Goal: Transaction & Acquisition: Purchase product/service

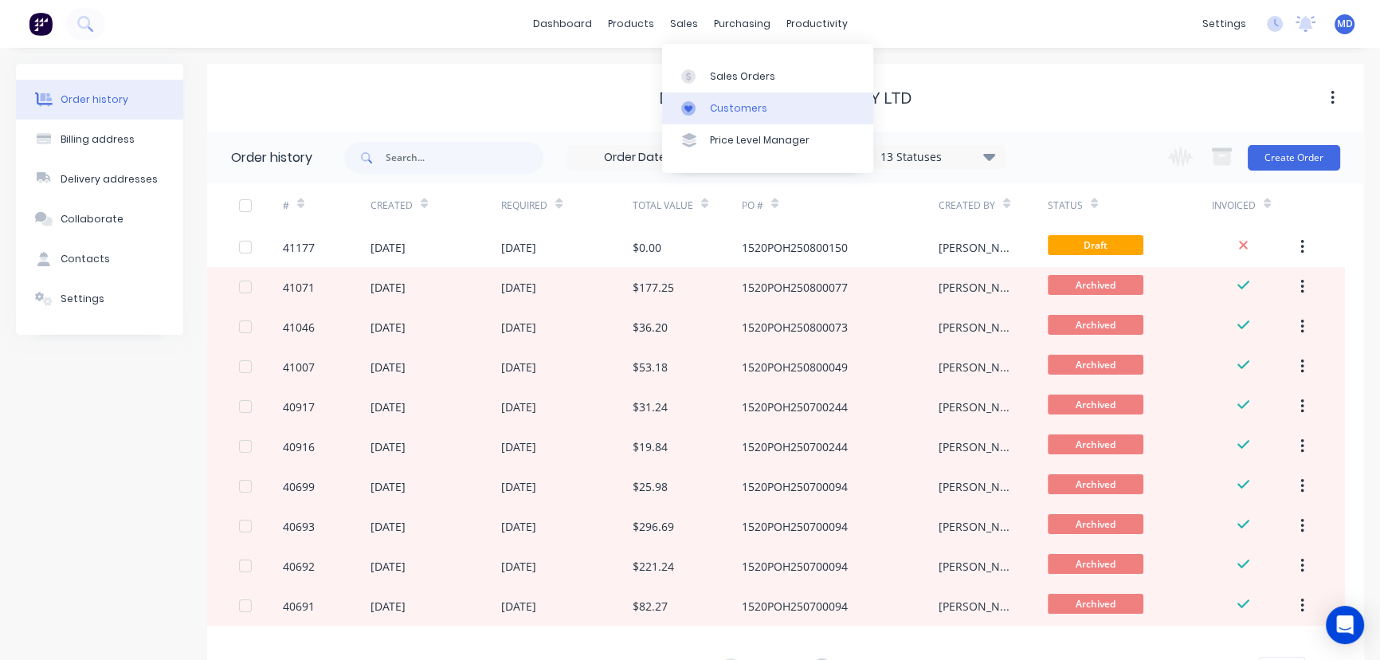
click at [735, 107] on div "Customers" at bounding box center [738, 108] width 57 height 14
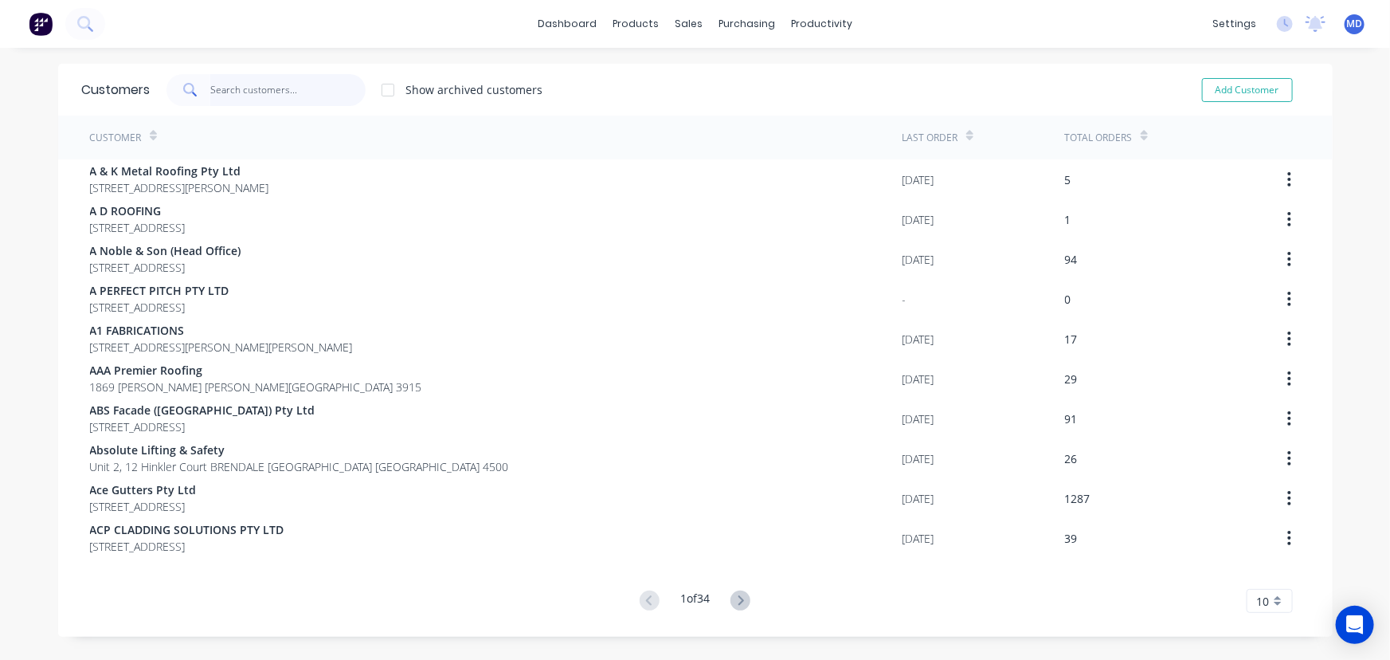
click at [288, 87] on input "text" at bounding box center [287, 90] width 155 height 32
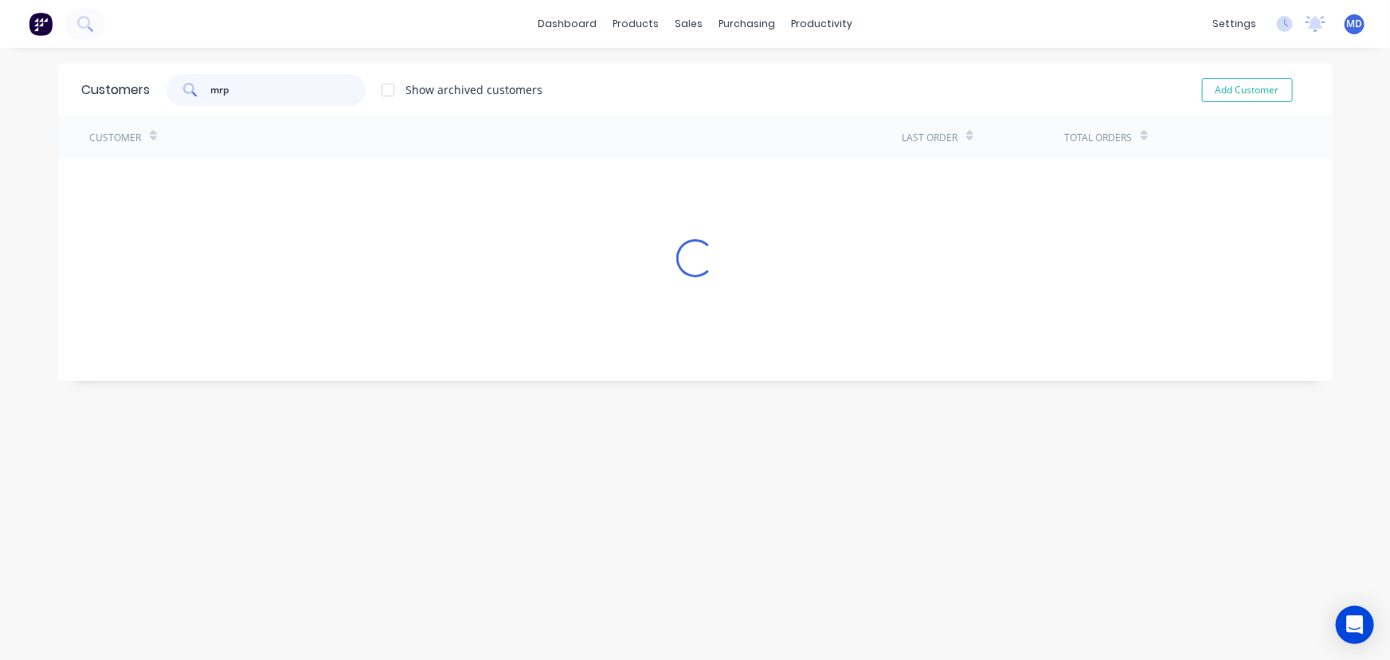
type input "mrp"
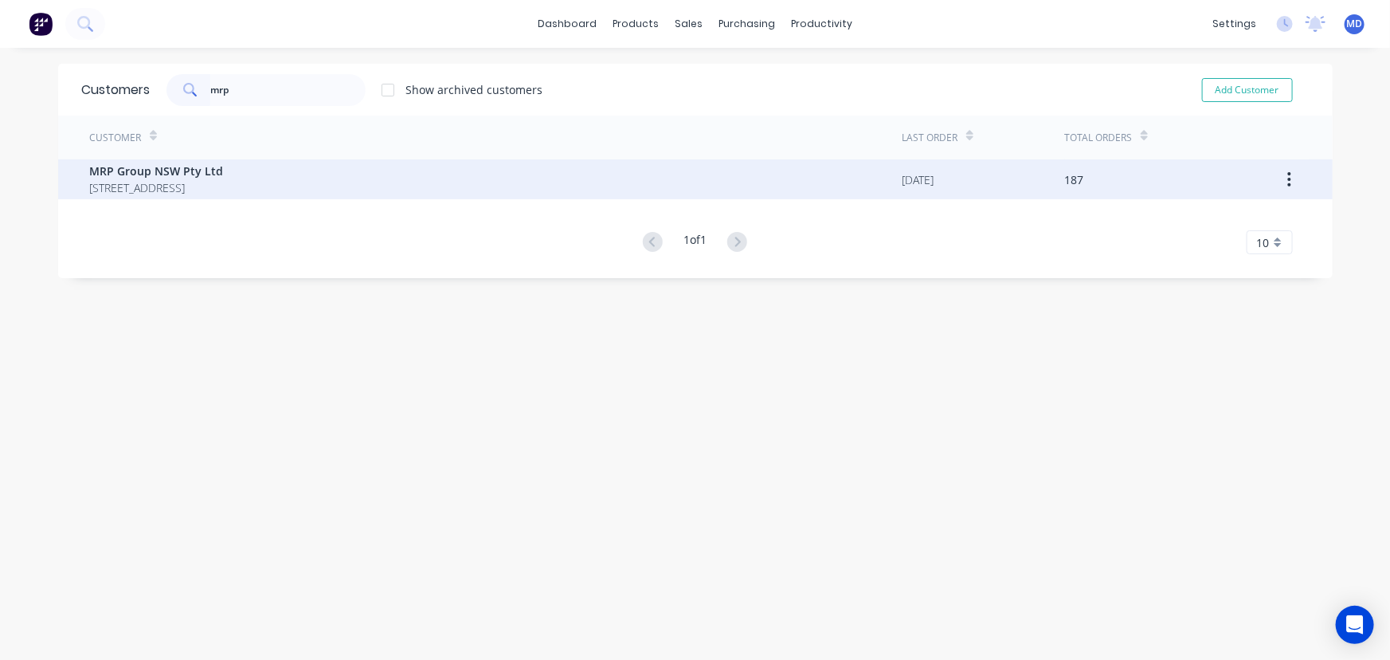
click at [131, 180] on span "5a/47 Day St Silverwater New South Wales Australia 2128" at bounding box center [157, 187] width 134 height 17
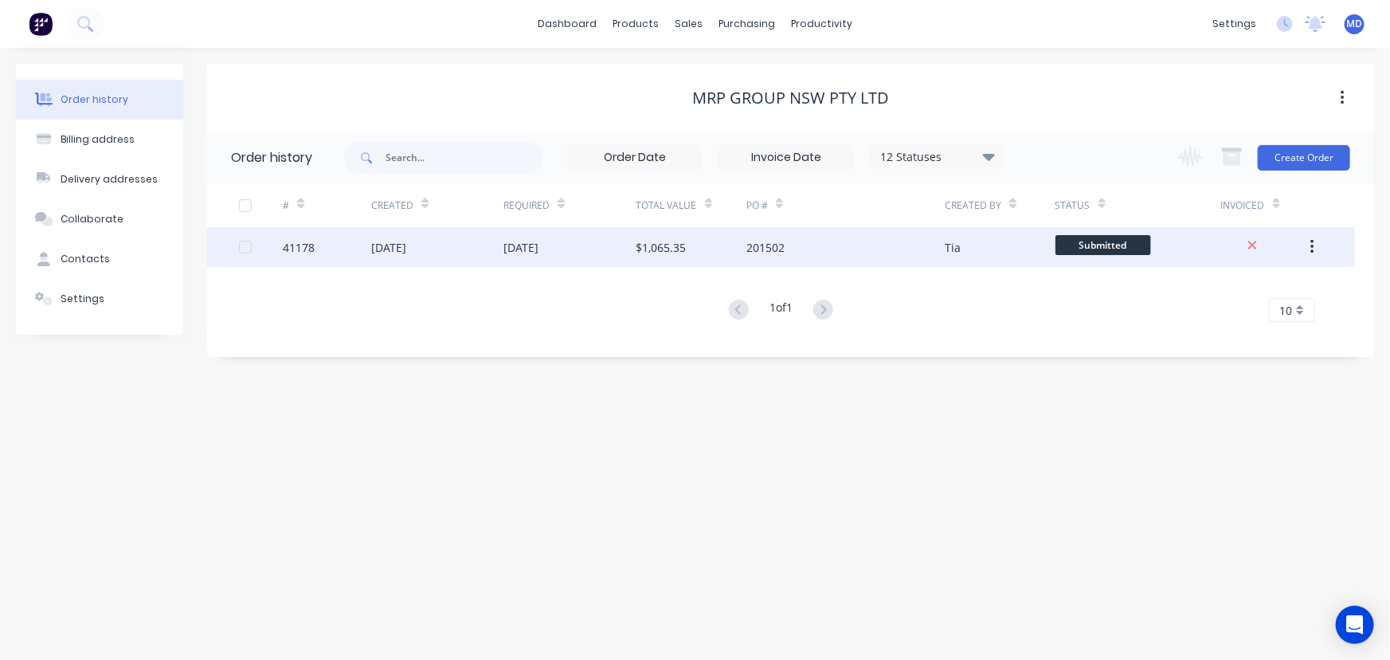
click at [703, 240] on div "$1,065.35" at bounding box center [692, 247] width 110 height 40
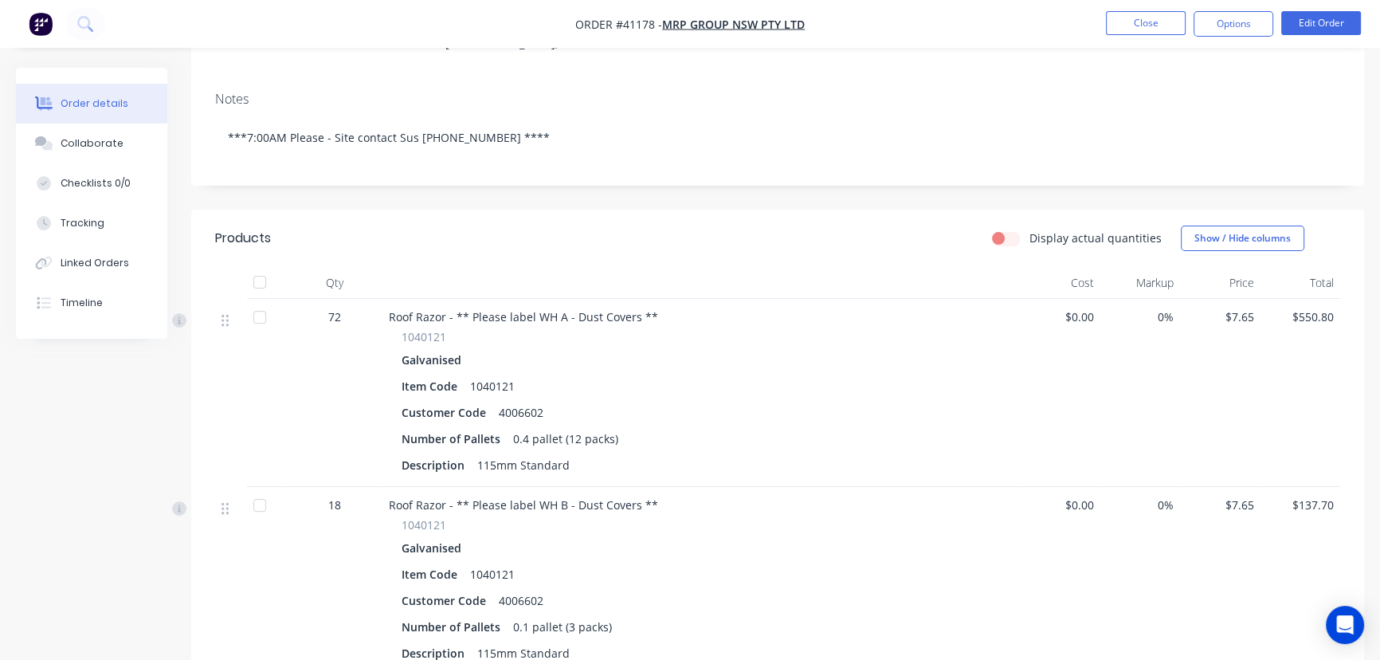
scroll to position [289, 0]
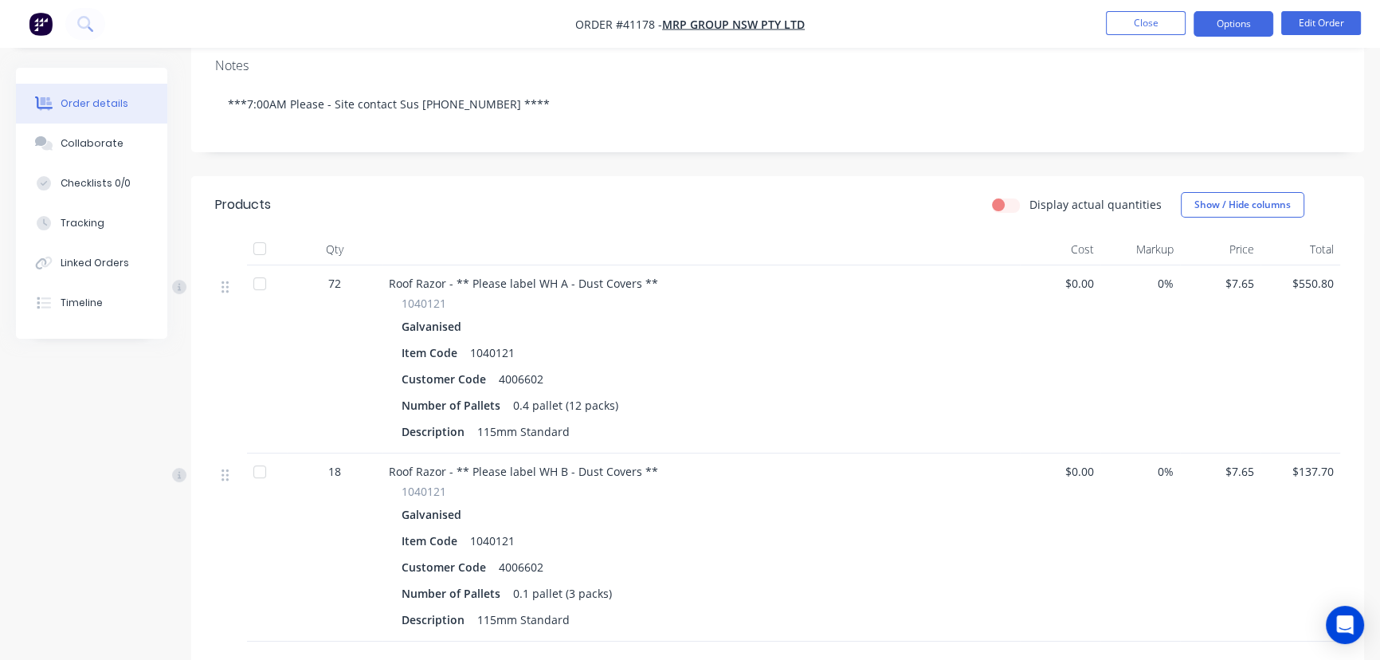
click at [1230, 26] on button "Options" at bounding box center [1234, 23] width 80 height 25
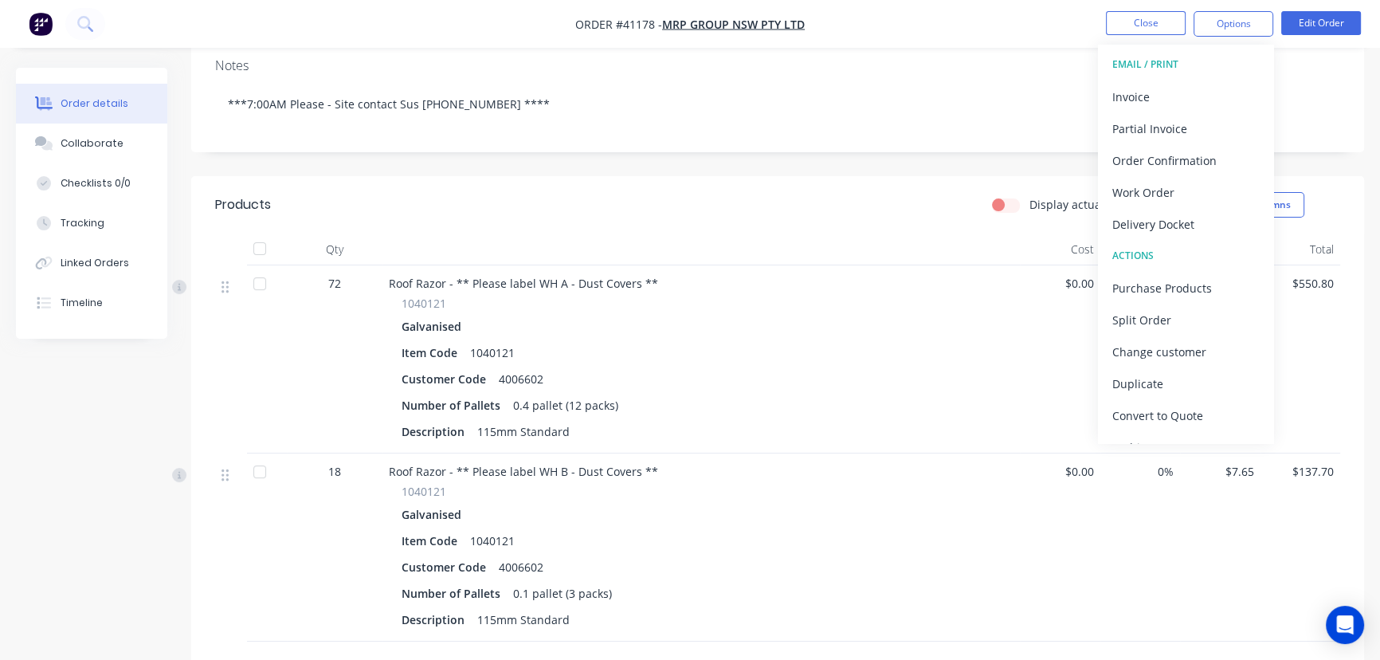
click at [743, 315] on div "Galvanised" at bounding box center [701, 326] width 599 height 23
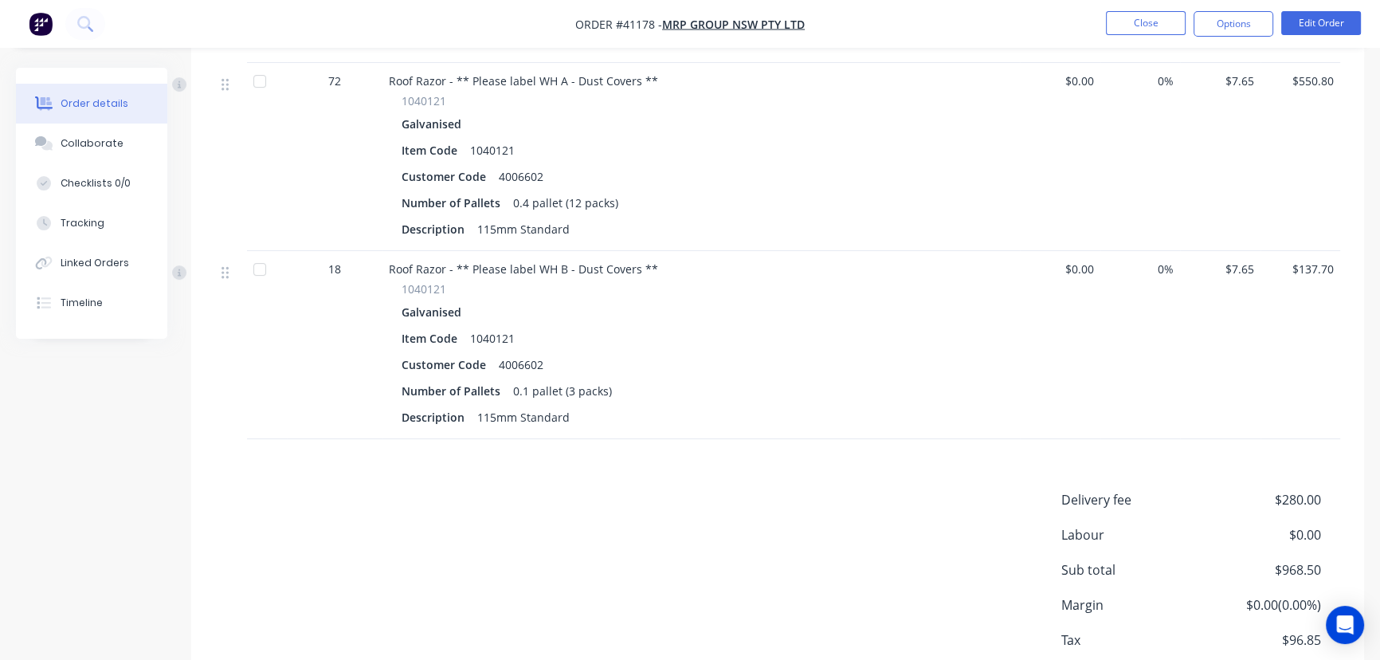
scroll to position [567, 0]
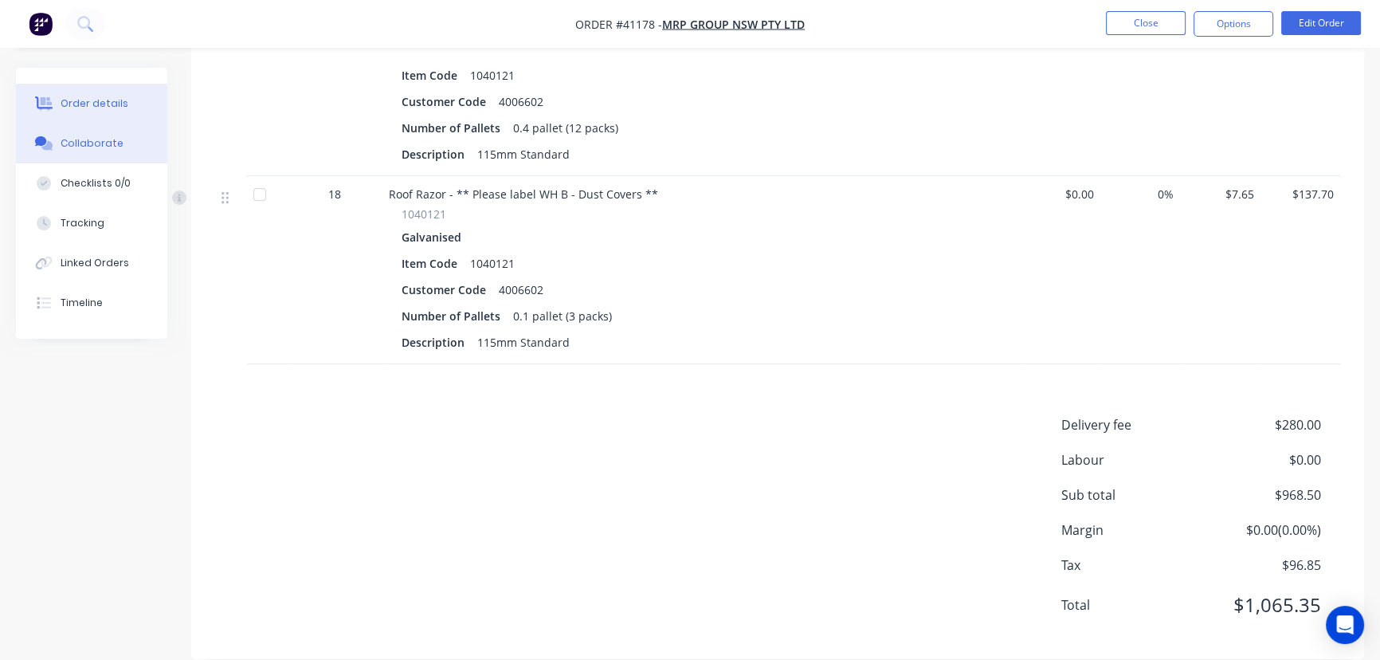
click at [83, 144] on div "Collaborate" at bounding box center [92, 143] width 63 height 14
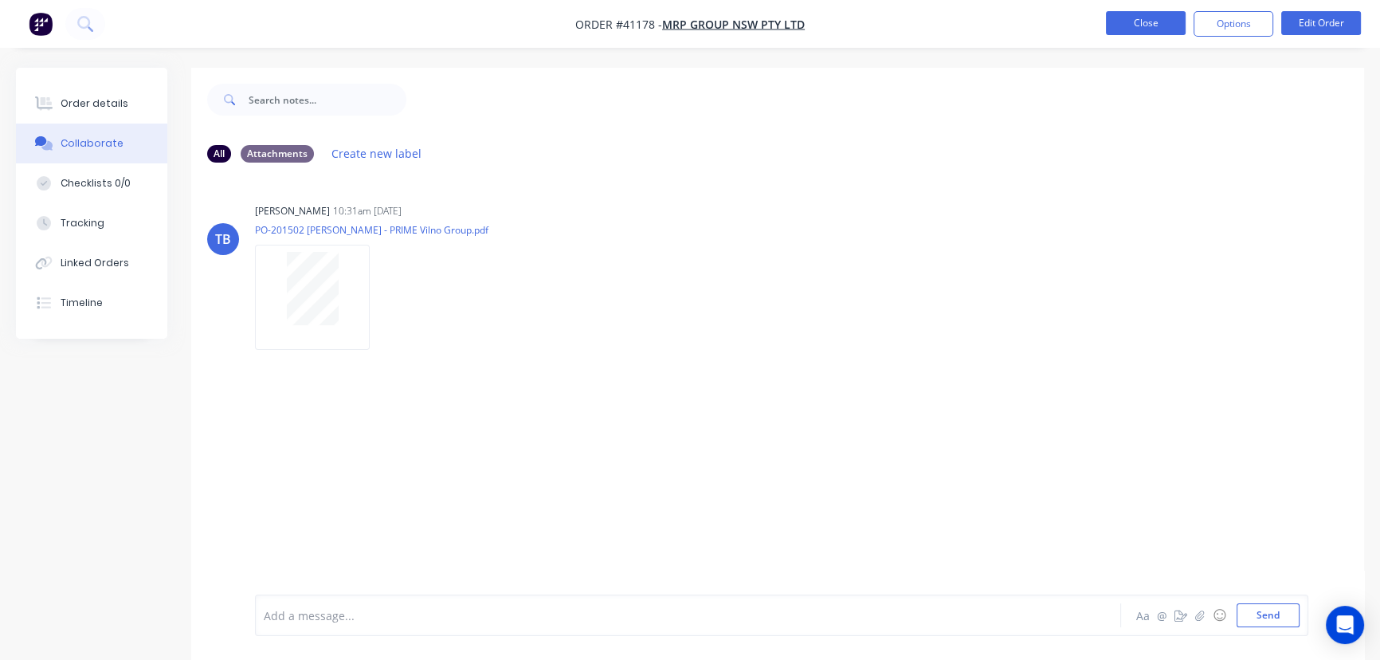
click at [1139, 26] on button "Close" at bounding box center [1146, 23] width 80 height 24
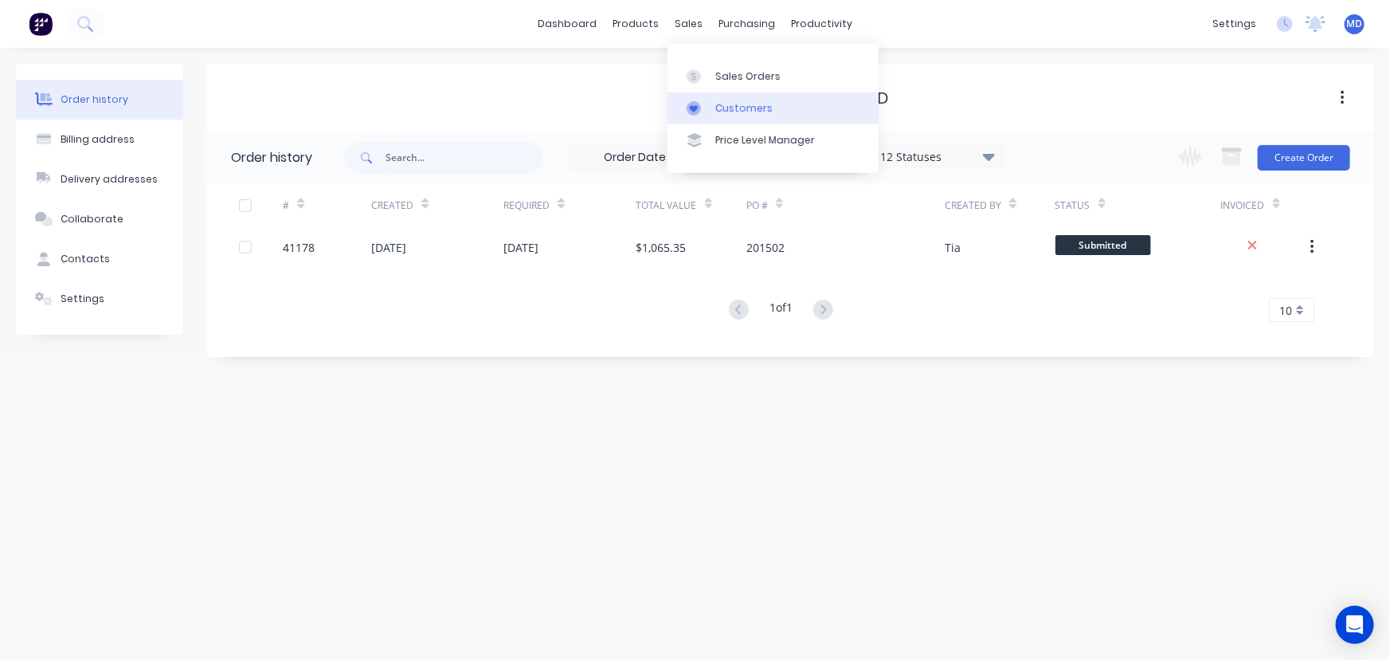
click at [758, 106] on div "Customers" at bounding box center [744, 108] width 57 height 14
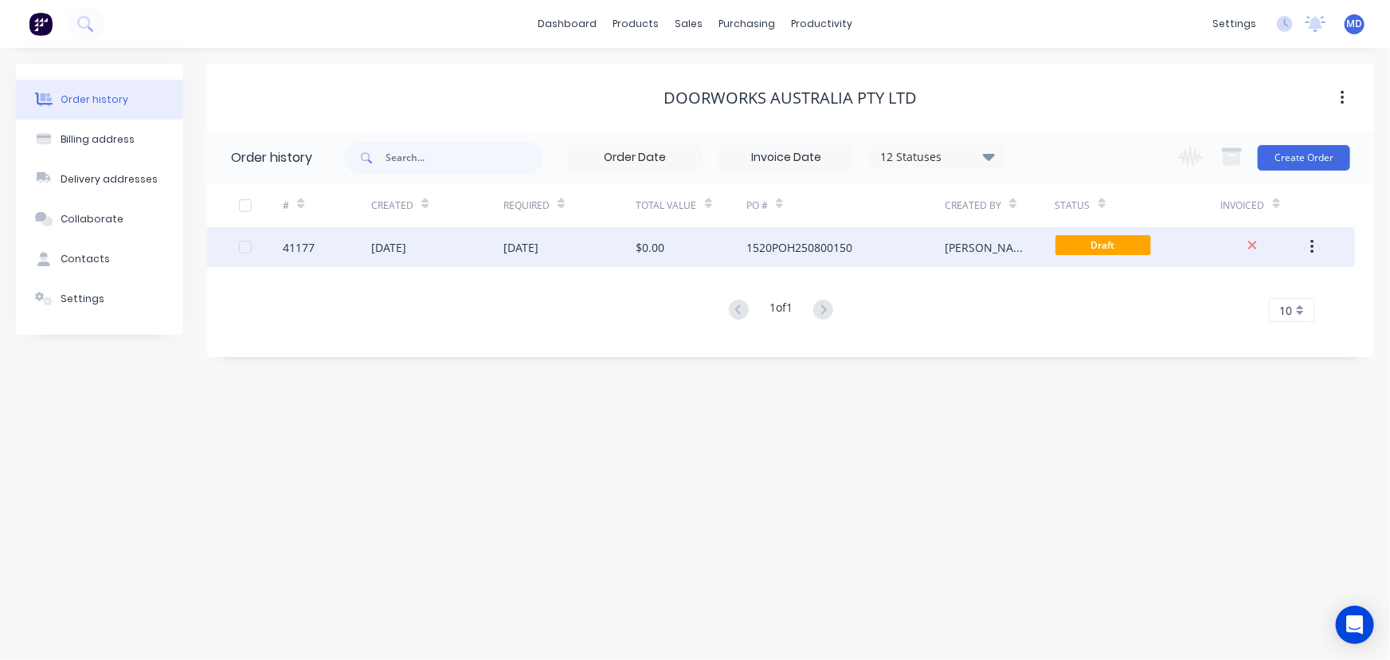
click at [587, 264] on div "[DATE]" at bounding box center [570, 247] width 132 height 40
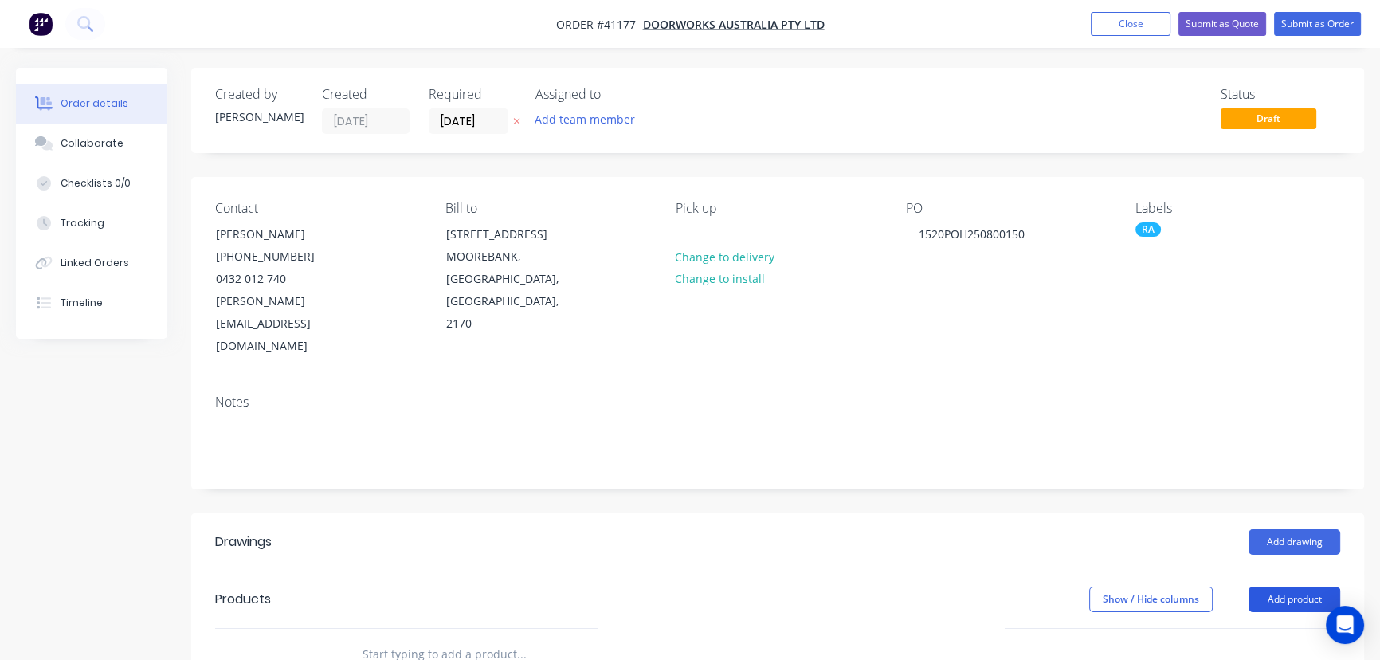
click at [1295, 586] on button "Add product" at bounding box center [1295, 598] width 92 height 25
click at [1243, 628] on div "Product catalogue" at bounding box center [1264, 639] width 123 height 23
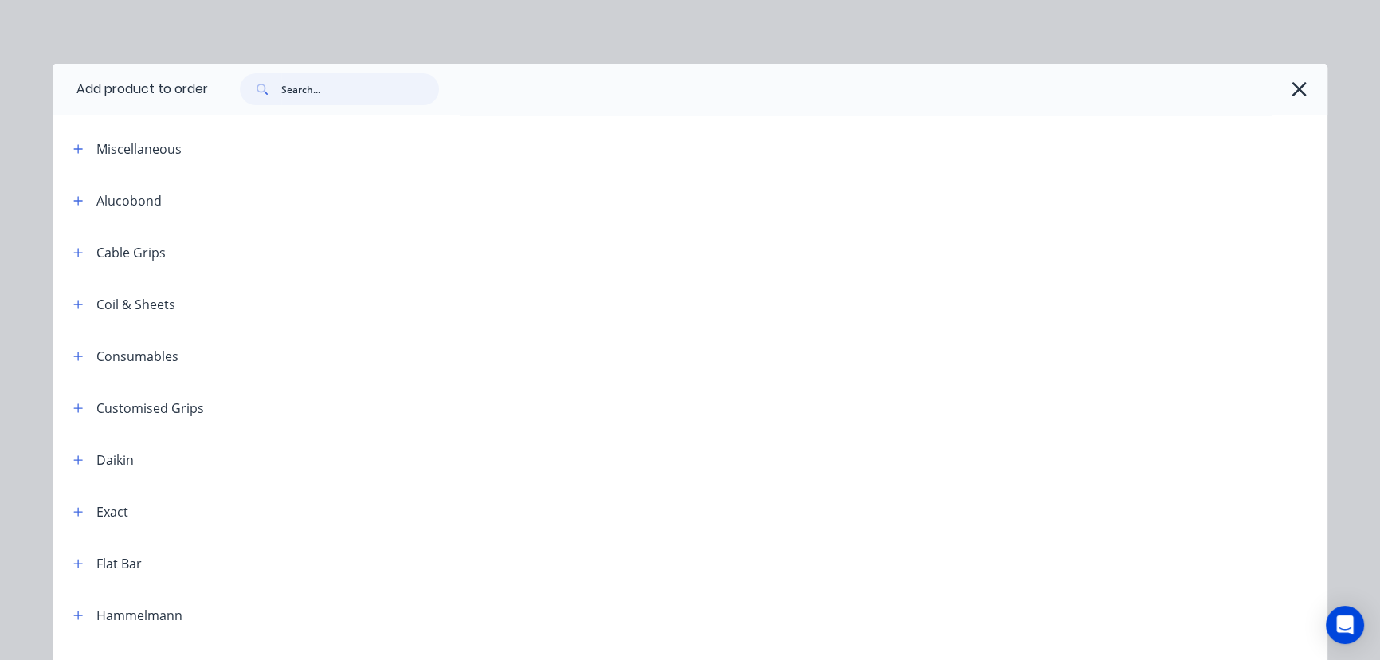
click at [320, 86] on input "text" at bounding box center [360, 89] width 158 height 32
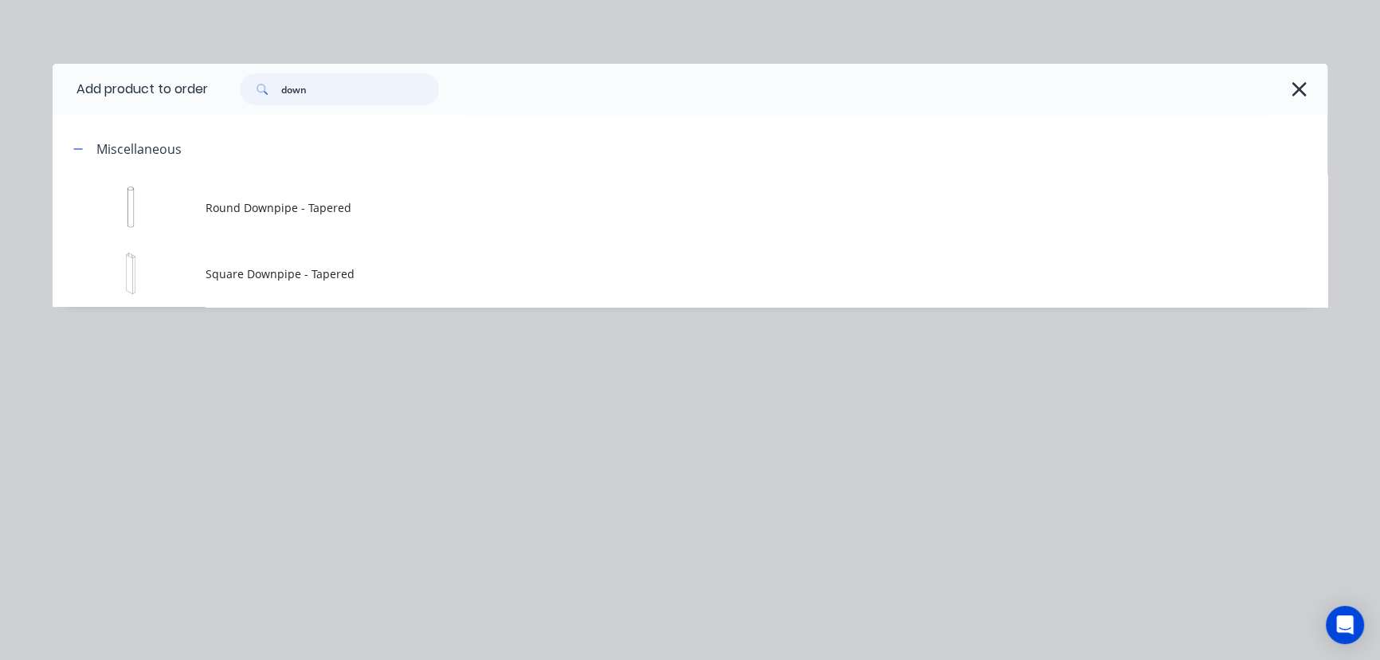
drag, startPoint x: 276, startPoint y: 88, endPoint x: 242, endPoint y: 144, distance: 66.1
click at [144, 75] on header "Add product to order down" at bounding box center [690, 89] width 1275 height 51
type input "taper"
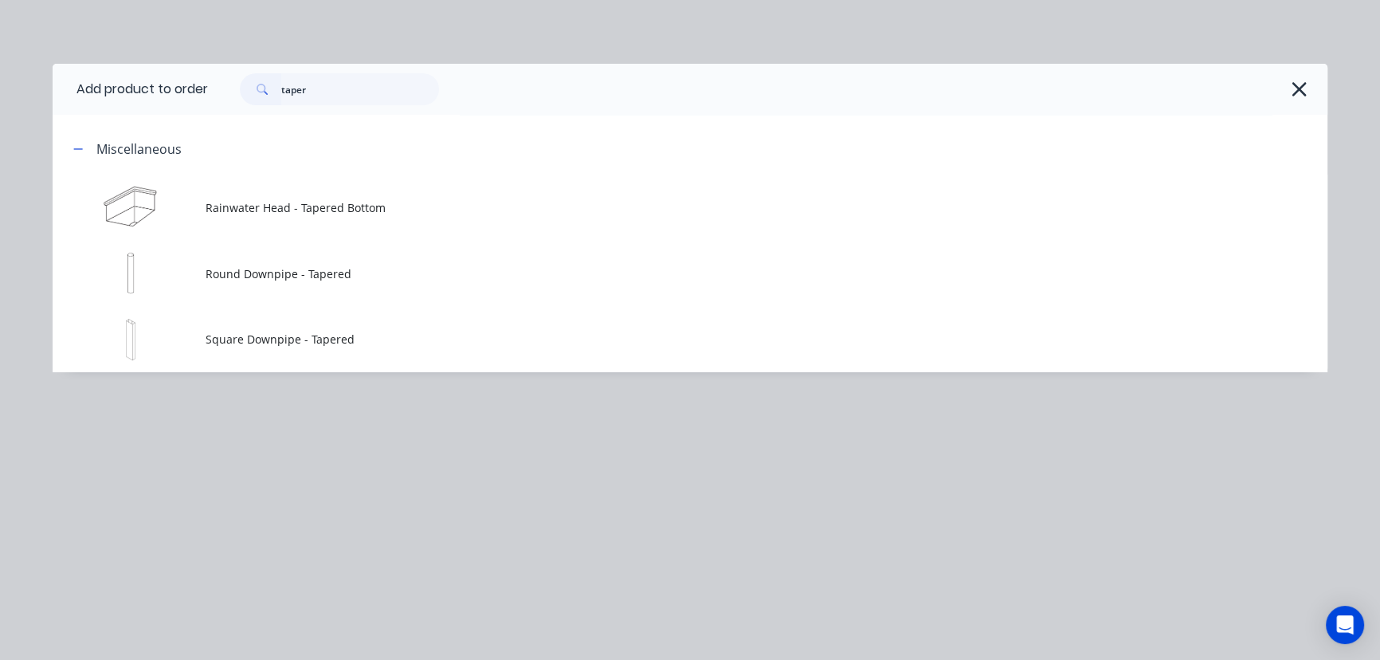
click at [1299, 87] on icon "button" at bounding box center [1299, 89] width 17 height 22
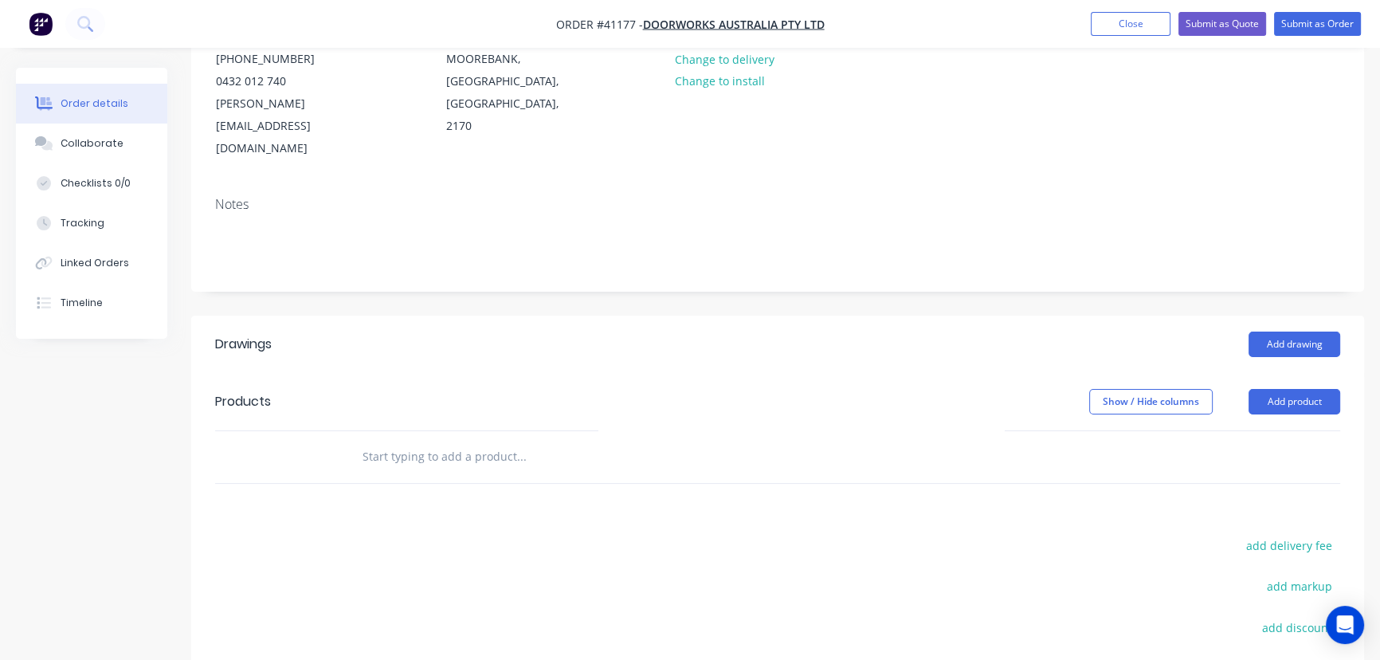
scroll to position [217, 0]
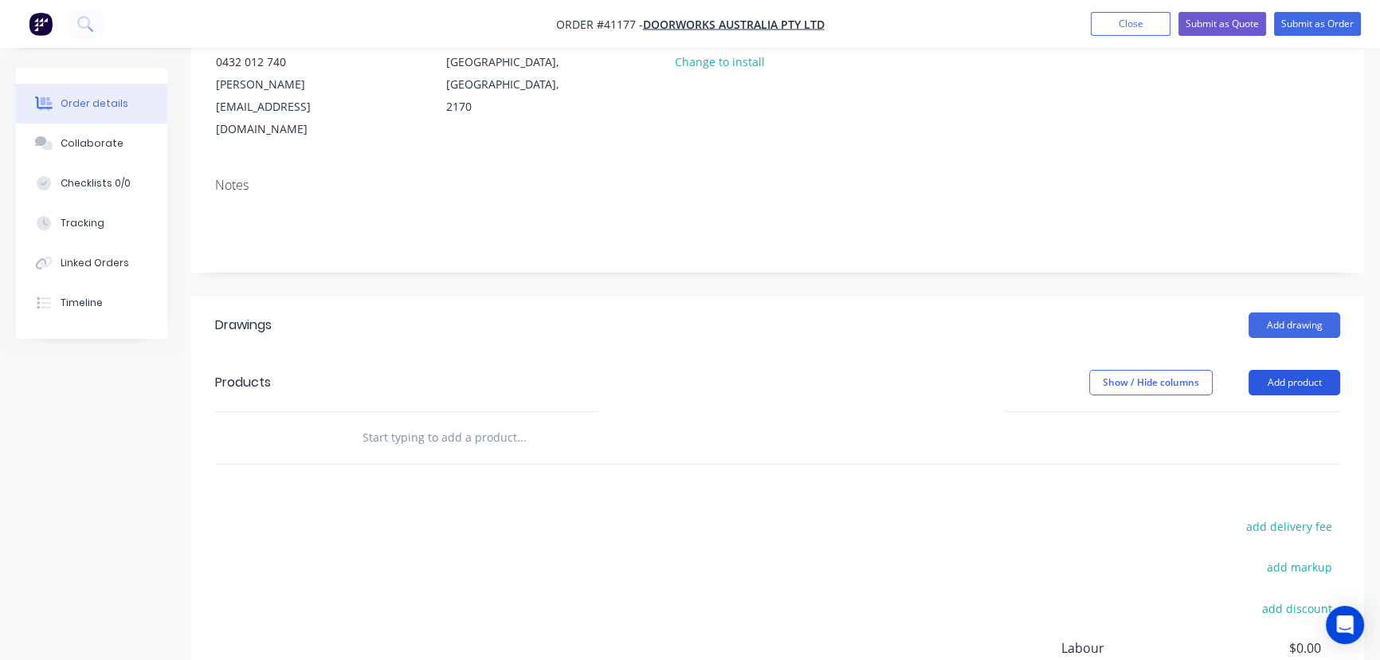
click at [1296, 370] on button "Add product" at bounding box center [1295, 382] width 92 height 25
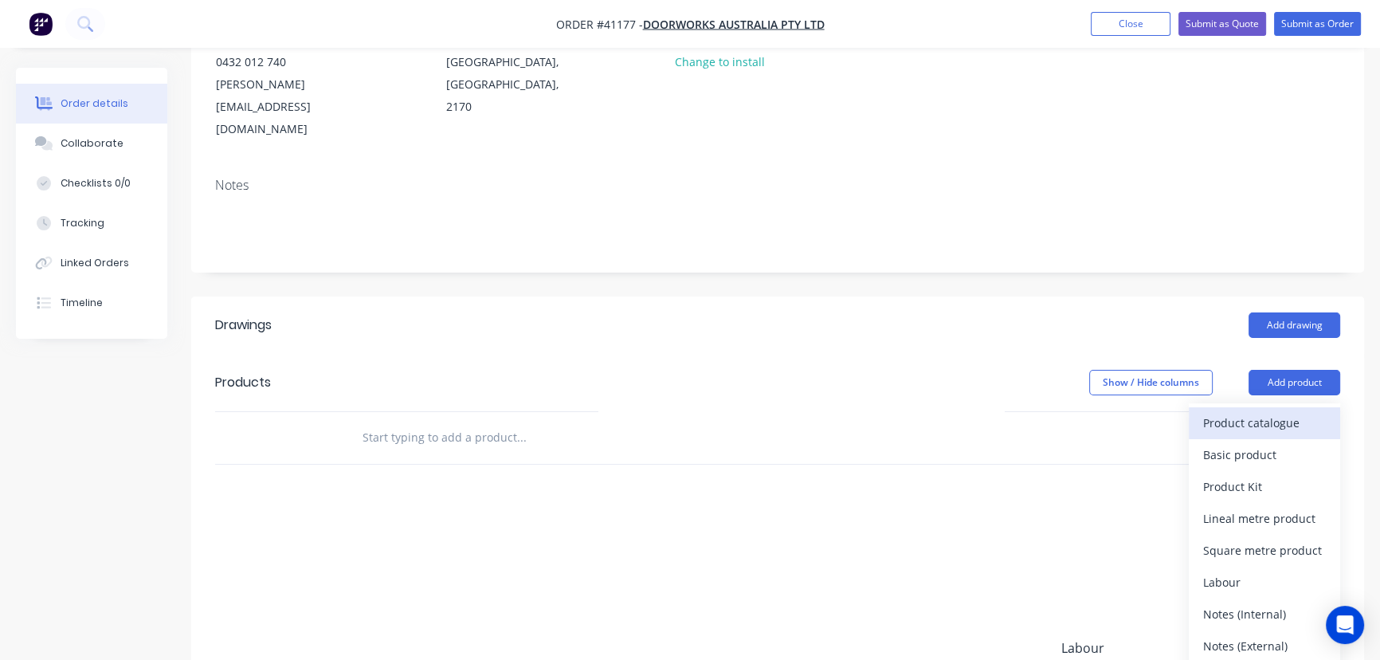
click at [1269, 411] on div "Product catalogue" at bounding box center [1264, 422] width 123 height 23
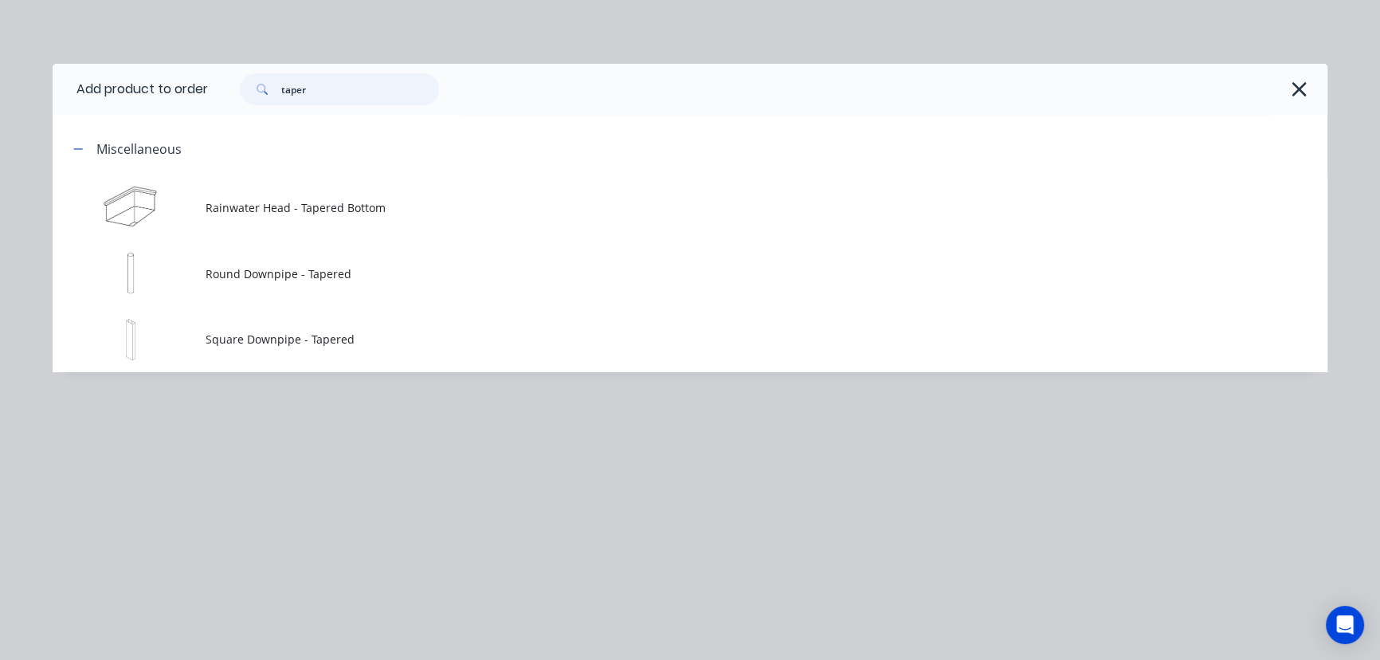
drag, startPoint x: 340, startPoint y: 96, endPoint x: 165, endPoint y: 93, distance: 175.3
click at [194, 97] on header "Add product to order taper" at bounding box center [690, 89] width 1275 height 51
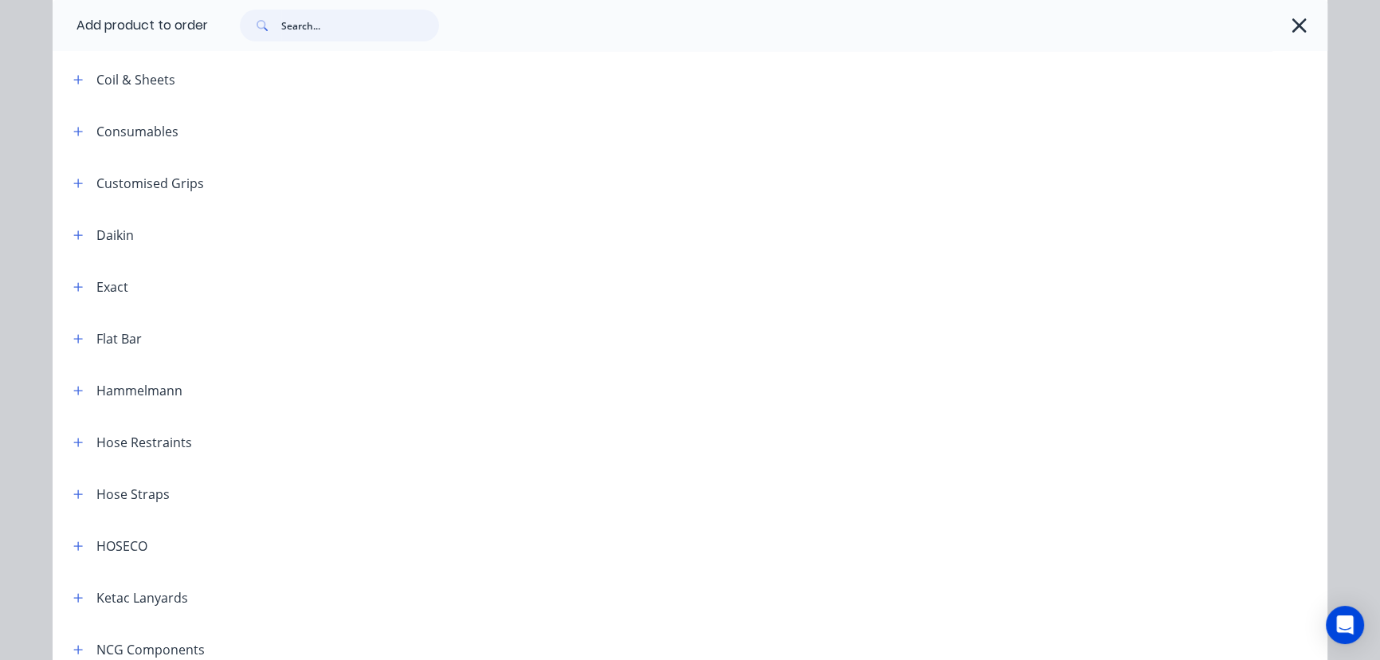
scroll to position [0, 0]
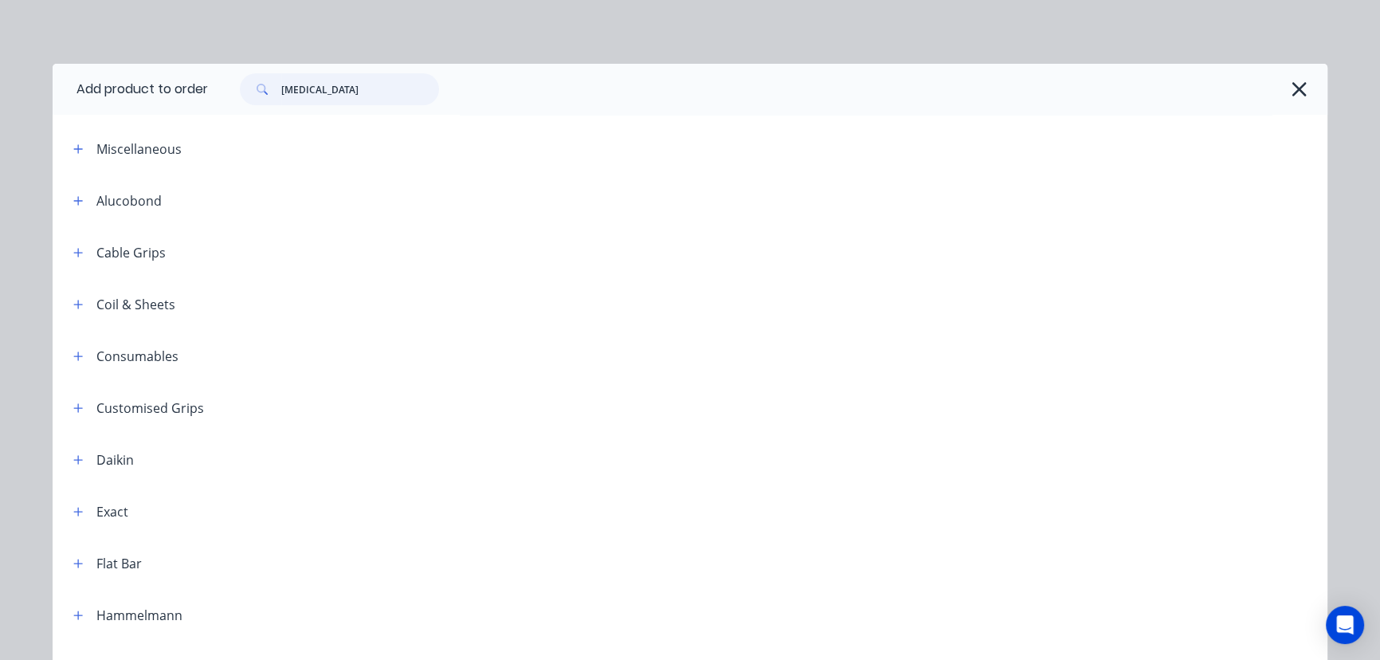
type input "flashing"
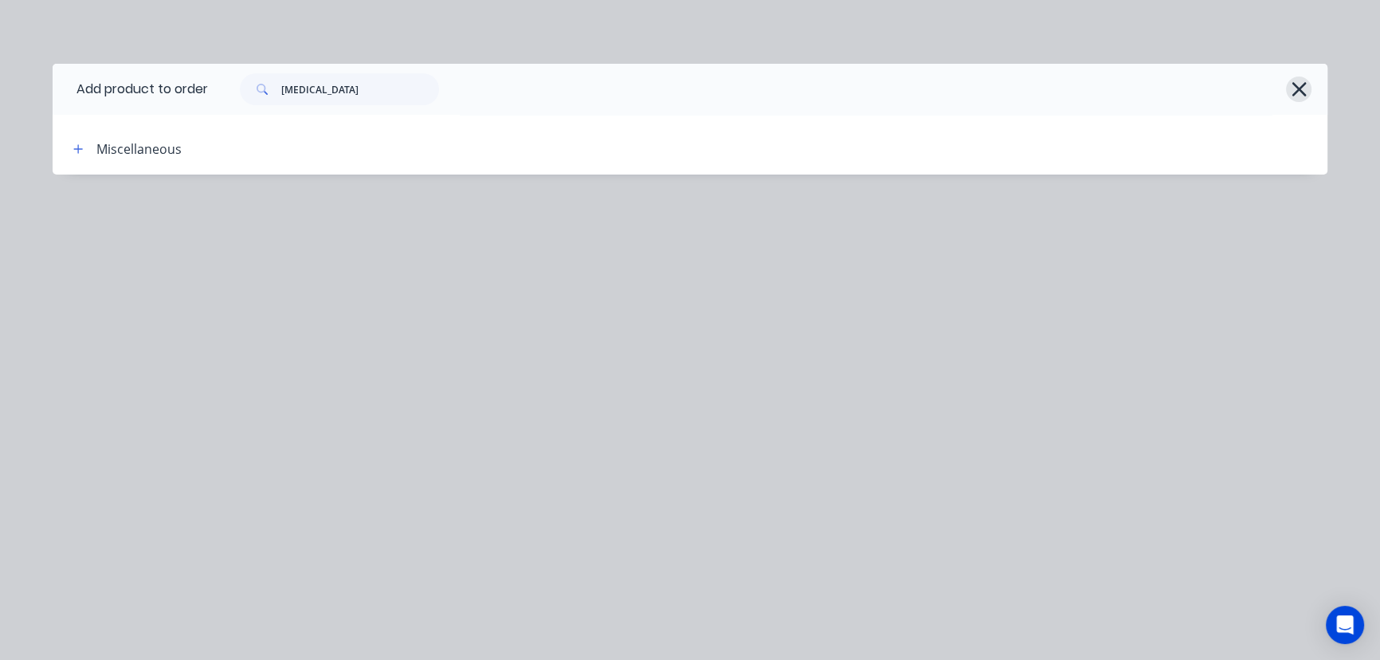
click at [1302, 91] on icon "button" at bounding box center [1299, 89] width 17 height 22
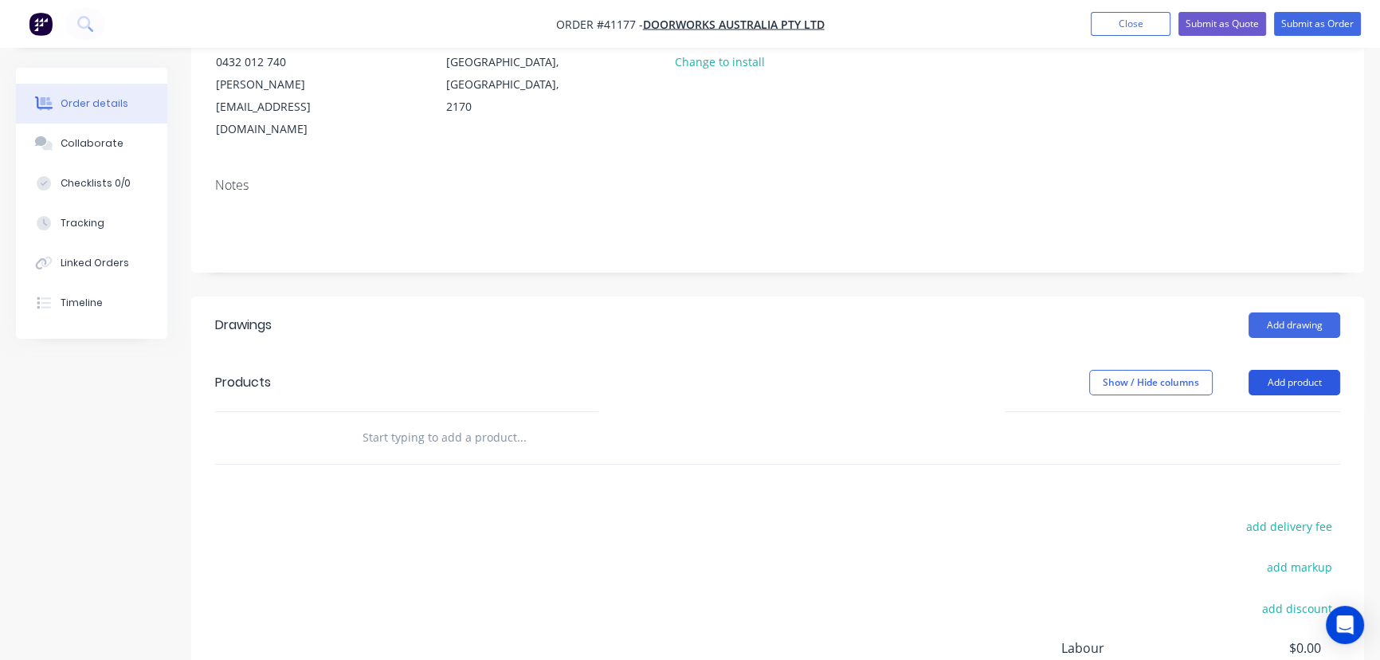
click at [1309, 370] on button "Add product" at bounding box center [1295, 382] width 92 height 25
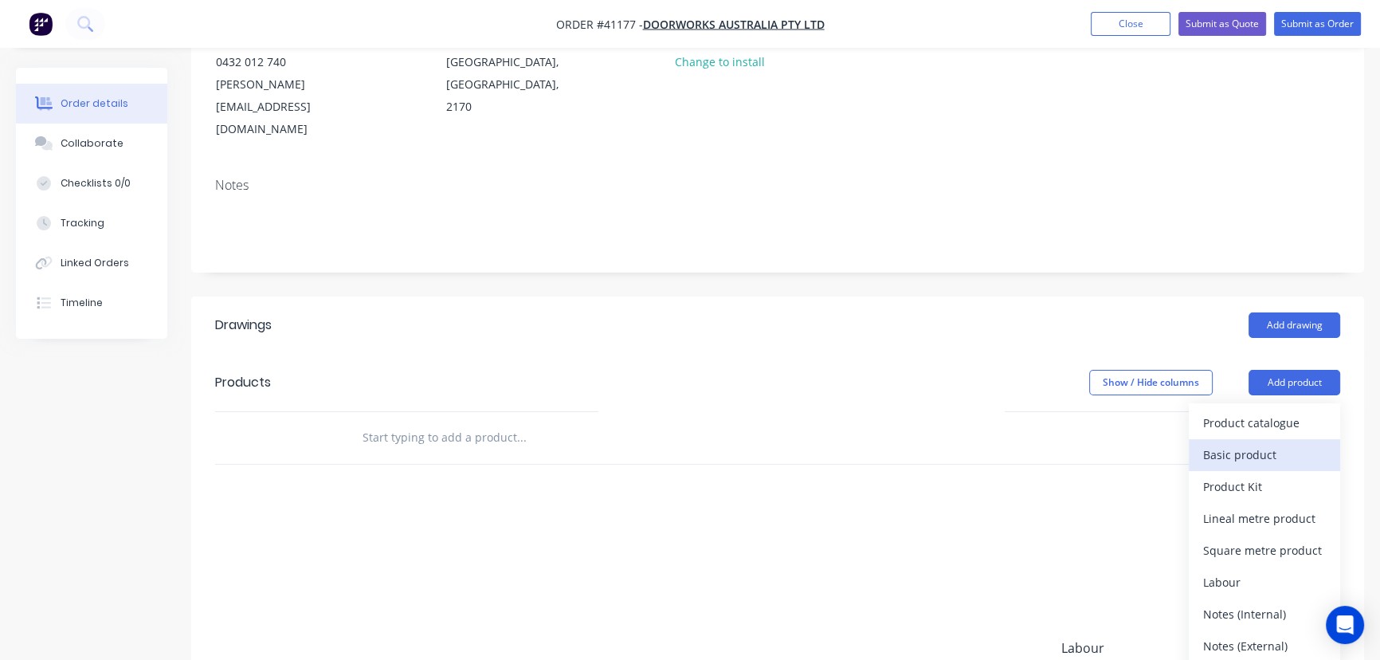
click at [1261, 443] on div "Basic product" at bounding box center [1264, 454] width 123 height 23
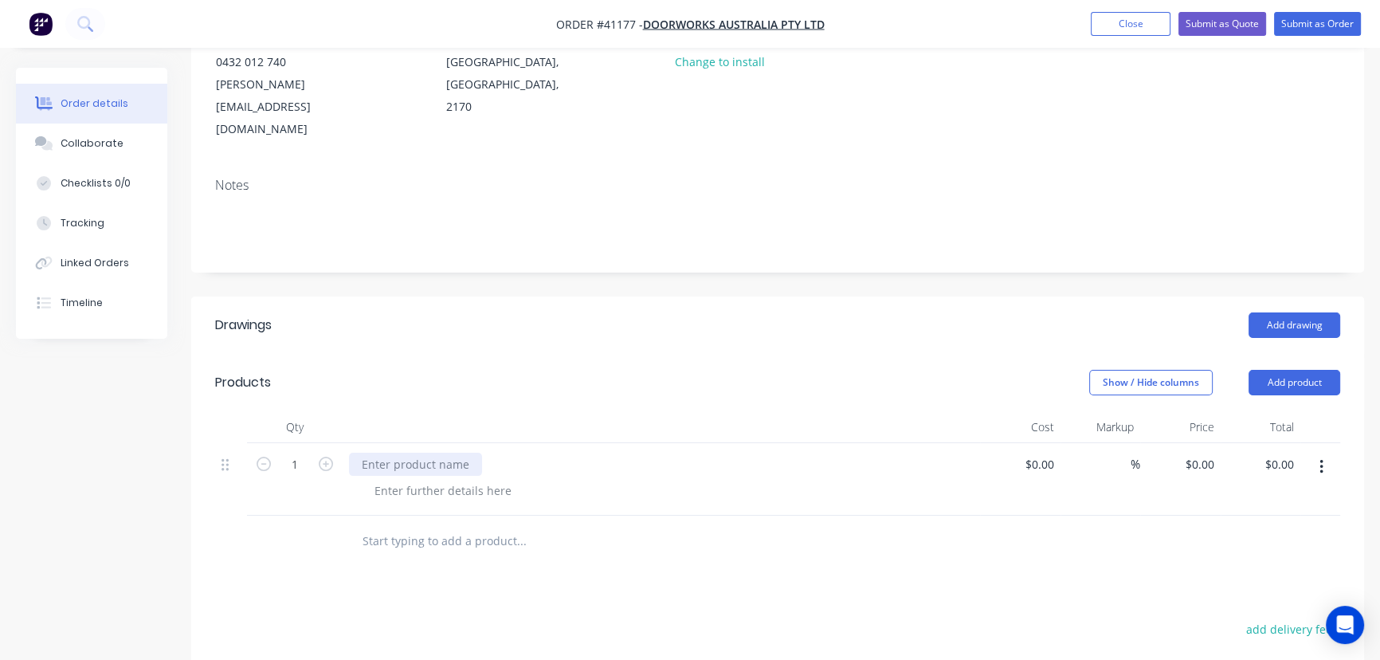
click at [414, 453] on div at bounding box center [415, 464] width 133 height 23
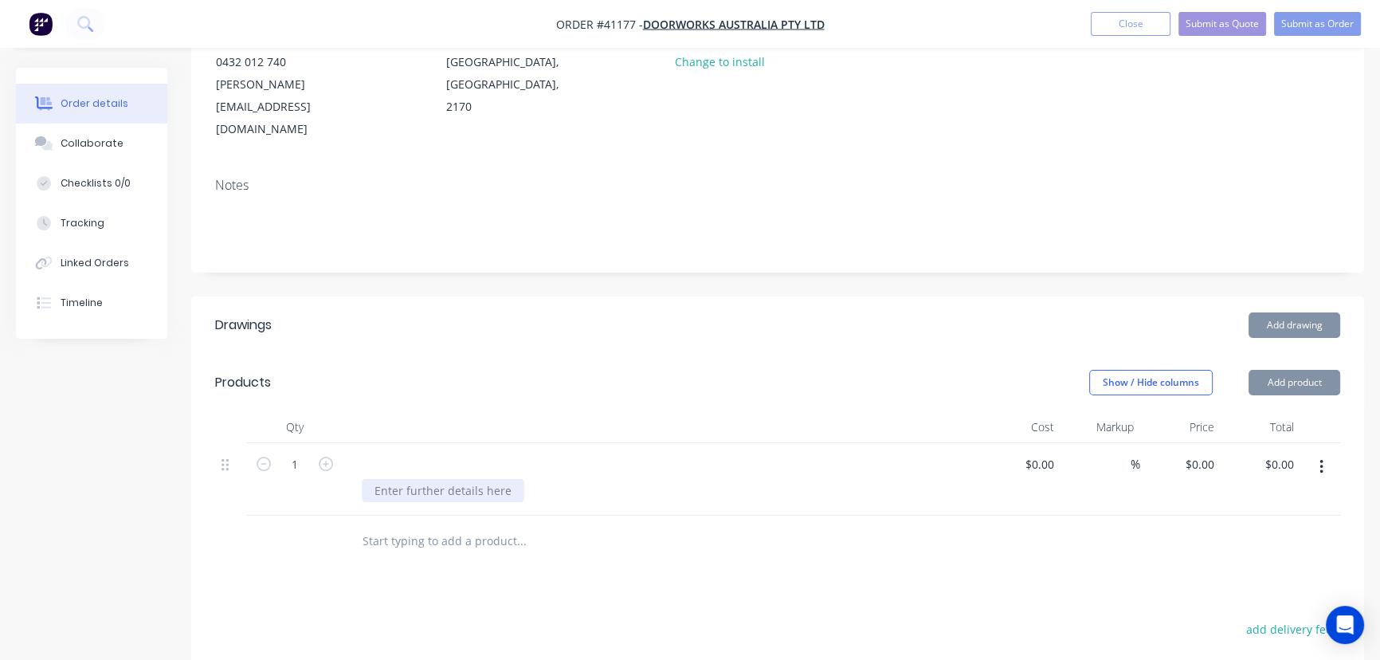
click at [427, 479] on div at bounding box center [443, 490] width 163 height 23
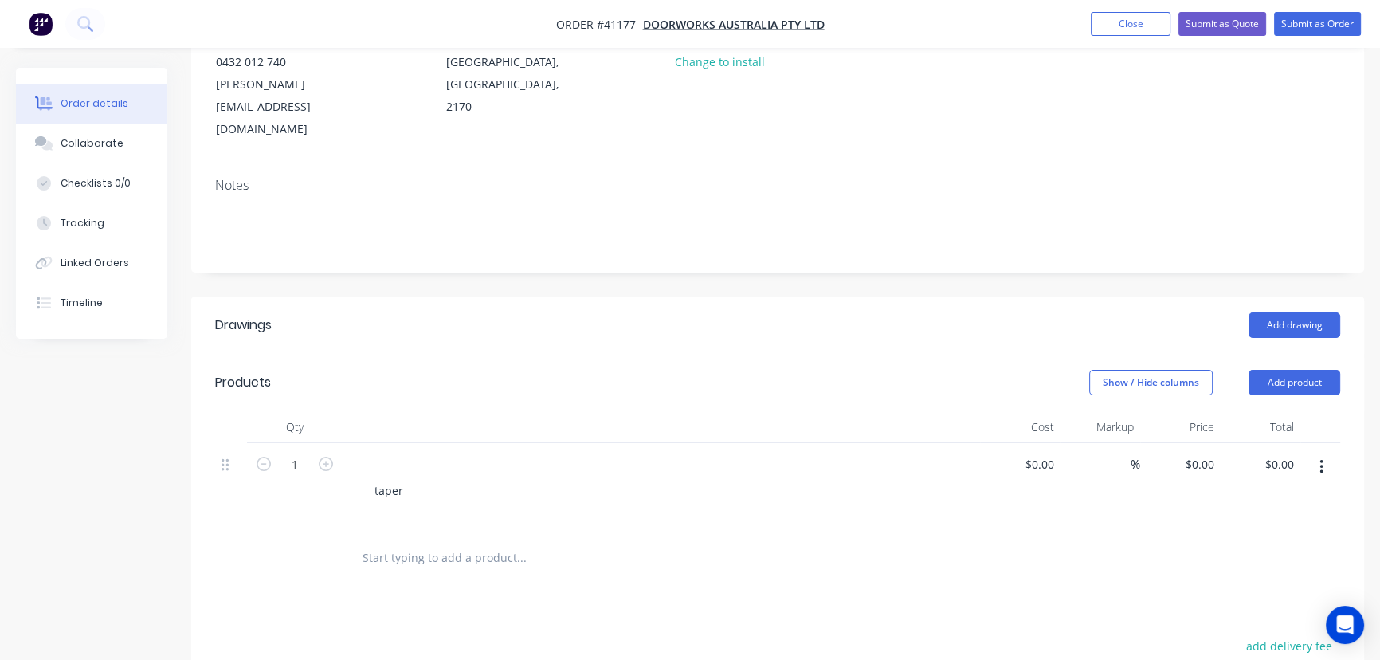
click at [1323, 453] on button "button" at bounding box center [1321, 467] width 37 height 29
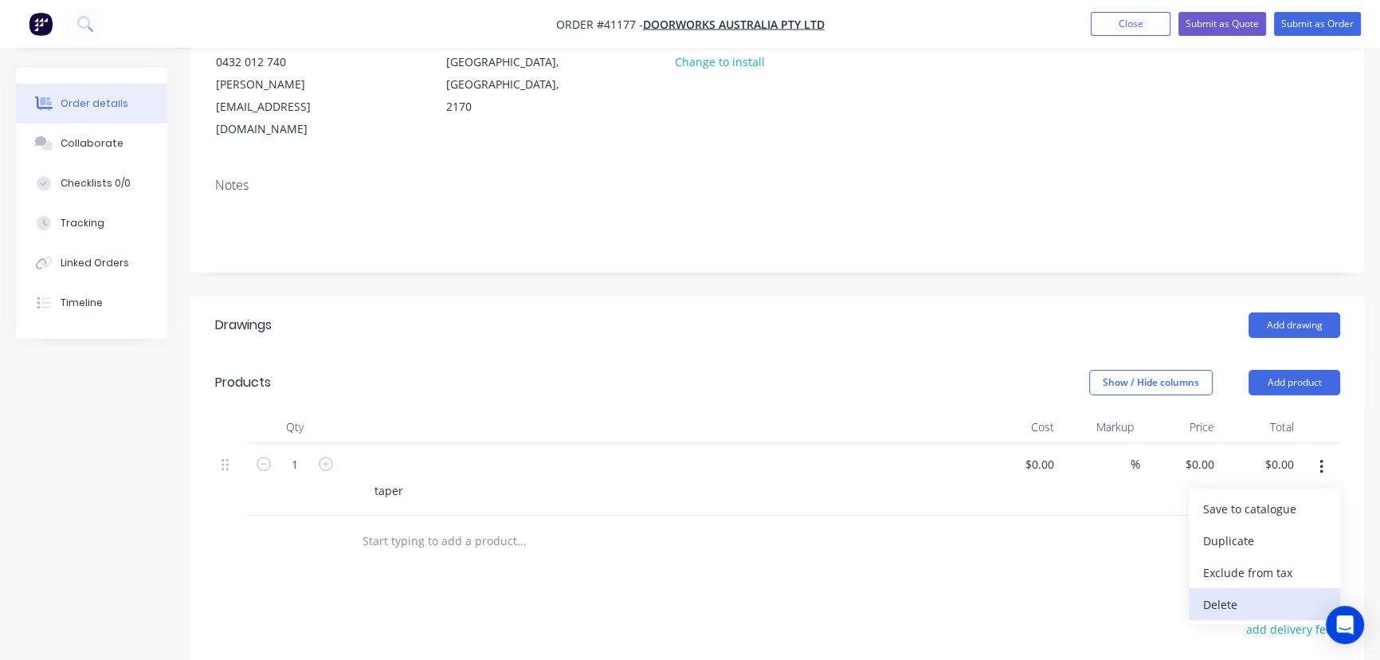
click at [1223, 593] on div "Delete" at bounding box center [1264, 604] width 123 height 23
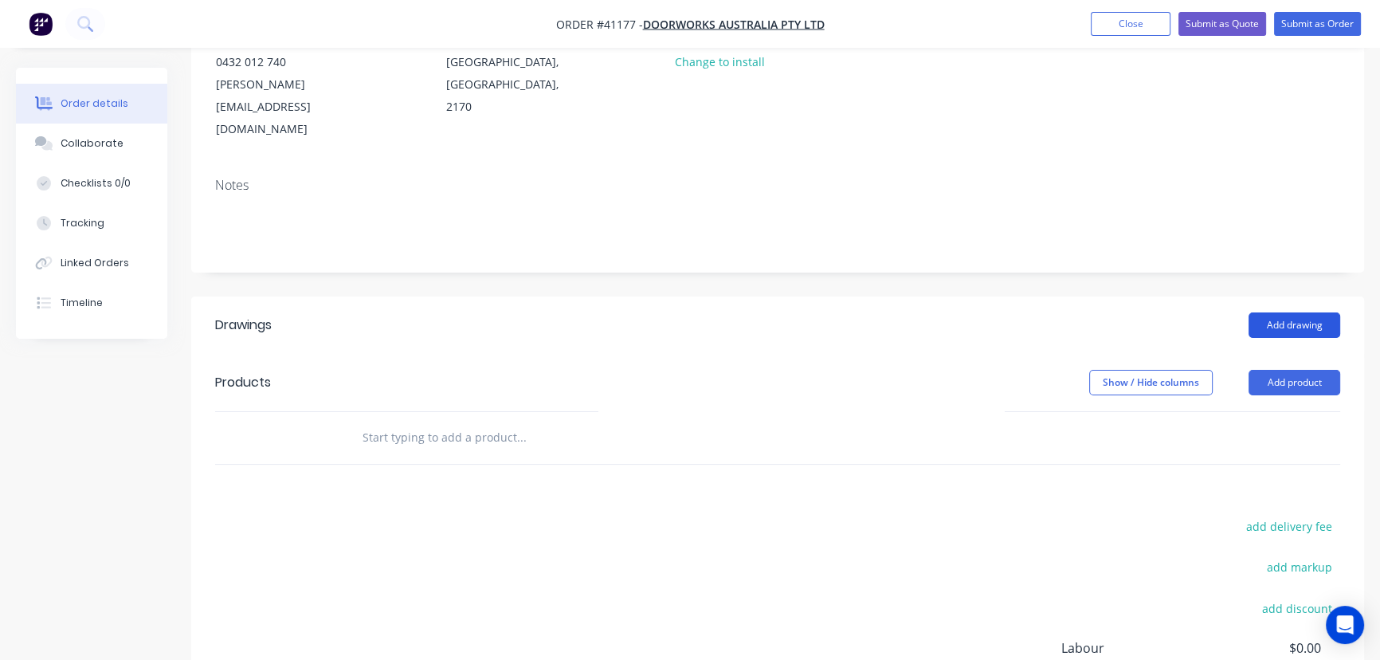
click at [1308, 312] on button "Add drawing" at bounding box center [1295, 324] width 92 height 25
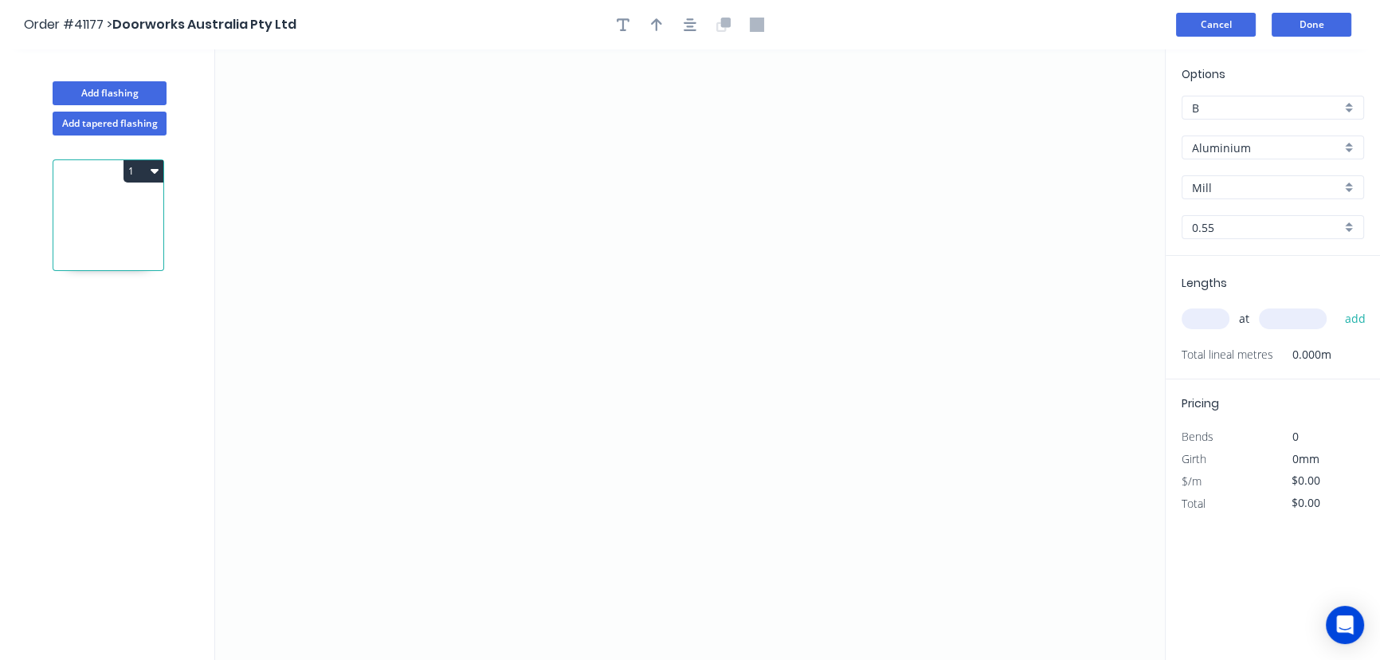
click at [1205, 22] on button "Cancel" at bounding box center [1216, 25] width 80 height 24
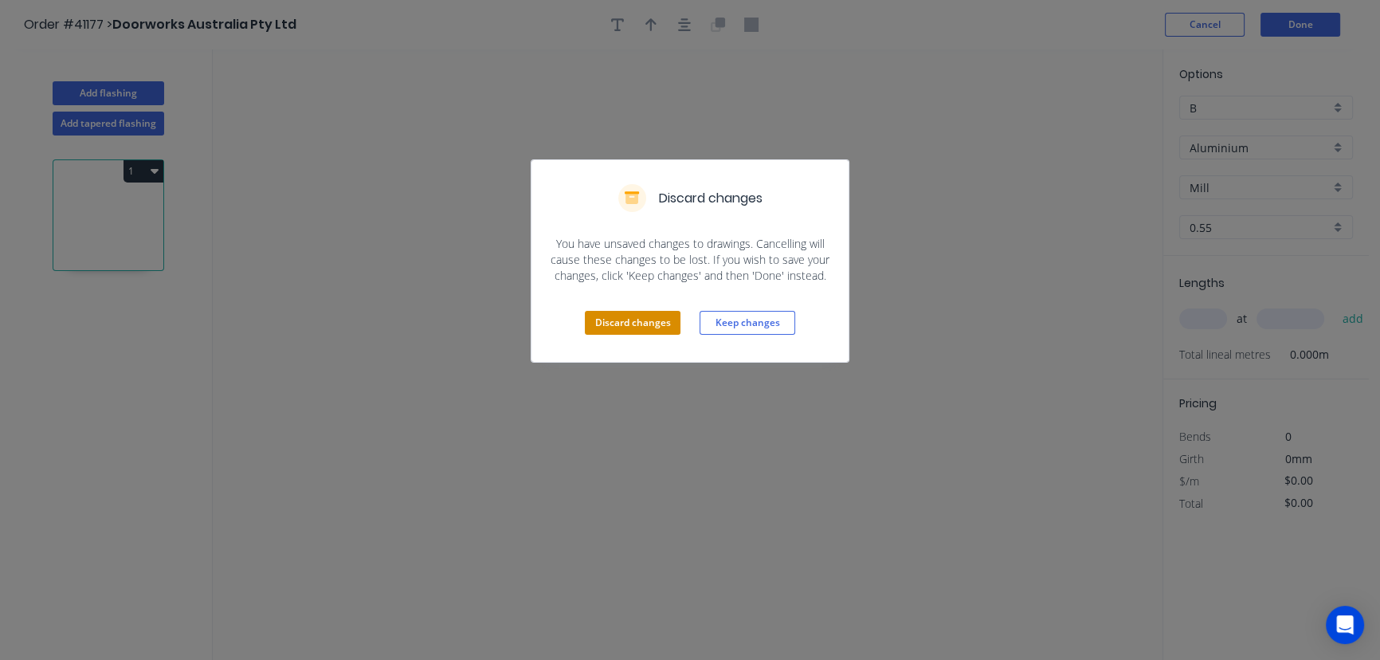
click at [614, 322] on button "Discard changes" at bounding box center [633, 323] width 96 height 24
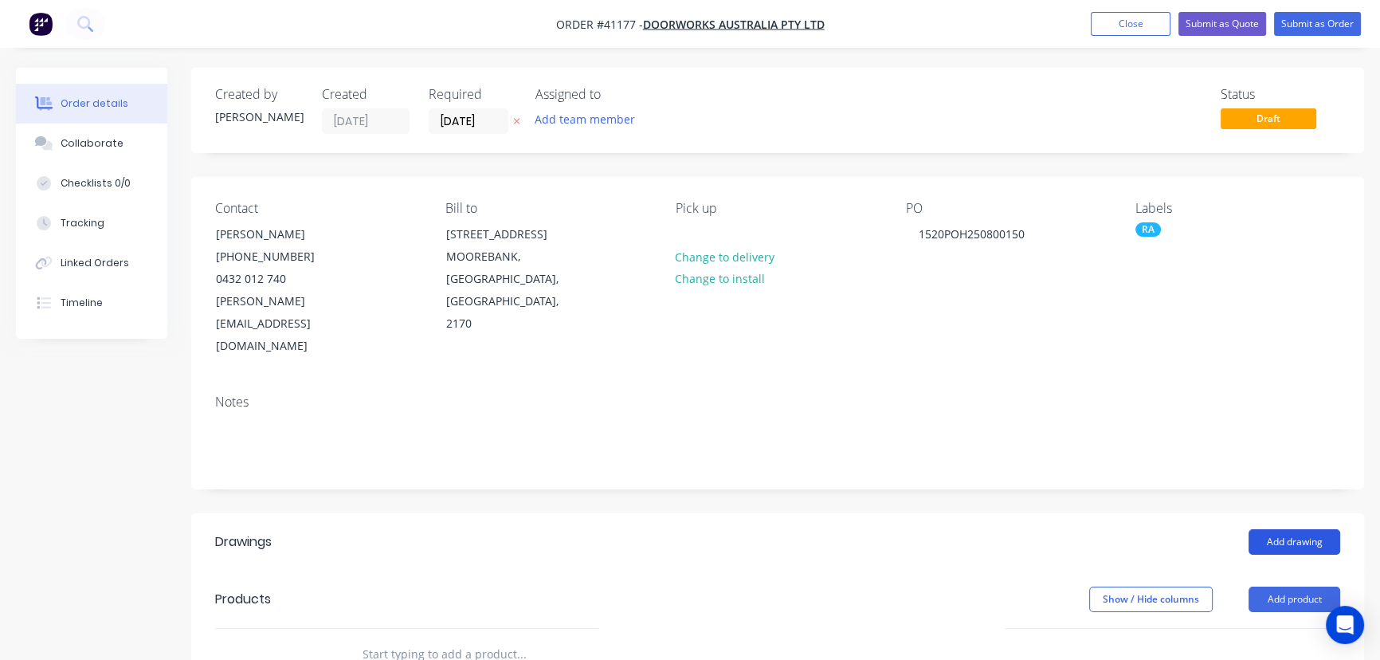
click at [1296, 529] on button "Add drawing" at bounding box center [1295, 541] width 92 height 25
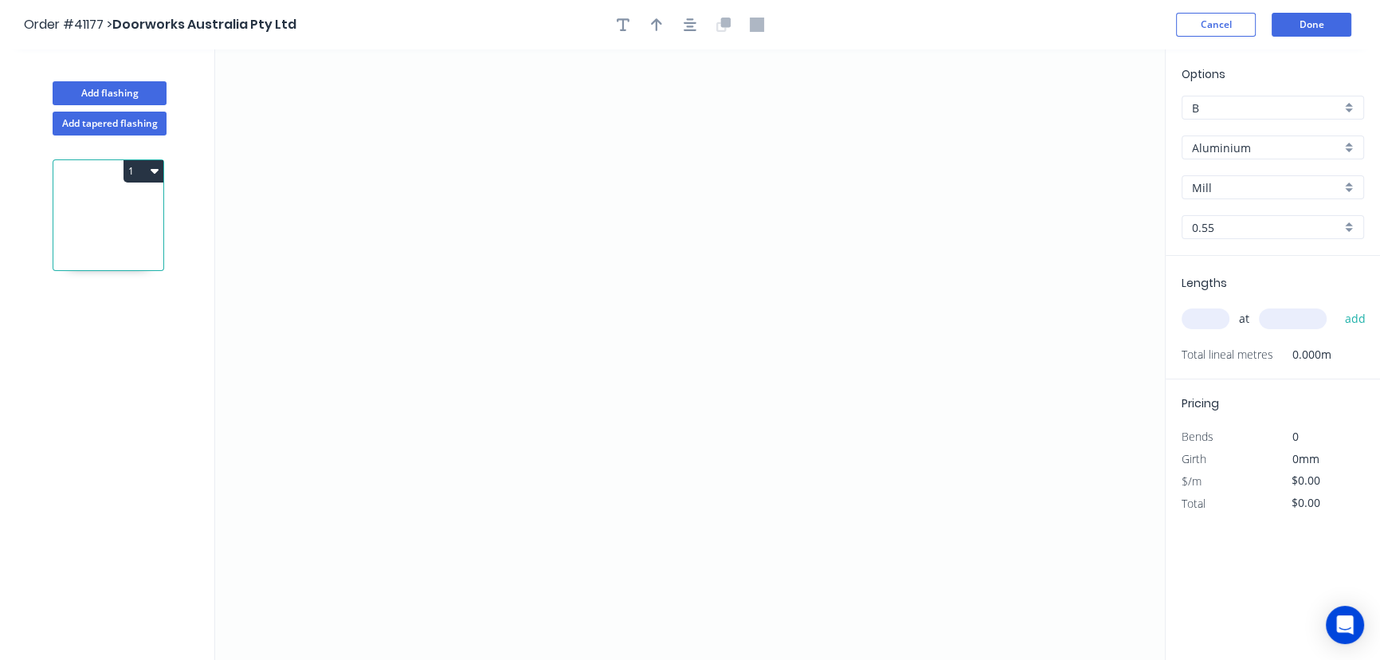
click at [1350, 145] on div "Aluminium" at bounding box center [1273, 147] width 182 height 24
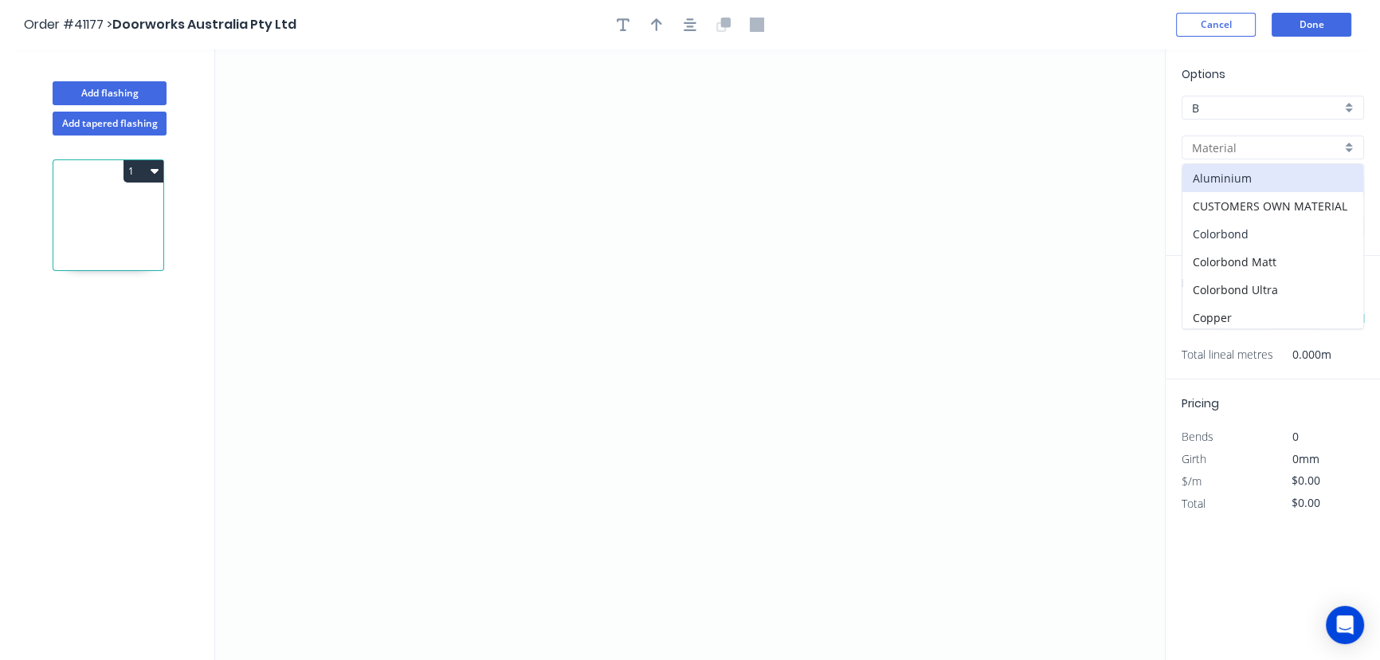
click at [1234, 229] on div "Colorbond" at bounding box center [1272, 234] width 181 height 28
type input "Colorbond"
type input "Basalt"
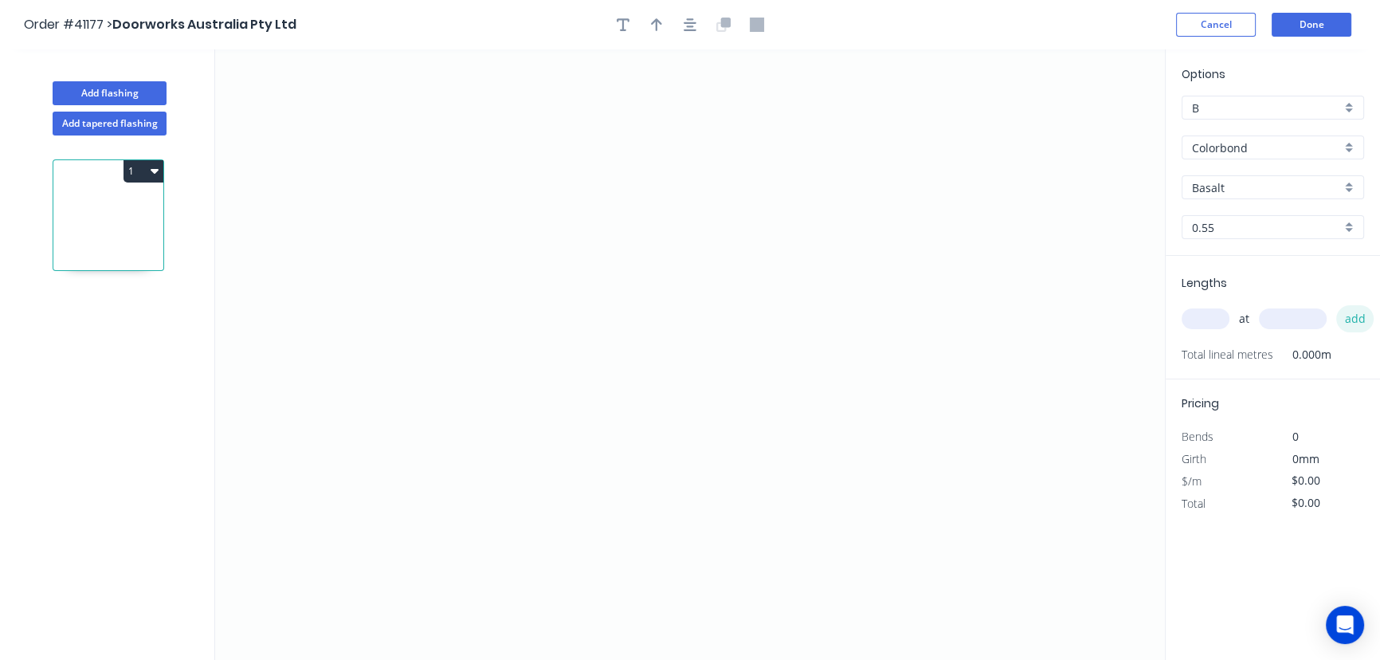
click at [1352, 318] on button "add" at bounding box center [1354, 318] width 37 height 27
click at [724, 21] on icon at bounding box center [726, 23] width 10 height 10
click at [656, 174] on icon "0" at bounding box center [690, 354] width 950 height 610
click at [659, 172] on circle at bounding box center [656, 174] width 24 height 24
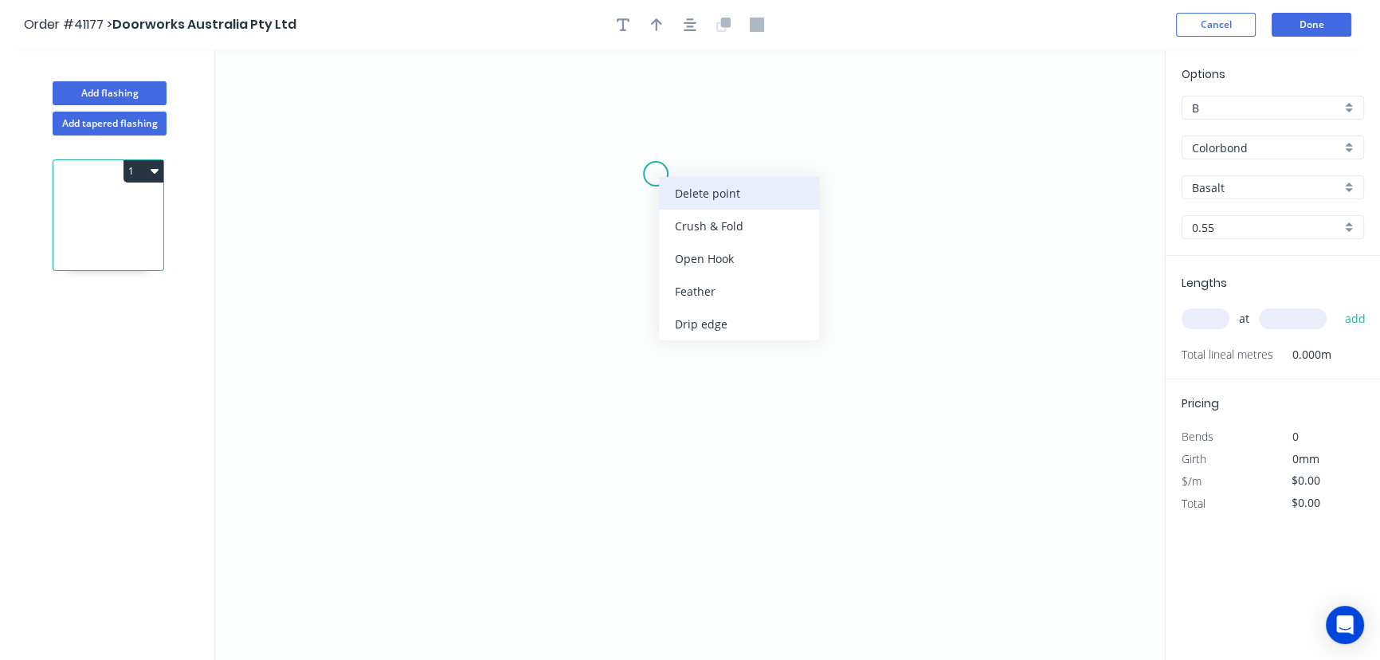
click at [726, 191] on div "Delete point" at bounding box center [739, 193] width 160 height 33
click at [1346, 184] on div "Basalt" at bounding box center [1273, 187] width 182 height 24
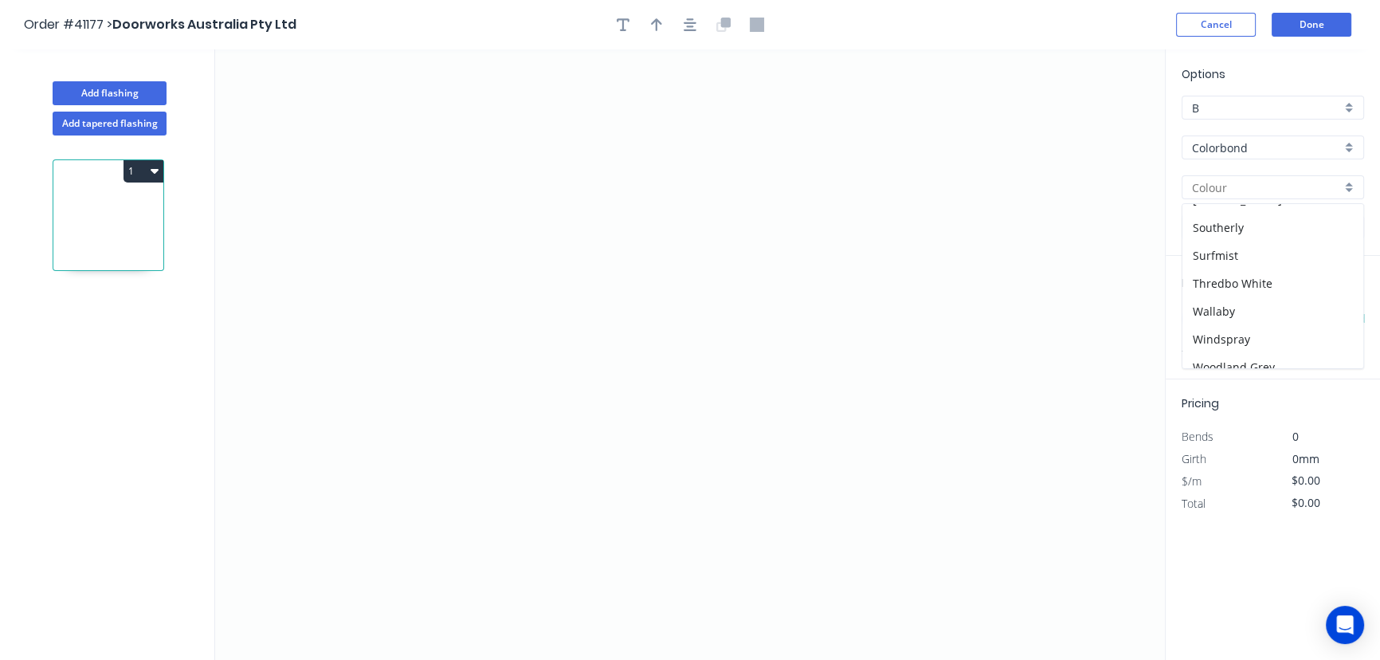
scroll to position [429, 0]
click at [1212, 340] on div "Wallaby" at bounding box center [1272, 347] width 181 height 28
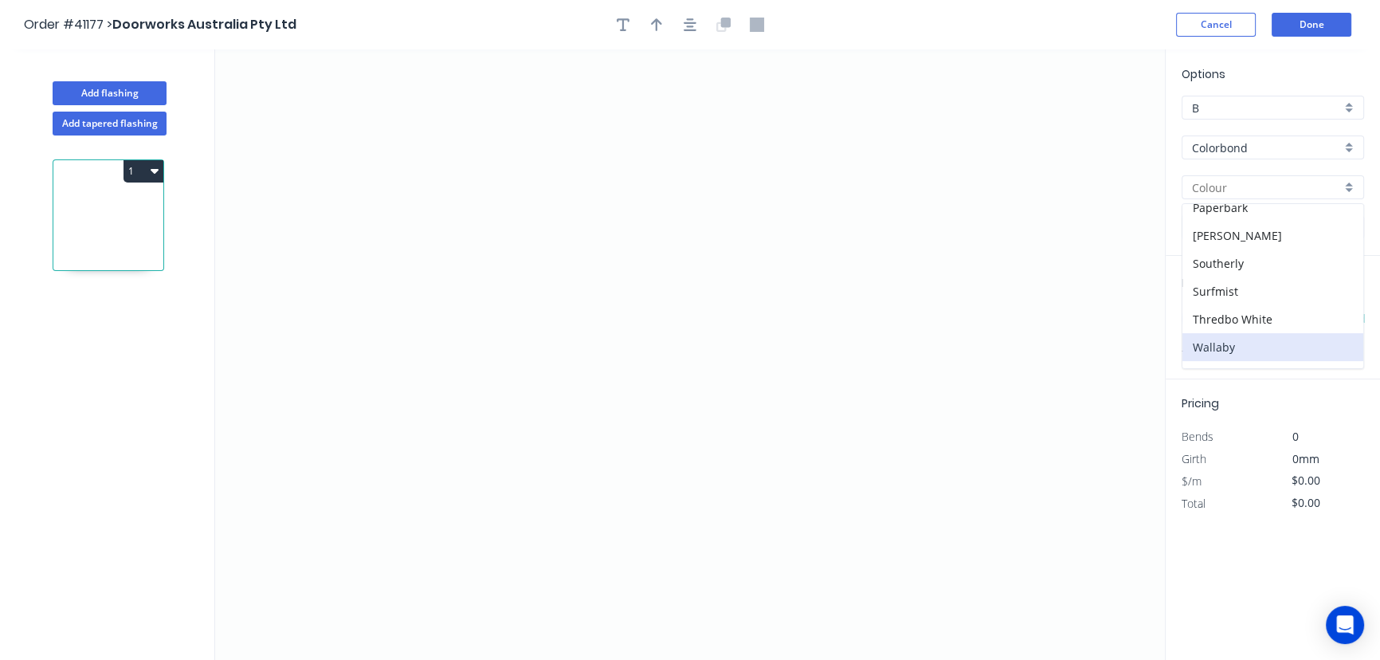
type input "Wallaby"
click at [1213, 312] on input "text" at bounding box center [1206, 318] width 48 height 21
type input "1"
type input "3100"
click at [1336, 305] on button "add" at bounding box center [1354, 318] width 37 height 27
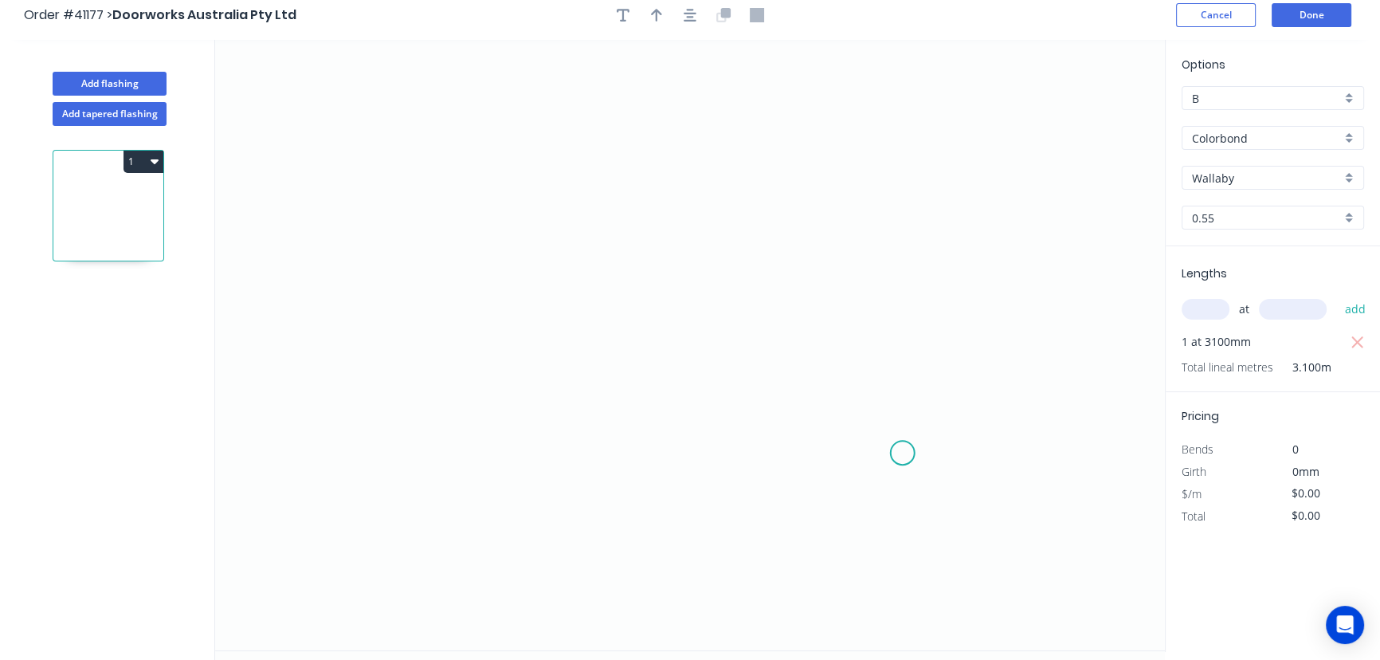
scroll to position [0, 0]
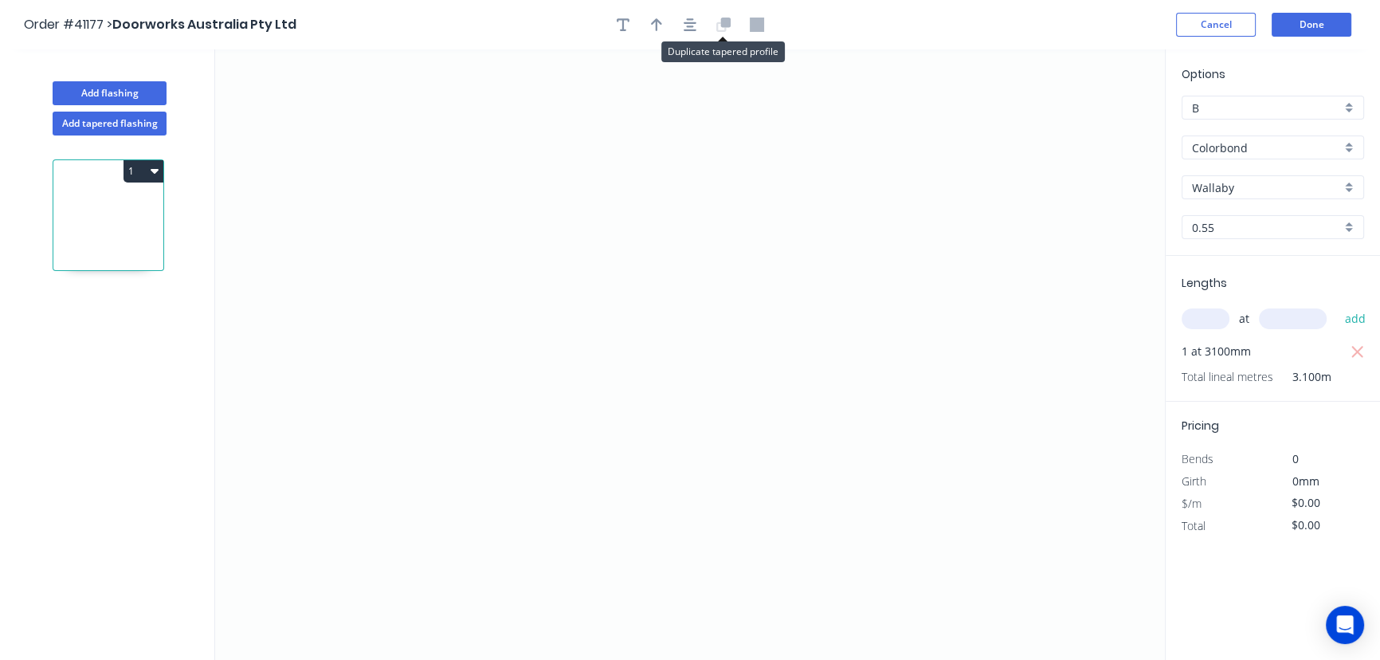
click at [719, 21] on icon at bounding box center [723, 25] width 14 height 14
drag, startPoint x: 822, startPoint y: 198, endPoint x: 744, endPoint y: 155, distance: 89.5
click at [744, 155] on icon "0" at bounding box center [690, 354] width 950 height 610
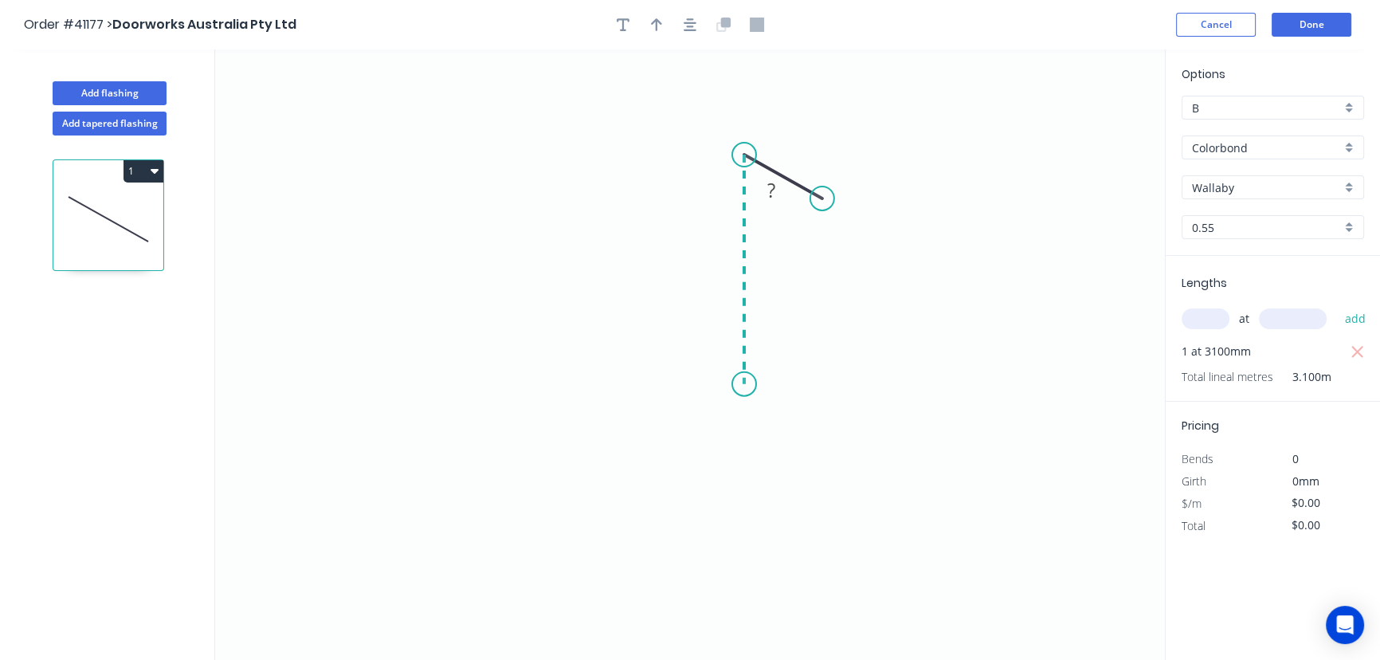
drag, startPoint x: 744, startPoint y: 155, endPoint x: 735, endPoint y: 384, distance: 229.6
click at [735, 384] on icon "0 ?" at bounding box center [690, 354] width 950 height 610
drag, startPoint x: 735, startPoint y: 384, endPoint x: 656, endPoint y: 369, distance: 81.1
click at [656, 369] on icon "0 ? ? ? º" at bounding box center [690, 354] width 950 height 610
click at [656, 369] on circle at bounding box center [656, 369] width 24 height 24
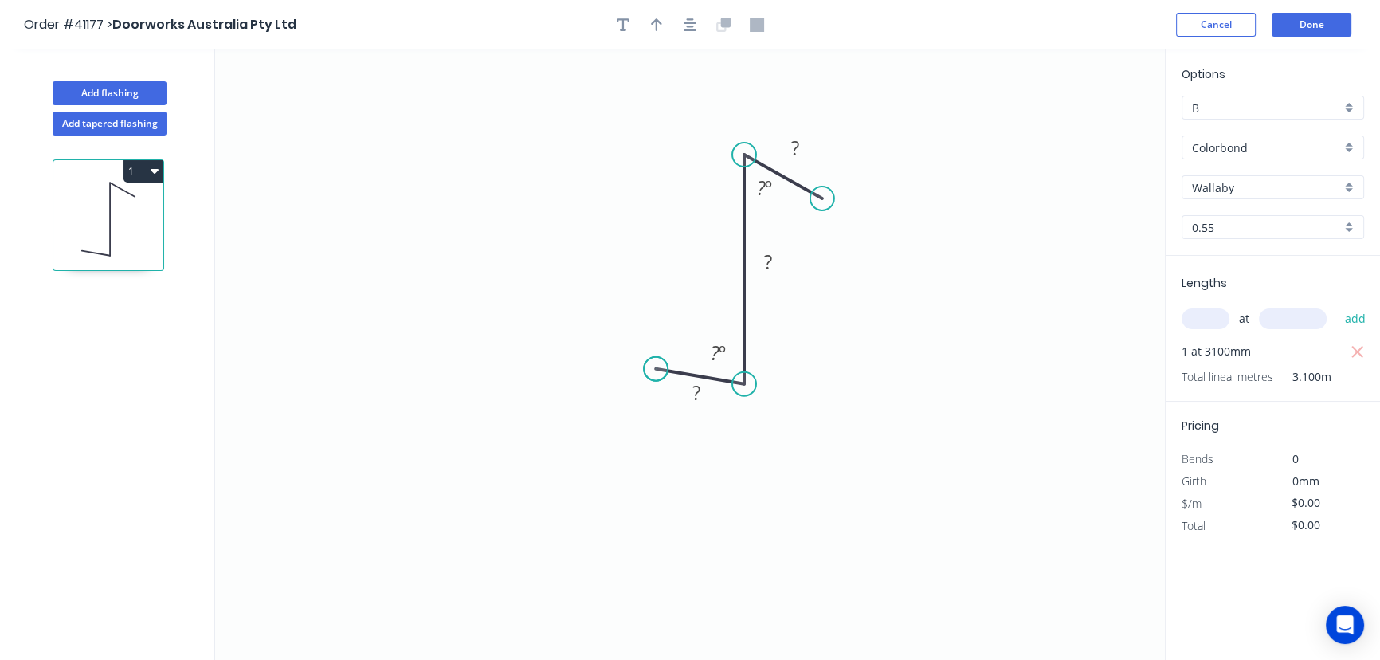
click at [656, 369] on circle at bounding box center [656, 369] width 24 height 24
click at [700, 398] on rect at bounding box center [696, 393] width 32 height 22
drag, startPoint x: 656, startPoint y: 25, endPoint x: 892, endPoint y: 179, distance: 282.2
click at [657, 27] on icon "button" at bounding box center [656, 25] width 11 height 14
type input "$7.19"
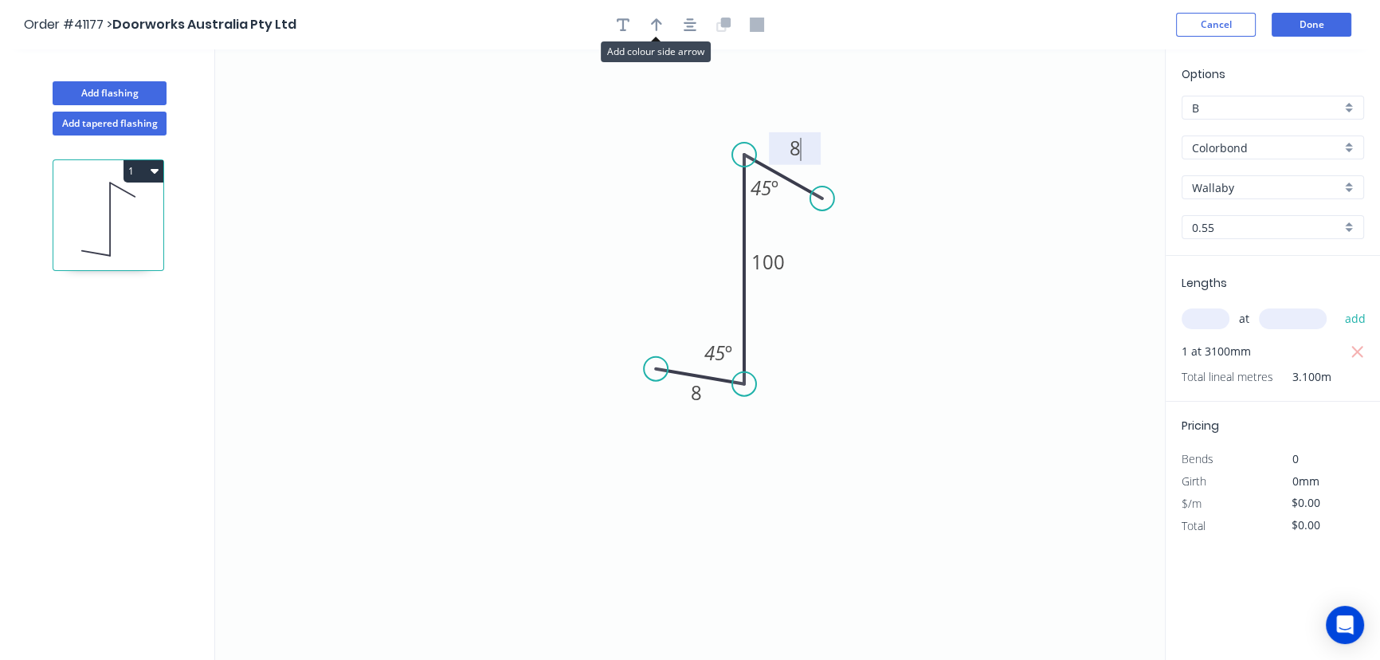
type input "$22.29"
drag, startPoint x: 1091, startPoint y: 123, endPoint x: 974, endPoint y: 287, distance: 201.6
click at [976, 287] on icon at bounding box center [983, 267] width 14 height 51
click at [1312, 22] on button "Done" at bounding box center [1312, 25] width 80 height 24
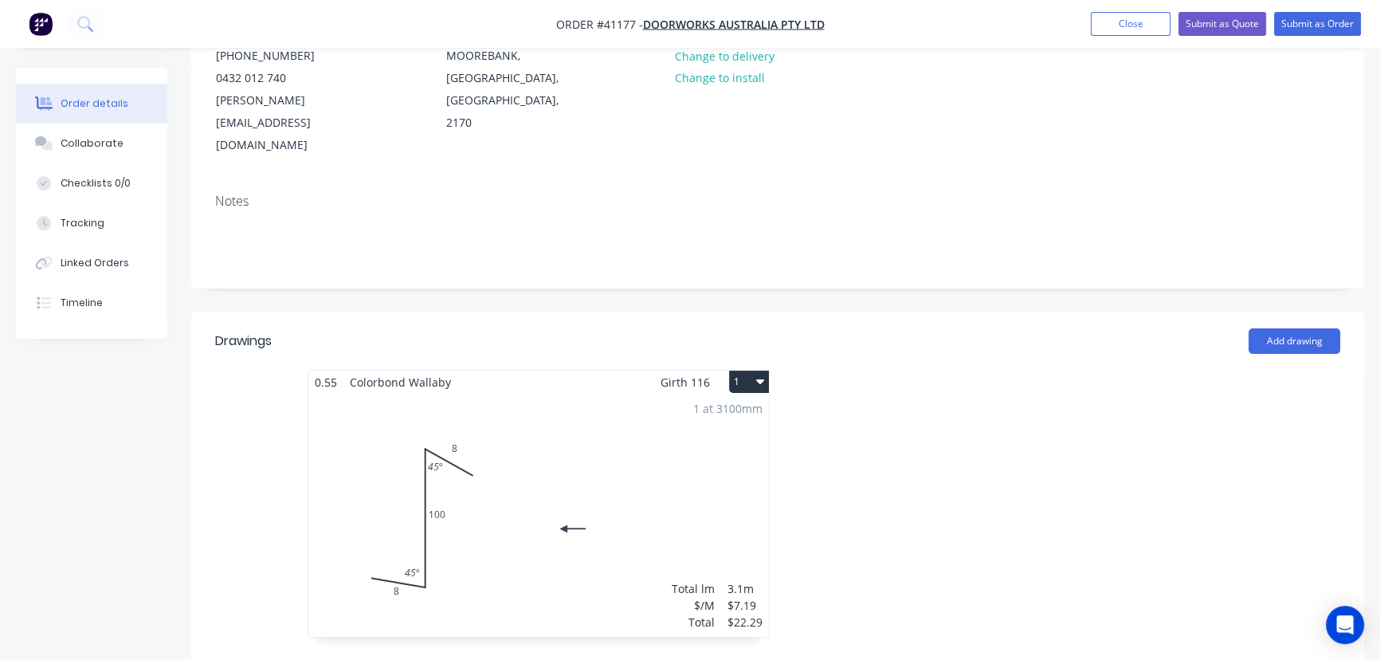
scroll to position [289, 0]
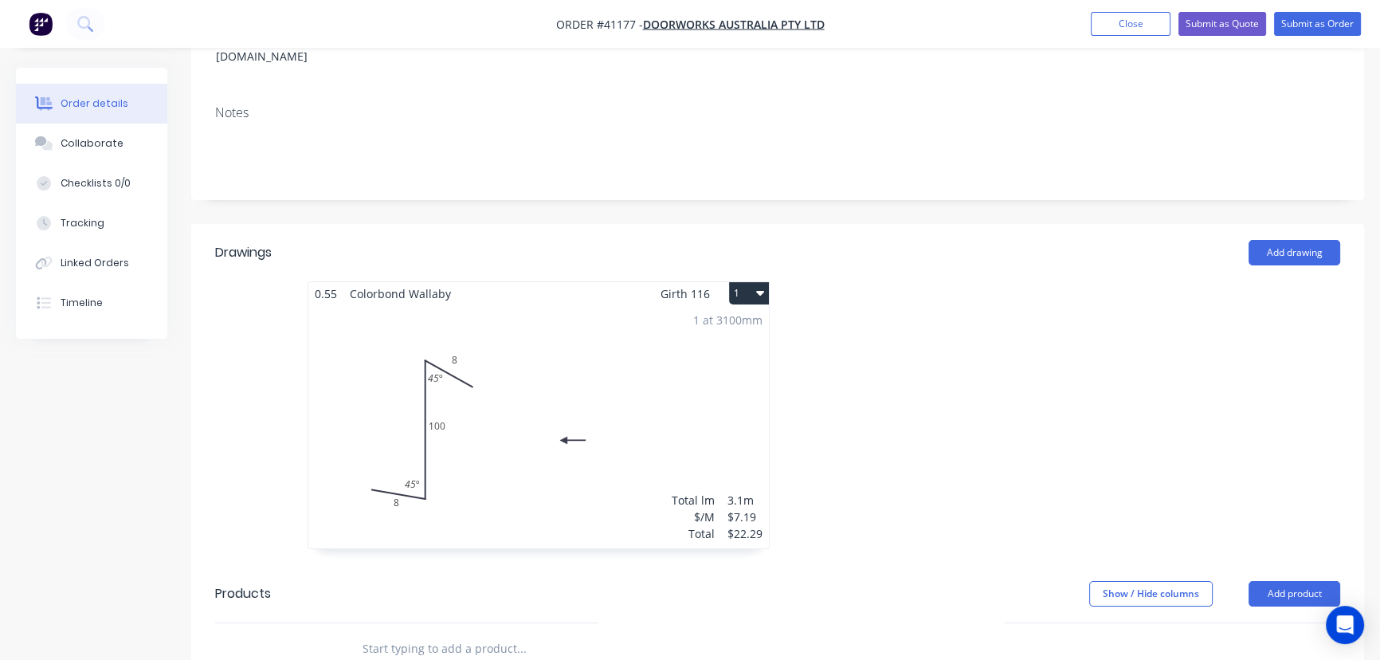
click at [759, 286] on icon "button" at bounding box center [760, 292] width 8 height 13
click at [531, 305] on div "1 at 3100mm Total lm $/M Total 3.1m $7.19 $22.29" at bounding box center [538, 426] width 461 height 243
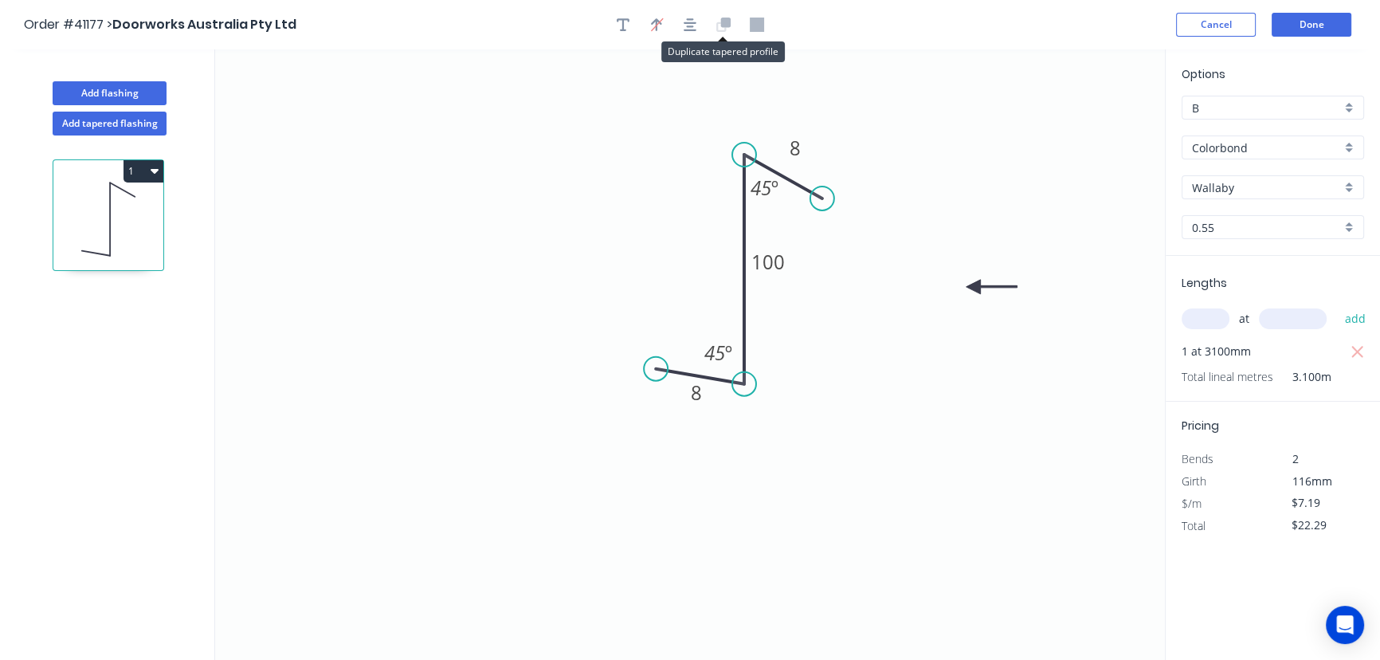
click at [727, 20] on icon at bounding box center [726, 23] width 10 height 10
click at [787, 264] on rect at bounding box center [768, 261] width 53 height 33
click at [724, 20] on icon at bounding box center [726, 23] width 10 height 10
click at [778, 261] on tspan "100" at bounding box center [767, 261] width 33 height 26
click at [1314, 17] on button "Done" at bounding box center [1312, 25] width 80 height 24
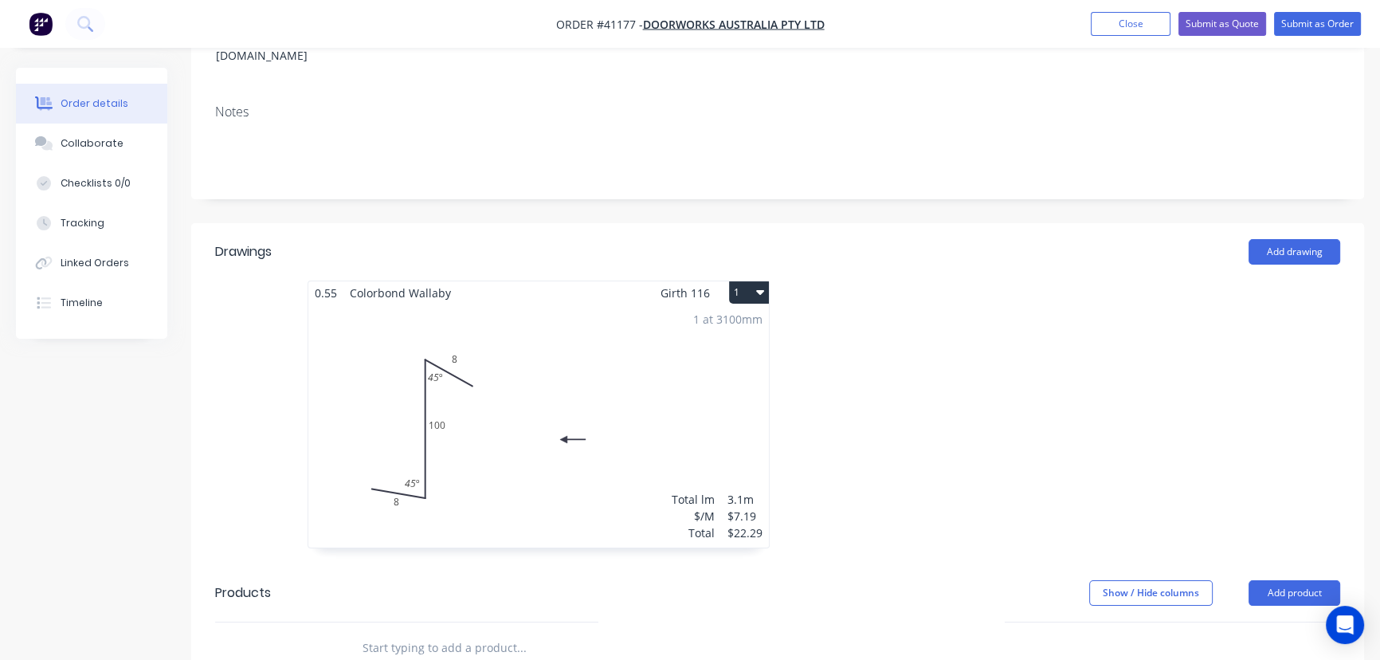
scroll to position [289, 0]
click at [754, 282] on button "1" at bounding box center [749, 293] width 40 height 22
click at [943, 293] on div at bounding box center [1017, 423] width 478 height 284
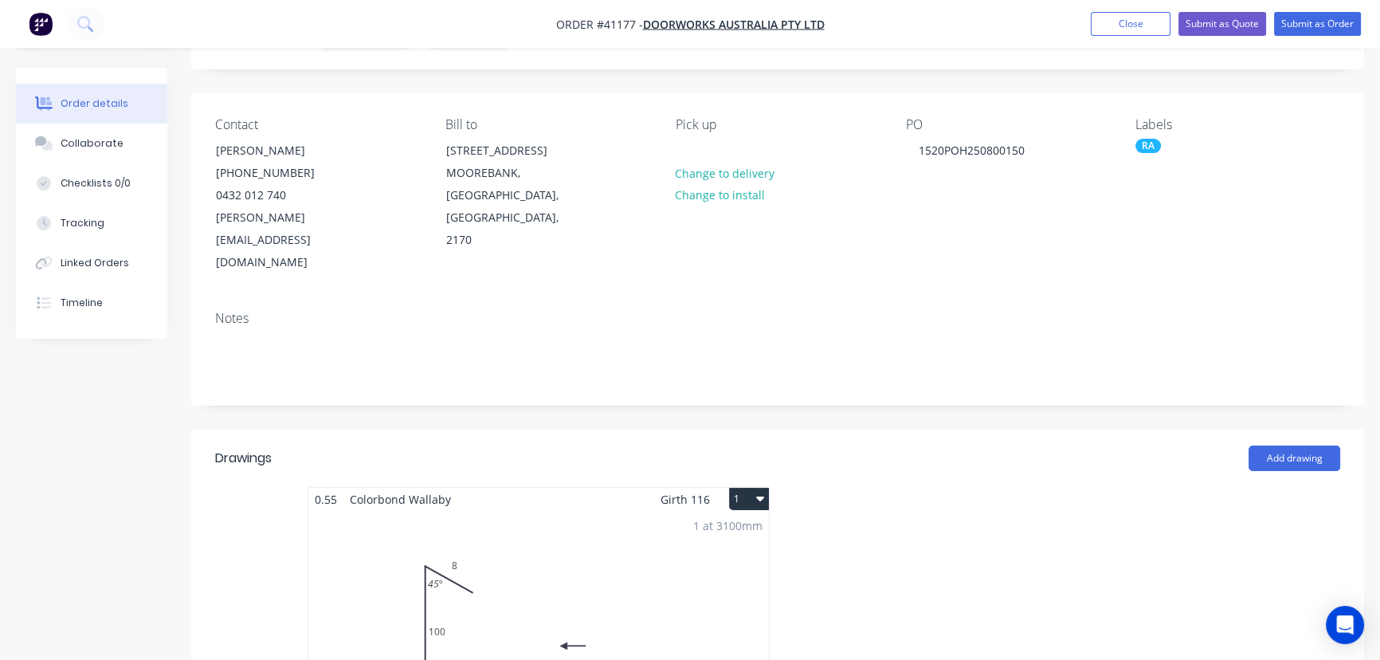
scroll to position [0, 0]
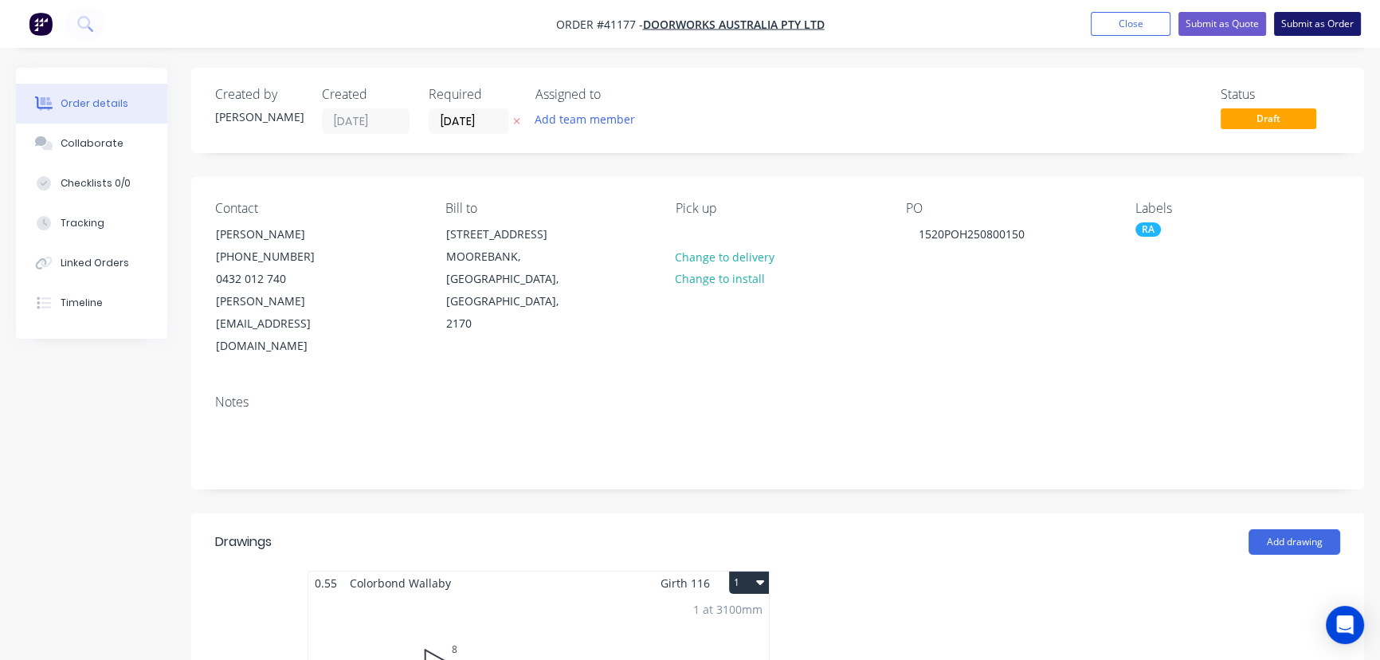
click at [1315, 27] on button "Submit as Order" at bounding box center [1317, 24] width 87 height 24
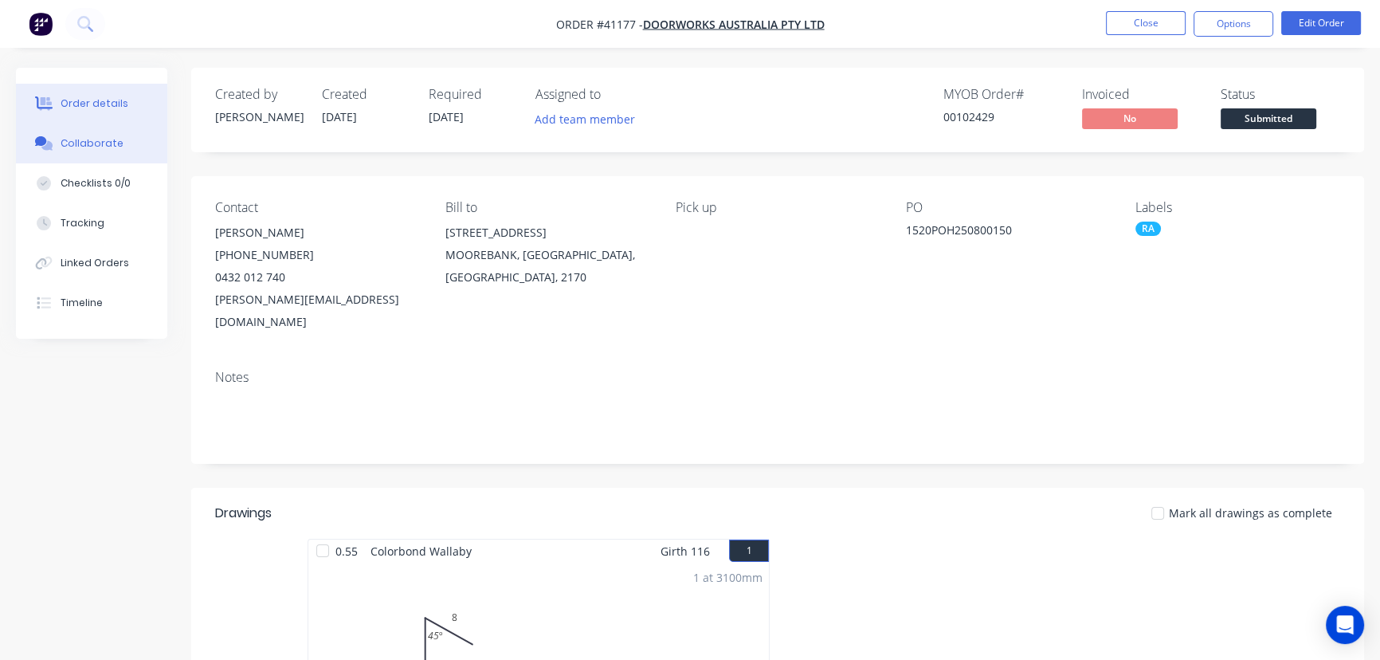
click at [75, 139] on div "Collaborate" at bounding box center [92, 143] width 63 height 14
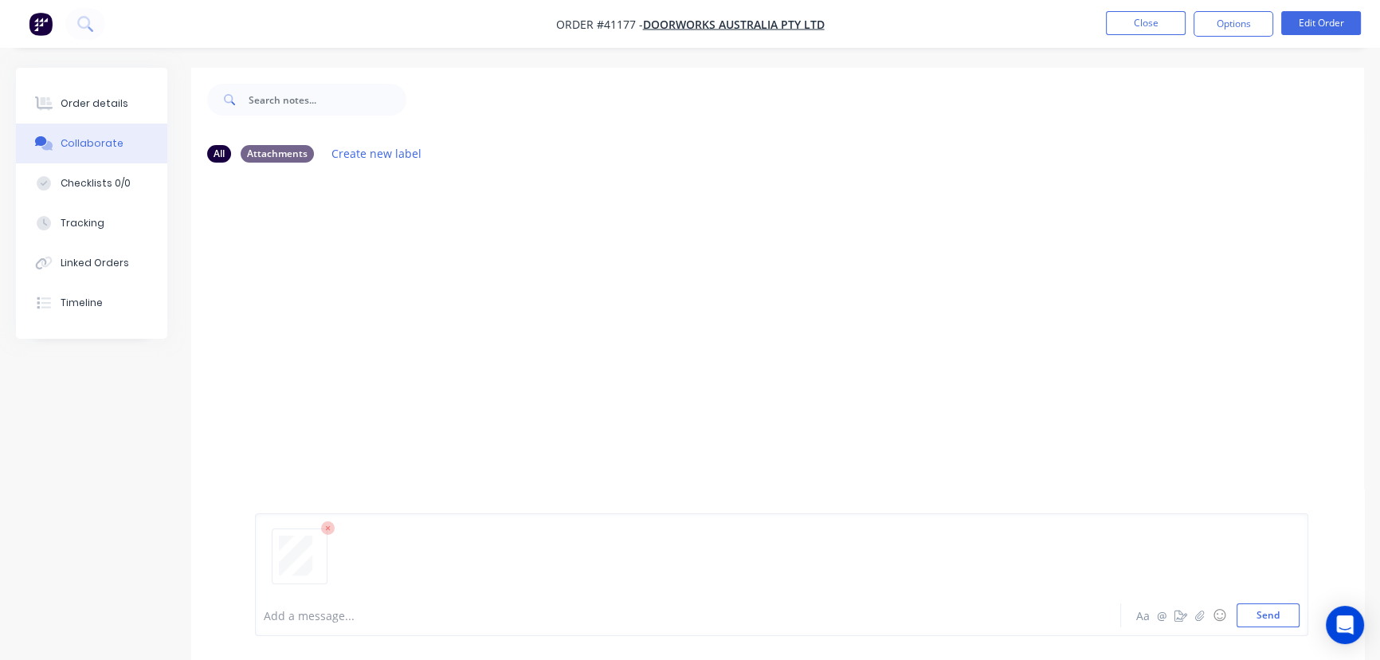
click at [1284, 606] on button "Send" at bounding box center [1268, 615] width 63 height 24
click at [1135, 25] on button "Close" at bounding box center [1146, 23] width 80 height 24
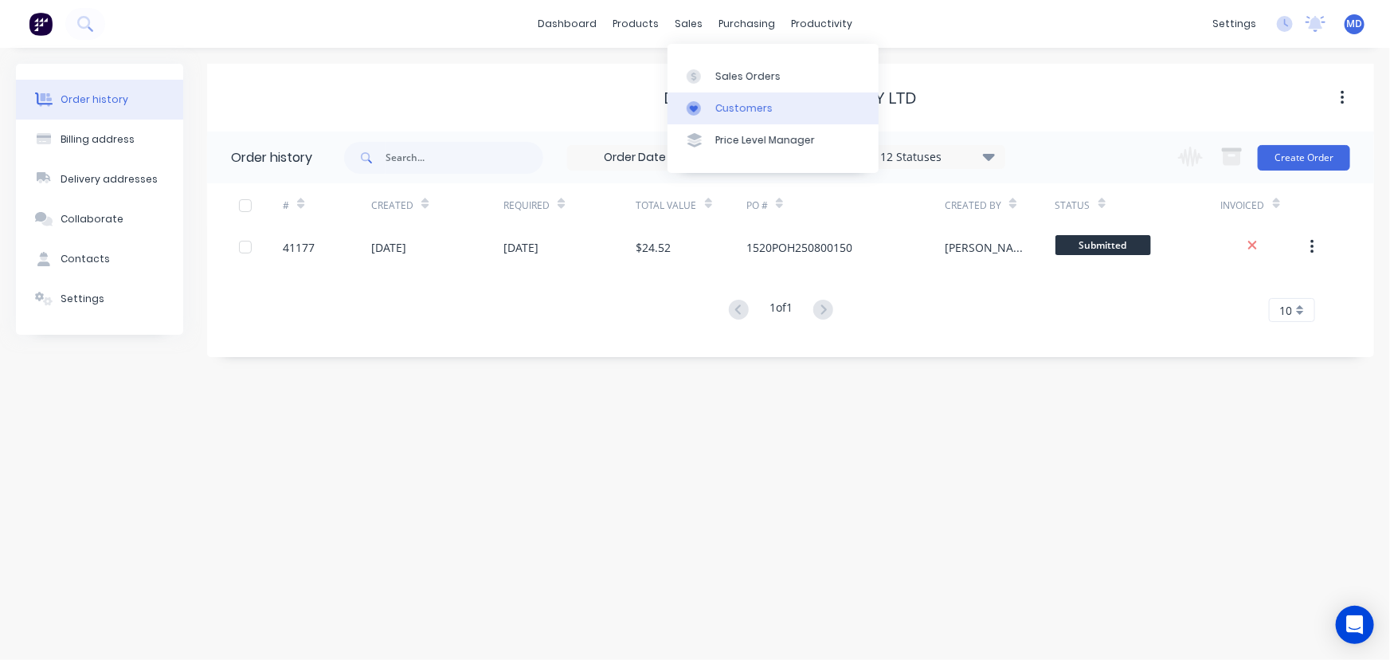
click at [732, 104] on div "Customers" at bounding box center [744, 108] width 57 height 14
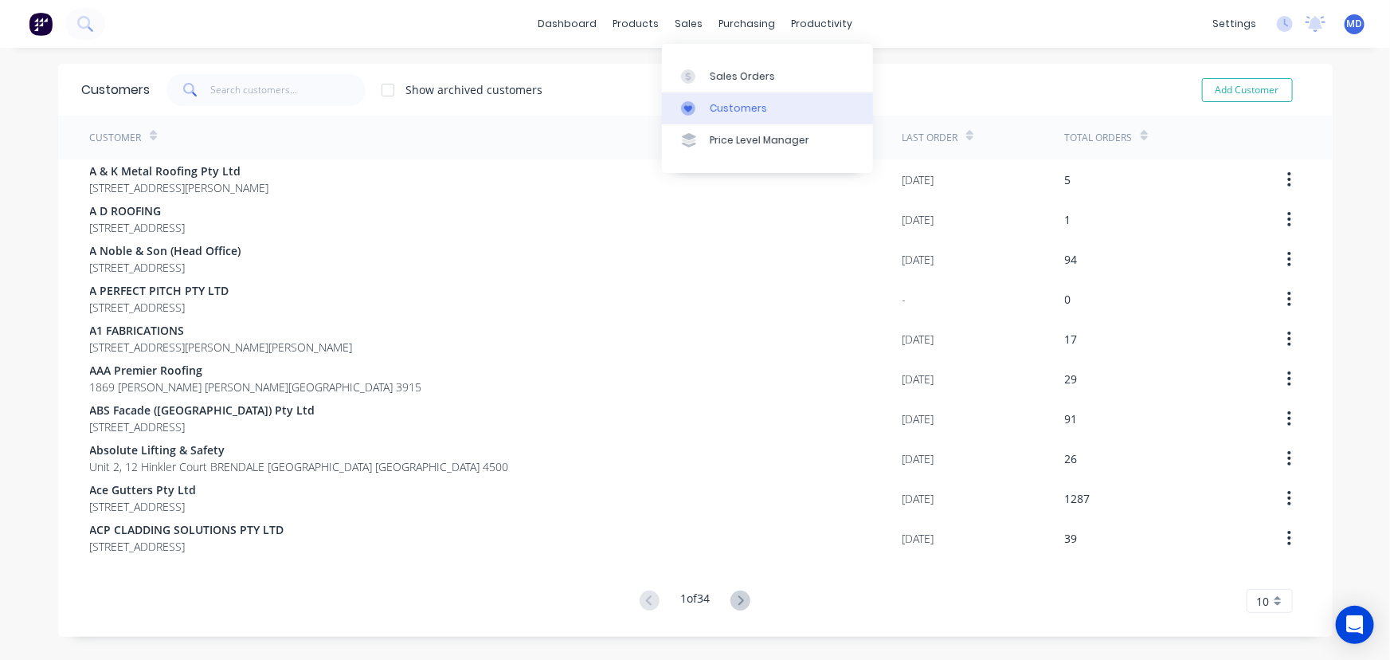
click at [735, 107] on div "Customers" at bounding box center [738, 108] width 57 height 14
click at [317, 90] on input "text" at bounding box center [287, 90] width 155 height 32
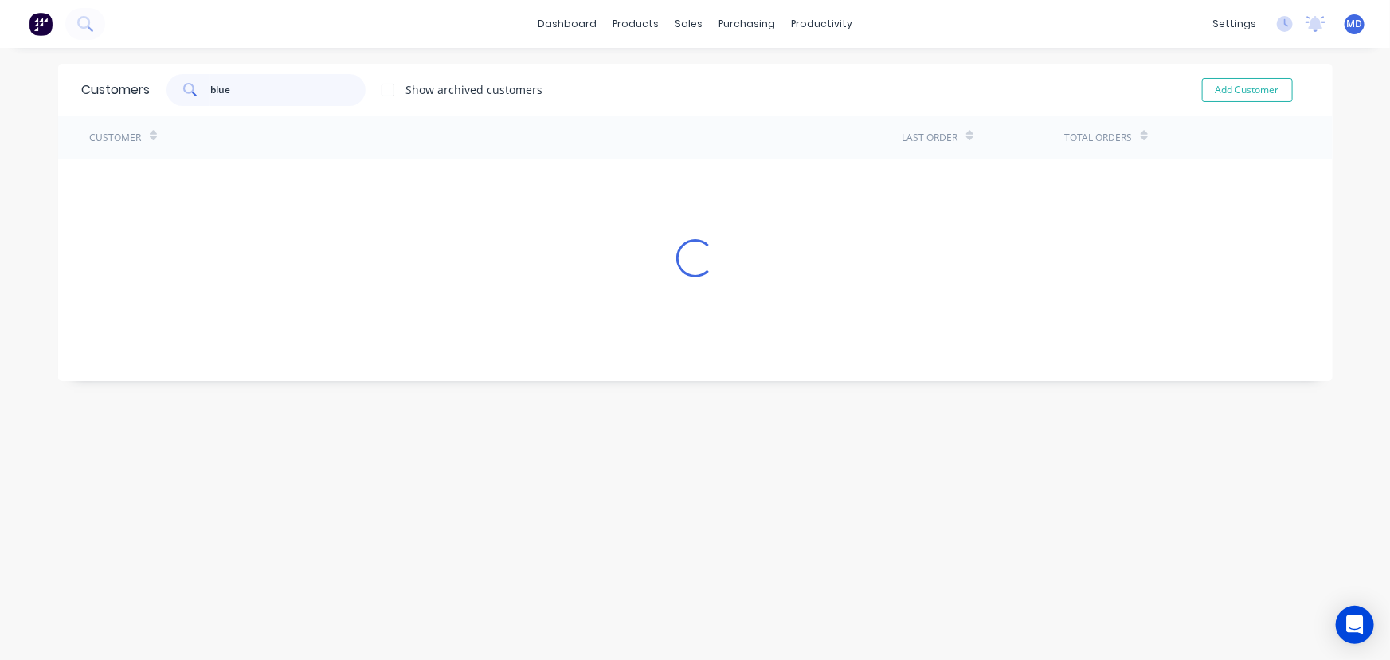
type input "blue"
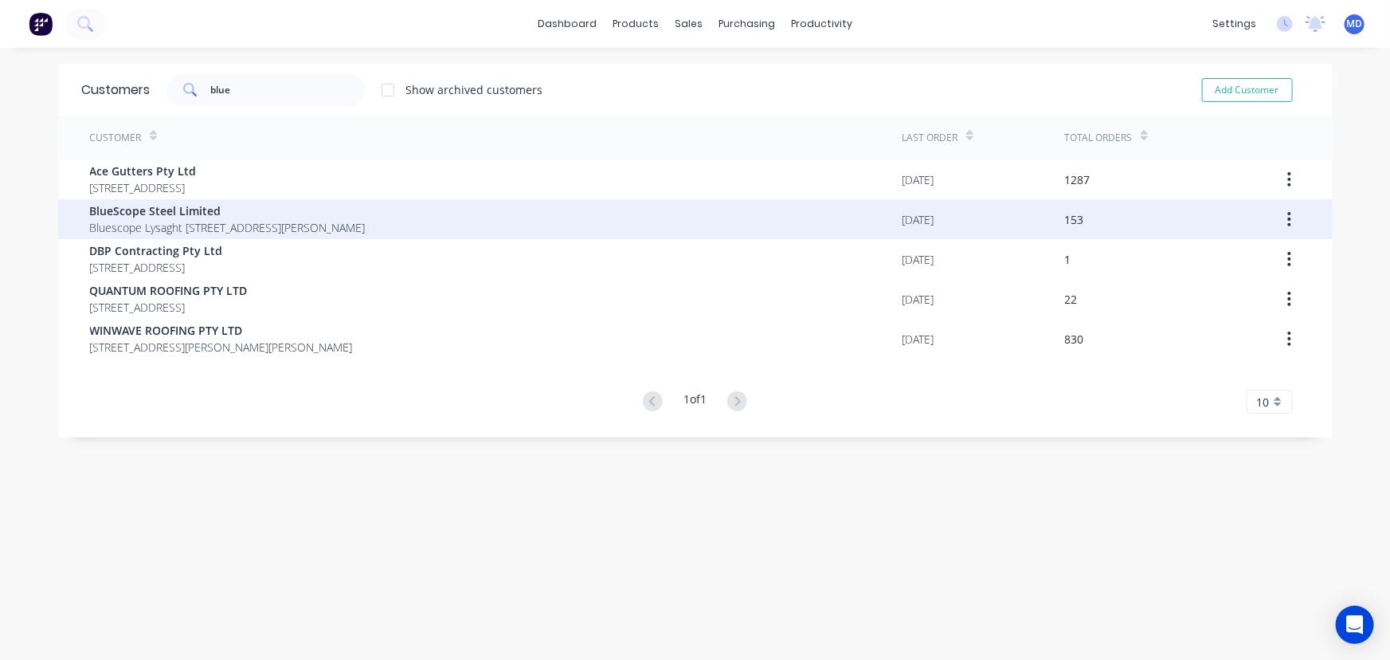
click at [177, 212] on span "BlueScope Steel Limited" at bounding box center [228, 210] width 276 height 17
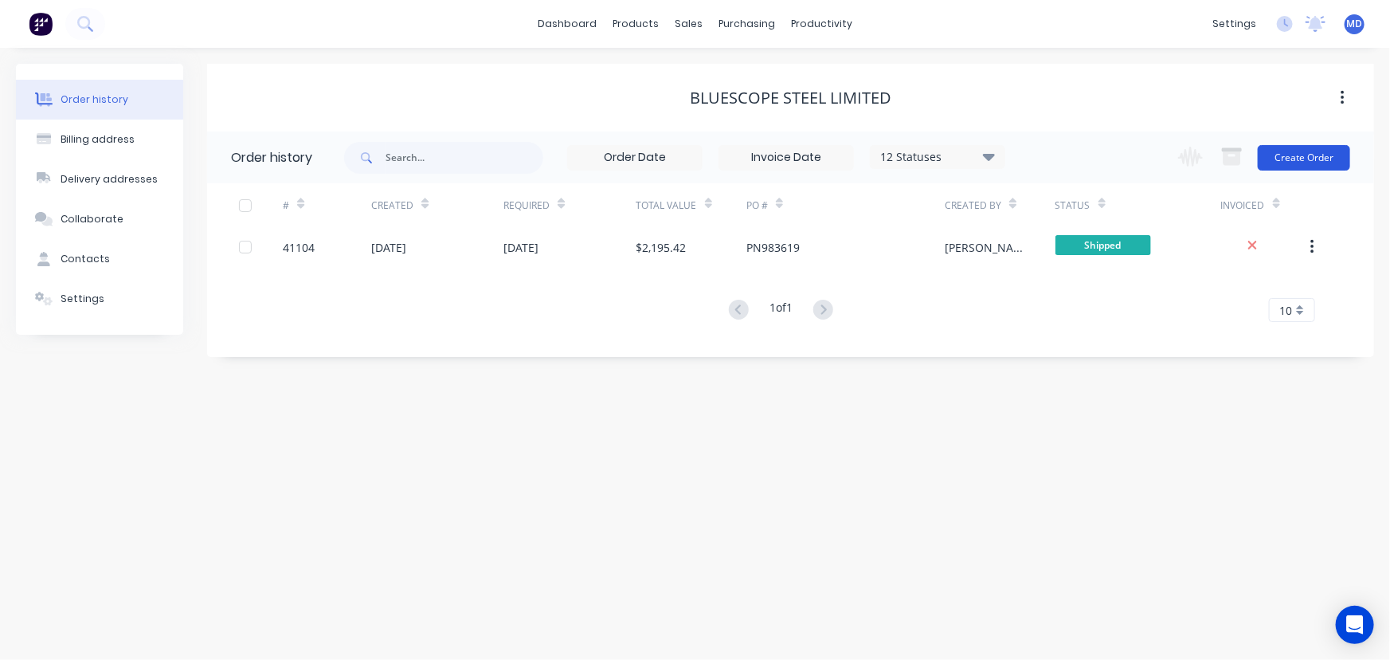
click at [1296, 157] on button "Create Order" at bounding box center [1304, 157] width 92 height 25
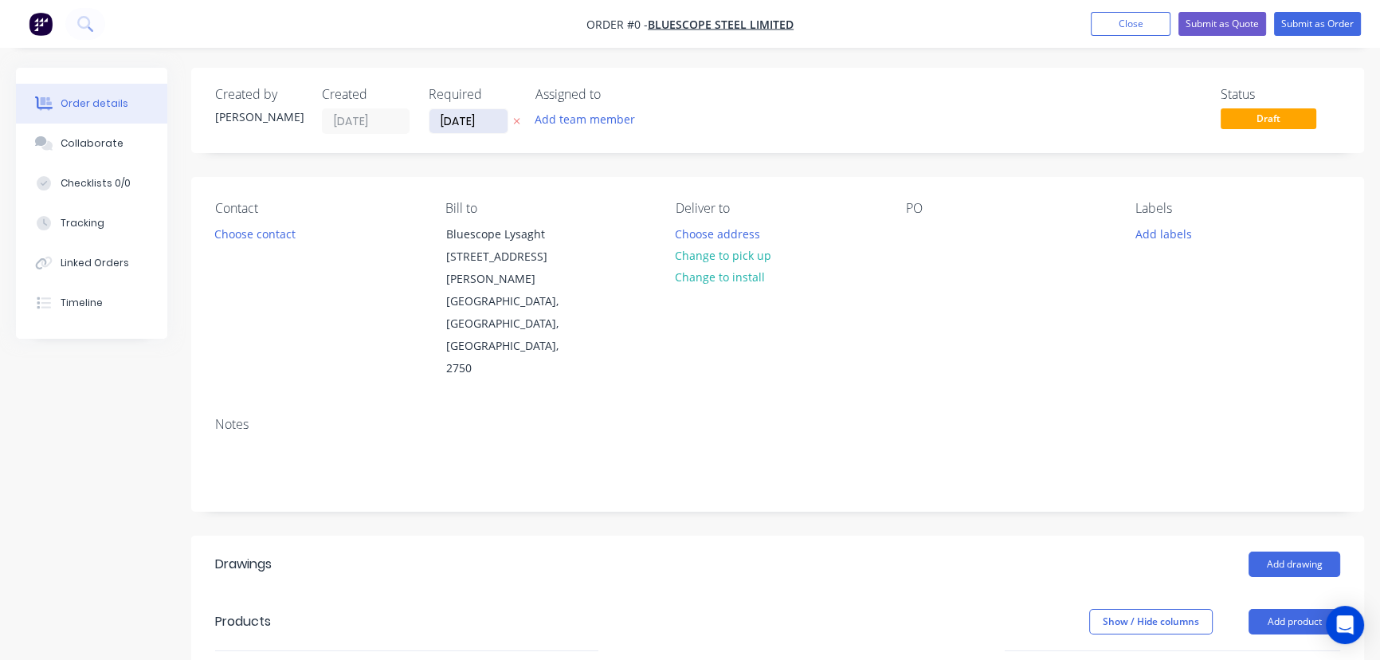
click at [465, 125] on input "[DATE]" at bounding box center [468, 121] width 78 height 24
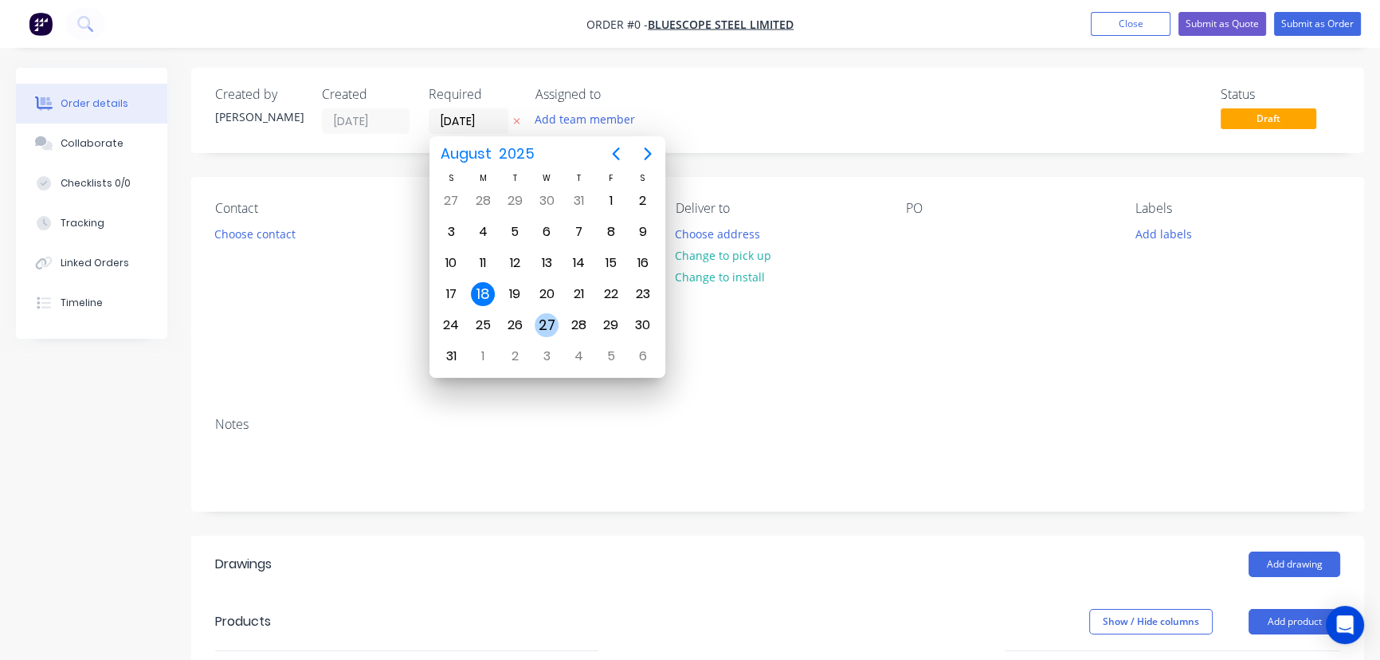
click at [542, 322] on div "27" at bounding box center [547, 325] width 24 height 24
type input "[DATE]"
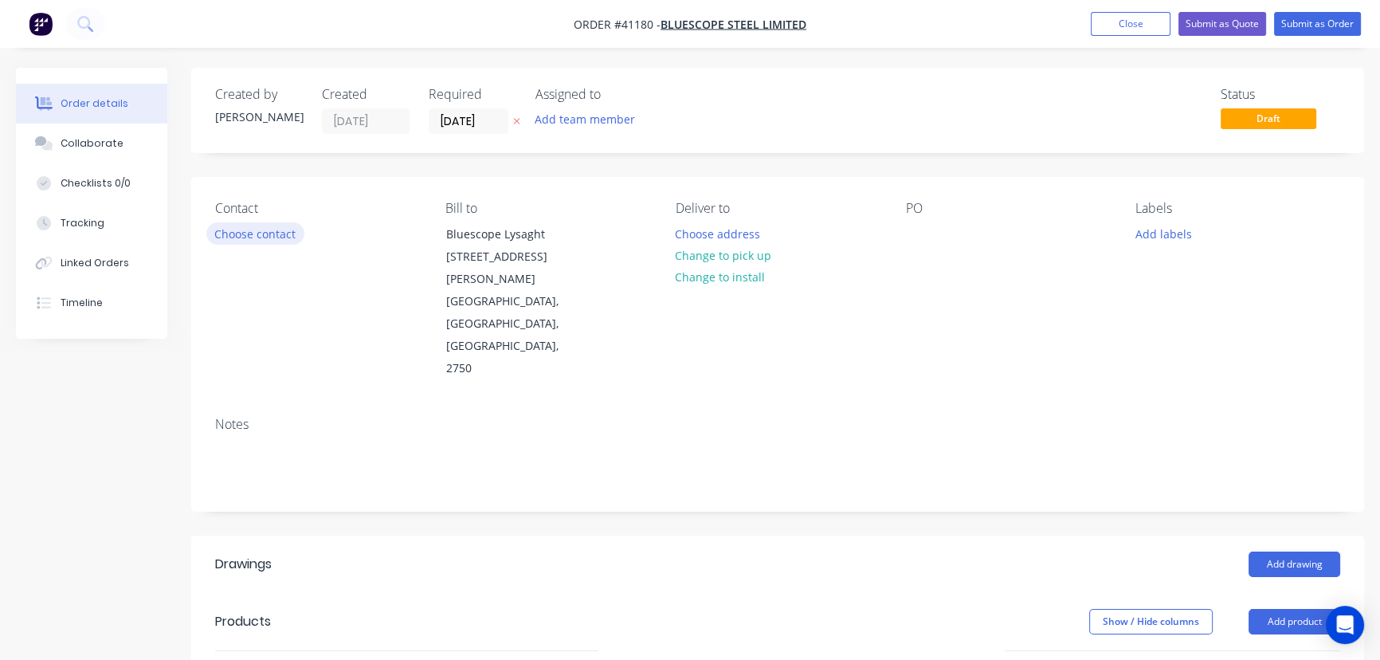
click at [245, 236] on button "Choose contact" at bounding box center [255, 233] width 98 height 22
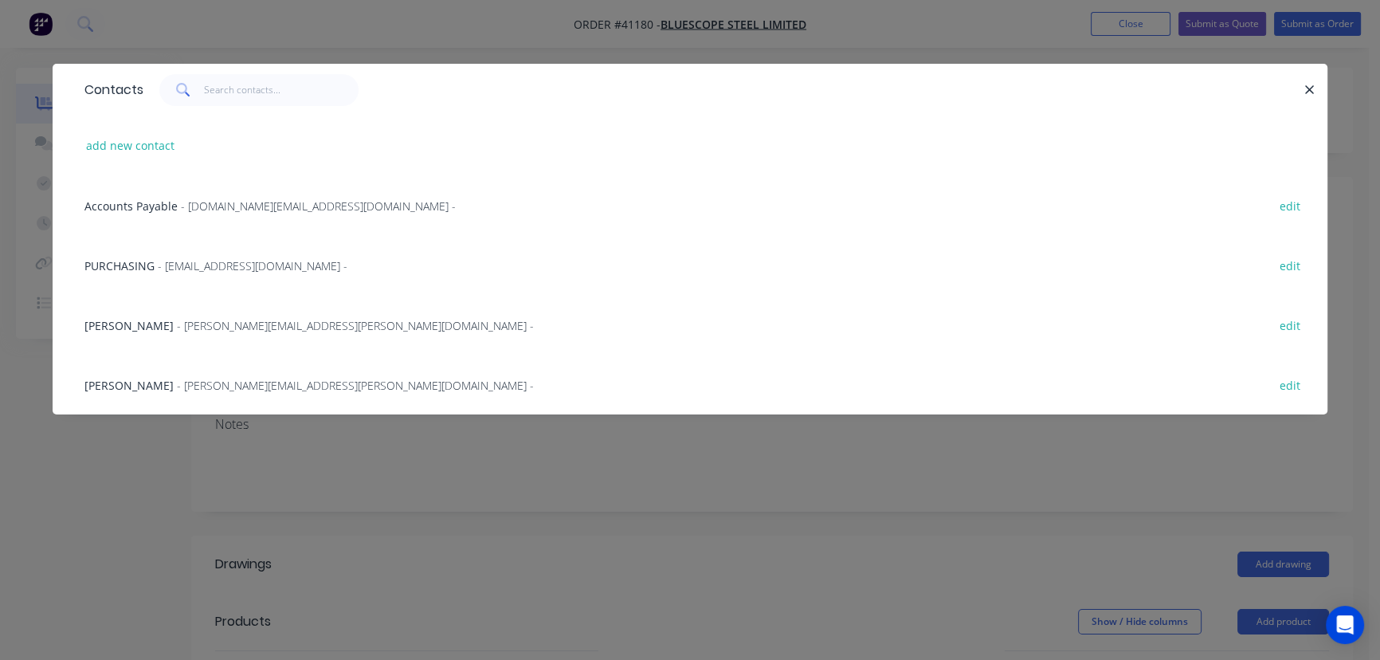
click at [204, 269] on span "- PNASHL@bld.bluescopesteel.com -" at bounding box center [253, 265] width 190 height 15
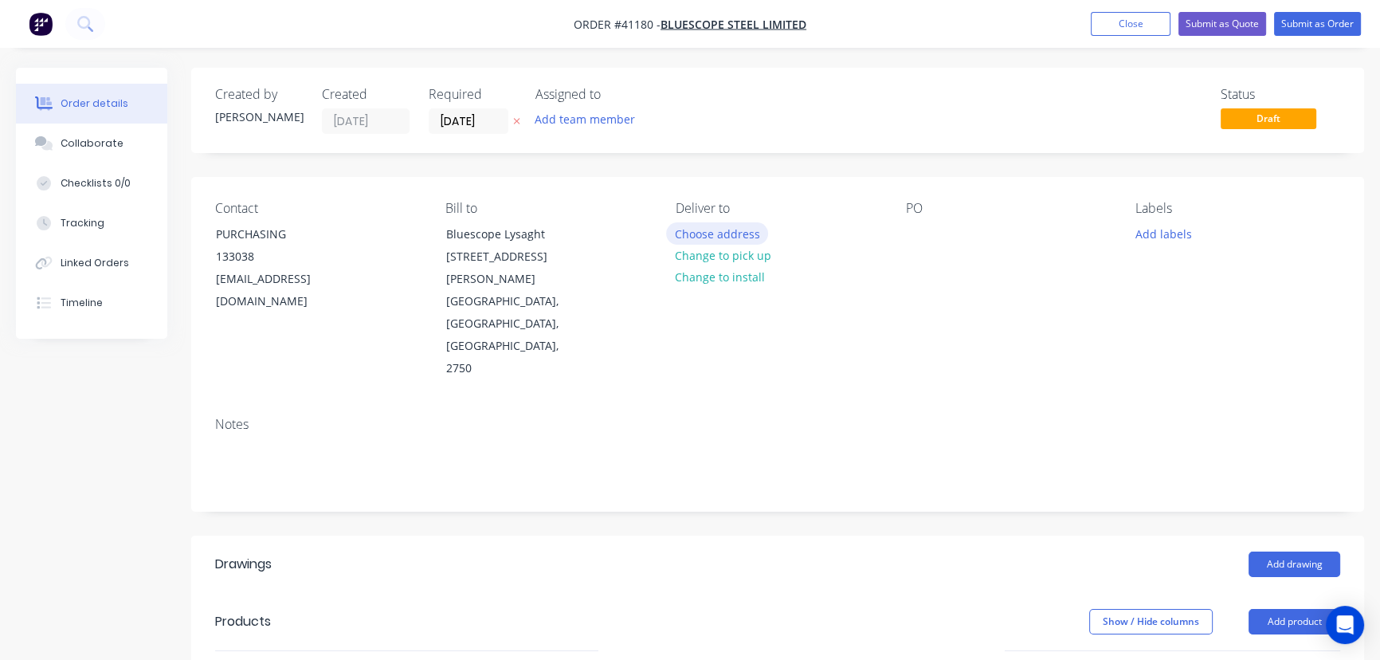
click at [720, 235] on button "Choose address" at bounding box center [717, 233] width 102 height 22
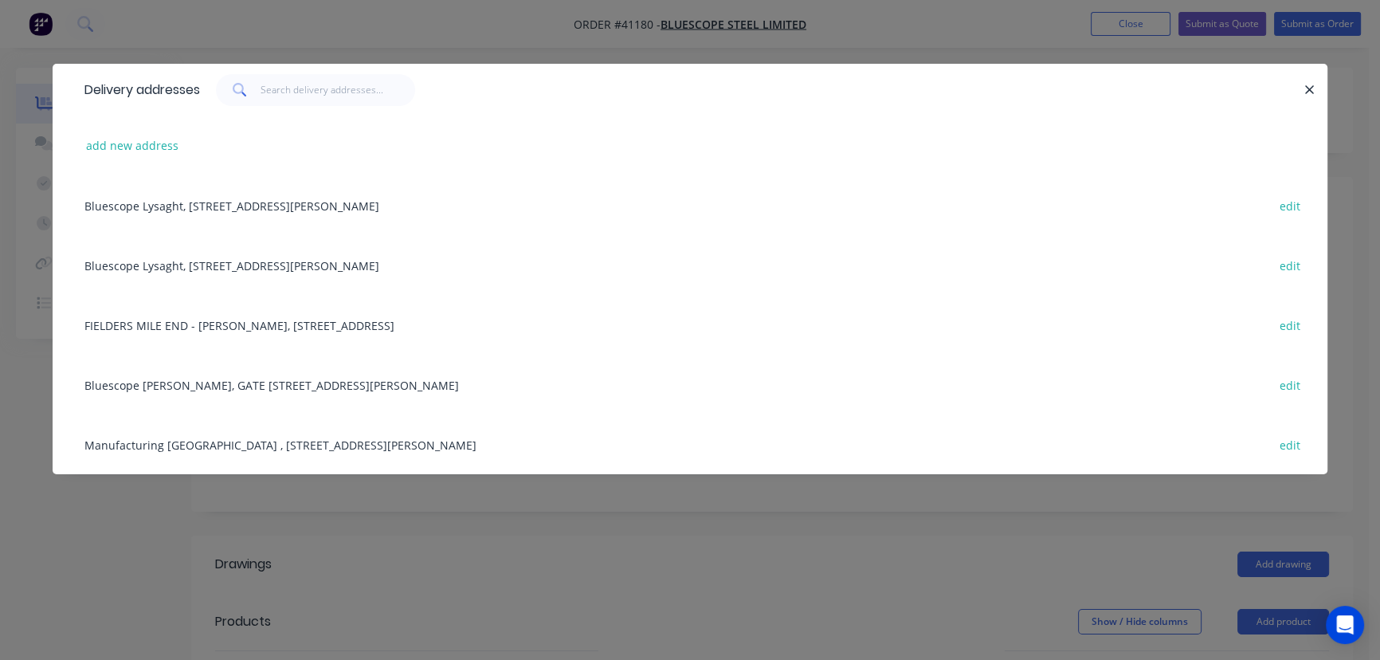
click at [474, 444] on div "Manufacturing South Australia , 169 James Melrose Rd , Novar Gardens , South Au…" at bounding box center [689, 444] width 1227 height 60
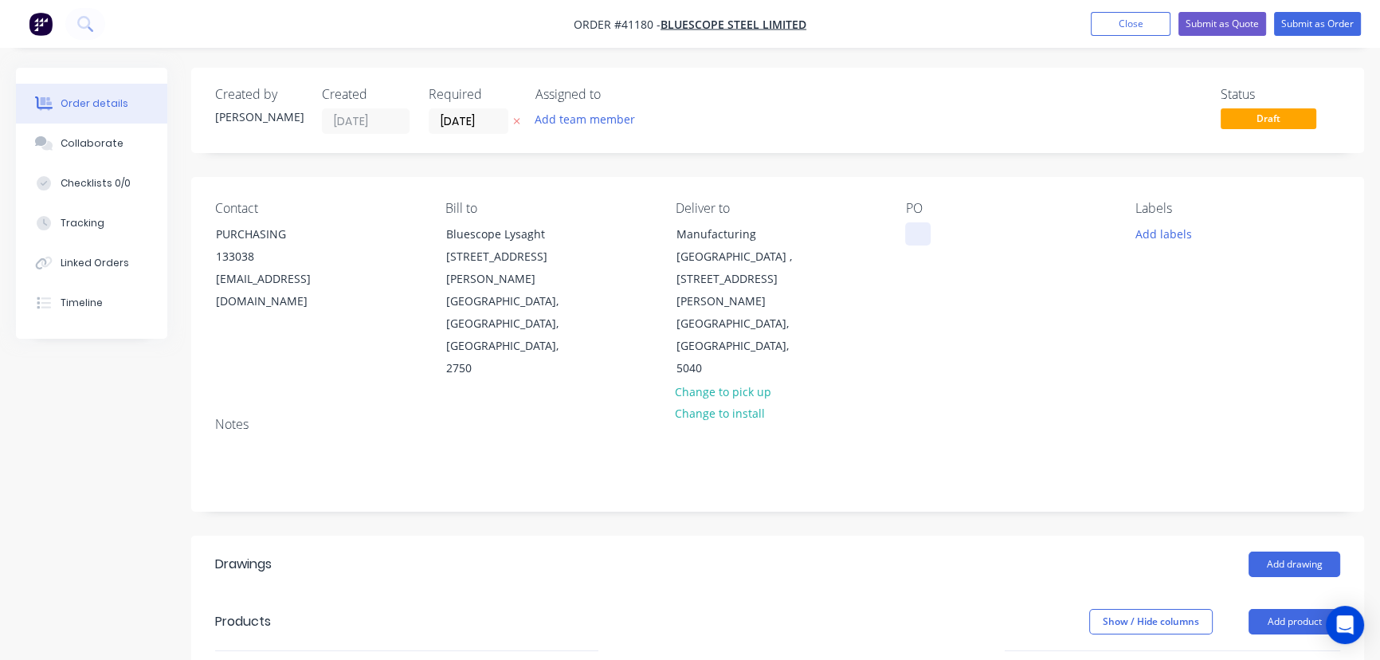
click at [920, 232] on div at bounding box center [917, 233] width 25 height 23
paste div
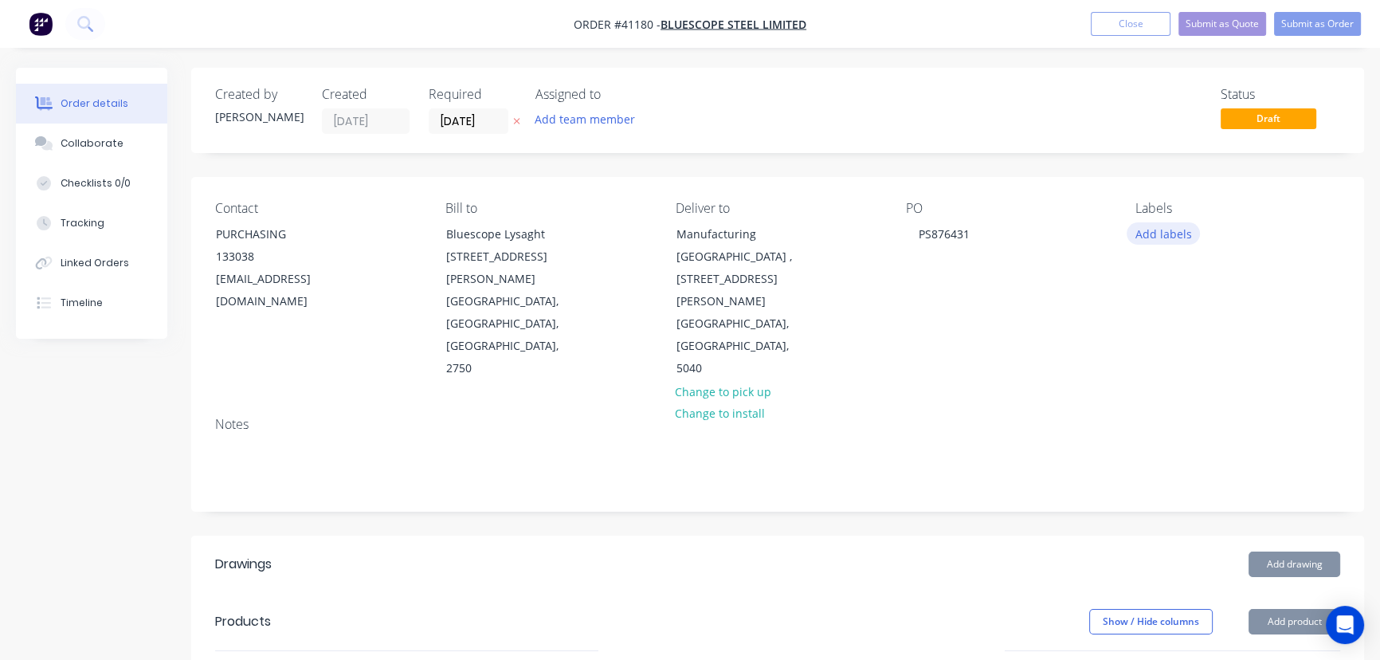
click at [1178, 233] on button "Add labels" at bounding box center [1163, 233] width 73 height 22
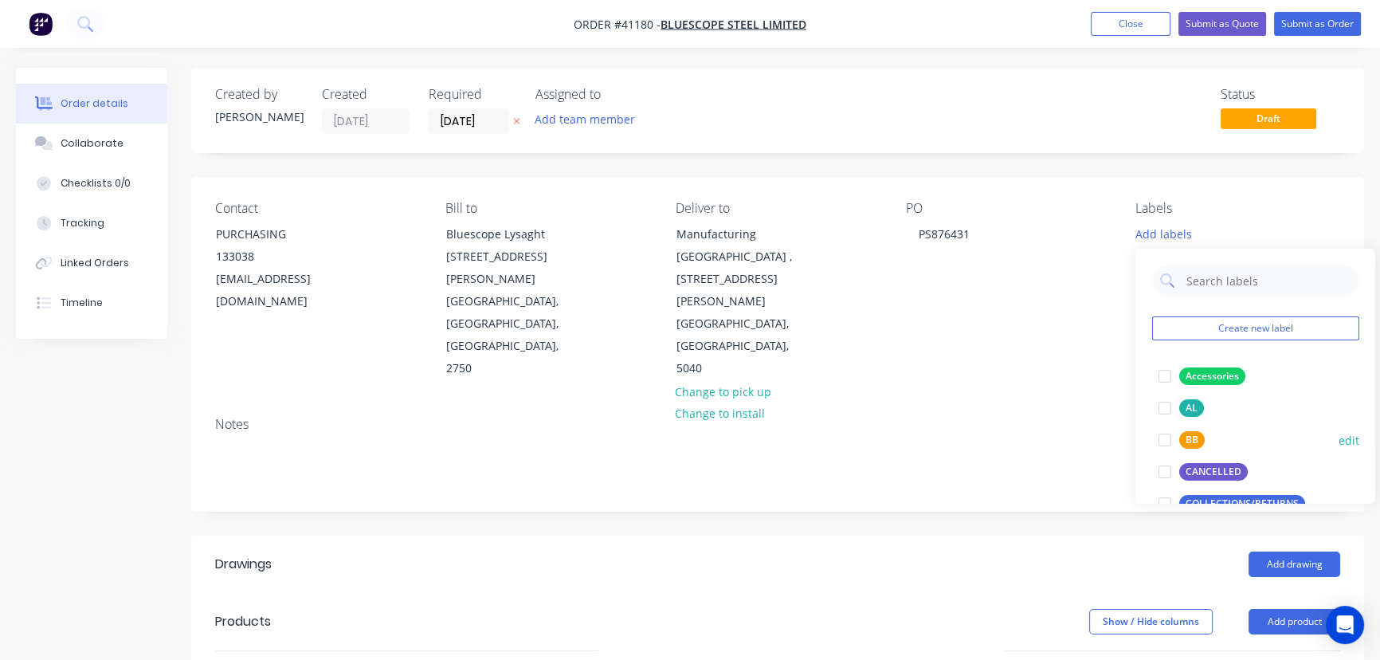
click at [1166, 441] on div at bounding box center [1164, 440] width 32 height 32
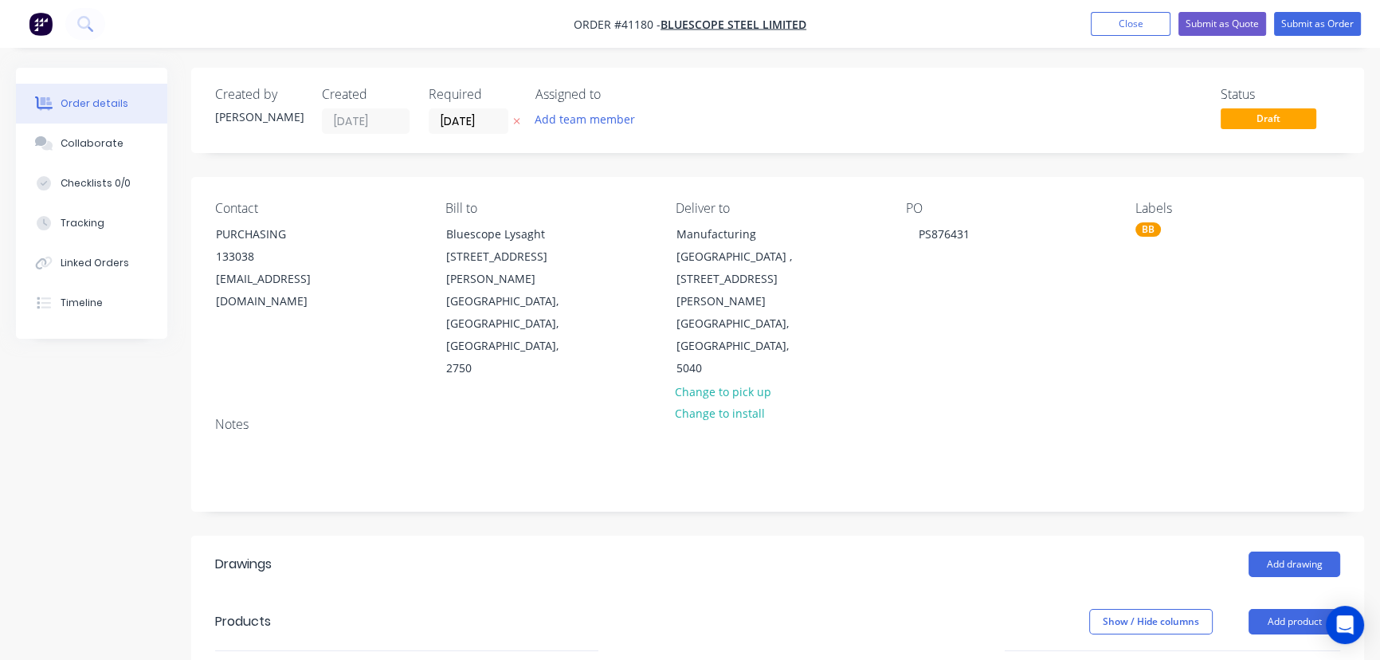
click at [1068, 417] on div "Notes" at bounding box center [777, 424] width 1125 height 15
click at [1280, 609] on button "Add product" at bounding box center [1295, 621] width 92 height 25
click at [1257, 650] on div "Product catalogue" at bounding box center [1264, 661] width 123 height 23
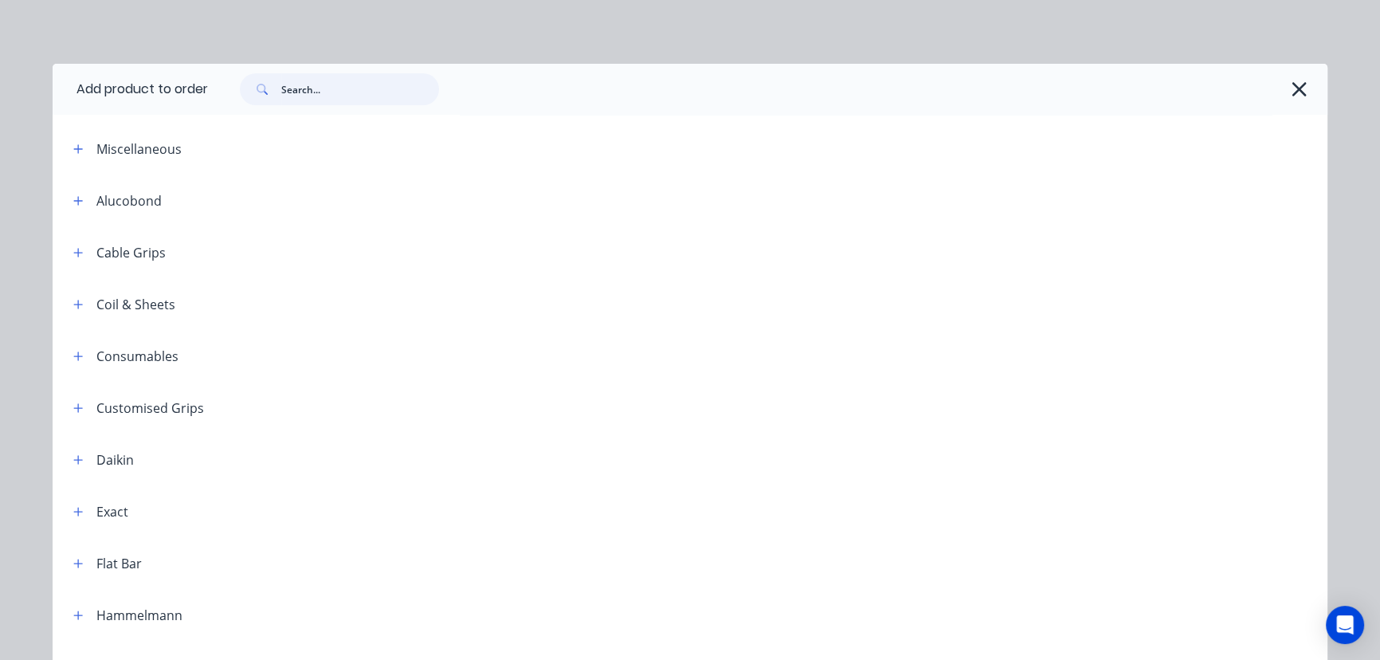
click at [319, 80] on input "text" at bounding box center [360, 89] width 158 height 32
type input "box"
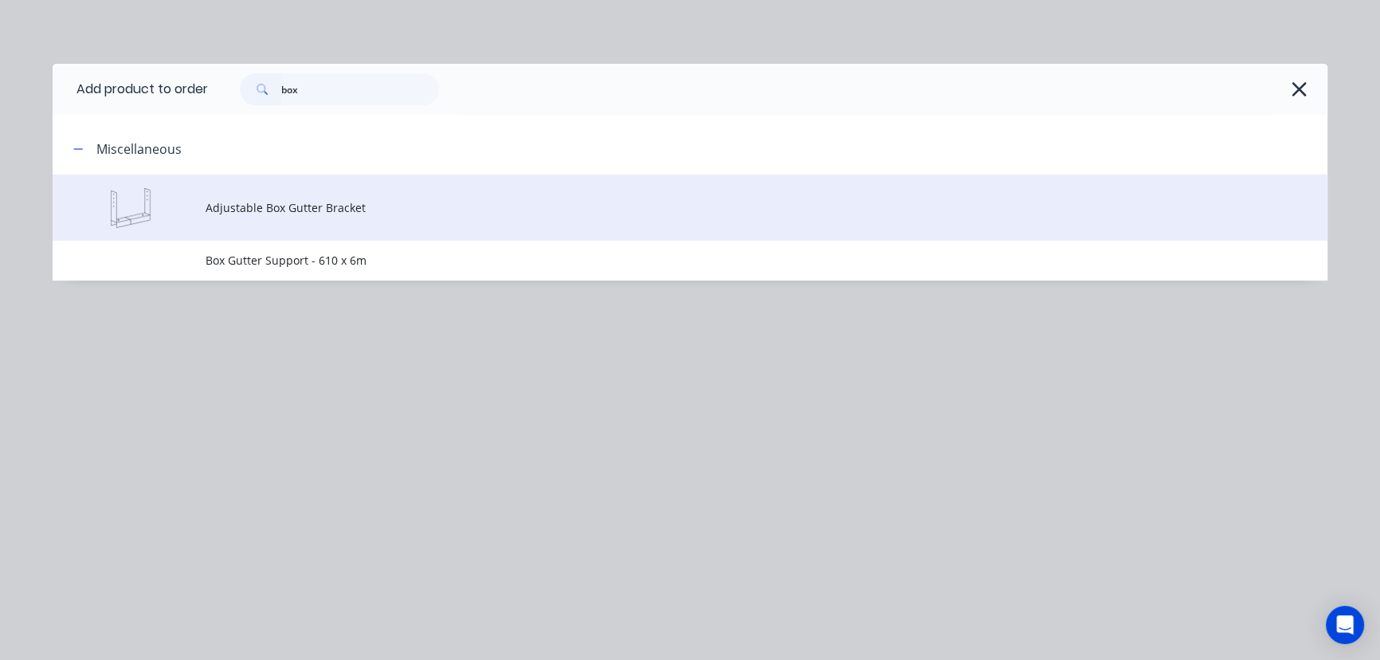
click at [277, 203] on span "Adjustable Box Gutter Bracket" at bounding box center [654, 207] width 897 height 17
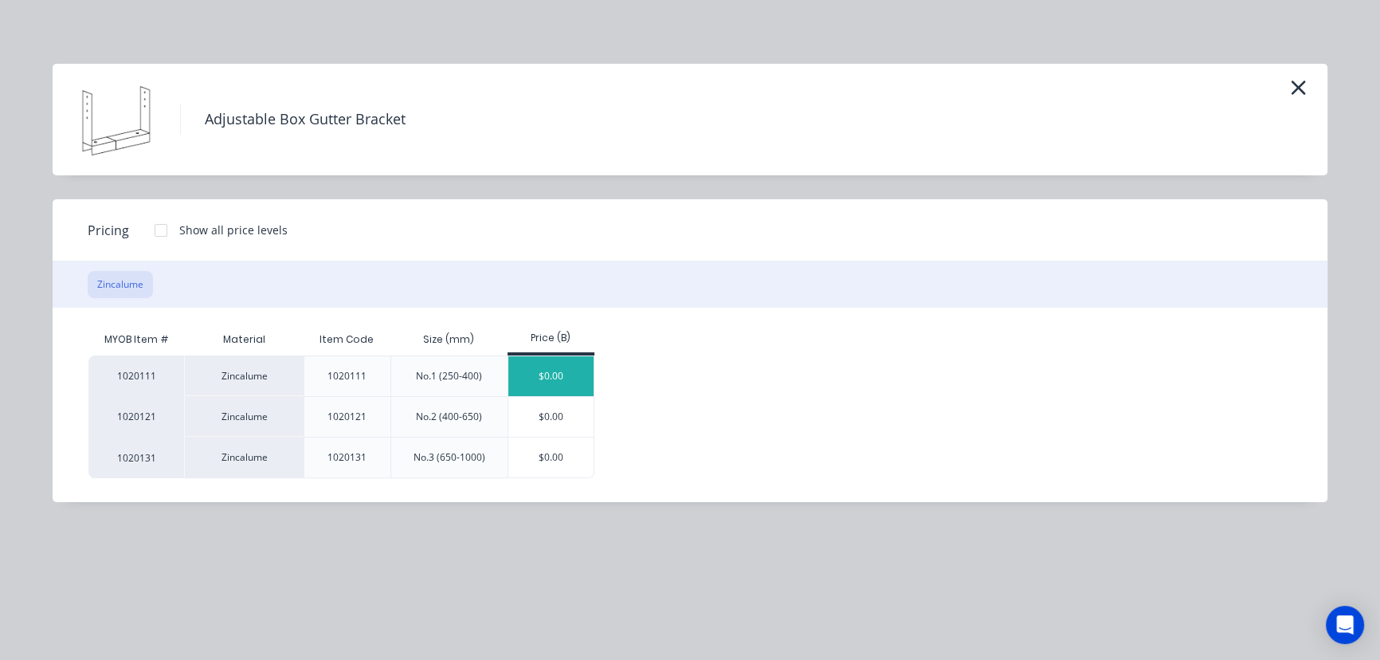
click at [566, 366] on div "$0.00" at bounding box center [550, 376] width 85 height 40
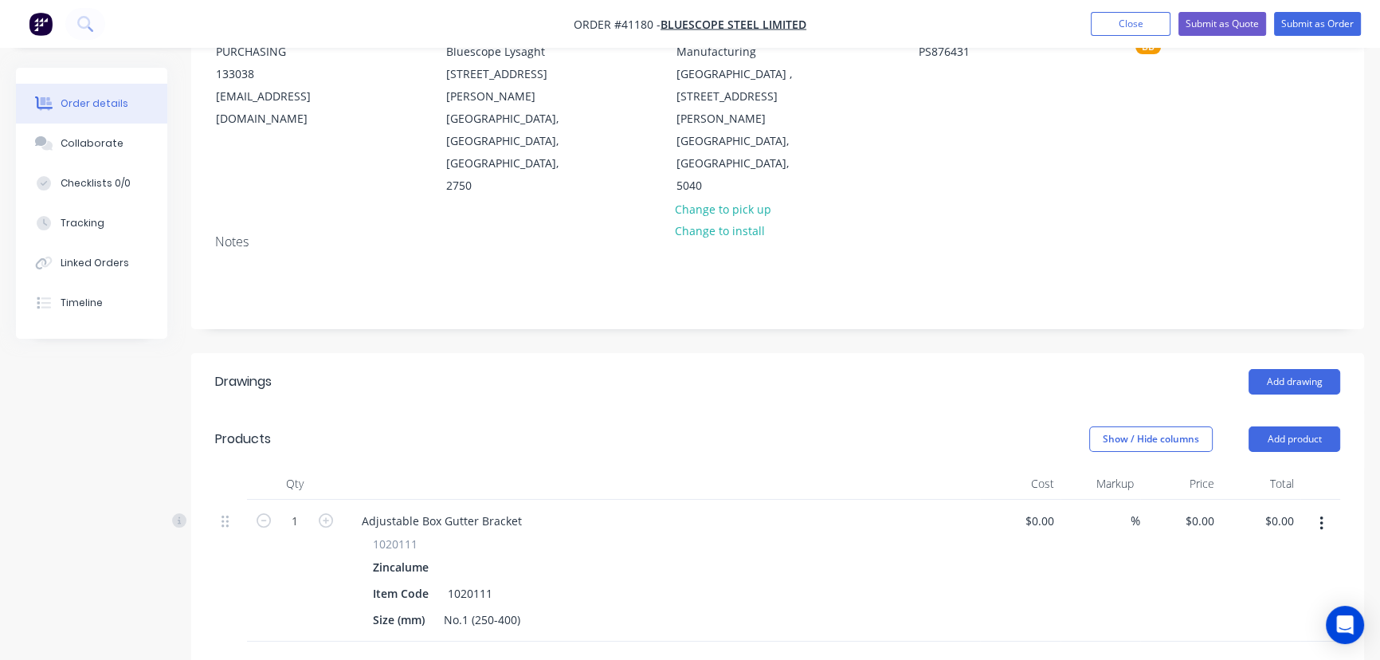
scroll to position [289, 0]
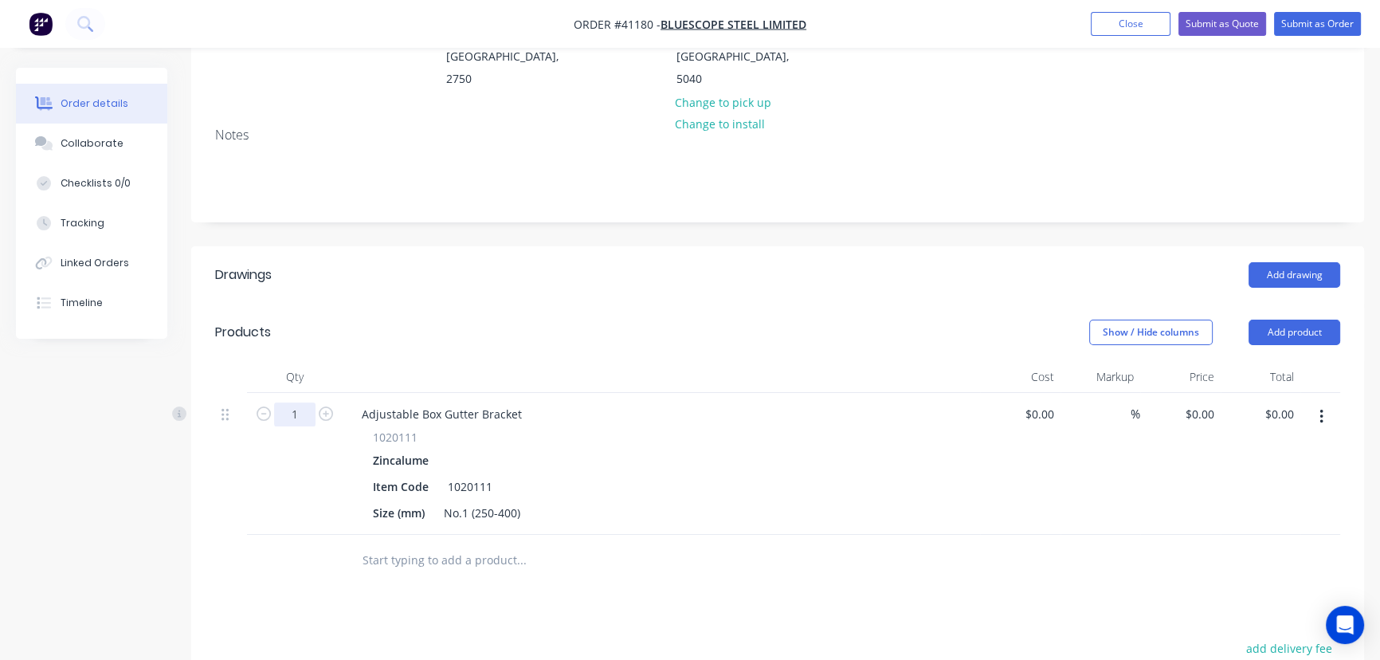
click at [301, 402] on input "1" at bounding box center [294, 414] width 41 height 24
type input "336"
click at [1212, 402] on input "0" at bounding box center [1211, 413] width 18 height 23
type input "$4.07"
type input "$1,367.52"
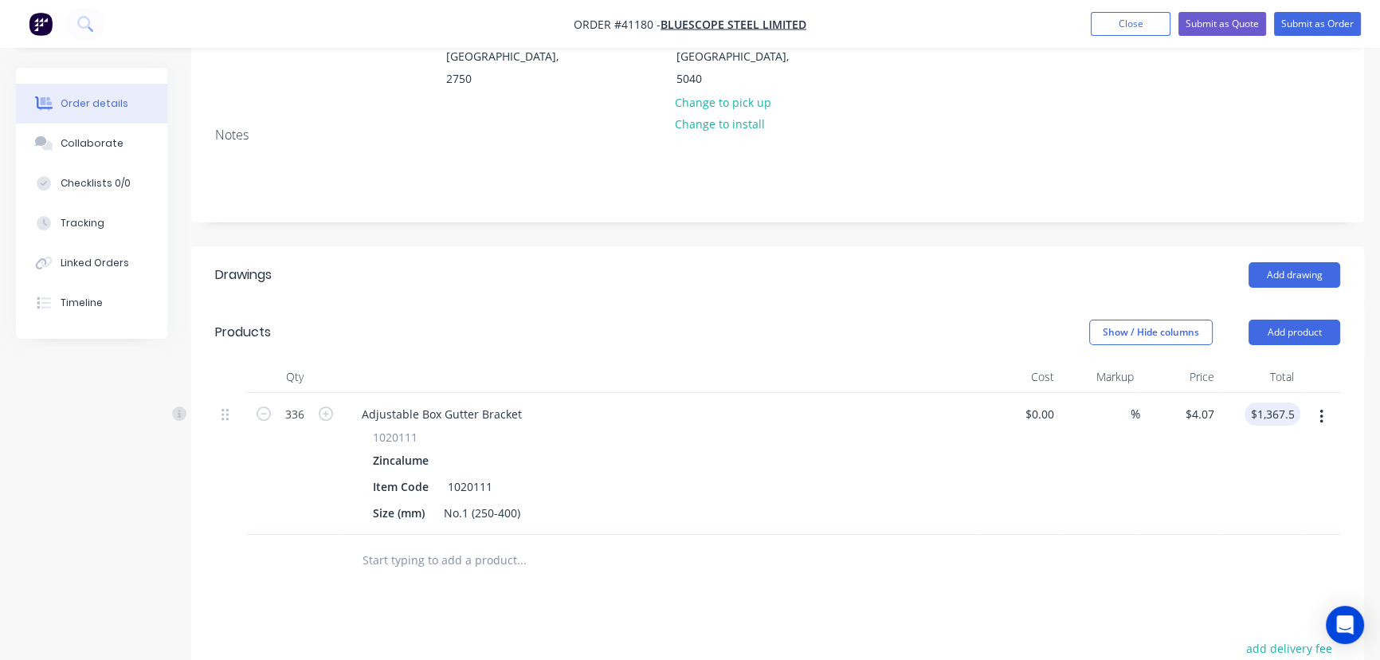
click at [786, 246] on header "Drawings Add drawing" at bounding box center [777, 274] width 1173 height 57
click at [1327, 24] on button "Submit as Order" at bounding box center [1317, 24] width 87 height 24
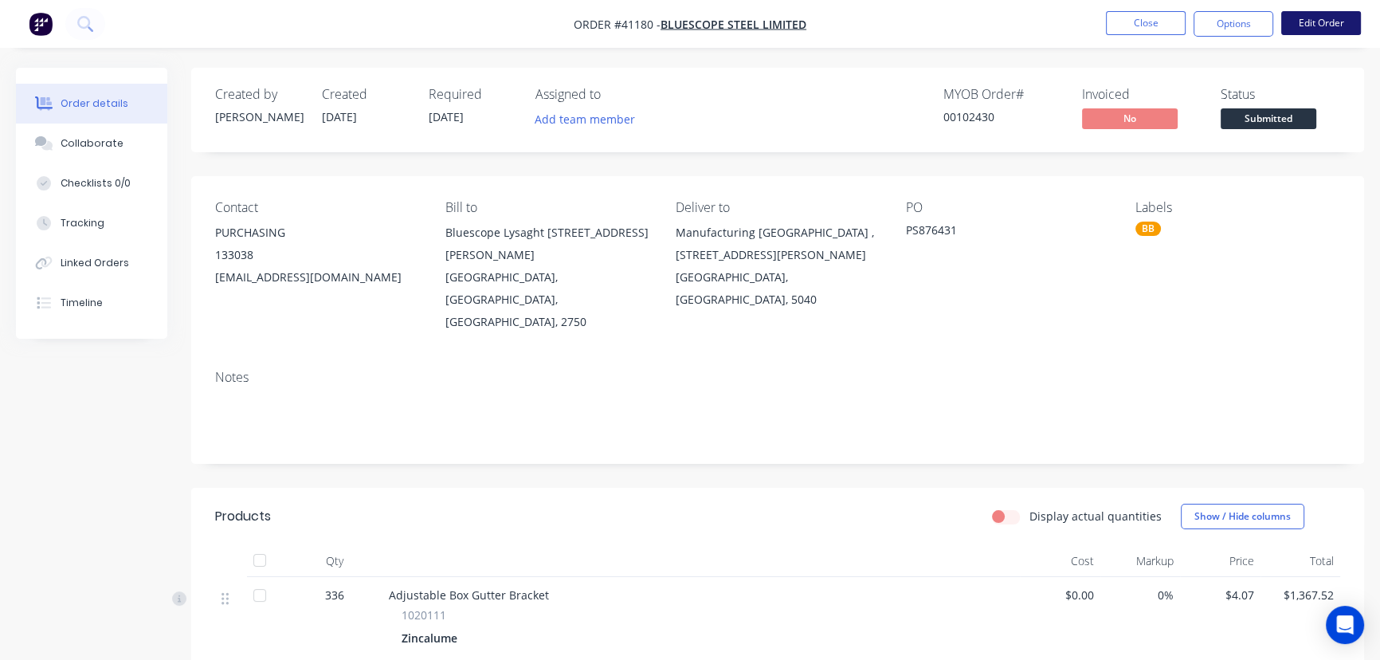
click at [1326, 18] on button "Edit Order" at bounding box center [1321, 23] width 80 height 24
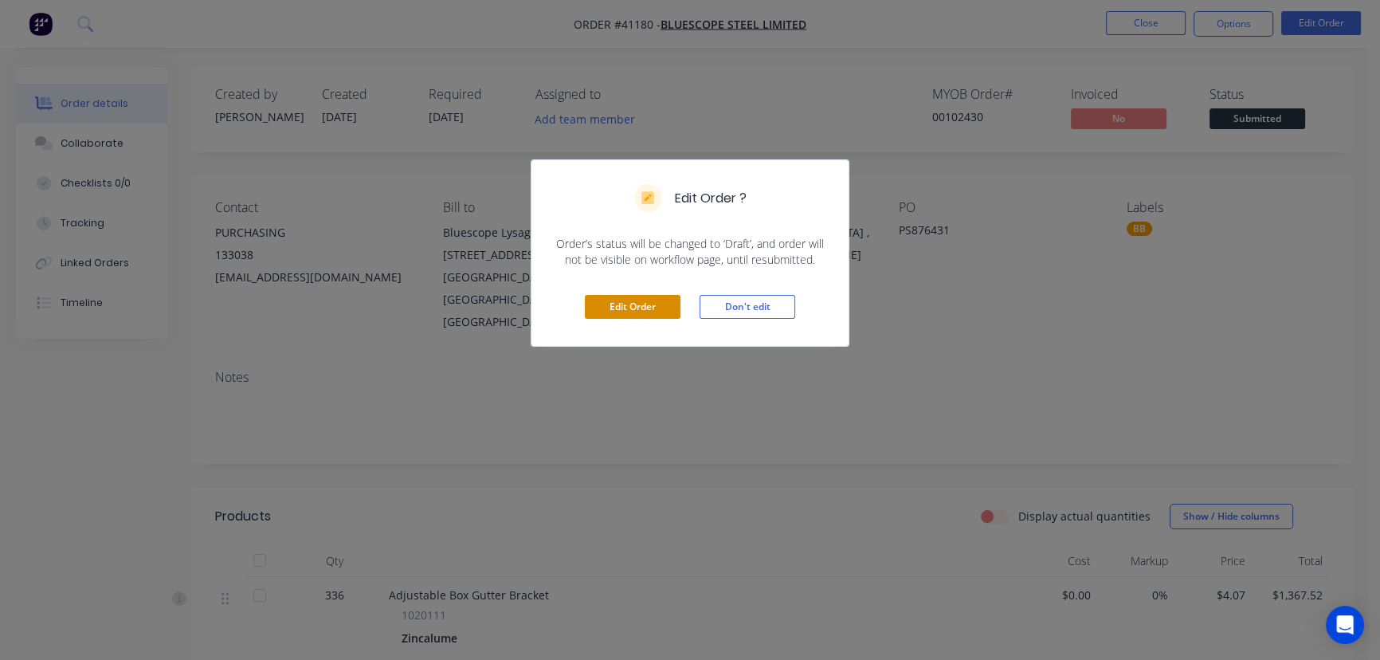
click at [631, 304] on button "Edit Order" at bounding box center [633, 307] width 96 height 24
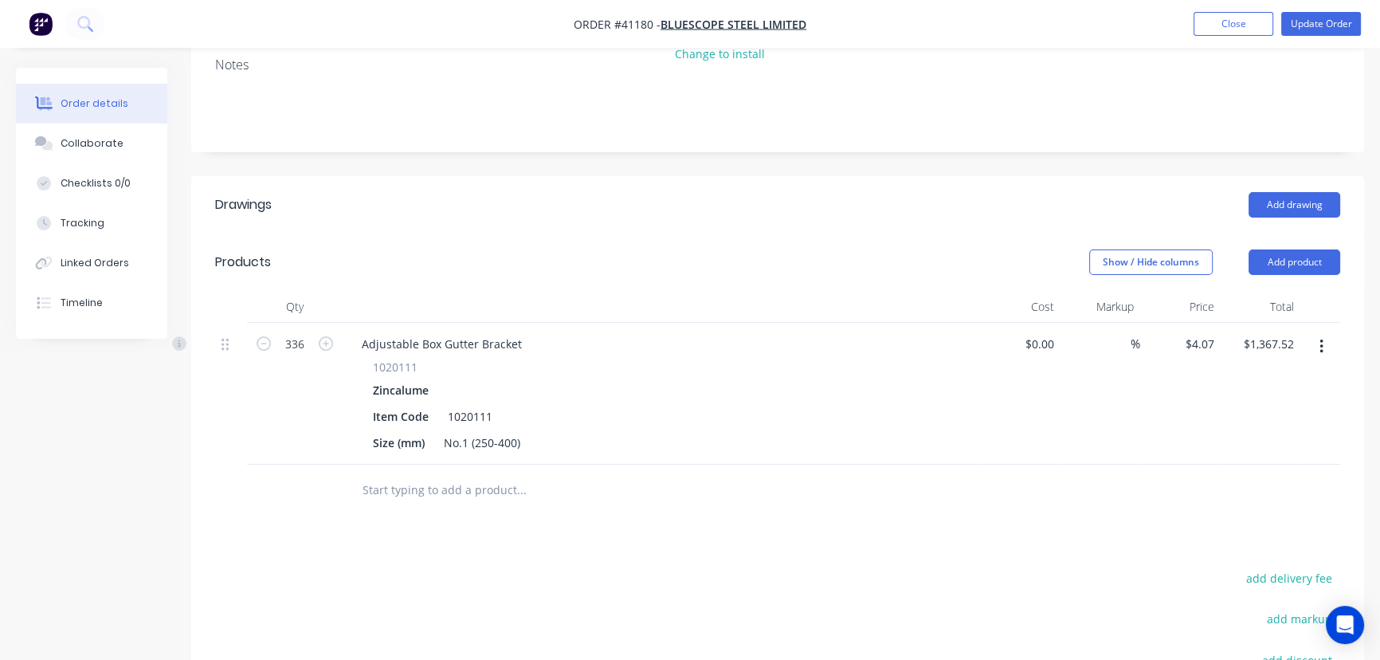
scroll to position [362, 0]
click at [532, 330] on div "Adjustable Box Gutter Bracket" at bounding box center [661, 341] width 625 height 23
click at [518, 330] on div "Adjustable Box Gutter Bracket" at bounding box center [442, 341] width 186 height 23
click at [1322, 30] on button "Update Order" at bounding box center [1321, 24] width 80 height 24
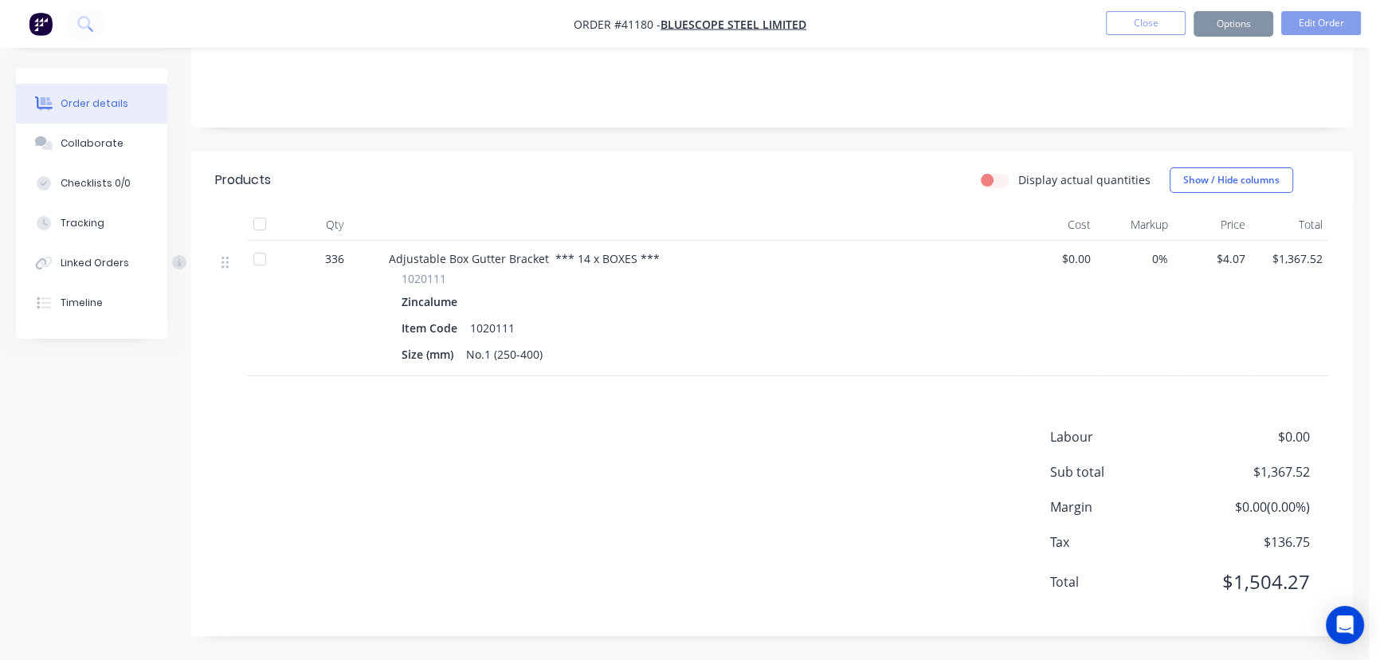
scroll to position [0, 0]
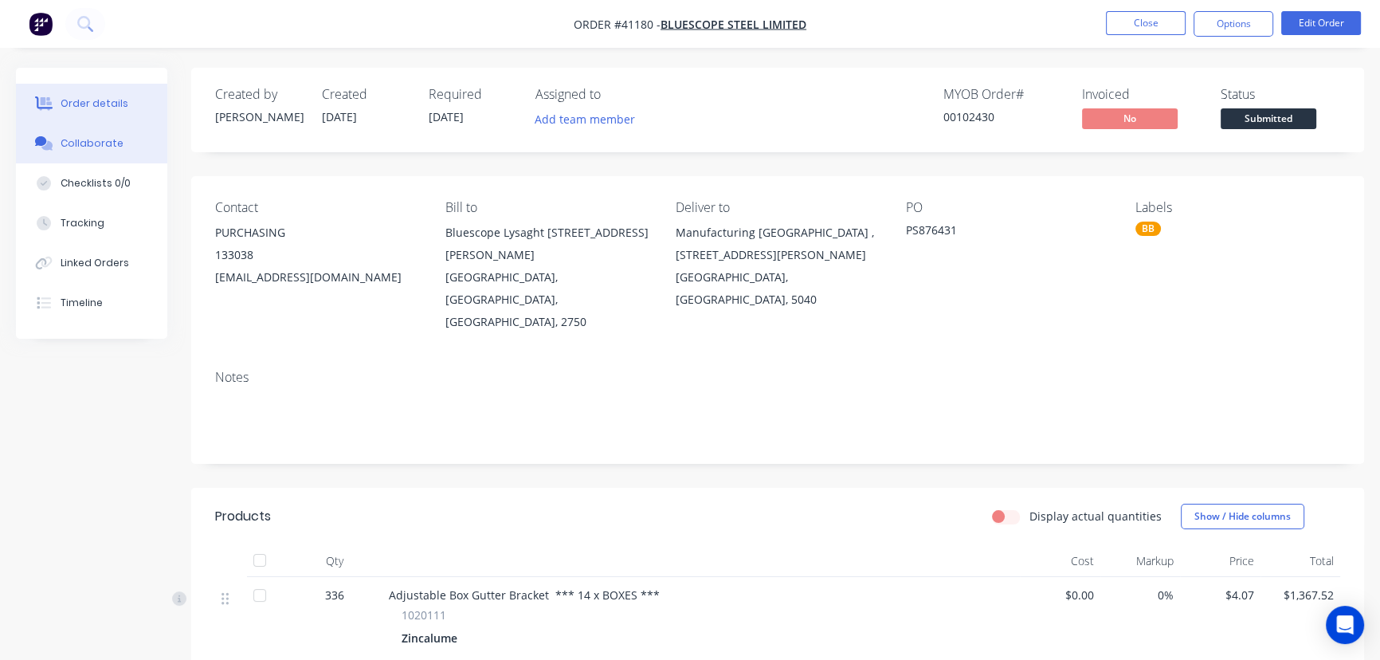
click at [77, 143] on div "Collaborate" at bounding box center [92, 143] width 63 height 14
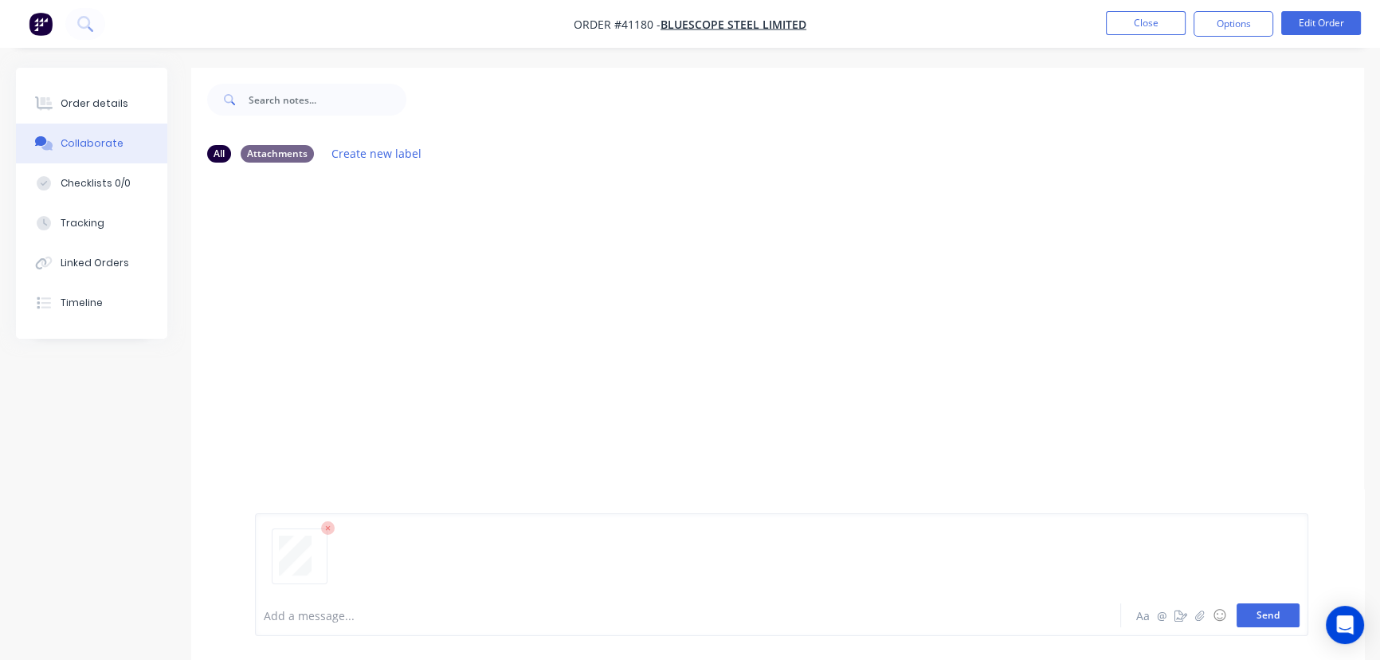
click at [1265, 610] on button "Send" at bounding box center [1268, 615] width 63 height 24
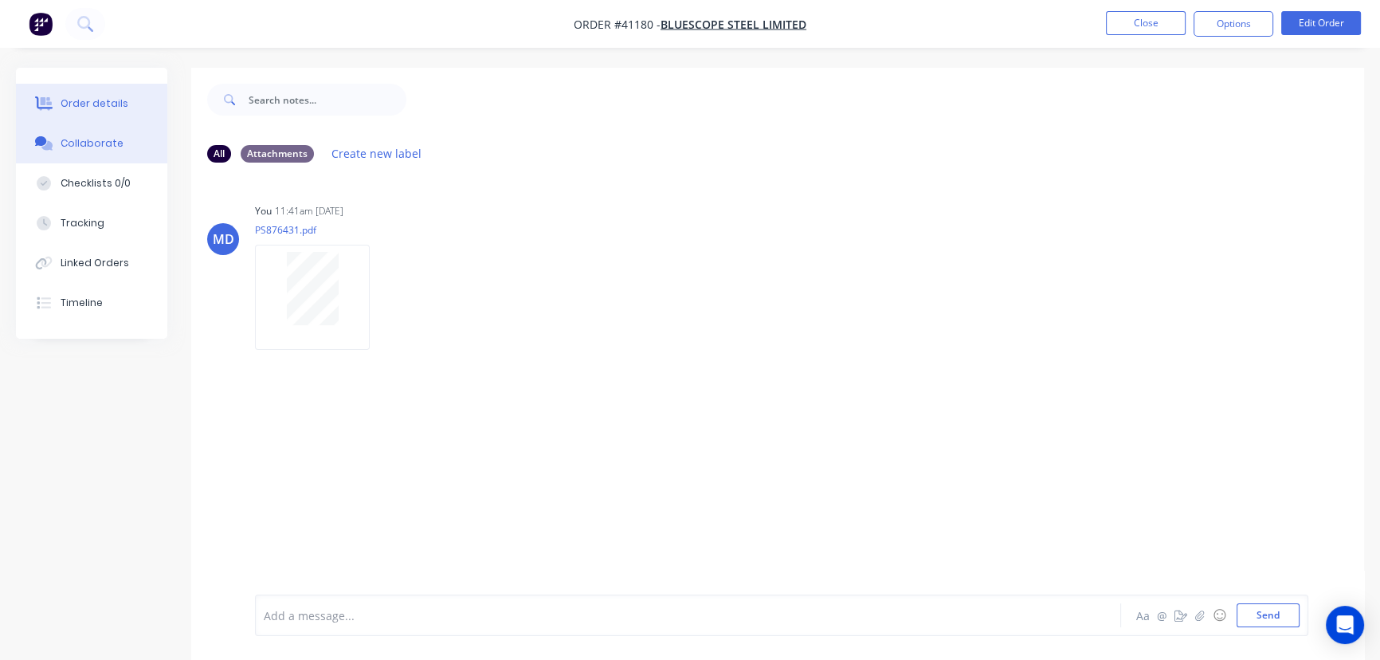
click at [73, 92] on button "Order details" at bounding box center [91, 104] width 151 height 40
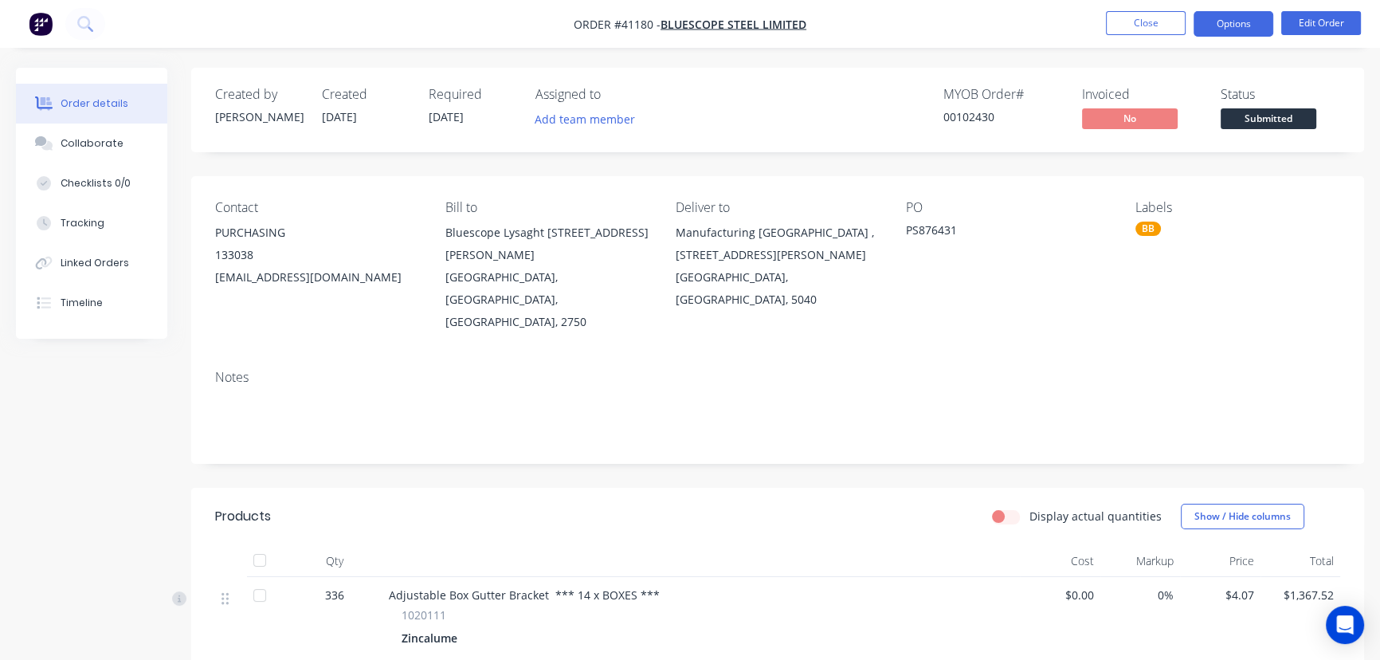
click at [1232, 20] on button "Options" at bounding box center [1234, 23] width 80 height 25
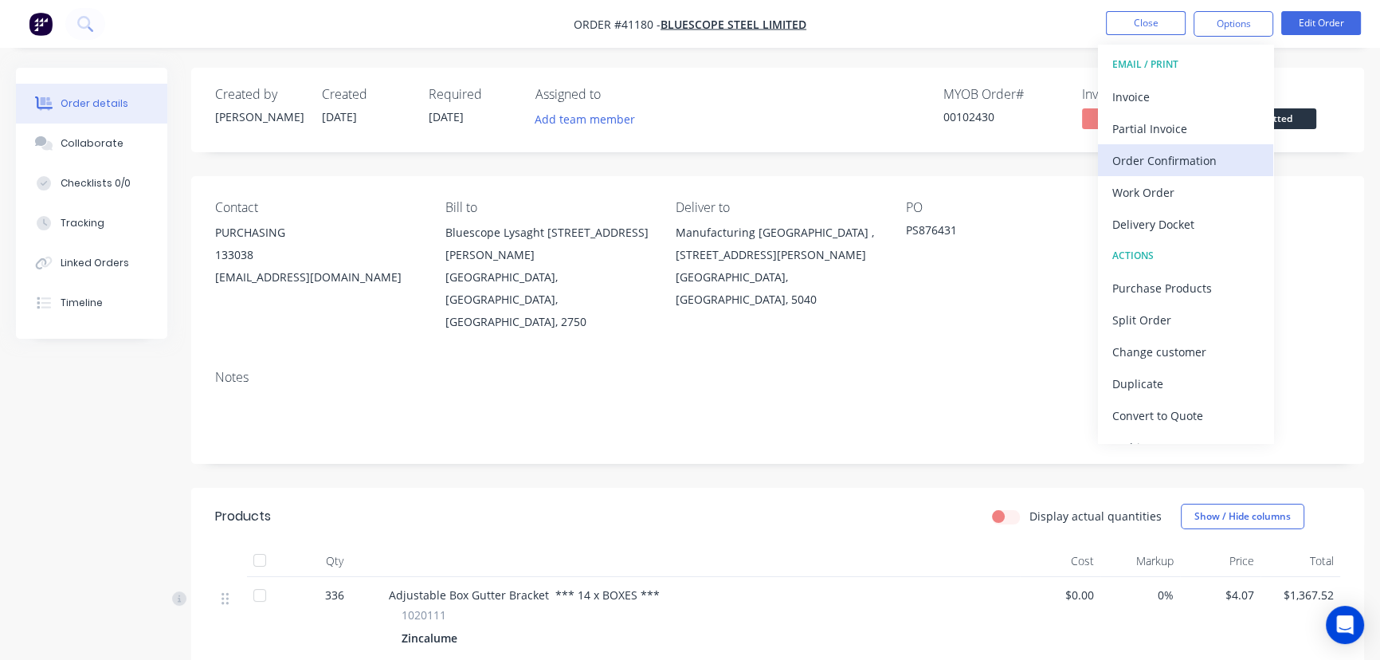
click at [1171, 159] on div "Order Confirmation" at bounding box center [1185, 160] width 147 height 23
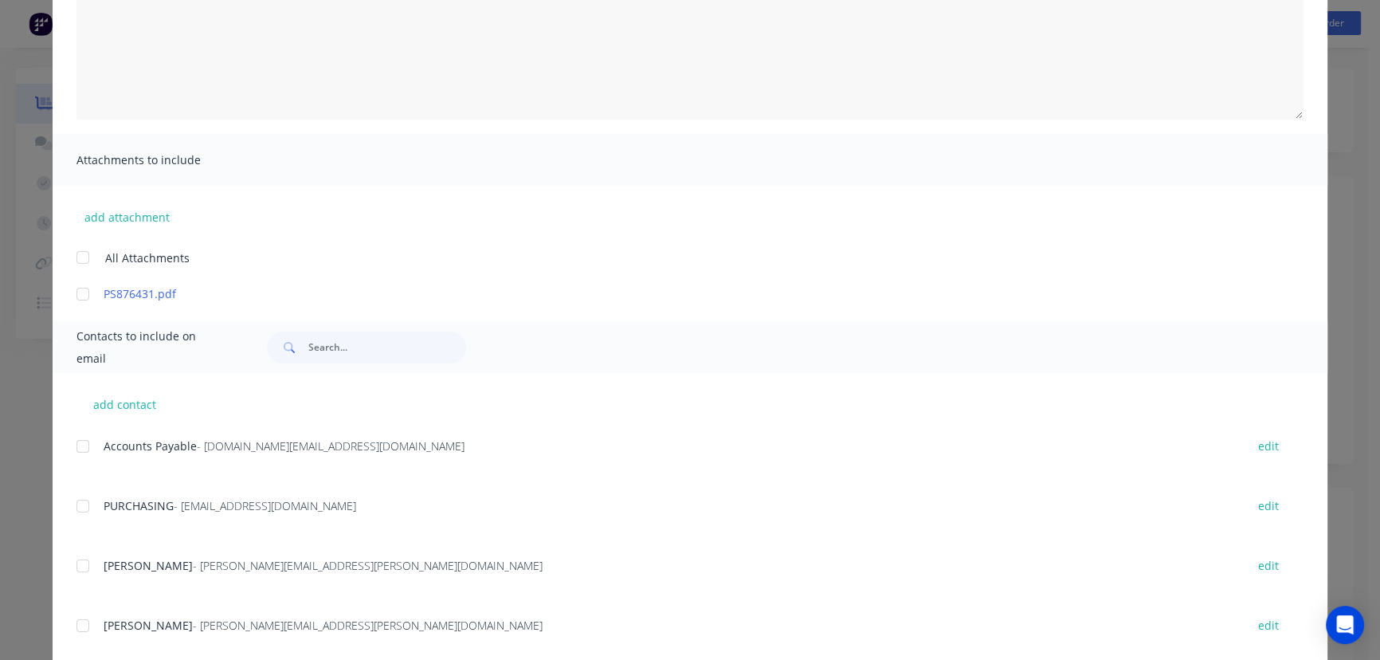
scroll to position [185, 0]
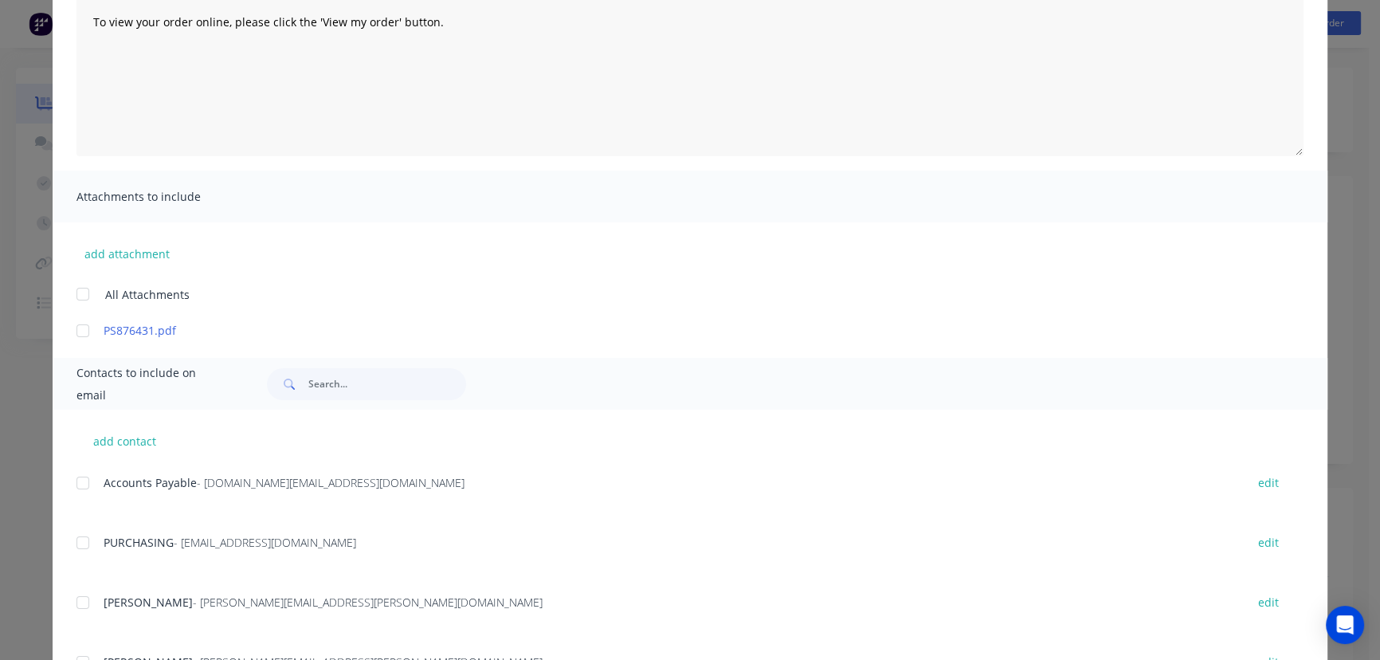
click at [73, 543] on div at bounding box center [83, 543] width 32 height 32
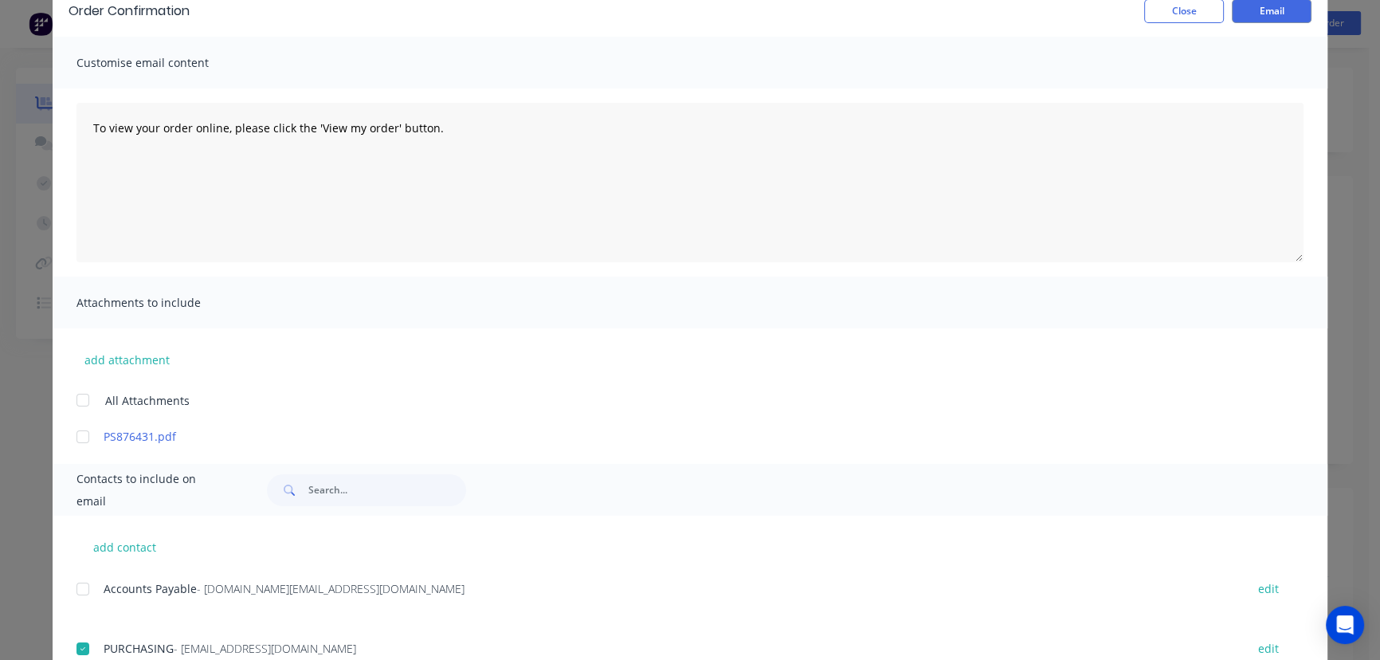
scroll to position [0, 0]
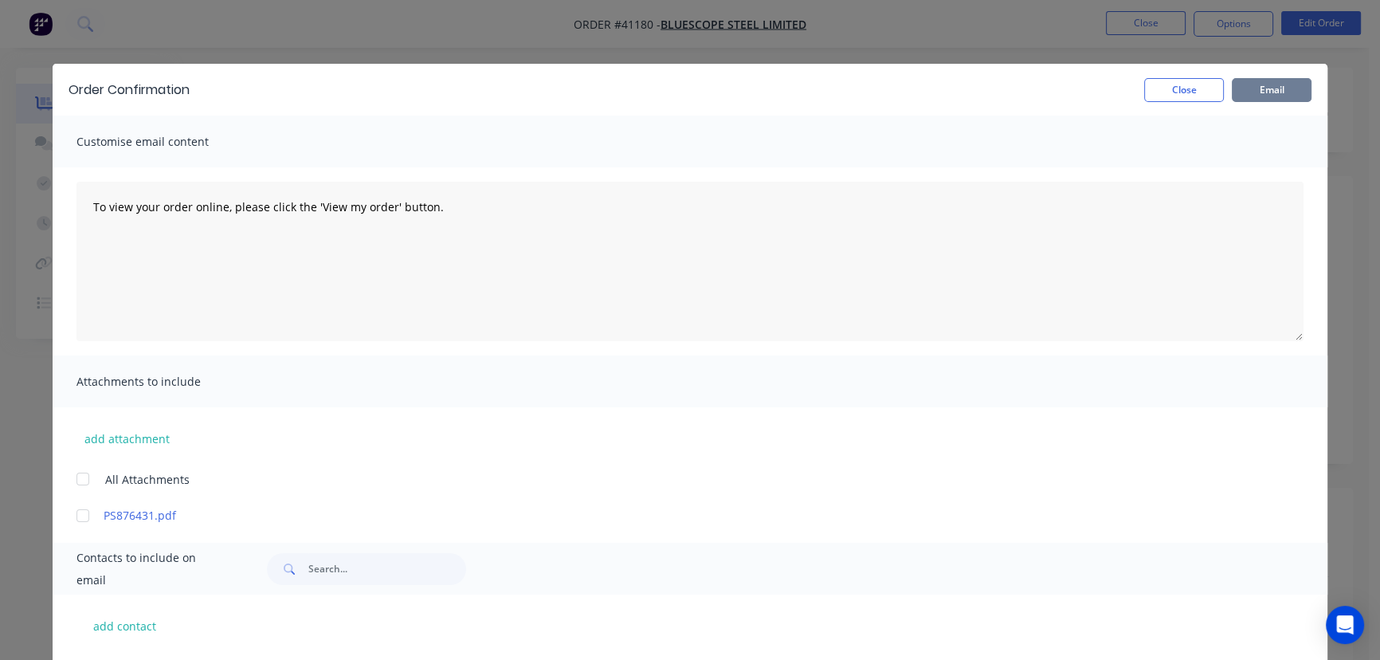
click at [1261, 88] on button "Email" at bounding box center [1272, 90] width 80 height 24
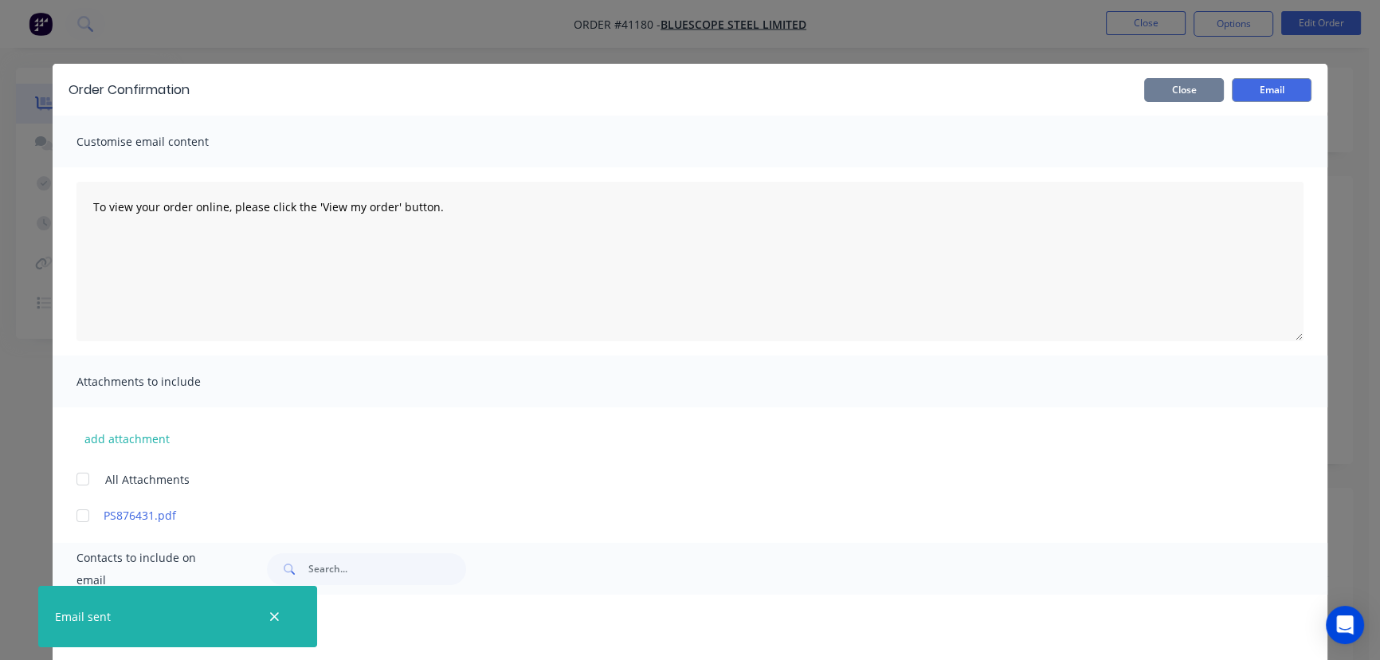
click at [1170, 88] on button "Close" at bounding box center [1184, 90] width 80 height 24
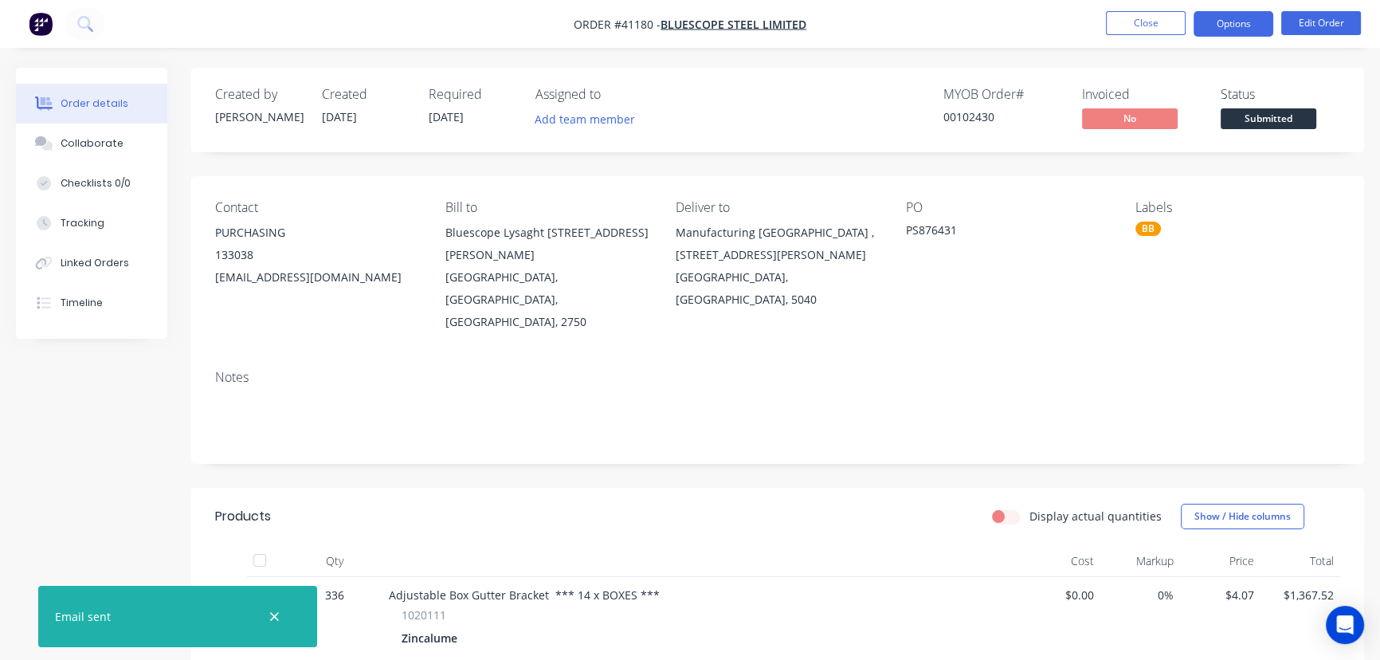
click at [1239, 24] on button "Options" at bounding box center [1234, 23] width 80 height 25
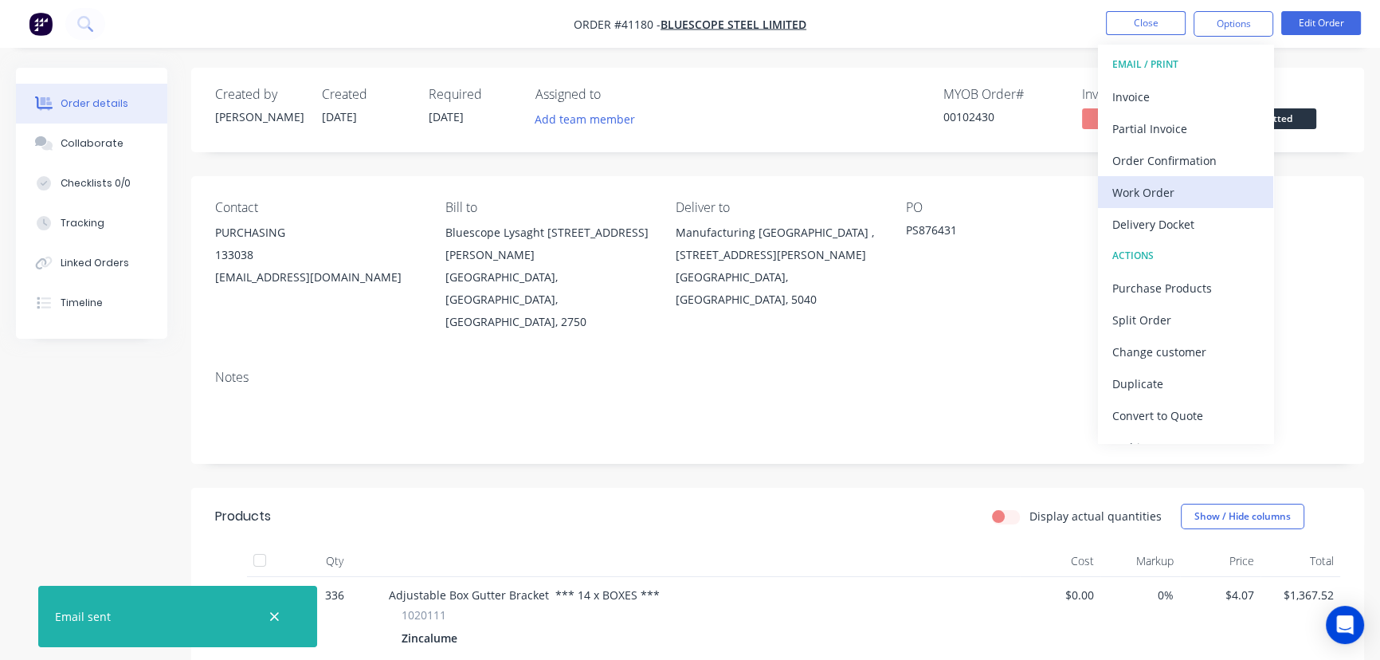
click at [1143, 187] on div "Work Order" at bounding box center [1185, 192] width 147 height 23
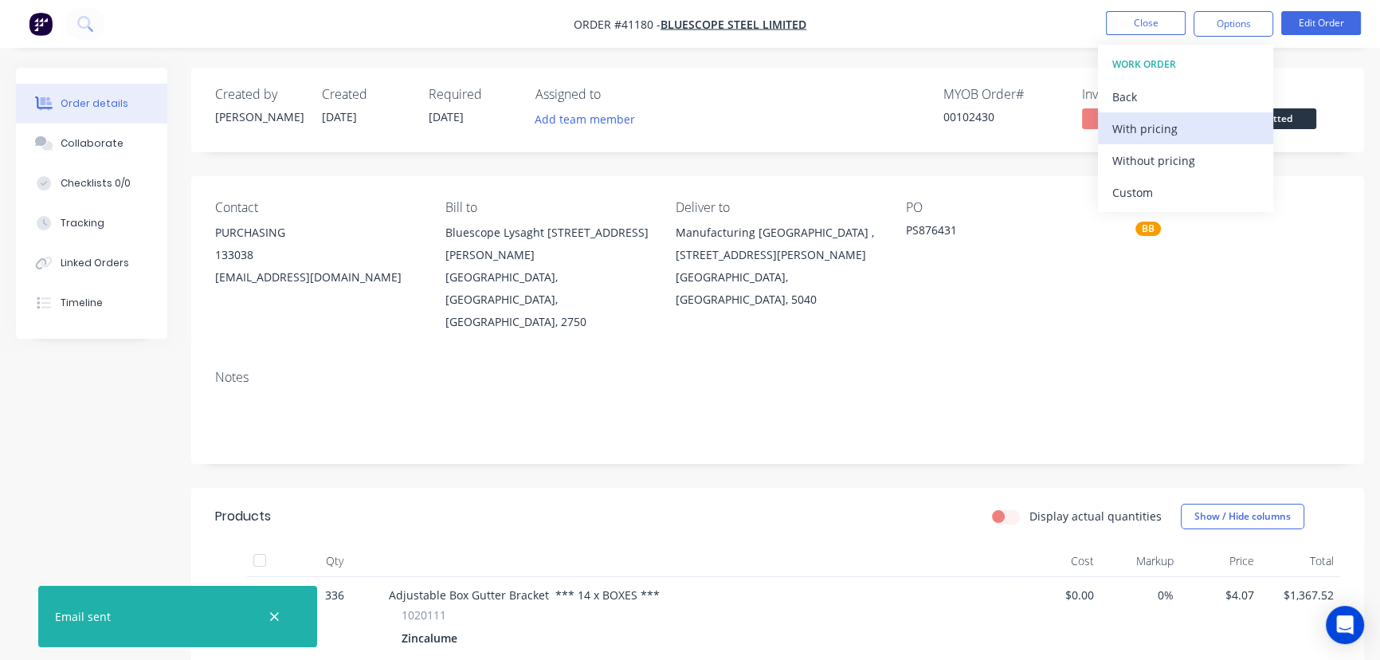
click at [1151, 127] on div "With pricing" at bounding box center [1185, 128] width 147 height 23
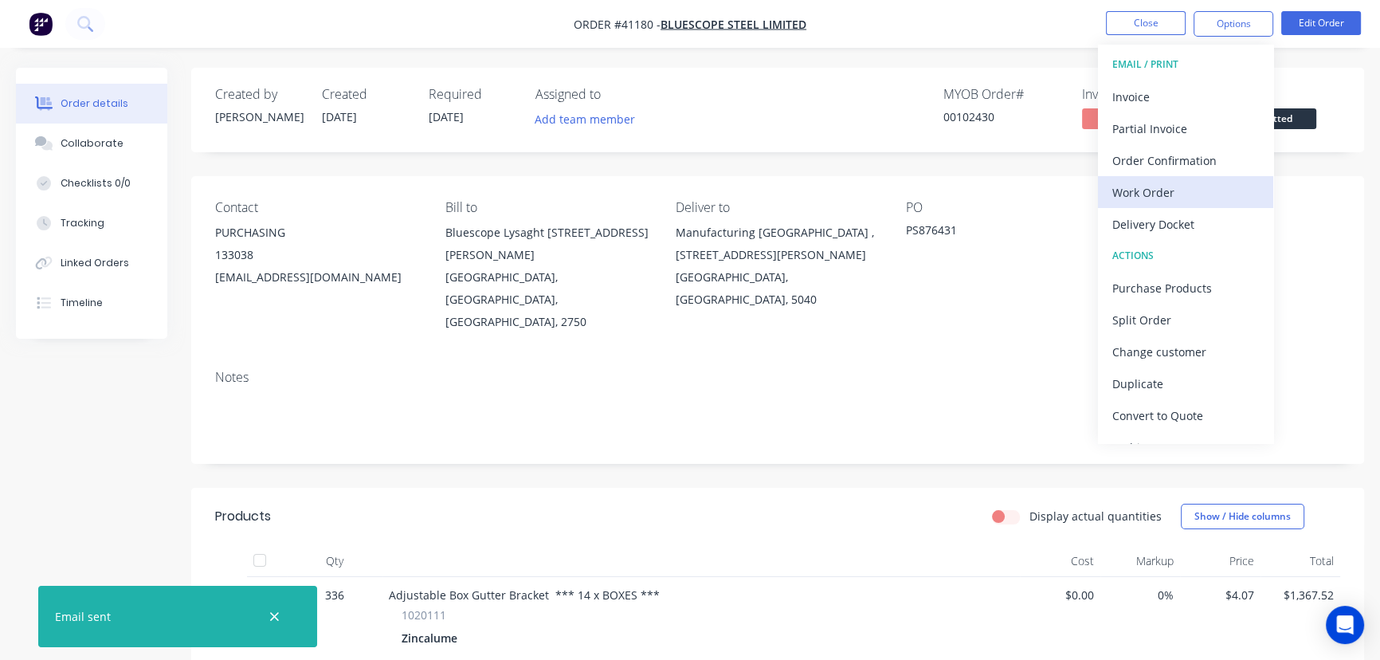
click at [1147, 190] on div "Work Order" at bounding box center [1185, 192] width 147 height 23
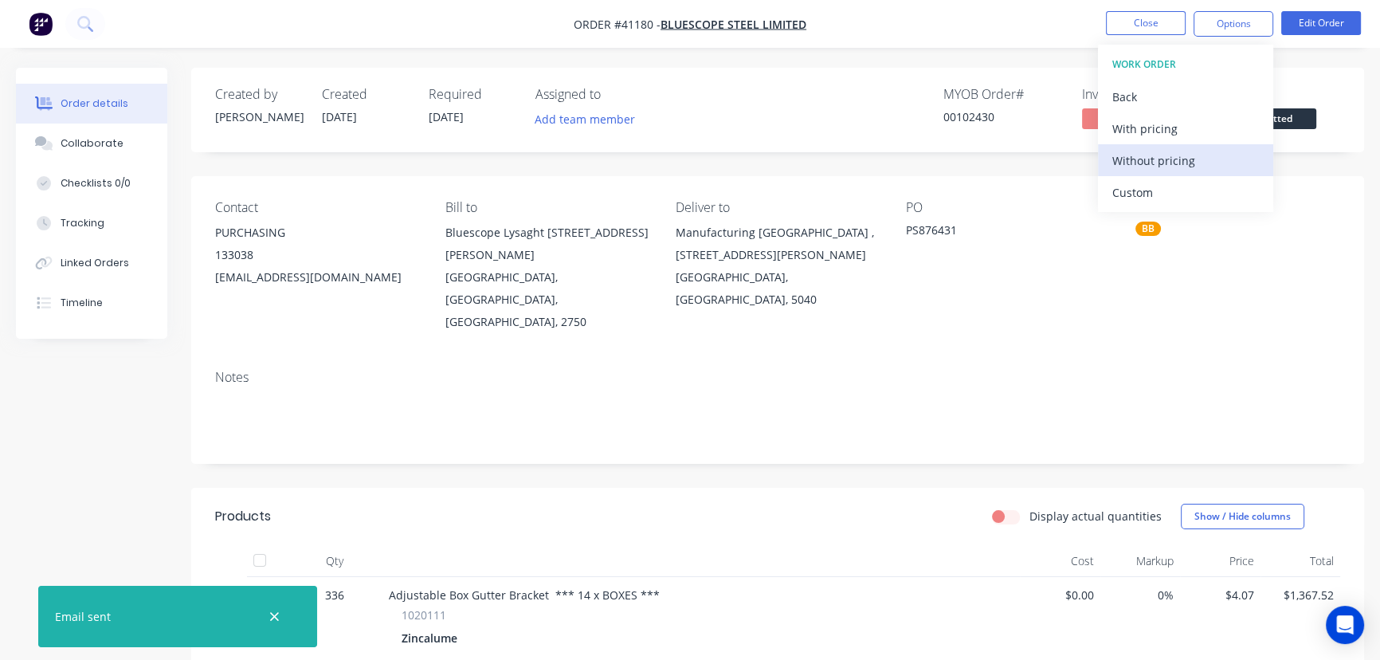
click at [1158, 164] on div "Without pricing" at bounding box center [1185, 160] width 147 height 23
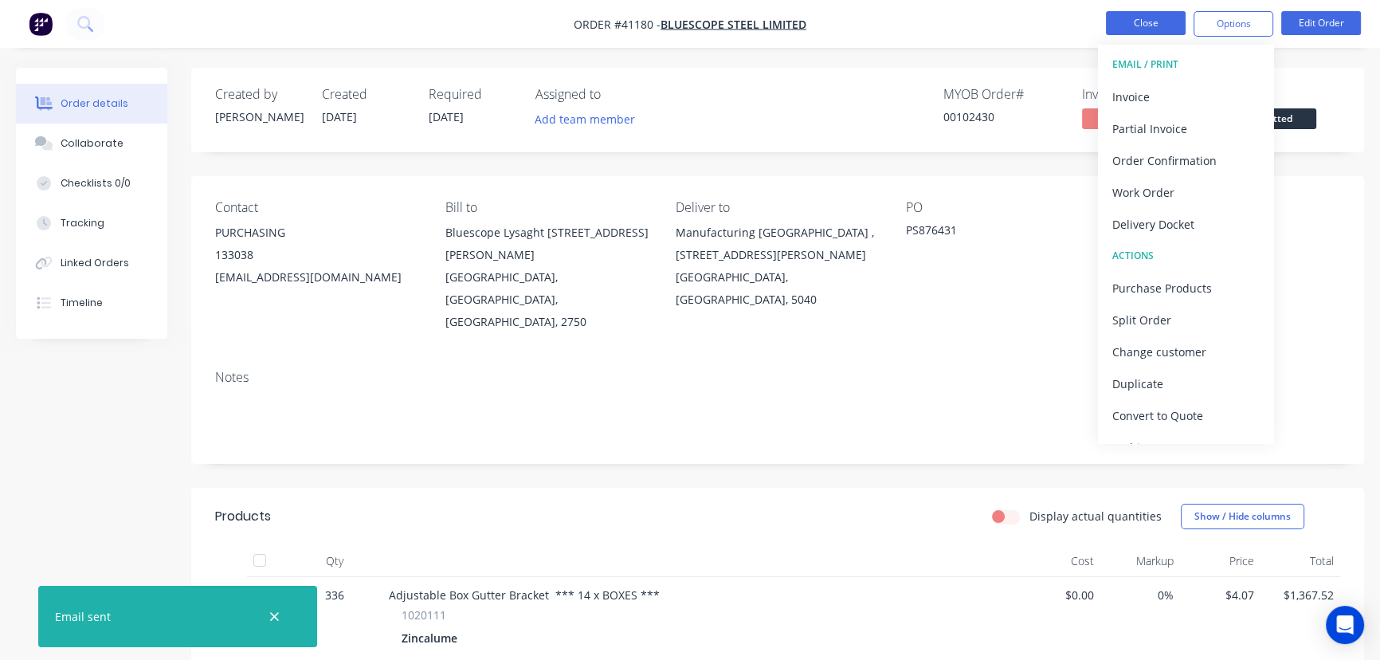
click at [1157, 20] on button "Close" at bounding box center [1146, 23] width 80 height 24
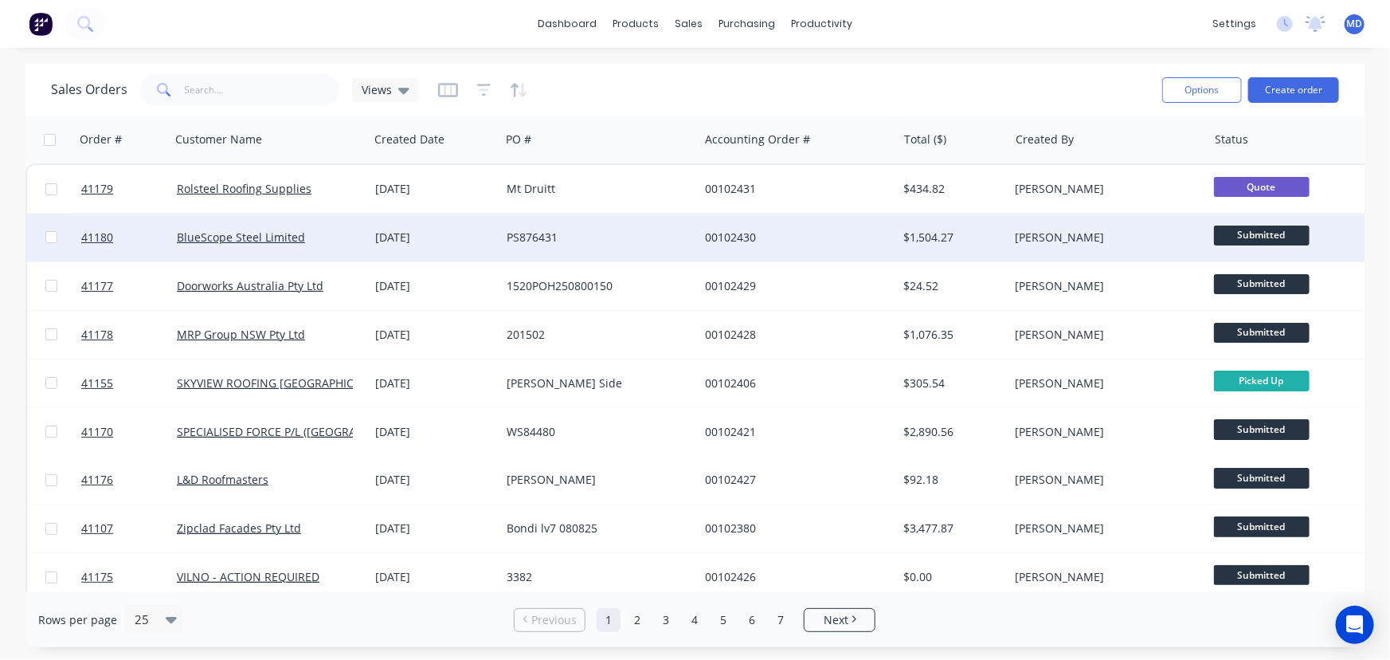
click at [295, 227] on div "BlueScope Steel Limited" at bounding box center [270, 238] width 198 height 48
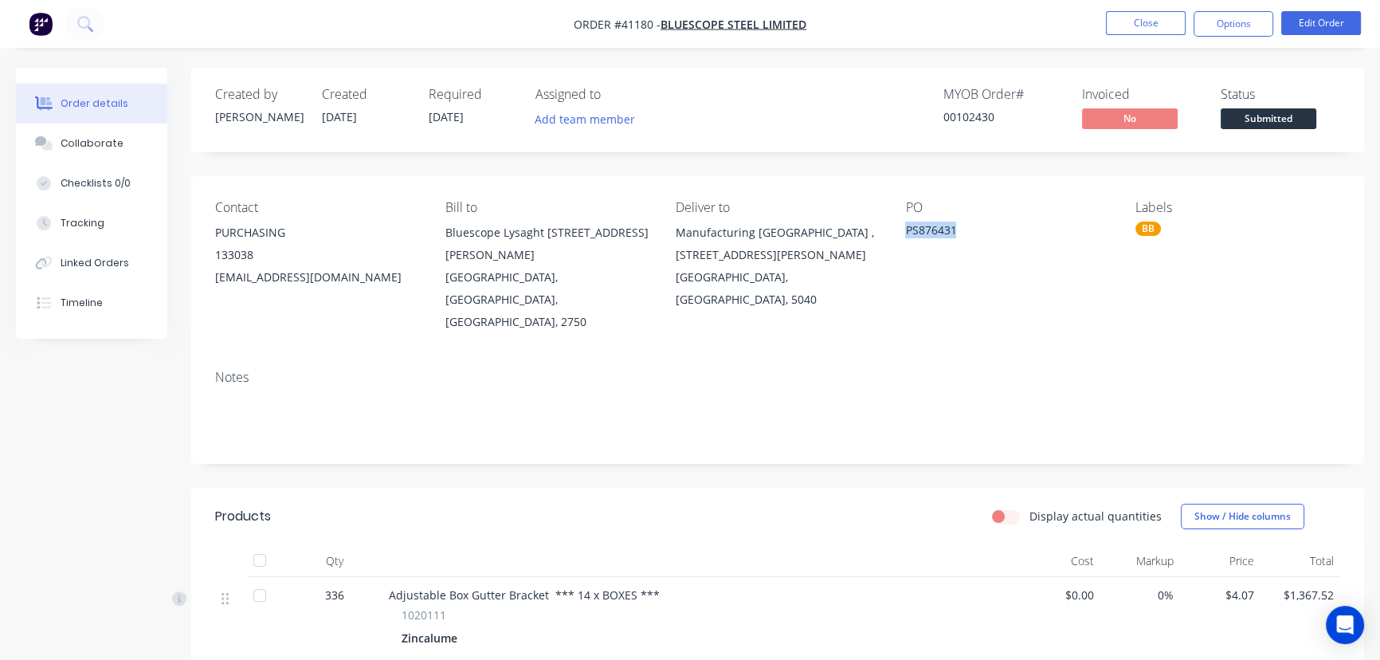
drag, startPoint x: 903, startPoint y: 231, endPoint x: 955, endPoint y: 231, distance: 52.6
click at [955, 231] on div "Contact PURCHASING 133038 PNASHL@bld.bluescopesteel.com Bill to Bluescope Lysag…" at bounding box center [777, 266] width 1173 height 181
copy div "PS876431"
click at [1138, 23] on button "Close" at bounding box center [1146, 23] width 80 height 24
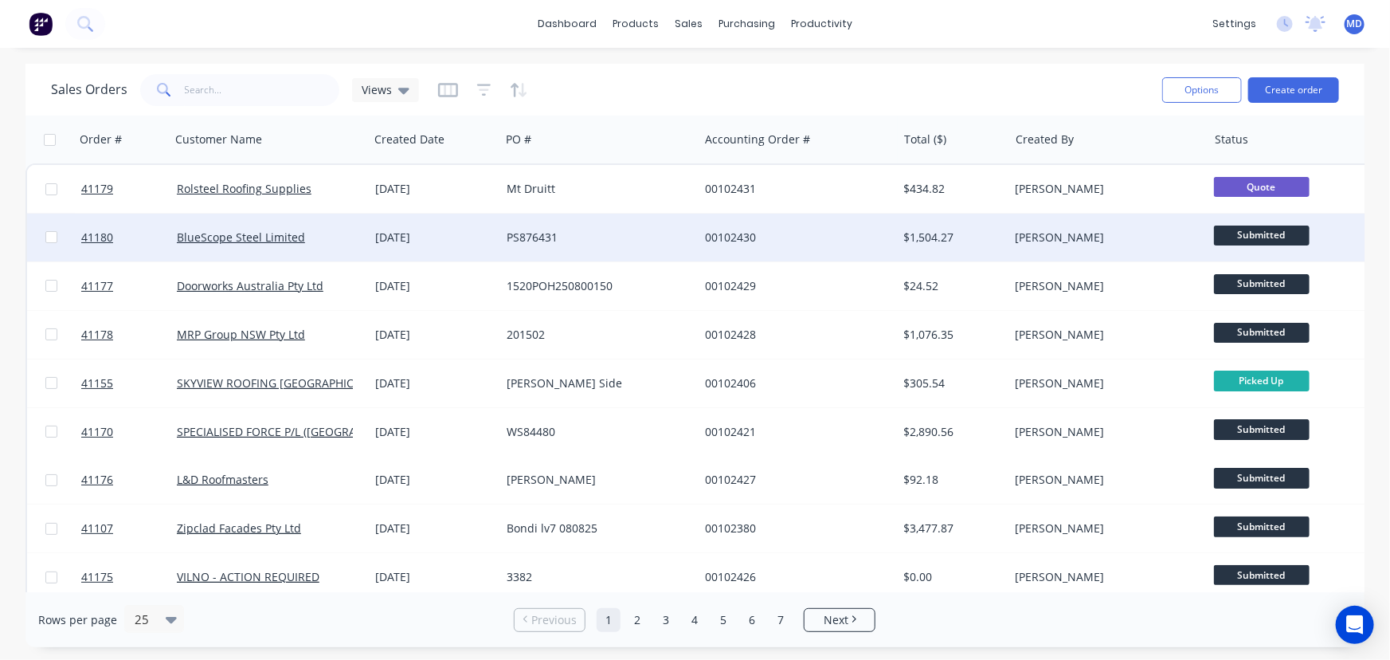
click at [606, 233] on div "PS876431" at bounding box center [595, 237] width 177 height 16
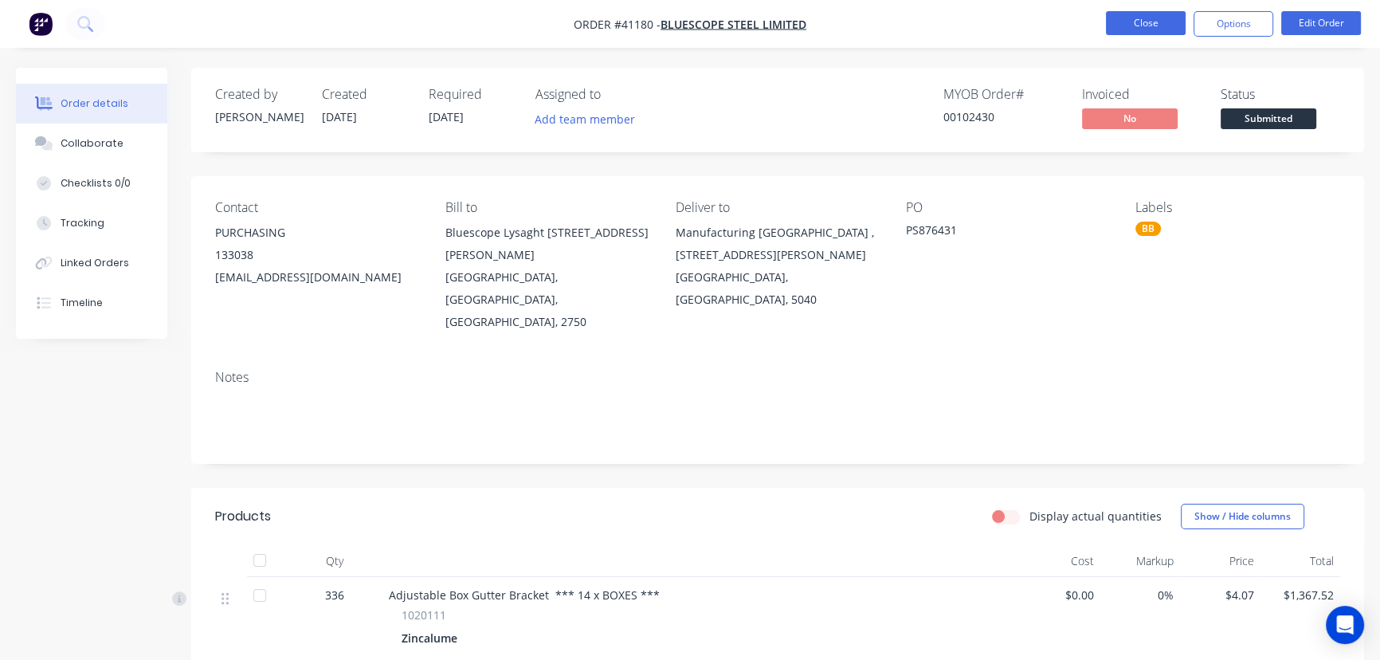
click at [1144, 22] on button "Close" at bounding box center [1146, 23] width 80 height 24
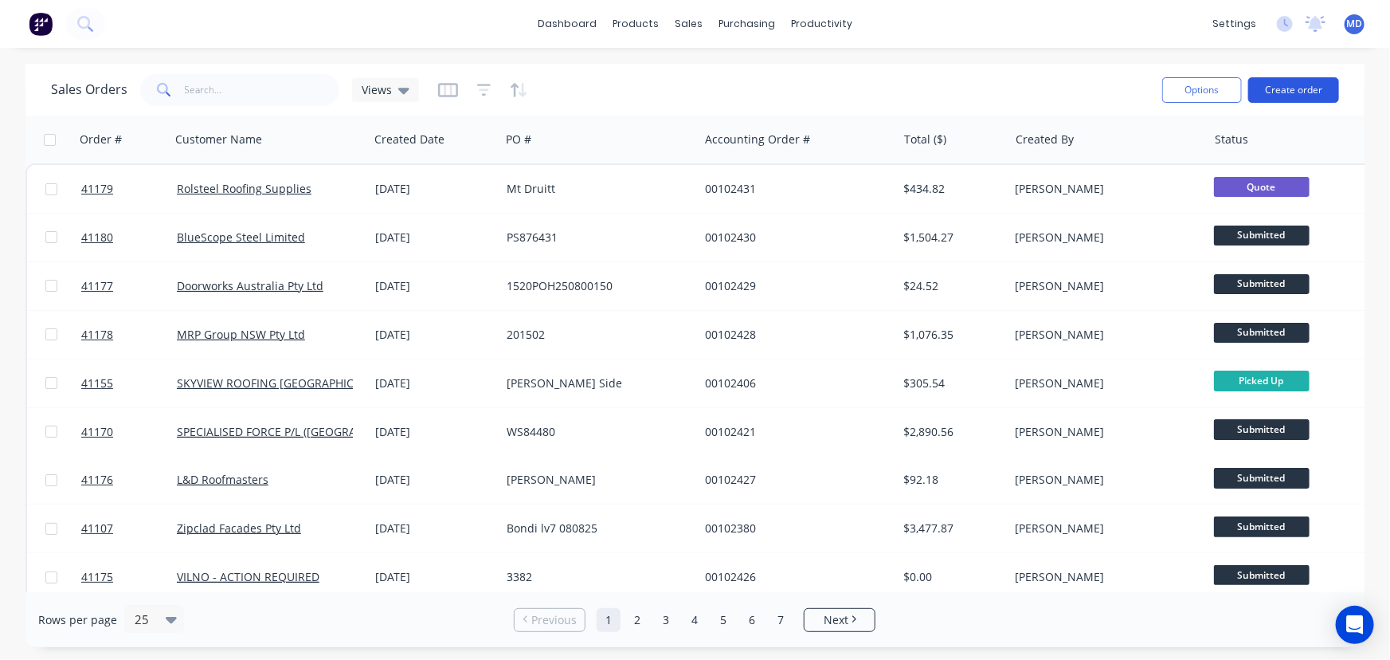
click at [1306, 90] on button "Create order" at bounding box center [1294, 89] width 91 height 25
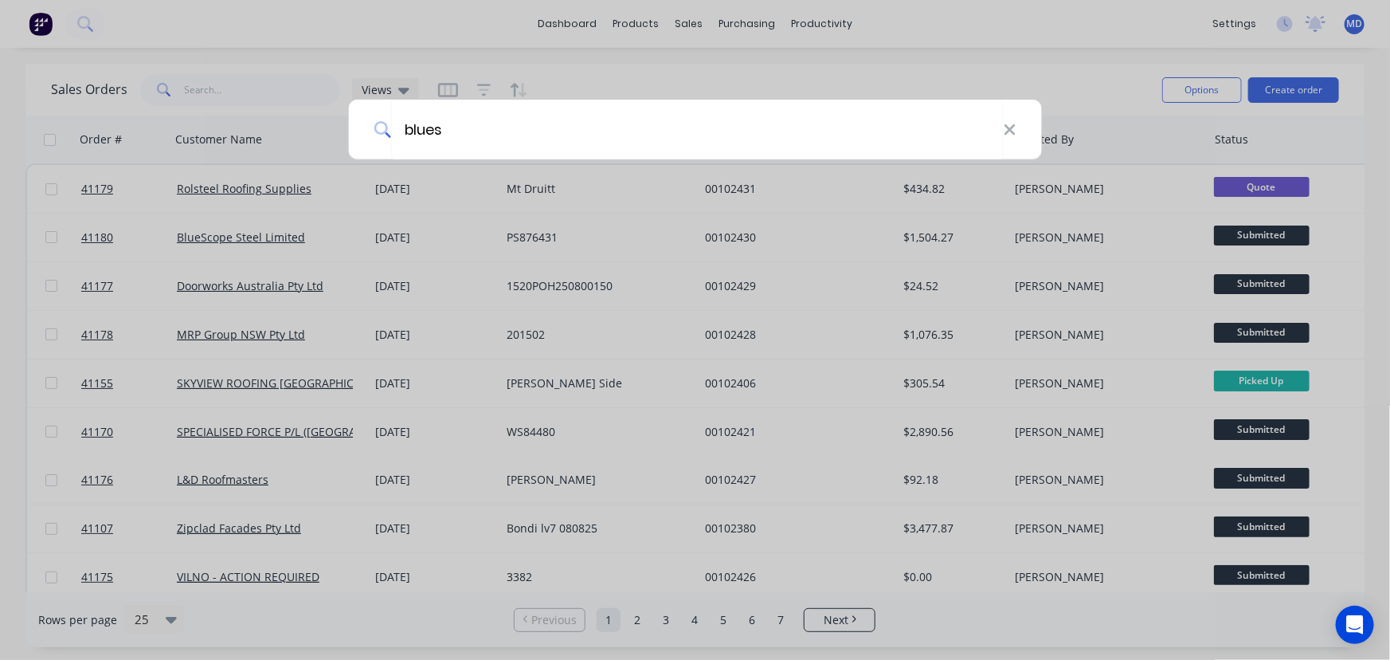
type input "blues"
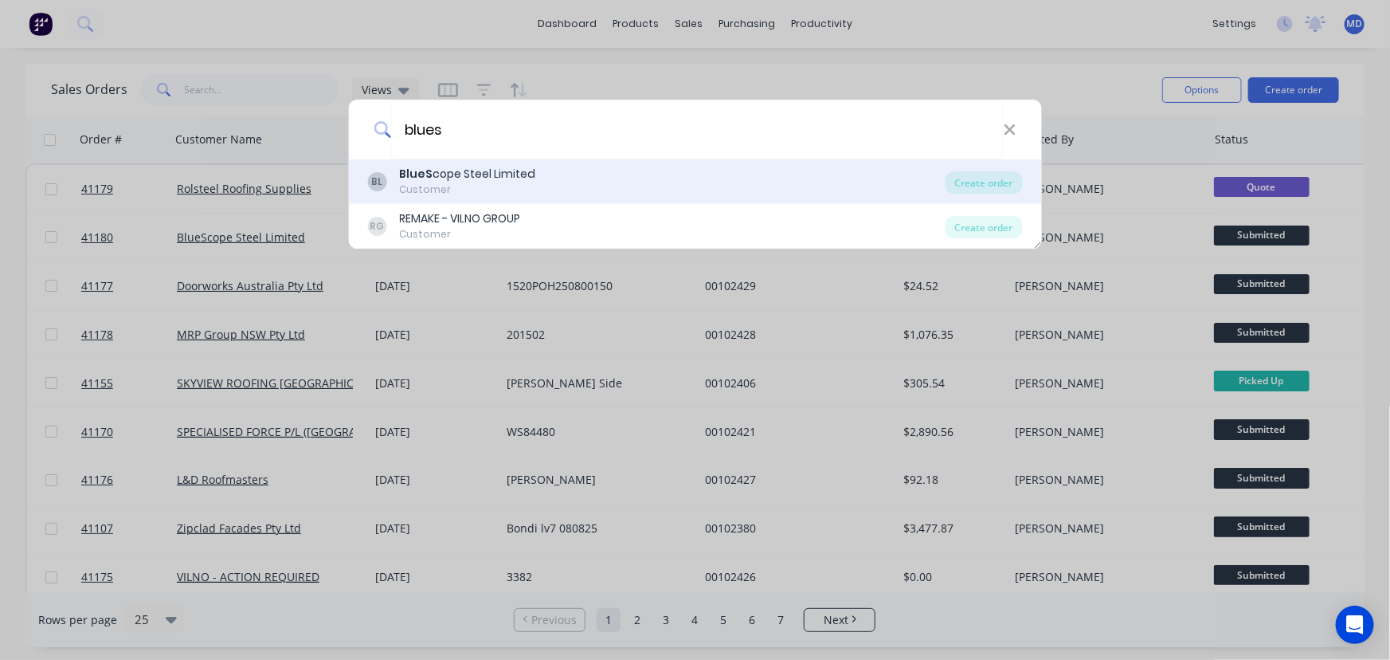
click at [606, 173] on div "BL BlueS cope Steel Limited Customer" at bounding box center [656, 181] width 578 height 31
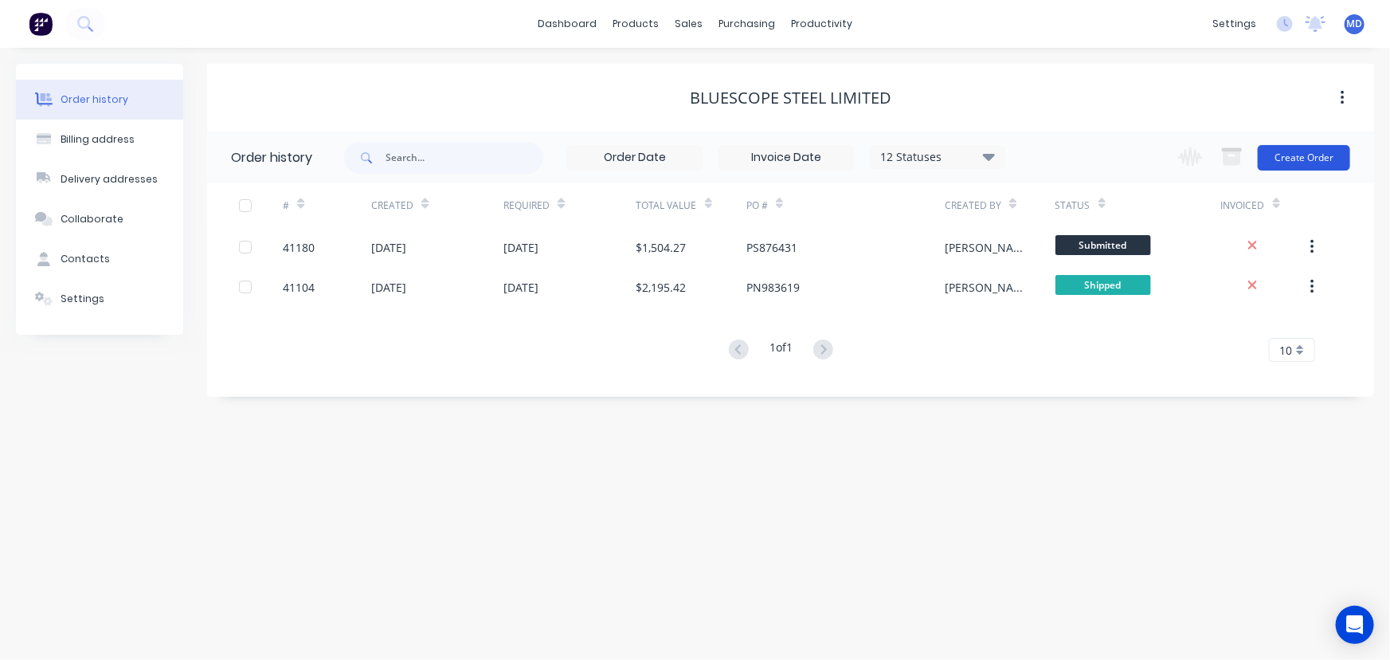
click at [1303, 151] on button "Create Order" at bounding box center [1304, 157] width 92 height 25
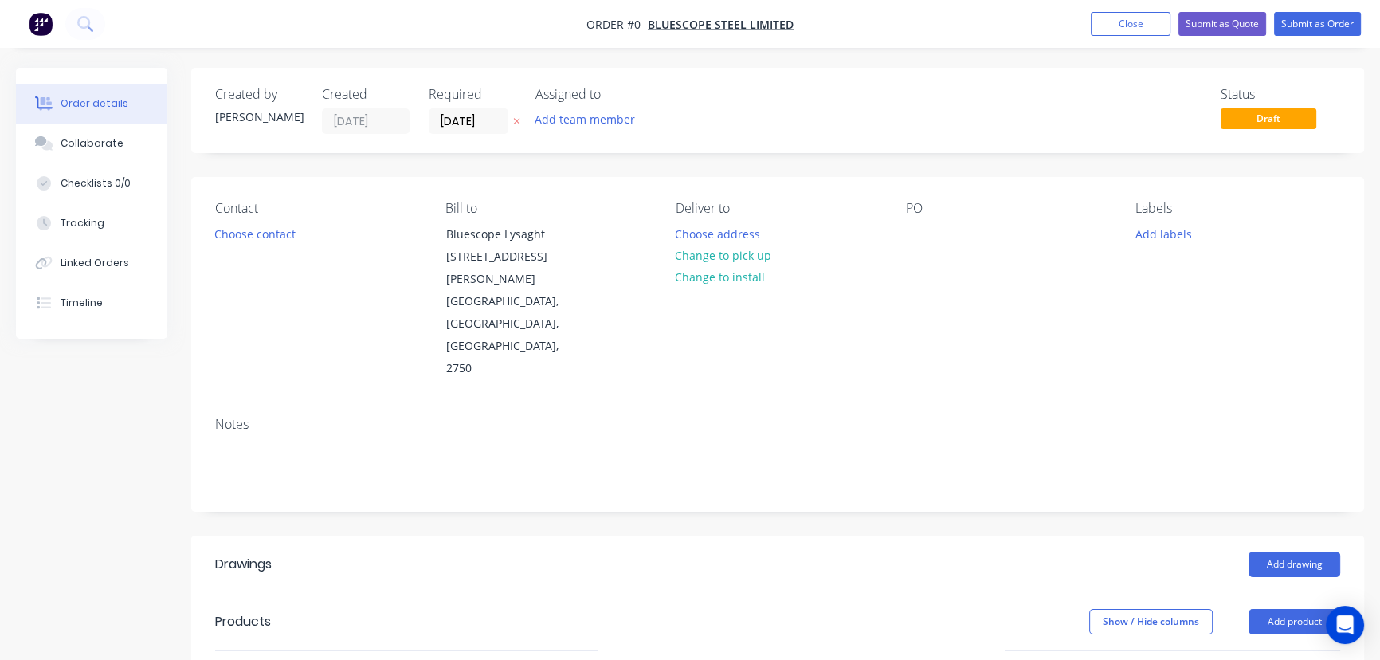
click at [469, 116] on input "[DATE]" at bounding box center [468, 121] width 78 height 24
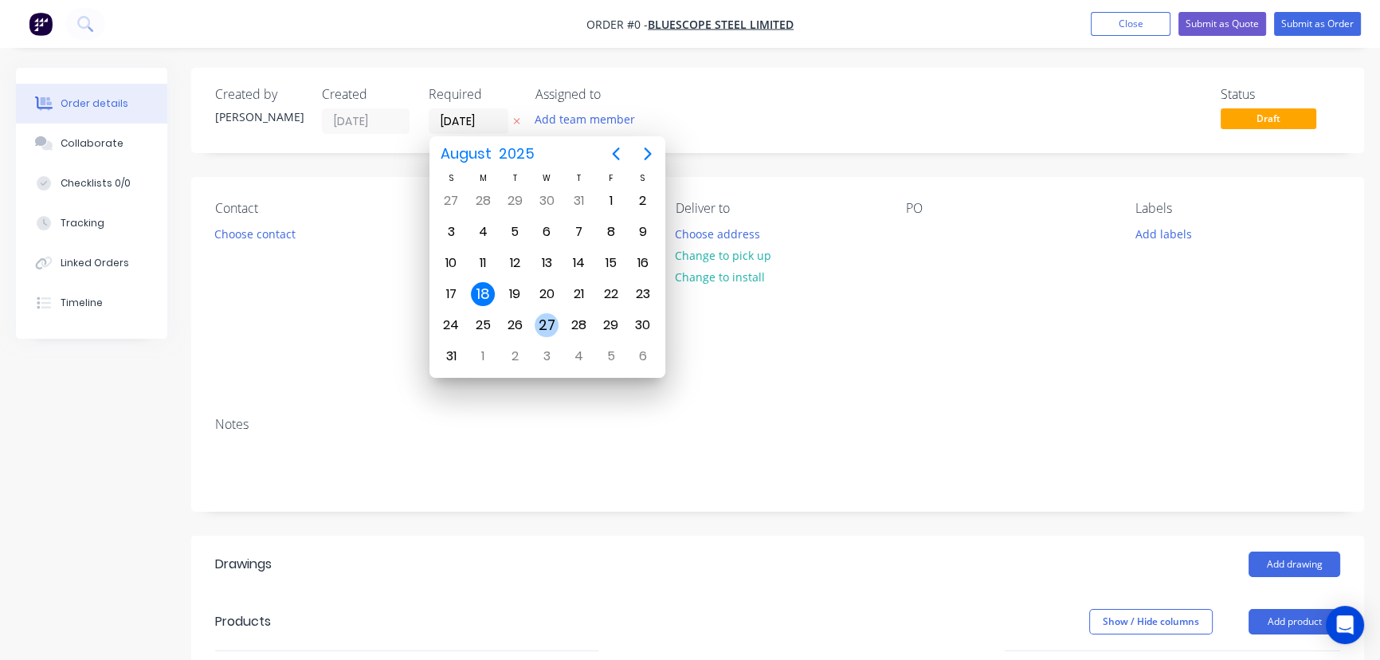
click at [549, 326] on div "27" at bounding box center [547, 325] width 24 height 24
type input "[DATE]"
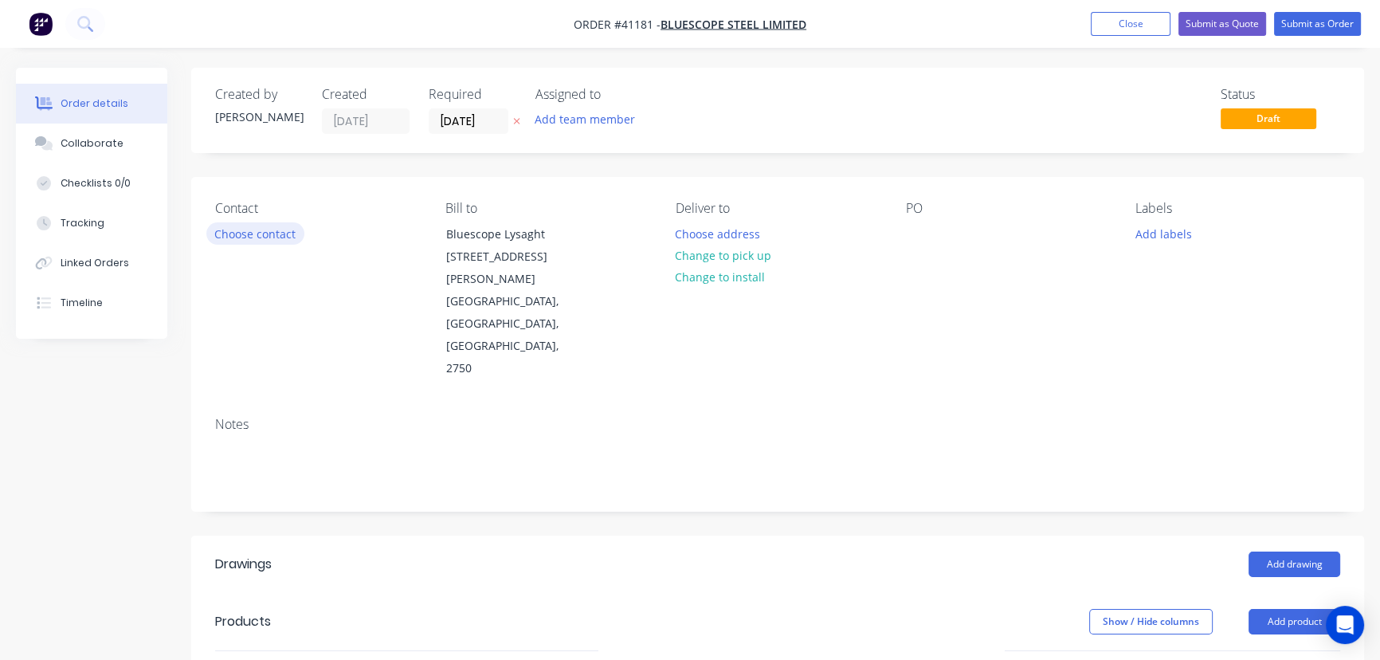
click at [239, 227] on button "Choose contact" at bounding box center [255, 233] width 98 height 22
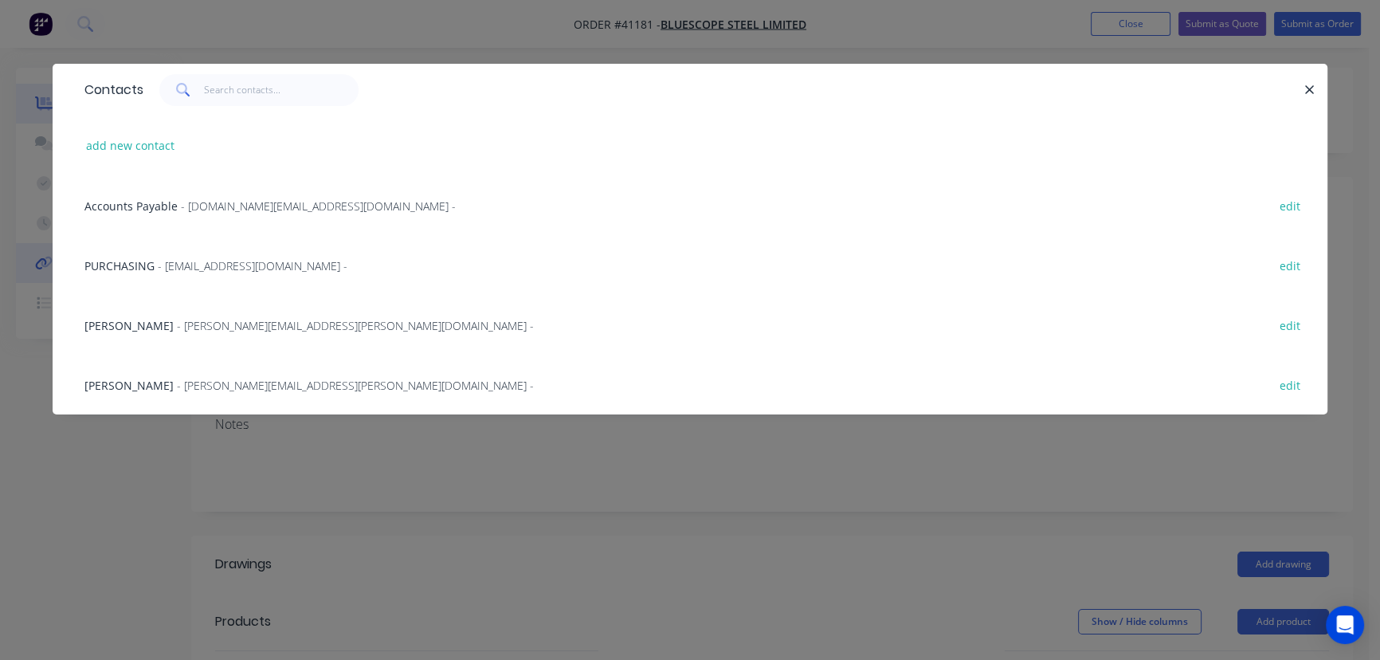
click at [151, 259] on span "PURCHASING" at bounding box center [119, 265] width 70 height 15
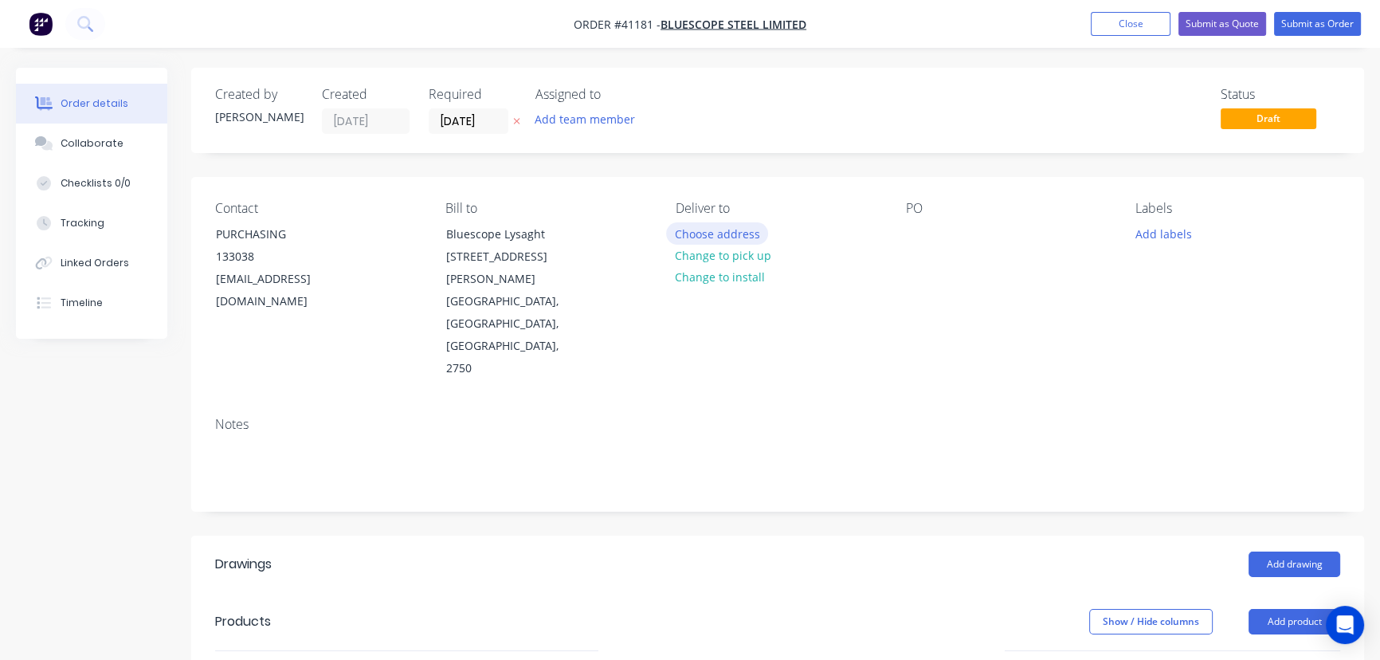
click at [739, 234] on button "Choose address" at bounding box center [717, 233] width 102 height 22
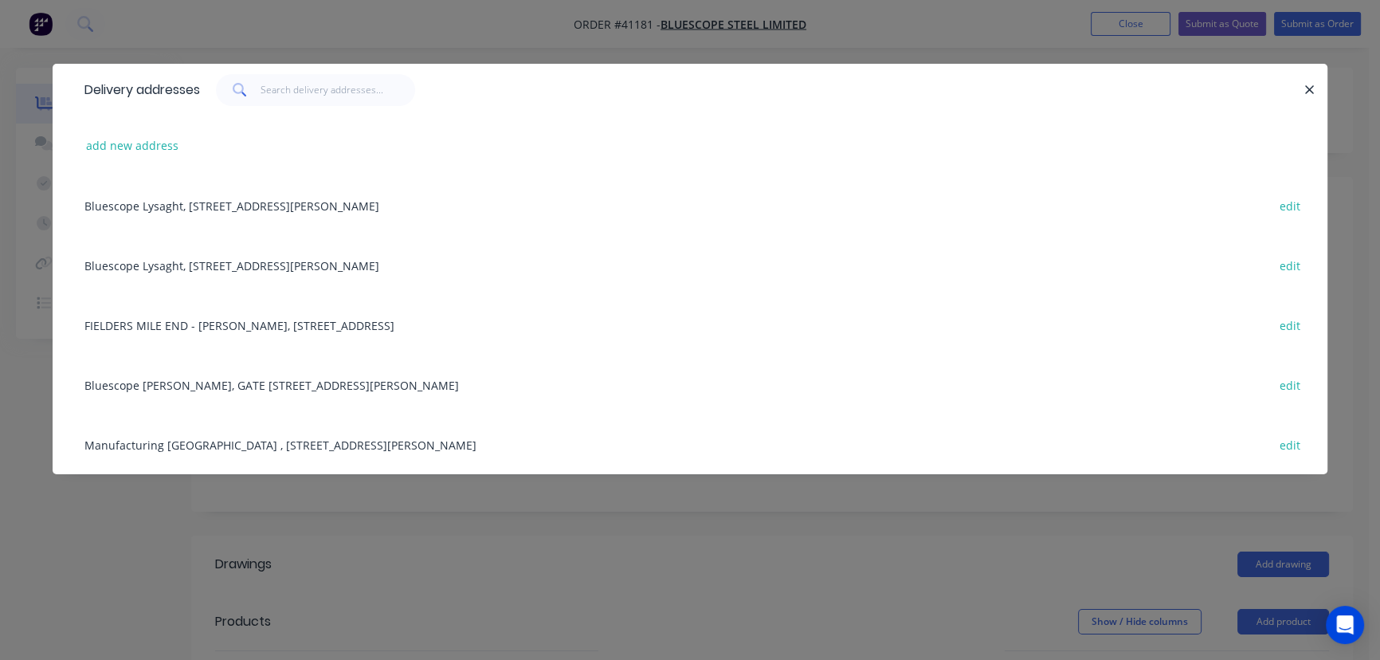
click at [371, 447] on div "Manufacturing South Australia , 169 James Melrose Rd , Novar Gardens , South Au…" at bounding box center [689, 444] width 1227 height 60
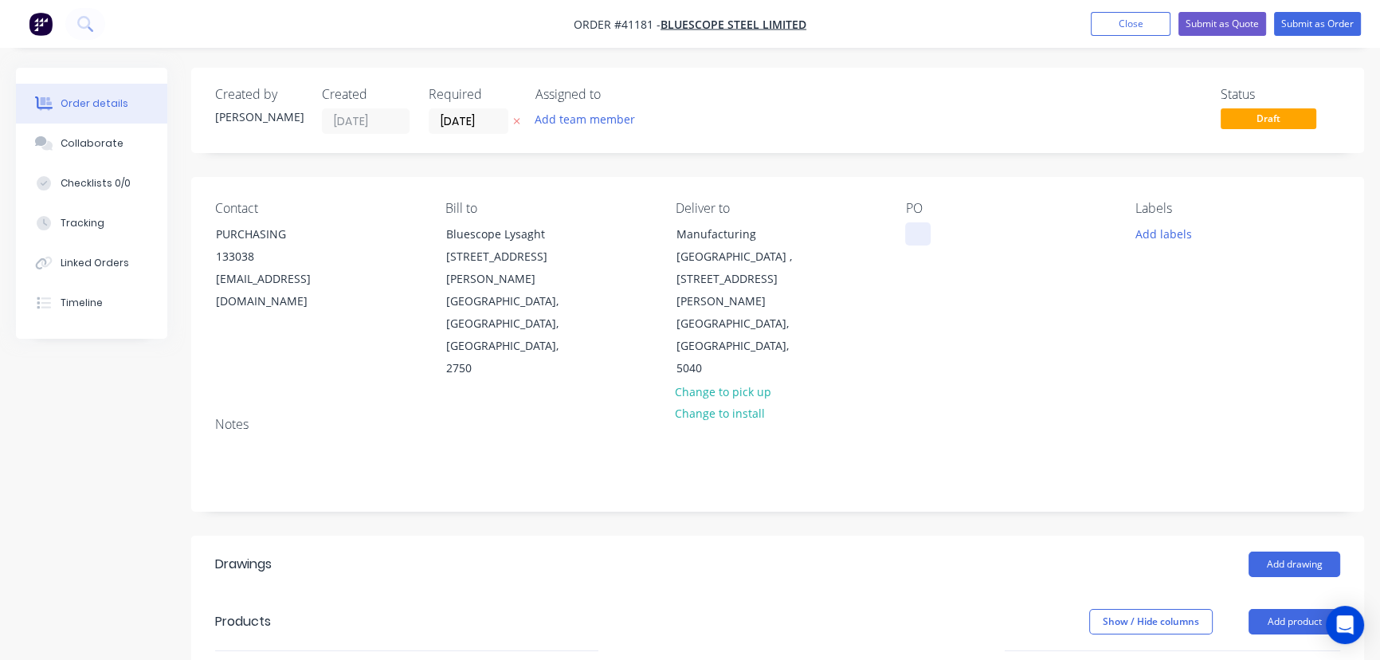
drag, startPoint x: 924, startPoint y: 233, endPoint x: 952, endPoint y: 247, distance: 31.4
click at [927, 235] on div at bounding box center [917, 233] width 25 height 23
paste div
drag, startPoint x: 1167, startPoint y: 231, endPoint x: 1171, endPoint y: 246, distance: 15.7
click at [1167, 233] on button "Add labels" at bounding box center [1163, 233] width 73 height 22
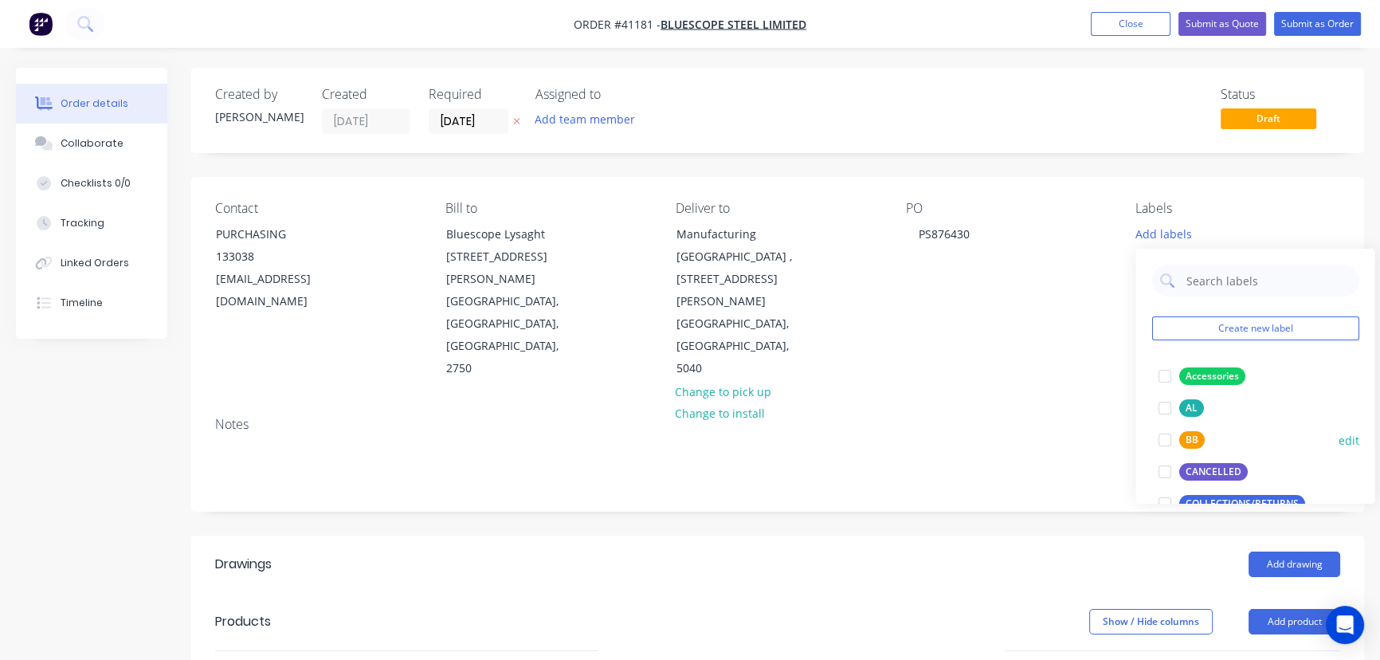
click at [1164, 437] on div at bounding box center [1164, 440] width 32 height 32
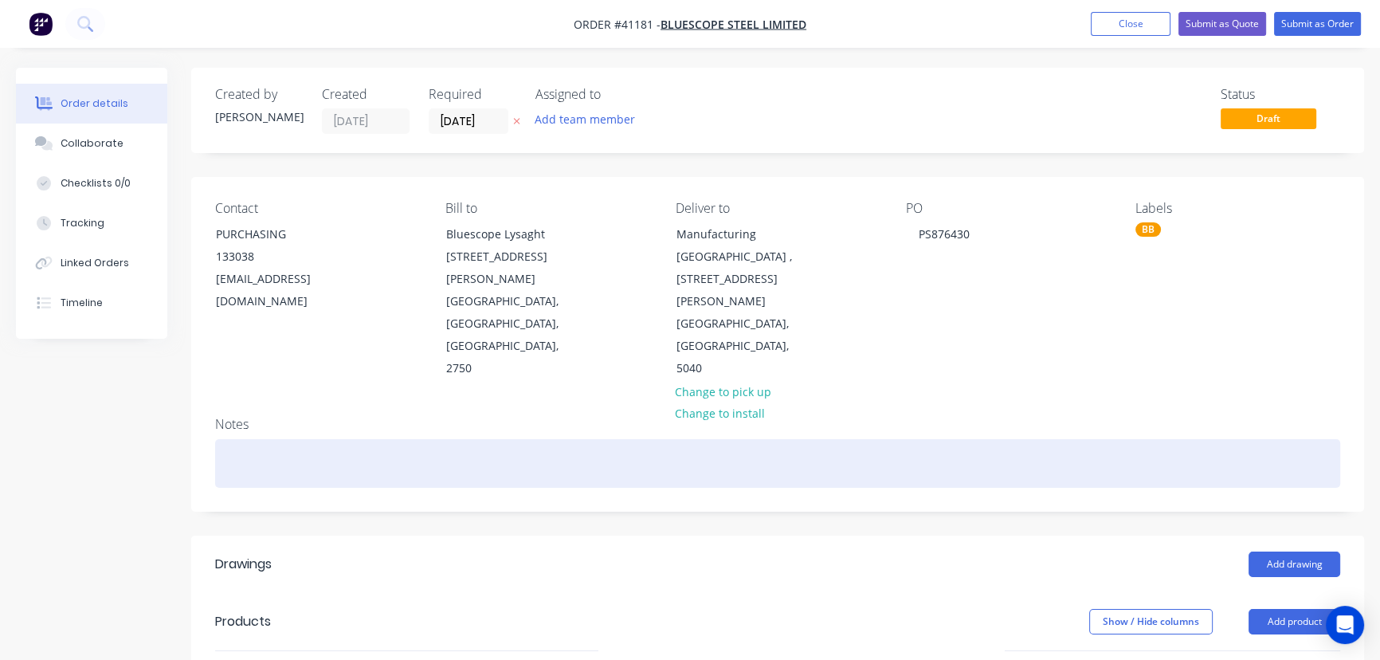
click at [1018, 439] on div at bounding box center [777, 463] width 1125 height 49
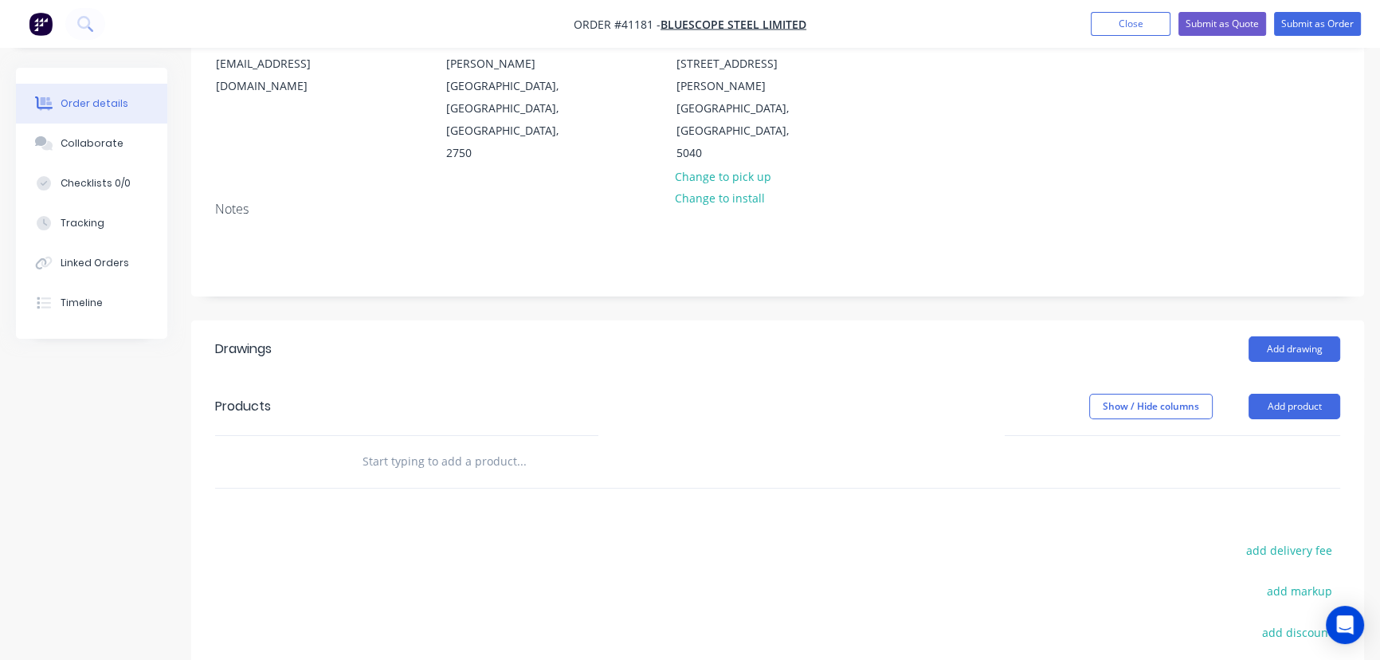
scroll to position [217, 0]
click at [446, 444] on input "text" at bounding box center [521, 460] width 319 height 32
type input "box"
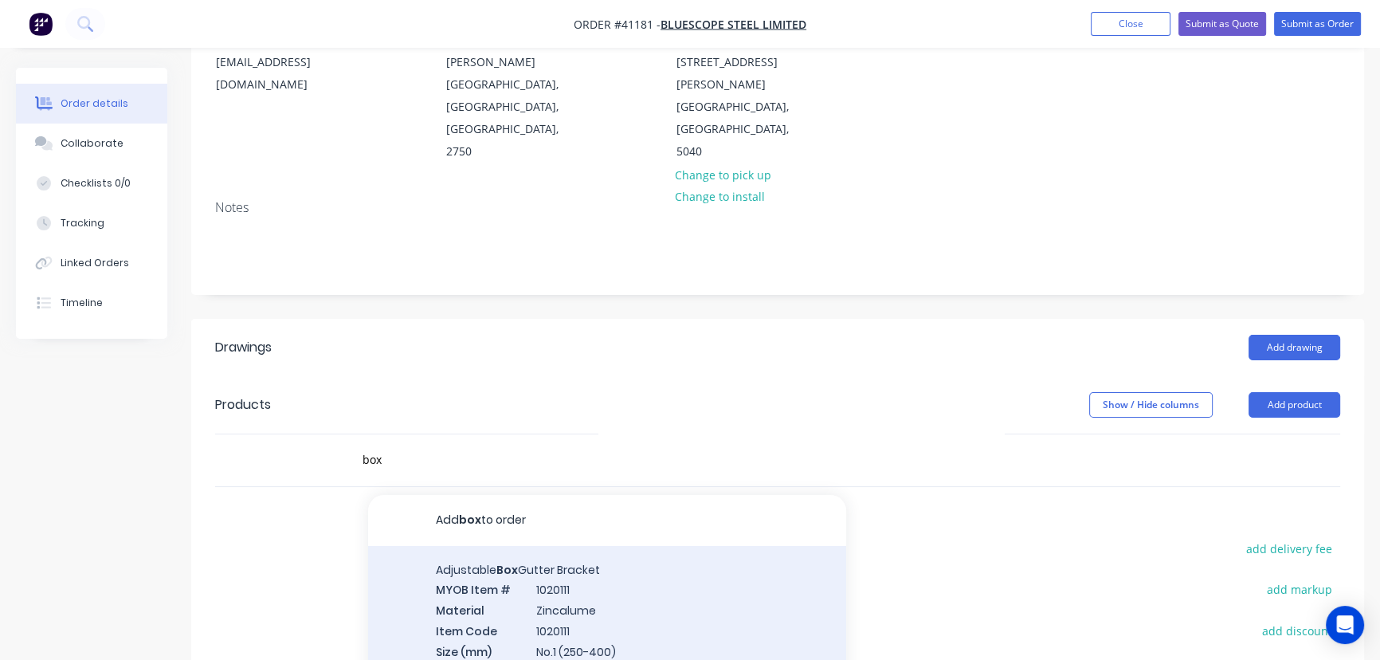
click at [551, 546] on div "Adjustable Box Gutter Bracket MYOB Item # 1020111 Material Zincalume Item Code …" at bounding box center [607, 620] width 478 height 149
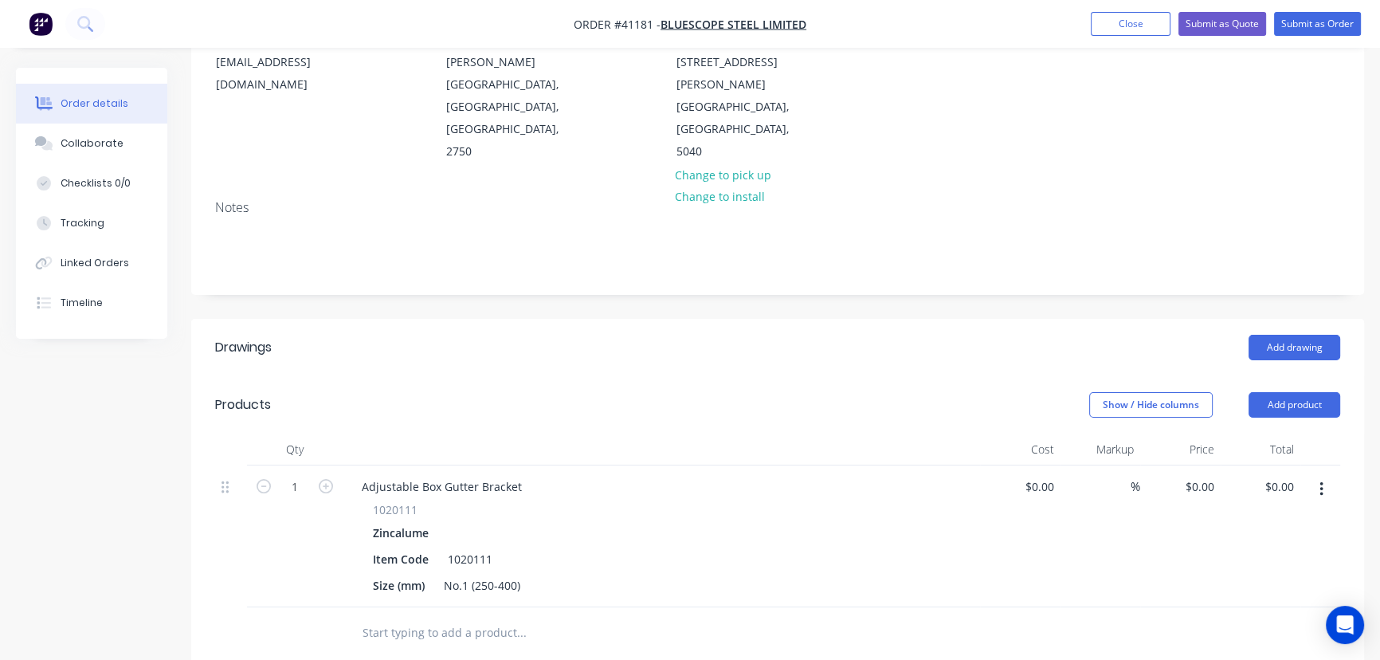
click at [1318, 475] on button "button" at bounding box center [1321, 489] width 37 height 29
drag, startPoint x: 1208, startPoint y: 583, endPoint x: 1243, endPoint y: 521, distance: 71.4
click at [1209, 615] on div "Delete" at bounding box center [1264, 626] width 123 height 23
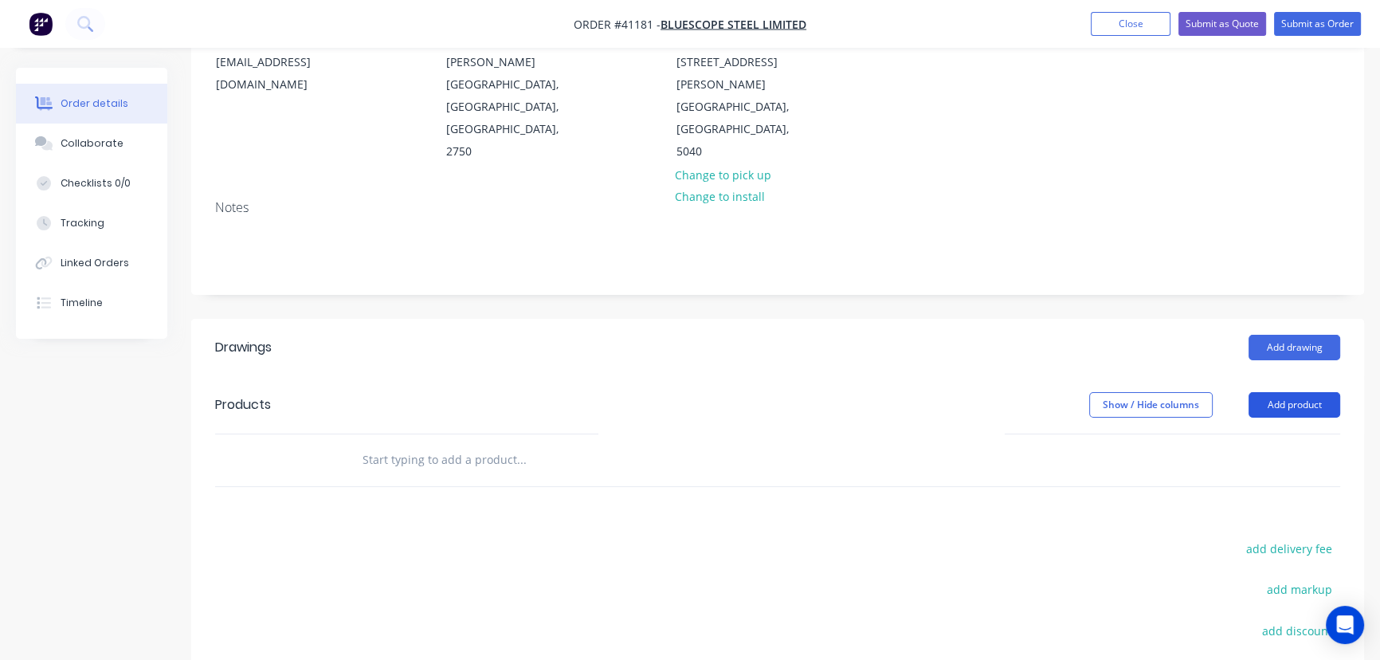
click at [1289, 392] on button "Add product" at bounding box center [1295, 404] width 92 height 25
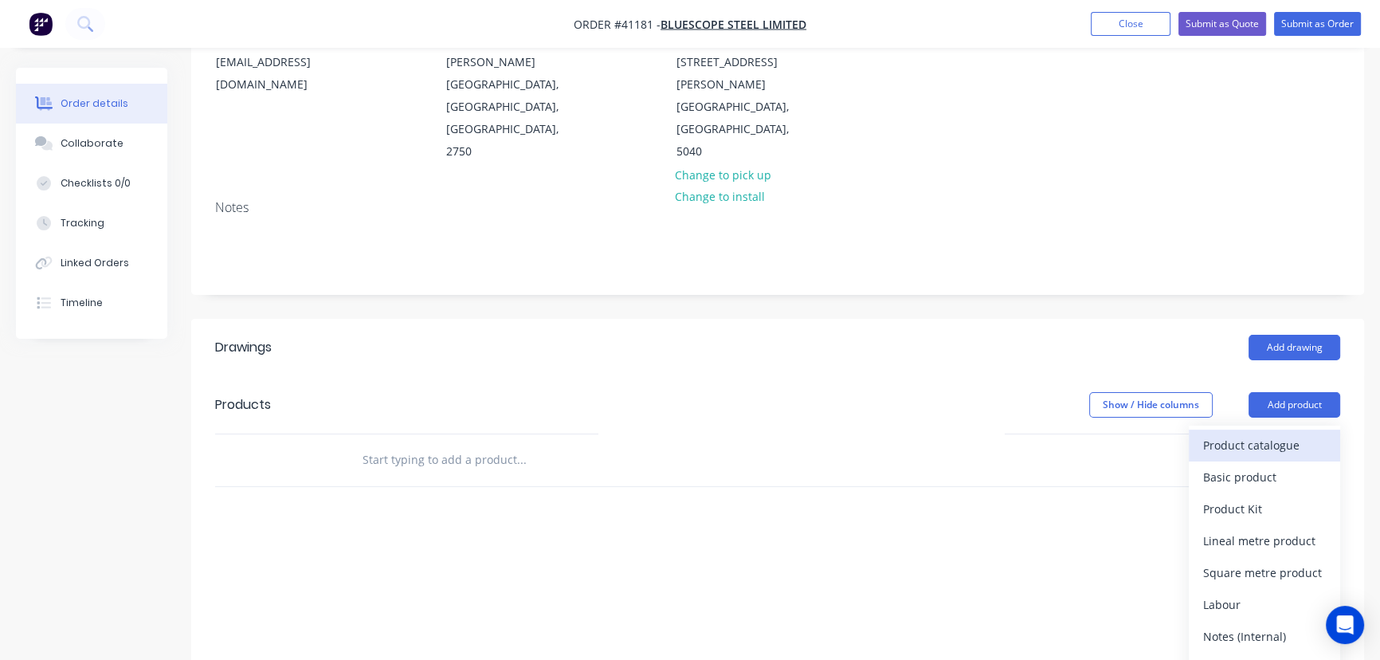
click at [1263, 433] on div "Product catalogue" at bounding box center [1264, 444] width 123 height 23
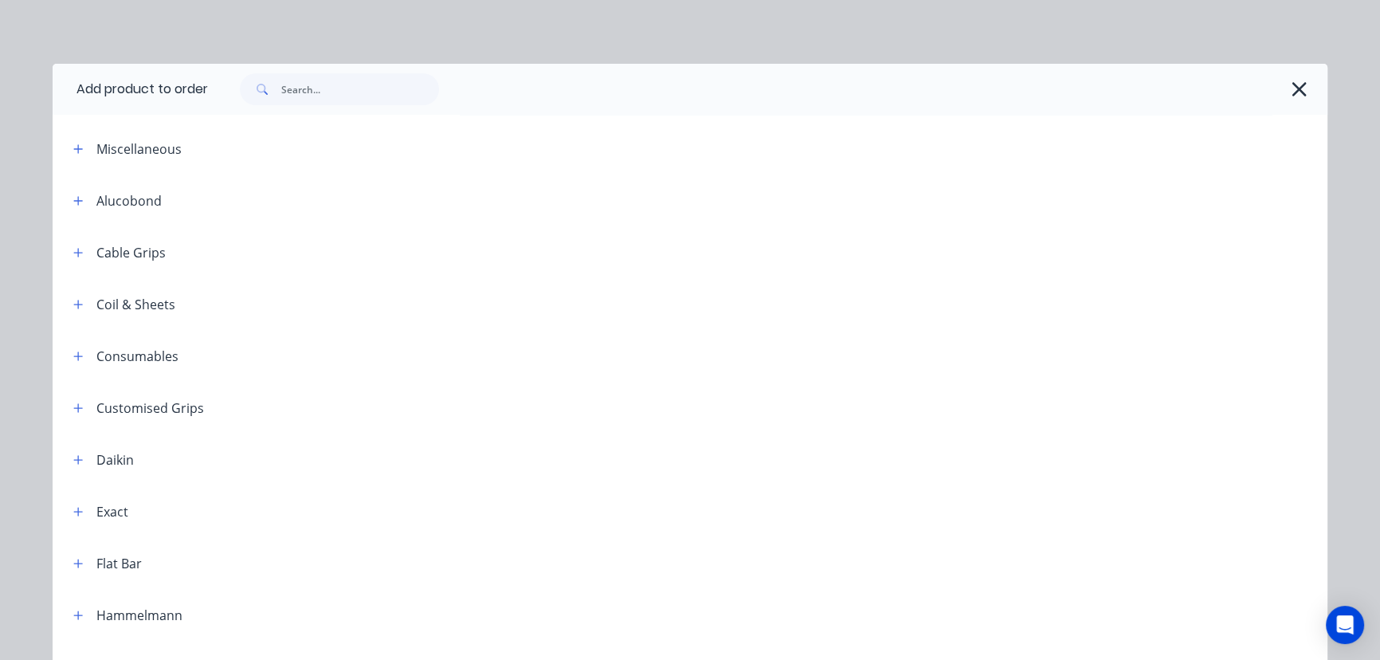
drag, startPoint x: 313, startPoint y: 75, endPoint x: 319, endPoint y: 82, distance: 9.1
click at [319, 82] on div at bounding box center [768, 89] width 1120 height 51
click at [329, 91] on input "text" at bounding box center [360, 89] width 158 height 32
type input "box"
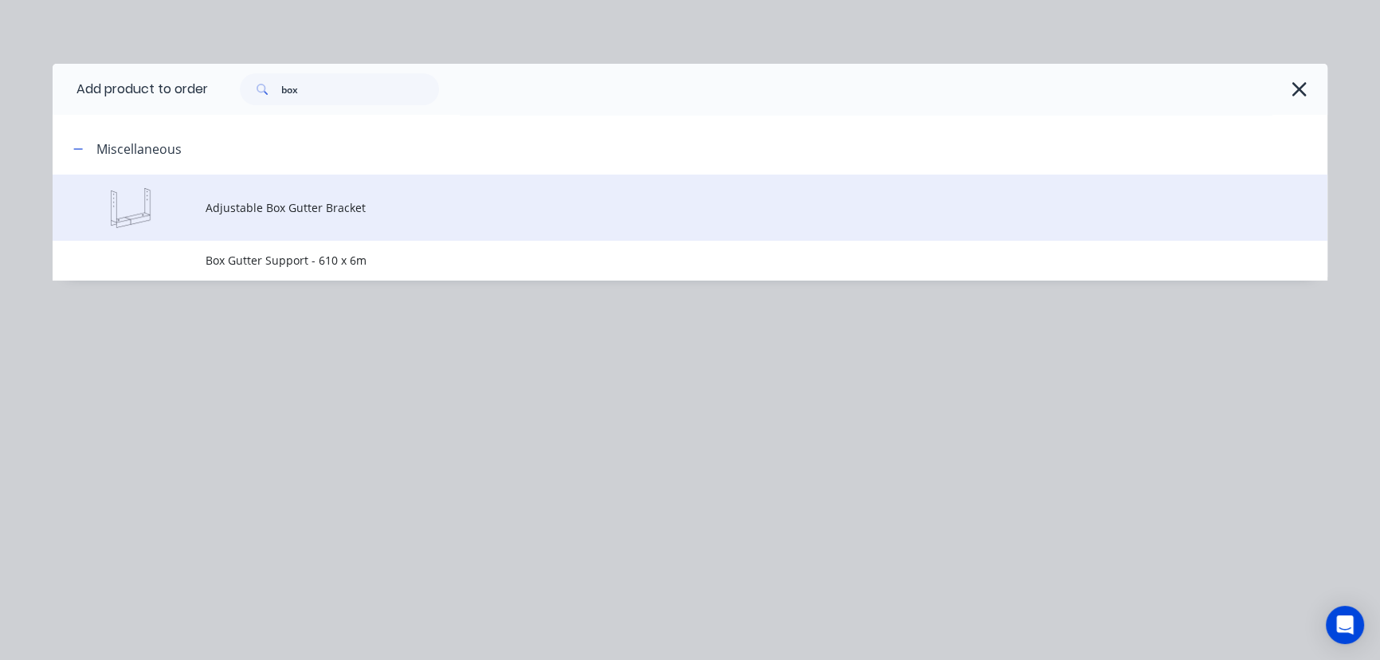
click at [351, 205] on span "Adjustable Box Gutter Bracket" at bounding box center [654, 207] width 897 height 17
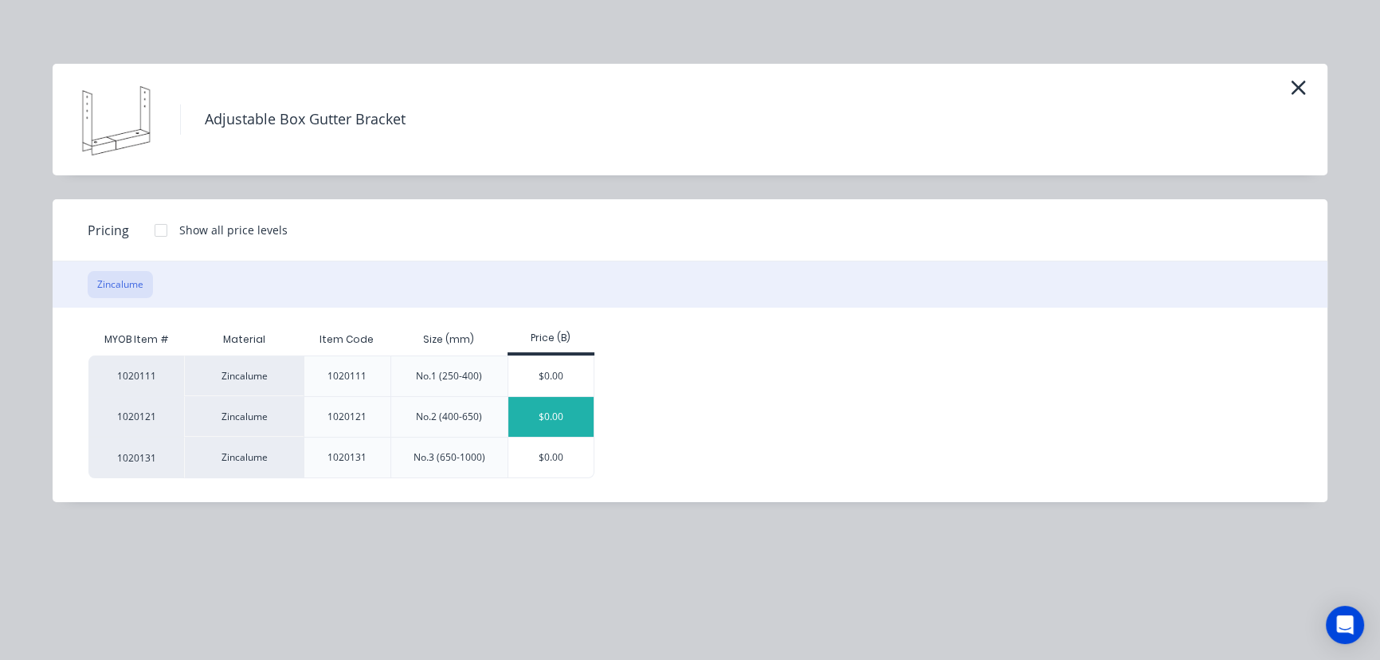
click at [551, 411] on div "$0.00" at bounding box center [550, 417] width 85 height 40
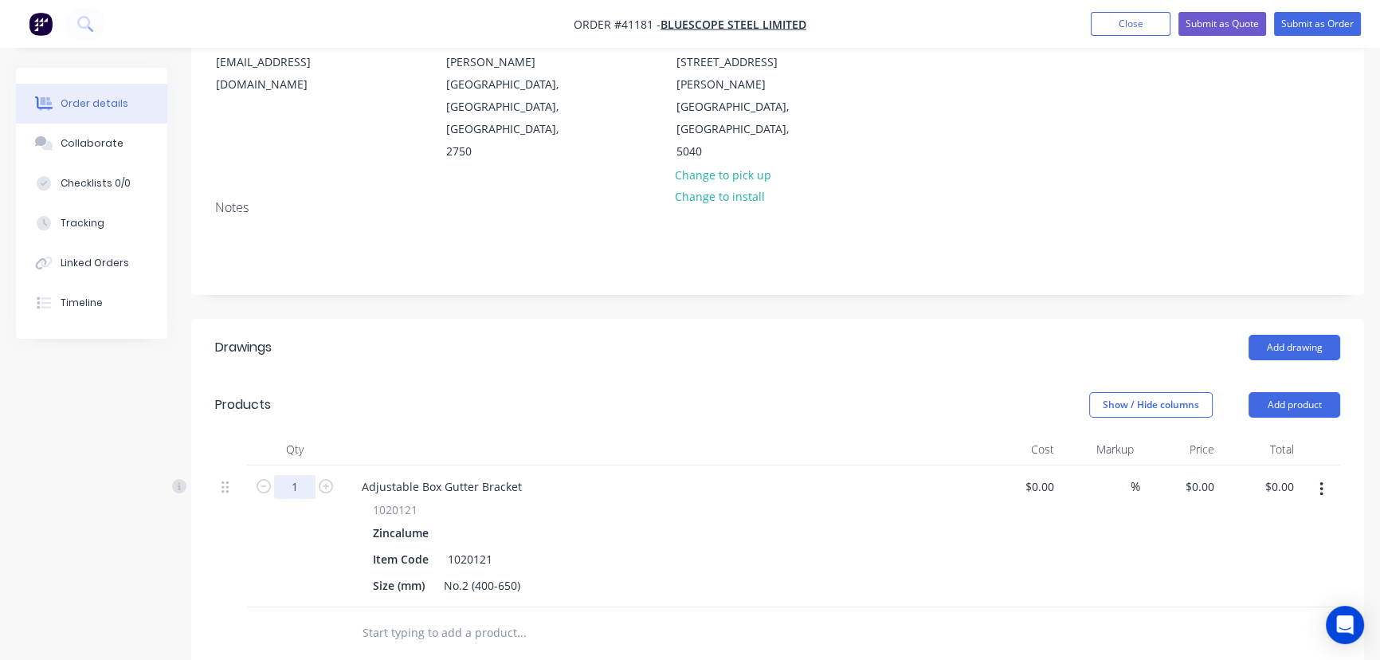
click at [306, 475] on input "1" at bounding box center [294, 487] width 41 height 24
type input "720"
type input "$4.97"
drag, startPoint x: 530, startPoint y: 441, endPoint x: 539, endPoint y: 444, distance: 9.3
click at [530, 475] on div "Adjustable Box Gutter Bracket" at bounding box center [442, 486] width 186 height 23
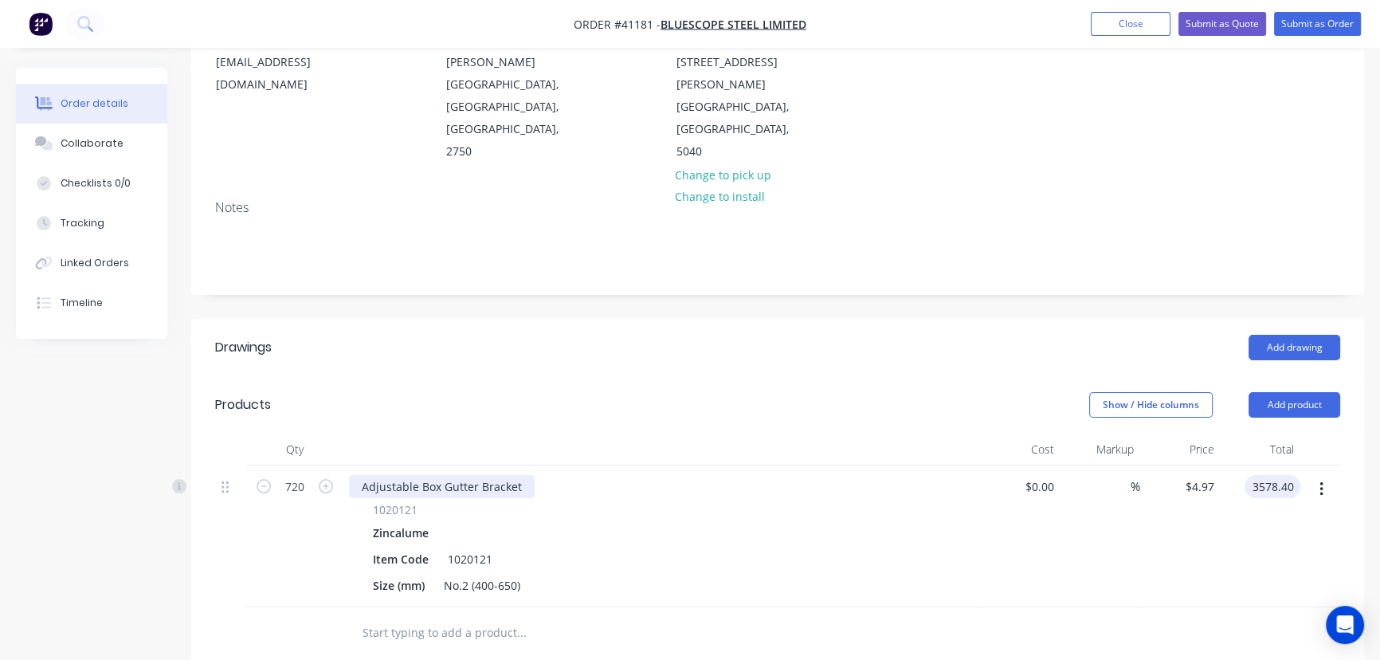
type input "$3,578.40"
click at [521, 475] on div "Adjustable Box Gutter Bracket" at bounding box center [442, 486] width 186 height 23
click at [727, 521] on div "Zincalume" at bounding box center [661, 532] width 577 height 23
click at [1306, 29] on button "Submit as Order" at bounding box center [1317, 24] width 87 height 24
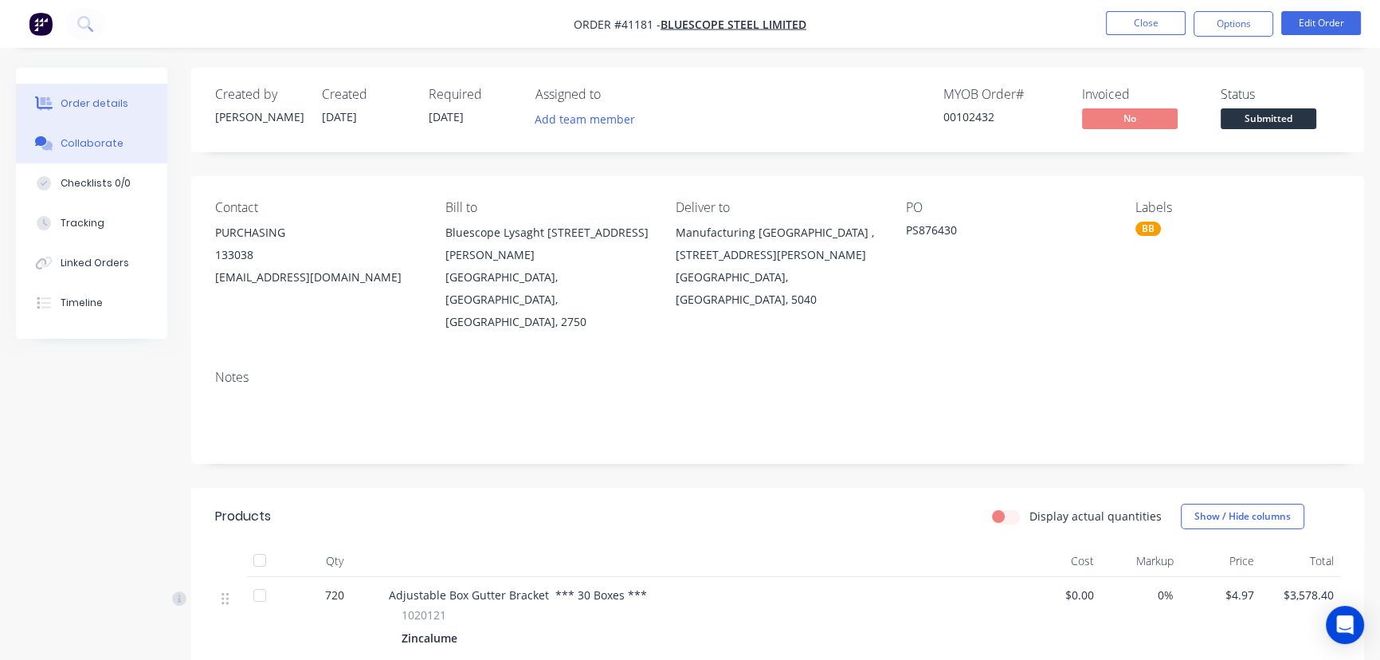
click at [75, 144] on div "Collaborate" at bounding box center [92, 143] width 63 height 14
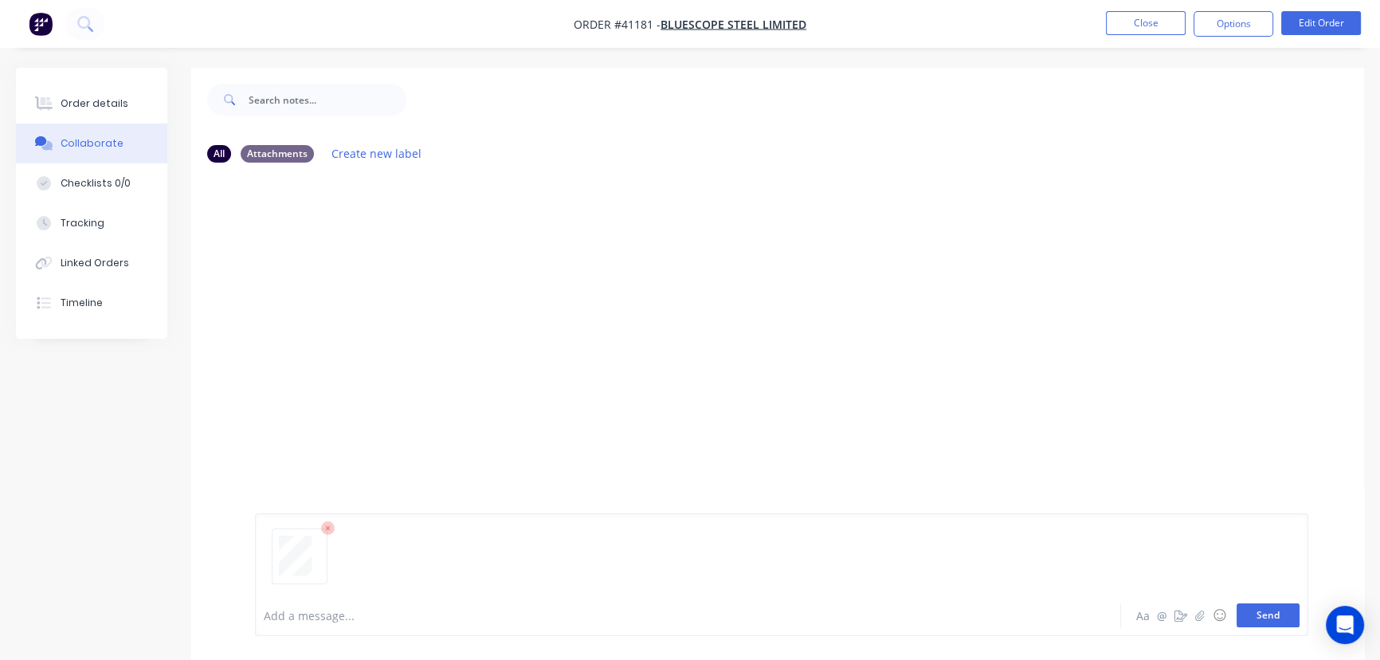
click at [1256, 610] on button "Send" at bounding box center [1268, 615] width 63 height 24
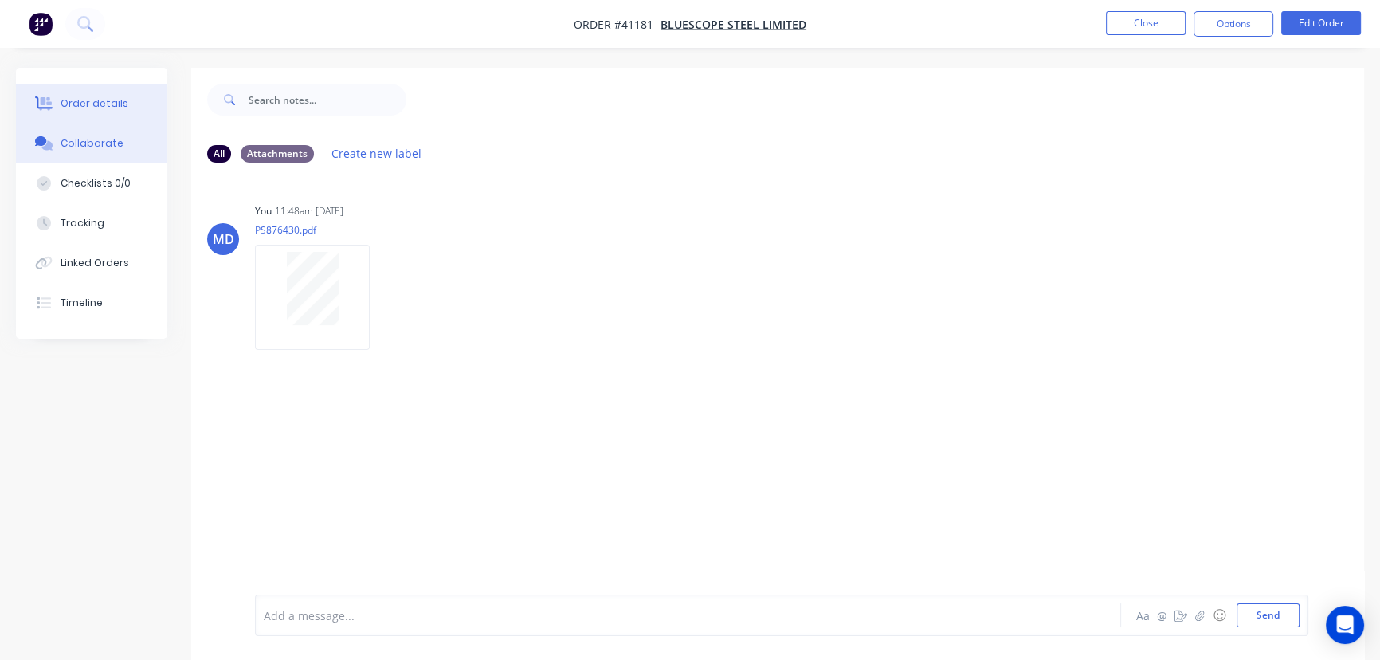
click at [92, 101] on div "Order details" at bounding box center [95, 103] width 68 height 14
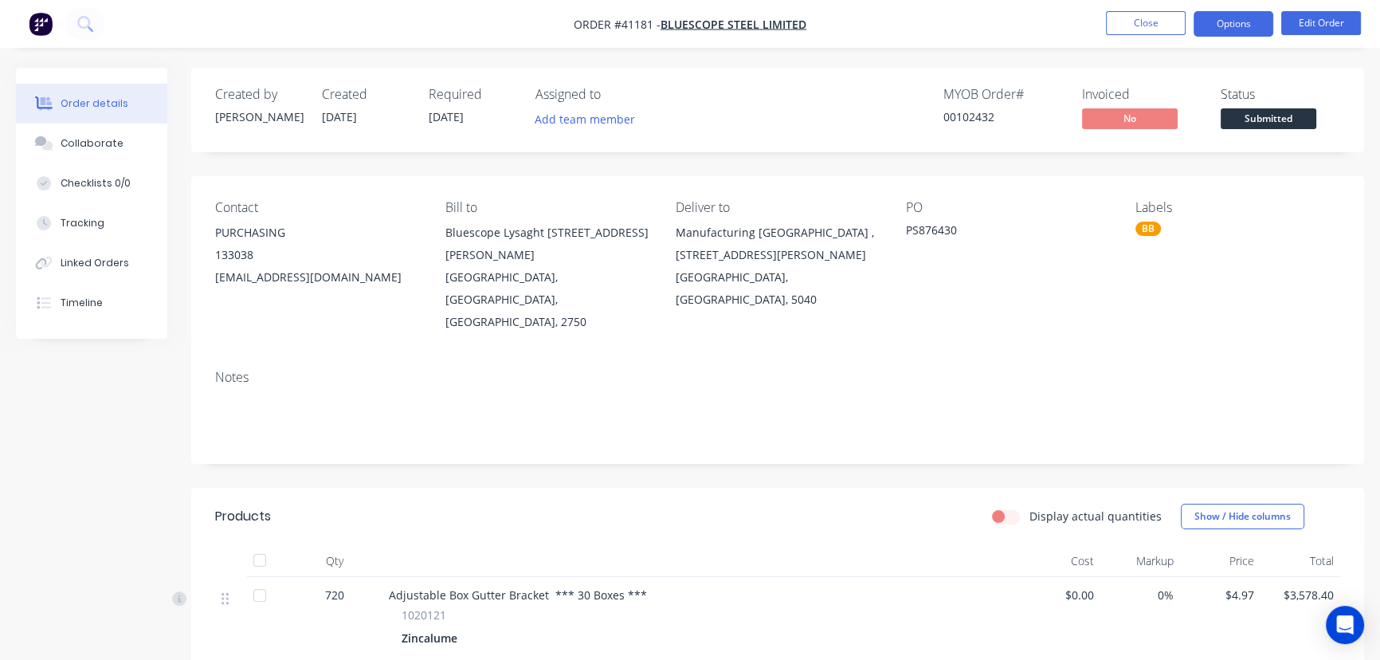
click at [1232, 30] on button "Options" at bounding box center [1234, 23] width 80 height 25
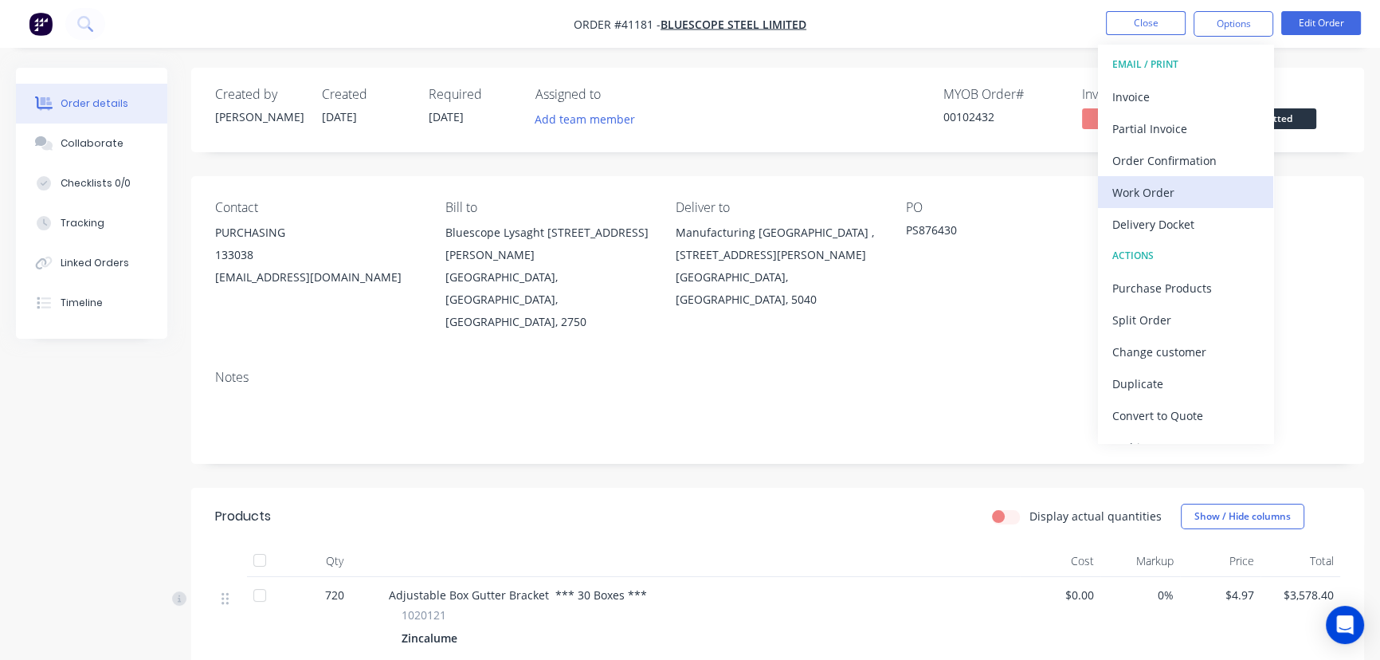
click at [1142, 187] on div "Work Order" at bounding box center [1185, 192] width 147 height 23
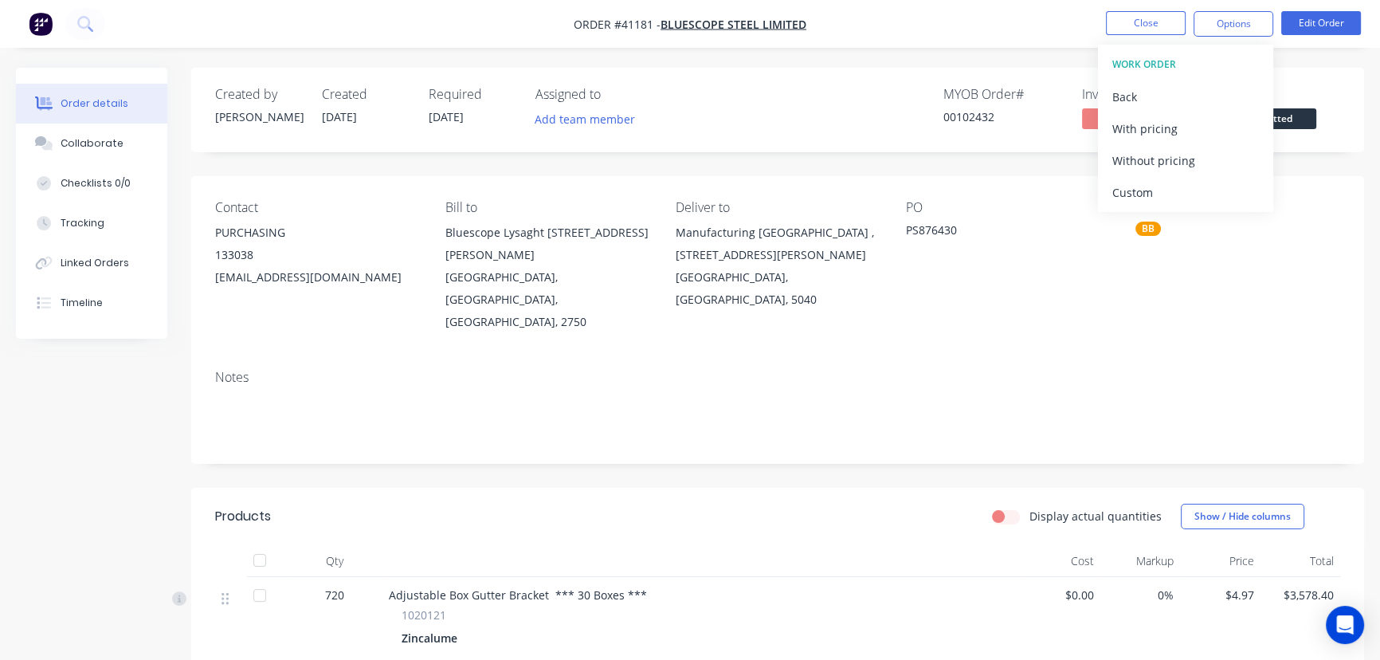
click at [1222, 295] on div "Labels BB" at bounding box center [1237, 266] width 205 height 133
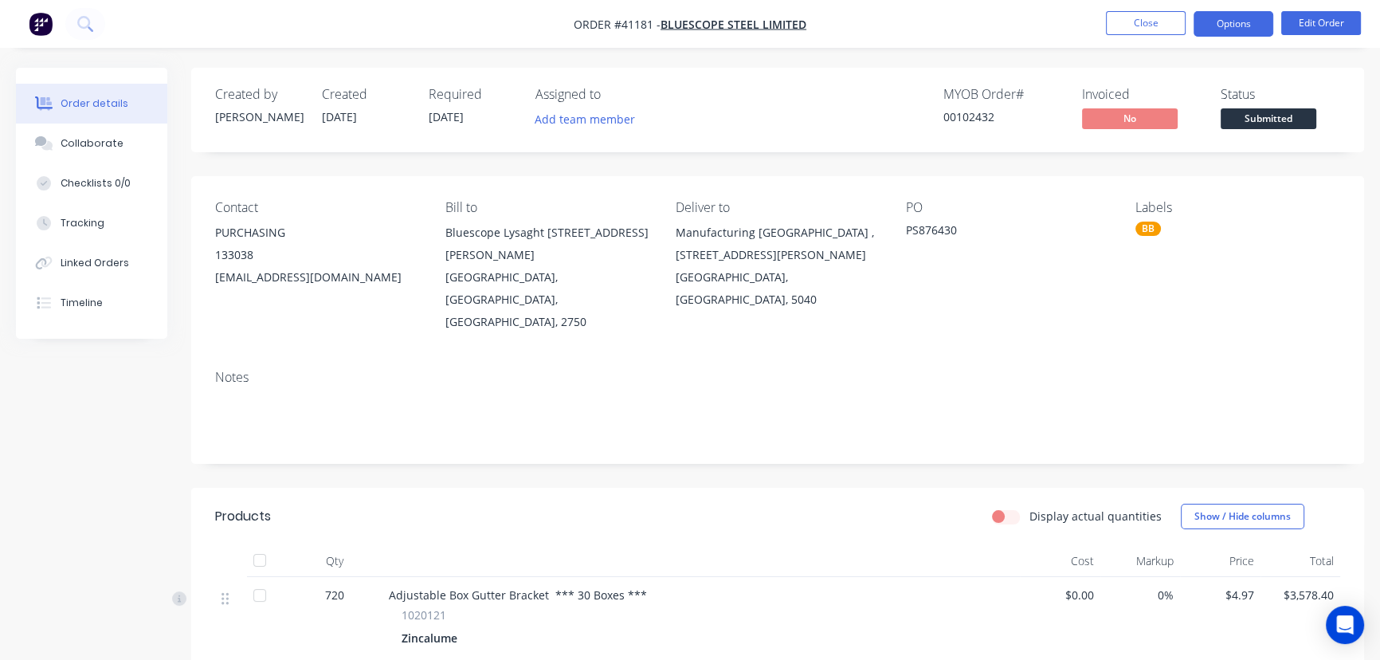
click at [1227, 25] on button "Options" at bounding box center [1234, 23] width 80 height 25
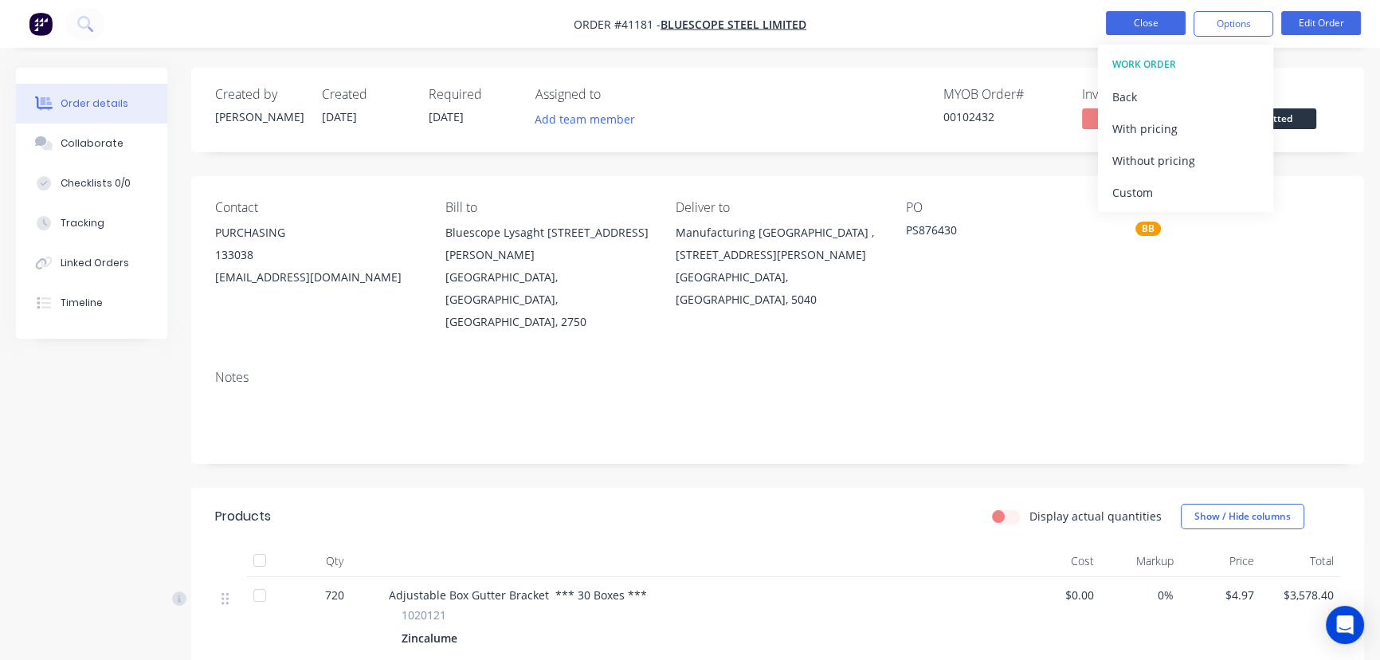
click at [1154, 19] on button "Close" at bounding box center [1146, 23] width 80 height 24
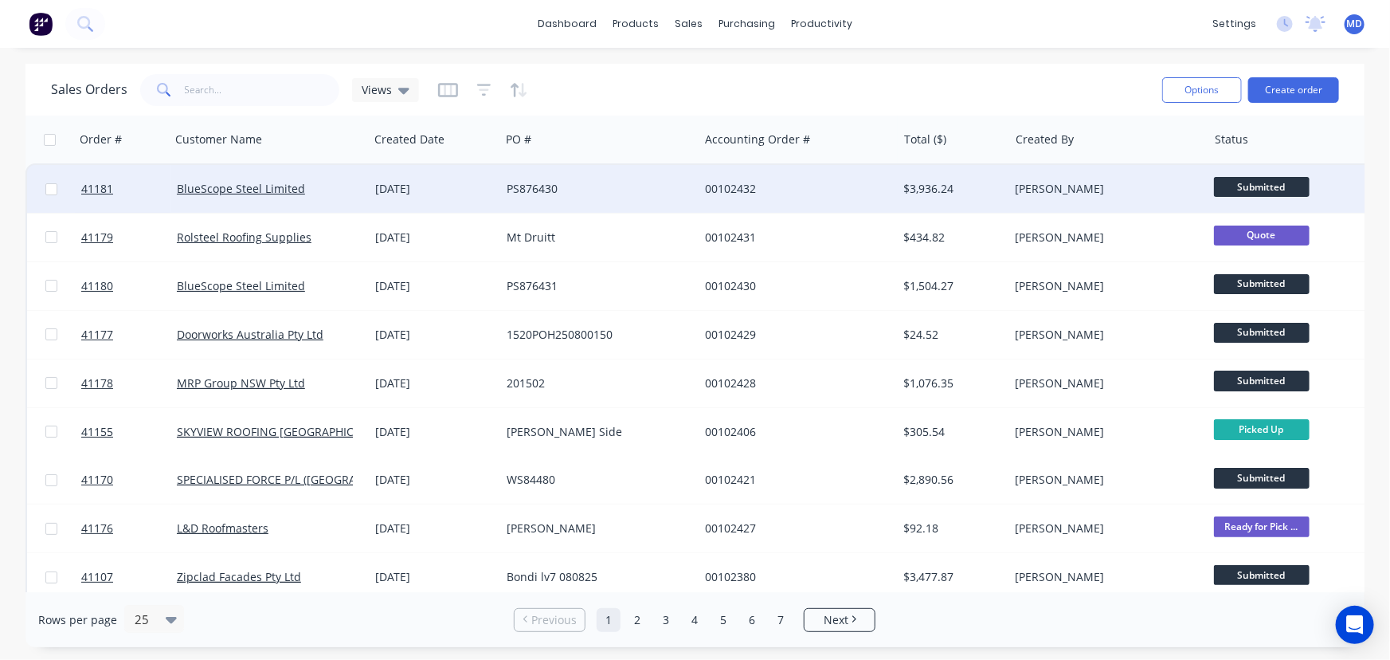
click at [822, 182] on div "00102432" at bounding box center [793, 189] width 177 height 16
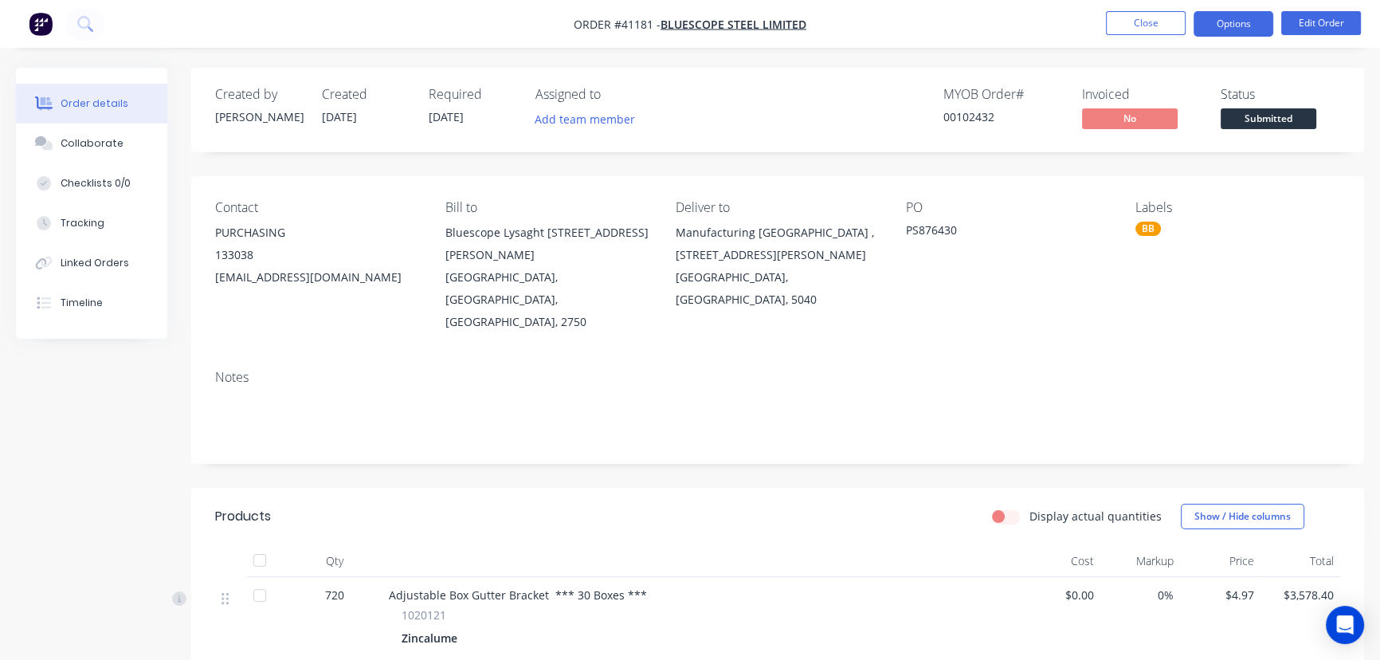
click at [1227, 22] on button "Options" at bounding box center [1234, 23] width 80 height 25
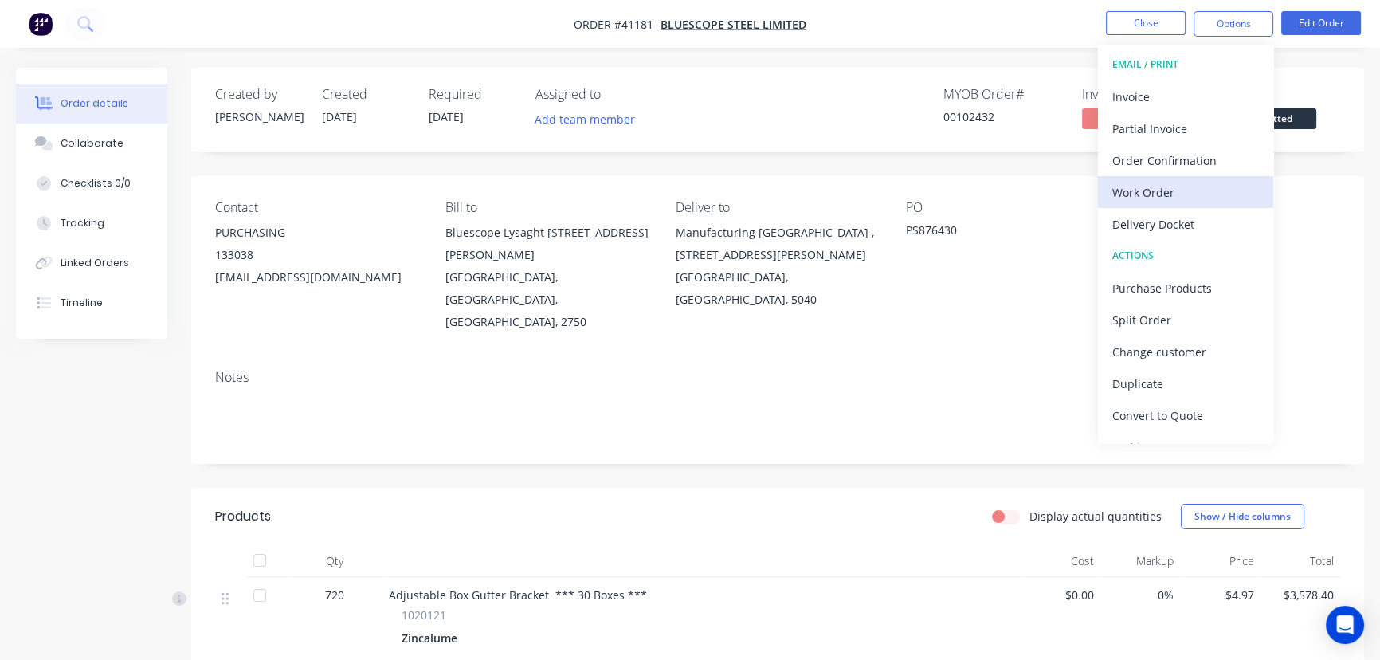
click at [1149, 193] on div "Work Order" at bounding box center [1185, 192] width 147 height 23
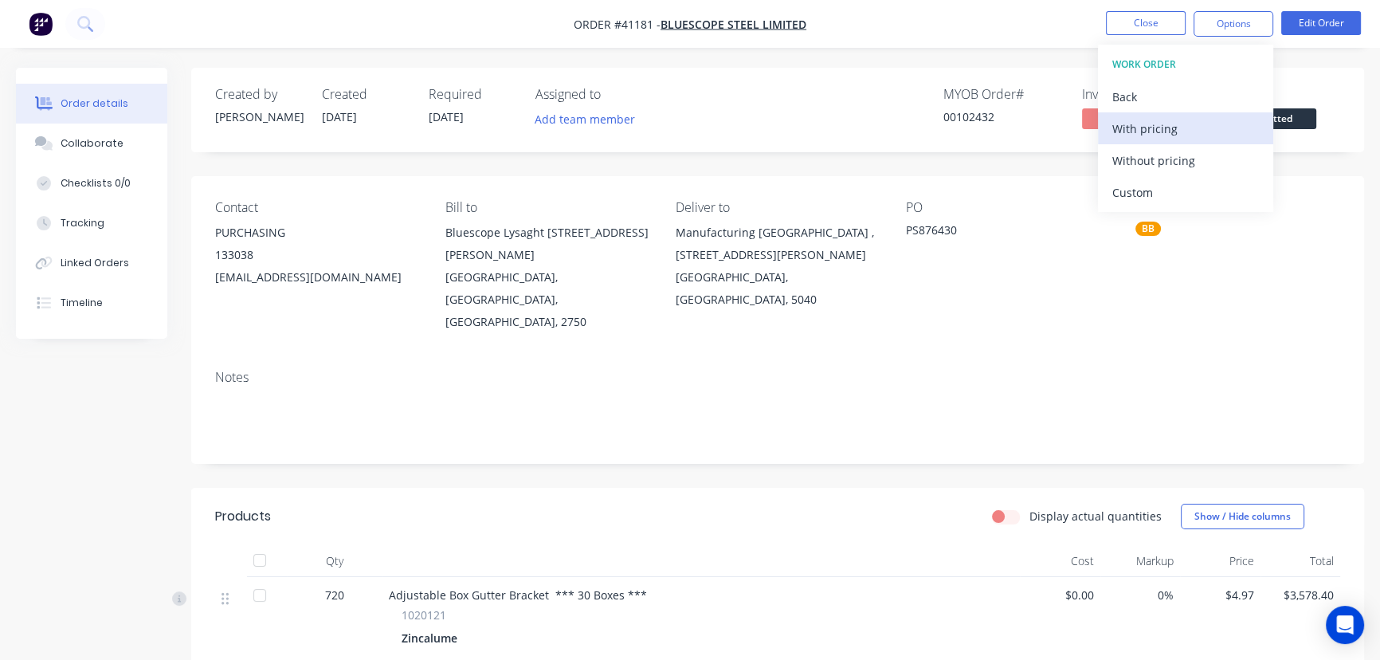
click at [1159, 125] on div "With pricing" at bounding box center [1185, 128] width 147 height 23
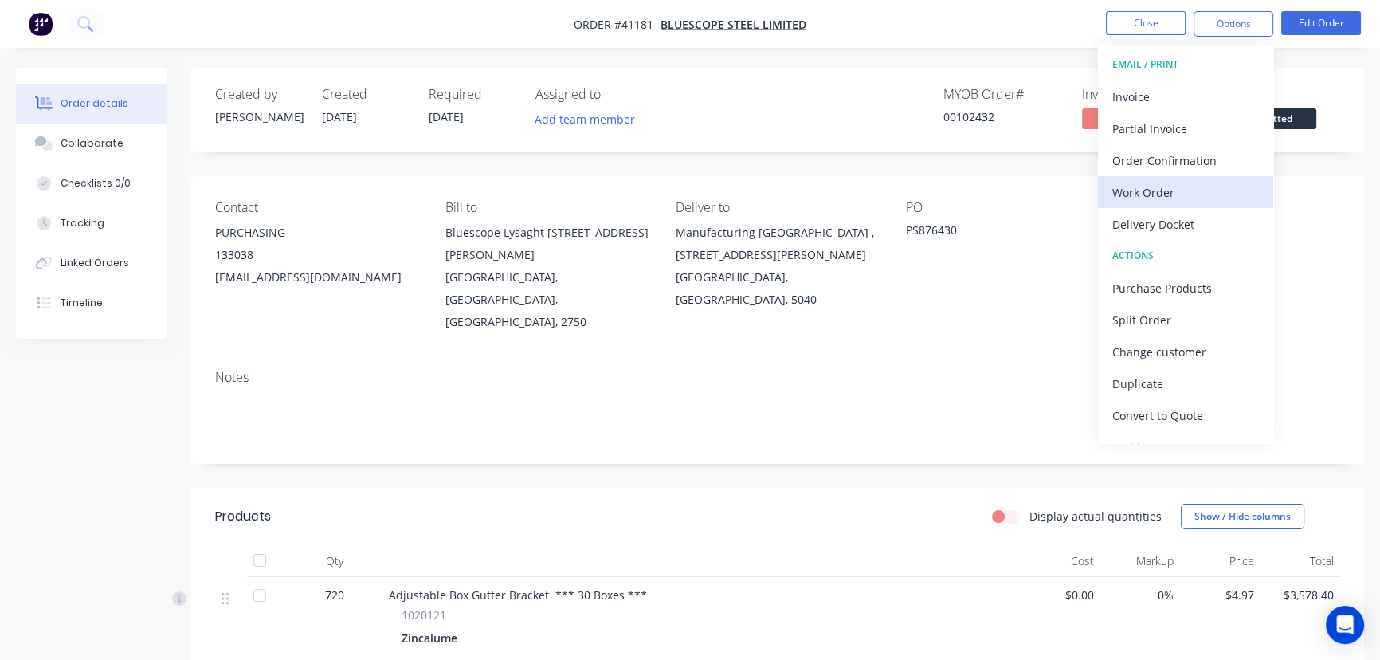
click at [1147, 191] on div "Work Order" at bounding box center [1185, 192] width 147 height 23
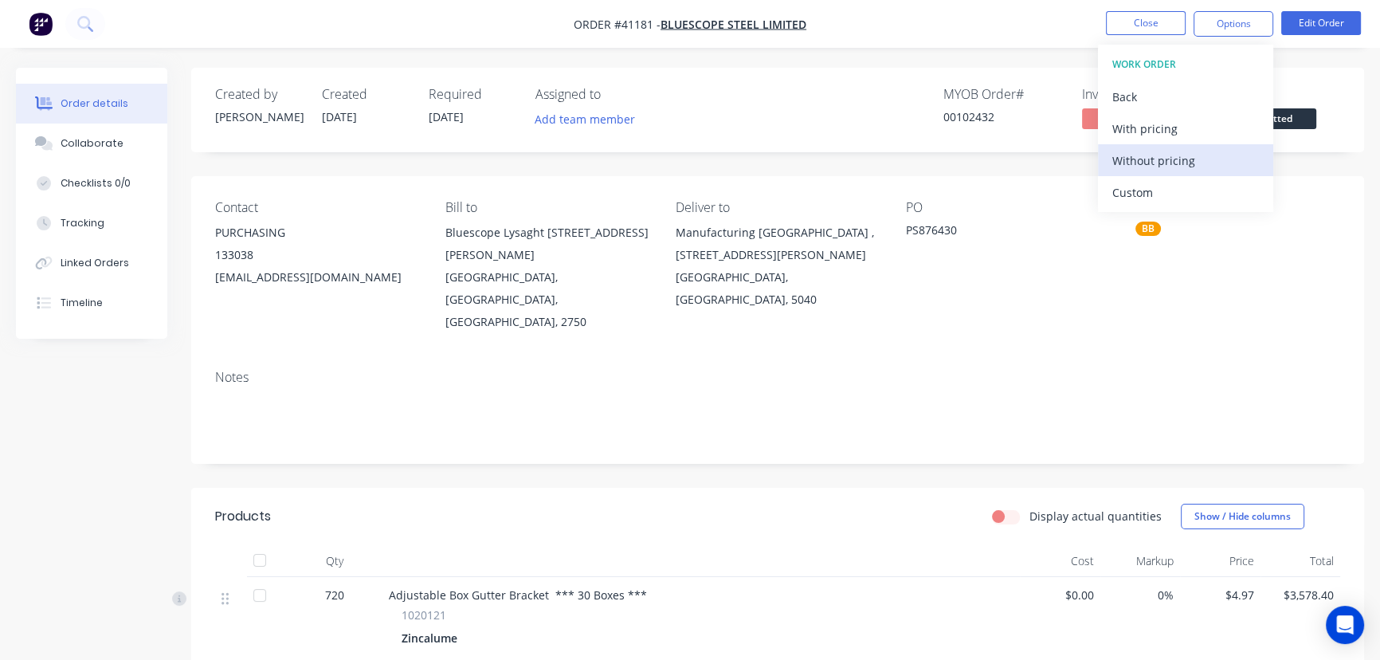
click at [1157, 156] on div "Without pricing" at bounding box center [1185, 160] width 147 height 23
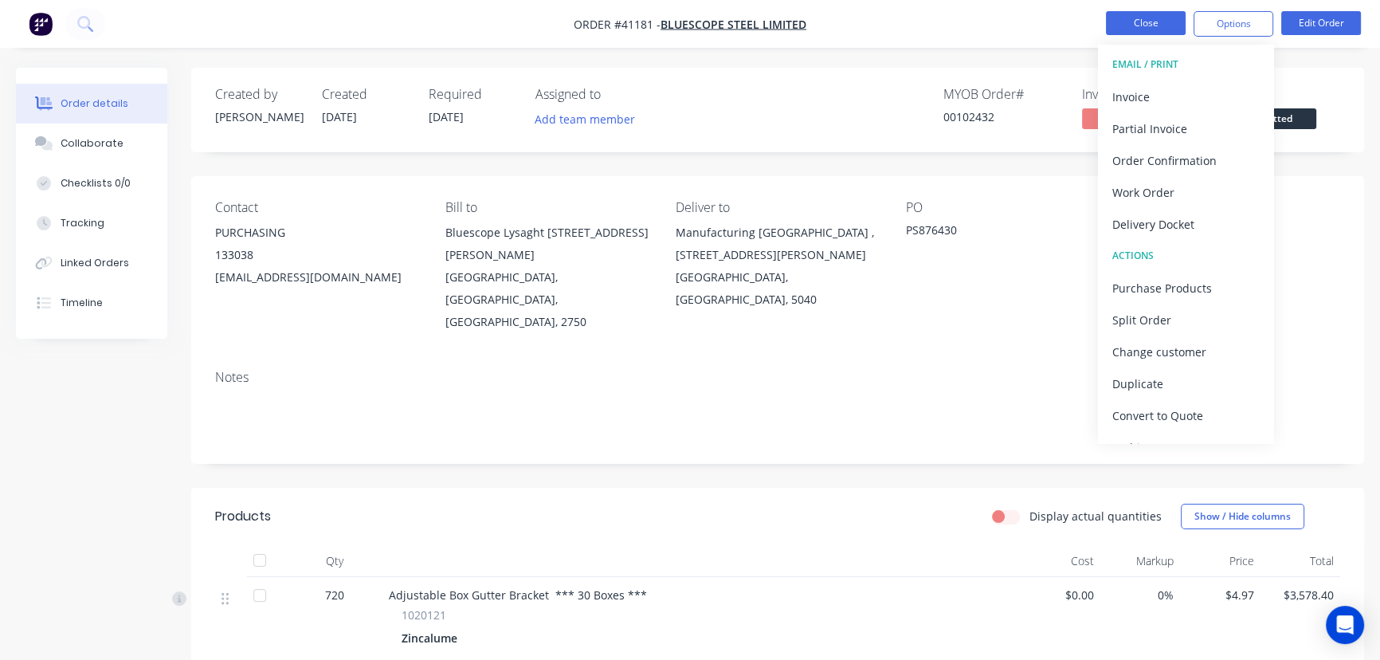
click at [1147, 18] on button "Close" at bounding box center [1146, 23] width 80 height 24
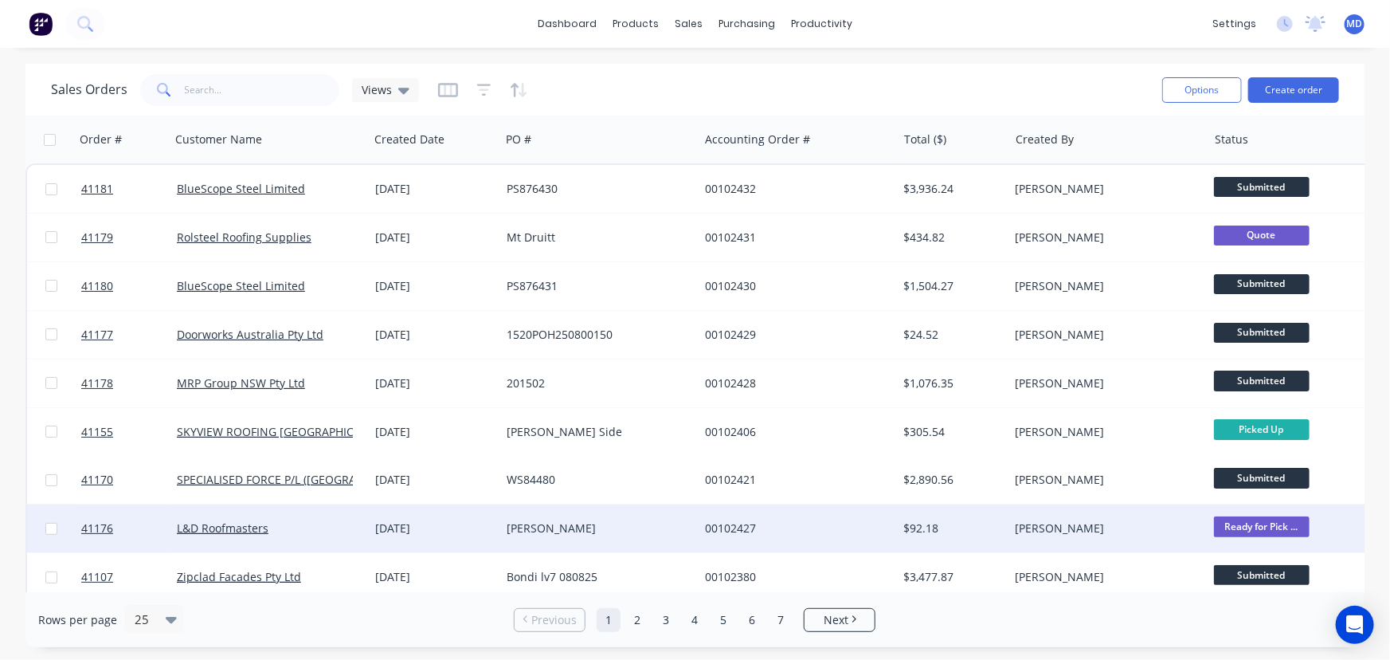
click at [645, 526] on div "[PERSON_NAME]" at bounding box center [595, 528] width 177 height 16
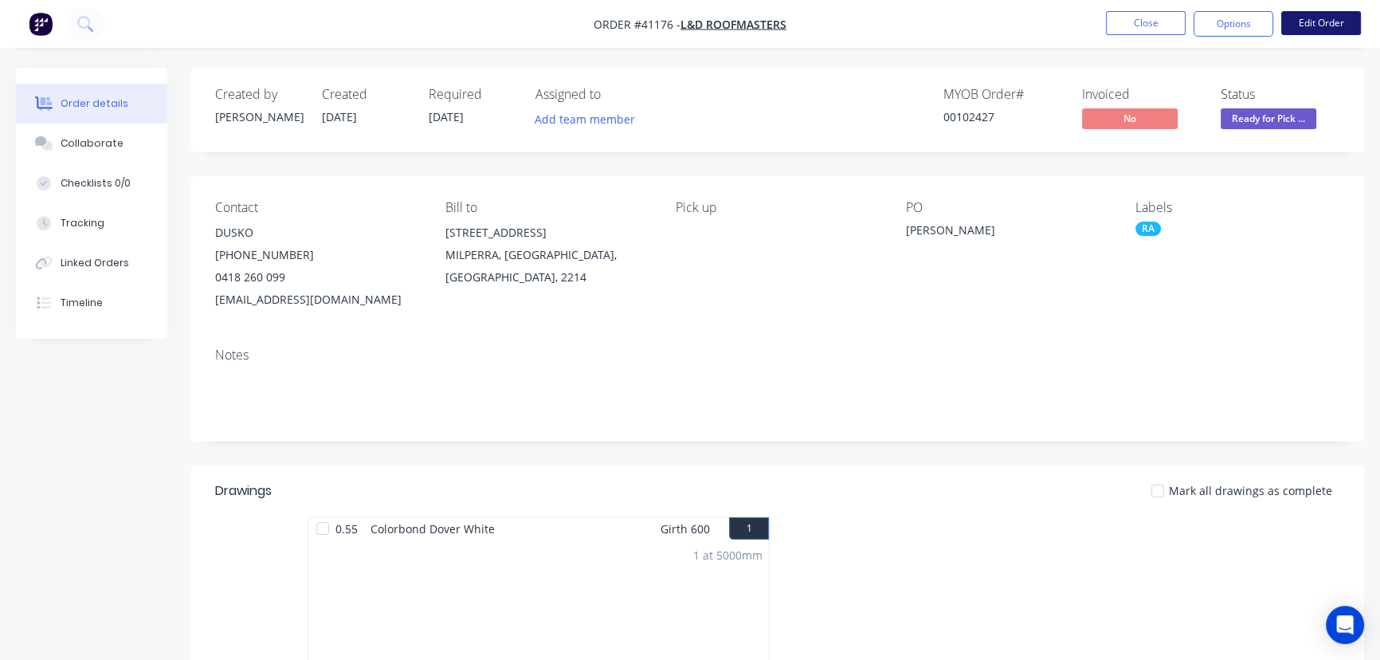
click at [1327, 22] on button "Edit Order" at bounding box center [1321, 23] width 80 height 24
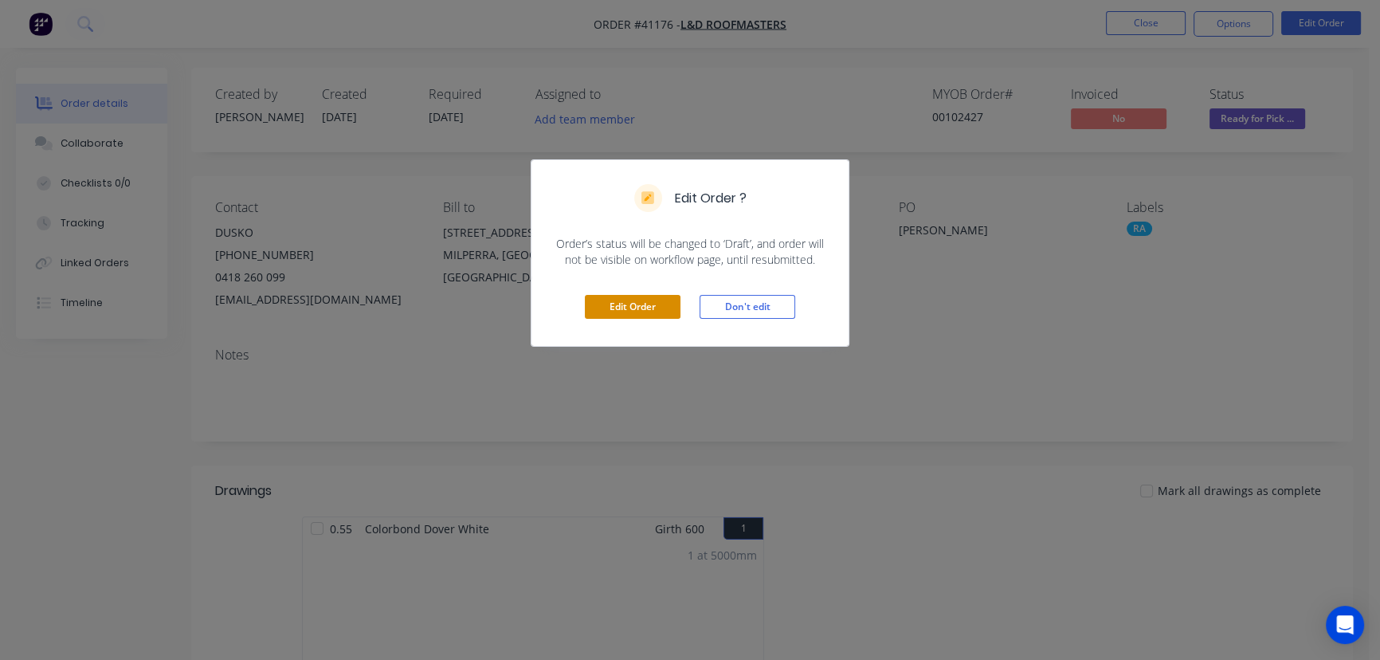
click at [622, 296] on button "Edit Order" at bounding box center [633, 307] width 96 height 24
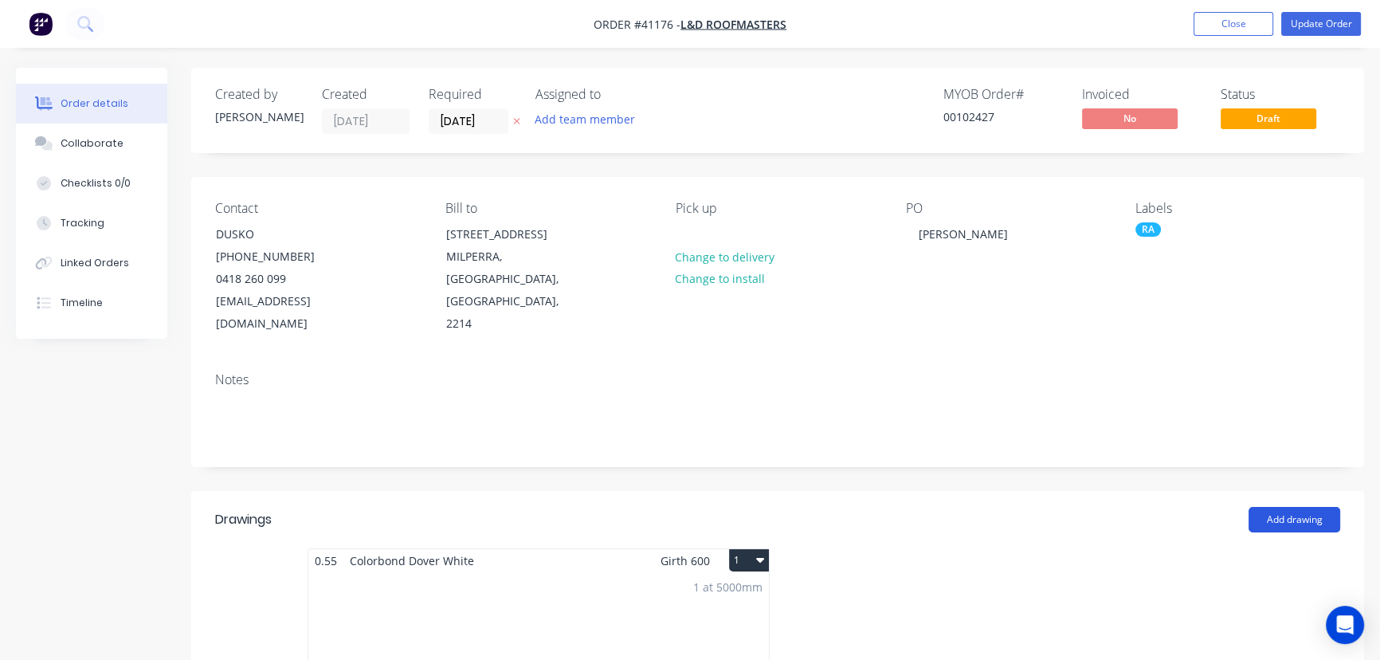
click at [1290, 507] on button "Add drawing" at bounding box center [1295, 519] width 92 height 25
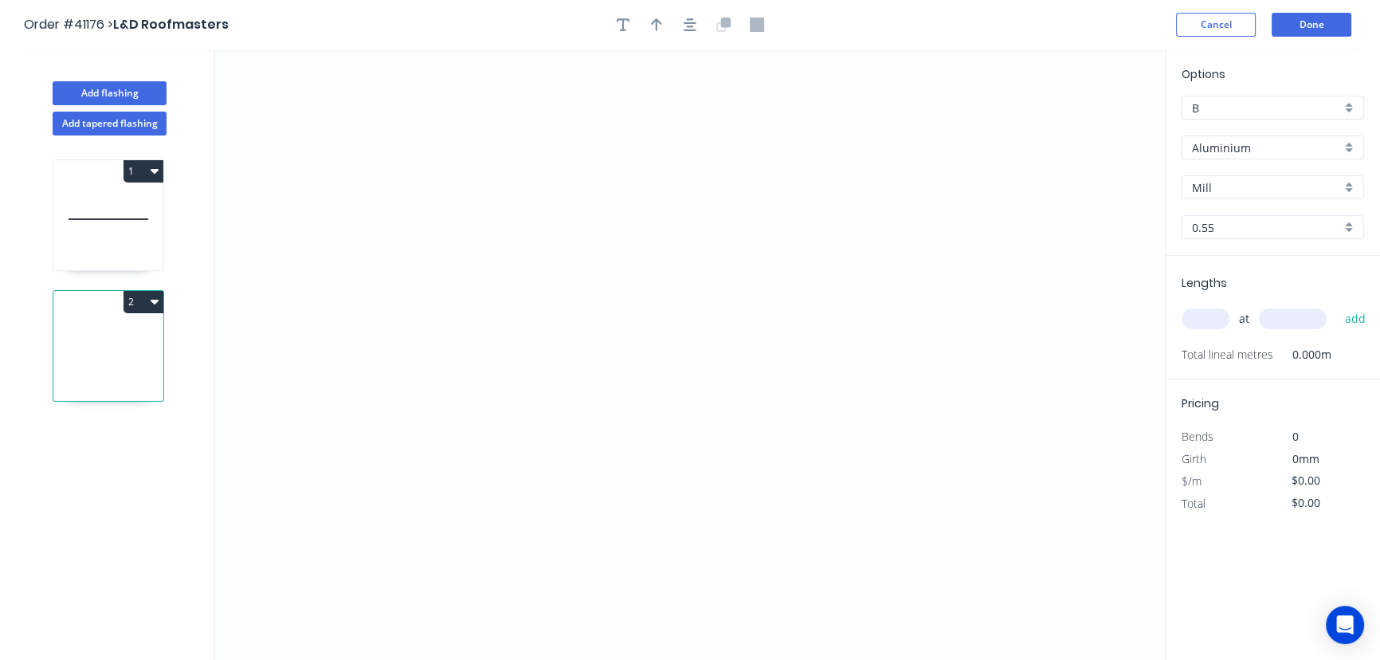
click at [1348, 143] on div "Aluminium" at bounding box center [1273, 147] width 182 height 24
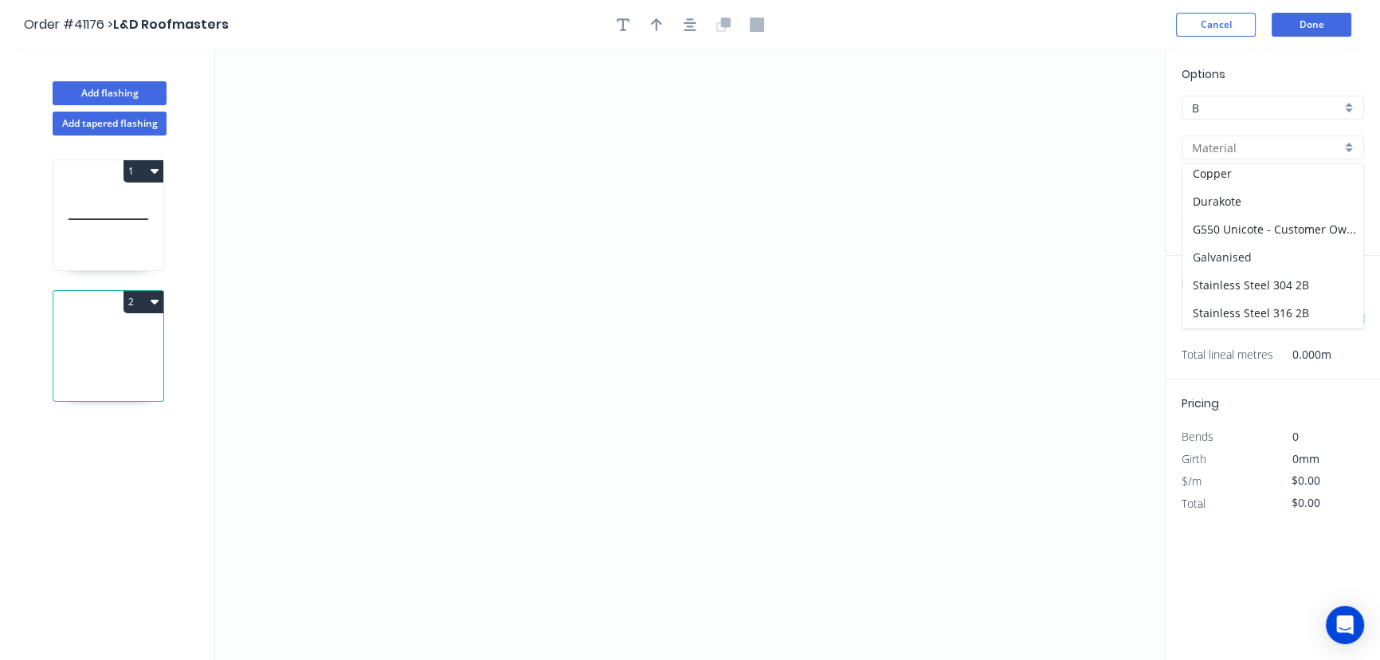
click at [1237, 250] on div "Galvanised" at bounding box center [1272, 257] width 181 height 28
type input "Galvanised"
type input "PC - Custom"
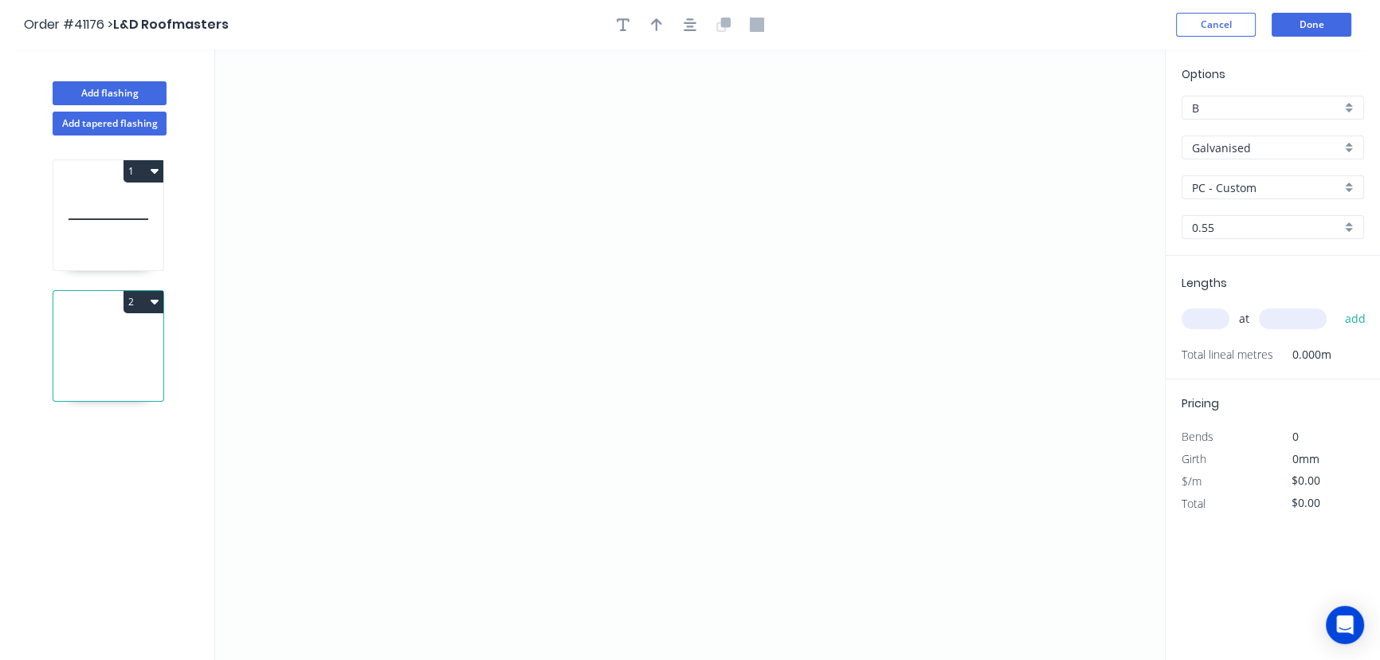
click at [1350, 227] on div "0.55" at bounding box center [1273, 227] width 182 height 24
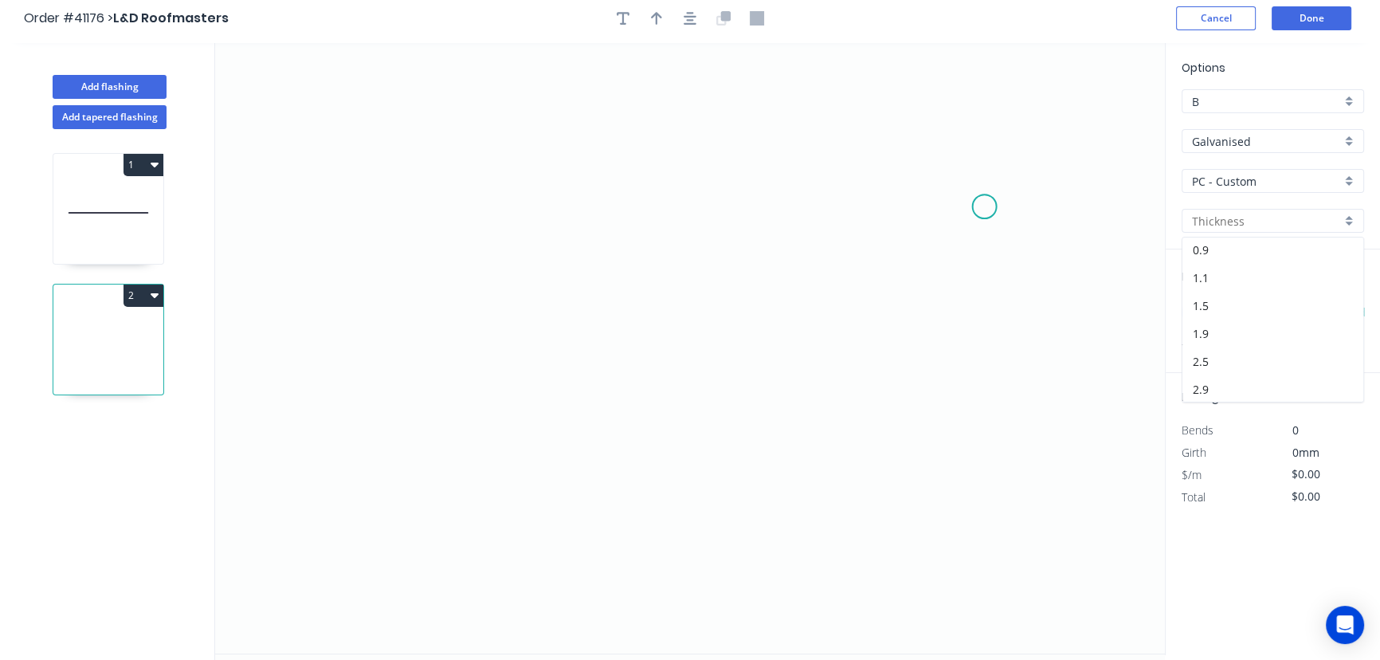
scroll to position [0, 0]
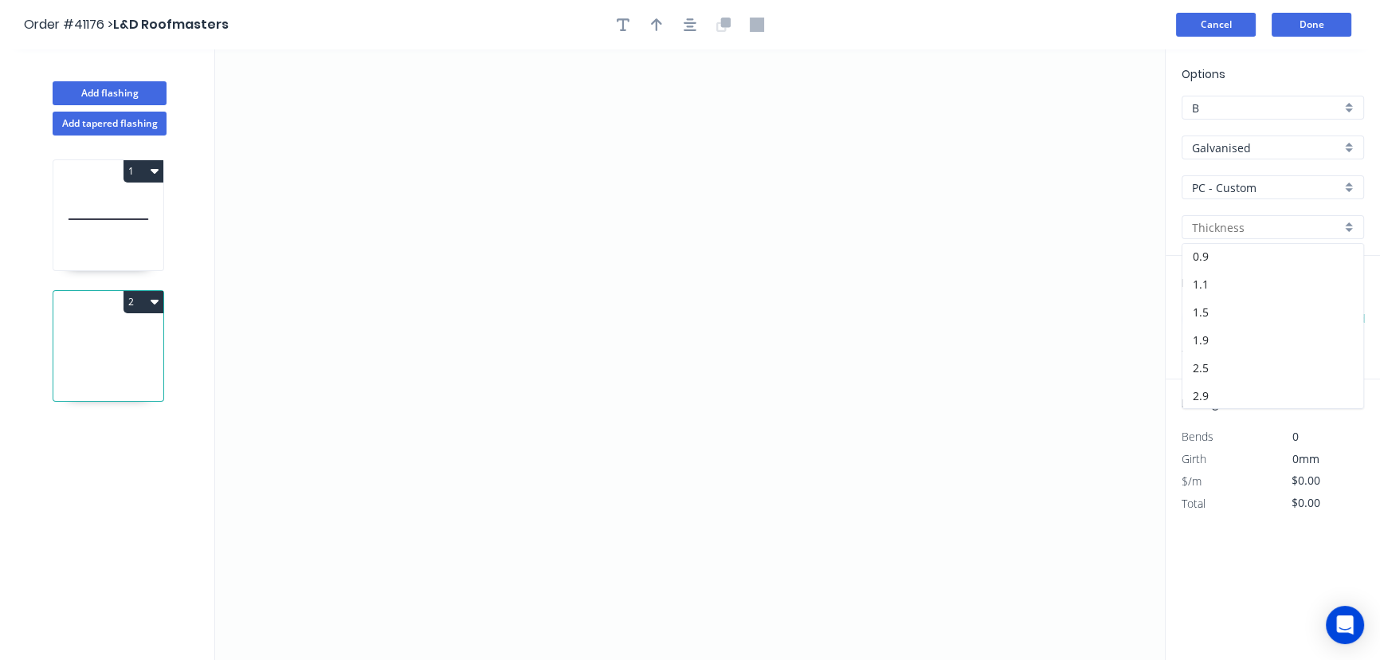
click at [1224, 23] on button "Cancel" at bounding box center [1216, 25] width 80 height 24
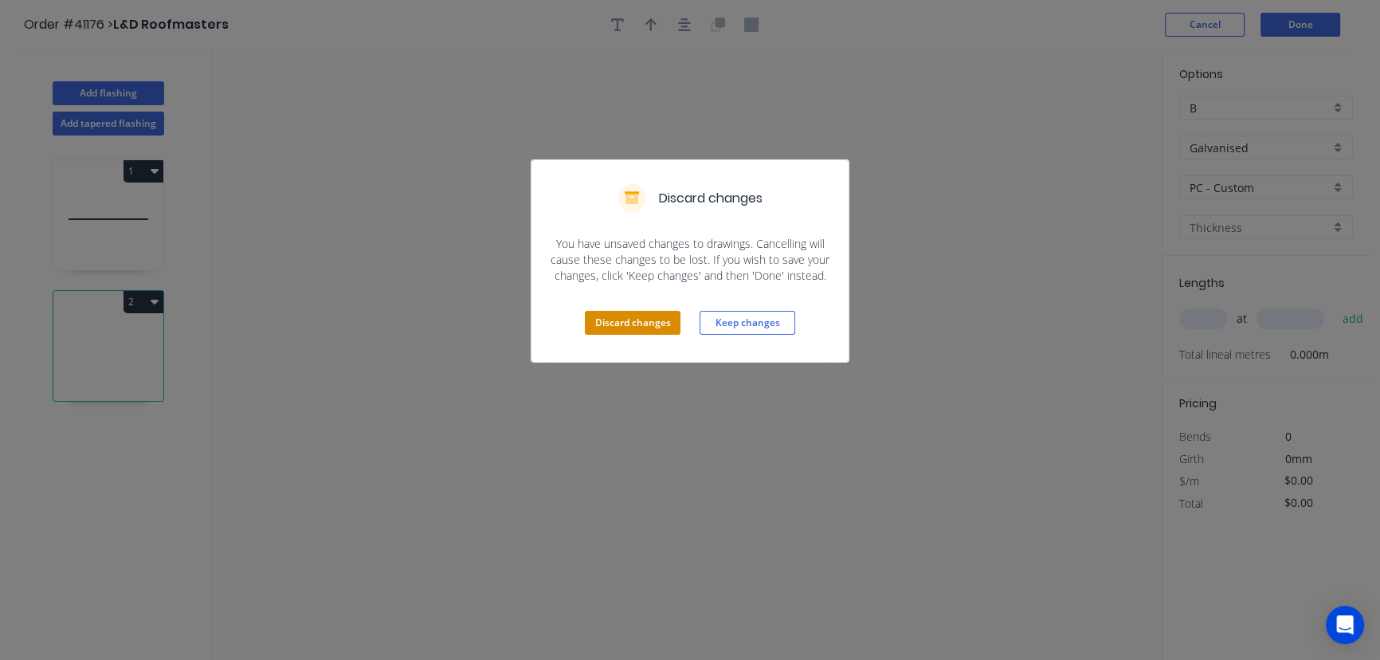
click at [625, 312] on button "Discard changes" at bounding box center [633, 323] width 96 height 24
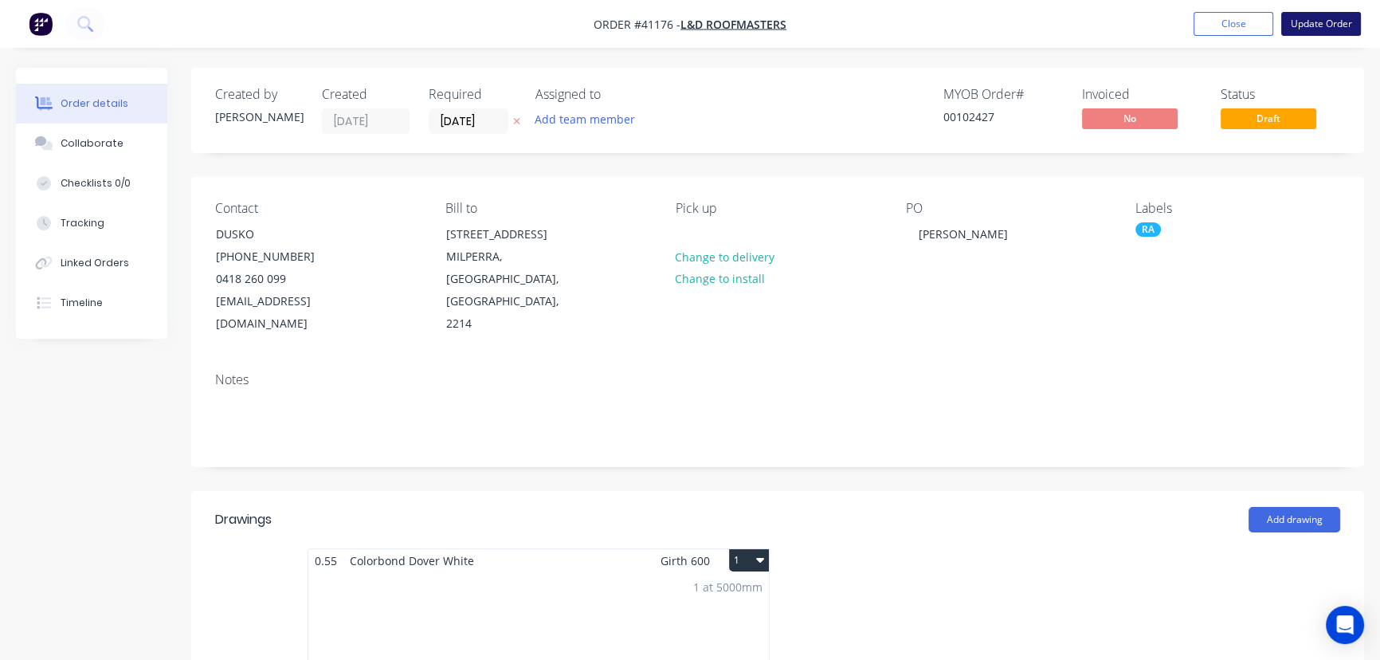
click at [1331, 19] on button "Update Order" at bounding box center [1321, 24] width 80 height 24
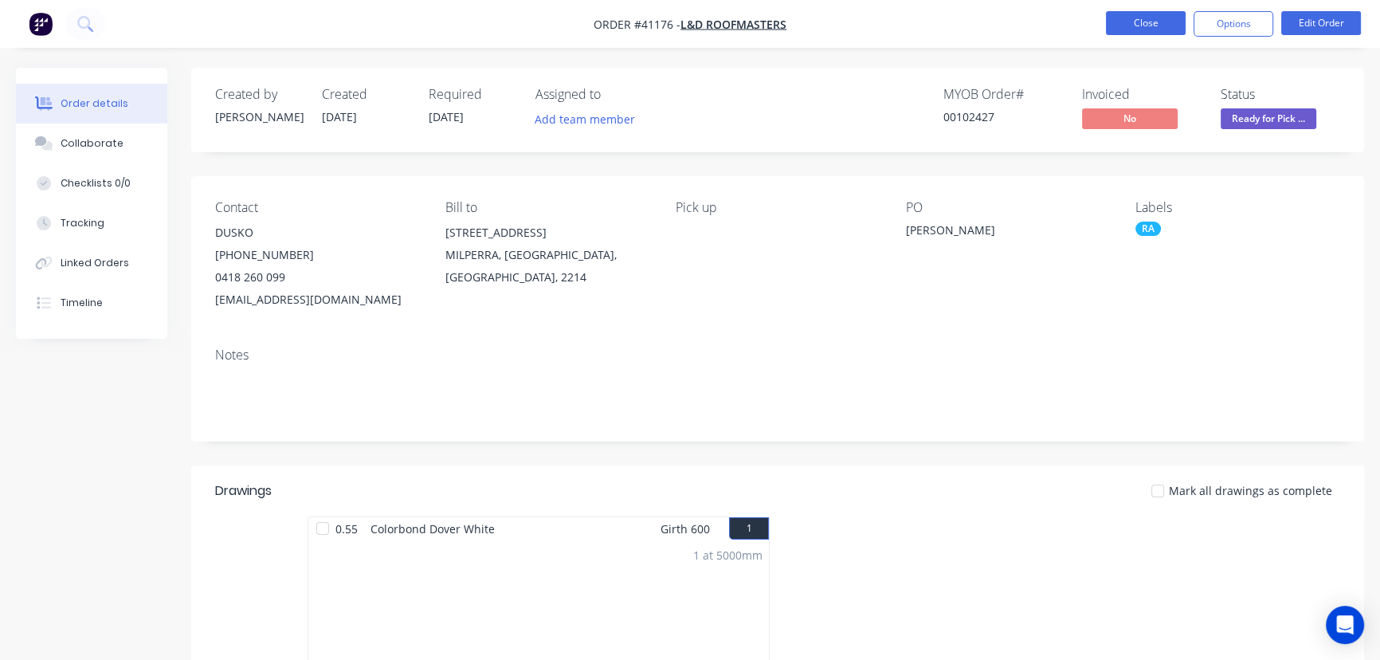
click at [1139, 23] on button "Close" at bounding box center [1146, 23] width 80 height 24
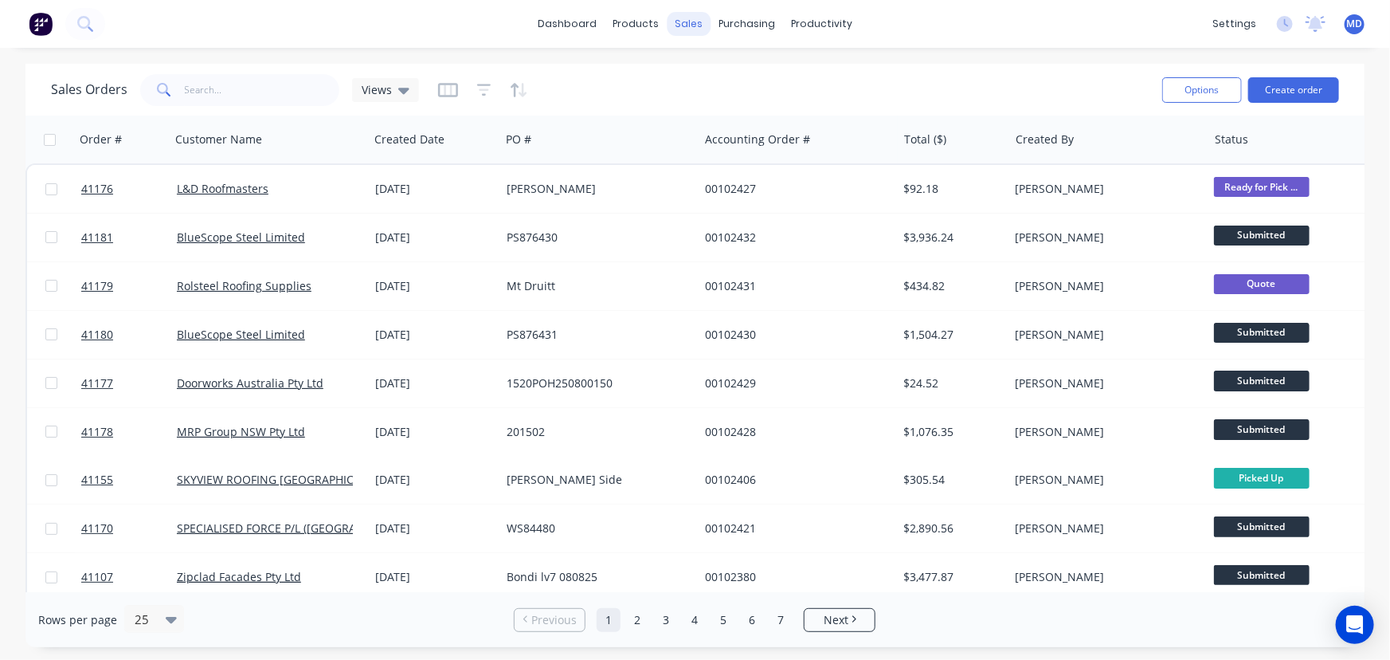
click at [692, 22] on div "sales" at bounding box center [689, 24] width 44 height 24
click at [740, 104] on div "Customers" at bounding box center [744, 108] width 57 height 14
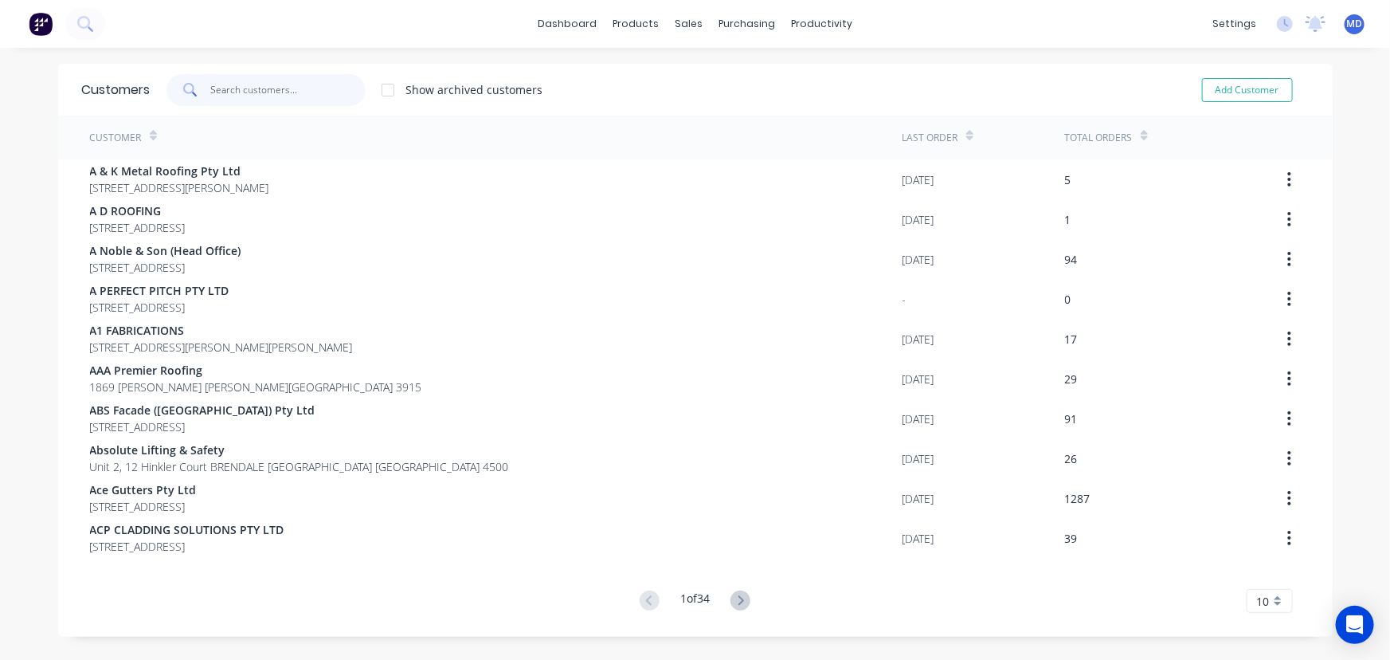
click at [273, 94] on input "text" at bounding box center [287, 90] width 155 height 32
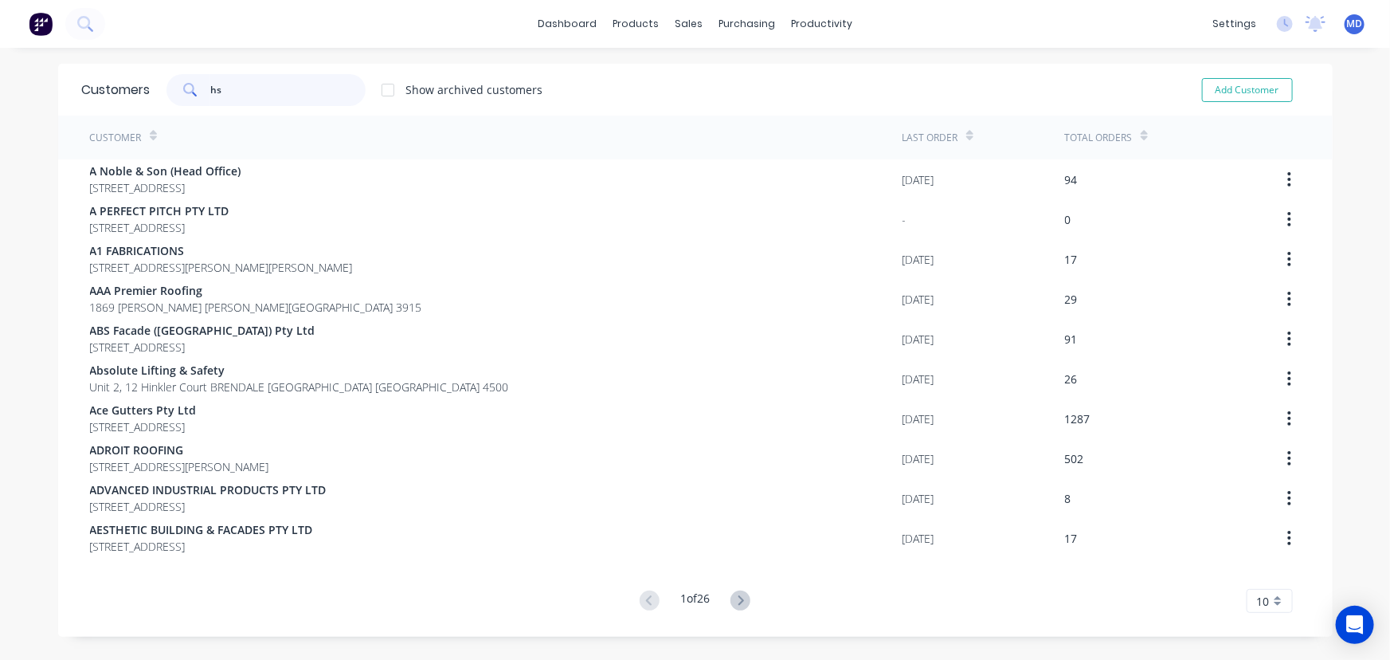
type input "hs"
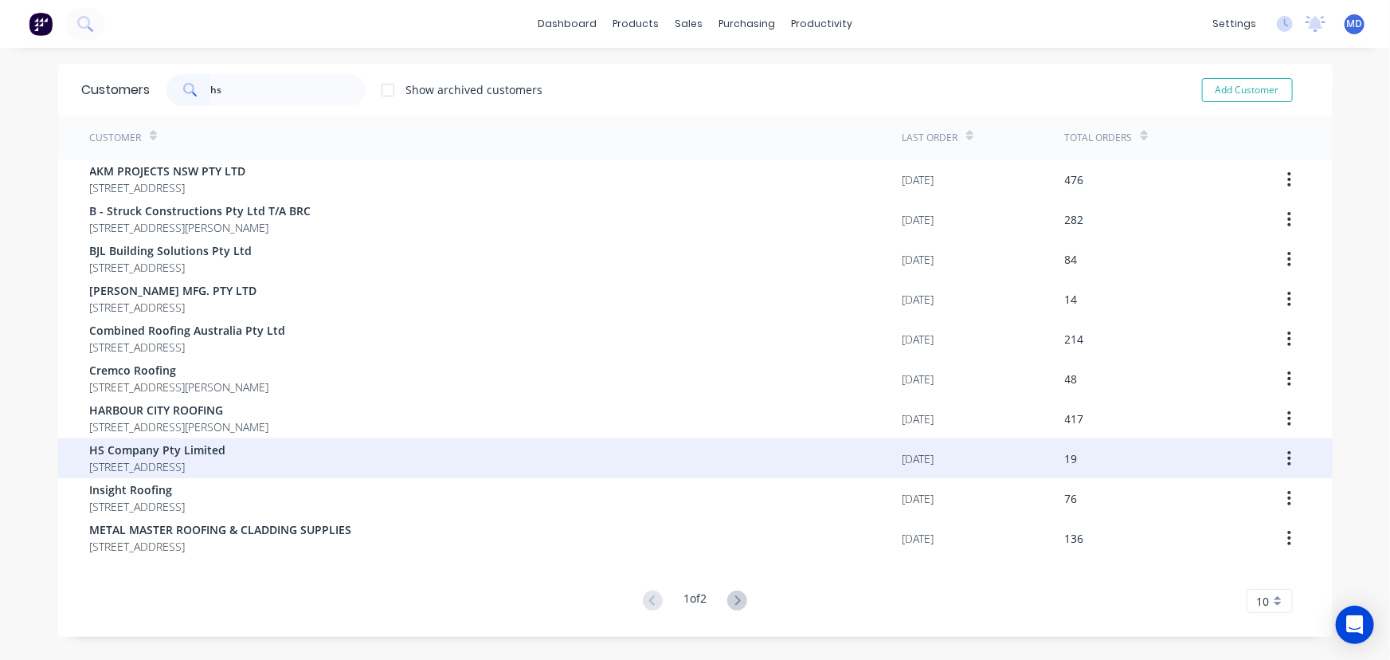
click at [141, 454] on span "HS Company Pty Limited" at bounding box center [158, 449] width 136 height 17
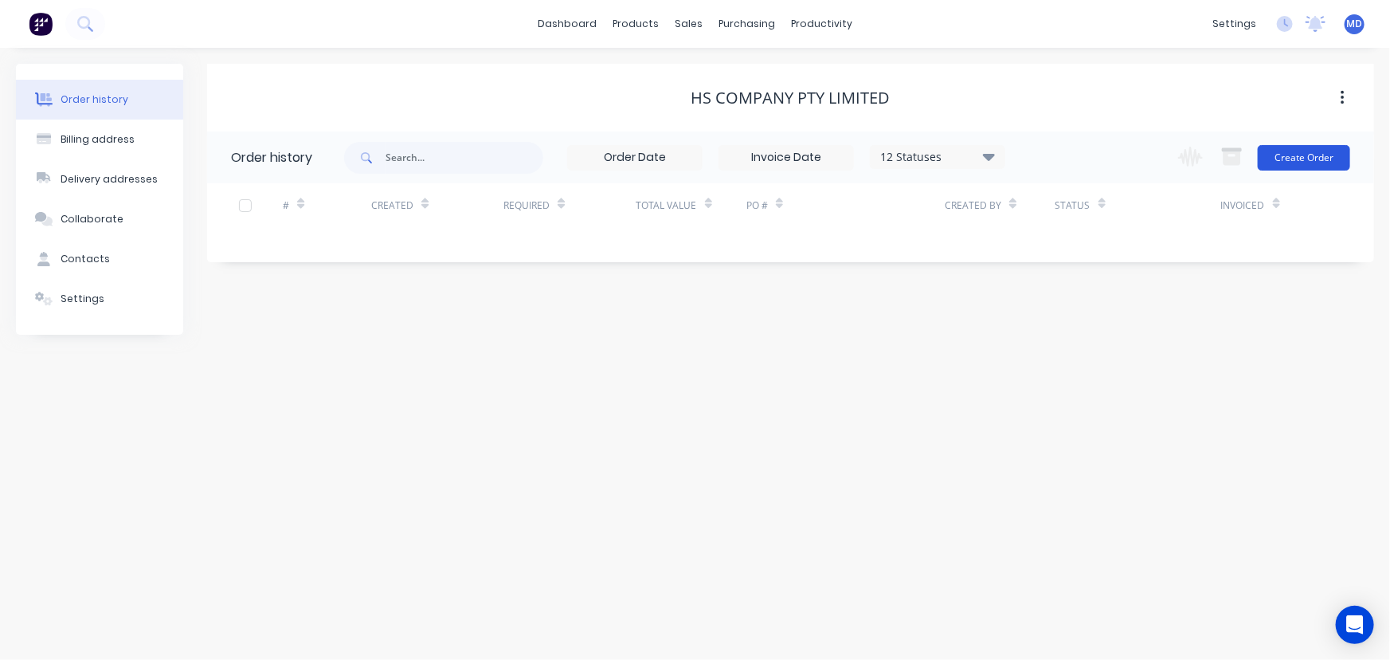
click at [1300, 161] on button "Create Order" at bounding box center [1304, 157] width 92 height 25
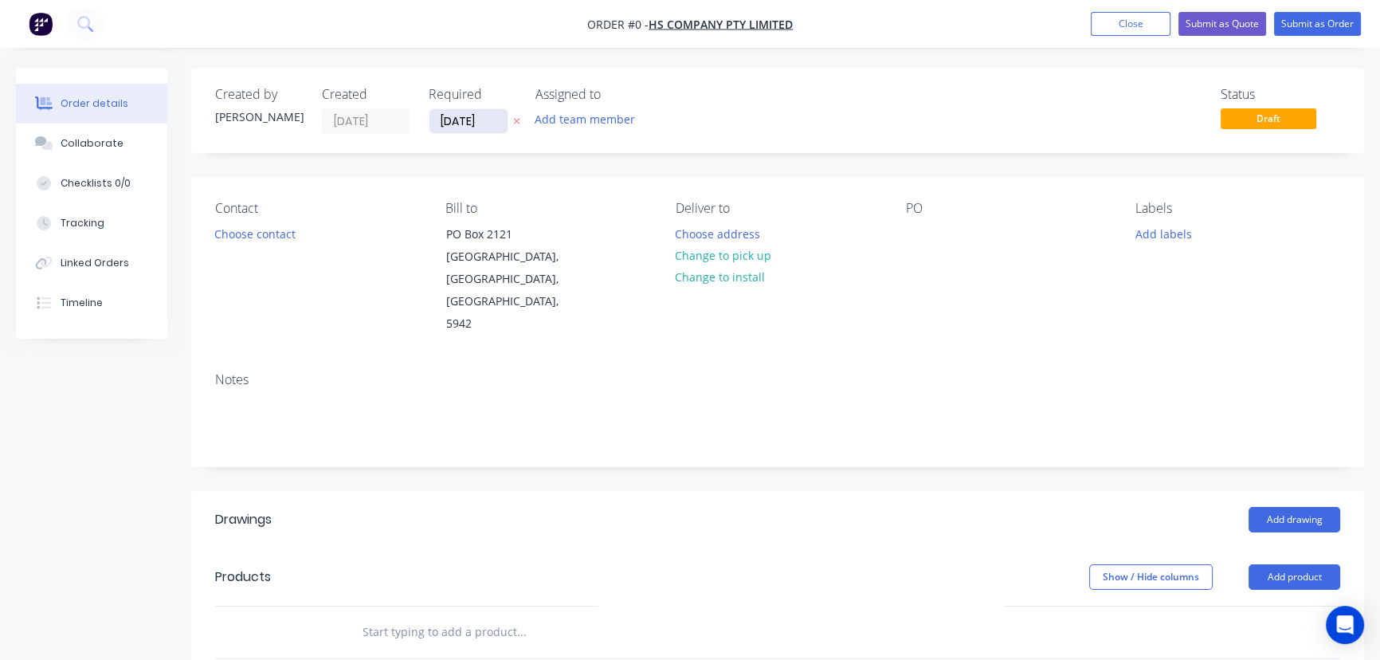
click at [472, 127] on input "[DATE]" at bounding box center [468, 121] width 78 height 24
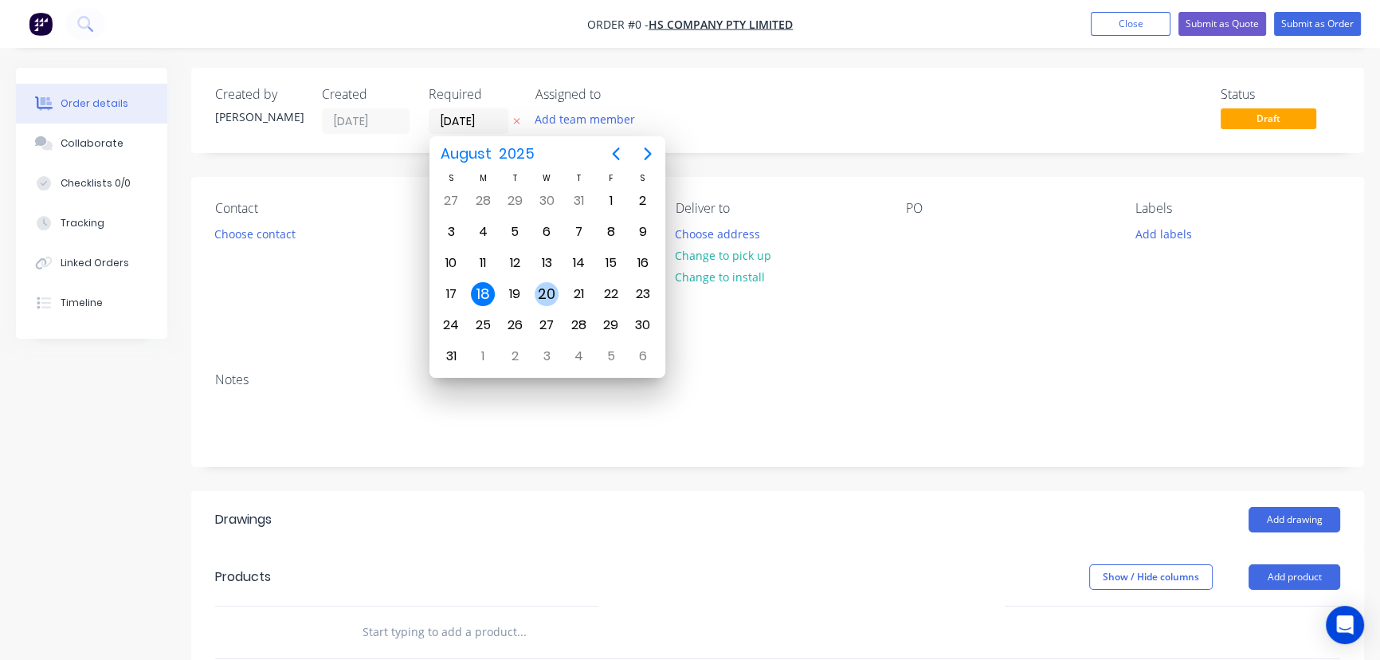
click at [542, 291] on div "20" at bounding box center [547, 294] width 24 height 24
type input "[DATE]"
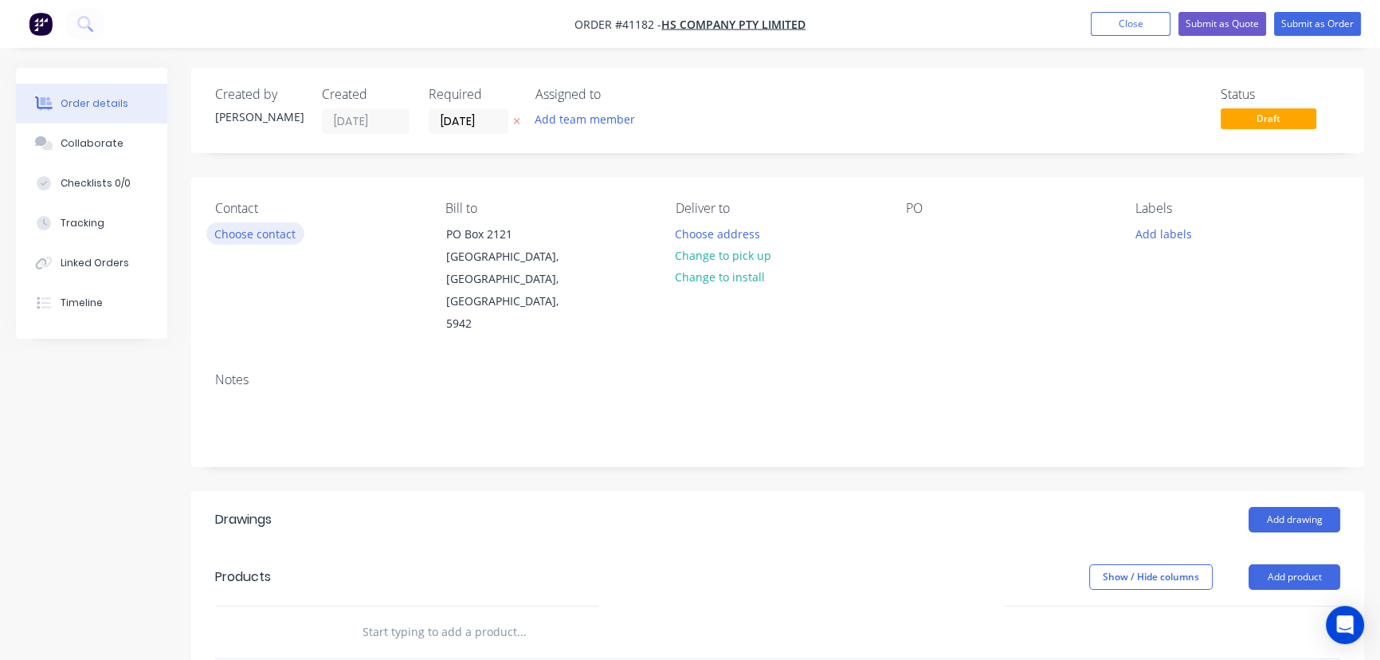
click at [263, 236] on button "Choose contact" at bounding box center [255, 233] width 98 height 22
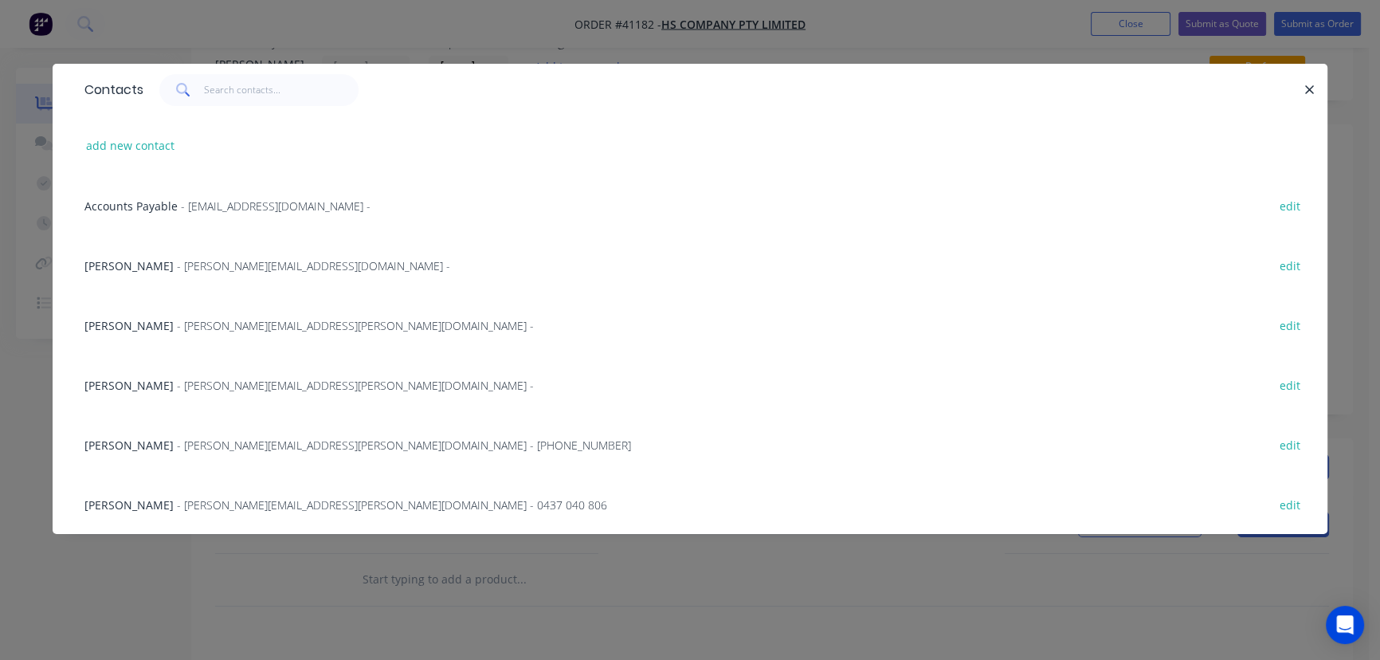
scroll to position [359, 0]
click at [127, 139] on button "add new contact" at bounding box center [130, 146] width 105 height 22
select select "AU"
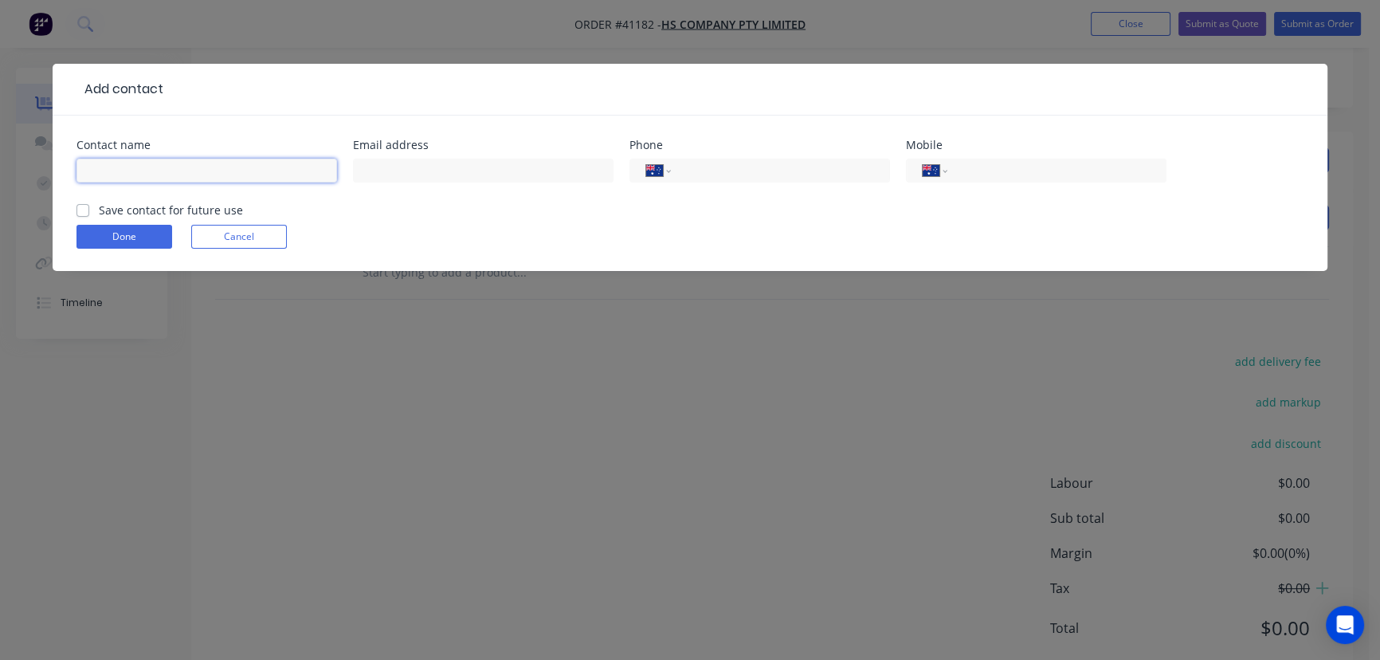
click at [181, 165] on input "text" at bounding box center [206, 171] width 261 height 24
type input "Rebecca Owen"
drag, startPoint x: 461, startPoint y: 175, endPoint x: 449, endPoint y: 174, distance: 11.2
click at [457, 175] on input "text" at bounding box center [483, 171] width 261 height 24
paste input "rebecca.owen@motionaus.com"
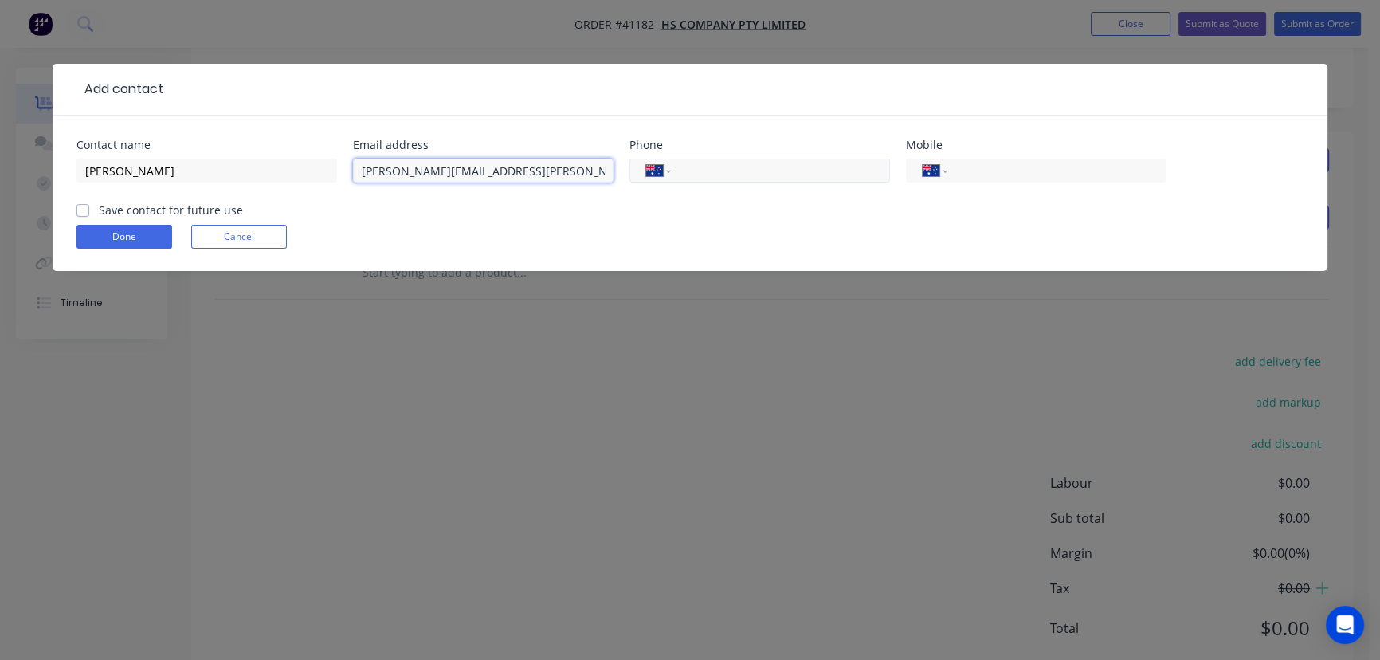
type input "rebecca.owen@motionaus.com"
click at [790, 175] on input "tel" at bounding box center [777, 171] width 191 height 18
click at [99, 209] on label "Save contact for future use" at bounding box center [171, 210] width 144 height 17
click at [82, 209] on input "Save contact for future use" at bounding box center [82, 209] width 13 height 15
checkbox input "true"
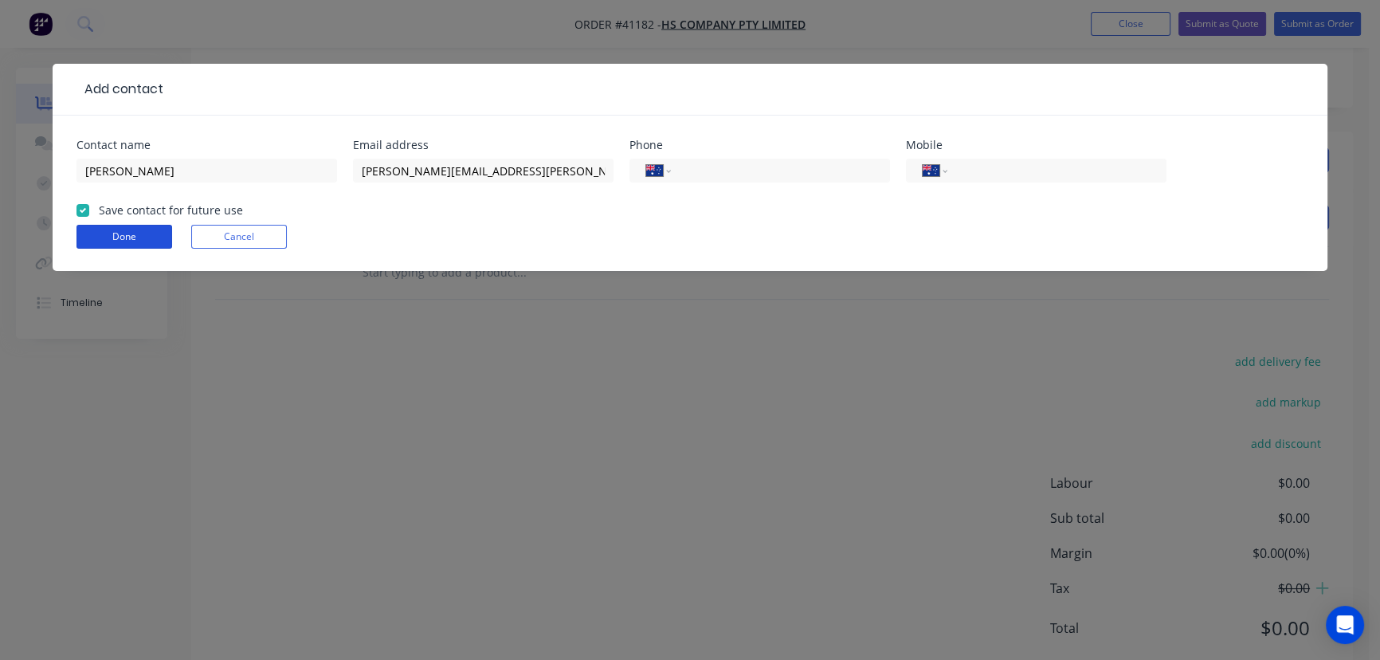
click at [116, 237] on button "Done" at bounding box center [124, 237] width 96 height 24
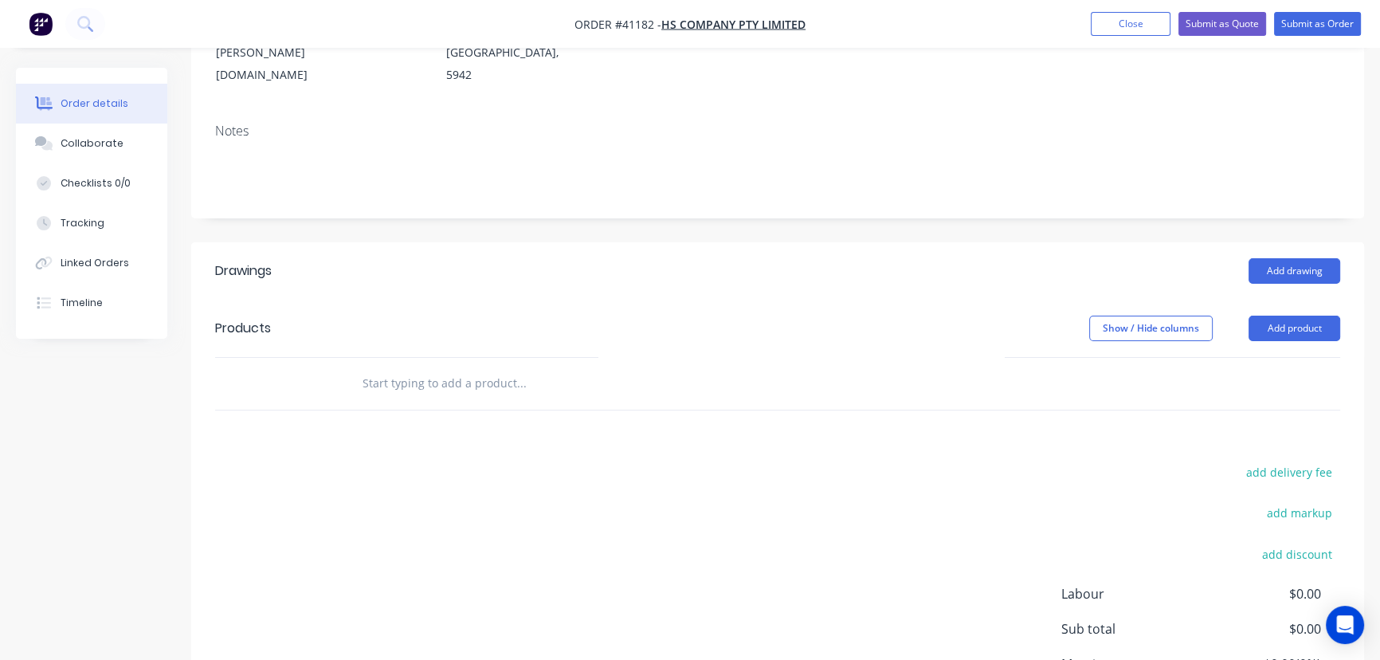
scroll to position [0, 0]
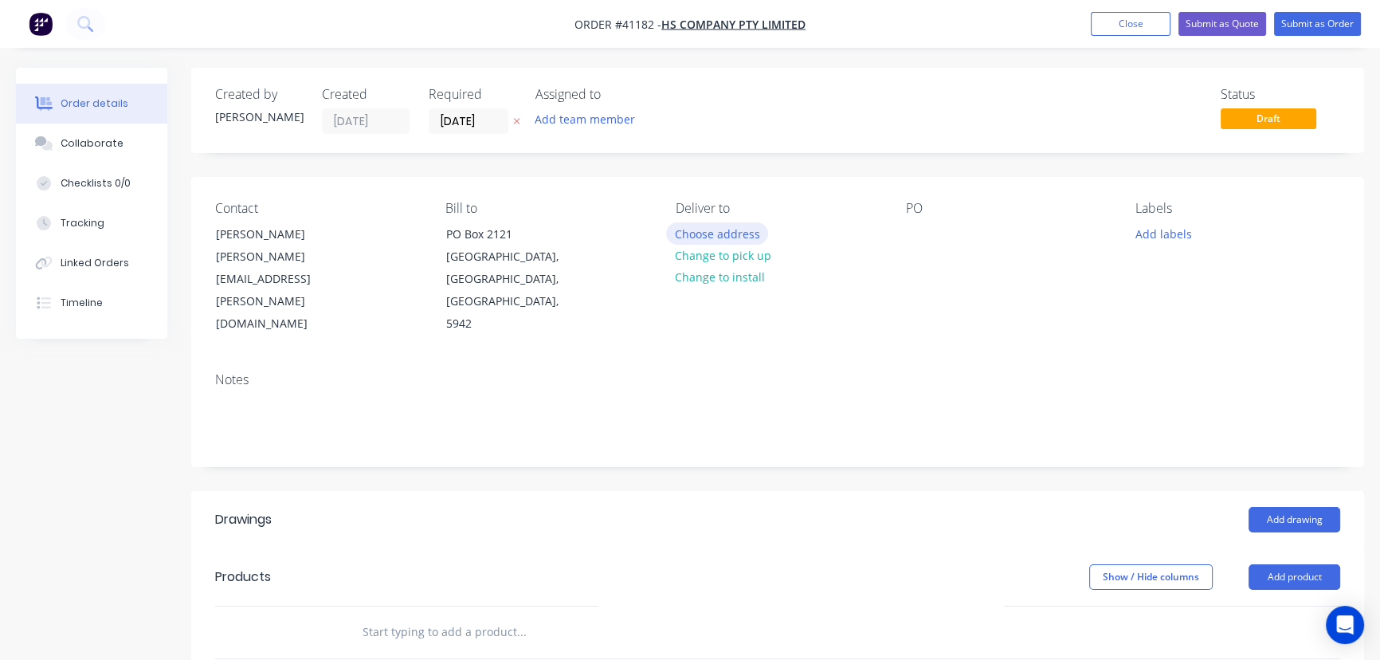
click at [718, 233] on button "Choose address" at bounding box center [717, 233] width 102 height 22
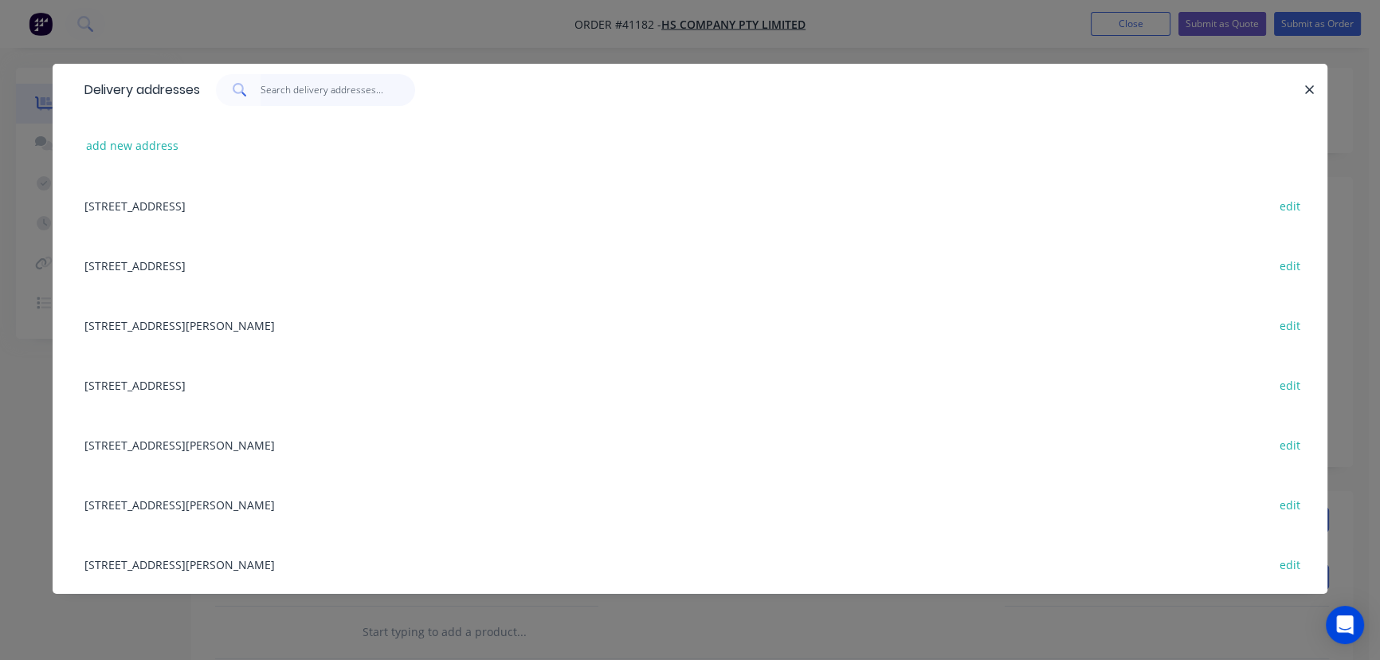
click at [328, 89] on input "text" at bounding box center [338, 90] width 155 height 32
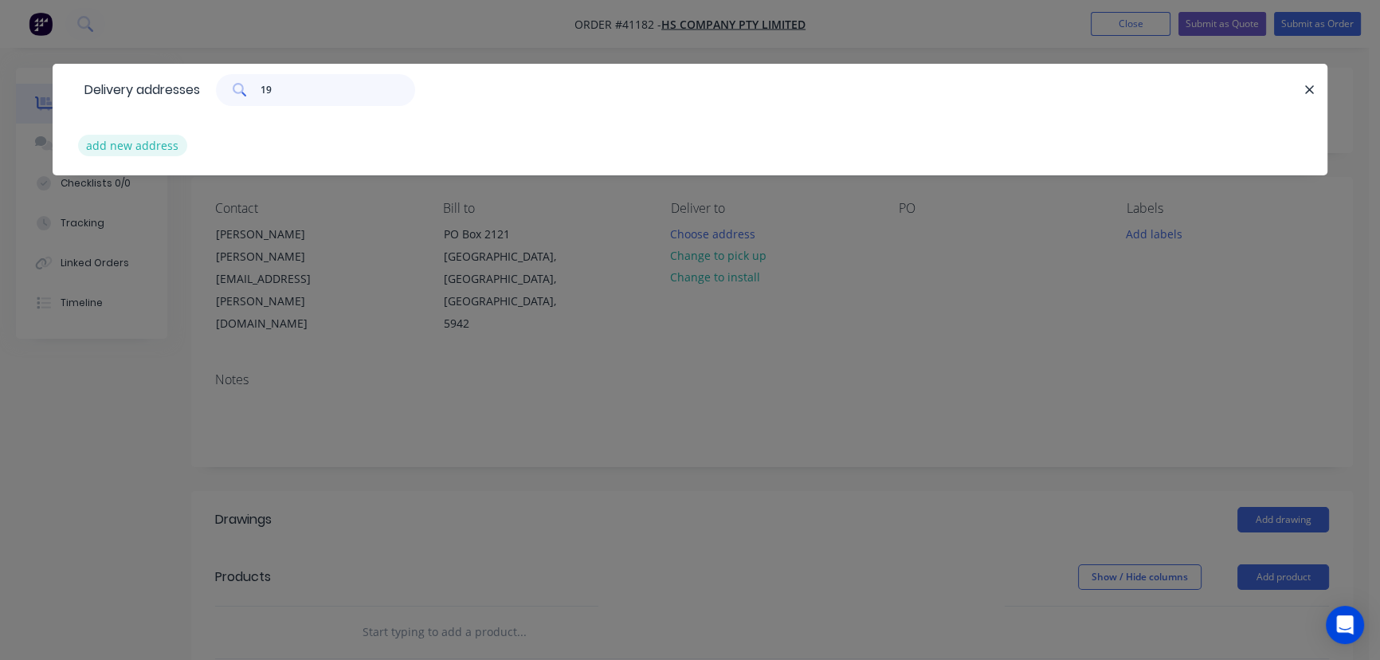
type input "19"
click at [148, 143] on button "add new address" at bounding box center [132, 146] width 109 height 22
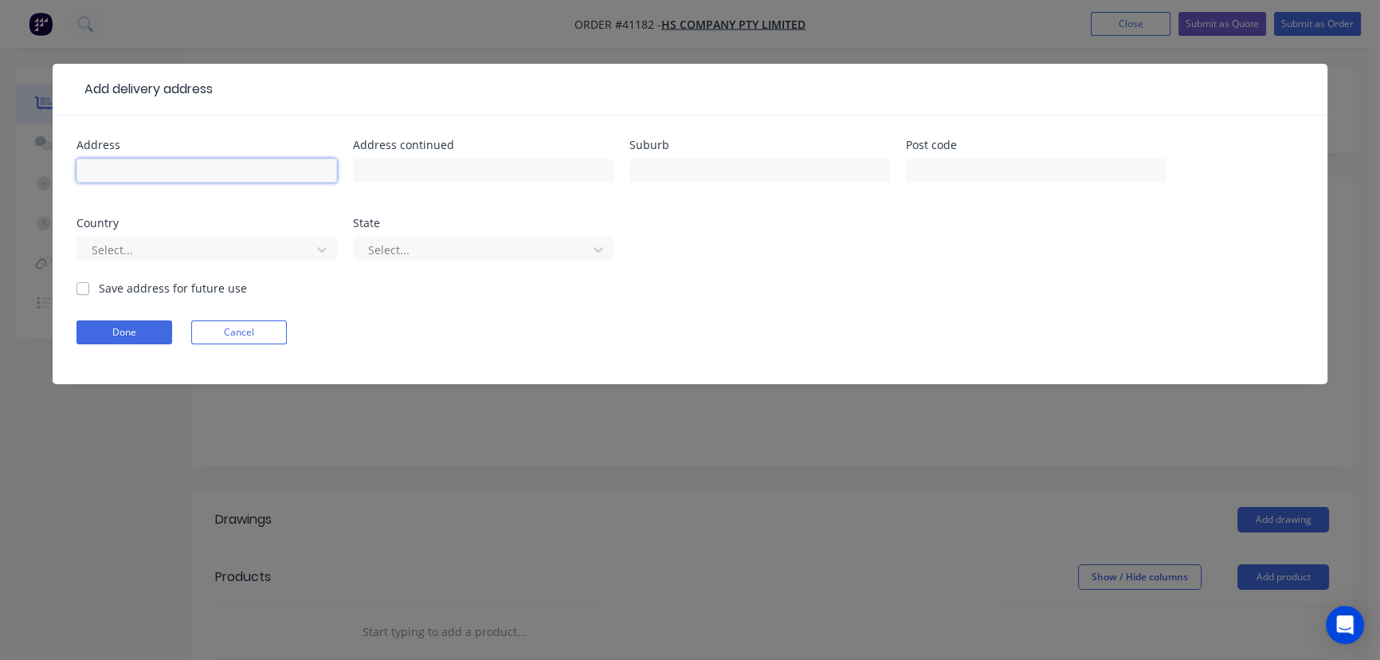
drag, startPoint x: 175, startPoint y: 166, endPoint x: 164, endPoint y: 168, distance: 11.4
click at [166, 168] on input "text" at bounding box center [206, 171] width 261 height 24
type input "19C Emporium Ave"
type input "[GEOGRAPHIC_DATA]"
type input "2178"
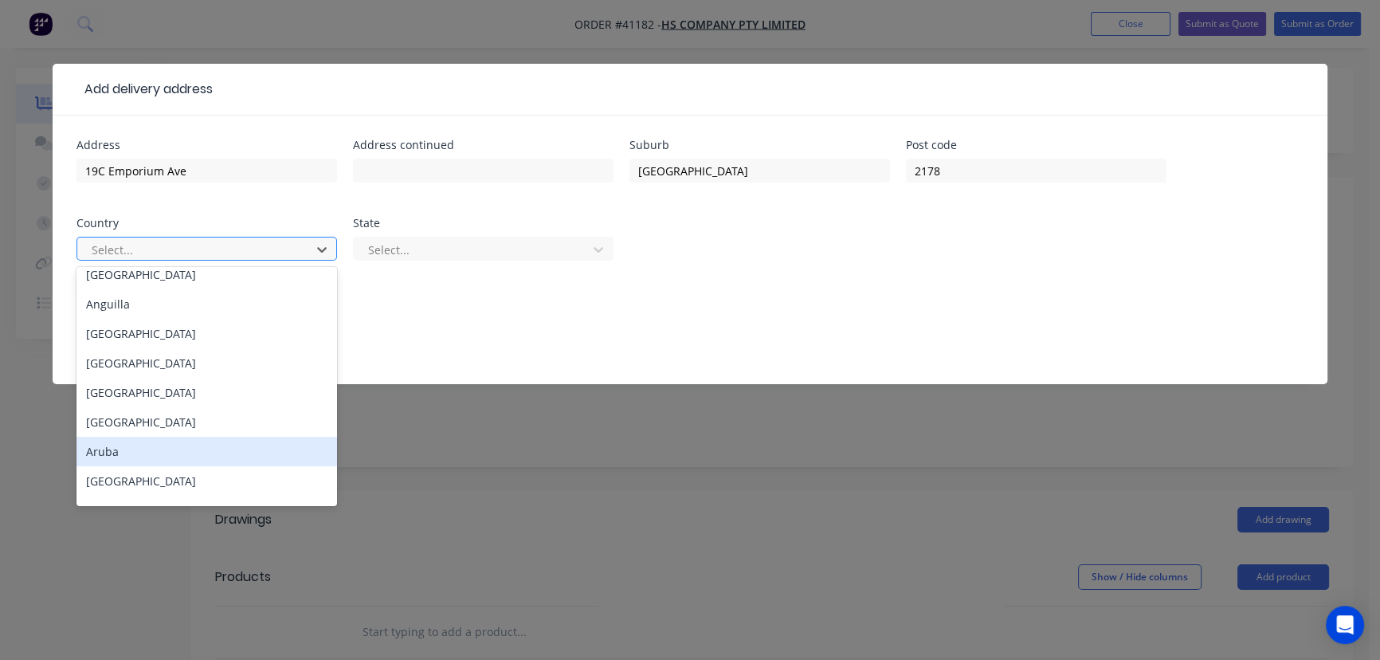
scroll to position [289, 0]
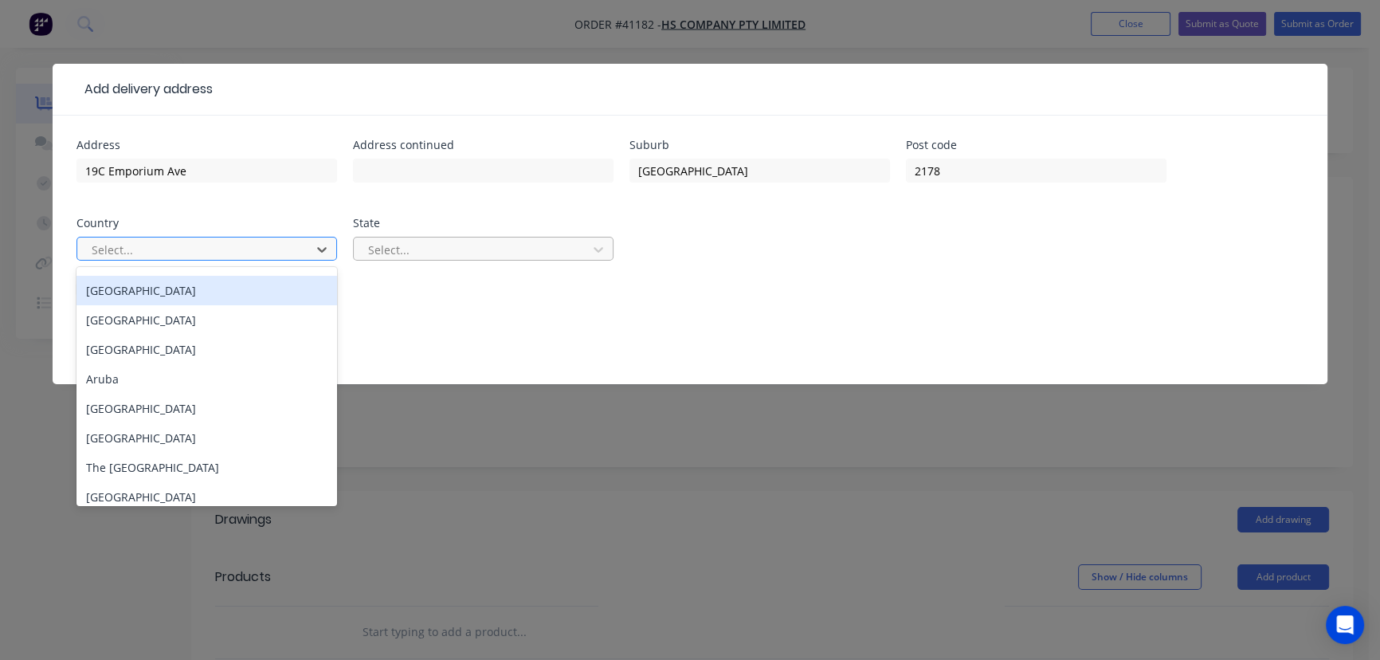
click at [570, 245] on div at bounding box center [473, 250] width 213 height 20
click at [133, 249] on div at bounding box center [196, 250] width 213 height 20
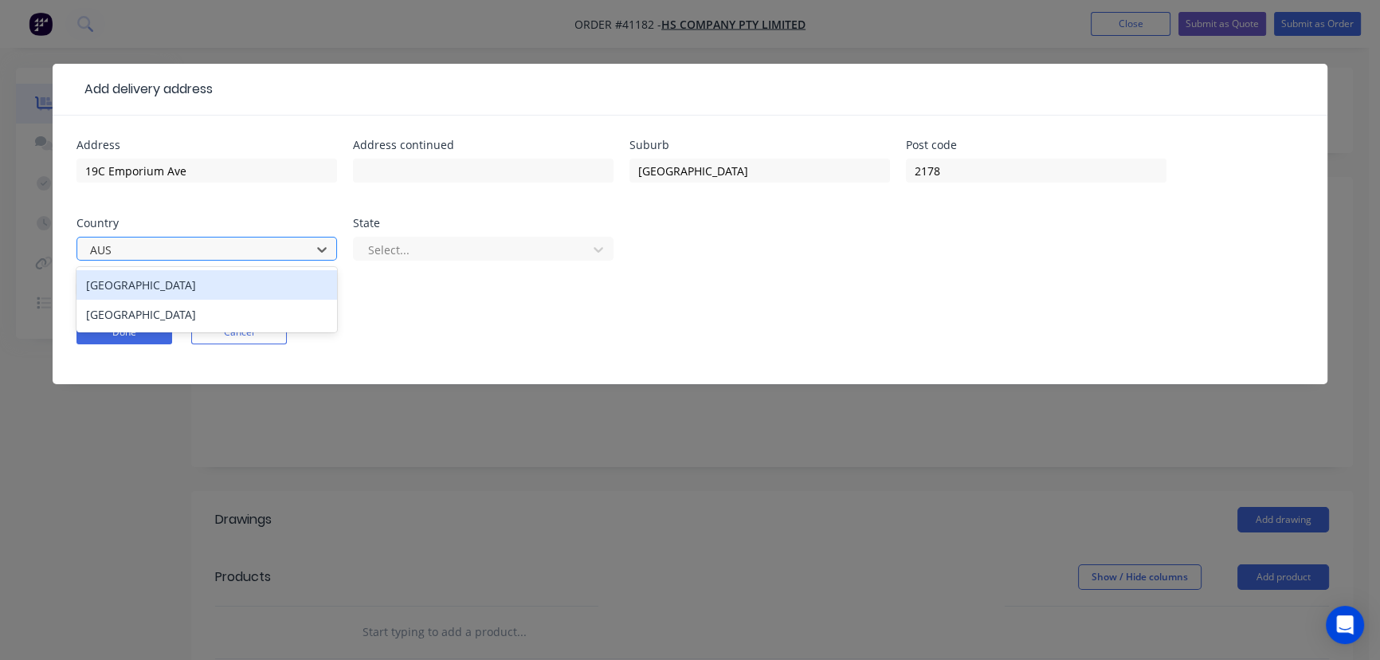
type input "[GEOGRAPHIC_DATA]"
click at [438, 252] on div at bounding box center [473, 250] width 213 height 20
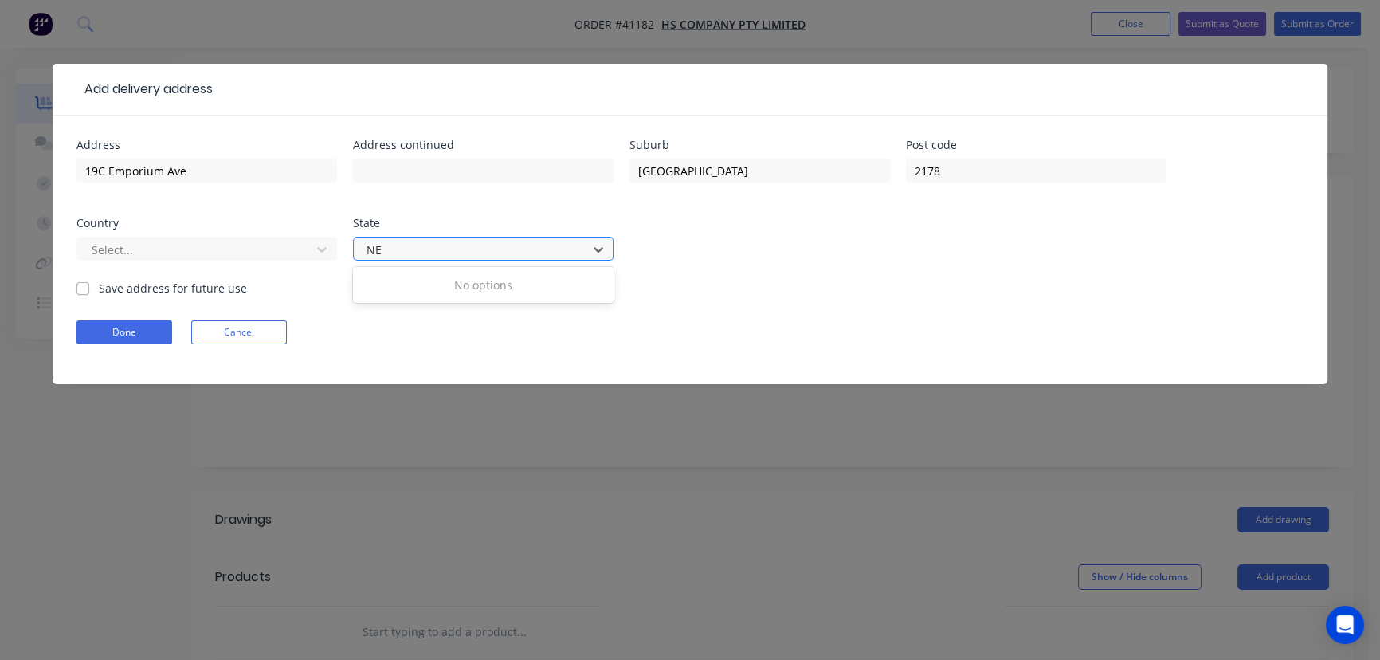
type input "N"
type input "NSW"
drag, startPoint x: 84, startPoint y: 288, endPoint x: 92, endPoint y: 292, distance: 8.6
click at [99, 288] on label "Save address for future use" at bounding box center [173, 288] width 148 height 17
click at [86, 288] on input "Save address for future use" at bounding box center [82, 287] width 13 height 15
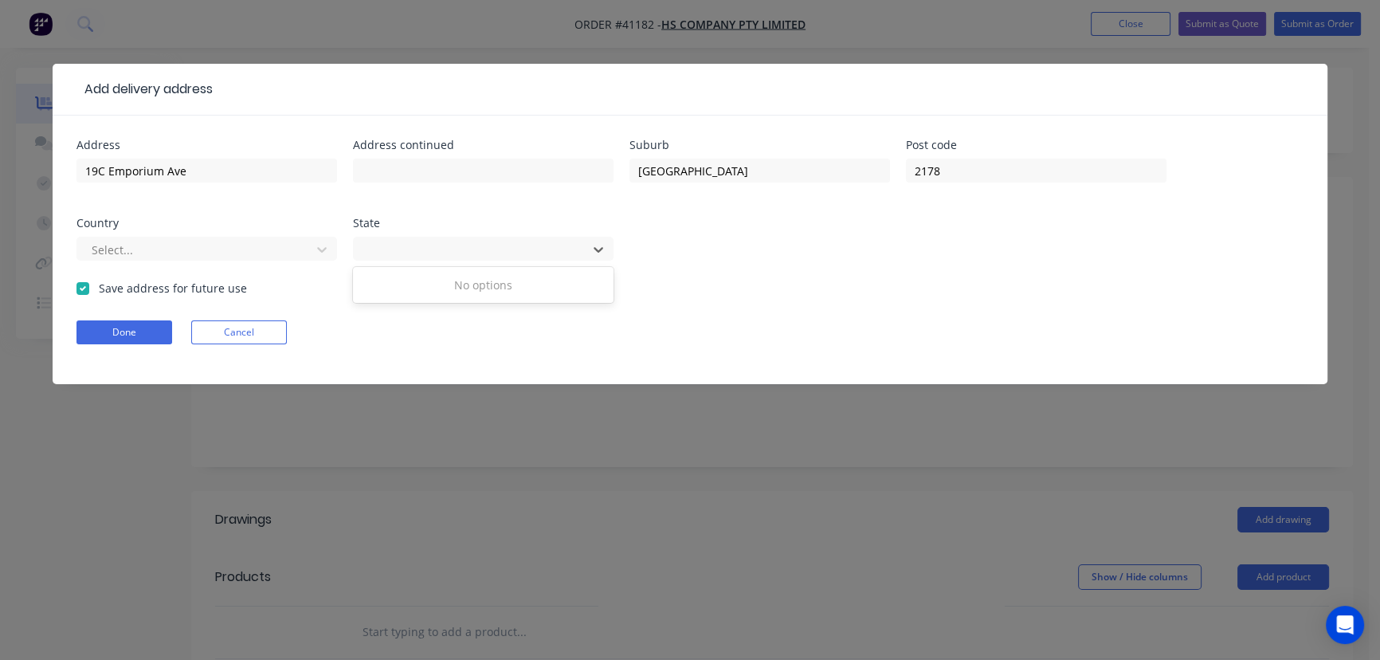
checkbox input "true"
click at [125, 331] on button "Done" at bounding box center [124, 332] width 96 height 24
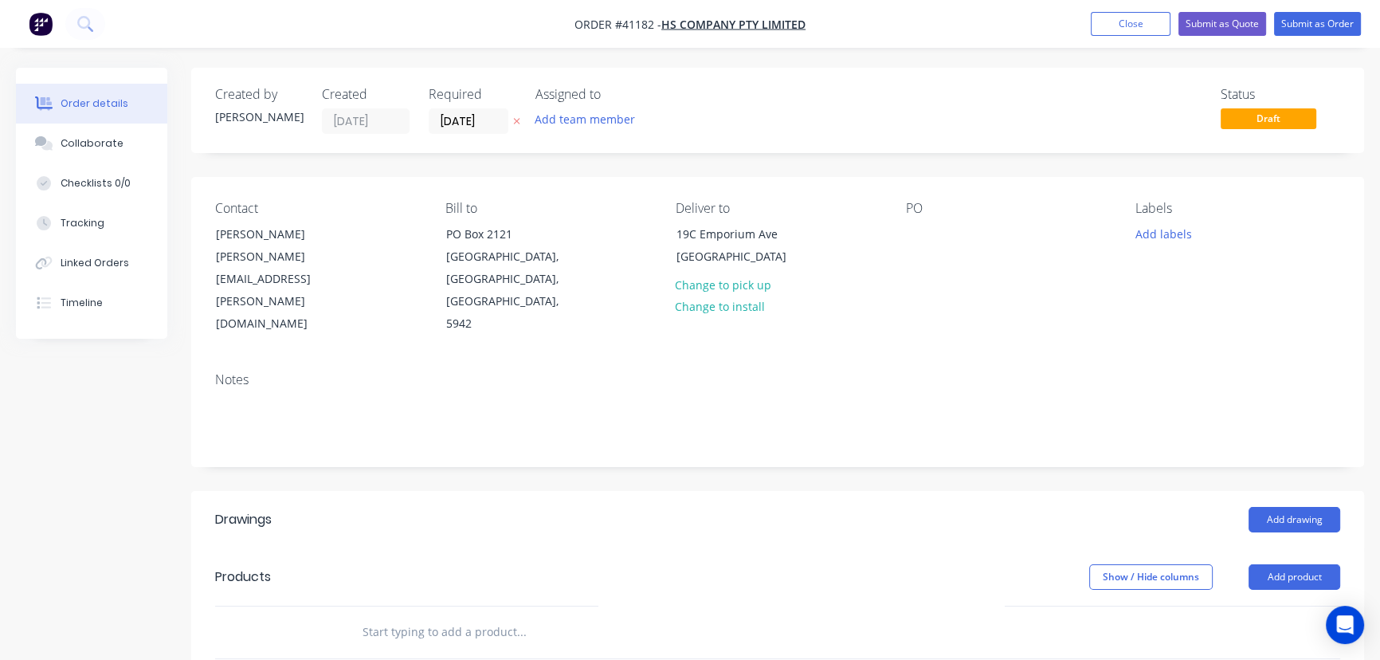
click at [933, 229] on div "PO" at bounding box center [1007, 268] width 205 height 135
click at [920, 225] on div at bounding box center [917, 233] width 25 height 23
click at [1154, 229] on button "Add labels" at bounding box center [1163, 233] width 73 height 22
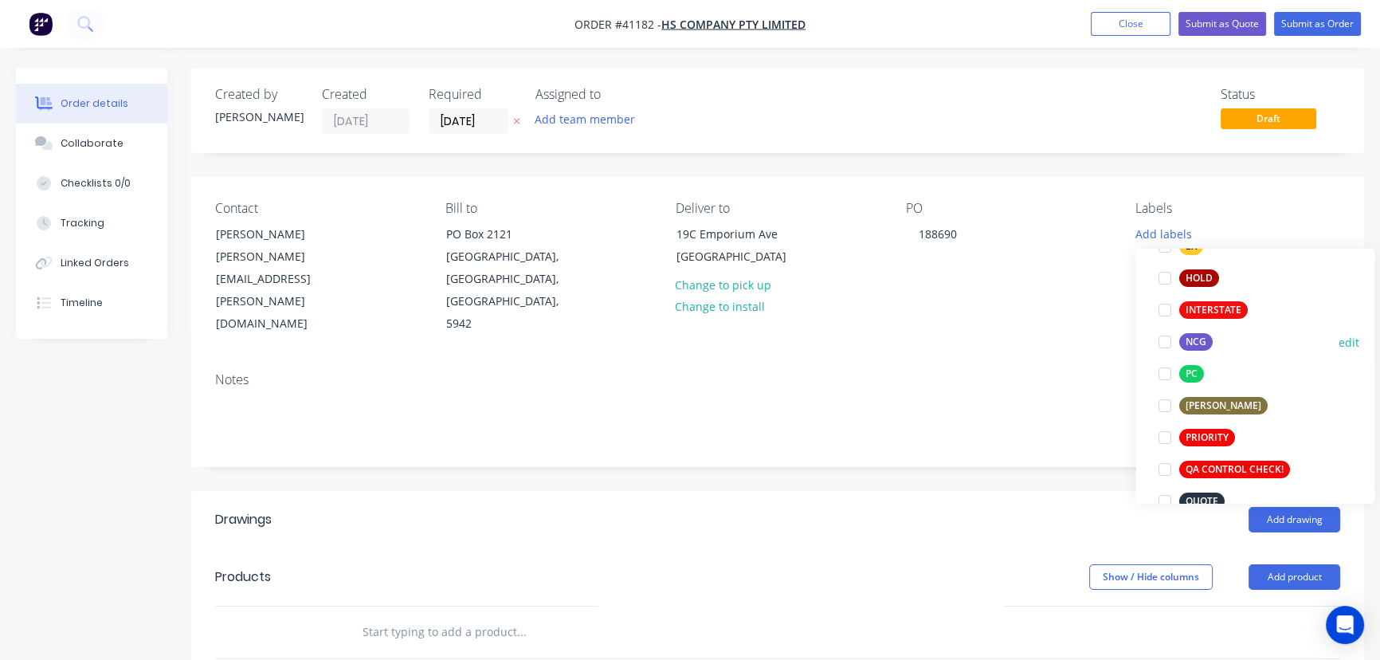
click at [1167, 343] on div at bounding box center [1164, 342] width 32 height 32
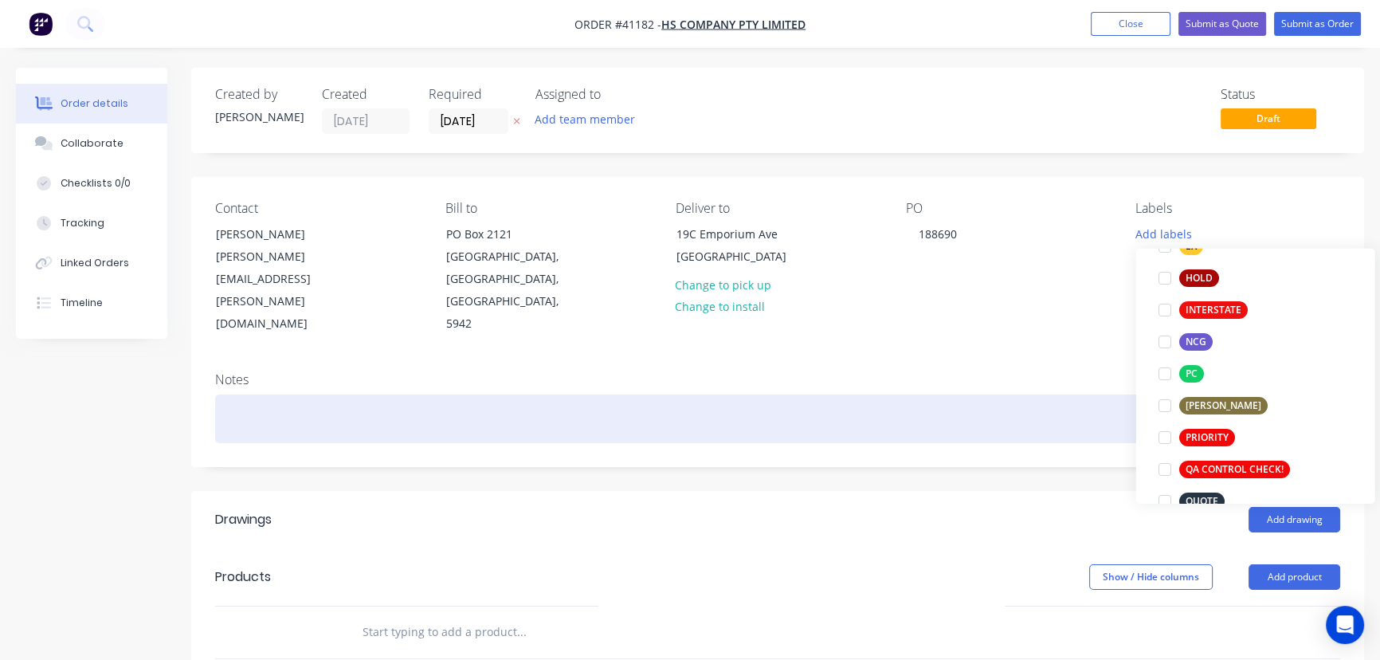
scroll to position [34, 0]
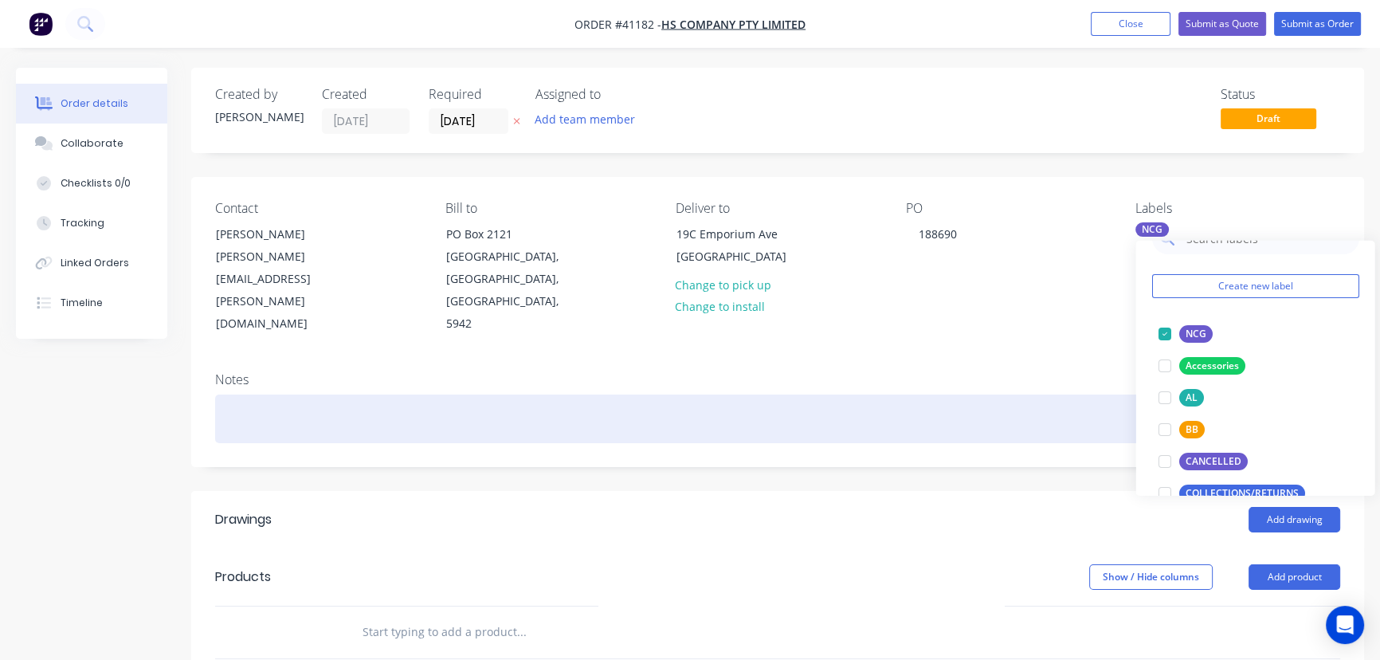
click at [1017, 394] on div at bounding box center [777, 418] width 1125 height 49
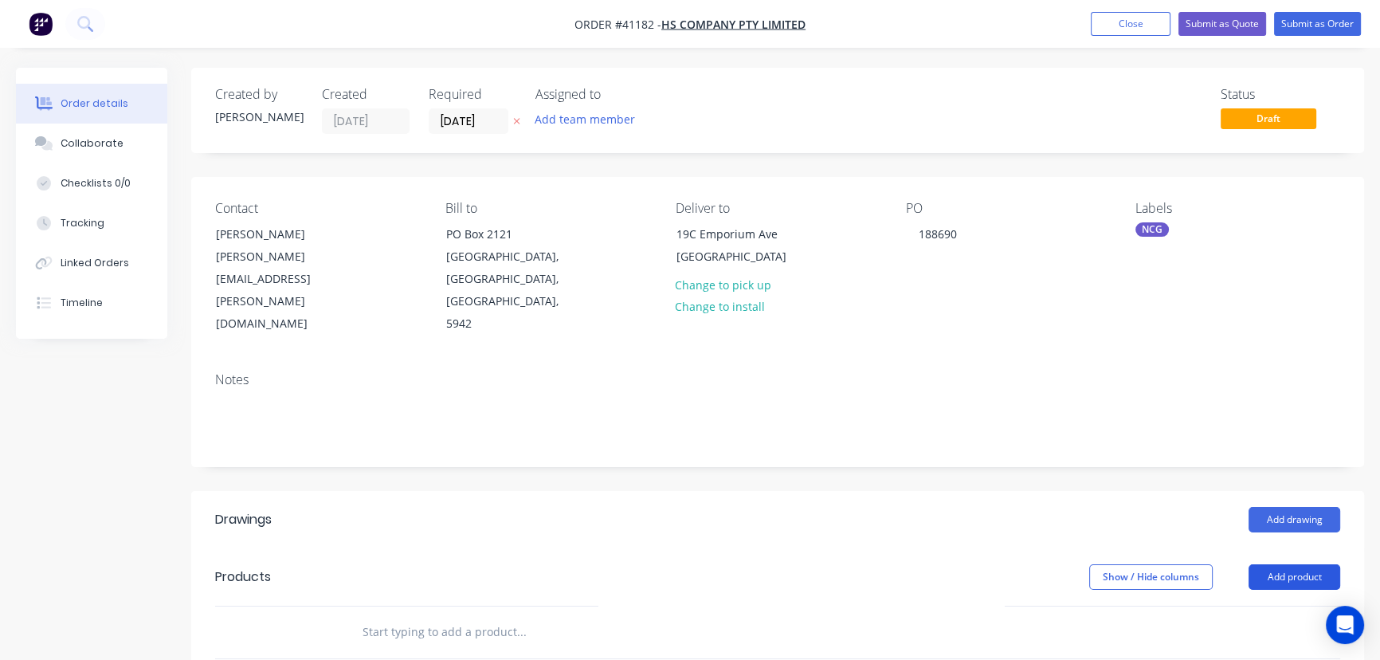
click at [1284, 564] on button "Add product" at bounding box center [1295, 576] width 92 height 25
click at [1249, 606] on div "Product catalogue" at bounding box center [1264, 617] width 123 height 23
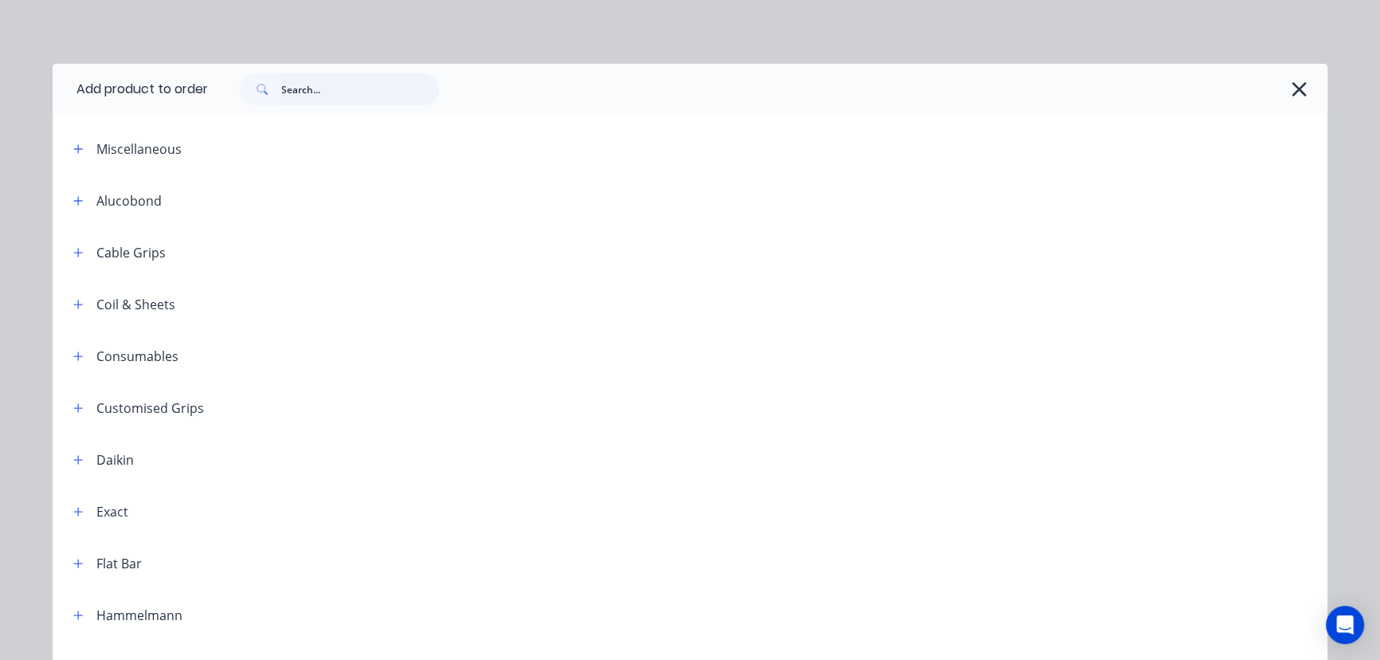
click at [343, 79] on input "text" at bounding box center [360, 89] width 158 height 32
type input "nylon"
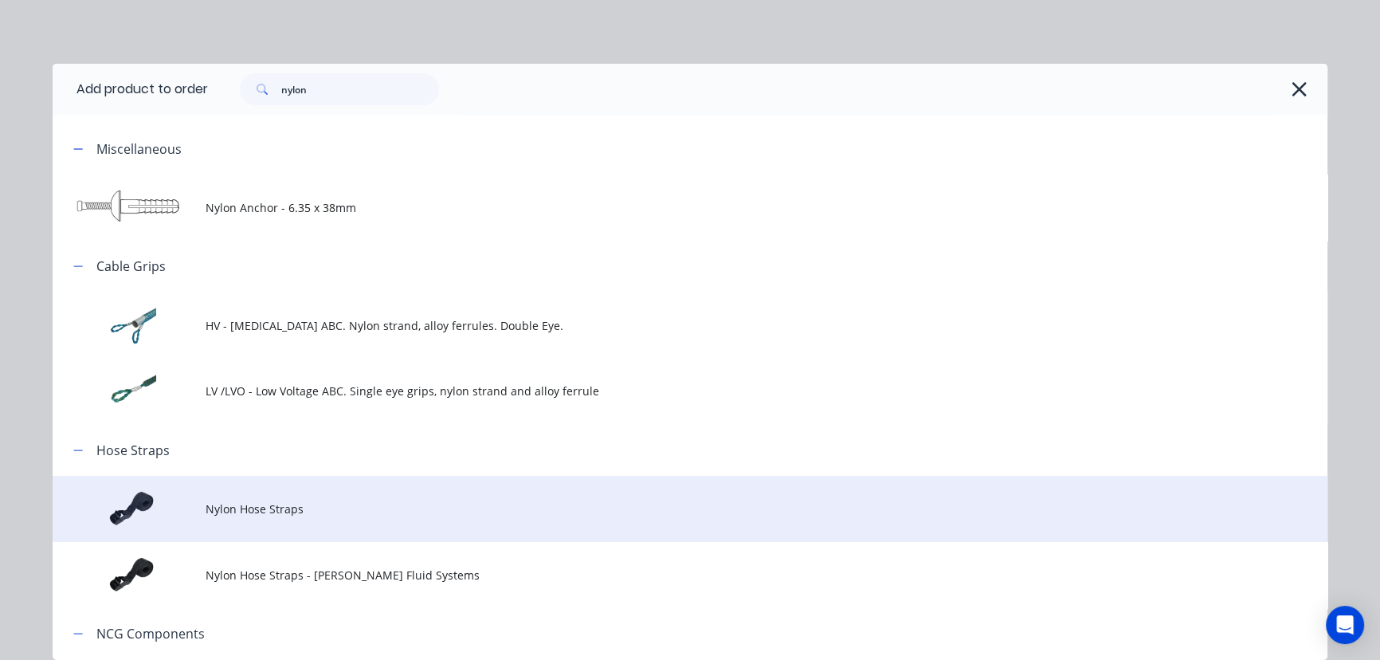
click at [273, 506] on span "Nylon Hose Straps" at bounding box center [654, 508] width 897 height 17
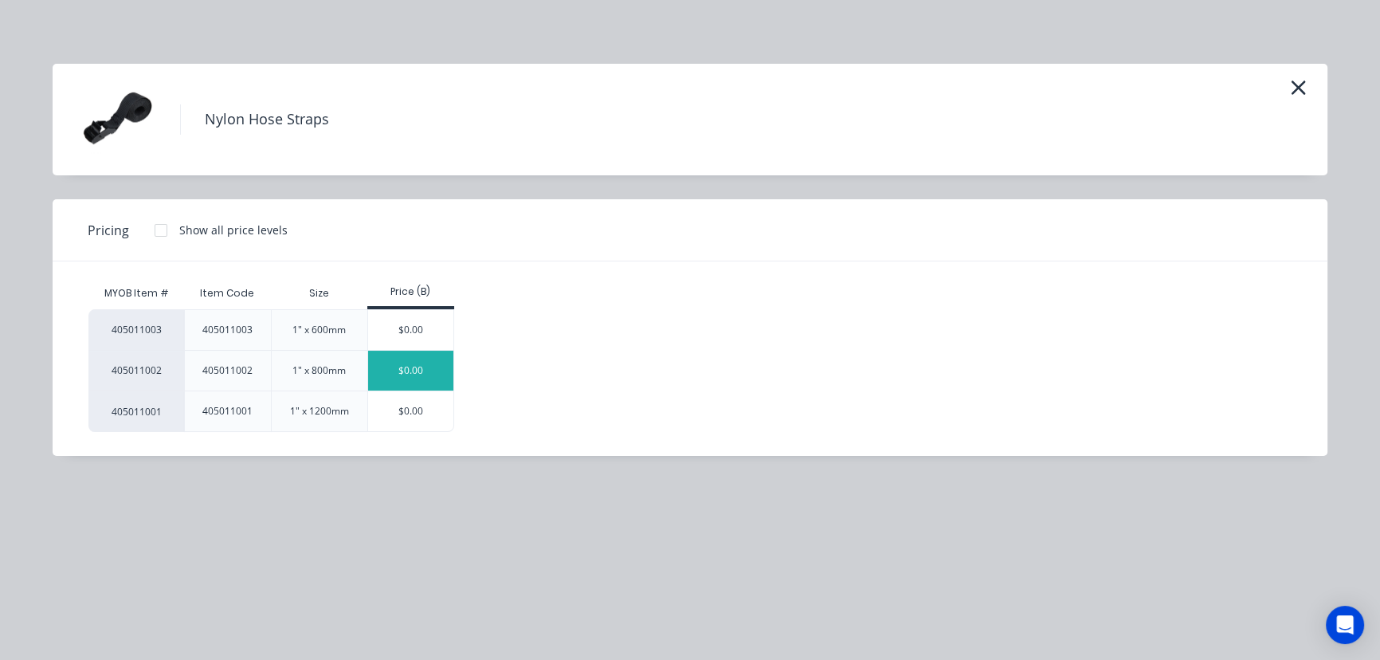
click at [422, 362] on div "$0.00" at bounding box center [410, 371] width 85 height 40
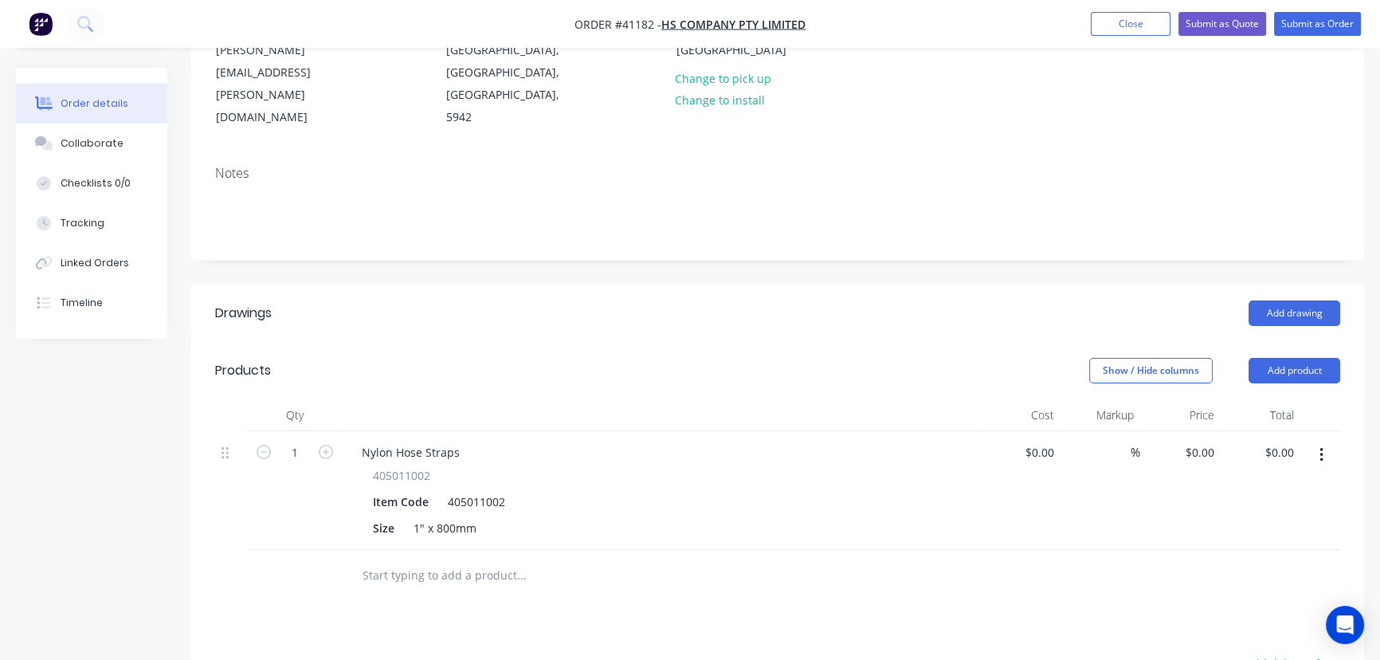
scroll to position [289, 0]
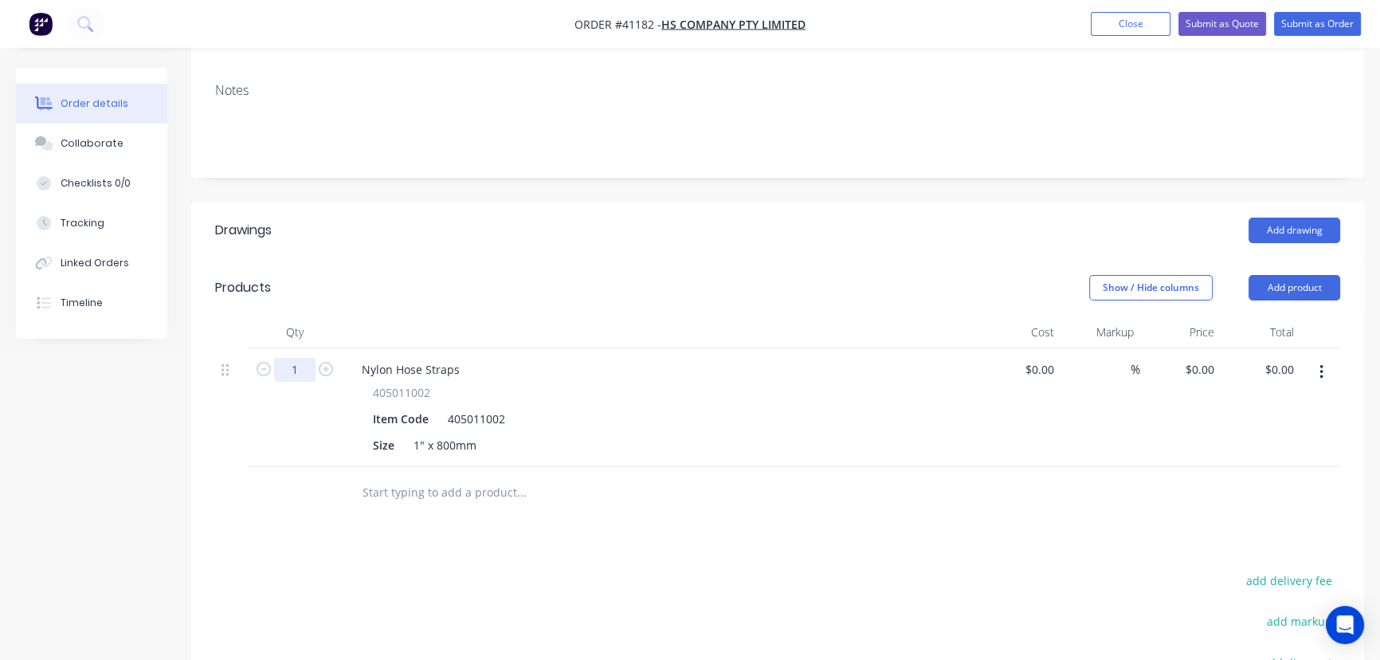
click at [301, 358] on input "1" at bounding box center [294, 370] width 41 height 24
type input "200"
click at [1299, 275] on button "Add product" at bounding box center [1295, 287] width 92 height 25
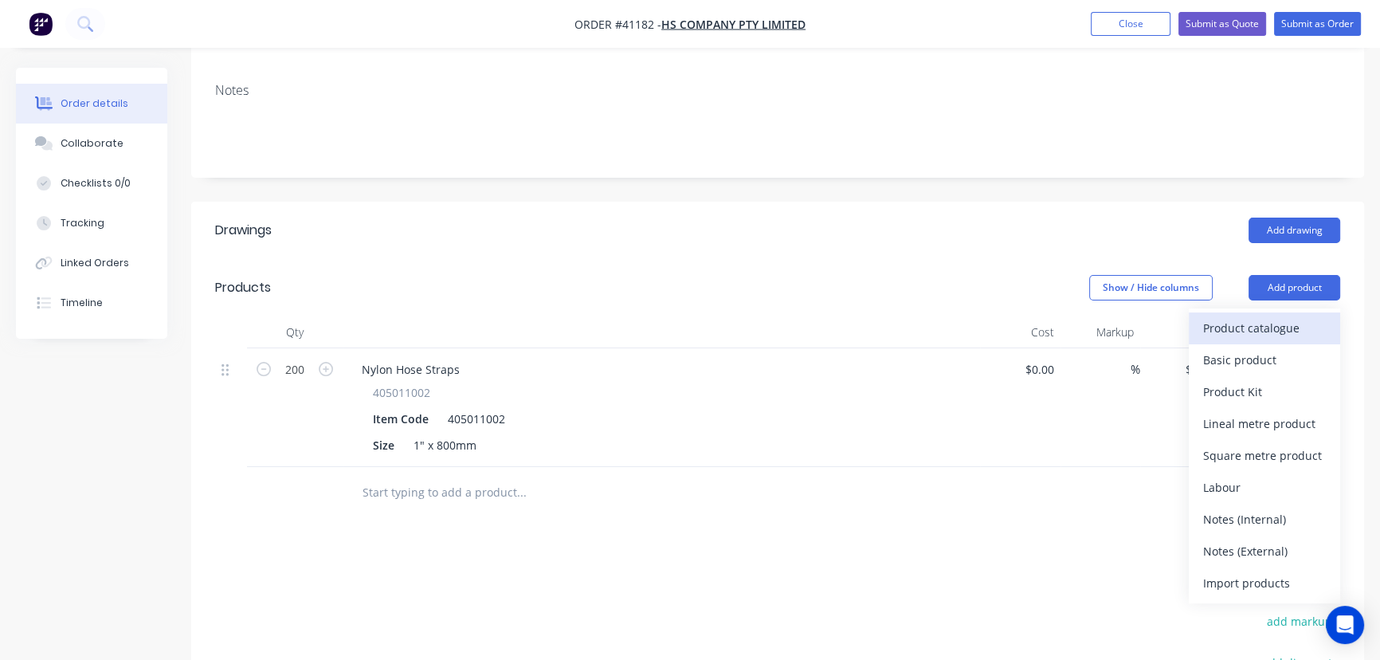
click at [1276, 316] on div "Product catalogue" at bounding box center [1264, 327] width 123 height 23
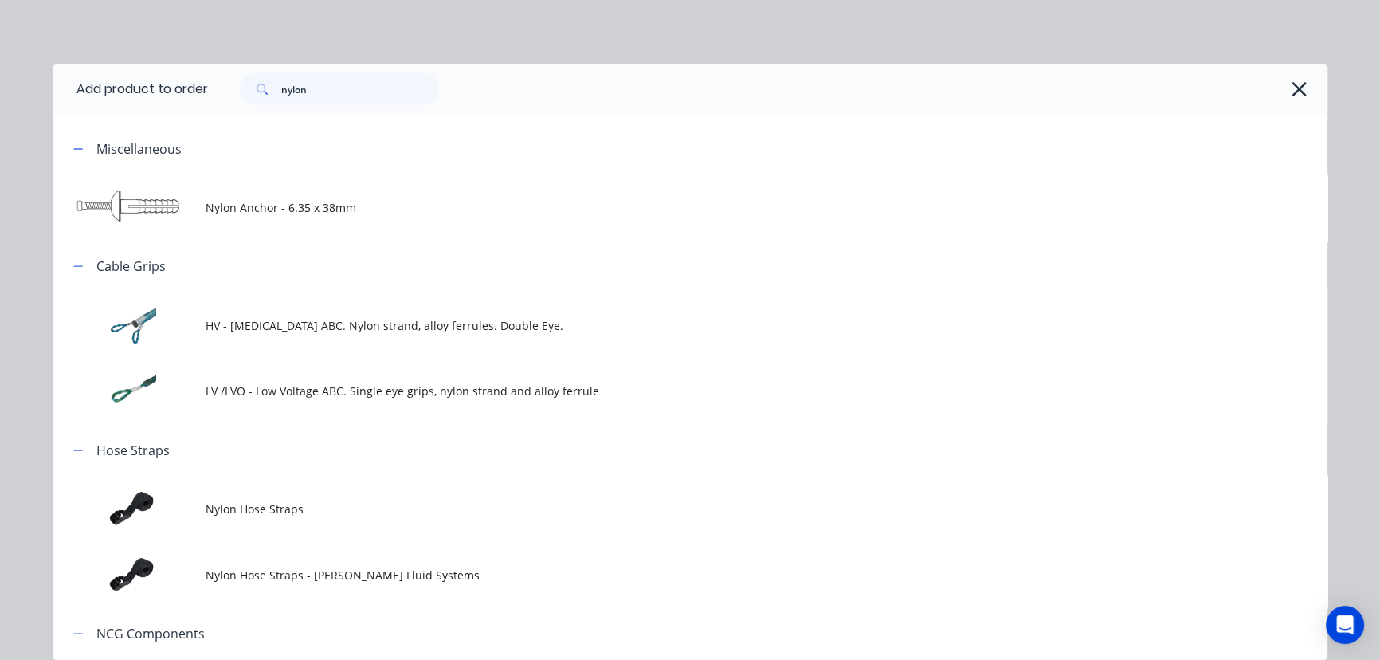
click at [259, 505] on span "Nylon Hose Straps" at bounding box center [654, 508] width 897 height 17
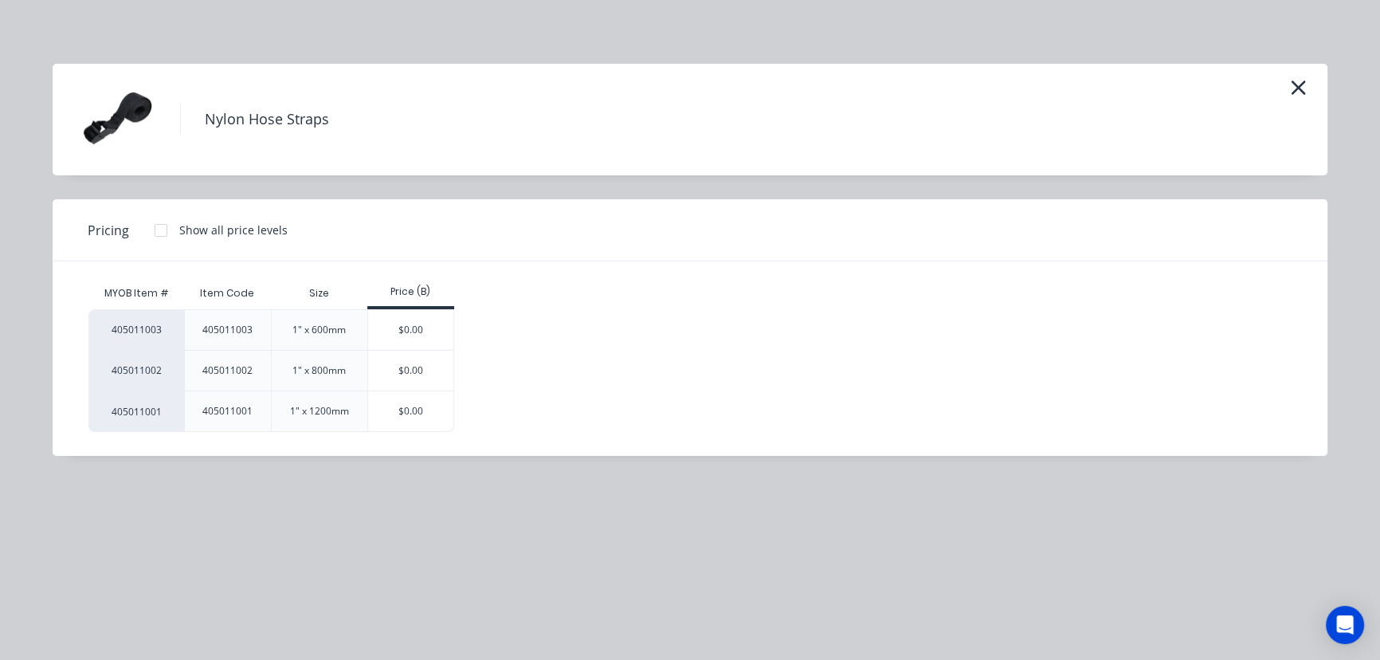
click at [413, 414] on div "$0.00" at bounding box center [410, 411] width 85 height 40
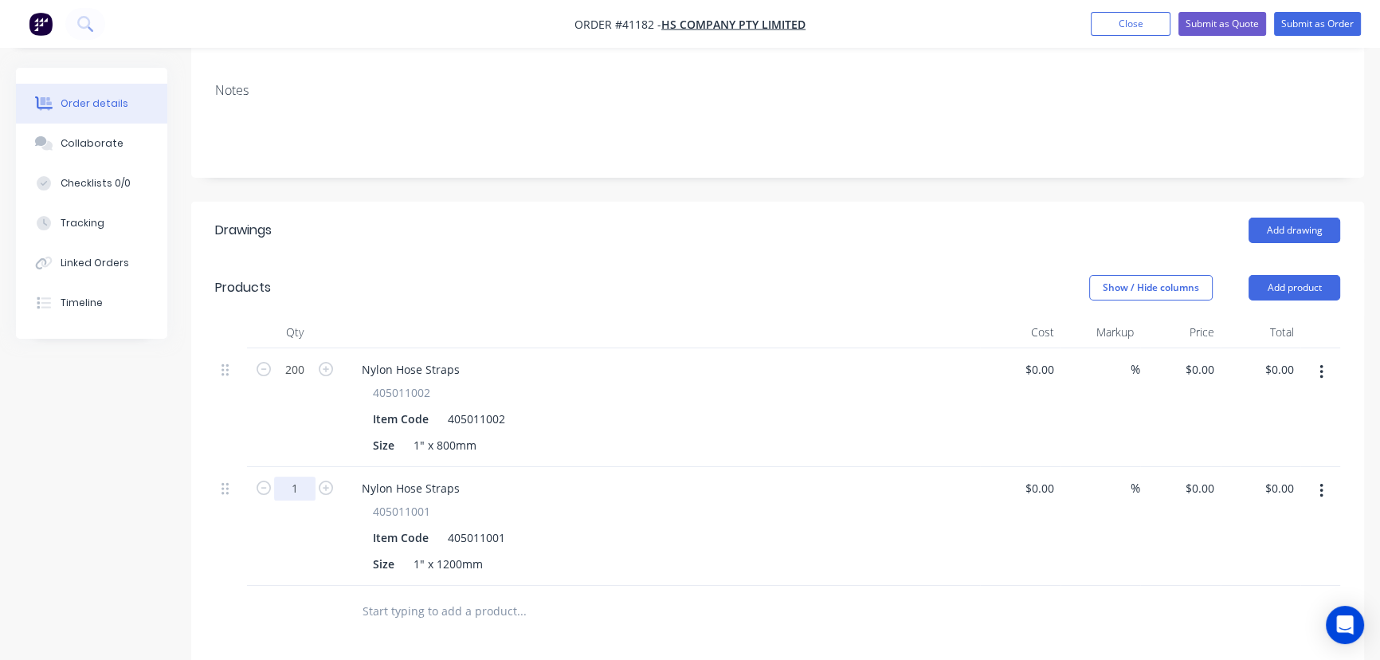
click at [305, 382] on input "1" at bounding box center [294, 370] width 41 height 24
type input "200"
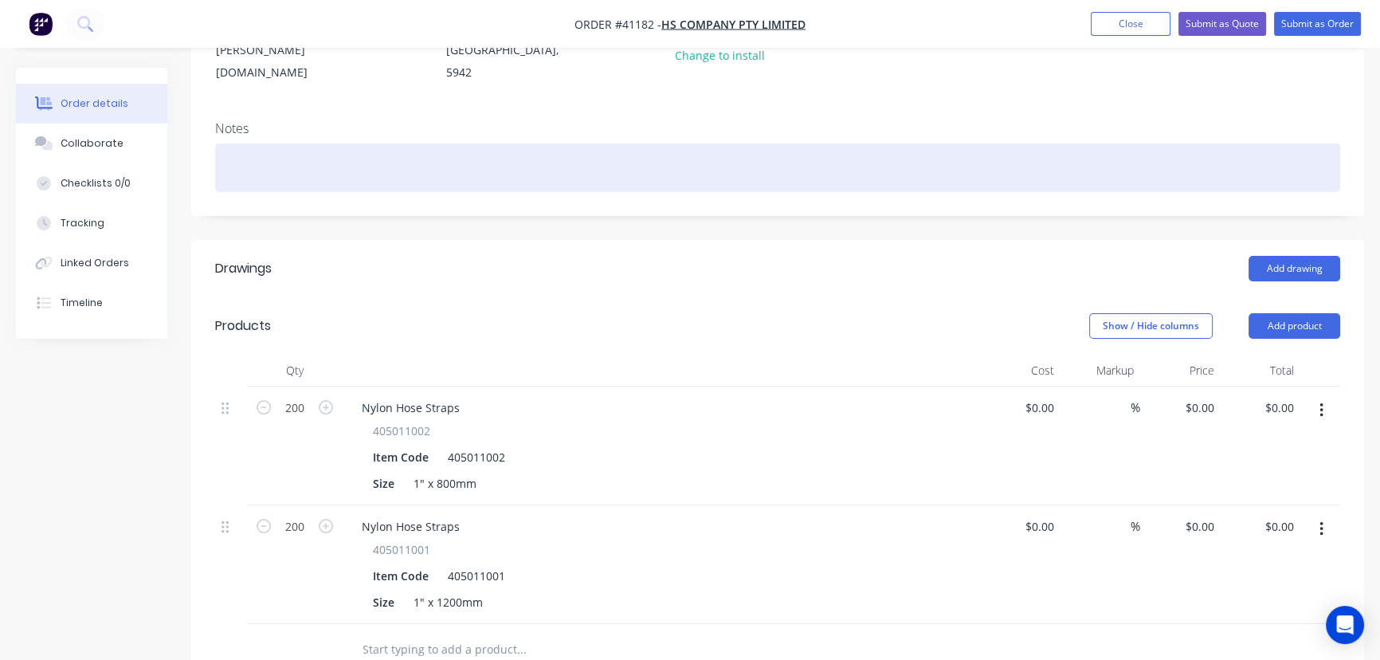
scroll to position [217, 0]
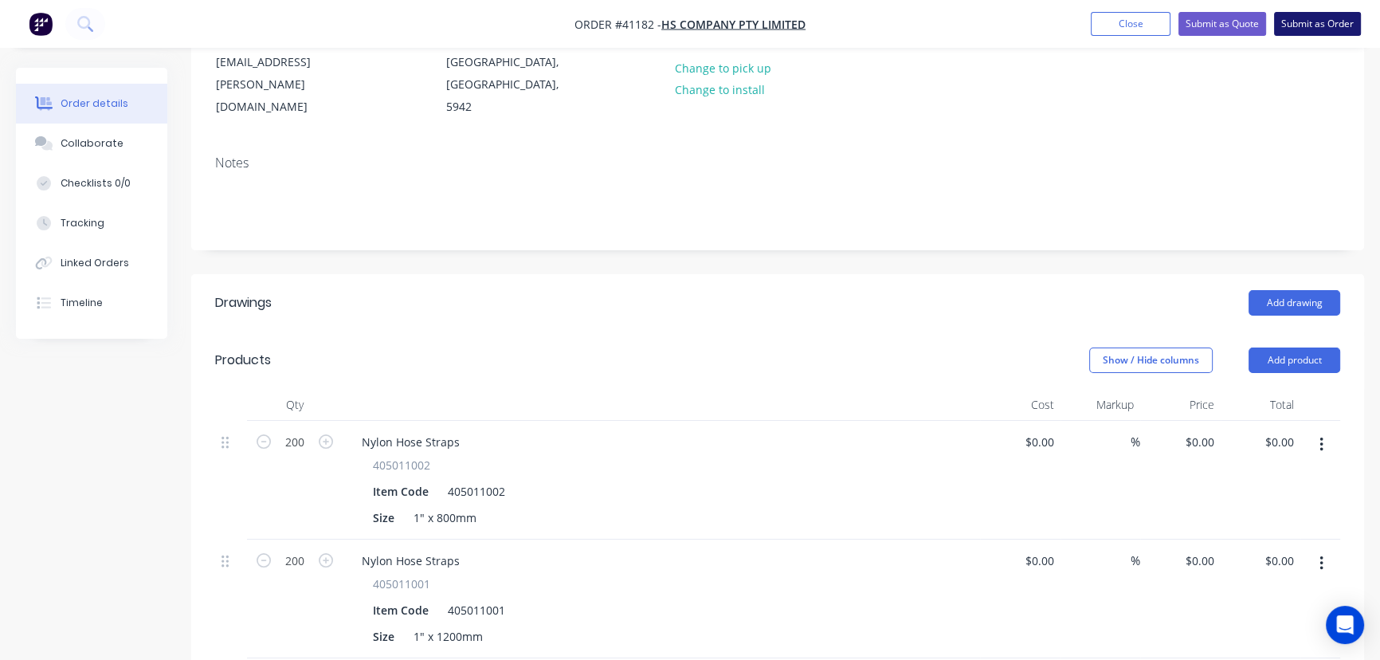
click at [1317, 15] on button "Submit as Order" at bounding box center [1317, 24] width 87 height 24
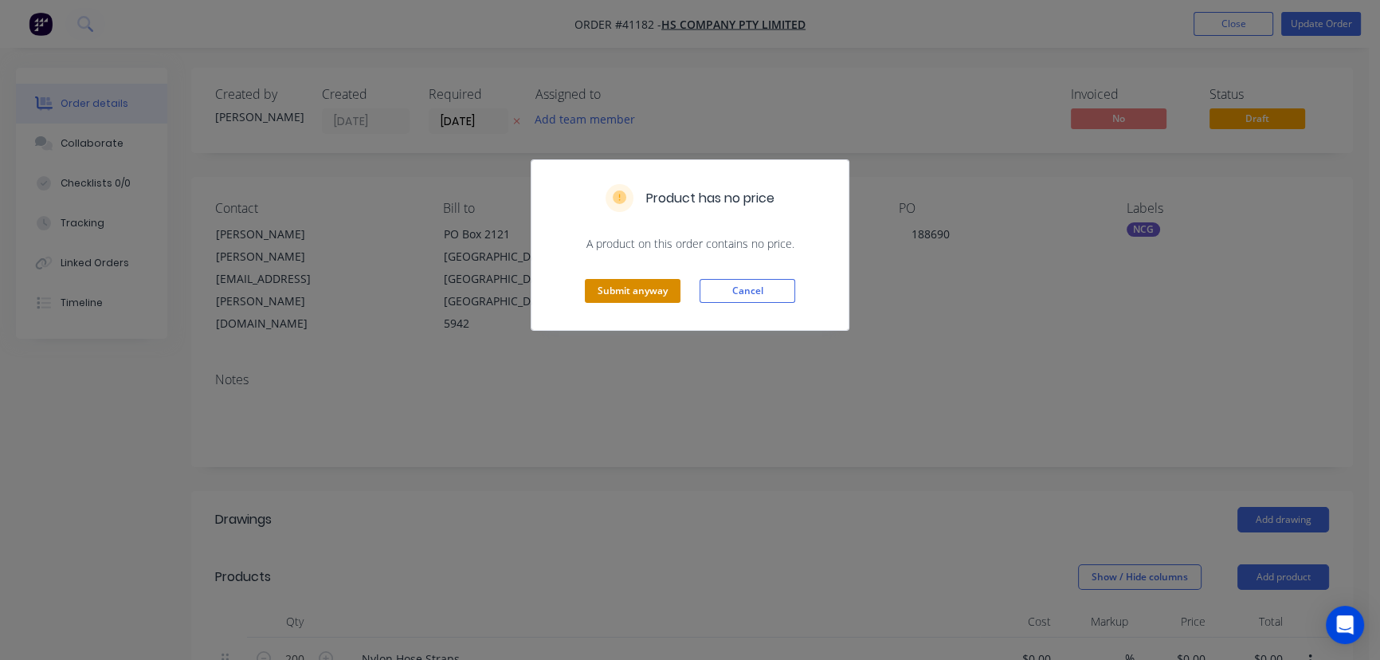
click at [648, 291] on button "Submit anyway" at bounding box center [633, 291] width 96 height 24
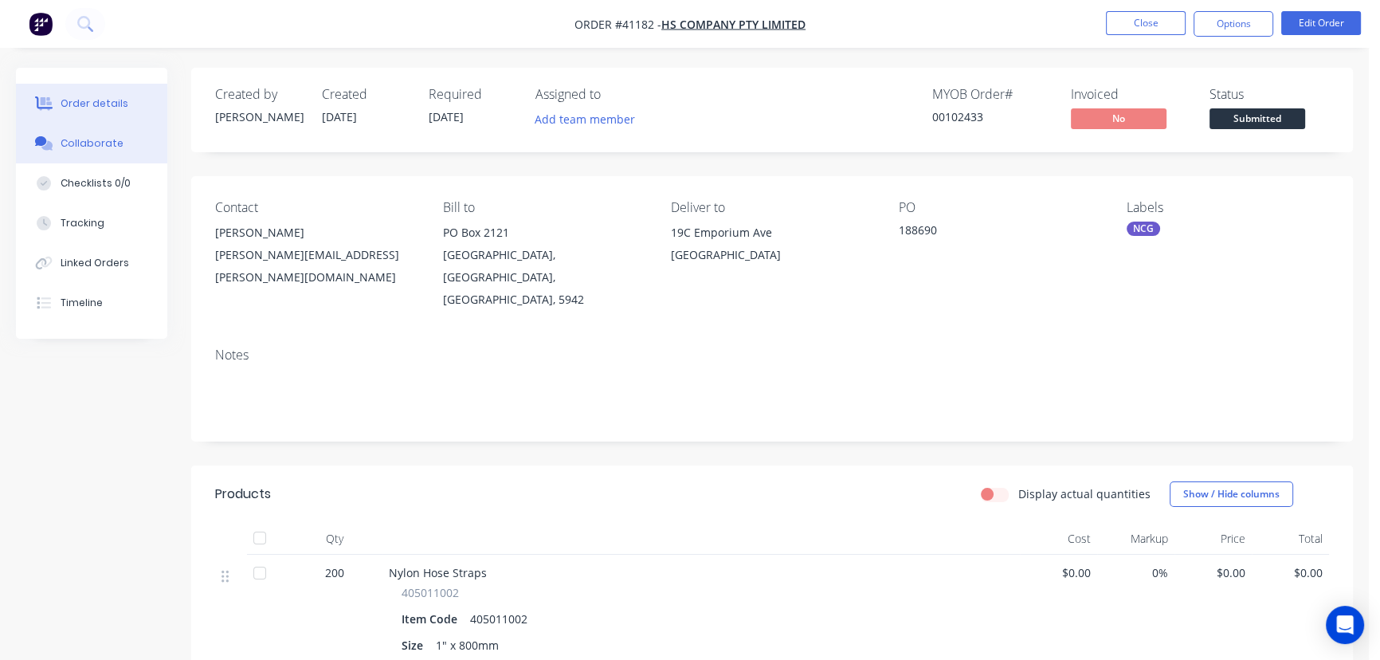
click at [88, 141] on div "Collaborate" at bounding box center [92, 143] width 63 height 14
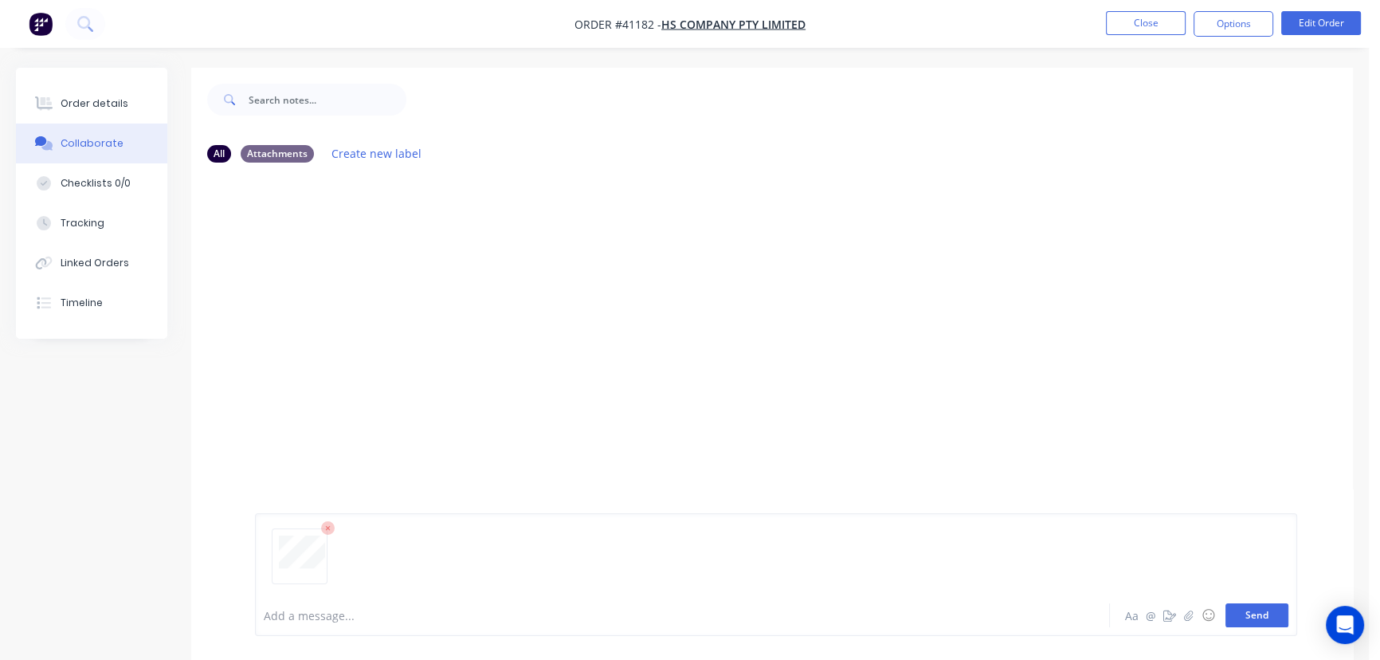
click at [1251, 617] on button "Send" at bounding box center [1256, 615] width 63 height 24
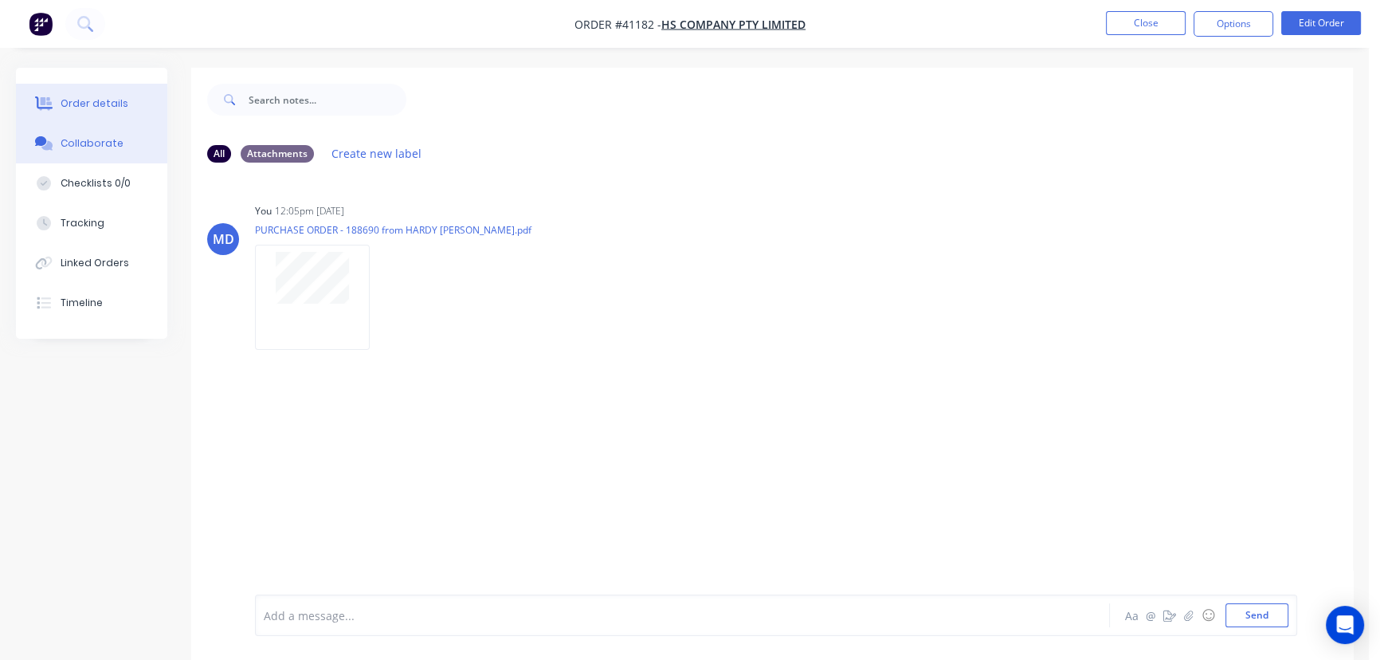
drag, startPoint x: 74, startPoint y: 100, endPoint x: 87, endPoint y: 104, distance: 13.1
click at [75, 100] on div "Order details" at bounding box center [95, 103] width 68 height 14
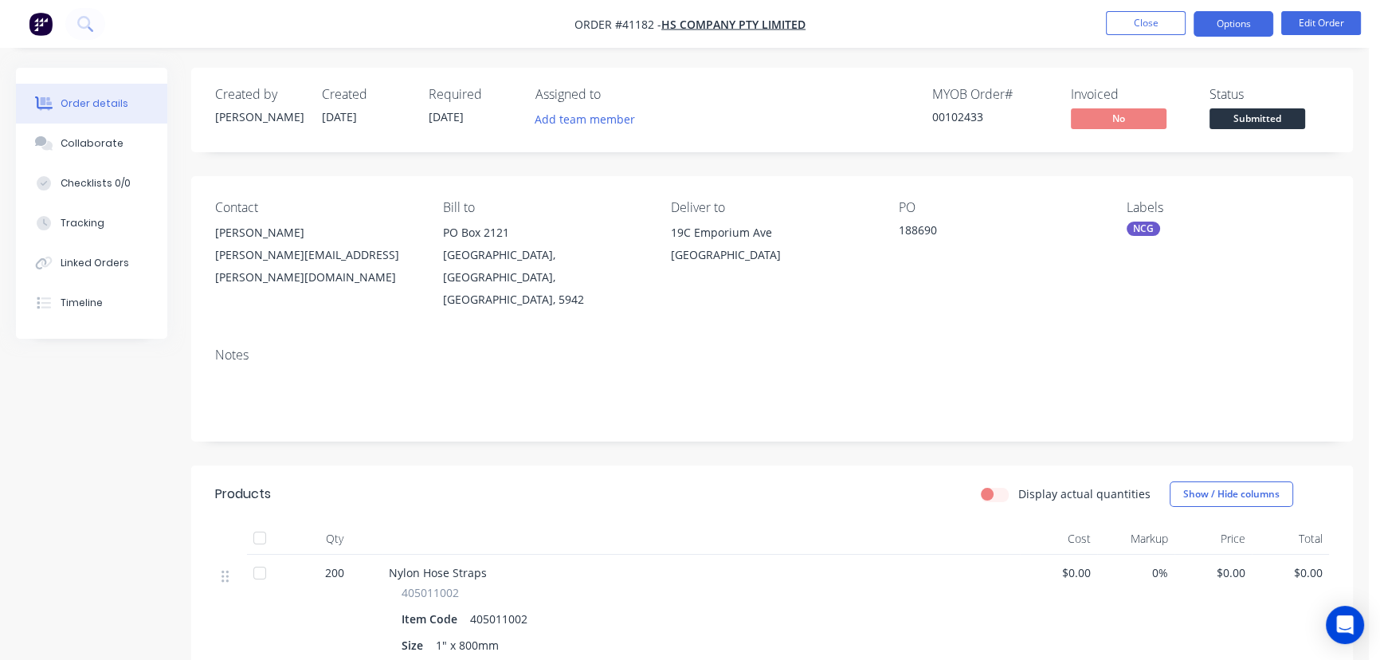
click at [1228, 29] on button "Options" at bounding box center [1234, 23] width 80 height 25
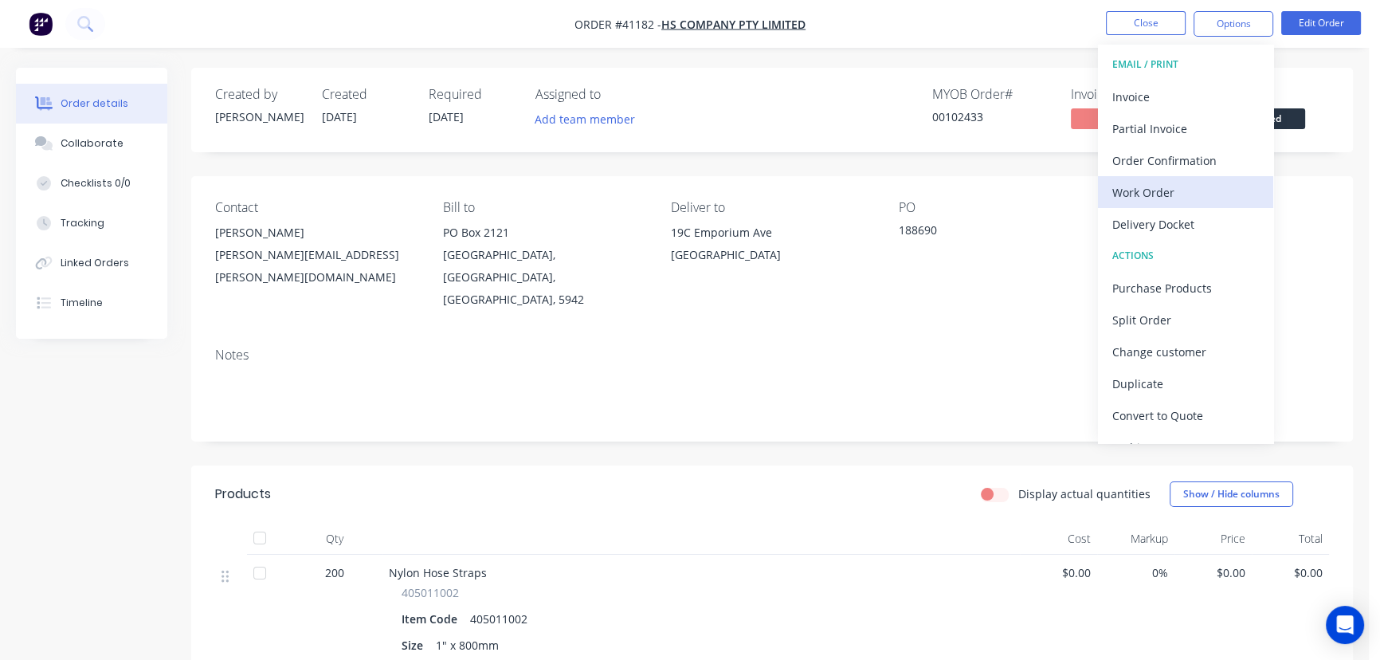
click at [1142, 190] on div "Work Order" at bounding box center [1185, 192] width 147 height 23
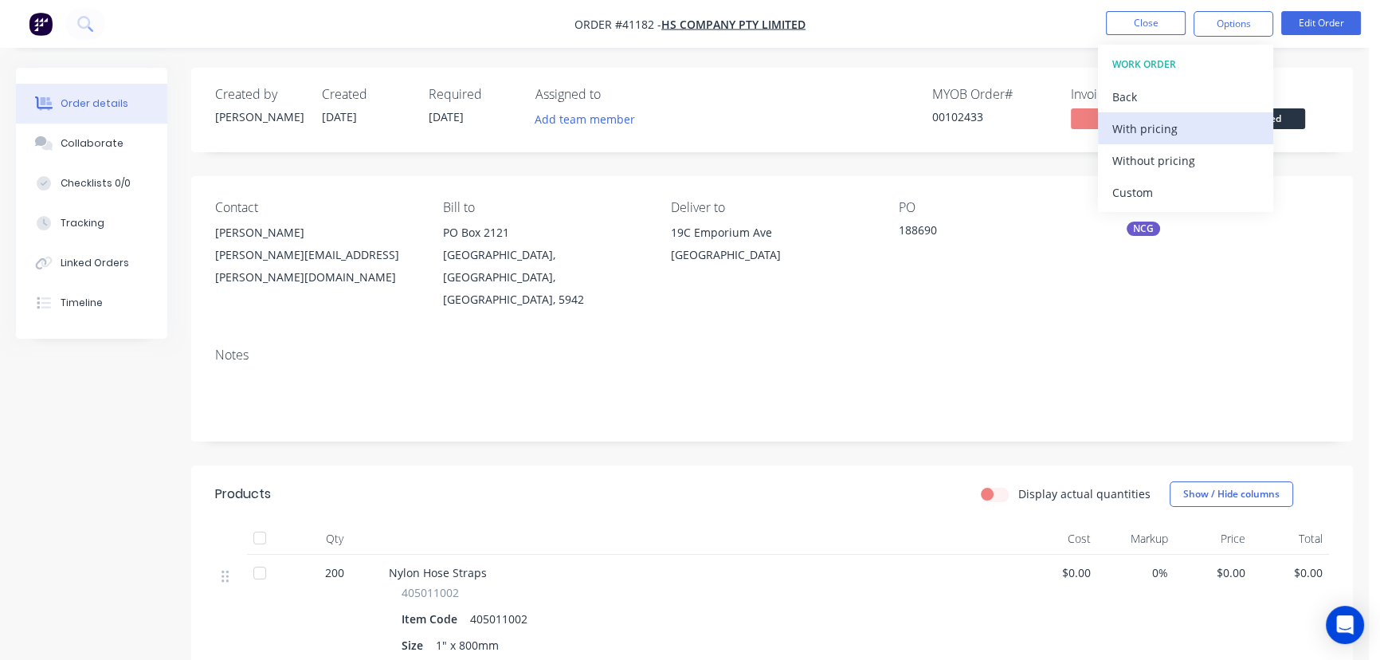
click at [1127, 127] on div "With pricing" at bounding box center [1185, 128] width 147 height 23
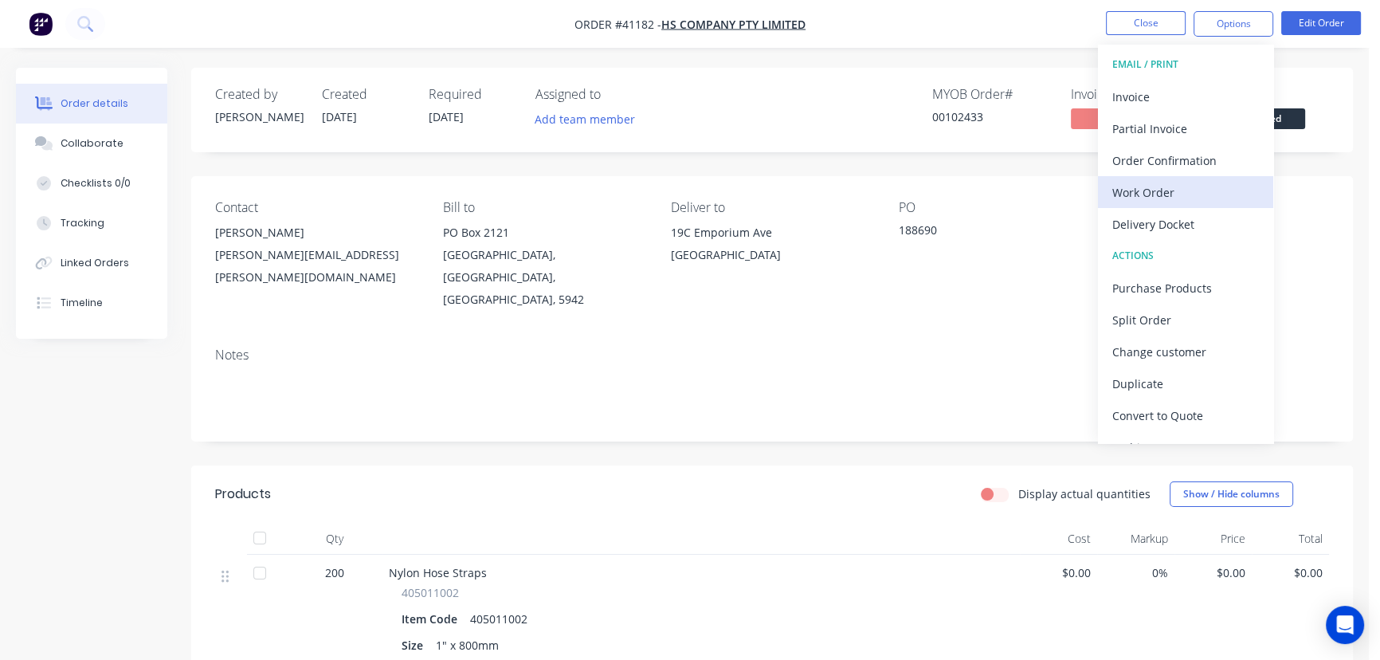
click at [1147, 187] on div "Work Order" at bounding box center [1185, 192] width 147 height 23
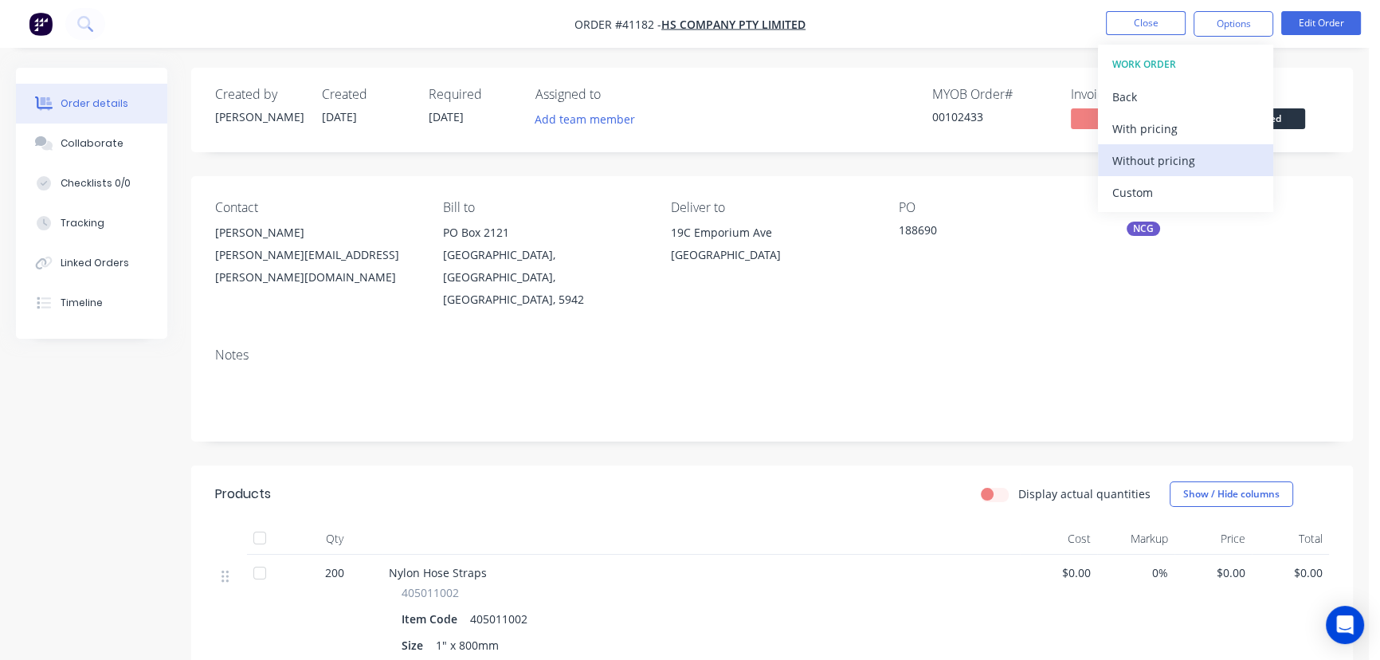
click at [1160, 159] on div "Without pricing" at bounding box center [1185, 160] width 147 height 23
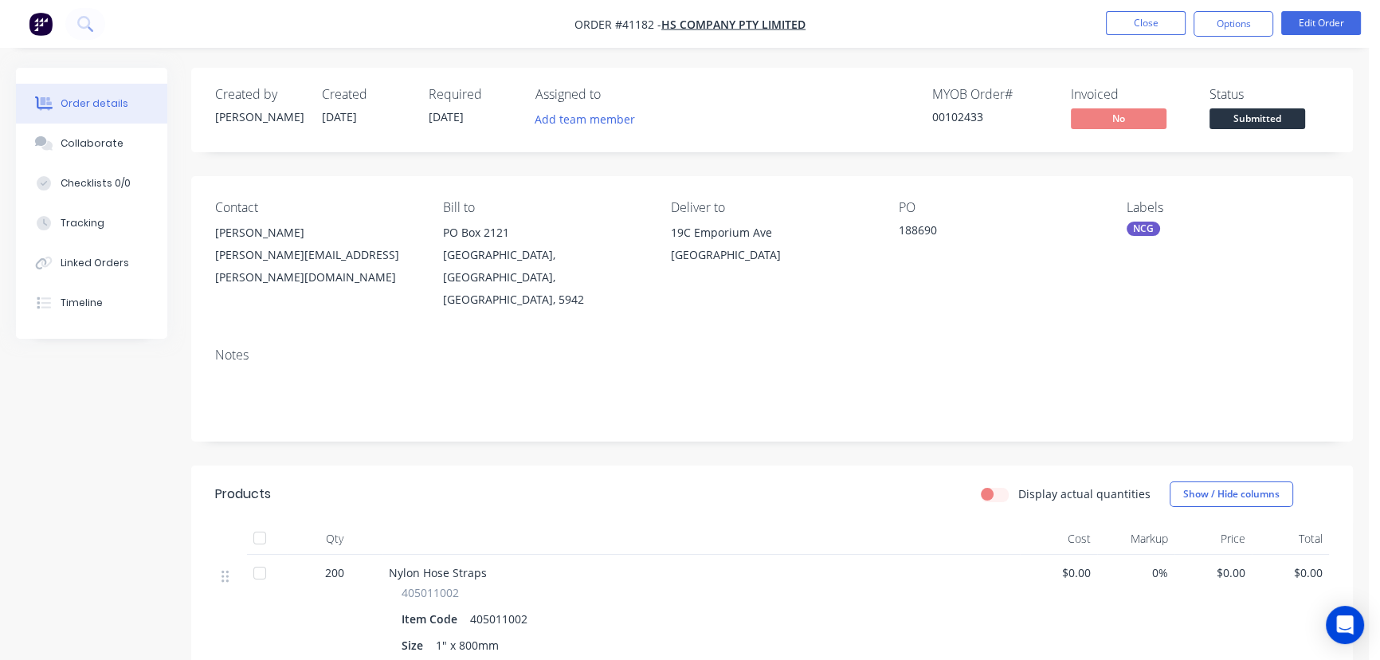
click at [756, 105] on div "MYOB Order # 00102433 Invoiced No Status Submitted" at bounding box center [1012, 110] width 634 height 46
click at [1227, 14] on button "Options" at bounding box center [1234, 23] width 80 height 25
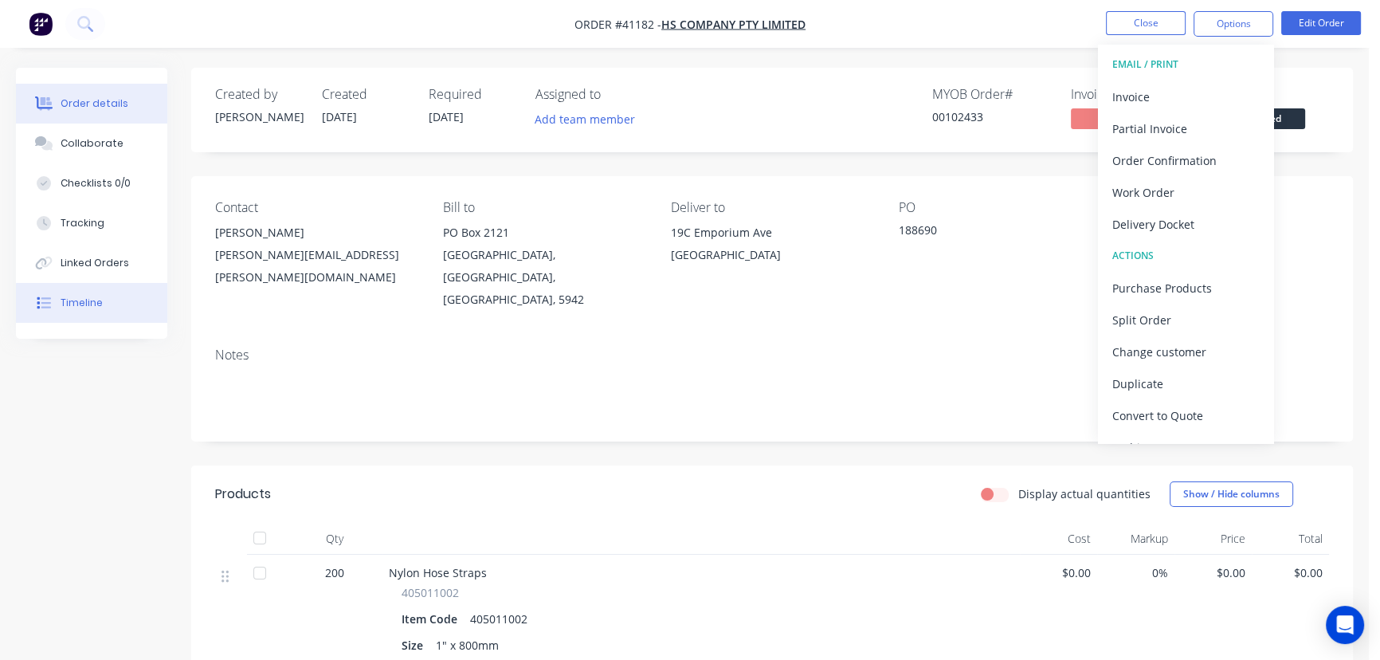
click at [74, 292] on button "Timeline" at bounding box center [91, 303] width 151 height 40
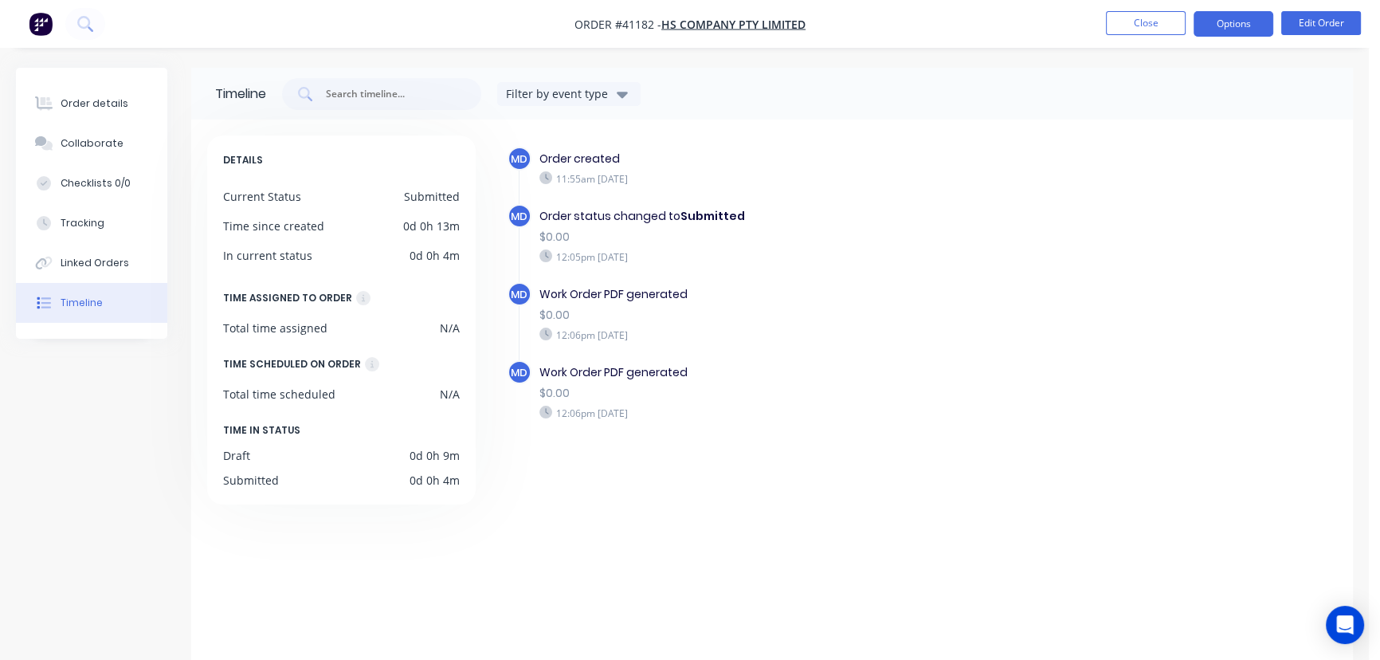
click at [1229, 23] on button "Options" at bounding box center [1234, 23] width 80 height 25
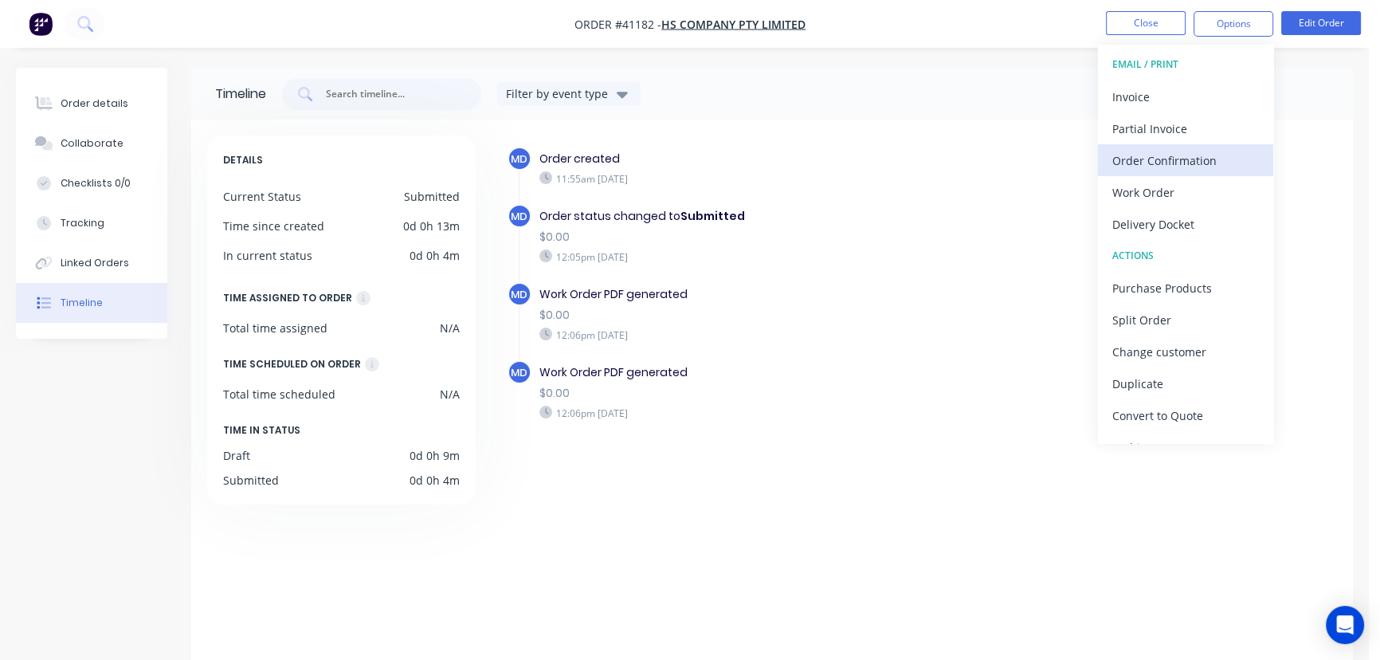
click at [1171, 158] on div "Order Confirmation" at bounding box center [1185, 160] width 147 height 23
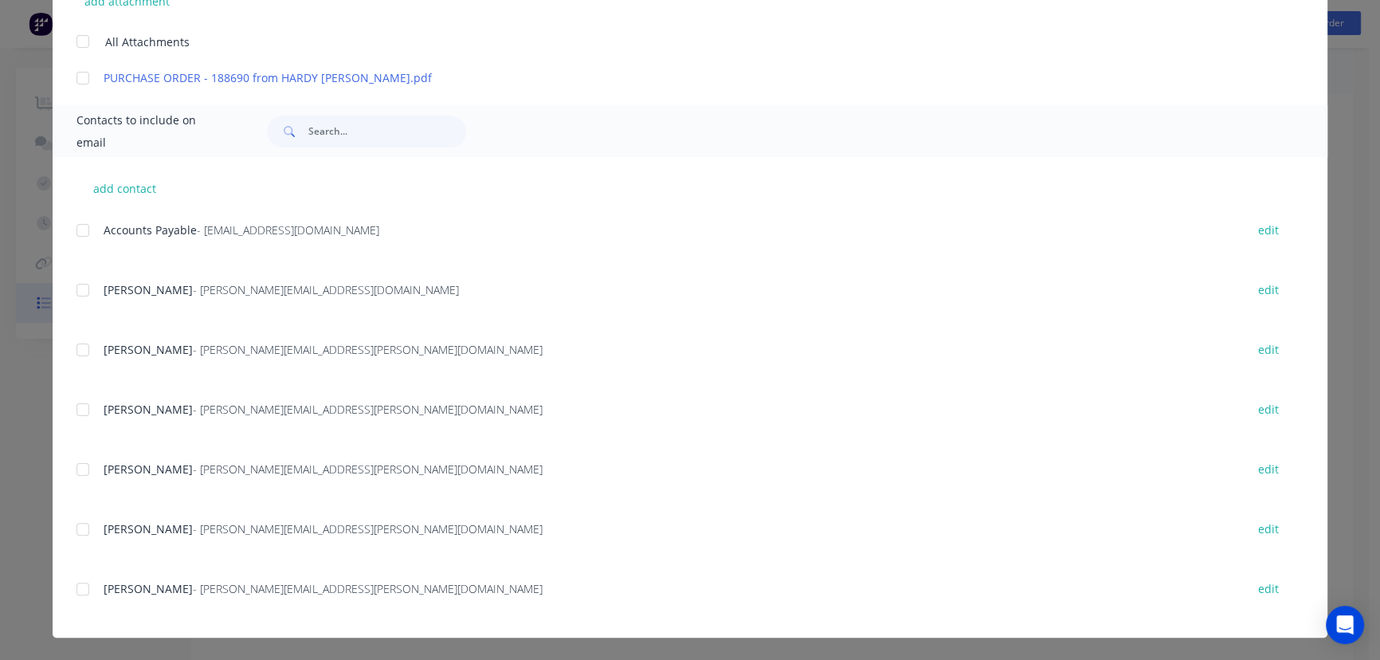
scroll to position [40, 0]
click at [72, 588] on div at bounding box center [83, 589] width 32 height 32
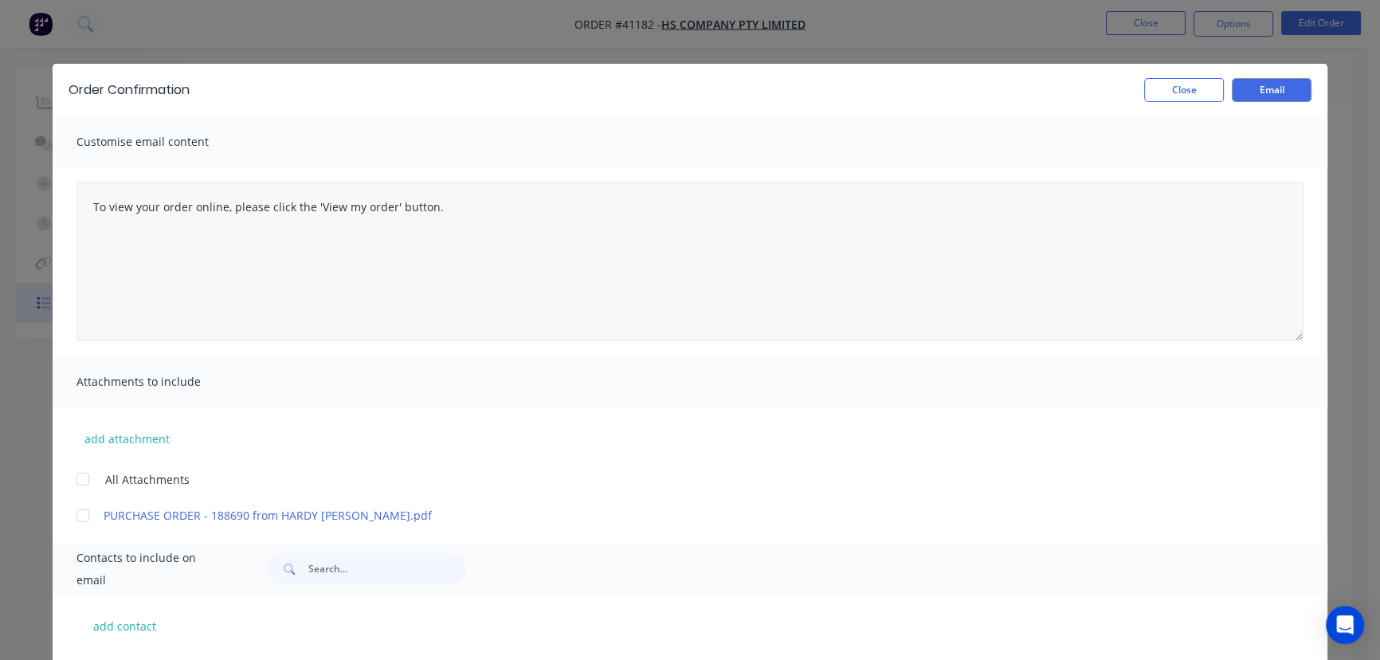
scroll to position [0, 0]
click at [1265, 88] on button "Email" at bounding box center [1272, 90] width 80 height 24
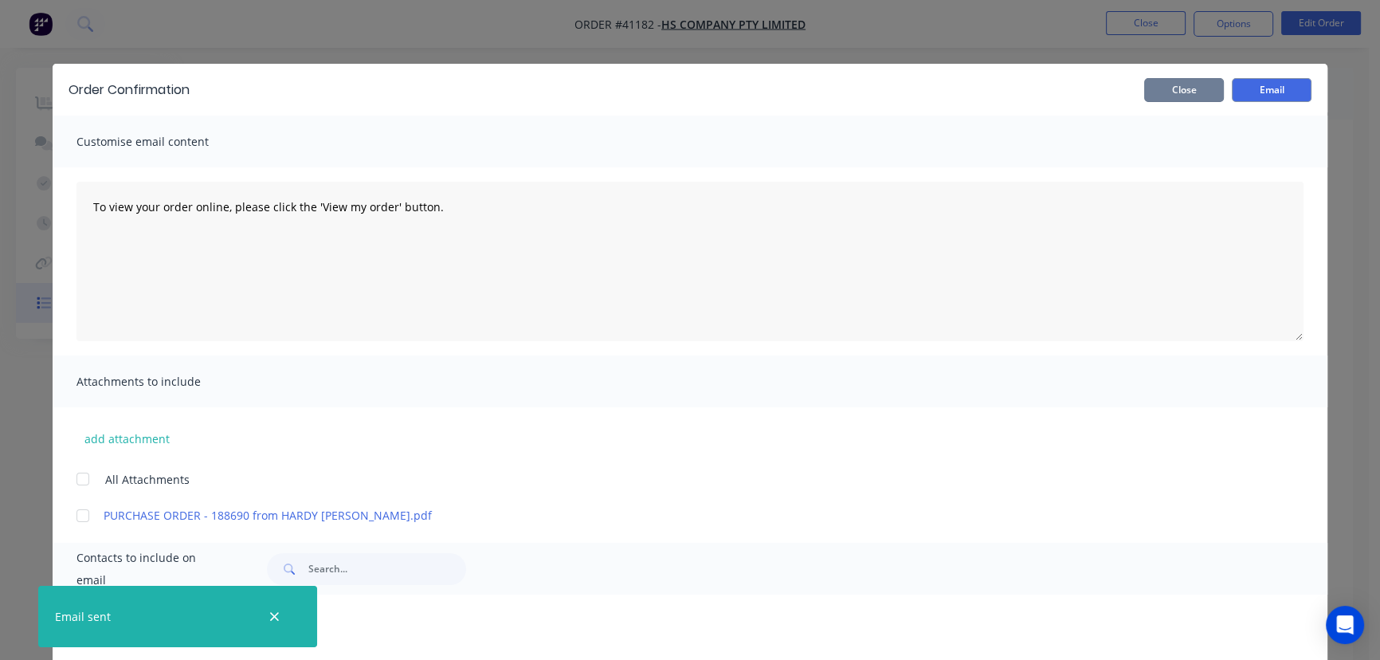
drag, startPoint x: 1178, startPoint y: 91, endPoint x: 1116, endPoint y: 47, distance: 75.4
click at [1177, 89] on button "Close" at bounding box center [1184, 90] width 80 height 24
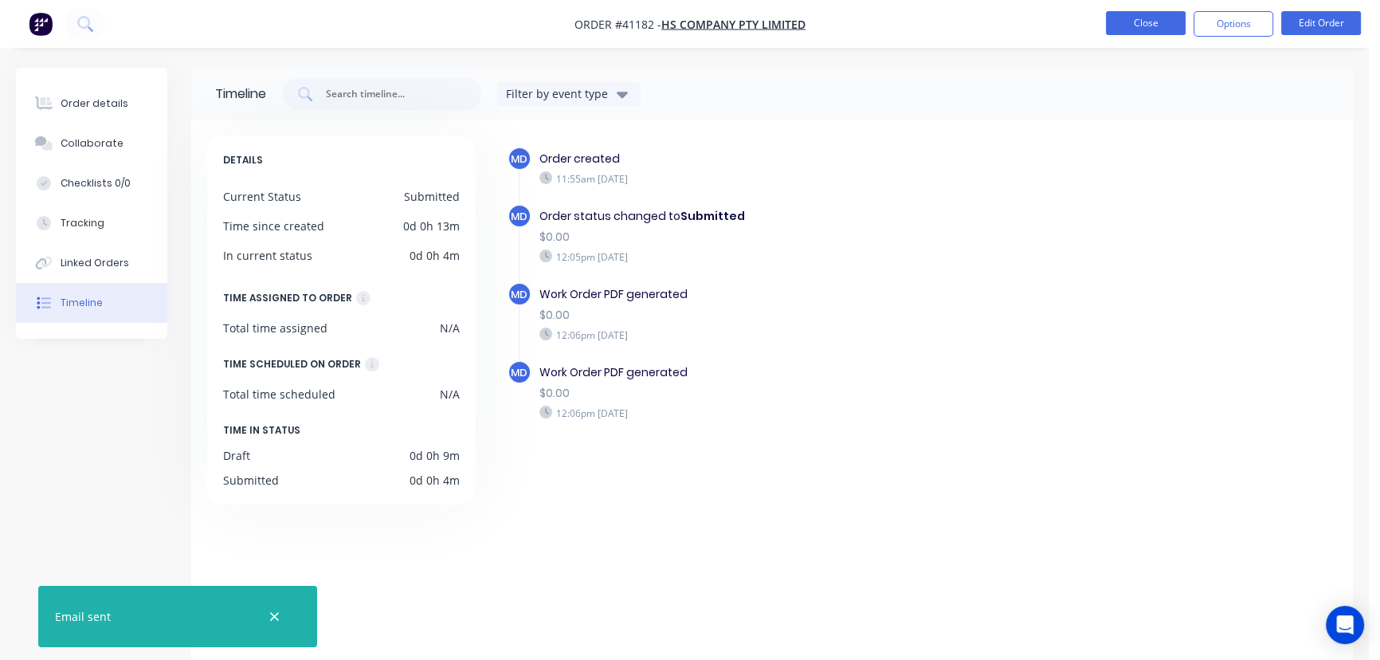
click at [1159, 22] on button "Close" at bounding box center [1146, 23] width 80 height 24
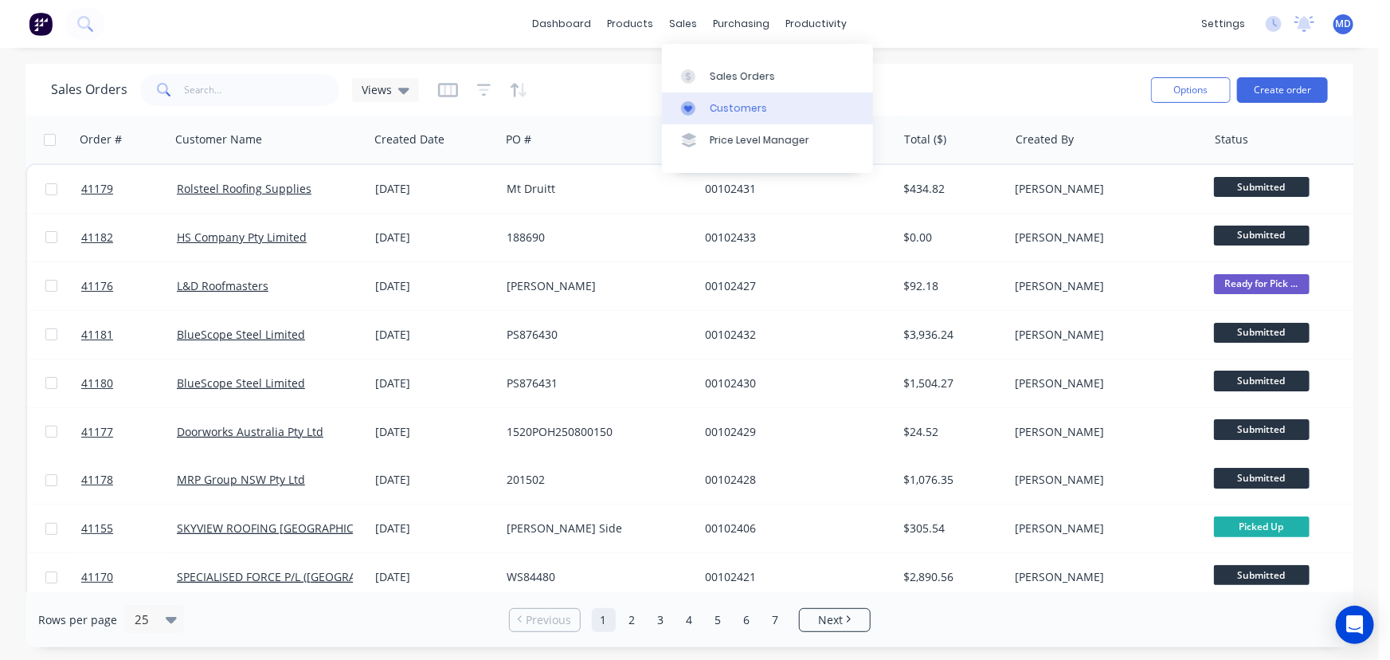
click at [744, 104] on div "Customers" at bounding box center [738, 108] width 57 height 14
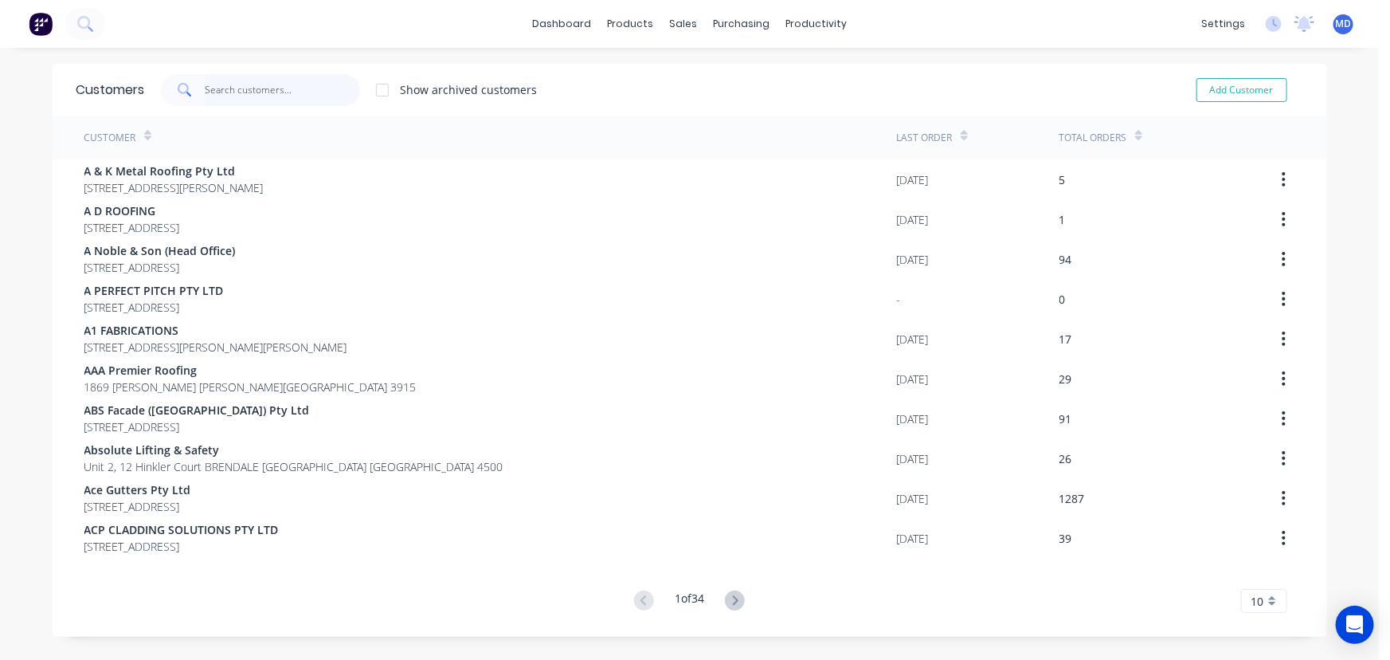
click at [287, 90] on input "text" at bounding box center [282, 90] width 155 height 32
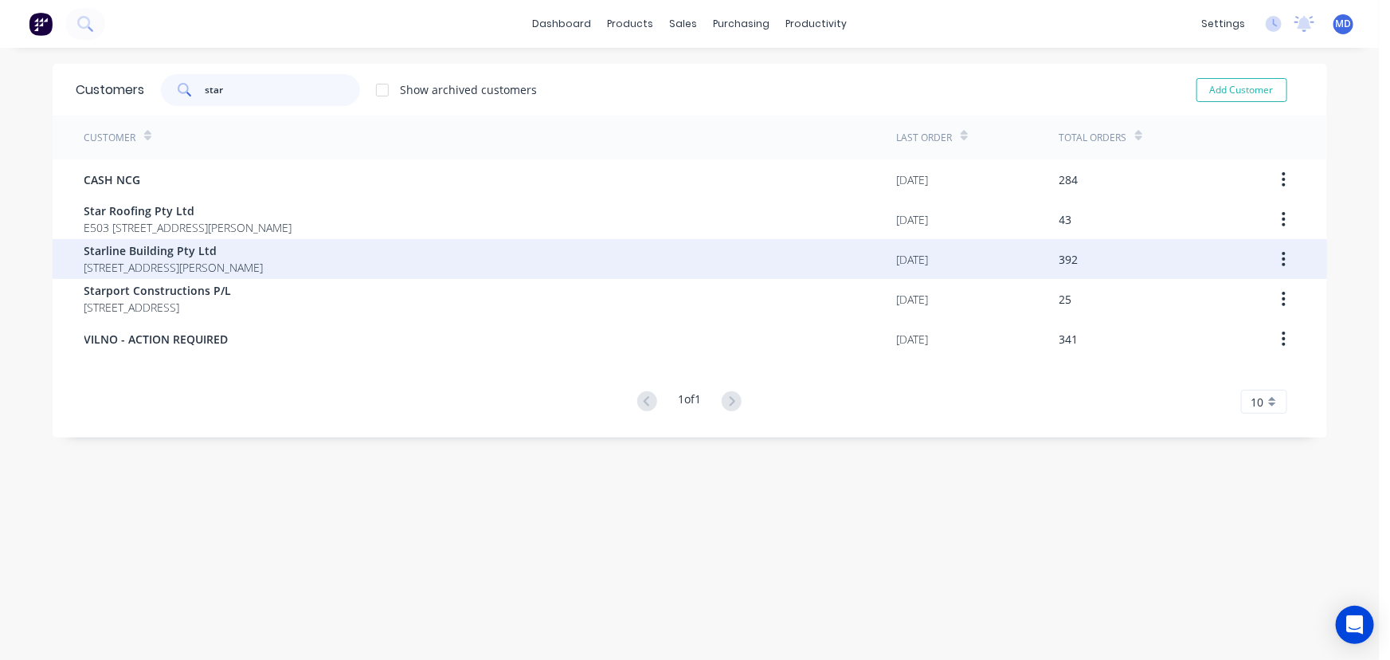
type input "star"
click at [187, 263] on span "[STREET_ADDRESS][PERSON_NAME]" at bounding box center [173, 267] width 179 height 17
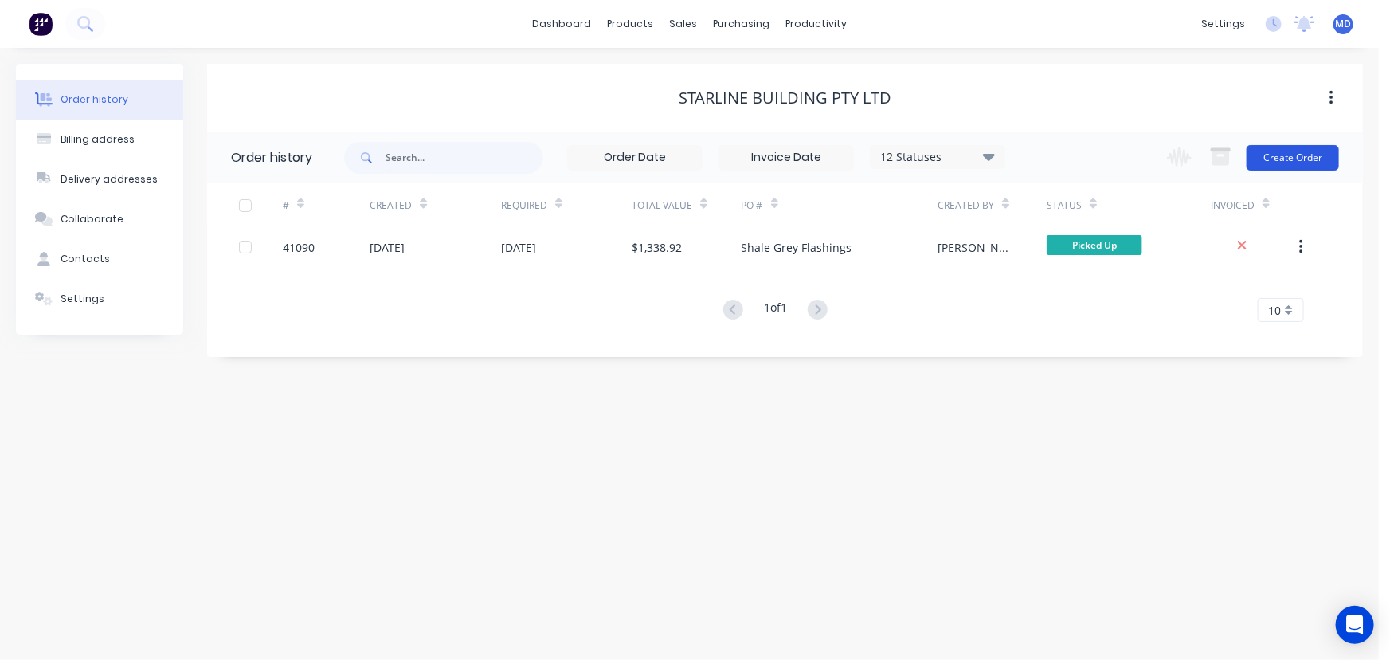
click at [1315, 156] on button "Create Order" at bounding box center [1293, 157] width 92 height 25
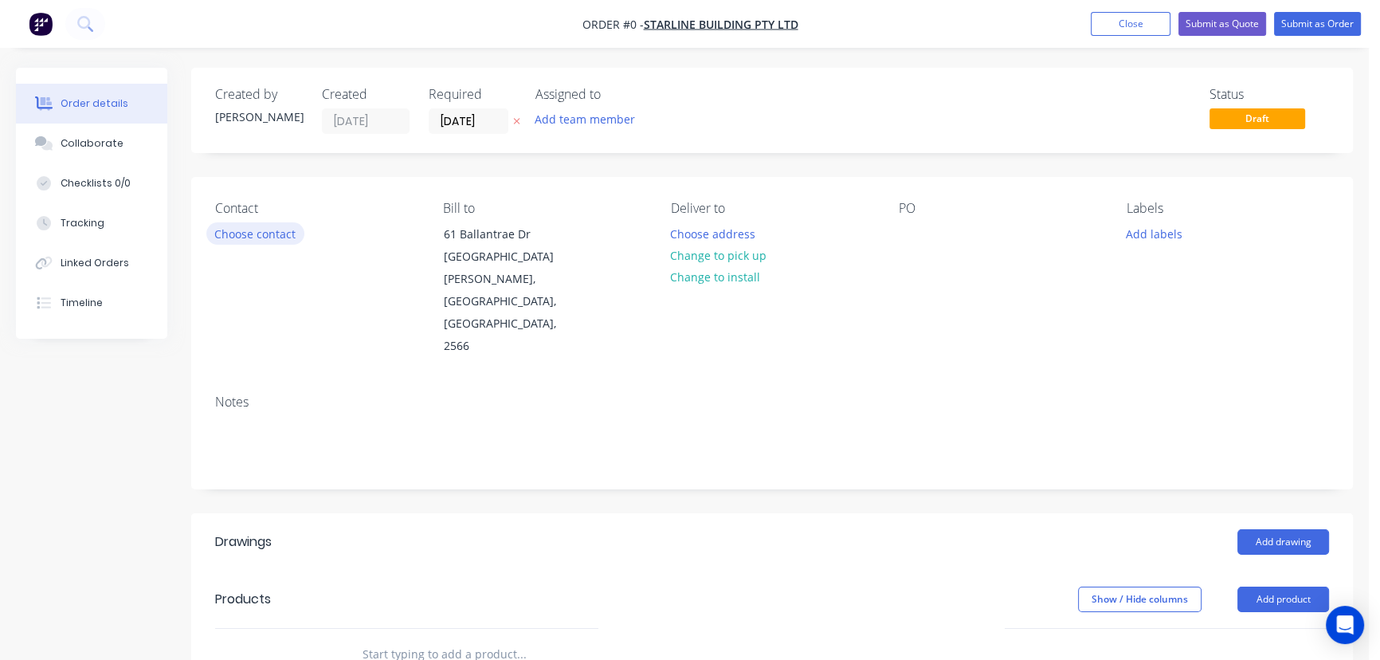
click at [272, 232] on button "Choose contact" at bounding box center [255, 233] width 98 height 22
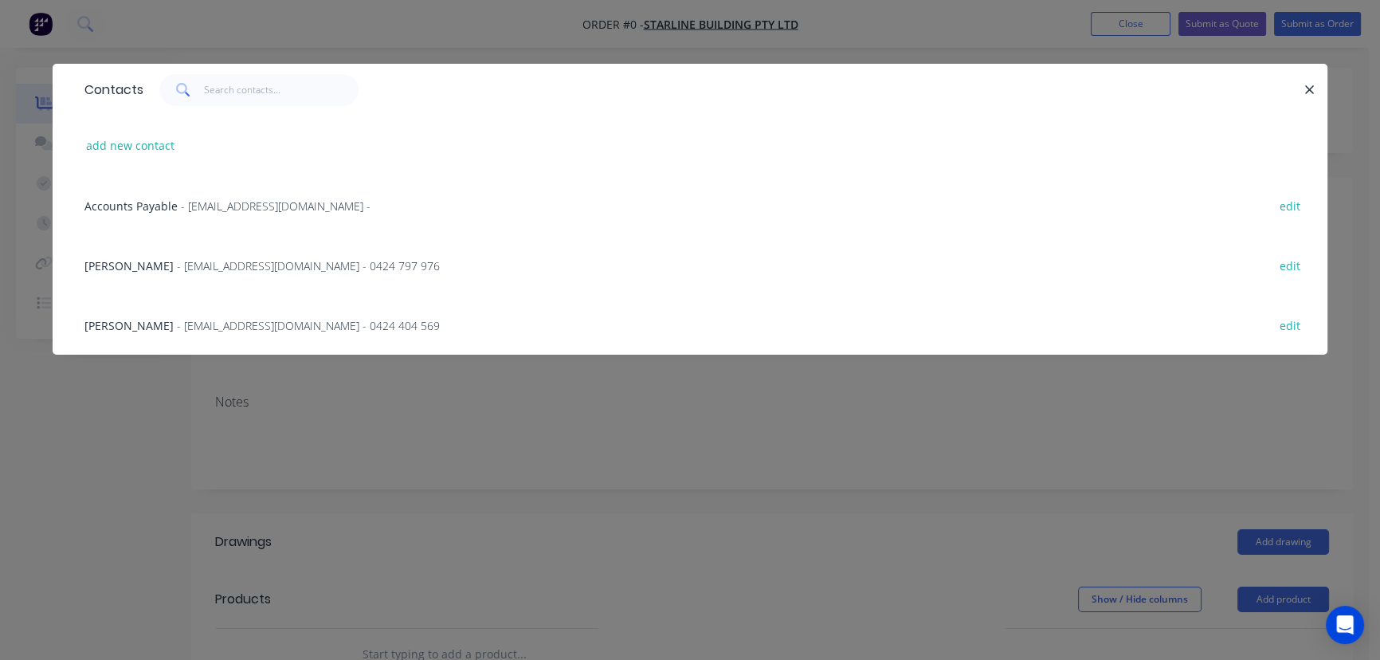
click at [177, 260] on span "- admin@starlinebuild.com.au - 0424 797 976" at bounding box center [308, 265] width 263 height 15
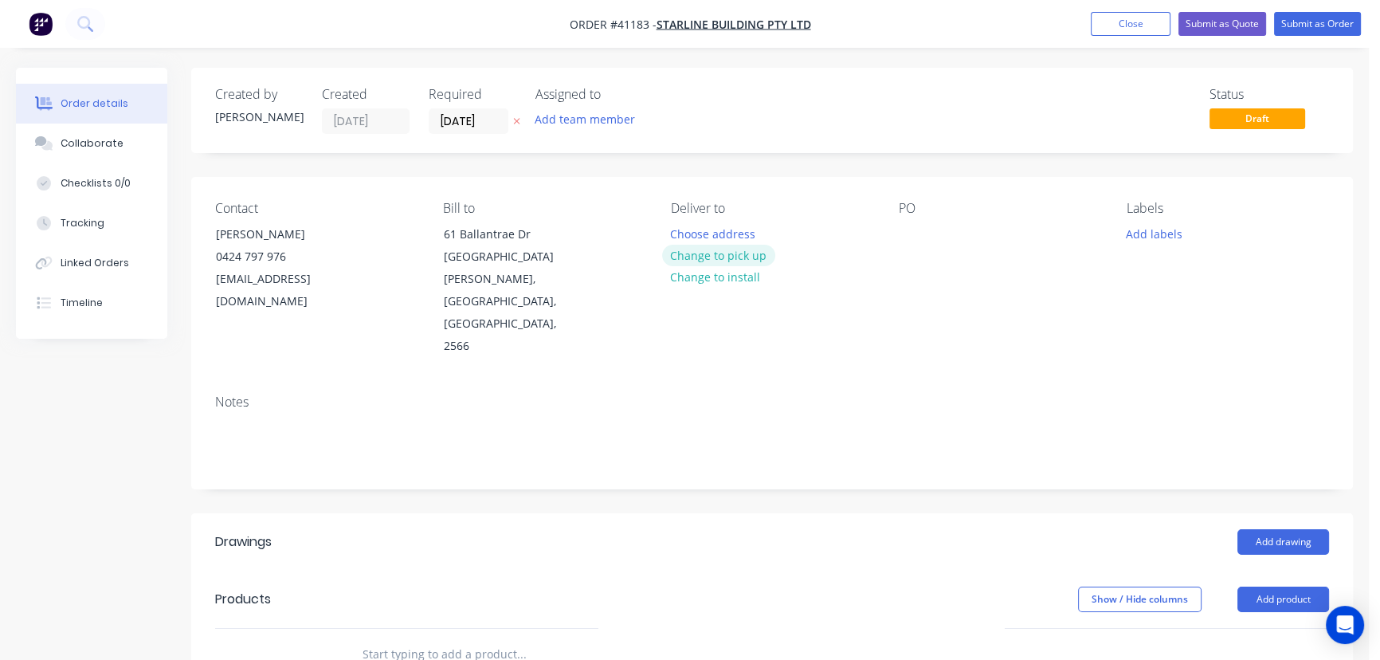
click at [732, 254] on button "Change to pick up" at bounding box center [718, 256] width 113 height 22
click at [910, 231] on div at bounding box center [911, 233] width 25 height 23
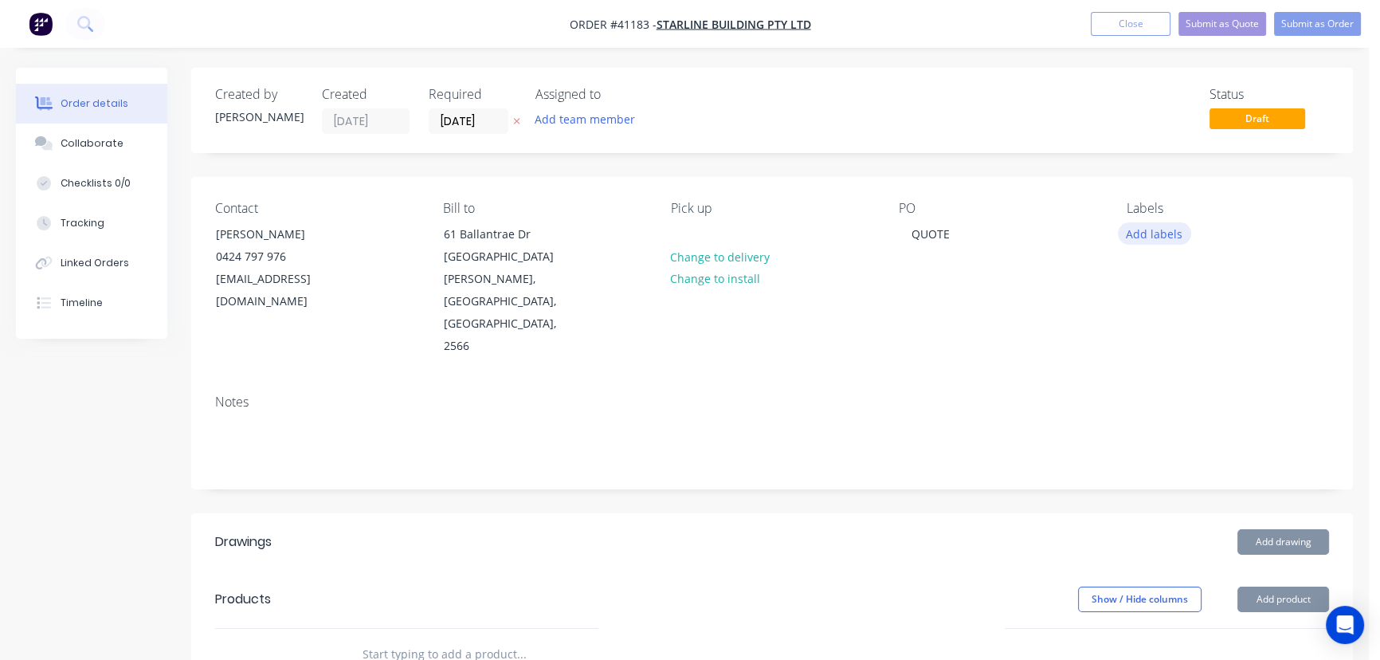
click at [1151, 235] on button "Add labels" at bounding box center [1154, 233] width 73 height 22
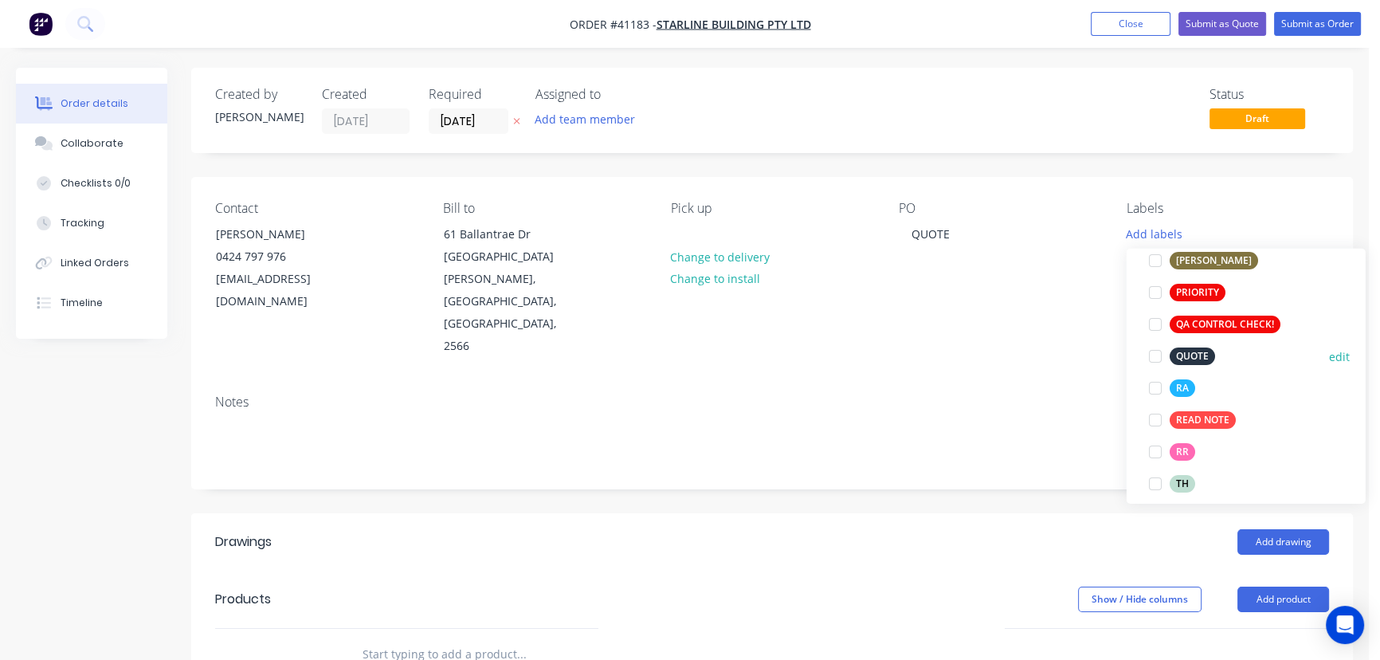
click at [1156, 358] on div at bounding box center [1155, 356] width 32 height 32
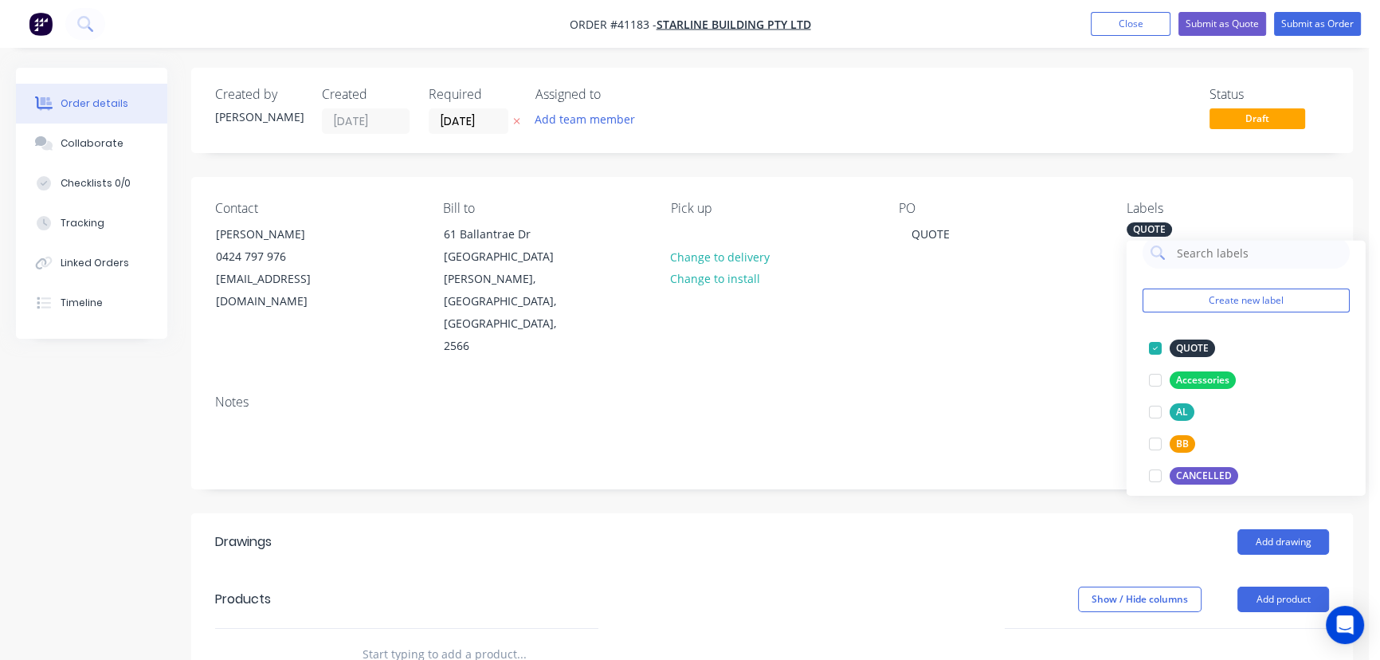
click at [861, 513] on header "Drawings Add drawing" at bounding box center [772, 541] width 1162 height 57
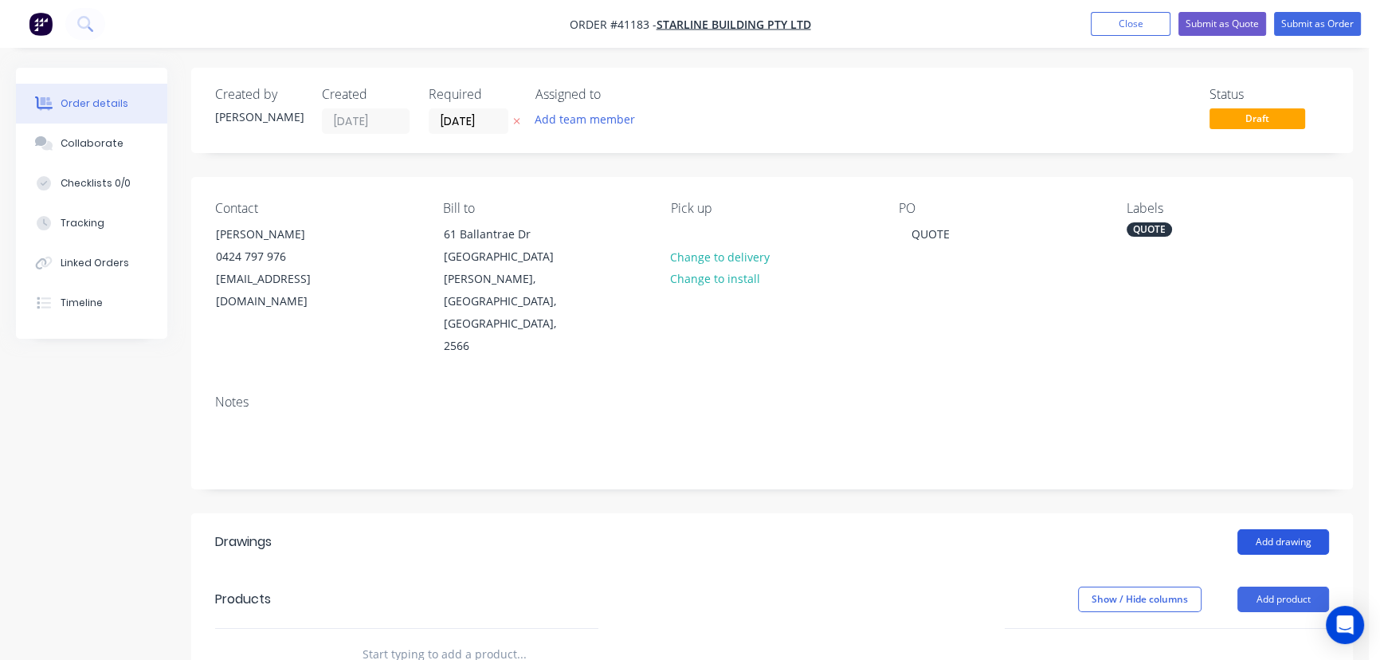
click at [1296, 529] on button "Add drawing" at bounding box center [1283, 541] width 92 height 25
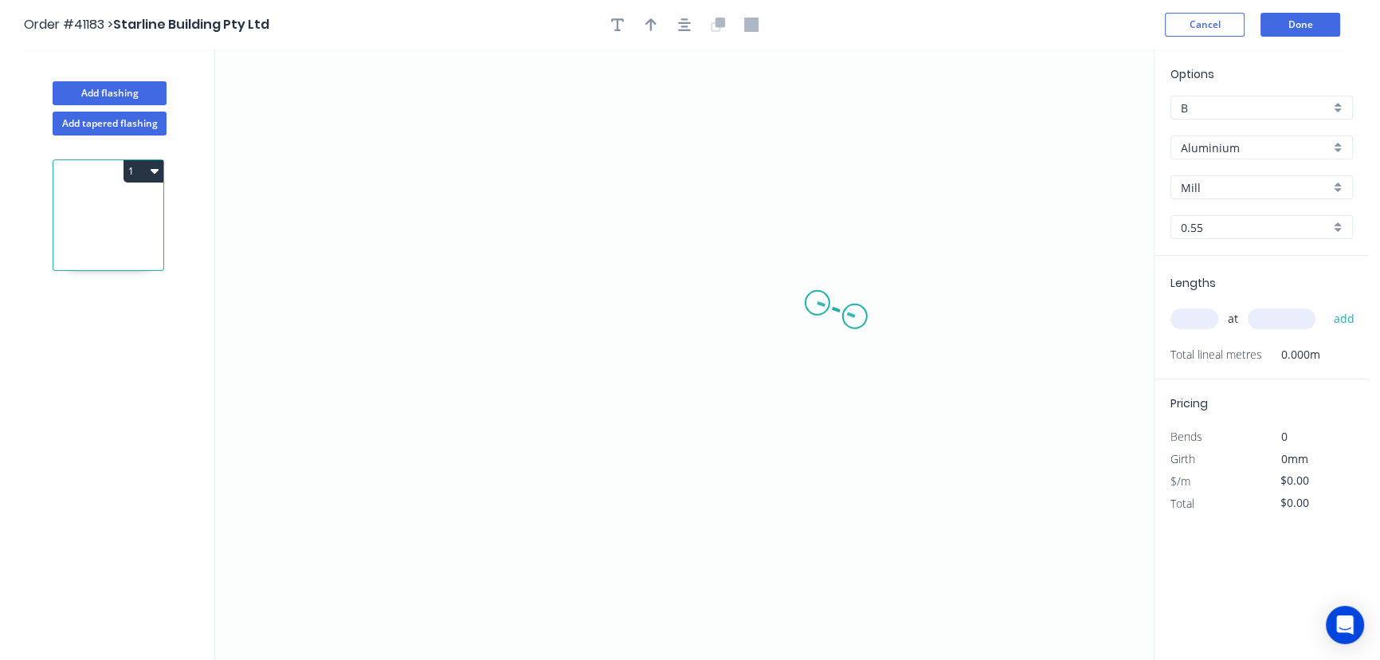
drag, startPoint x: 855, startPoint y: 316, endPoint x: 771, endPoint y: 282, distance: 91.1
click at [771, 282] on icon "0" at bounding box center [684, 354] width 939 height 610
drag, startPoint x: 763, startPoint y: 284, endPoint x: 415, endPoint y: 266, distance: 347.9
click at [415, 266] on icon "0 ?" at bounding box center [684, 354] width 939 height 610
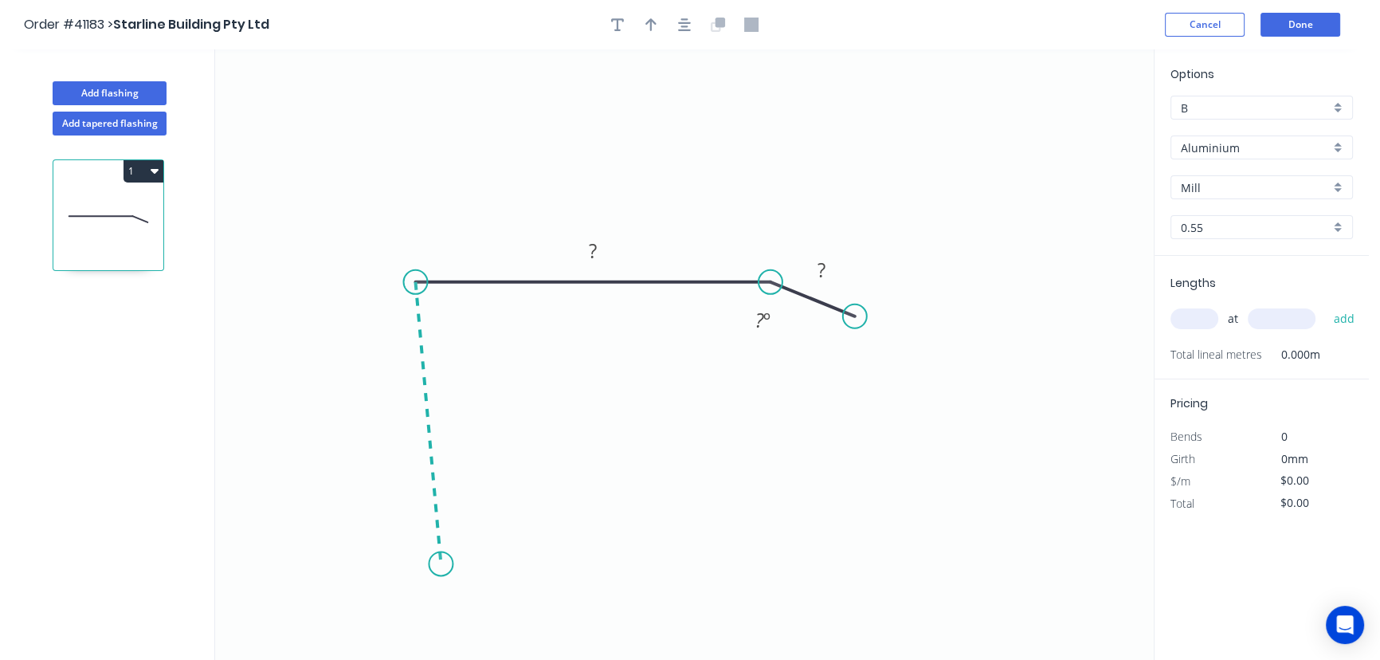
drag, startPoint x: 415, startPoint y: 266, endPoint x: 441, endPoint y: 564, distance: 299.1
click at [441, 564] on icon "0 ? ? ? º" at bounding box center [684, 354] width 939 height 610
drag, startPoint x: 442, startPoint y: 565, endPoint x: 645, endPoint y: 571, distance: 202.5
click at [645, 571] on icon "0 ? ? ? ? º ? º" at bounding box center [684, 354] width 939 height 610
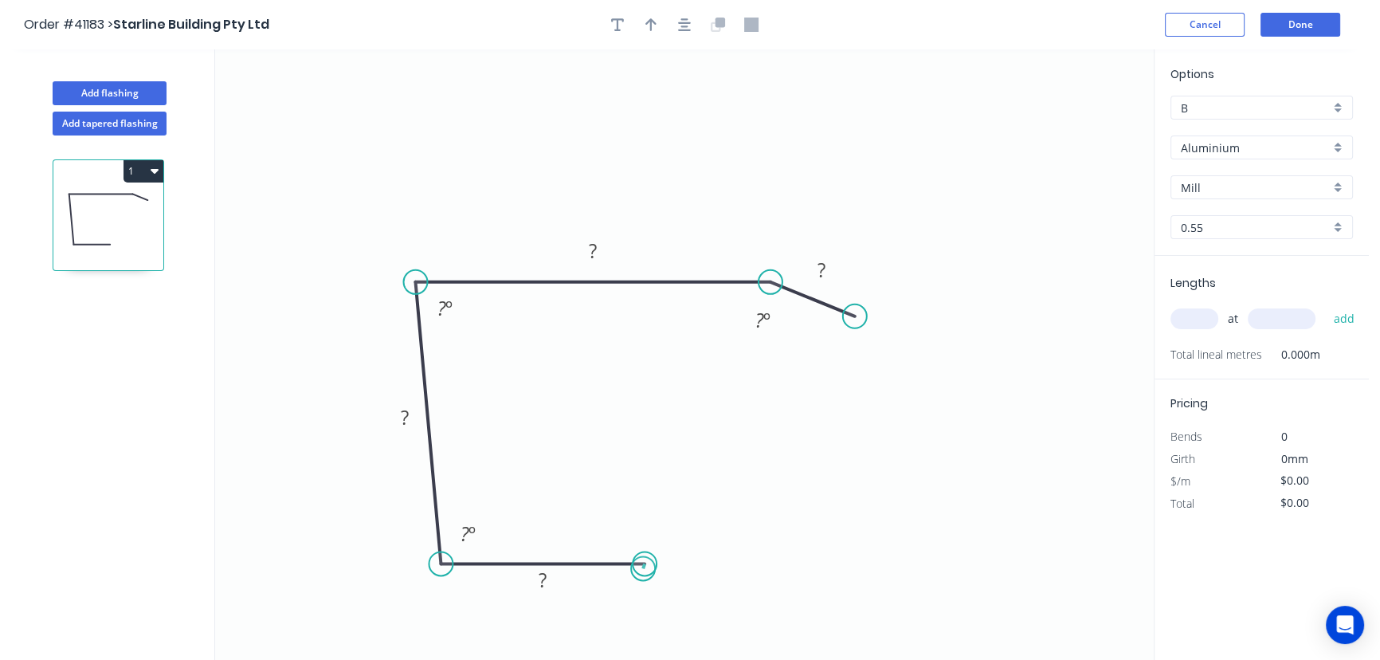
click at [643, 569] on circle at bounding box center [645, 563] width 24 height 24
click at [643, 568] on circle at bounding box center [645, 563] width 24 height 24
click at [641, 555] on circle at bounding box center [645, 563] width 24 height 24
click at [643, 557] on circle at bounding box center [645, 563] width 24 height 24
click at [597, 257] on tspan "?" at bounding box center [593, 250] width 8 height 26
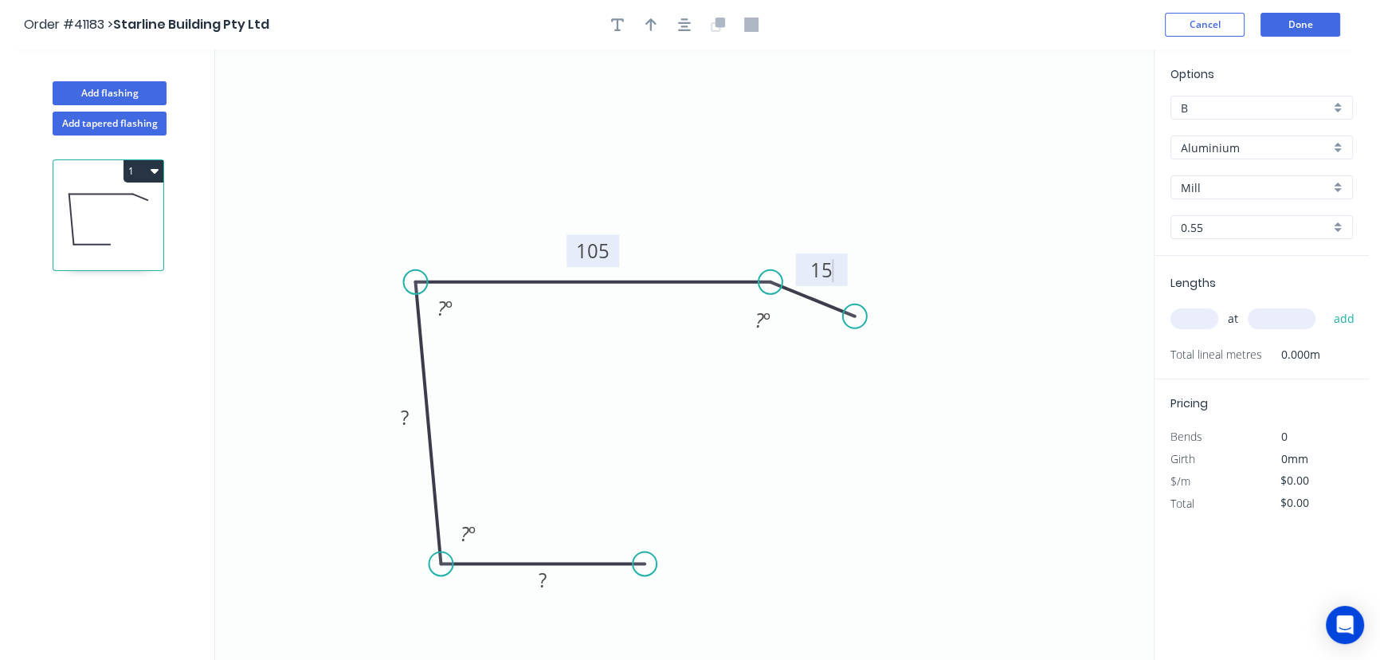
drag, startPoint x: 982, startPoint y: 259, endPoint x: 950, endPoint y: 300, distance: 52.3
click at [980, 259] on icon "0 ? ? 105 15 ? º ? º ? º" at bounding box center [684, 354] width 939 height 610
drag, startPoint x: 853, startPoint y: 314, endPoint x: 812, endPoint y: 321, distance: 41.3
click at [812, 321] on circle at bounding box center [812, 324] width 24 height 24
click at [438, 311] on tspan "?" at bounding box center [441, 307] width 9 height 26
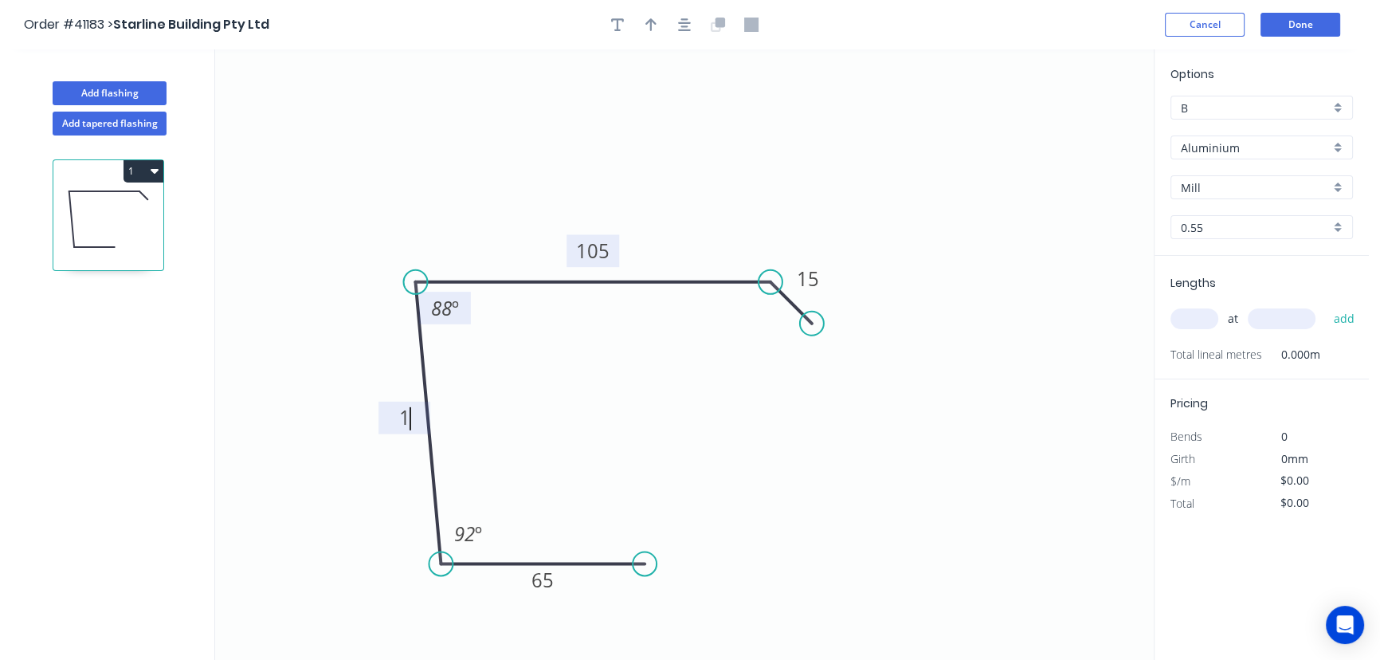
type input "$13.28"
click at [1337, 148] on div "Aluminium" at bounding box center [1262, 147] width 182 height 24
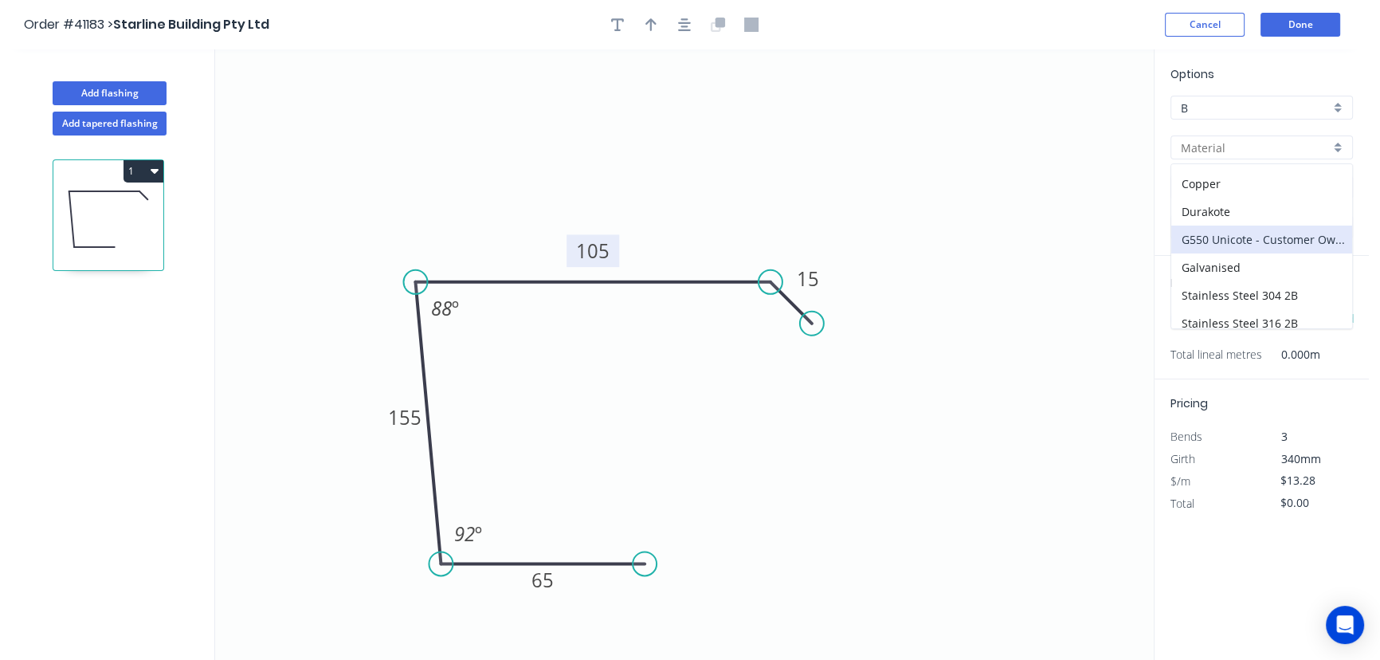
scroll to position [144, 0]
click at [1235, 249] on div "Galvanised" at bounding box center [1261, 257] width 181 height 28
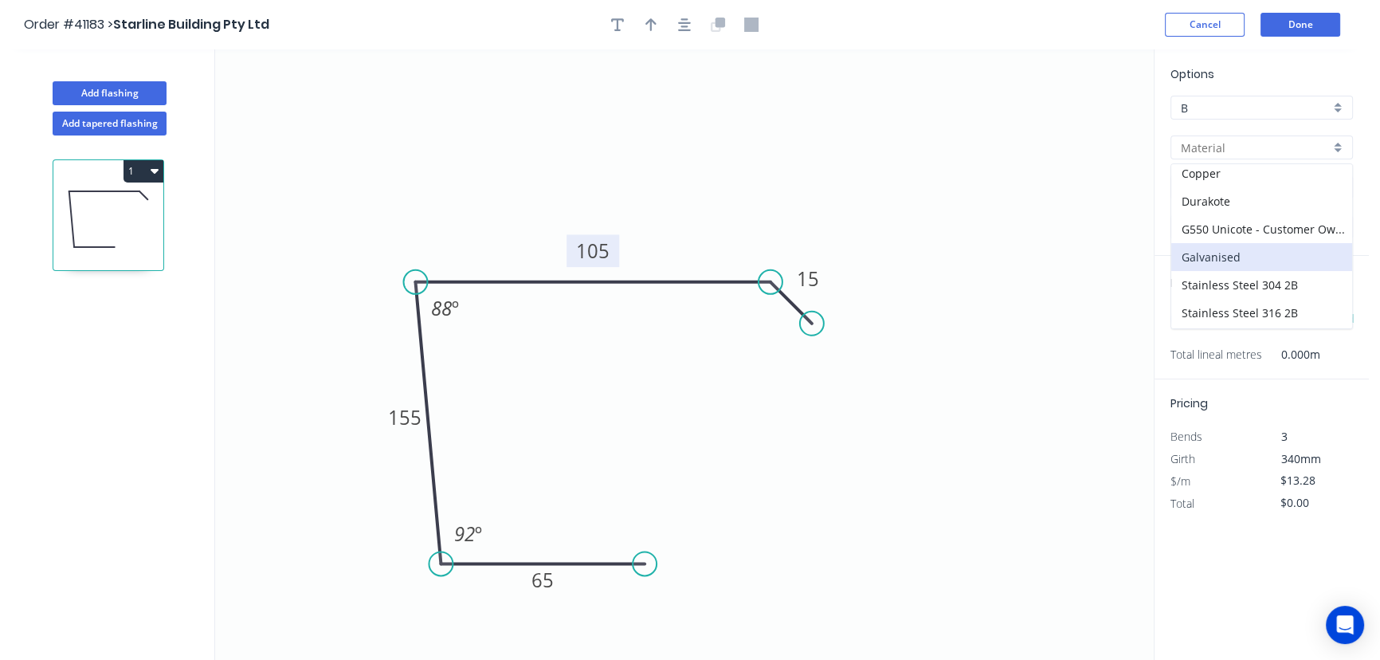
type input "Galvanised"
type input "PC - Custom"
type input "$10.46"
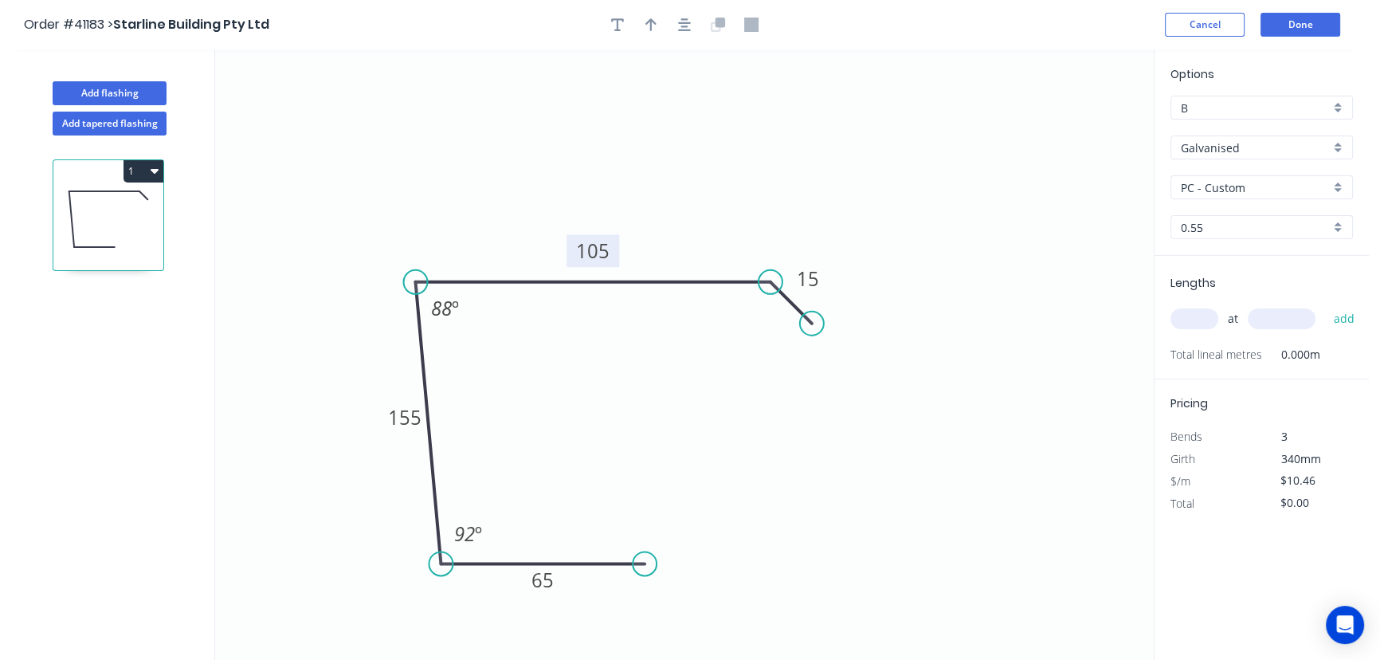
click at [1337, 224] on div "0.55" at bounding box center [1262, 227] width 182 height 24
click at [1216, 390] on div "2.5" at bounding box center [1261, 397] width 181 height 28
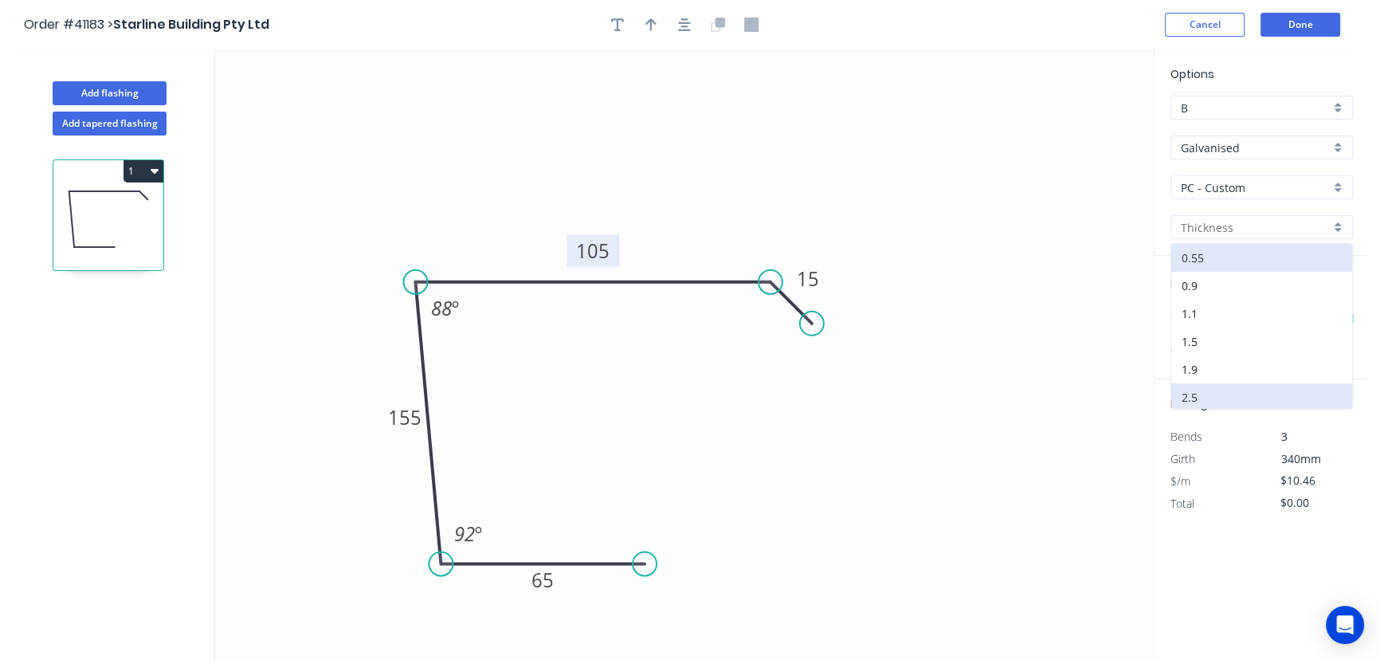
type input "2.5"
type input "$1.18"
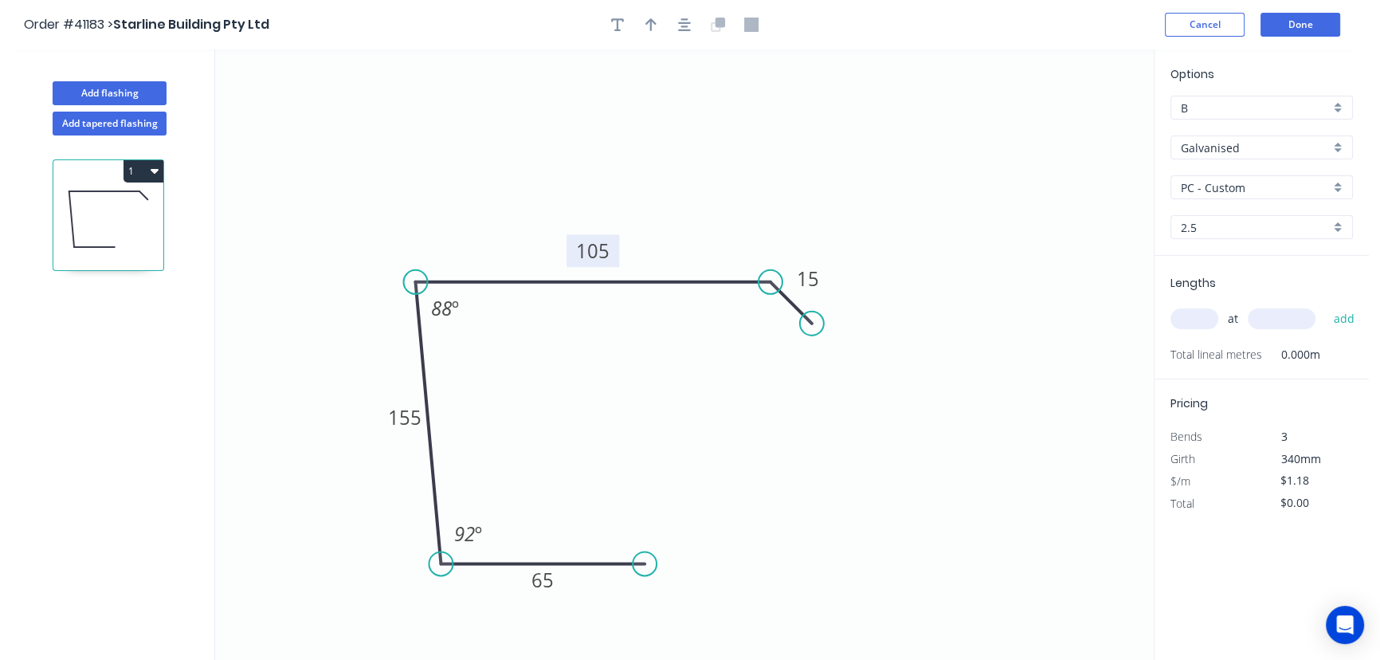
click at [1192, 322] on input "text" at bounding box center [1195, 318] width 48 height 21
type input "1"
type input "1000"
click at [1325, 305] on button "add" at bounding box center [1343, 318] width 37 height 27
type input "$1.18"
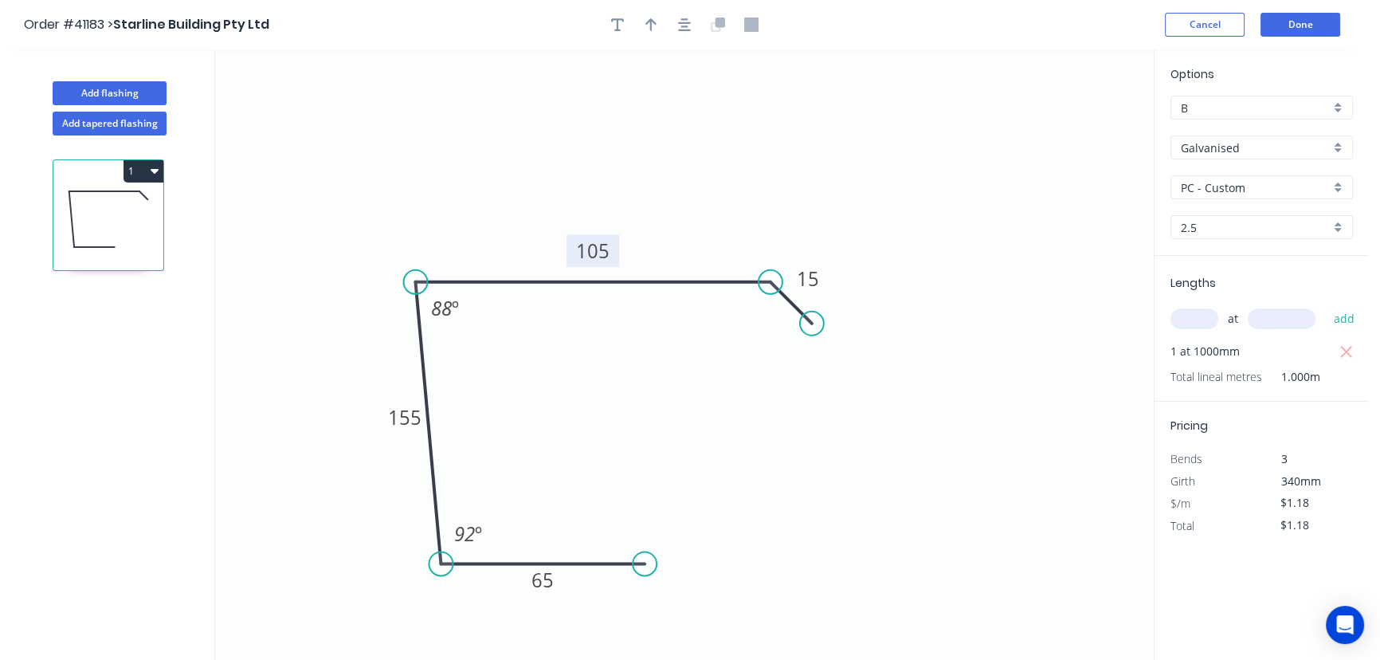
click at [1342, 183] on div "PC - Custom" at bounding box center [1262, 187] width 182 height 24
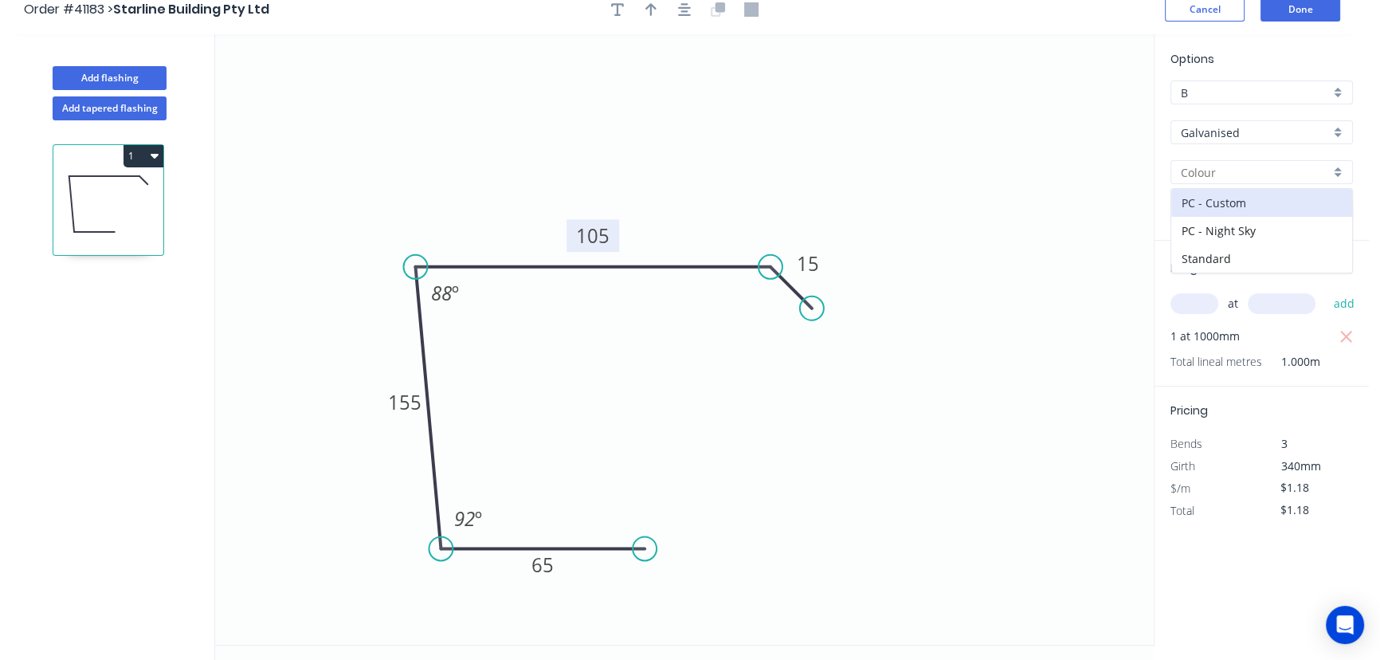
scroll to position [29, 0]
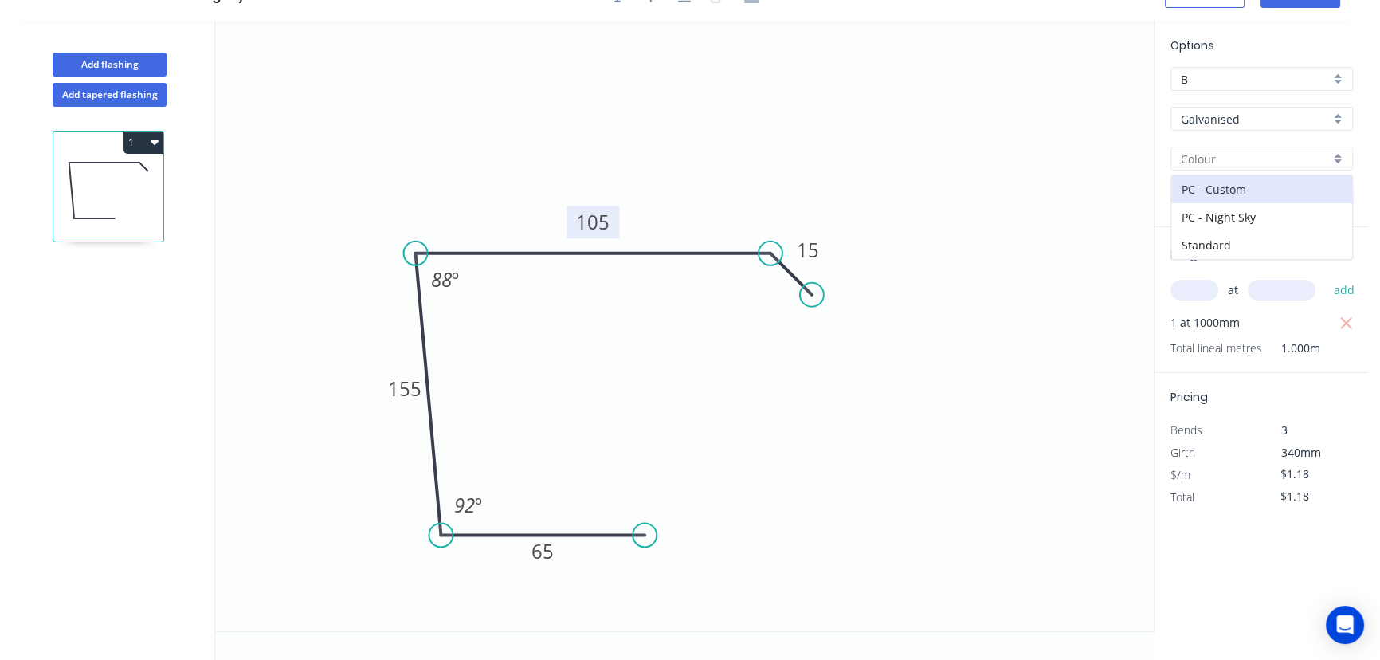
drag, startPoint x: 1038, startPoint y: 194, endPoint x: 1127, endPoint y: 202, distance: 88.9
click at [1039, 194] on icon "0 65 155 105 15 88 º 92 º" at bounding box center [684, 326] width 939 height 610
drag, startPoint x: 1331, startPoint y: 156, endPoint x: 1317, endPoint y: 155, distance: 14.4
click at [1331, 155] on div at bounding box center [1262, 159] width 182 height 24
click at [1216, 239] on div "Standard" at bounding box center [1261, 245] width 181 height 28
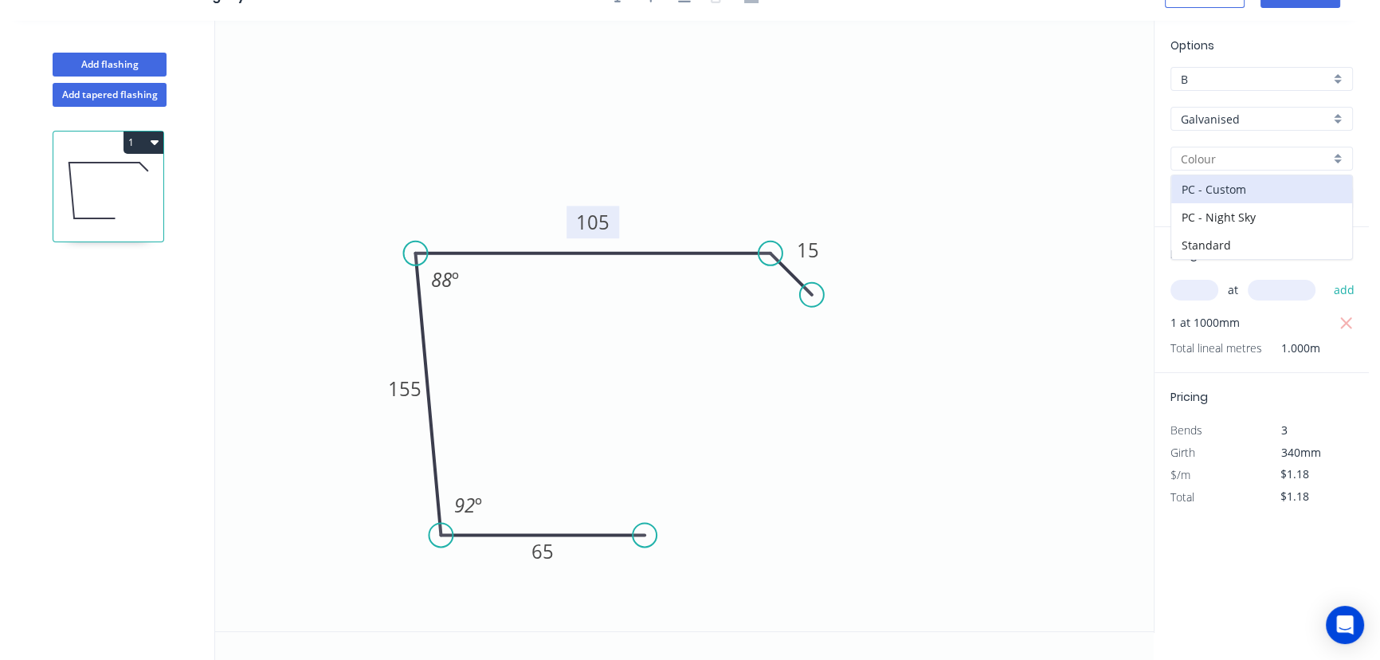
type input "Standard"
click at [1344, 321] on icon "button" at bounding box center [1346, 323] width 14 height 19
type input "$0.00"
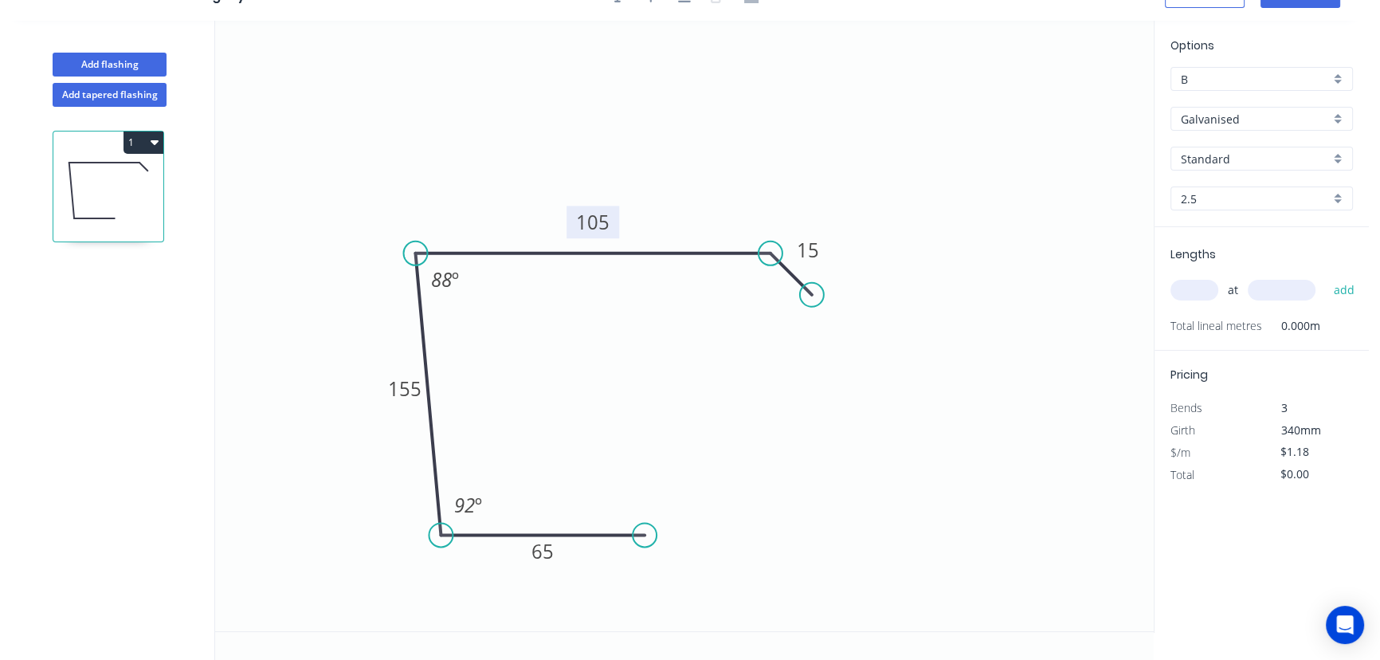
click at [1204, 284] on input "text" at bounding box center [1195, 290] width 48 height 21
type input "1"
type input "1000"
click at [1325, 276] on button "add" at bounding box center [1343, 289] width 37 height 27
type input "$1.18"
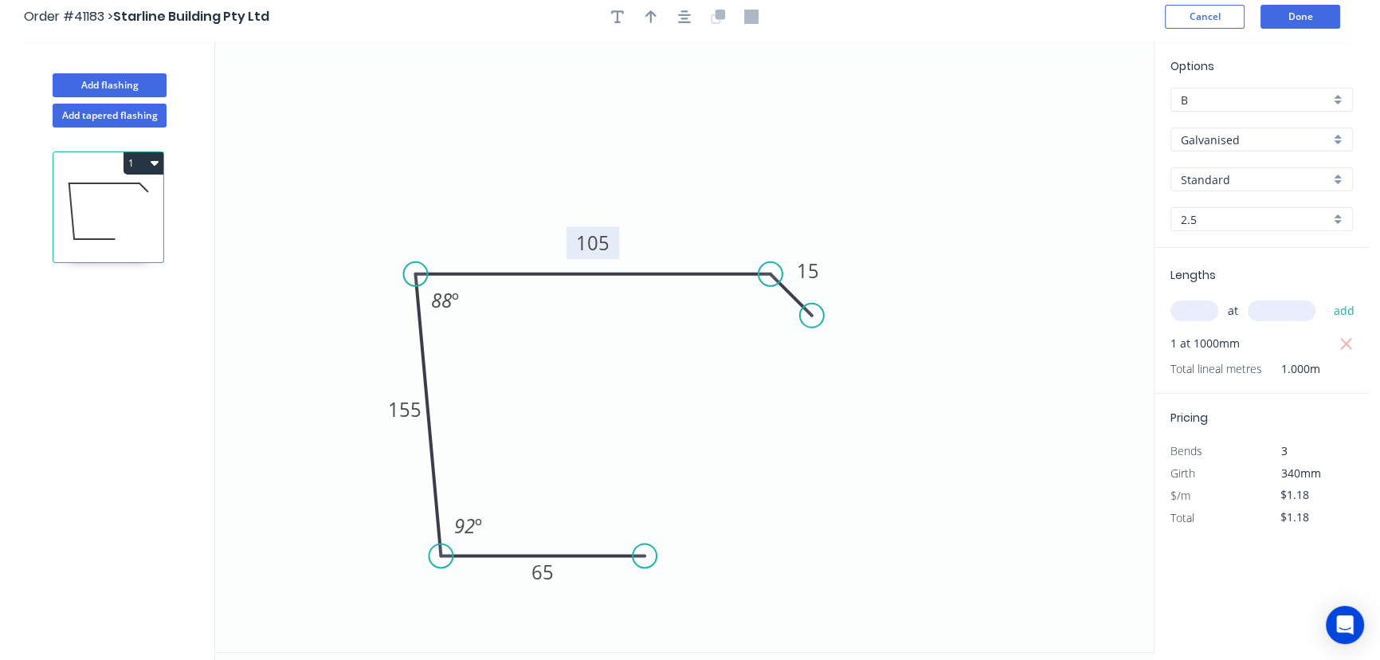
scroll to position [0, 0]
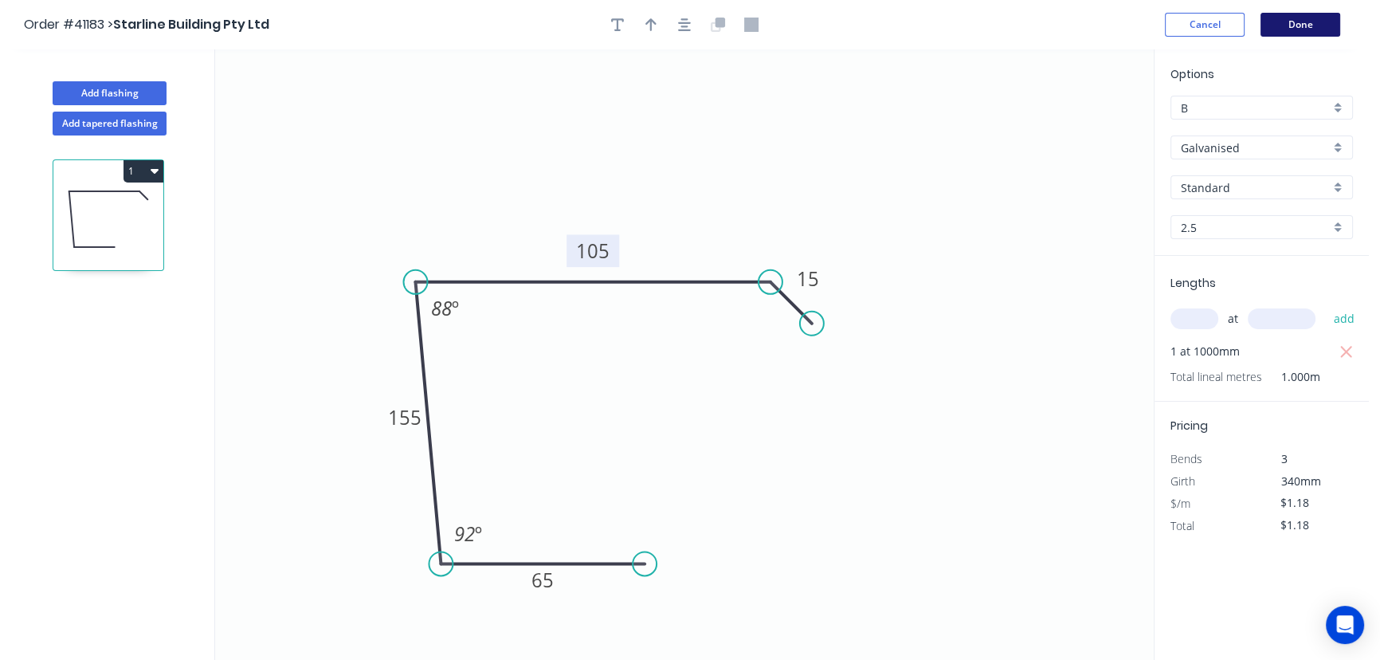
click at [1308, 19] on button "Done" at bounding box center [1301, 25] width 80 height 24
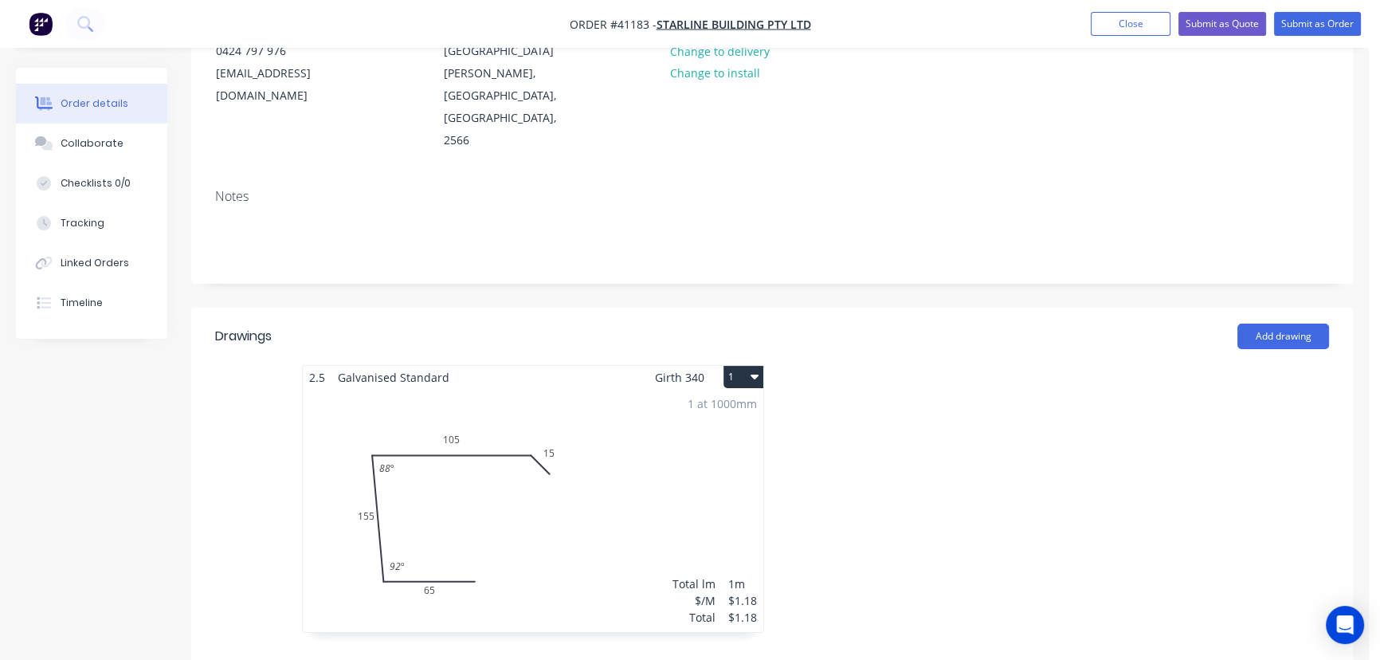
scroll to position [217, 0]
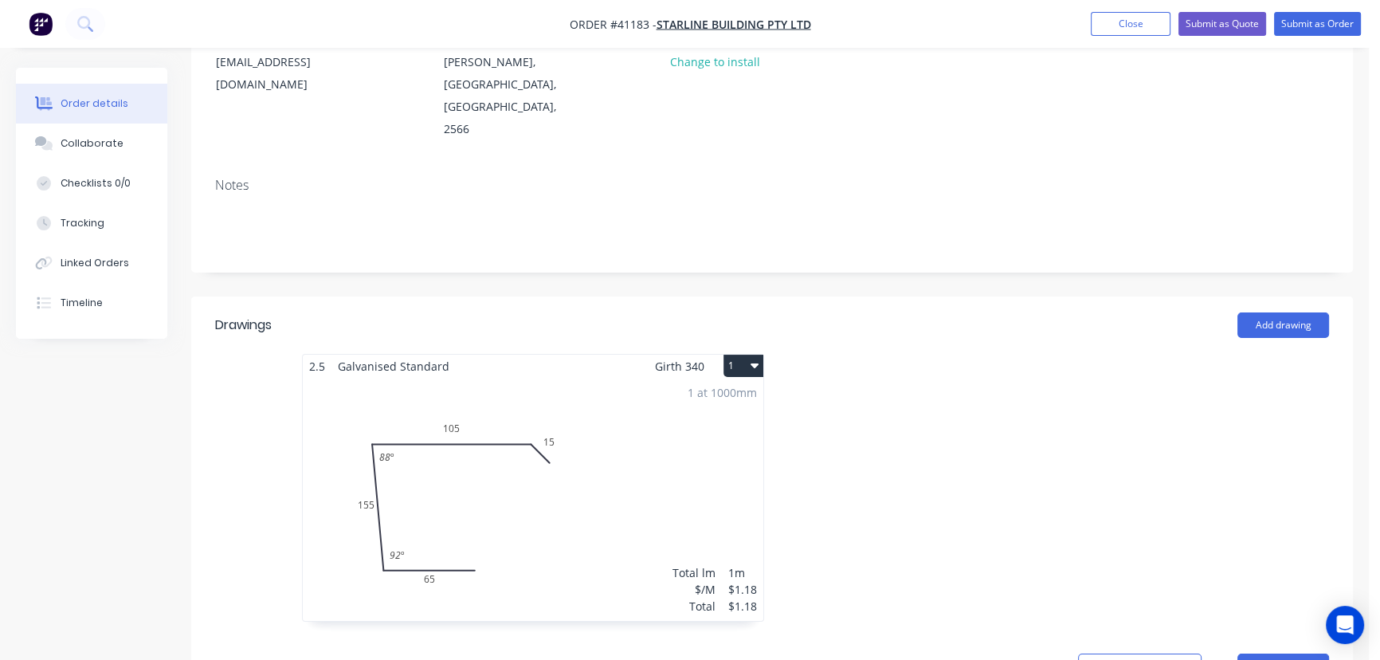
click at [692, 399] on div "1 at 1000mm Total lm $/M Total 1m $1.18 $1.18" at bounding box center [533, 499] width 461 height 243
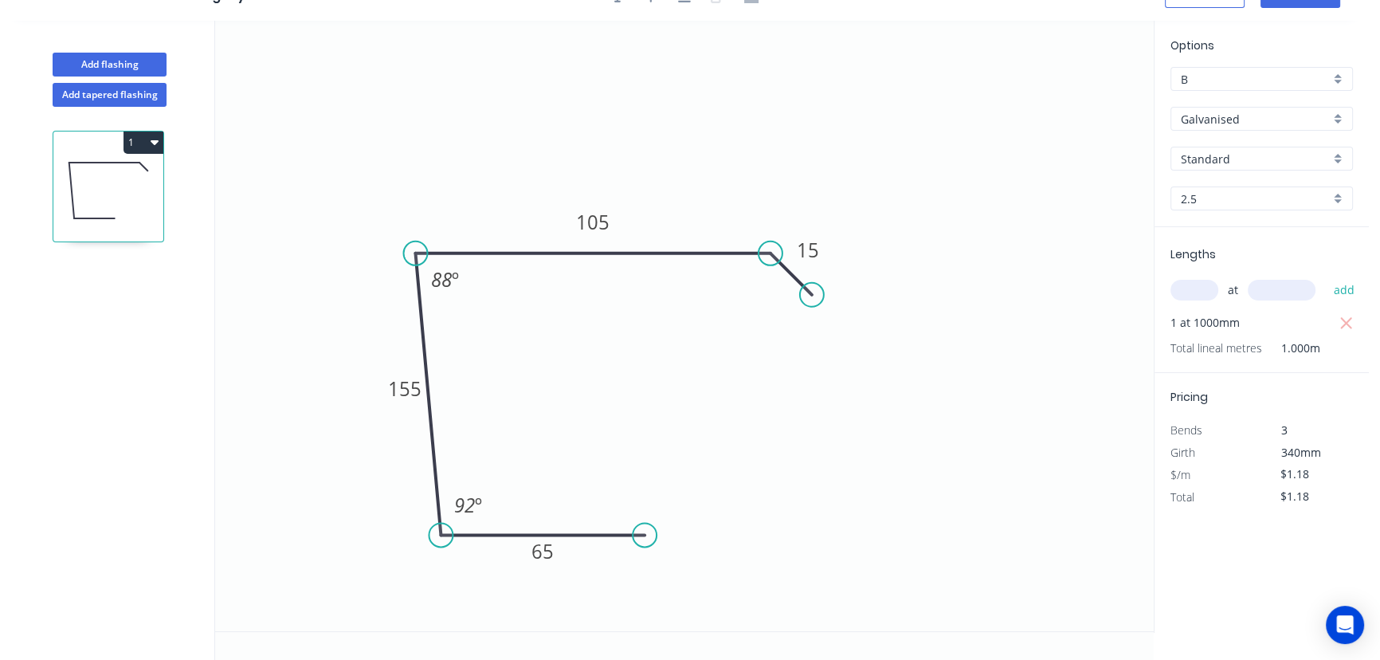
click at [1344, 198] on div "2.5" at bounding box center [1262, 198] width 182 height 24
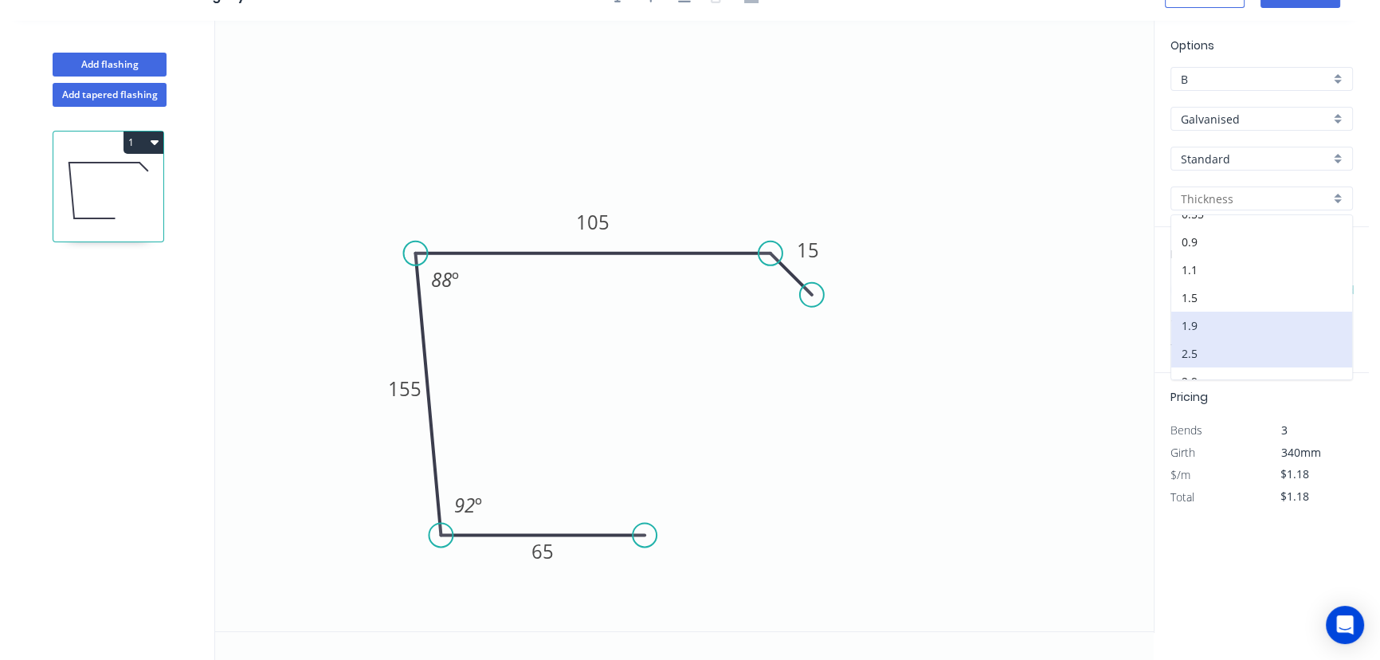
scroll to position [29, 0]
click at [1205, 363] on div "2.9" at bounding box center [1261, 367] width 181 height 28
type input "2.9"
type input "$61.18"
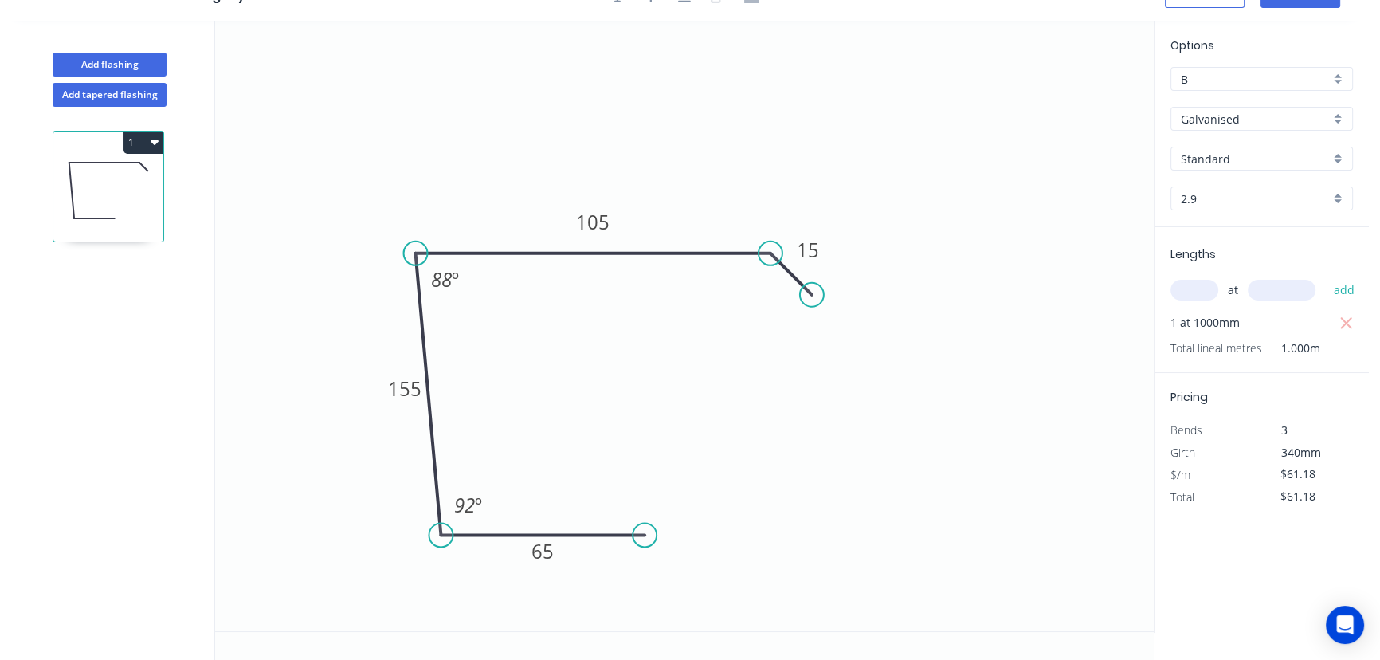
scroll to position [0, 0]
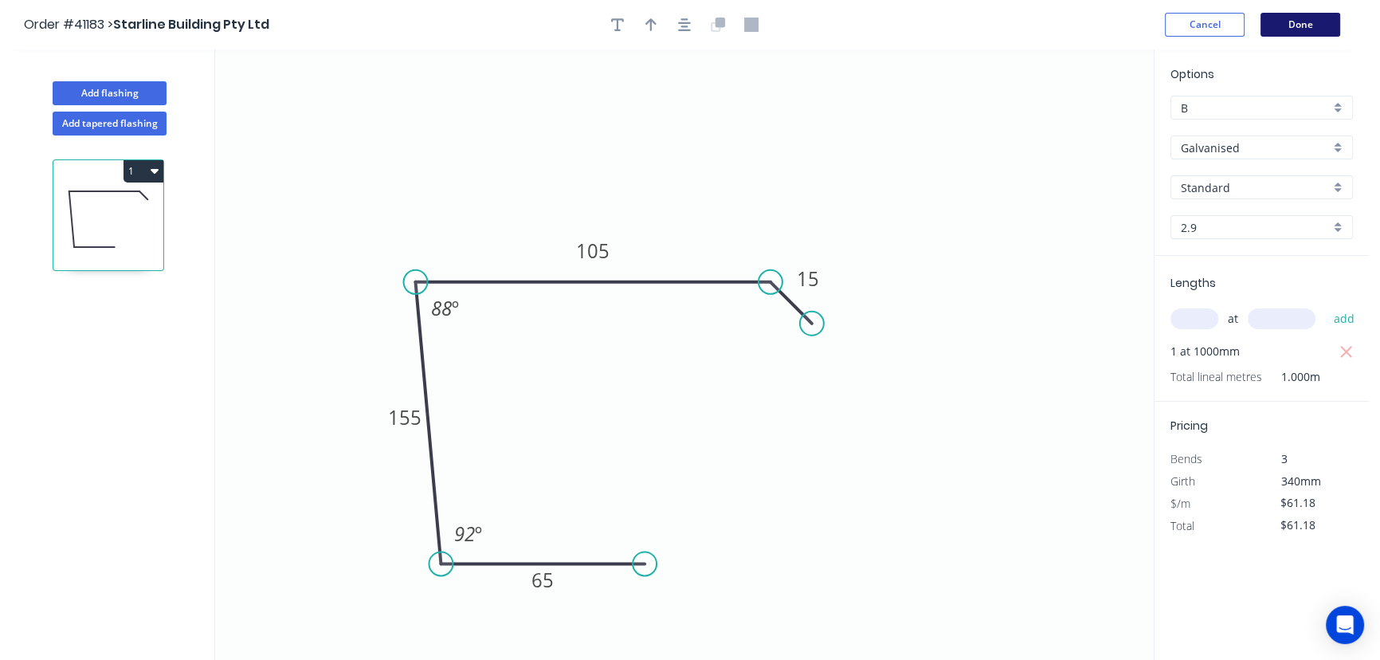
click at [1306, 22] on button "Done" at bounding box center [1301, 25] width 80 height 24
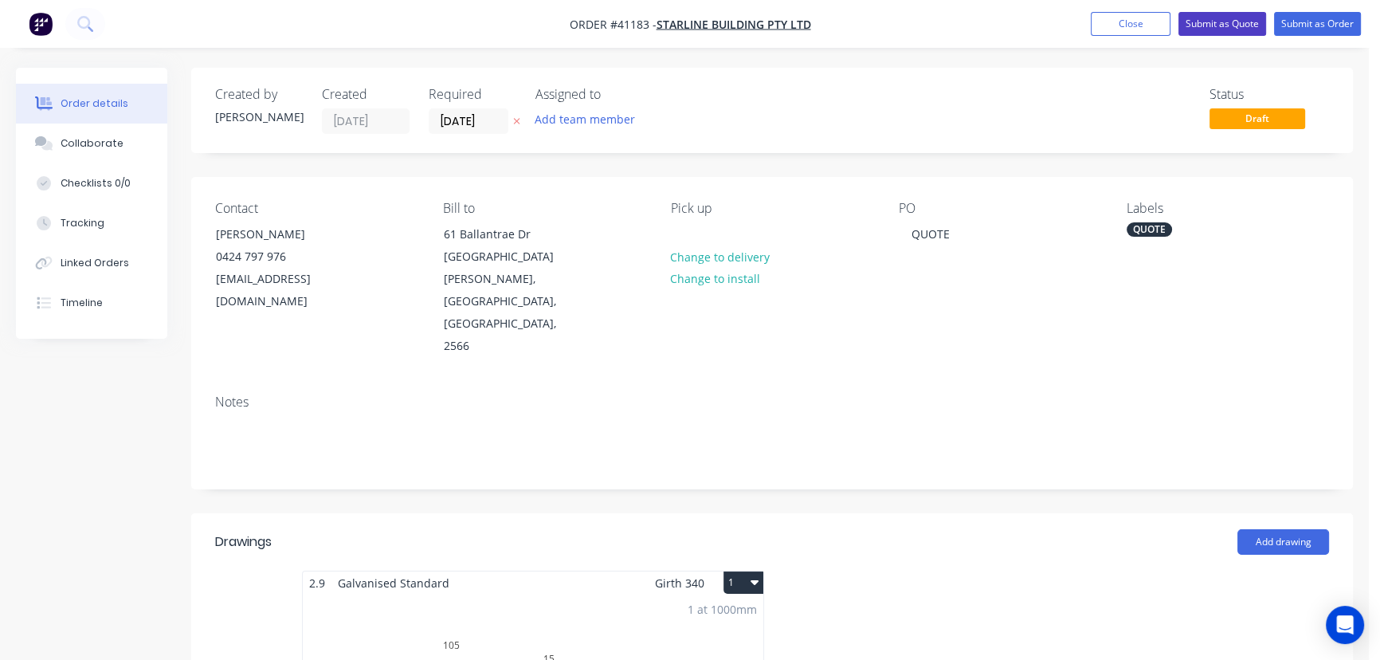
click at [1202, 23] on button "Submit as Quote" at bounding box center [1222, 24] width 88 height 24
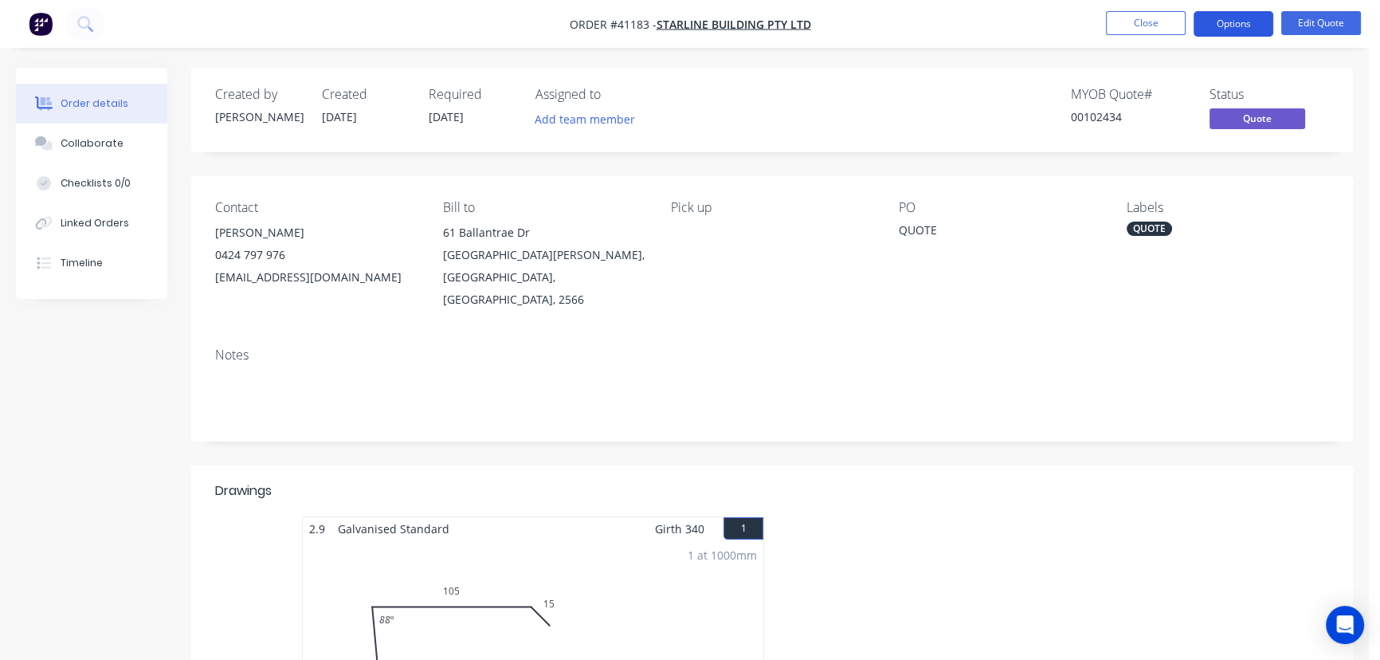
click at [1242, 23] on button "Options" at bounding box center [1234, 23] width 80 height 25
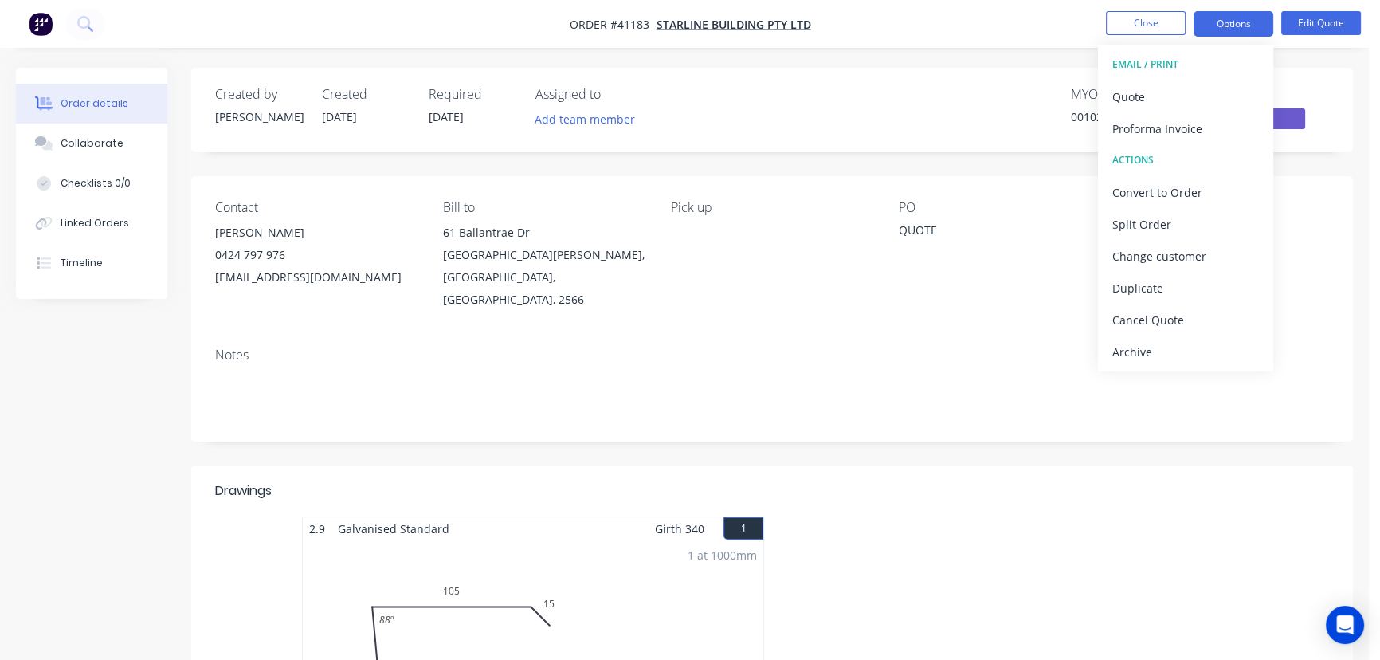
click at [908, 335] on div "Notes" at bounding box center [772, 388] width 1162 height 107
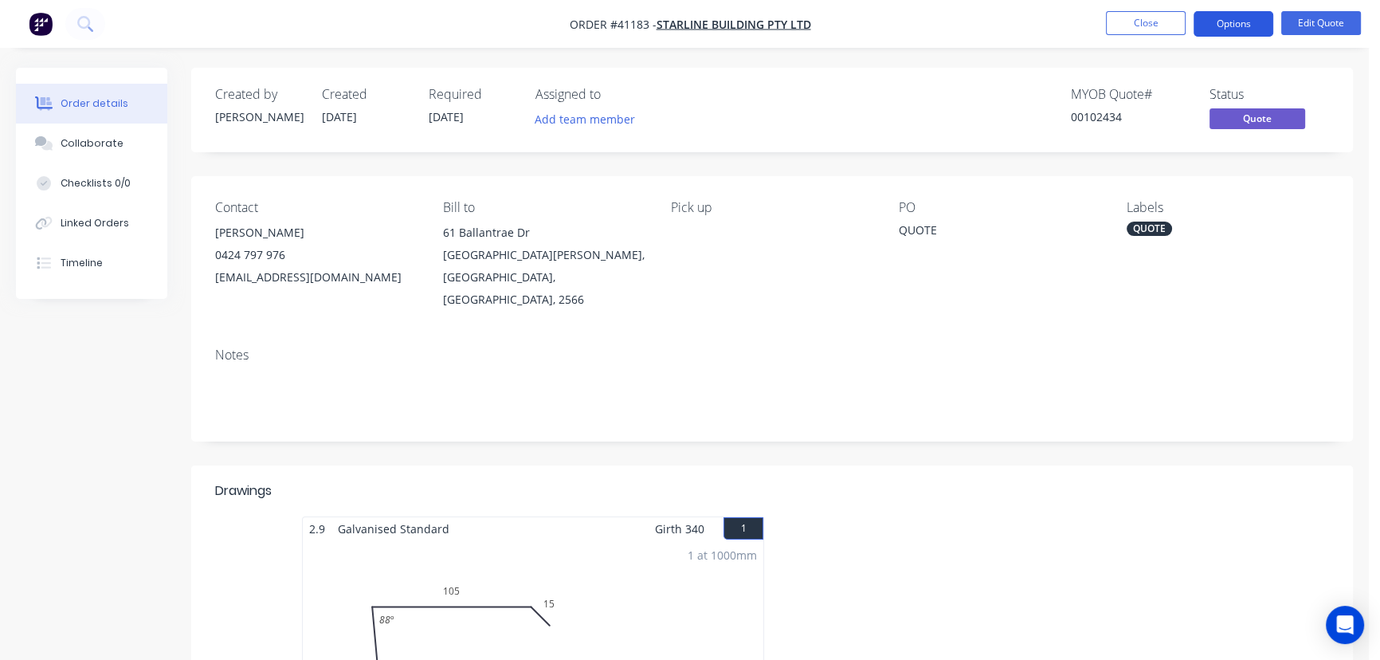
click at [1210, 28] on button "Options" at bounding box center [1234, 23] width 80 height 25
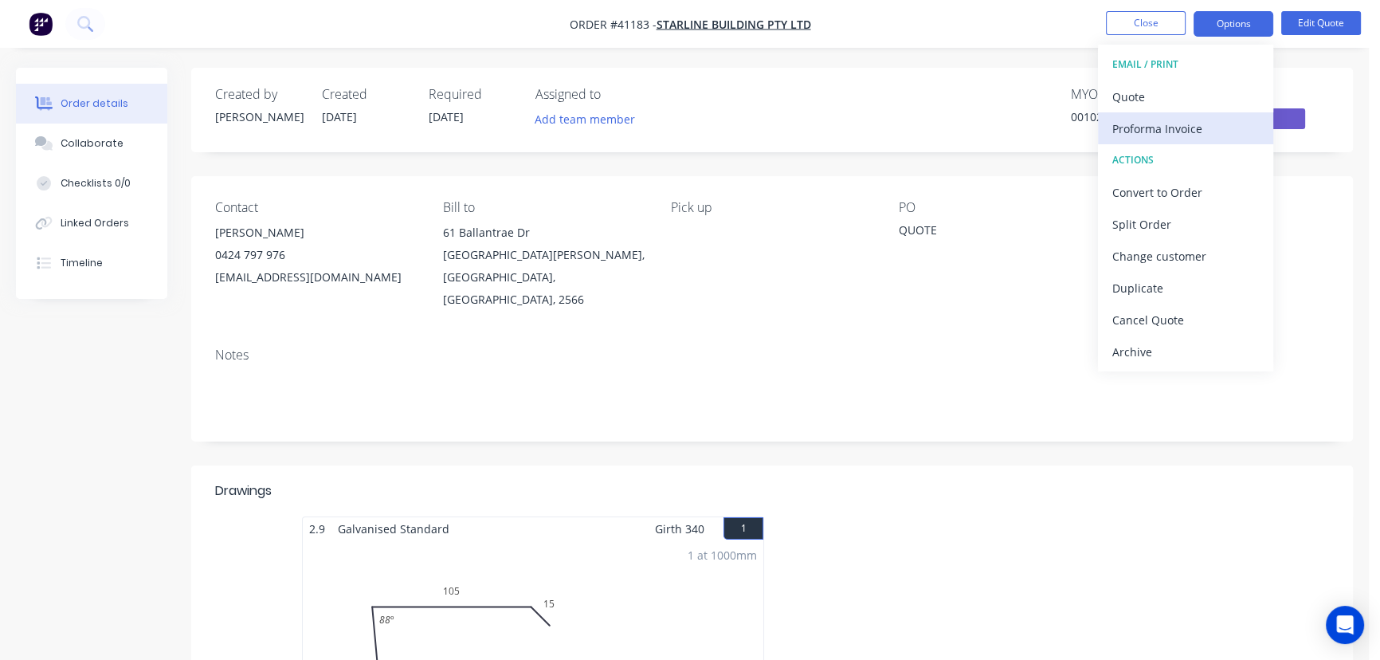
click at [1154, 127] on div "Proforma Invoice" at bounding box center [1185, 128] width 147 height 23
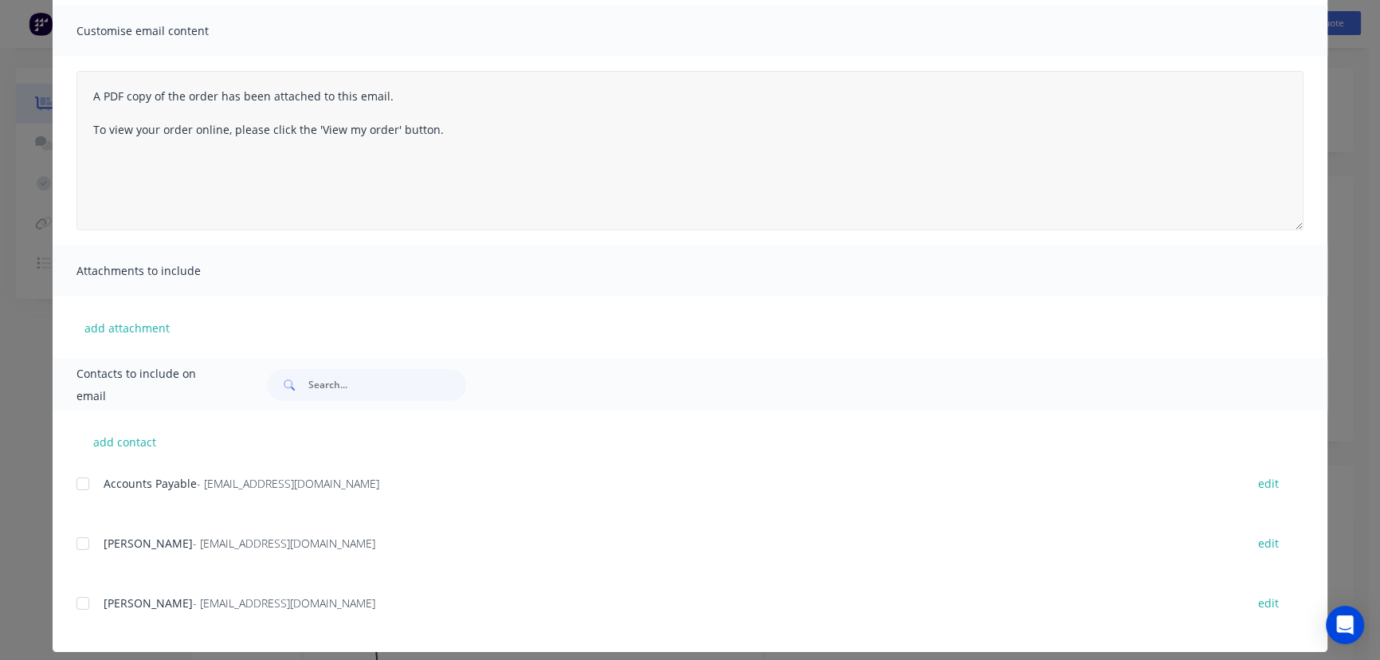
scroll to position [124, 0]
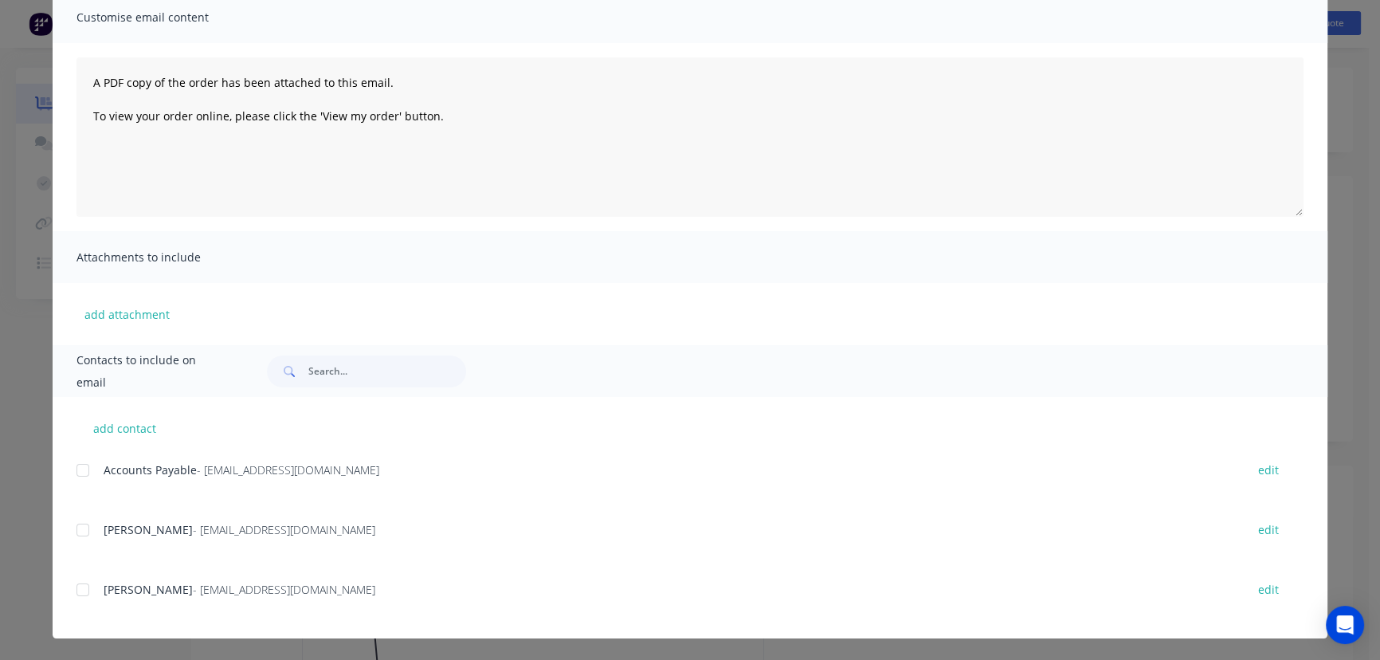
click at [80, 533] on div at bounding box center [83, 530] width 32 height 32
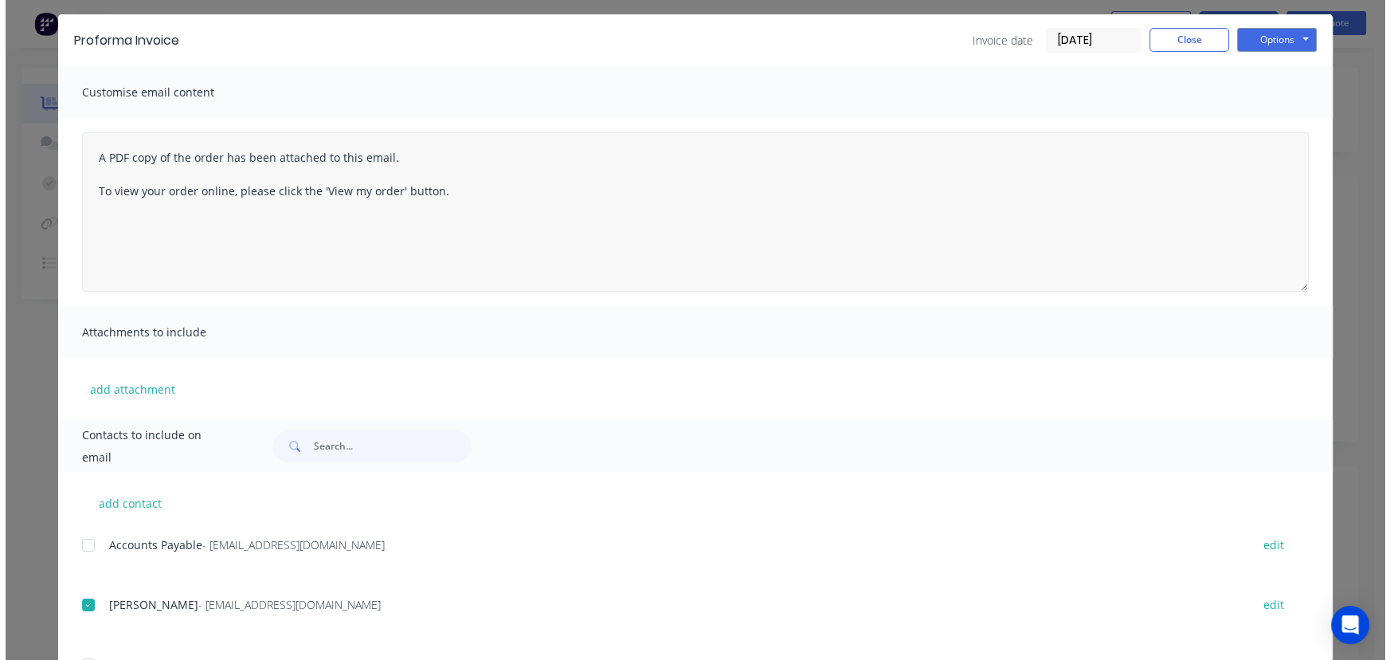
scroll to position [0, 0]
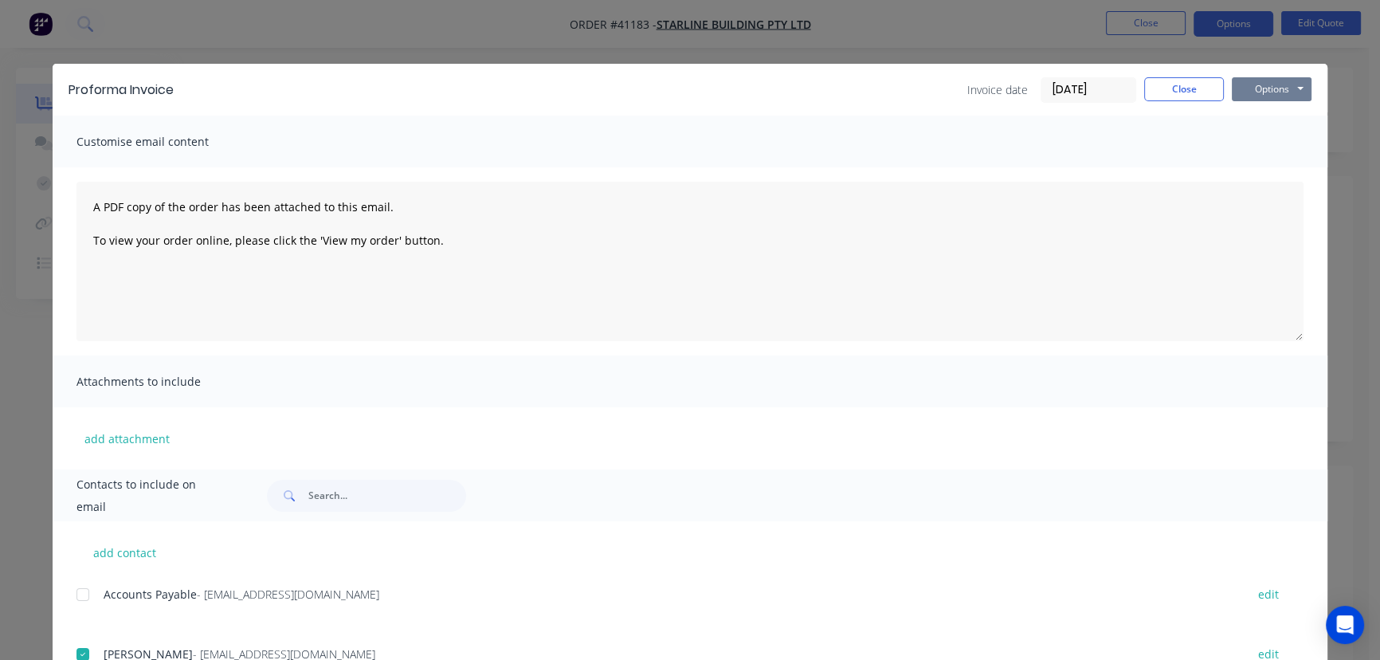
click at [1254, 87] on button "Options" at bounding box center [1272, 89] width 80 height 24
click at [1265, 172] on button "Email" at bounding box center [1283, 170] width 102 height 26
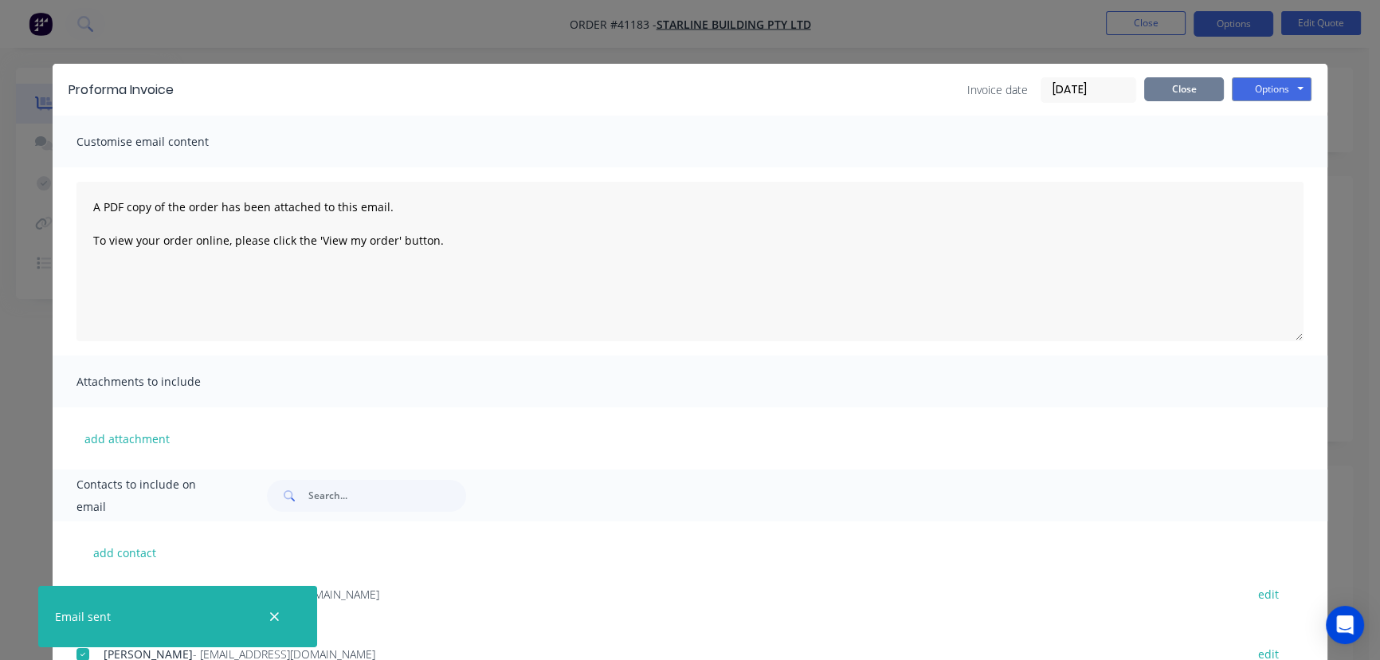
click at [1175, 89] on button "Close" at bounding box center [1184, 89] width 80 height 24
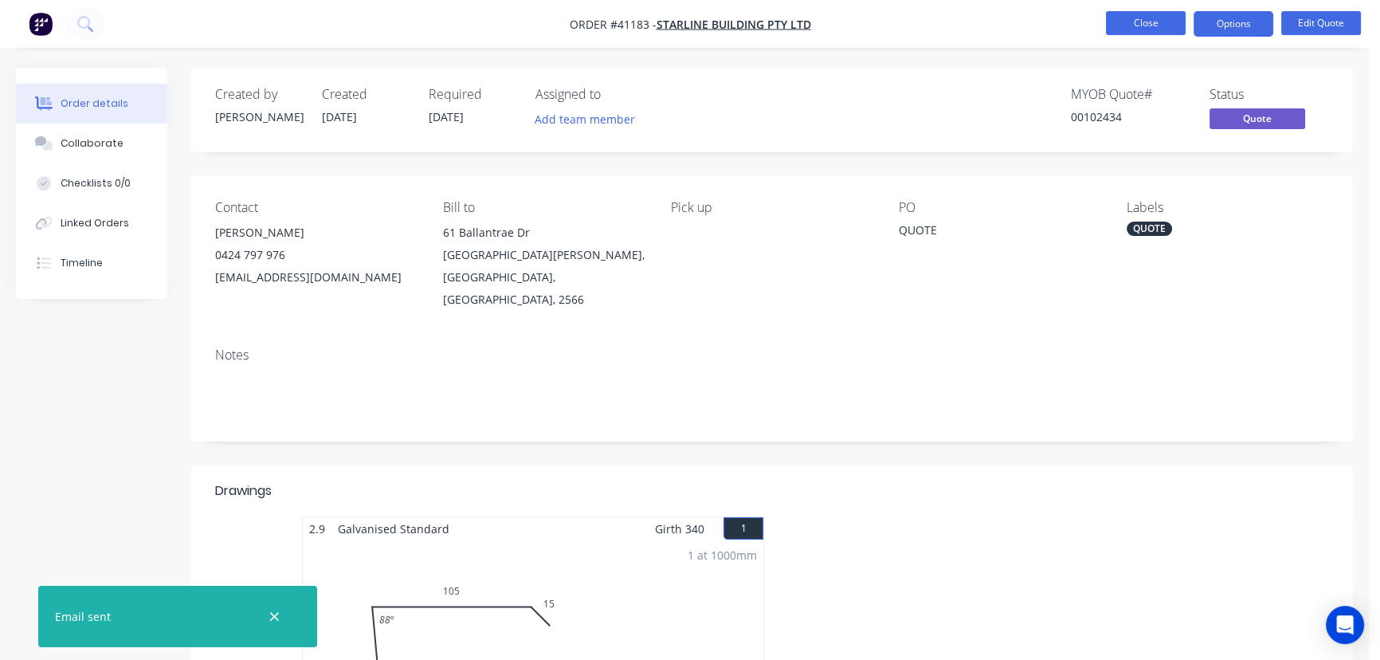
click at [1147, 19] on button "Close" at bounding box center [1146, 23] width 80 height 24
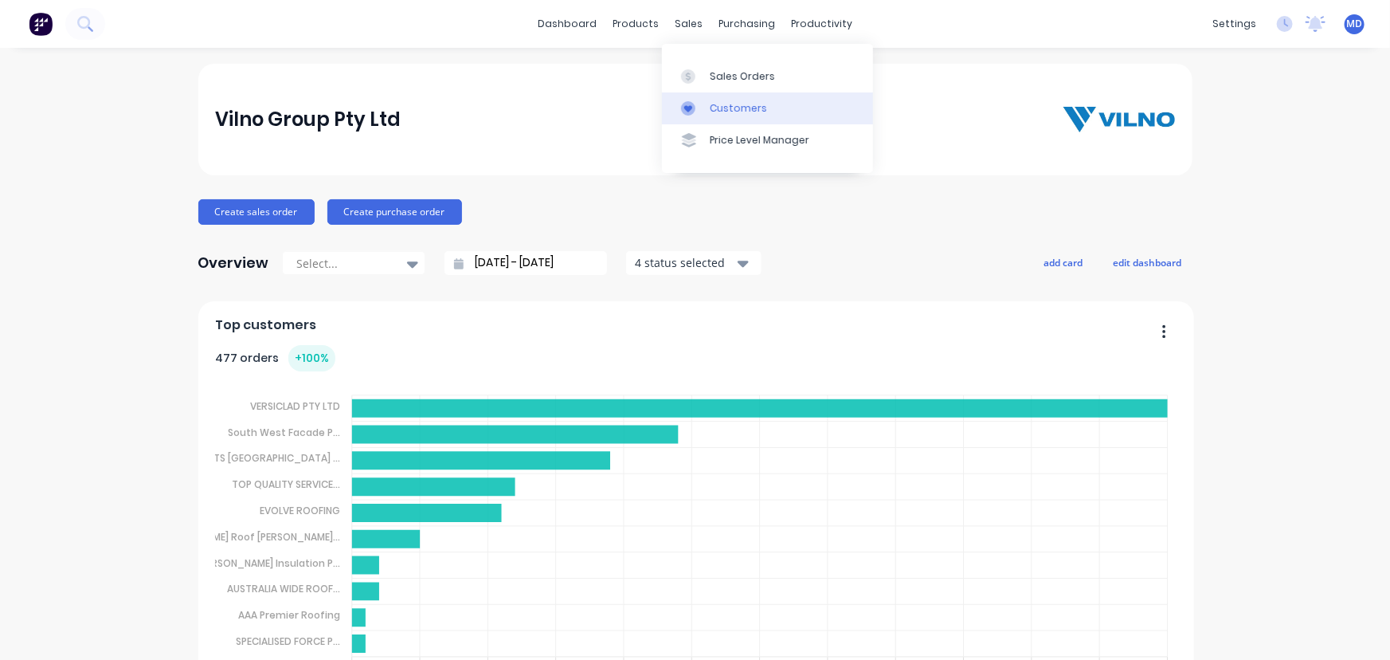
click at [737, 104] on div "Customers" at bounding box center [738, 108] width 57 height 14
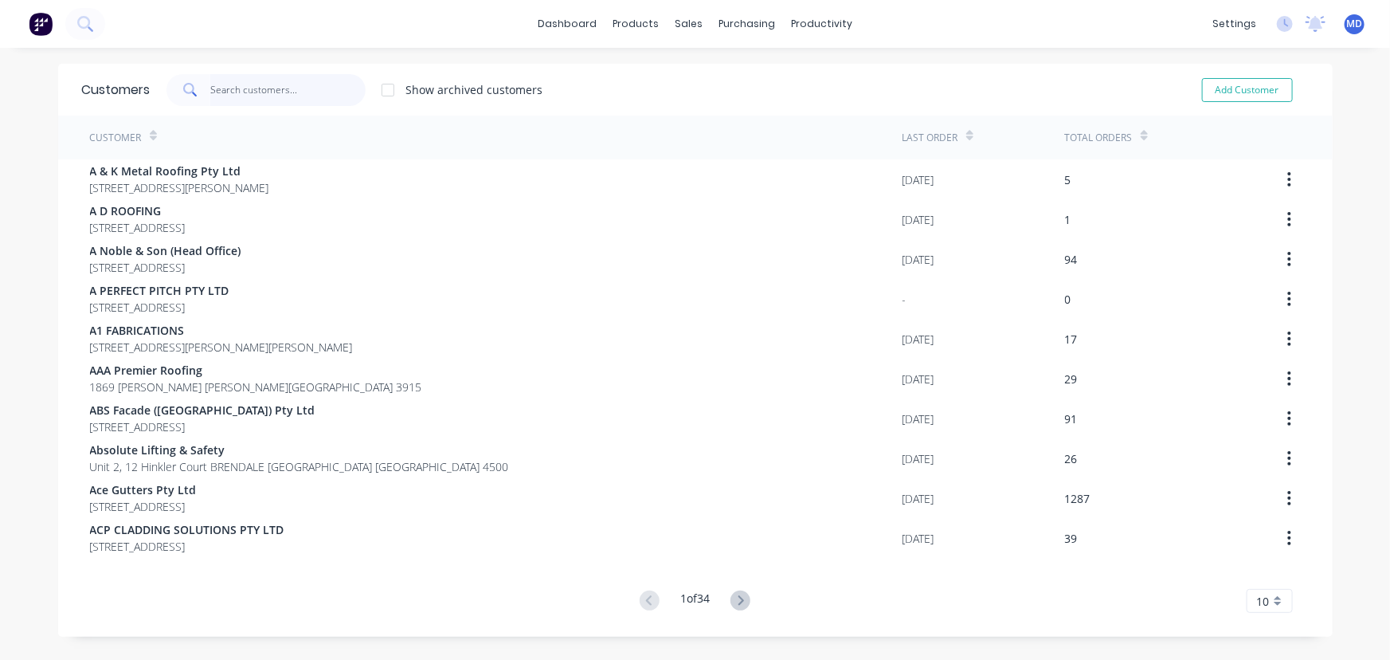
click at [307, 88] on input "text" at bounding box center [287, 90] width 155 height 32
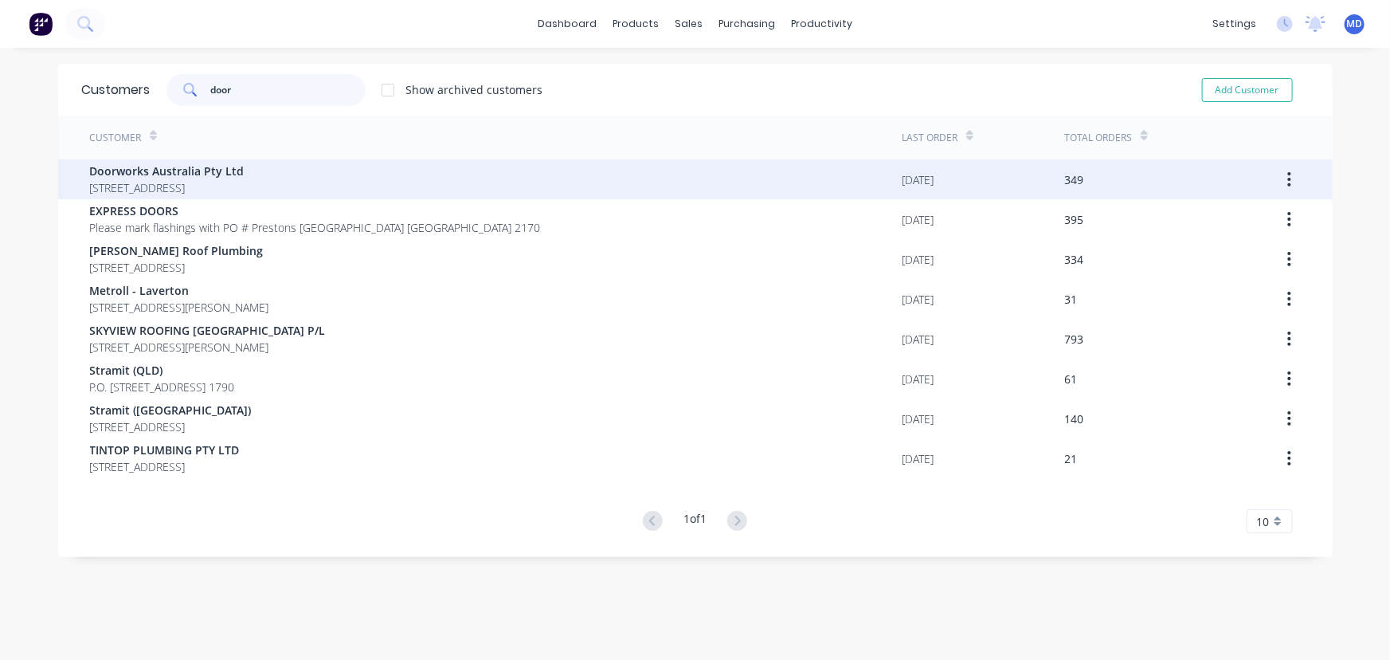
type input "door"
click at [170, 182] on span "32 Regent St MOOREBANK New South Wales Australia 2170" at bounding box center [167, 187] width 155 height 17
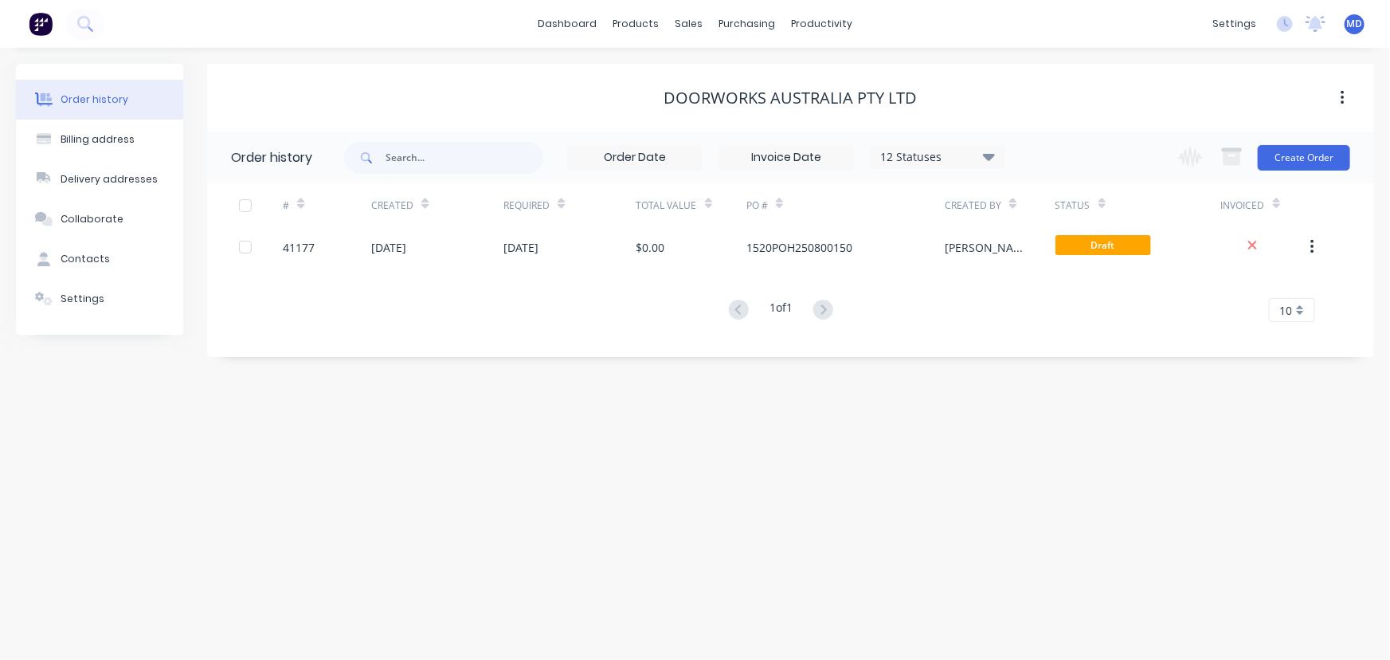
click at [989, 148] on icon at bounding box center [989, 156] width 12 height 19
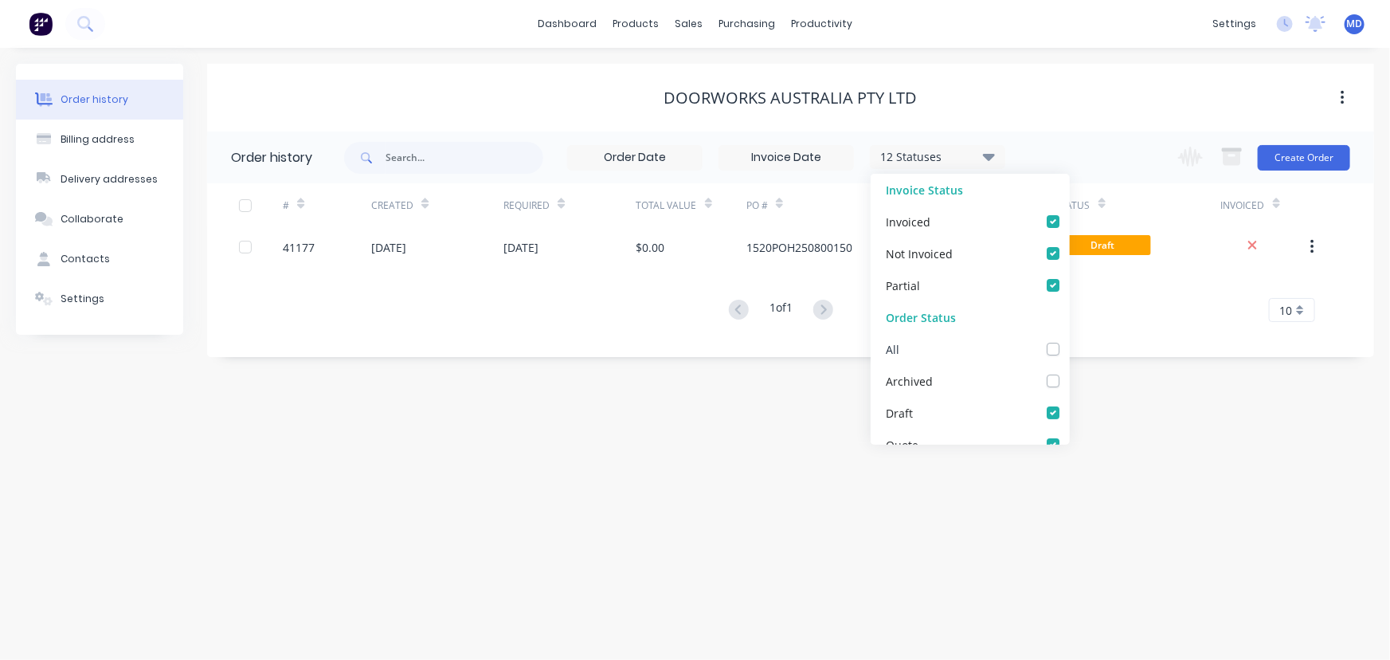
click at [1069, 340] on label at bounding box center [1069, 340] width 0 height 0
click at [1069, 349] on input "checkbox" at bounding box center [1075, 347] width 13 height 15
checkbox input "true"
click at [1138, 378] on div "Order history Billing address Delivery addresses Collaborate Contacts Settings …" at bounding box center [695, 354] width 1390 height 612
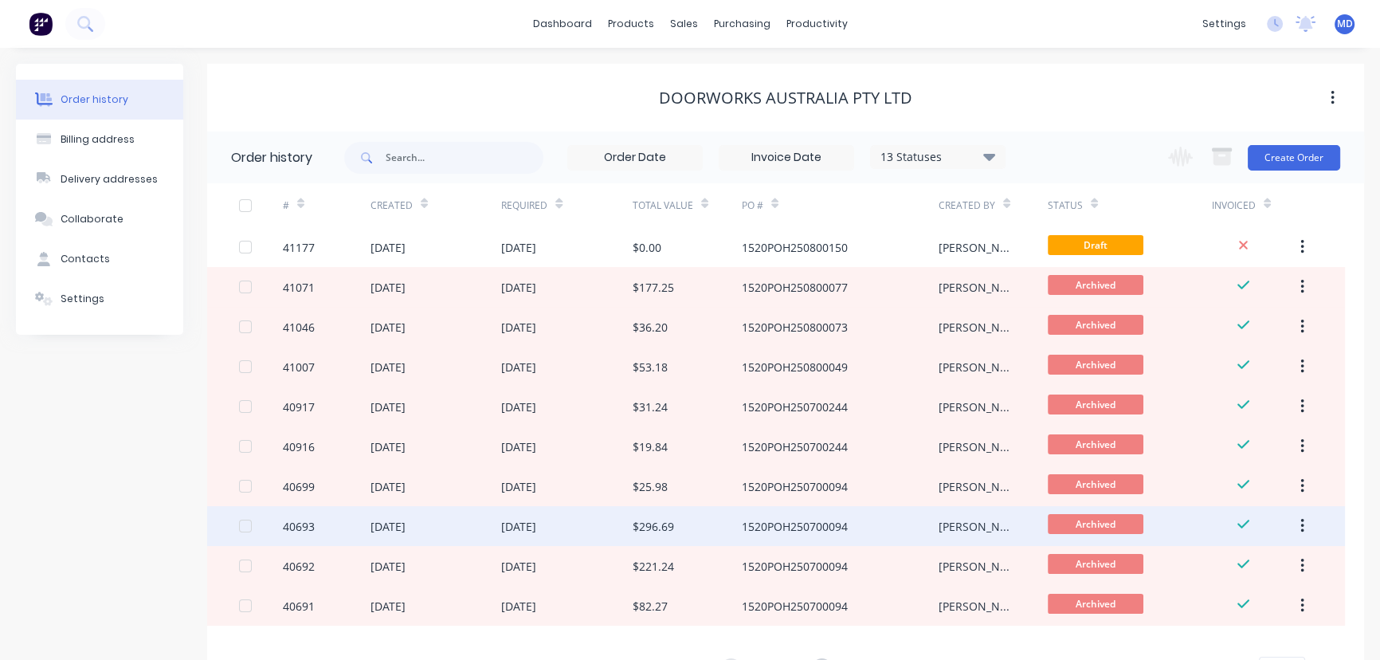
click at [676, 522] on div "$296.69" at bounding box center [687, 526] width 109 height 40
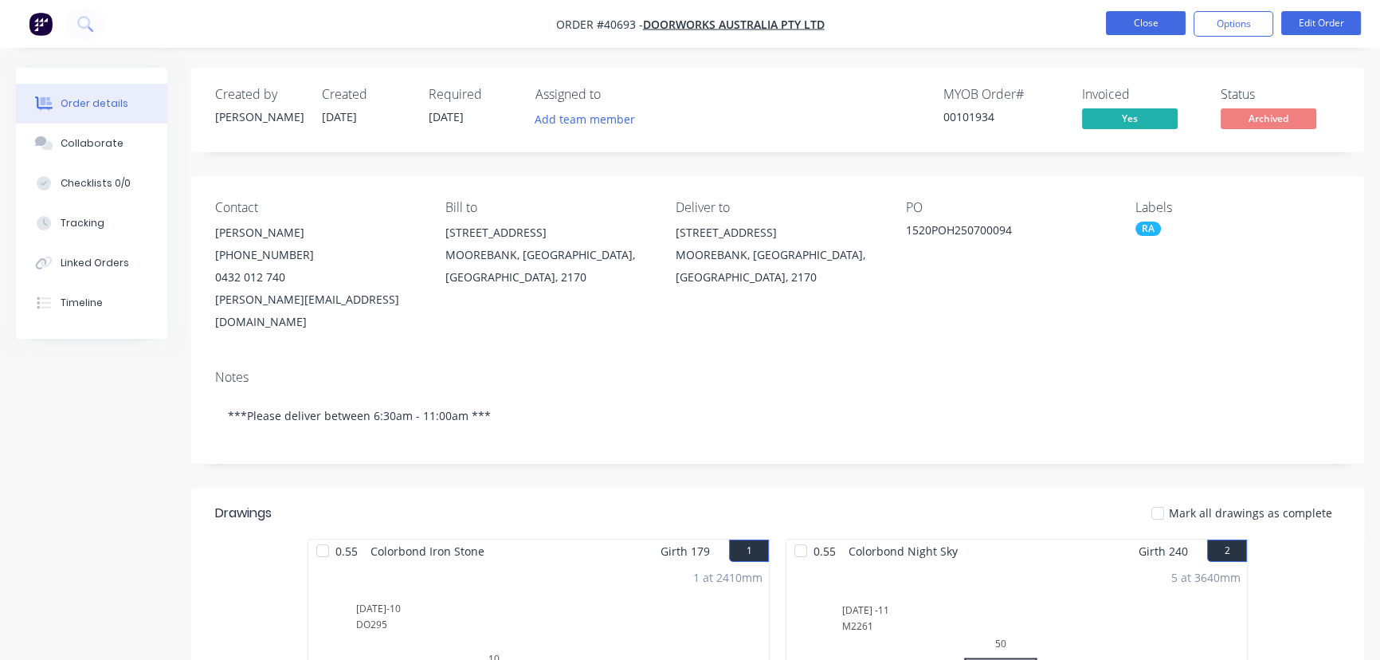
click at [1147, 19] on button "Close" at bounding box center [1146, 23] width 80 height 24
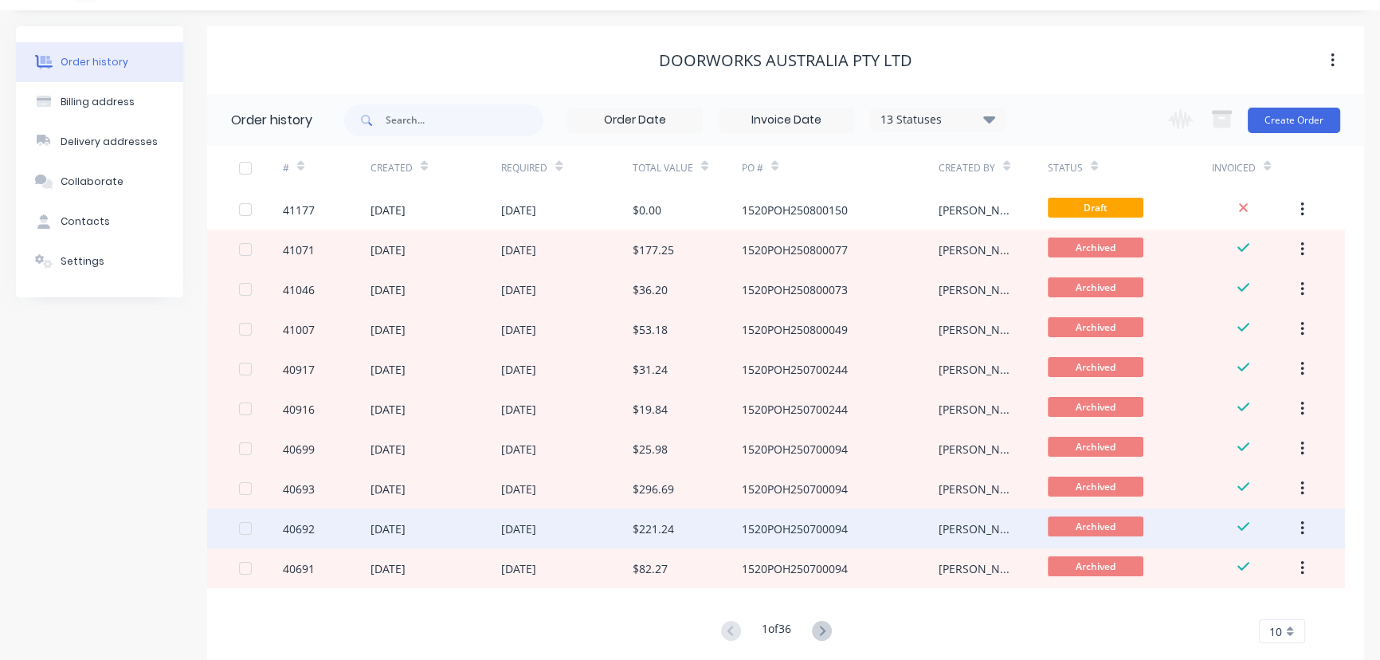
scroll to position [72, 0]
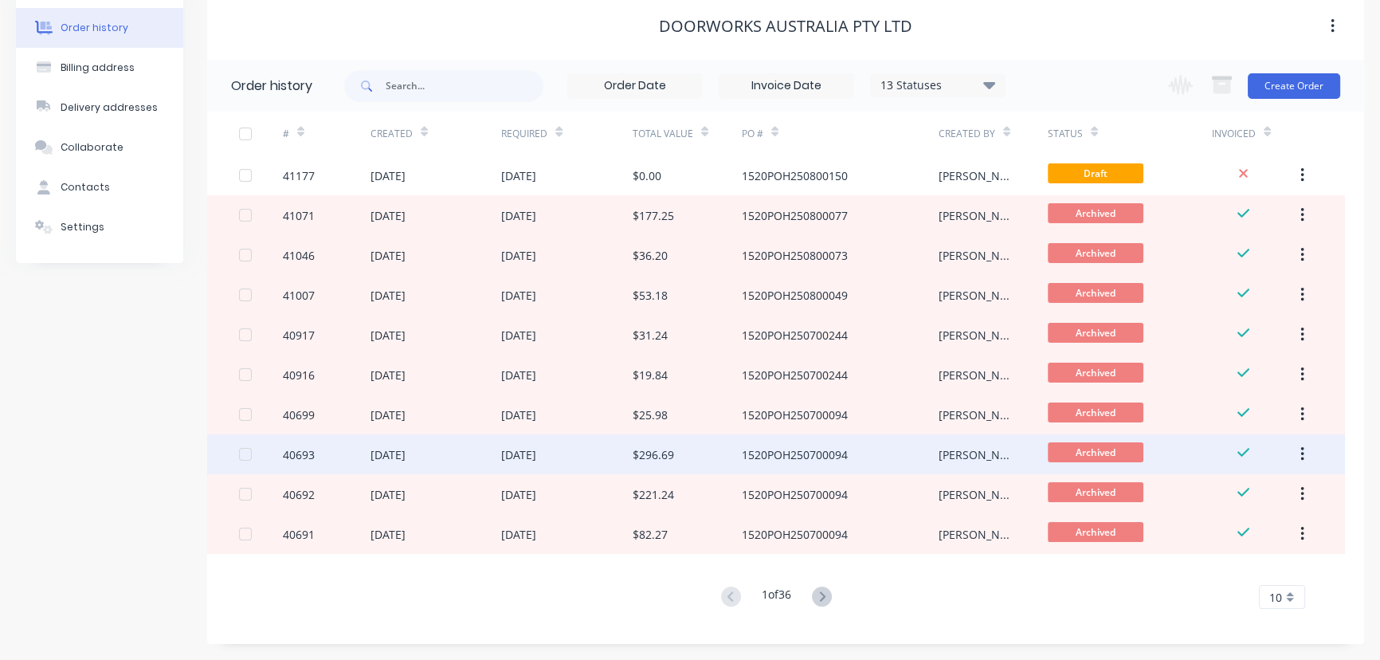
click at [657, 457] on div "$296.69" at bounding box center [653, 454] width 41 height 17
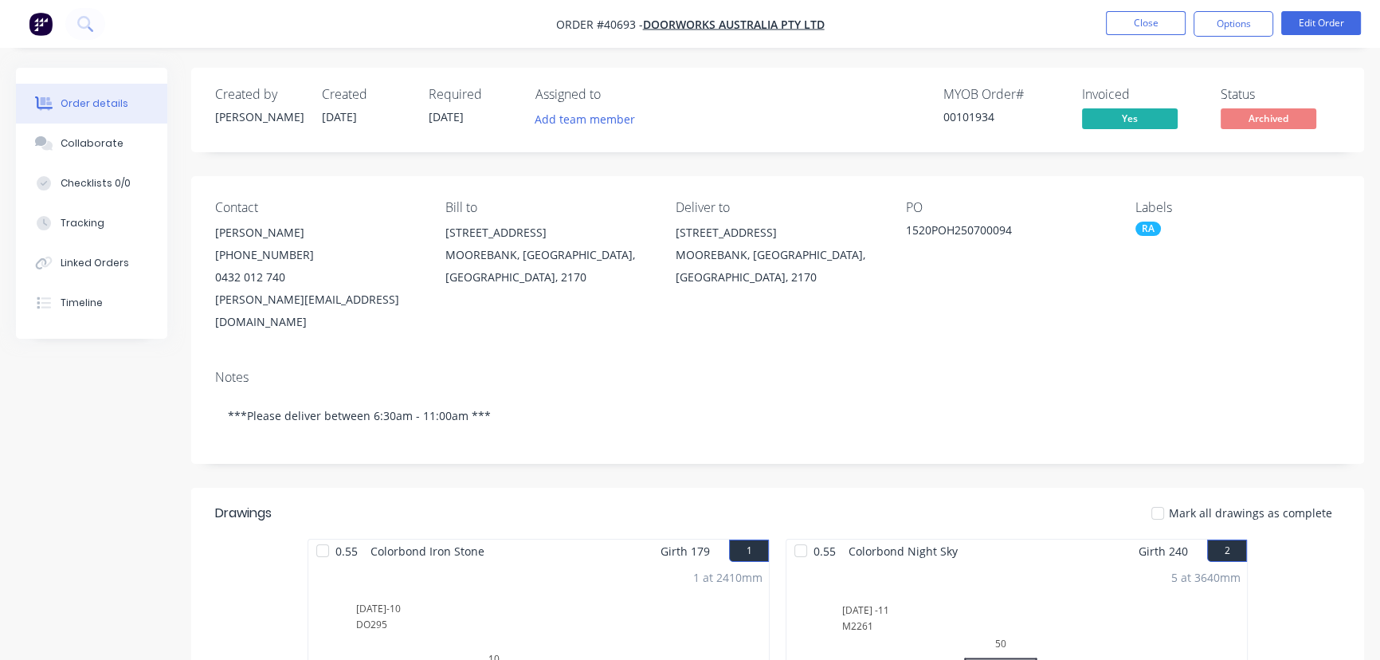
drag, startPoint x: 1131, startPoint y: 34, endPoint x: 1076, endPoint y: 87, distance: 76.1
click at [1131, 33] on li "Close" at bounding box center [1146, 23] width 80 height 25
click at [1131, 30] on button "Close" at bounding box center [1146, 23] width 80 height 24
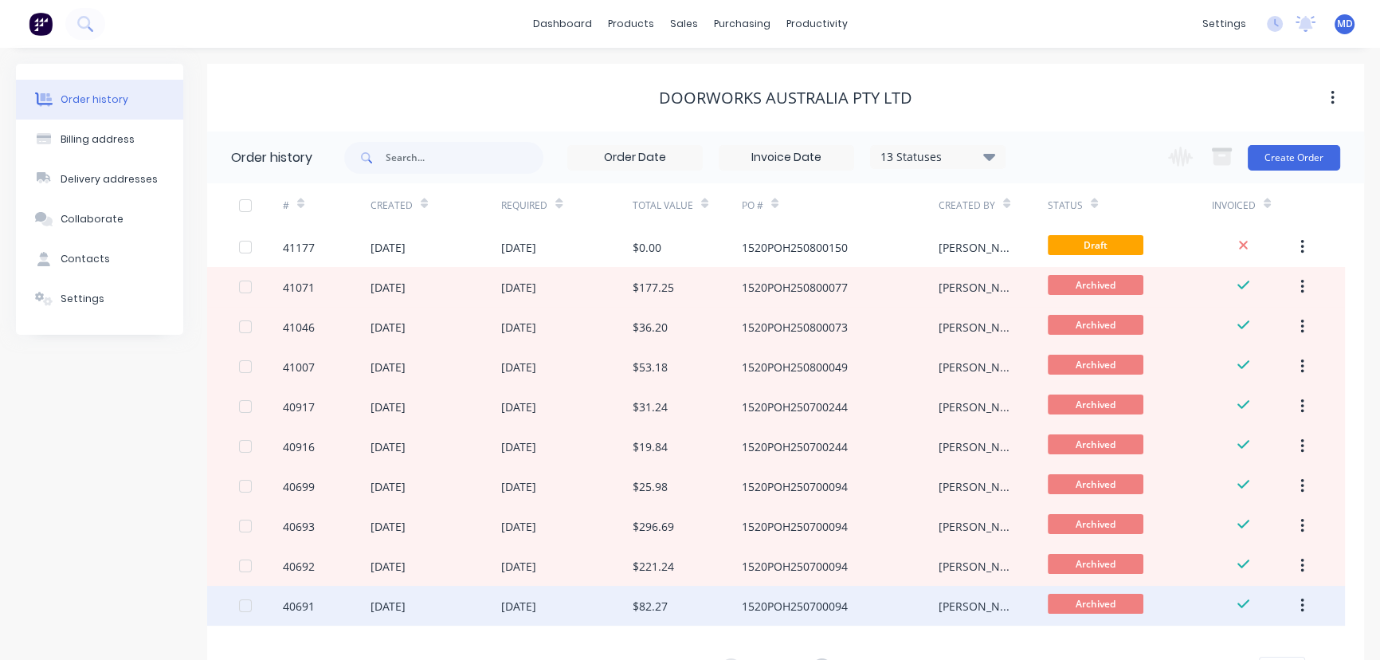
click at [668, 598] on div "$82.27" at bounding box center [687, 606] width 109 height 40
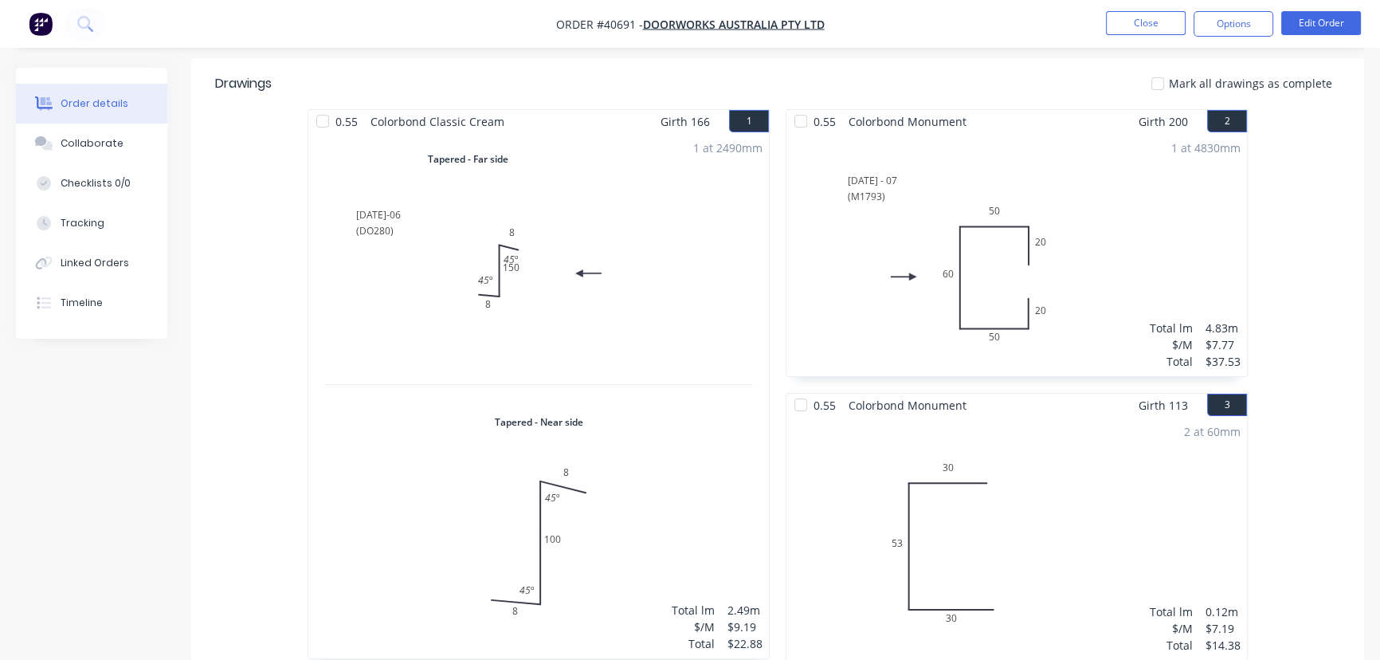
scroll to position [434, 0]
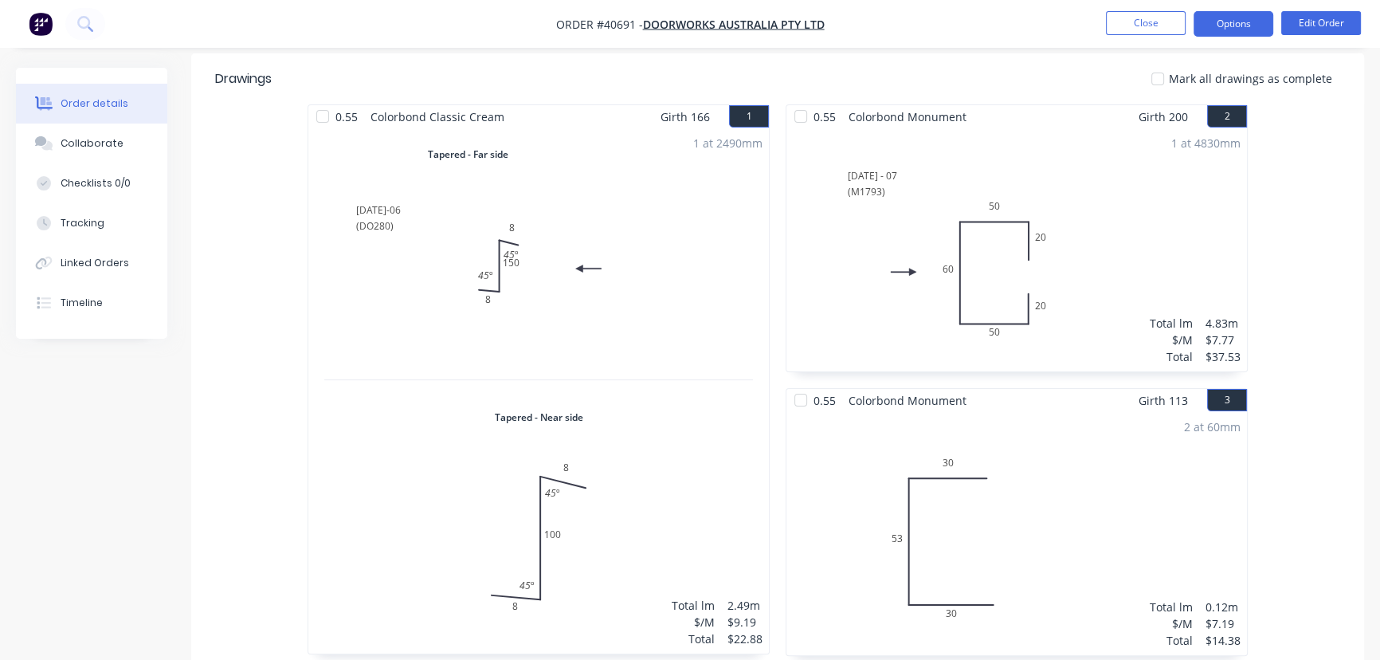
click at [1235, 29] on button "Options" at bounding box center [1234, 23] width 80 height 25
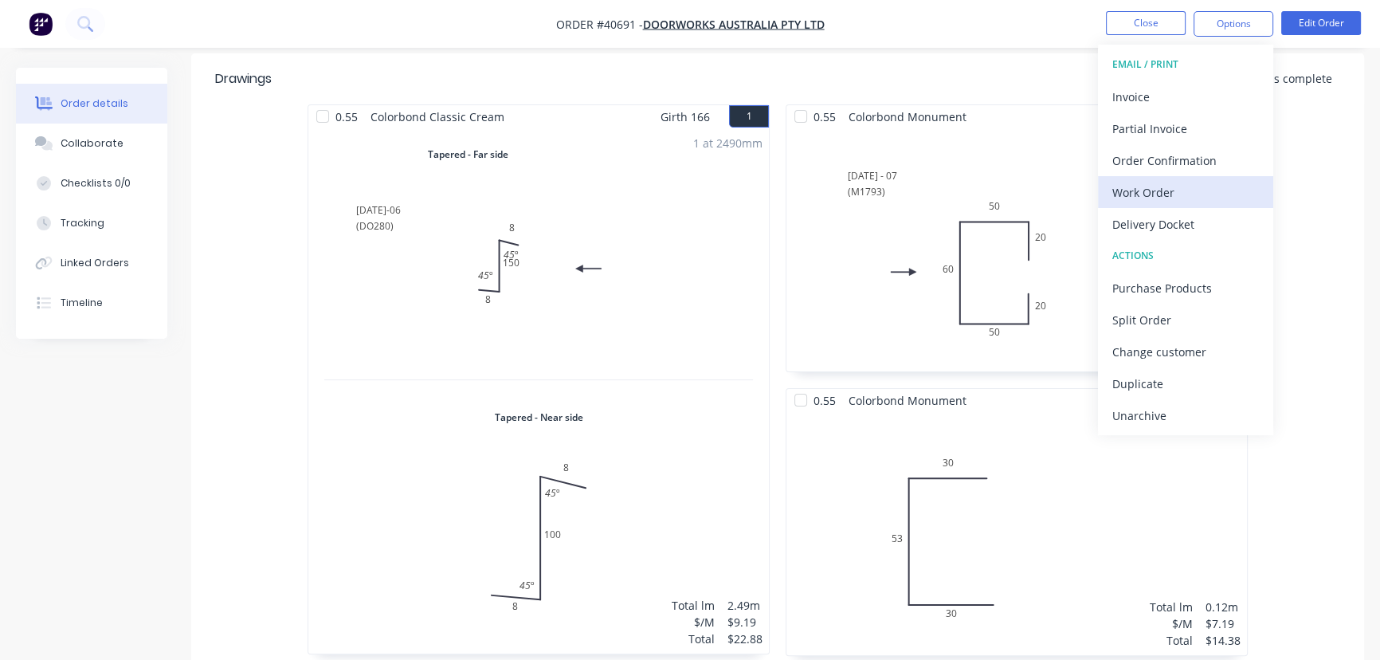
click at [1153, 184] on div "Work Order" at bounding box center [1185, 192] width 147 height 23
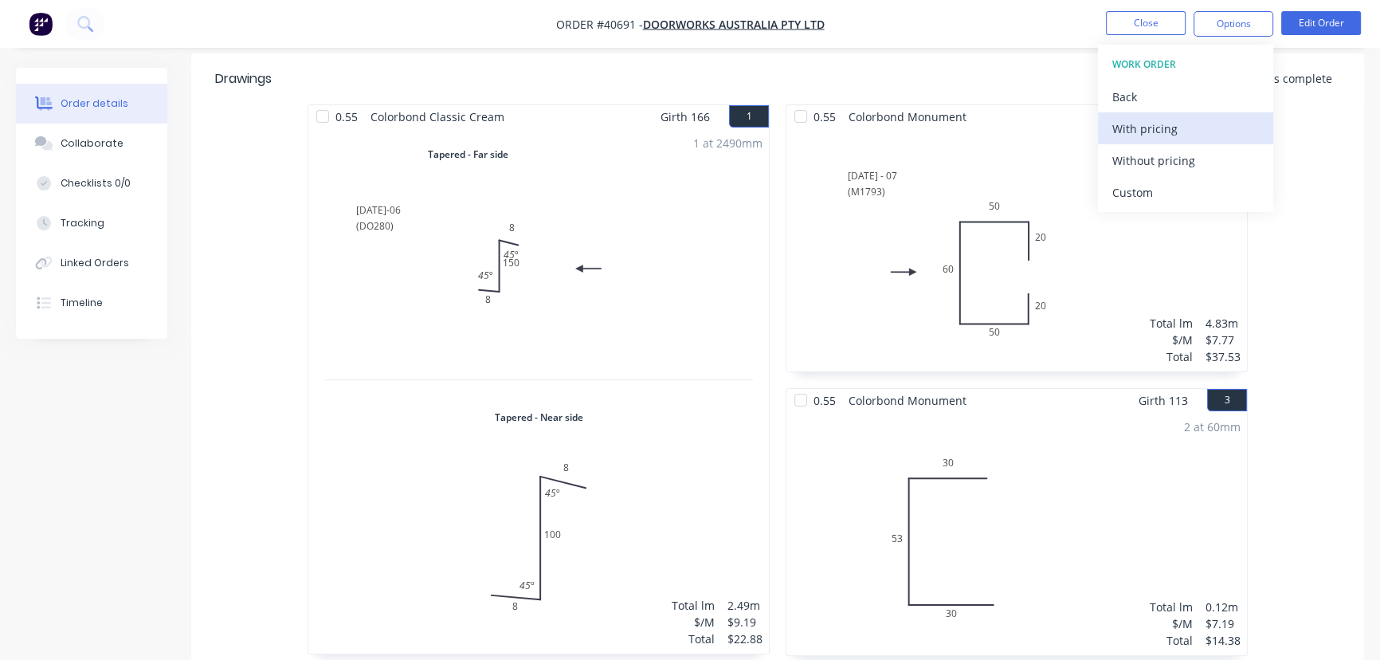
click at [1163, 129] on div "With pricing" at bounding box center [1185, 128] width 147 height 23
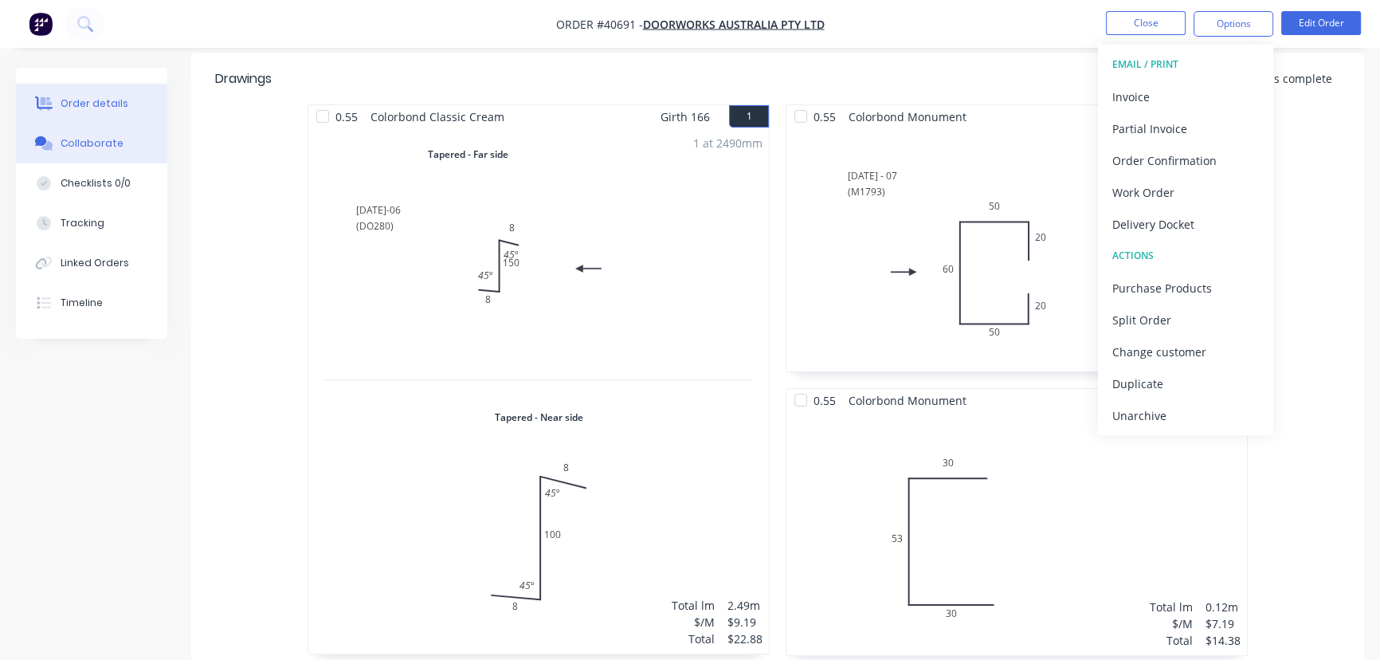
click at [95, 139] on div "Collaborate" at bounding box center [92, 143] width 63 height 14
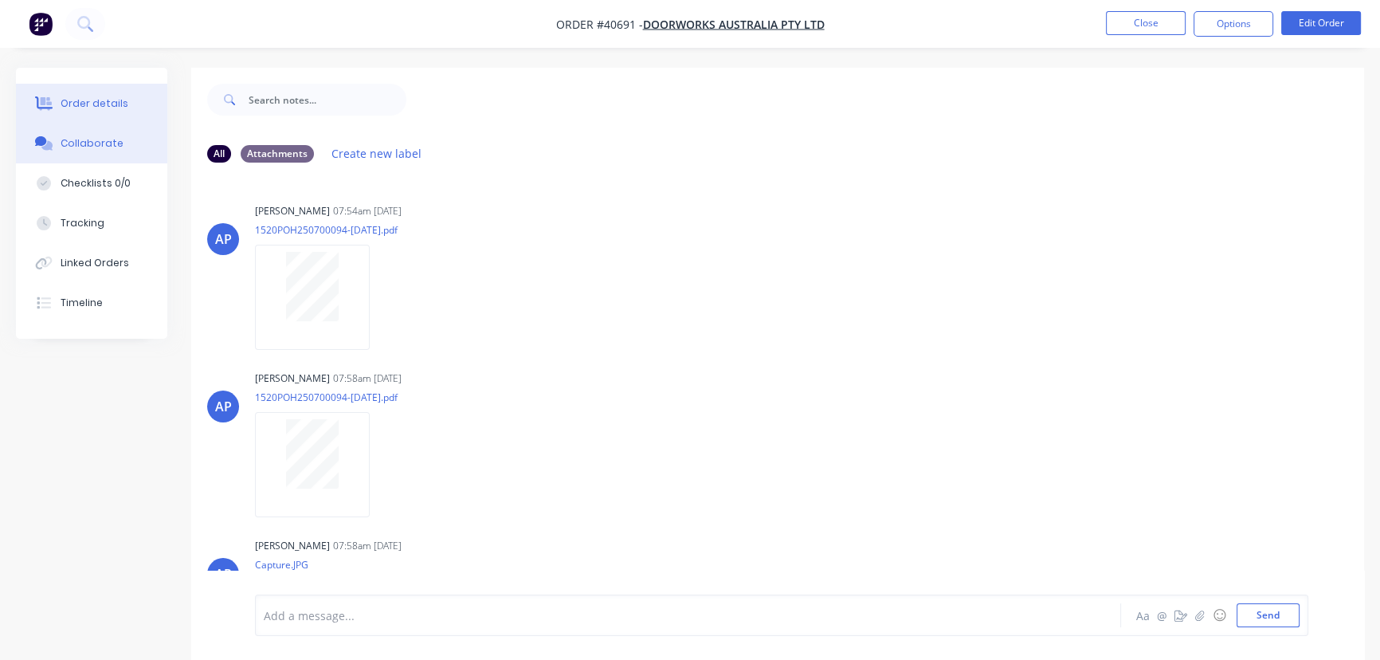
click at [96, 103] on div "Order details" at bounding box center [95, 103] width 68 height 14
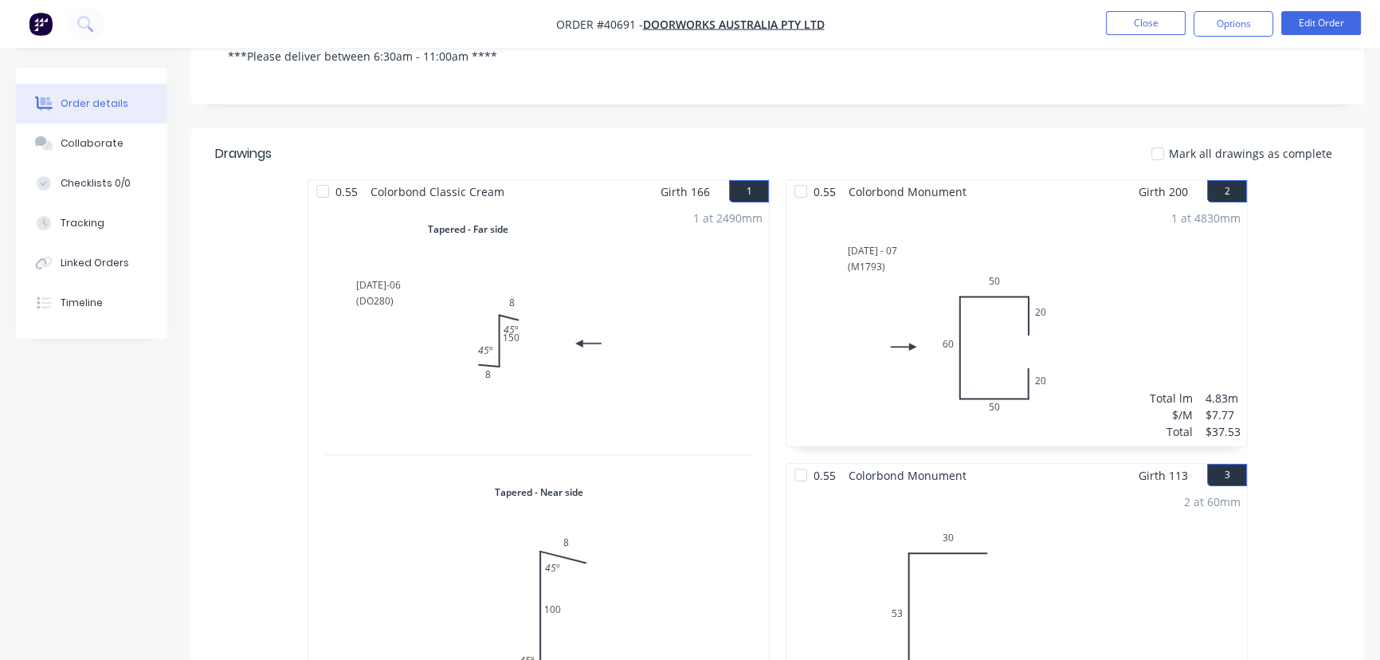
scroll to position [362, 0]
click at [113, 139] on div "Collaborate" at bounding box center [92, 143] width 63 height 14
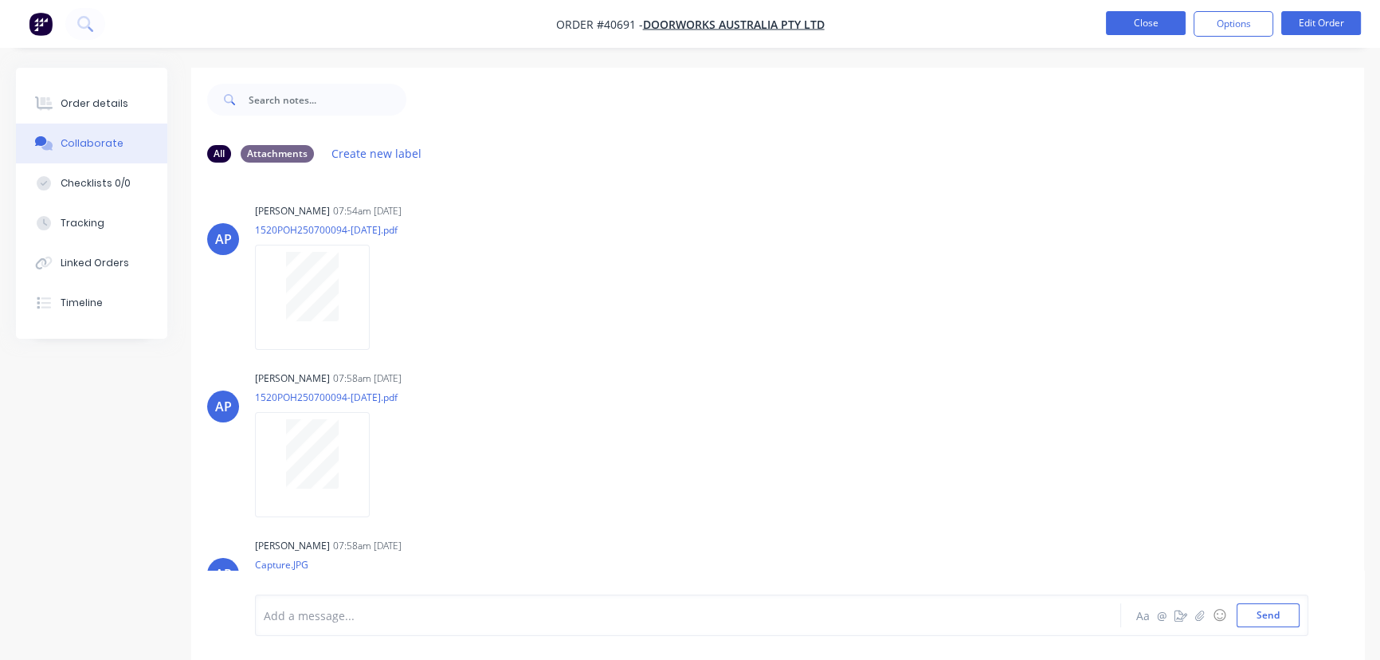
click at [1142, 21] on button "Close" at bounding box center [1146, 23] width 80 height 24
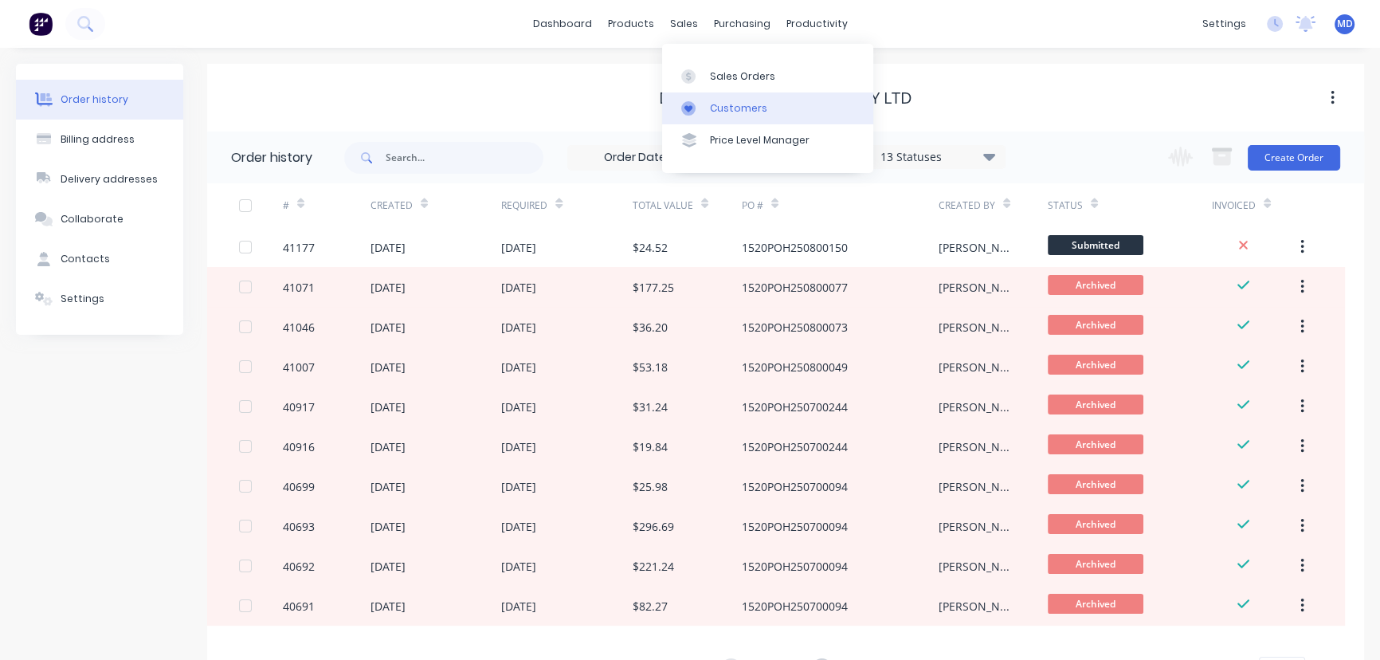
click at [740, 108] on div "Customers" at bounding box center [738, 108] width 57 height 14
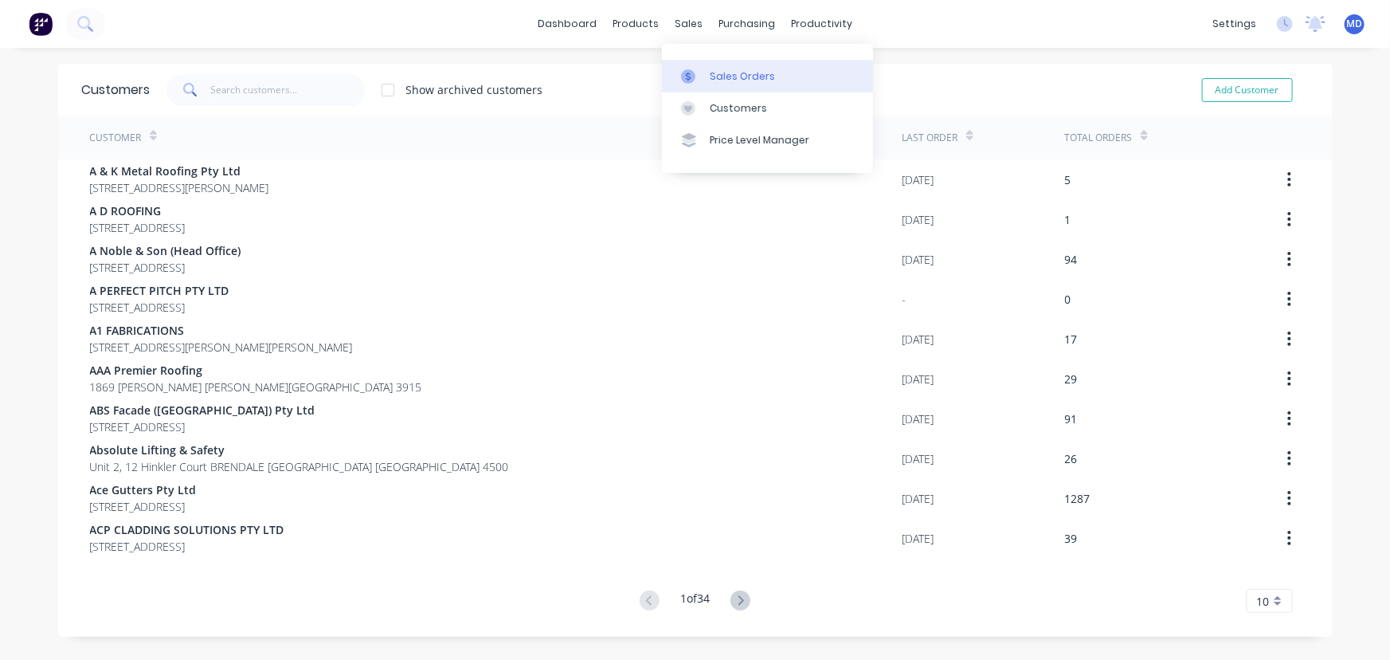
click at [726, 76] on div "Sales Orders" at bounding box center [742, 76] width 65 height 14
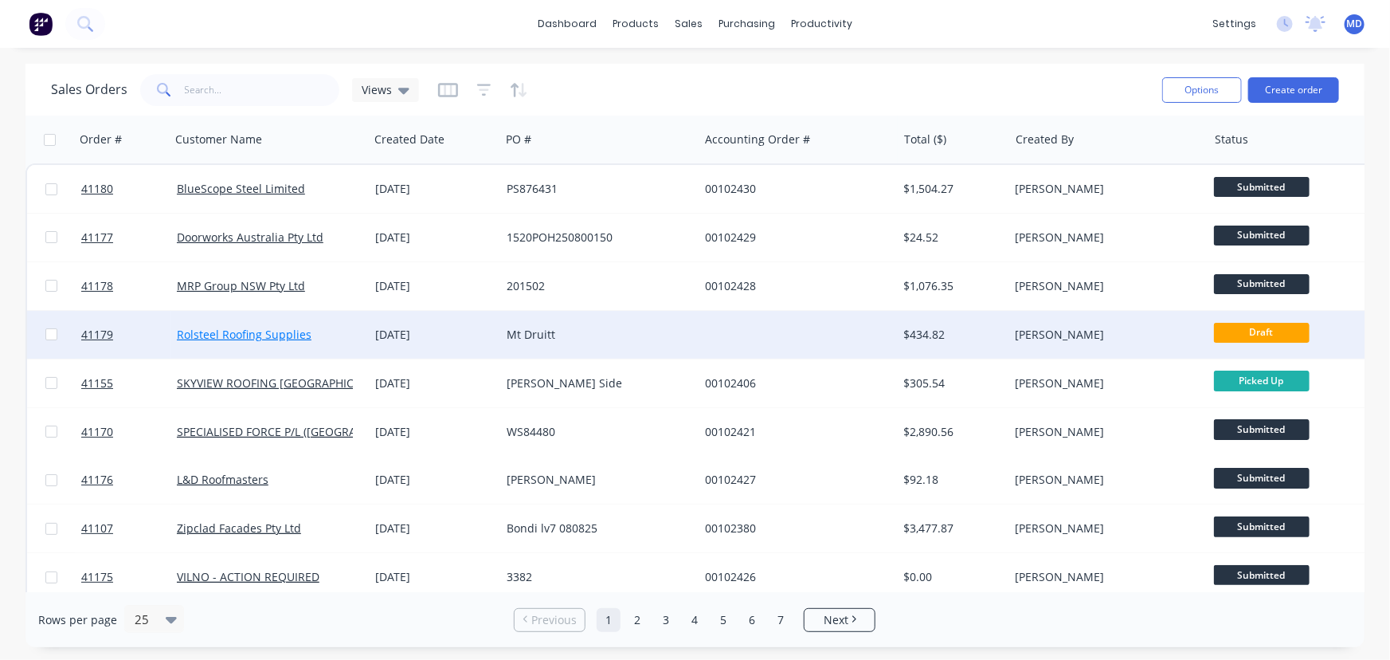
click at [223, 327] on link "Rolsteel Roofing Supplies" at bounding box center [244, 334] width 135 height 15
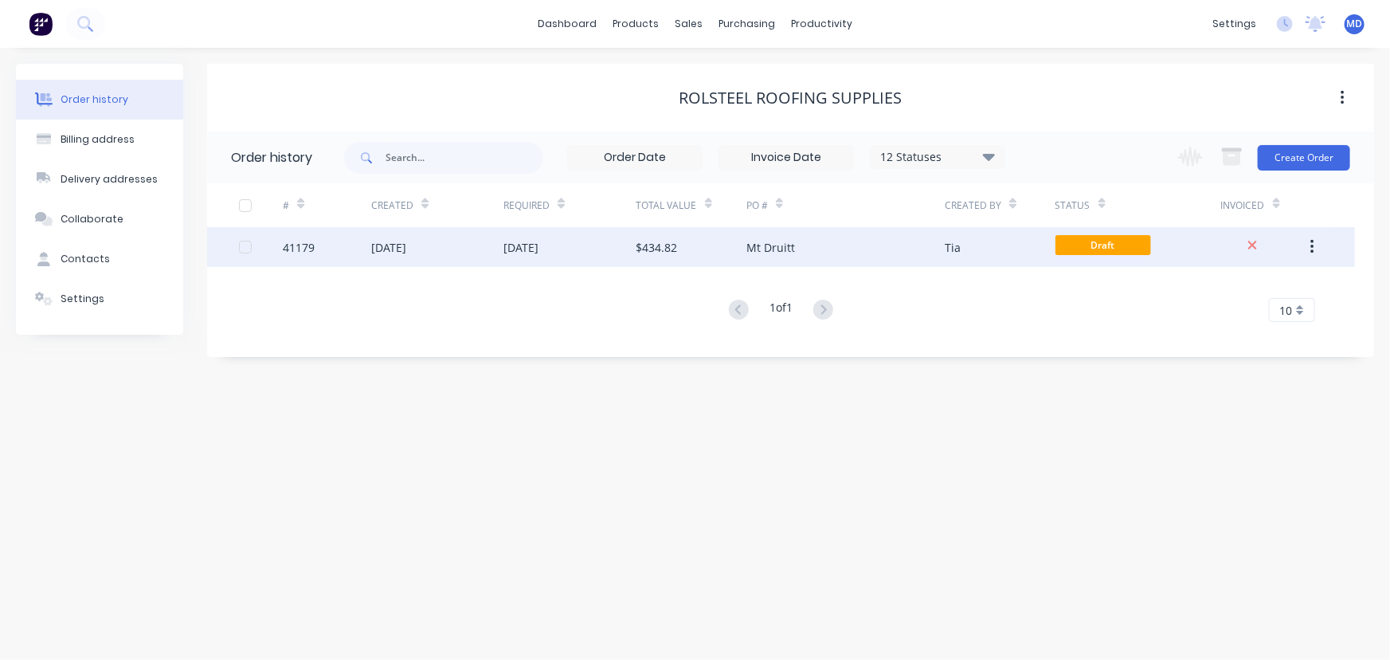
click at [607, 255] on div "[DATE]" at bounding box center [570, 247] width 132 height 40
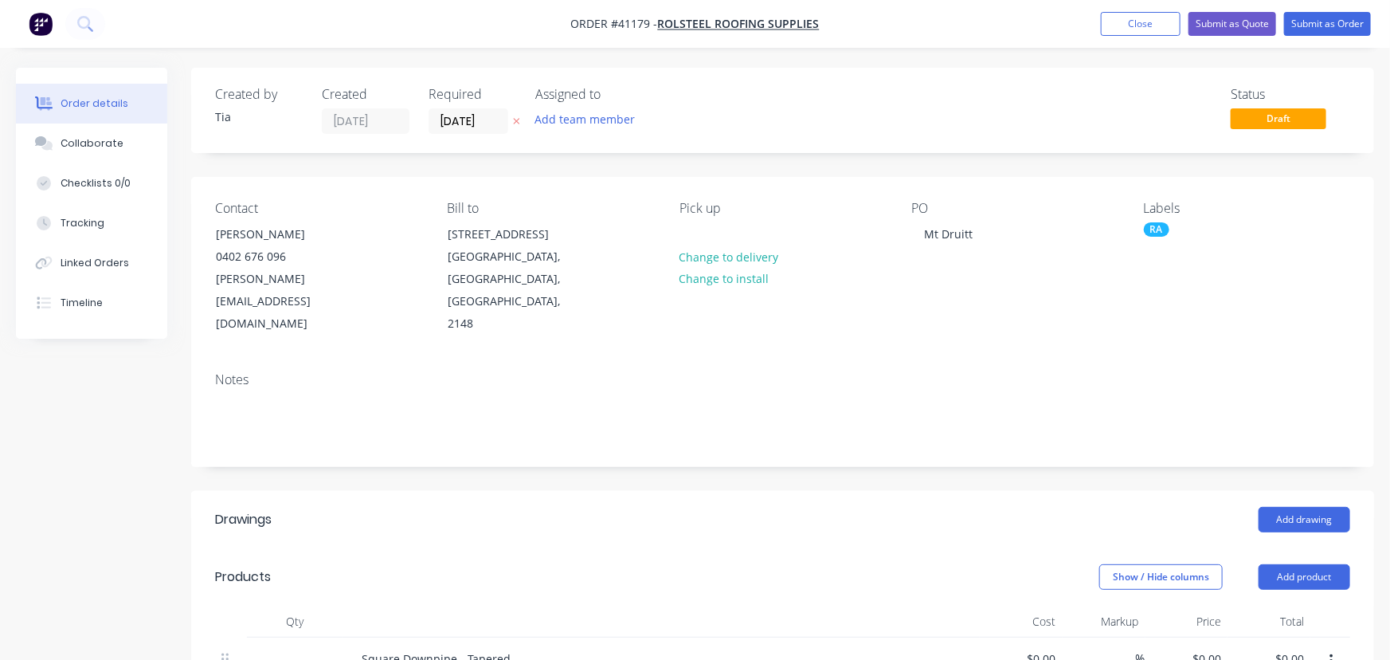
type input "$26.45"
type input "$380.88"
type input "$14.41"
click at [1123, 26] on button "Close" at bounding box center [1131, 24] width 80 height 24
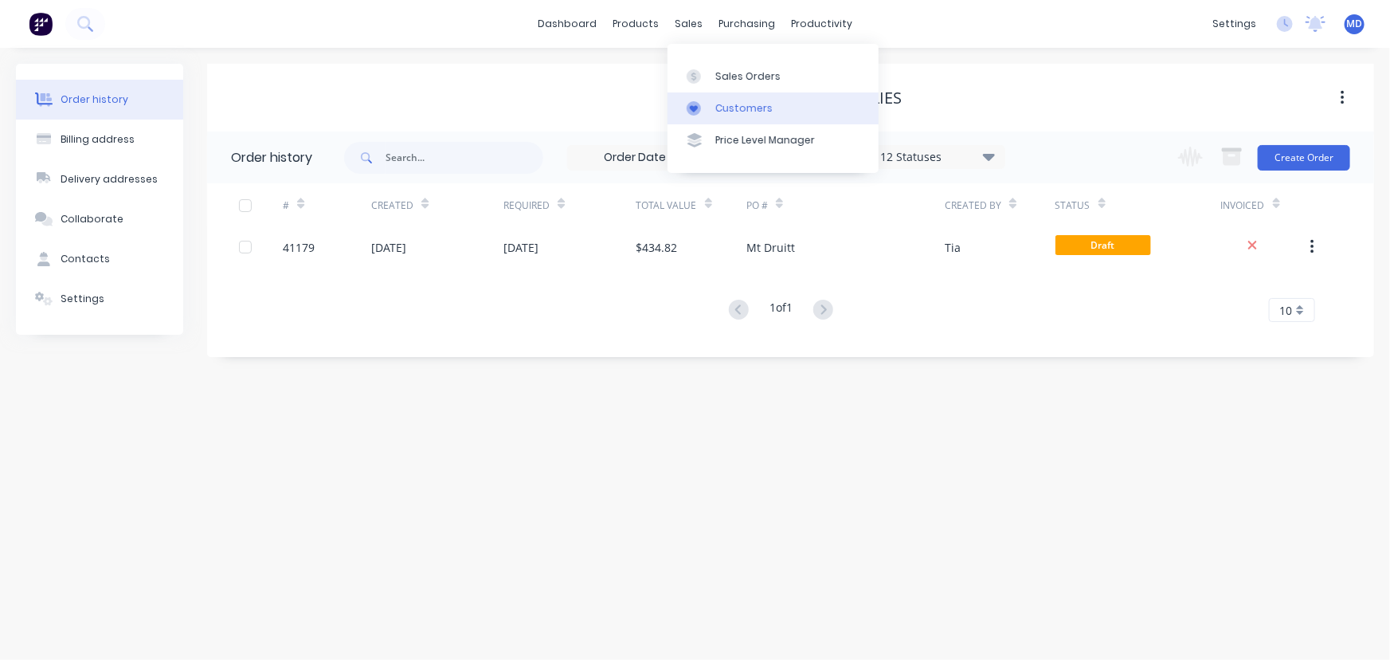
click at [736, 106] on div "Customers" at bounding box center [744, 108] width 57 height 14
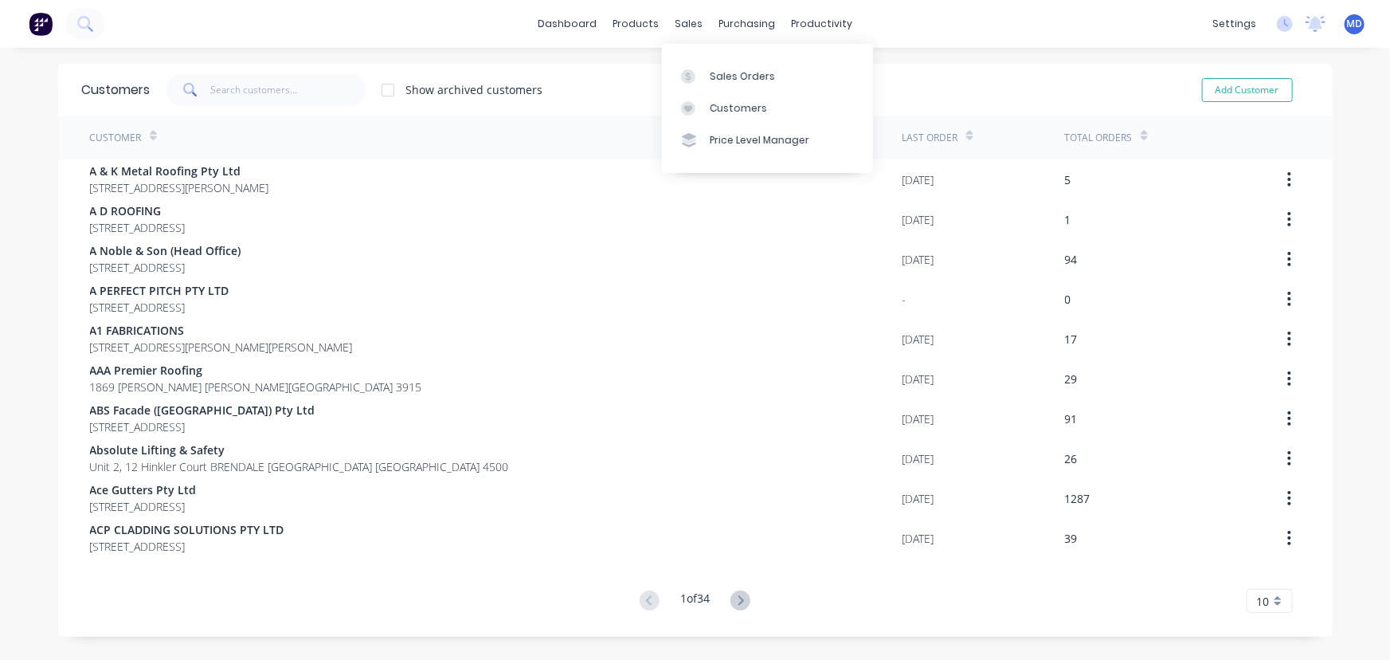
click at [724, 108] on div "Customers" at bounding box center [738, 108] width 57 height 14
click at [302, 106] on div "Customers Show archived customers Add Customer" at bounding box center [695, 90] width 1275 height 52
click at [321, 92] on input "text" at bounding box center [287, 90] width 155 height 32
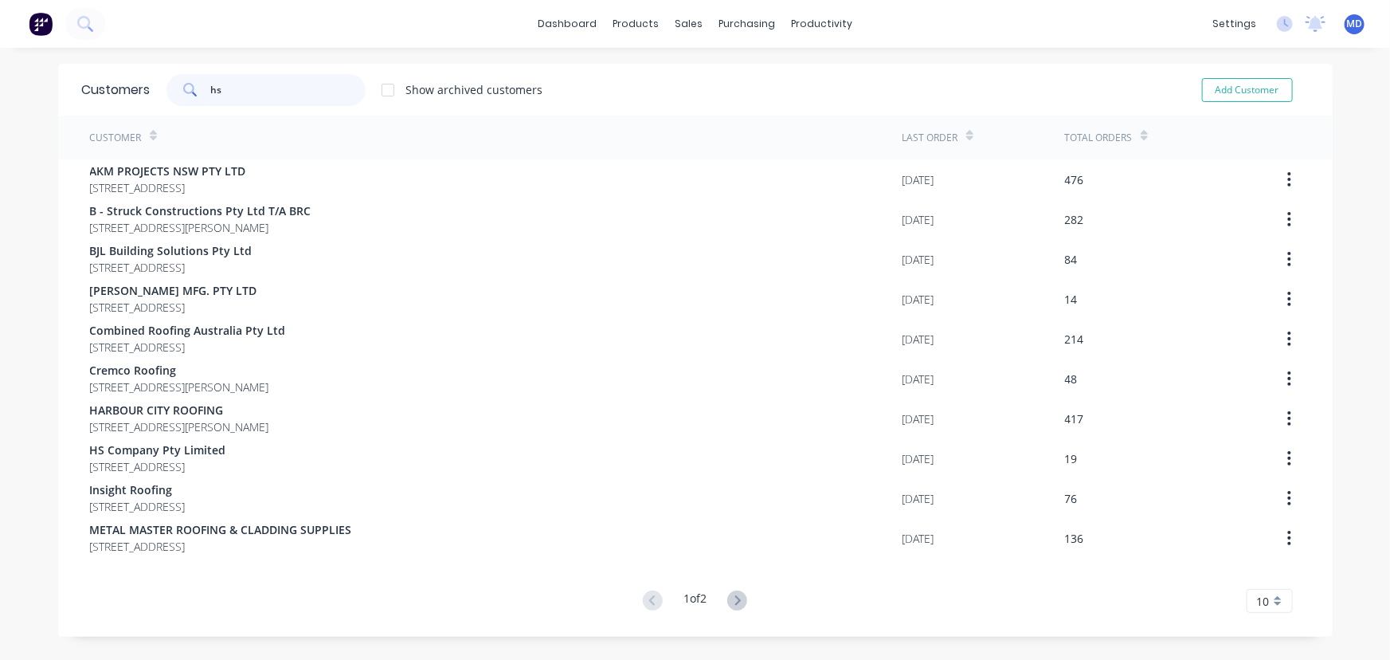
type input "hs"
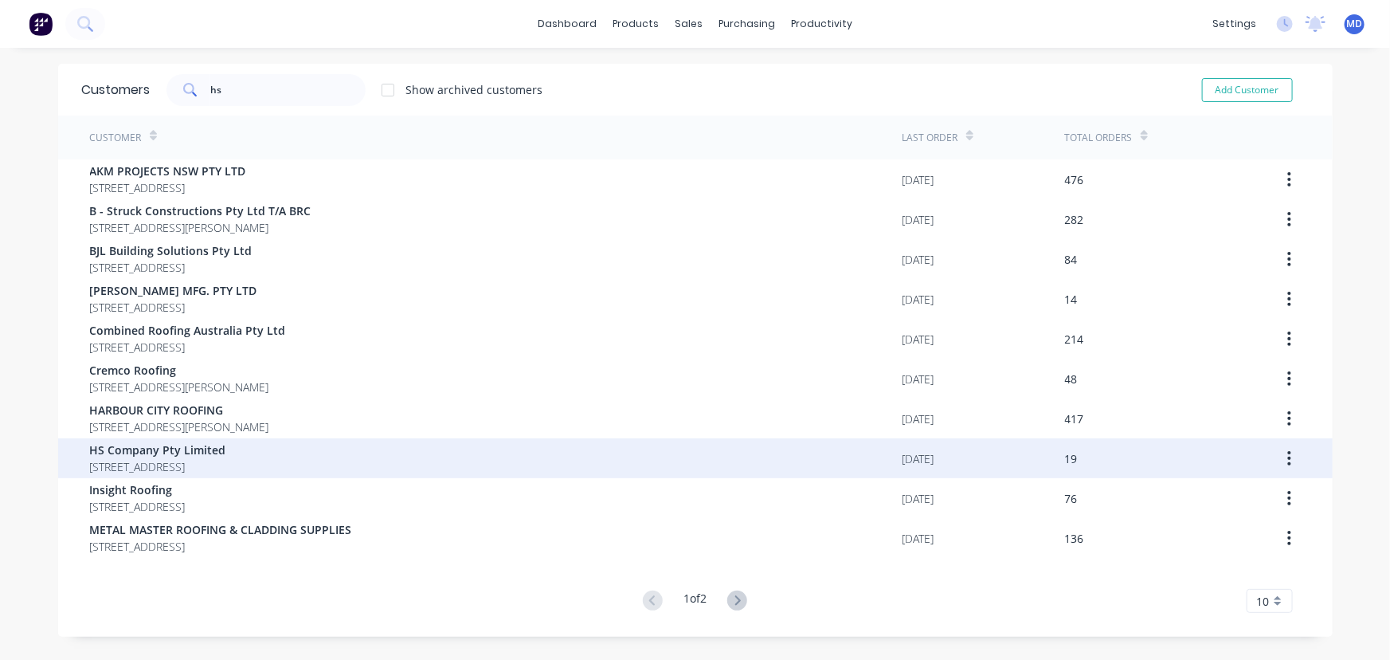
click at [210, 460] on span "[STREET_ADDRESS]" at bounding box center [158, 466] width 136 height 17
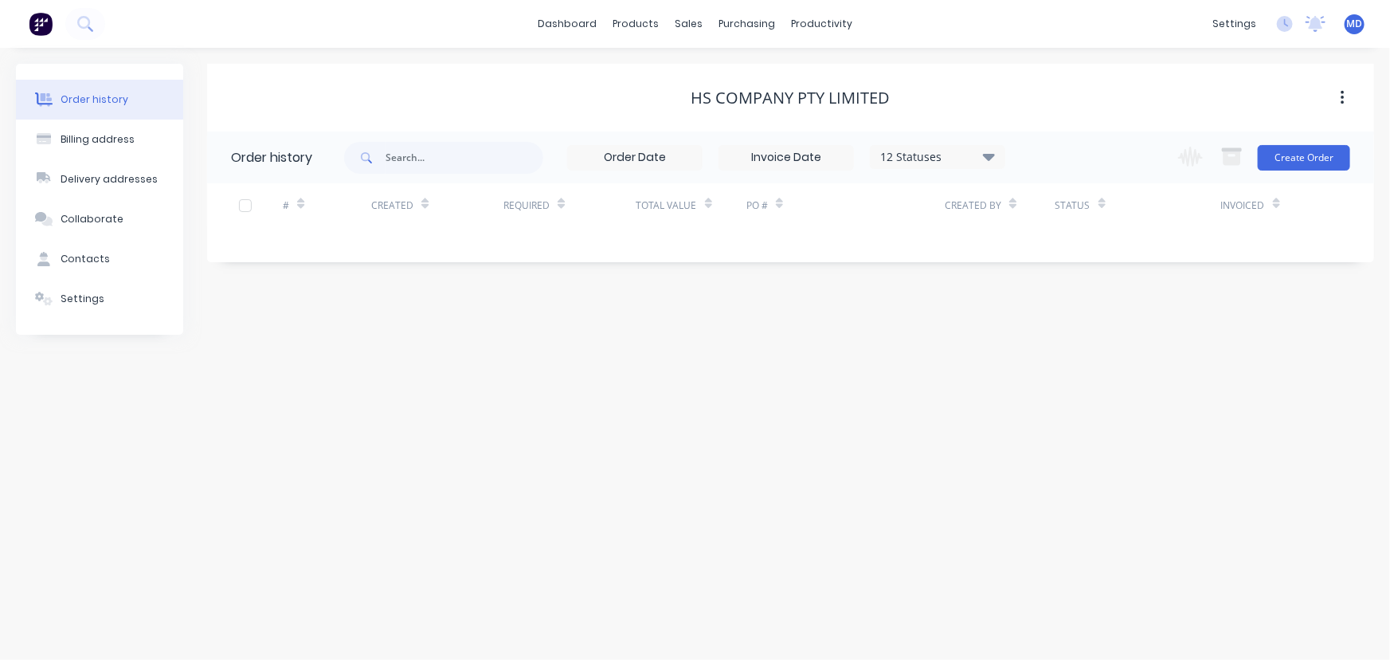
click at [990, 151] on icon at bounding box center [989, 156] width 12 height 19
click at [1069, 340] on label at bounding box center [1069, 340] width 0 height 0
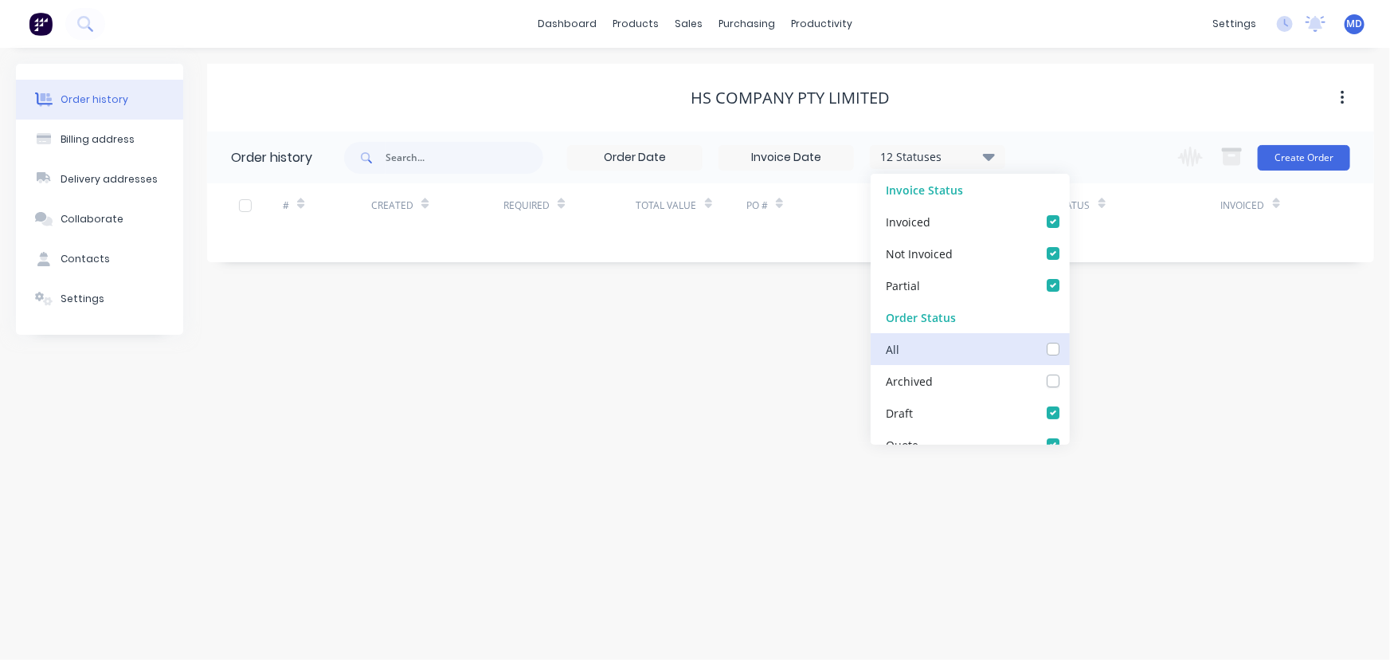
click at [1069, 350] on input "checkbox" at bounding box center [1075, 347] width 13 height 15
checkbox input "true"
click at [1155, 379] on div "Order history Billing address Delivery addresses Collaborate Contacts Settings …" at bounding box center [695, 354] width 1390 height 612
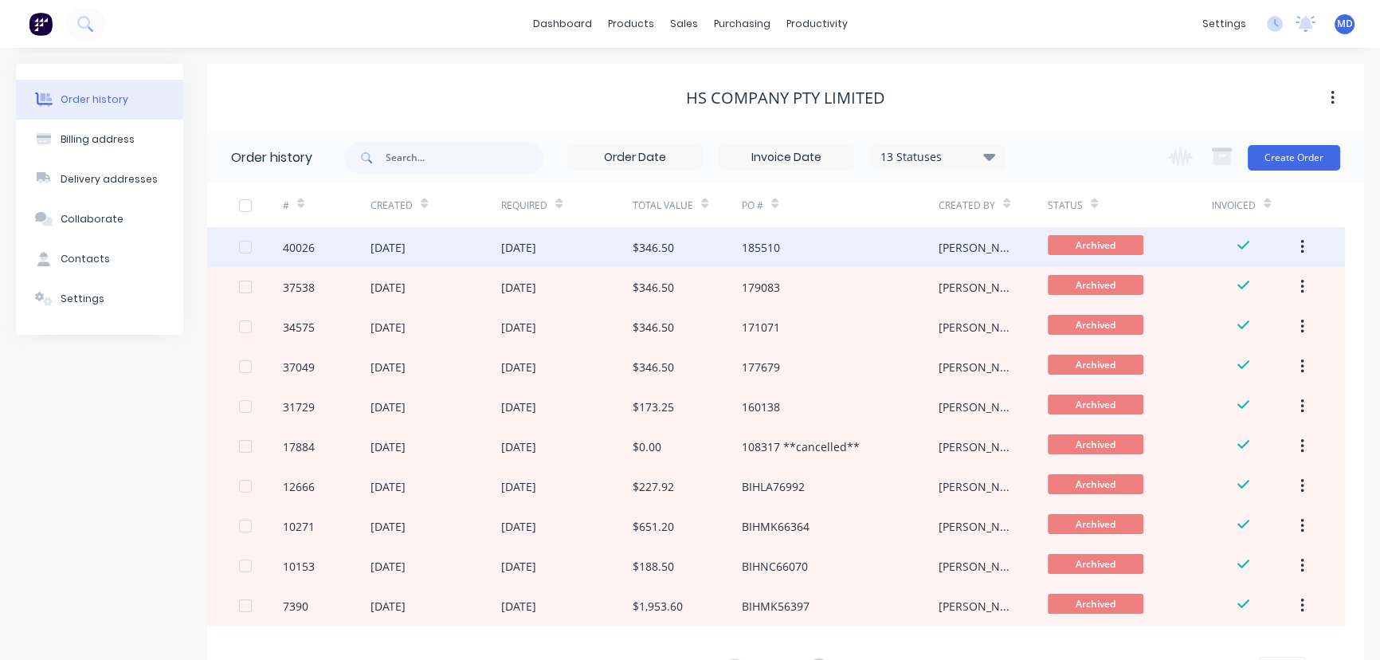
click at [692, 247] on div "$346.50" at bounding box center [687, 247] width 109 height 40
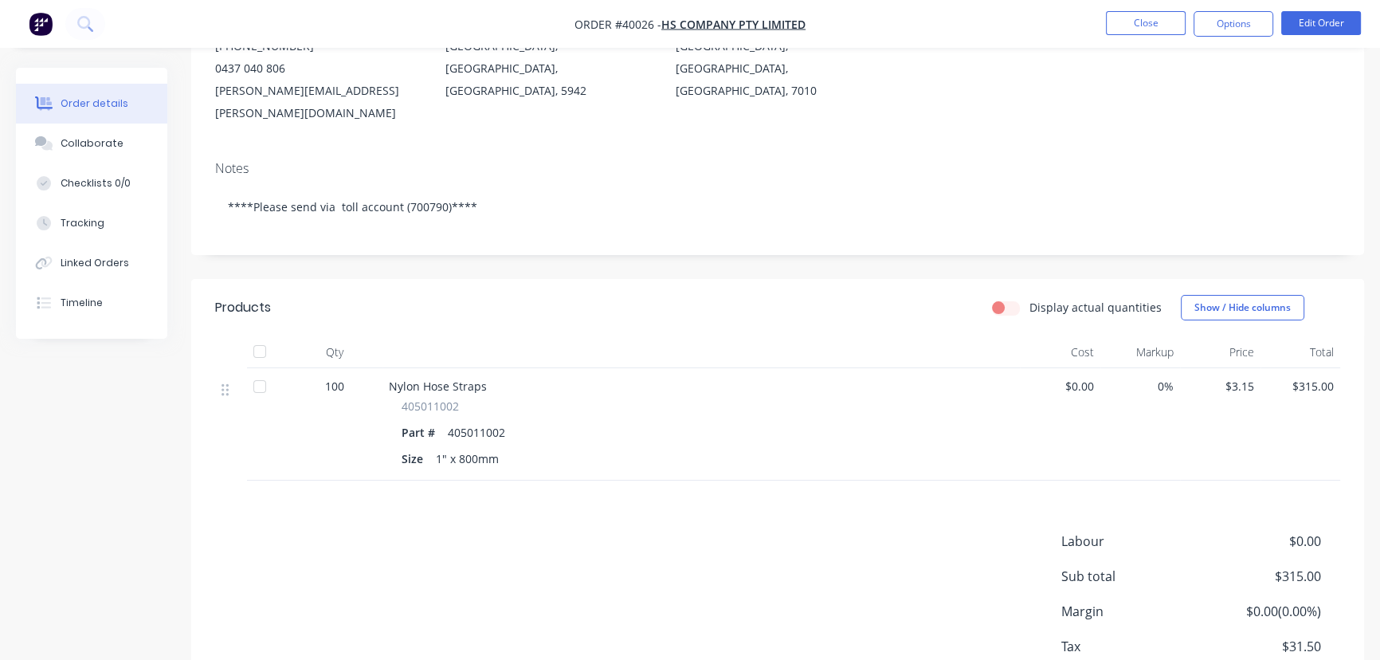
scroll to position [217, 0]
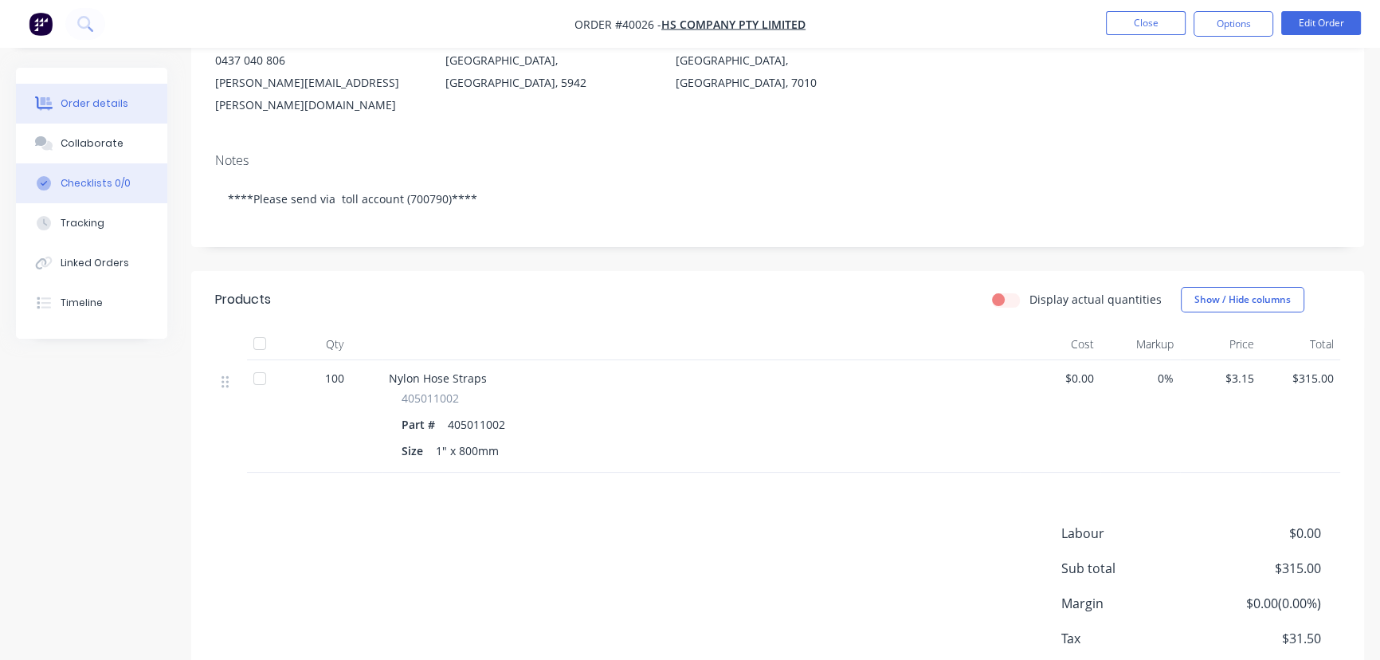
click at [100, 139] on div "Collaborate" at bounding box center [92, 143] width 63 height 14
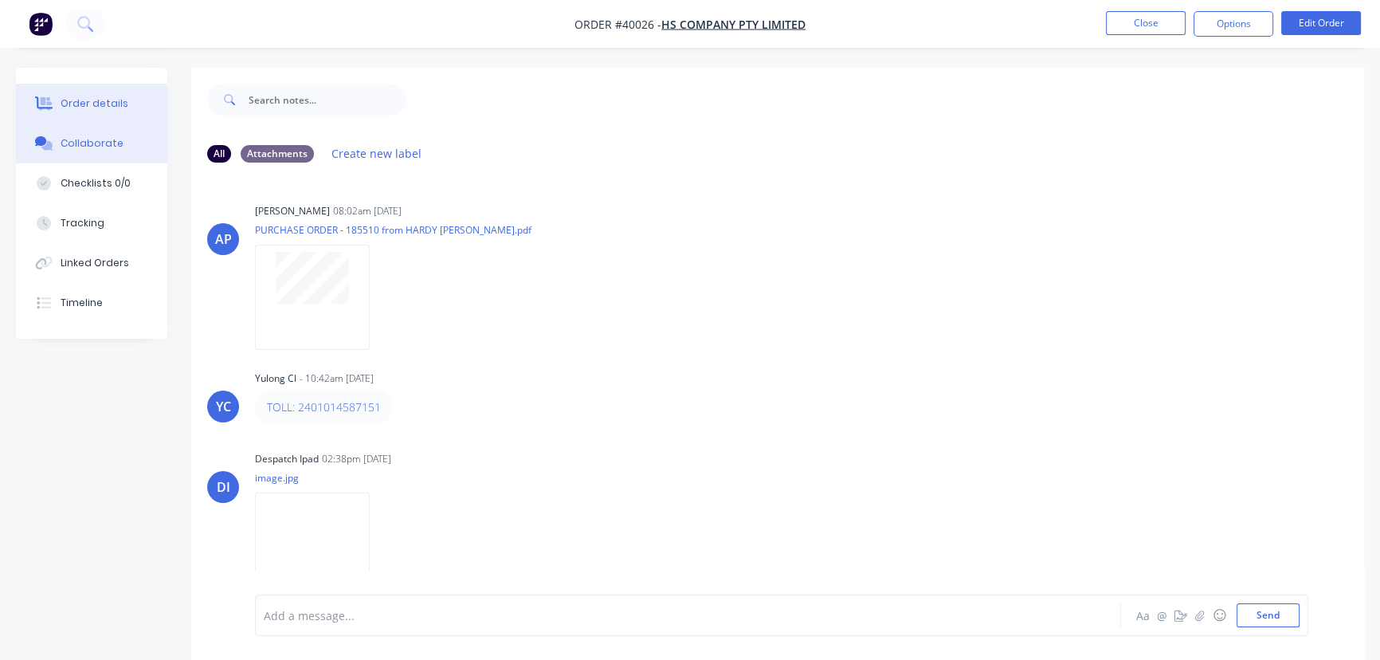
drag, startPoint x: 100, startPoint y: 100, endPoint x: 76, endPoint y: 110, distance: 26.8
click at [98, 96] on div "Order details" at bounding box center [95, 103] width 68 height 14
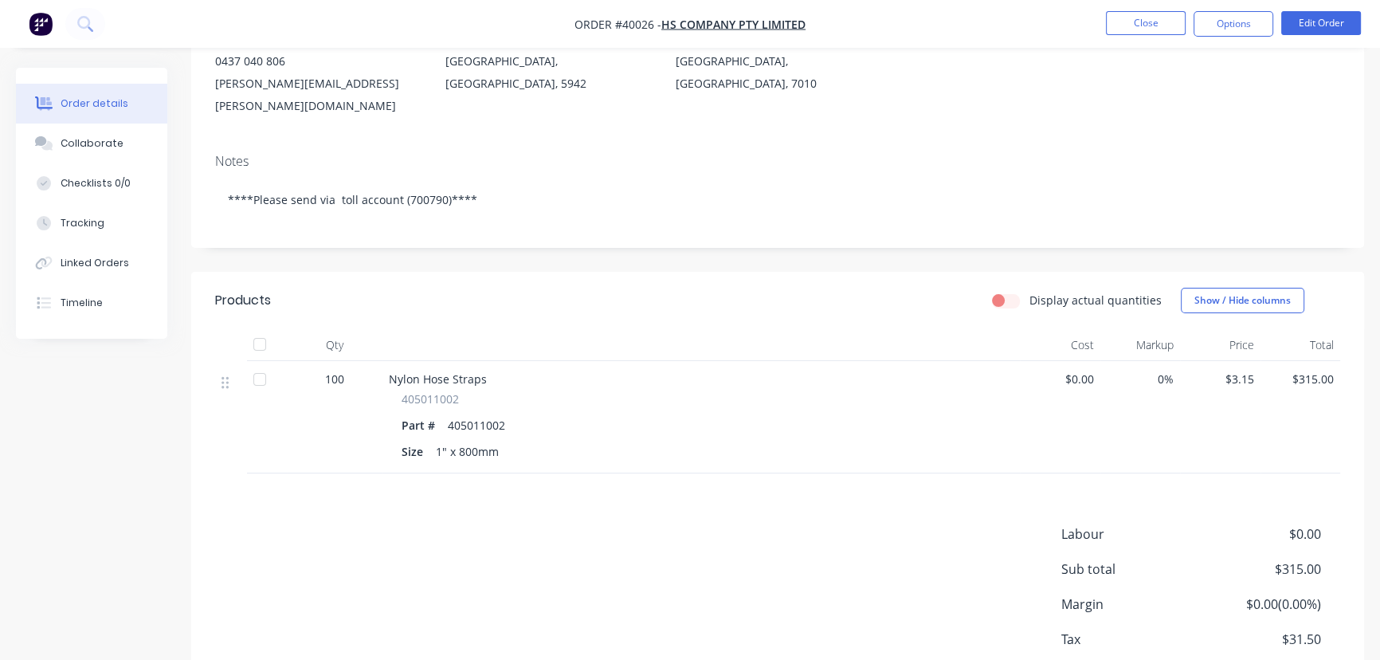
scroll to position [217, 0]
click at [1147, 24] on button "Close" at bounding box center [1146, 23] width 80 height 24
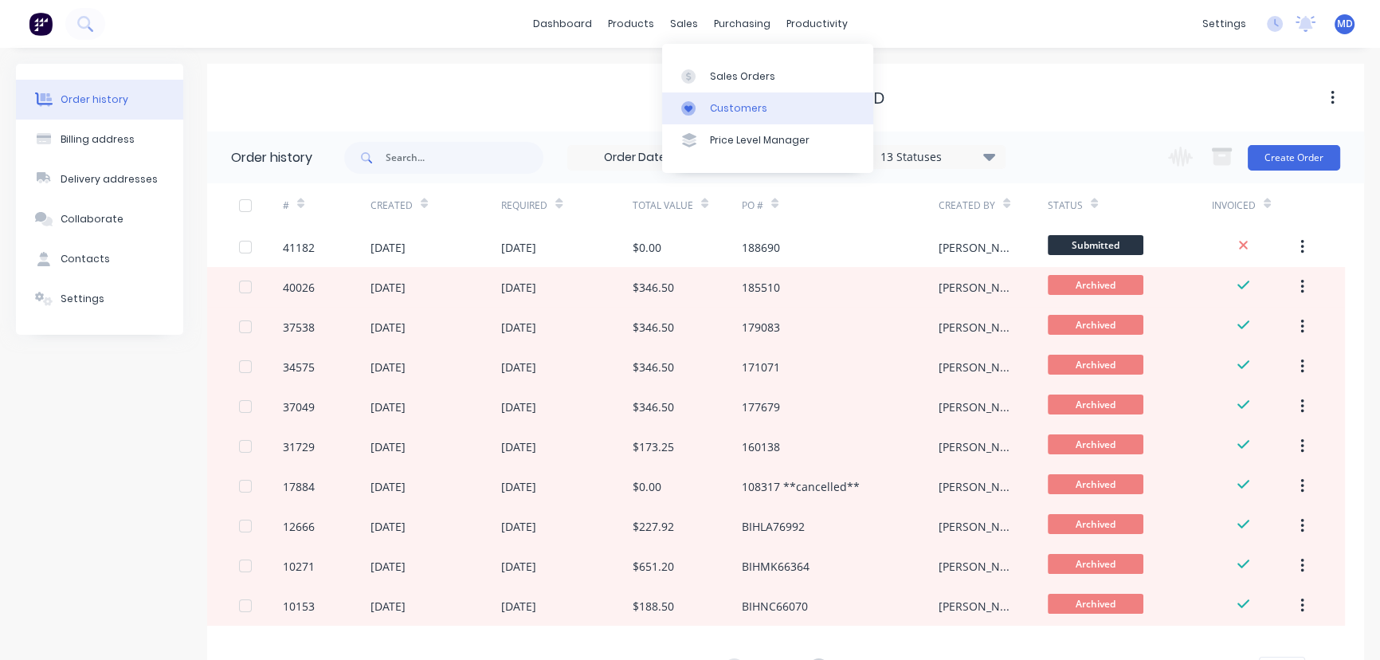
click at [731, 104] on div "Customers" at bounding box center [738, 108] width 57 height 14
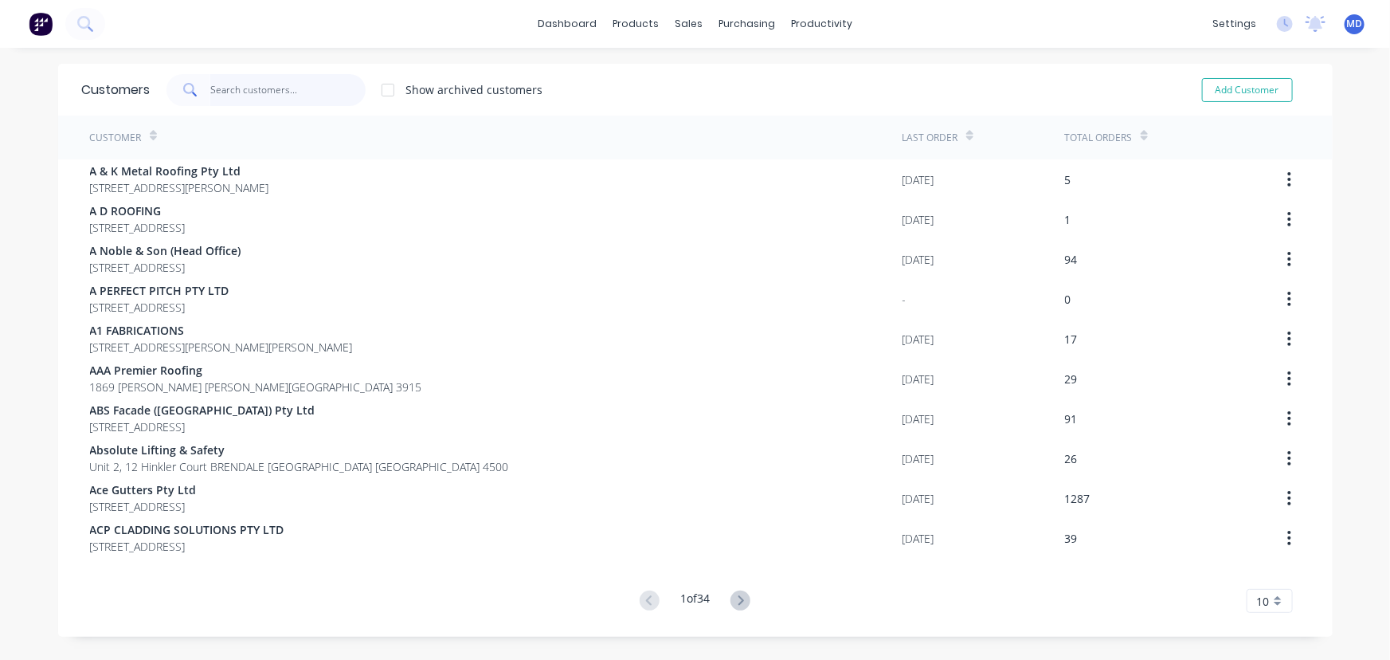
click at [271, 96] on input "text" at bounding box center [287, 90] width 155 height 32
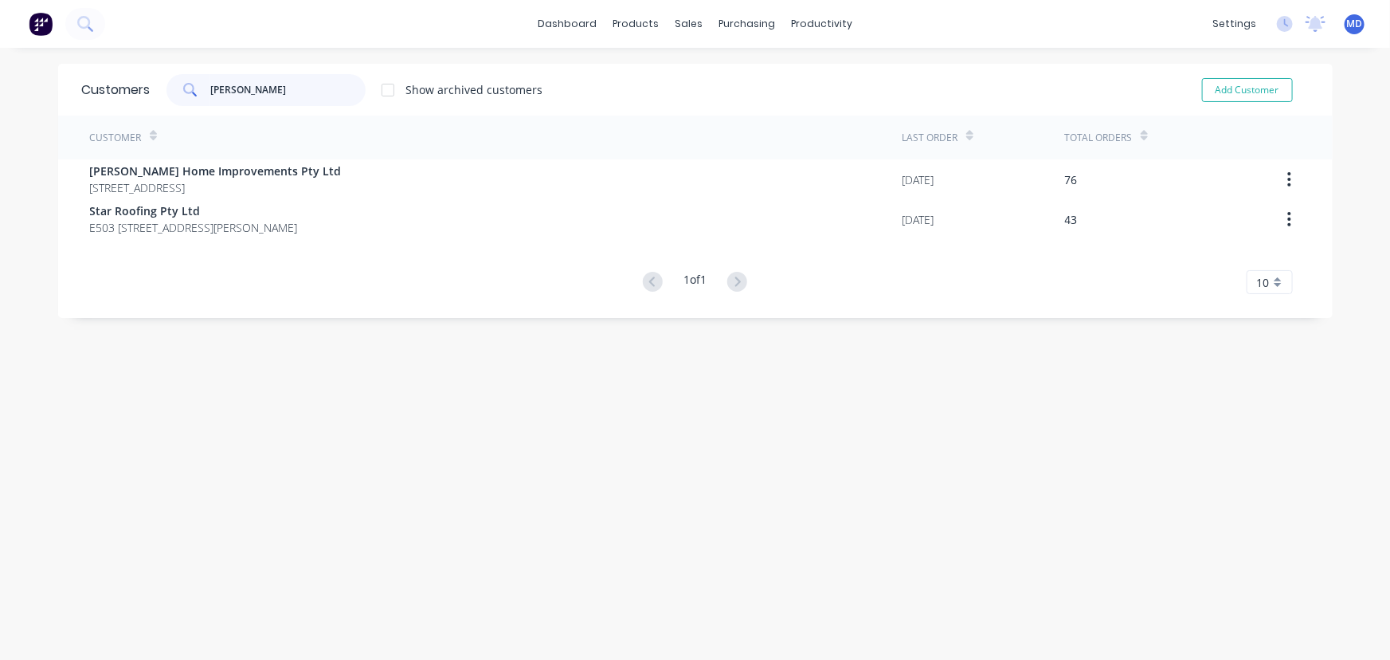
type input "gordon"
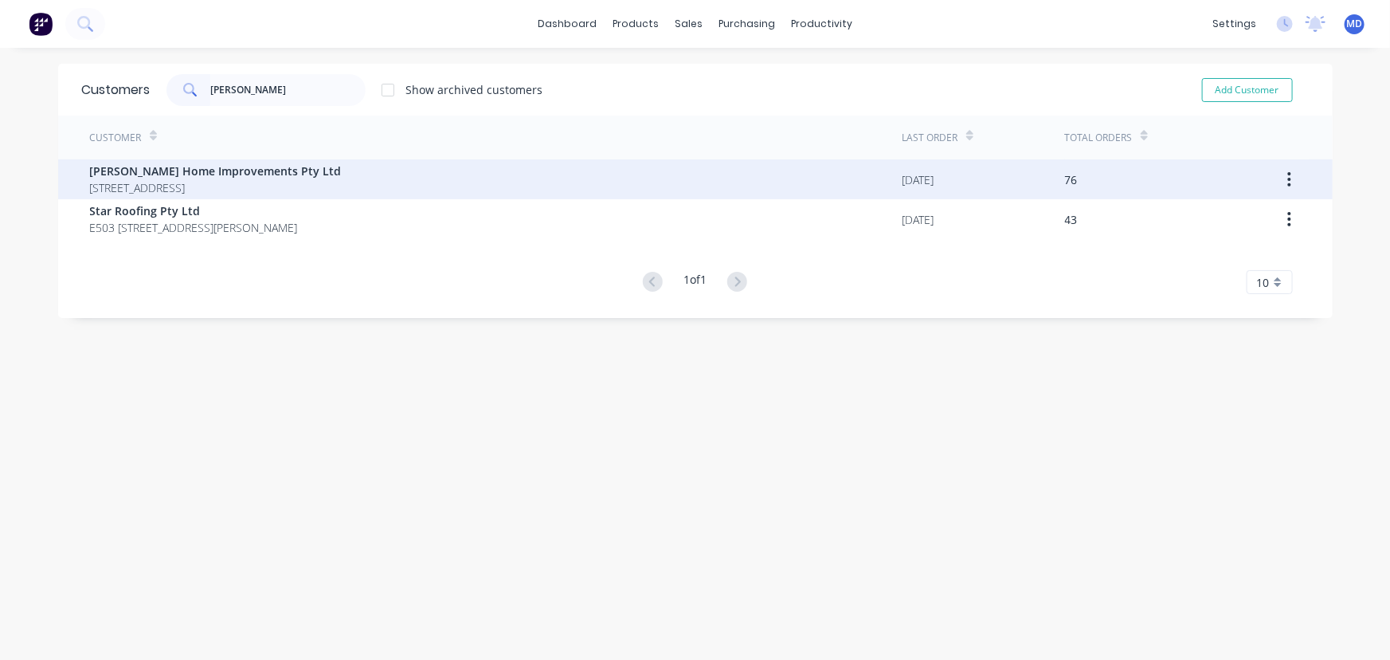
click at [175, 179] on span "[STREET_ADDRESS]" at bounding box center [216, 187] width 252 height 17
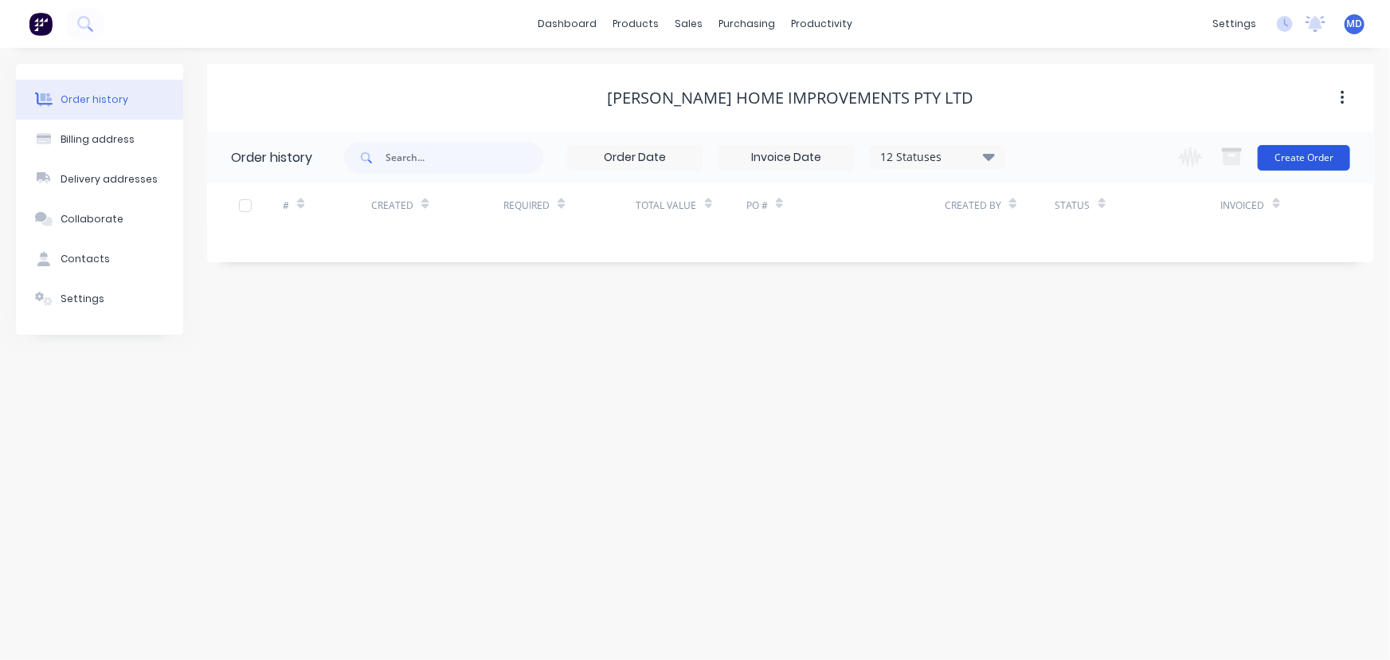
click at [1304, 161] on button "Create Order" at bounding box center [1304, 157] width 92 height 25
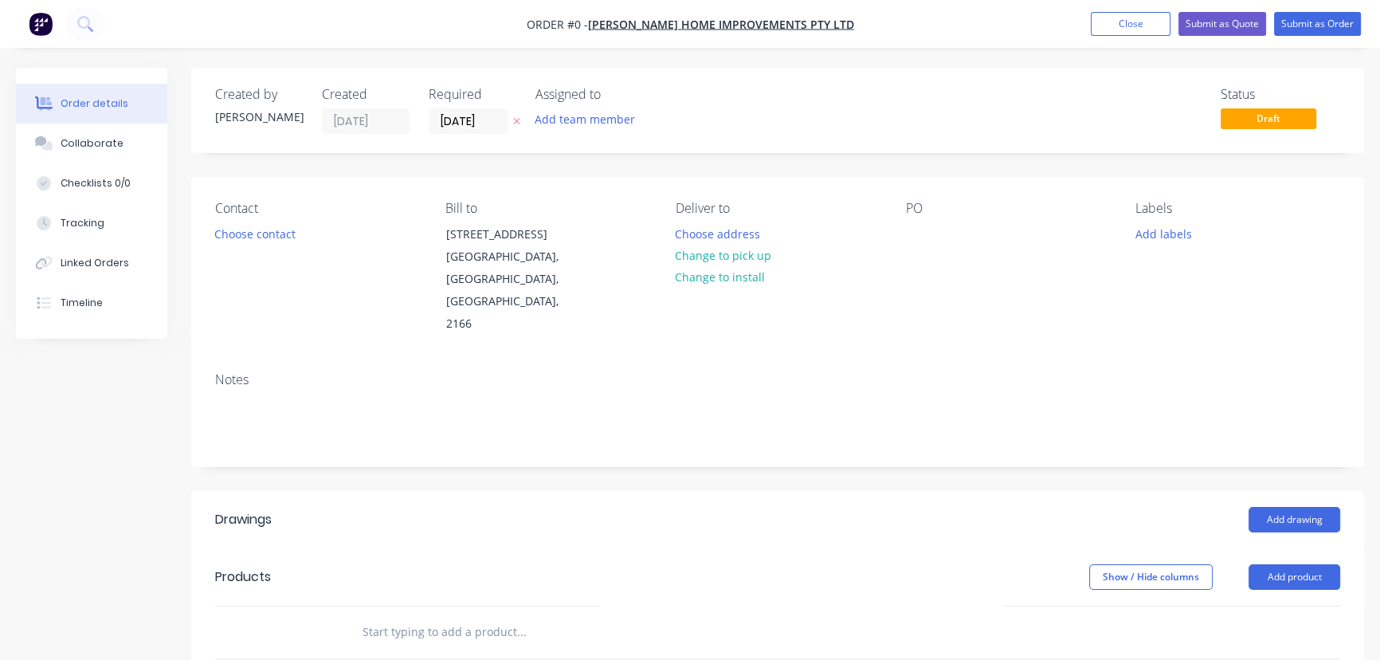
click at [466, 118] on input "[DATE]" at bounding box center [468, 121] width 78 height 24
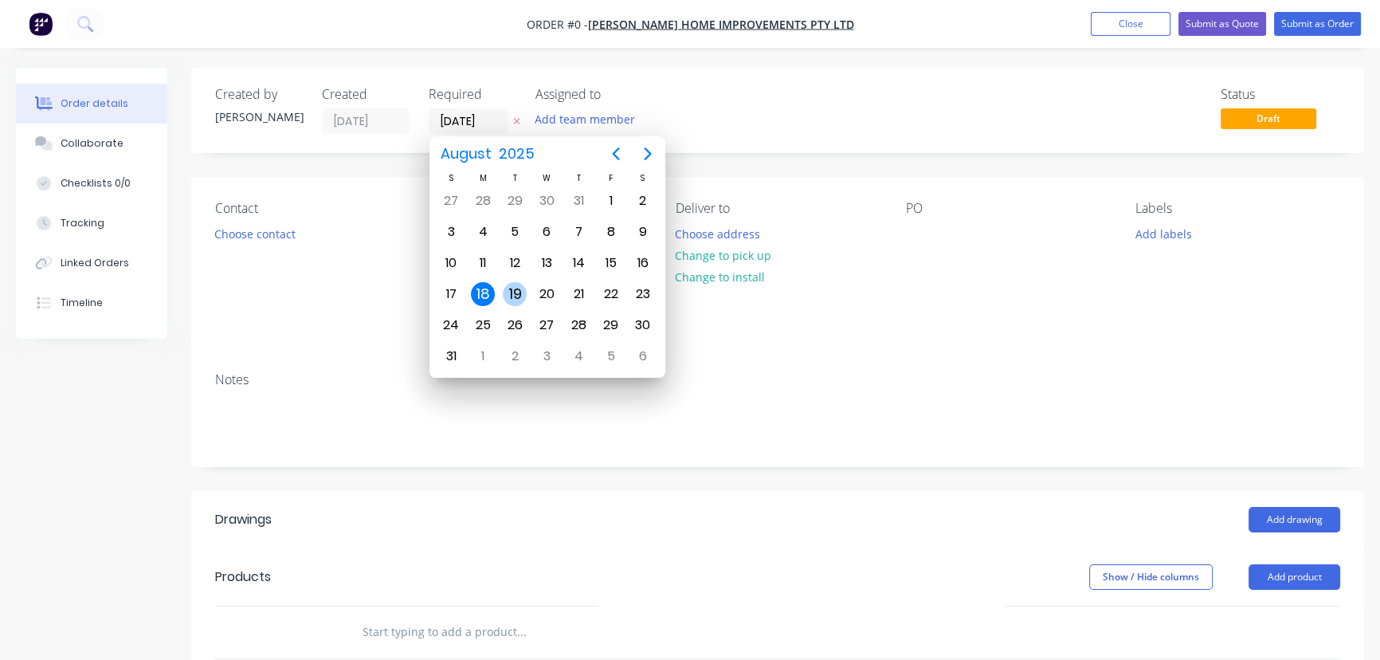
click at [517, 290] on div "19" at bounding box center [515, 294] width 24 height 24
type input "[DATE]"
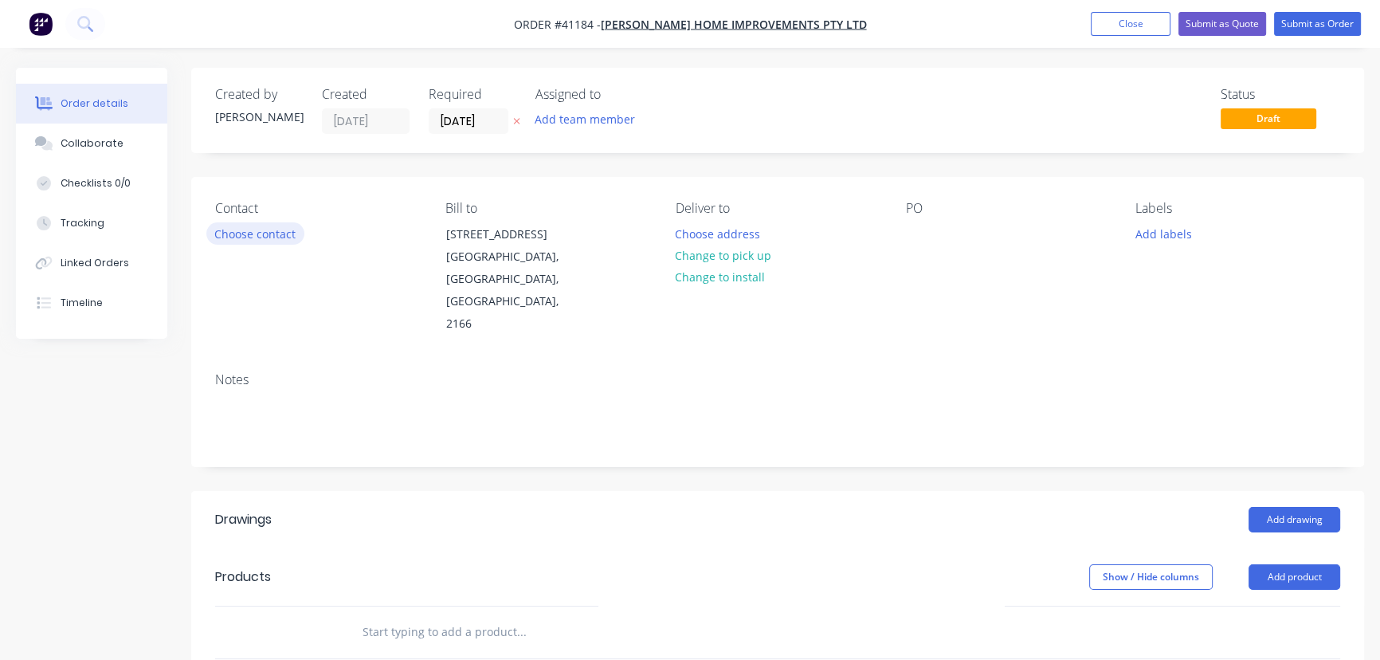
click at [216, 236] on button "Choose contact" at bounding box center [255, 233] width 98 height 22
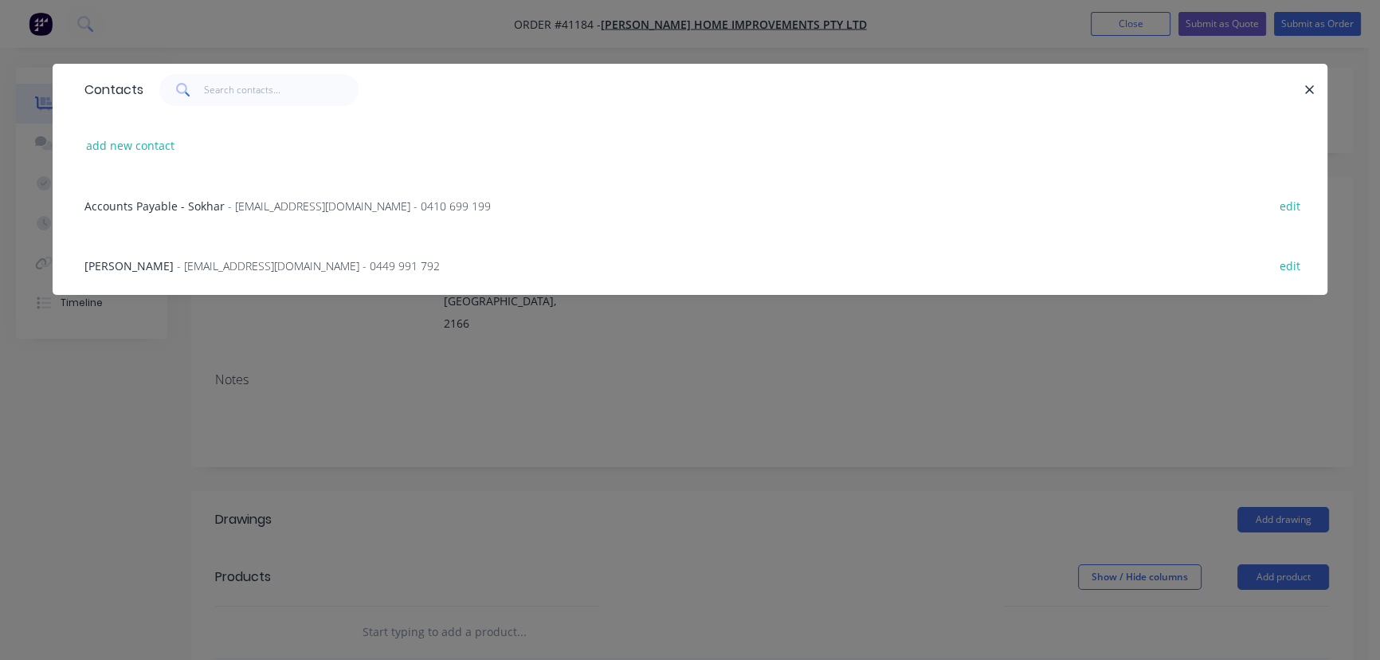
click at [177, 263] on span "- admin@gordonhomeimprovements.com - 0449 991 792" at bounding box center [308, 265] width 263 height 15
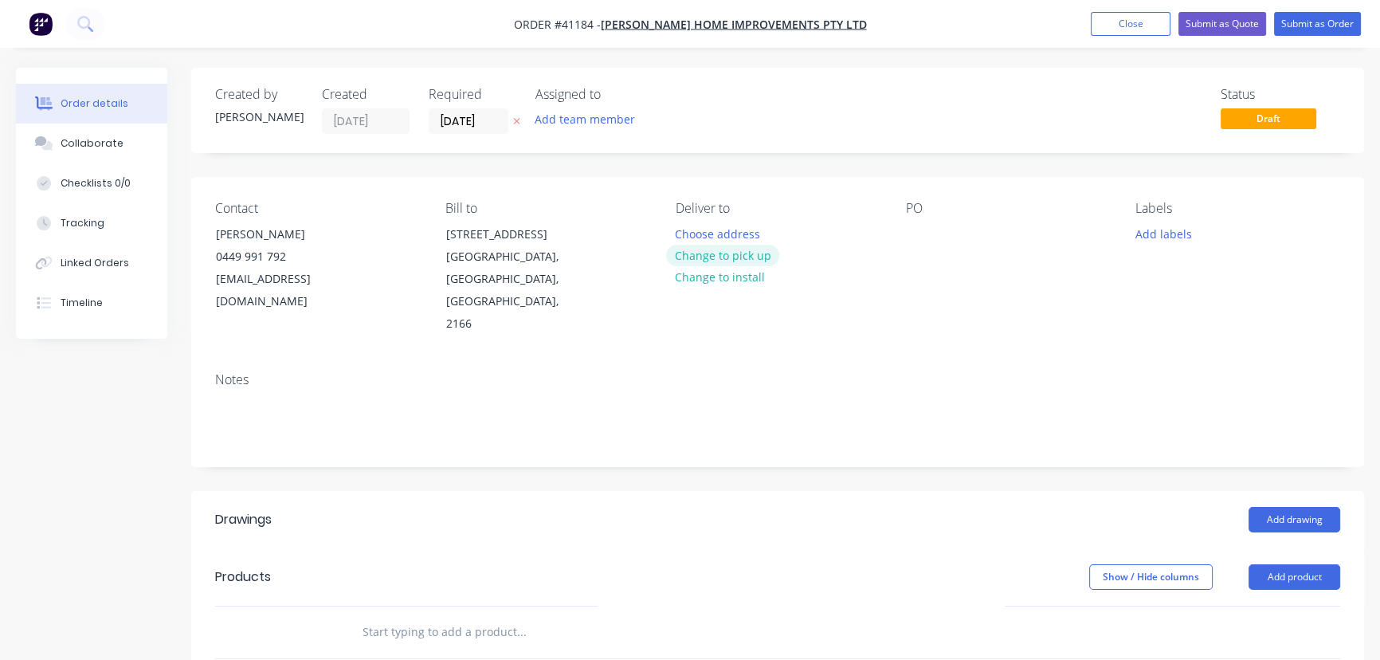
click at [729, 253] on button "Change to pick up" at bounding box center [722, 256] width 113 height 22
drag, startPoint x: 919, startPoint y: 229, endPoint x: 965, endPoint y: 271, distance: 62.1
click at [919, 230] on div at bounding box center [917, 233] width 25 height 23
click at [1165, 234] on button "Add labels" at bounding box center [1163, 233] width 73 height 22
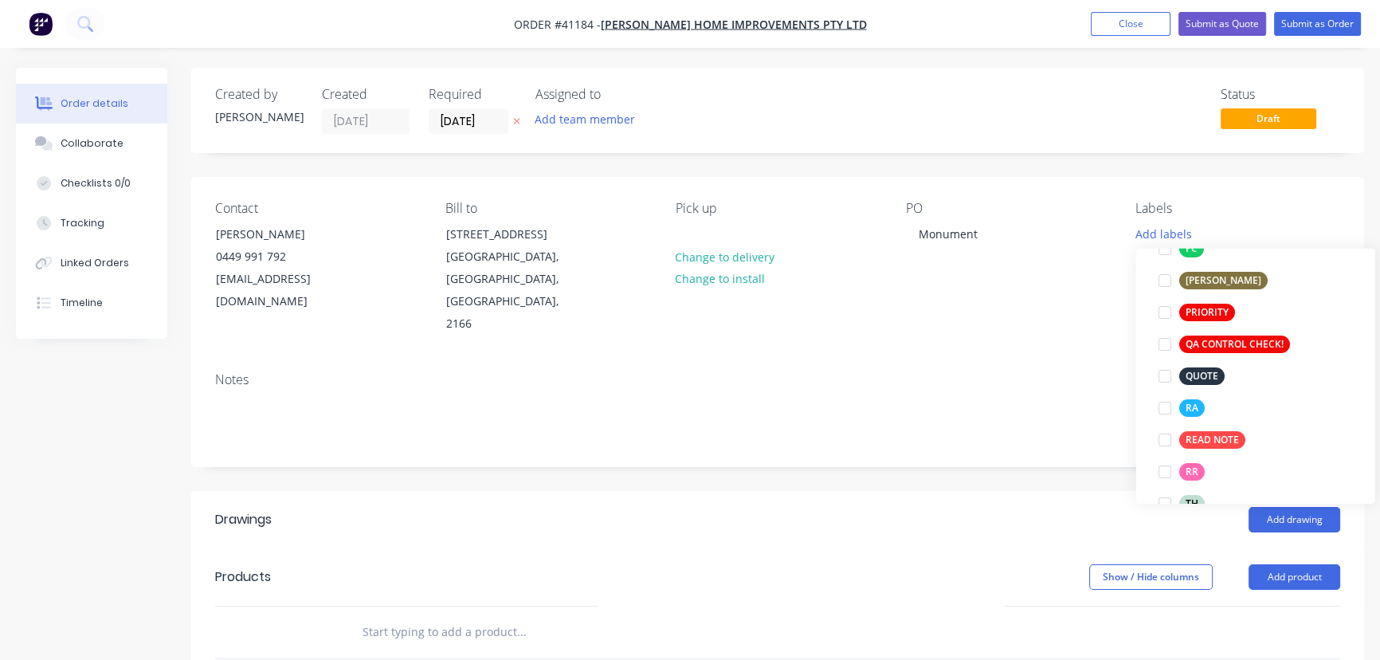
scroll to position [434, 0]
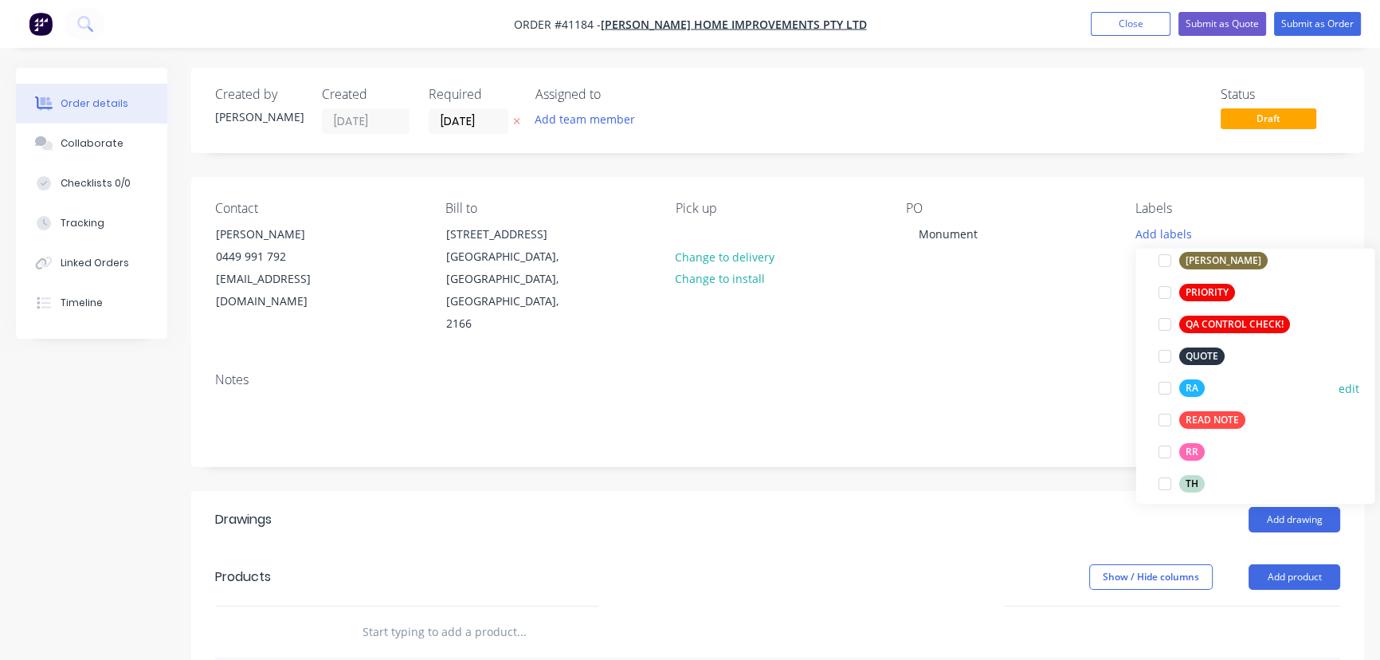
click at [1165, 390] on div at bounding box center [1164, 388] width 32 height 32
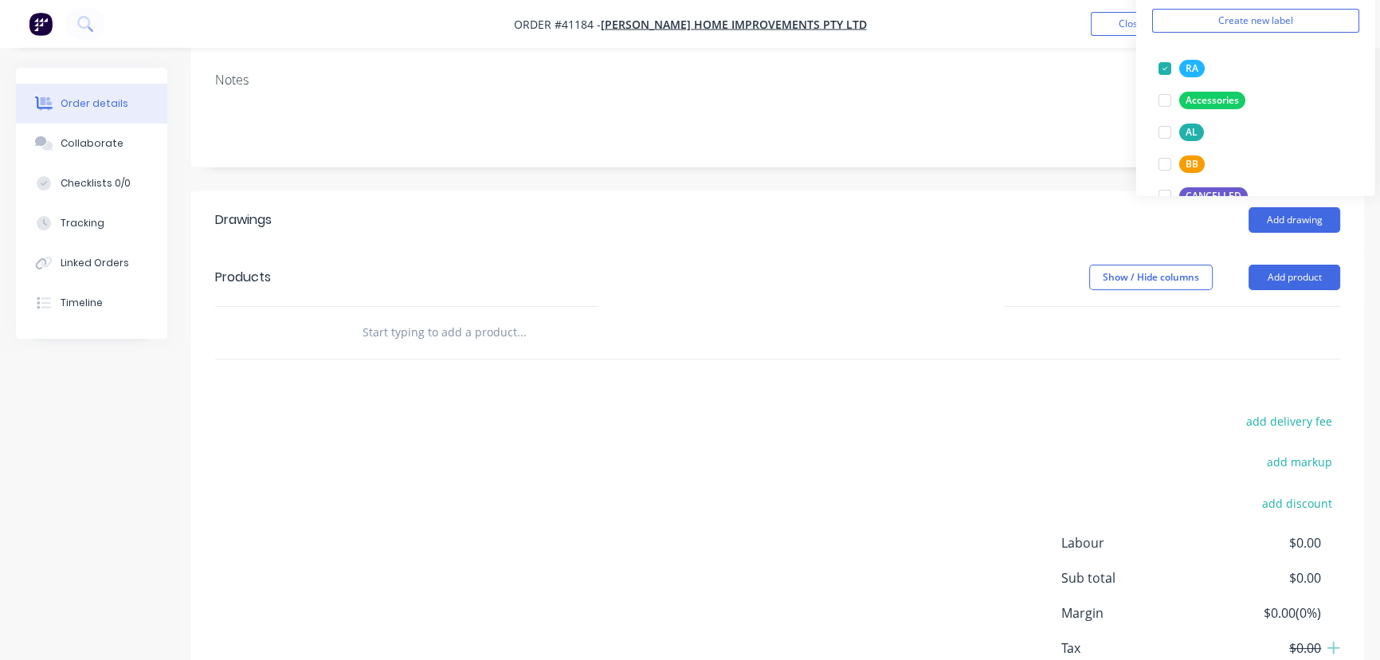
scroll to position [217, 0]
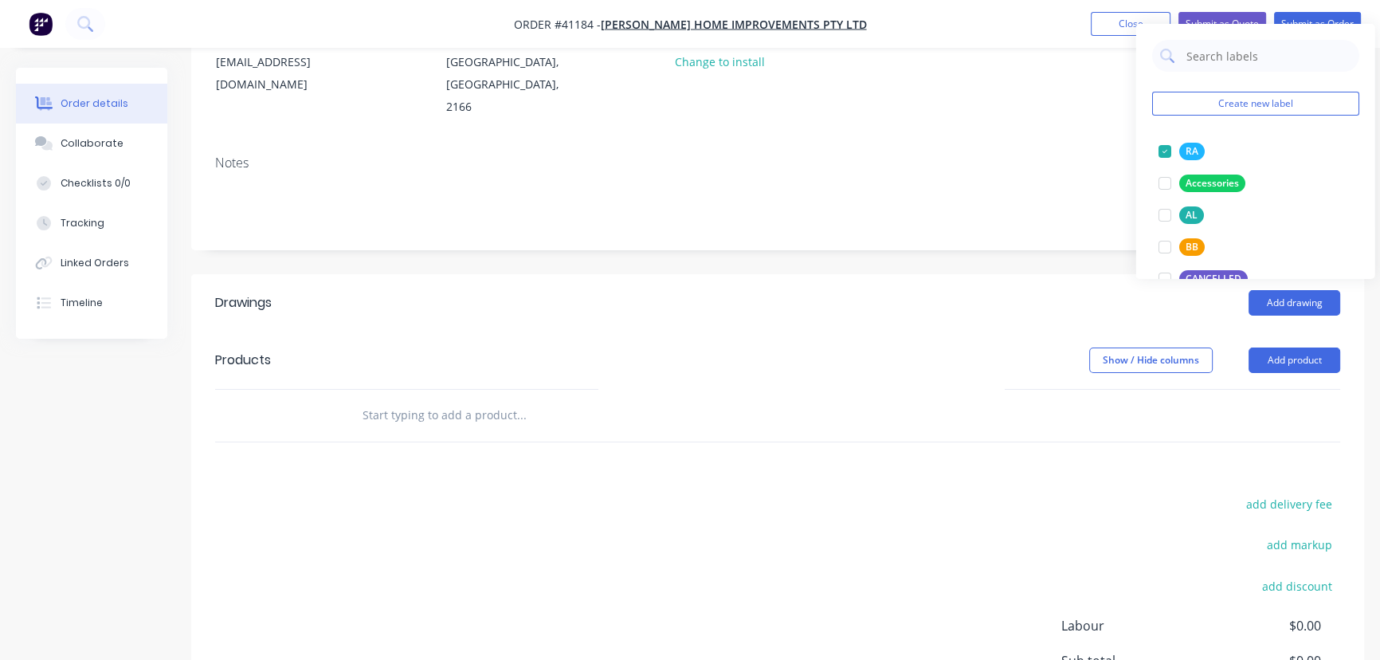
click at [631, 399] on input "text" at bounding box center [521, 415] width 319 height 32
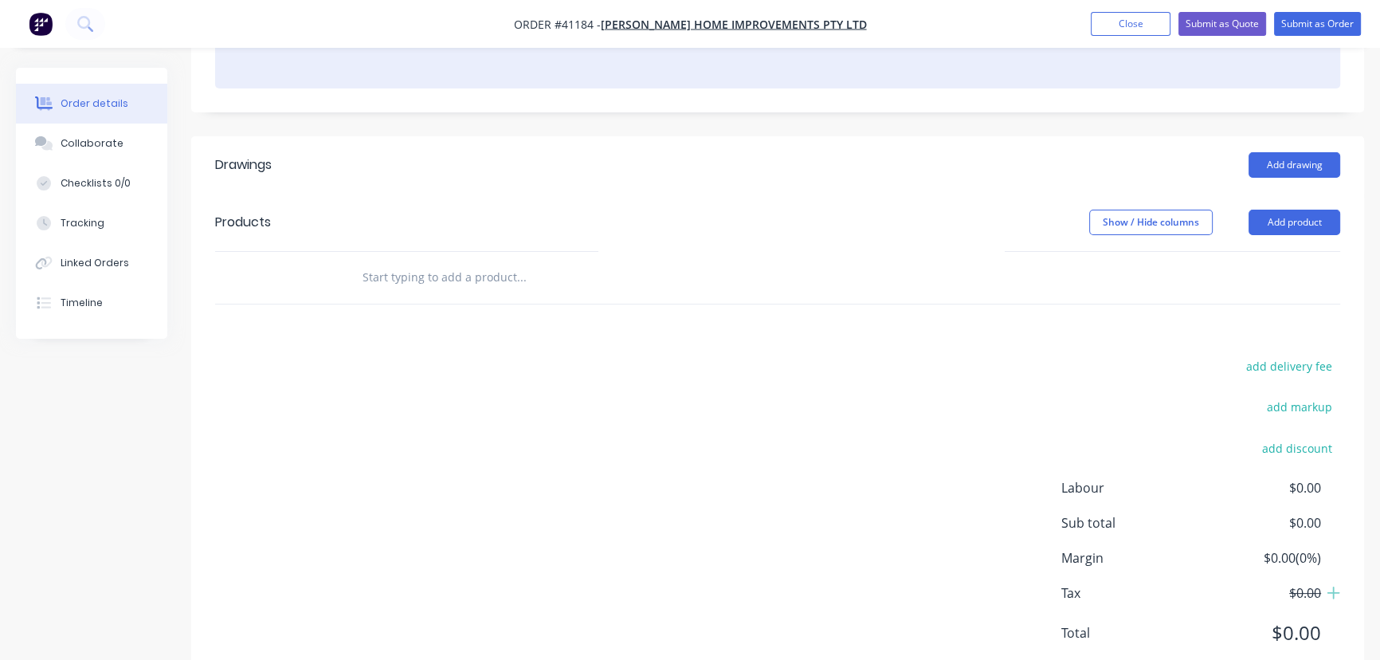
scroll to position [382, 0]
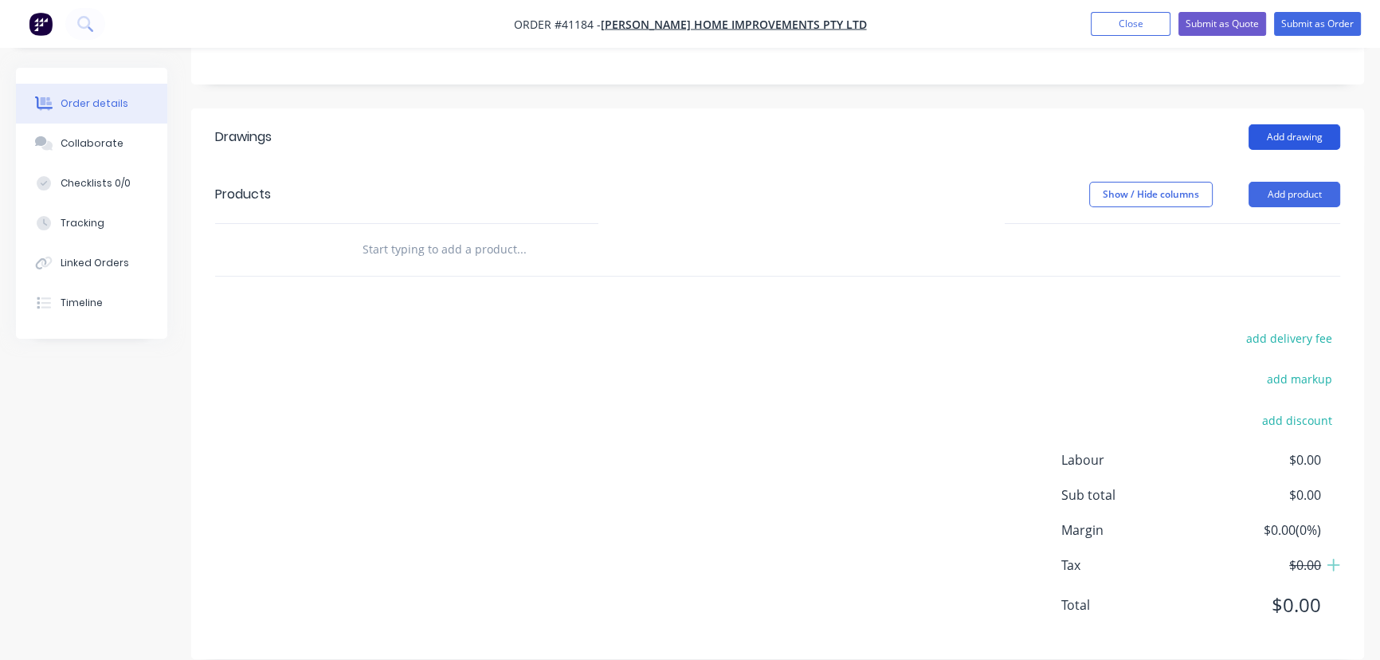
click at [1286, 124] on button "Add drawing" at bounding box center [1295, 136] width 92 height 25
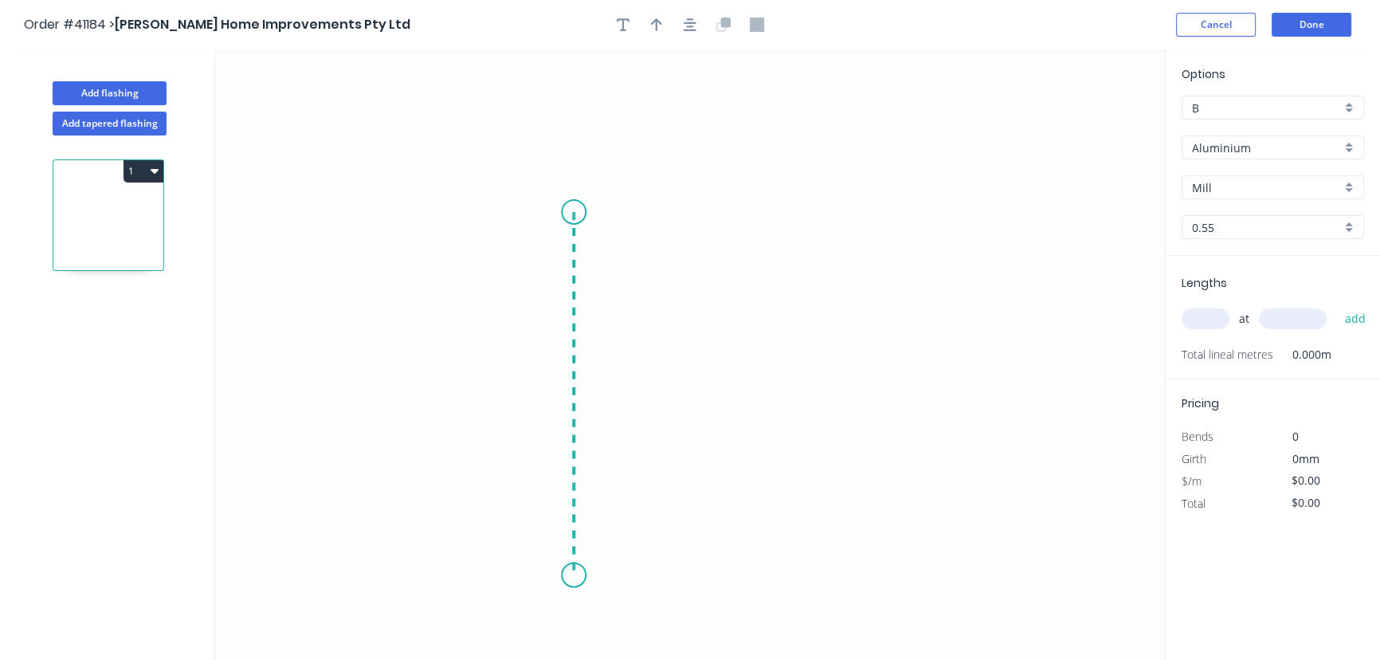
drag, startPoint x: 574, startPoint y: 212, endPoint x: 559, endPoint y: 575, distance: 363.7
click at [558, 575] on icon "0" at bounding box center [690, 354] width 950 height 610
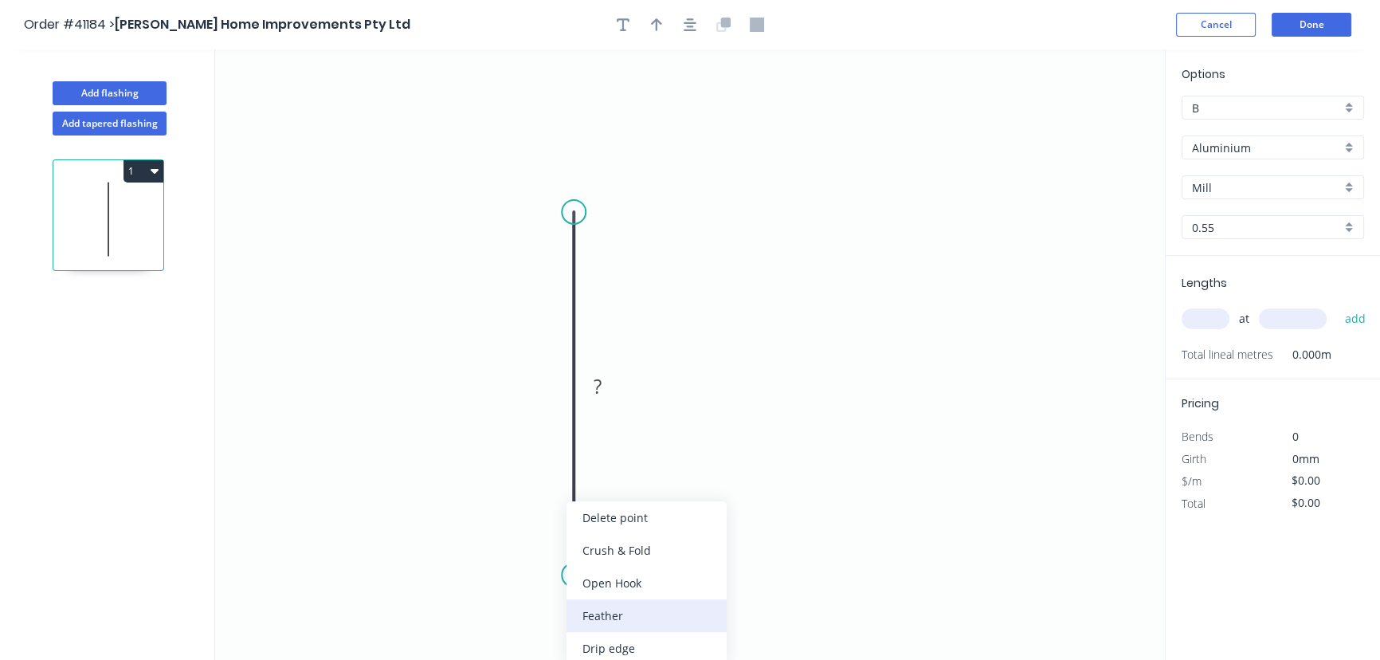
click at [611, 614] on div "Feather" at bounding box center [647, 615] width 160 height 33
drag, startPoint x: 616, startPoint y: 612, endPoint x: 619, endPoint y: 524, distance: 88.5
click at [617, 612] on div "Flip bend" at bounding box center [652, 615] width 160 height 33
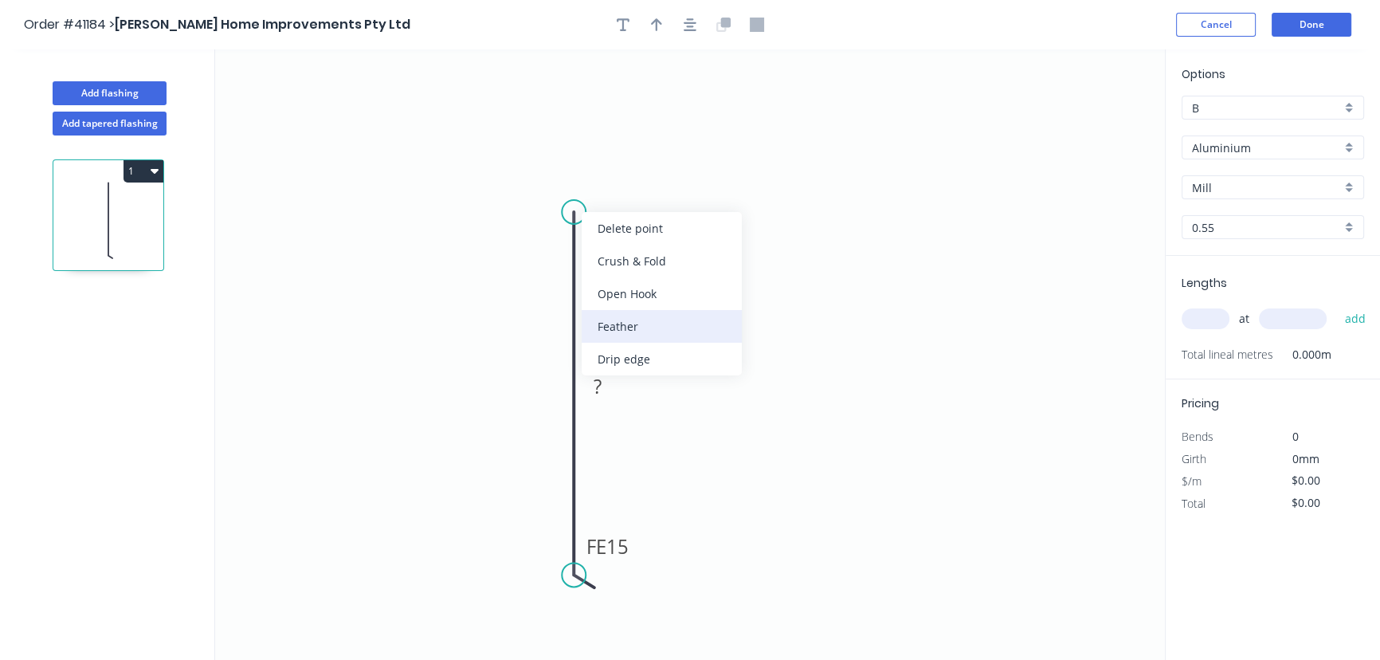
click at [626, 327] on div "Feather" at bounding box center [662, 326] width 160 height 33
click at [623, 547] on tspan "15" at bounding box center [617, 546] width 22 height 26
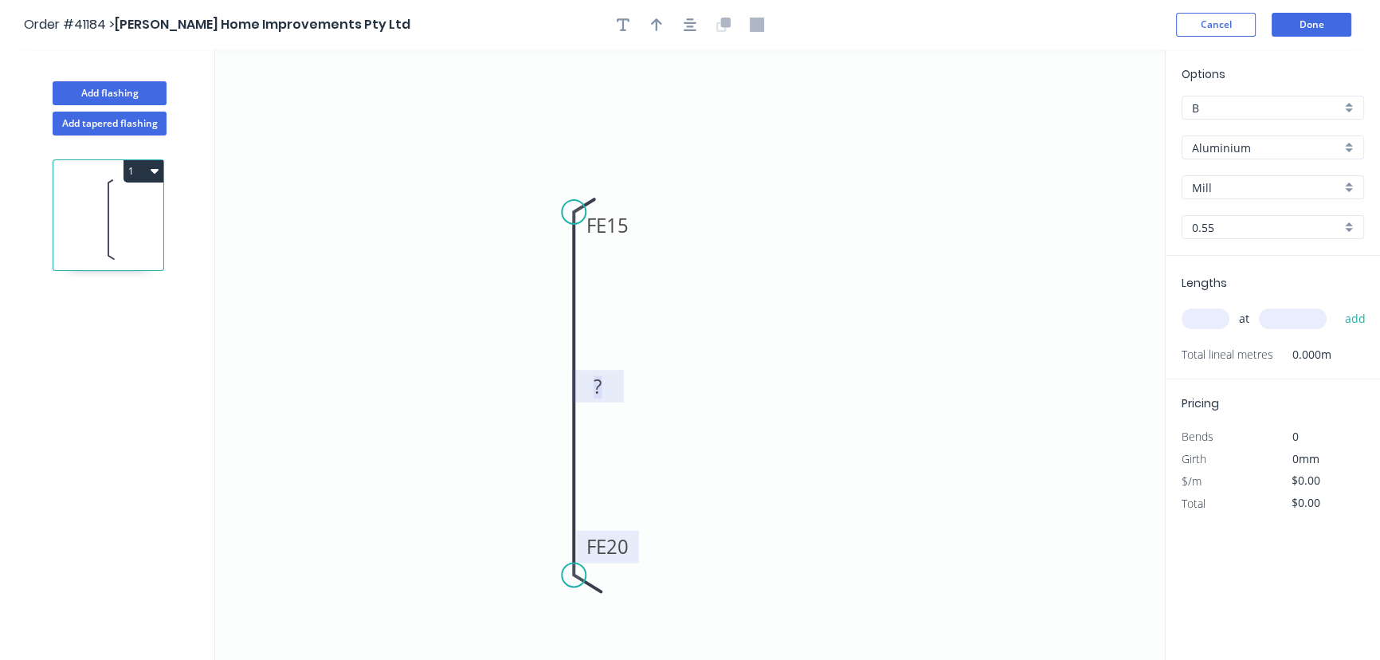
click at [605, 382] on rect at bounding box center [598, 387] width 32 height 22
type input "$7.93"
click at [625, 224] on tspan "15" at bounding box center [617, 225] width 22 height 26
click at [1346, 143] on div "Aluminium" at bounding box center [1273, 147] width 182 height 24
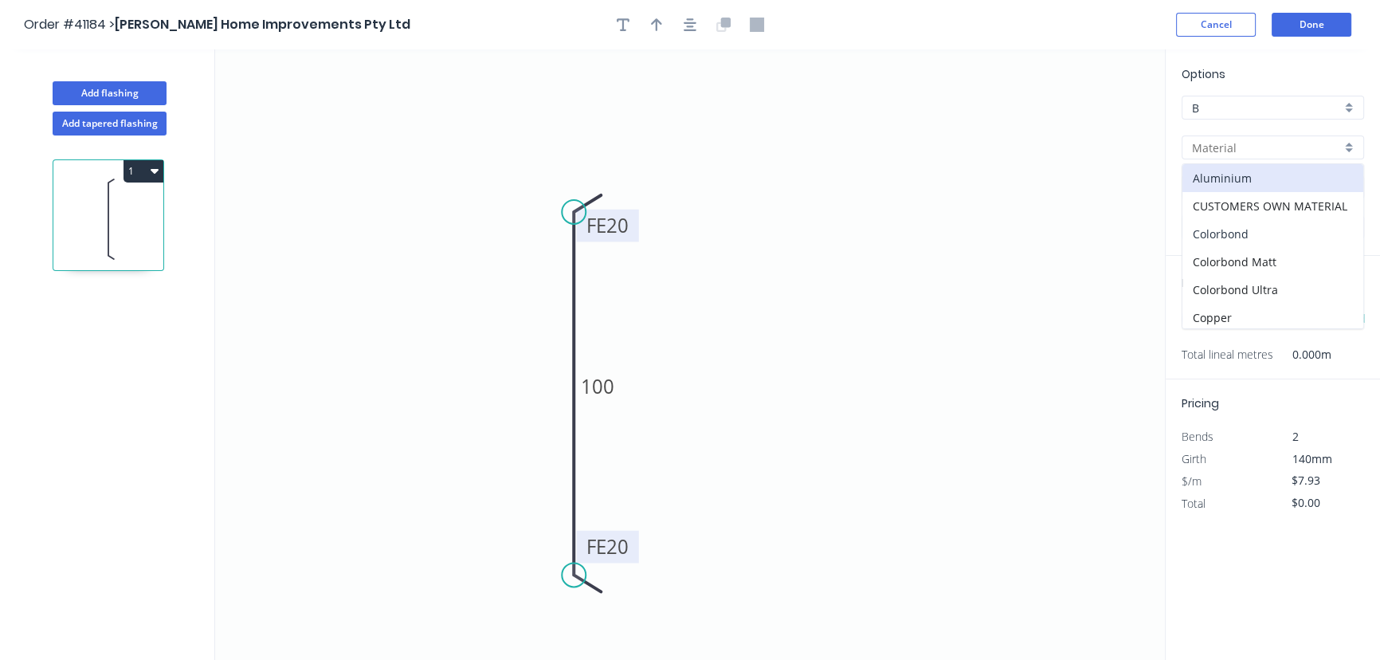
click at [1235, 233] on div "Colorbond" at bounding box center [1272, 234] width 181 height 28
type input "Colorbond"
type input "Basalt"
type input "$7.19"
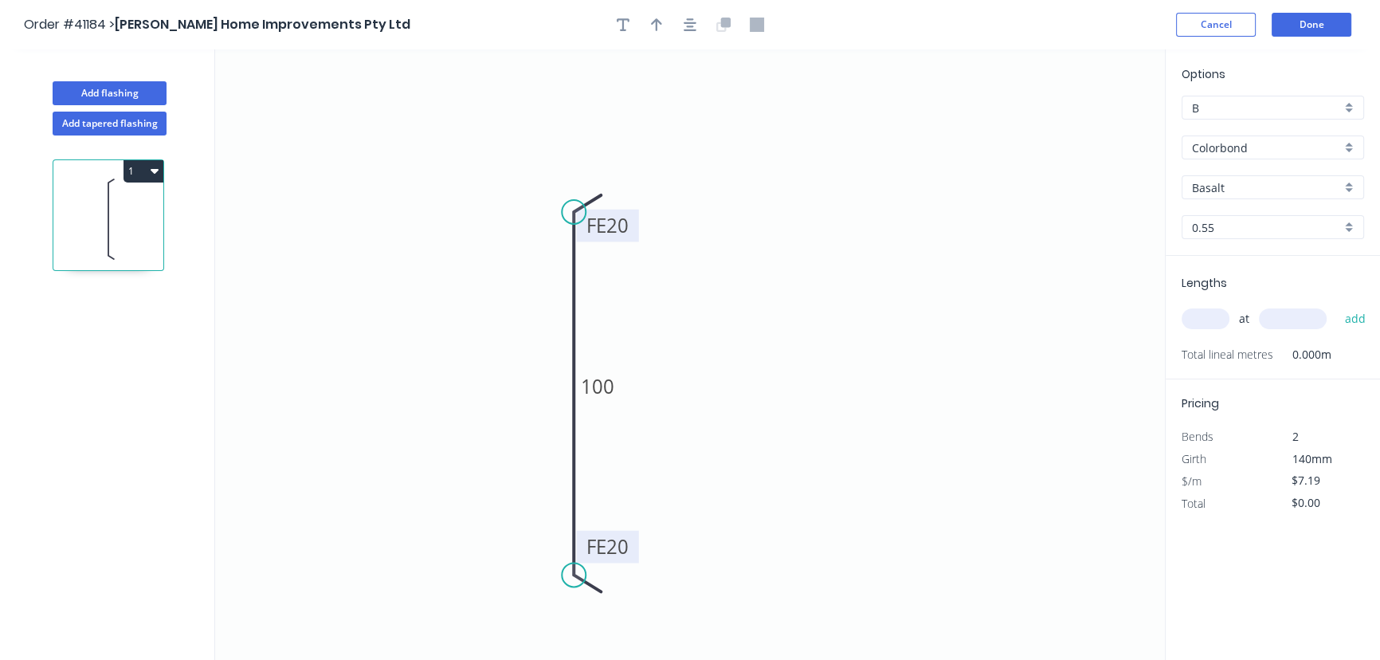
click at [1347, 181] on div "Basalt" at bounding box center [1273, 187] width 182 height 24
click at [1245, 262] on div "Monument" at bounding box center [1272, 263] width 181 height 28
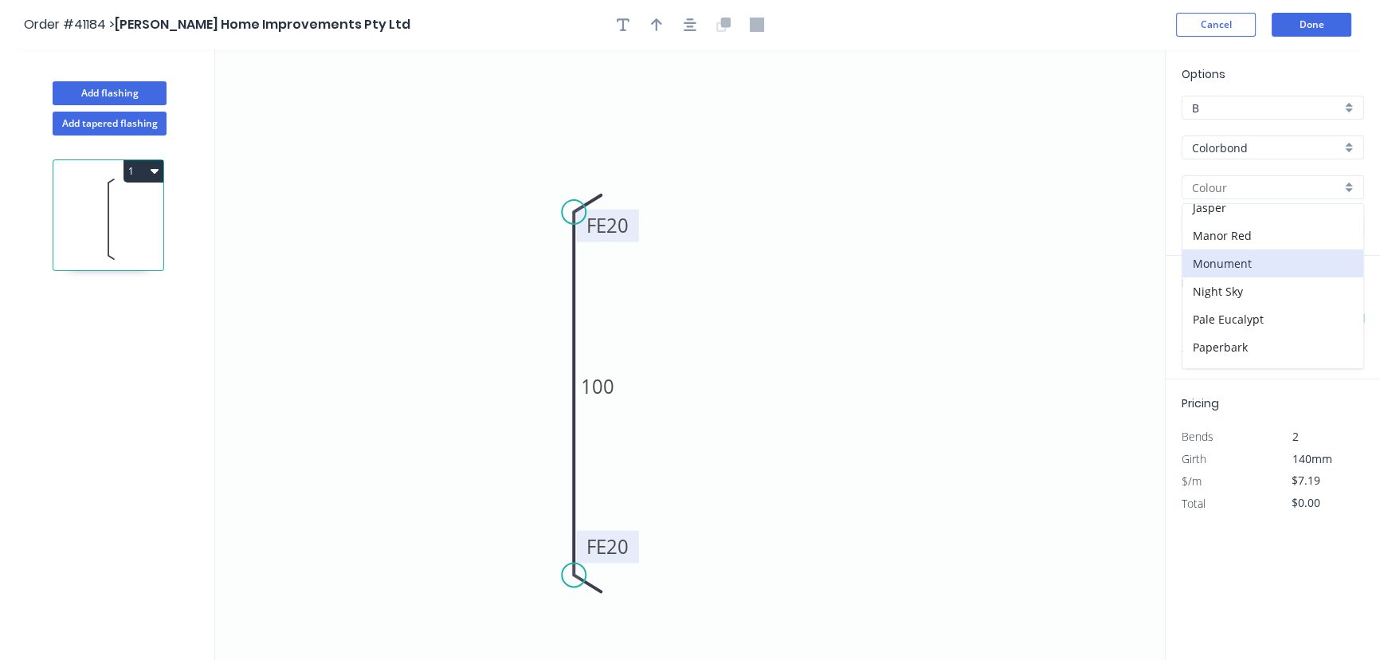
type input "Monument"
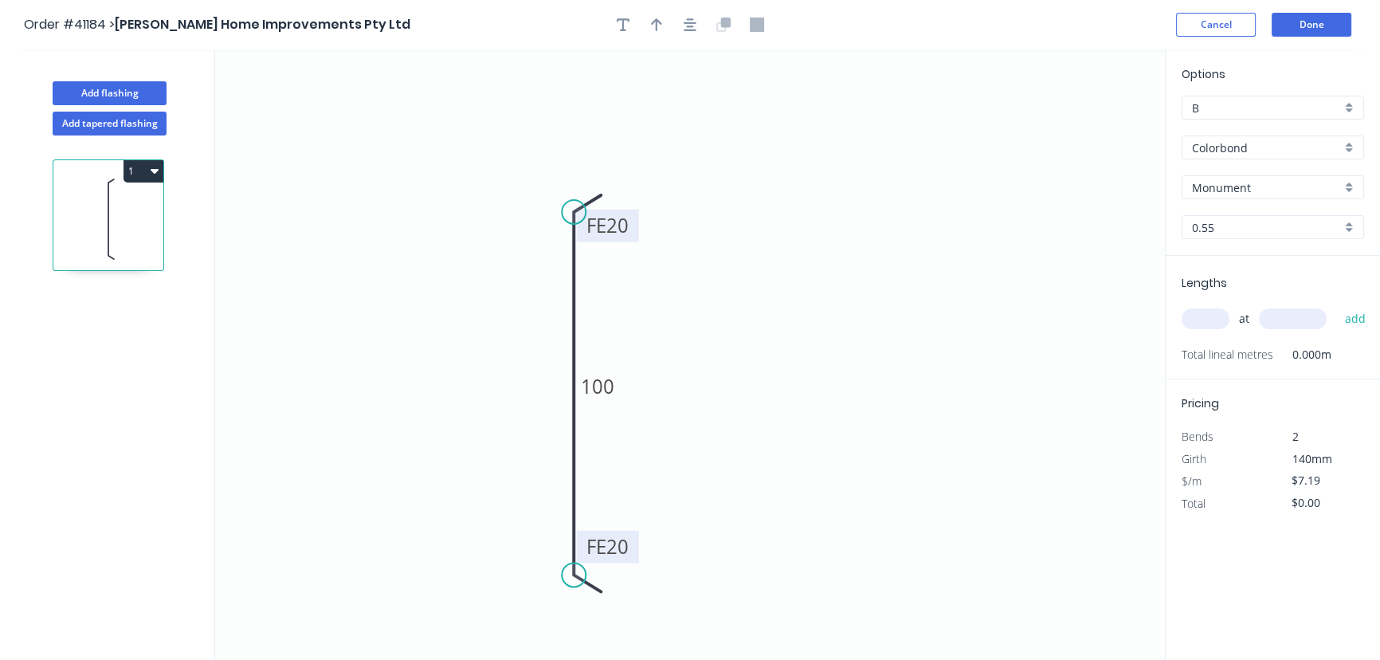
click at [1205, 320] on input "text" at bounding box center [1206, 318] width 48 height 21
type input "5"
type input "6000"
click at [1336, 305] on button "add" at bounding box center [1354, 318] width 37 height 27
type input "$215.70"
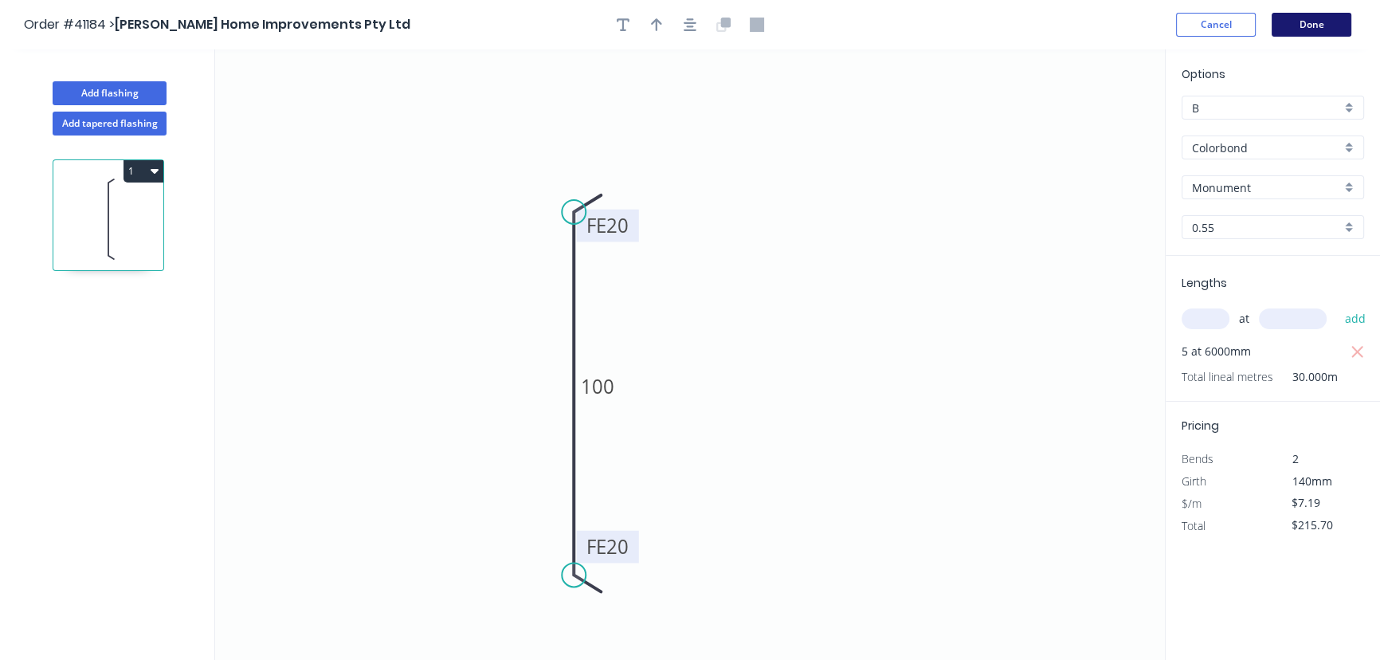
click at [1316, 31] on button "Done" at bounding box center [1312, 25] width 80 height 24
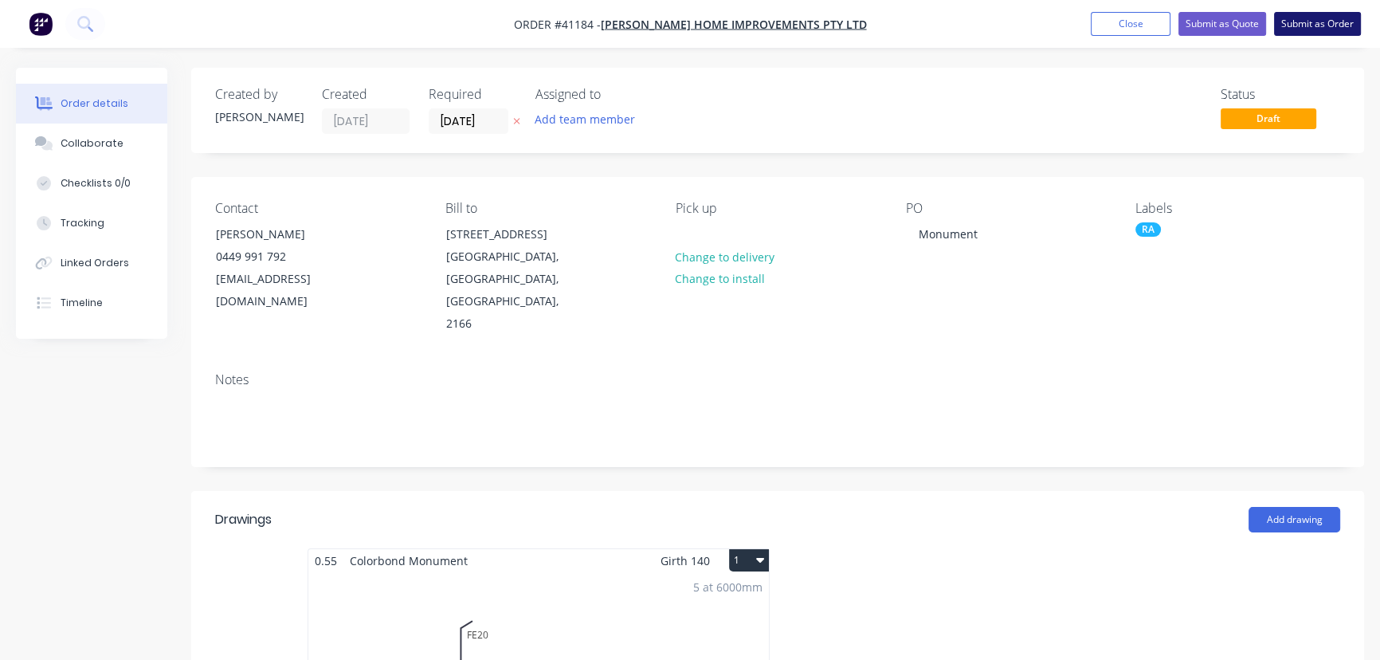
click at [1329, 22] on button "Submit as Order" at bounding box center [1317, 24] width 87 height 24
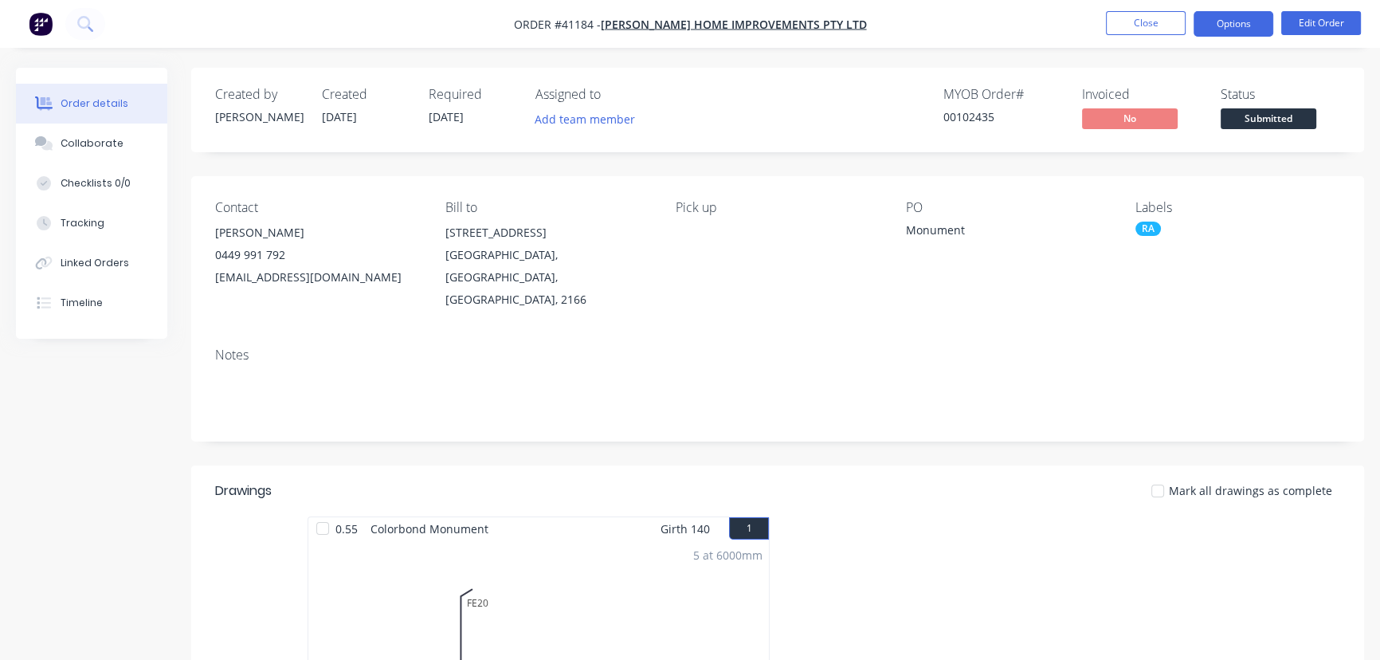
click at [1218, 24] on button "Options" at bounding box center [1234, 23] width 80 height 25
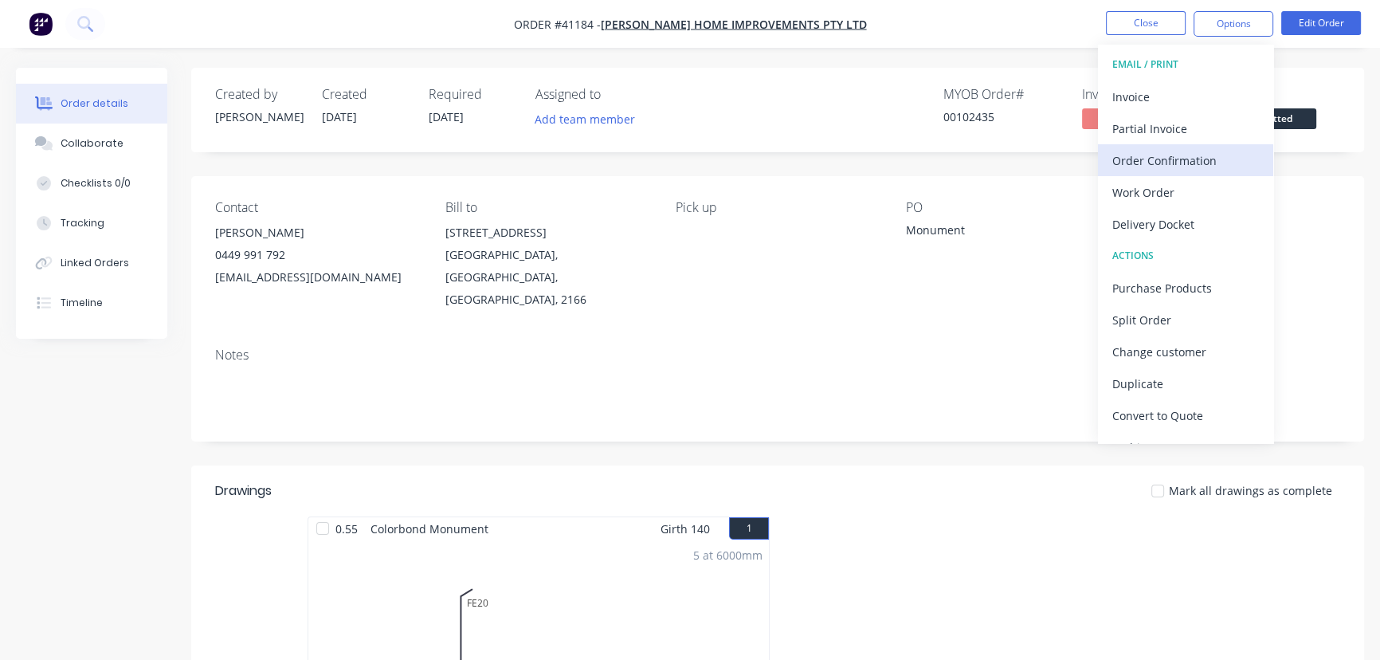
click at [1188, 156] on div "Order Confirmation" at bounding box center [1185, 160] width 147 height 23
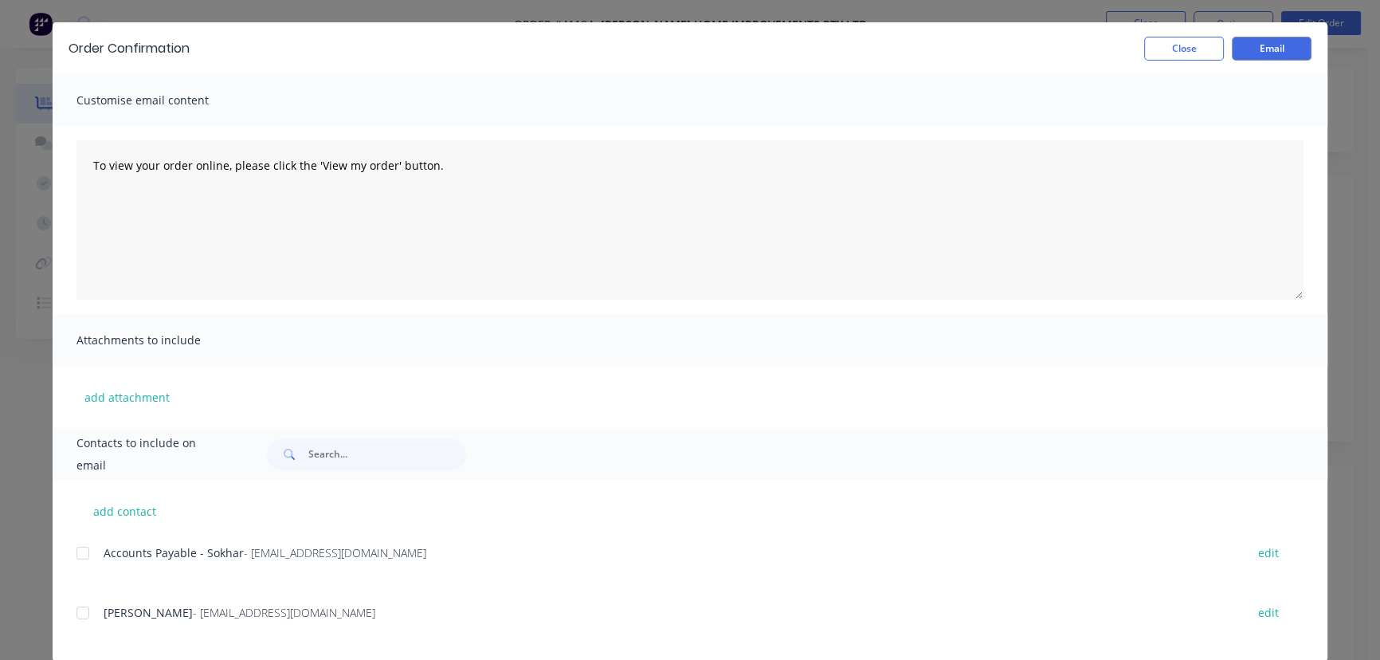
scroll to position [65, 0]
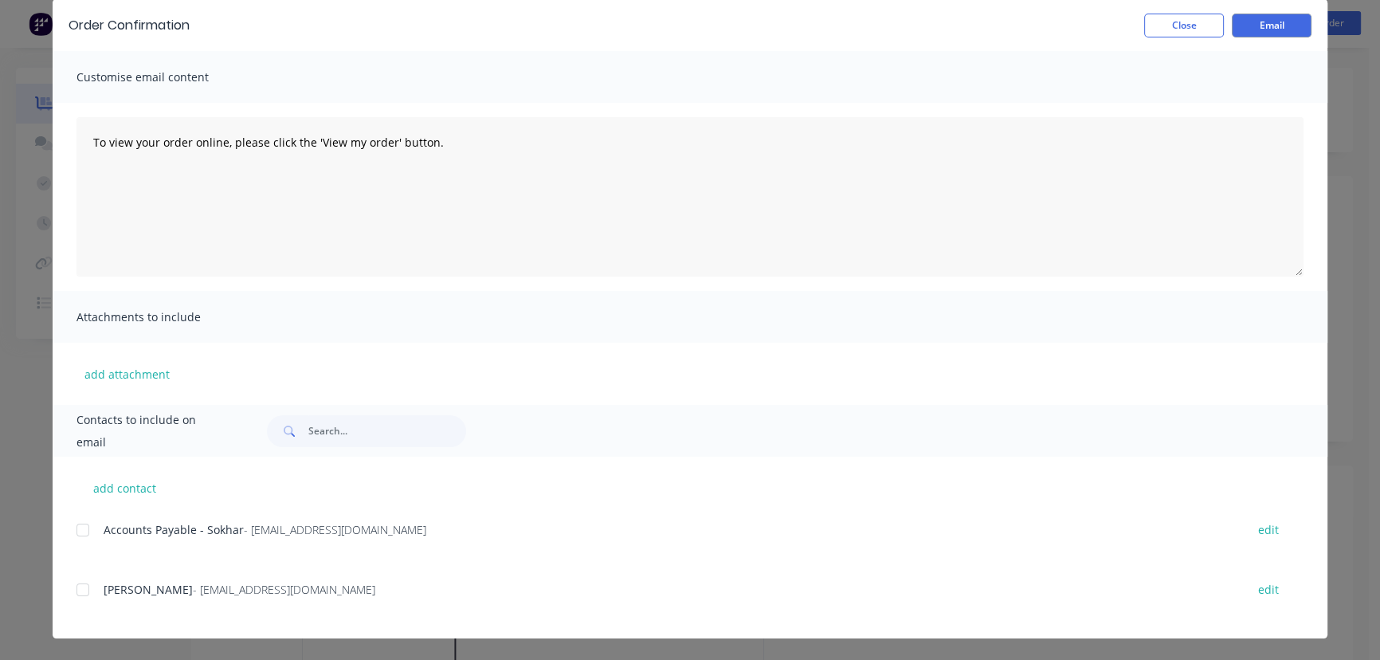
click at [77, 598] on div at bounding box center [83, 590] width 32 height 32
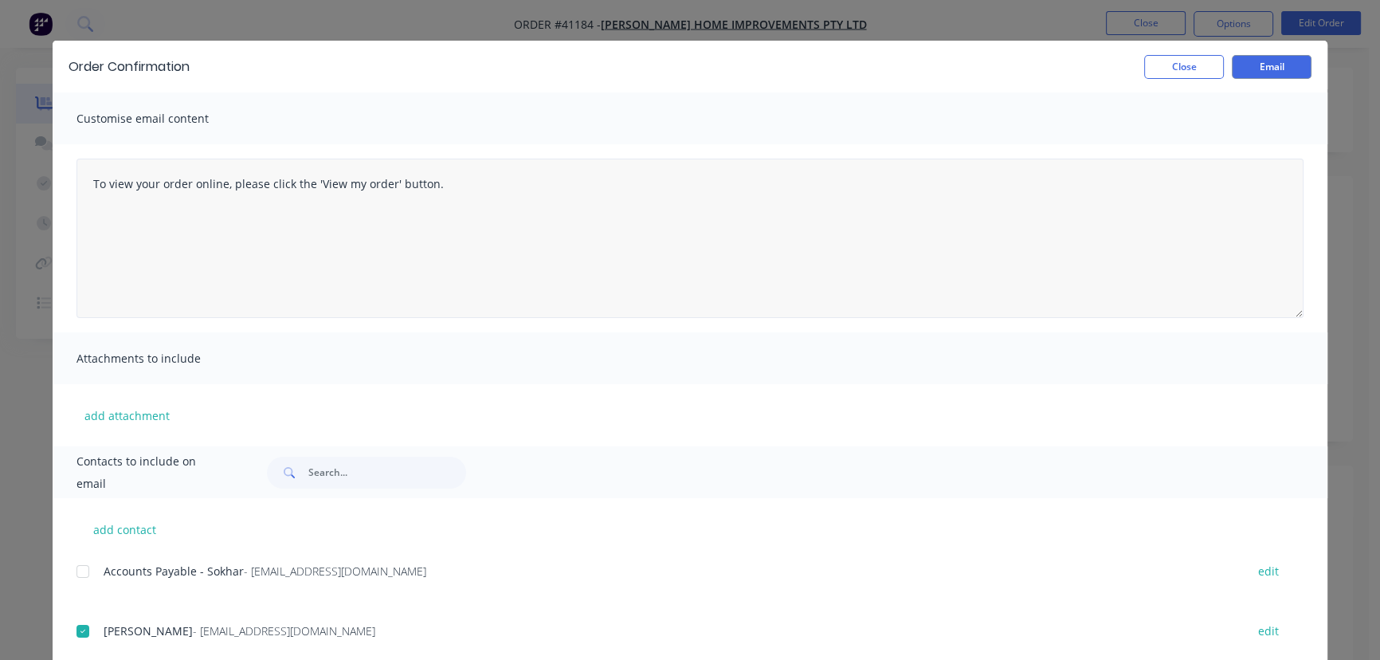
scroll to position [0, 0]
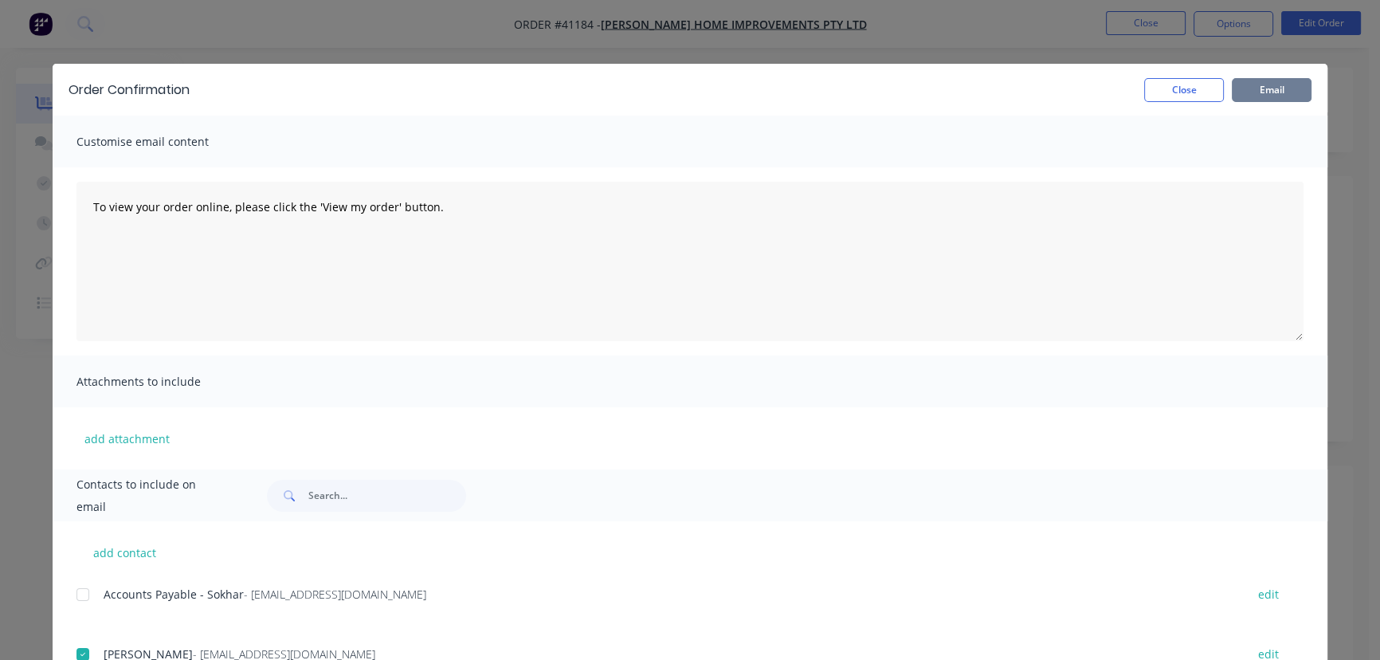
click at [1267, 84] on button "Email" at bounding box center [1272, 90] width 80 height 24
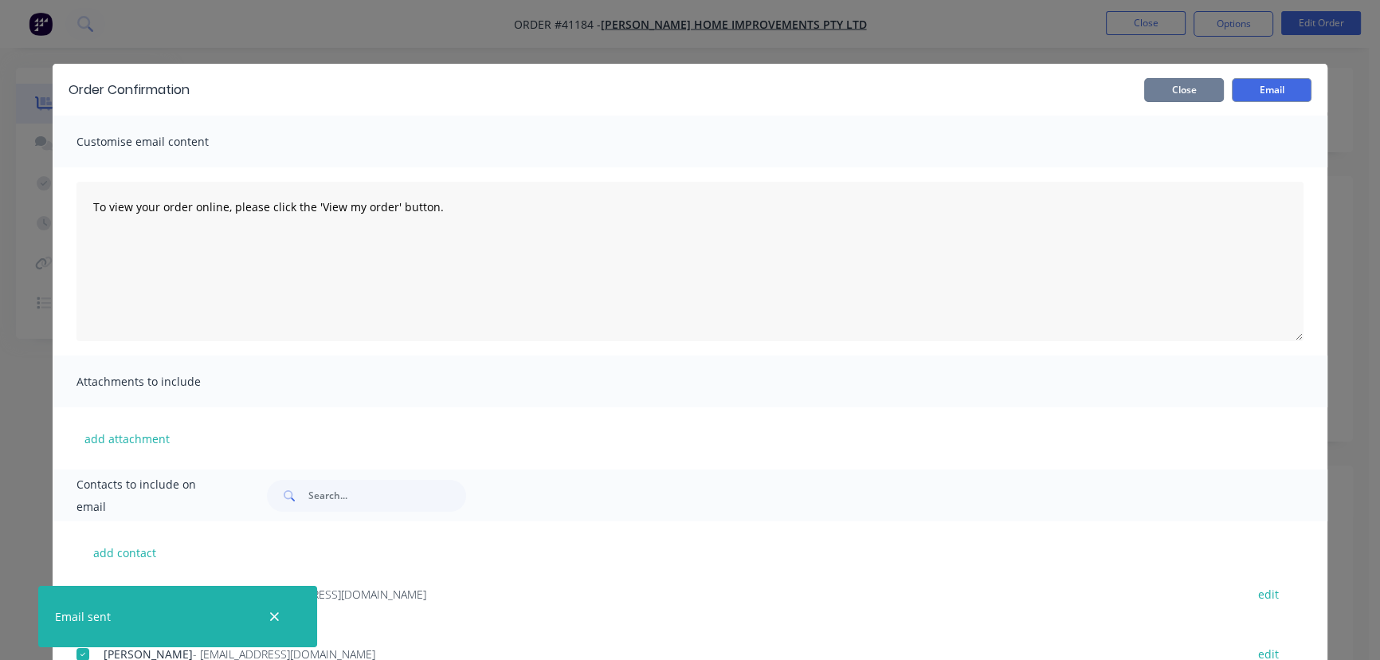
drag, startPoint x: 1174, startPoint y: 86, endPoint x: 1187, endPoint y: 69, distance: 21.7
click at [1173, 87] on button "Close" at bounding box center [1184, 90] width 80 height 24
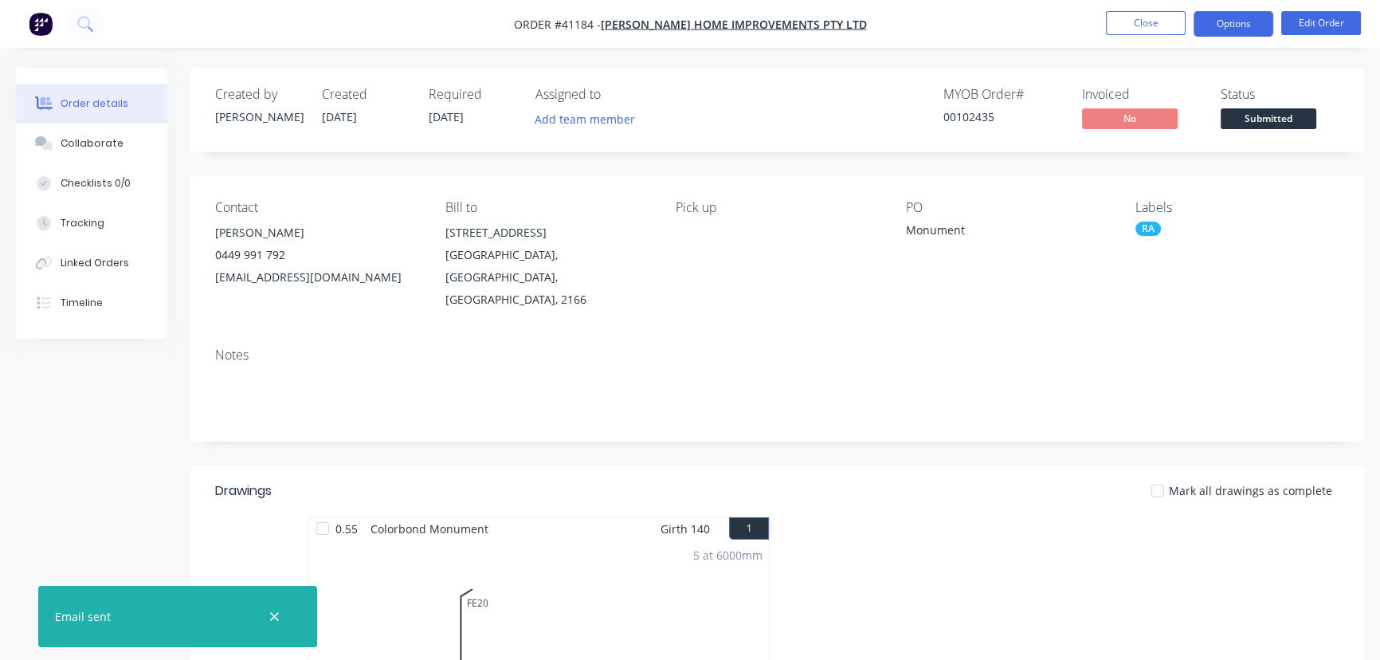
click at [1227, 16] on button "Options" at bounding box center [1234, 23] width 80 height 25
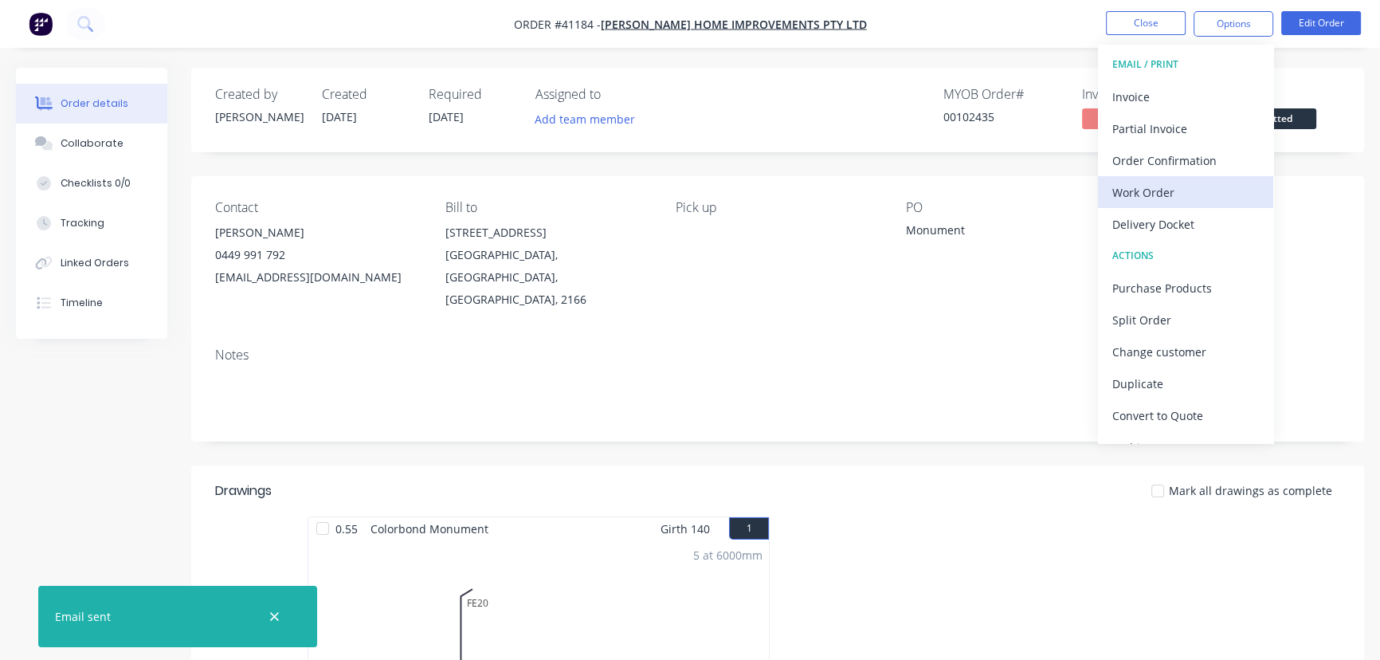
click at [1151, 188] on div "Work Order" at bounding box center [1185, 192] width 147 height 23
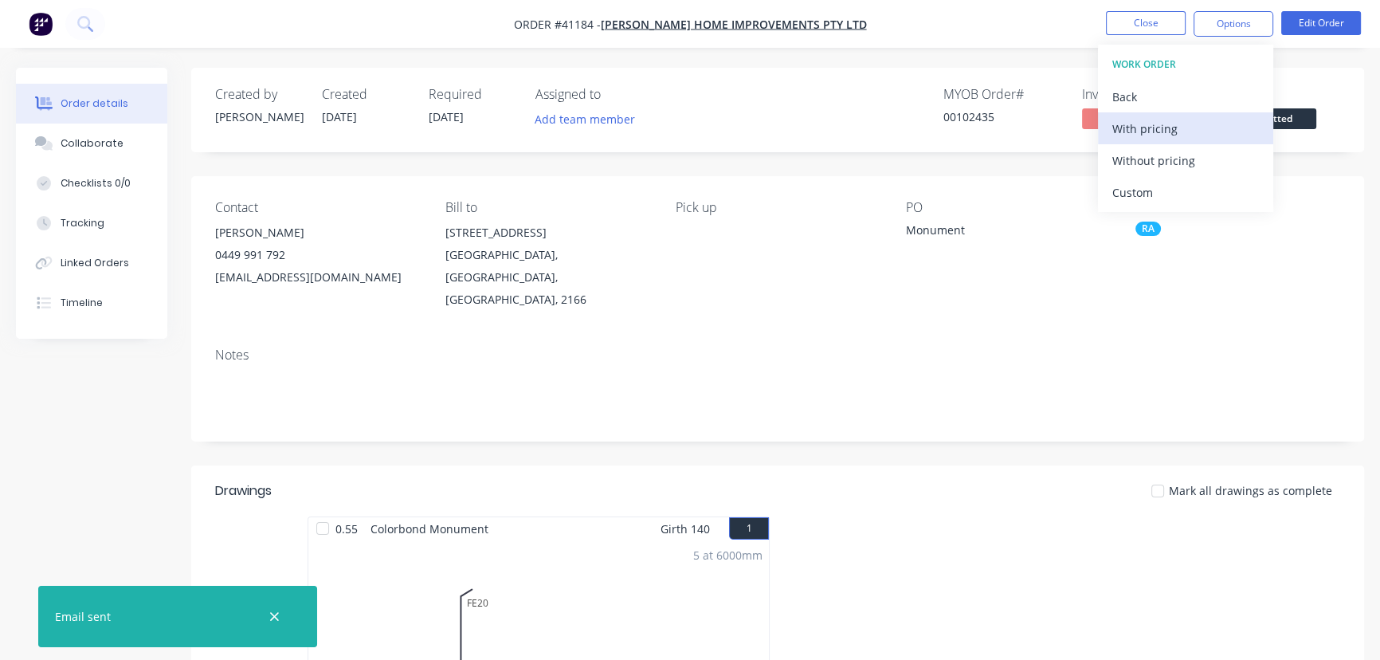
click at [1167, 127] on div "With pricing" at bounding box center [1185, 128] width 147 height 23
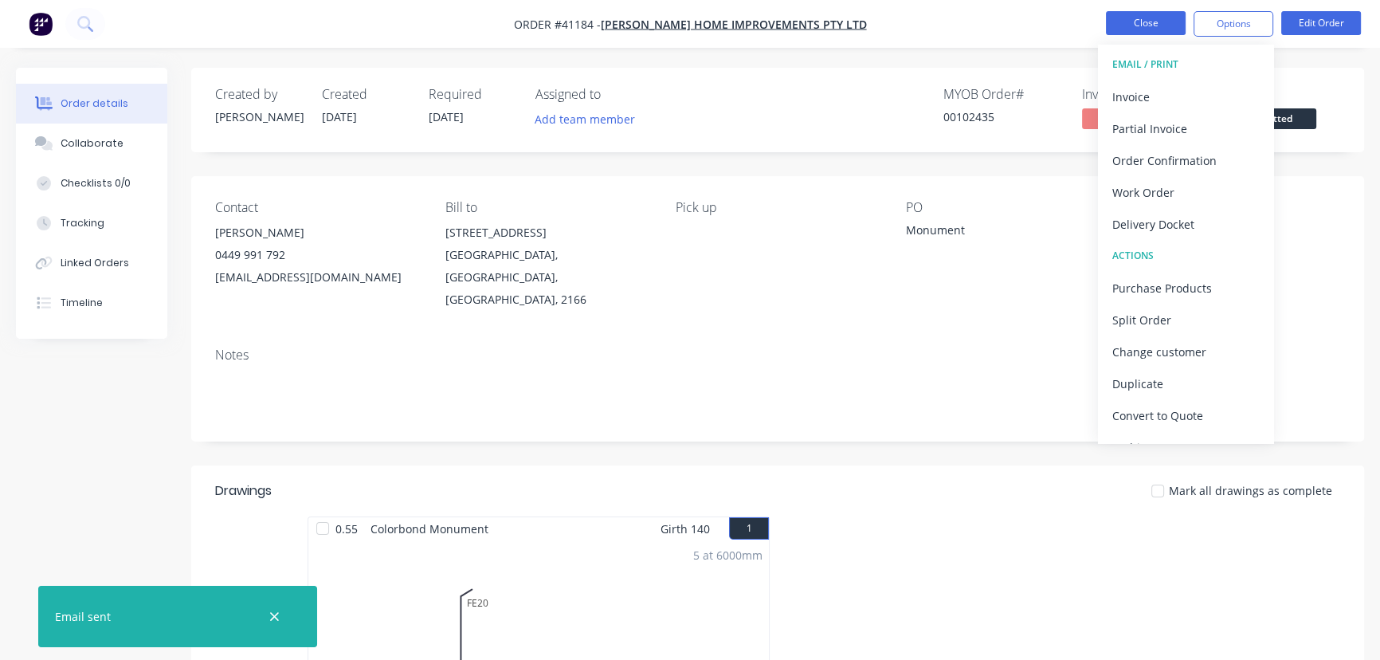
click at [1147, 18] on button "Close" at bounding box center [1146, 23] width 80 height 24
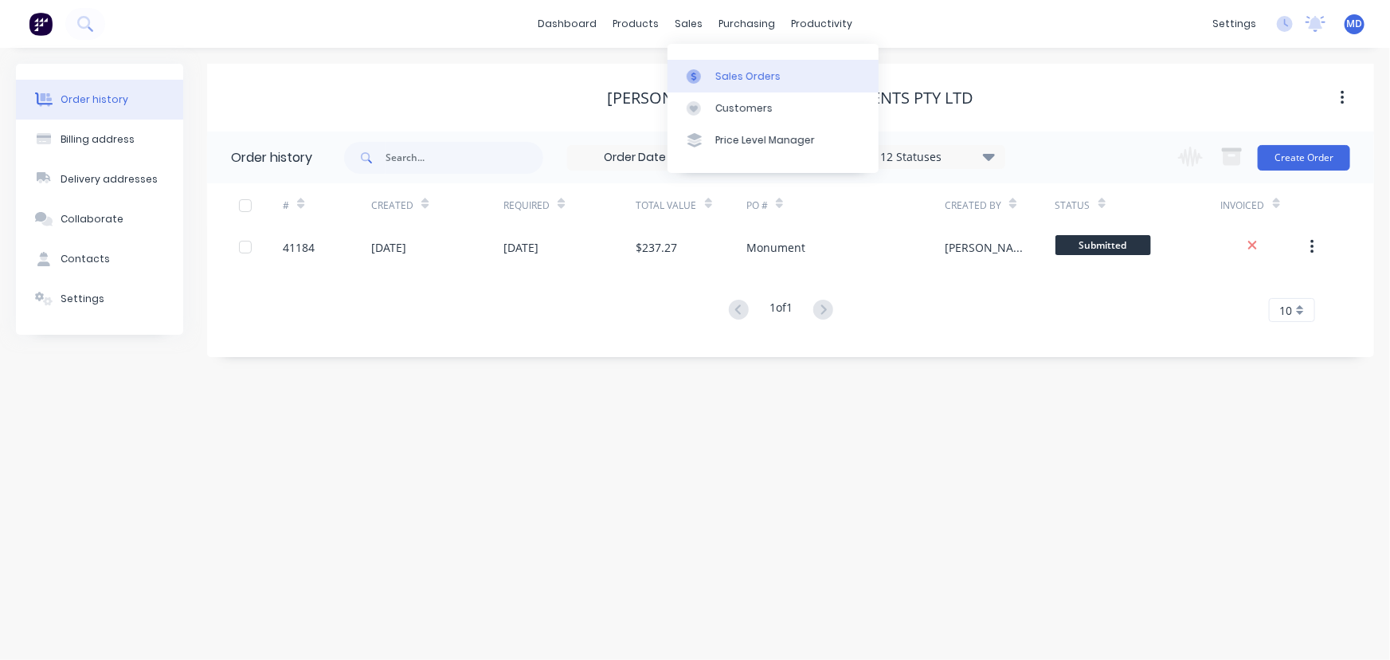
click at [735, 64] on link "Sales Orders" at bounding box center [773, 76] width 211 height 32
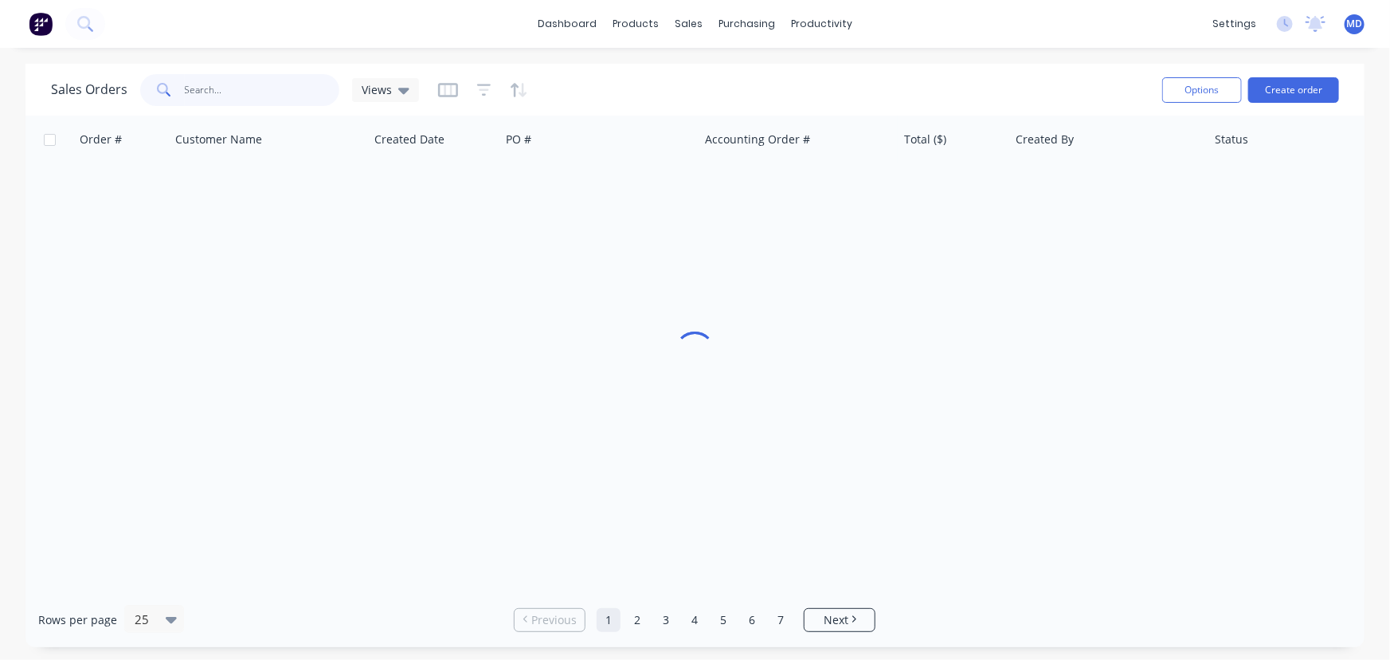
click at [217, 90] on input "text" at bounding box center [262, 90] width 155 height 32
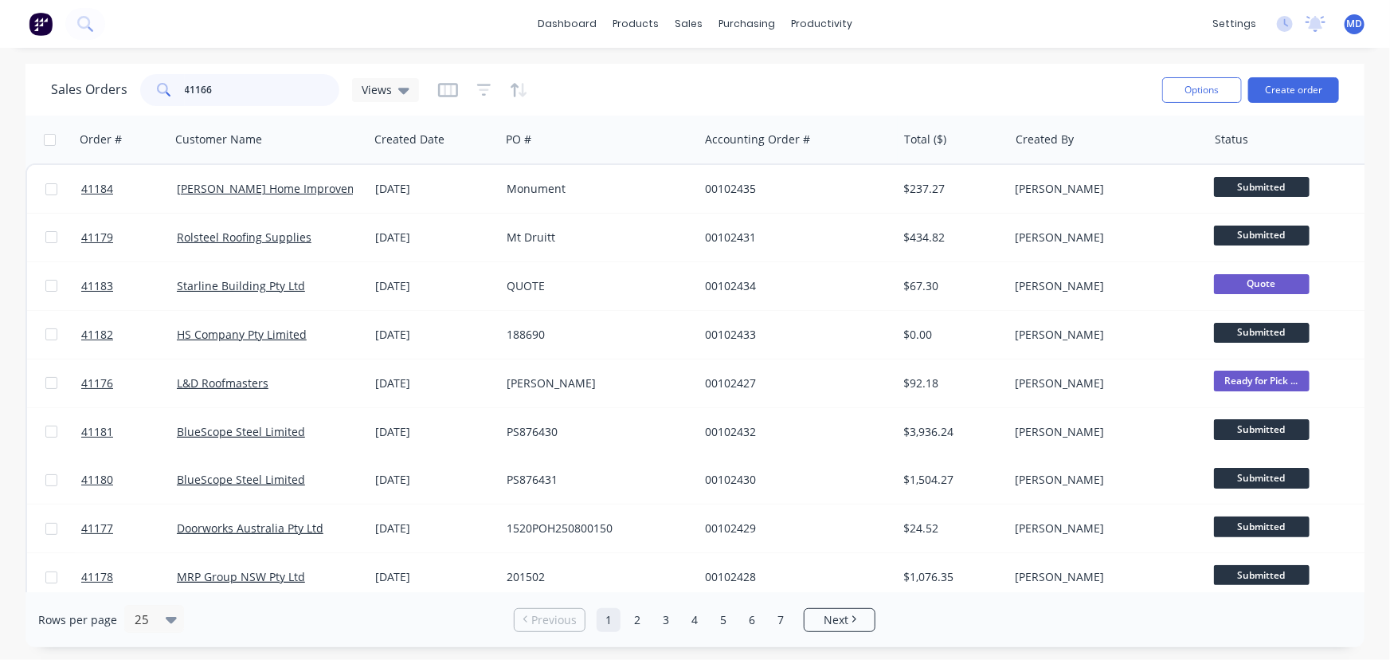
type input "41166"
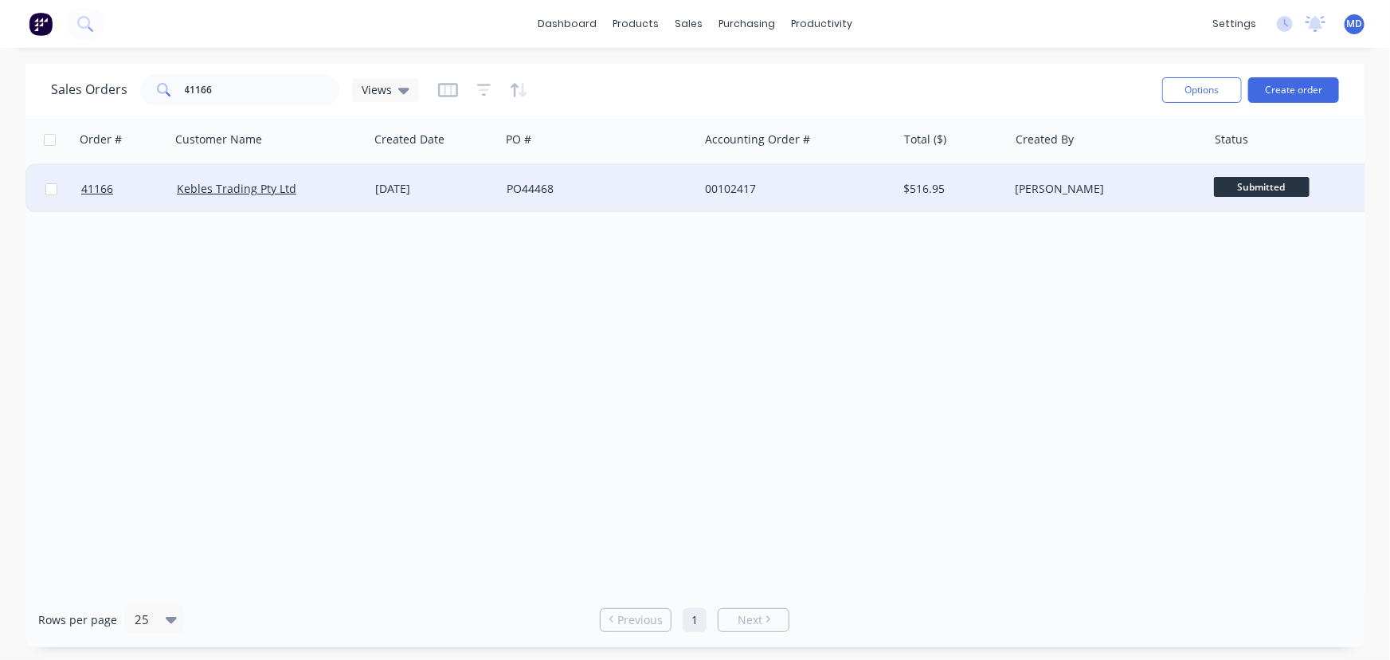
click at [637, 186] on div "PO44468" at bounding box center [595, 189] width 177 height 16
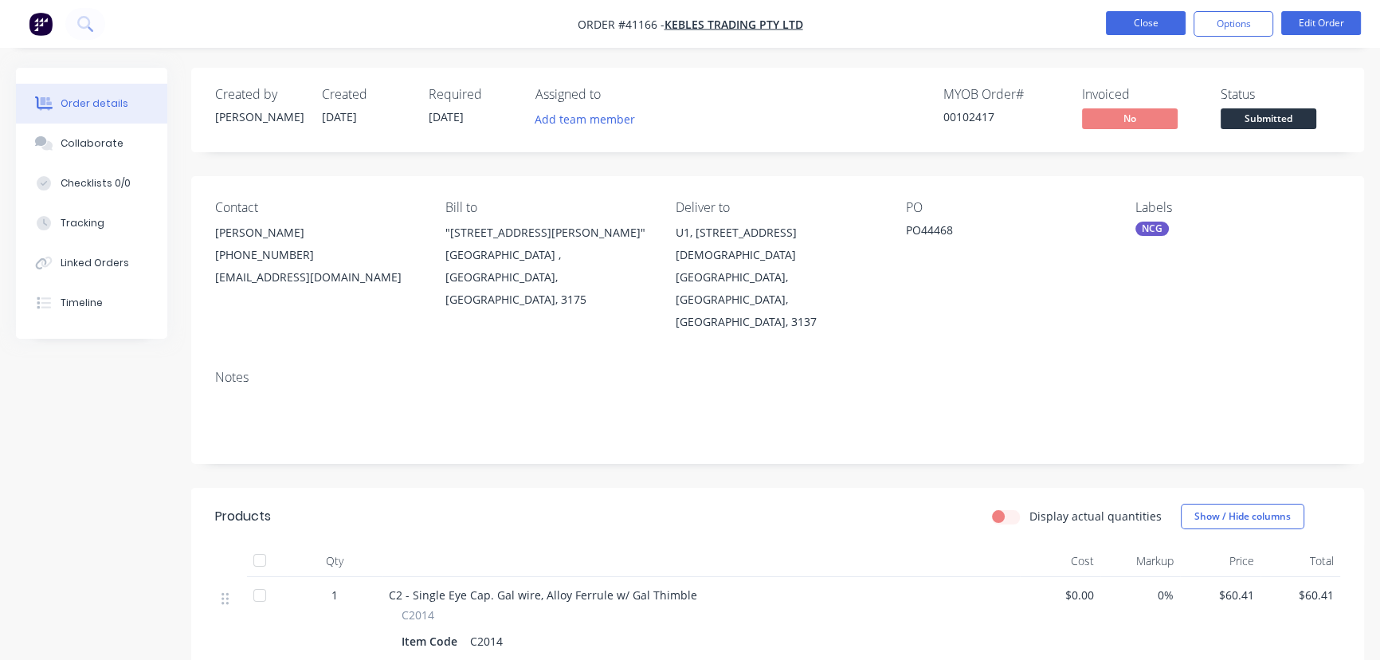
click at [1123, 19] on button "Close" at bounding box center [1146, 23] width 80 height 24
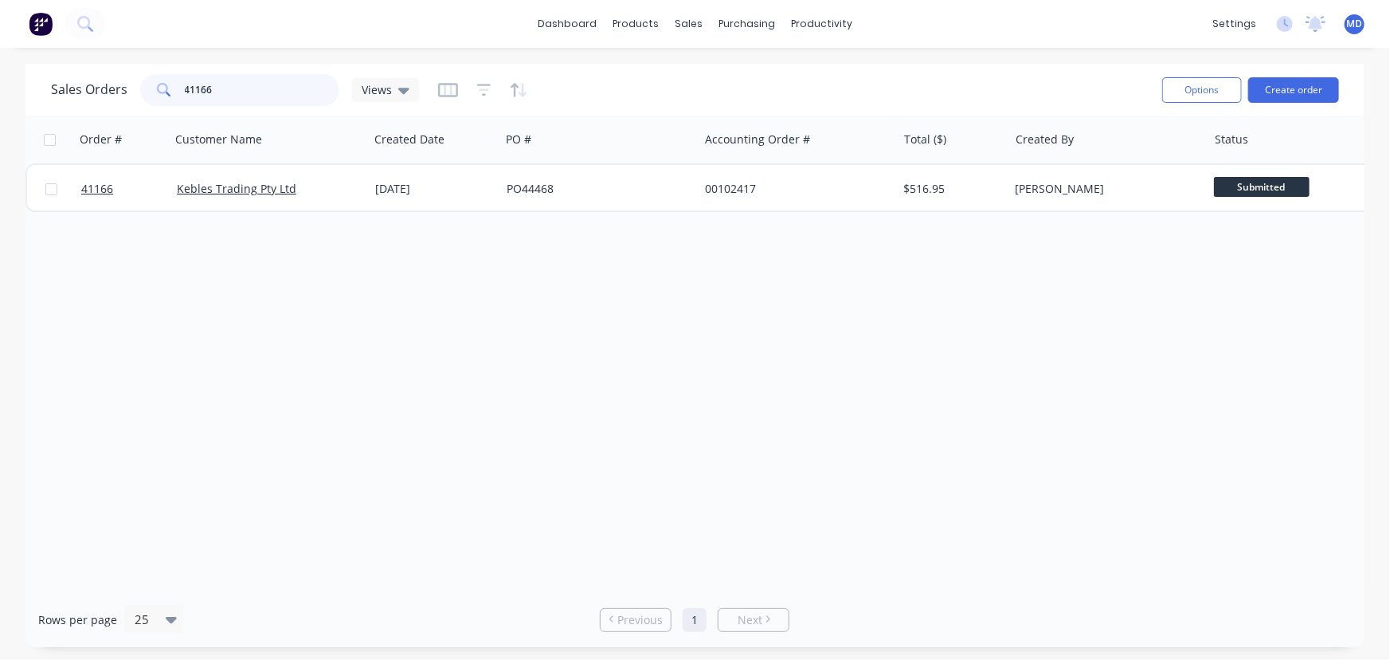
drag, startPoint x: 232, startPoint y: 91, endPoint x: 151, endPoint y: 94, distance: 81.3
click at [164, 95] on div "41166" at bounding box center [239, 90] width 199 height 32
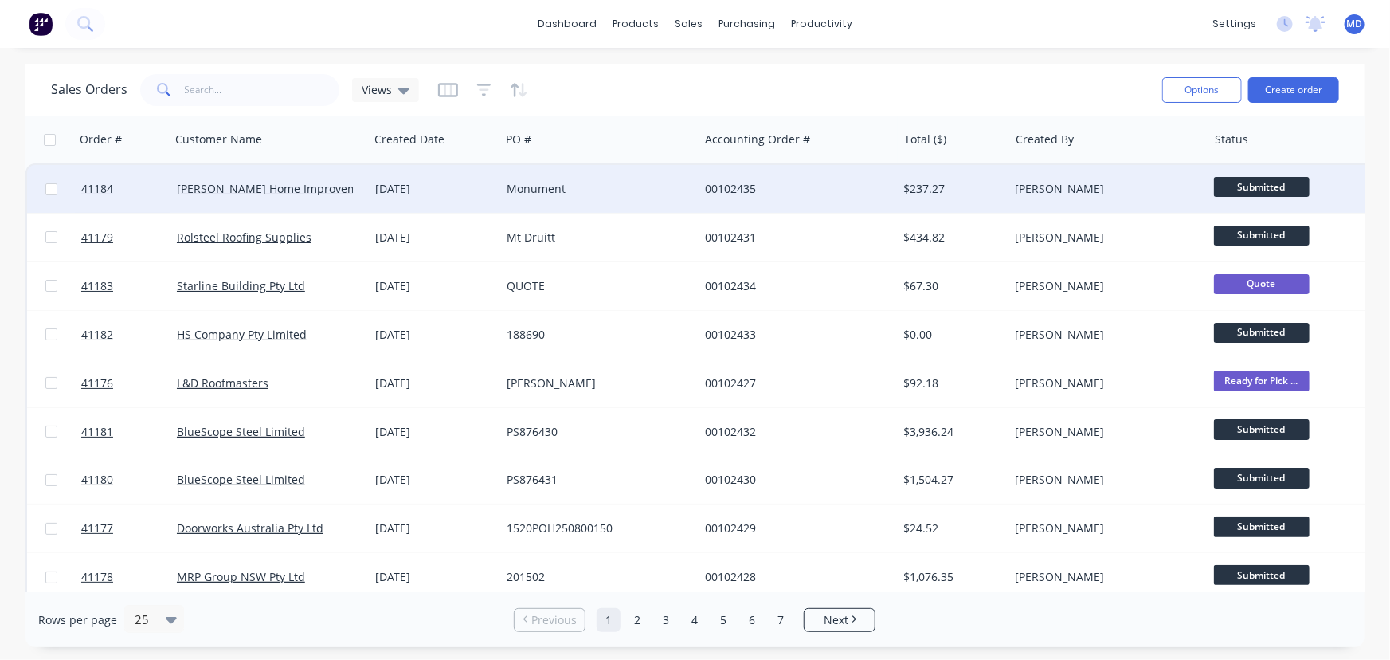
click at [614, 181] on div "Monument" at bounding box center [595, 189] width 177 height 16
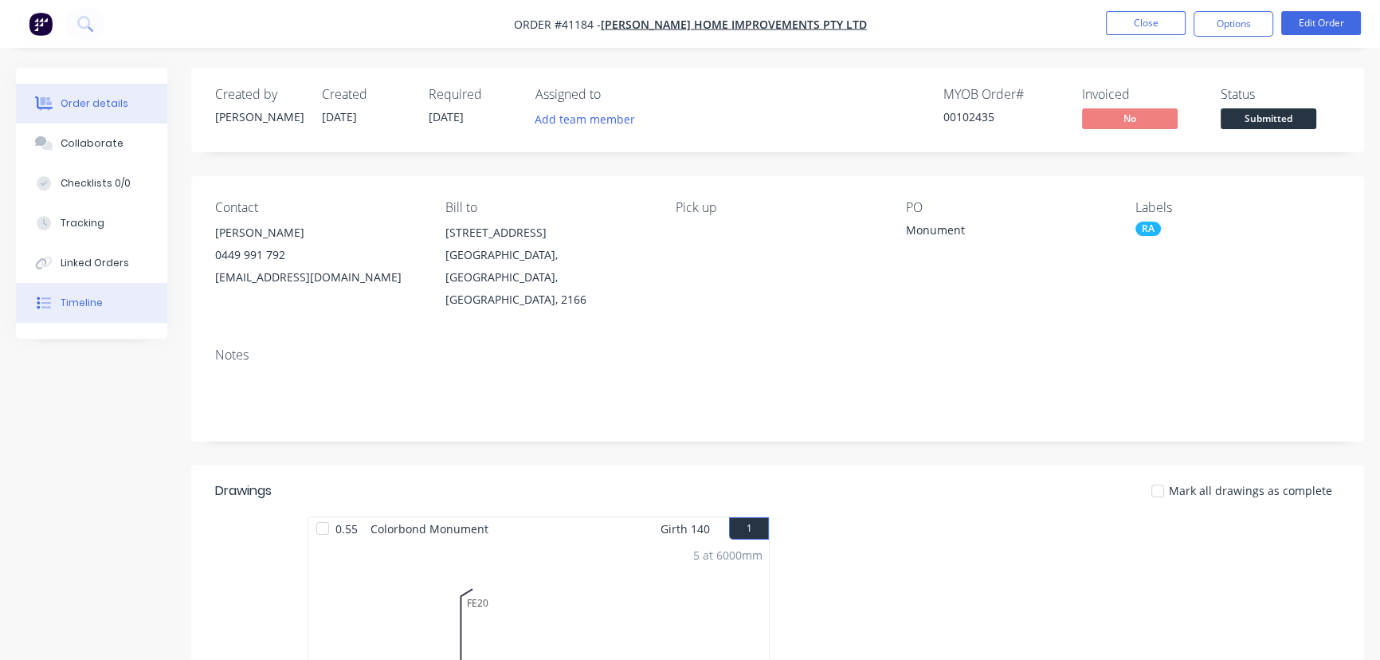
click at [86, 302] on div "Timeline" at bounding box center [82, 303] width 42 height 14
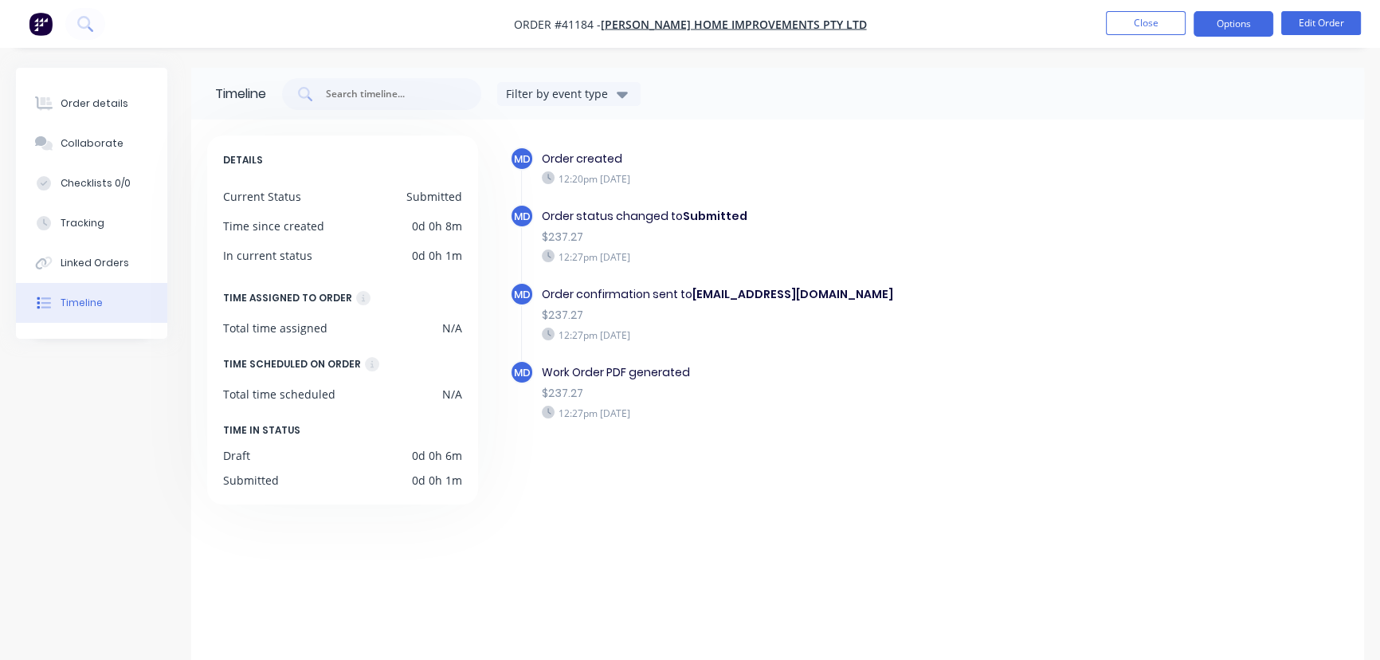
click at [1226, 31] on button "Options" at bounding box center [1234, 23] width 80 height 25
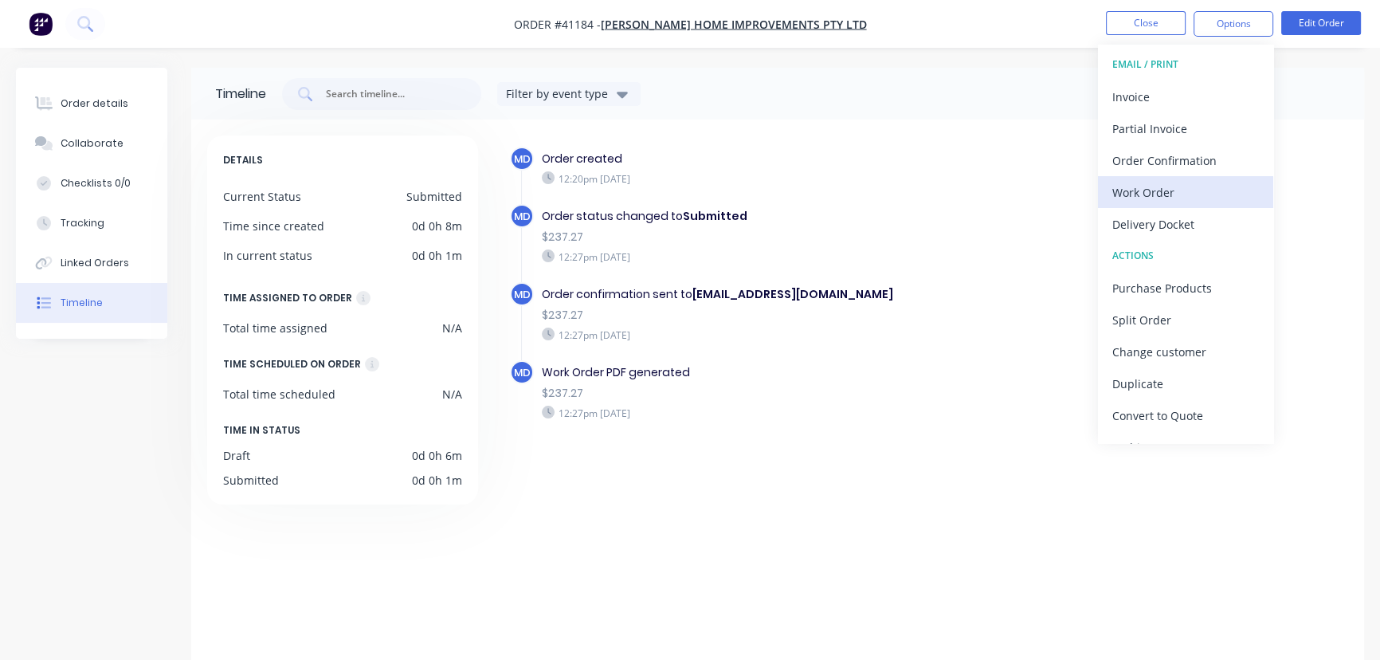
click at [1147, 190] on div "Work Order" at bounding box center [1185, 192] width 147 height 23
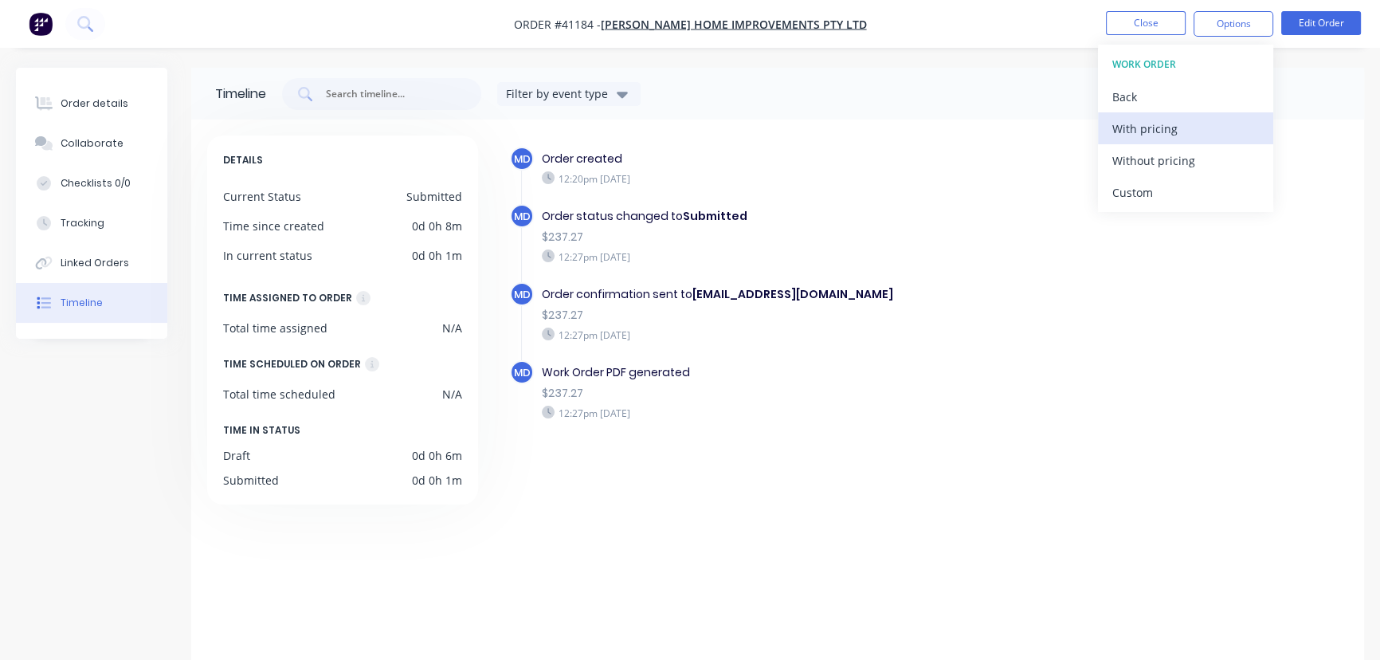
click at [1149, 132] on div "With pricing" at bounding box center [1185, 128] width 147 height 23
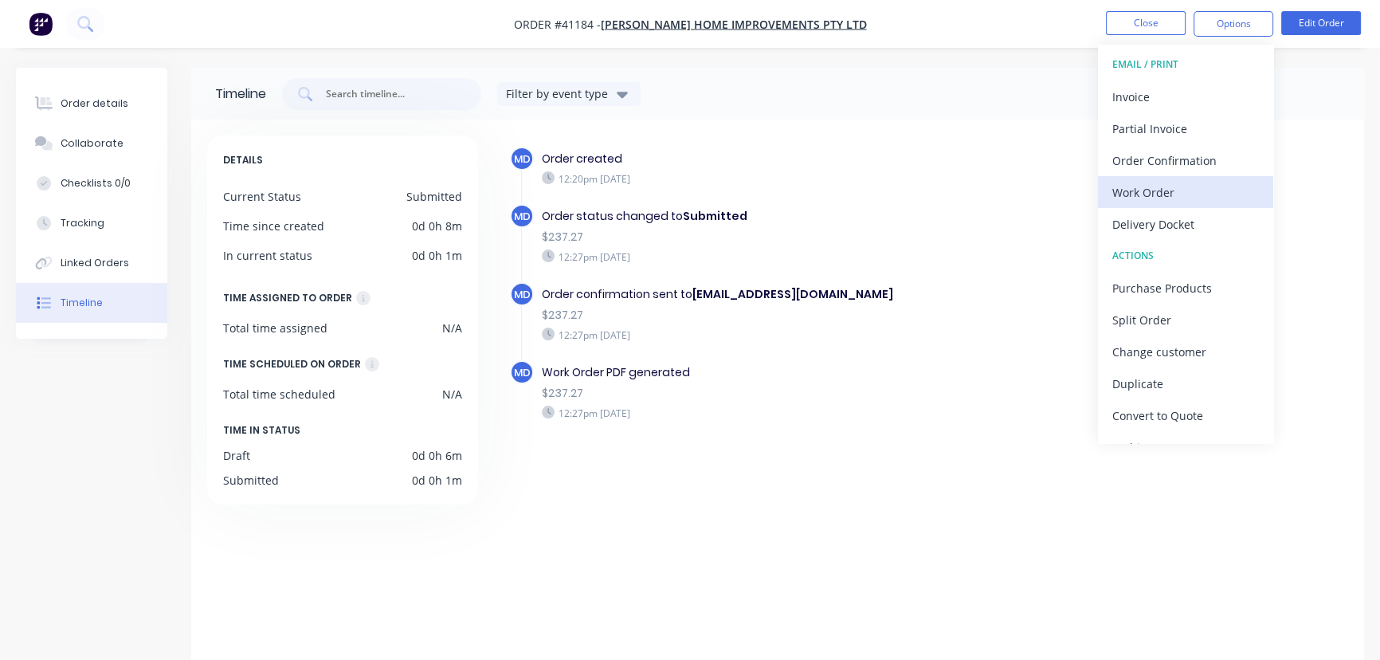
click at [1151, 184] on div "Work Order" at bounding box center [1185, 192] width 147 height 23
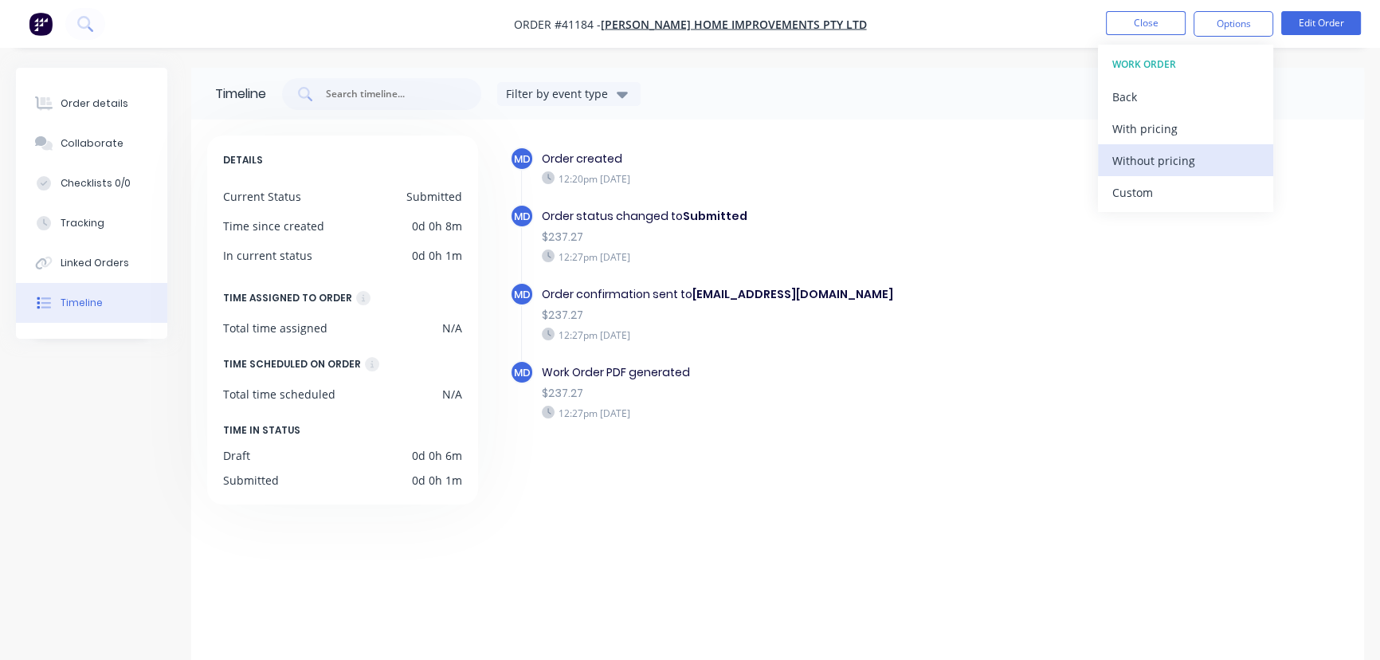
click at [1167, 161] on div "Without pricing" at bounding box center [1185, 160] width 147 height 23
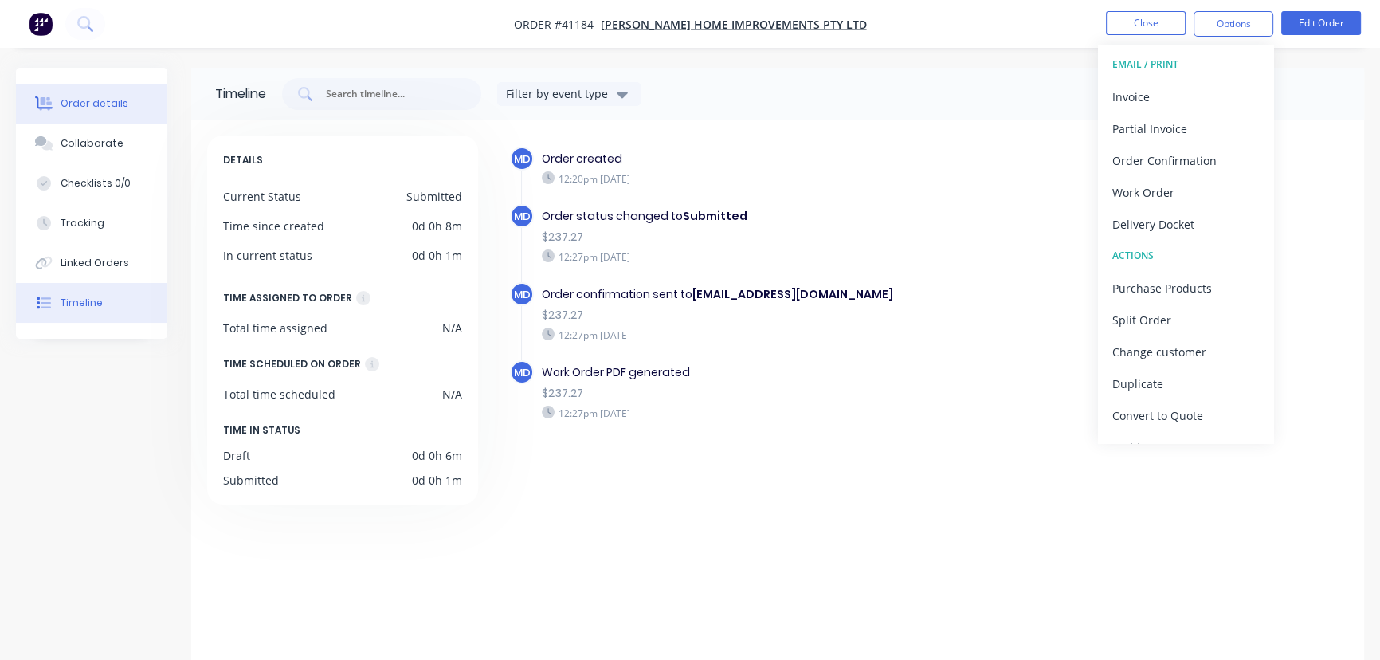
click at [91, 91] on button "Order details" at bounding box center [91, 104] width 151 height 40
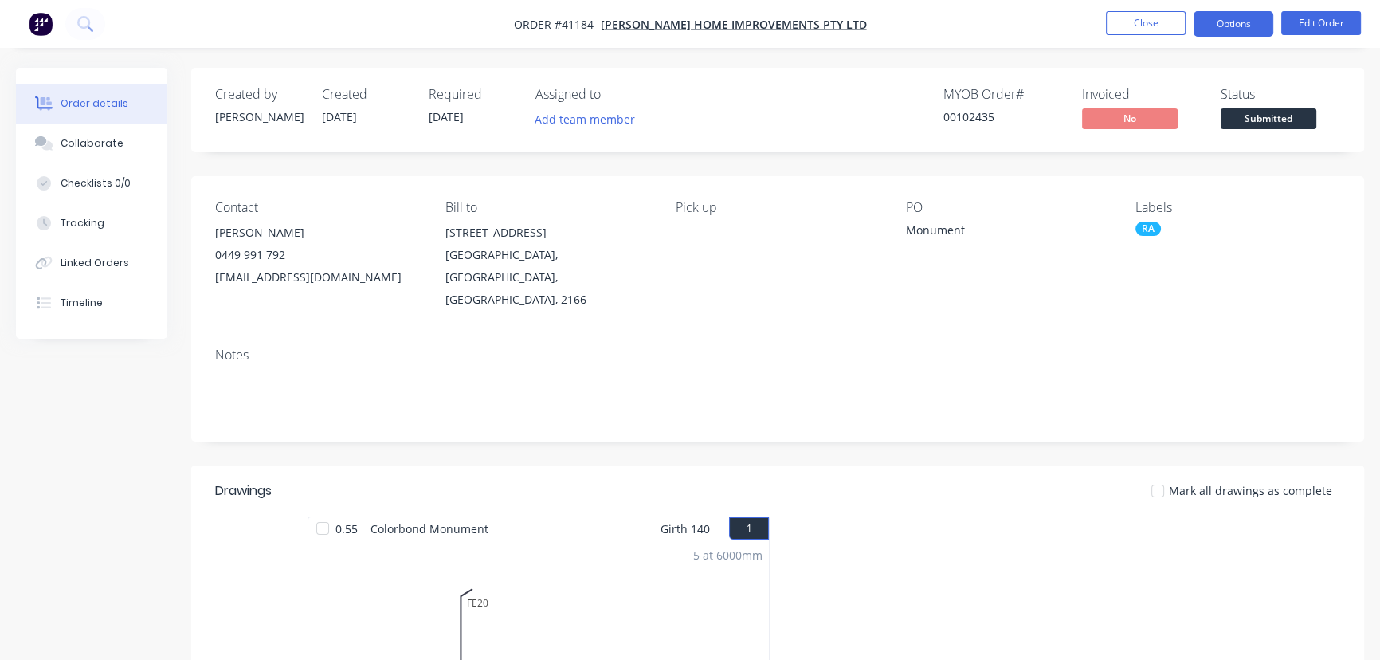
click at [1231, 14] on button "Options" at bounding box center [1234, 23] width 80 height 25
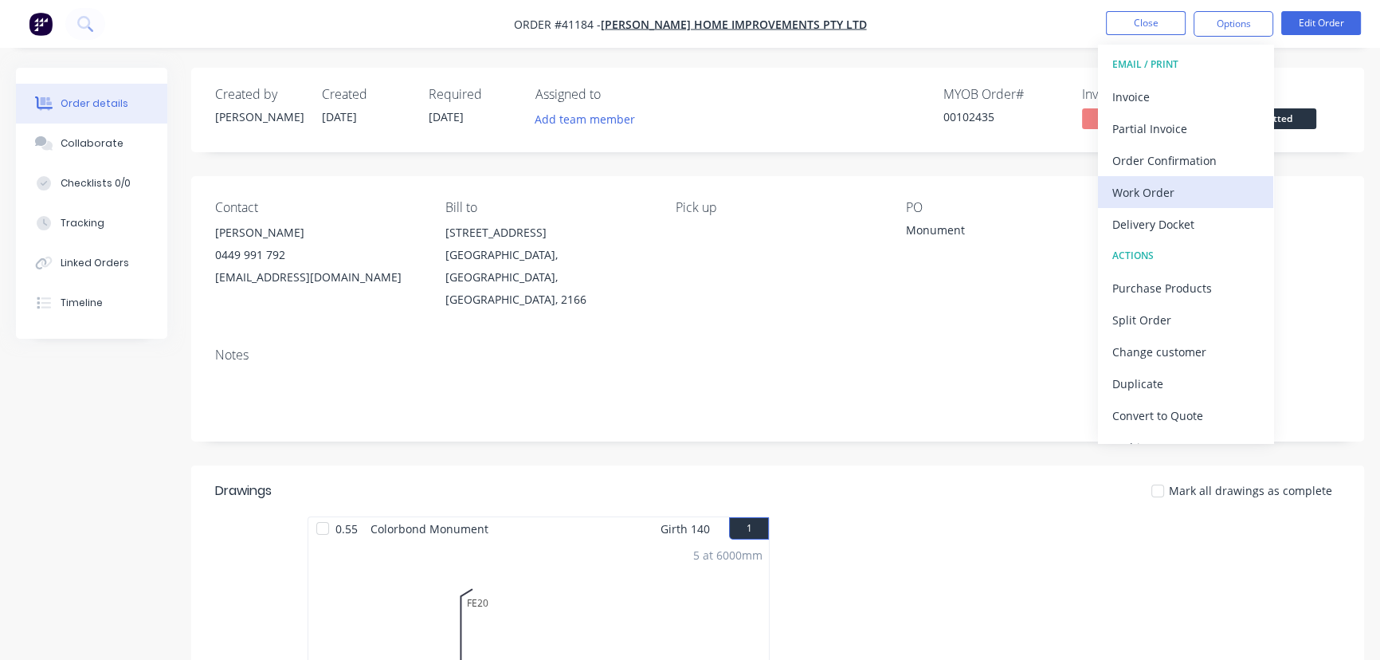
click at [1168, 195] on div "Work Order" at bounding box center [1185, 192] width 147 height 23
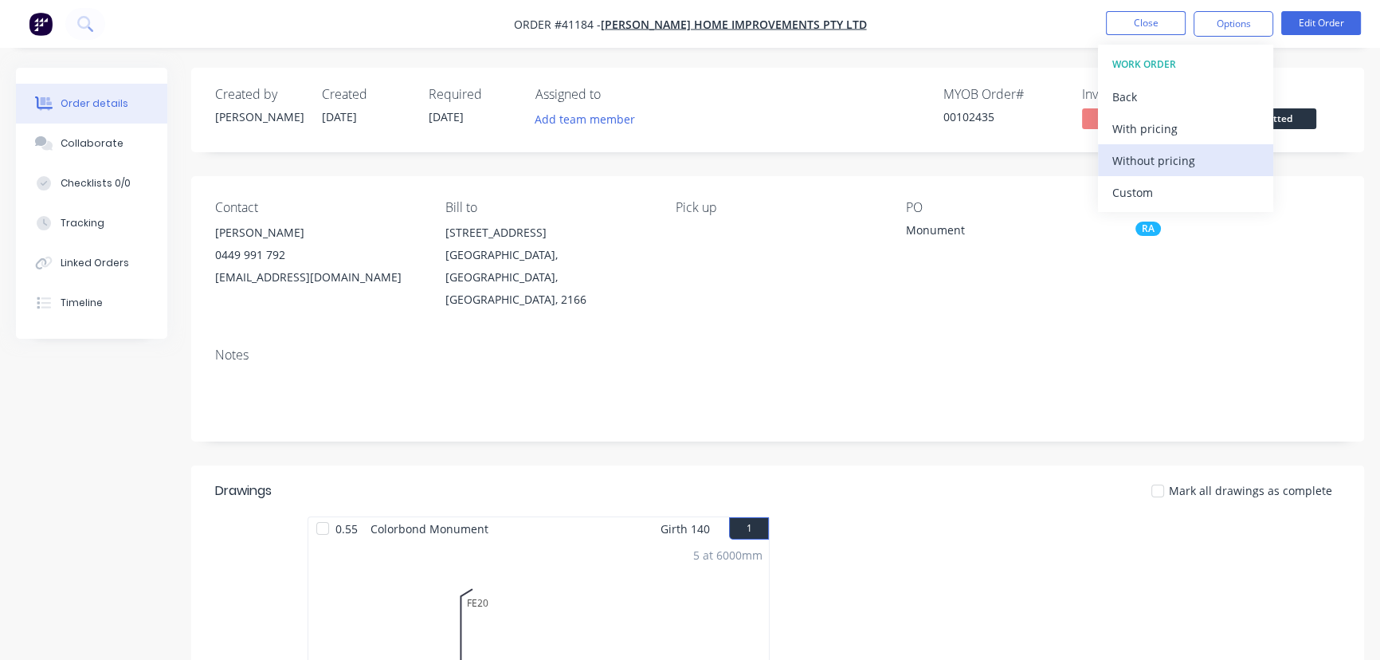
click at [1171, 159] on div "Without pricing" at bounding box center [1185, 160] width 147 height 23
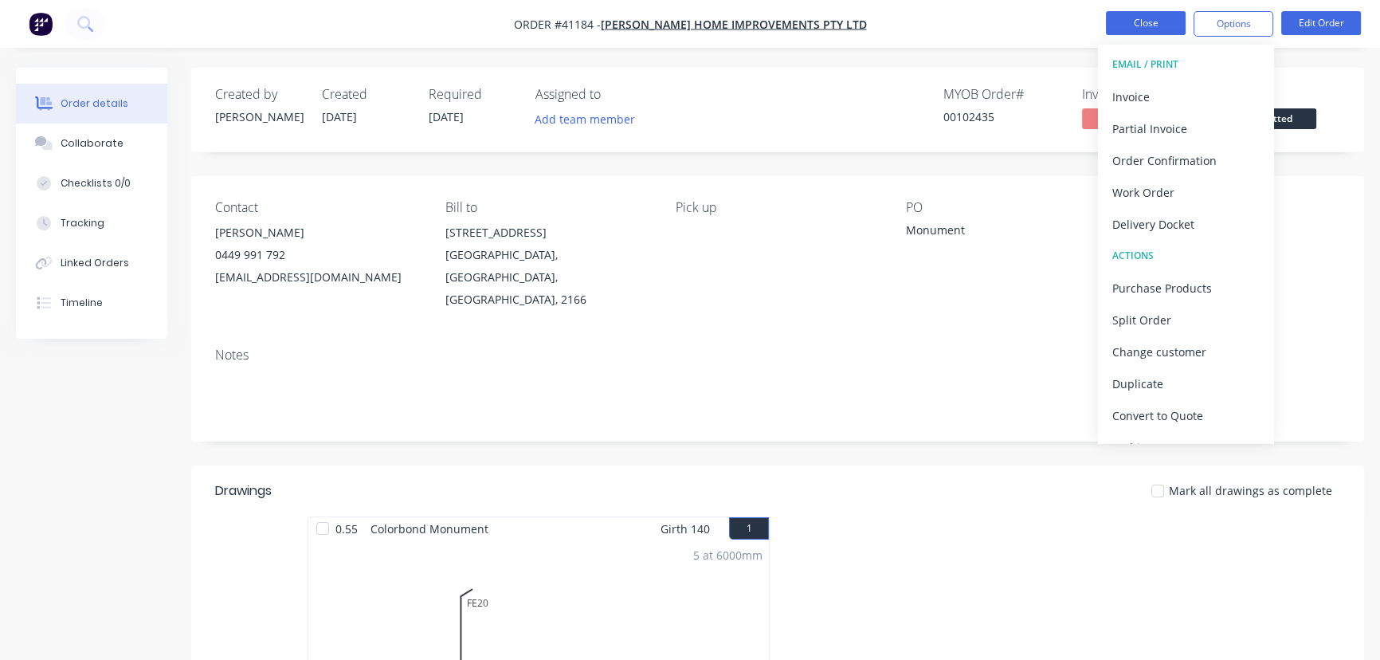
click at [1146, 18] on button "Close" at bounding box center [1146, 23] width 80 height 24
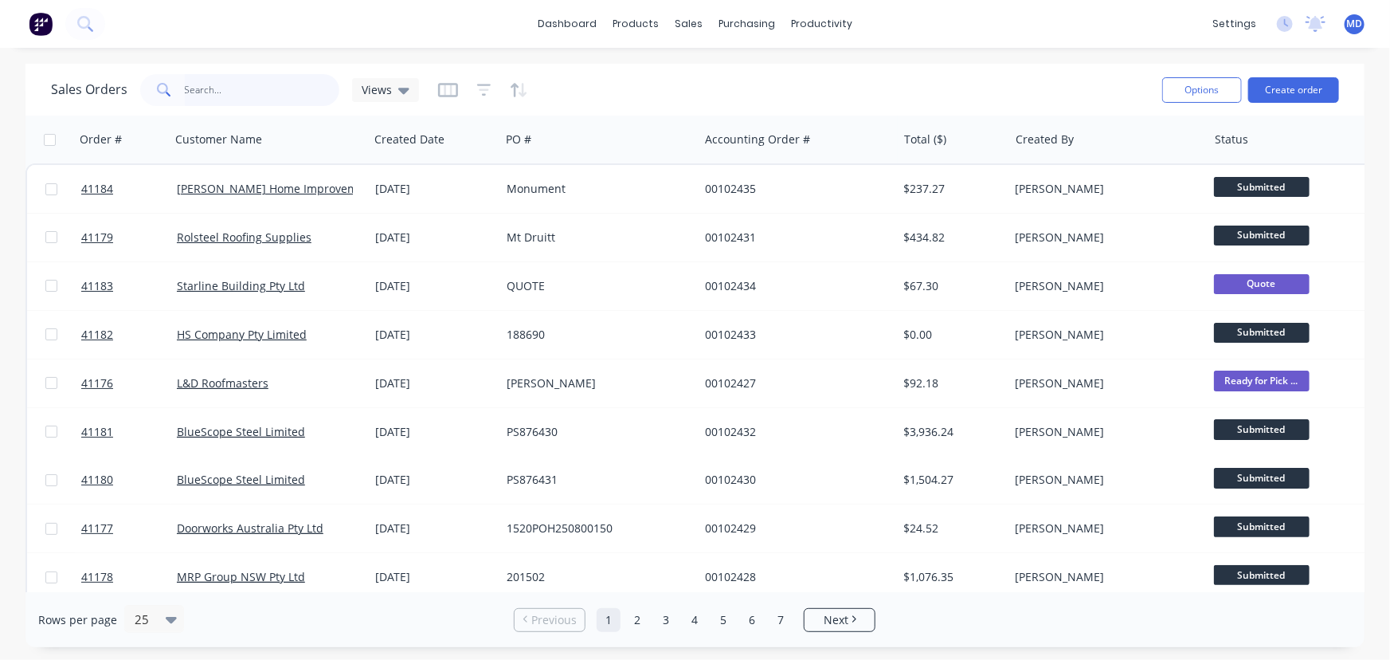
click at [244, 89] on input "text" at bounding box center [262, 90] width 155 height 32
type input "door"
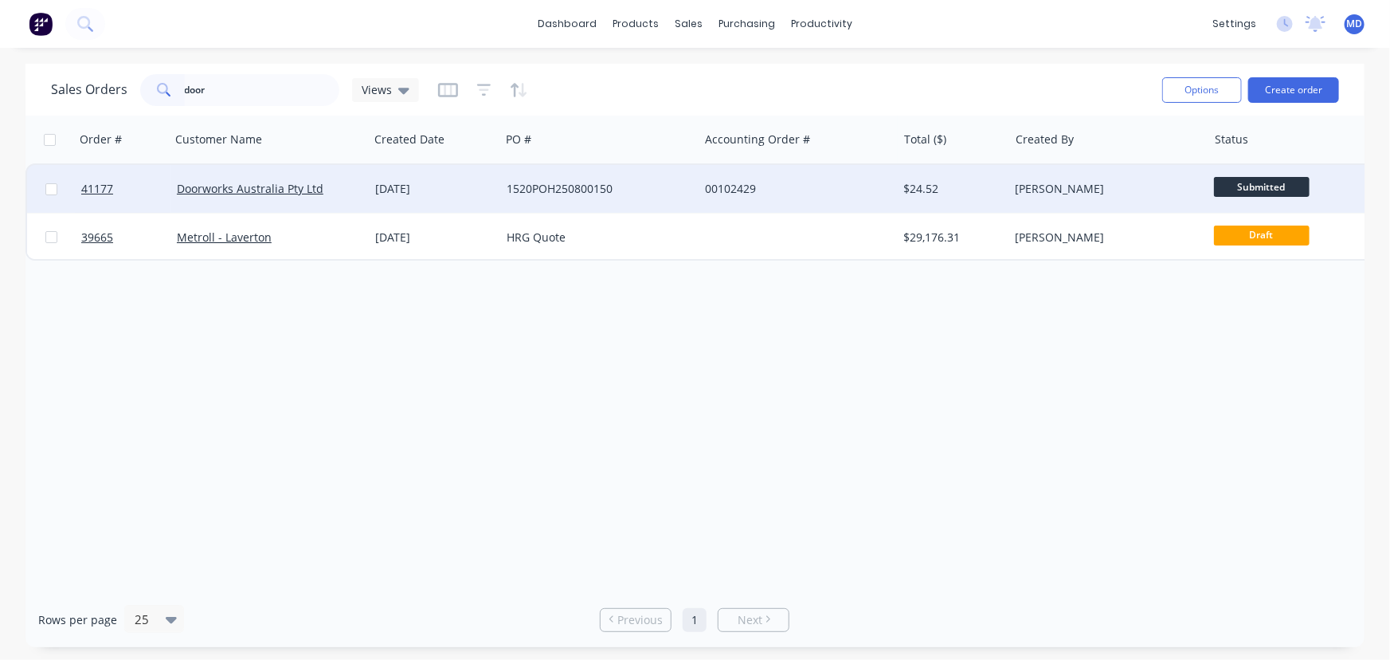
click at [358, 183] on div "Doorworks Australia Pty Ltd" at bounding box center [270, 189] width 186 height 16
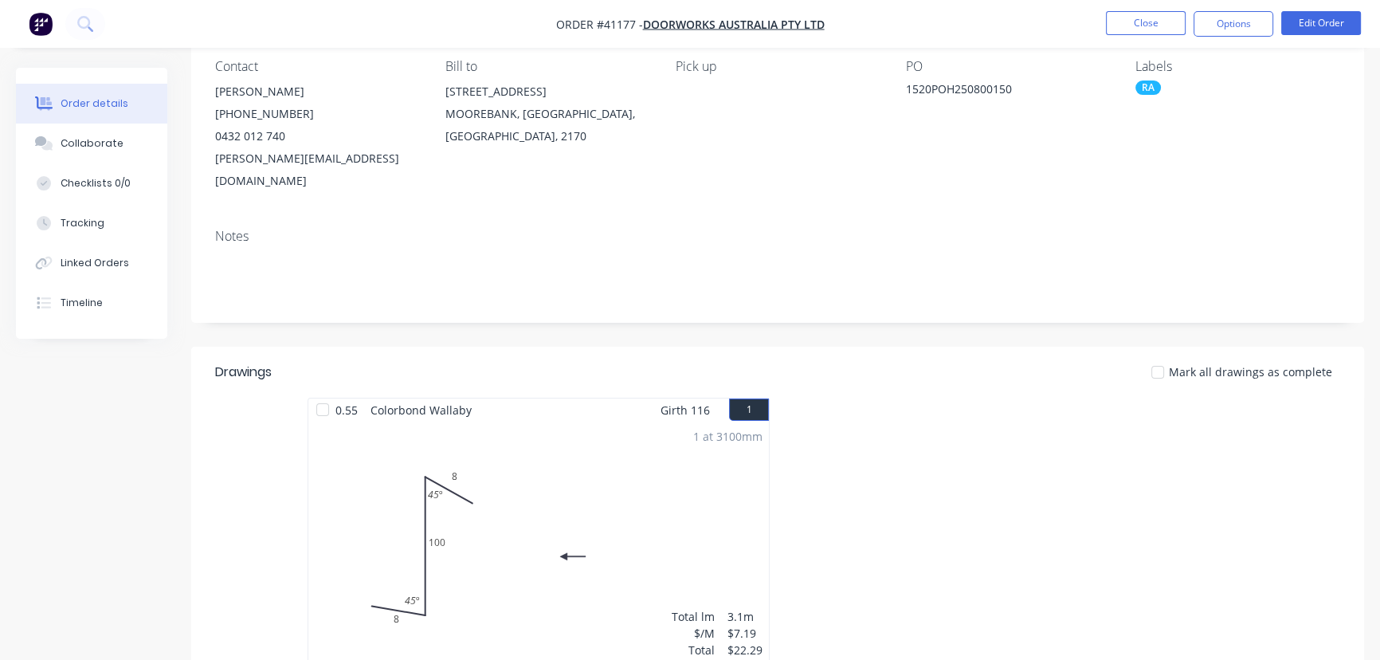
scroll to position [144, 0]
drag, startPoint x: 627, startPoint y: 452, endPoint x: 635, endPoint y: 455, distance: 8.6
click at [627, 451] on div "1 at 3100mm Total lm $/M Total 3.1m $7.19 $22.29" at bounding box center [538, 539] width 461 height 243
click at [632, 430] on div "1 at 3100mm Total lm $/M Total 3.1m $7.19 $22.29" at bounding box center [538, 539] width 461 height 243
click at [1327, 25] on button "Edit Order" at bounding box center [1321, 23] width 80 height 24
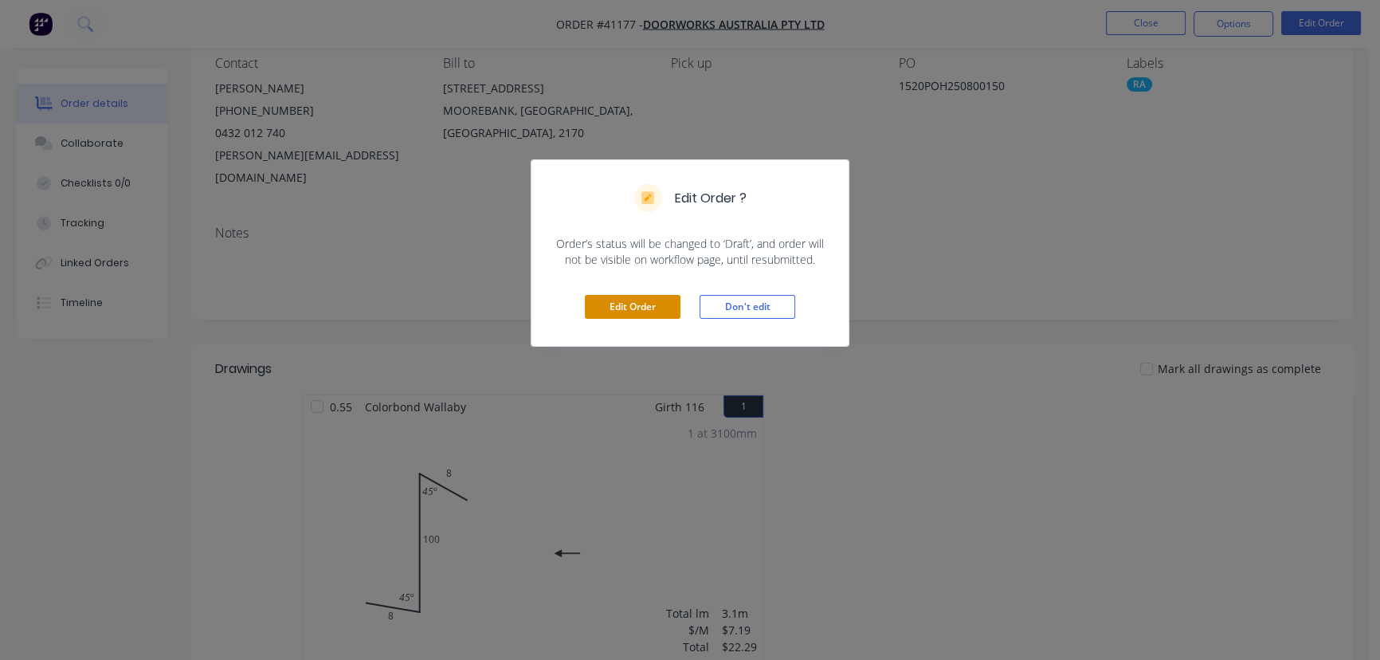
click at [636, 309] on button "Edit Order" at bounding box center [633, 307] width 96 height 24
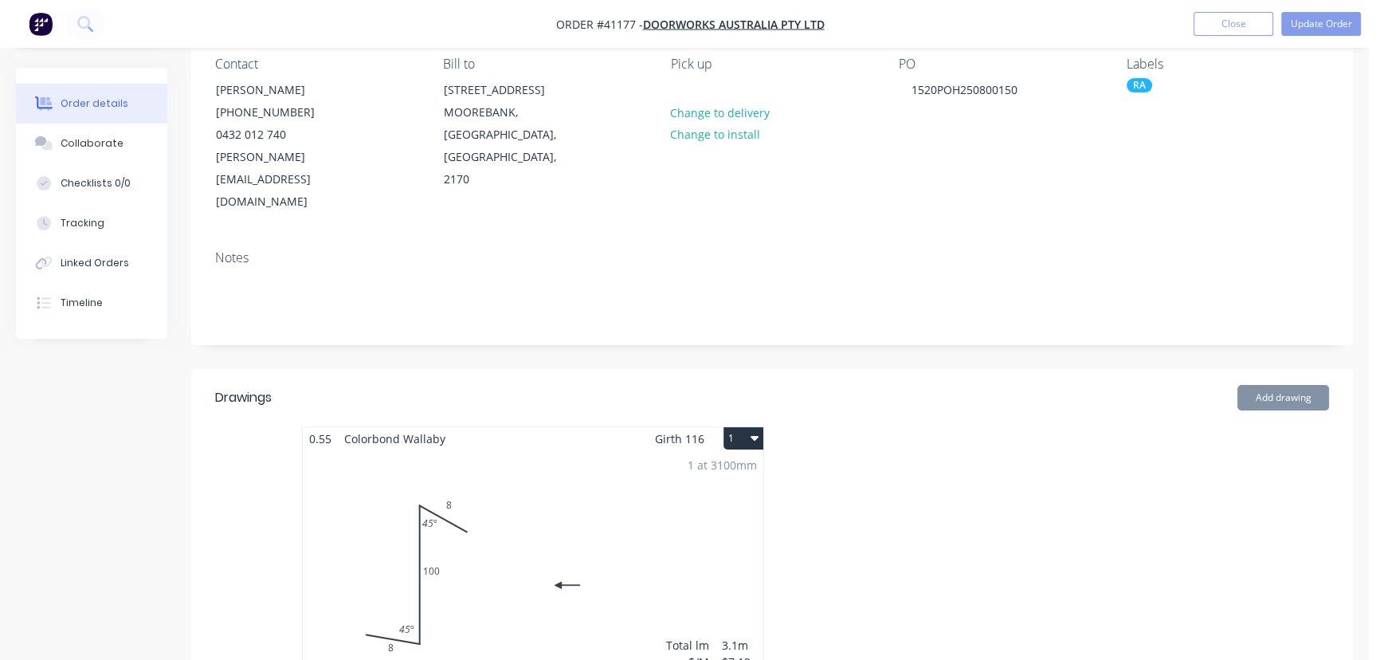
scroll to position [0, 0]
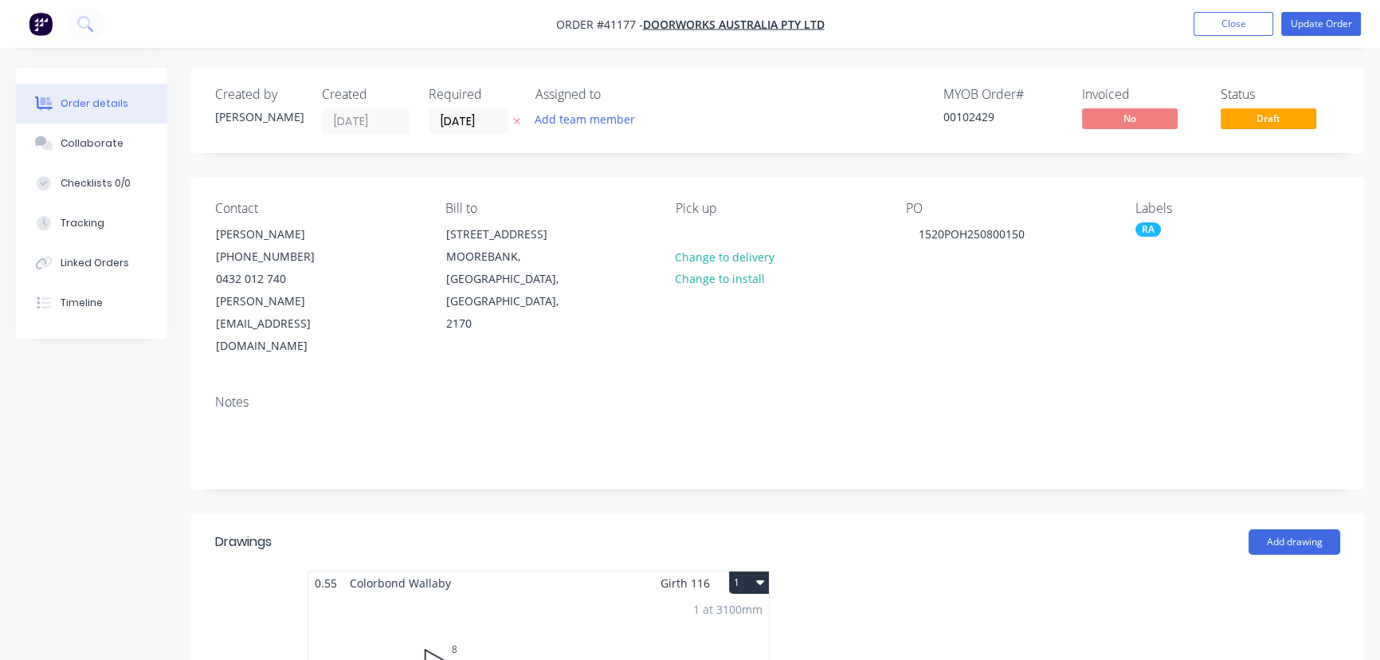
click at [751, 571] on button "1" at bounding box center [749, 582] width 40 height 22
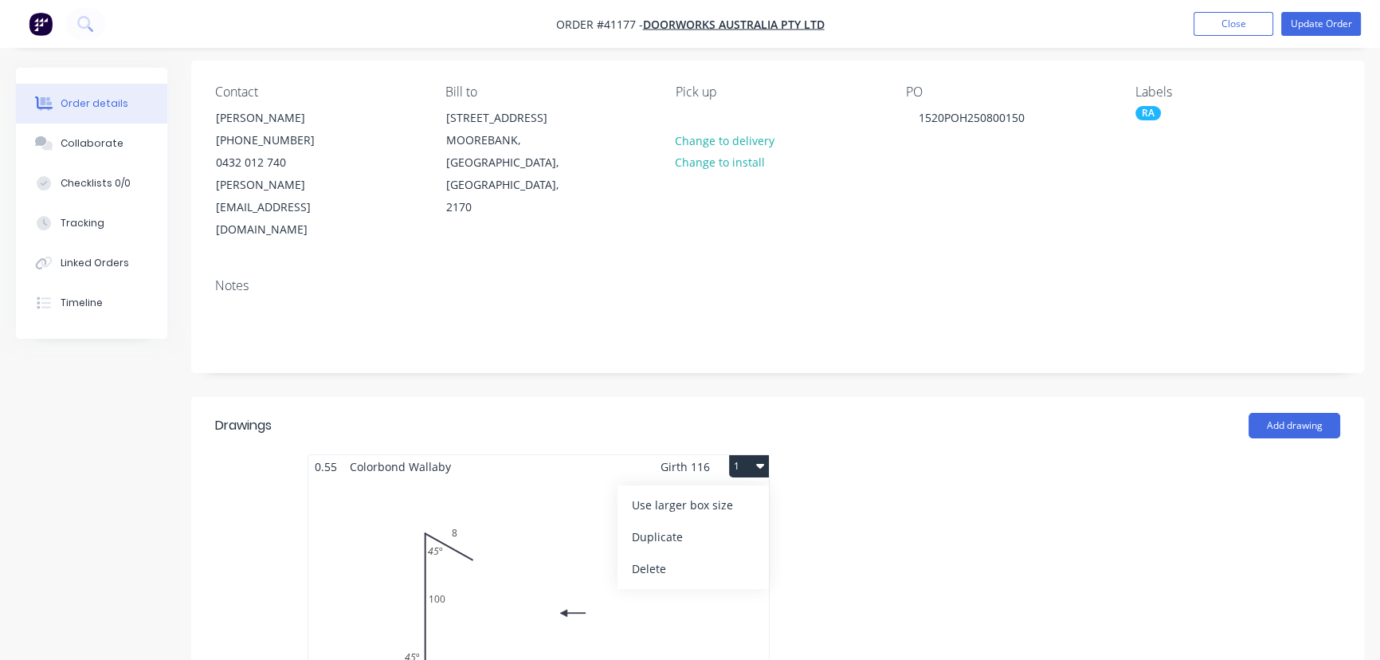
scroll to position [144, 0]
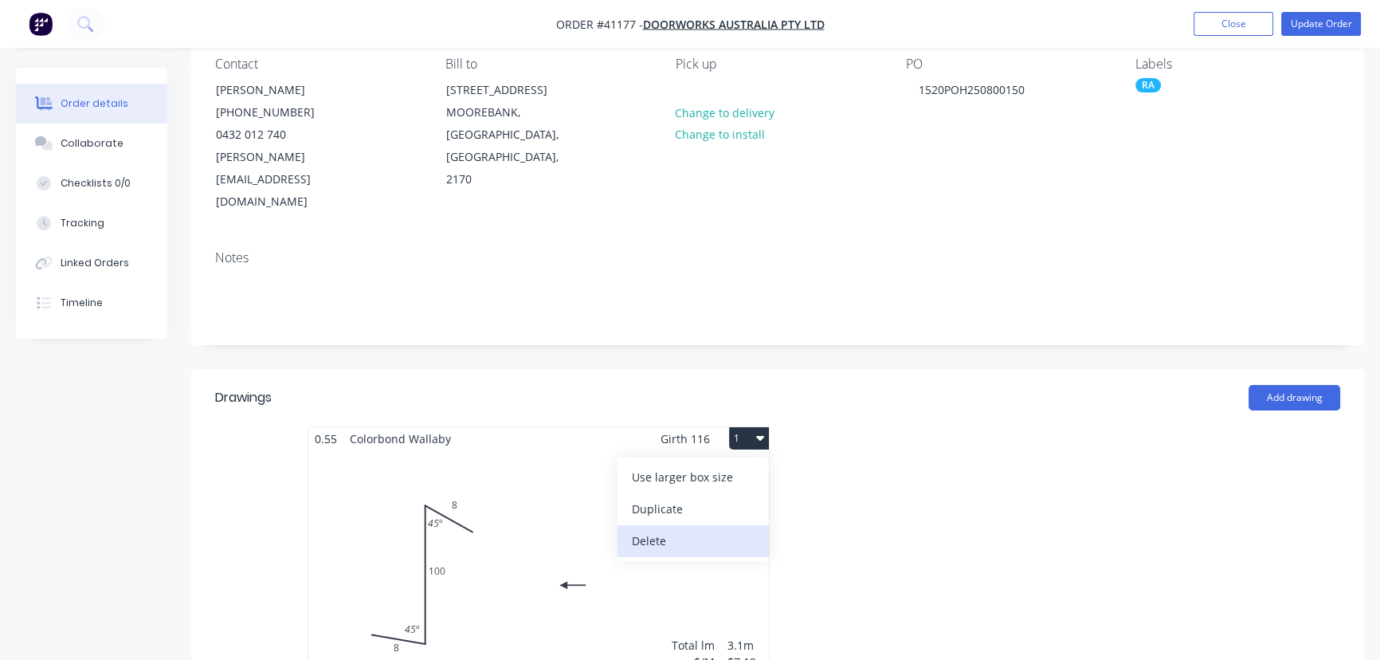
click at [646, 529] on div "Delete" at bounding box center [693, 540] width 123 height 23
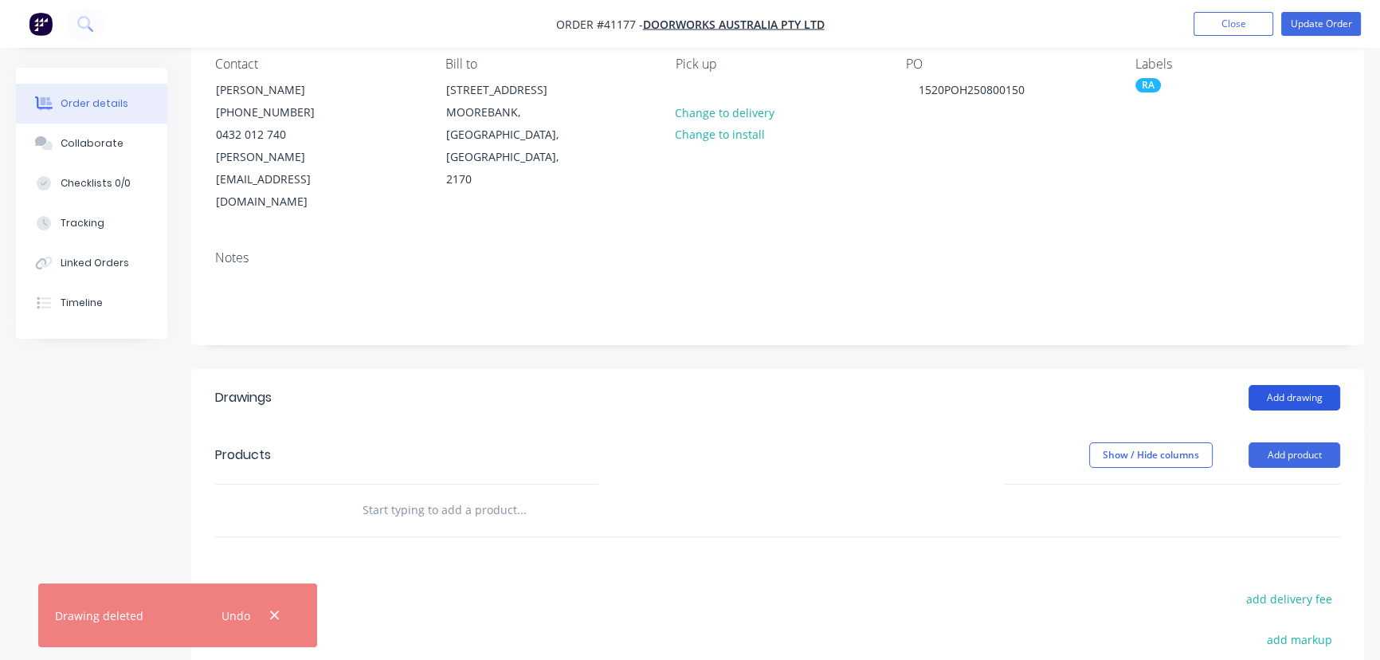
click at [1300, 385] on button "Add drawing" at bounding box center [1295, 397] width 92 height 25
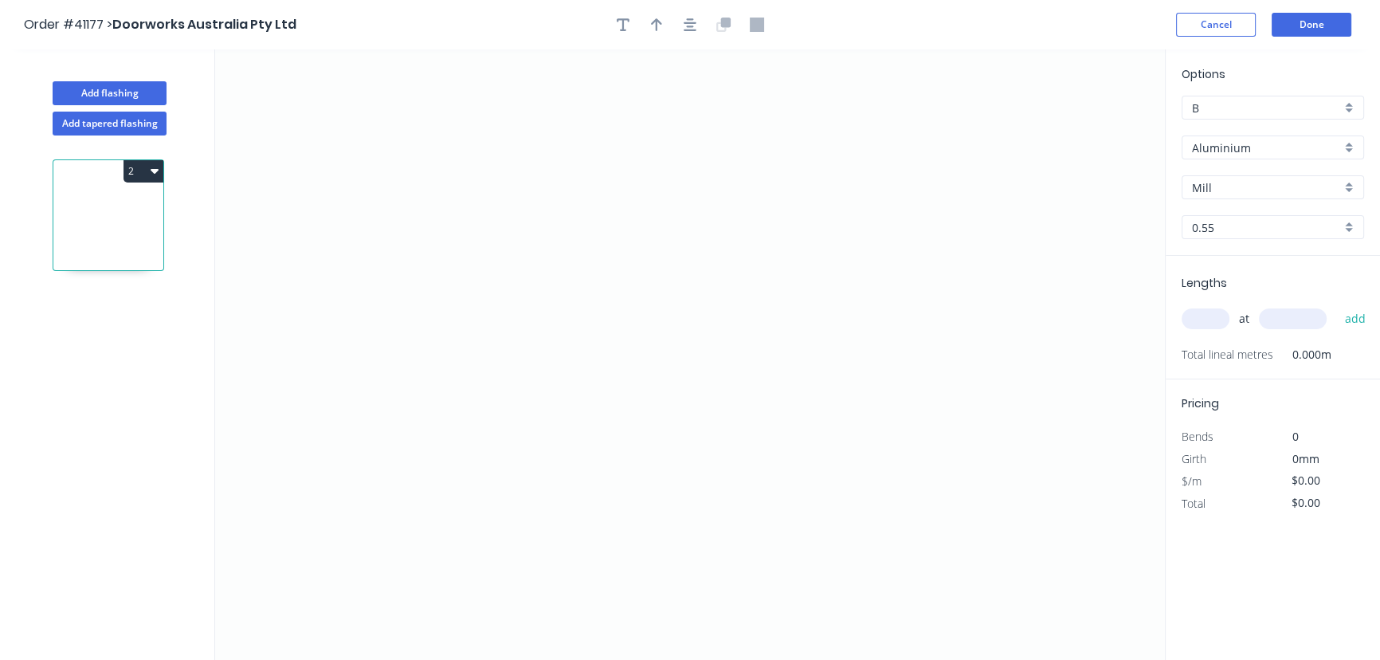
click at [1348, 145] on div "Aluminium" at bounding box center [1273, 147] width 182 height 24
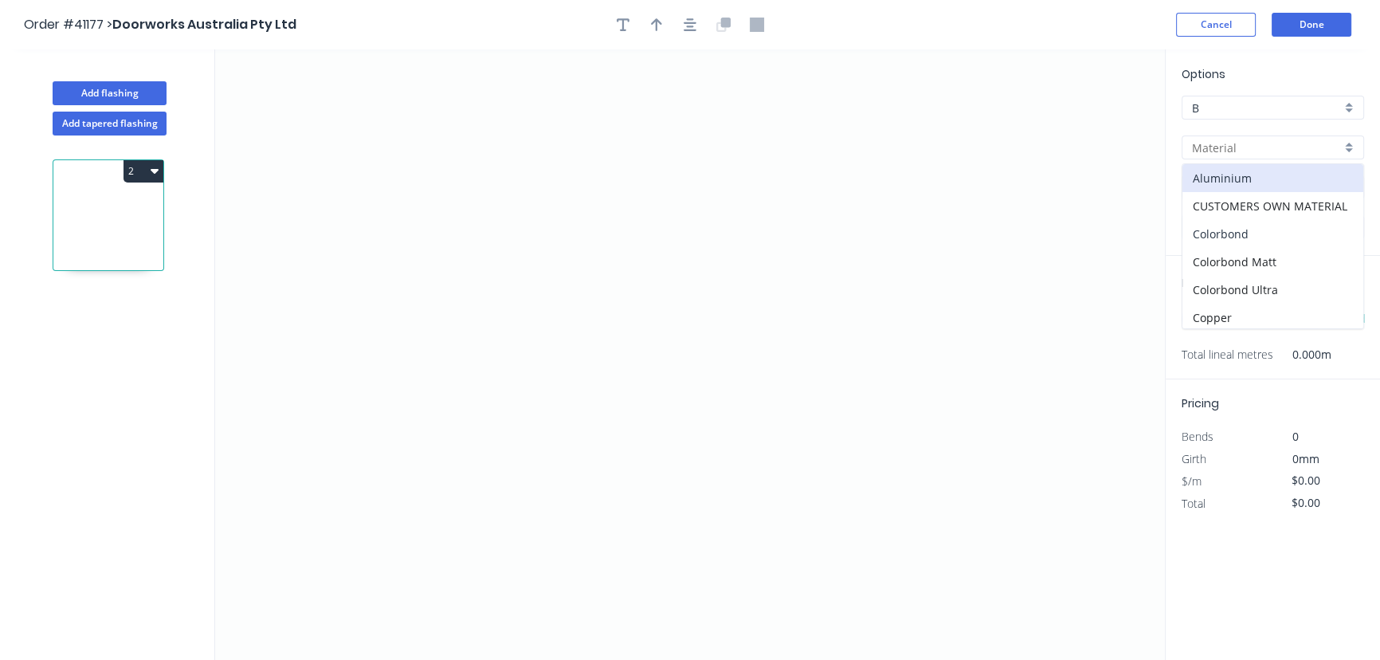
click at [1227, 233] on div "Colorbond" at bounding box center [1272, 234] width 181 height 28
type input "Colorbond"
type input "Basalt"
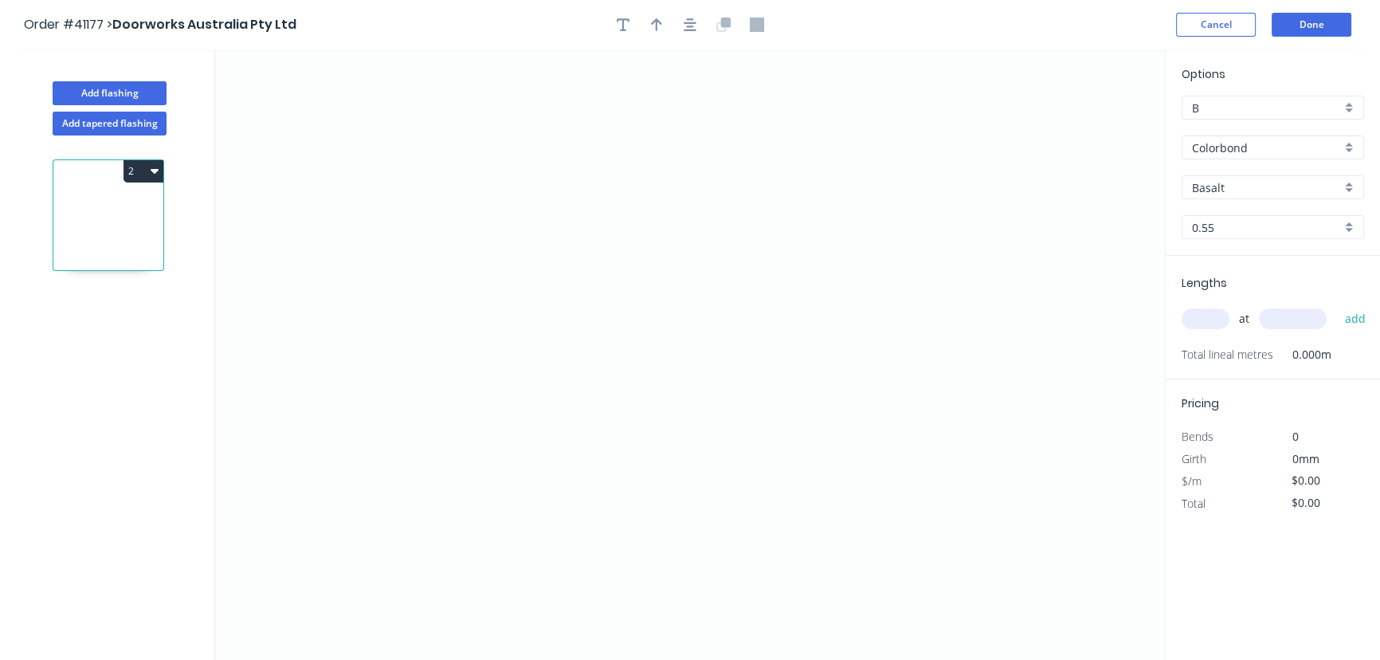
click at [1347, 186] on div "Basalt" at bounding box center [1273, 187] width 182 height 24
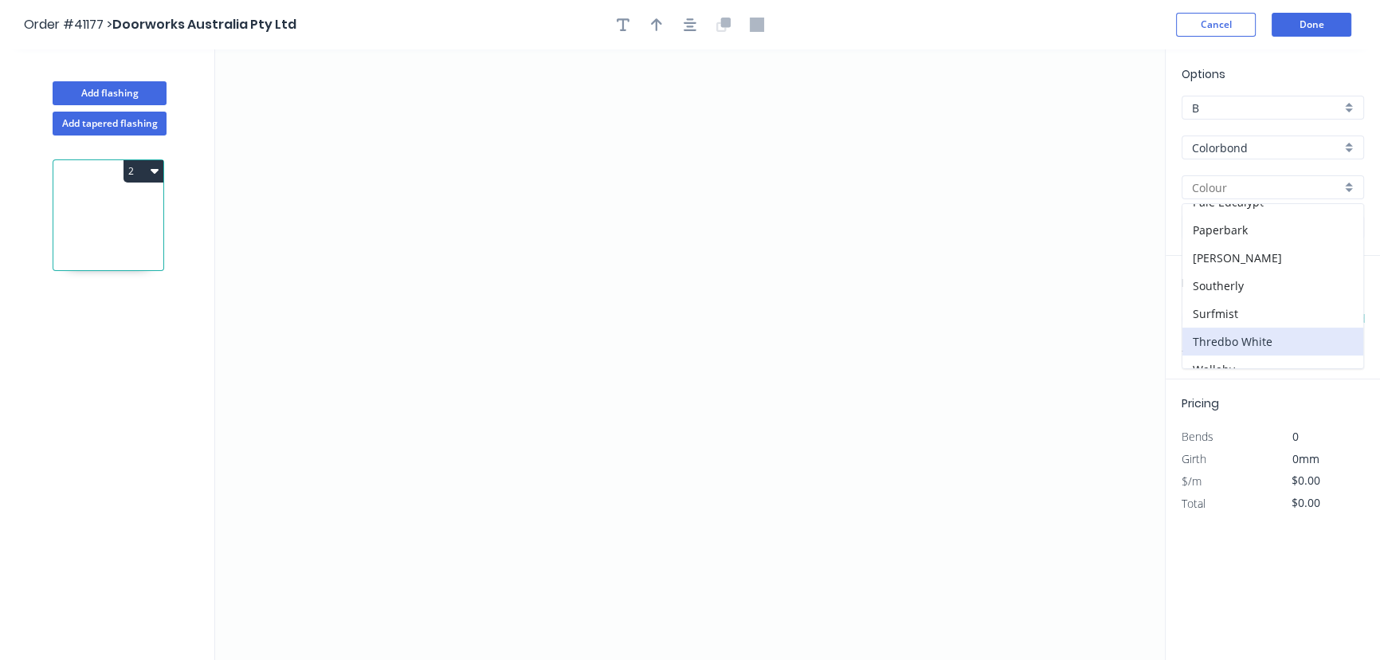
scroll to position [501, 0]
click at [1218, 270] on div "Wallaby" at bounding box center [1272, 275] width 181 height 28
type input "Wallaby"
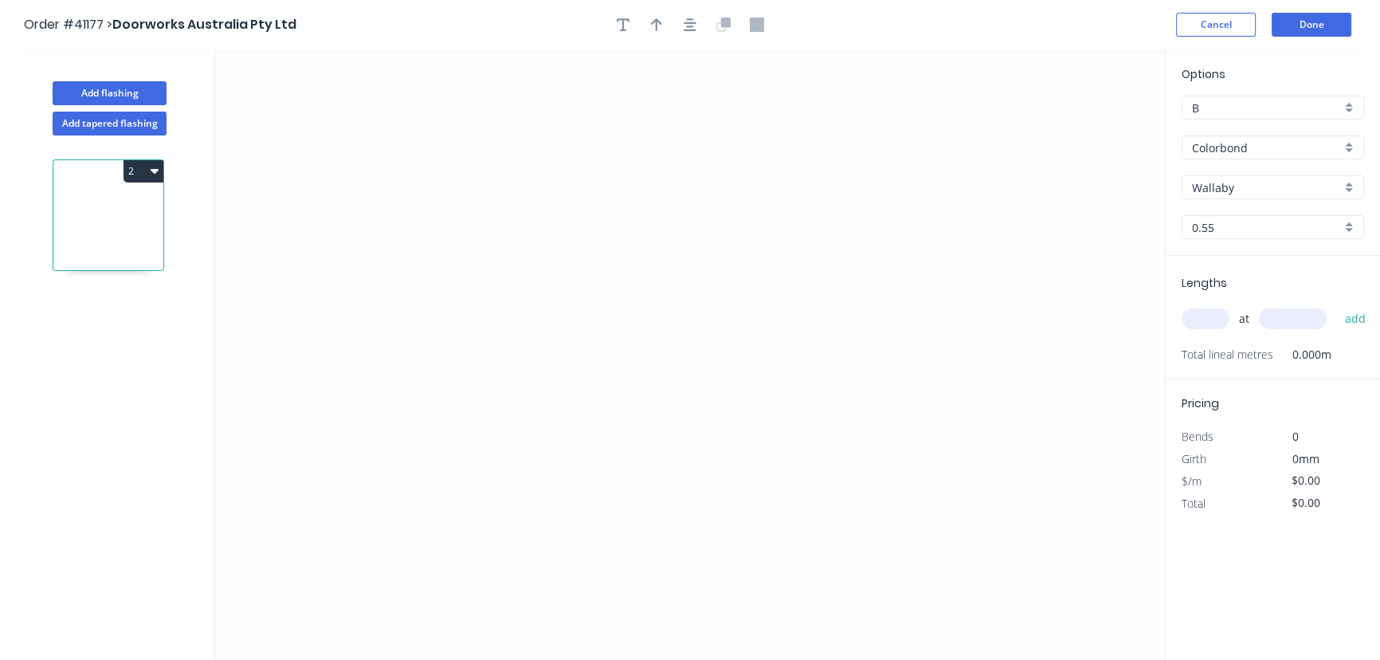
click at [1208, 312] on input "text" at bounding box center [1206, 318] width 48 height 21
type input "1"
type input "3100"
click at [1336, 305] on button "add" at bounding box center [1354, 318] width 37 height 27
click at [757, 23] on icon at bounding box center [757, 25] width 14 height 14
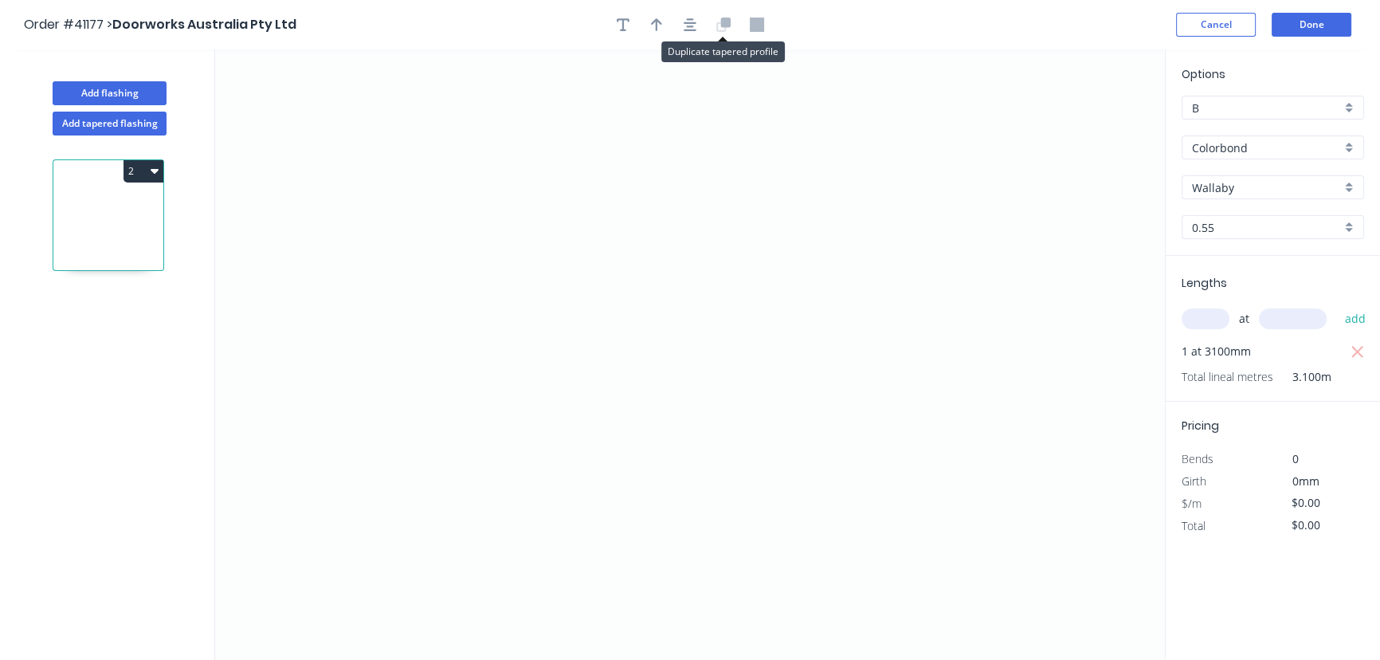
click at [721, 23] on icon at bounding box center [726, 23] width 10 height 10
click at [712, 278] on icon "0" at bounding box center [690, 354] width 950 height 610
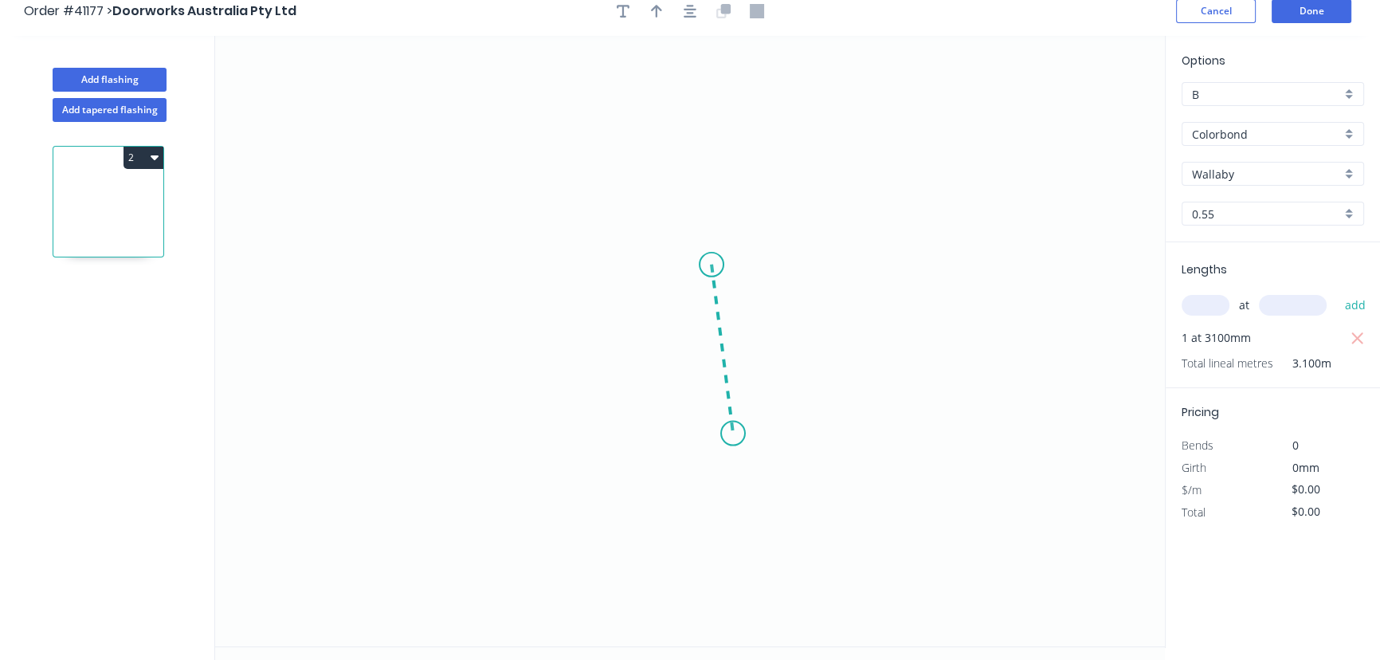
scroll to position [0, 0]
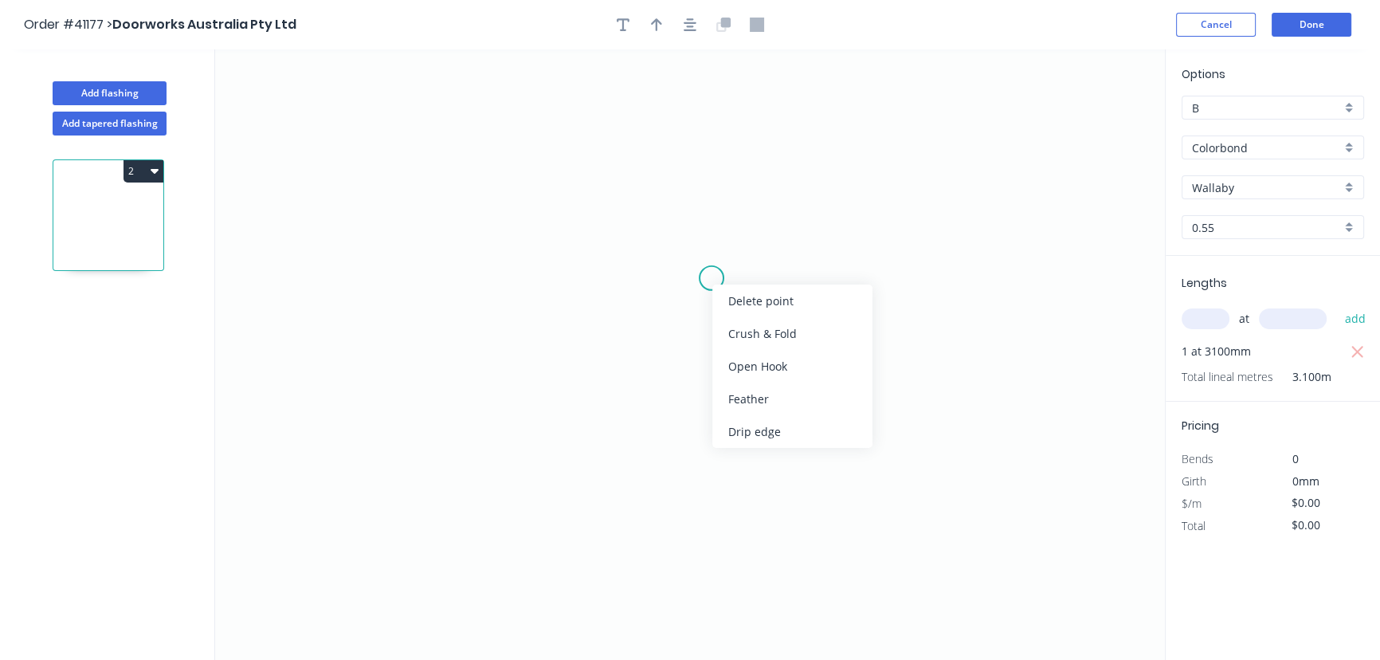
drag, startPoint x: 760, startPoint y: 303, endPoint x: 744, endPoint y: 293, distance: 18.6
click at [761, 303] on div "Delete point" at bounding box center [792, 300] width 160 height 33
click at [1225, 23] on button "Cancel" at bounding box center [1216, 25] width 80 height 24
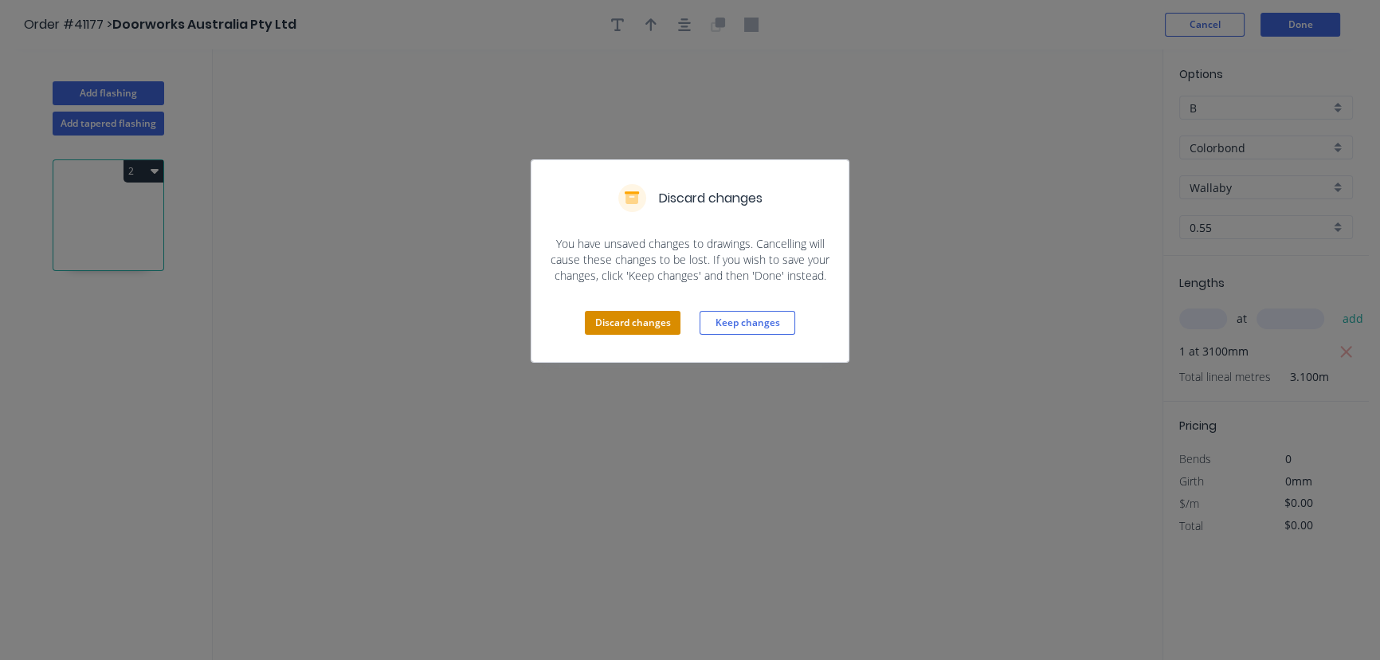
click at [637, 318] on button "Discard changes" at bounding box center [633, 323] width 96 height 24
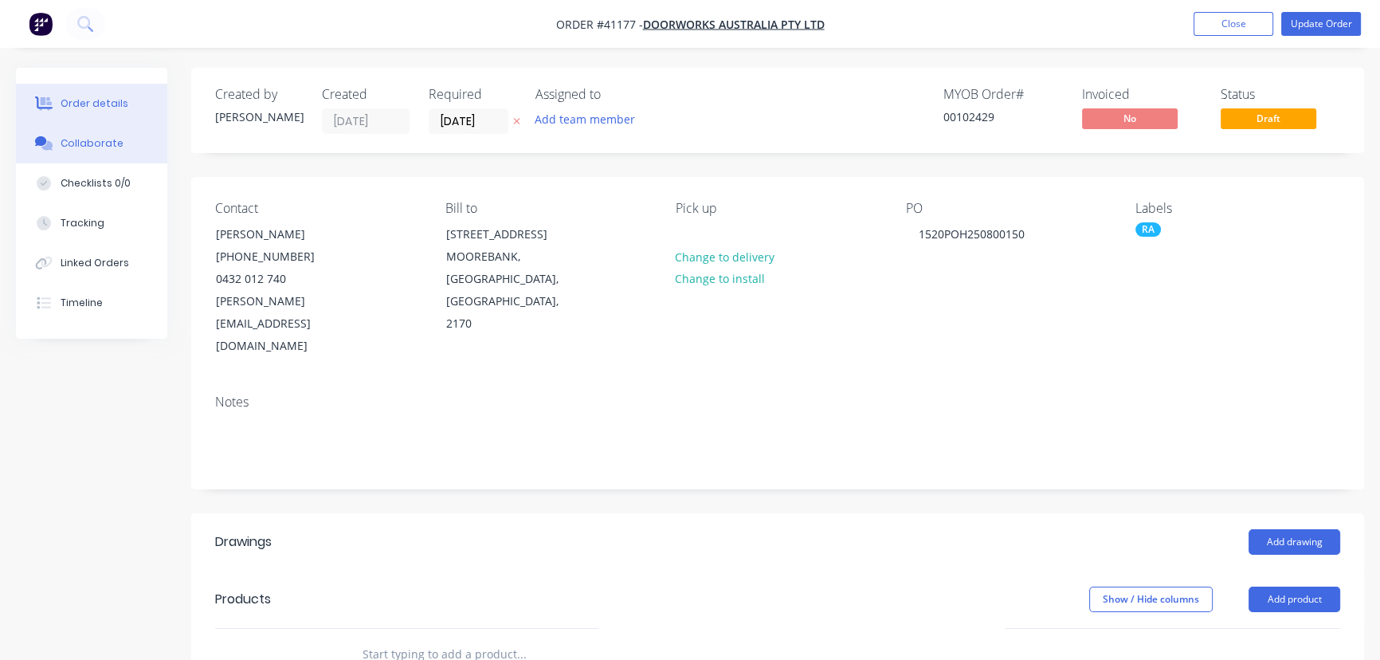
click at [90, 143] on div "Collaborate" at bounding box center [92, 143] width 63 height 14
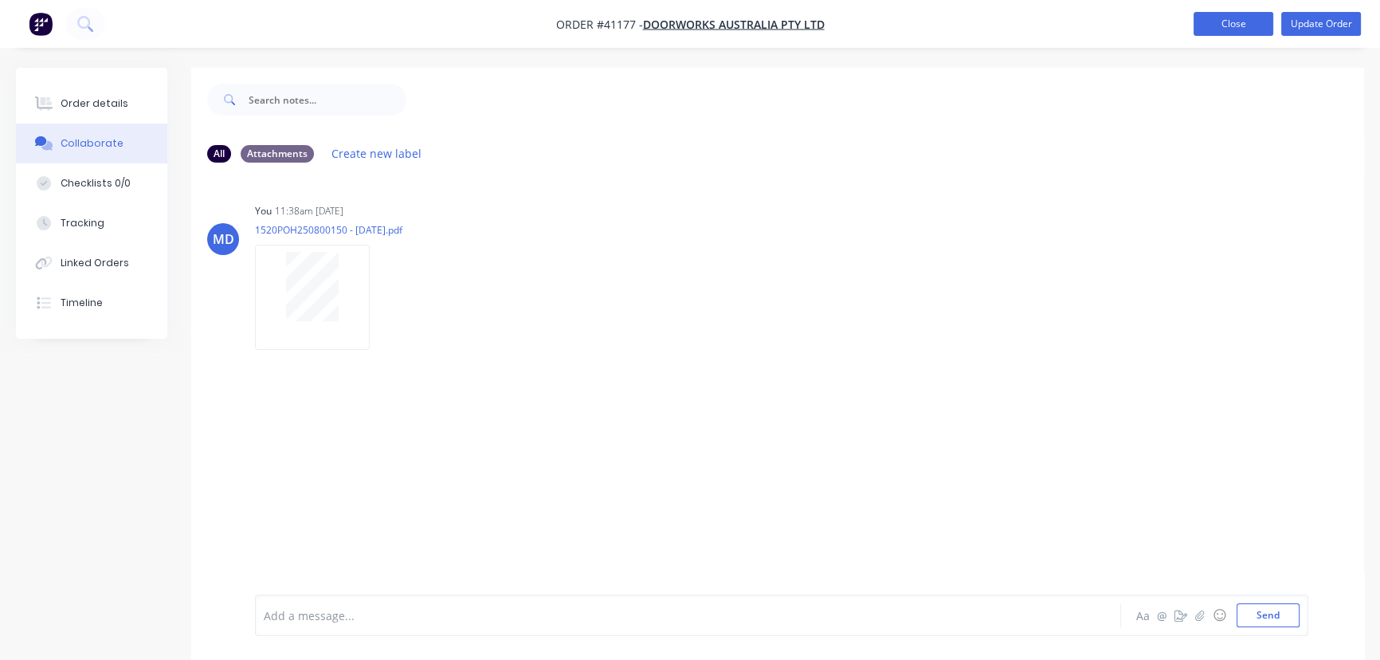
click at [1229, 23] on button "Close" at bounding box center [1234, 24] width 80 height 24
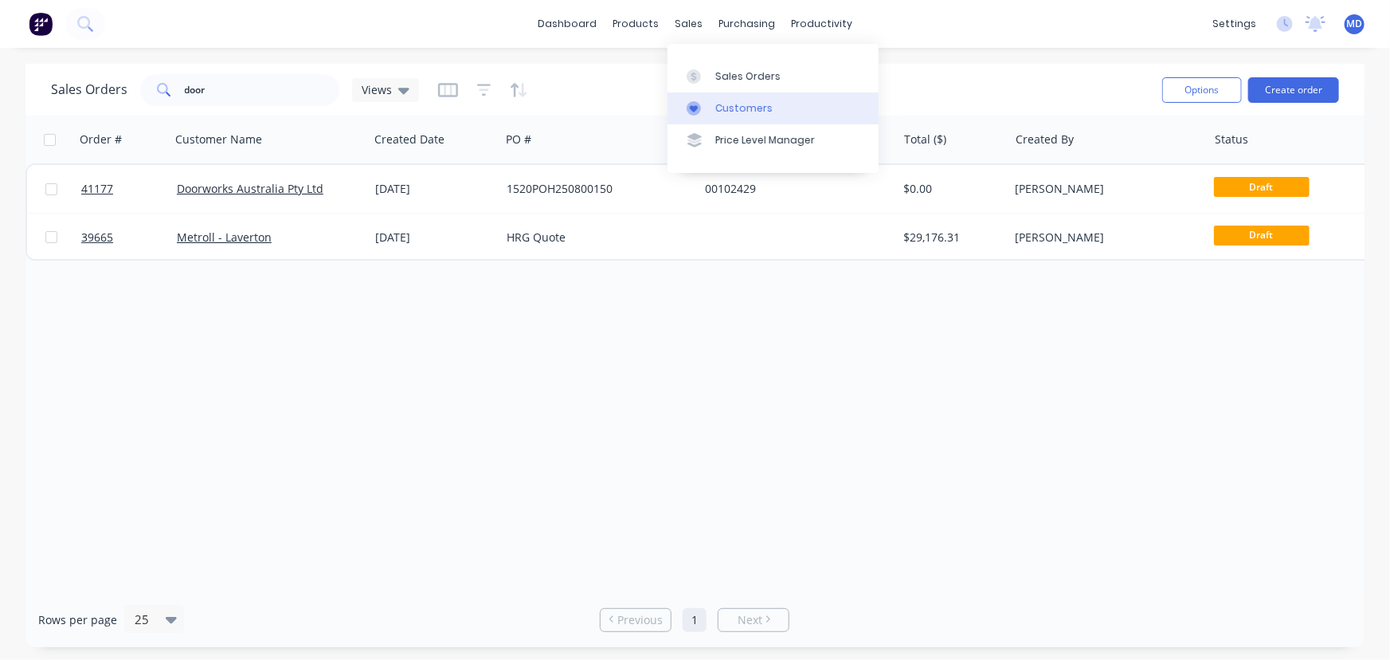
click at [743, 107] on div "Customers" at bounding box center [744, 108] width 57 height 14
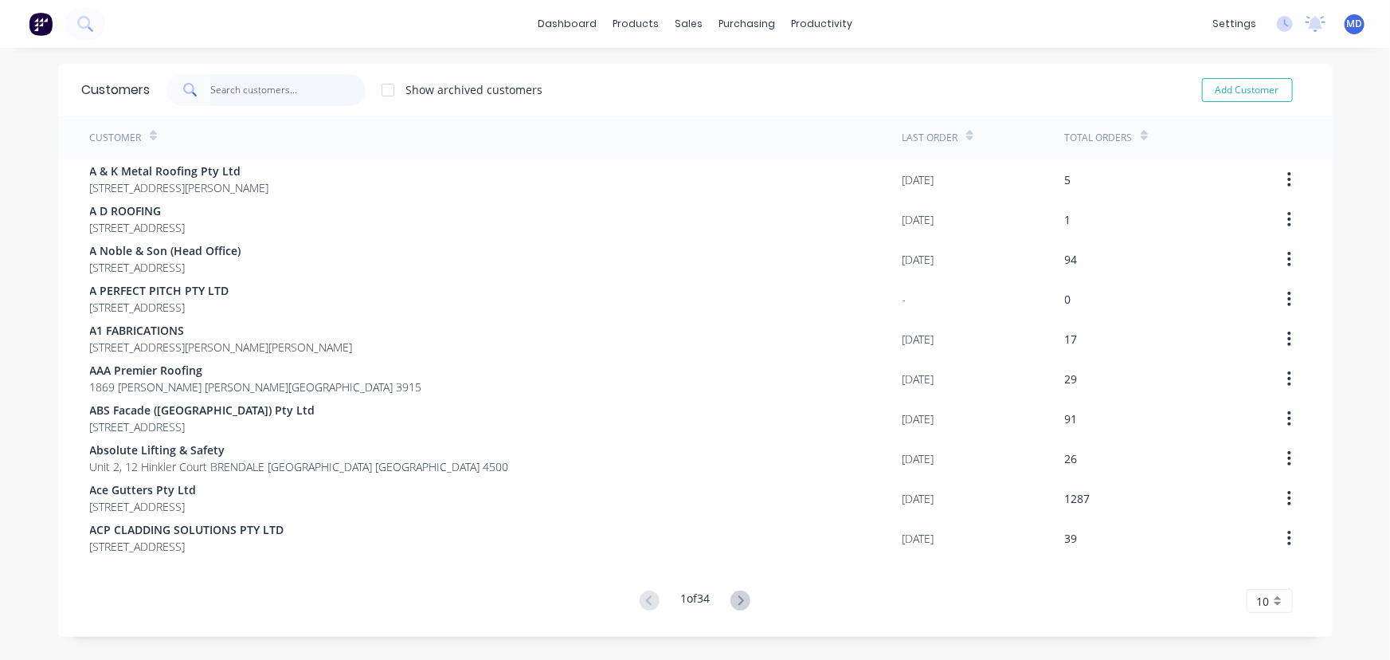
click at [248, 94] on input "text" at bounding box center [287, 90] width 155 height 32
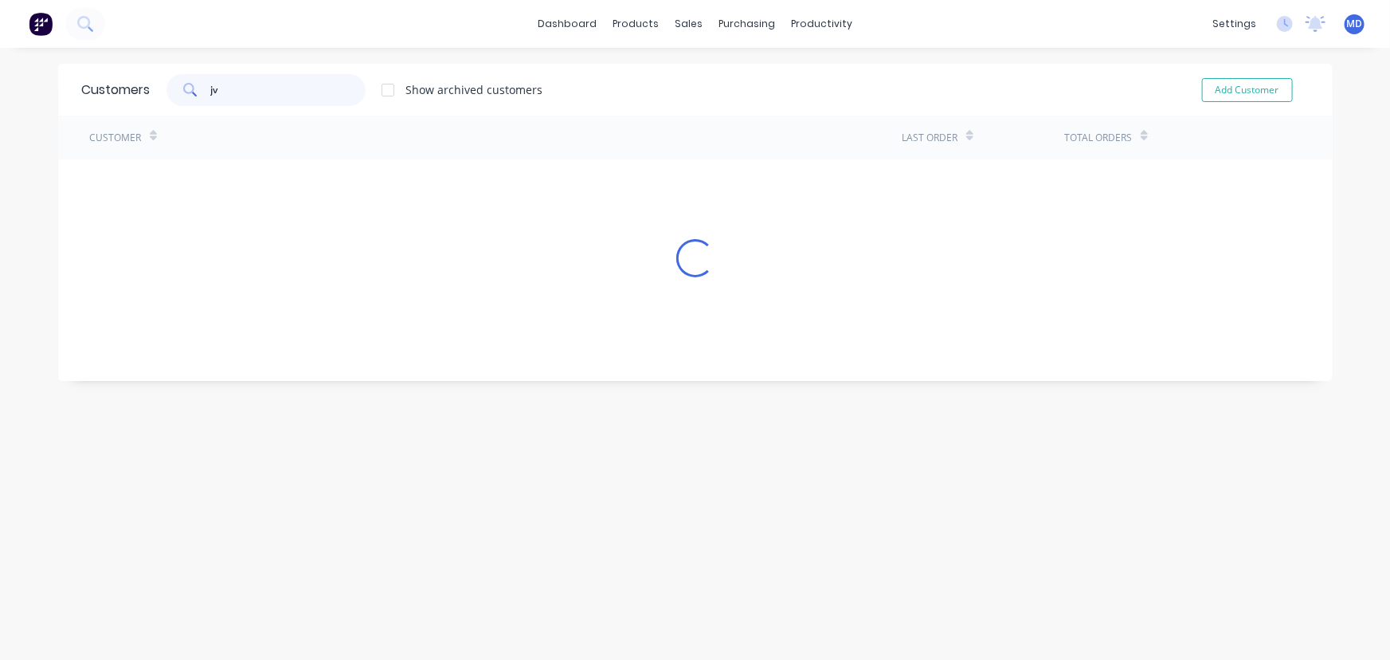
type input "jv"
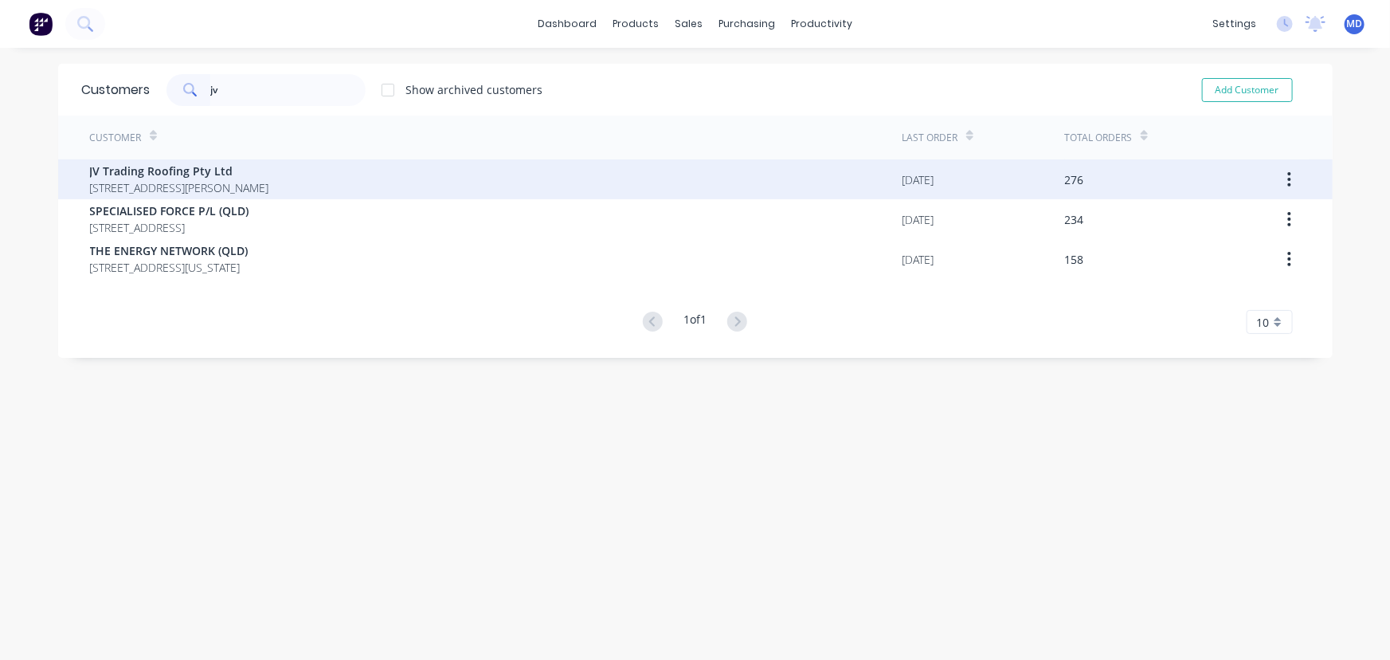
click at [201, 170] on span "JV Trading Roofing Pty Ltd" at bounding box center [179, 171] width 179 height 17
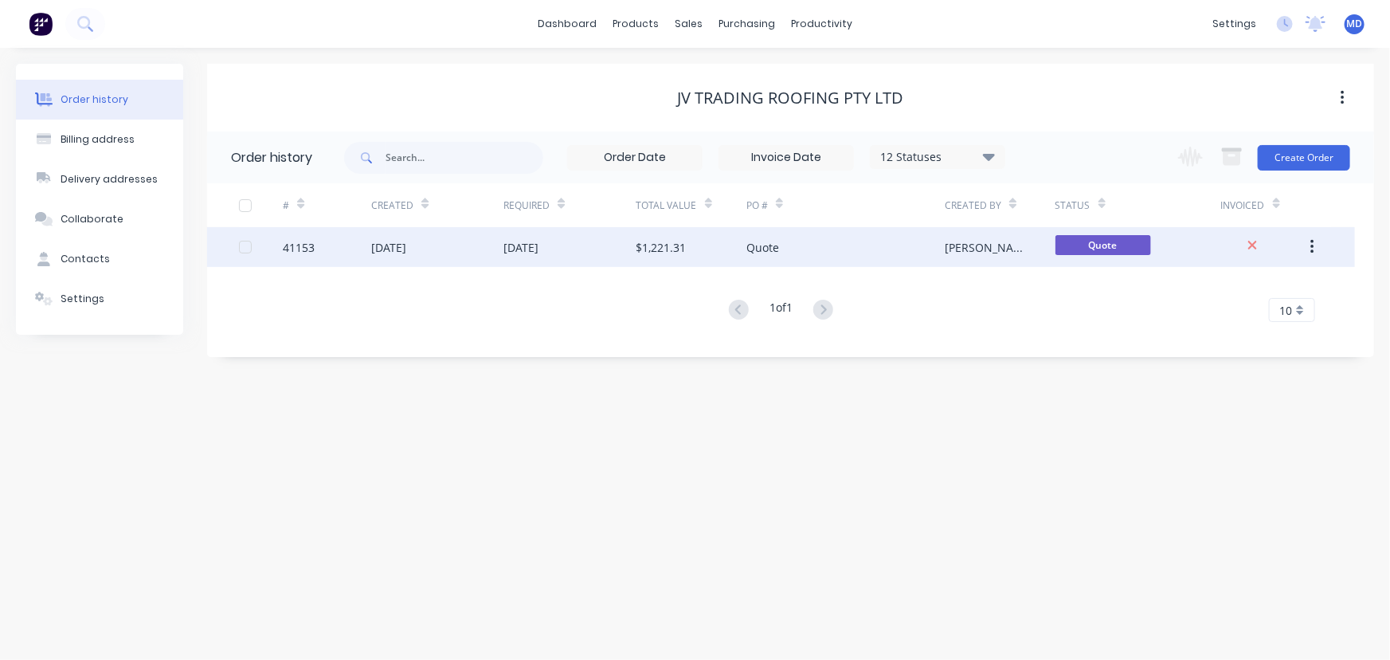
click at [494, 234] on div "[DATE]" at bounding box center [437, 247] width 132 height 40
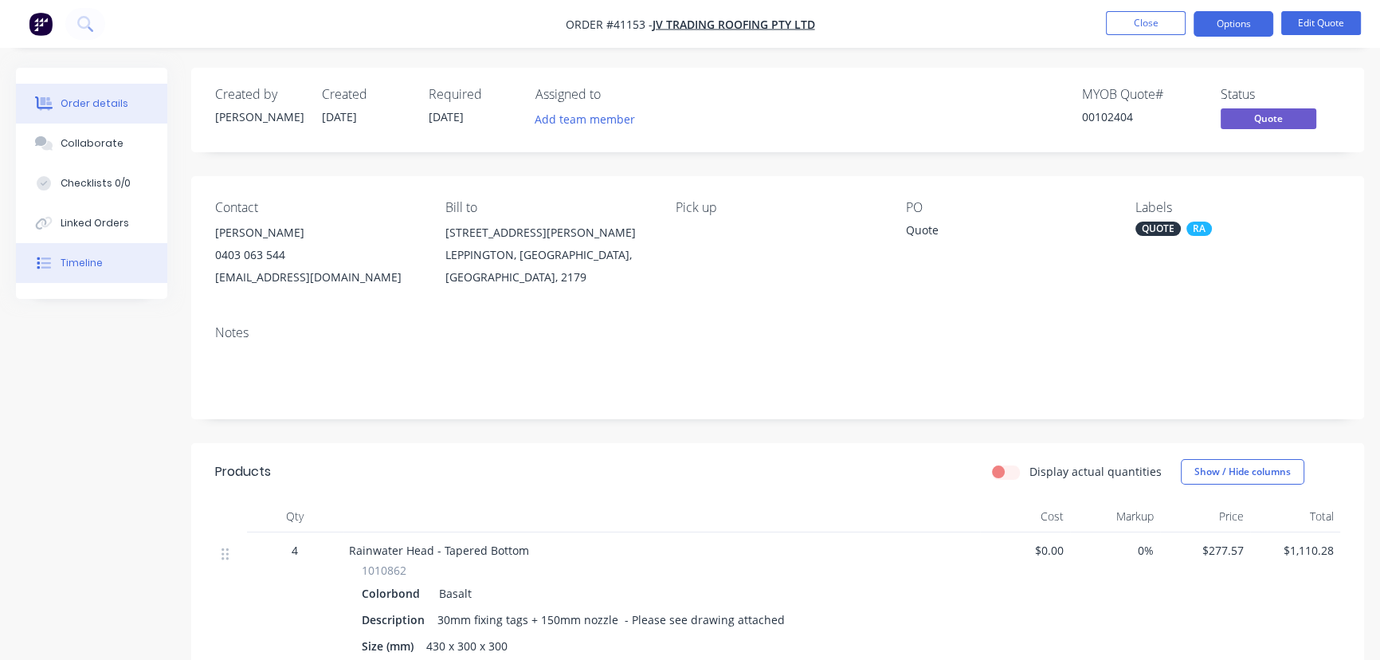
click at [74, 261] on div "Timeline" at bounding box center [82, 263] width 42 height 14
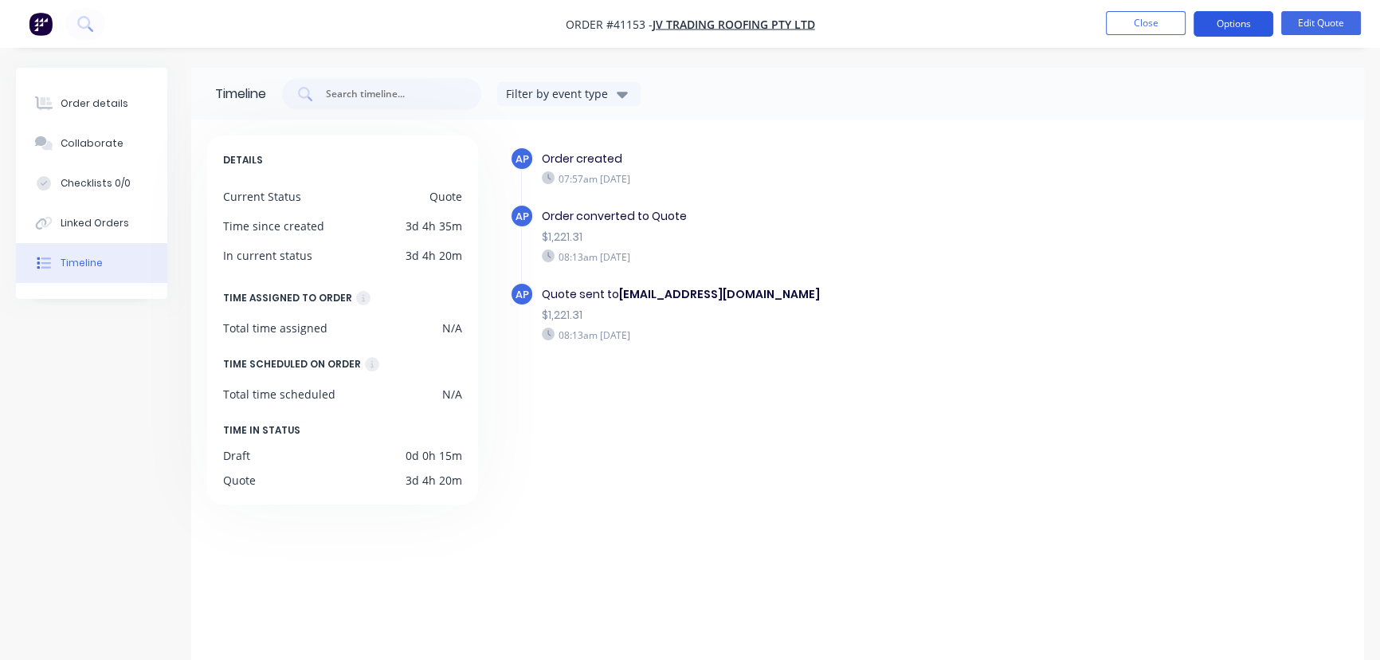
click at [1229, 21] on button "Options" at bounding box center [1234, 23] width 80 height 25
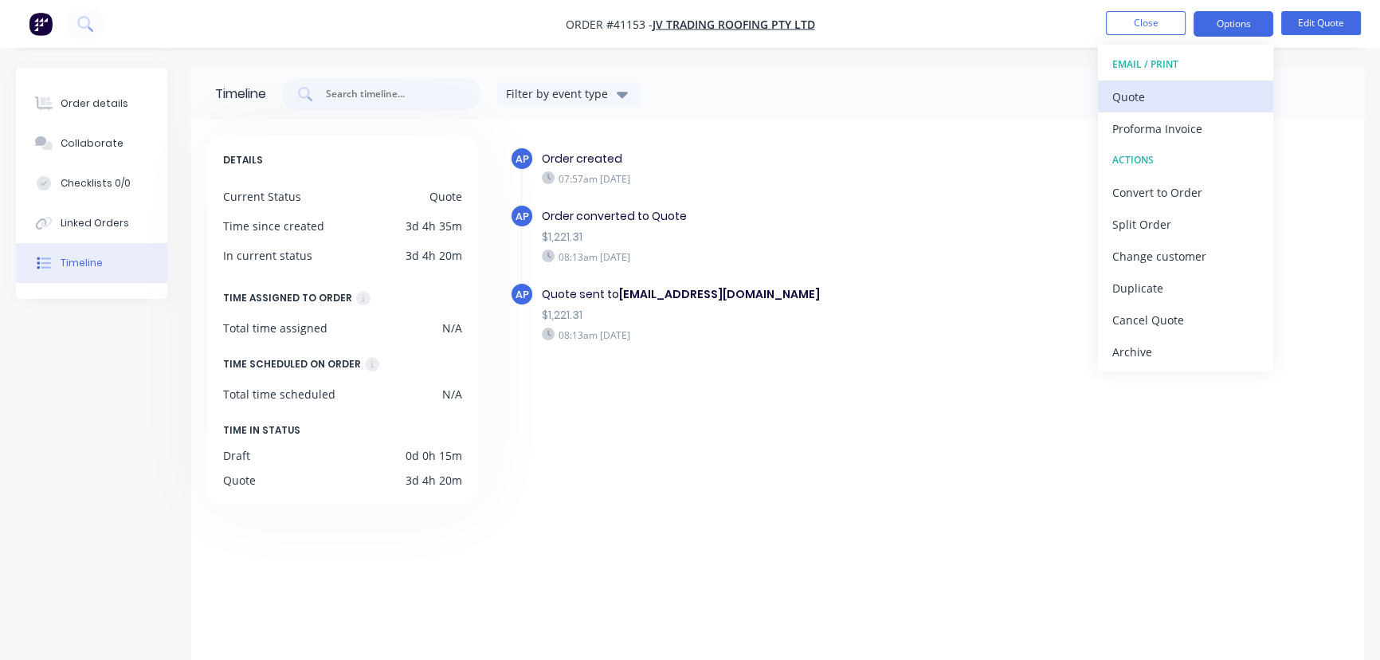
click at [1137, 96] on div "Quote" at bounding box center [1185, 96] width 147 height 23
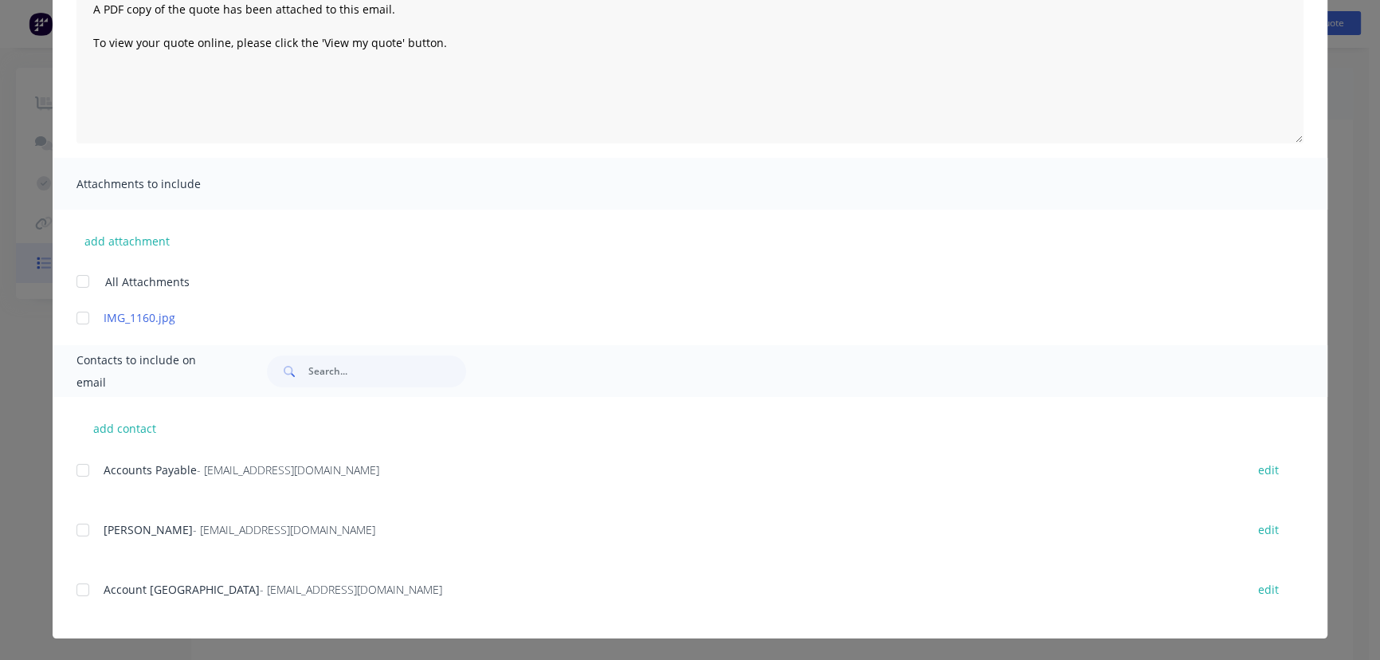
scroll to position [40, 0]
click at [80, 531] on div at bounding box center [83, 529] width 32 height 32
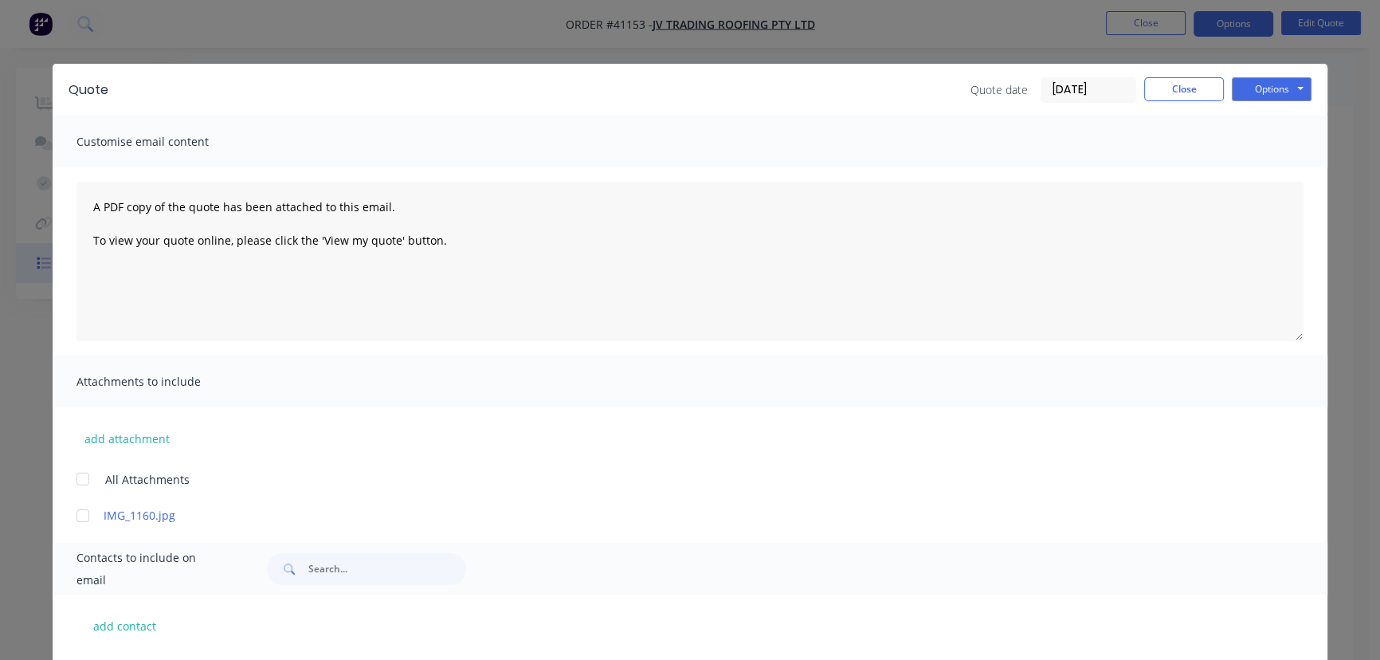
scroll to position [0, 0]
click at [1257, 80] on button "Options" at bounding box center [1272, 89] width 80 height 24
click at [1267, 167] on button "Email" at bounding box center [1283, 170] width 102 height 26
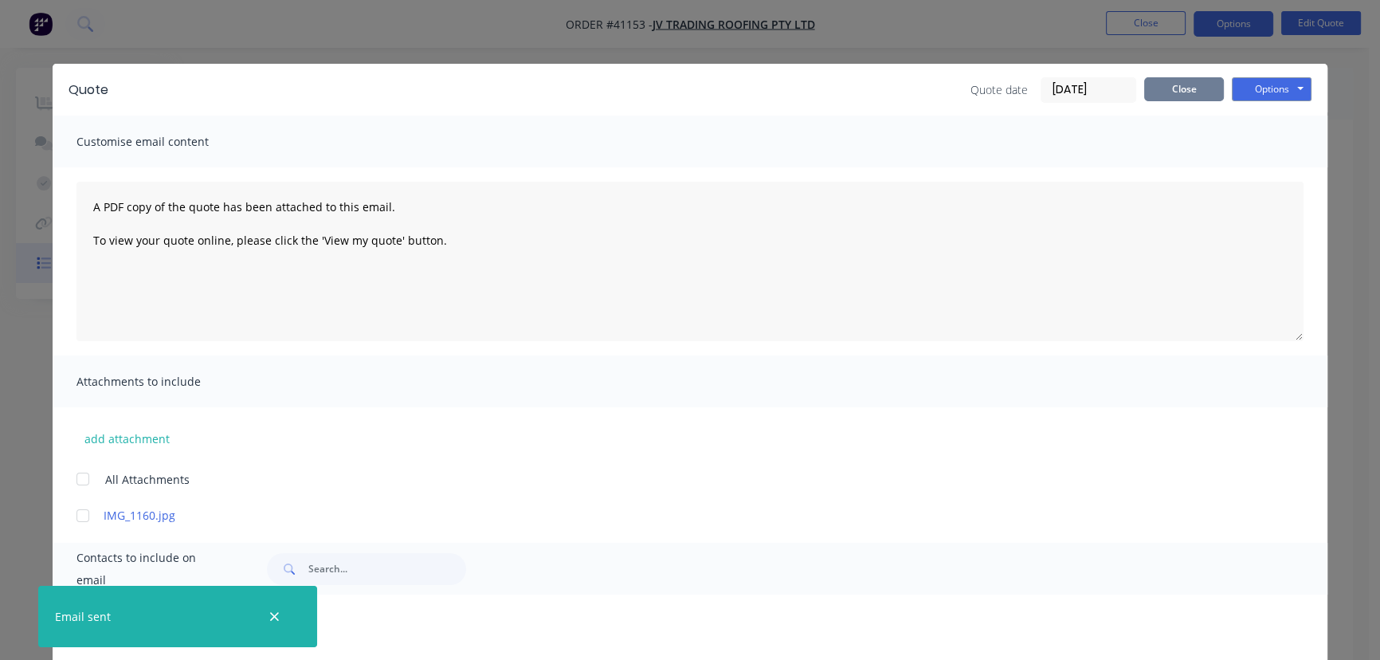
click at [1188, 86] on button "Close" at bounding box center [1184, 89] width 80 height 24
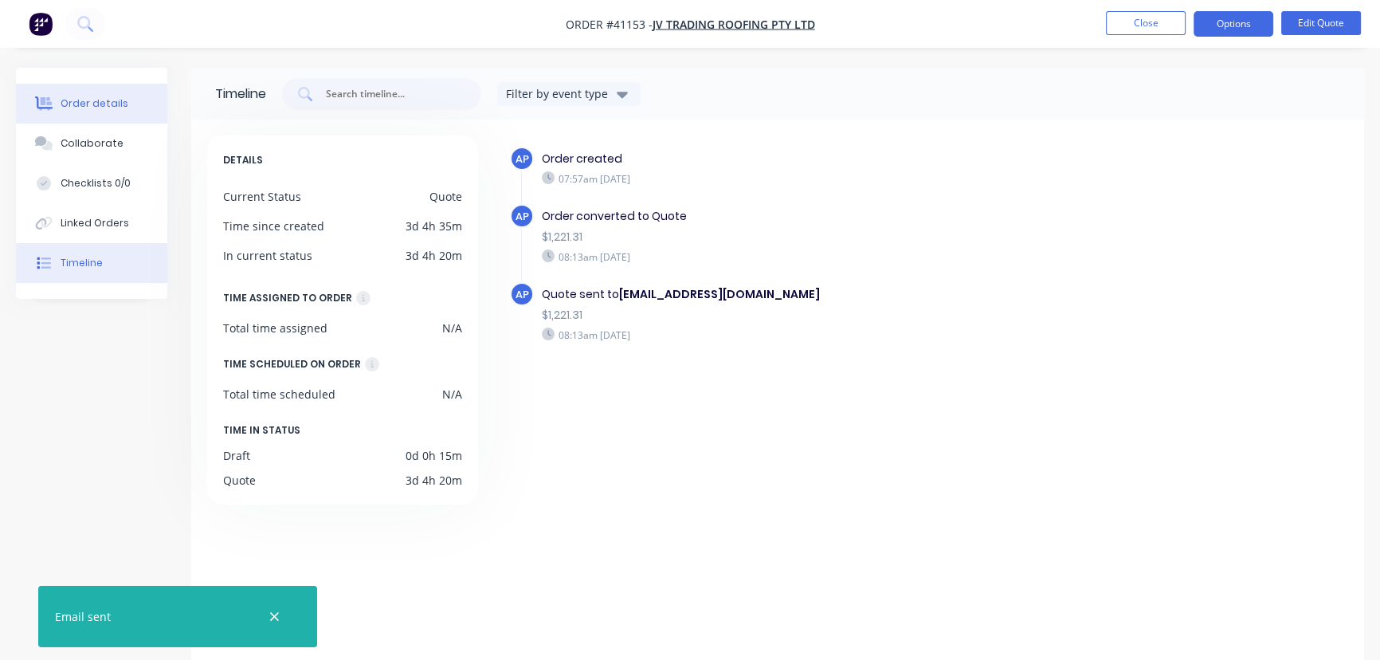
click at [104, 104] on div "Order details" at bounding box center [95, 103] width 68 height 14
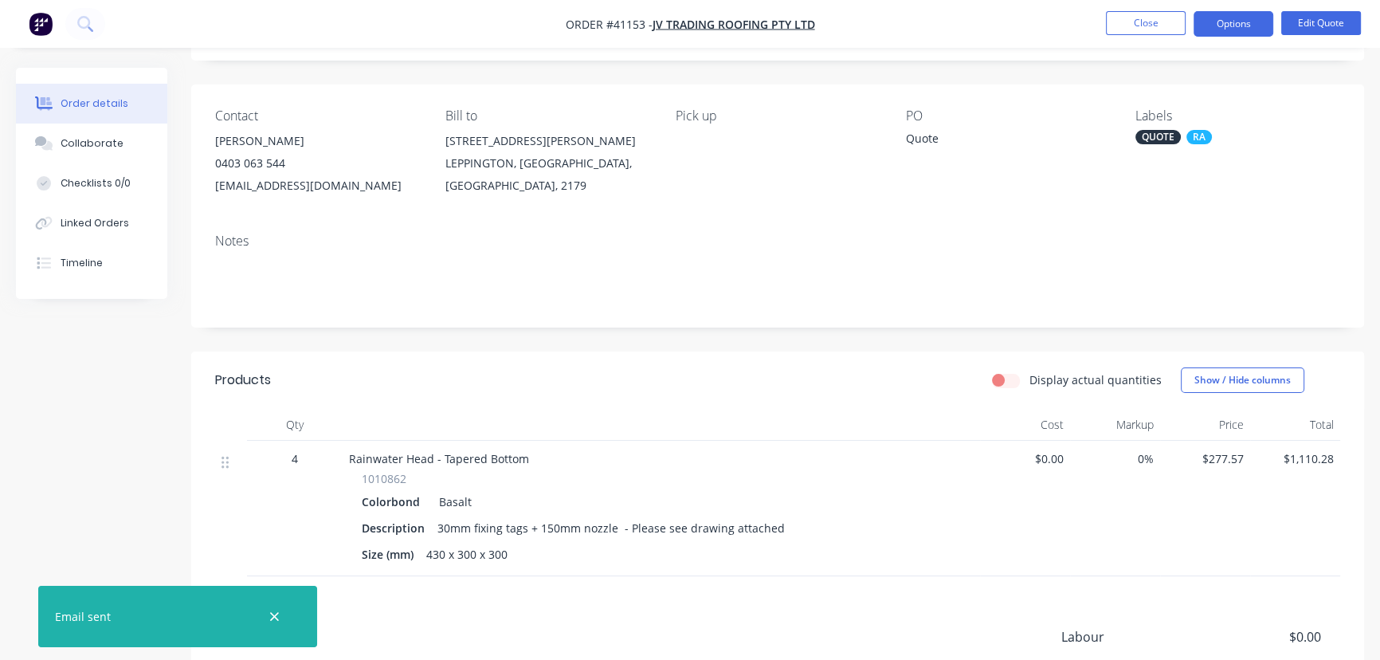
scroll to position [292, 0]
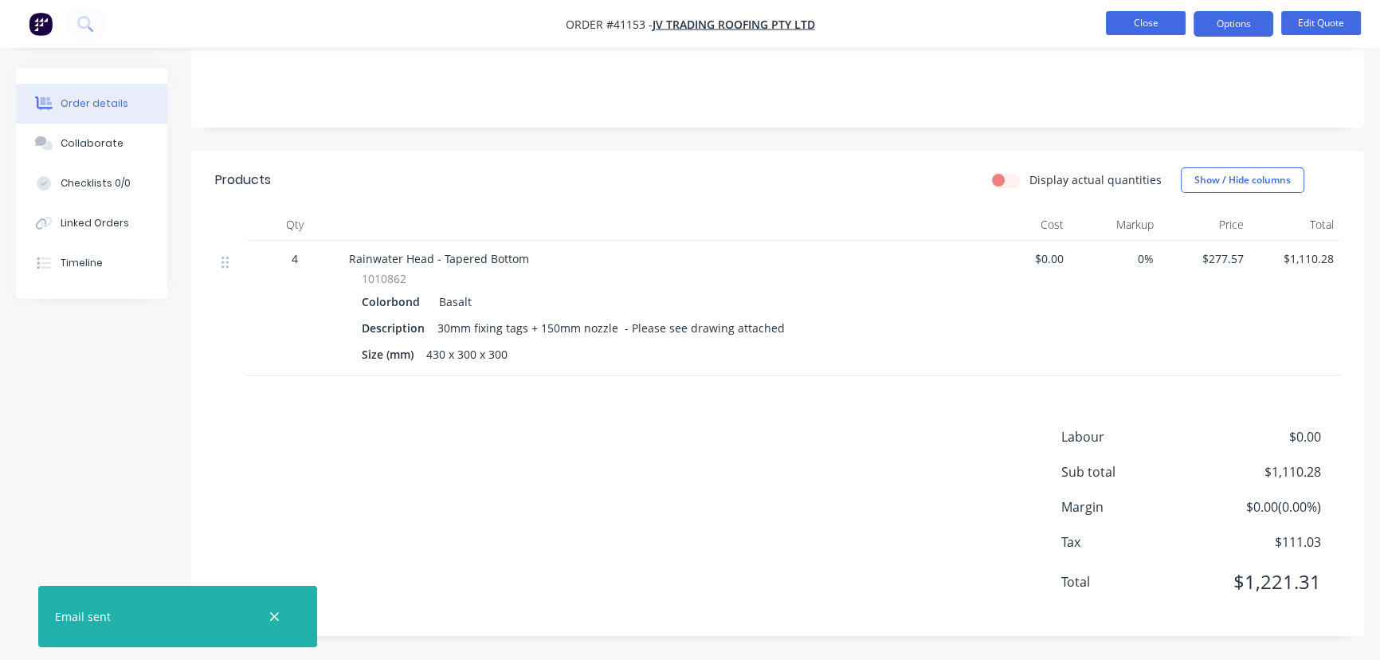
click at [1141, 22] on button "Close" at bounding box center [1146, 23] width 80 height 24
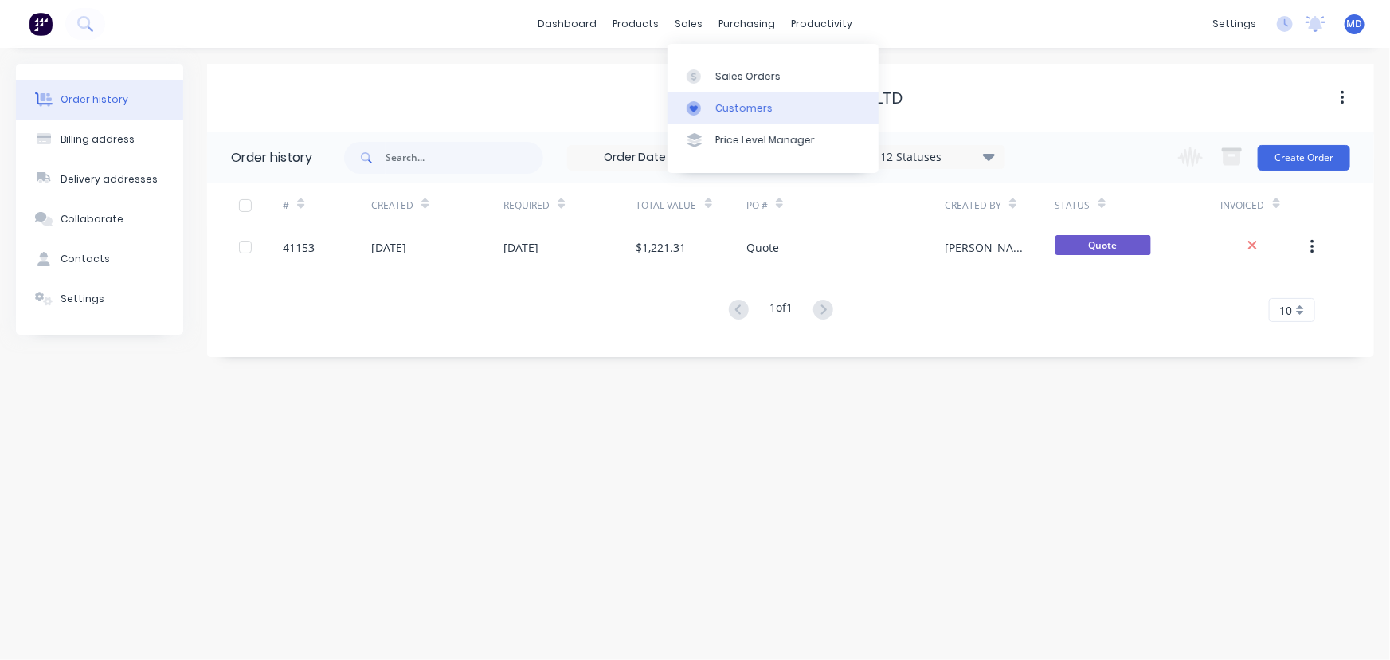
click at [751, 107] on div "Customers" at bounding box center [744, 108] width 57 height 14
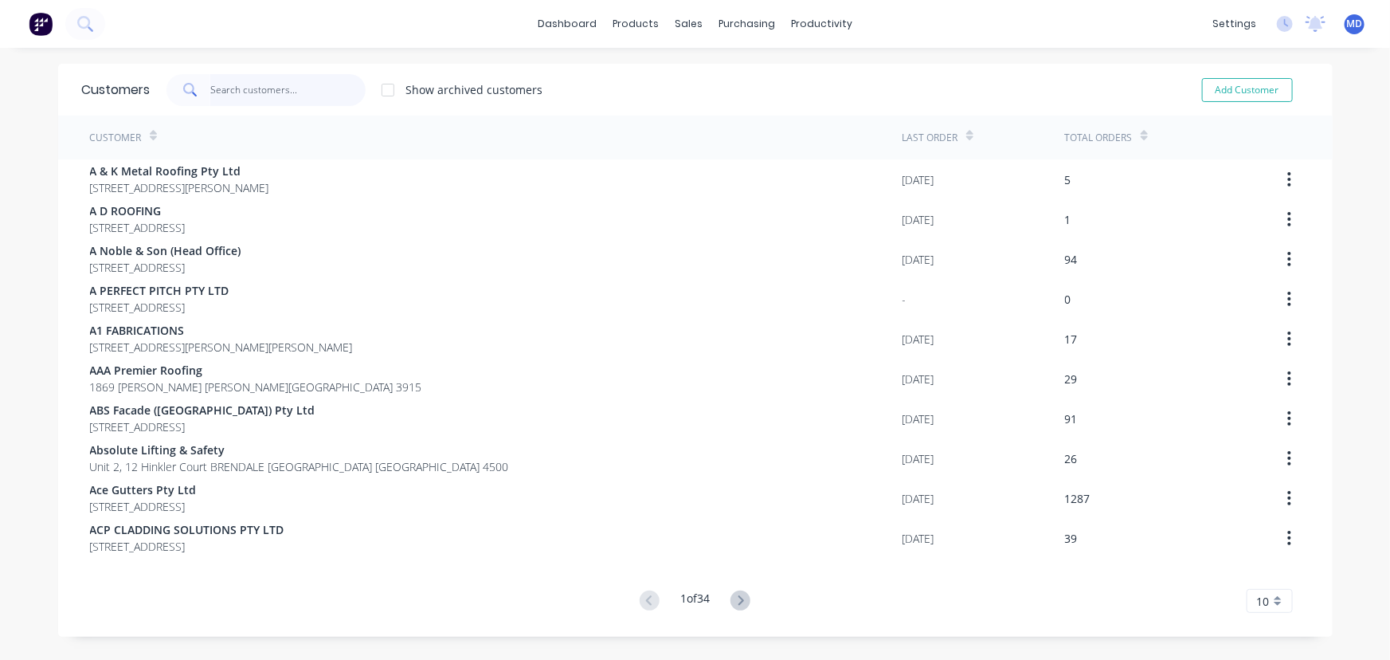
click at [268, 90] on input "text" at bounding box center [287, 90] width 155 height 32
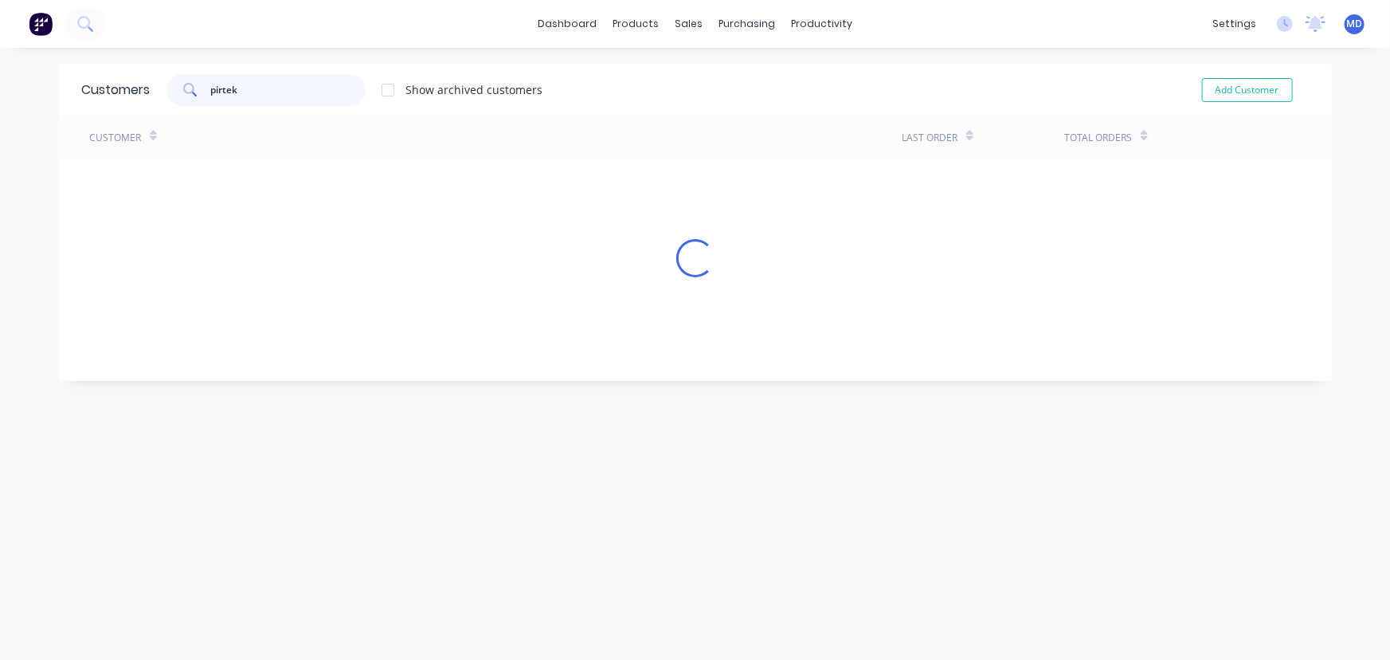
type input "pirtek"
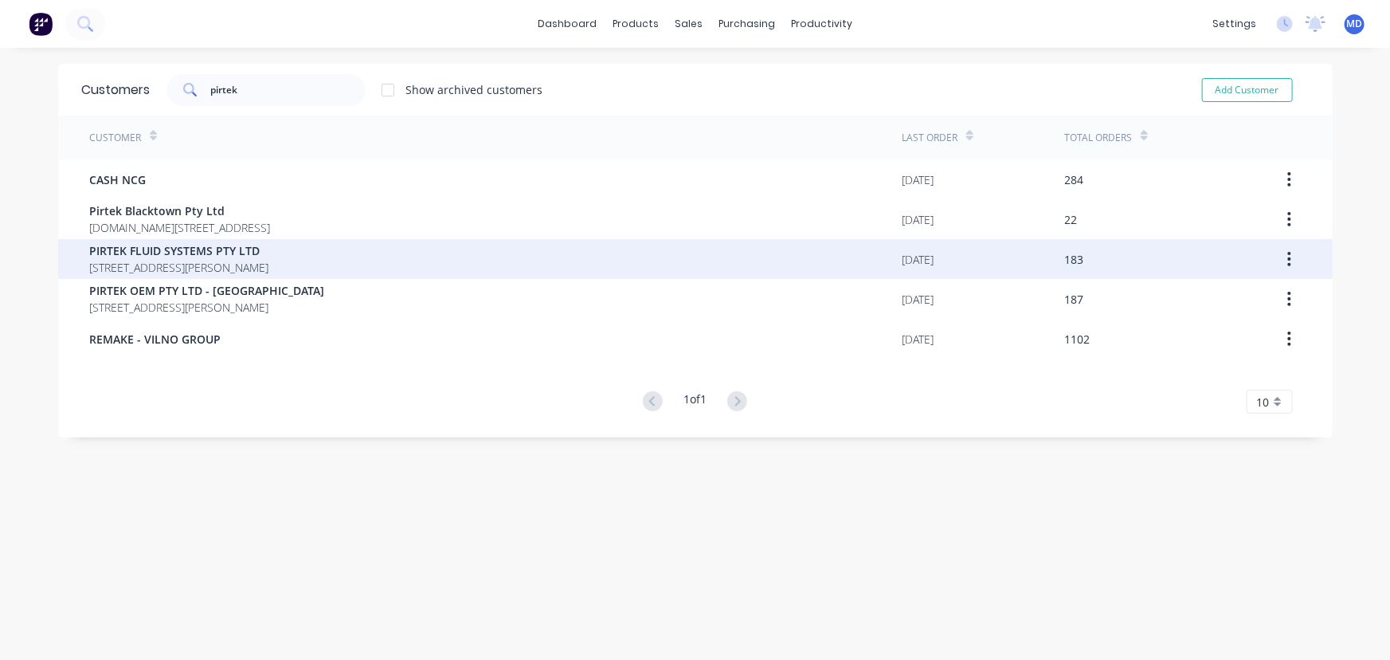
click at [191, 255] on span "PIRTEK FLUID SYSTEMS PTY LTD" at bounding box center [179, 250] width 179 height 17
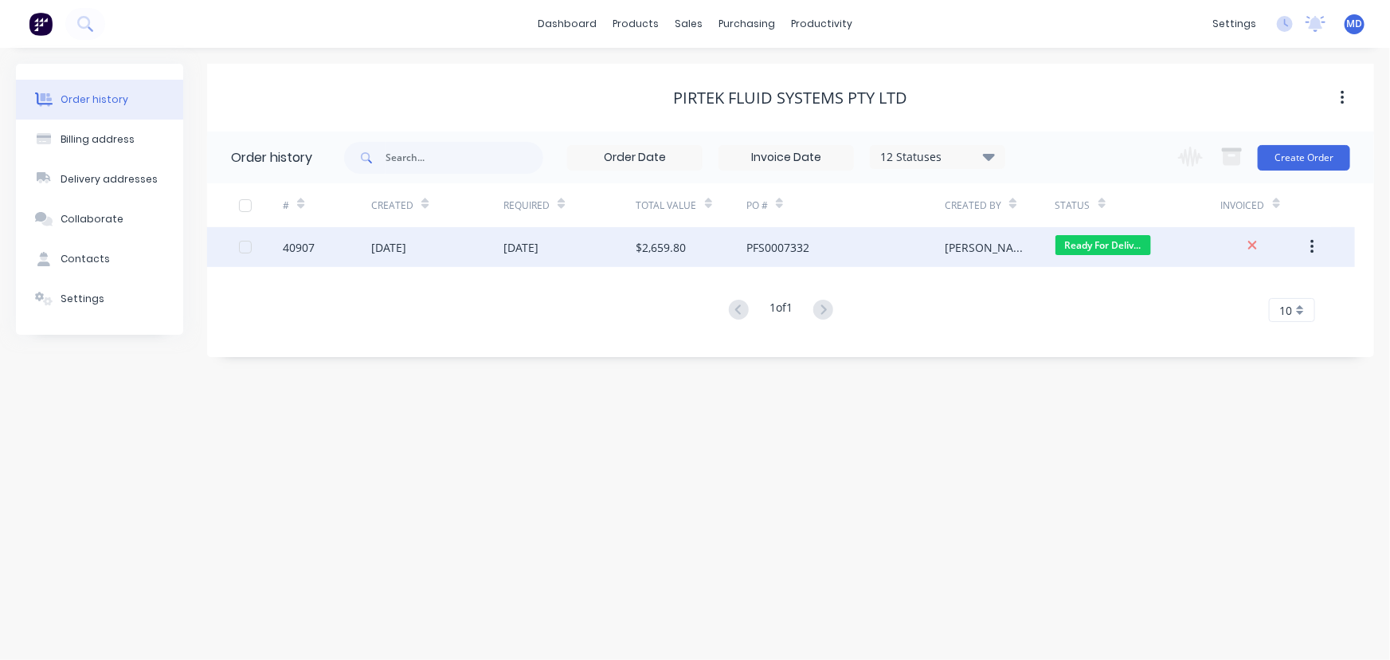
click at [629, 245] on div "[DATE]" at bounding box center [570, 247] width 132 height 40
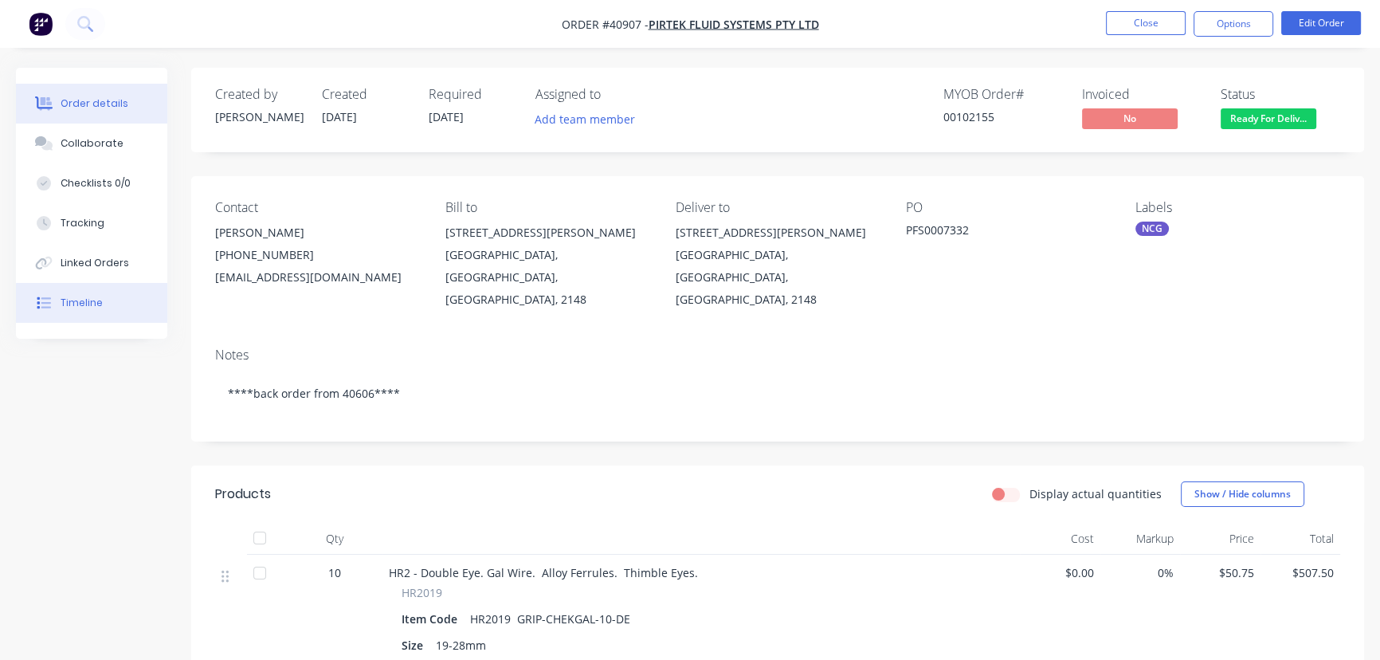
click at [91, 304] on div "Timeline" at bounding box center [82, 303] width 42 height 14
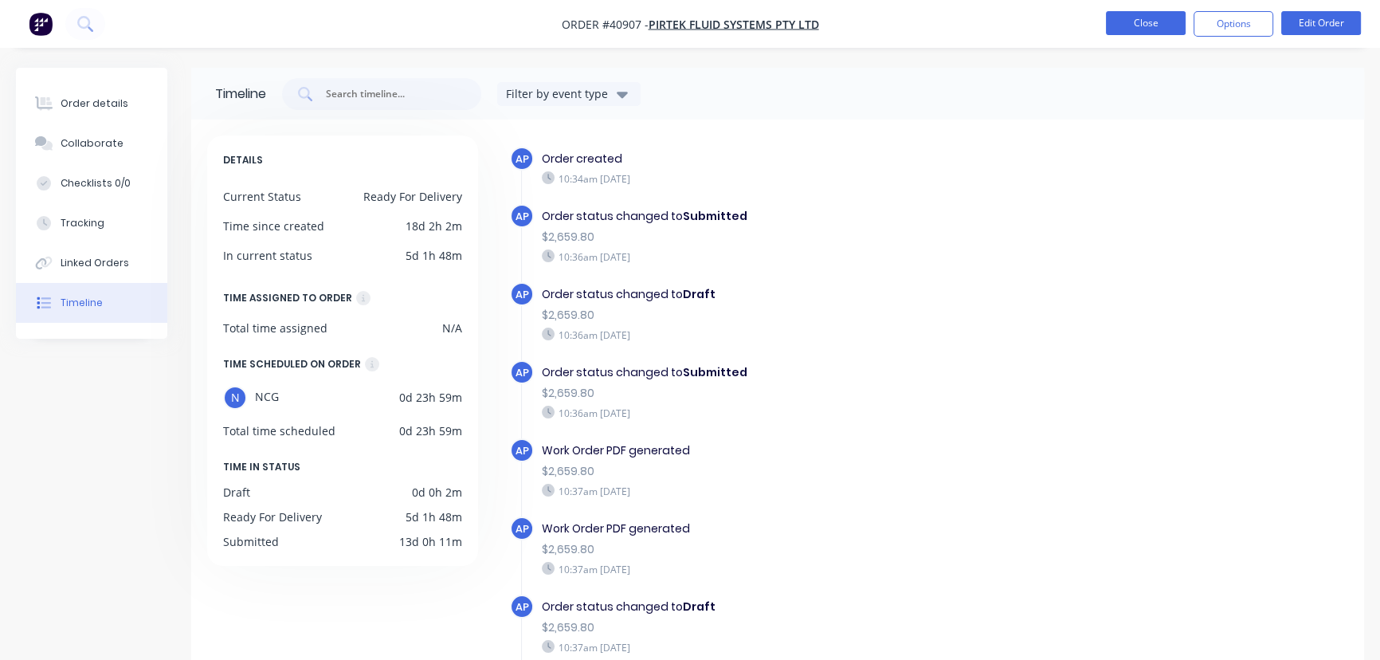
click at [1147, 28] on button "Close" at bounding box center [1146, 23] width 80 height 24
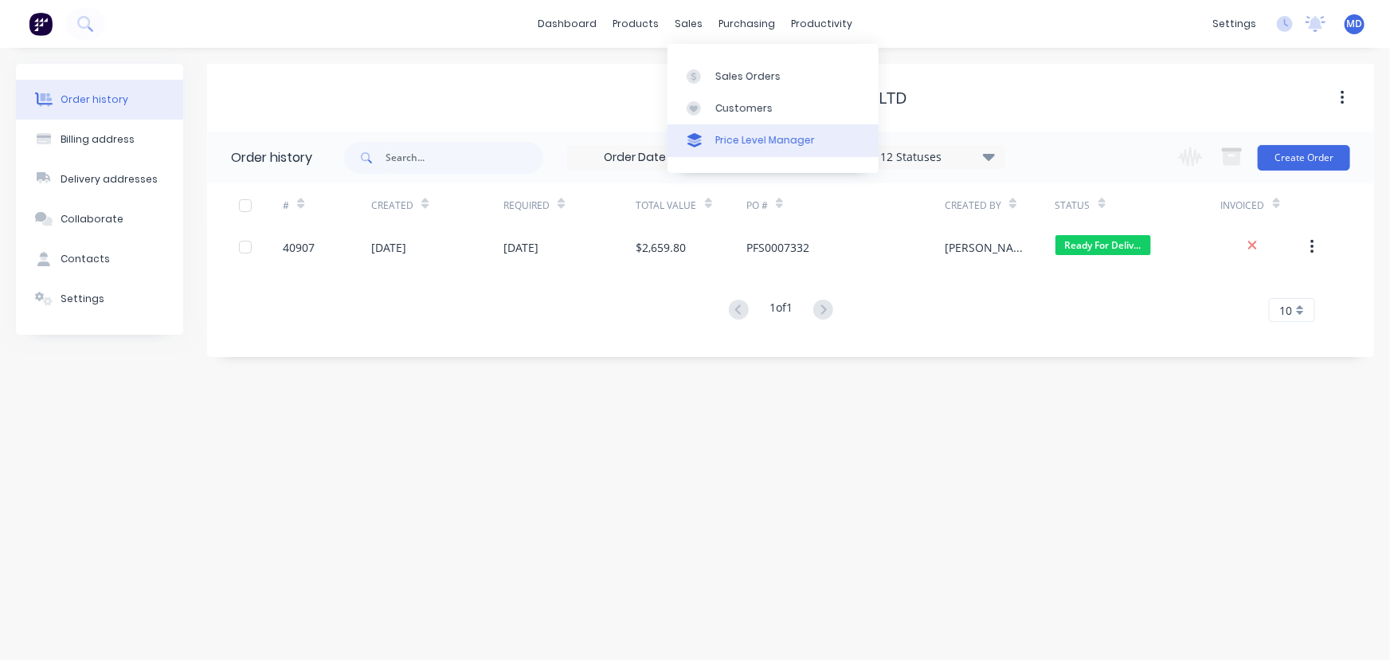
drag, startPoint x: 701, startPoint y: 26, endPoint x: 740, endPoint y: 140, distance: 120.4
click at [701, 26] on div "sales" at bounding box center [689, 24] width 44 height 24
click at [756, 114] on div "Customers" at bounding box center [744, 108] width 57 height 14
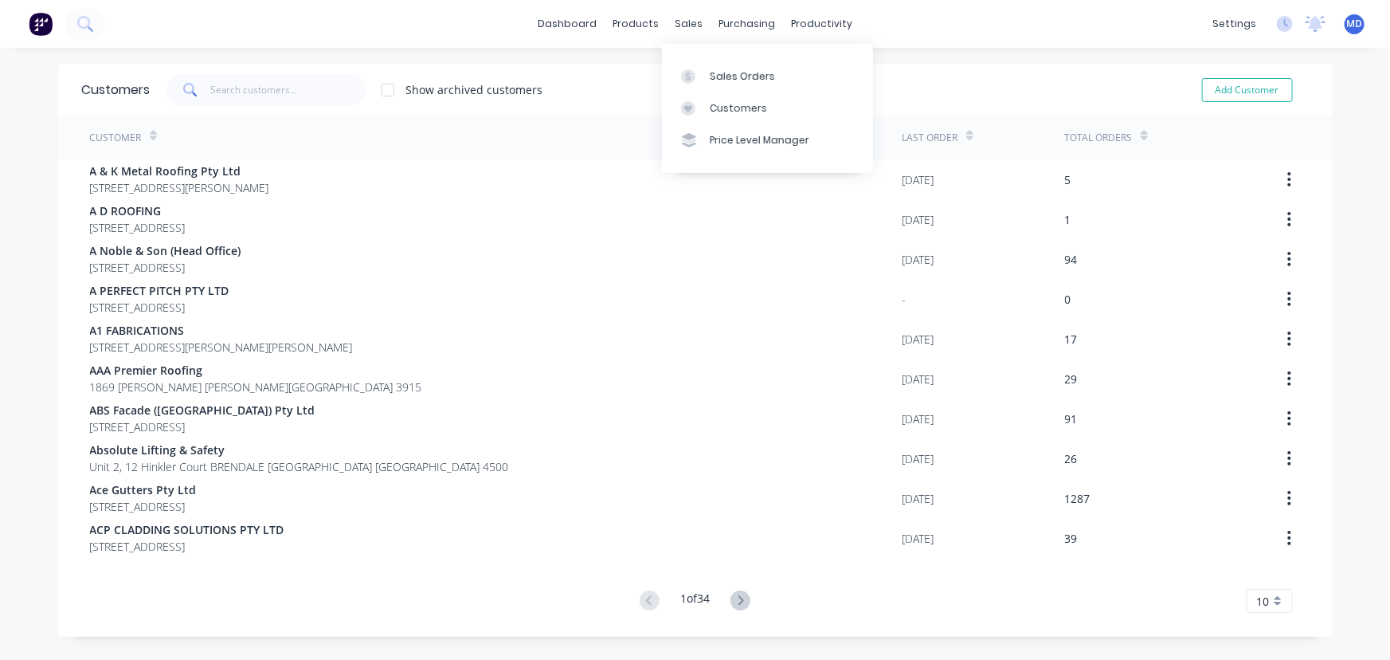
drag, startPoint x: 743, startPoint y: 108, endPoint x: 590, endPoint y: 112, distance: 153.8
click at [741, 108] on div "Customers" at bounding box center [738, 108] width 57 height 14
click at [284, 88] on input "text" at bounding box center [287, 90] width 155 height 32
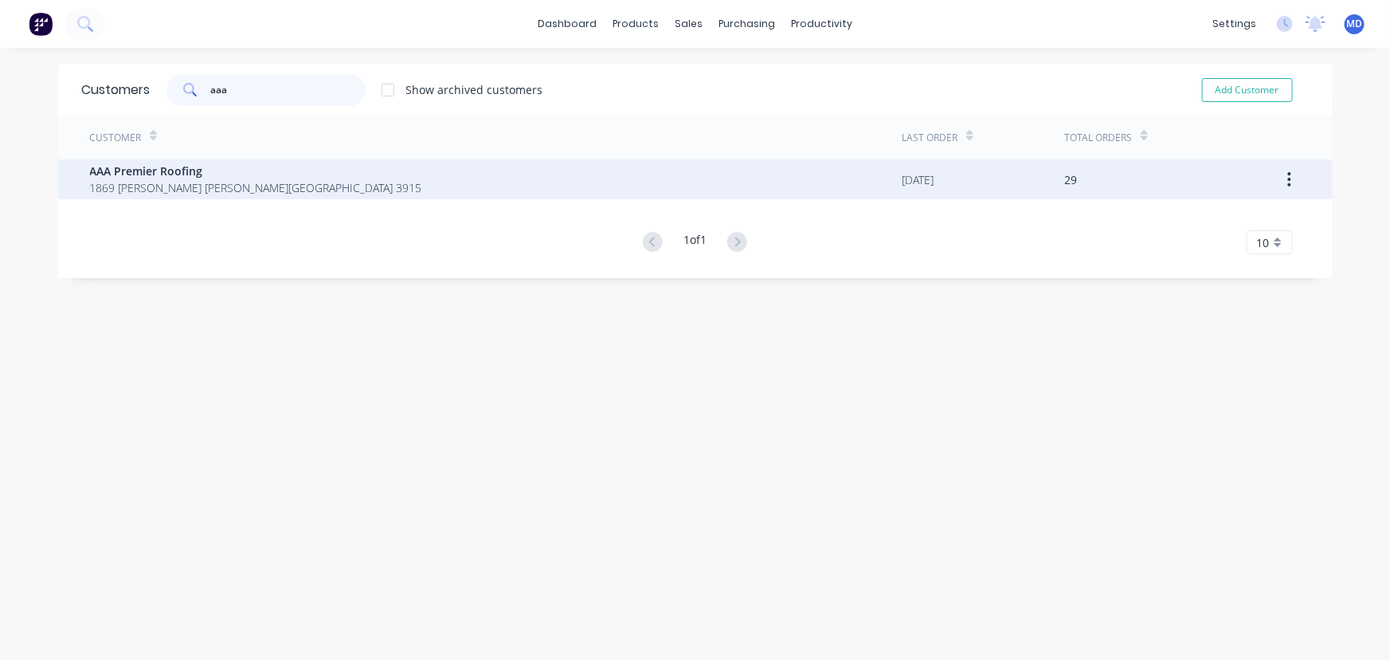
type input "aaa"
click at [155, 182] on span "1869 [PERSON_NAME] [PERSON_NAME][GEOGRAPHIC_DATA] 3915" at bounding box center [256, 187] width 332 height 17
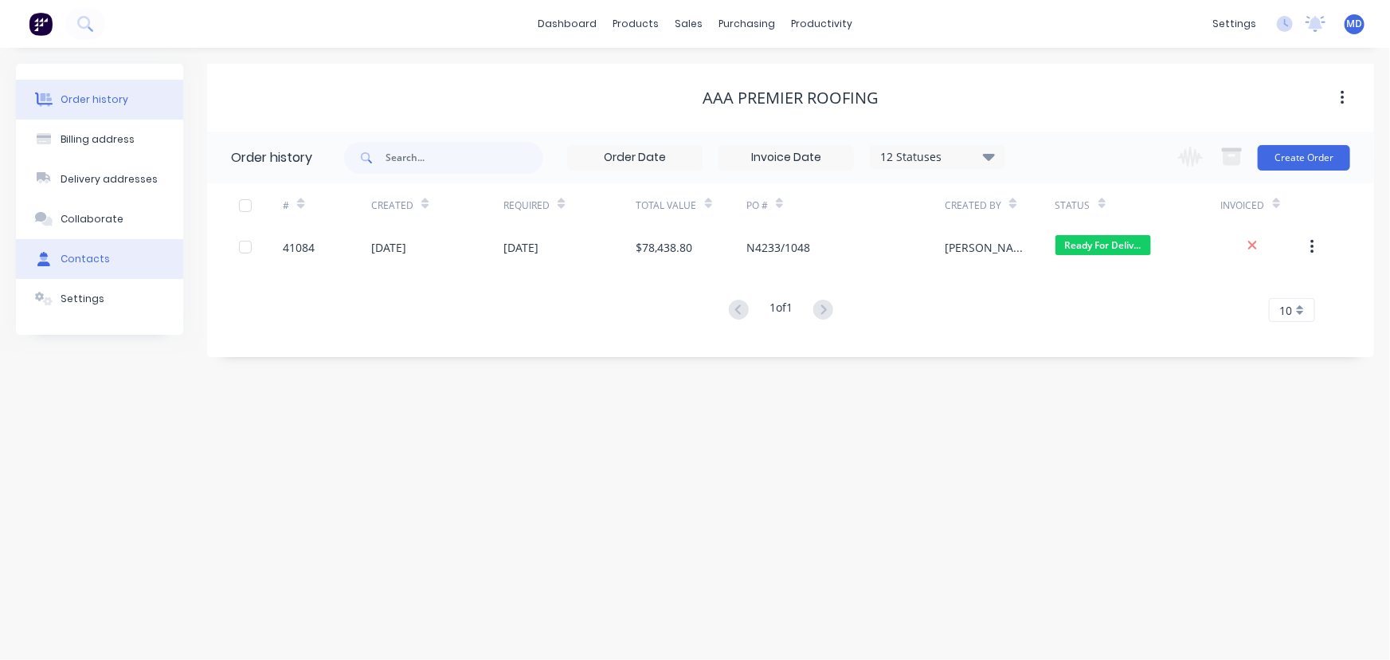
click at [88, 261] on div "Contacts" at bounding box center [85, 259] width 49 height 14
select select "AU"
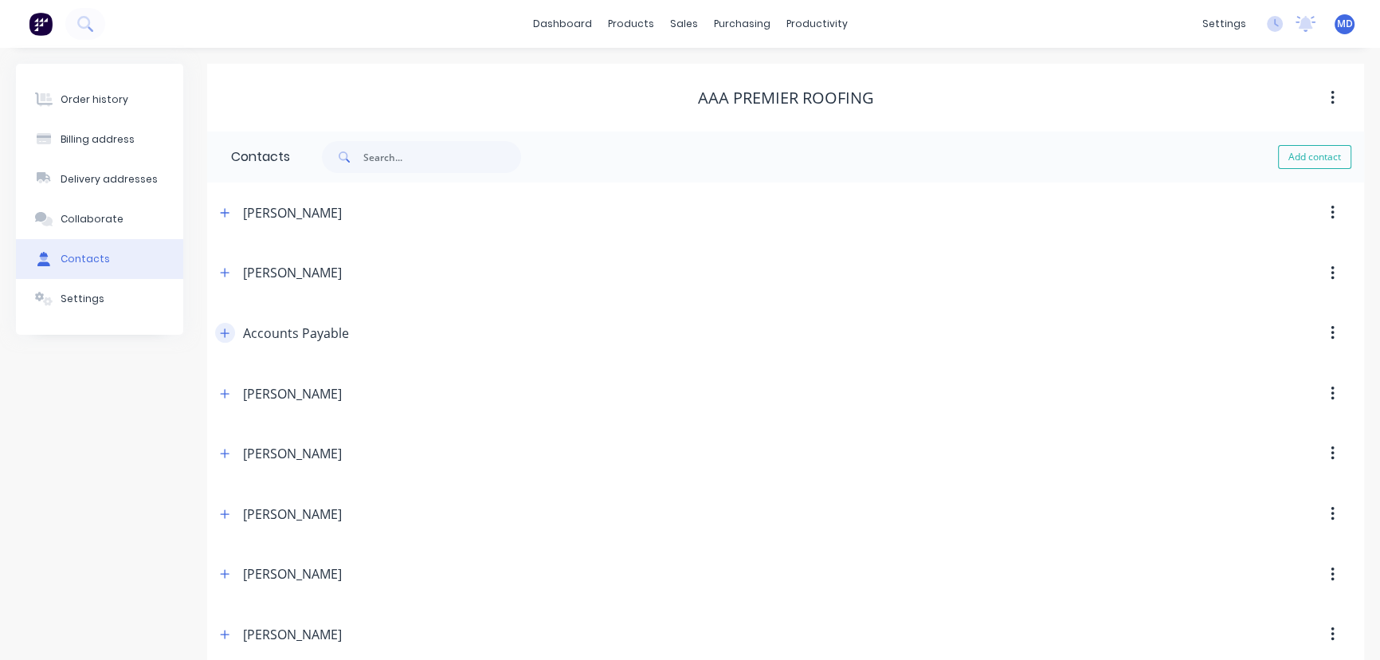
click at [226, 331] on icon "button" at bounding box center [225, 332] width 10 height 11
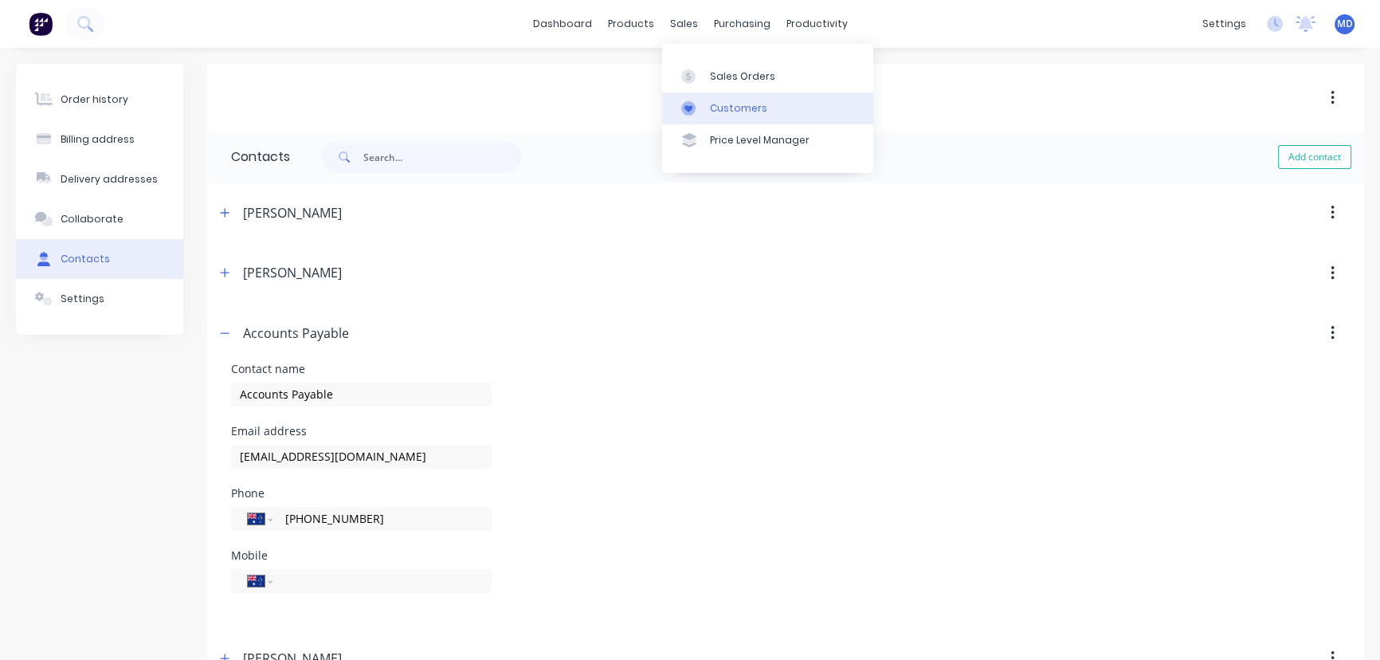
click at [731, 114] on div "Customers" at bounding box center [738, 108] width 57 height 14
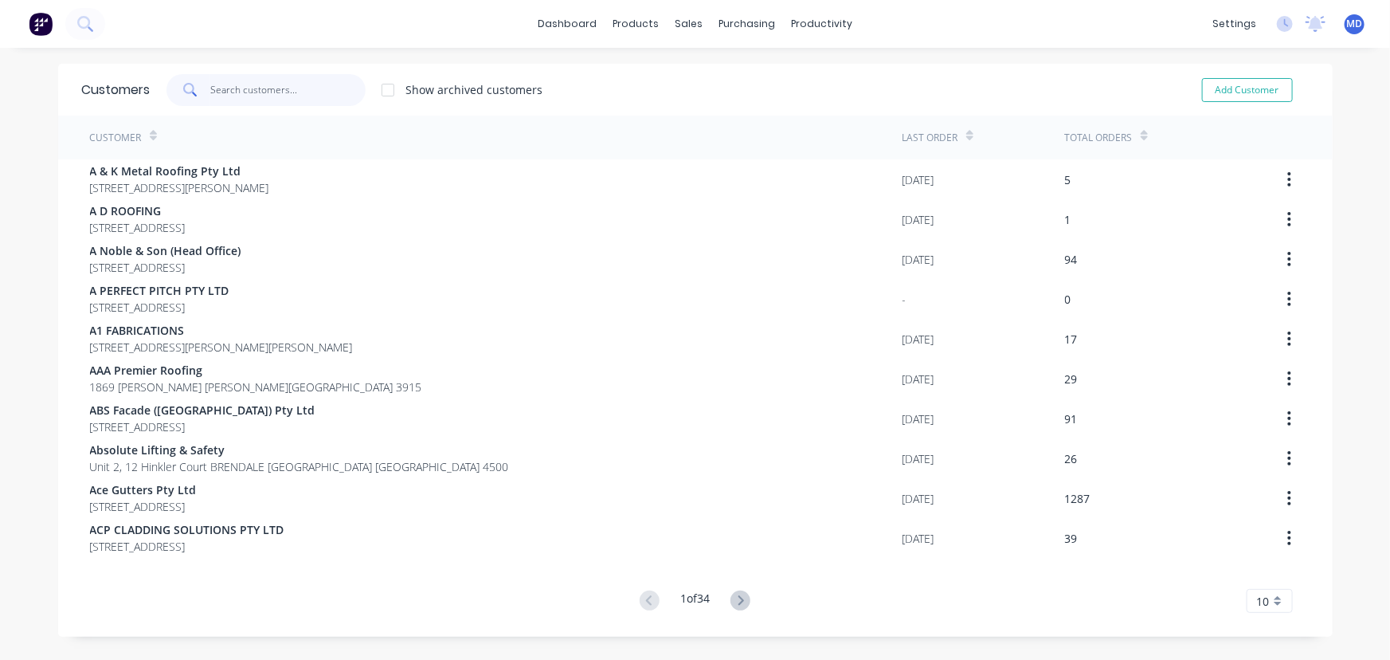
click at [261, 88] on input "text" at bounding box center [287, 90] width 155 height 32
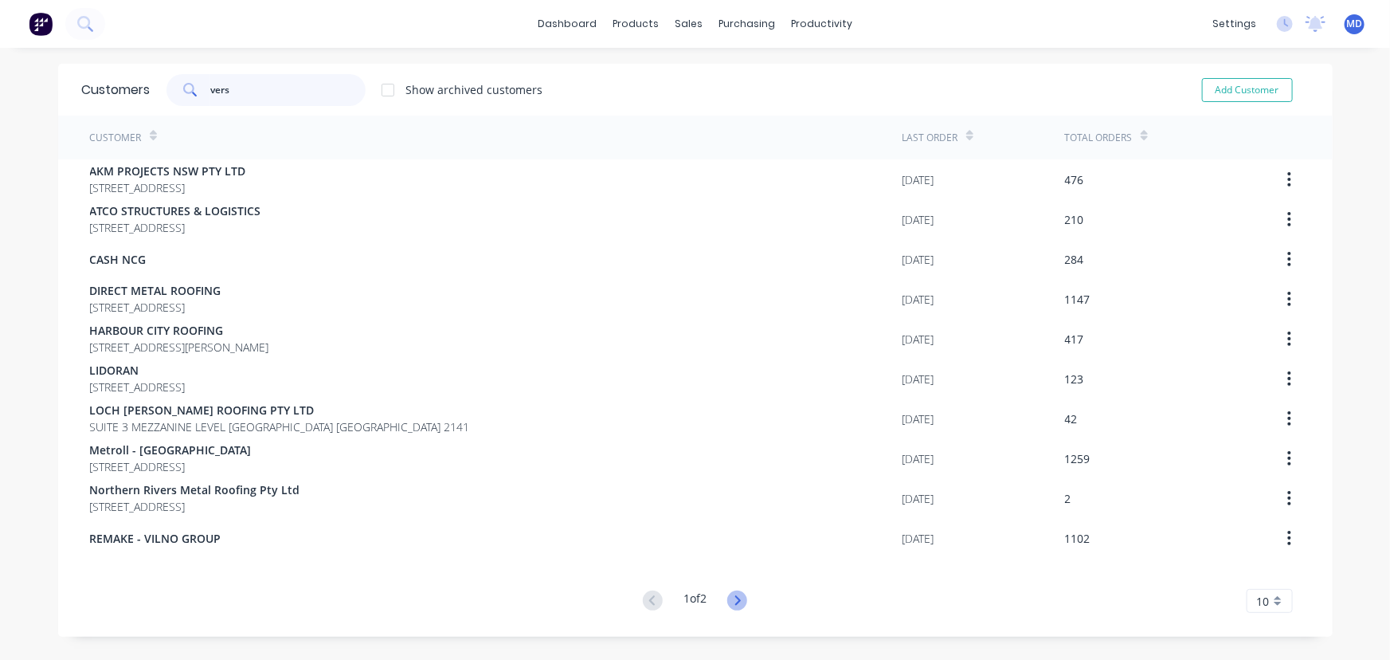
type input "vers"
click at [739, 604] on icon at bounding box center [737, 600] width 20 height 20
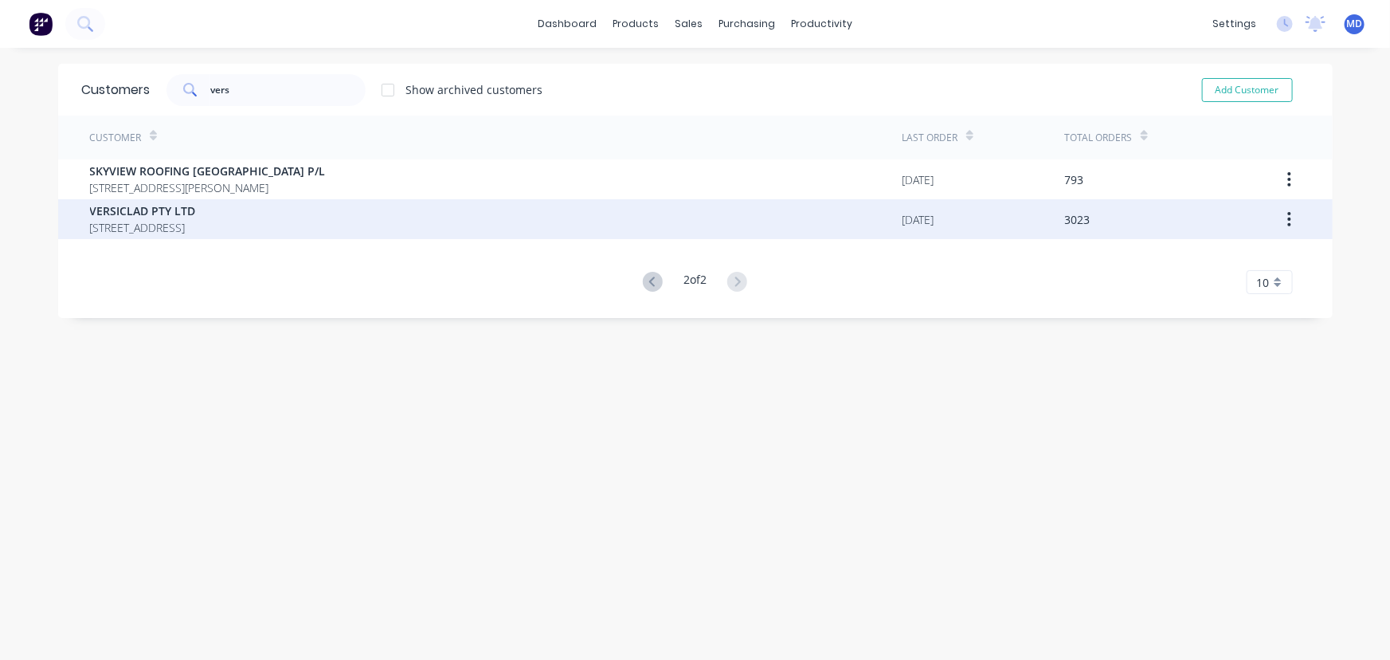
click at [150, 201] on div "VERSICLAD PTY LTD 3 Berriwerri Place Casula New South Wales Australia 2170" at bounding box center [496, 219] width 813 height 40
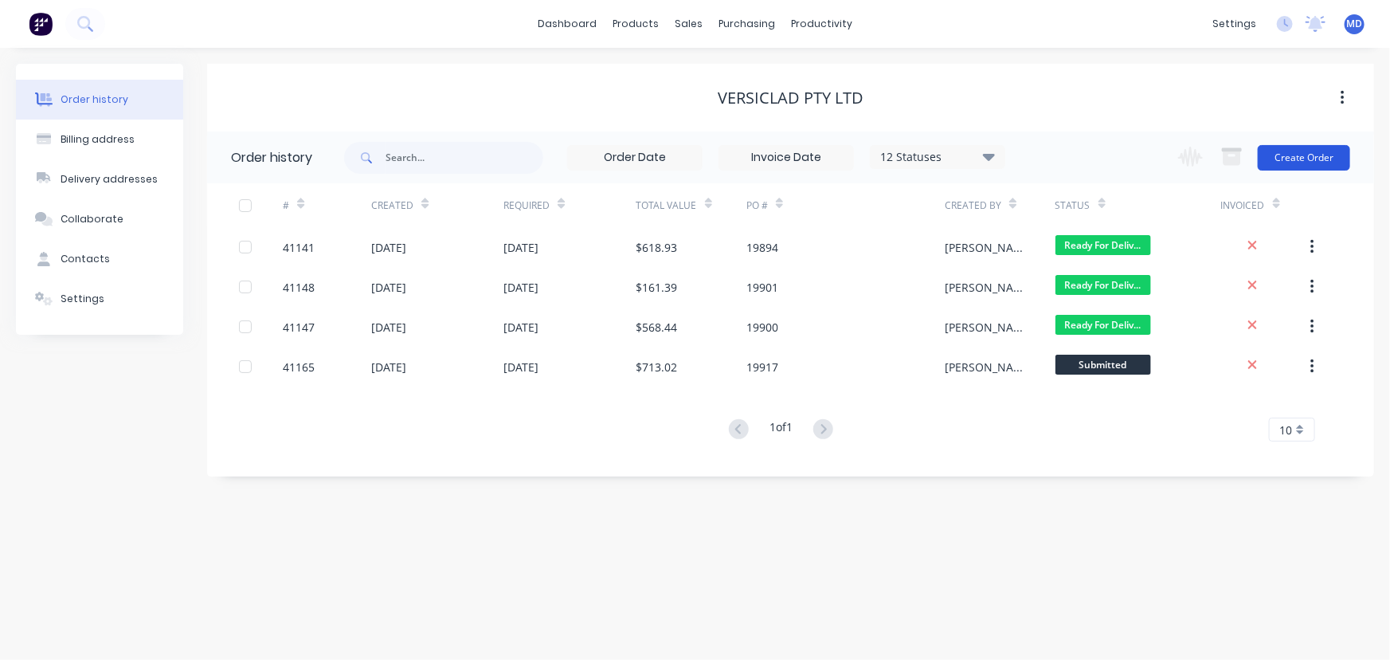
click at [1309, 155] on button "Create Order" at bounding box center [1304, 157] width 92 height 25
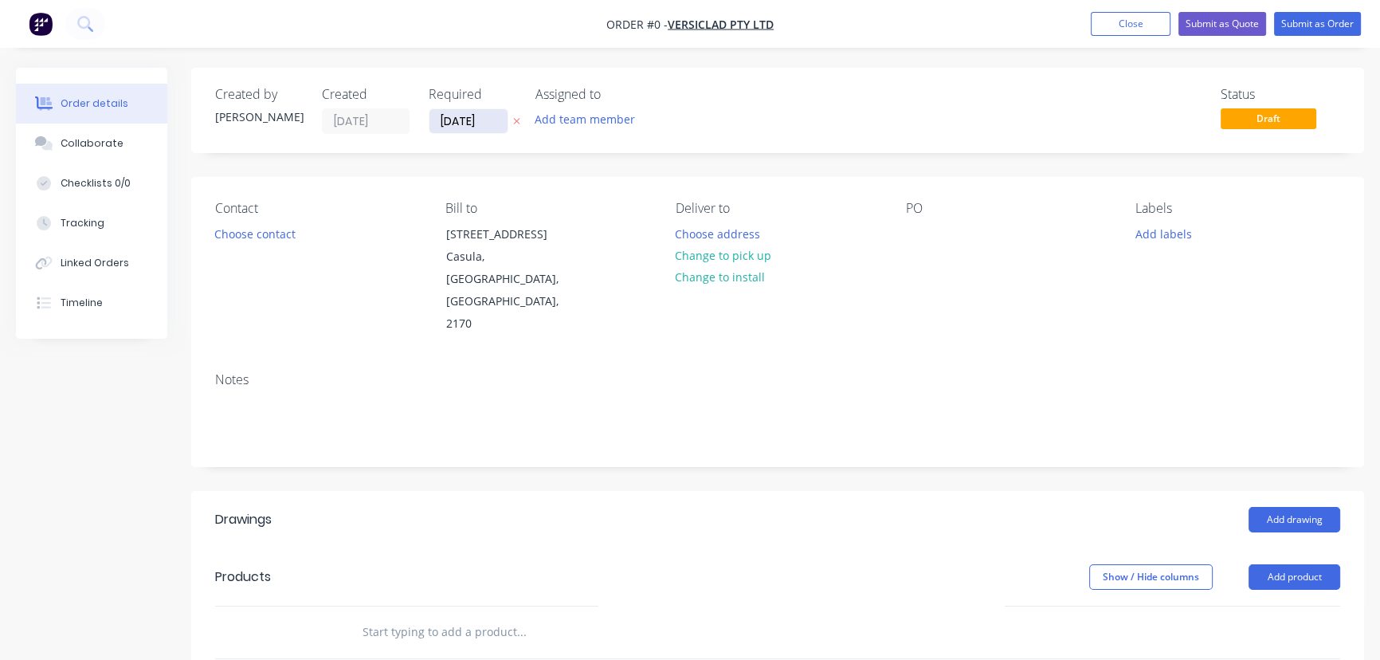
click at [469, 118] on input "[DATE]" at bounding box center [468, 121] width 78 height 24
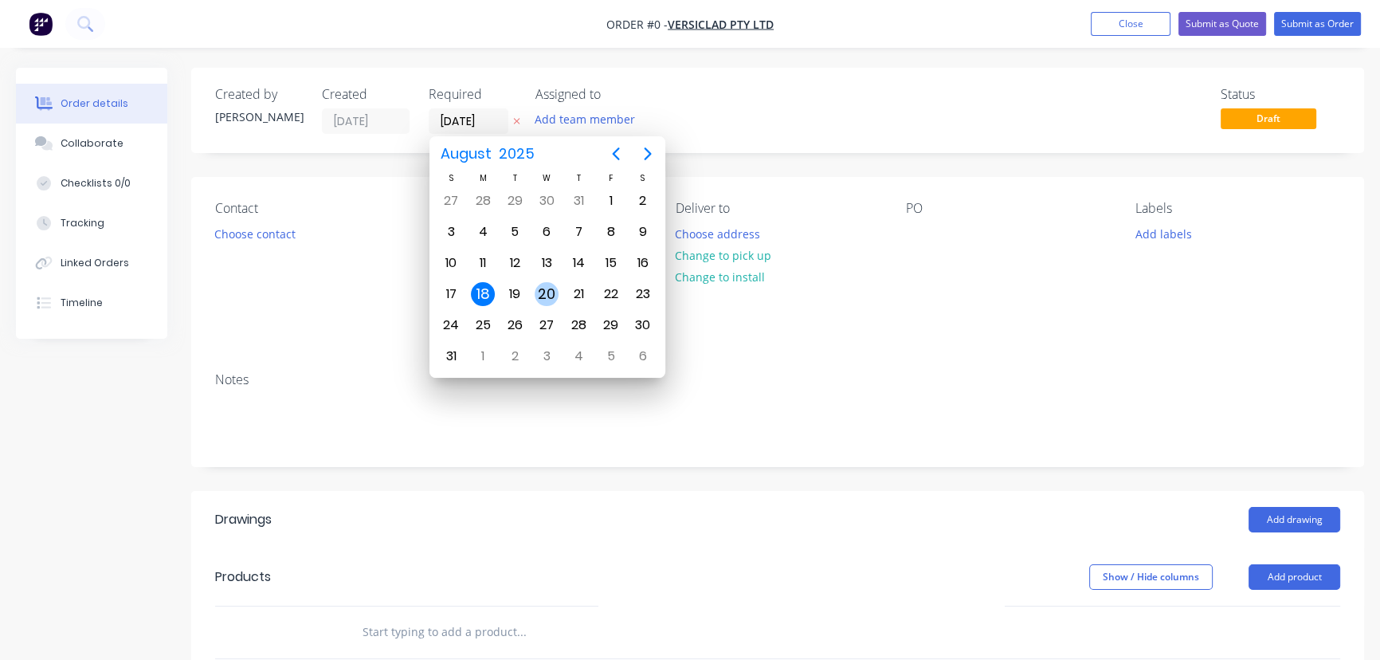
click at [552, 297] on div "20" at bounding box center [547, 294] width 24 height 24
type input "[DATE]"
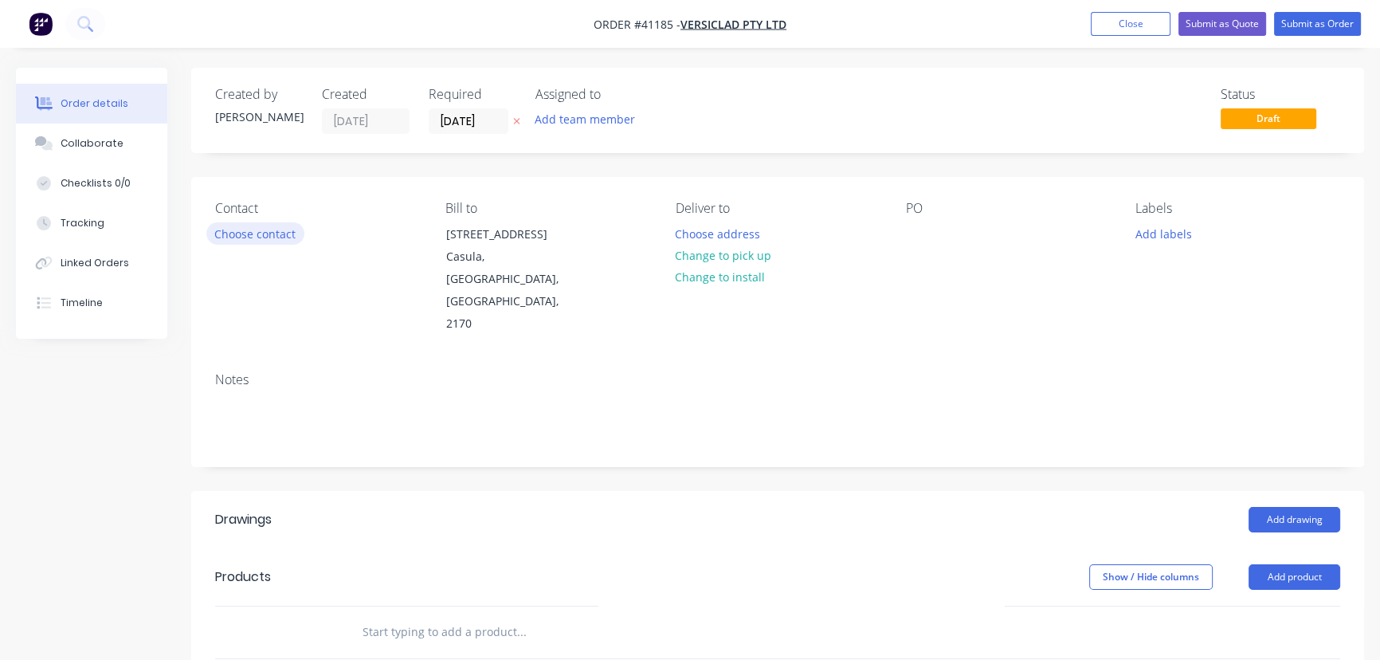
click at [257, 231] on button "Choose contact" at bounding box center [255, 233] width 98 height 22
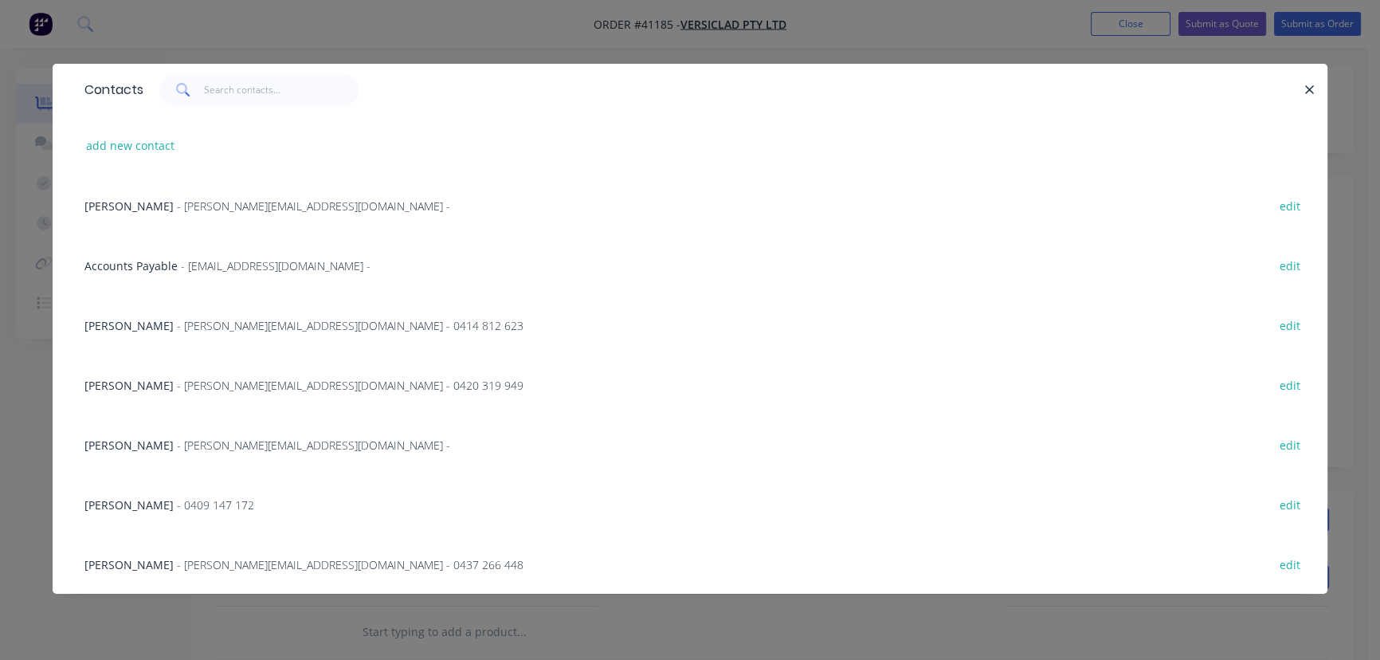
click at [186, 207] on span "- michele@versiclad.com.au -" at bounding box center [313, 205] width 273 height 15
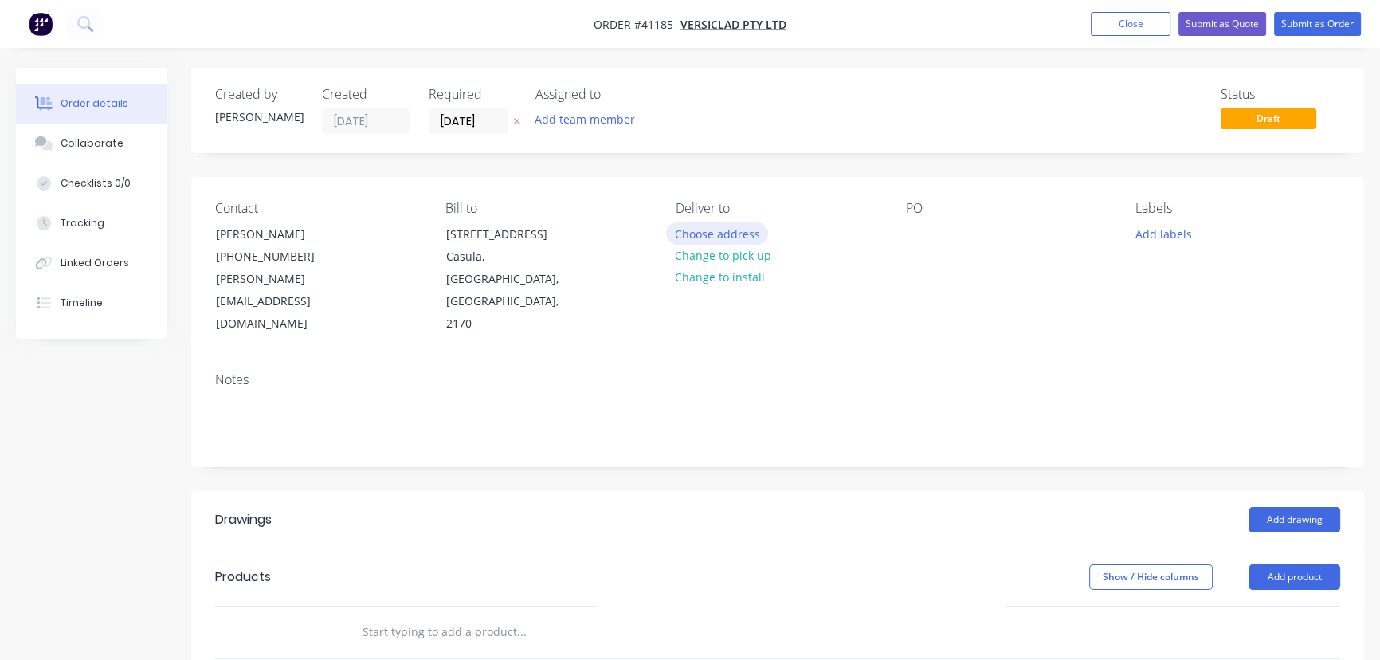
click at [722, 233] on button "Choose address" at bounding box center [717, 233] width 102 height 22
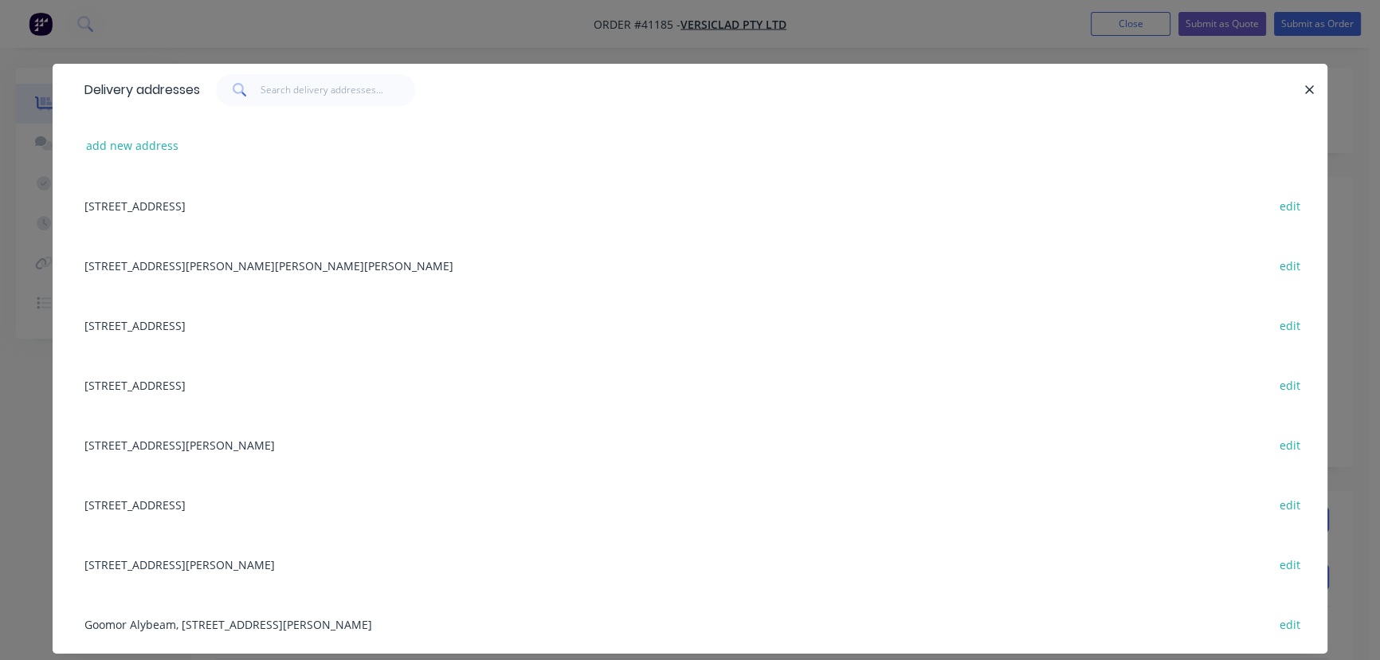
click at [141, 190] on div "3 Berriwerri Place, Casula, New South Wales, Australia, 2170 edit" at bounding box center [689, 205] width 1227 height 60
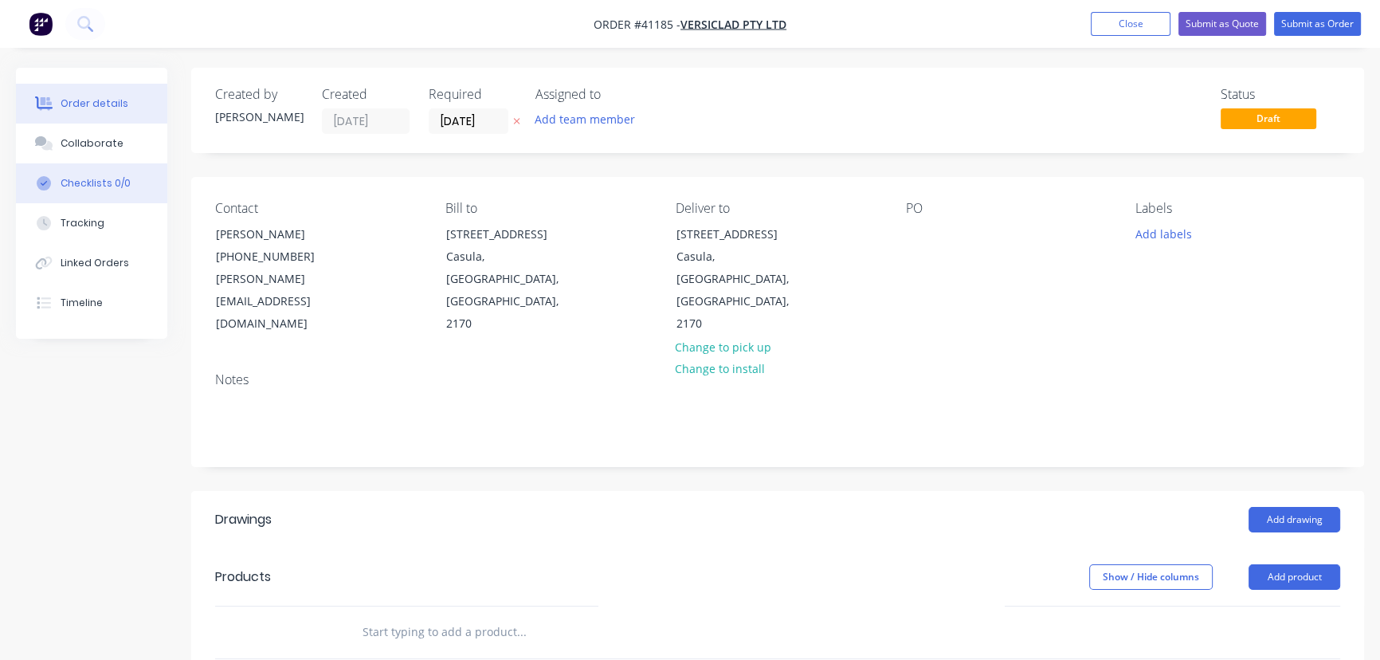
click at [138, 199] on button "Checklists 0/0" at bounding box center [91, 183] width 151 height 40
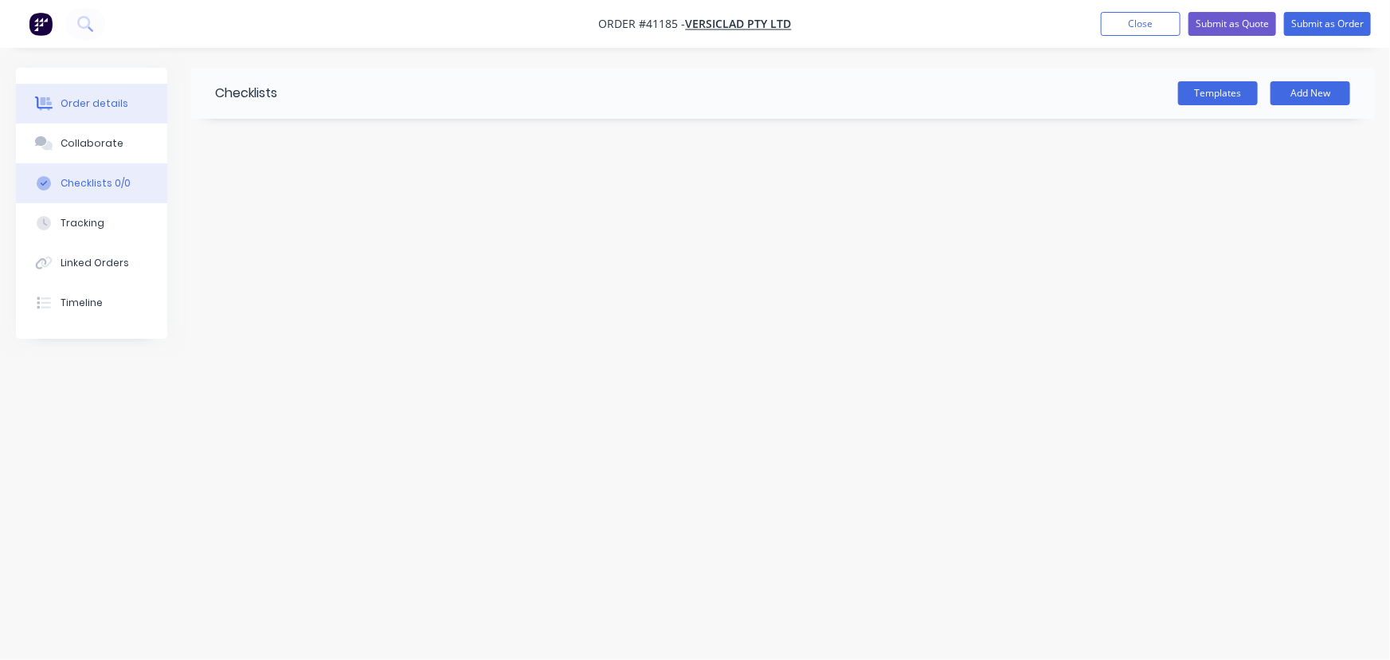
click at [81, 101] on div "Order details" at bounding box center [95, 103] width 68 height 14
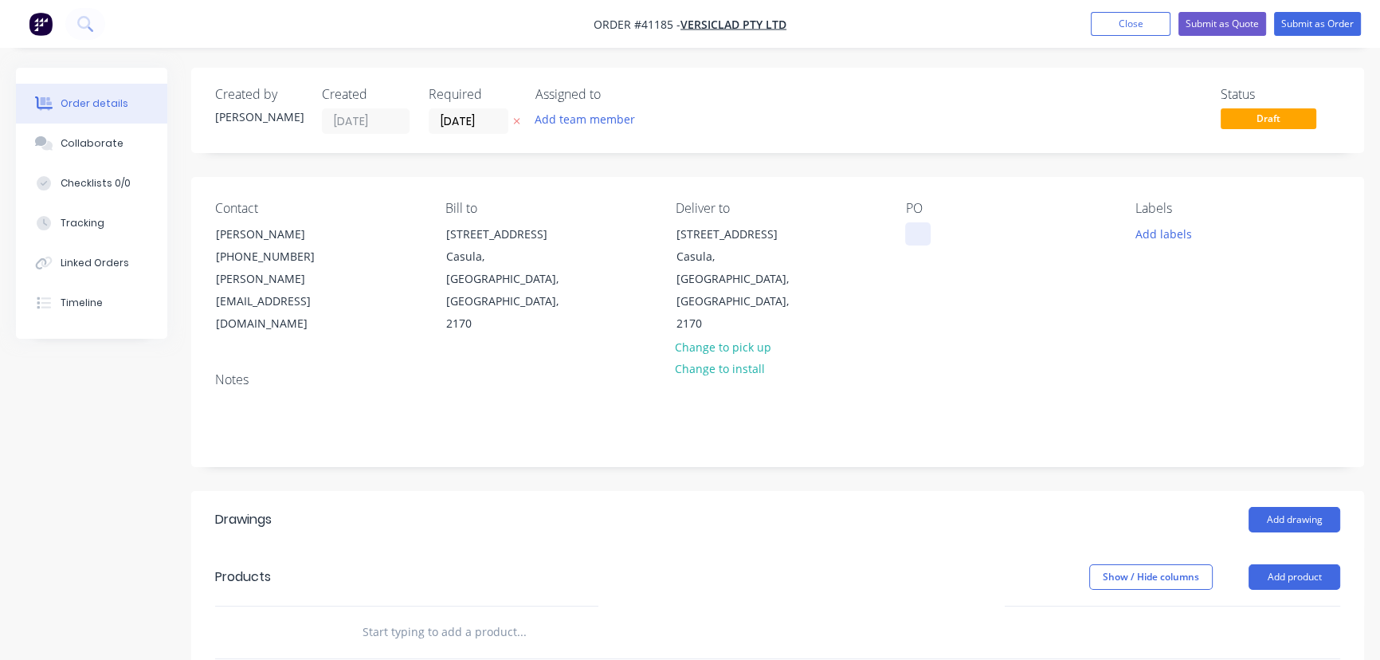
click at [929, 229] on div at bounding box center [917, 233] width 25 height 23
click at [1162, 233] on button "Add labels" at bounding box center [1163, 233] width 73 height 22
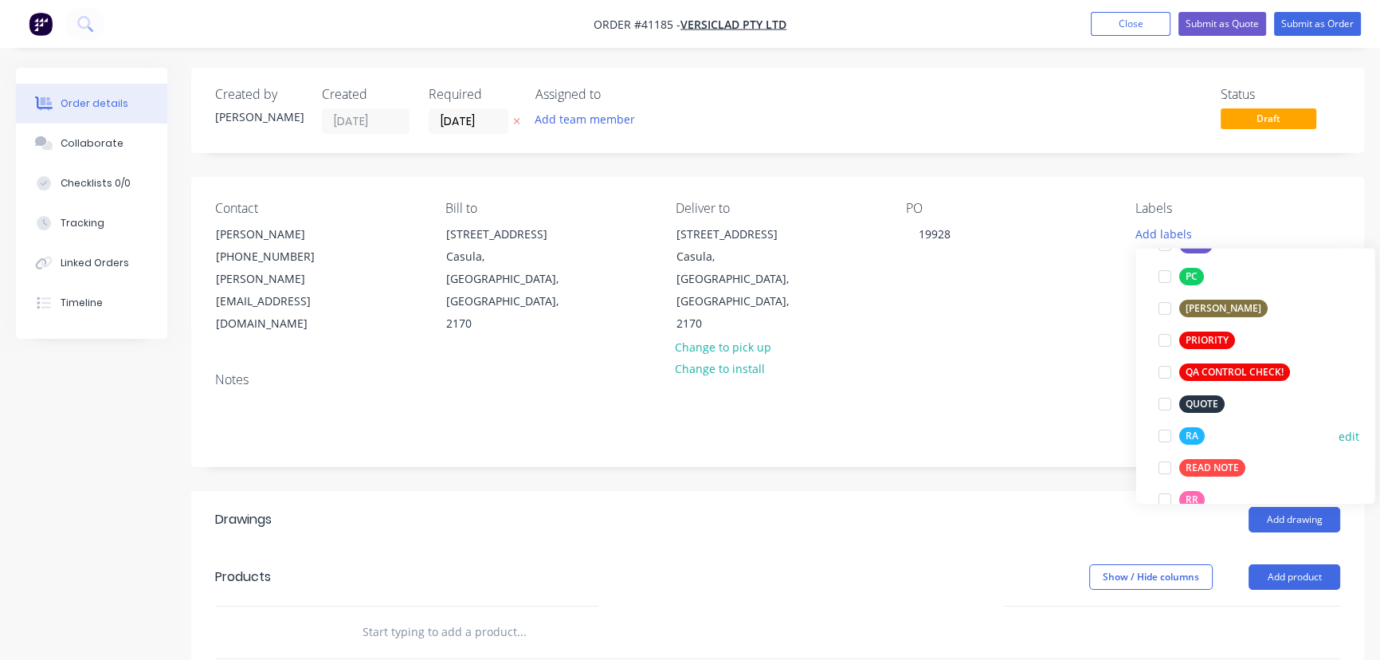
scroll to position [434, 0]
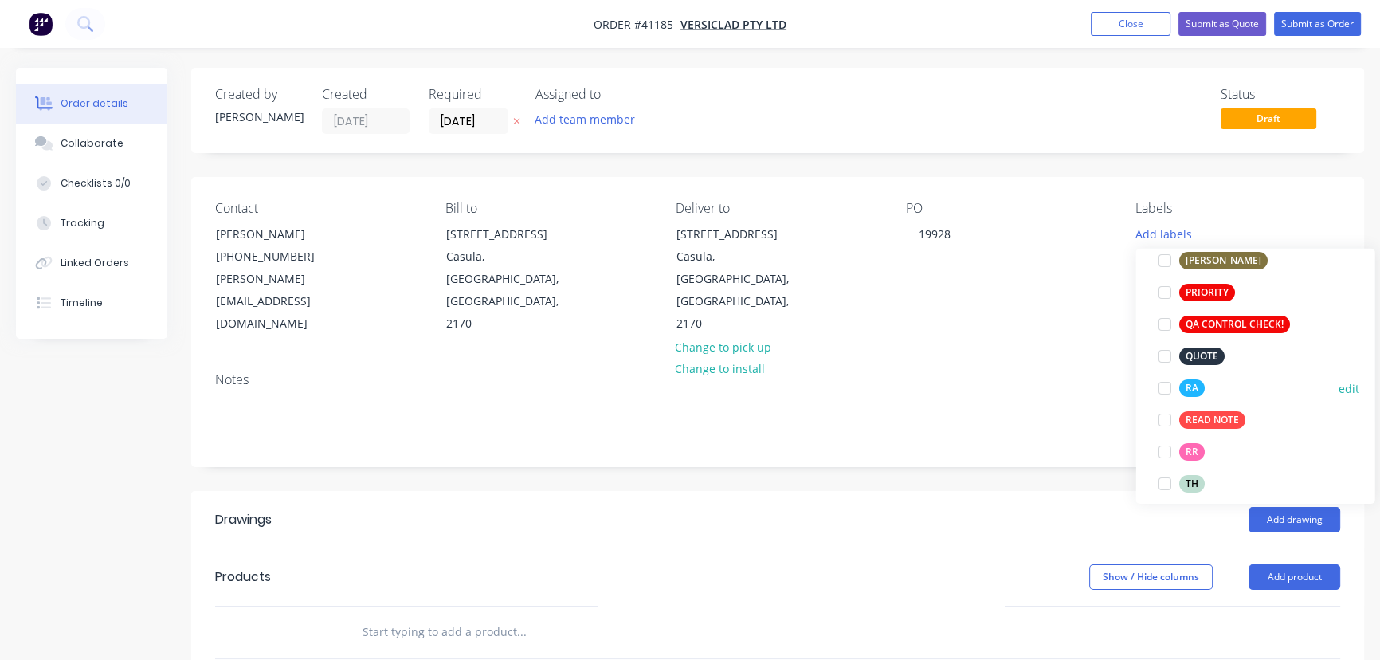
click at [1167, 390] on div at bounding box center [1164, 388] width 32 height 32
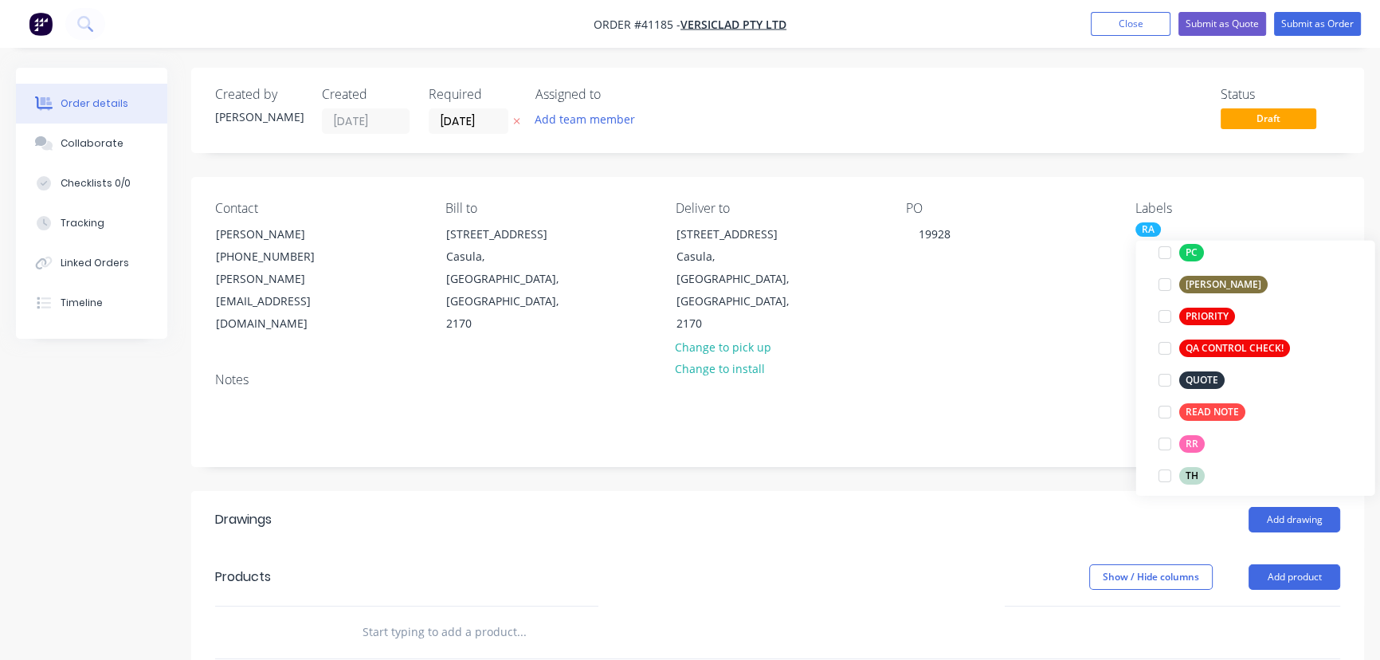
scroll to position [0, 0]
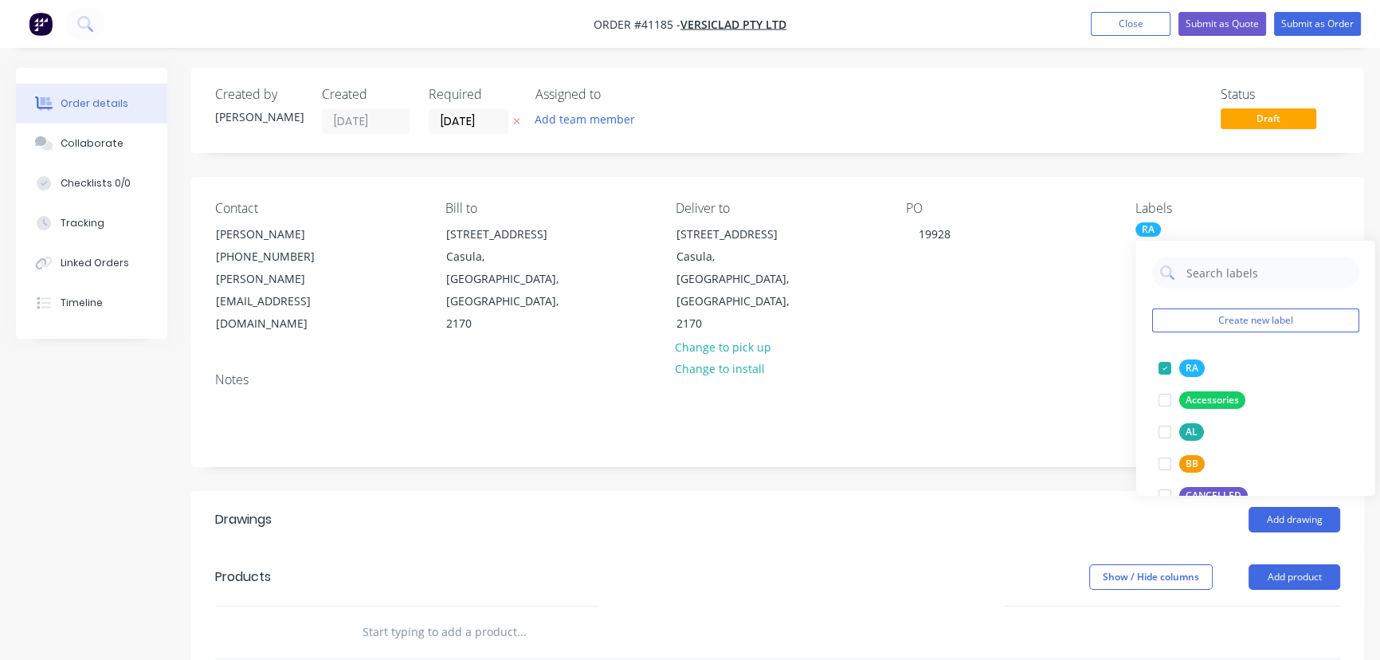
click at [1047, 407] on div "Notes" at bounding box center [777, 412] width 1173 height 107
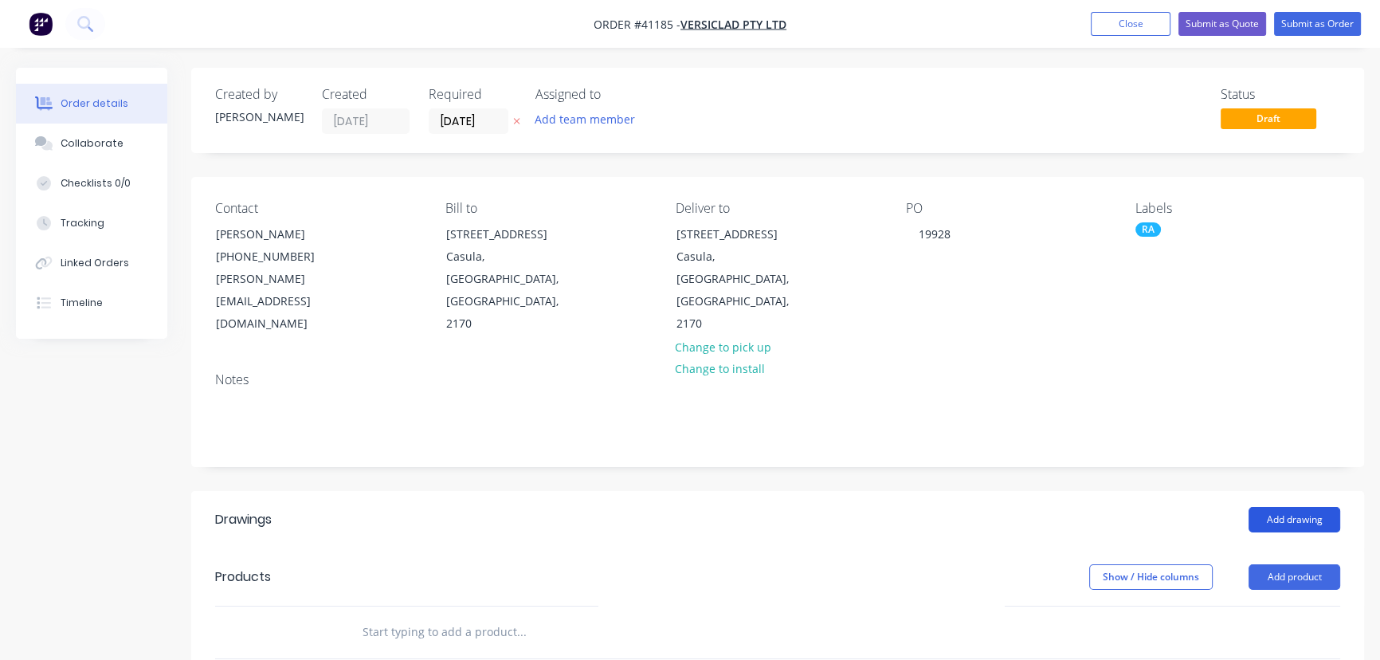
click at [1299, 507] on button "Add drawing" at bounding box center [1295, 519] width 92 height 25
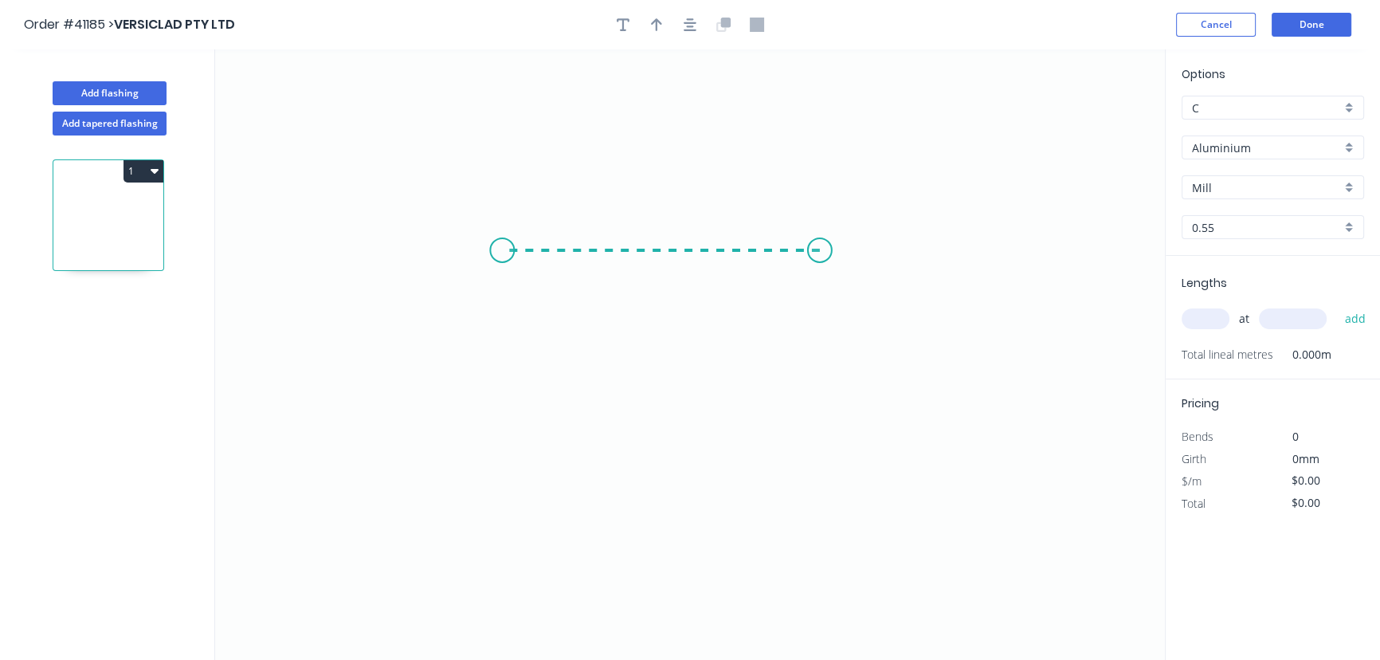
drag, startPoint x: 820, startPoint y: 250, endPoint x: 502, endPoint y: 263, distance: 318.2
click at [502, 263] on icon "0" at bounding box center [690, 354] width 950 height 610
drag, startPoint x: 502, startPoint y: 258, endPoint x: 524, endPoint y: 447, distance: 190.2
click at [524, 447] on icon "0 ?" at bounding box center [690, 354] width 950 height 610
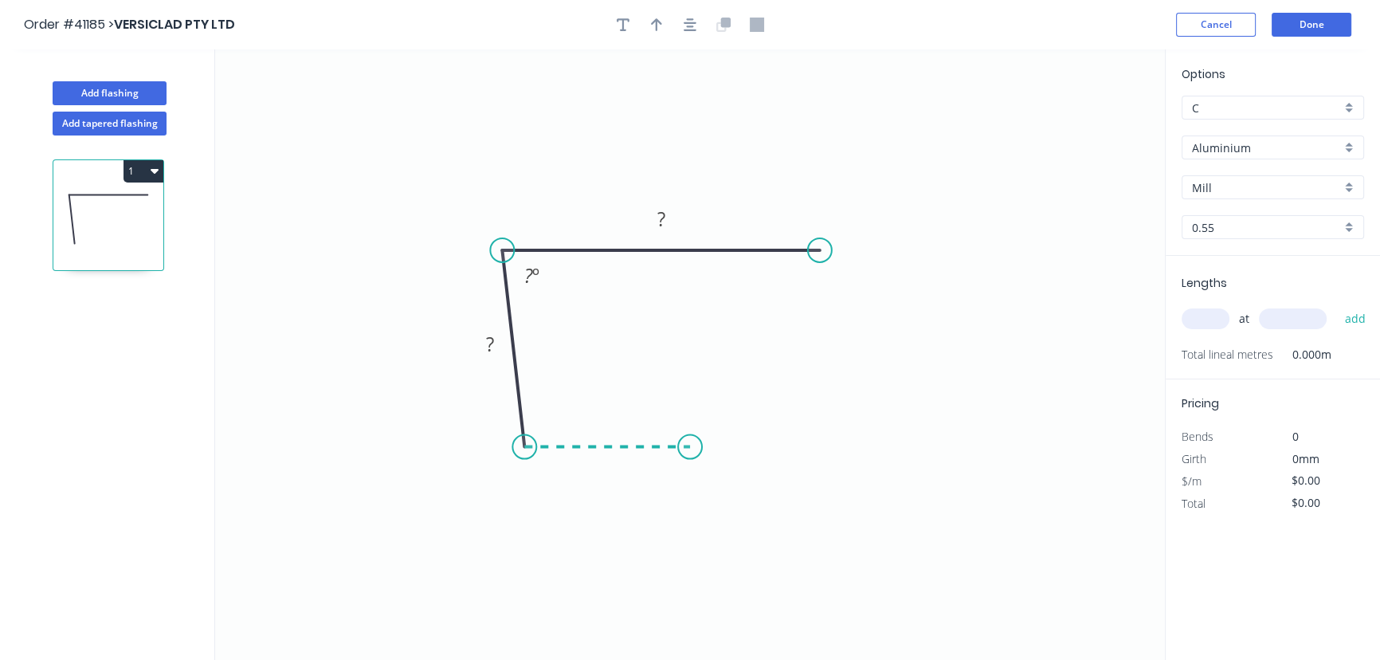
drag, startPoint x: 625, startPoint y: 446, endPoint x: 690, endPoint y: 442, distance: 64.7
click at [690, 442] on icon "0 ? ? ? º" at bounding box center [690, 354] width 950 height 610
drag, startPoint x: 690, startPoint y: 442, endPoint x: 732, endPoint y: 406, distance: 55.4
click at [732, 406] on icon "0 ? ? ? ? º ? º" at bounding box center [690, 354] width 950 height 610
click at [732, 406] on circle at bounding box center [732, 405] width 24 height 24
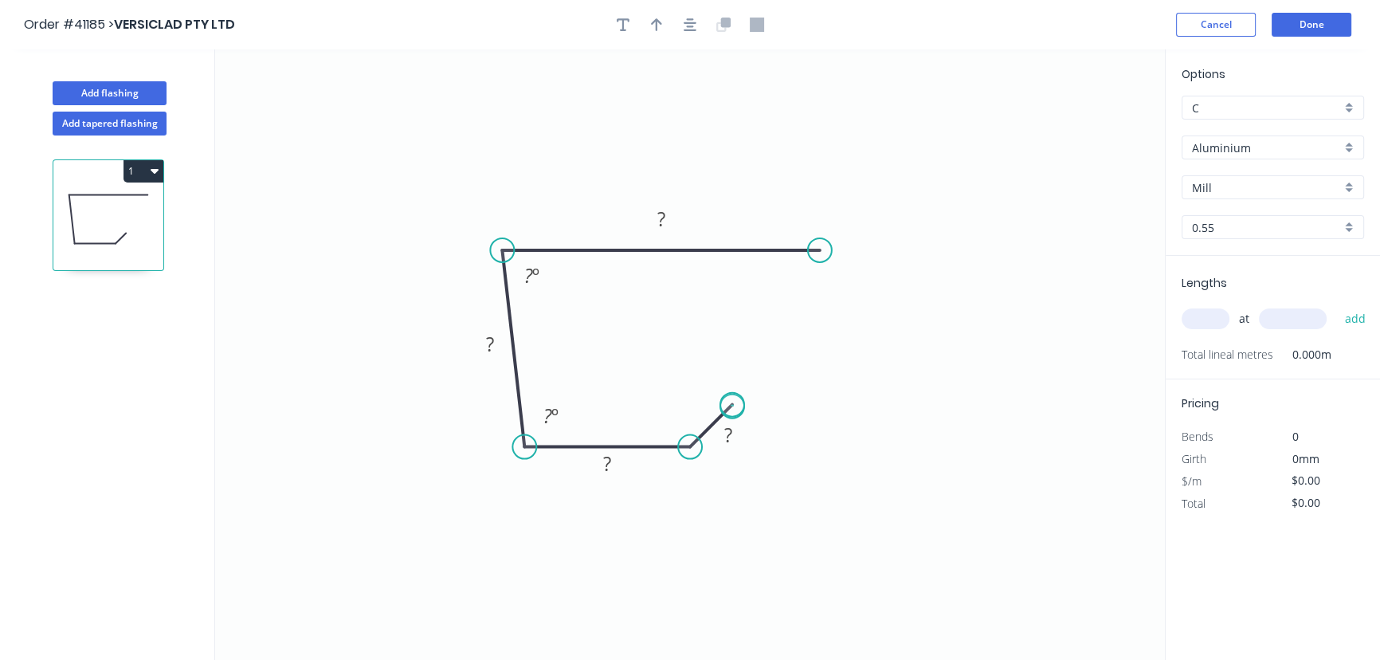
click at [732, 406] on circle at bounding box center [732, 405] width 24 height 24
click at [662, 223] on tspan "?" at bounding box center [661, 219] width 8 height 26
type input "$13.28"
drag, startPoint x: 733, startPoint y: 404, endPoint x: 743, endPoint y: 417, distance: 15.9
click at [743, 417] on circle at bounding box center [743, 416] width 24 height 24
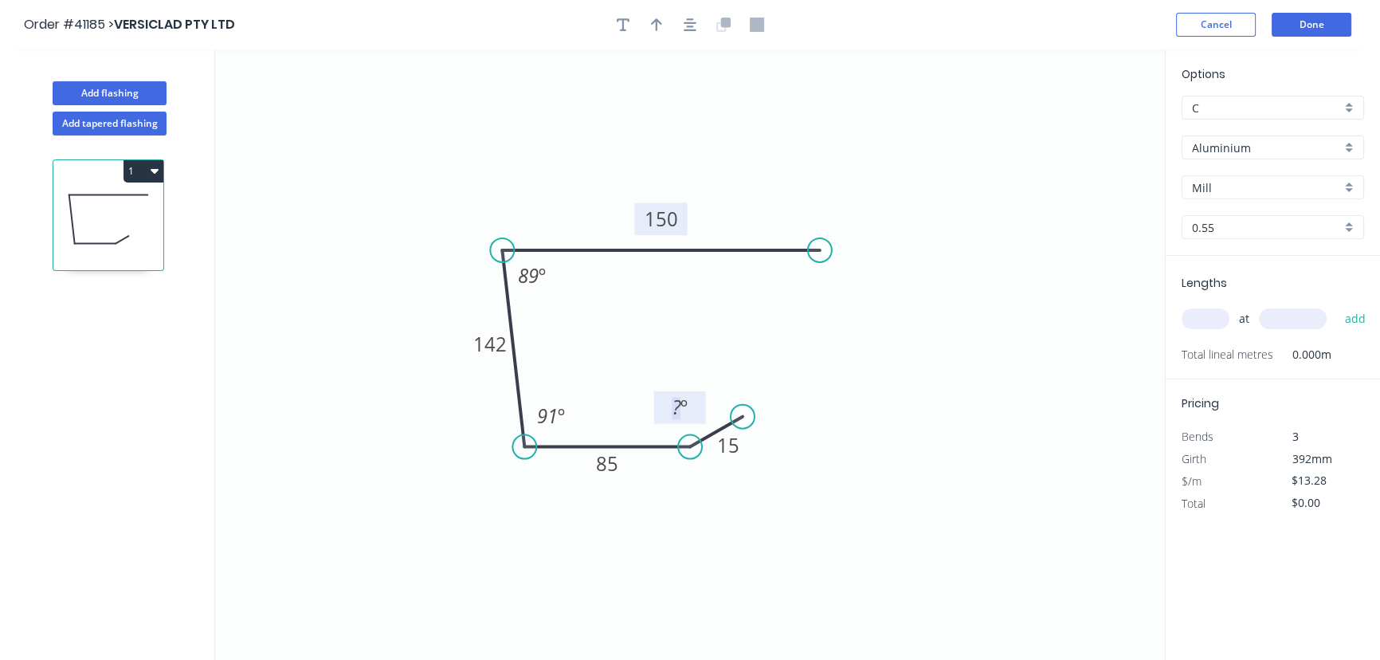
click at [673, 414] on tspan "?" at bounding box center [677, 407] width 9 height 26
click at [652, 25] on icon "button" at bounding box center [656, 25] width 11 height 14
drag, startPoint x: 1084, startPoint y: 132, endPoint x: 324, endPoint y: 336, distance: 787.0
click at [327, 342] on icon at bounding box center [327, 319] width 14 height 51
click at [331, 344] on icon "0 15 85 142 150 89 º 91 º 177 º" at bounding box center [690, 354] width 950 height 610
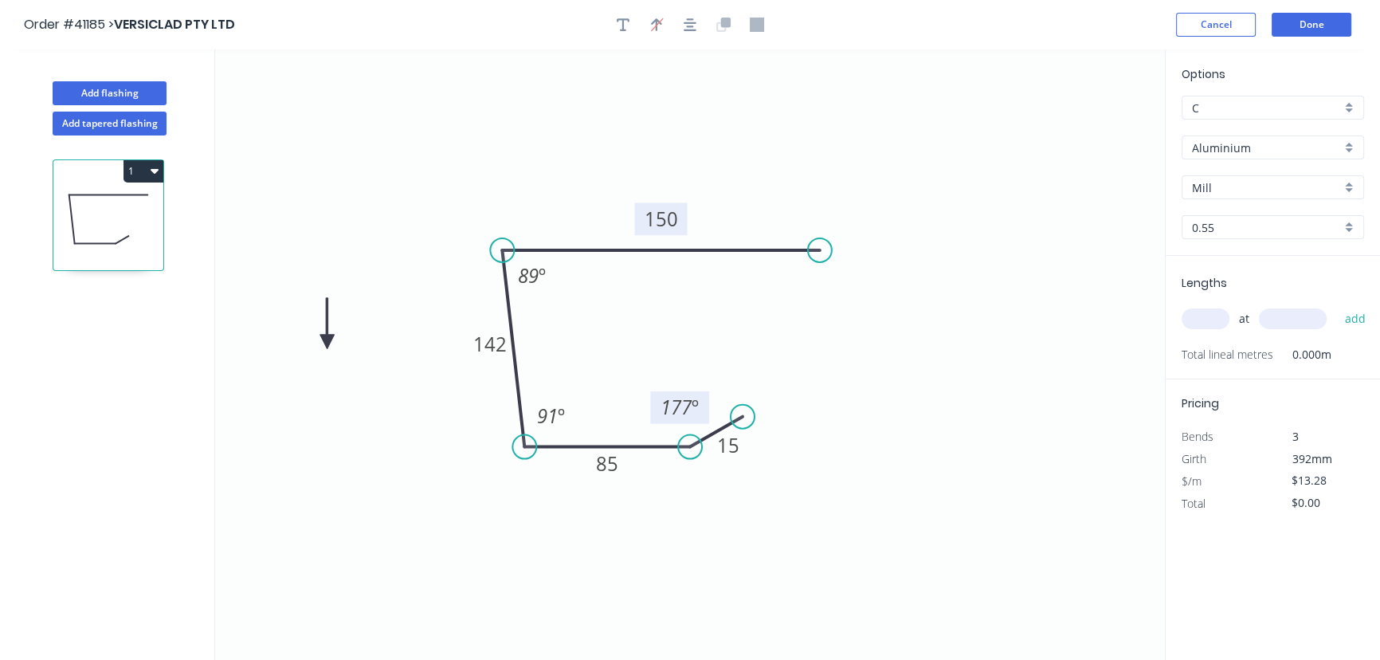
click at [327, 344] on icon at bounding box center [327, 323] width 14 height 51
click at [327, 344] on icon at bounding box center [340, 329] width 46 height 46
click at [327, 338] on icon at bounding box center [340, 329] width 46 height 46
click at [327, 338] on icon at bounding box center [345, 342] width 51 height 14
click at [328, 339] on icon at bounding box center [346, 338] width 51 height 14
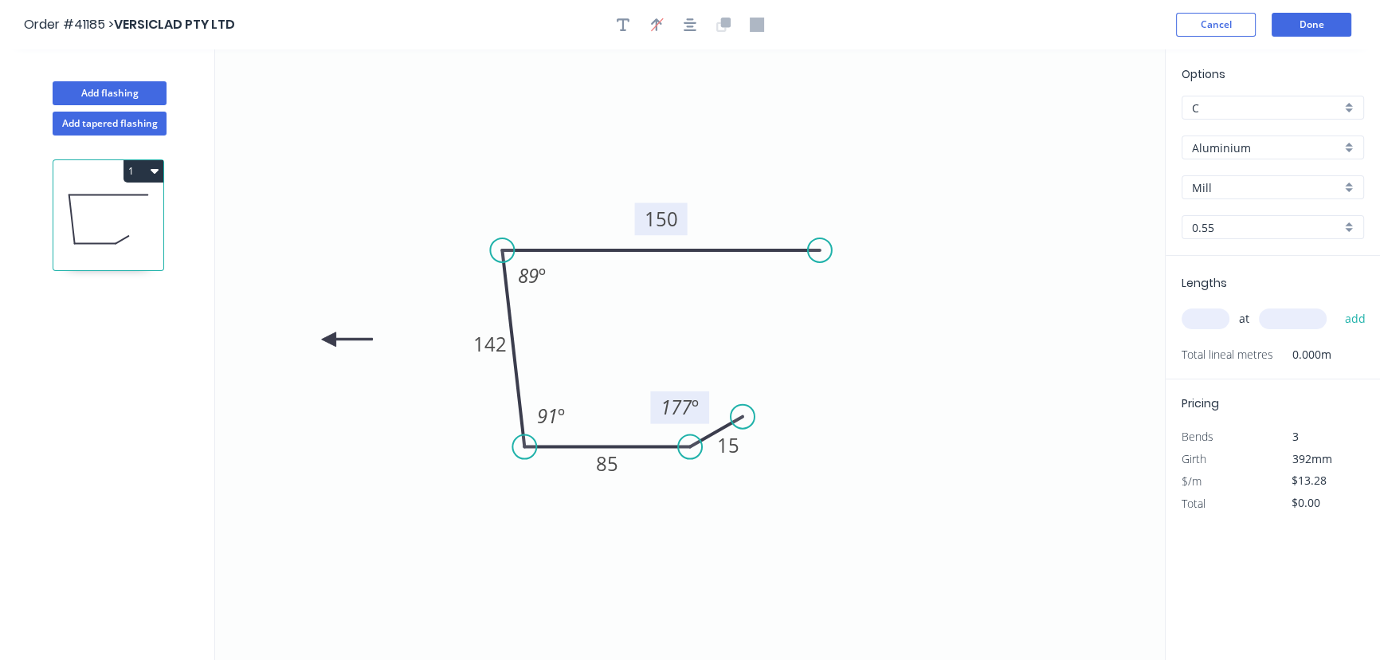
click at [328, 339] on icon at bounding box center [347, 339] width 51 height 14
click at [320, 338] on icon "0 15 85 142 150 89 º 91 º 177 º" at bounding box center [690, 354] width 950 height 610
click at [327, 336] on icon at bounding box center [342, 352] width 46 height 46
click at [327, 336] on icon at bounding box center [329, 357] width 14 height 51
click at [327, 336] on icon at bounding box center [315, 352] width 46 height 46
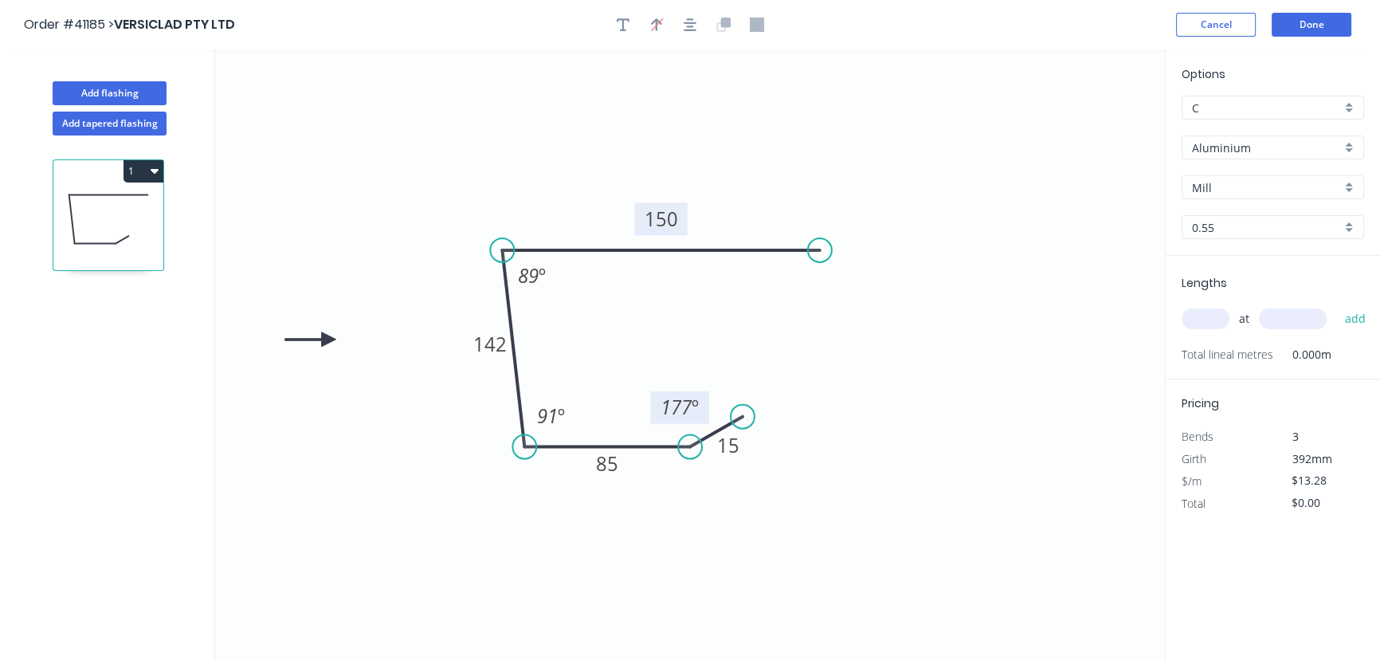
click at [1350, 142] on div "Aluminium" at bounding box center [1273, 147] width 182 height 24
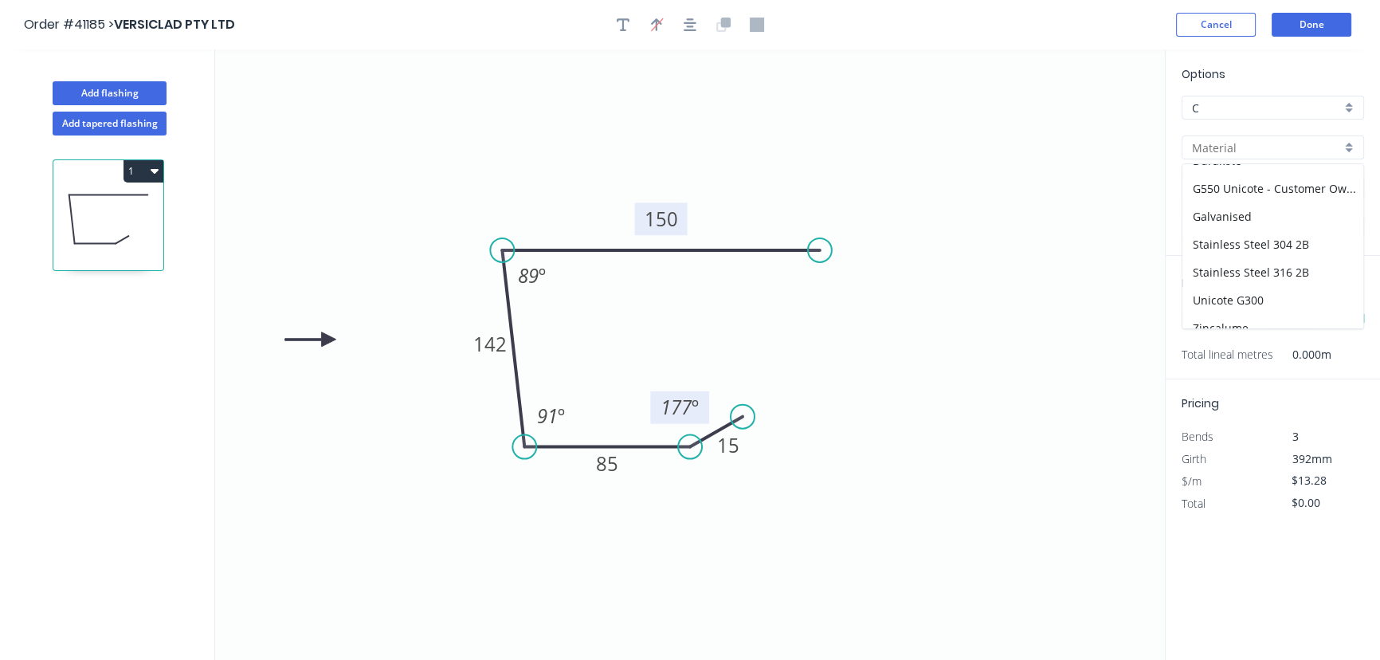
scroll to position [196, 0]
click at [1243, 286] on div "Unicote G300" at bounding box center [1272, 289] width 181 height 28
type input "Unicote G300"
type input "Pearl White"
type input "1.0"
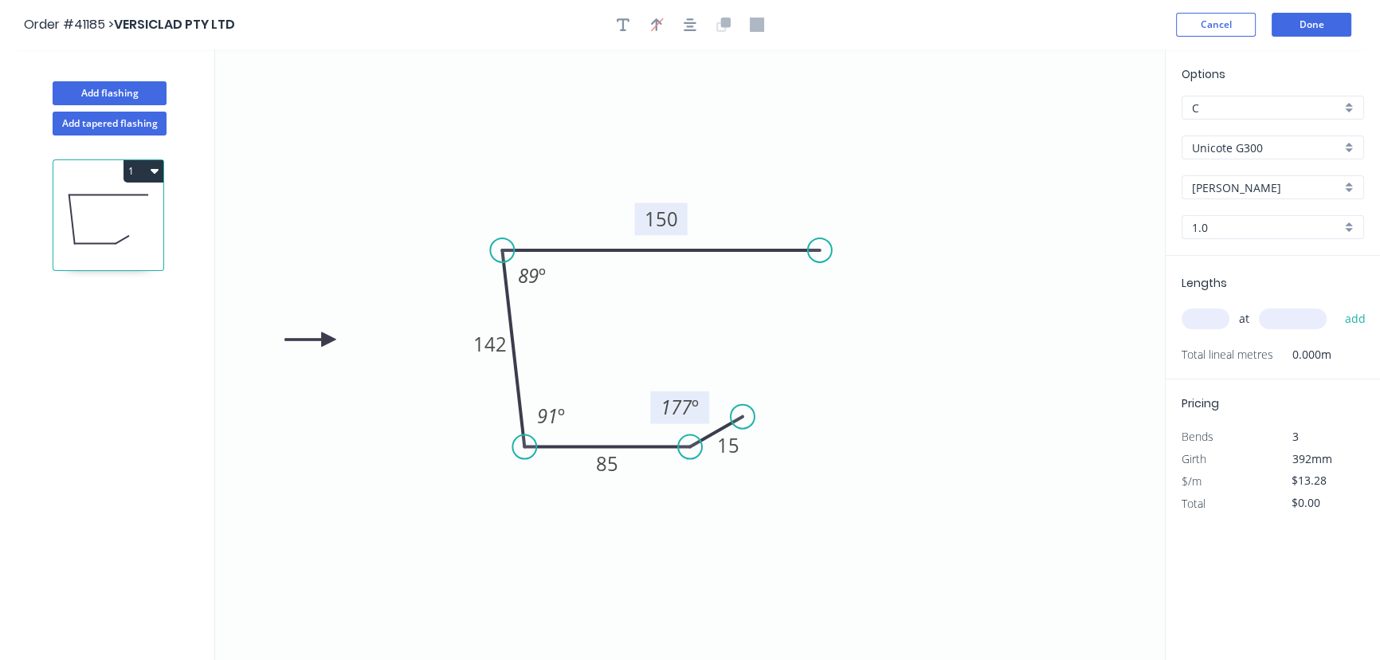
type input "$15.93"
click at [1235, 228] on input "1.0" at bounding box center [1266, 227] width 149 height 17
type input "1.2"
click at [1195, 255] on div "1.2" at bounding box center [1272, 258] width 181 height 28
click at [1206, 319] on input "text" at bounding box center [1206, 318] width 48 height 21
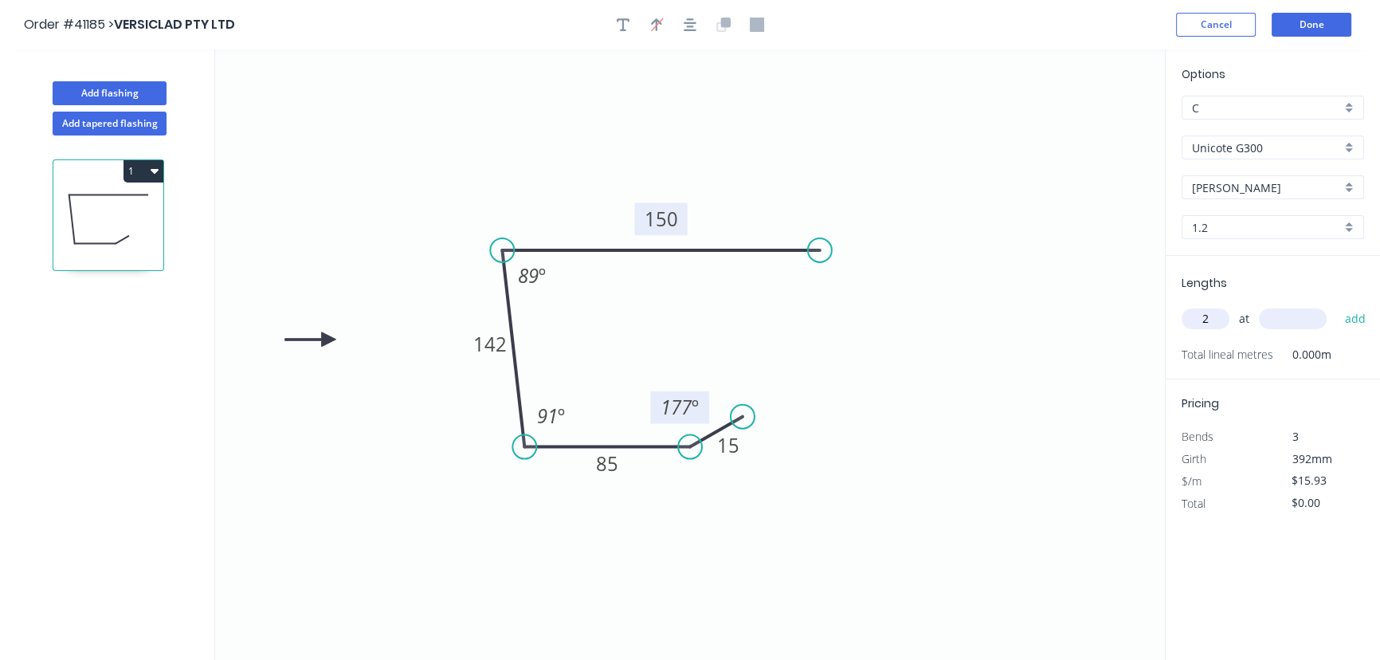
type input "2"
type input "4700"
click at [1316, 26] on button "Done" at bounding box center [1312, 25] width 80 height 24
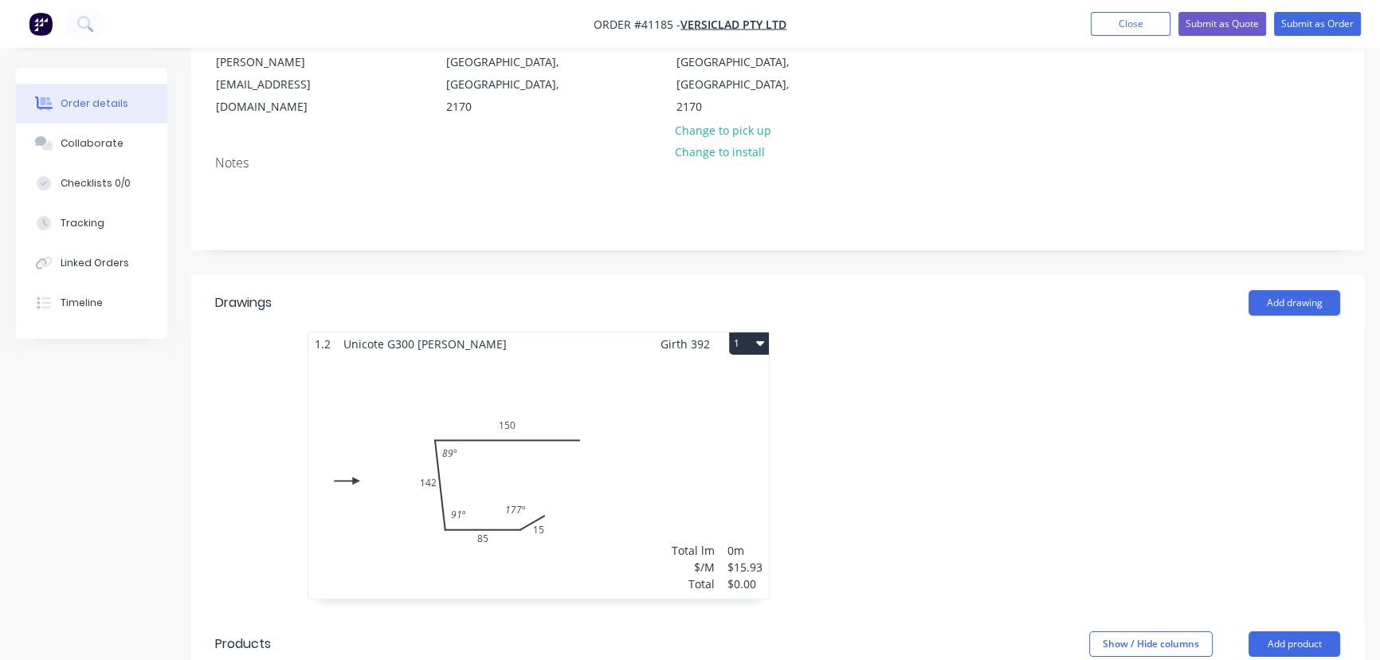
click at [547, 355] on div "Total lm $/M Total 0m $15.93 $0.00" at bounding box center [538, 476] width 461 height 243
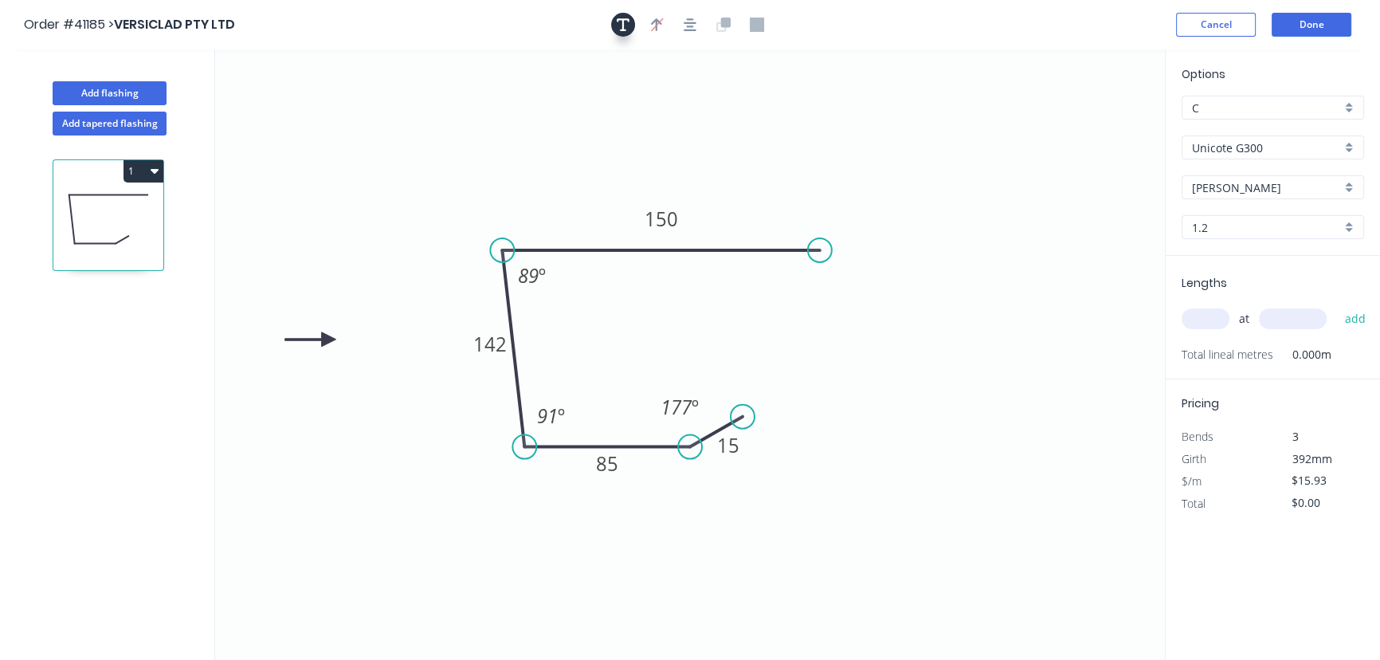
click at [623, 25] on icon "button" at bounding box center [623, 24] width 13 height 13
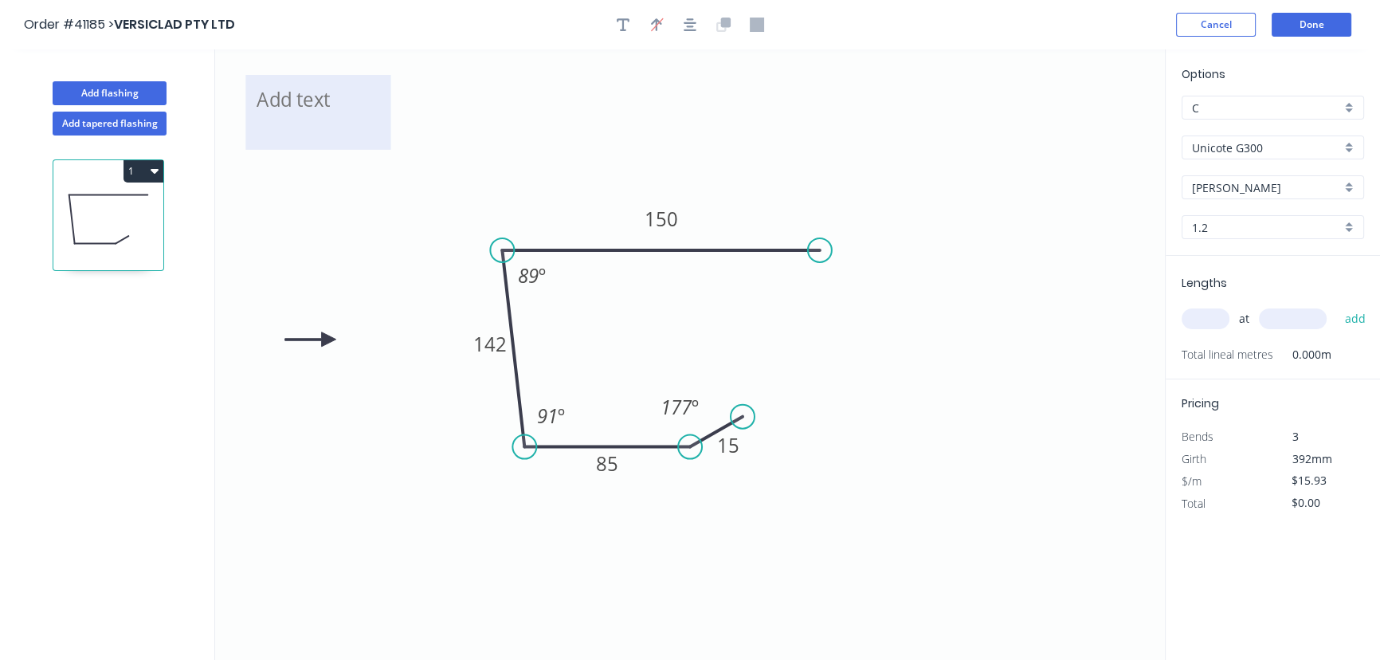
click at [317, 98] on textarea at bounding box center [317, 112] width 129 height 59
type textarea "Custom Flashing - Cassel Built"
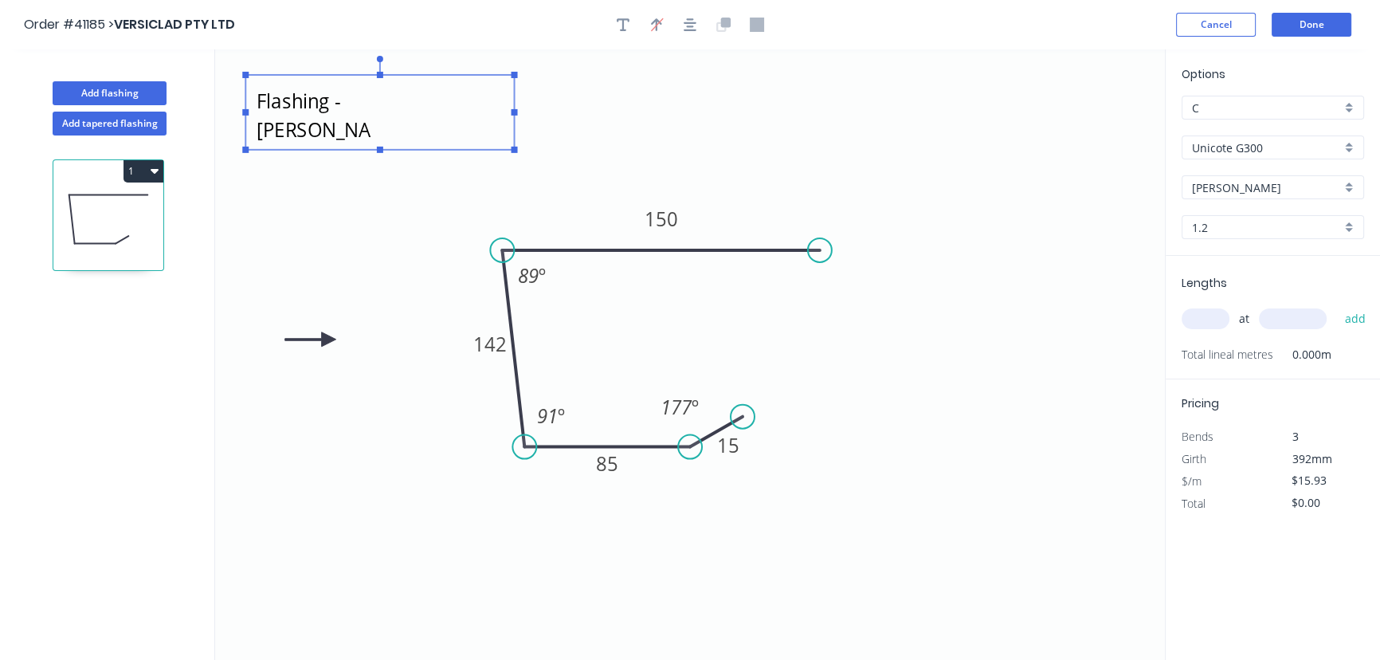
drag, startPoint x: 391, startPoint y: 112, endPoint x: 641, endPoint y: 119, distance: 250.3
click at [641, 119] on icon "Custom Flashing - Cassel Built 15 85 142 150 89 º 91 º 177 º" at bounding box center [690, 354] width 950 height 610
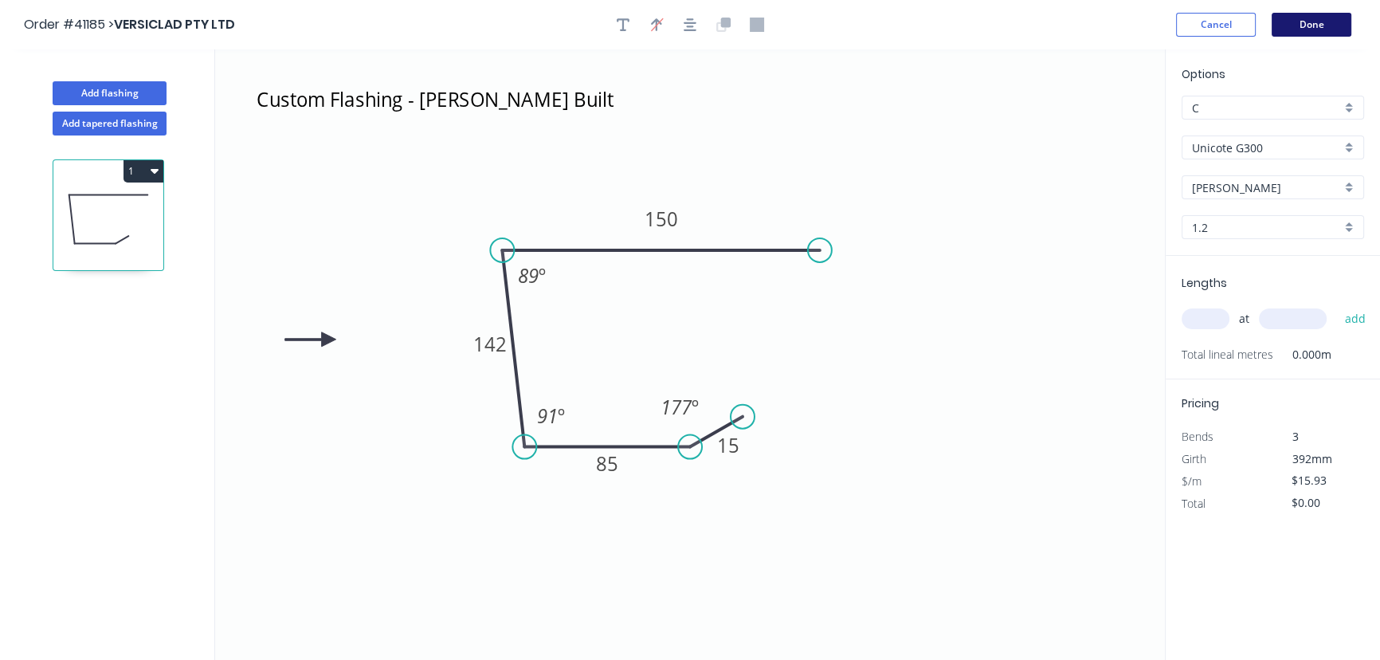
click at [1318, 23] on button "Done" at bounding box center [1312, 25] width 80 height 24
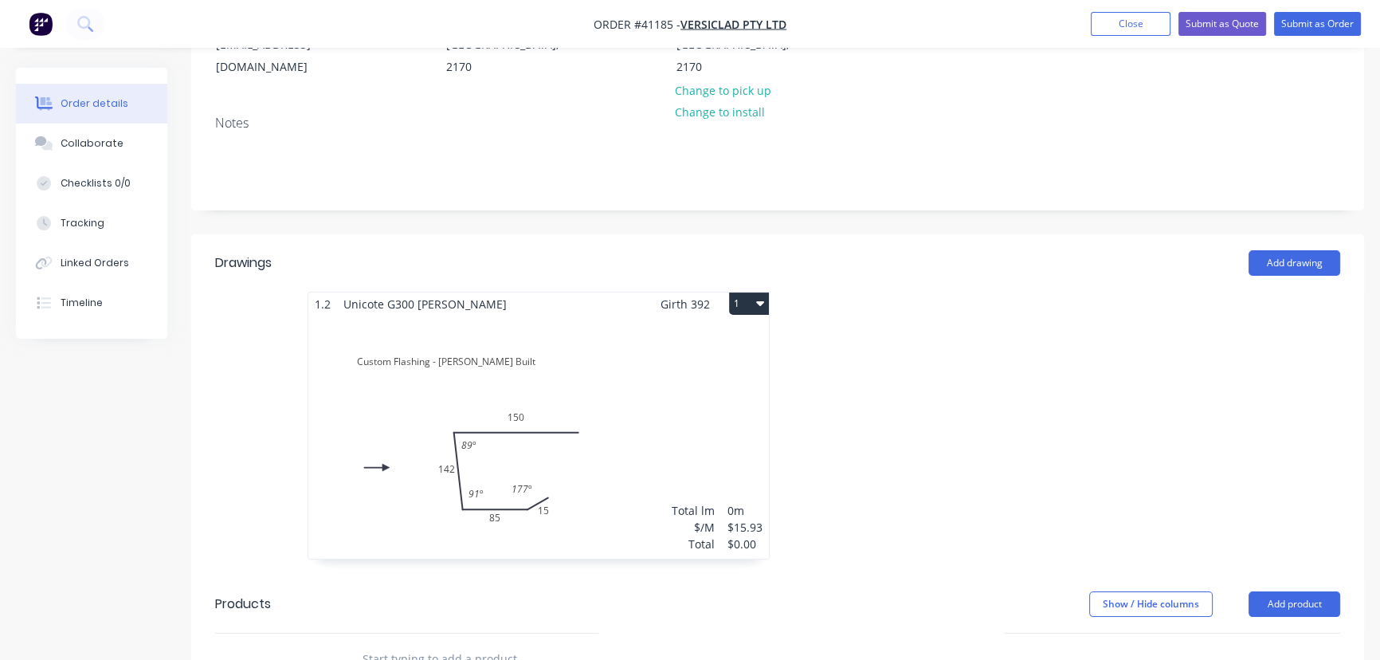
scroll to position [289, 0]
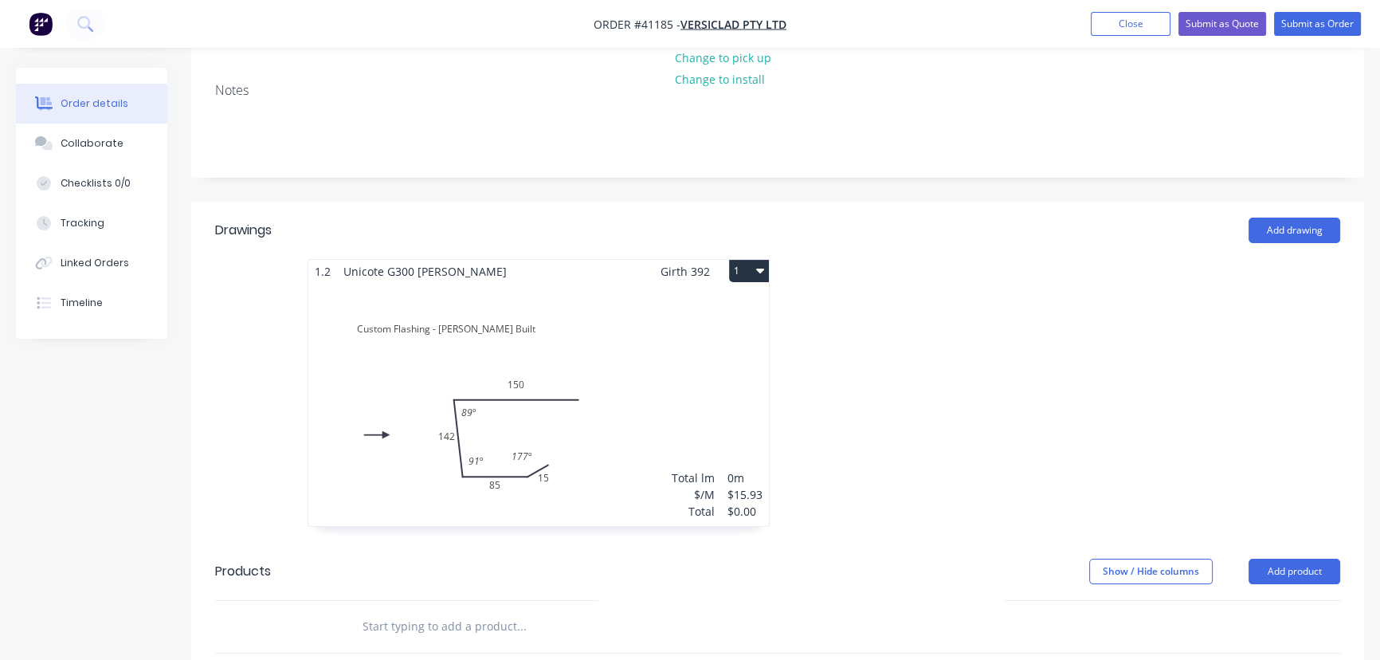
click at [669, 335] on div "Total lm $/M Total 0m $15.93 $0.00" at bounding box center [538, 404] width 461 height 243
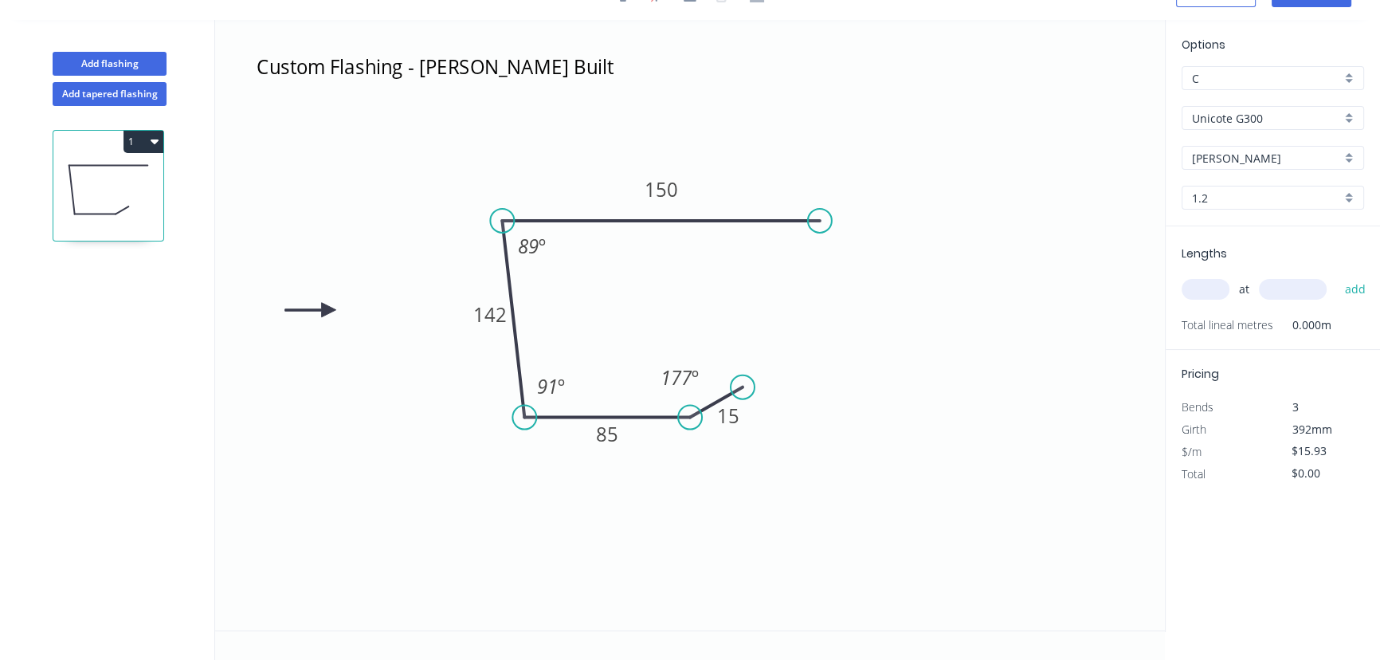
scroll to position [29, 0]
click at [1206, 287] on input "text" at bounding box center [1206, 290] width 48 height 21
type input "2"
type input "4700"
click at [1336, 276] on button "add" at bounding box center [1354, 289] width 37 height 27
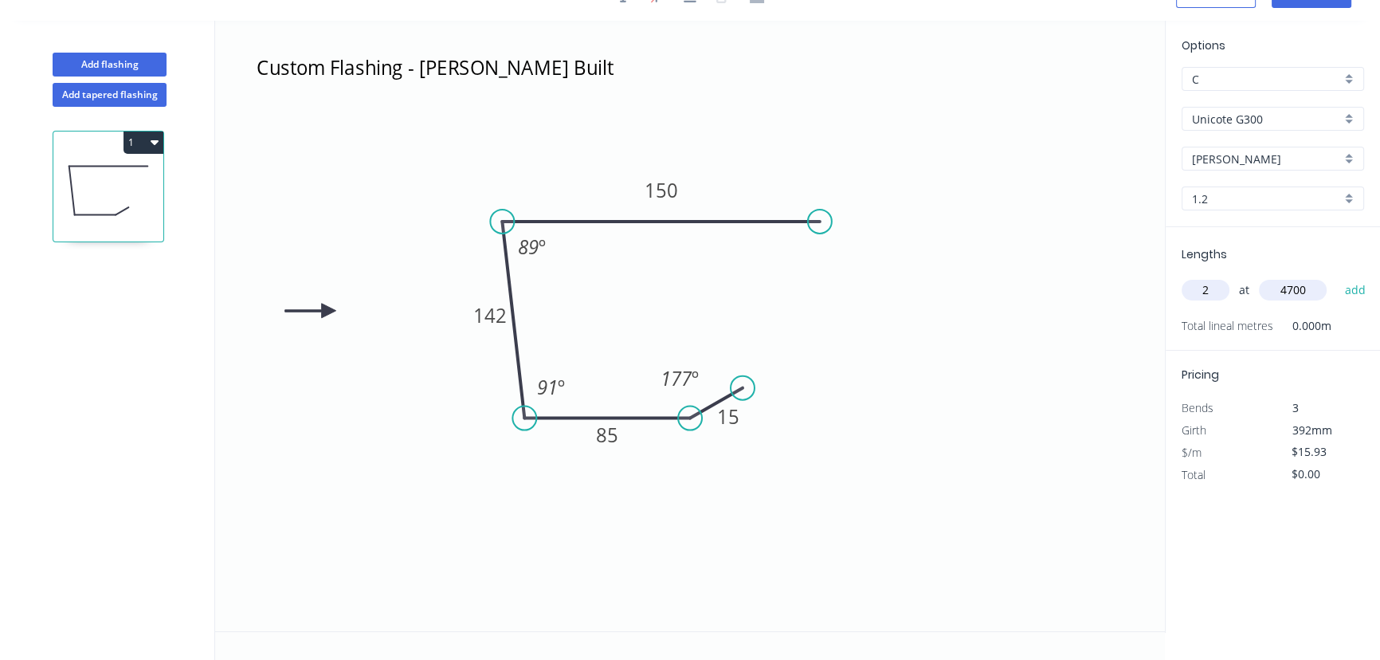
type input "$149.74"
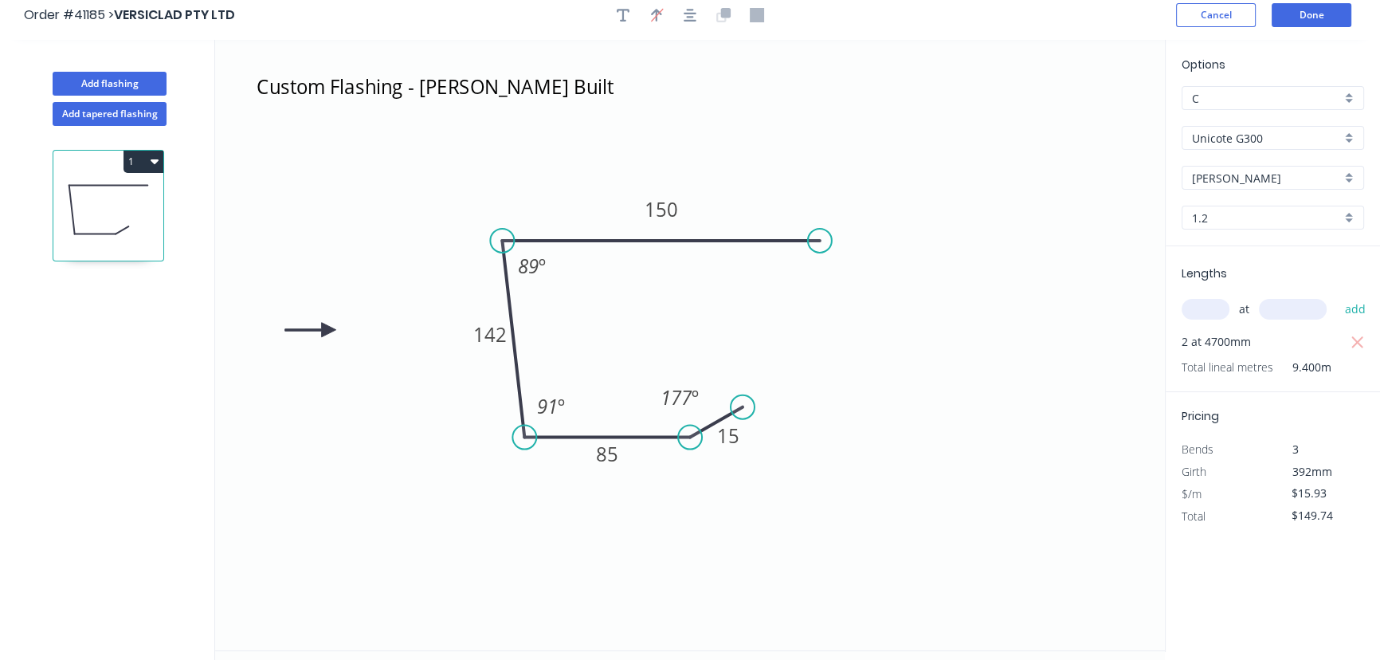
scroll to position [0, 0]
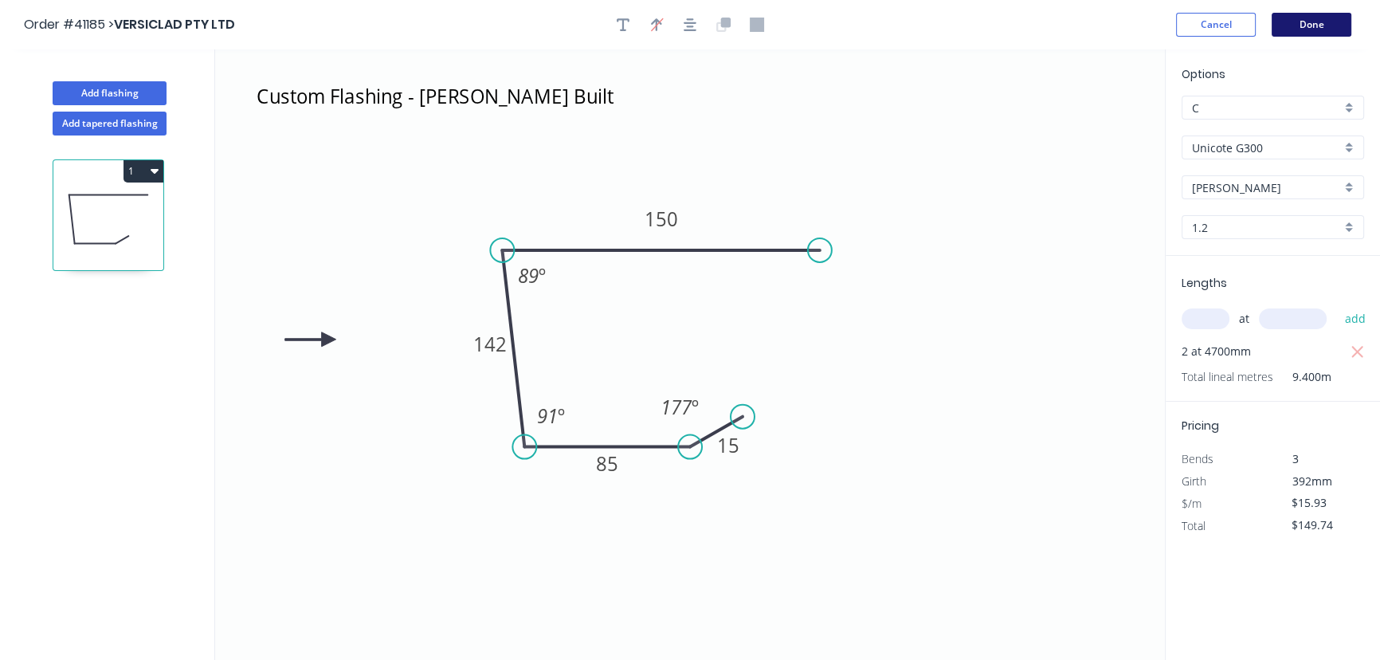
click at [1309, 24] on button "Done" at bounding box center [1312, 25] width 80 height 24
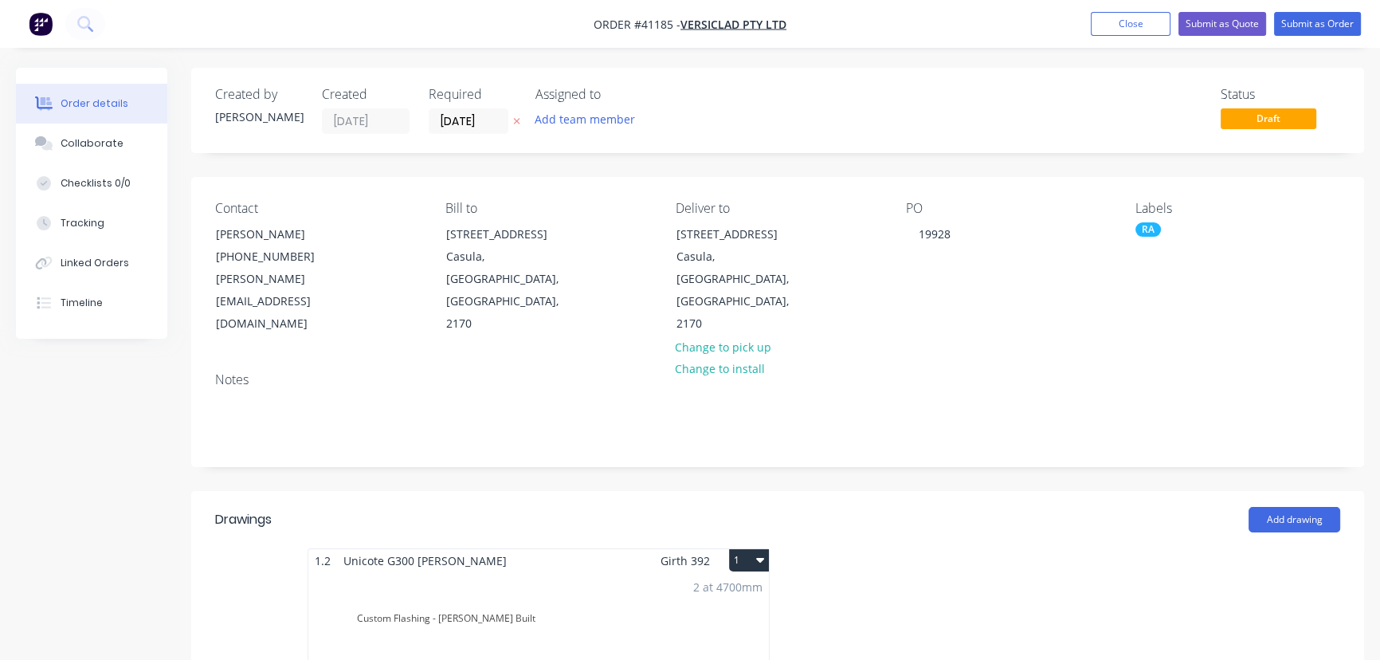
click at [752, 549] on button "1" at bounding box center [749, 560] width 40 height 22
drag, startPoint x: 657, startPoint y: 582, endPoint x: 706, endPoint y: 483, distance: 110.8
click at [657, 619] on div "Duplicate" at bounding box center [693, 630] width 123 height 23
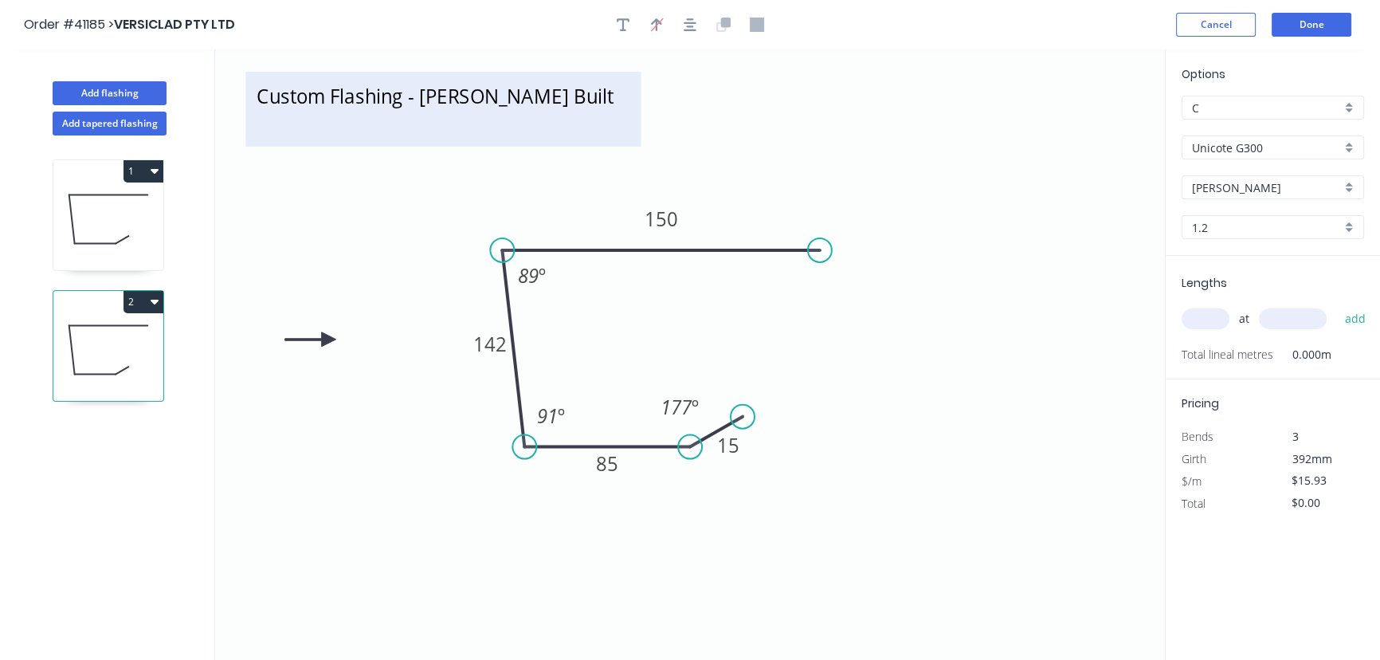
click at [541, 93] on textarea "Custom Flashing - Cassel Built" at bounding box center [442, 109] width 379 height 59
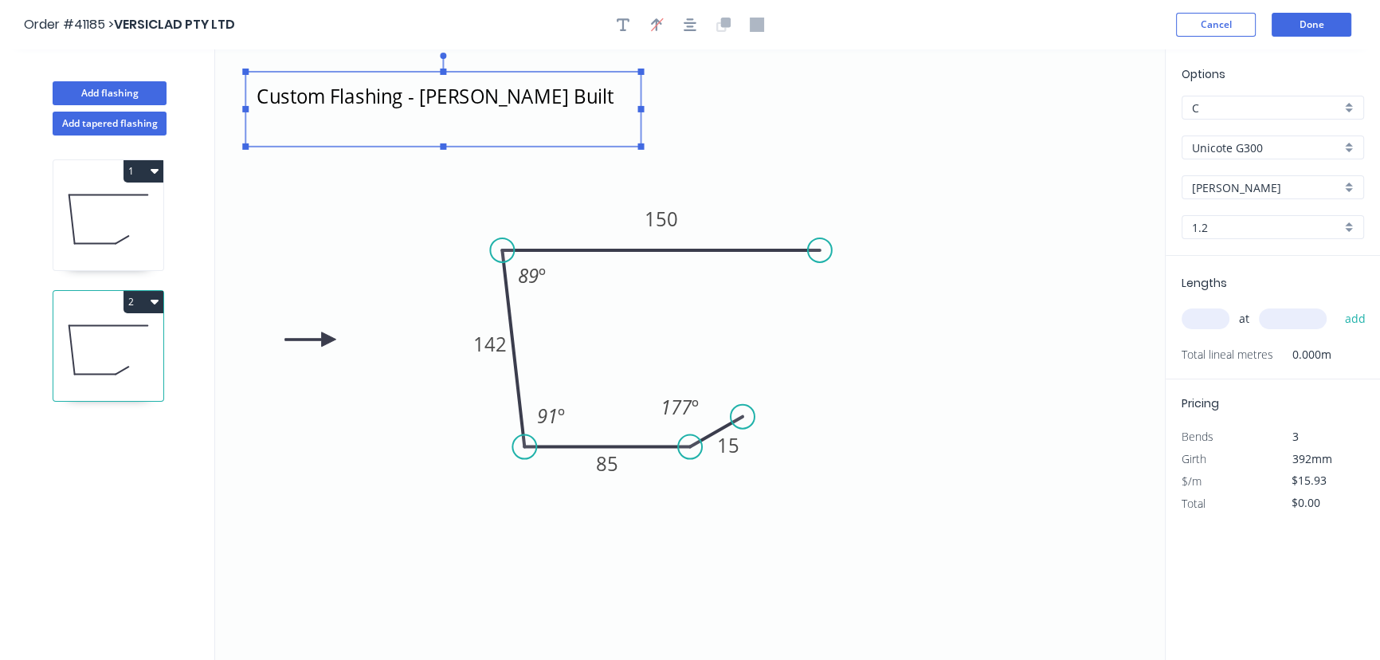
click at [962, 198] on icon "BCS75 to suit 1° - Life 15 85 142 150 89 º 91 º 177 º" at bounding box center [690, 354] width 950 height 610
type textarea "BCS75 to suit 1° - Life"
click at [488, 352] on tspan "142" at bounding box center [489, 344] width 33 height 26
click at [1209, 320] on input "text" at bounding box center [1206, 318] width 48 height 21
type input "6"
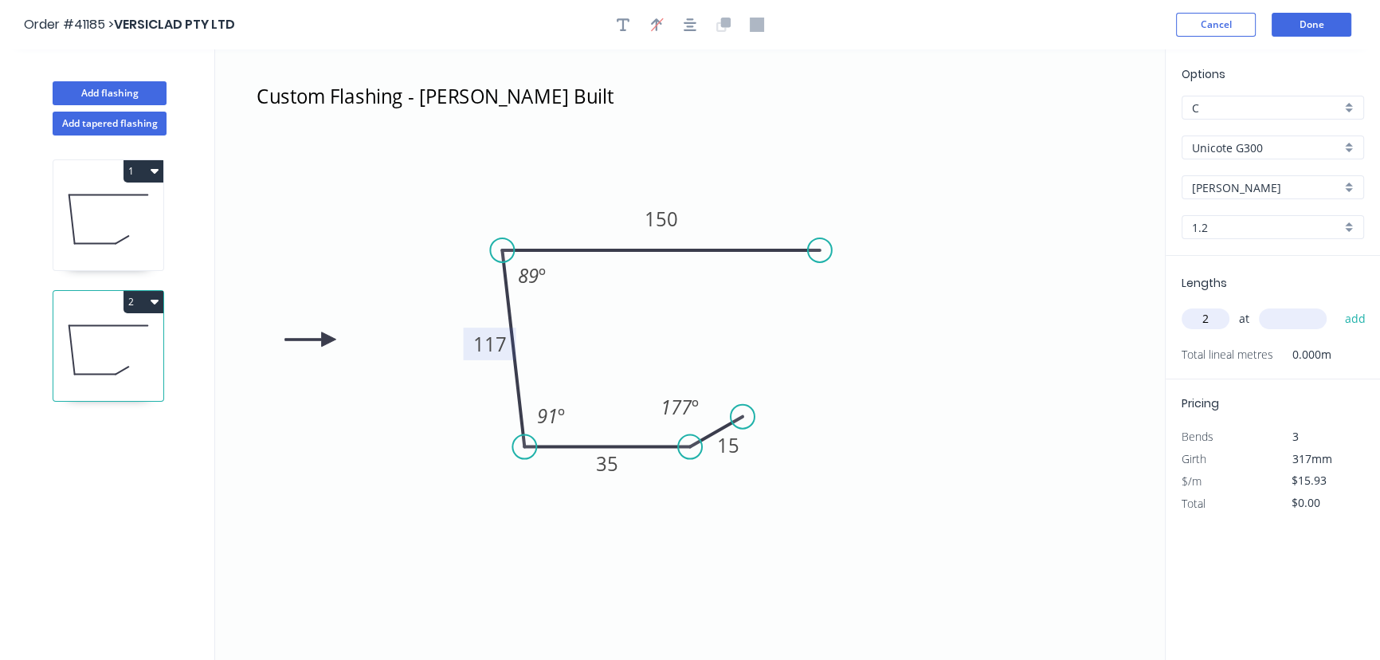
type input "2"
type input "6800"
click at [1336, 305] on button "add" at bounding box center [1354, 318] width 37 height 27
type input "$216.65"
click at [1316, 24] on button "Done" at bounding box center [1312, 25] width 80 height 24
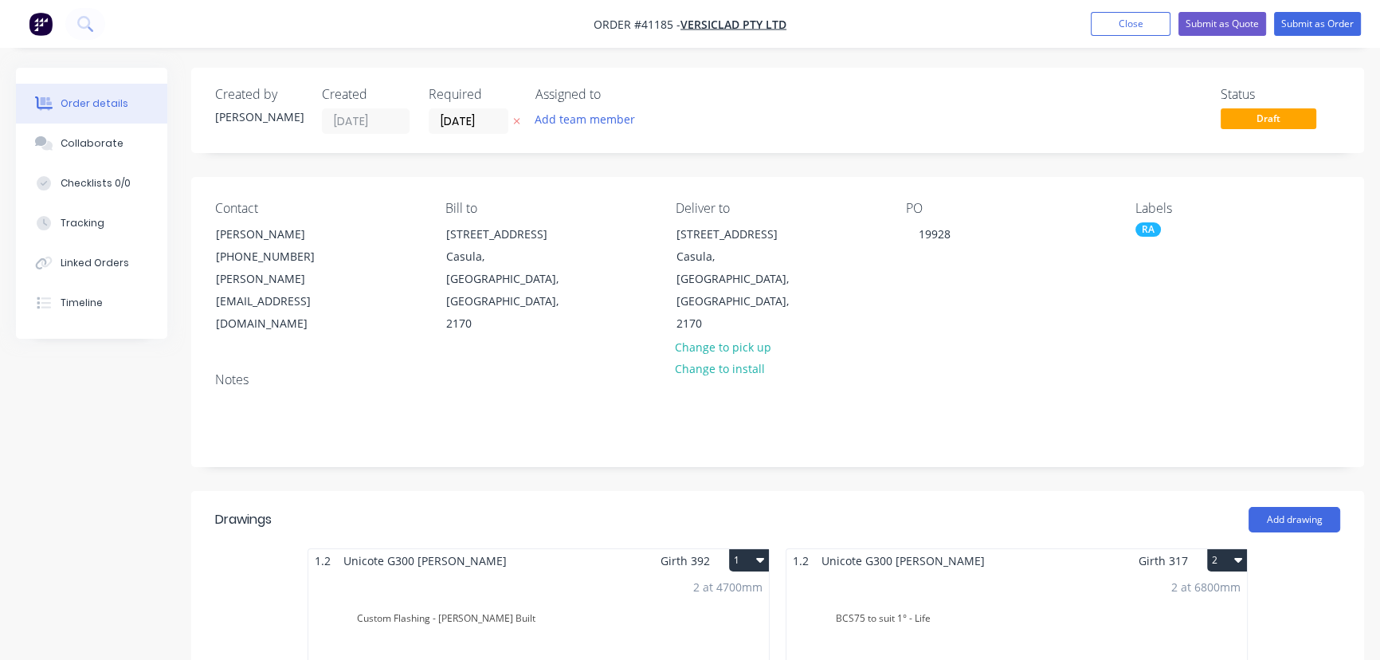
click at [1229, 549] on button "2" at bounding box center [1227, 560] width 40 height 22
click at [1147, 619] on div "Duplicate" at bounding box center [1171, 630] width 123 height 23
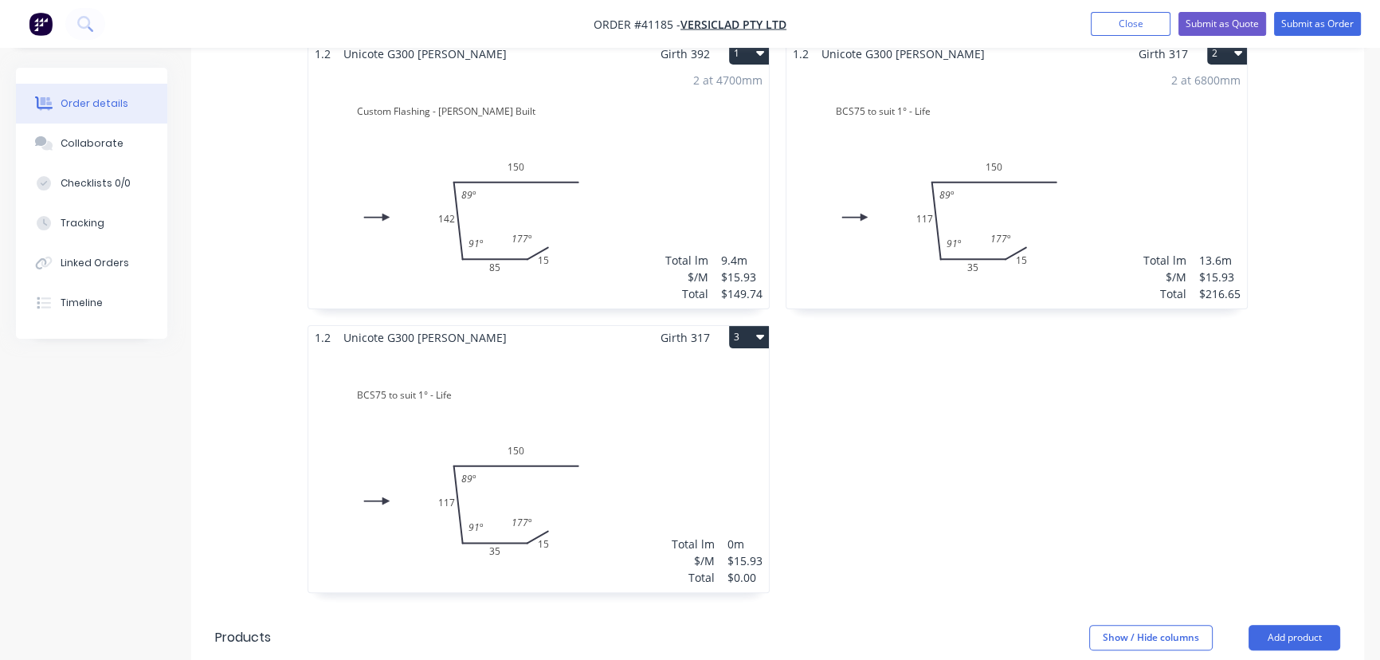
click at [609, 361] on div "Total lm $/M Total 0m $15.93 $0.00" at bounding box center [538, 470] width 461 height 243
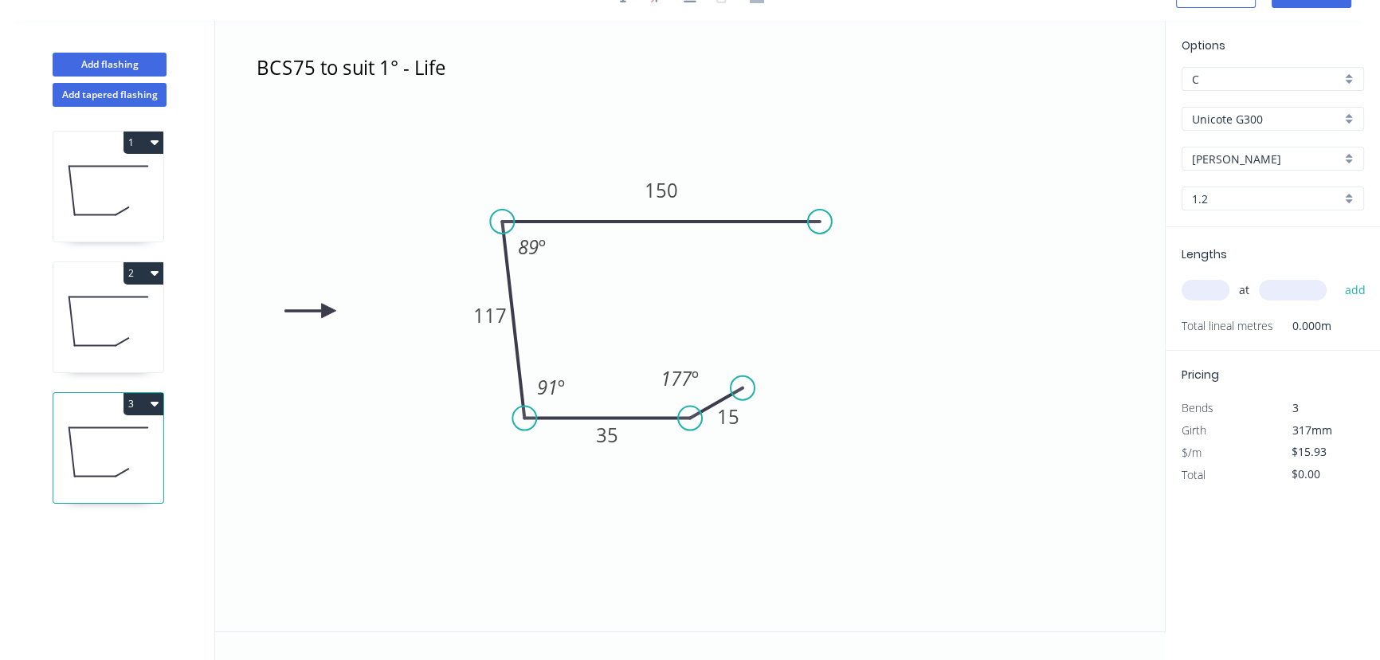
click at [1206, 296] on input "text" at bounding box center [1206, 290] width 48 height 21
type input "5"
type input "1"
type input "5000"
click at [1336, 276] on button "add" at bounding box center [1354, 289] width 37 height 27
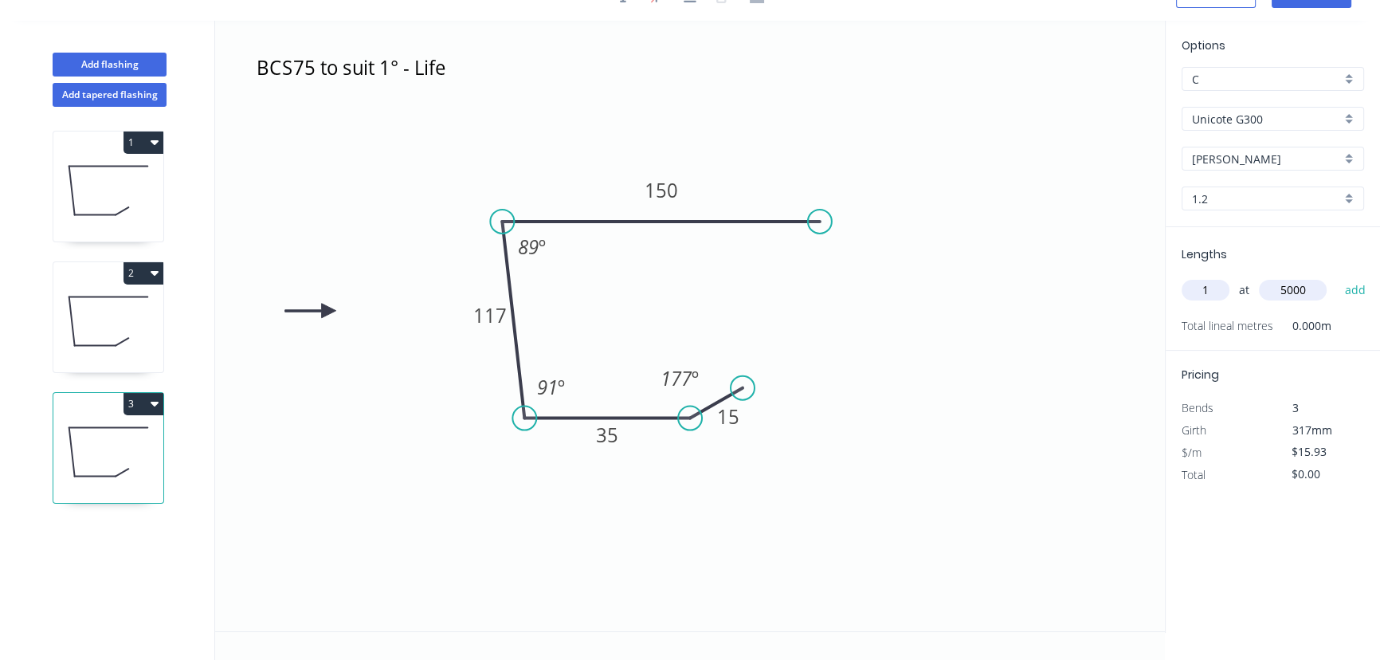
type input "$79.65"
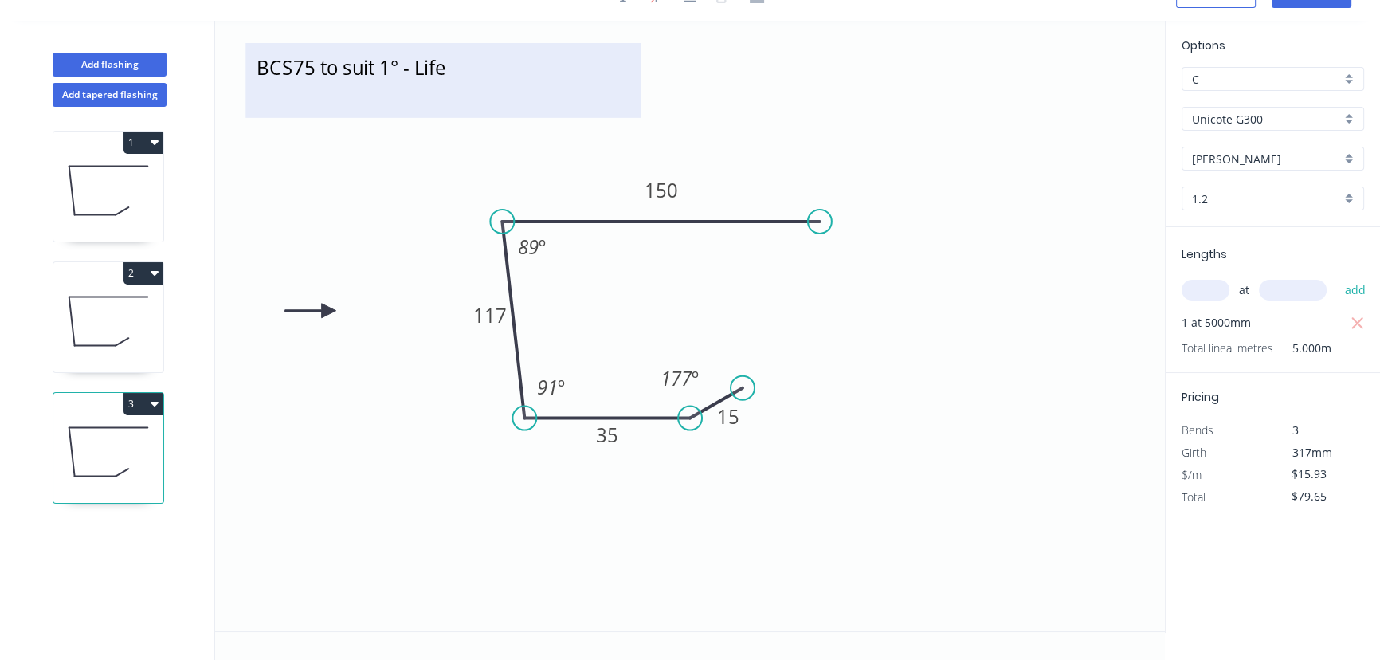
click at [384, 66] on textarea "BCS75 to suit 1° - Life" at bounding box center [442, 80] width 379 height 59
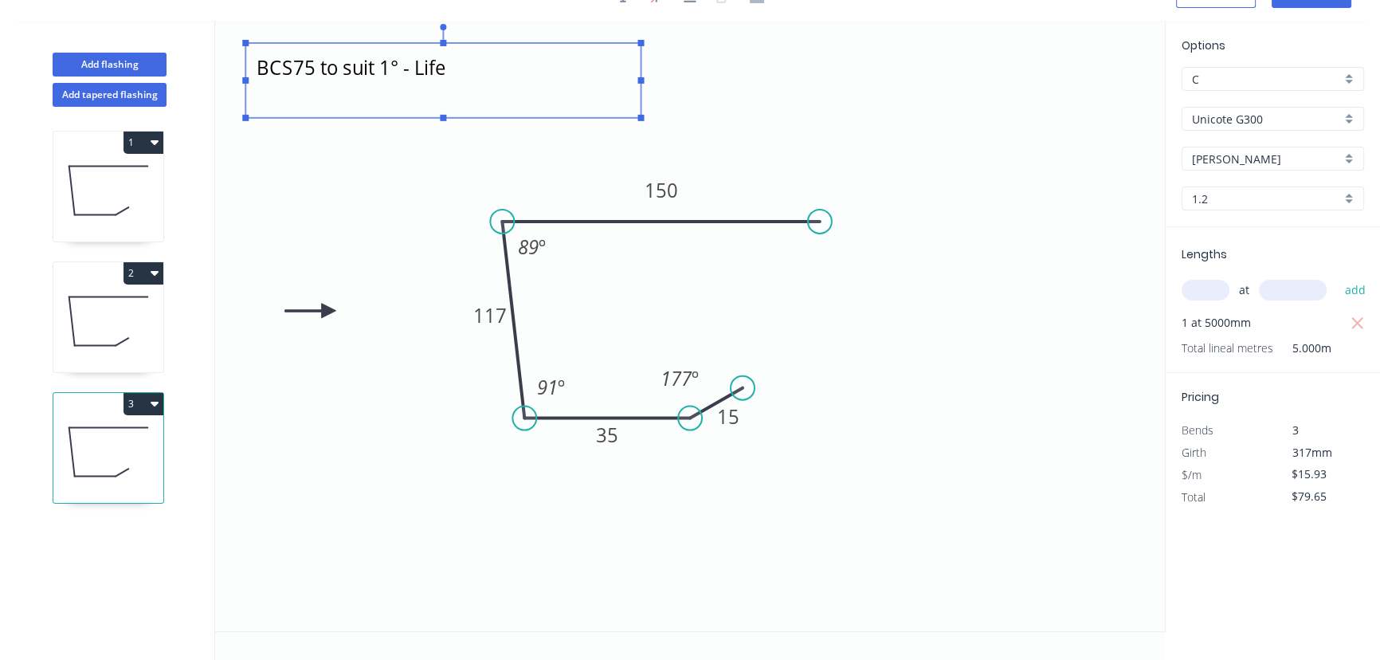
click at [388, 69] on textarea "BCS75 to suit 1° - Life" at bounding box center [442, 80] width 379 height 59
click at [454, 78] on textarea "BCS50 to suit 5° - Life" at bounding box center [442, 80] width 379 height 59
type textarea "BCS50 to suit 5° - The Decksmith"
click at [491, 313] on tspan "117" at bounding box center [489, 315] width 33 height 26
type input "$12.54"
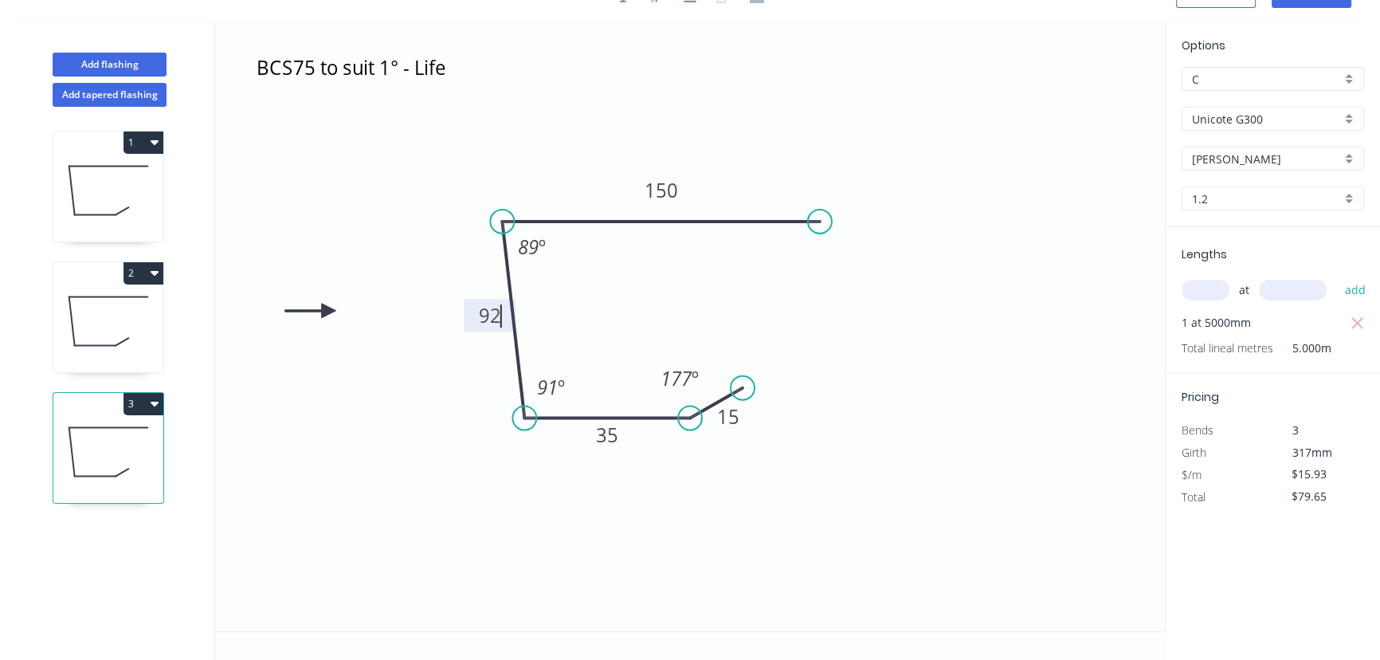
type input "$62.70"
click at [552, 387] on tspan "91" at bounding box center [547, 387] width 21 height 26
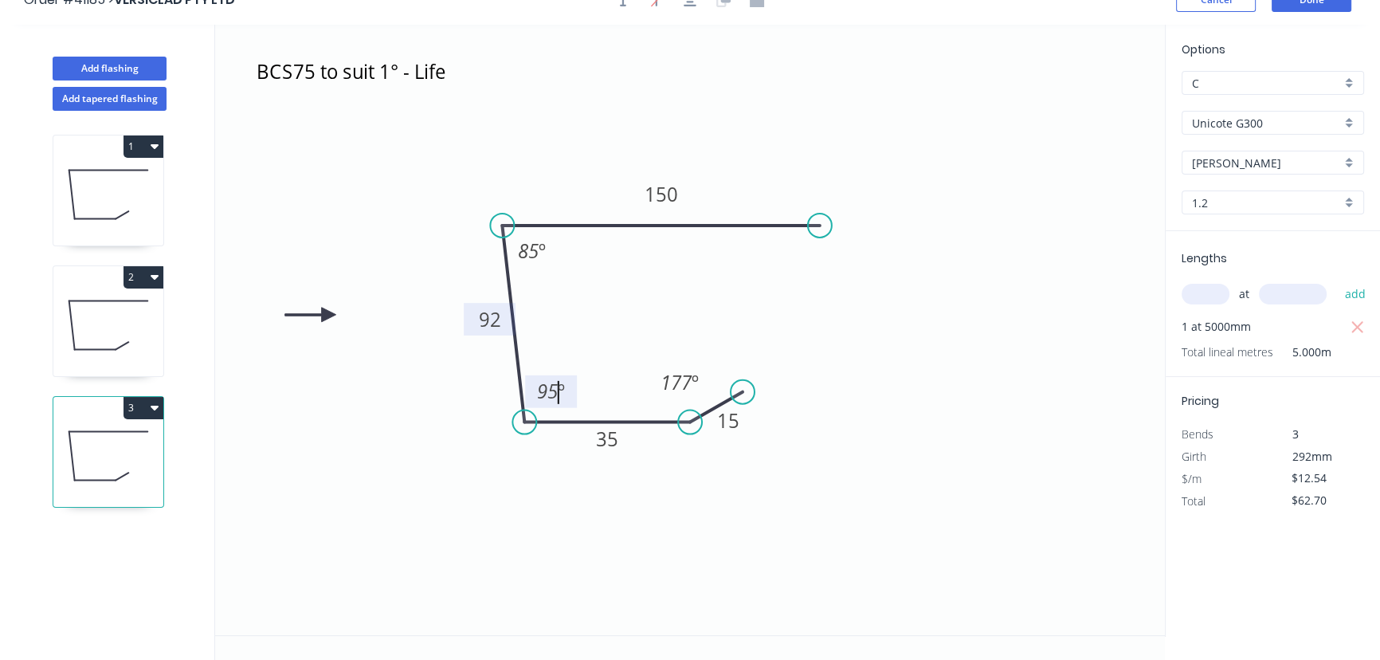
scroll to position [0, 0]
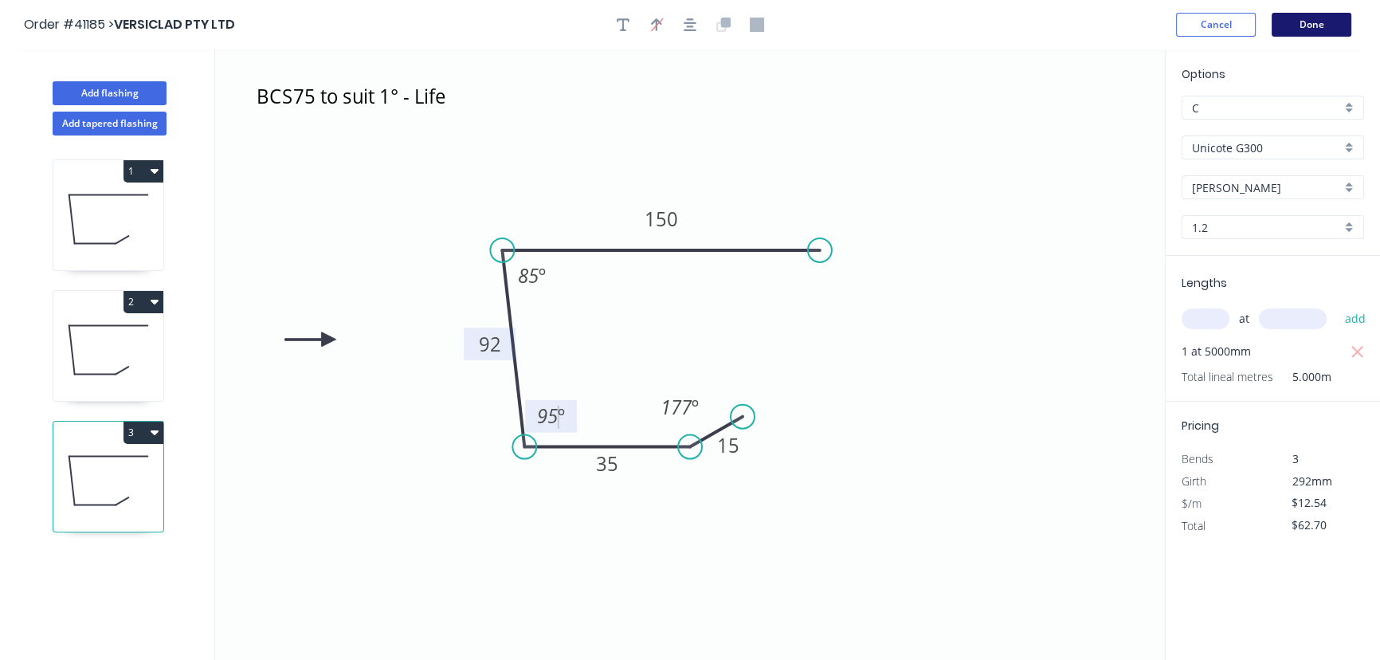
click at [1308, 22] on button "Done" at bounding box center [1312, 25] width 80 height 24
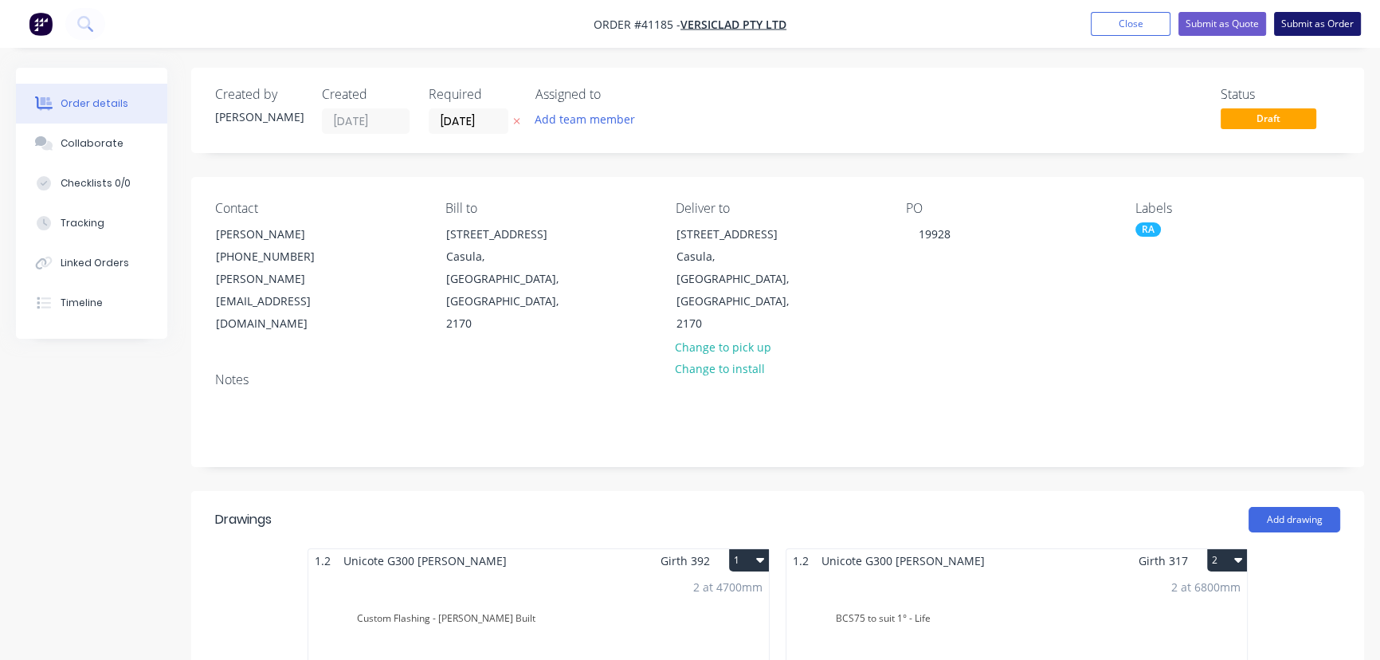
click at [1317, 20] on button "Submit as Order" at bounding box center [1317, 24] width 87 height 24
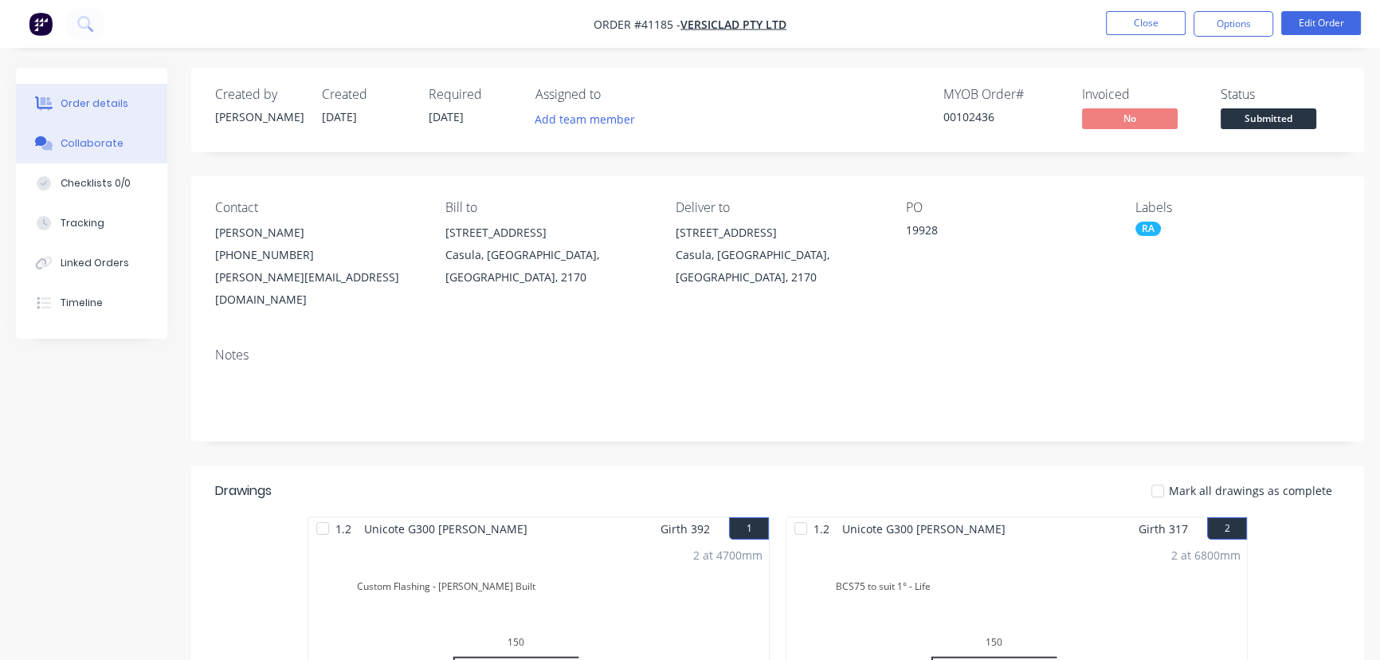
click at [102, 143] on div "Collaborate" at bounding box center [92, 143] width 63 height 14
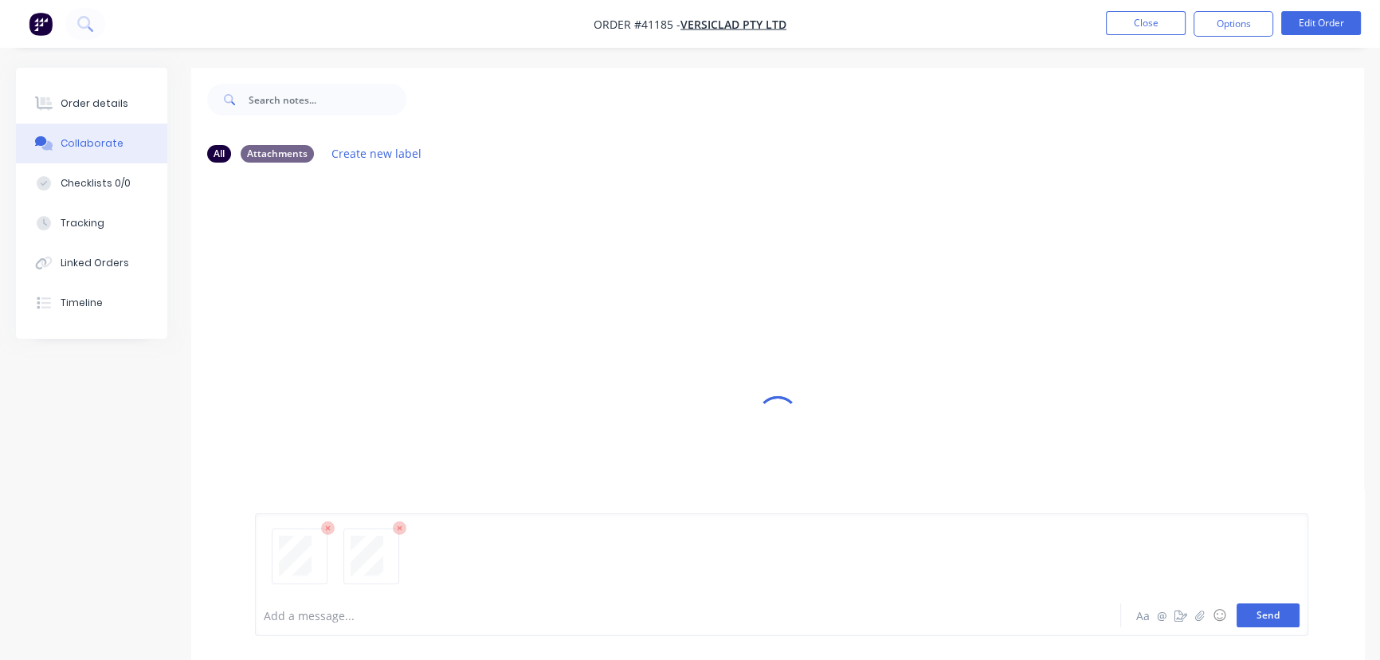
click at [1275, 616] on button "Send" at bounding box center [1268, 615] width 63 height 24
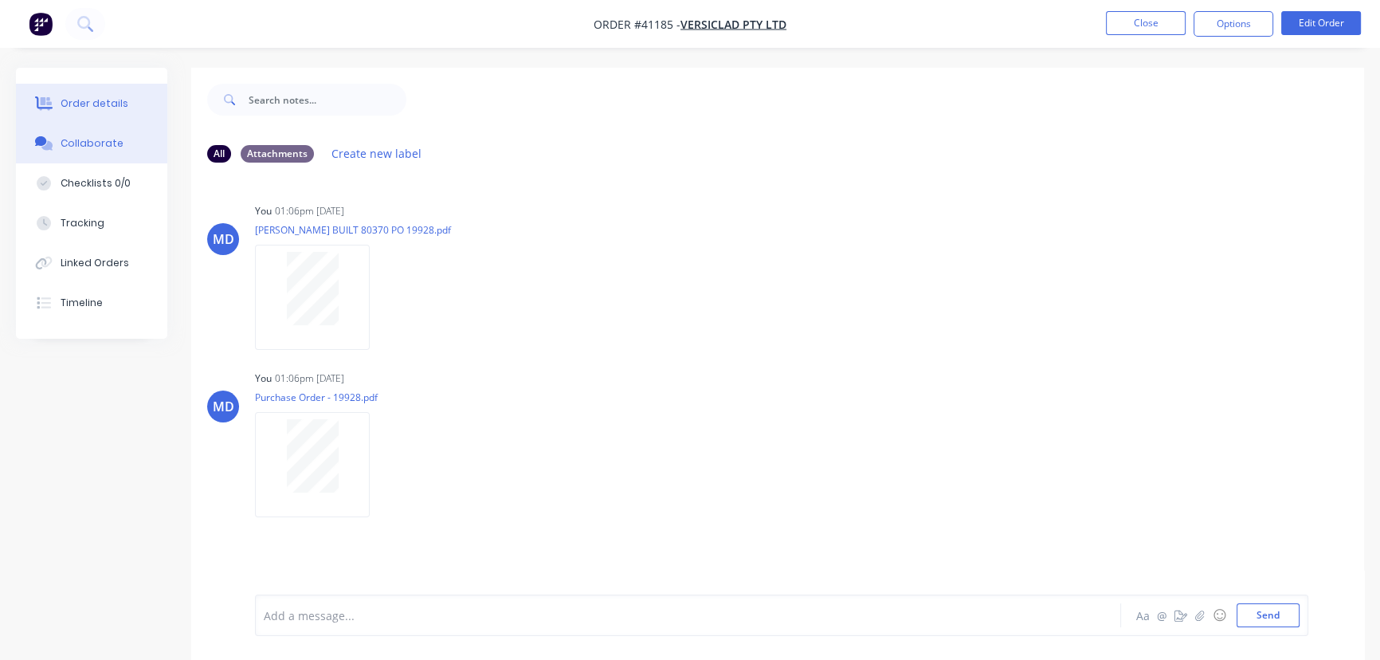
click at [80, 102] on div "Order details" at bounding box center [95, 103] width 68 height 14
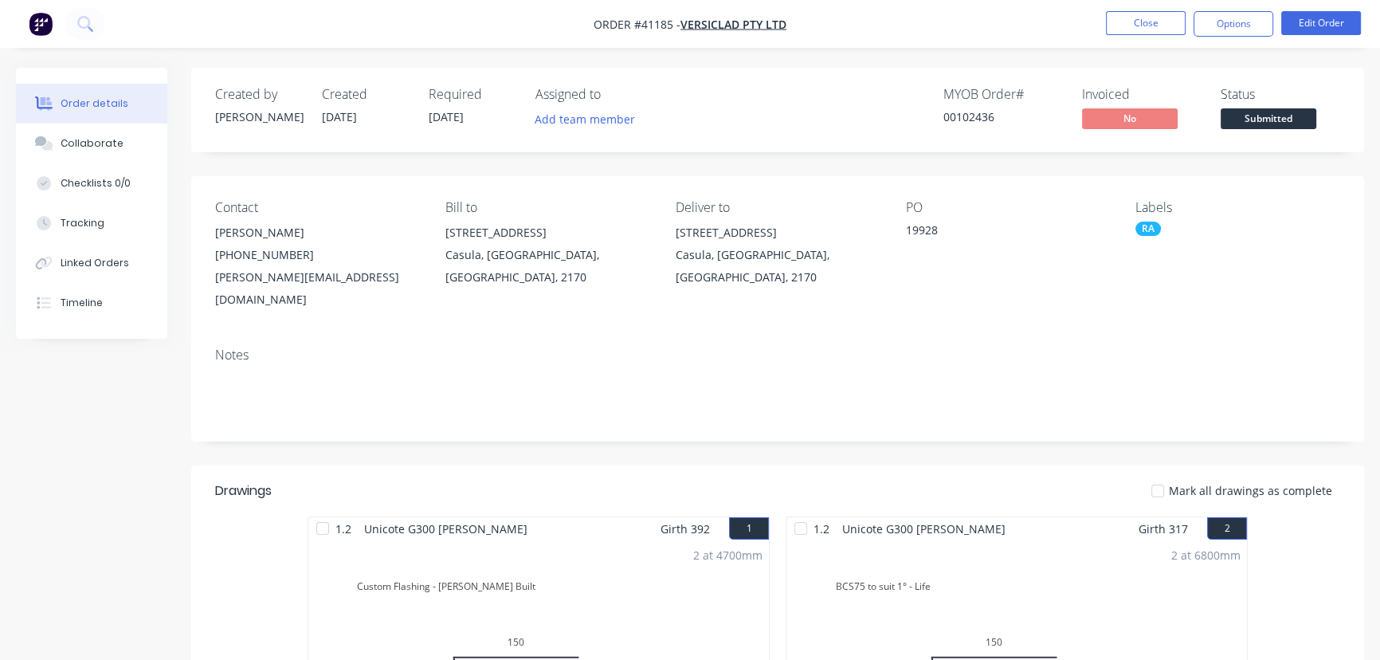
click at [1226, 24] on button "Options" at bounding box center [1234, 23] width 80 height 25
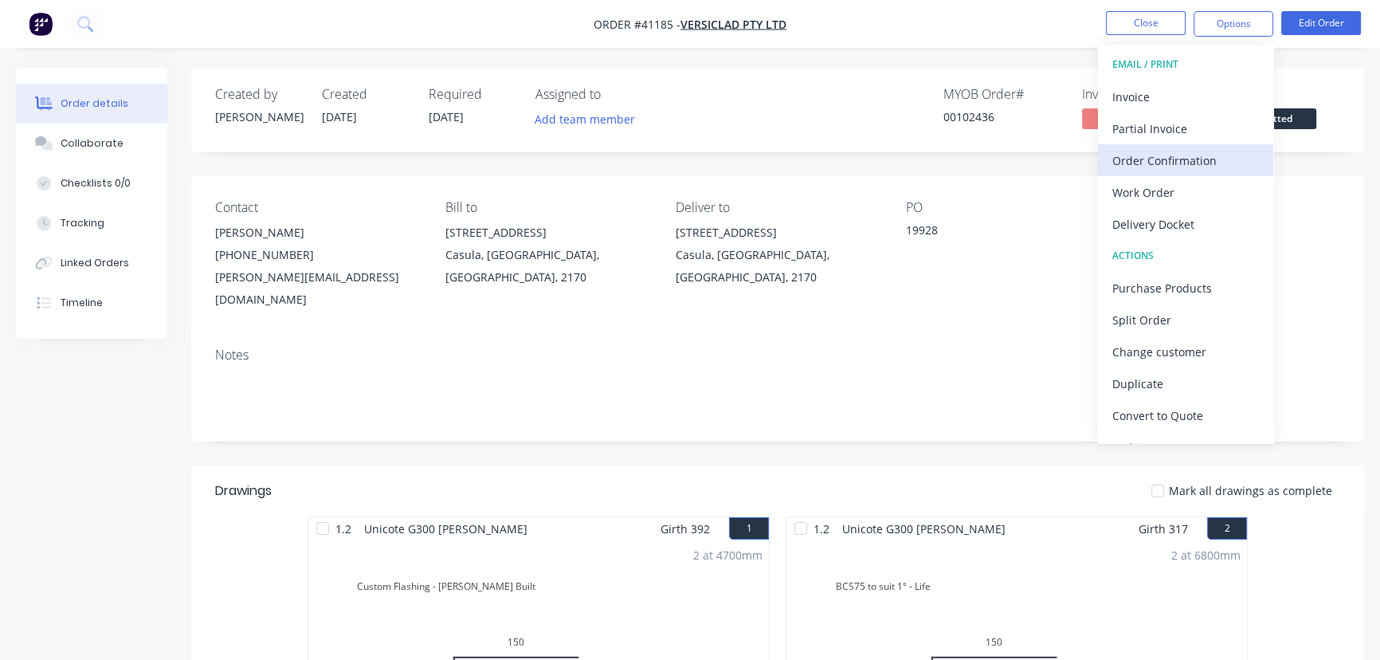
click at [1173, 162] on div "Order Confirmation" at bounding box center [1185, 160] width 147 height 23
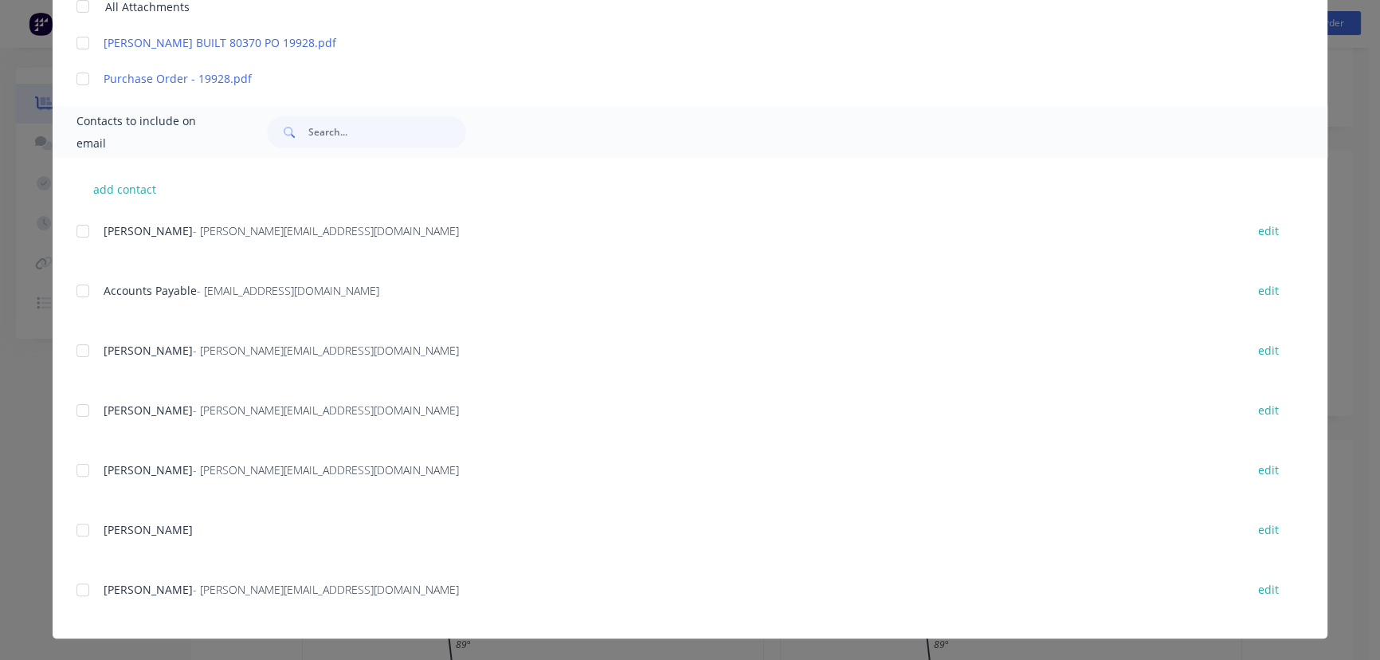
scroll to position [72, 0]
click at [77, 234] on div at bounding box center [83, 231] width 32 height 32
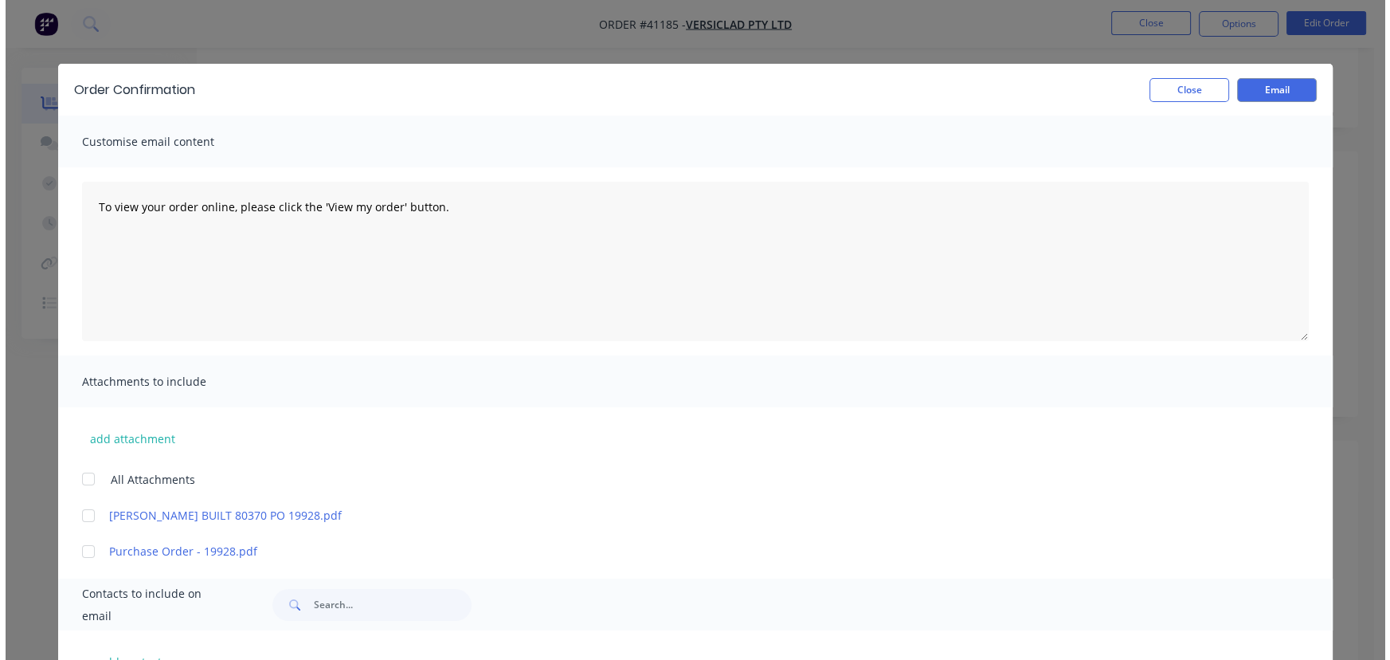
scroll to position [0, 0]
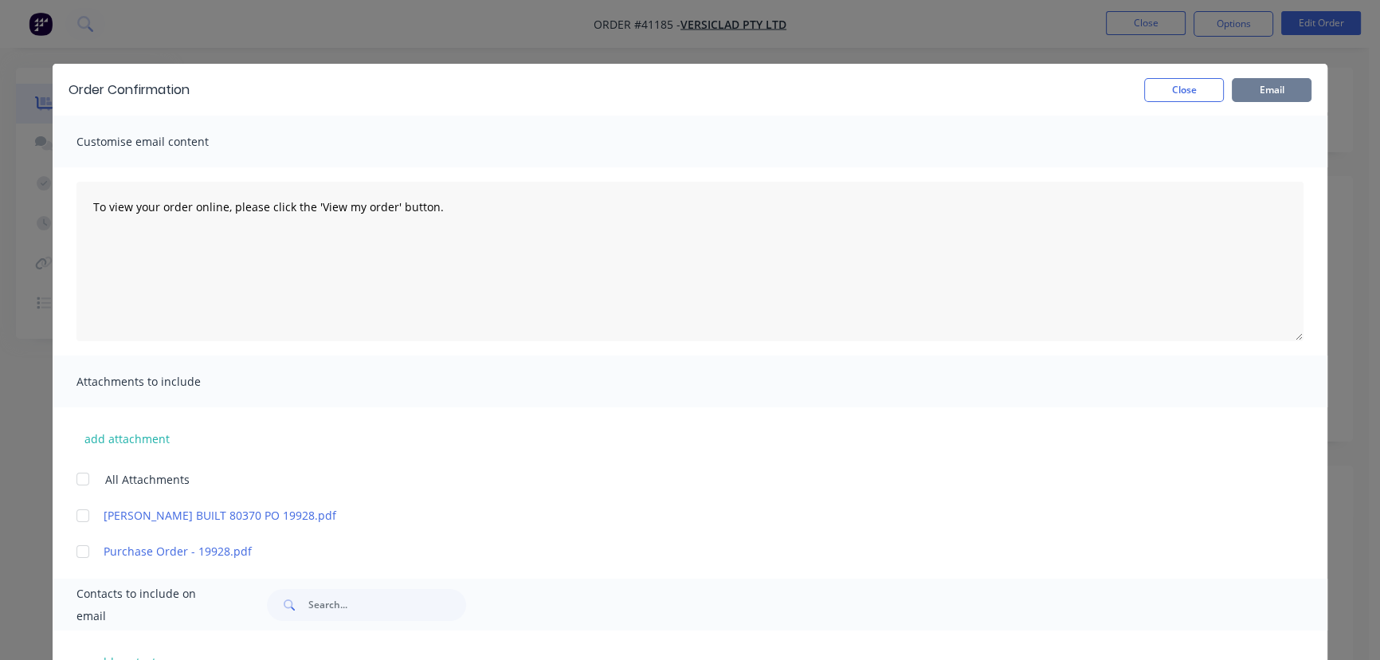
click at [1254, 82] on button "Email" at bounding box center [1272, 90] width 80 height 24
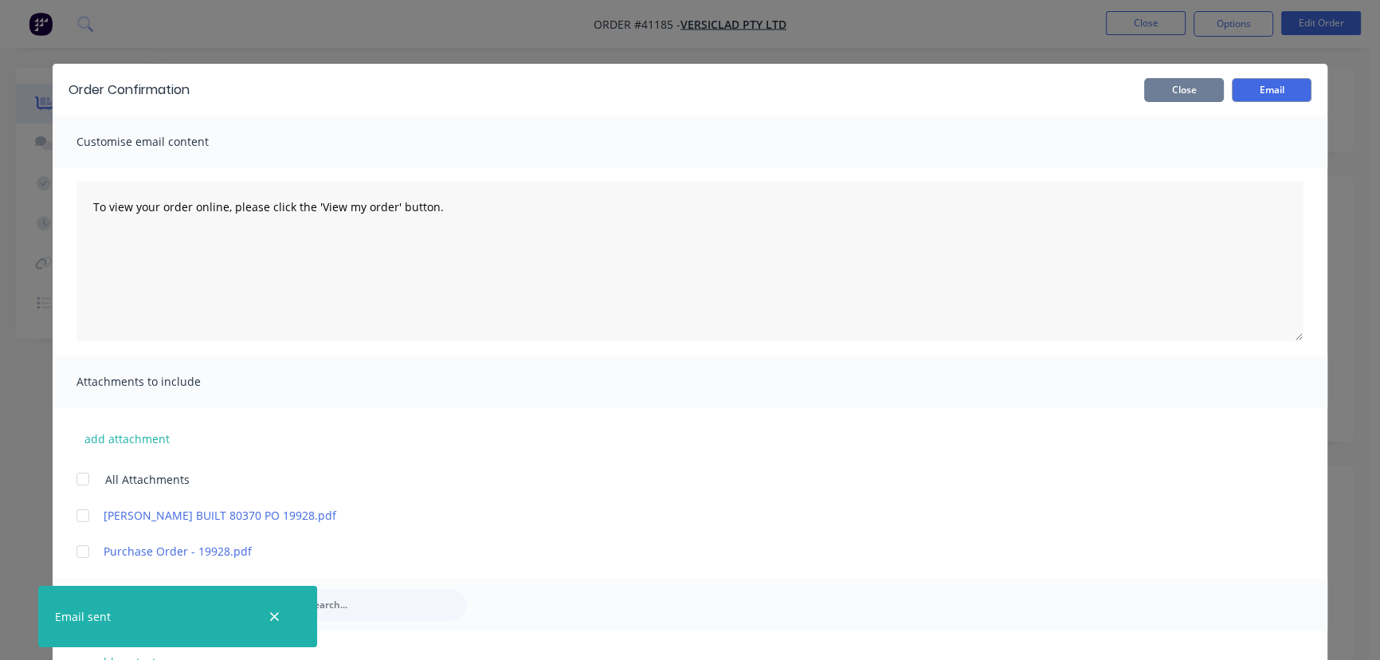
click at [1173, 89] on button "Close" at bounding box center [1184, 90] width 80 height 24
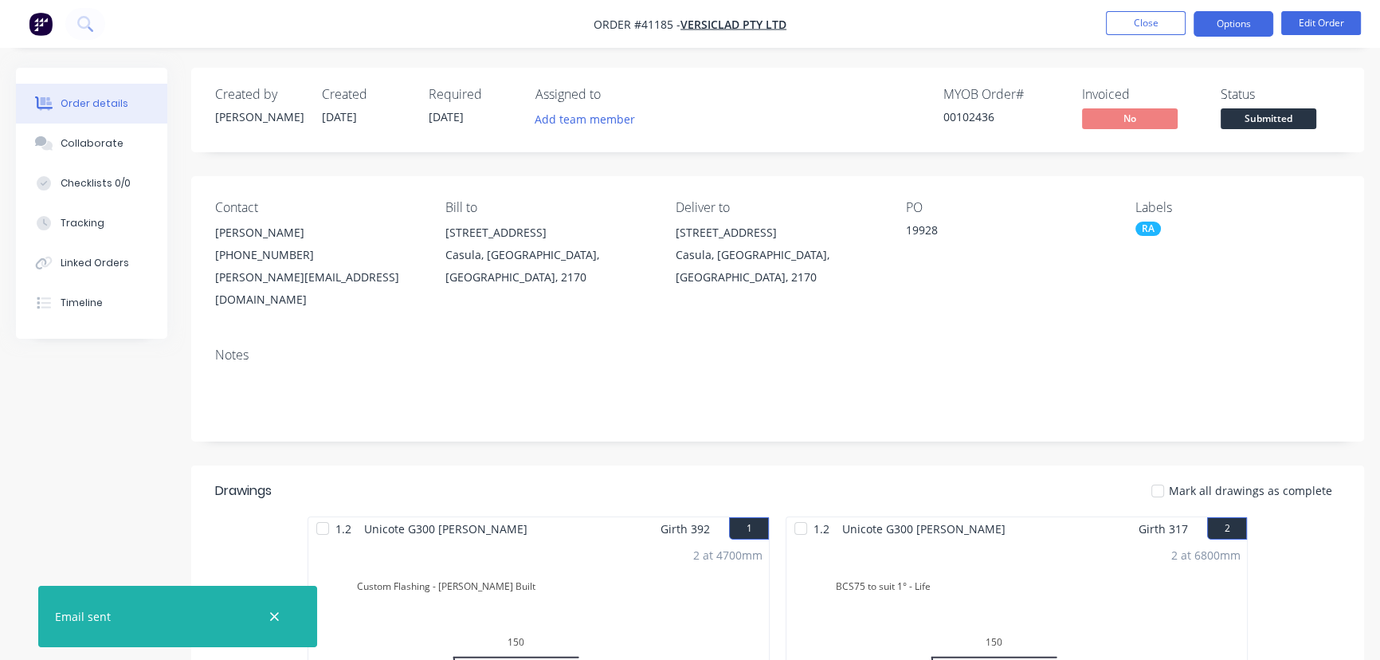
click at [1229, 25] on button "Options" at bounding box center [1234, 23] width 80 height 25
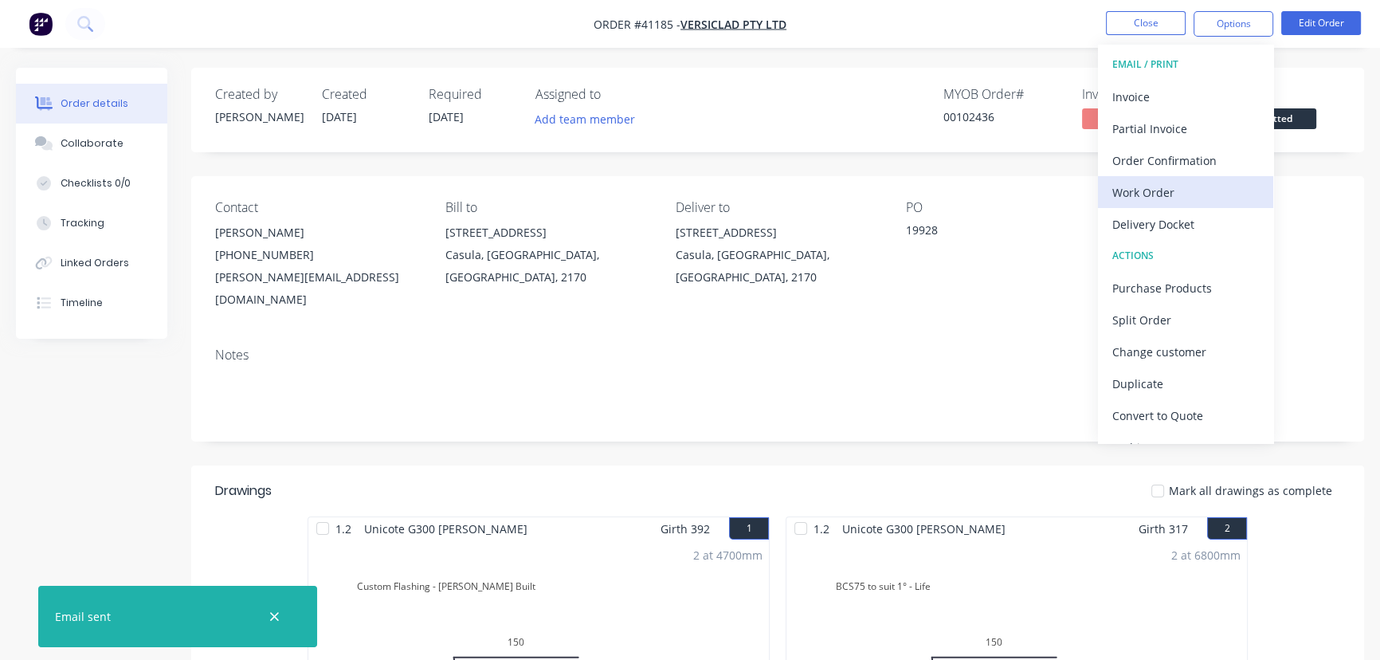
click at [1147, 190] on div "Work Order" at bounding box center [1185, 192] width 147 height 23
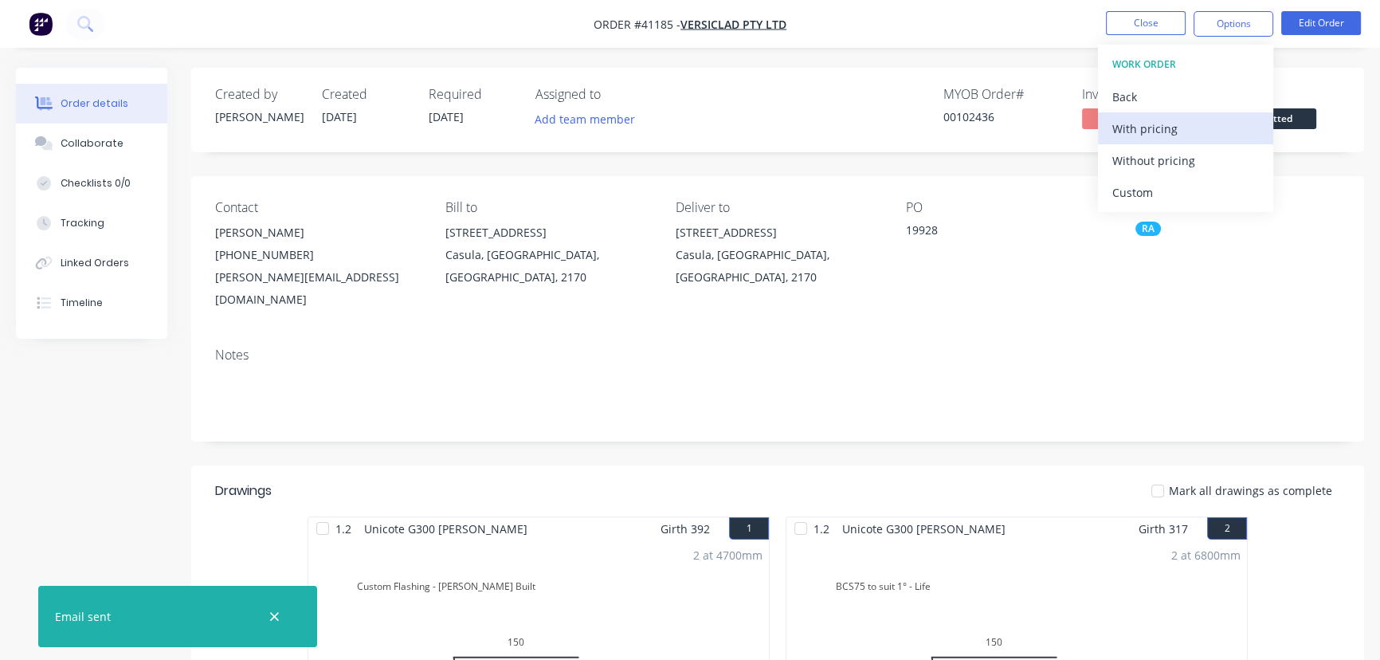
click at [1149, 127] on div "With pricing" at bounding box center [1185, 128] width 147 height 23
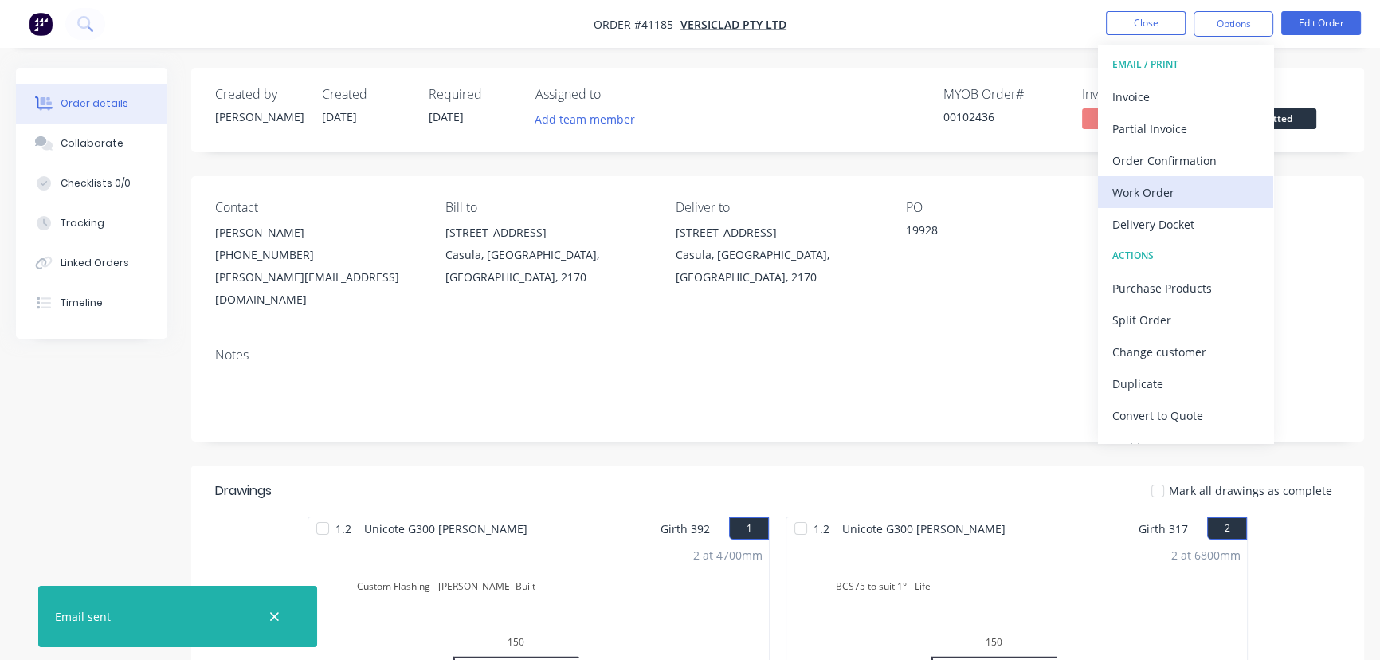
click at [1137, 189] on div "Work Order" at bounding box center [1185, 192] width 147 height 23
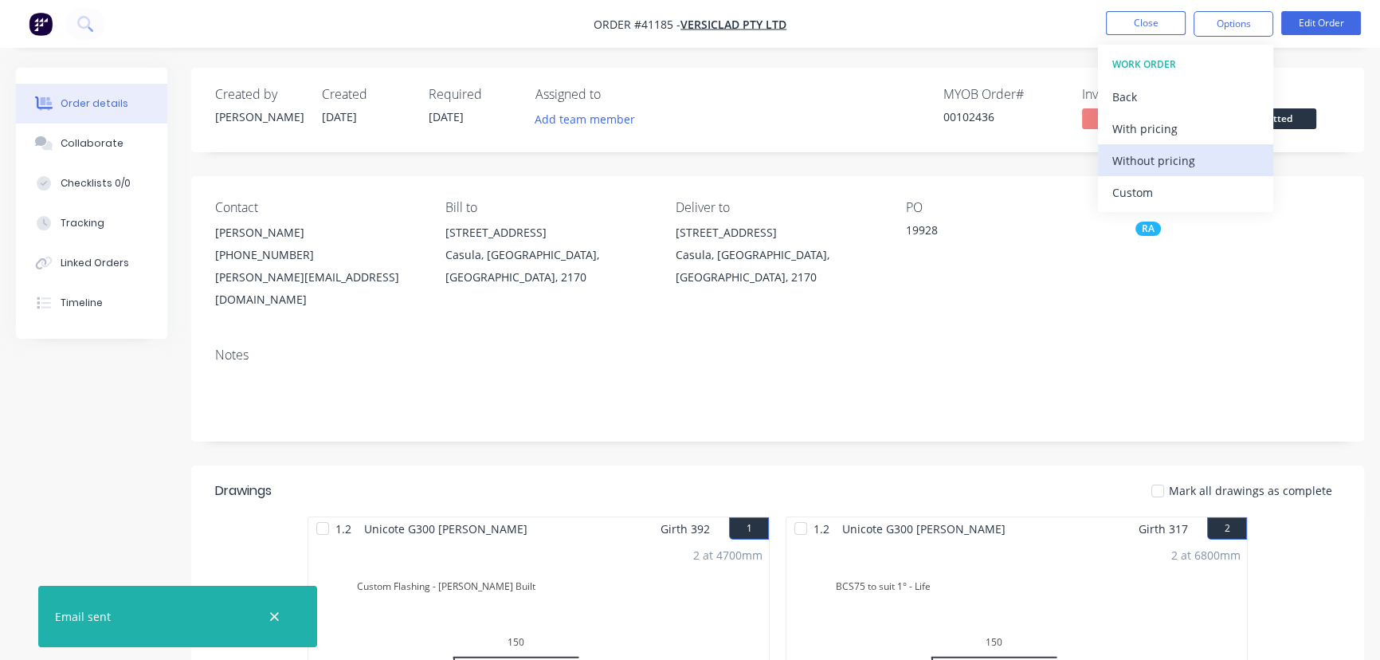
click at [1167, 155] on div "Without pricing" at bounding box center [1185, 160] width 147 height 23
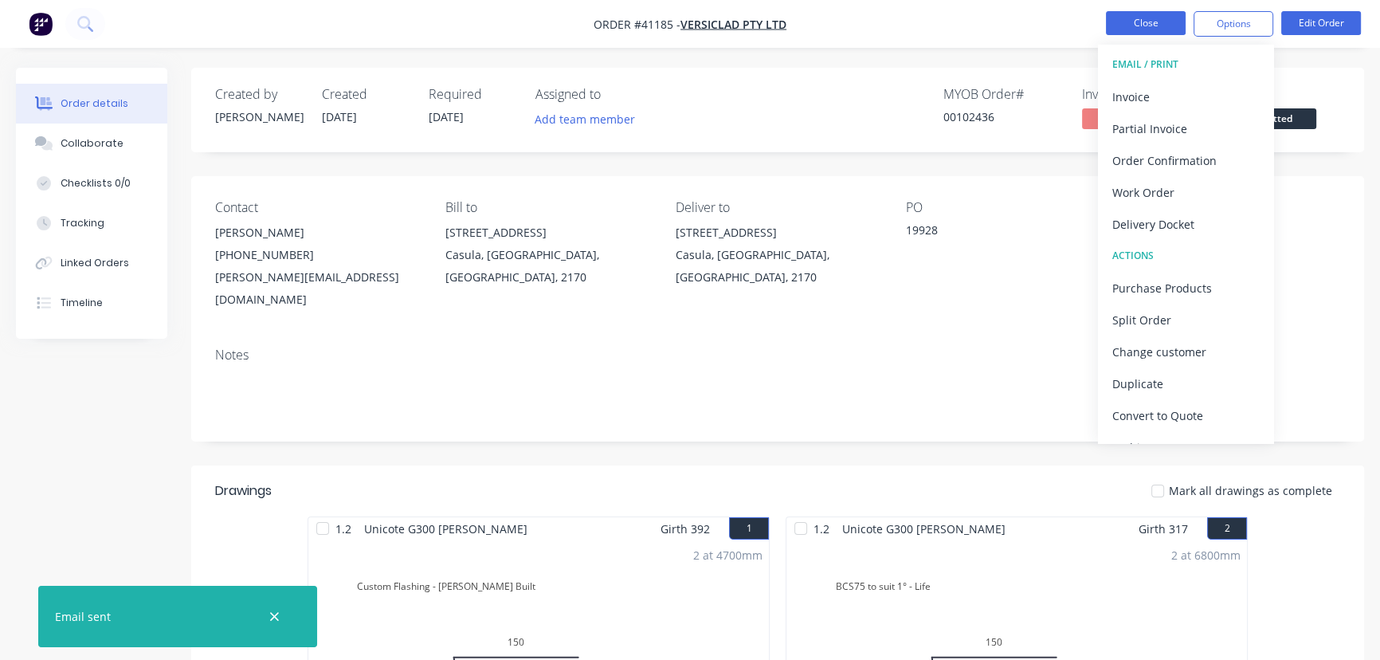
click at [1143, 23] on button "Close" at bounding box center [1146, 23] width 80 height 24
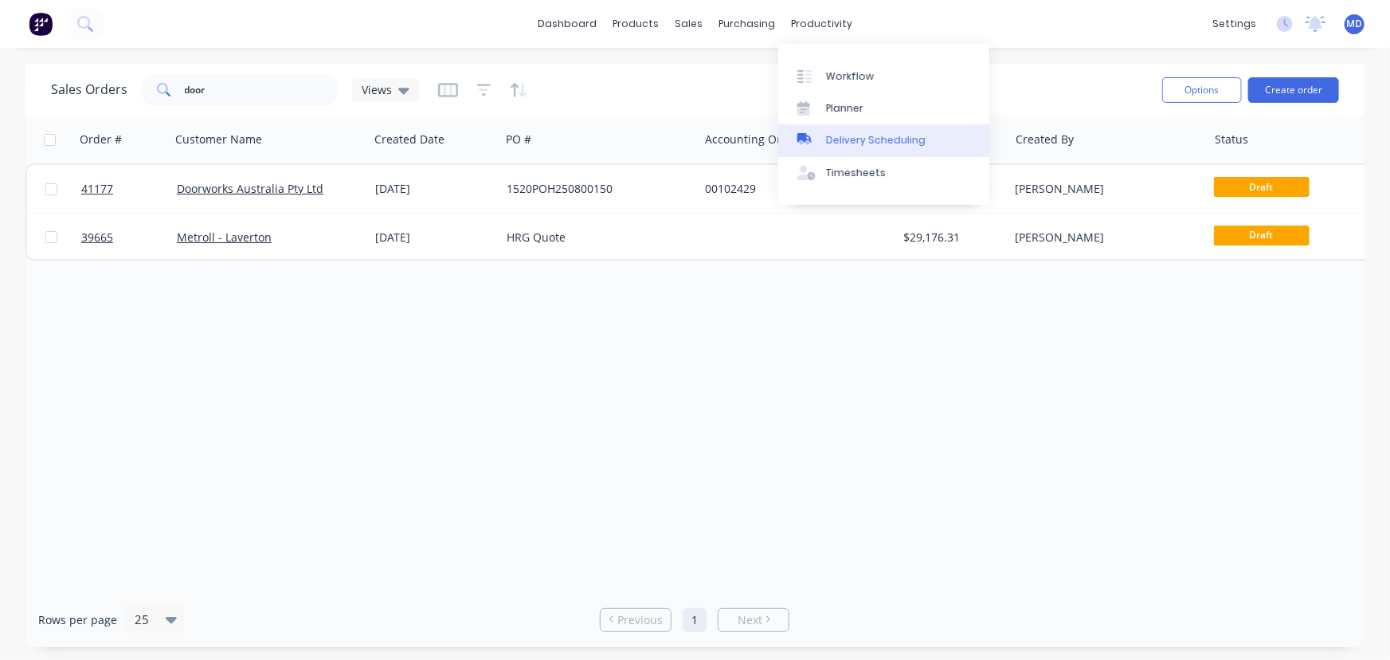
click at [898, 135] on div "Delivery Scheduling" at bounding box center [876, 140] width 100 height 14
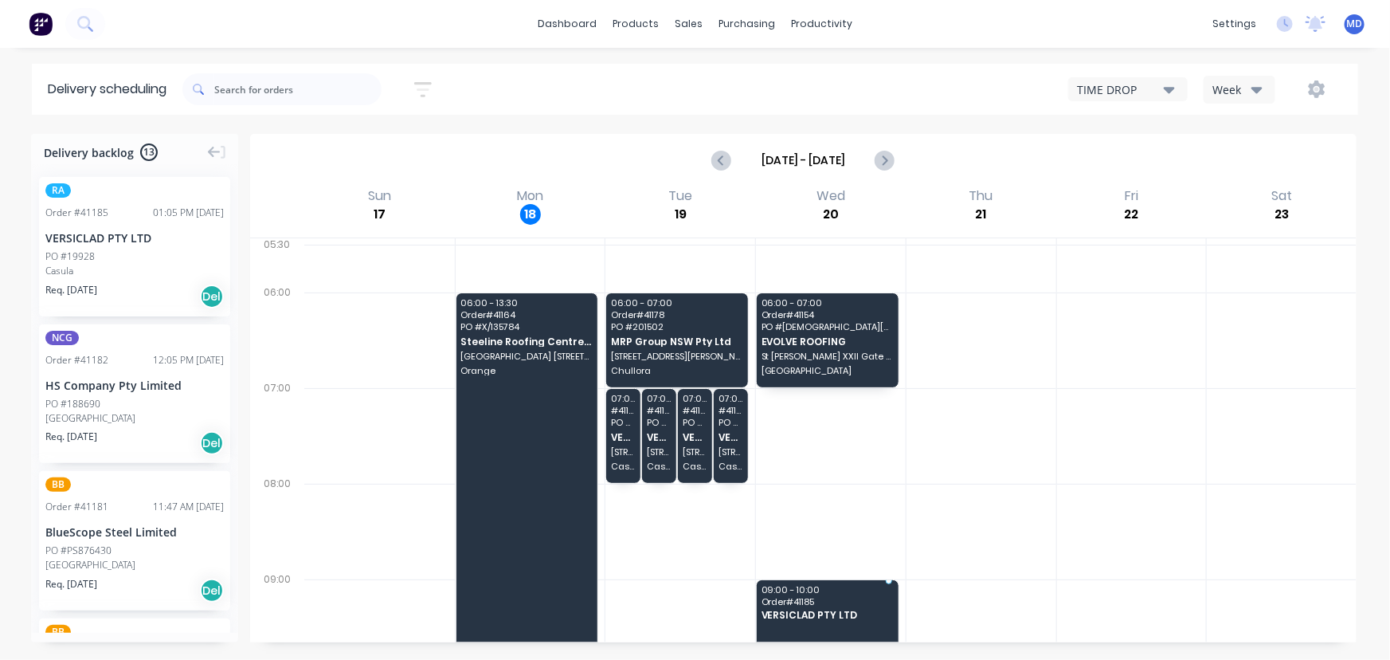
drag, startPoint x: 116, startPoint y: 250, endPoint x: 821, endPoint y: 582, distance: 778.8
click at [1235, 88] on div "Week" at bounding box center [1236, 89] width 46 height 17
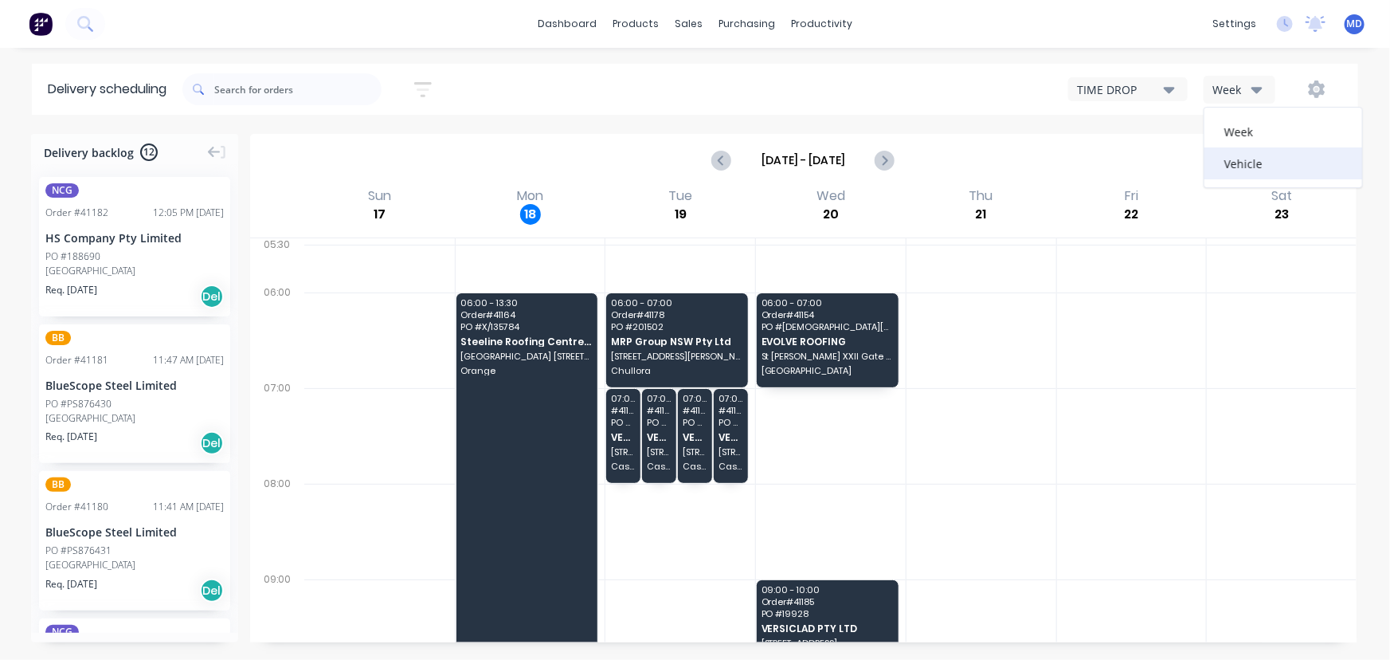
click at [1241, 155] on div "Vehicle" at bounding box center [1284, 163] width 158 height 32
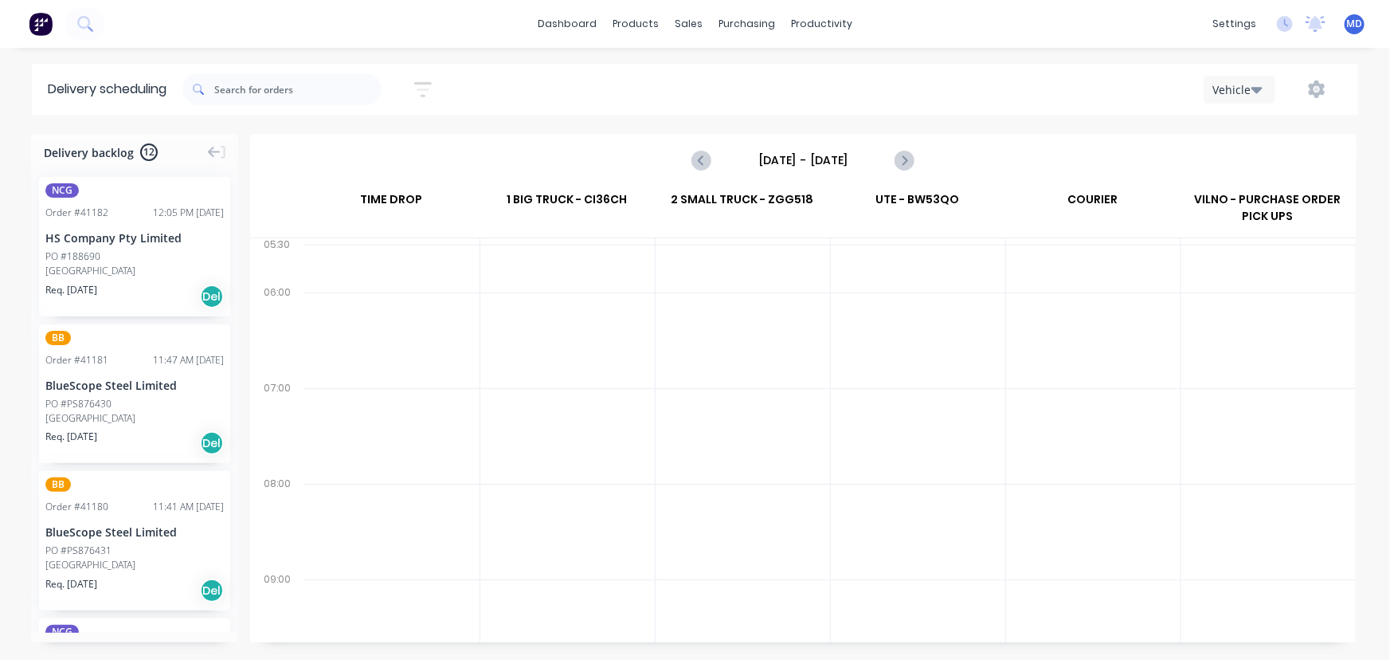
click at [804, 157] on input "[DATE] - [DATE]" at bounding box center [803, 160] width 158 height 24
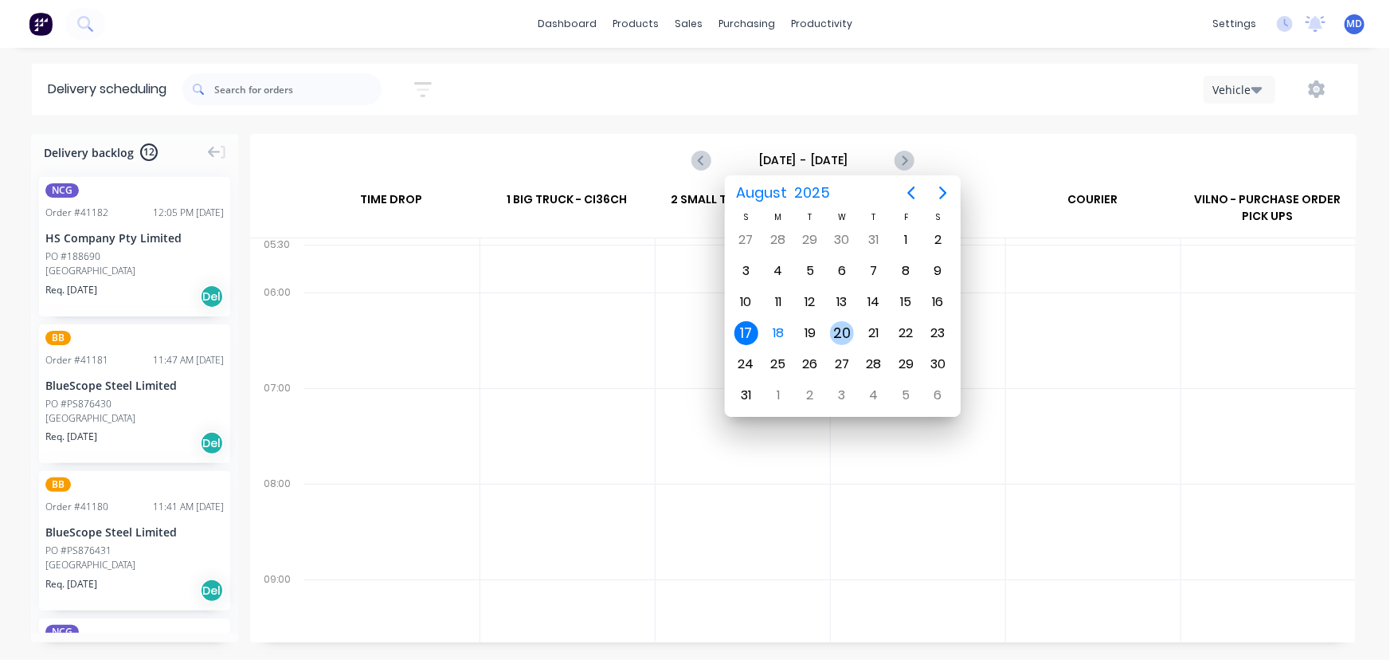
click at [849, 322] on div "20" at bounding box center [842, 333] width 24 height 24
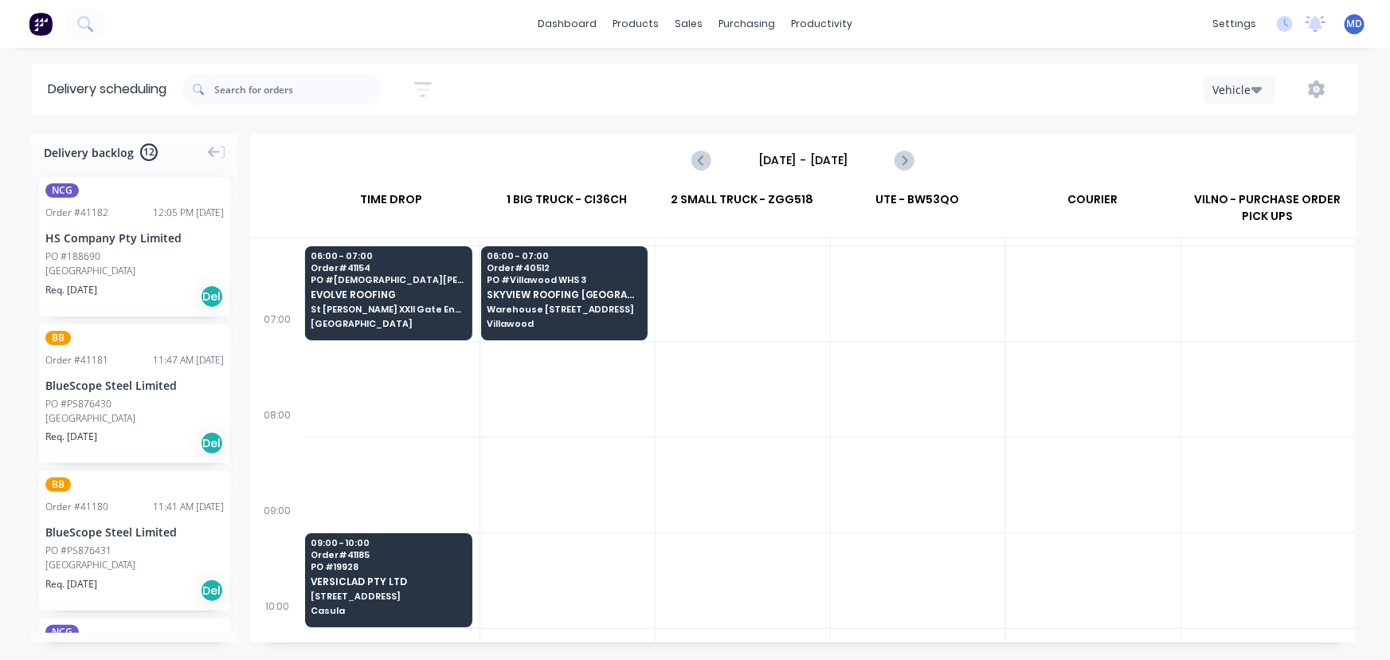
scroll to position [72, 0]
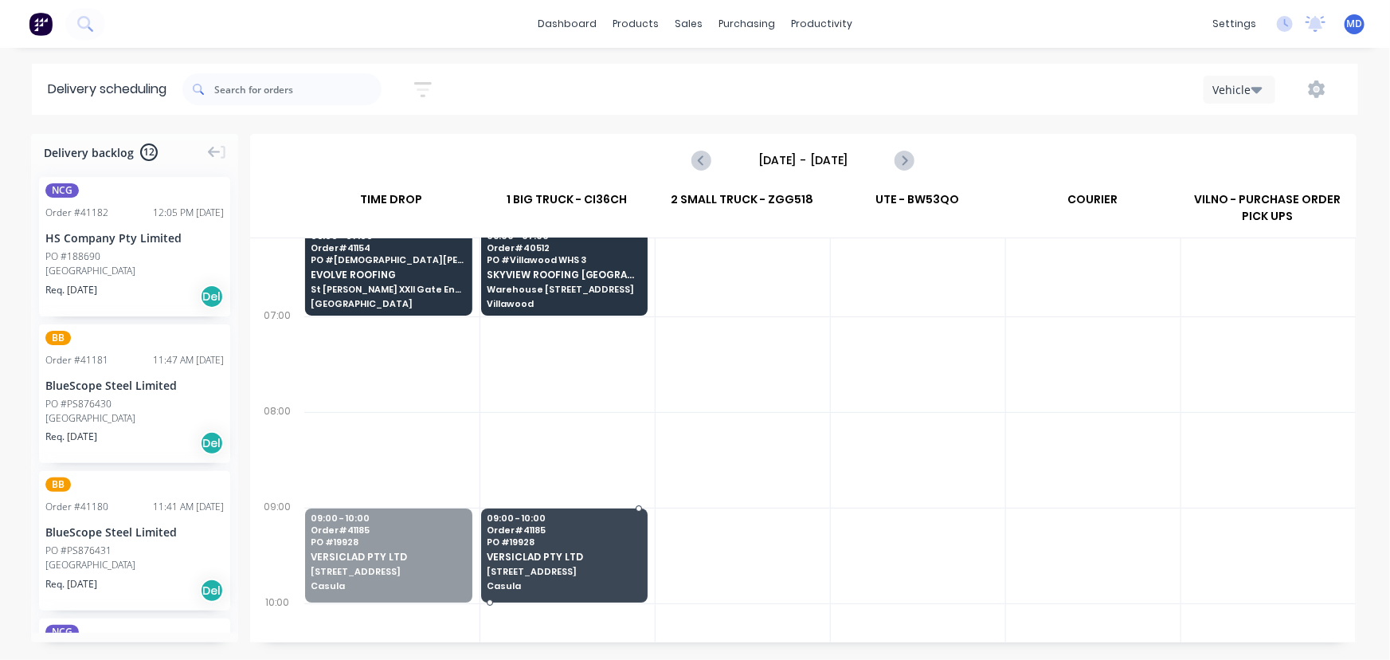
drag, startPoint x: 358, startPoint y: 555, endPoint x: 524, endPoint y: 558, distance: 166.6
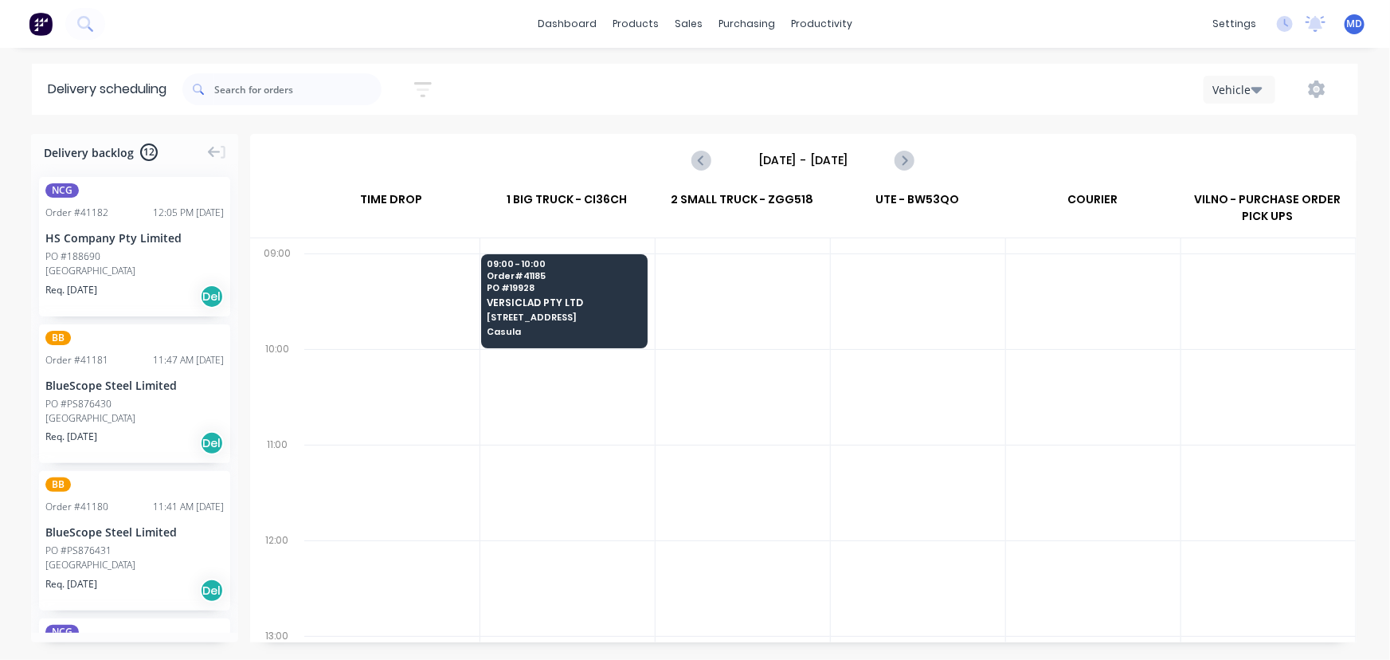
scroll to position [362, 0]
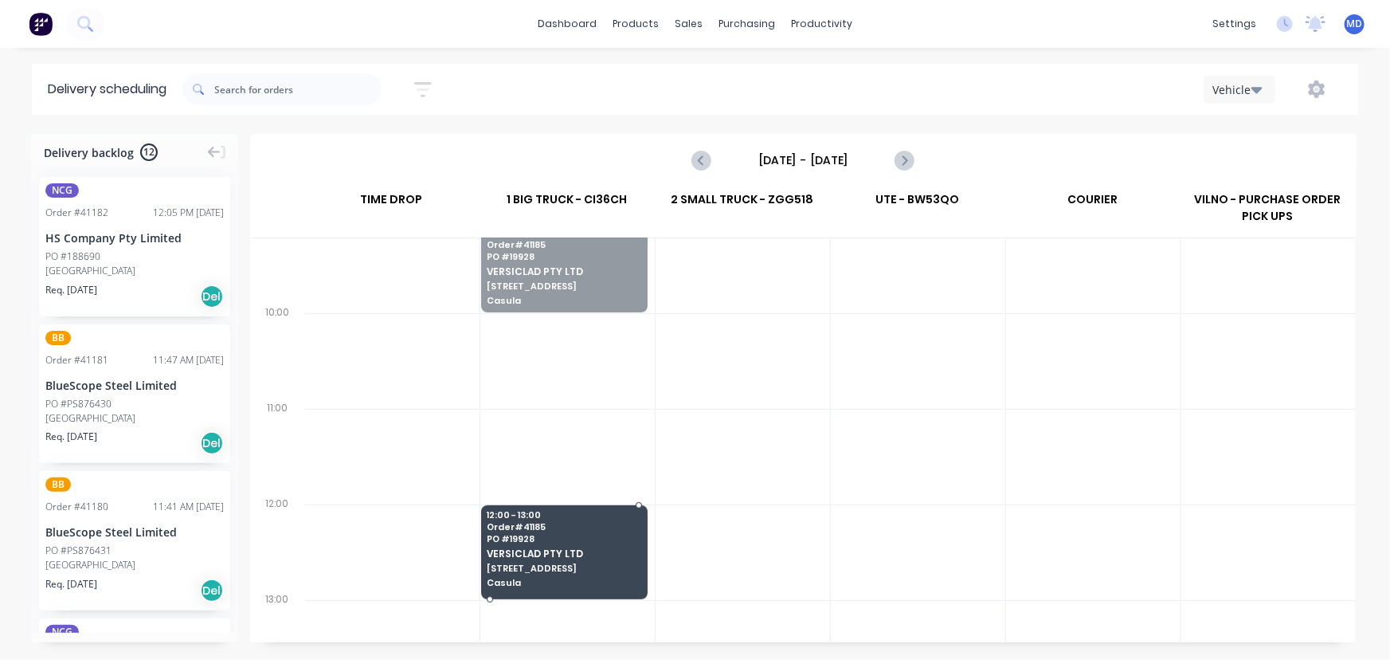
drag, startPoint x: 575, startPoint y: 279, endPoint x: 566, endPoint y: 550, distance: 271.1
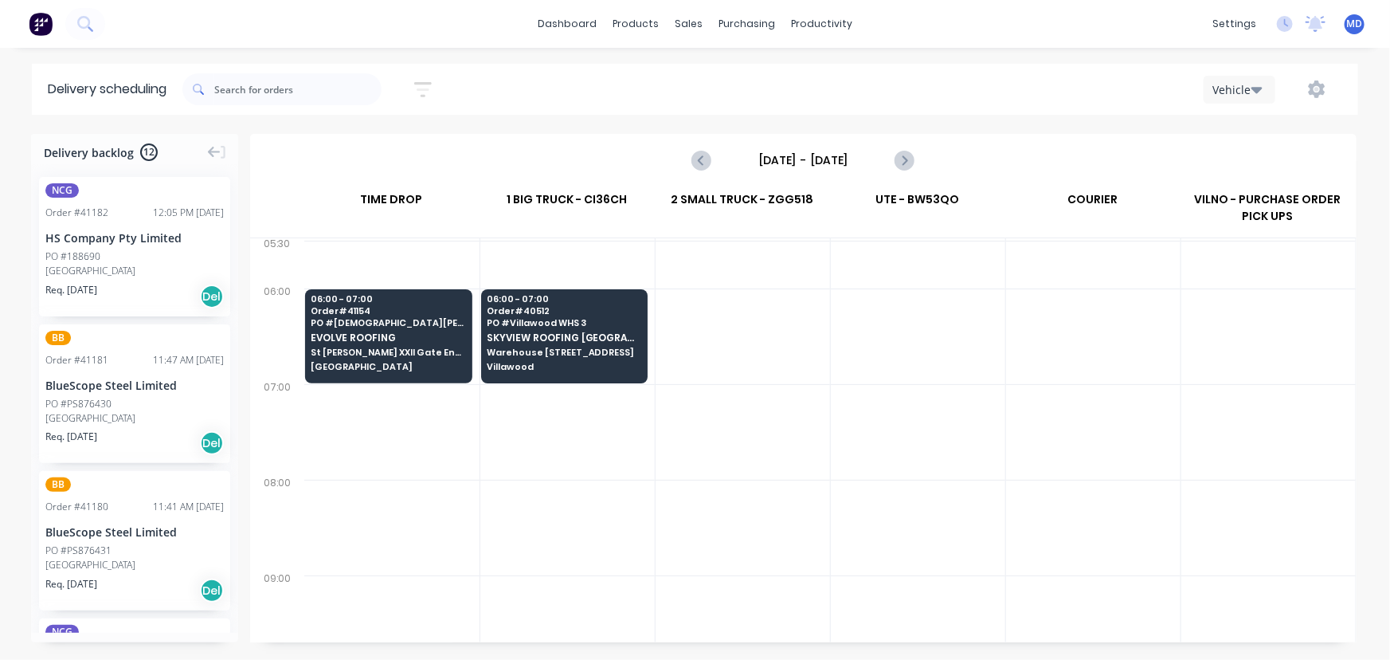
scroll to position [0, 0]
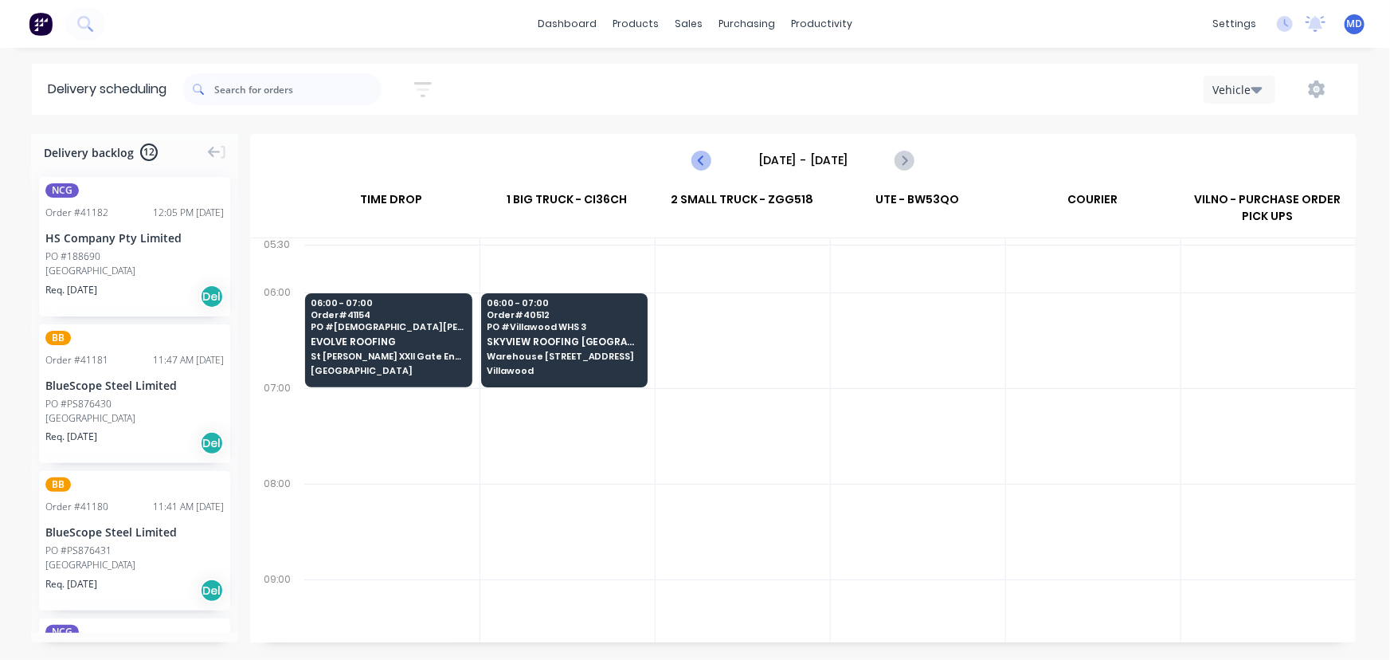
click at [702, 152] on icon "Previous page" at bounding box center [702, 160] width 19 height 19
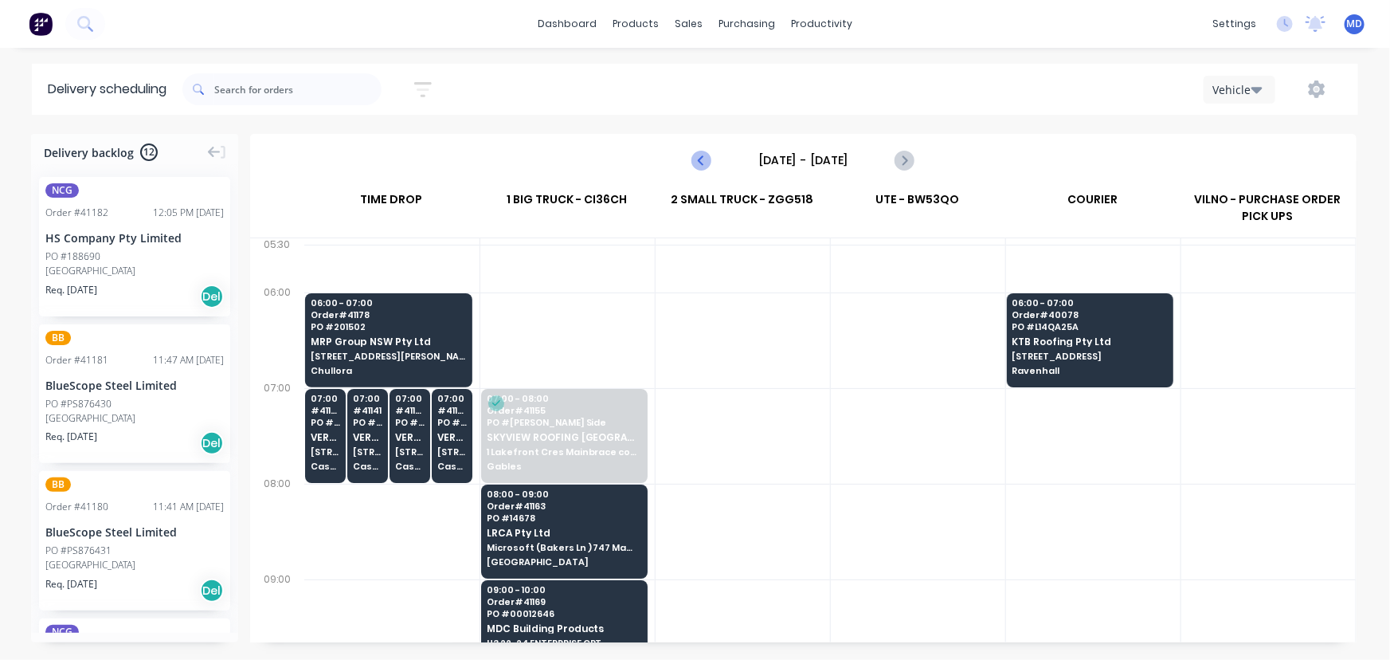
click at [702, 152] on icon "Previous page" at bounding box center [702, 160] width 19 height 19
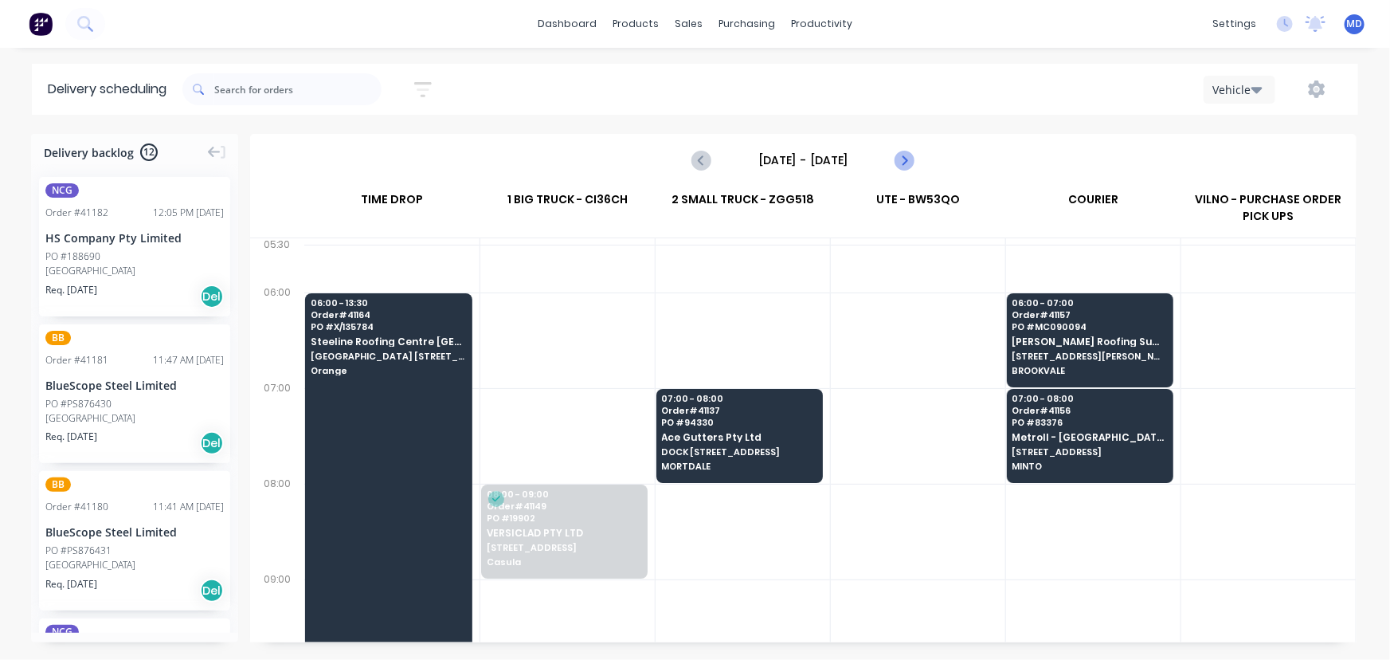
click at [908, 157] on icon "Next page" at bounding box center [904, 160] width 19 height 19
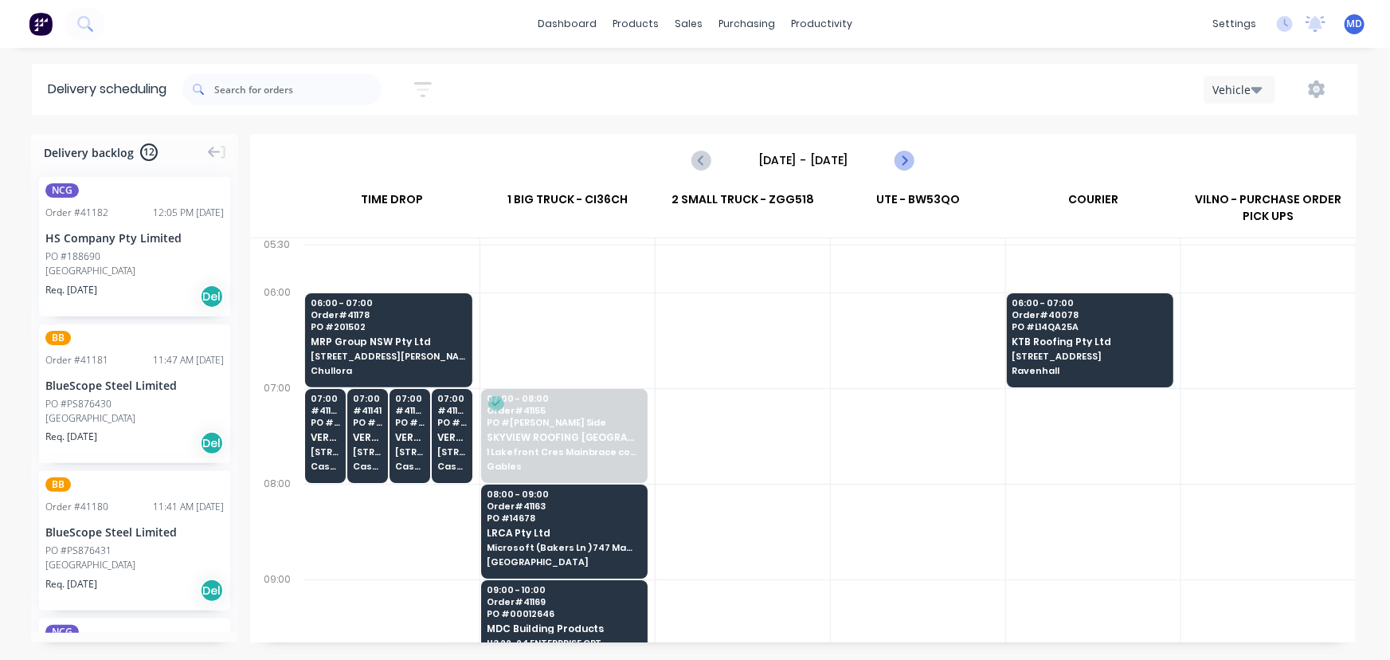
click at [908, 156] on icon "Next page" at bounding box center [904, 160] width 19 height 19
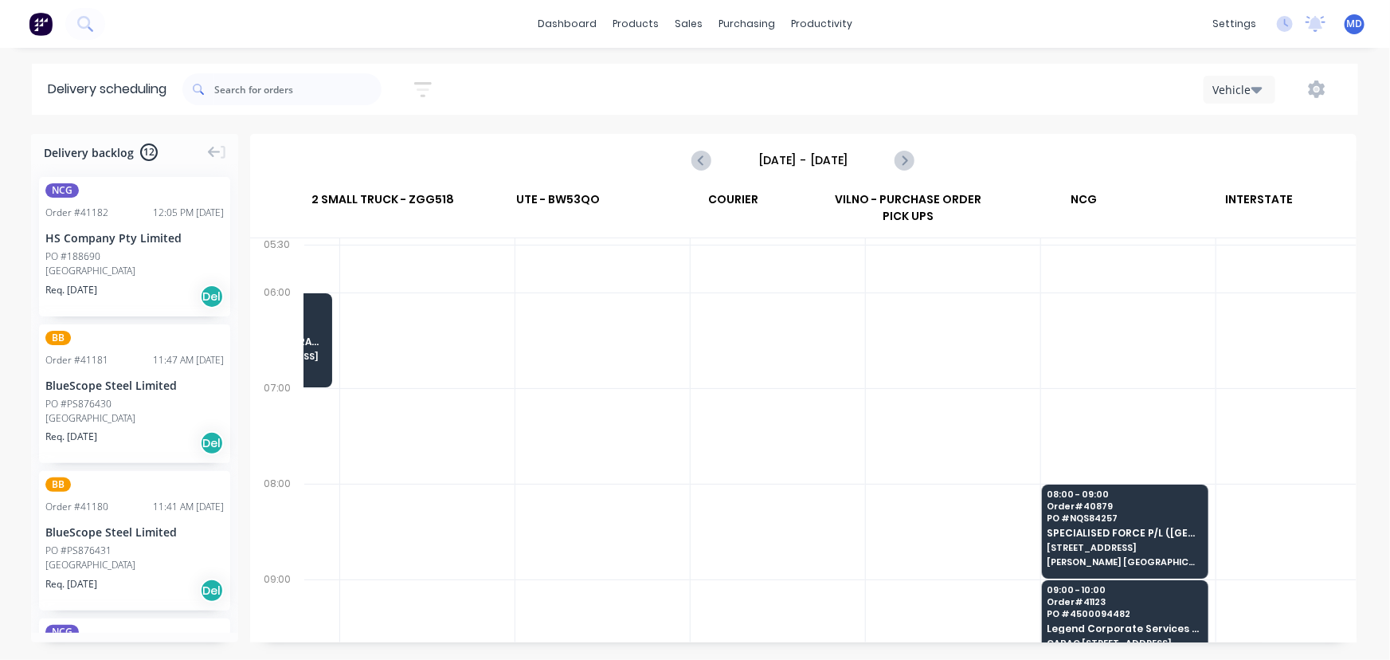
scroll to position [0, 359]
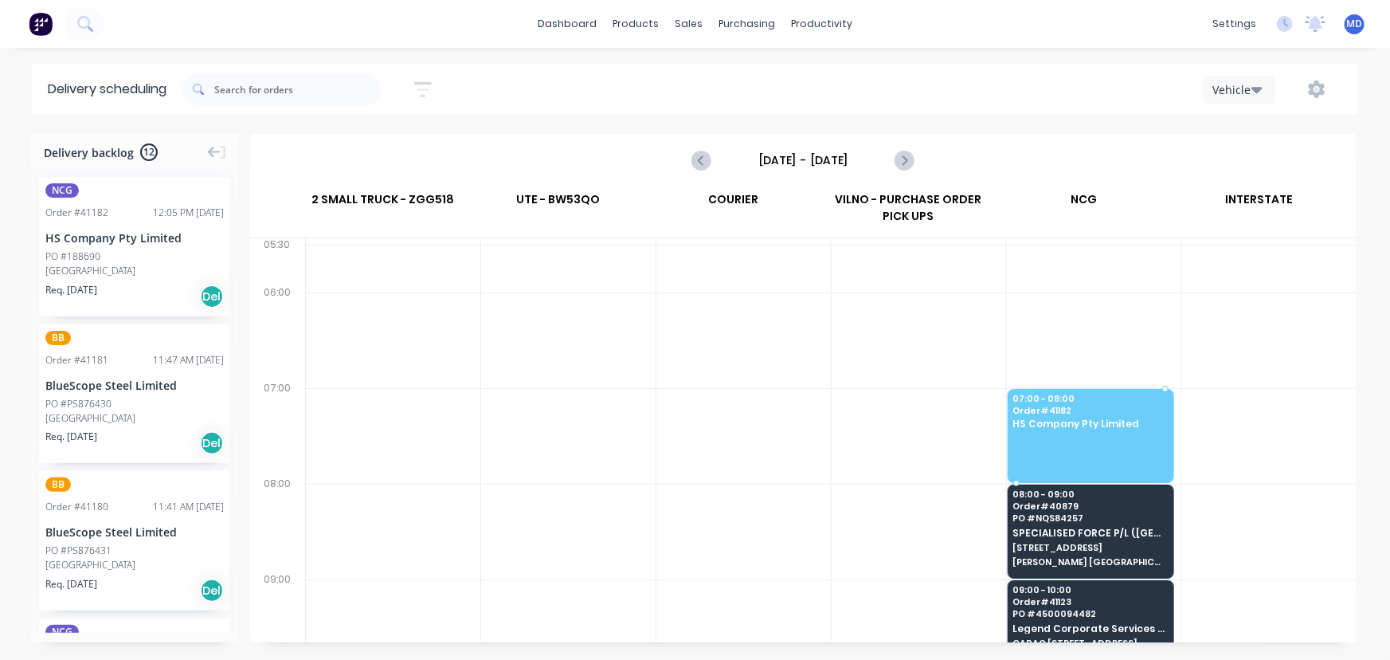
drag, startPoint x: 81, startPoint y: 250, endPoint x: 1080, endPoint y: 399, distance: 1009.5
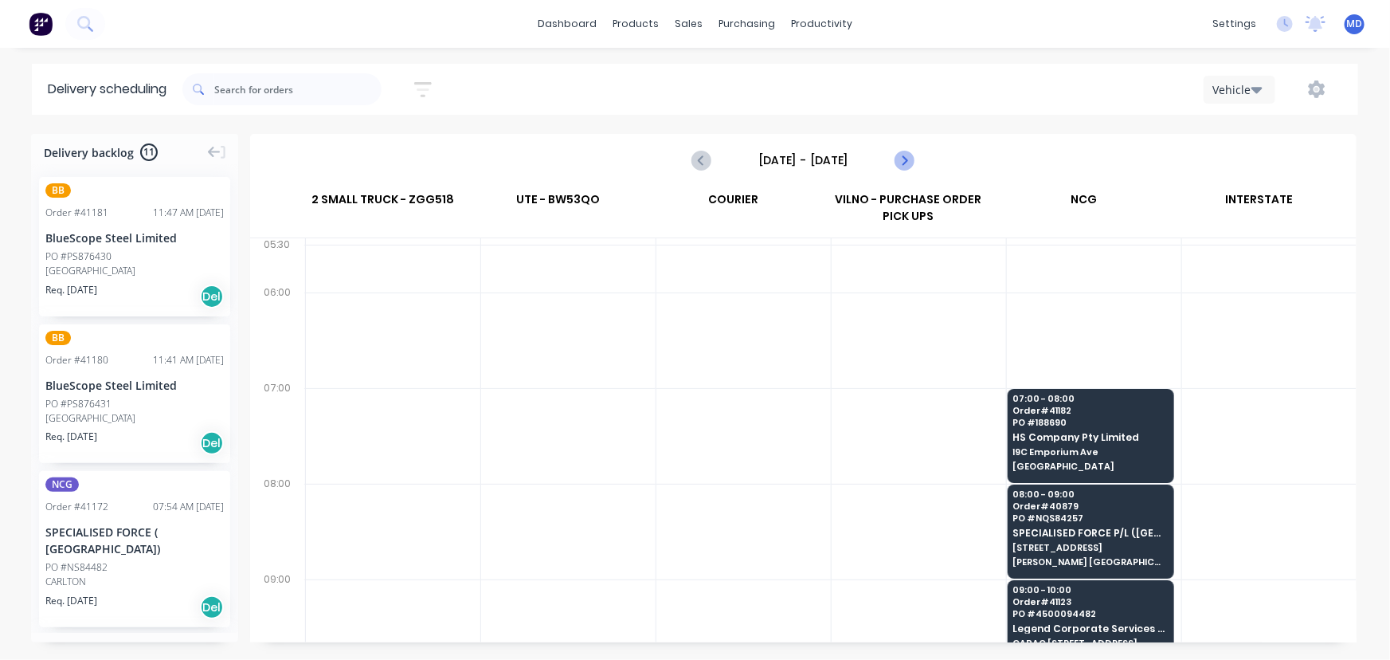
click at [904, 161] on icon "Next page" at bounding box center [903, 160] width 7 height 13
type input "Thursday - 21/08/25"
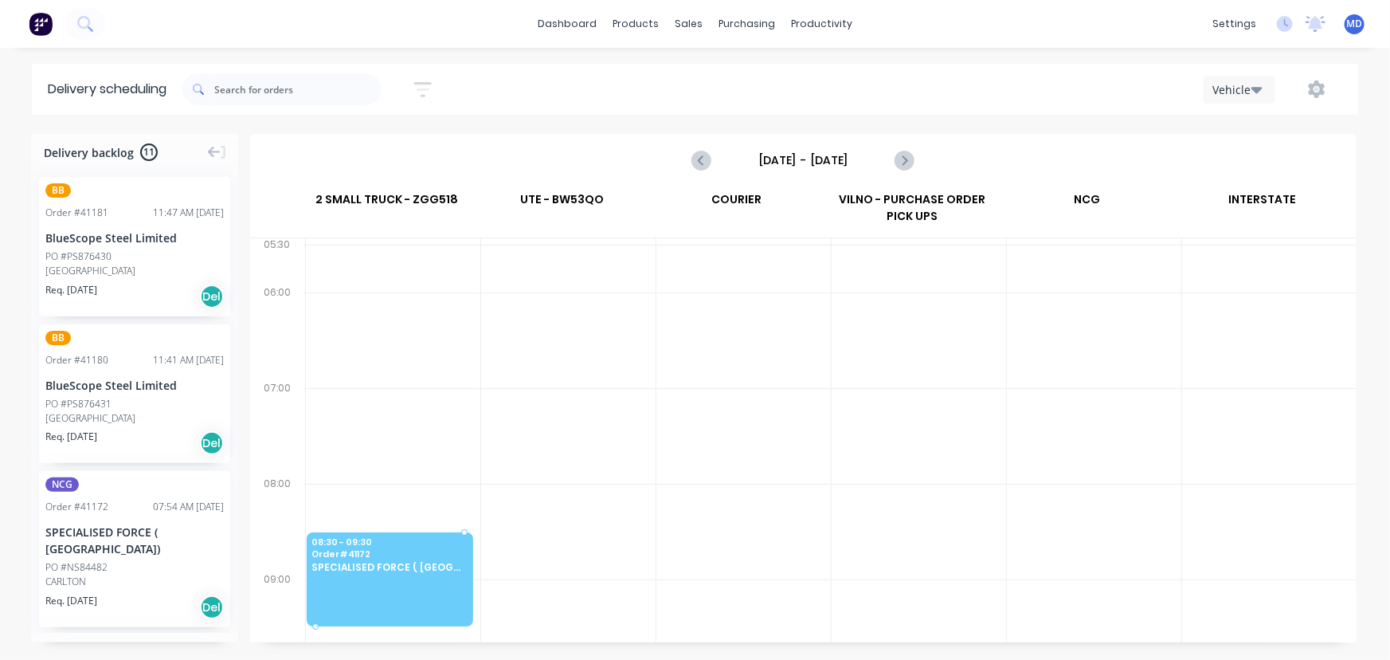
scroll to position [39, 356]
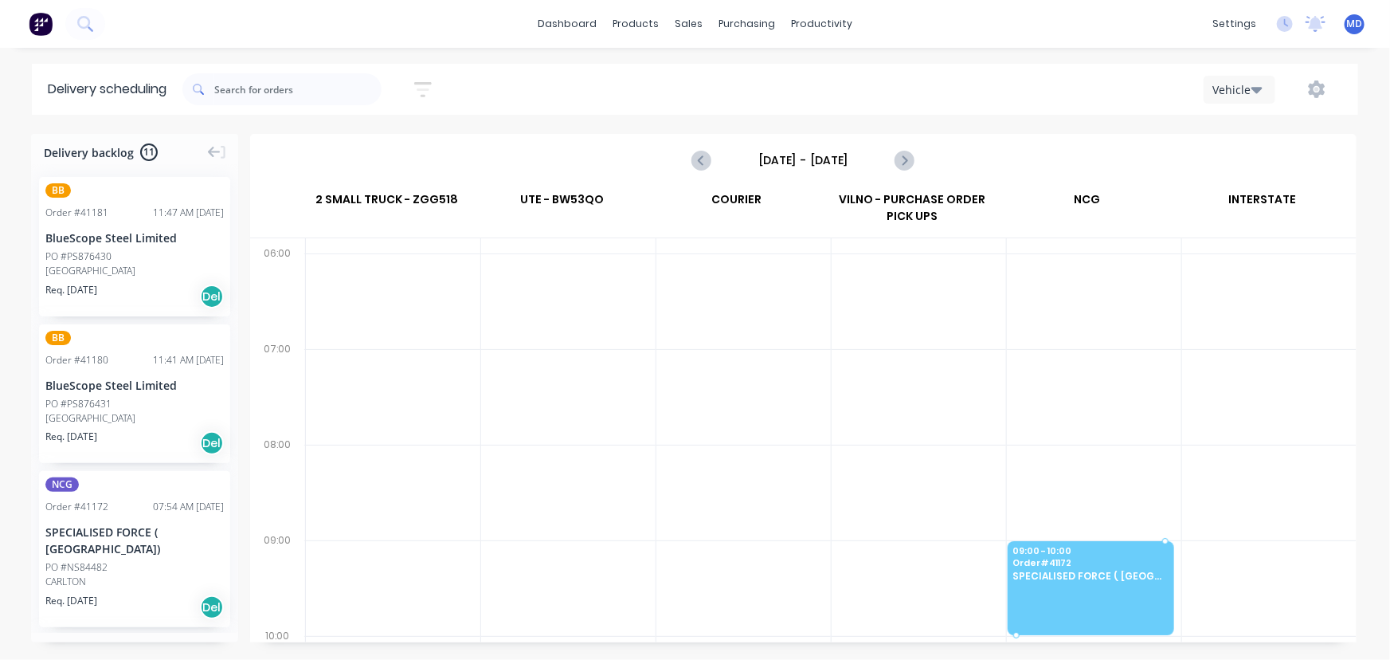
drag, startPoint x: 96, startPoint y: 550, endPoint x: 1102, endPoint y: 576, distance: 1005.9
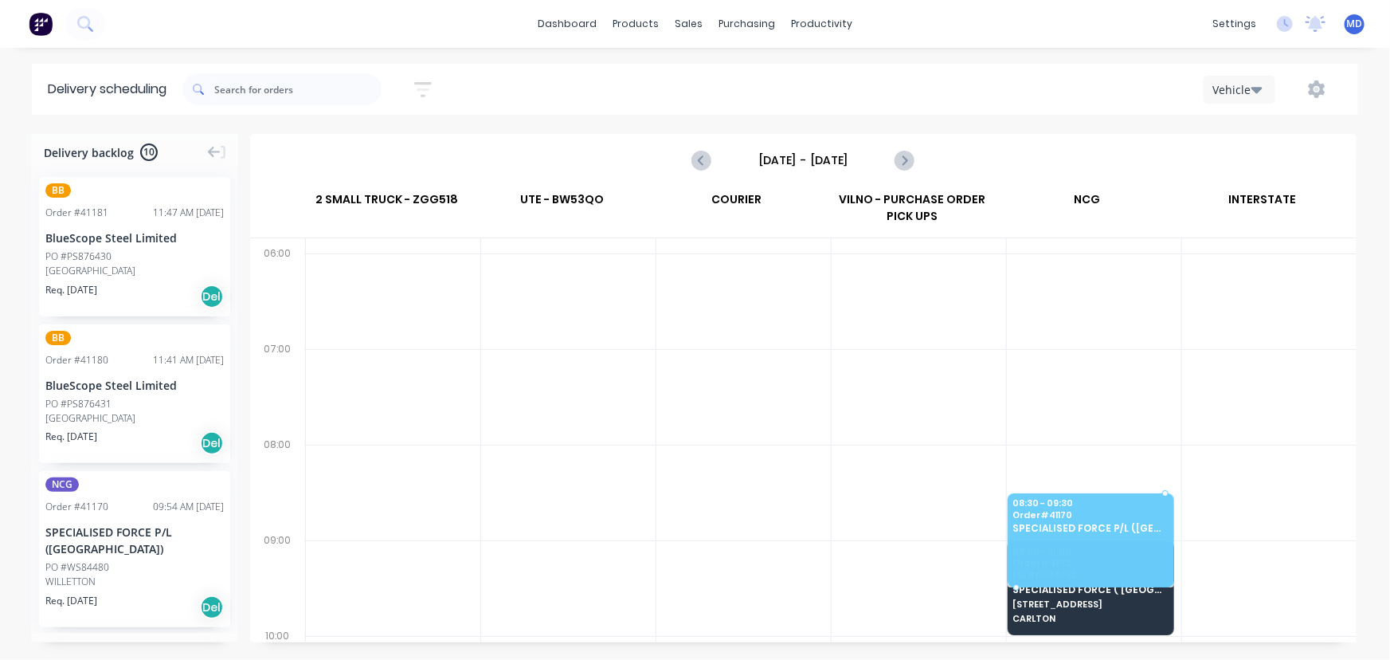
drag, startPoint x: 91, startPoint y: 547, endPoint x: 1070, endPoint y: 496, distance: 980.6
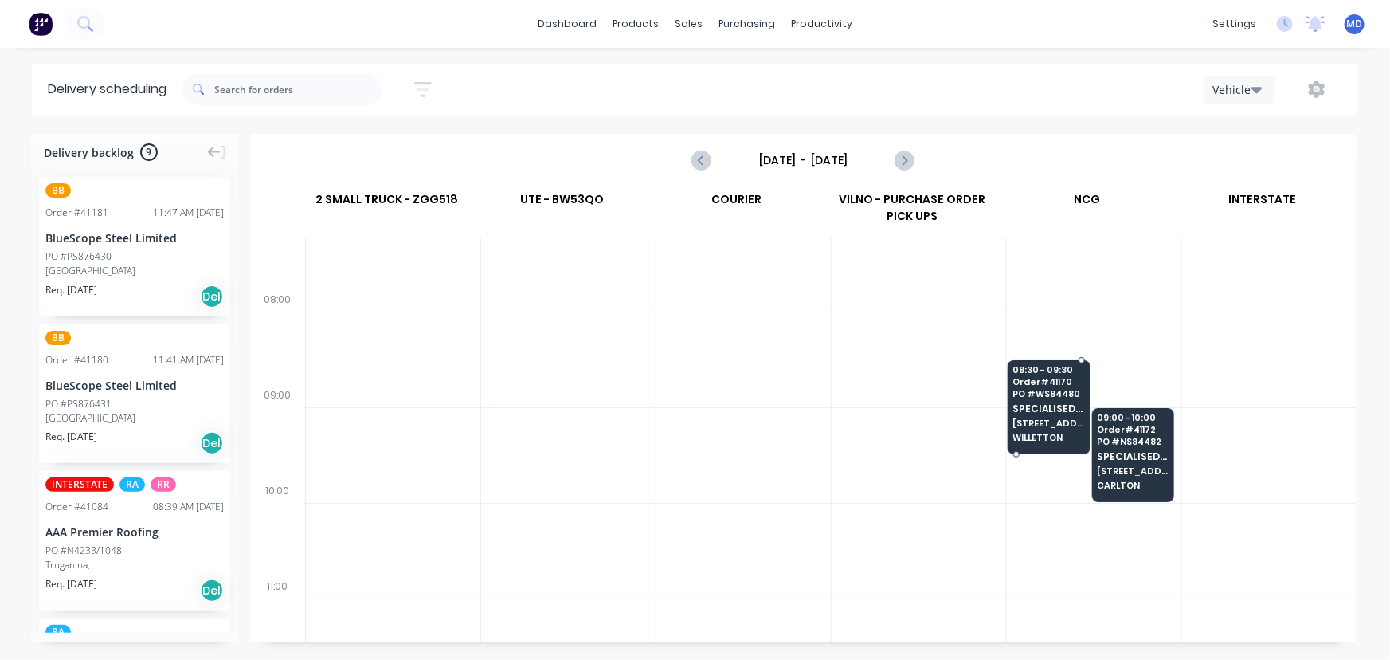
scroll to position [183, 356]
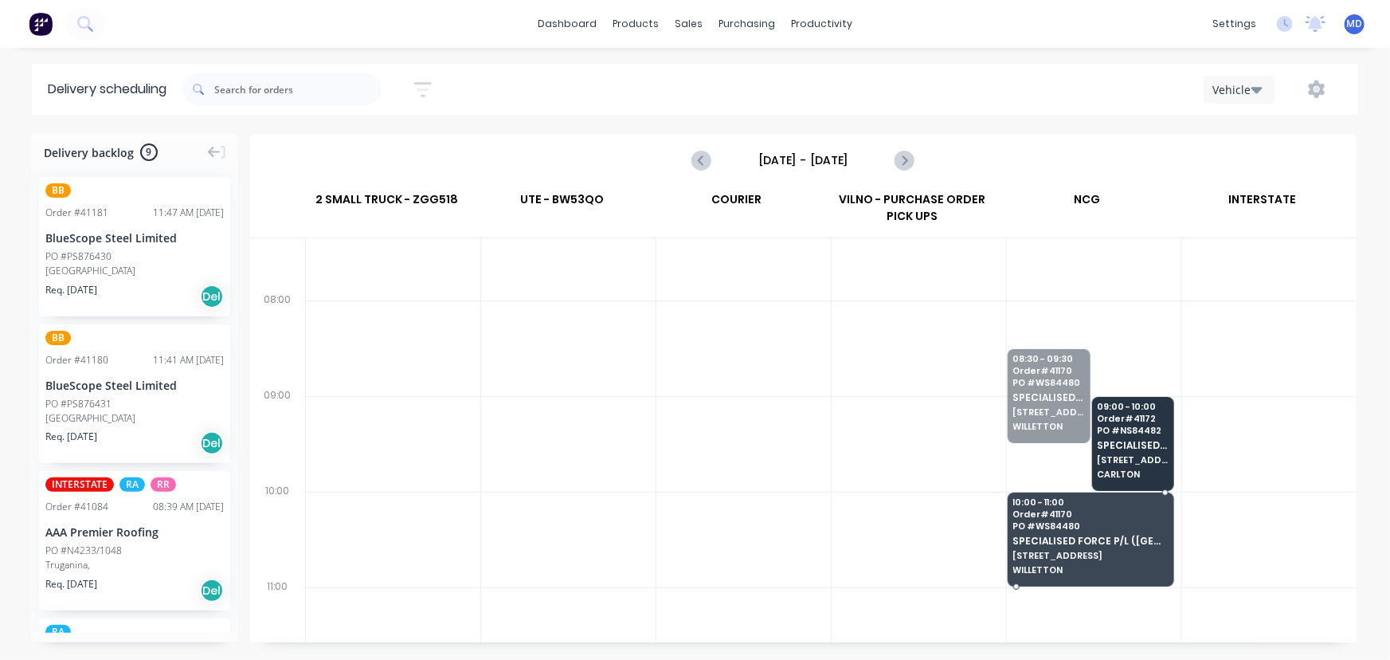
drag, startPoint x: 1034, startPoint y: 397, endPoint x: 1053, endPoint y: 518, distance: 122.6
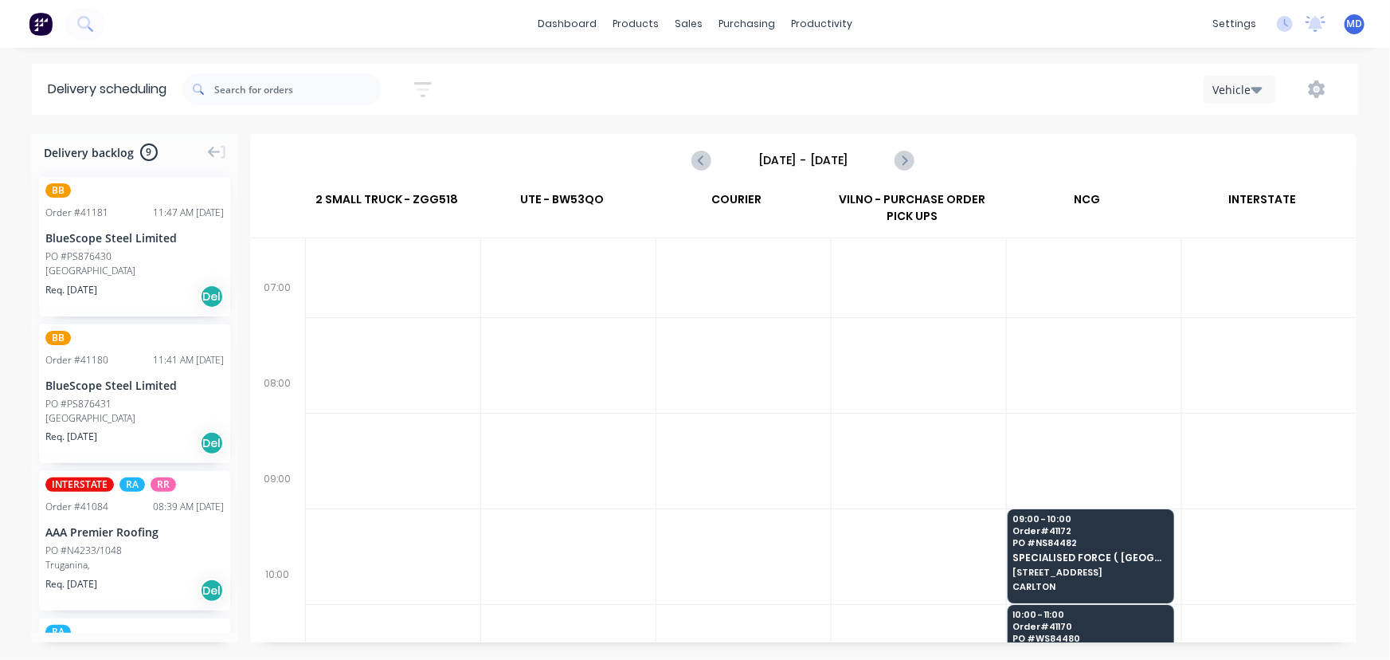
scroll to position [0, 356]
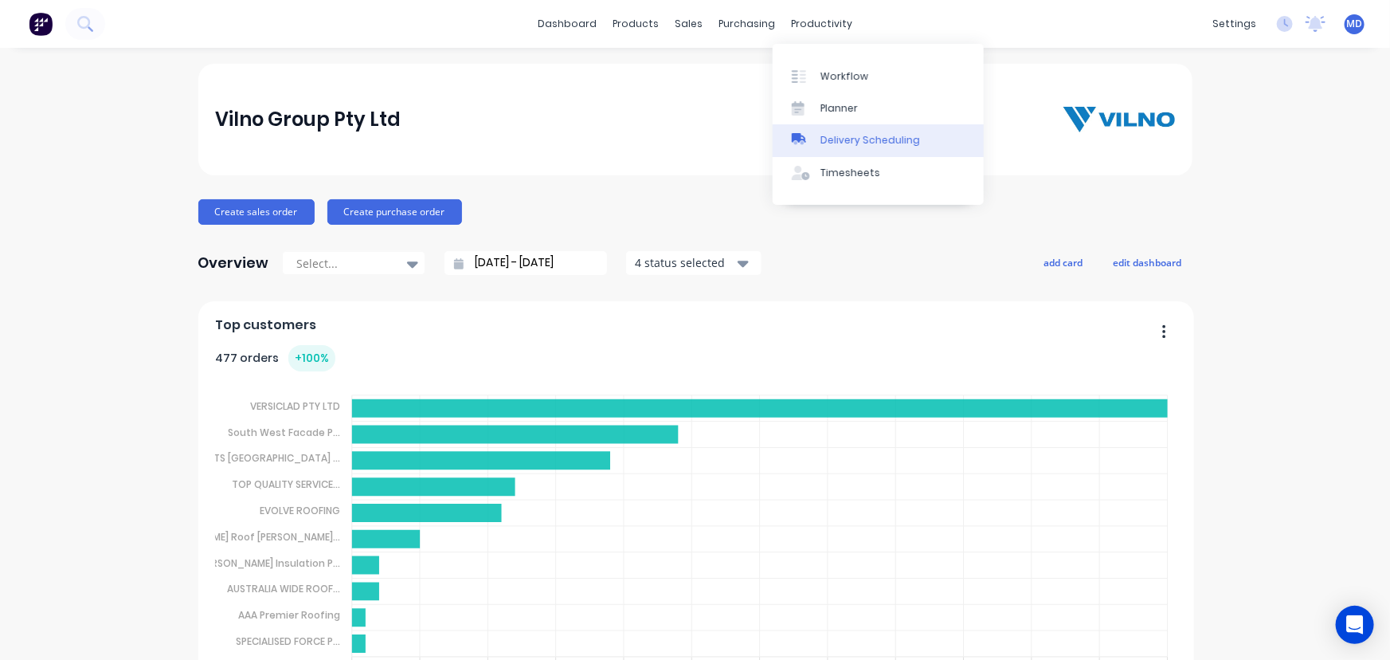
click at [899, 139] on div "Delivery Scheduling" at bounding box center [871, 140] width 100 height 14
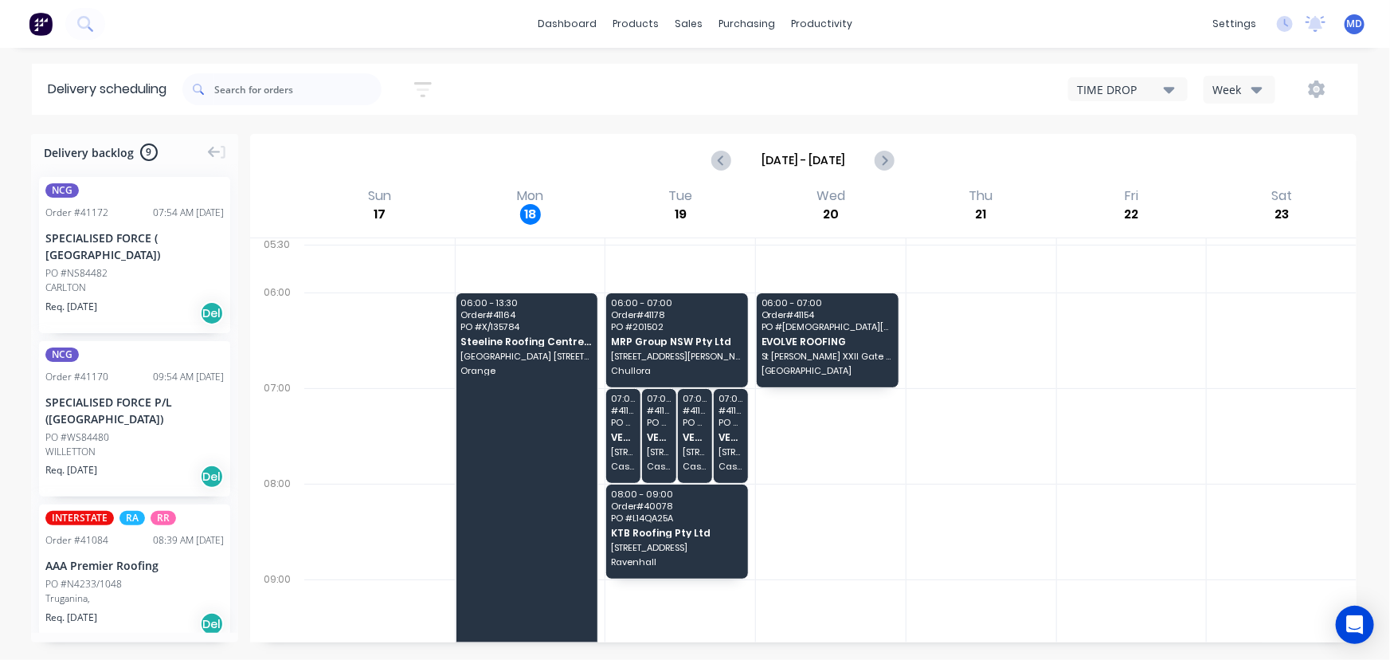
click at [1259, 81] on button "Week" at bounding box center [1240, 90] width 72 height 28
click at [1245, 157] on div "Vehicle" at bounding box center [1284, 163] width 158 height 32
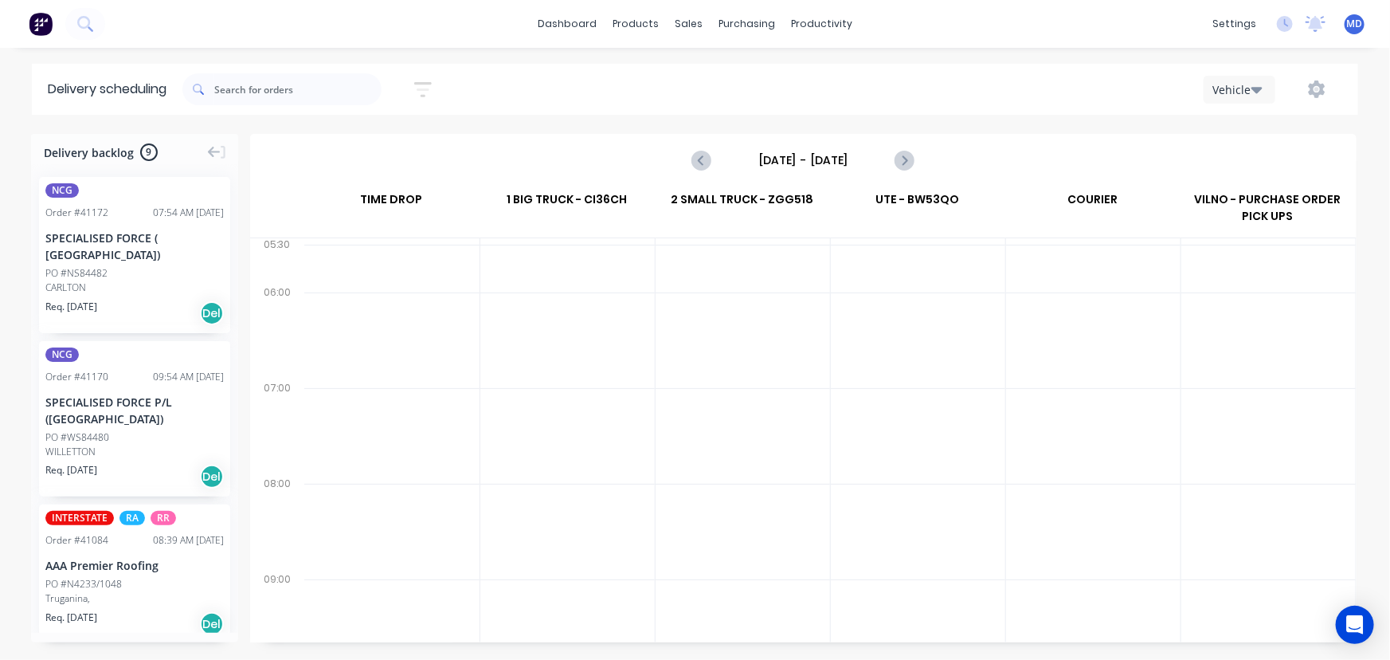
drag, startPoint x: 803, startPoint y: 159, endPoint x: 804, endPoint y: 167, distance: 8.0
click at [803, 165] on input "[DATE] - [DATE]" at bounding box center [803, 160] width 158 height 24
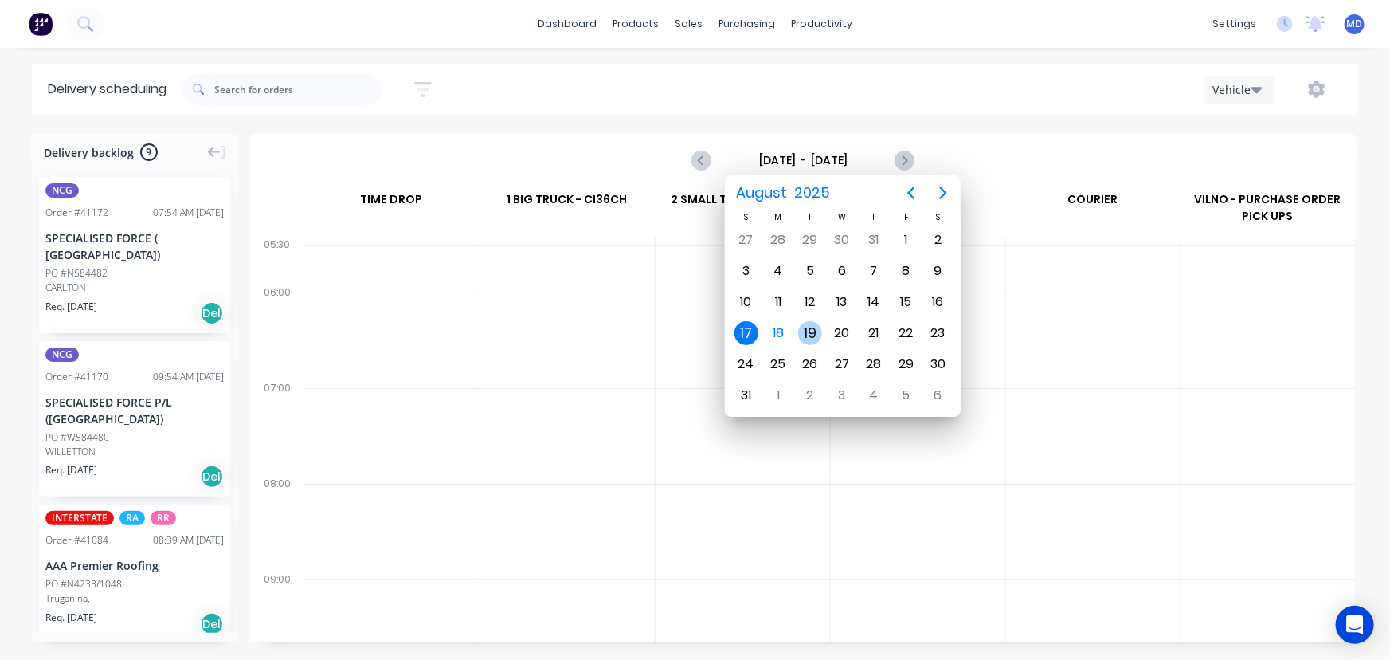
click at [811, 327] on div "19" at bounding box center [810, 333] width 24 height 24
type input "Tuesday - 19/08/25"
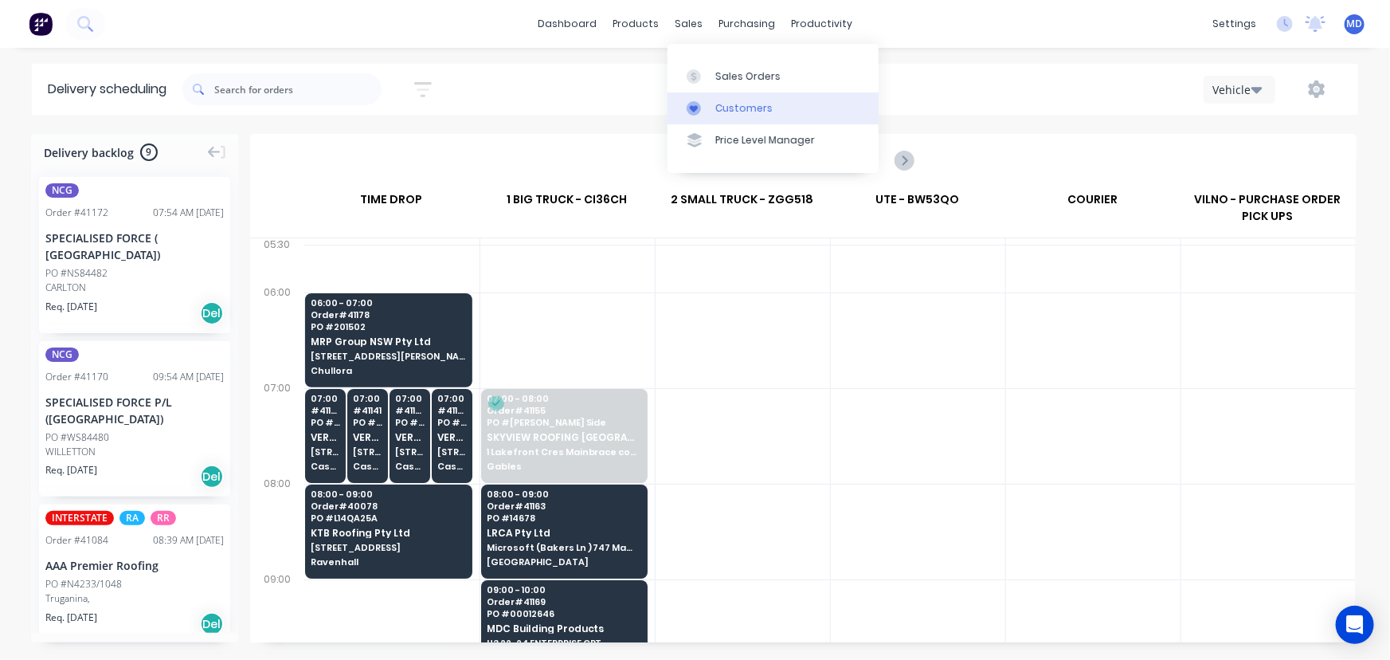
click at [754, 102] on div "Customers" at bounding box center [744, 108] width 57 height 14
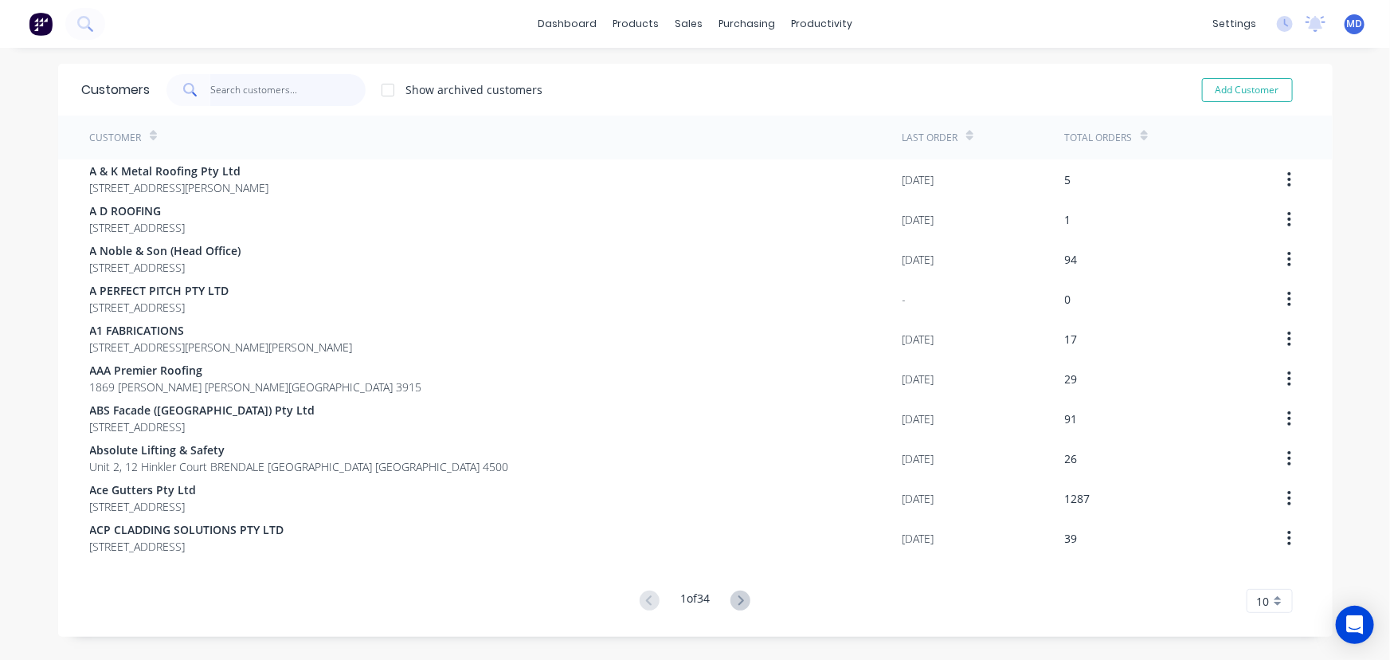
drag, startPoint x: 285, startPoint y: 87, endPoint x: 276, endPoint y: 76, distance: 14.1
click at [284, 87] on input "text" at bounding box center [287, 90] width 155 height 32
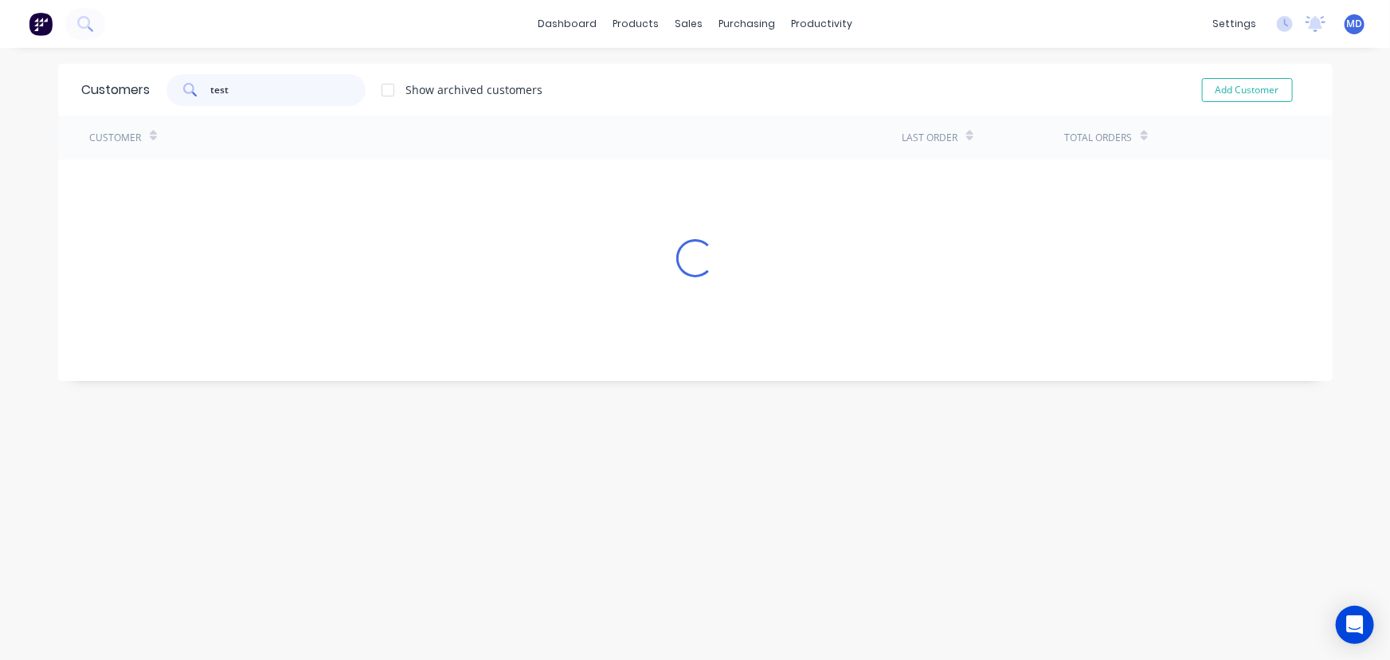
type input "test"
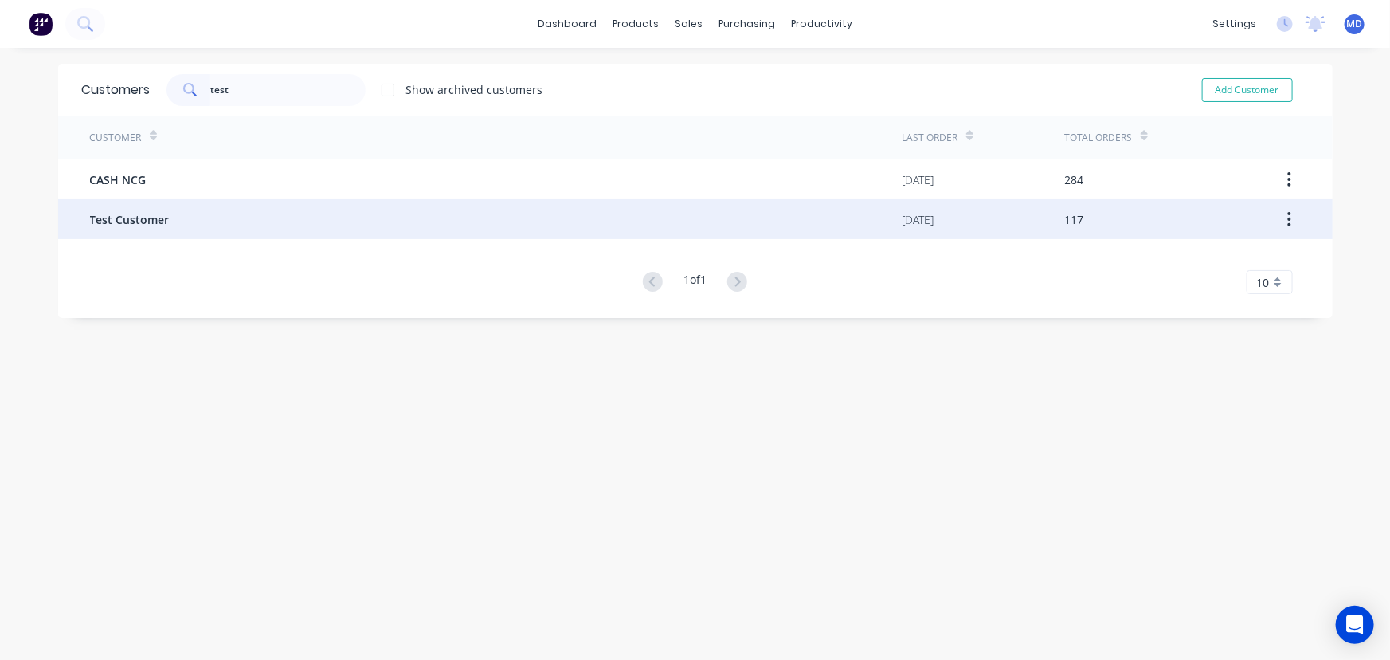
click at [207, 225] on div "Test Customer" at bounding box center [496, 219] width 813 height 40
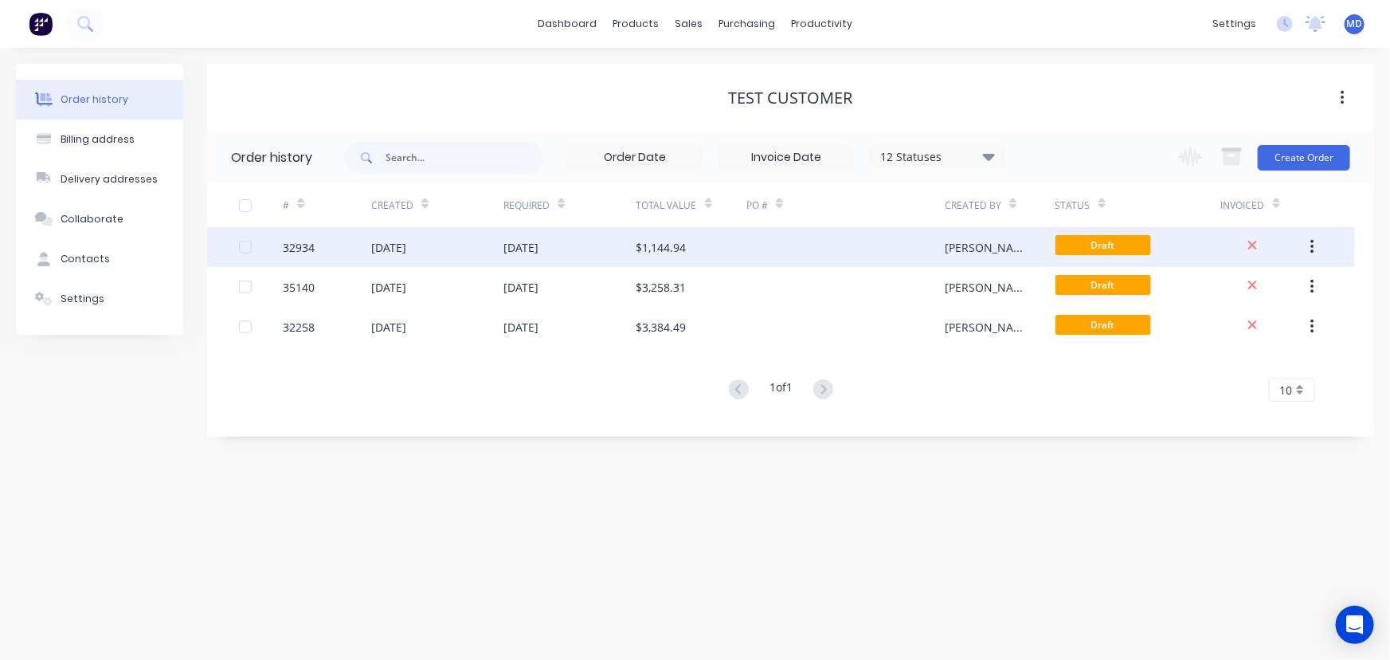
click at [885, 240] on div at bounding box center [846, 247] width 198 height 40
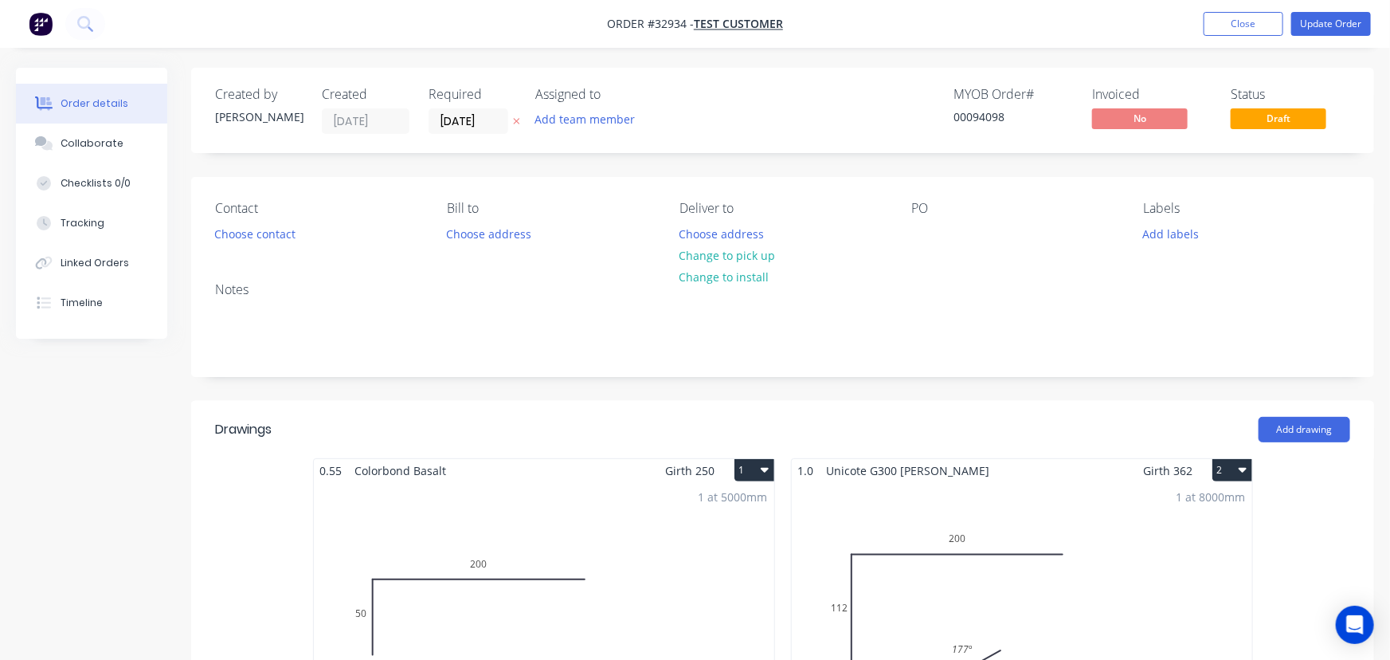
type input "$13.69"
type input "$27.38"
type input "$18.20"
type input "$480.48"
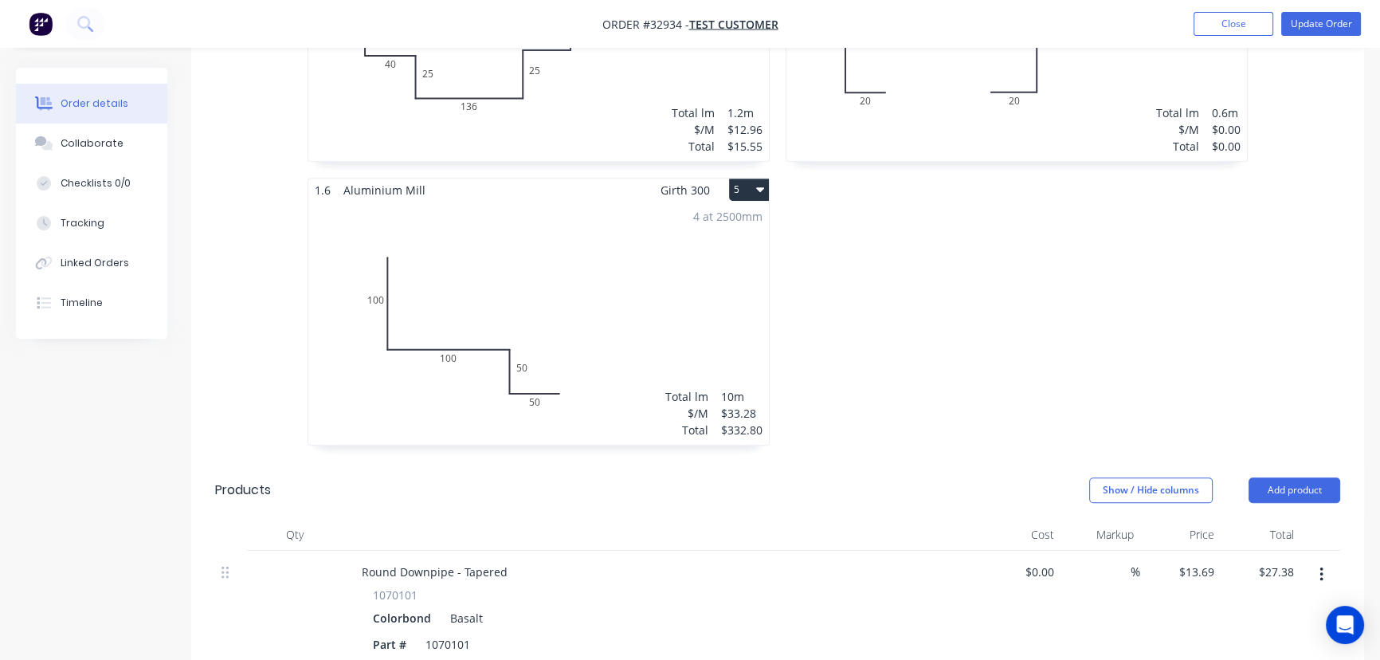
scroll to position [869, 0]
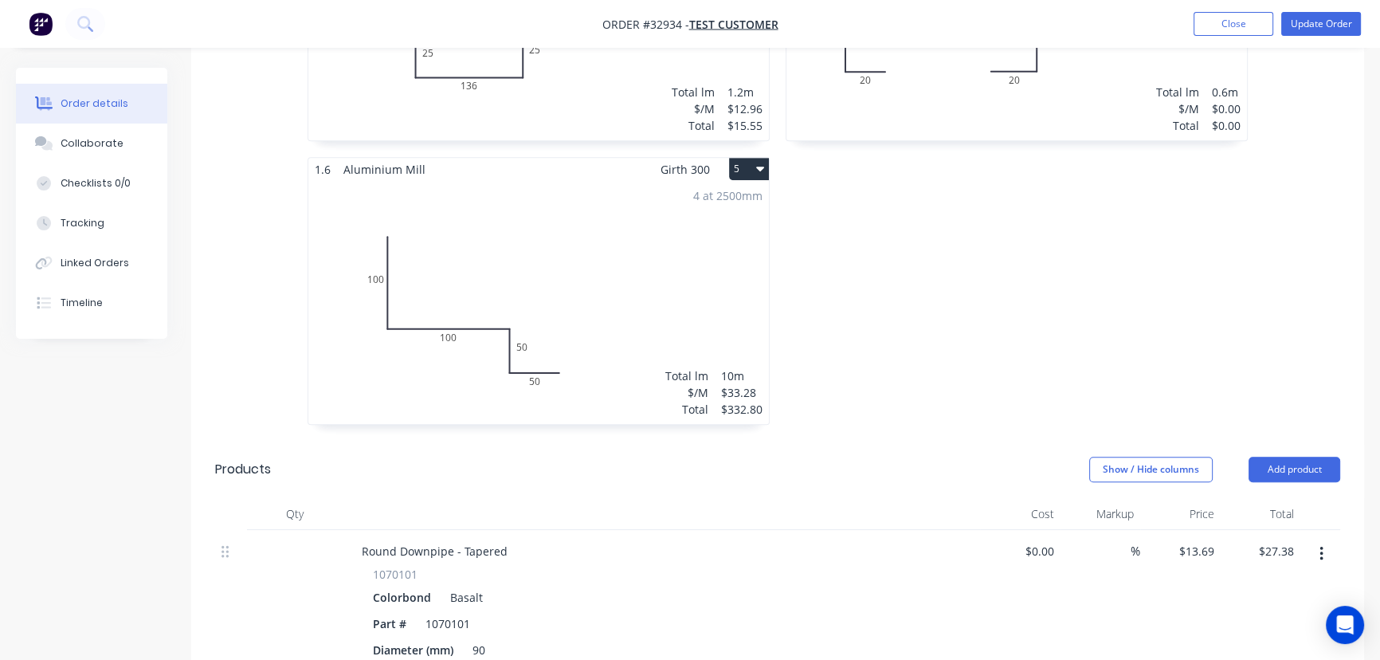
click at [625, 243] on div "4 at 2500mm Total lm $/M Total 10m $33.28 $332.80" at bounding box center [538, 302] width 461 height 243
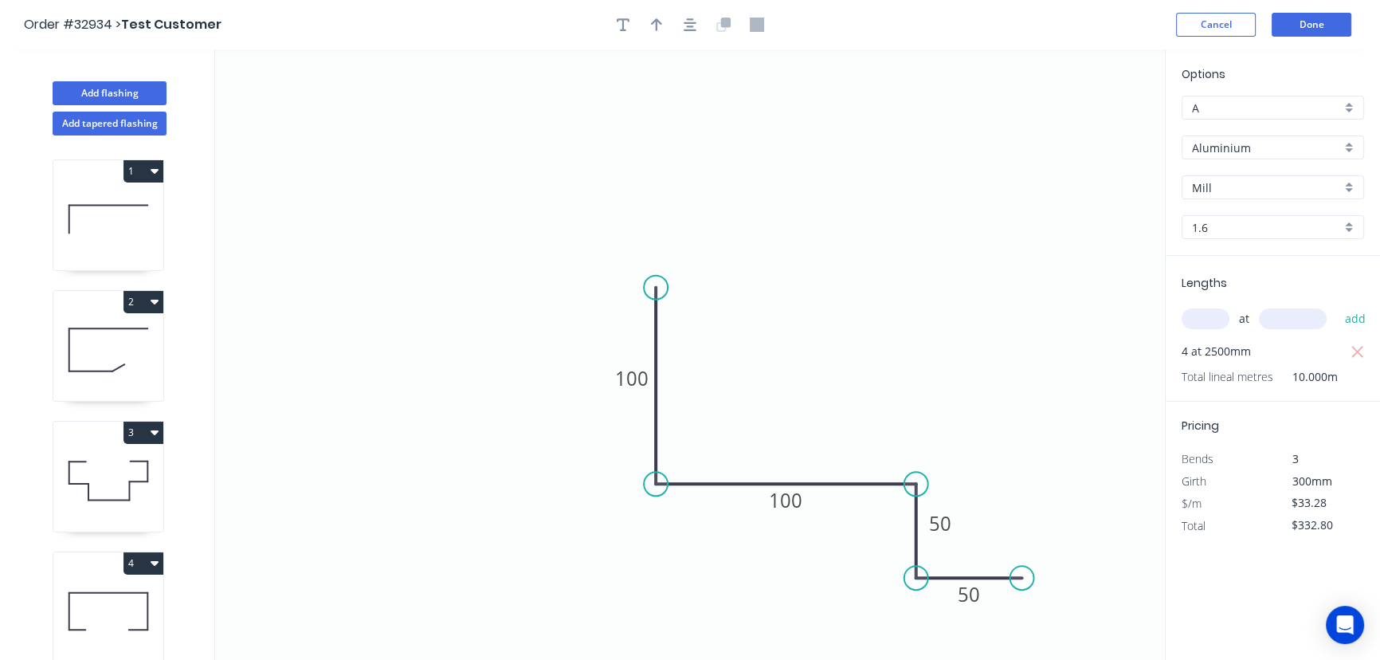
click at [1340, 147] on input "Aluminium" at bounding box center [1266, 147] width 149 height 17
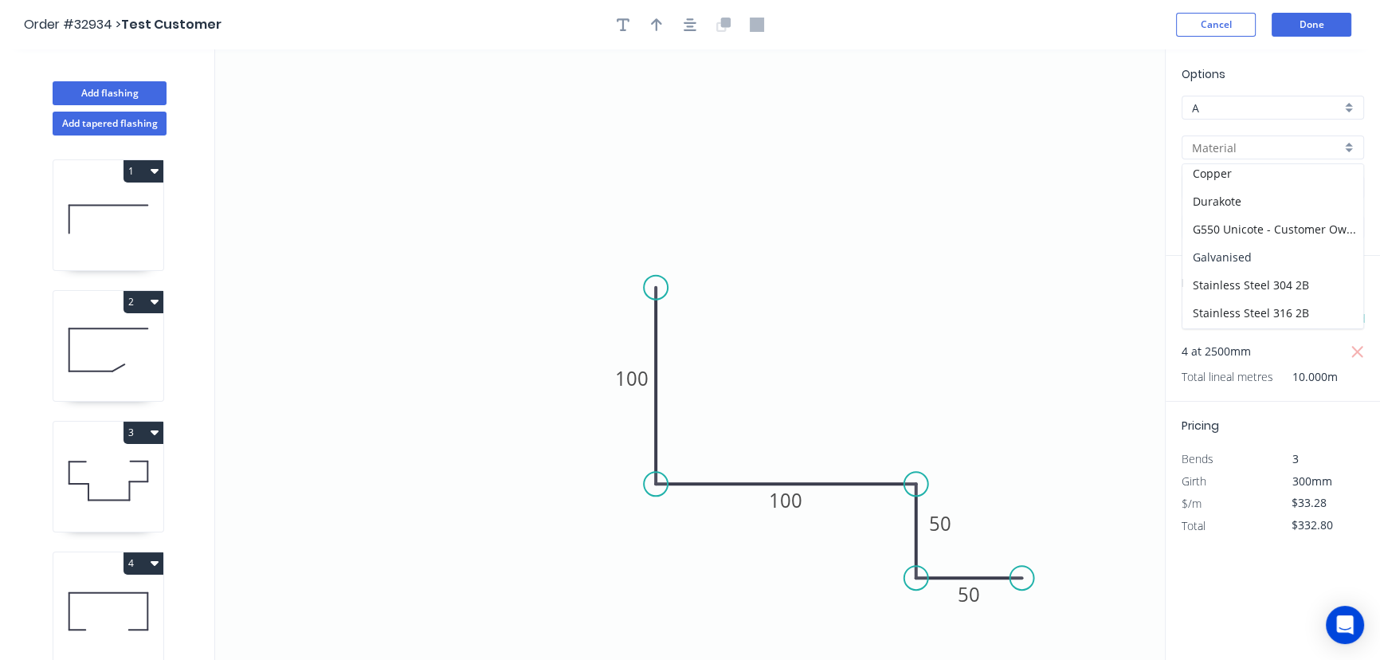
click at [1241, 249] on div "Galvanised" at bounding box center [1272, 257] width 181 height 28
type input "Galvanised"
type input "PC - Custom"
type input "0.55"
type input "$9.30"
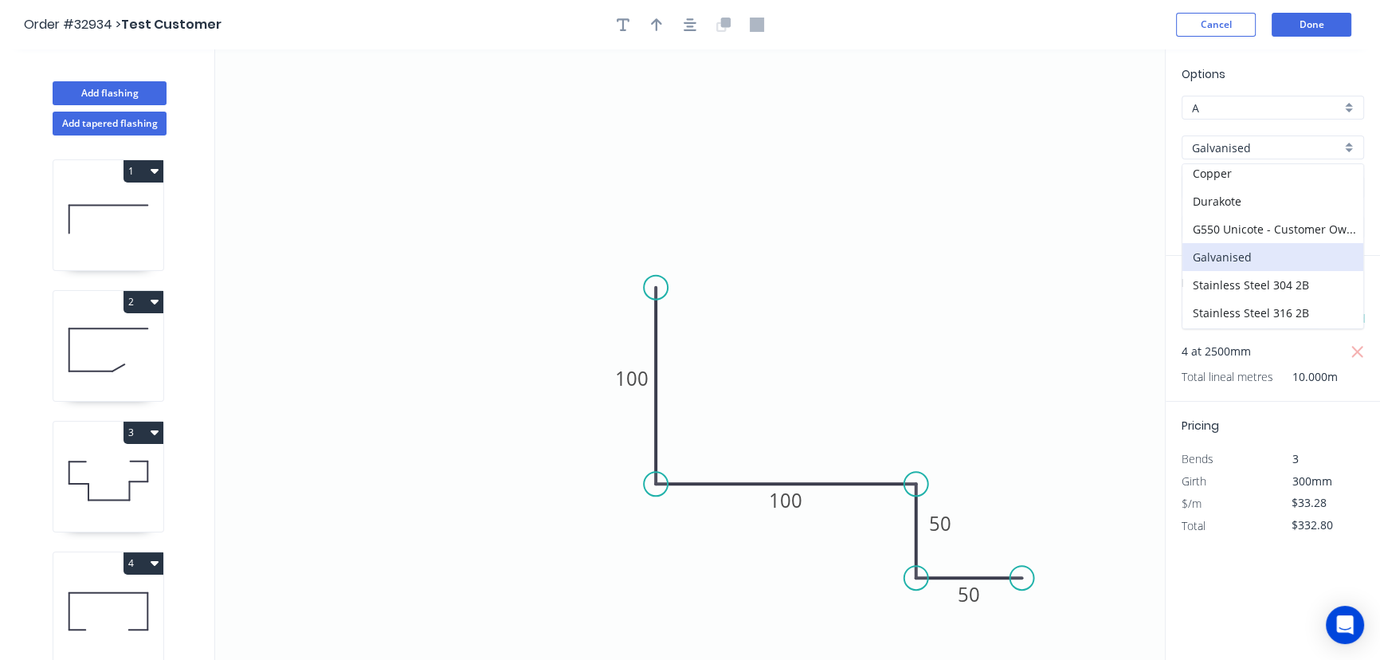
type input "$93.00"
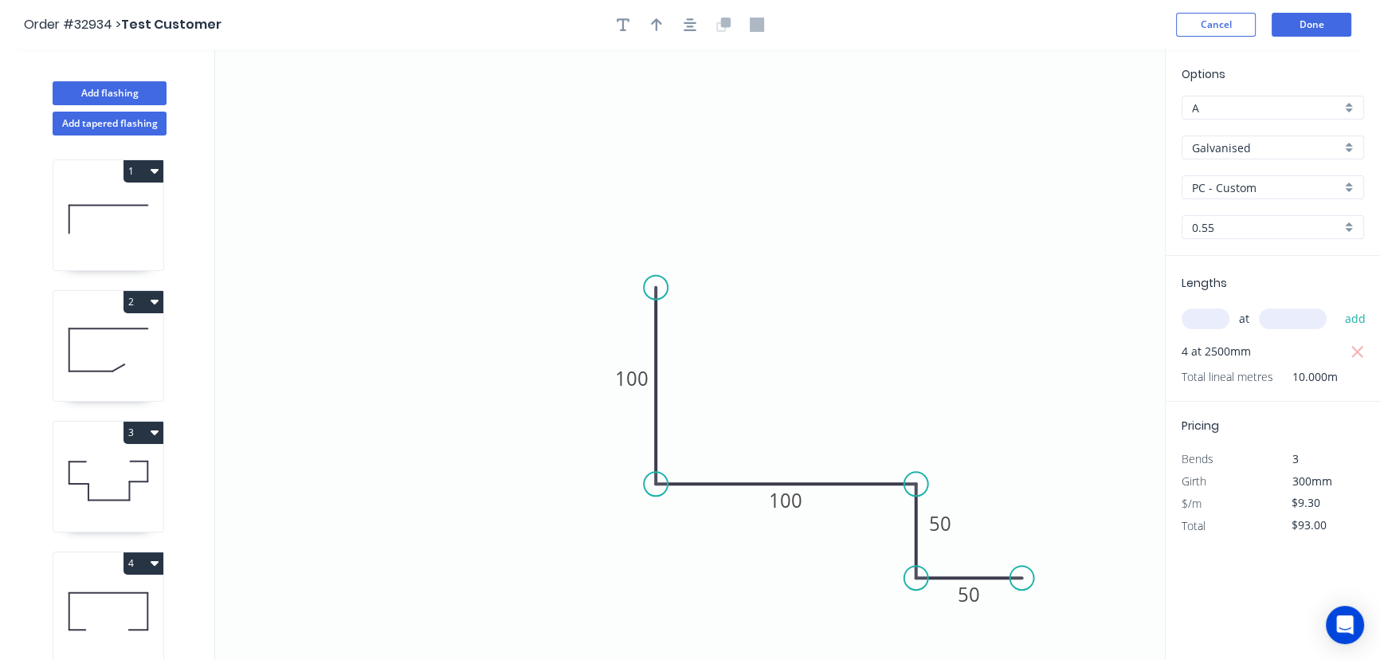
click at [1347, 223] on div "0.55" at bounding box center [1273, 227] width 182 height 24
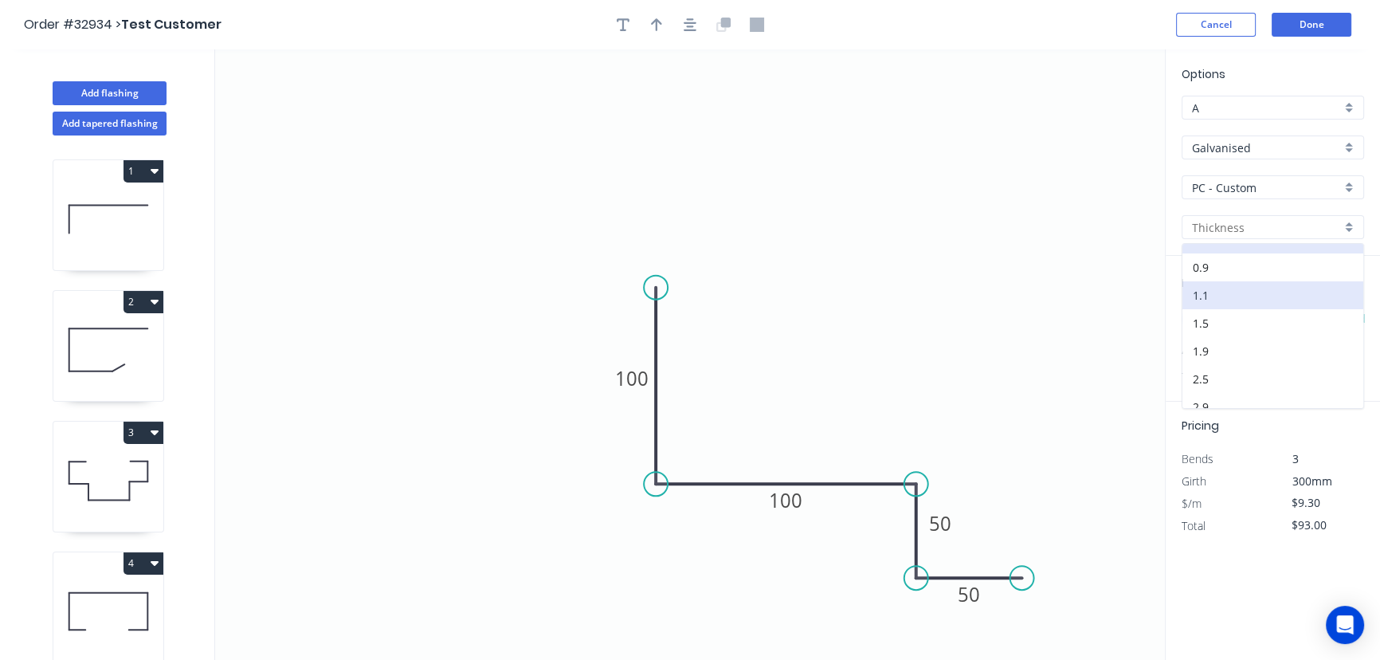
scroll to position [29, 0]
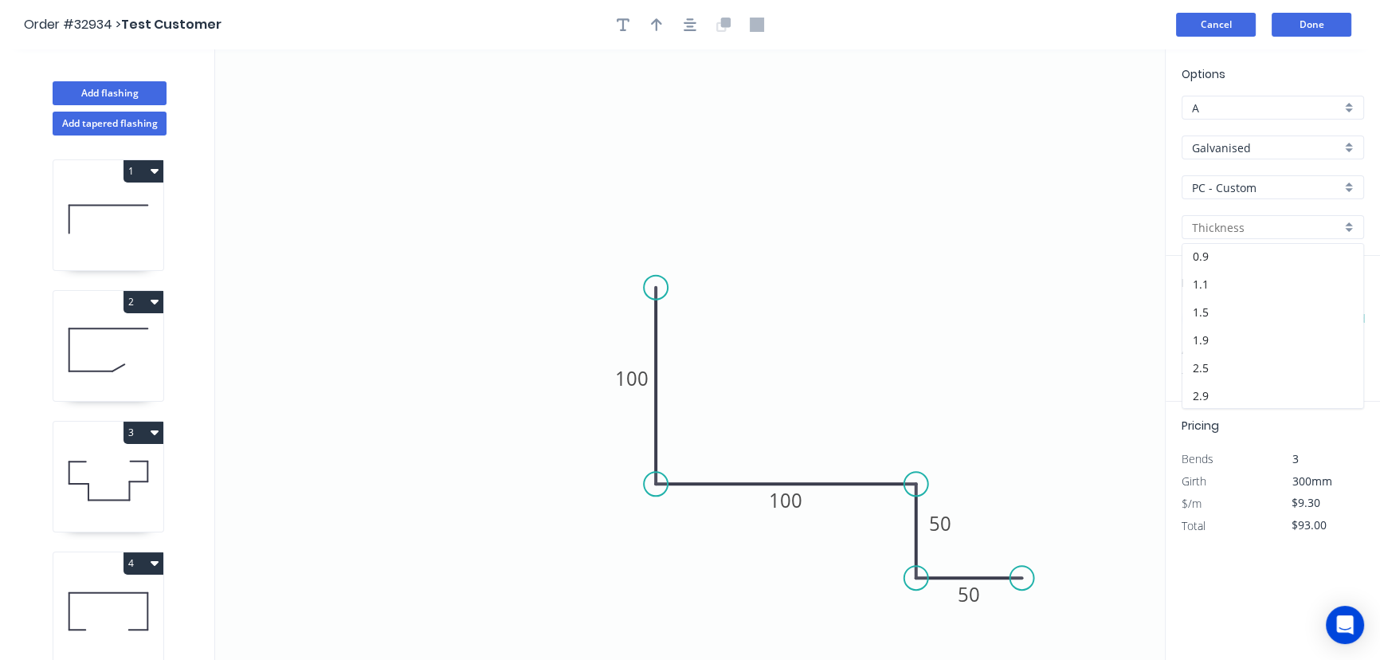
click at [1203, 25] on button "Cancel" at bounding box center [1216, 25] width 80 height 24
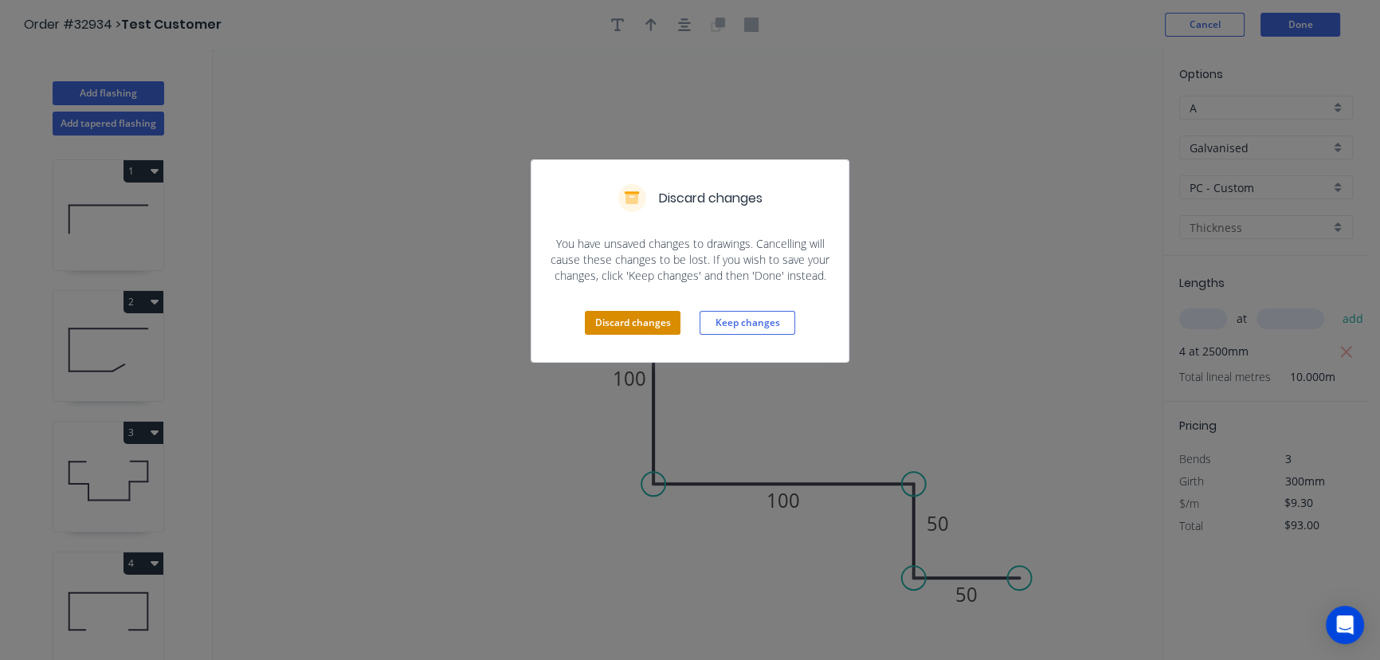
click at [629, 318] on button "Discard changes" at bounding box center [633, 323] width 96 height 24
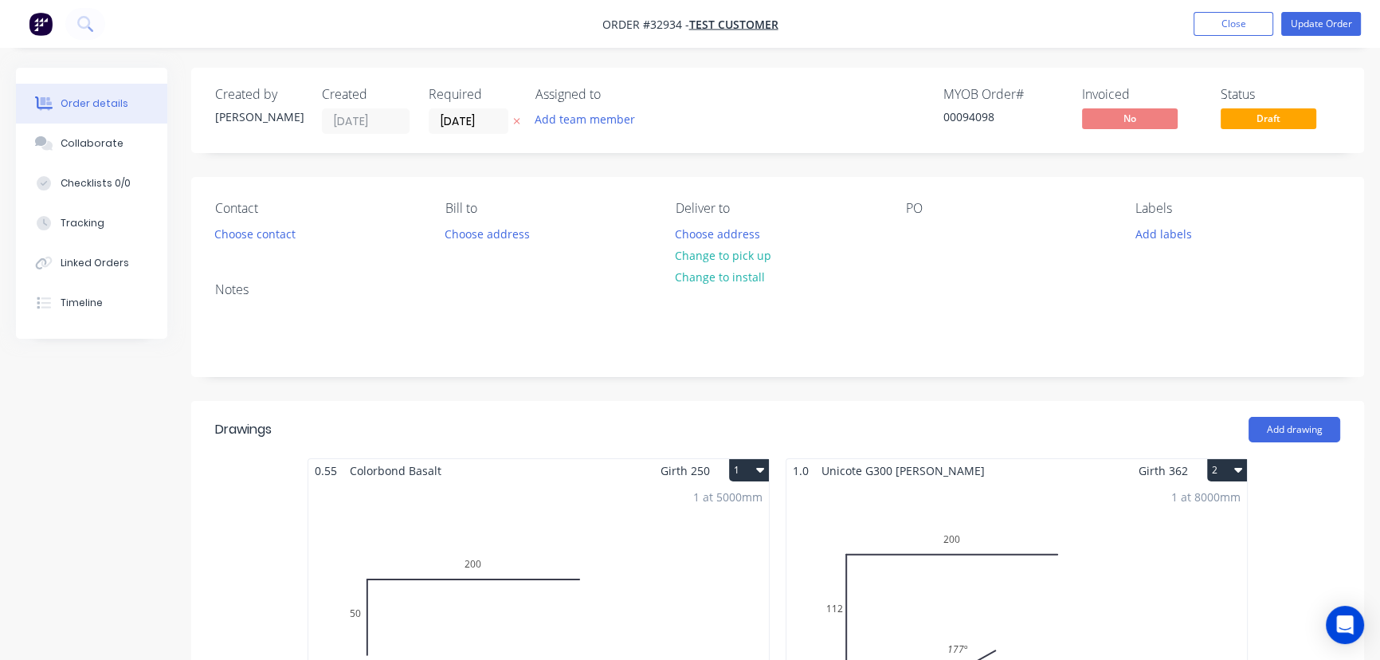
type input "$13.69"
type input "$27.38"
type input "$18.20"
type input "$480.48"
click at [1239, 29] on button "Close" at bounding box center [1234, 24] width 80 height 24
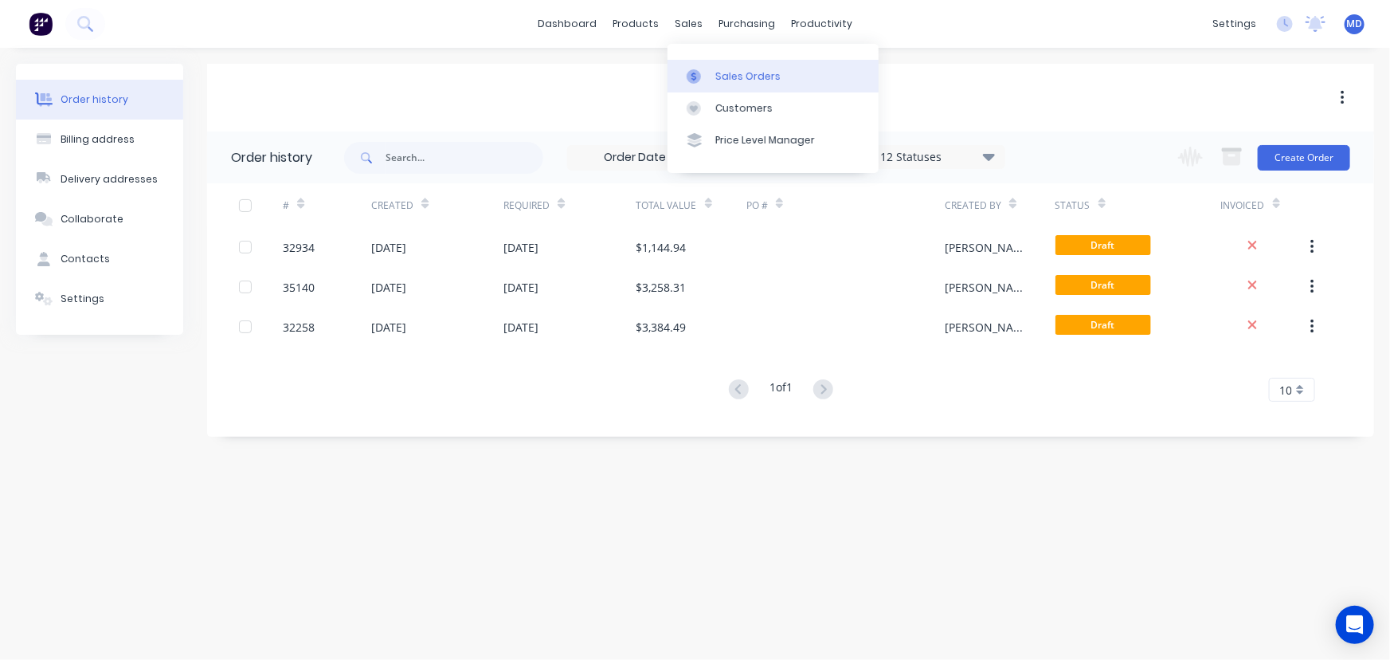
click at [750, 74] on div "Sales Orders" at bounding box center [748, 76] width 65 height 14
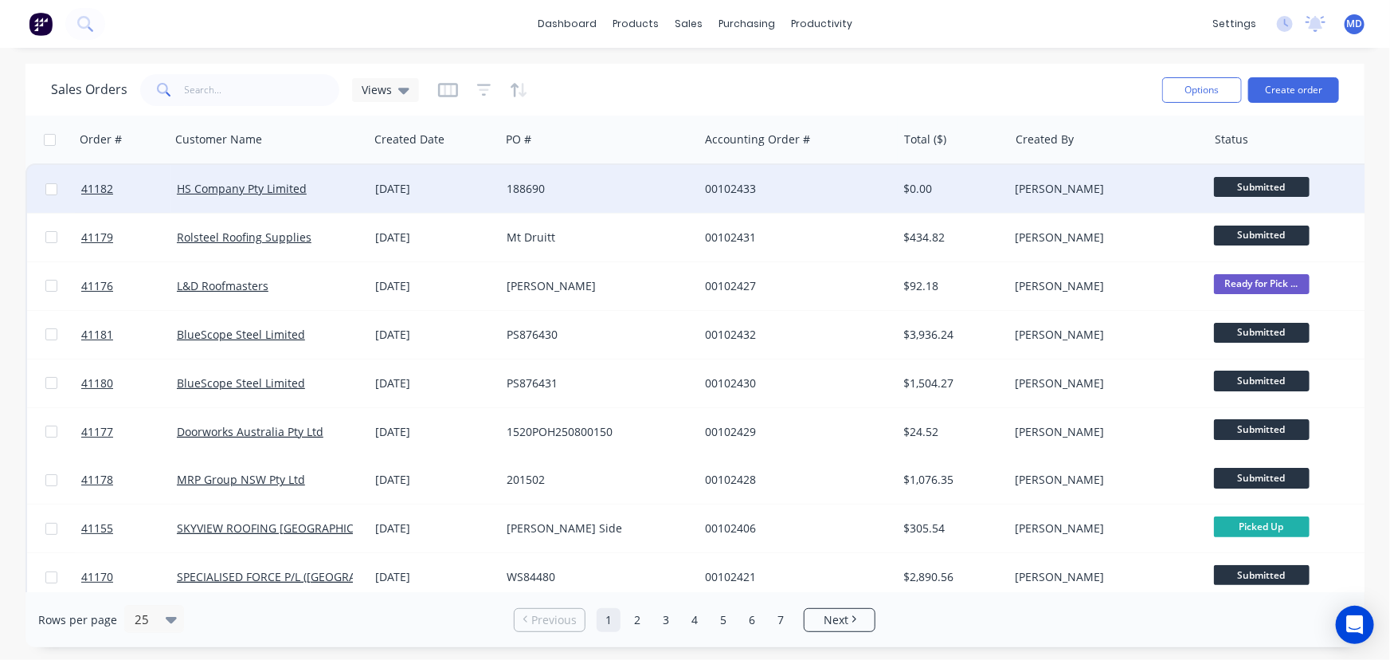
click at [848, 174] on div "00102433" at bounding box center [798, 189] width 198 height 48
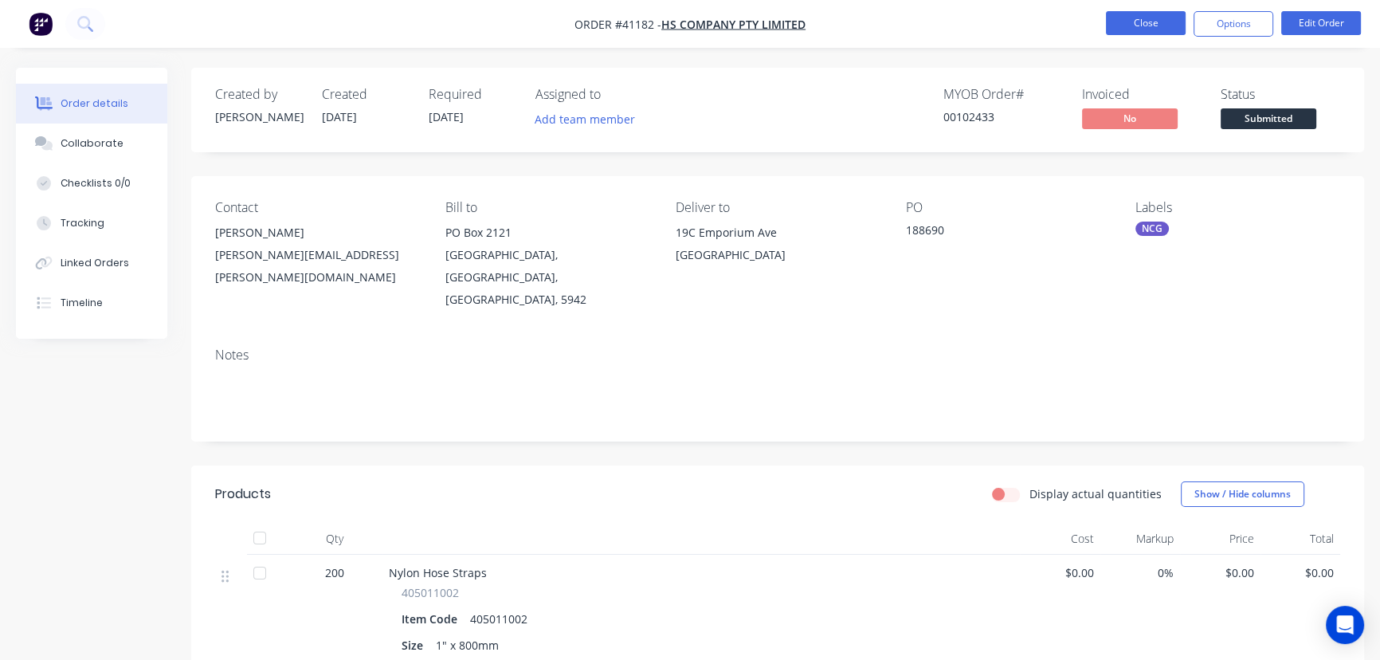
click at [1151, 29] on button "Close" at bounding box center [1146, 23] width 80 height 24
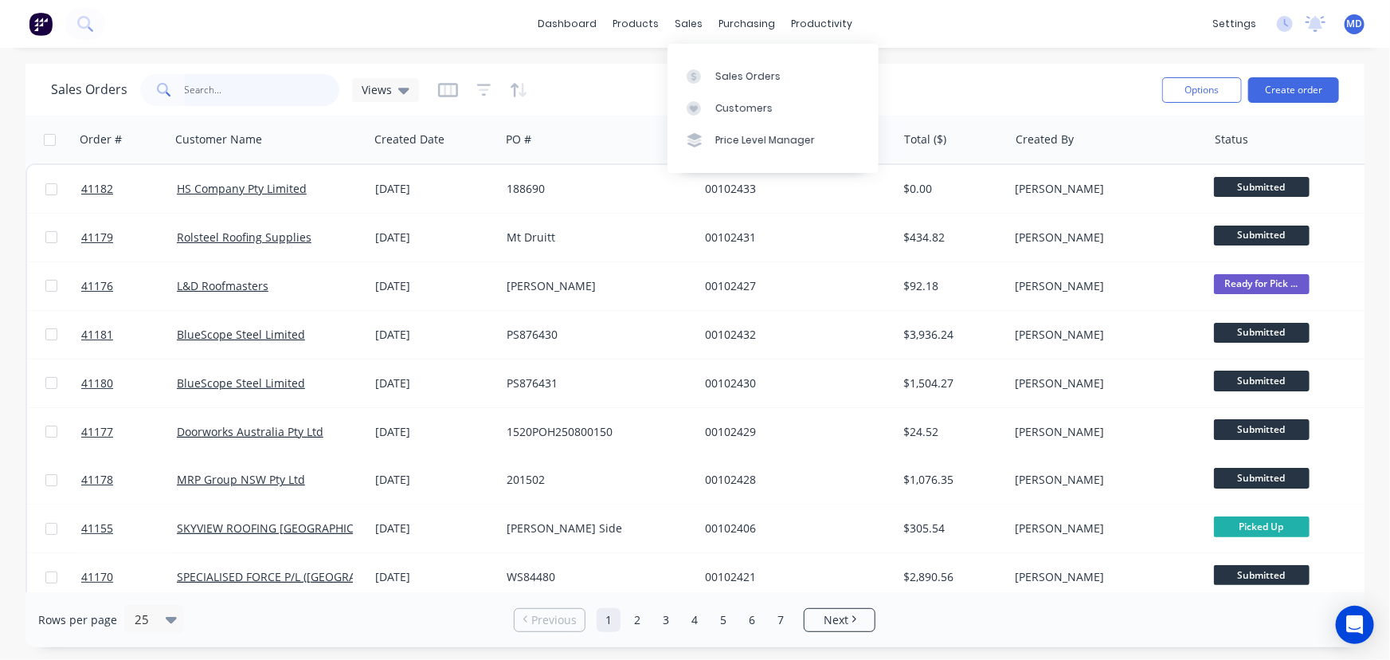
click at [246, 90] on input "text" at bounding box center [262, 90] width 155 height 32
type input "hs"
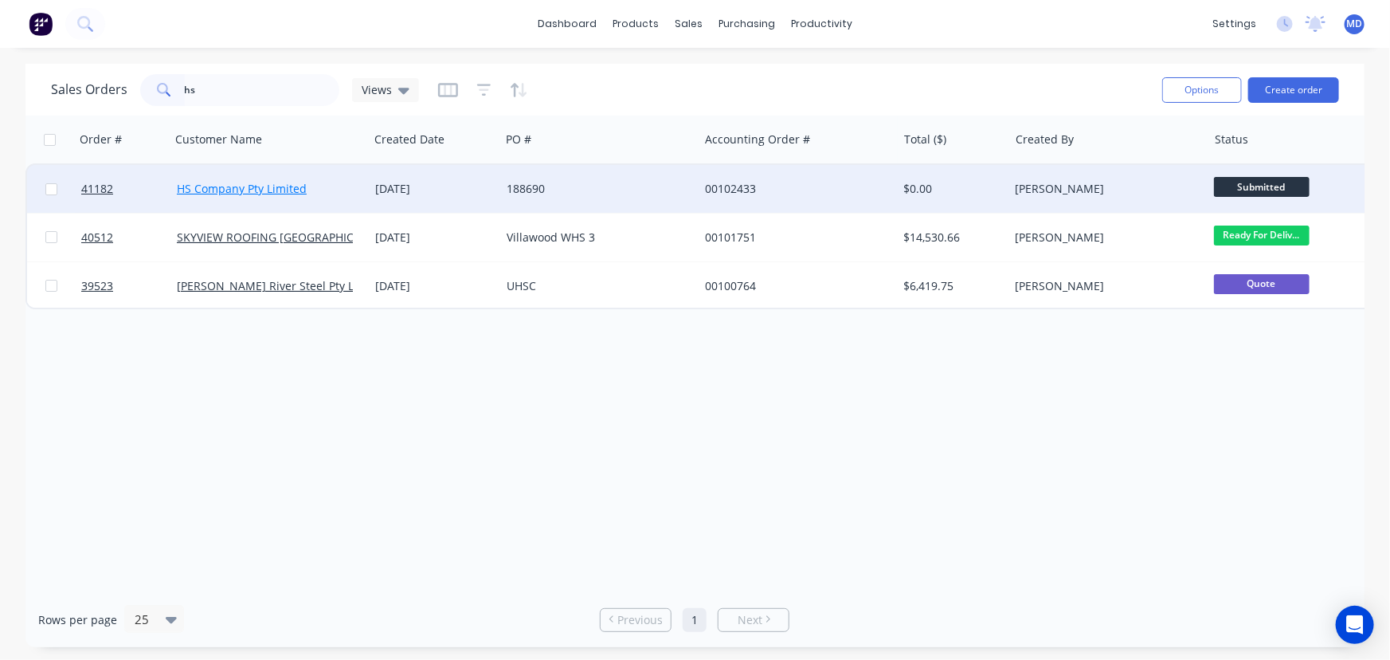
click at [240, 192] on link "HS Company Pty Limited" at bounding box center [242, 188] width 130 height 15
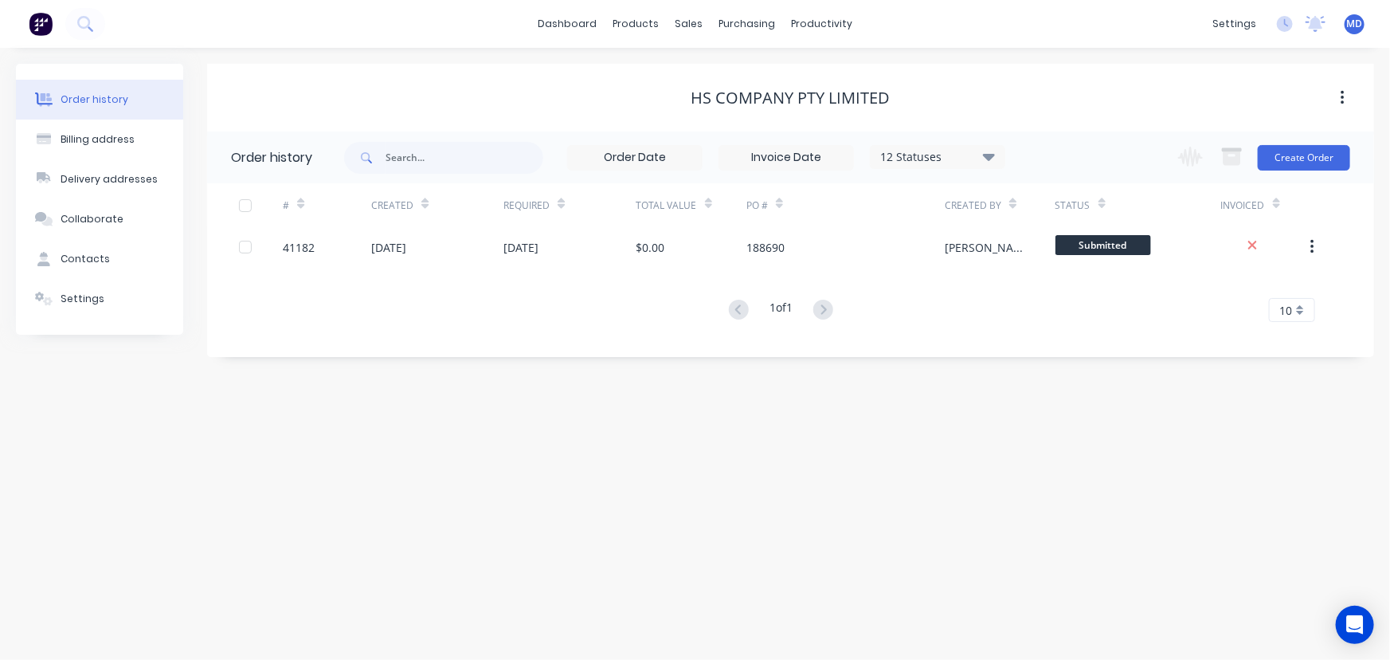
click at [994, 160] on icon at bounding box center [989, 156] width 12 height 19
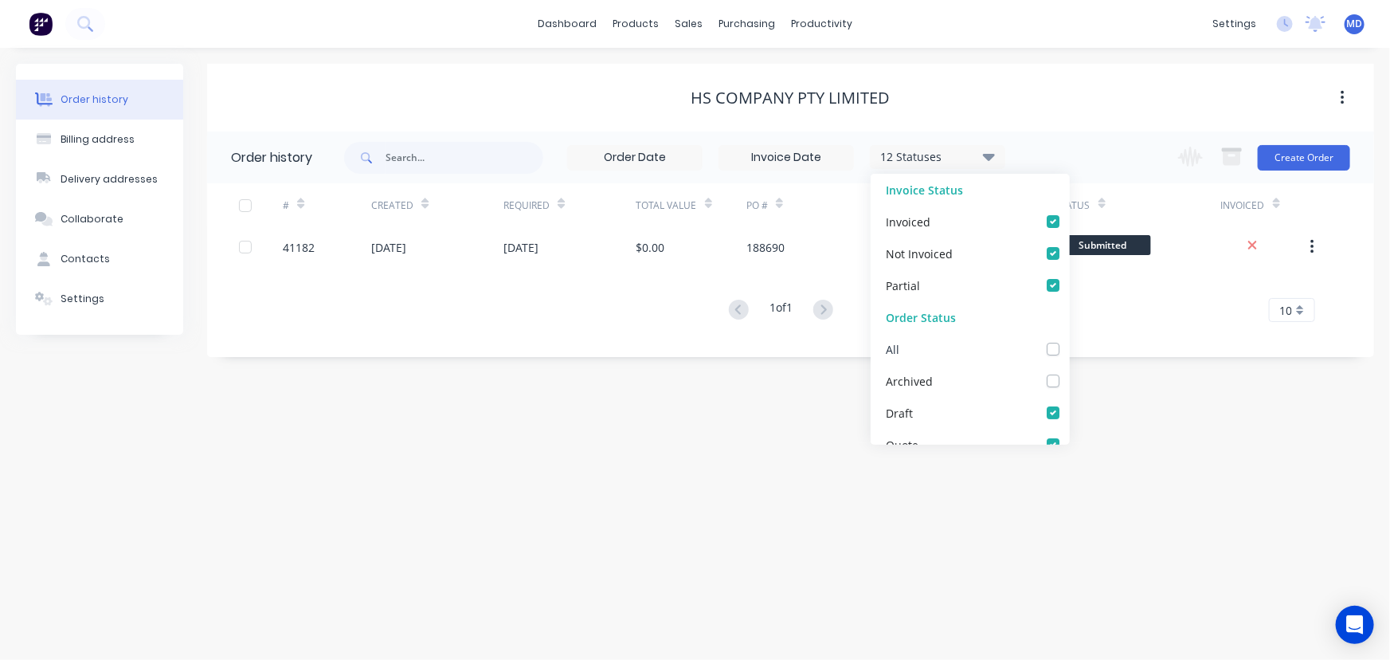
drag, startPoint x: 1041, startPoint y: 351, endPoint x: 1089, endPoint y: 366, distance: 50.9
click at [1069, 340] on label at bounding box center [1069, 340] width 0 height 0
click at [1069, 351] on input "checkbox" at bounding box center [1075, 347] width 13 height 15
checkbox input "true"
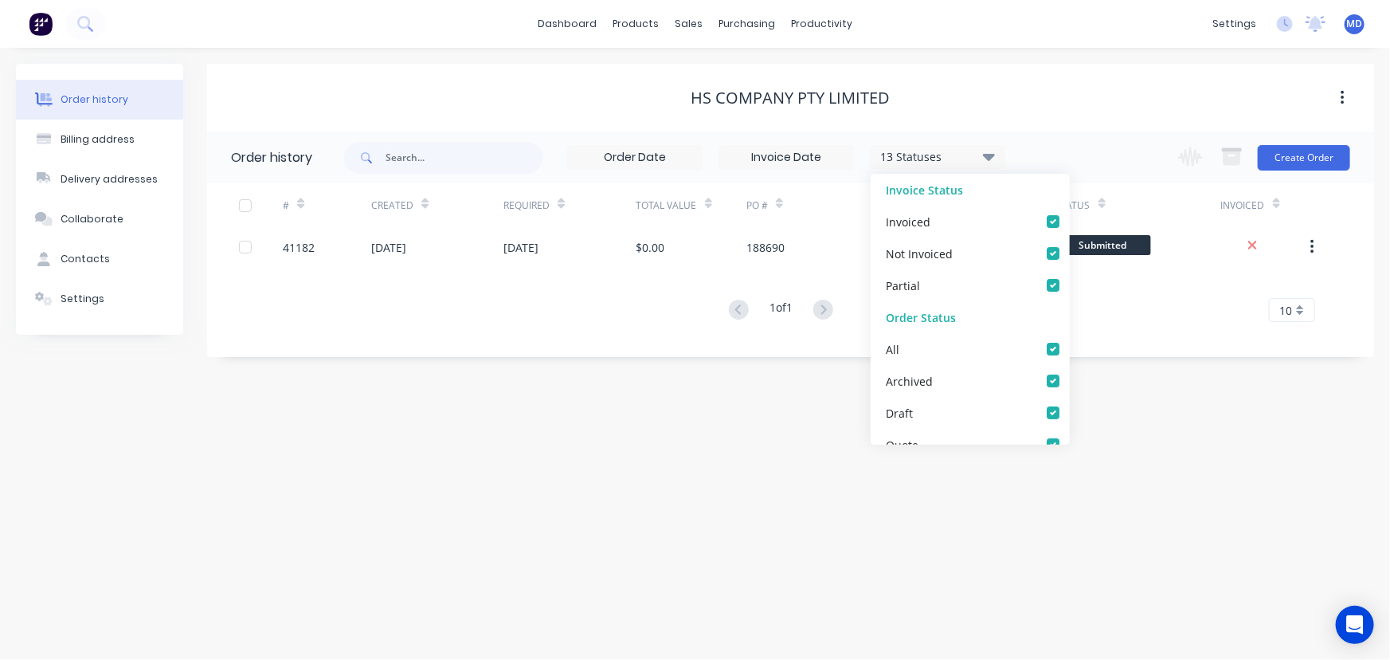
click at [1132, 387] on div "Order history Billing address Delivery addresses Collaborate Contacts Settings …" at bounding box center [695, 354] width 1390 height 612
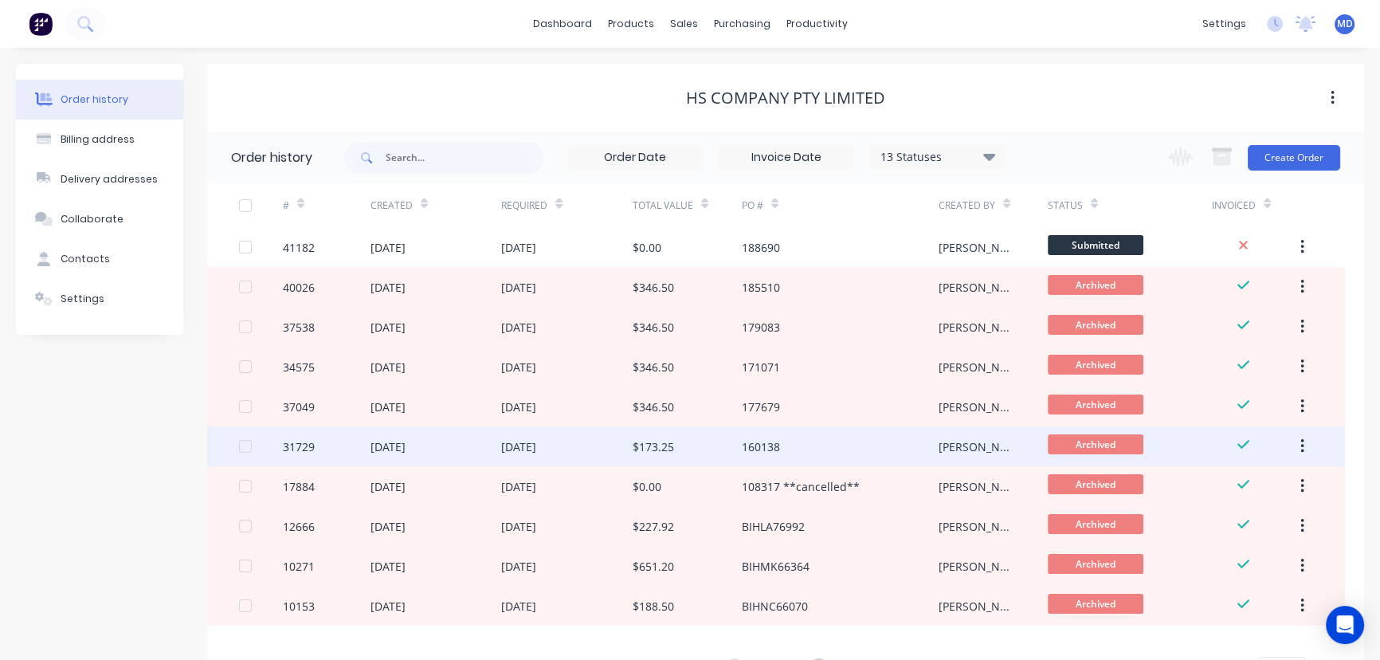
click at [523, 438] on div "12 Feb 2024" at bounding box center [518, 446] width 35 height 17
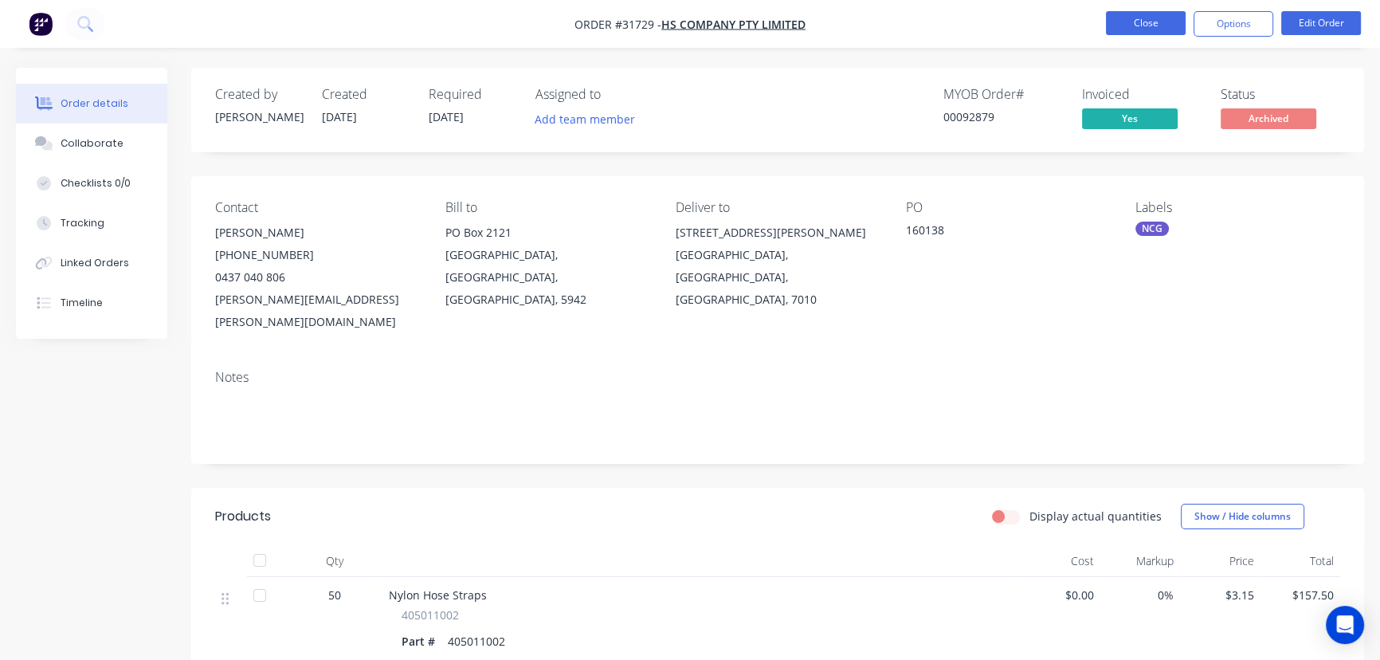
click at [1147, 21] on button "Close" at bounding box center [1146, 23] width 80 height 24
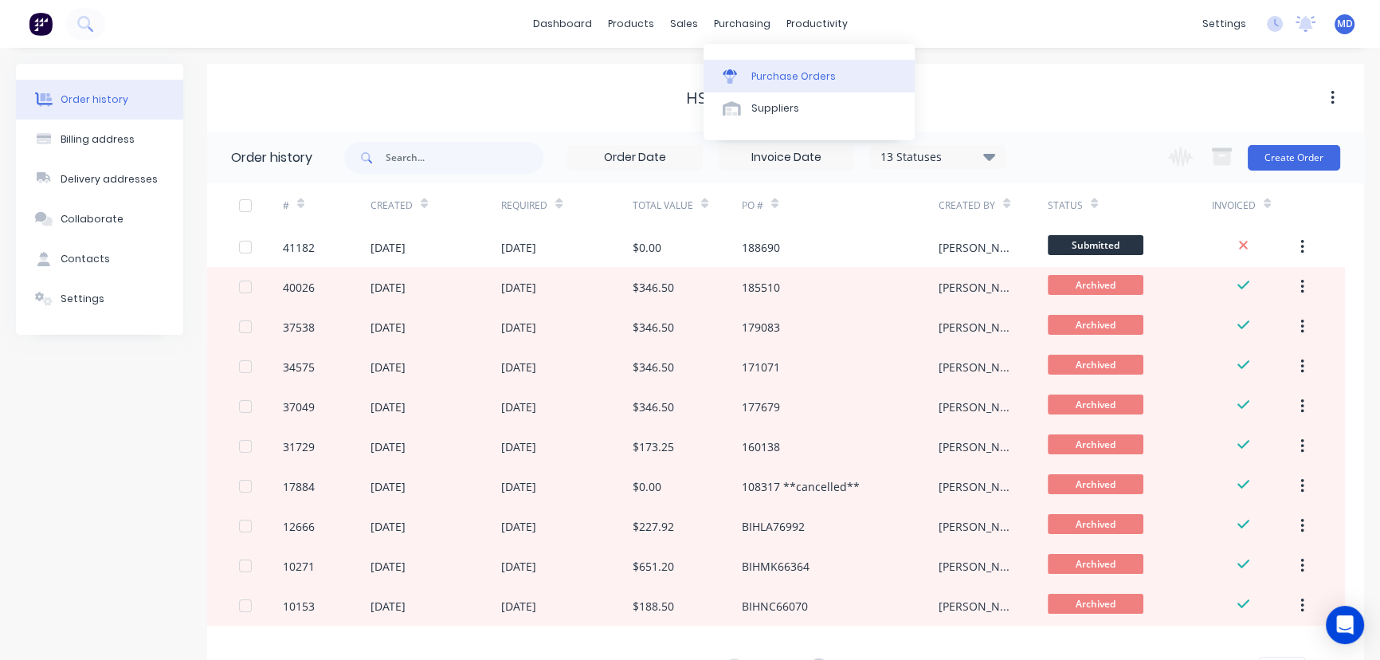
click at [777, 69] on div "Purchase Orders" at bounding box center [793, 76] width 84 height 14
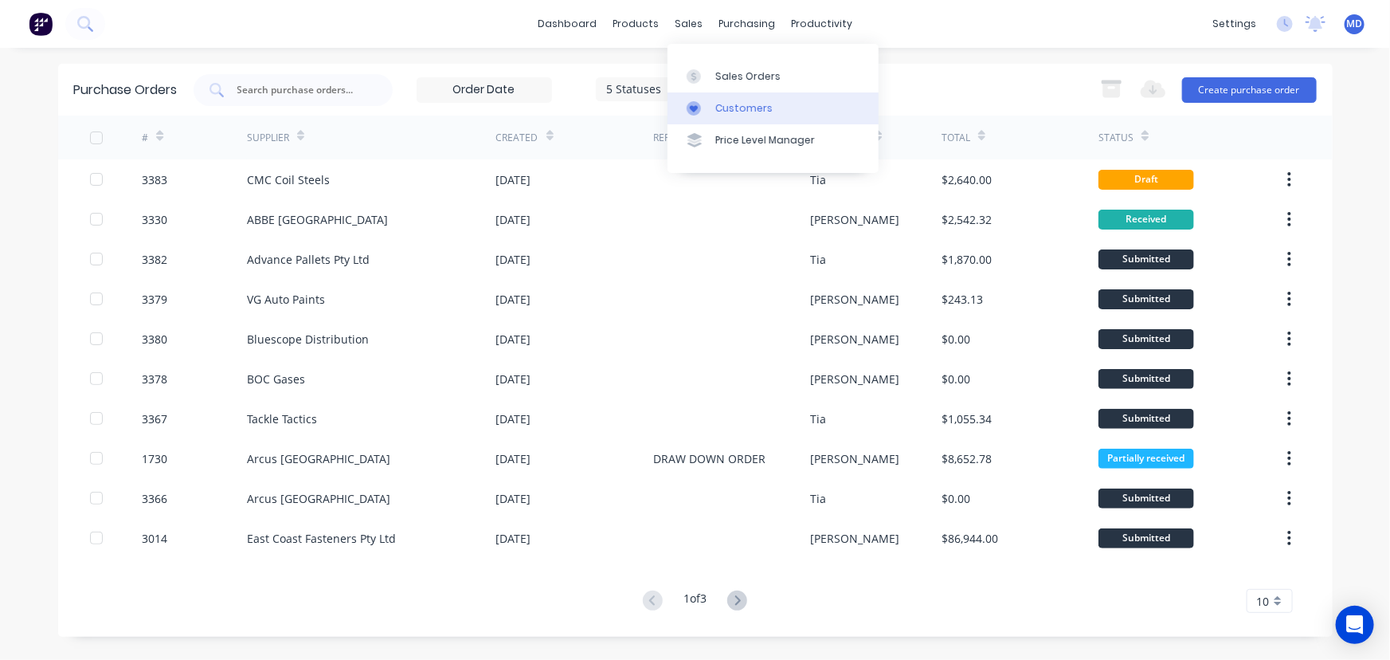
click at [734, 107] on div "Customers" at bounding box center [744, 108] width 57 height 14
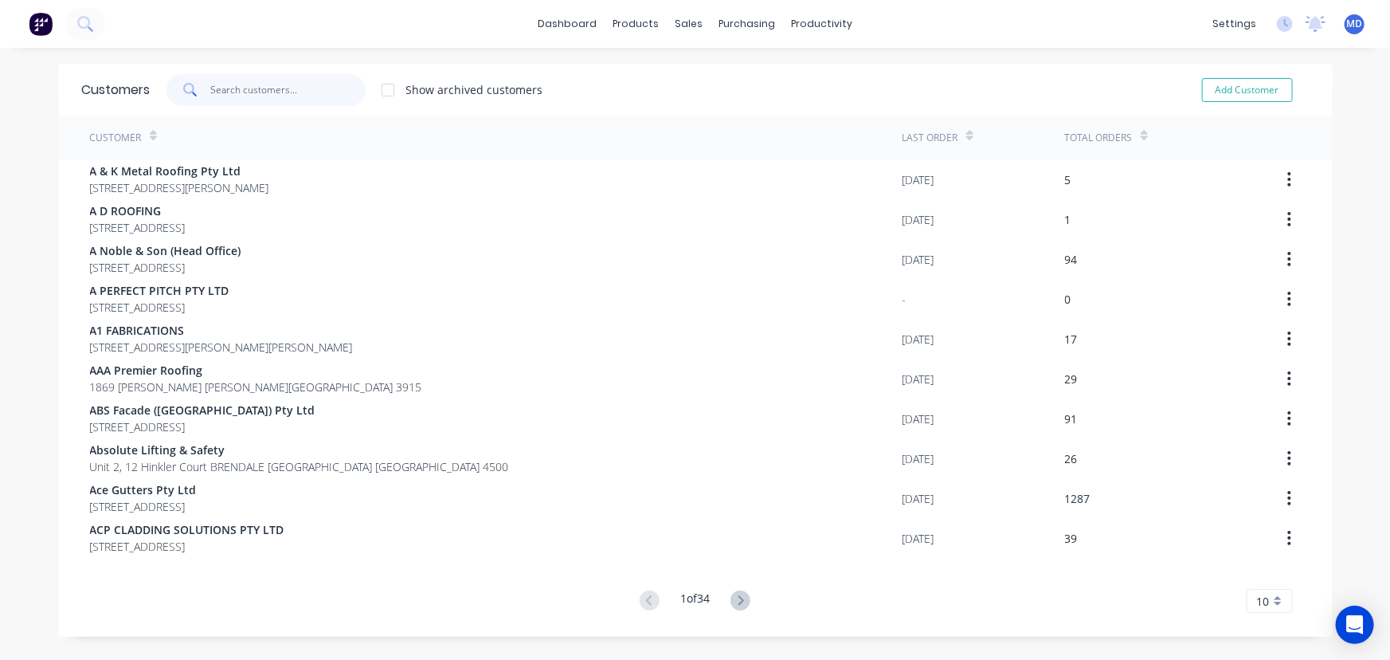
click at [280, 99] on input "text" at bounding box center [287, 90] width 155 height 32
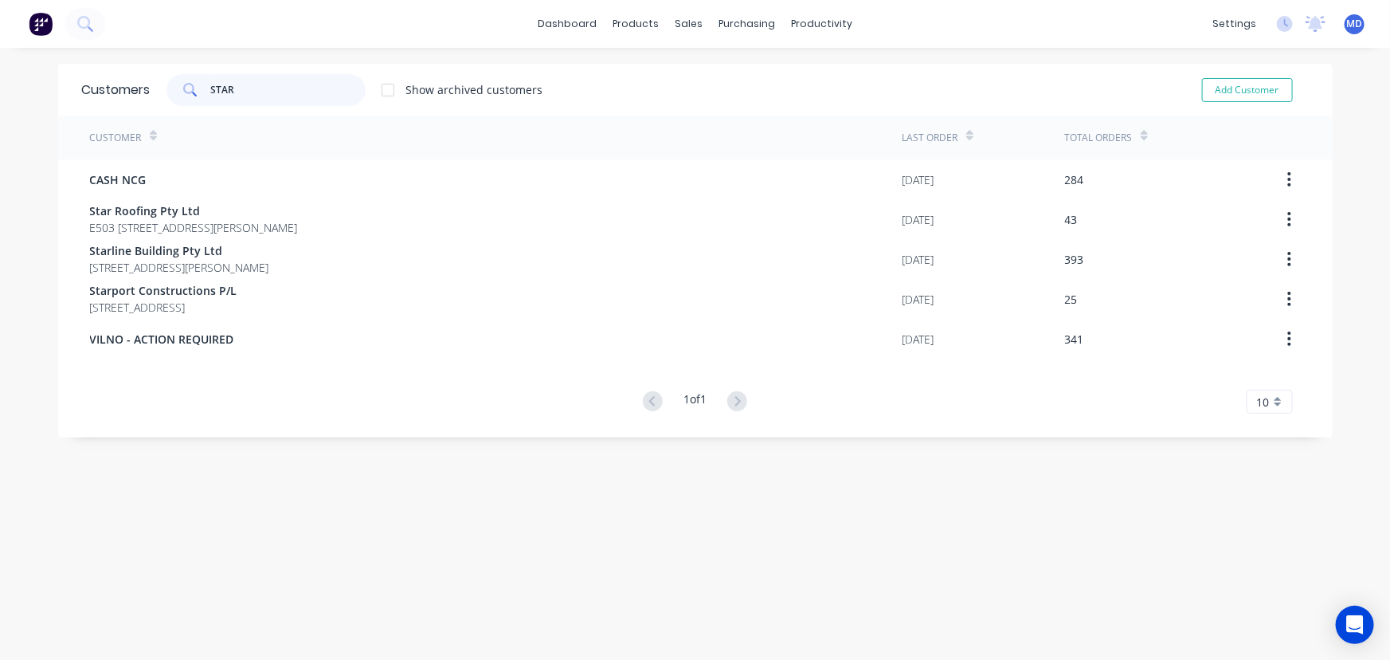
type input "STAR"
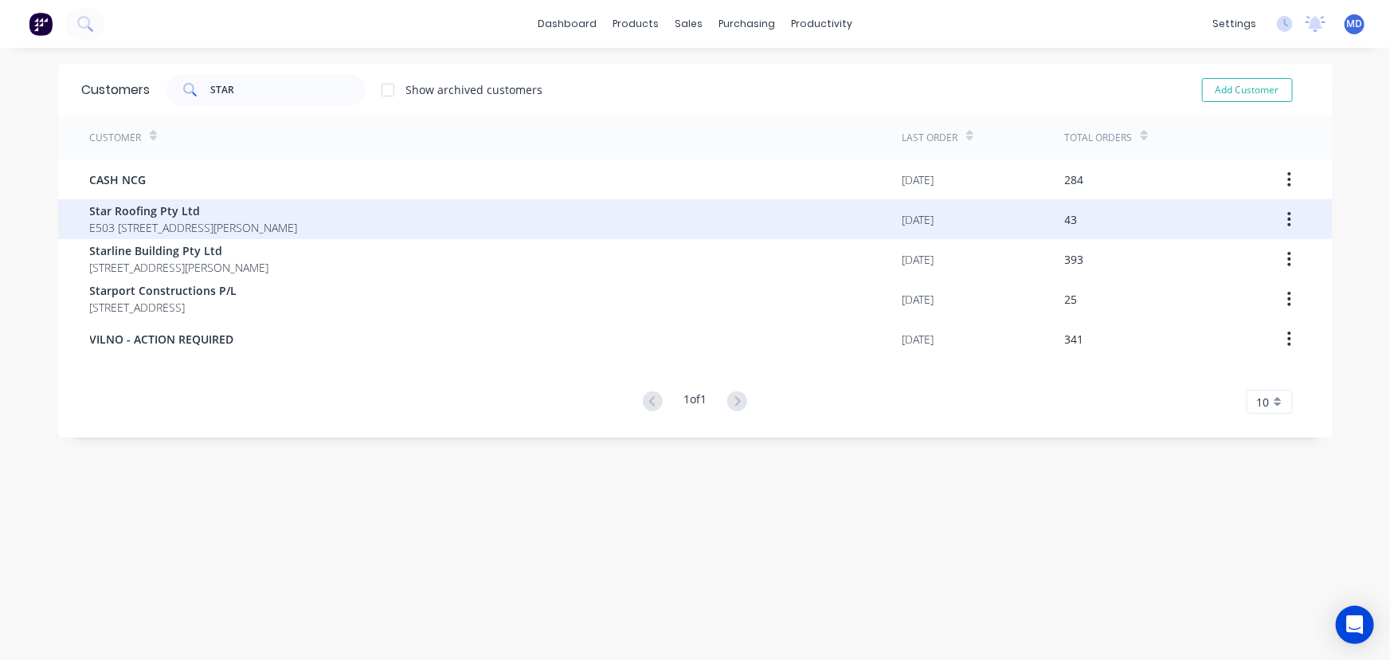
click at [210, 238] on div "Star Roofing Pty Ltd E503 41-45 Belmore St Ryde New South Wales Australia 2112" at bounding box center [496, 219] width 813 height 40
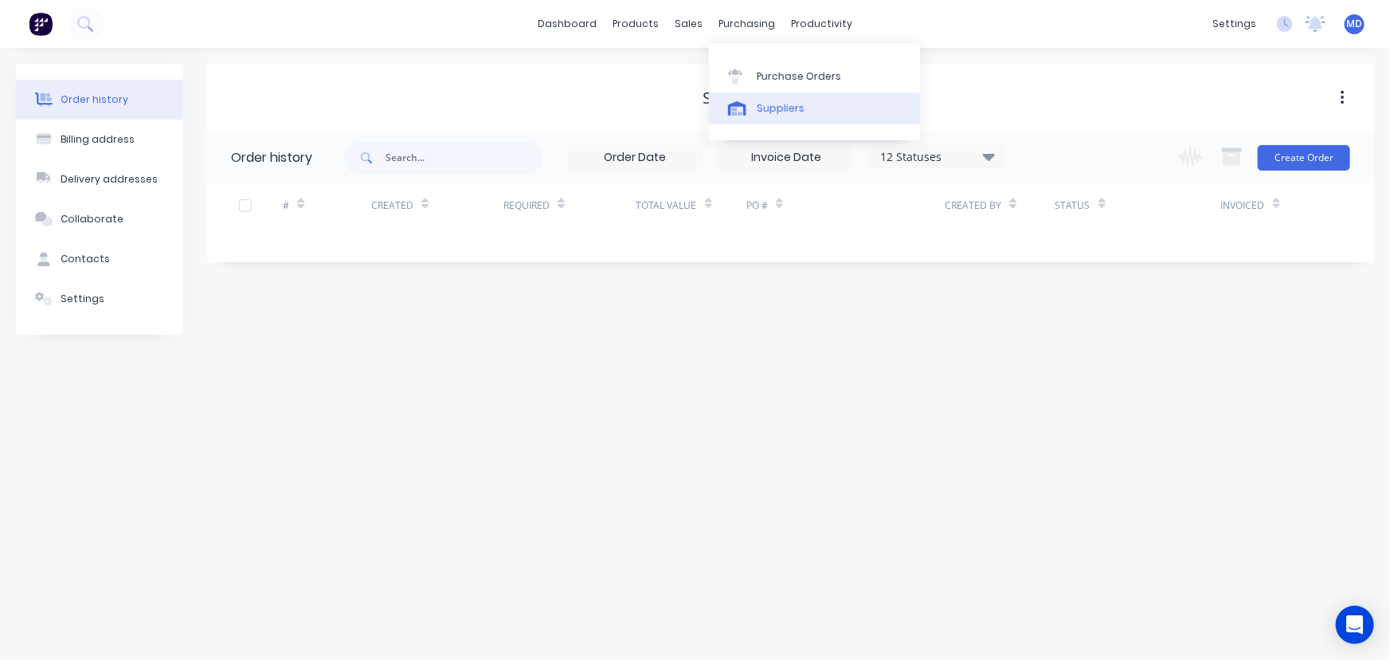
drag, startPoint x: 779, startPoint y: 102, endPoint x: 759, endPoint y: 83, distance: 27.6
click at [778, 101] on div "Suppliers" at bounding box center [781, 108] width 48 height 14
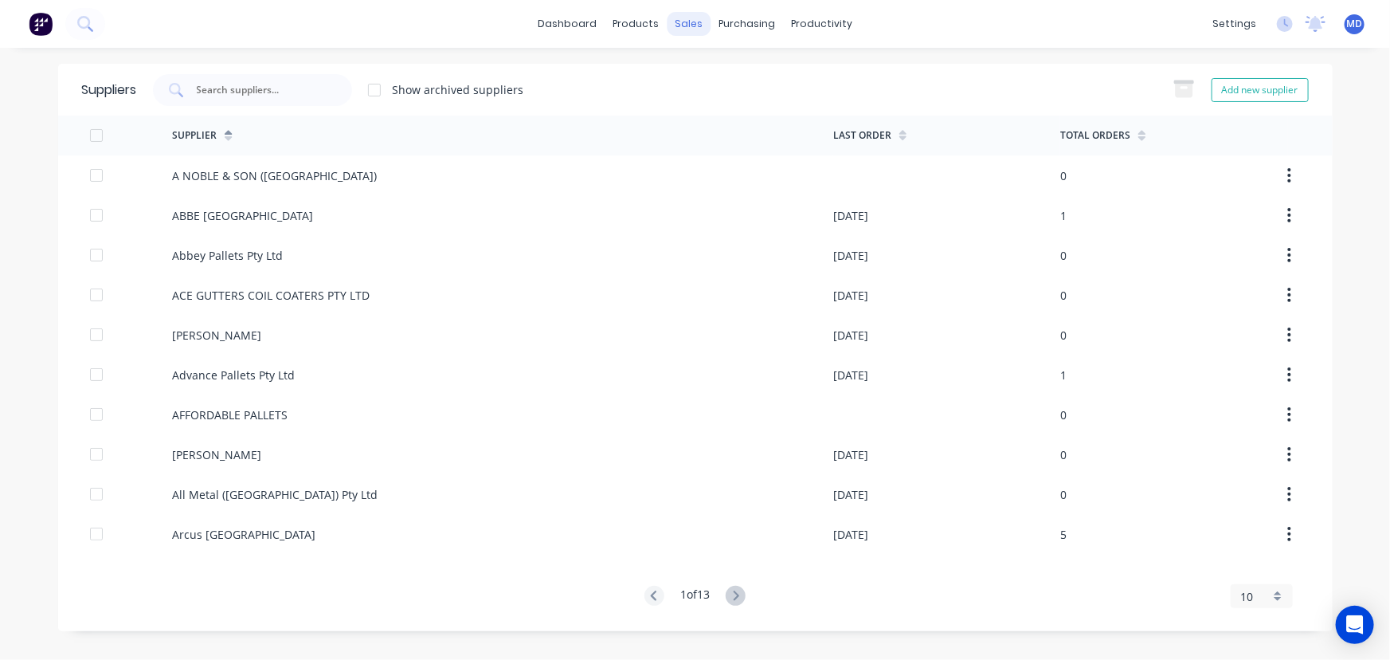
click at [692, 21] on div "sales" at bounding box center [689, 24] width 44 height 24
click at [290, 83] on input "text" at bounding box center [261, 90] width 132 height 16
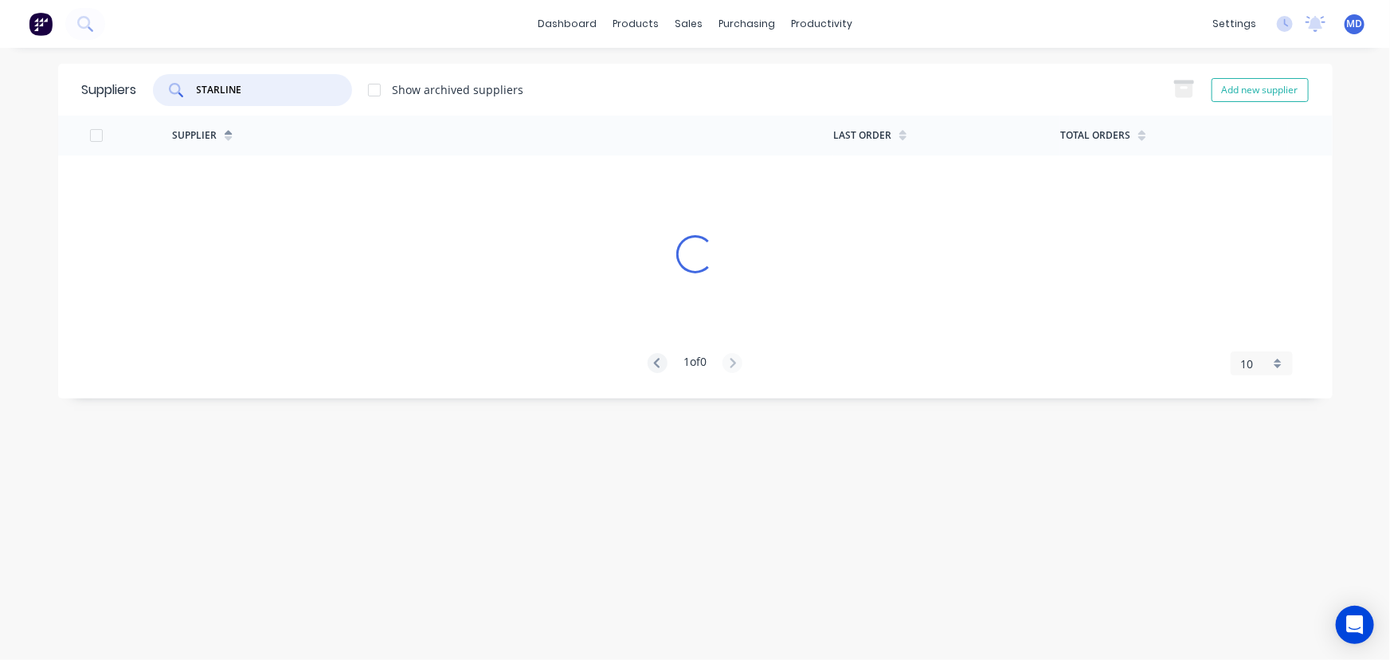
type input "STARLINE"
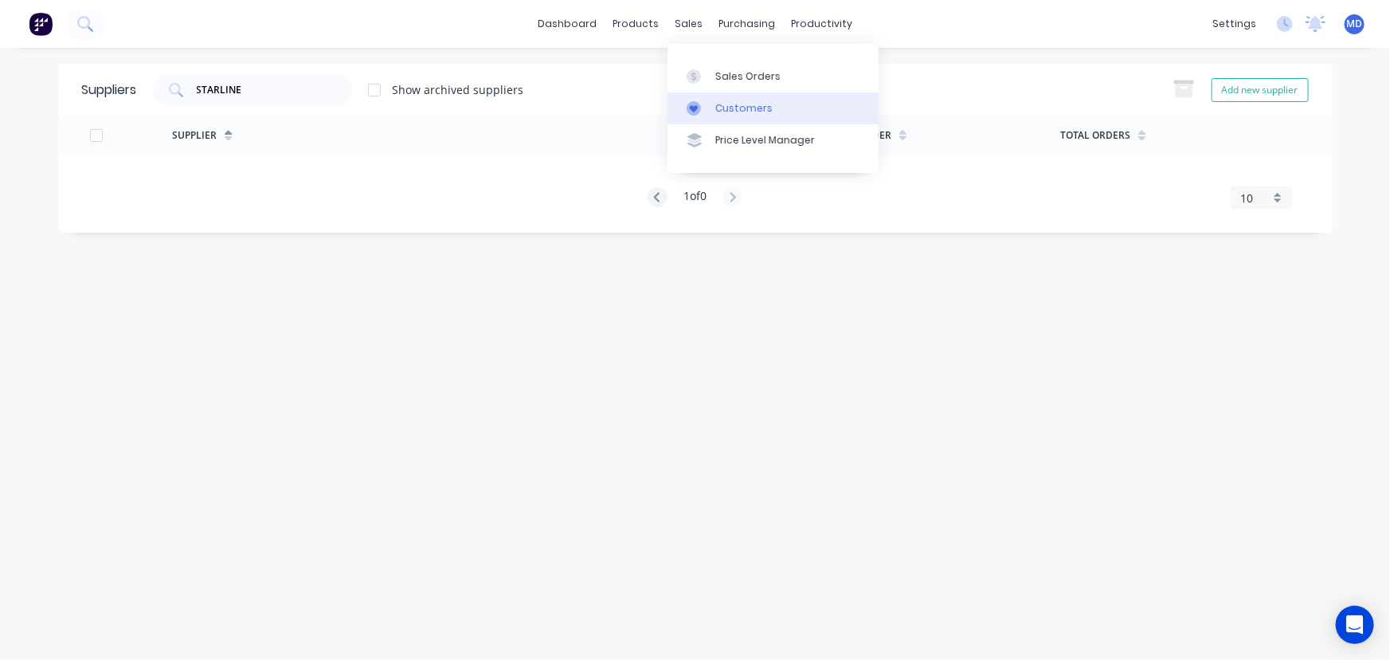
click at [750, 108] on div "Customers" at bounding box center [744, 108] width 57 height 14
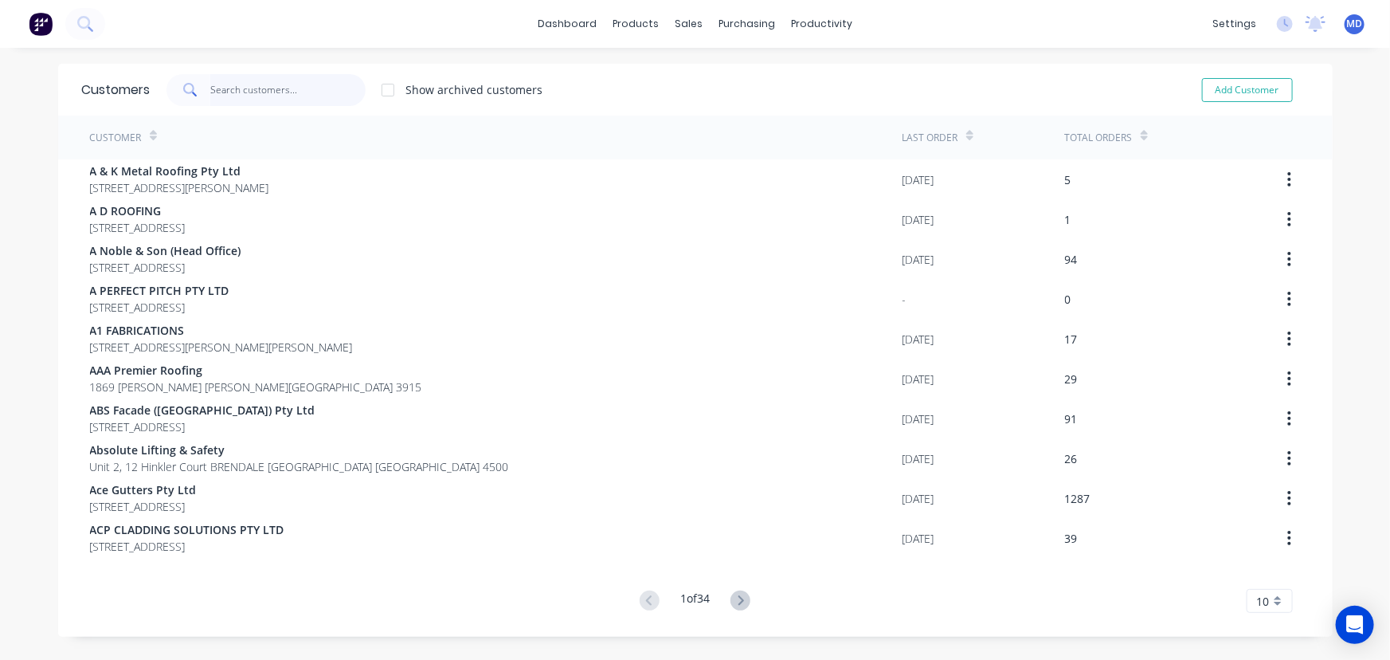
click at [296, 89] on input "text" at bounding box center [287, 90] width 155 height 32
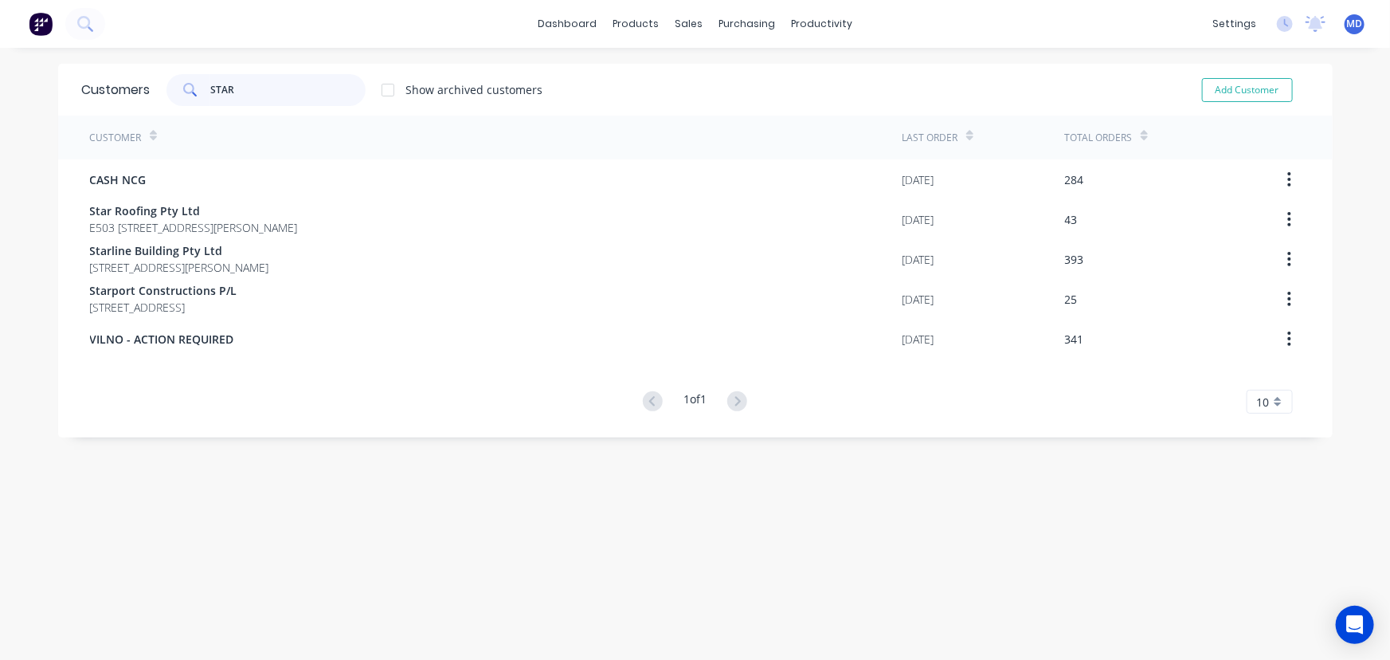
type input "STAR"
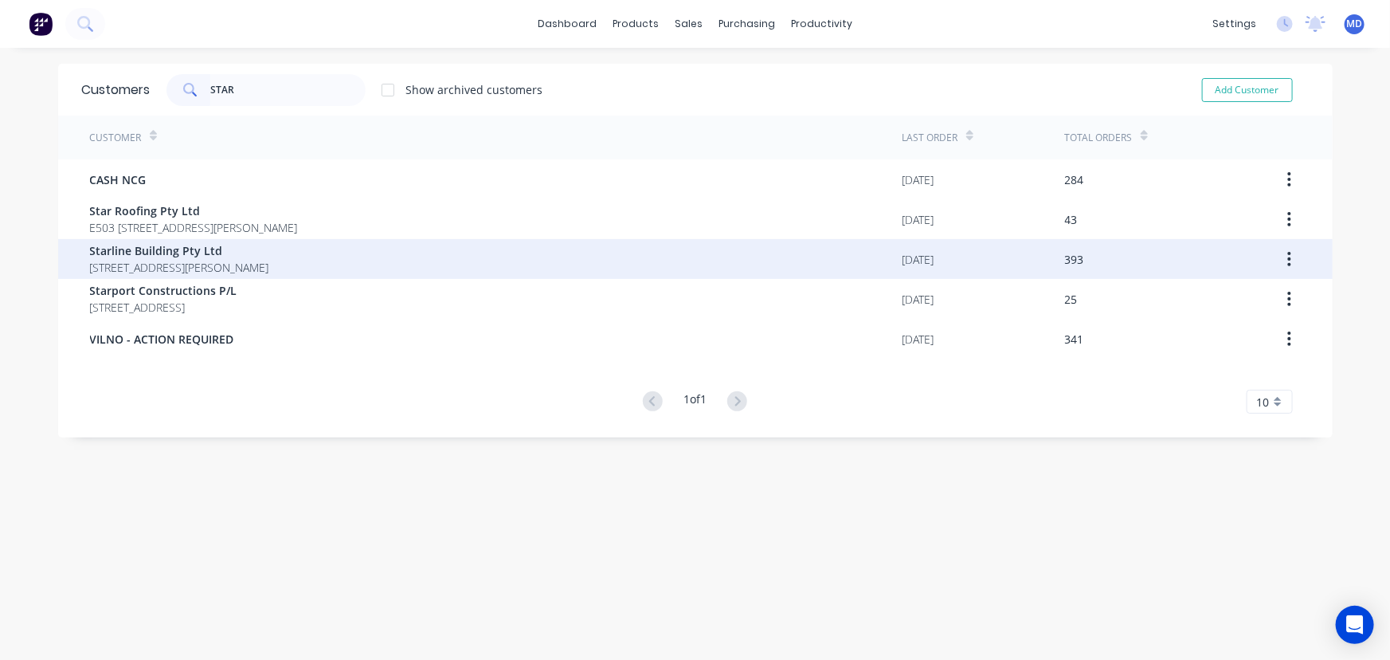
click at [166, 254] on span "Starline Building Pty Ltd" at bounding box center [179, 250] width 179 height 17
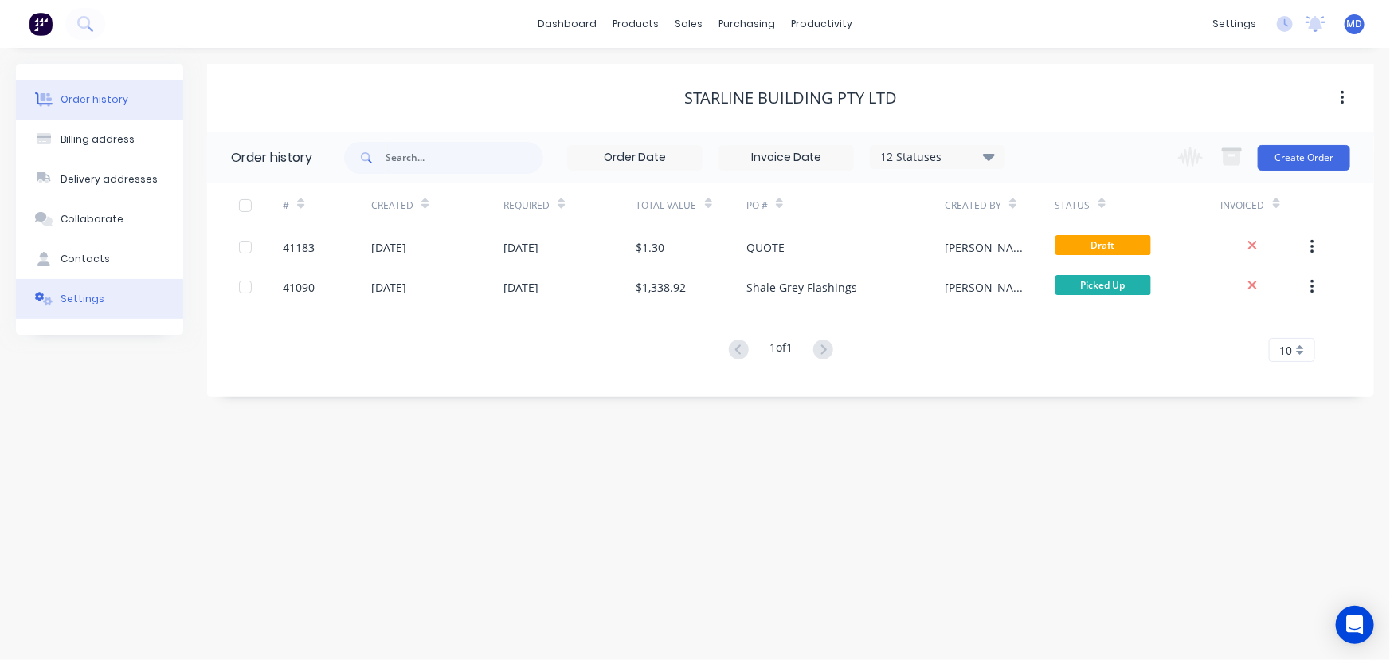
click at [80, 303] on div "Settings" at bounding box center [83, 299] width 44 height 14
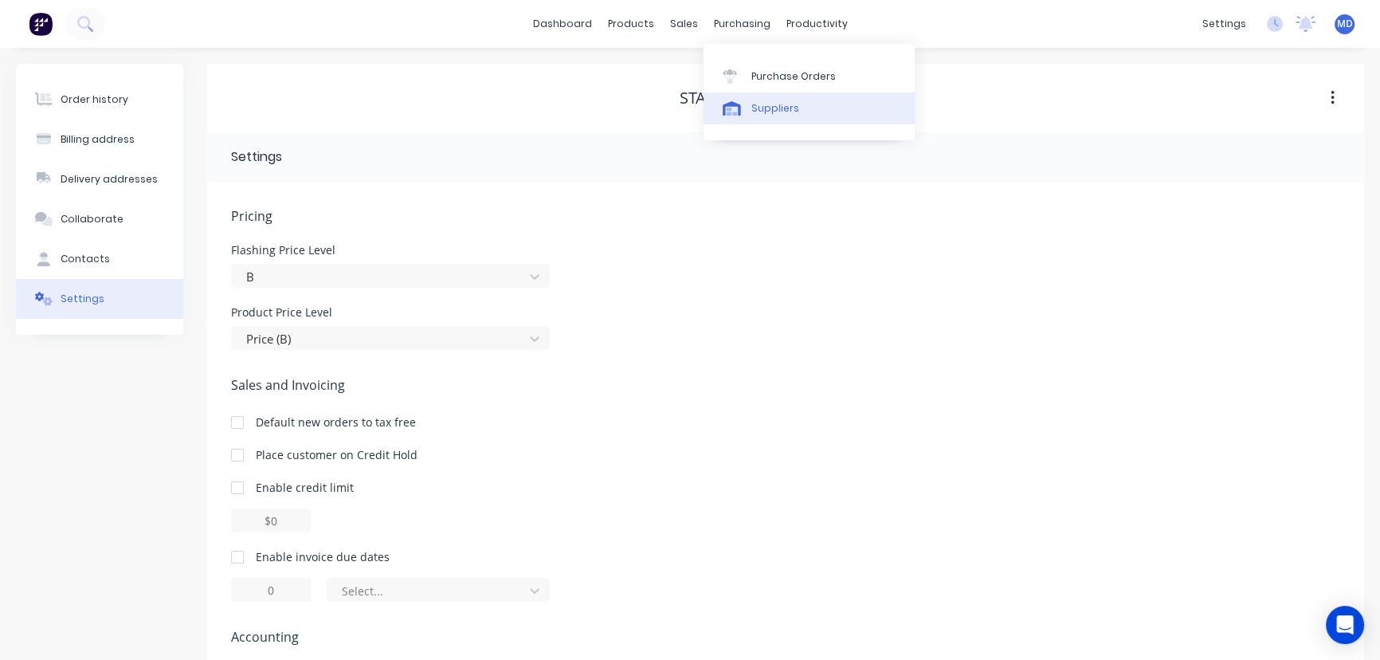
click at [778, 106] on div "Suppliers" at bounding box center [775, 108] width 48 height 14
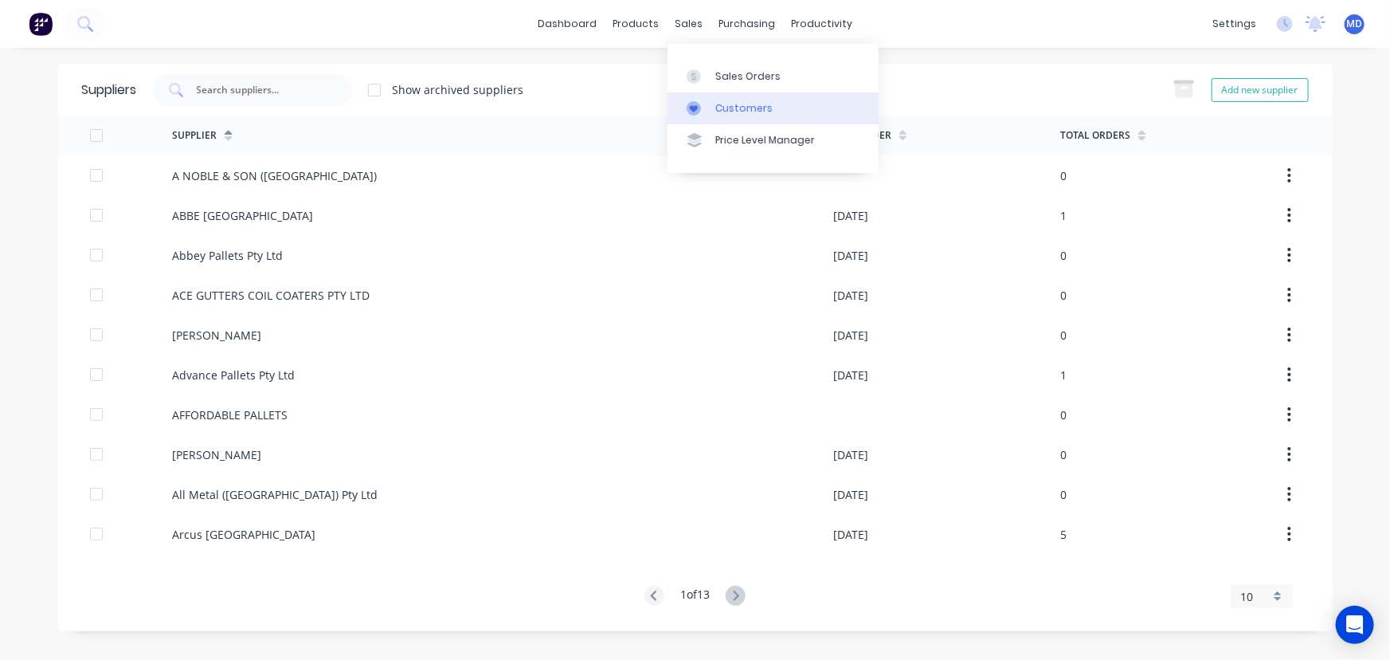
click at [748, 108] on div "Customers" at bounding box center [744, 108] width 57 height 14
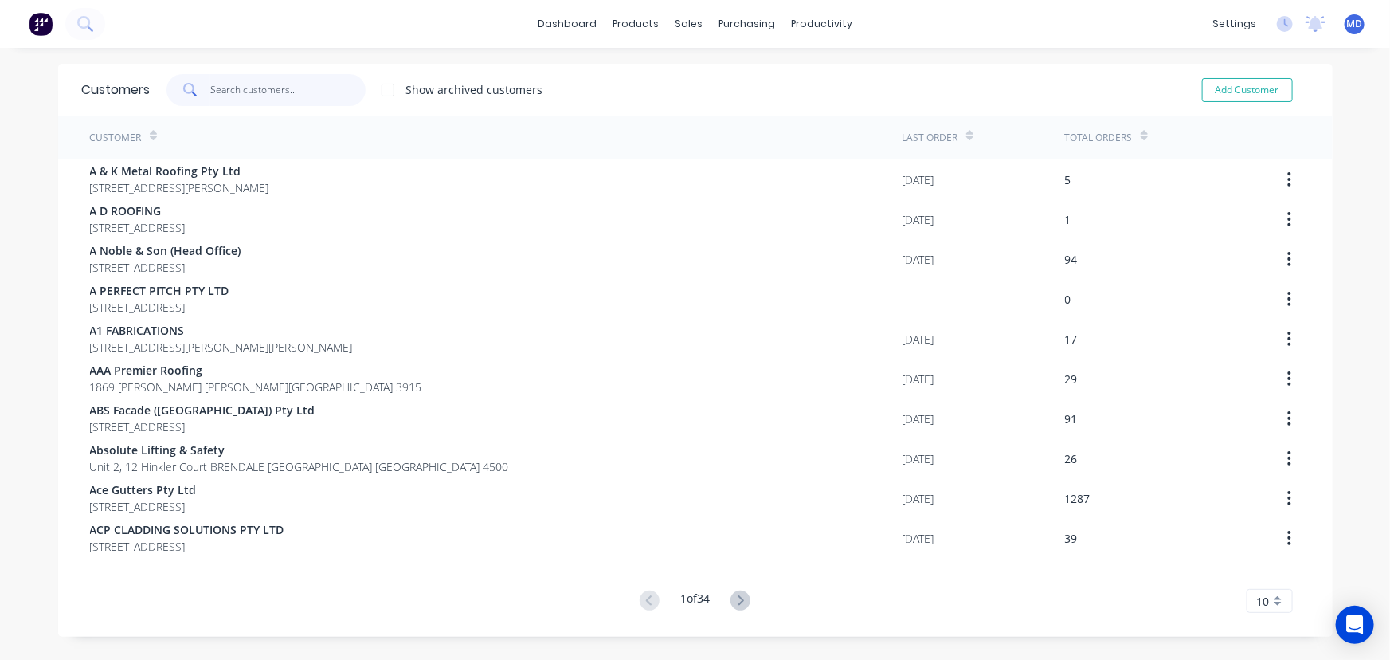
click at [284, 92] on input "text" at bounding box center [287, 90] width 155 height 32
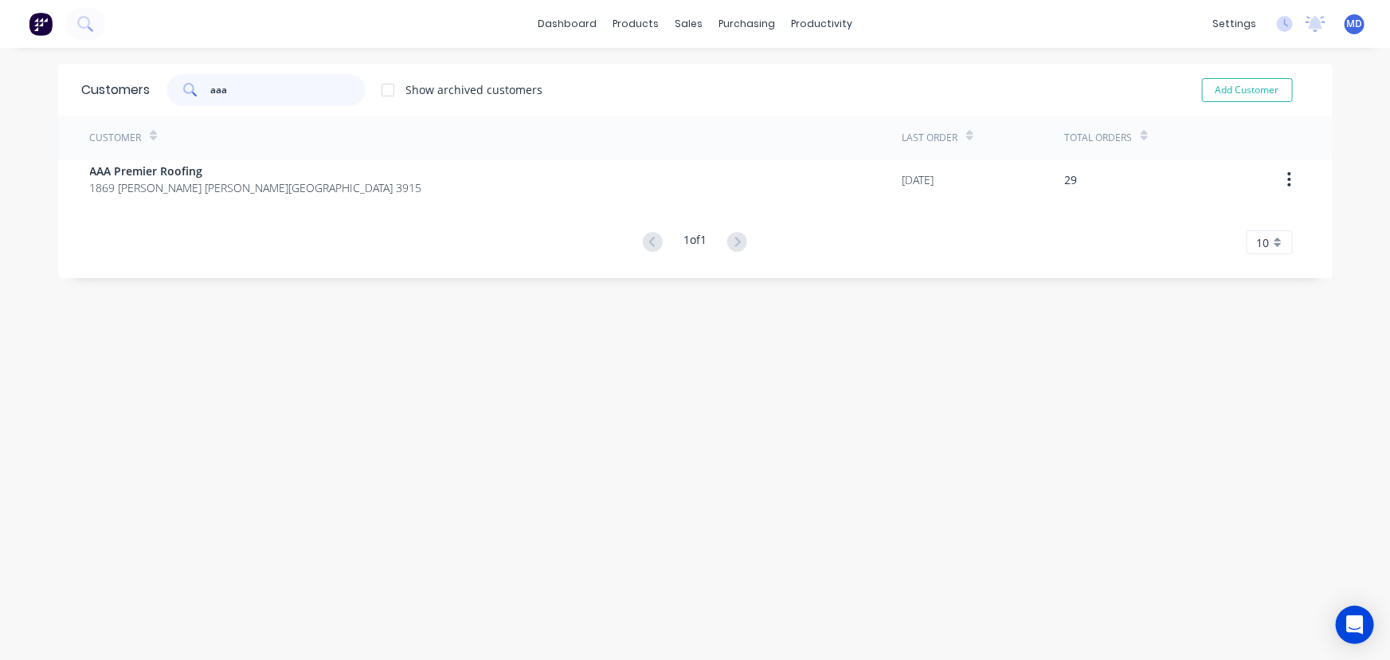
type input "aaa"
click at [262, 173] on span "AAA Premier Roofing" at bounding box center [256, 171] width 332 height 17
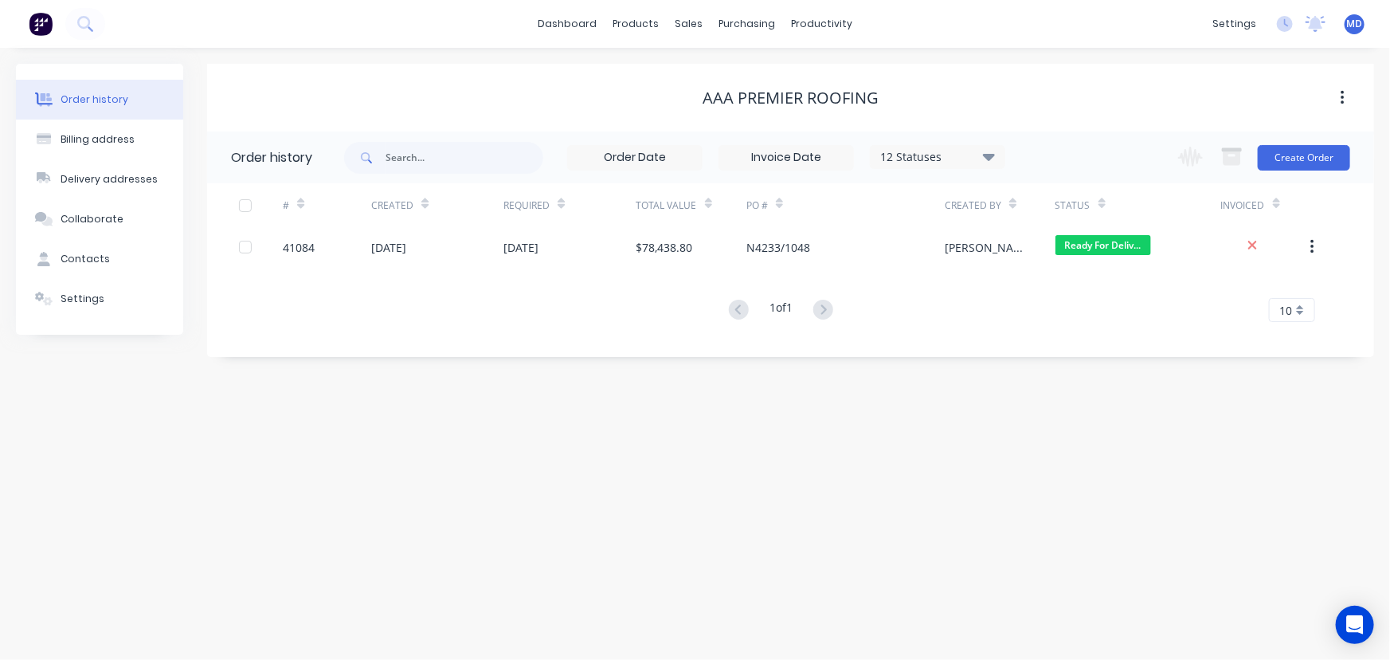
click at [987, 159] on icon at bounding box center [989, 156] width 12 height 19
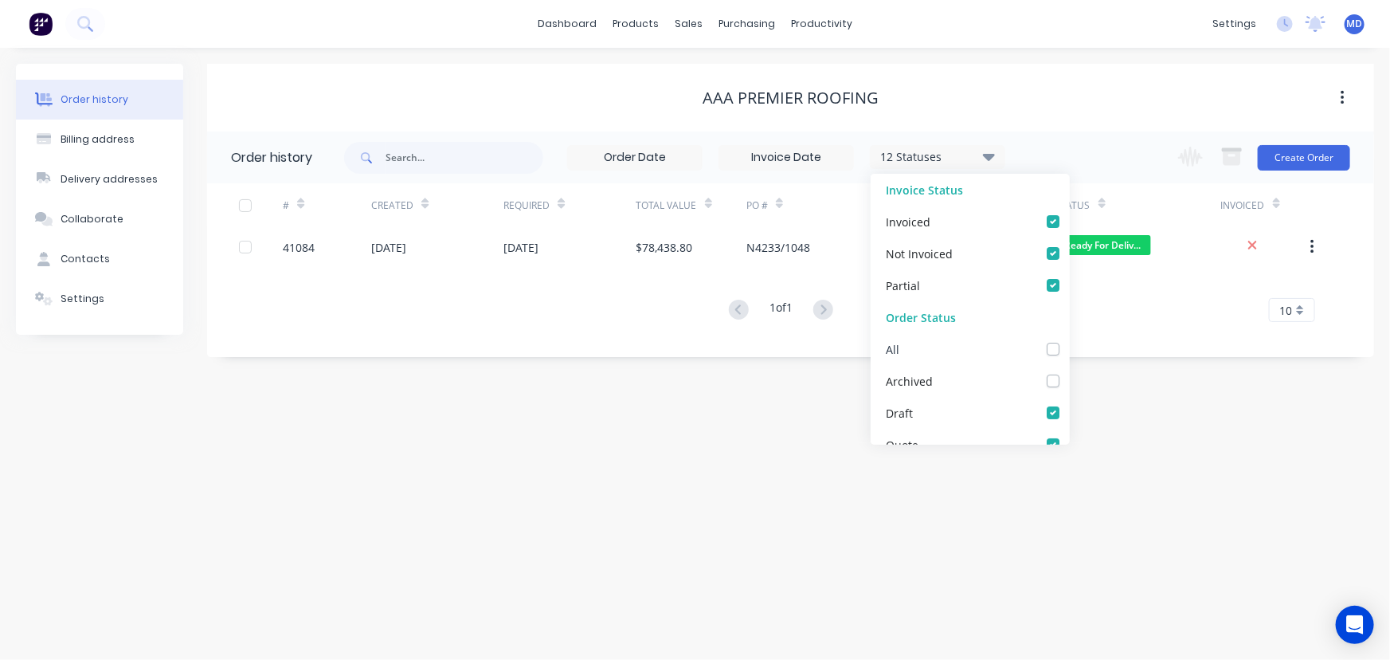
click at [1069, 340] on label at bounding box center [1069, 340] width 0 height 0
click at [1069, 350] on input "checkbox" at bounding box center [1075, 347] width 13 height 15
checkbox input "true"
click at [1122, 421] on div "Order history Billing address Delivery addresses Collaborate Contacts Settings …" at bounding box center [695, 354] width 1390 height 612
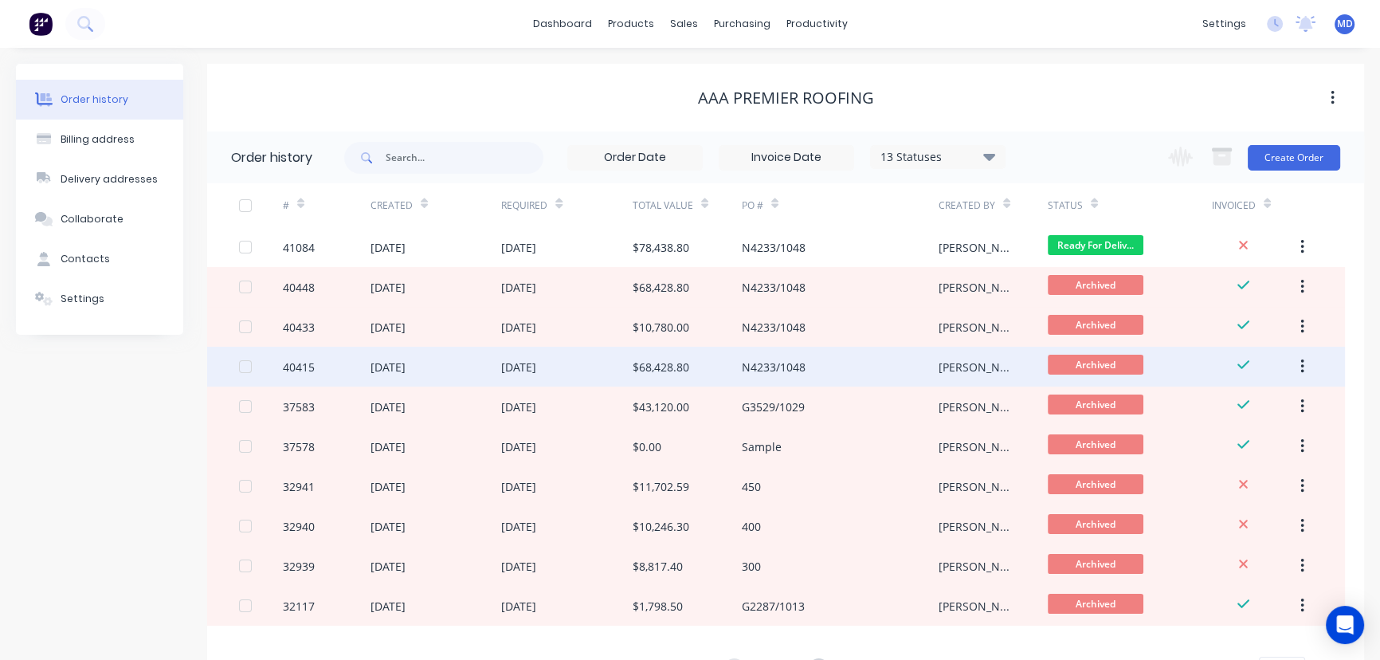
click at [663, 363] on div "$68,428.80" at bounding box center [661, 367] width 57 height 17
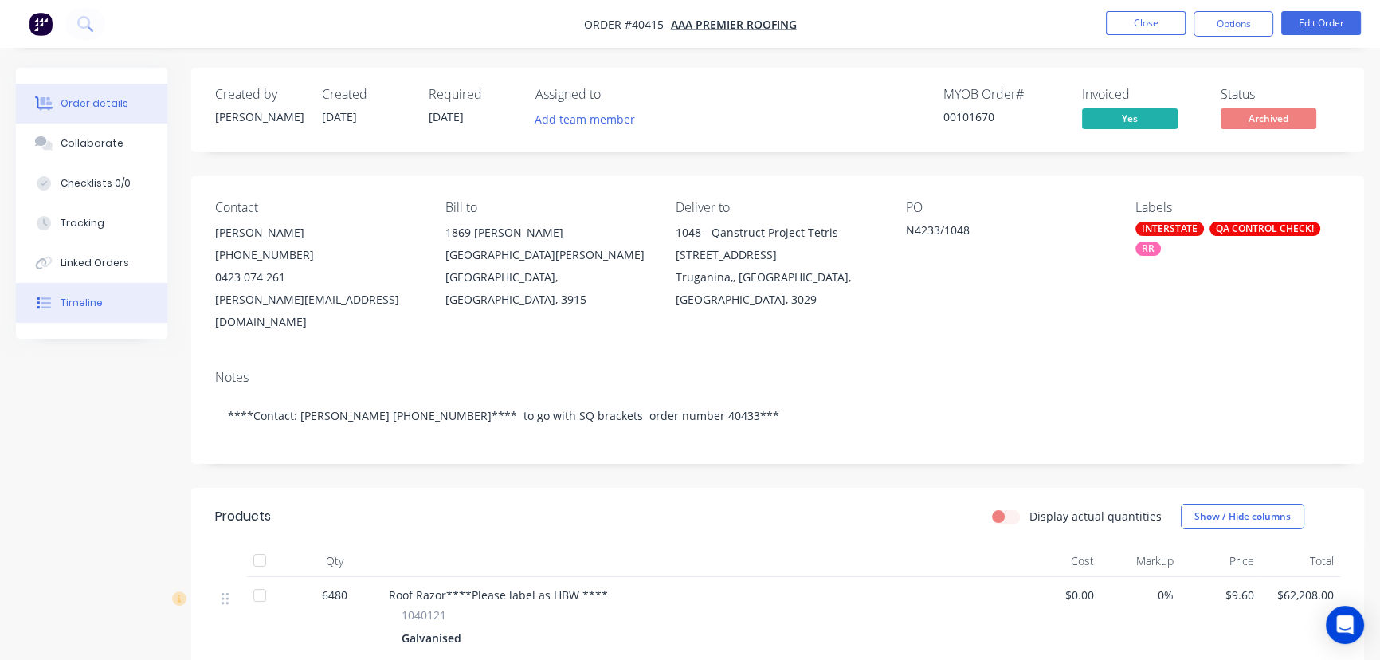
click at [98, 307] on div "Timeline" at bounding box center [82, 303] width 42 height 14
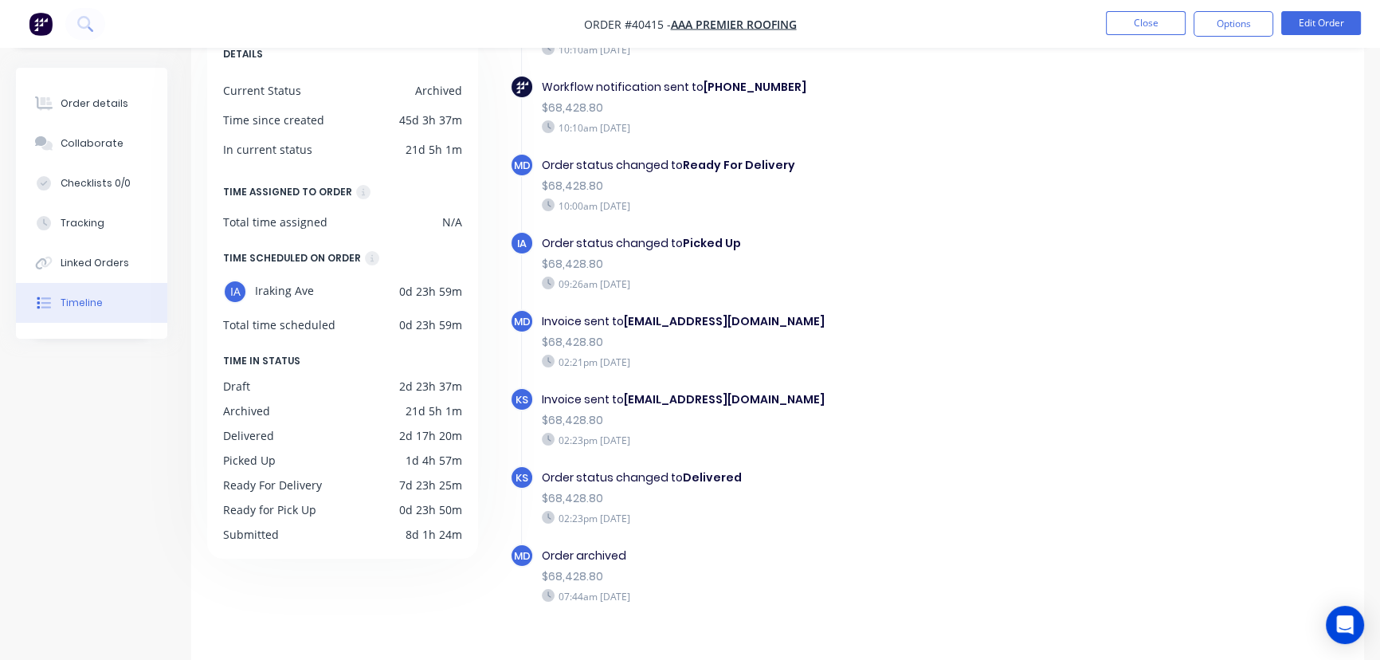
scroll to position [126, 0]
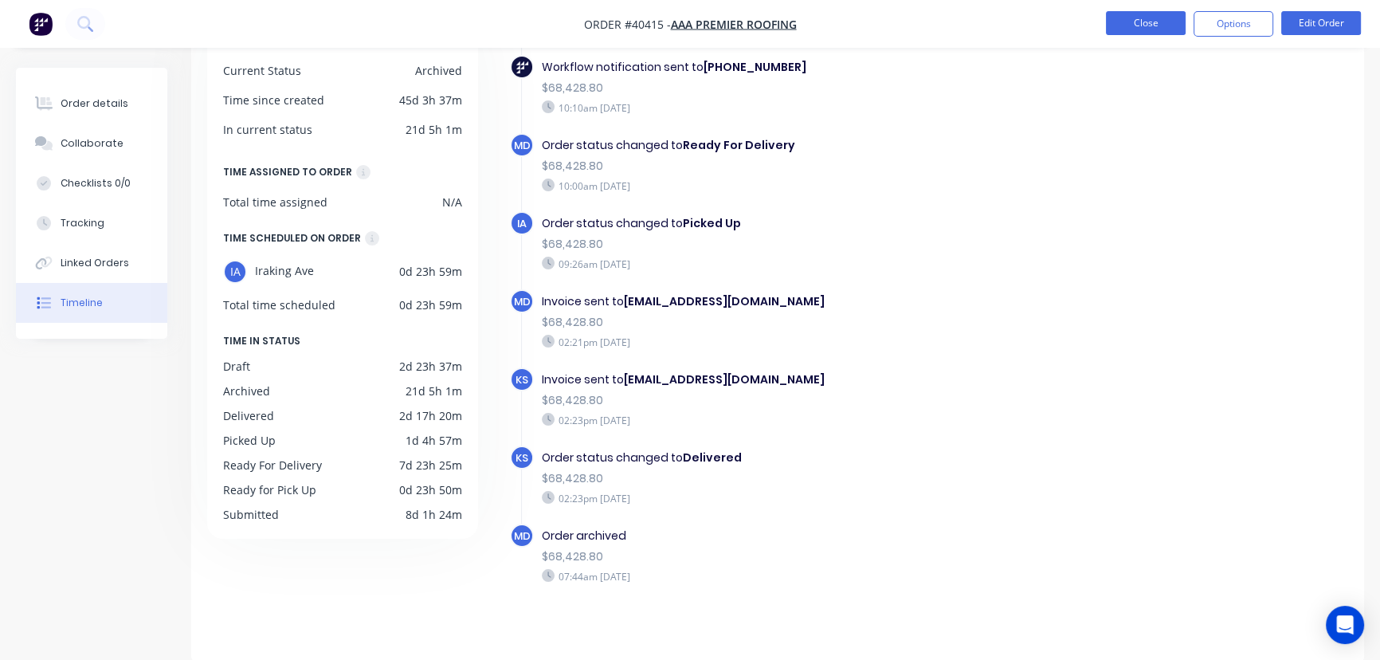
click at [1139, 21] on button "Close" at bounding box center [1146, 23] width 80 height 24
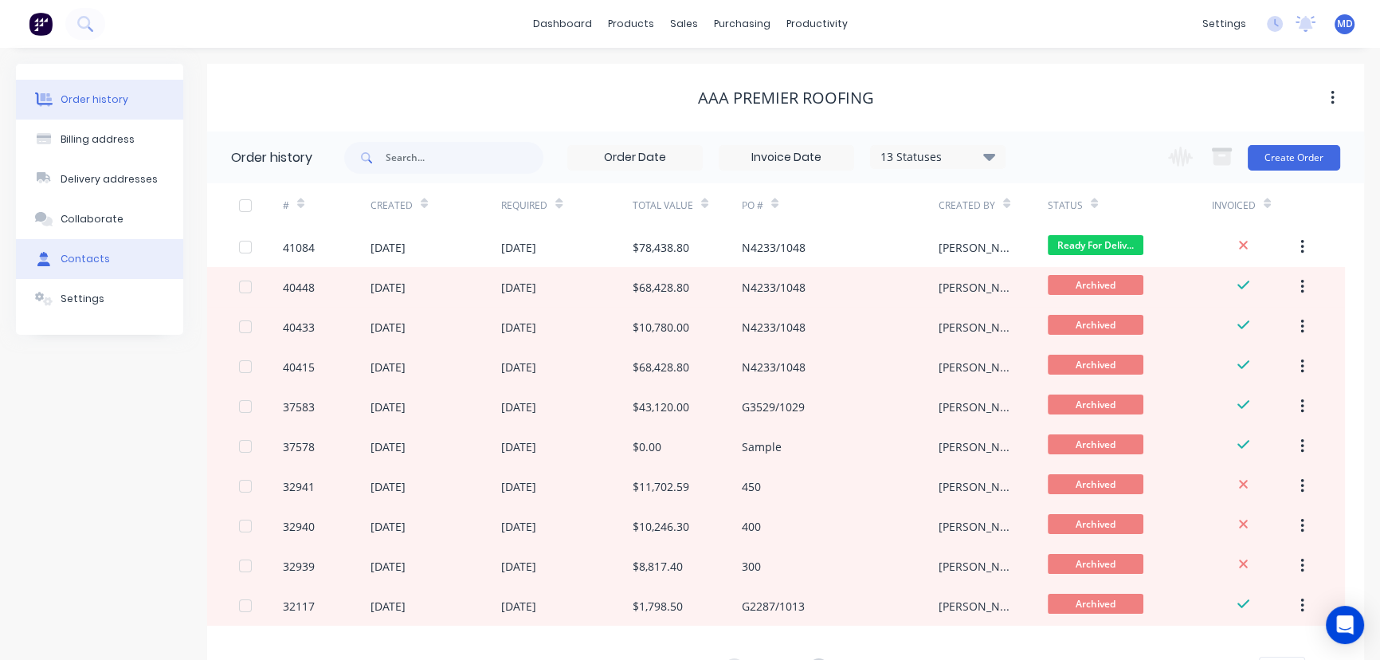
click at [95, 257] on div "Contacts" at bounding box center [85, 259] width 49 height 14
select select "AU"
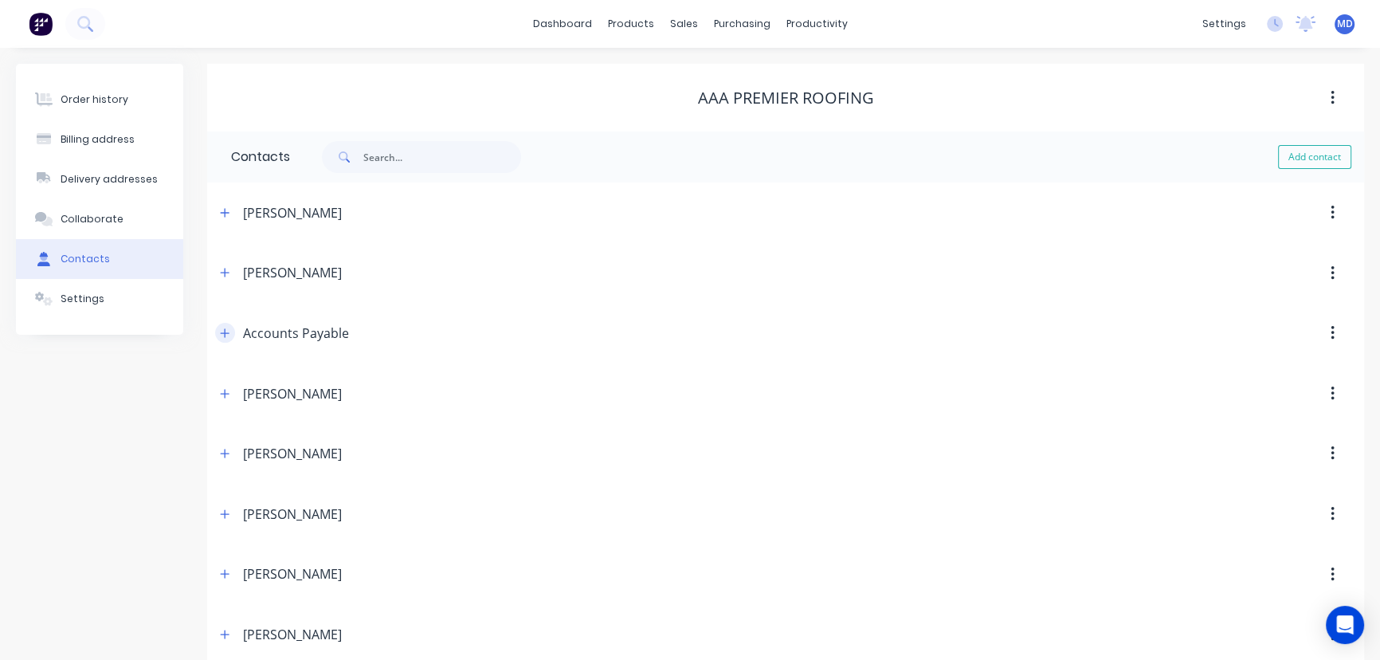
click at [225, 330] on icon "button" at bounding box center [225, 332] width 10 height 11
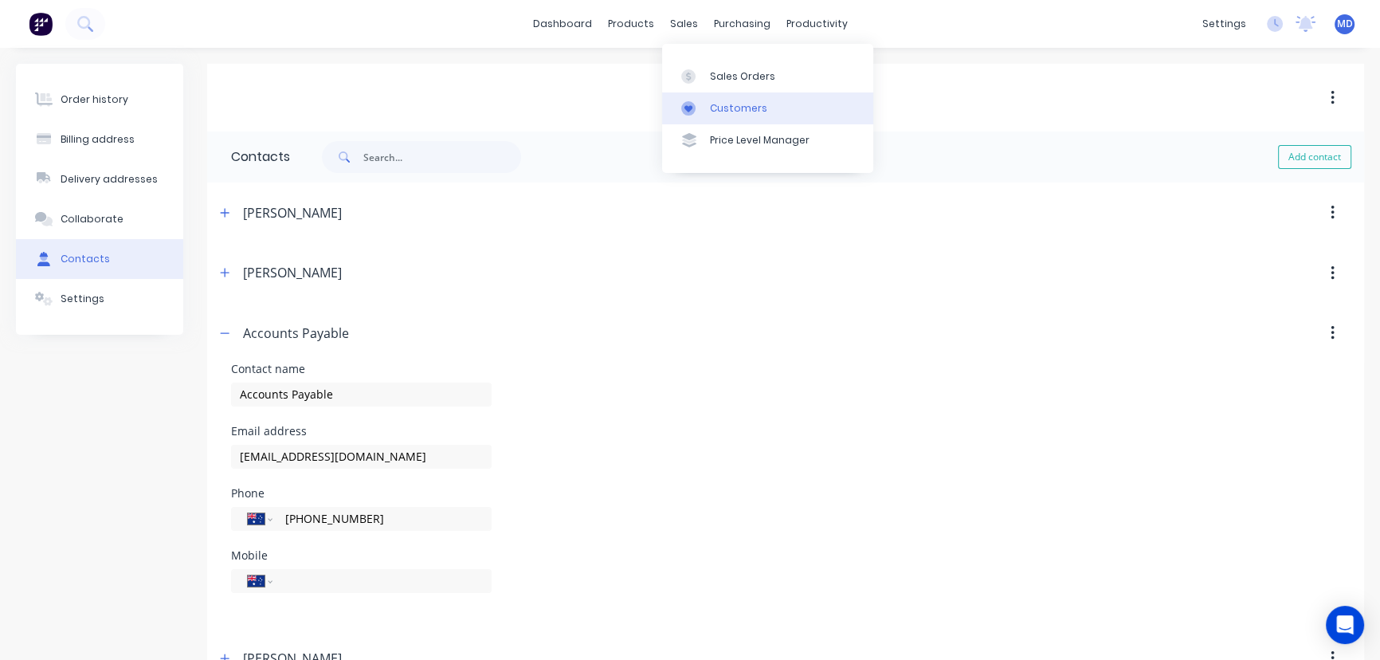
click at [743, 106] on div "Customers" at bounding box center [738, 108] width 57 height 14
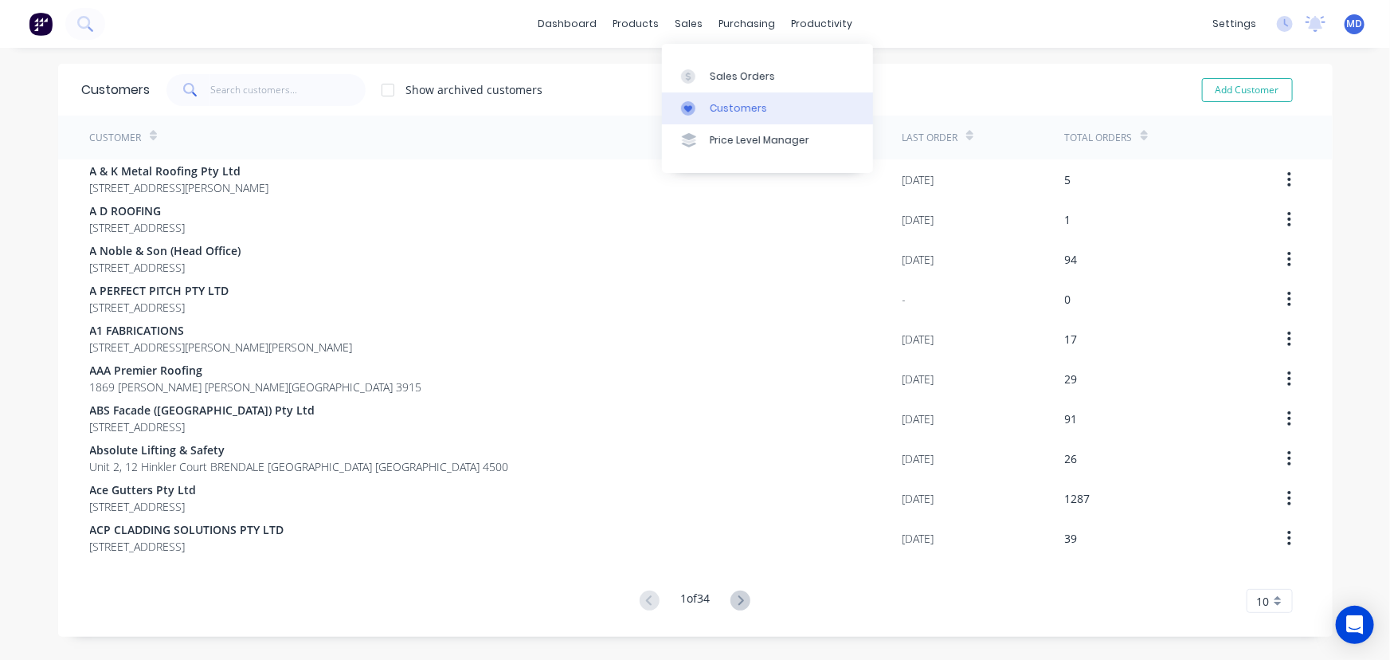
click at [745, 108] on div "Customers" at bounding box center [738, 108] width 57 height 14
click at [286, 91] on input "text" at bounding box center [287, 90] width 155 height 32
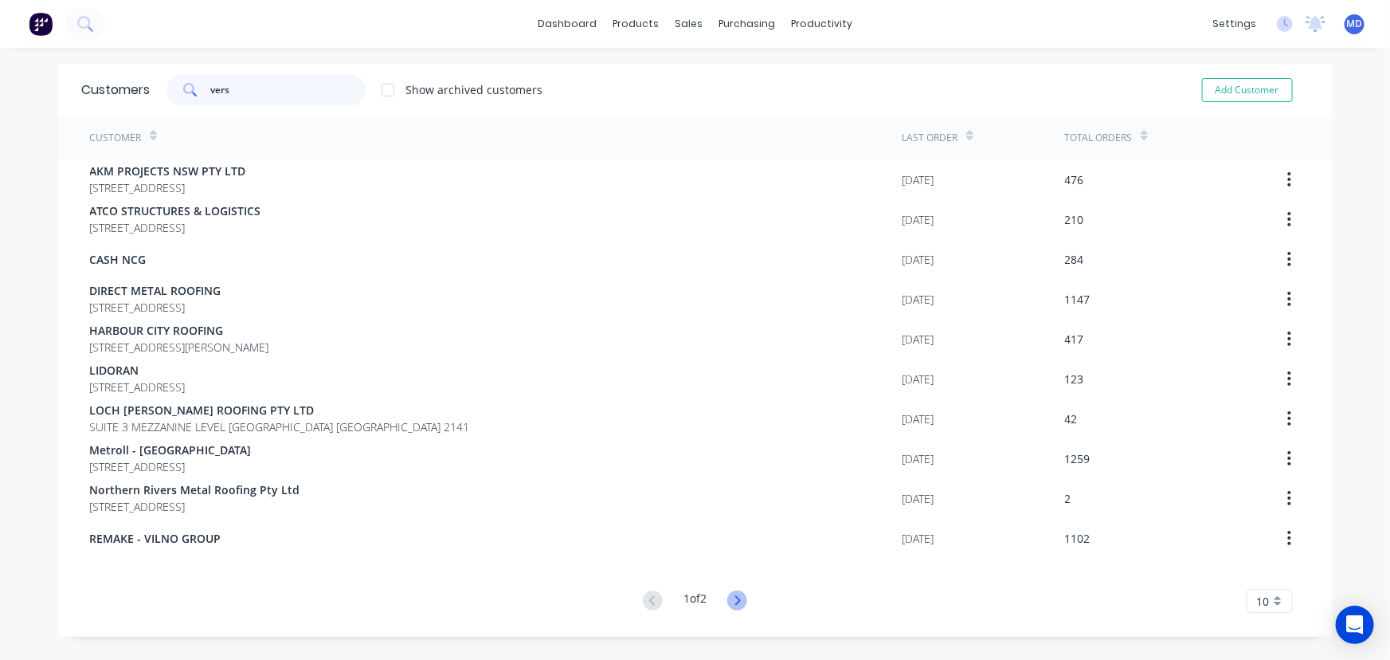
type input "vers"
click at [735, 594] on icon at bounding box center [737, 600] width 20 height 20
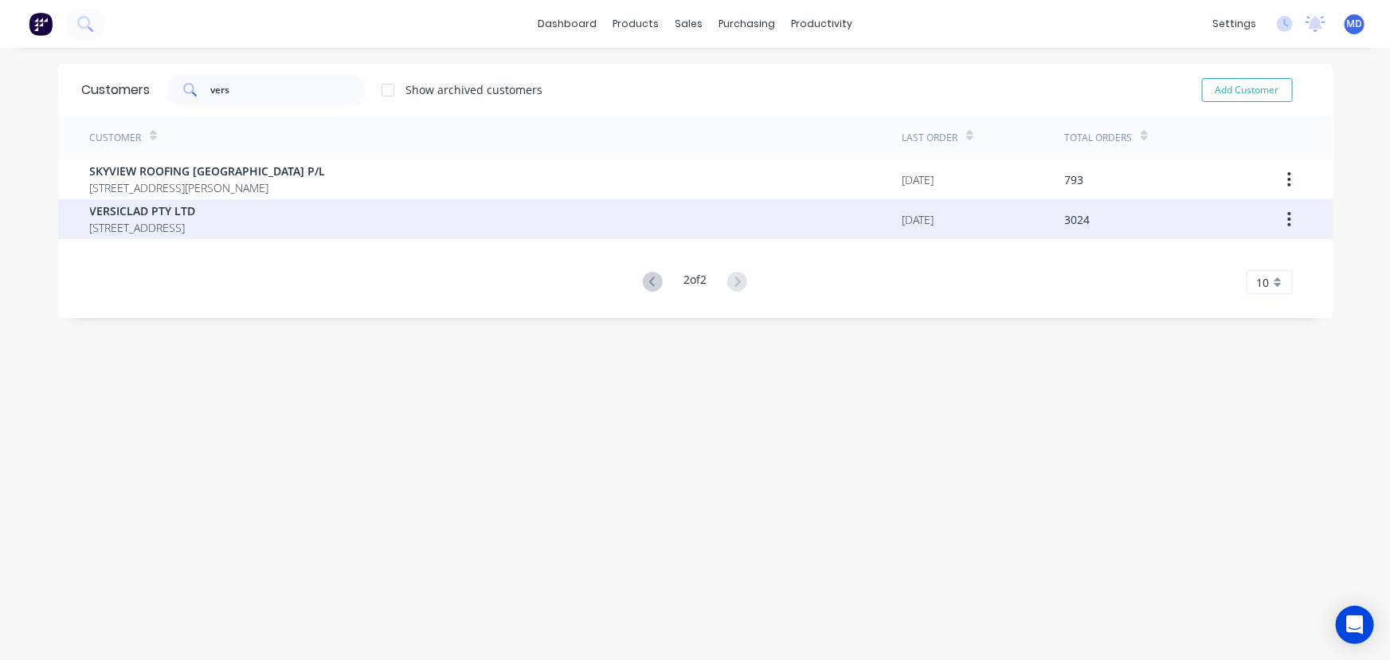
click at [145, 222] on span "3 Berriwerri Place Casula New South Wales Australia 2170" at bounding box center [143, 227] width 106 height 17
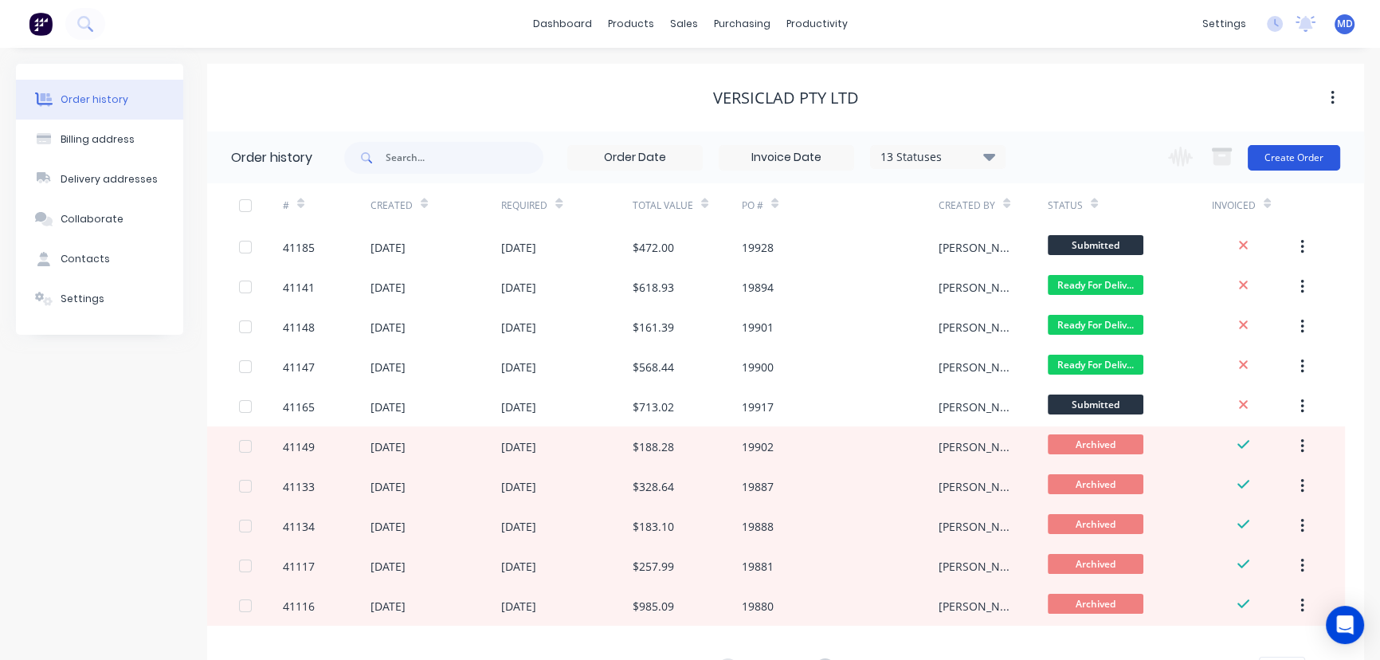
click at [1286, 160] on button "Create Order" at bounding box center [1294, 157] width 92 height 25
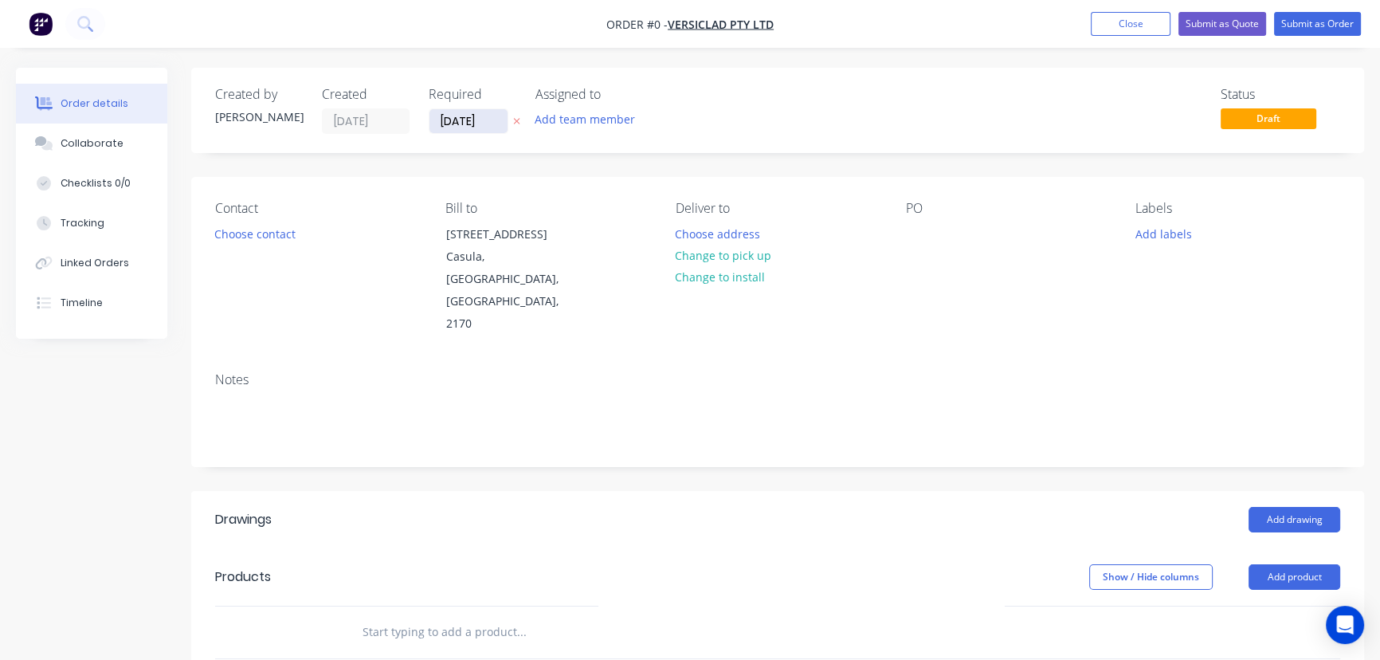
click at [473, 118] on input "[DATE]" at bounding box center [468, 121] width 78 height 24
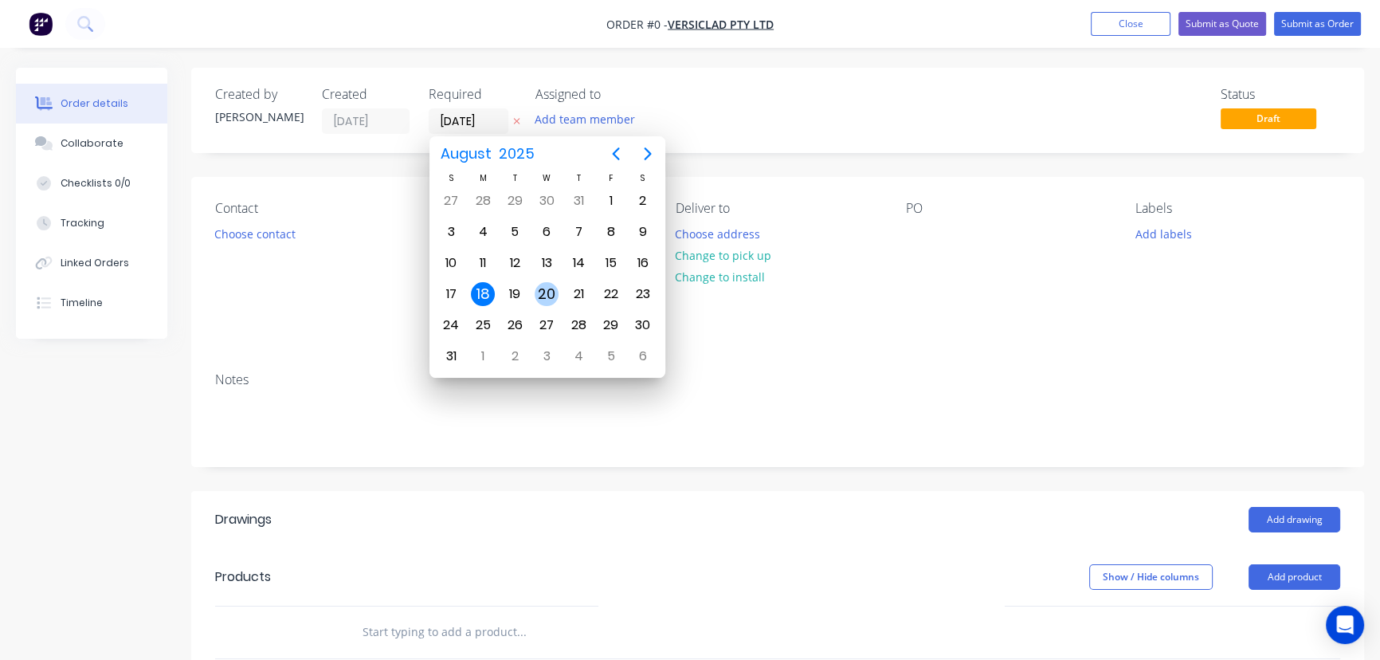
click at [544, 286] on div "20" at bounding box center [547, 294] width 24 height 24
type input "[DATE]"
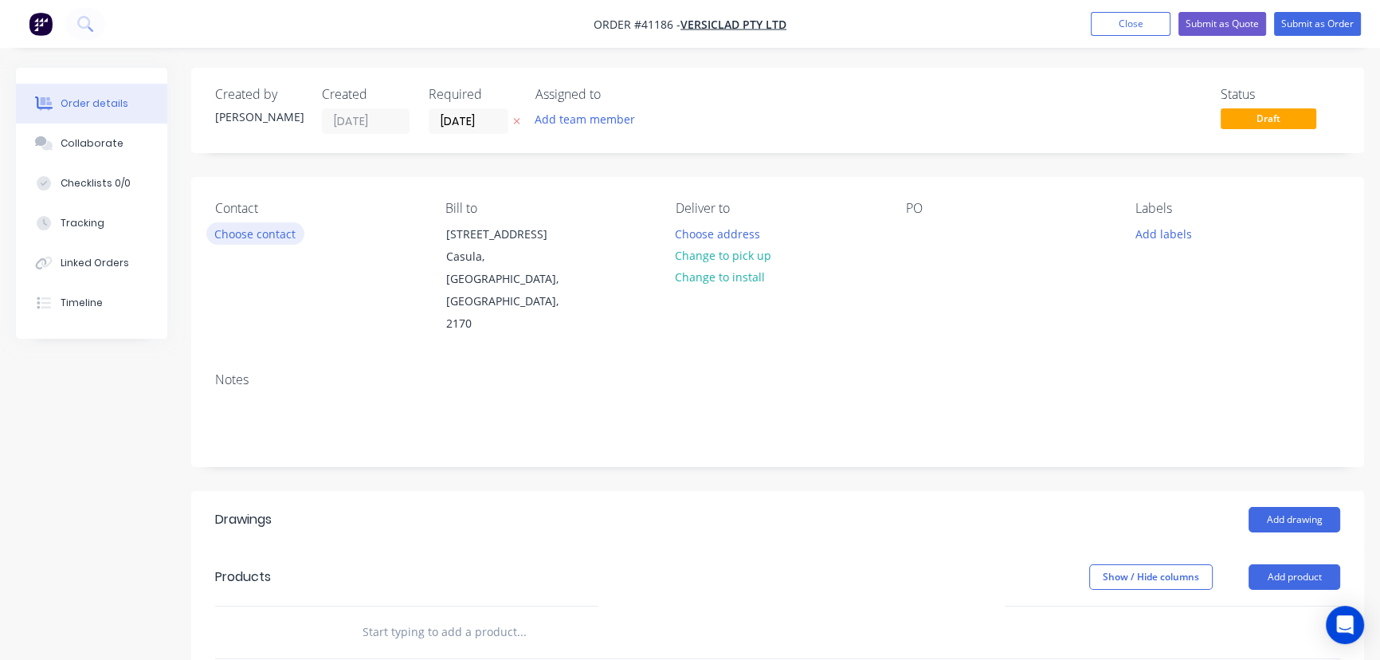
click at [278, 239] on button "Choose contact" at bounding box center [255, 233] width 98 height 22
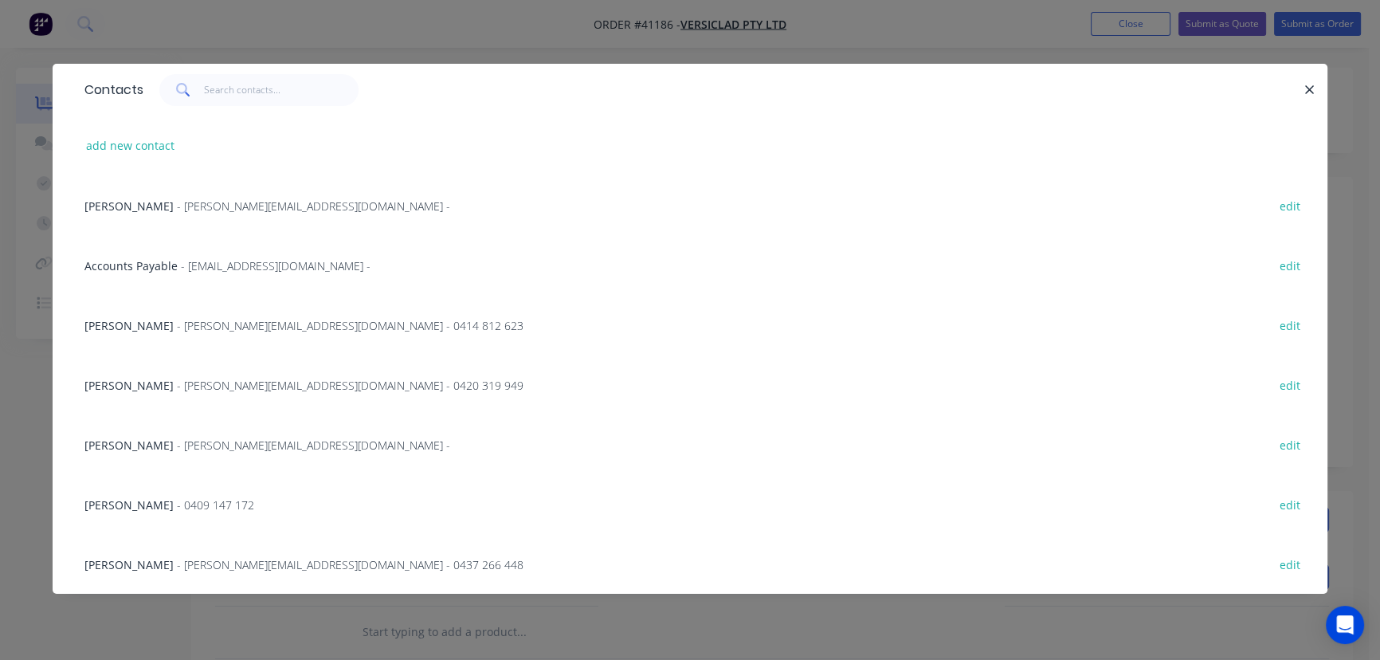
click at [177, 202] on span "- michele@versiclad.com.au -" at bounding box center [313, 205] width 273 height 15
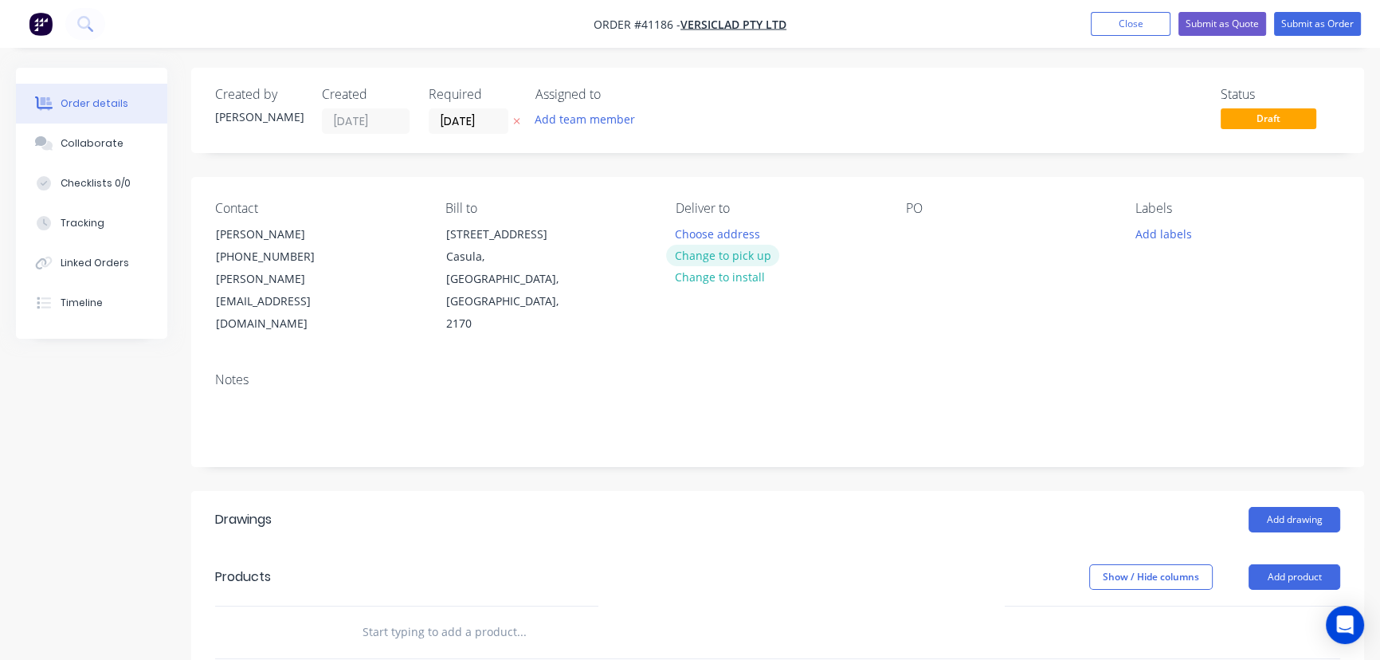
click at [727, 252] on button "Change to pick up" at bounding box center [722, 256] width 113 height 22
click at [724, 250] on button "Change to delivery" at bounding box center [724, 256] width 116 height 22
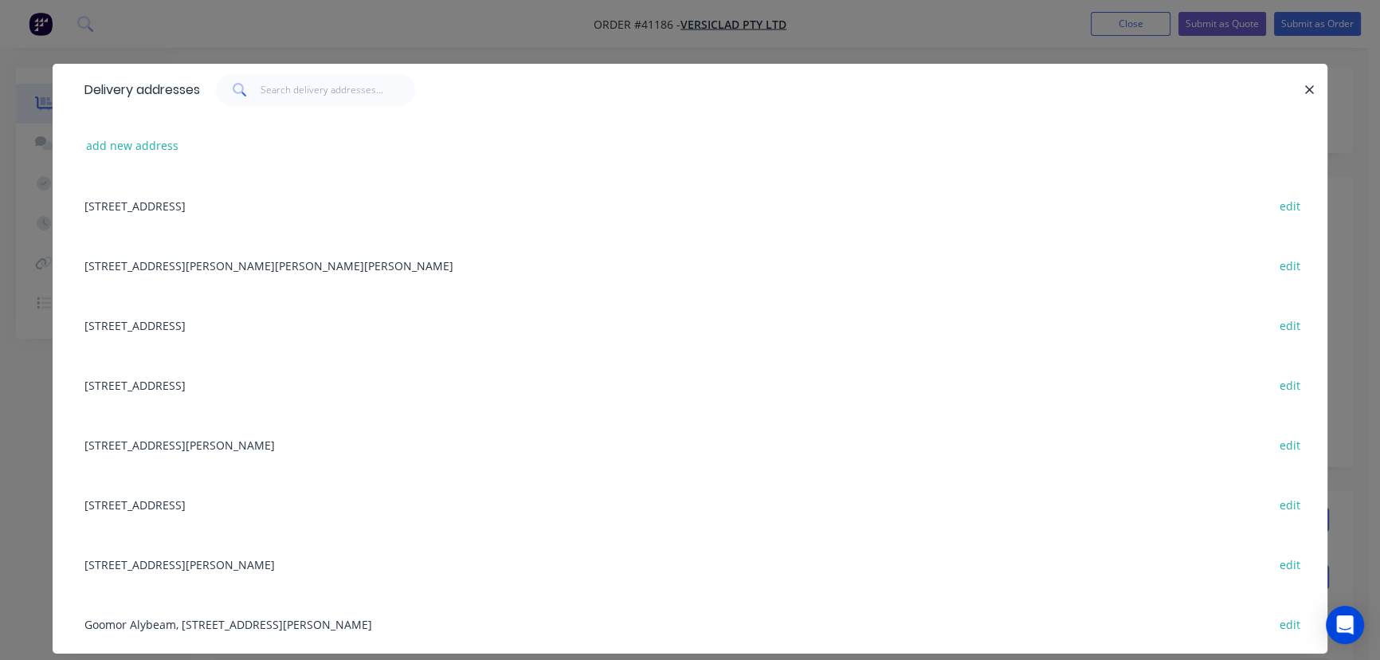
click at [253, 209] on div "3 Berriwerri Place, Casula, New South Wales, Australia, 2170 edit" at bounding box center [689, 205] width 1227 height 60
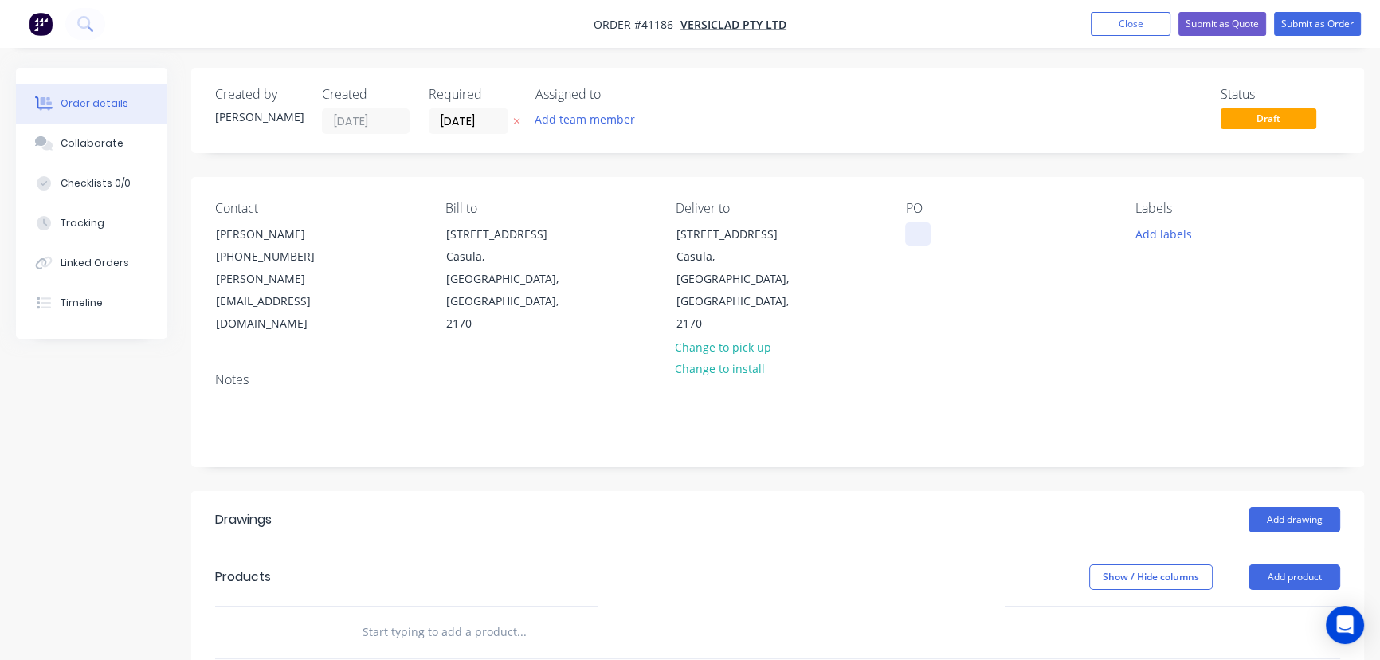
click at [926, 235] on div at bounding box center [917, 233] width 25 height 23
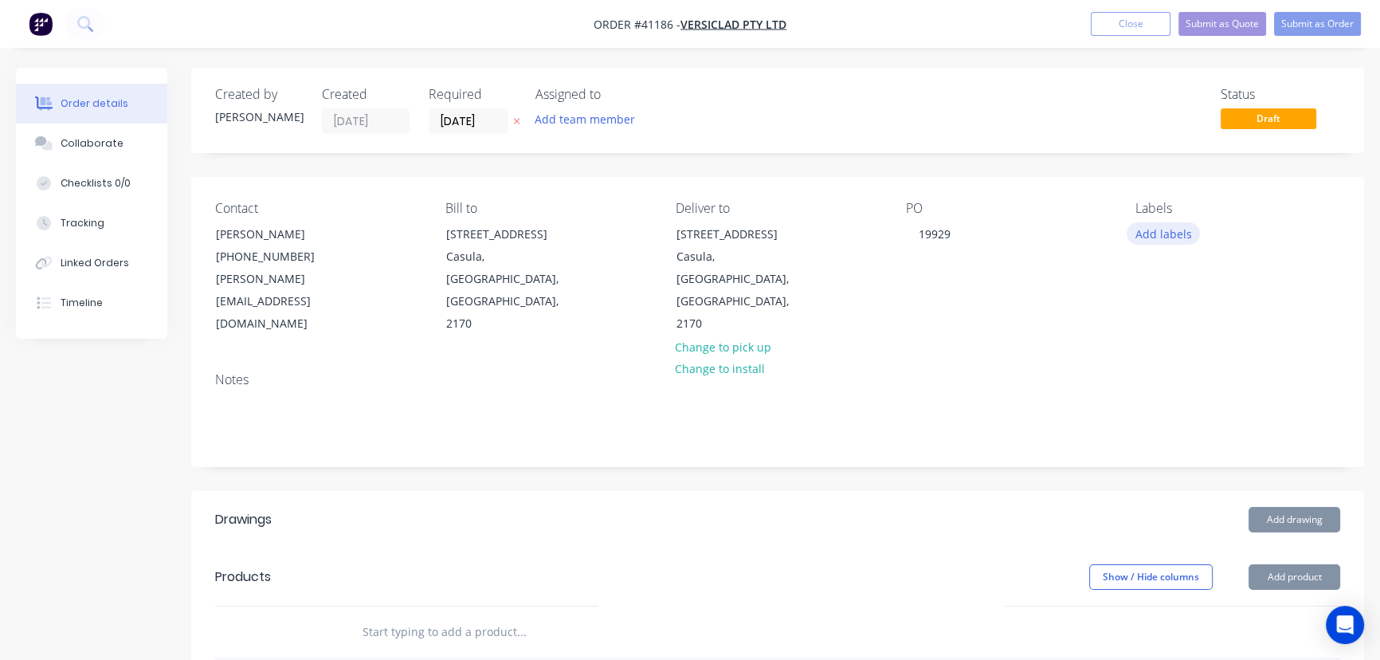
click at [1166, 228] on button "Add labels" at bounding box center [1163, 233] width 73 height 22
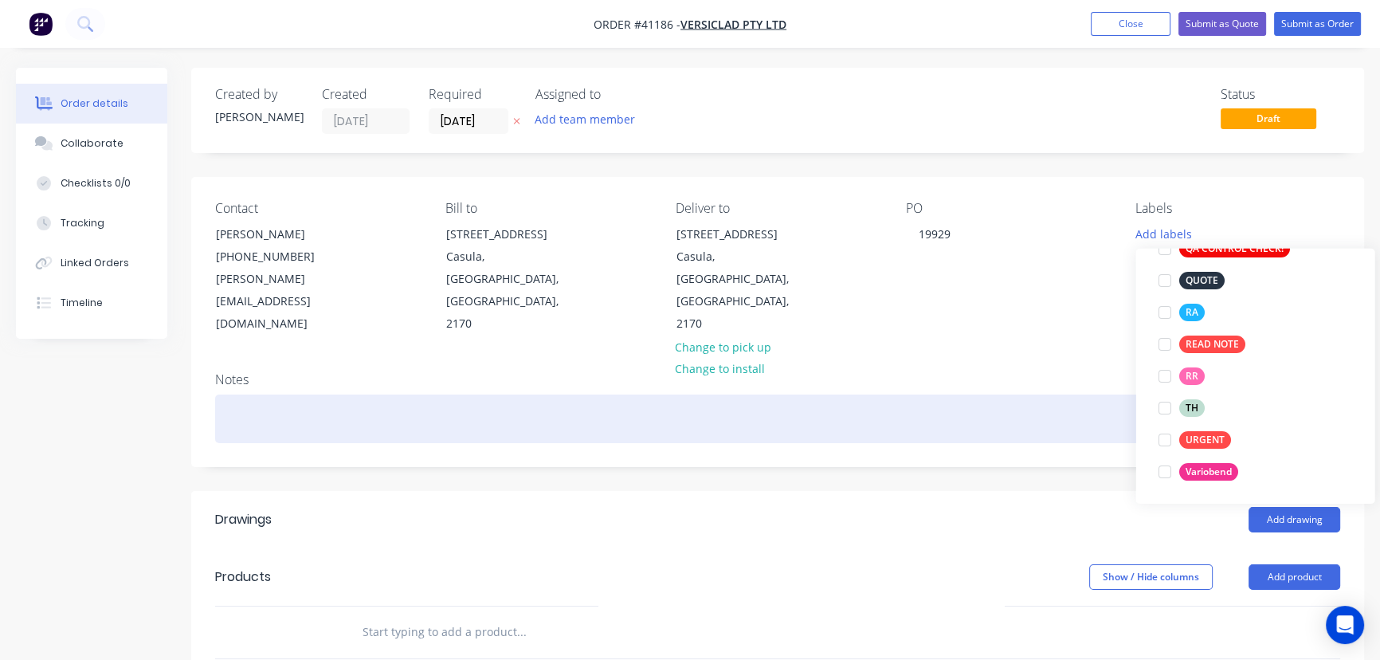
click at [1163, 316] on div at bounding box center [1164, 312] width 32 height 32
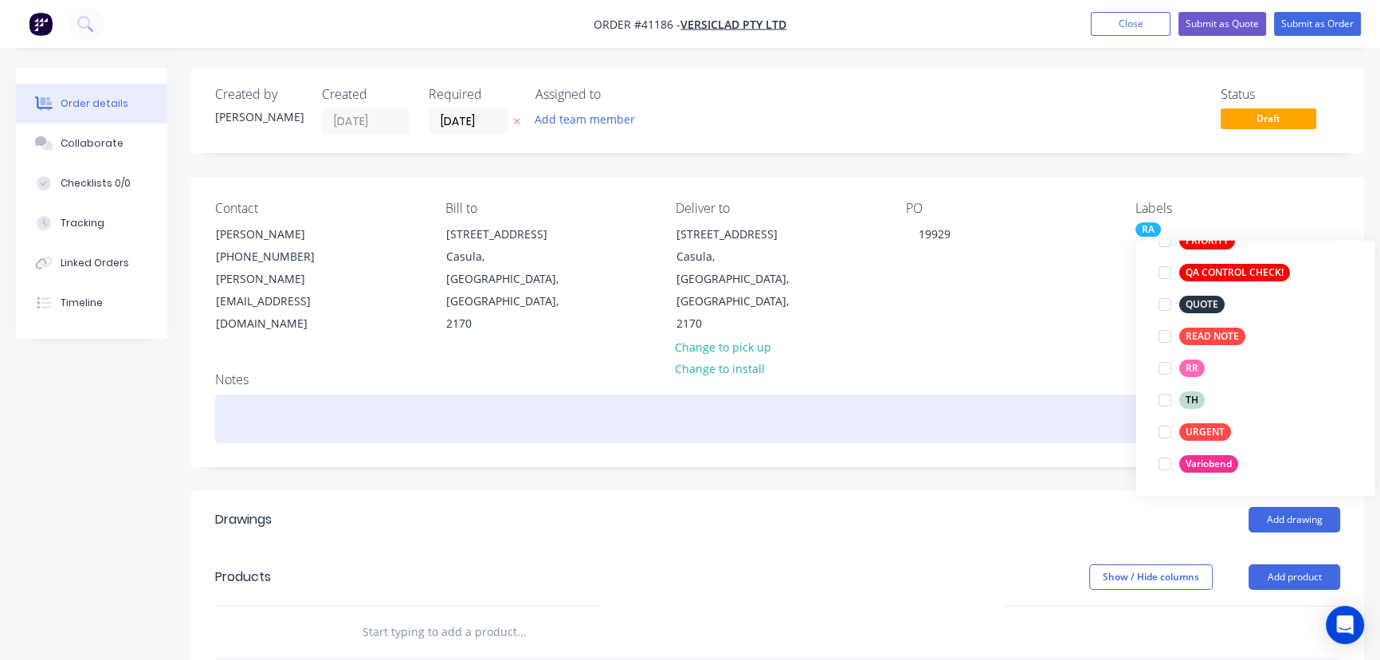
scroll to position [64, 0]
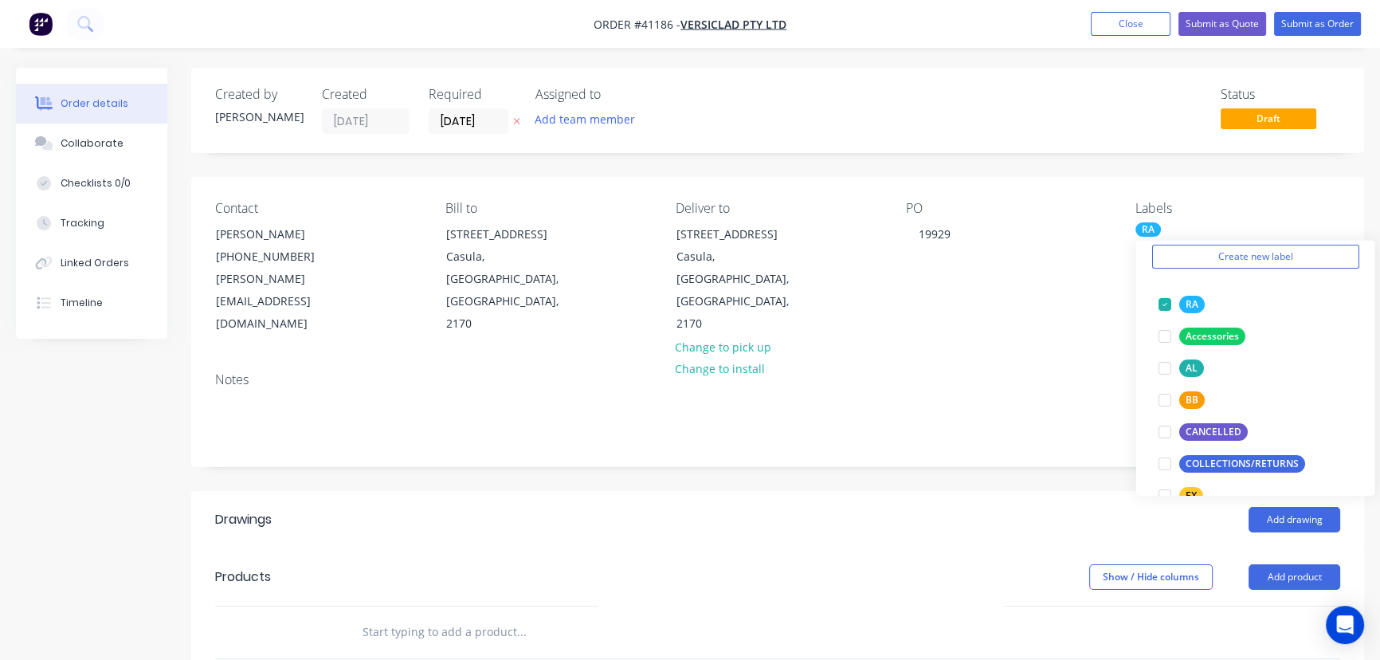
click at [812, 507] on div "Add drawing" at bounding box center [897, 519] width 886 height 25
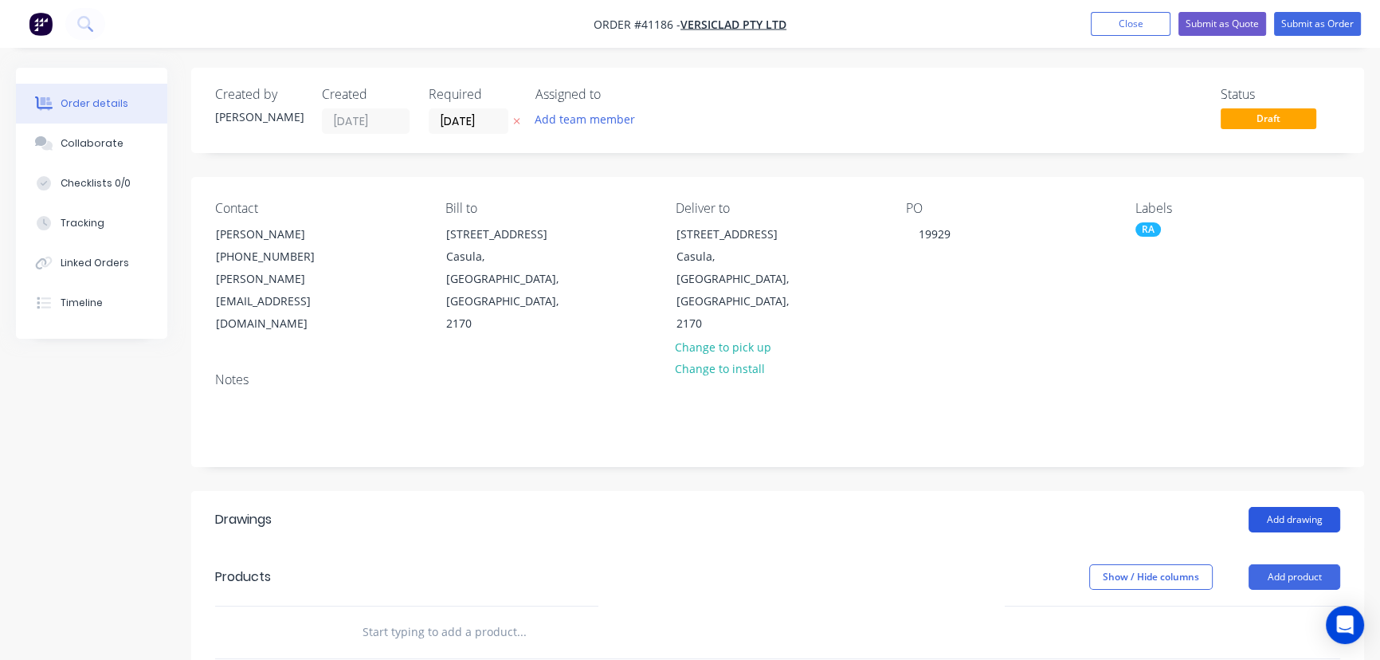
click at [1290, 507] on button "Add drawing" at bounding box center [1295, 519] width 92 height 25
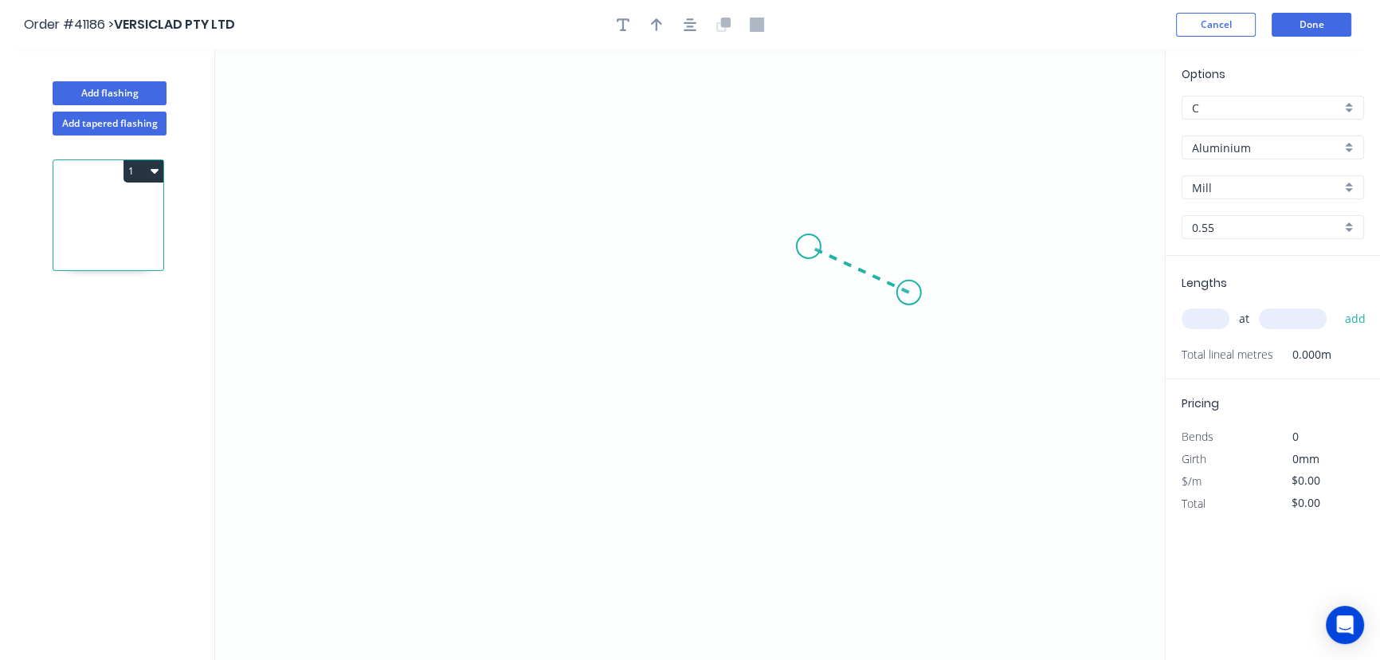
drag, startPoint x: 909, startPoint y: 292, endPoint x: 808, endPoint y: 246, distance: 111.2
click at [808, 246] on icon "0" at bounding box center [690, 354] width 950 height 610
drag, startPoint x: 760, startPoint y: 248, endPoint x: 508, endPoint y: 237, distance: 252.8
click at [508, 237] on icon "0 ?" at bounding box center [690, 354] width 950 height 610
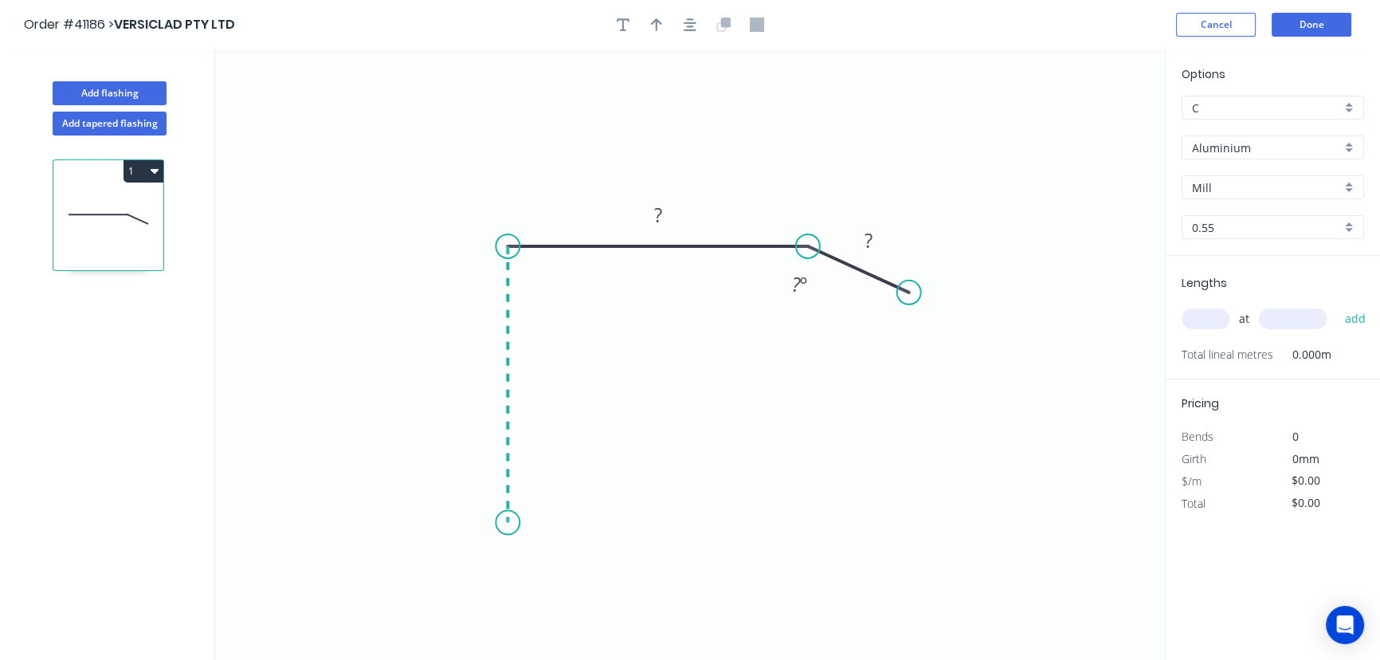
drag, startPoint x: 508, startPoint y: 237, endPoint x: 504, endPoint y: 526, distance: 289.3
click at [504, 526] on icon "0 ? ? ? º" at bounding box center [690, 354] width 950 height 610
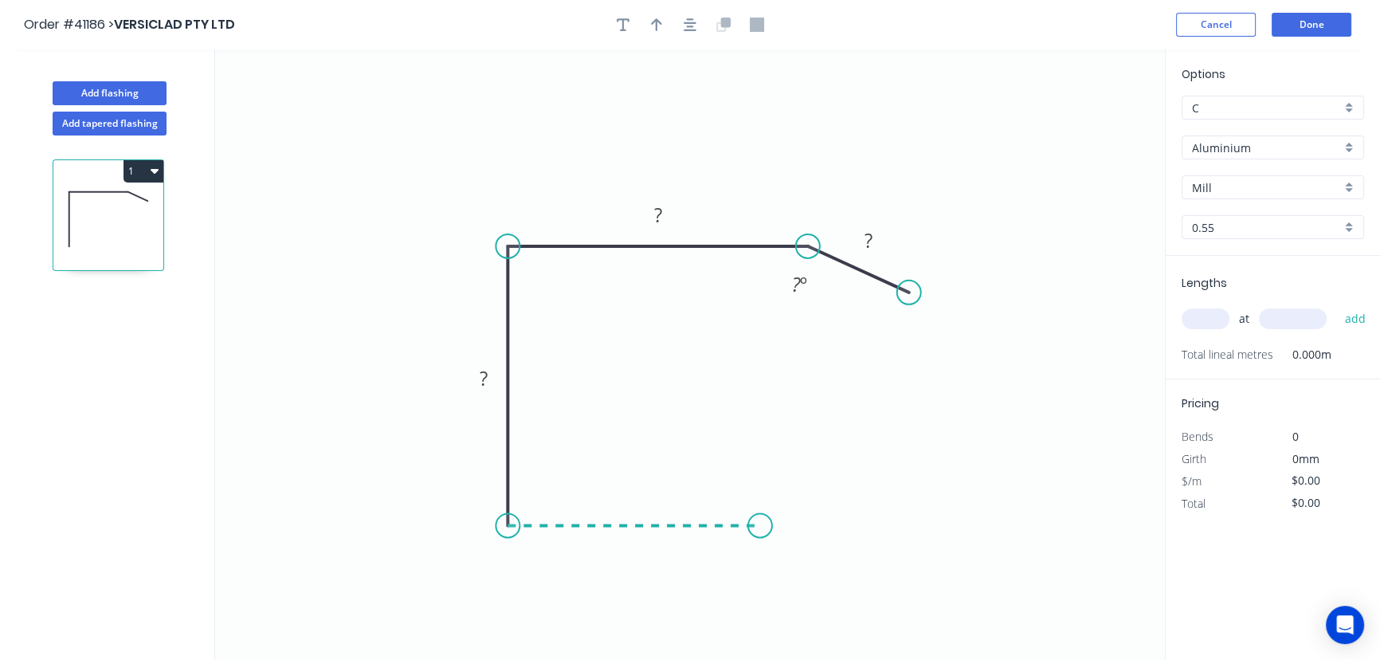
drag, startPoint x: 532, startPoint y: 531, endPoint x: 761, endPoint y: 535, distance: 228.7
click at [761, 535] on icon "0 ? ? ? ? º" at bounding box center [690, 354] width 950 height 610
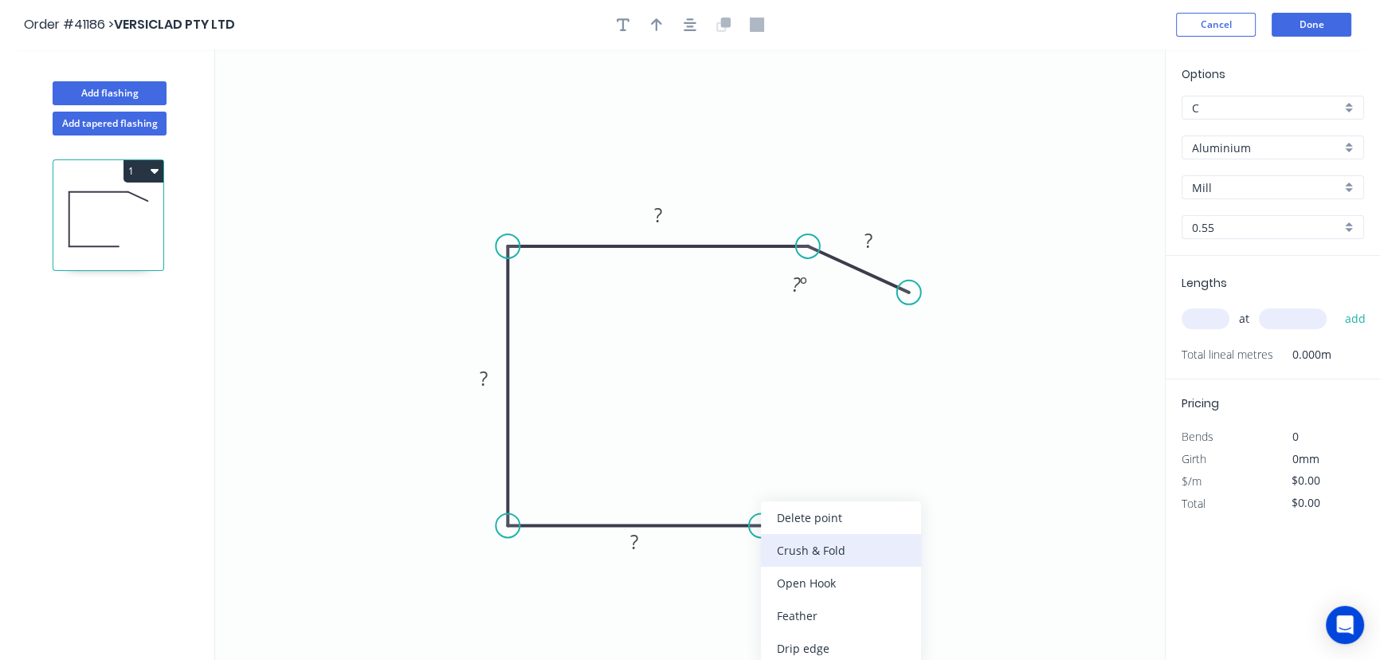
click at [822, 550] on div "Crush & Fold" at bounding box center [841, 550] width 160 height 33
click at [754, 555] on tspan "10" at bounding box center [750, 552] width 22 height 26
click at [902, 520] on icon "0 CF 15 ? ? ? ? ? º" at bounding box center [690, 354] width 950 height 610
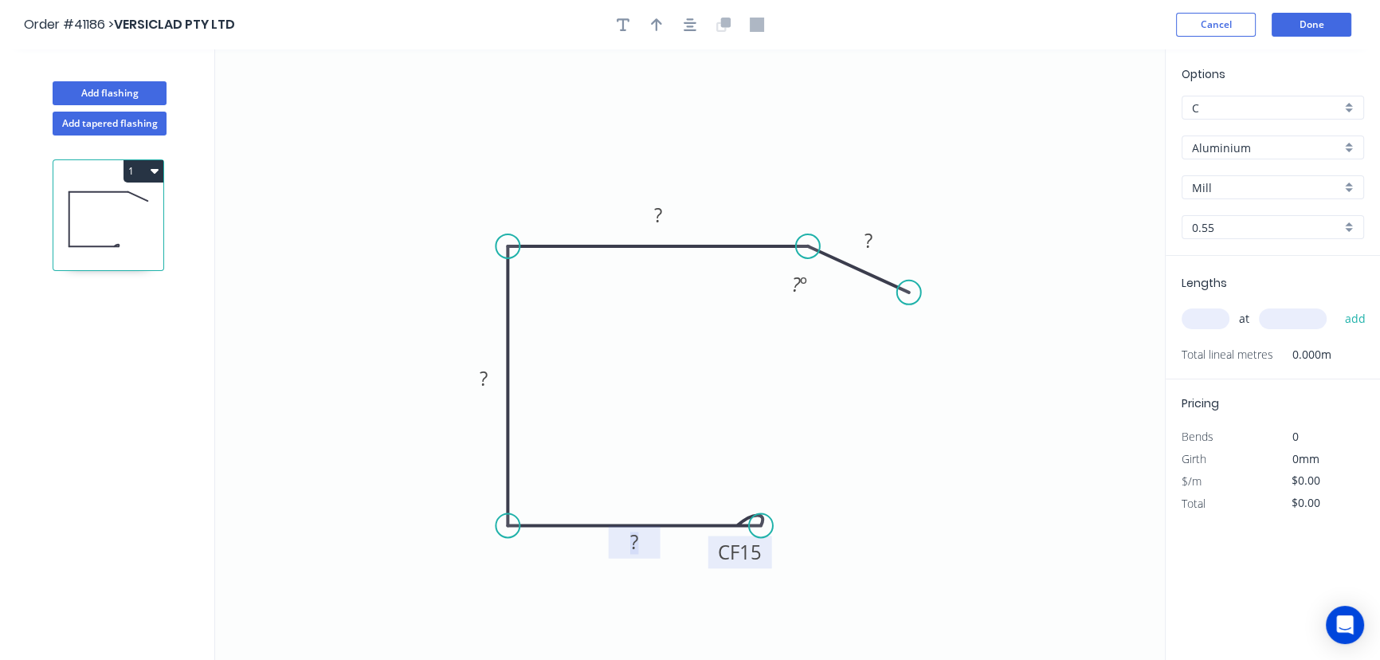
click at [633, 548] on tspan "?" at bounding box center [634, 541] width 8 height 26
click at [499, 374] on rect at bounding box center [484, 379] width 32 height 22
click at [669, 208] on rect at bounding box center [658, 216] width 32 height 22
click at [964, 441] on icon "0 CF 15 100 140 150 40 130 º" at bounding box center [690, 354] width 950 height 610
type input "$18.83"
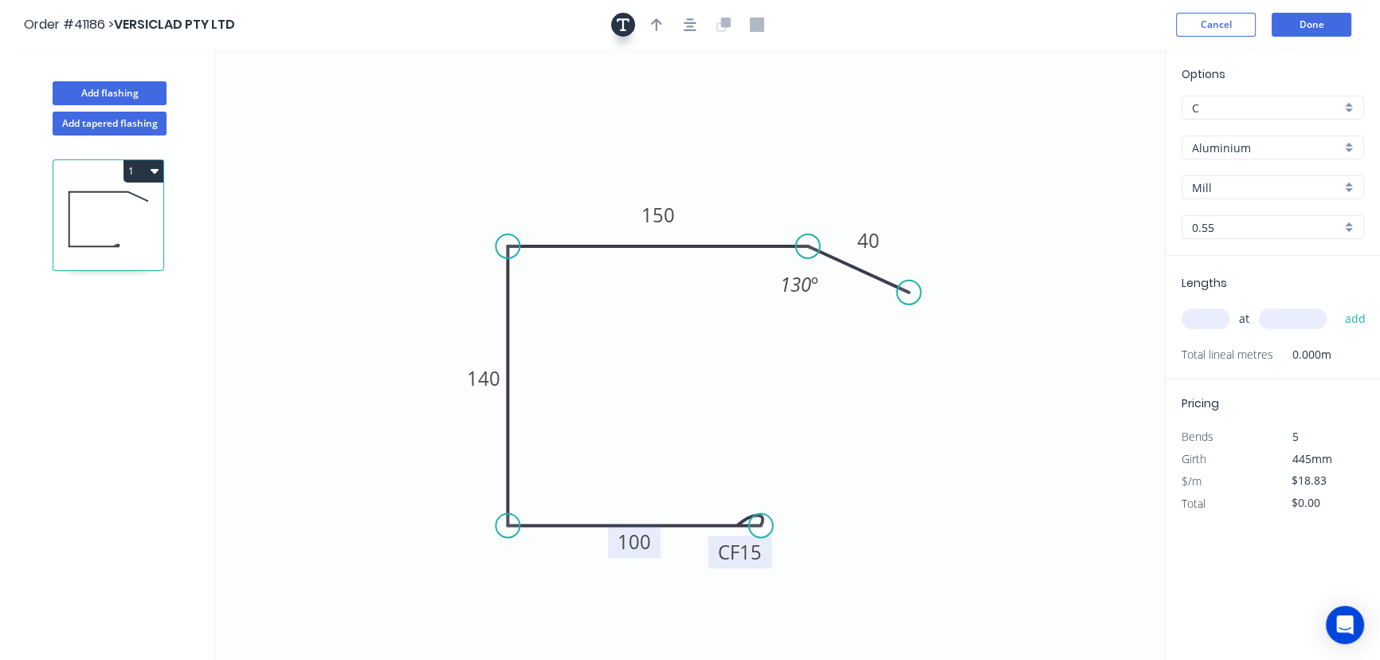
click at [617, 15] on button "button" at bounding box center [623, 25] width 24 height 24
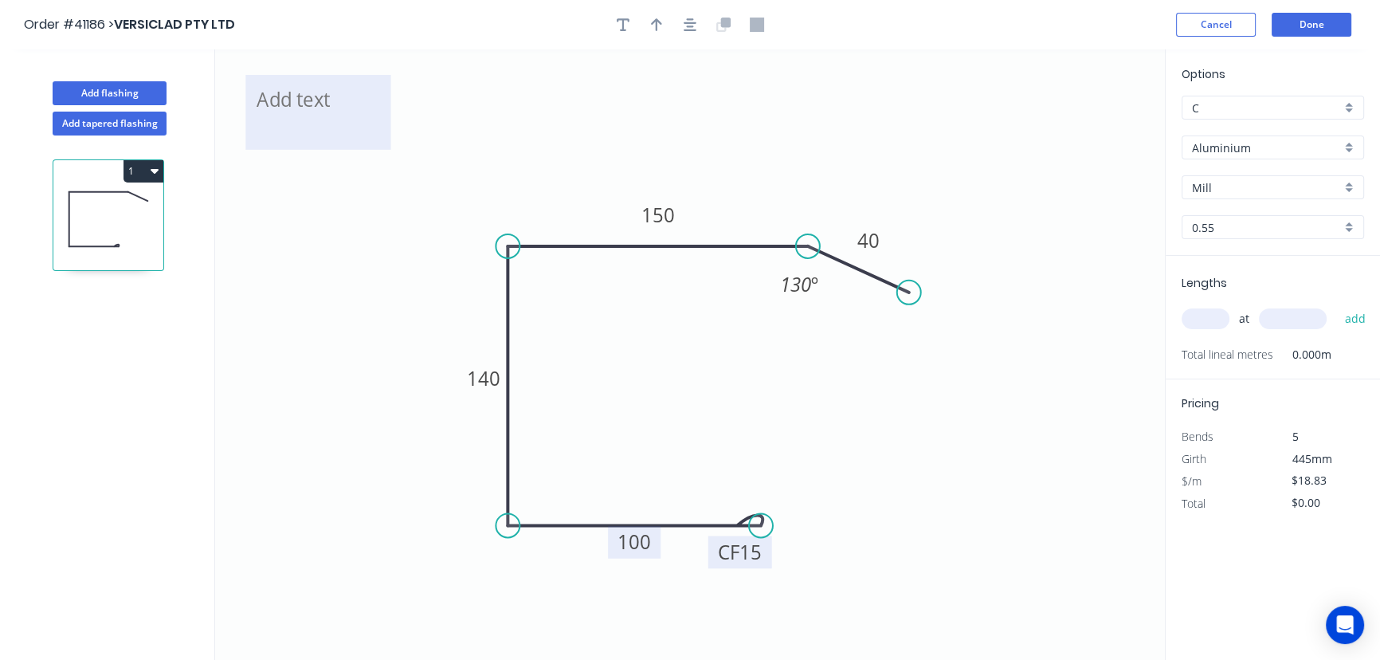
click at [325, 104] on textarea at bounding box center [317, 112] width 129 height 59
drag, startPoint x: 392, startPoint y: 109, endPoint x: 516, endPoint y: 113, distance: 124.4
click at [394, 113] on rect at bounding box center [390, 112] width 6 height 6
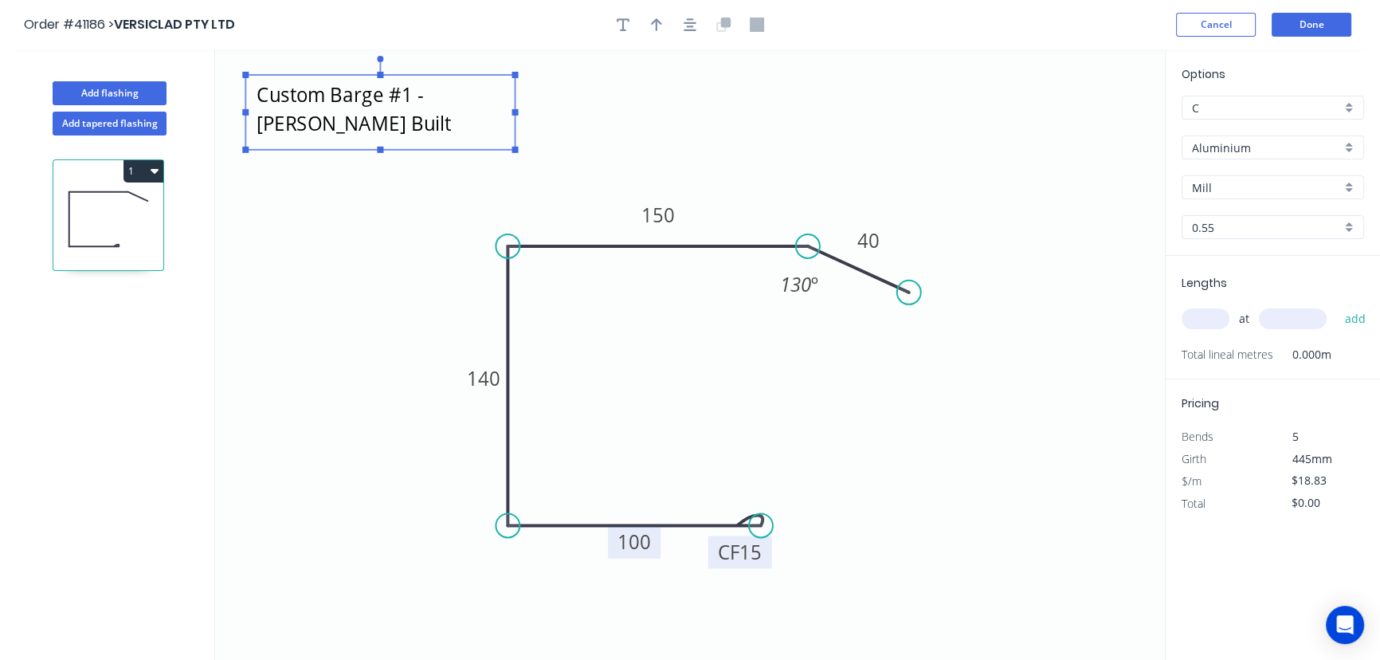
scroll to position [16, 0]
type textarea "Custom Barge #1 - Cassel Built"
click at [1355, 143] on div "Aluminium" at bounding box center [1273, 147] width 182 height 24
click at [1347, 143] on div "Aluminium" at bounding box center [1273, 147] width 182 height 24
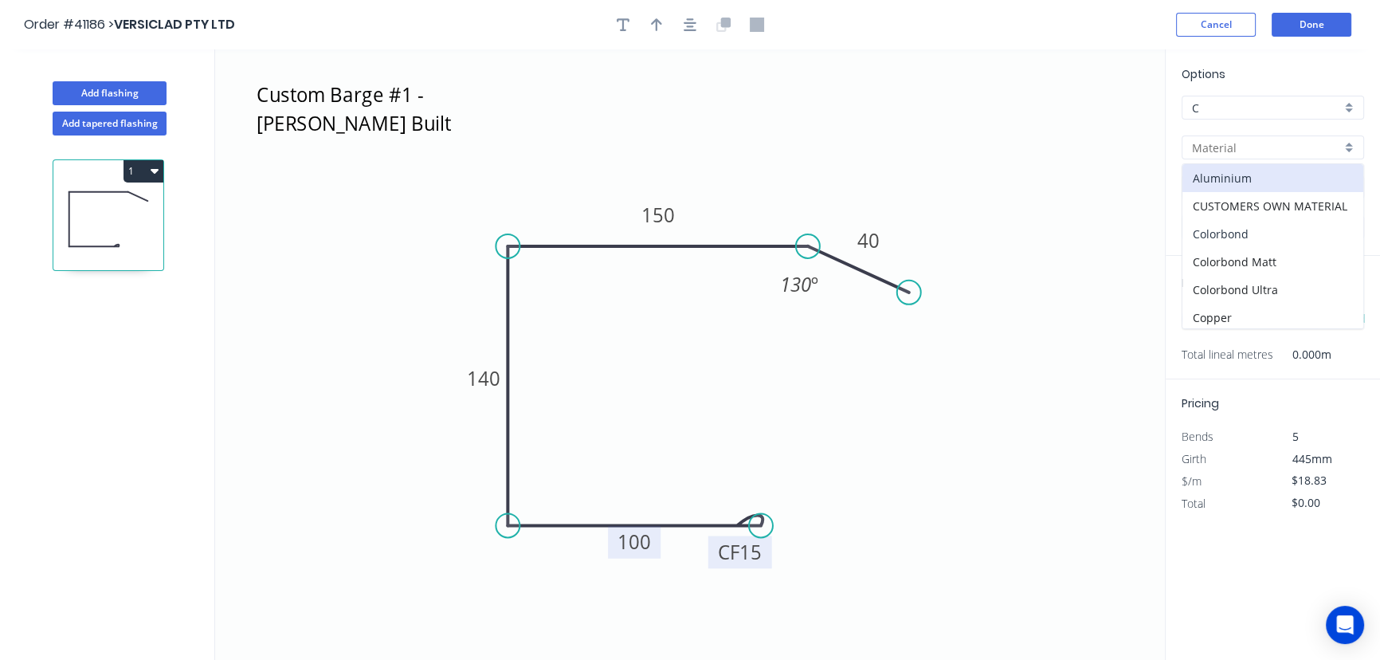
click at [1228, 231] on div "Colorbond" at bounding box center [1272, 234] width 181 height 28
type input "Colorbond"
type input "Basalt"
type input "$14.22"
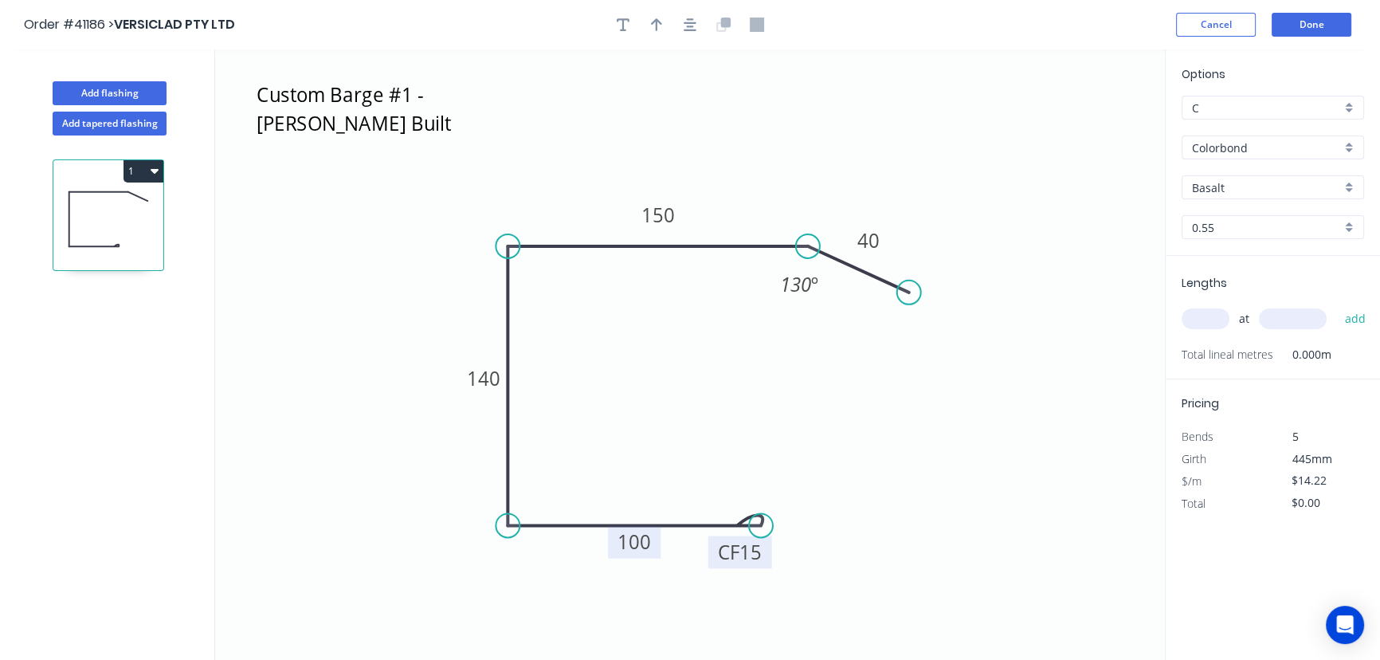
click at [1350, 182] on div "Basalt" at bounding box center [1273, 187] width 182 height 24
click at [1234, 272] on div "Surfmist" at bounding box center [1272, 286] width 181 height 28
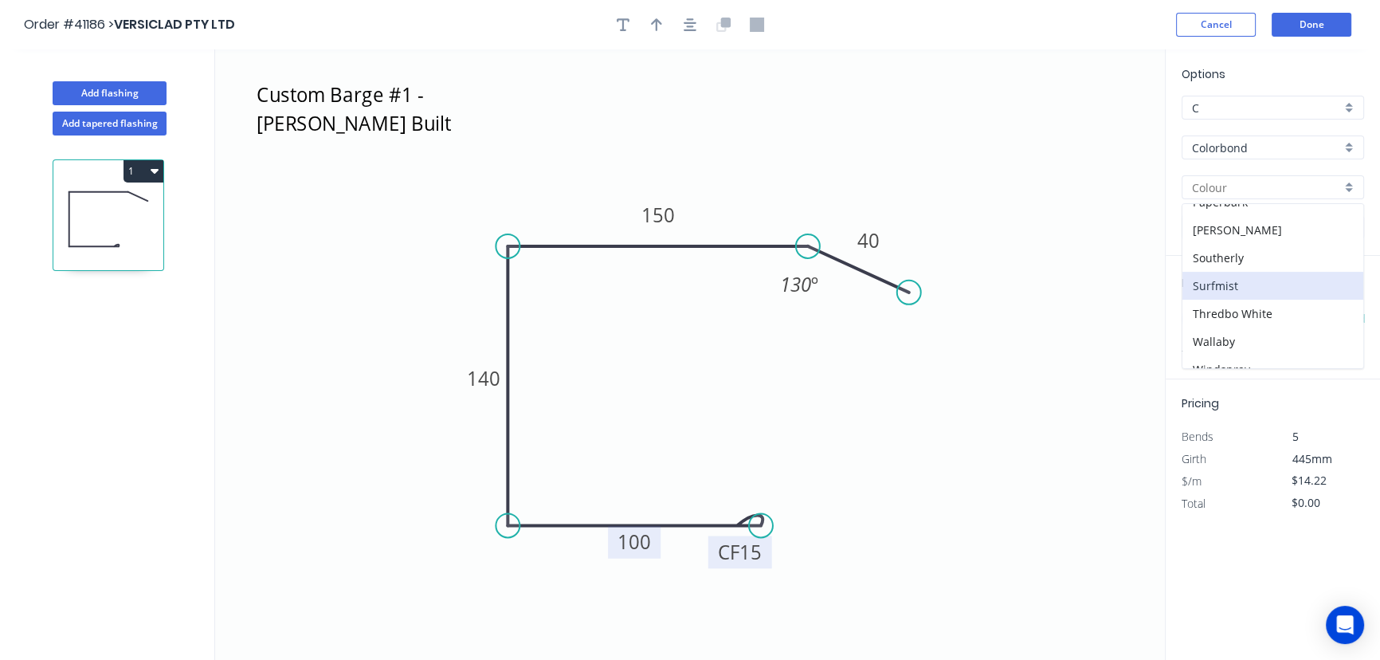
type input "Surfmist"
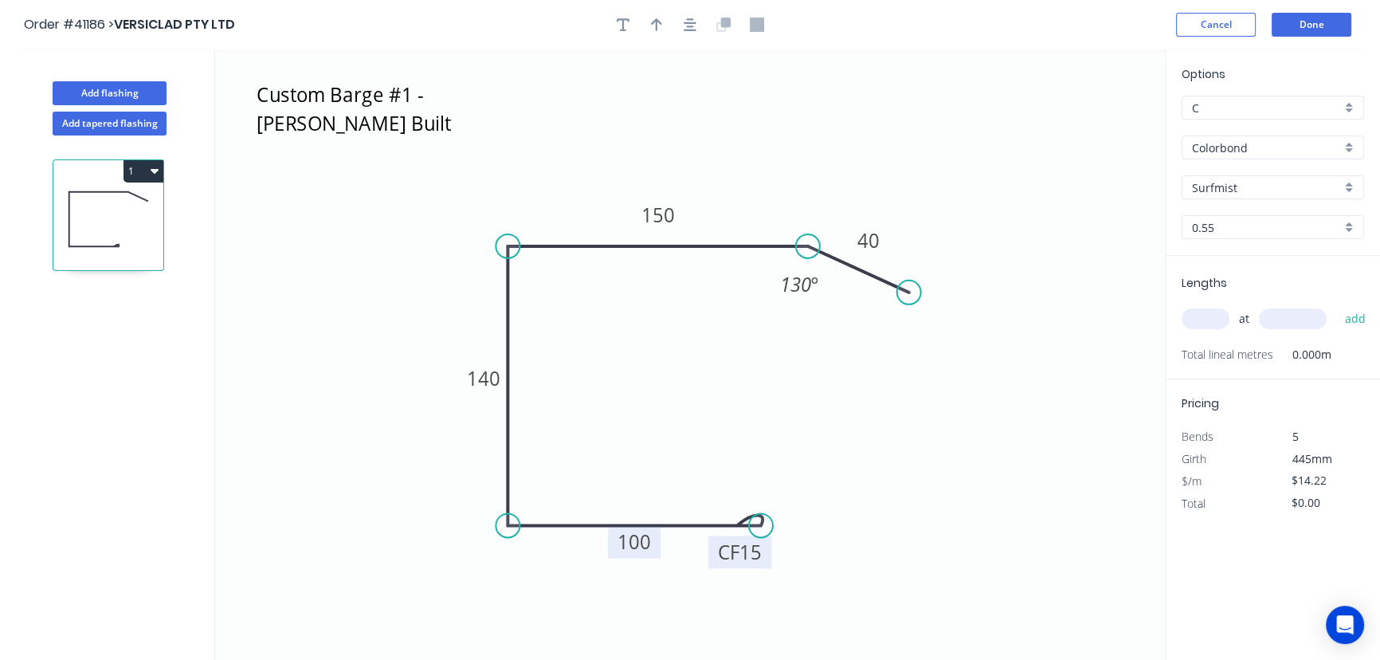
click at [1203, 322] on input "text" at bounding box center [1206, 318] width 48 height 21
type input "1"
type input "7800"
click at [1336, 305] on button "add" at bounding box center [1354, 318] width 37 height 27
type input "$110.92"
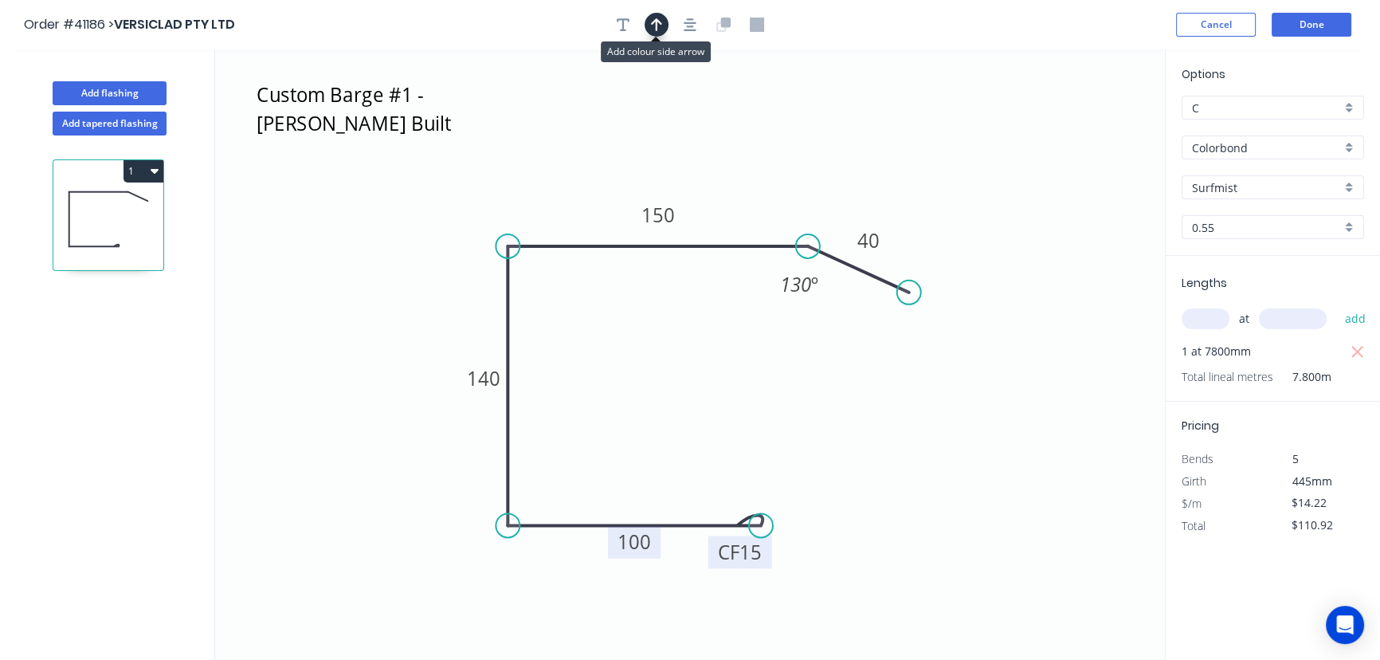
click at [651, 25] on icon "button" at bounding box center [656, 25] width 11 height 14
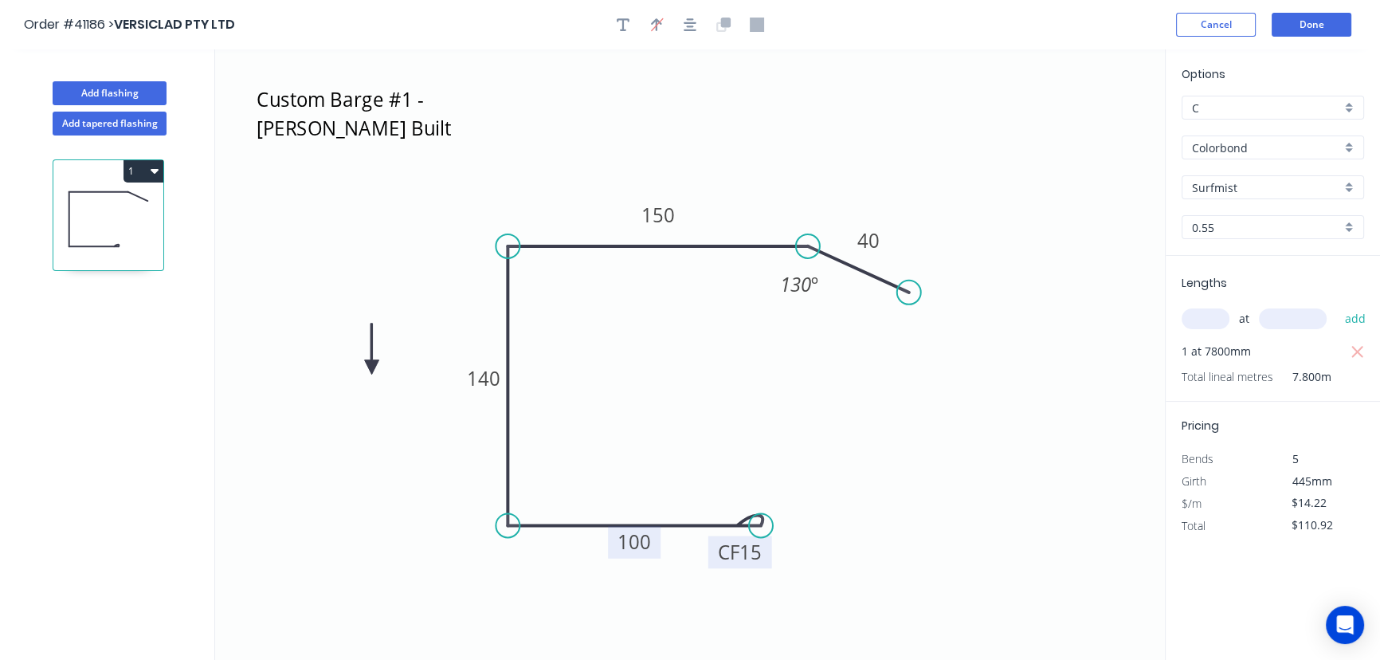
drag, startPoint x: 1080, startPoint y: 127, endPoint x: 363, endPoint y: 371, distance: 757.9
click at [365, 371] on icon at bounding box center [372, 349] width 14 height 51
click at [1322, 22] on button "Done" at bounding box center [1312, 25] width 80 height 24
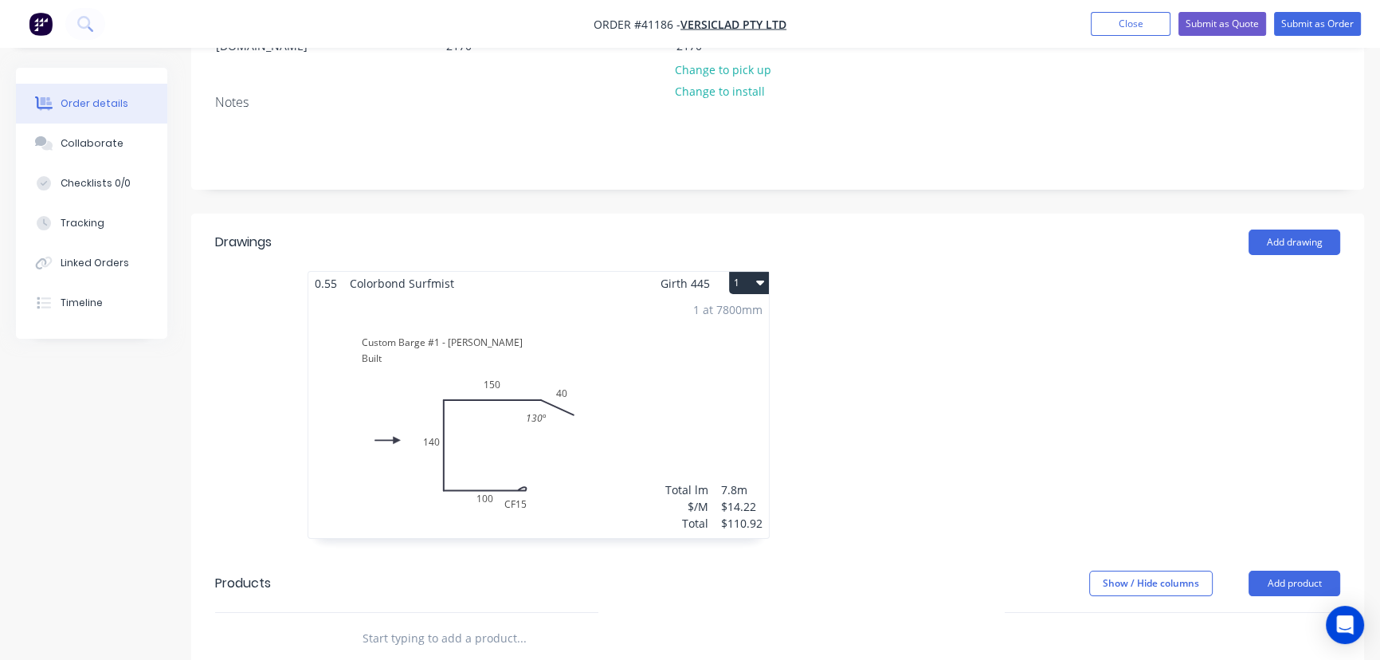
scroll to position [289, 0]
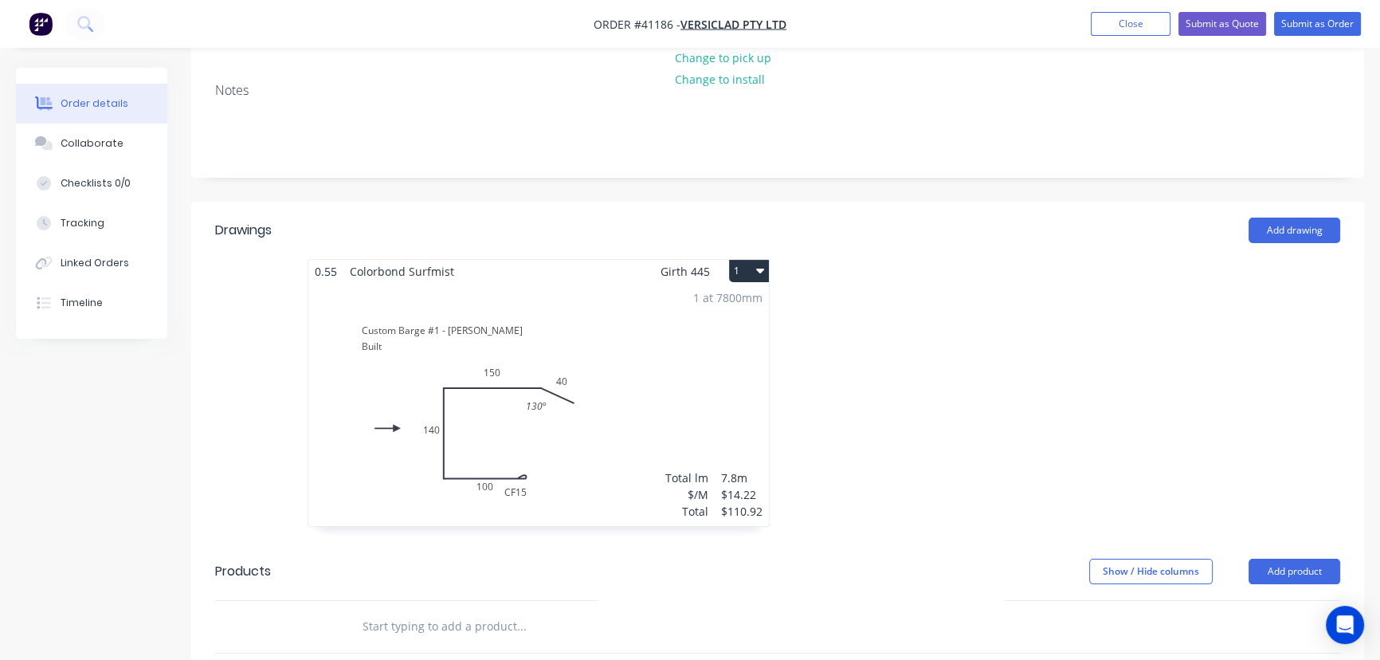
click at [743, 260] on button "1" at bounding box center [749, 271] width 40 height 22
click at [655, 330] on div "Duplicate" at bounding box center [693, 341] width 123 height 23
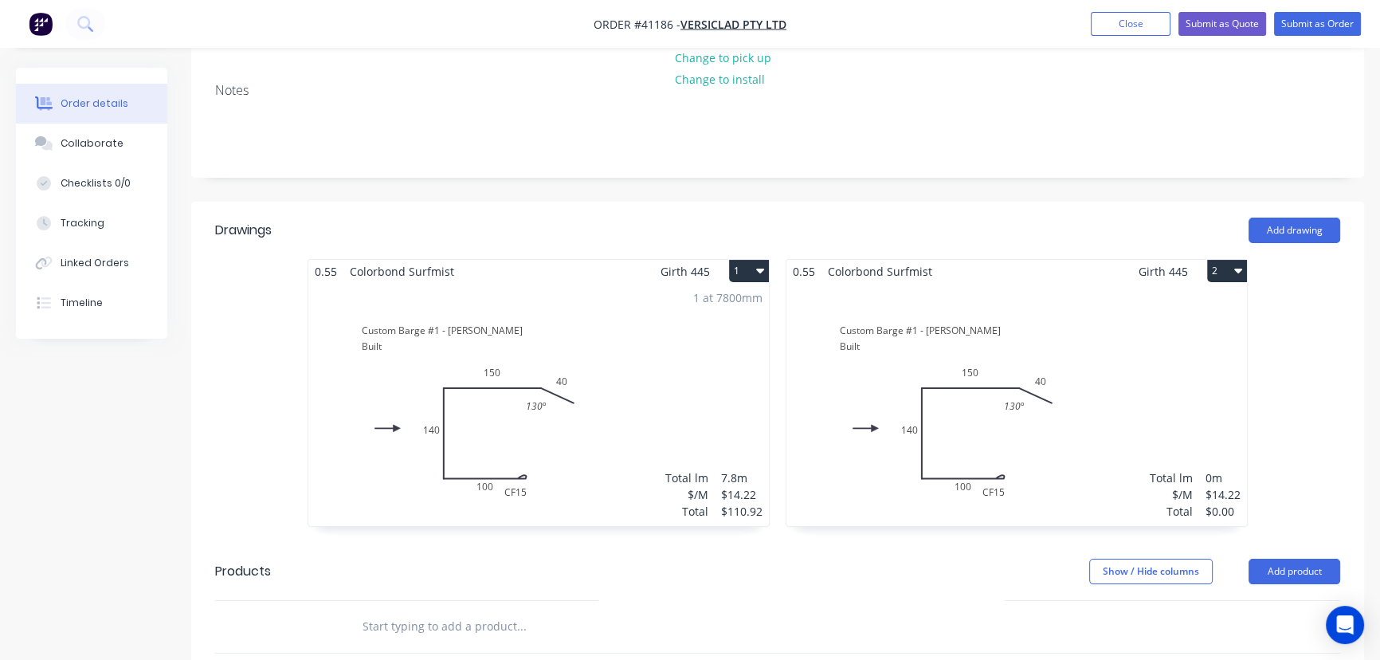
click at [1028, 383] on div "Total lm $/M Total 0m $14.22 $0.00" at bounding box center [1016, 404] width 461 height 243
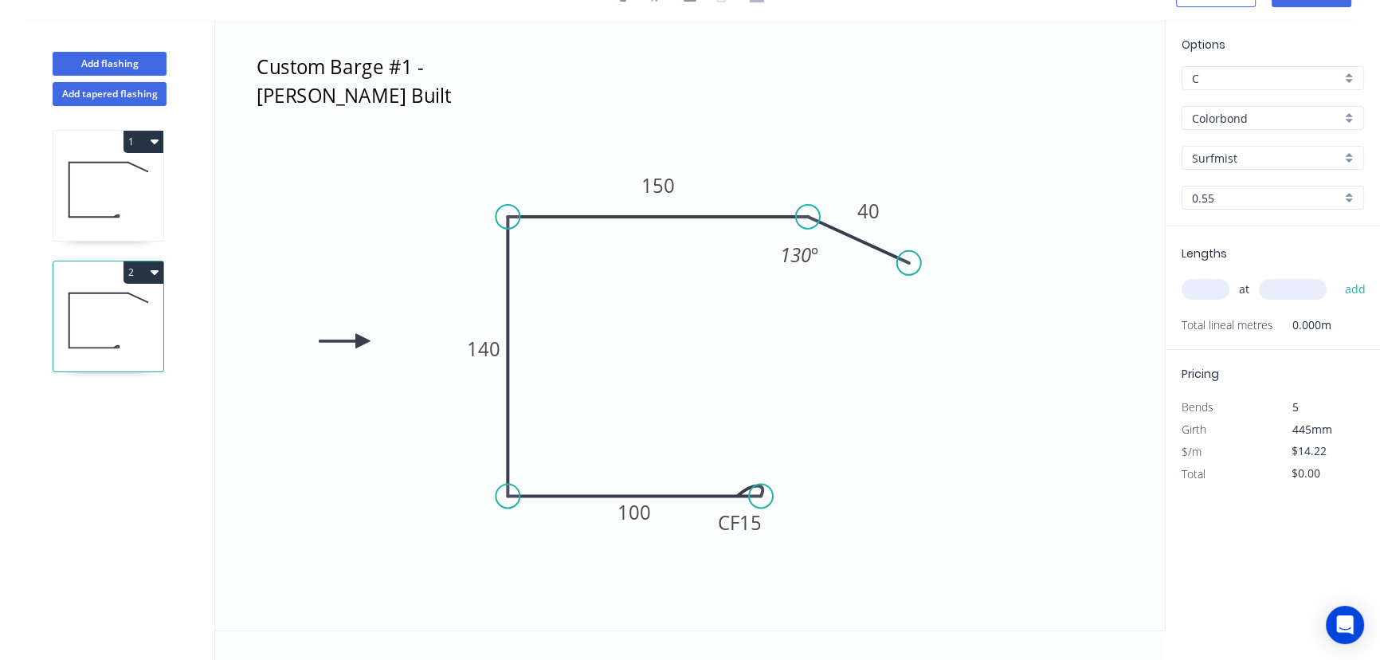
scroll to position [29, 0]
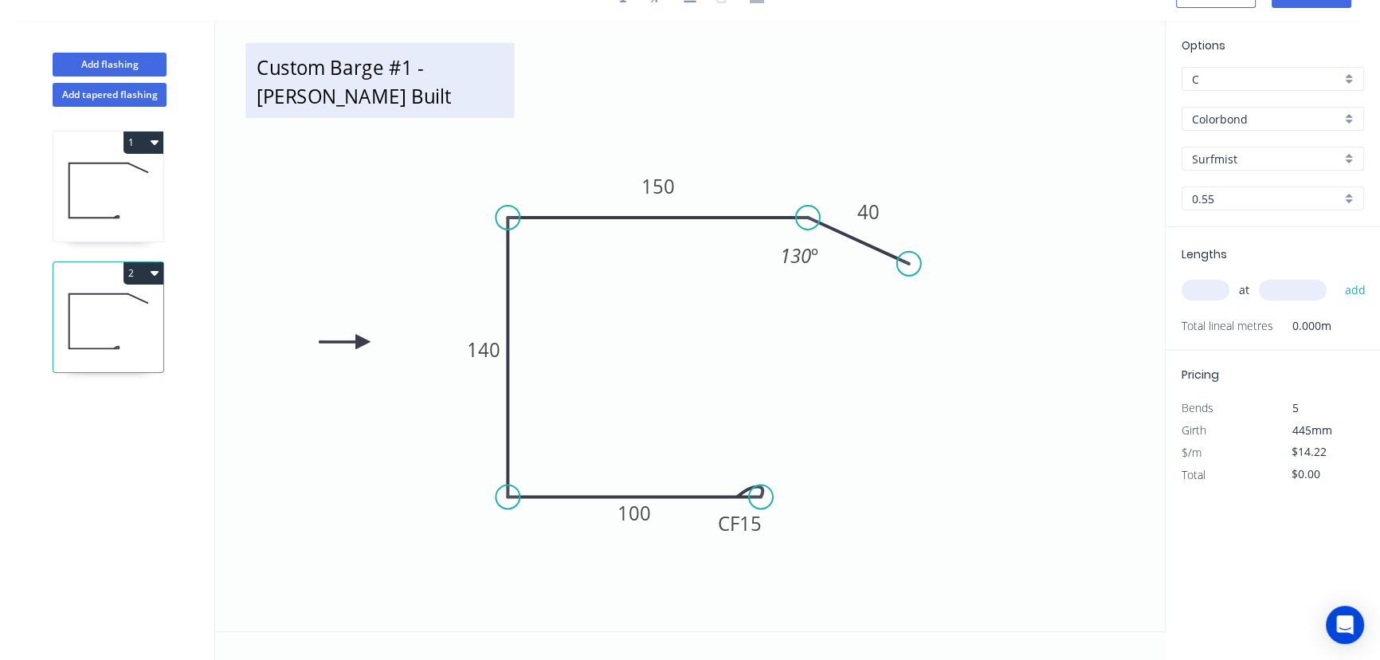
click at [408, 64] on textarea "Custom Barge #1 - Cassel Built" at bounding box center [379, 80] width 253 height 59
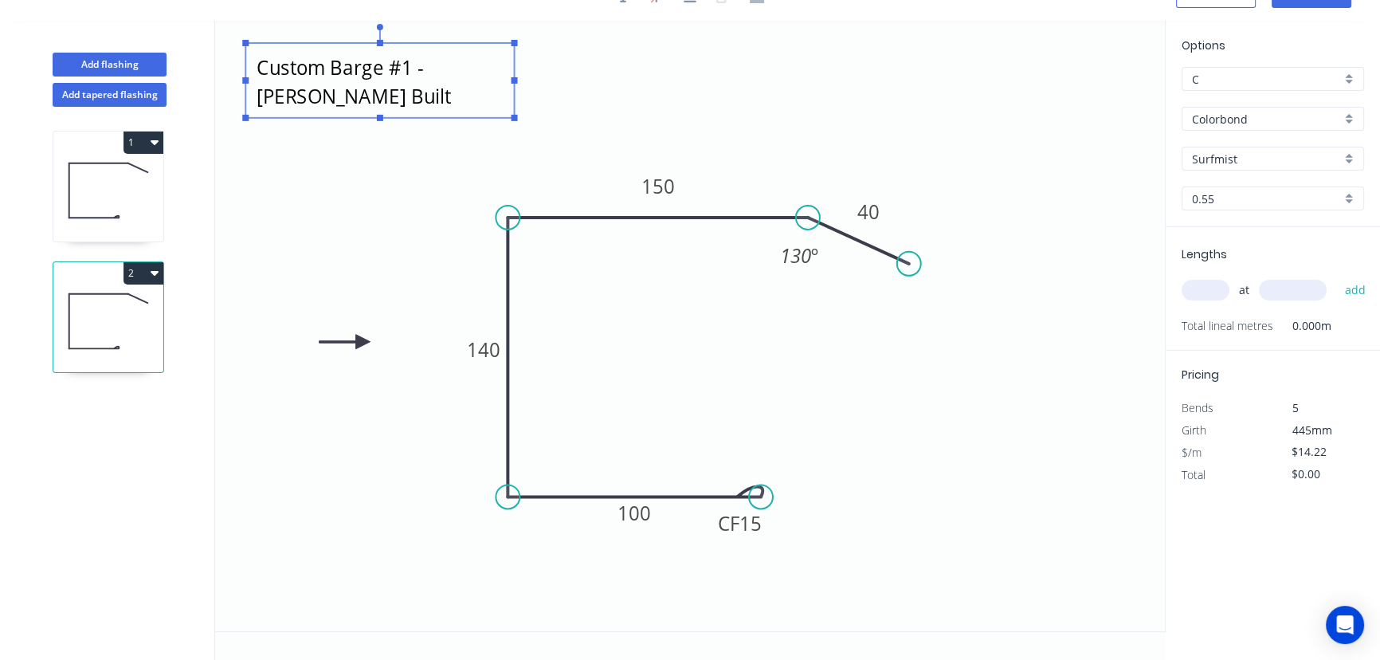
drag, startPoint x: 412, startPoint y: 79, endPoint x: 421, endPoint y: 102, distance: 24.7
click at [412, 80] on textarea "Custom Barge #1 - Cassel Built" at bounding box center [379, 80] width 253 height 59
click at [406, 69] on textarea "Custom Barge #1 - Cassel Built" at bounding box center [379, 80] width 253 height 59
type textarea "Custom Barge #2 - Cassel Built"
click at [1211, 287] on input "text" at bounding box center [1206, 290] width 48 height 21
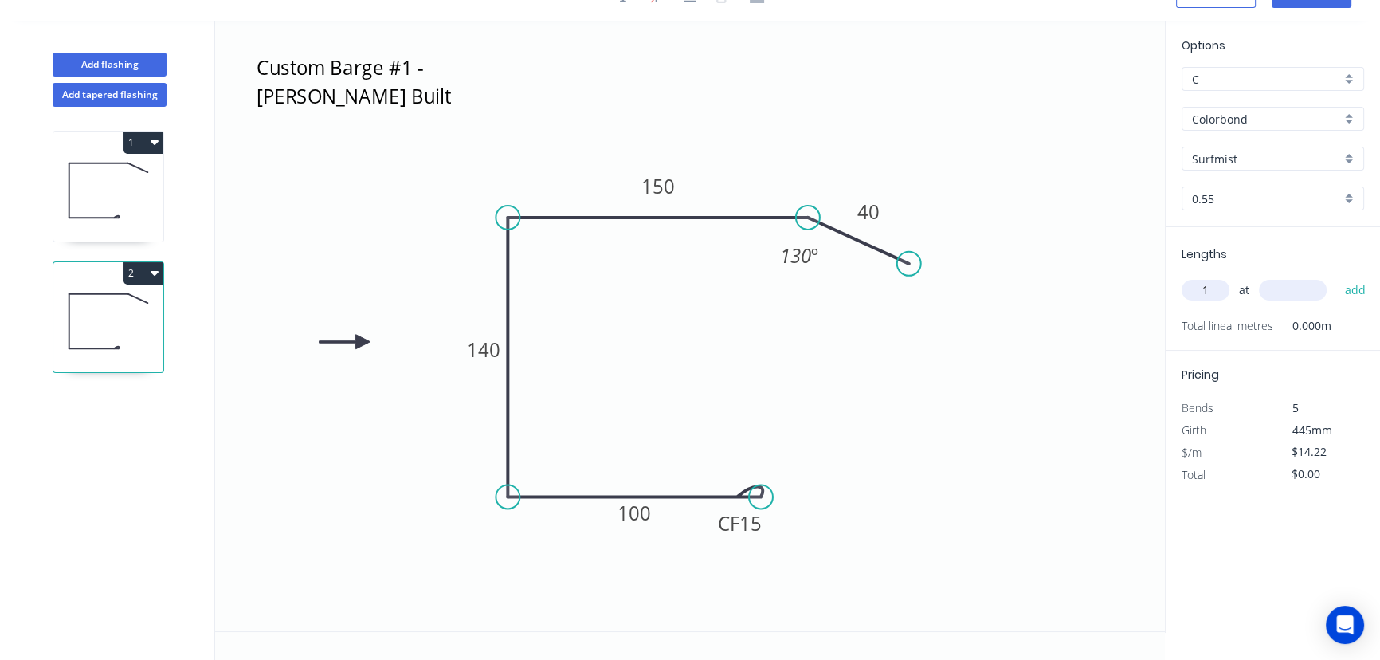
type input "1"
type input "7800"
click at [1336, 276] on button "add" at bounding box center [1354, 289] width 37 height 27
type input "$110.92"
click at [678, 184] on rect at bounding box center [658, 186] width 53 height 33
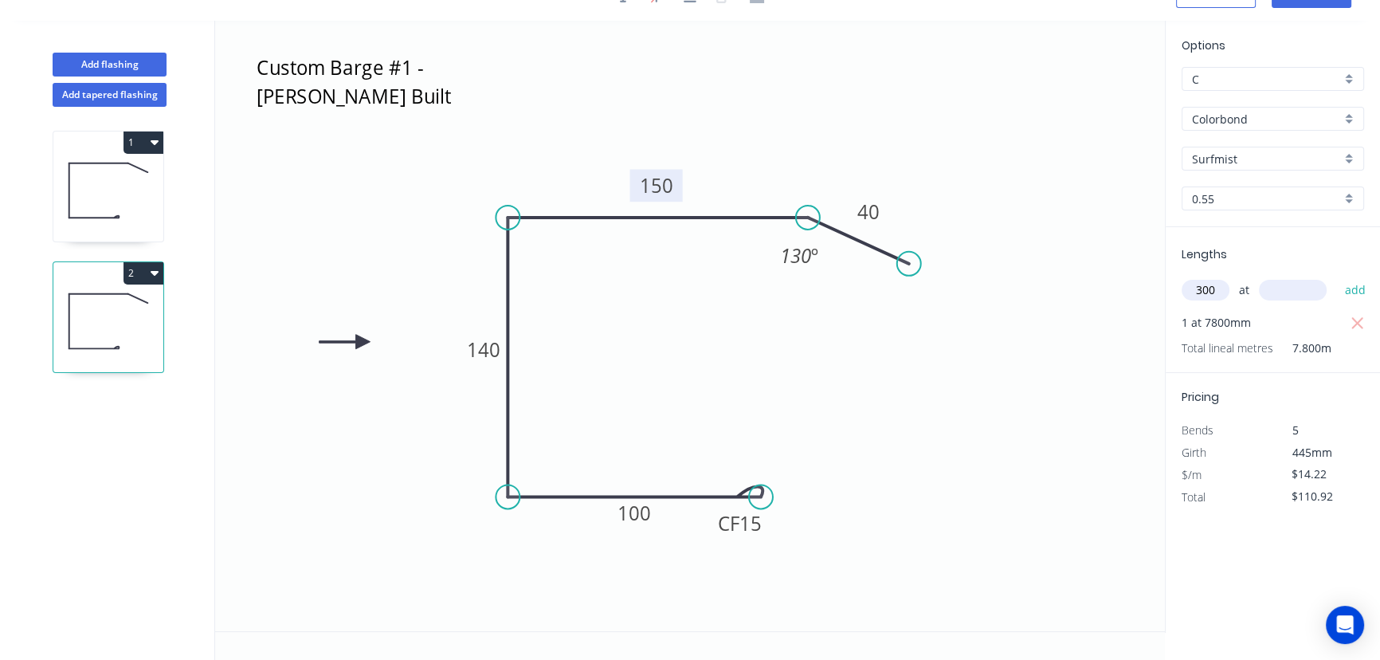
click at [680, 191] on rect at bounding box center [656, 185] width 53 height 33
type input "300"
click at [657, 184] on tspan "150" at bounding box center [656, 185] width 33 height 26
type input "$16.40"
type input "$127.92"
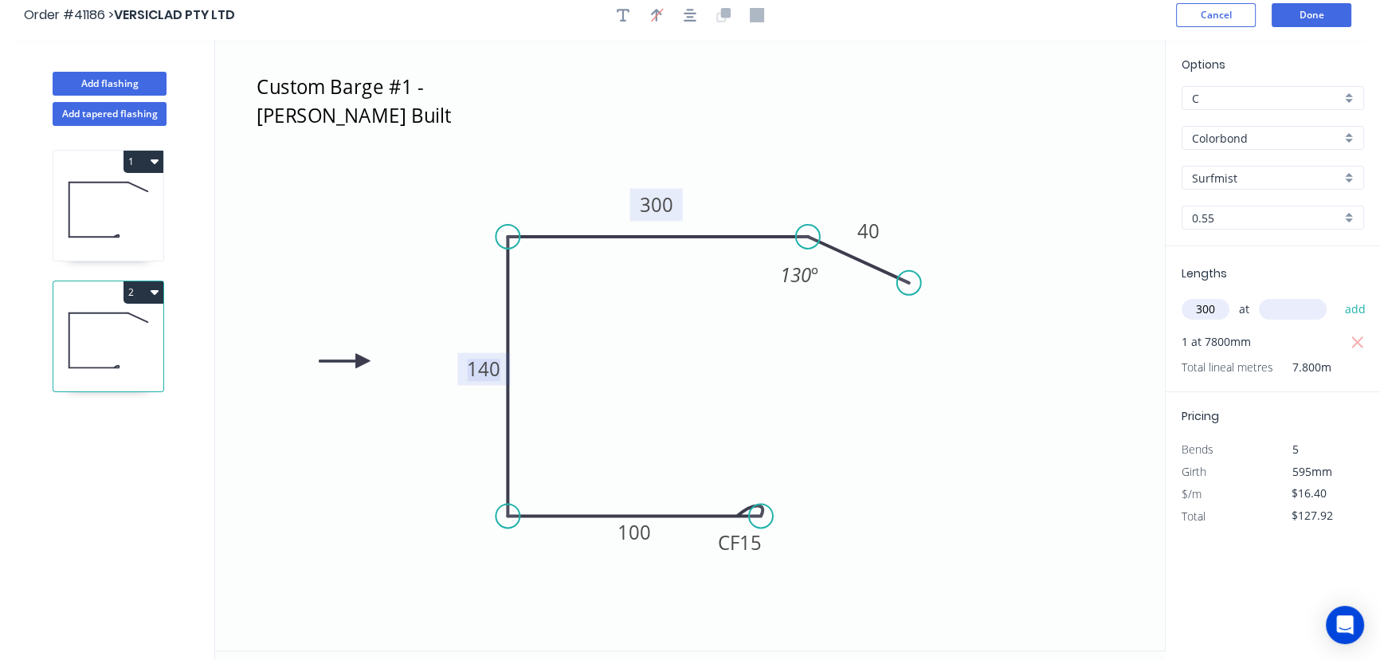
scroll to position [0, 0]
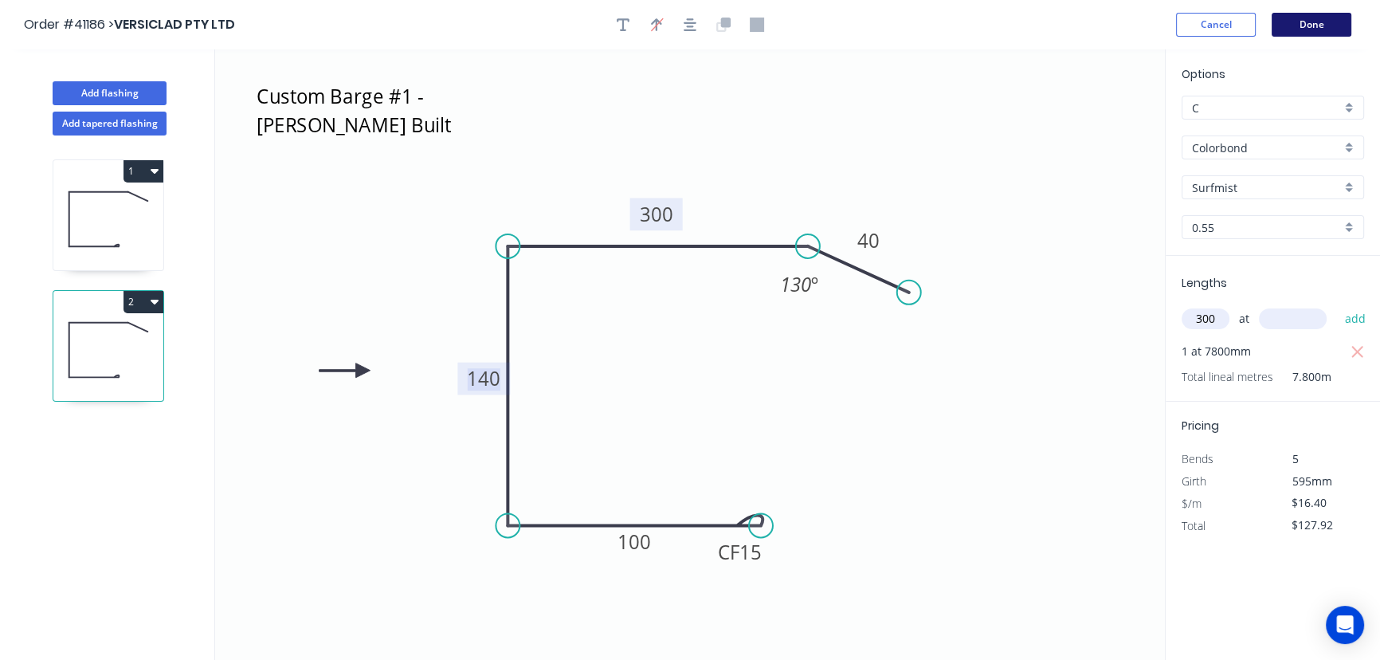
click at [1316, 16] on button "Done" at bounding box center [1312, 25] width 80 height 24
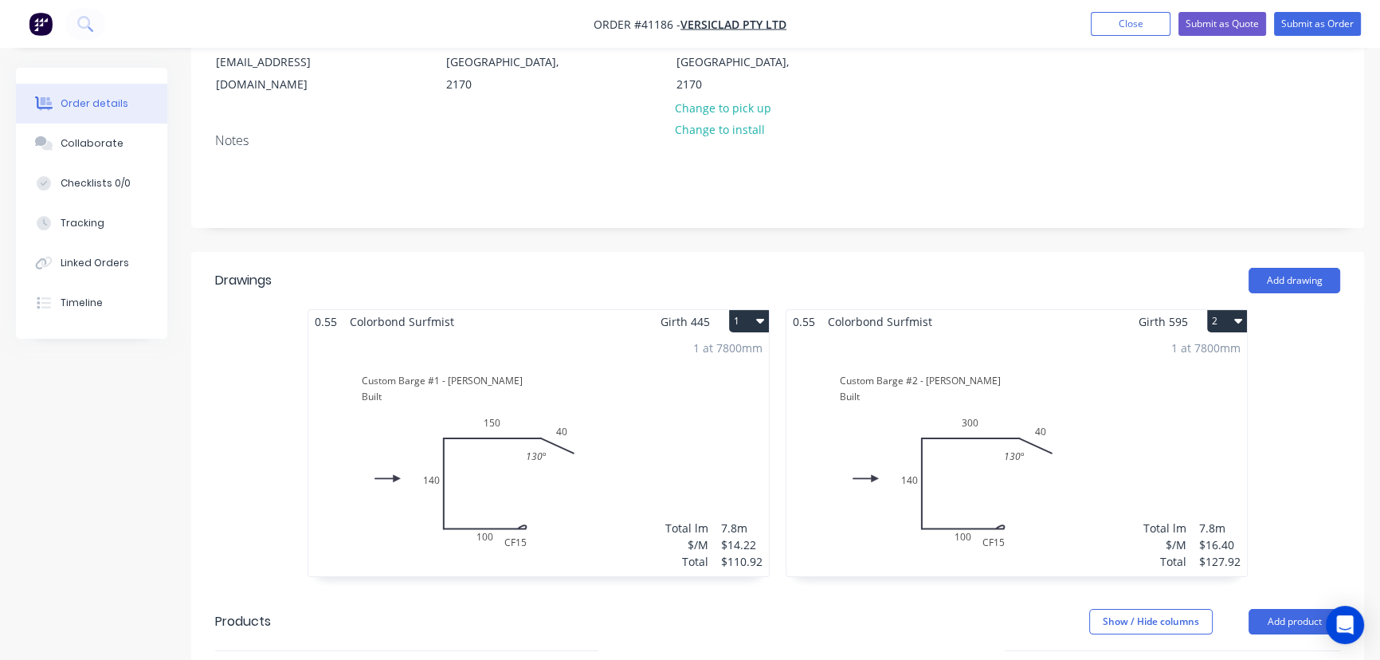
scroll to position [289, 0]
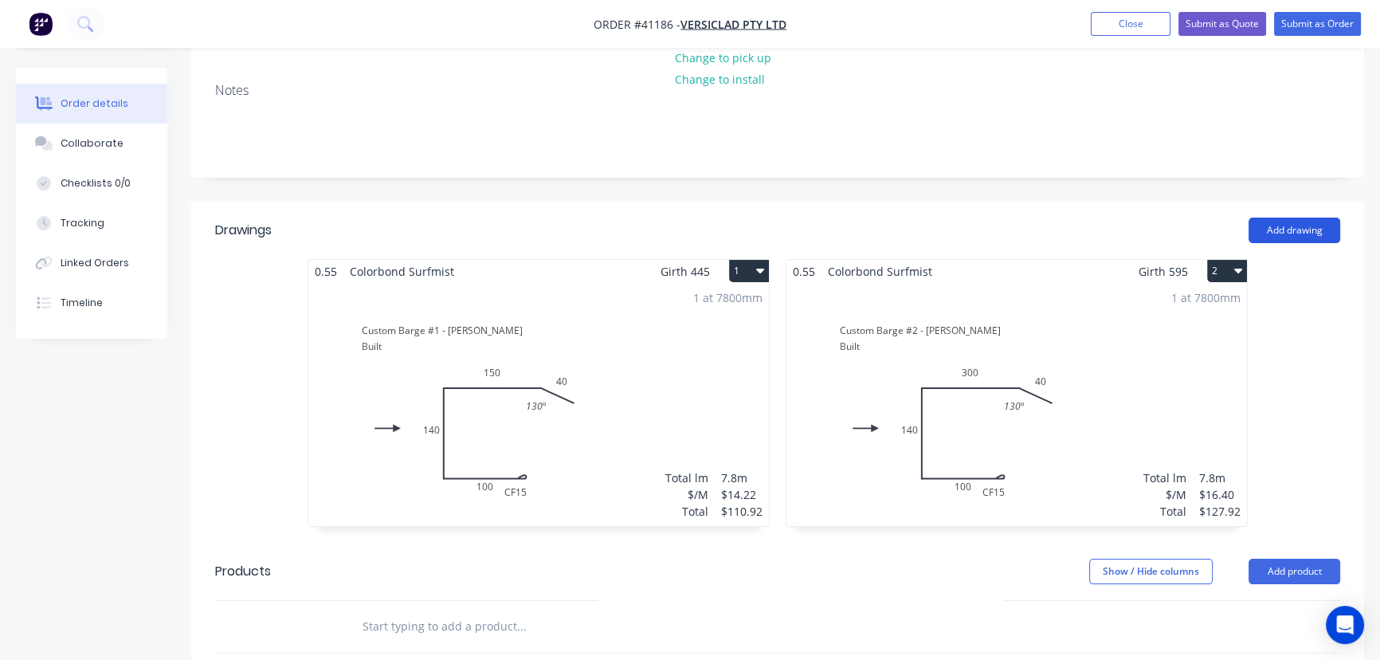
click at [1299, 218] on button "Add drawing" at bounding box center [1295, 230] width 92 height 25
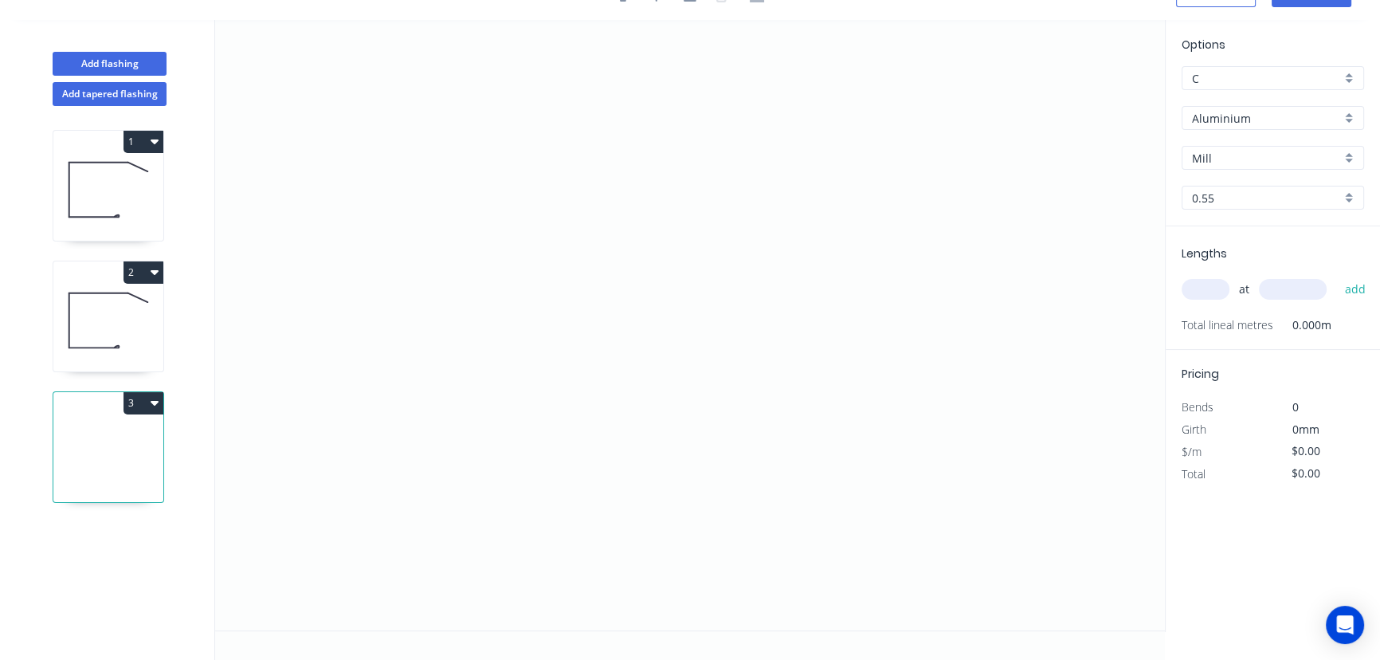
scroll to position [29, 0]
drag, startPoint x: 791, startPoint y: 220, endPoint x: 701, endPoint y: 218, distance: 90.1
click at [701, 218] on icon "0" at bounding box center [690, 326] width 950 height 610
drag, startPoint x: 701, startPoint y: 236, endPoint x: 680, endPoint y: 558, distance: 322.6
click at [680, 558] on icon "0 ?" at bounding box center [690, 326] width 950 height 610
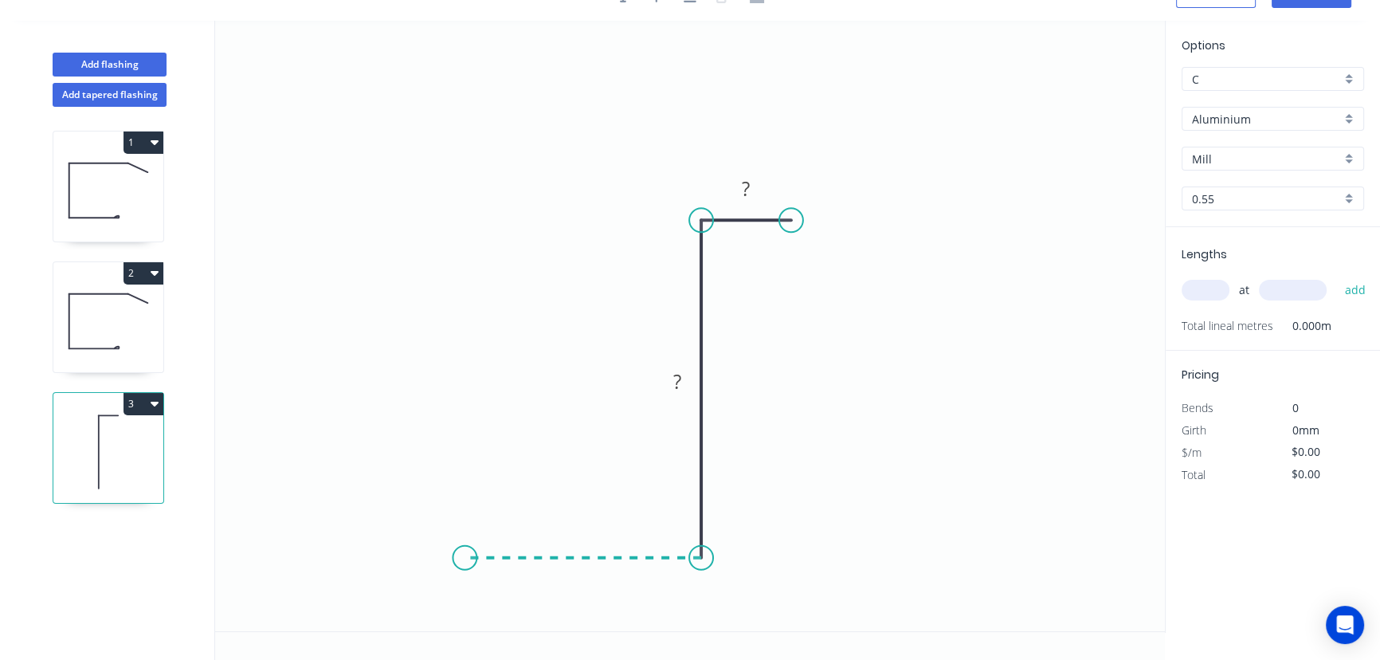
drag, startPoint x: 681, startPoint y: 558, endPoint x: 457, endPoint y: 554, distance: 224.7
click at [457, 554] on icon "0 ? ?" at bounding box center [690, 326] width 950 height 610
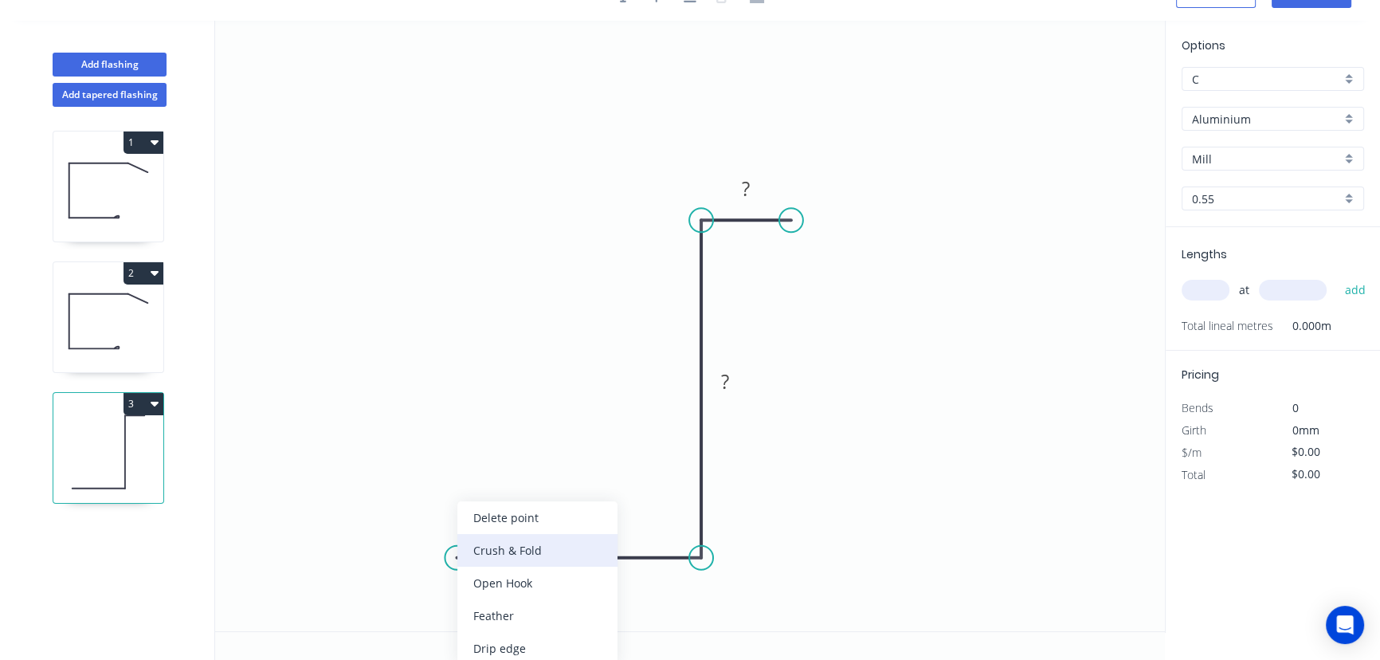
click at [507, 550] on div "Crush & Fold" at bounding box center [537, 550] width 160 height 33
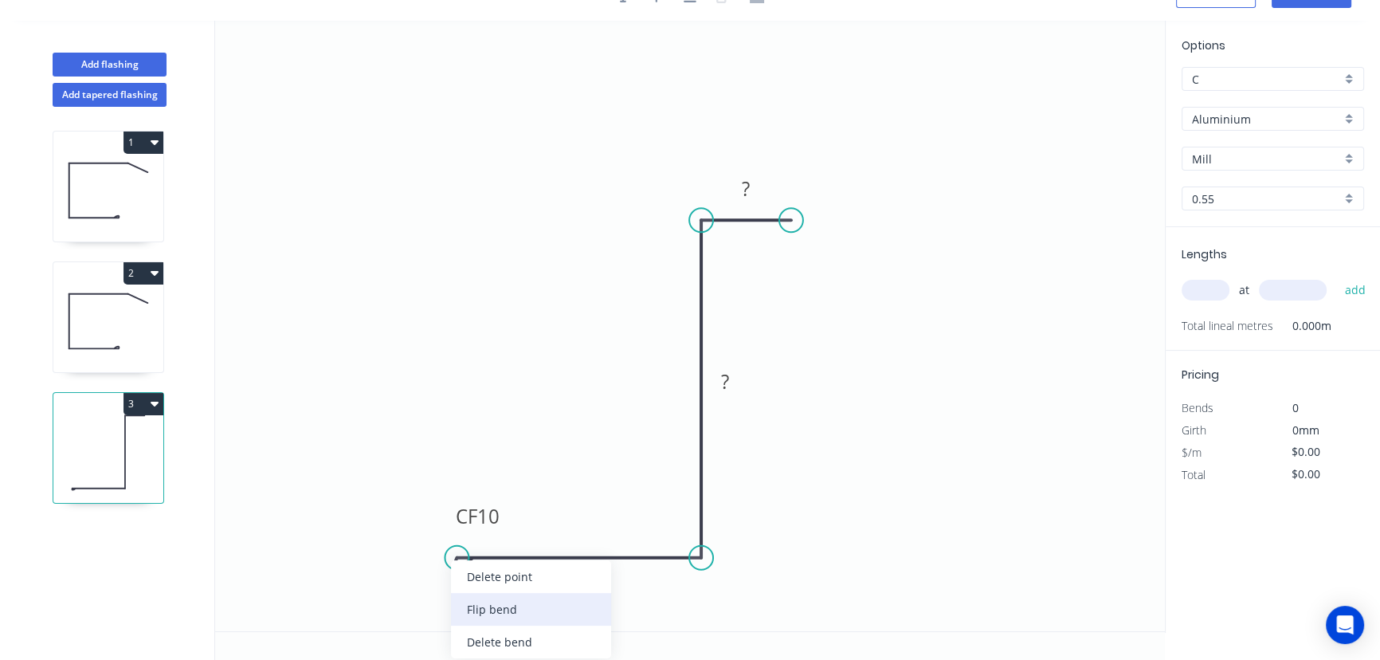
click at [488, 606] on div "Flip bend" at bounding box center [531, 609] width 160 height 33
click at [490, 594] on tspan "10" at bounding box center [488, 584] width 22 height 26
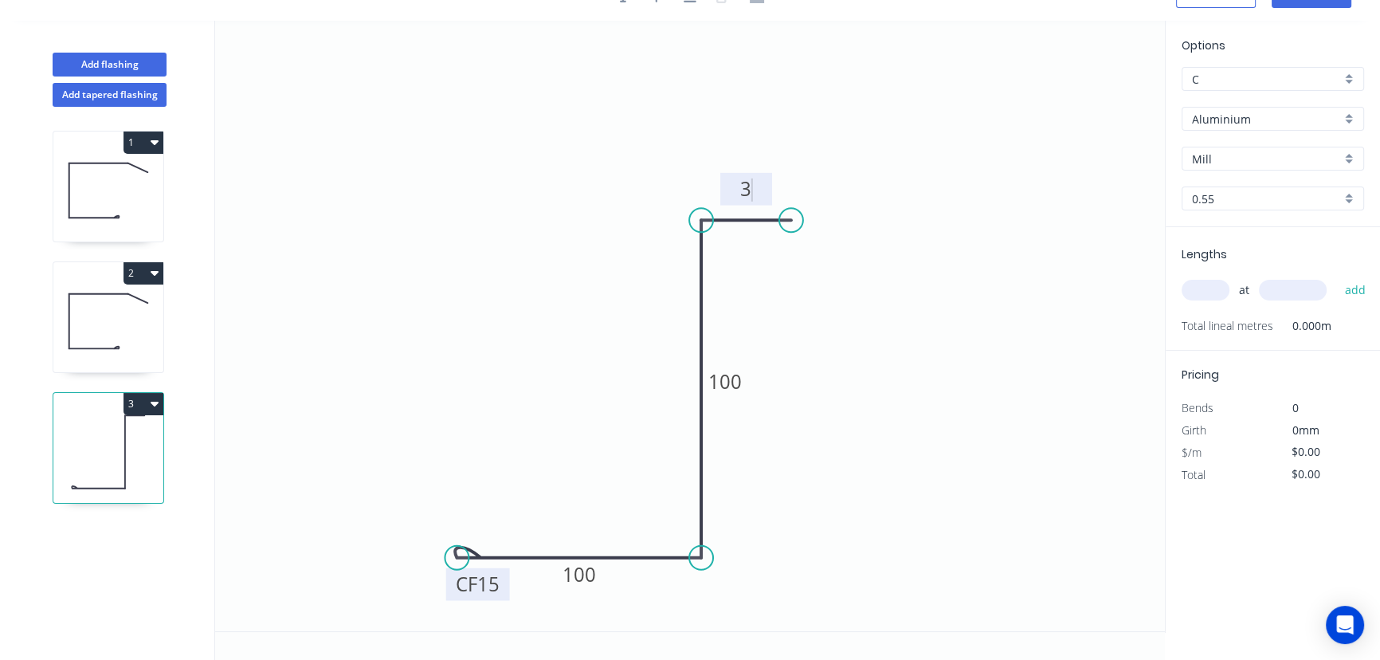
type input "$11.05"
drag, startPoint x: 706, startPoint y: 220, endPoint x: 716, endPoint y: 227, distance: 12.6
click at [716, 227] on icon "0 CF 15 100 100 30 ? º" at bounding box center [690, 326] width 950 height 610
click at [731, 257] on tspan "º" at bounding box center [734, 253] width 7 height 26
drag, startPoint x: 790, startPoint y: 218, endPoint x: 791, endPoint y: 236, distance: 18.3
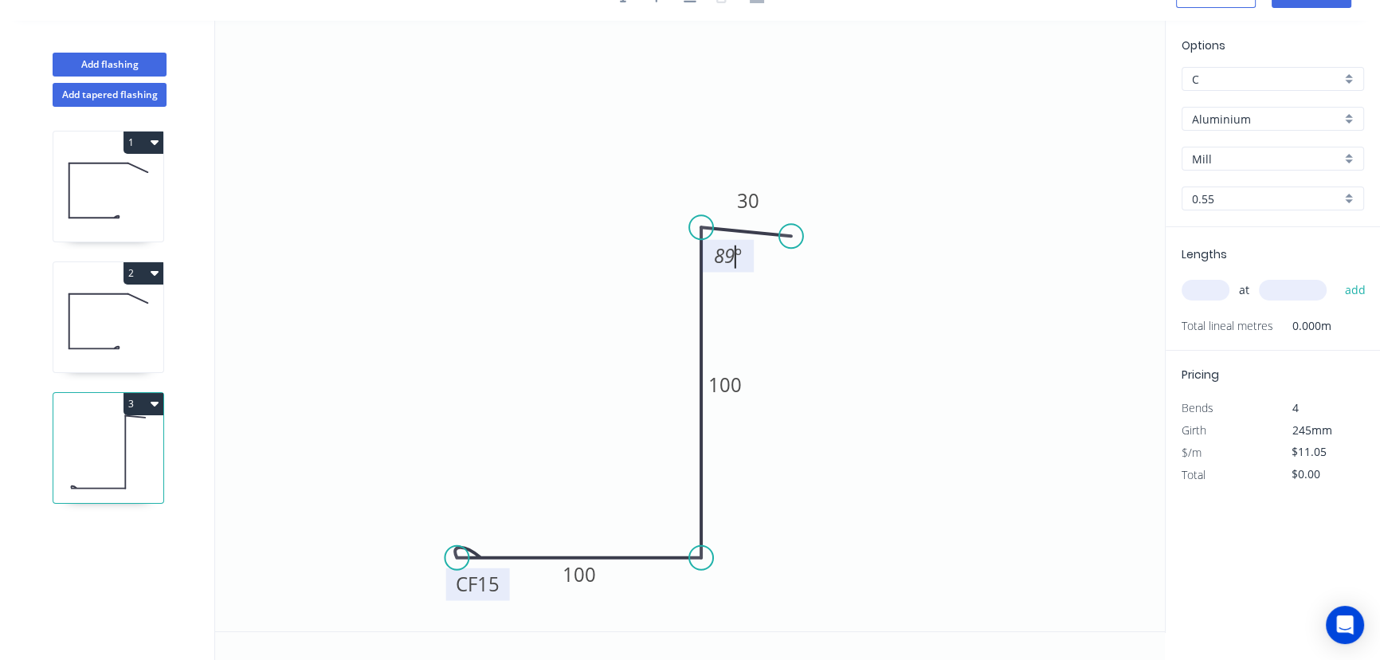
click at [791, 236] on circle at bounding box center [791, 236] width 24 height 24
drag, startPoint x: 458, startPoint y: 558, endPoint x: 466, endPoint y: 534, distance: 25.2
click at [466, 534] on circle at bounding box center [466, 534] width 24 height 24
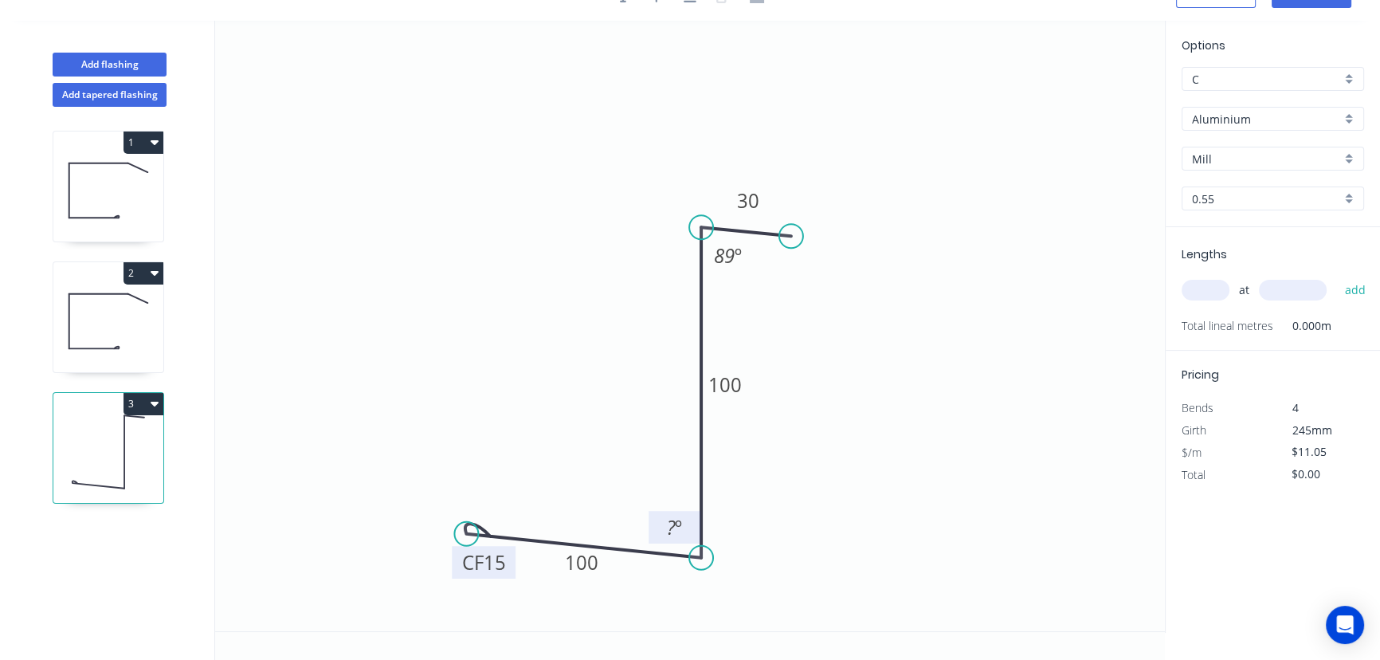
click at [669, 527] on tspan "?" at bounding box center [671, 527] width 9 height 26
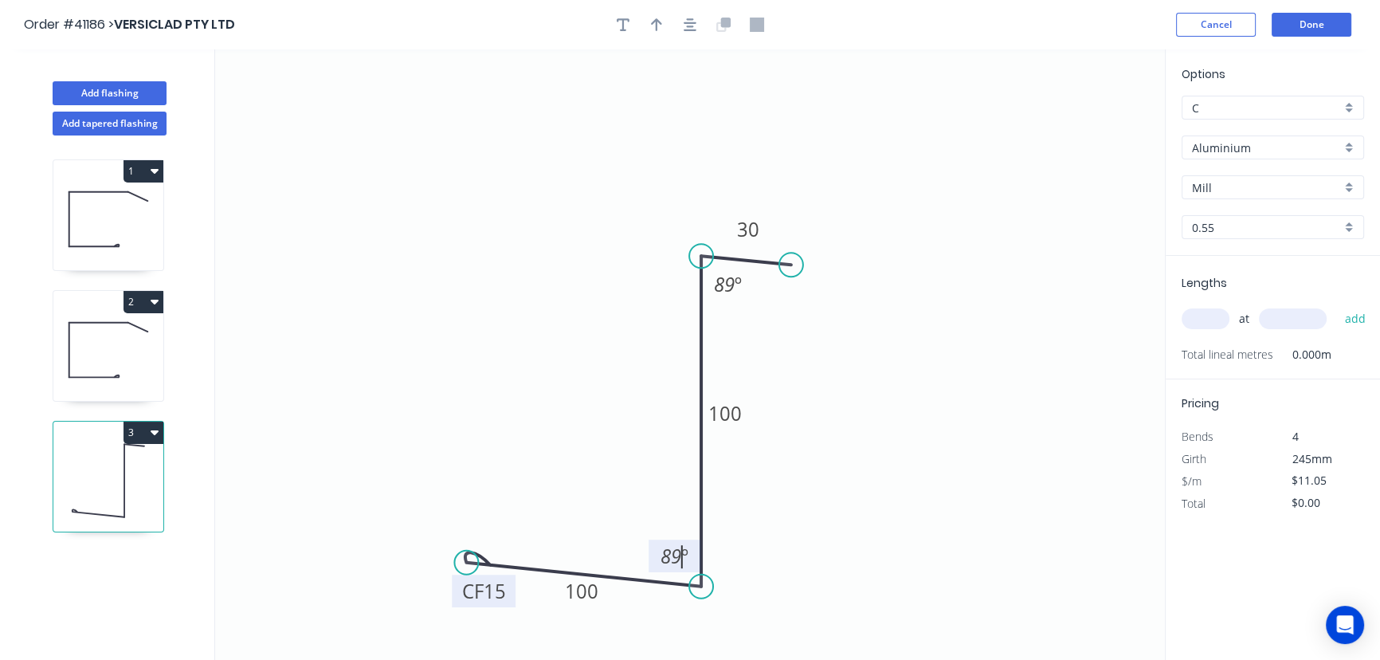
click at [658, 31] on icon "button" at bounding box center [656, 25] width 11 height 14
drag, startPoint x: 1083, startPoint y: 172, endPoint x: 943, endPoint y: 425, distance: 289.2
click at [943, 425] on icon at bounding box center [950, 402] width 14 height 51
click at [940, 424] on icon at bounding box center [930, 412] width 46 height 46
click at [939, 424] on icon at bounding box center [930, 412] width 46 height 46
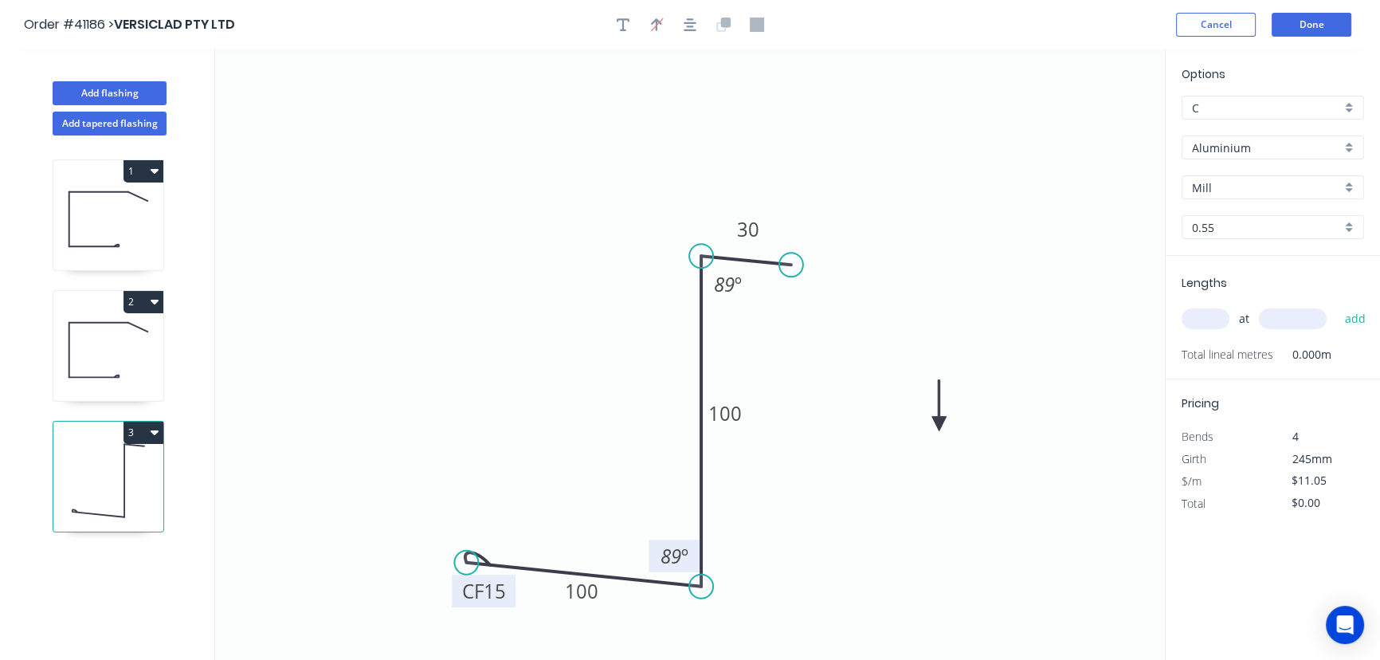
click at [935, 424] on icon at bounding box center [939, 405] width 14 height 51
click at [935, 424] on icon at bounding box center [935, 405] width 14 height 51
click at [930, 425] on icon "0 CF 15 100 100 30 89 º 89 º" at bounding box center [690, 354] width 950 height 610
click at [931, 422] on icon "0 CF 15 100 100 30 89 º 89 º" at bounding box center [690, 354] width 950 height 610
click at [932, 422] on icon at bounding box center [948, 410] width 46 height 46
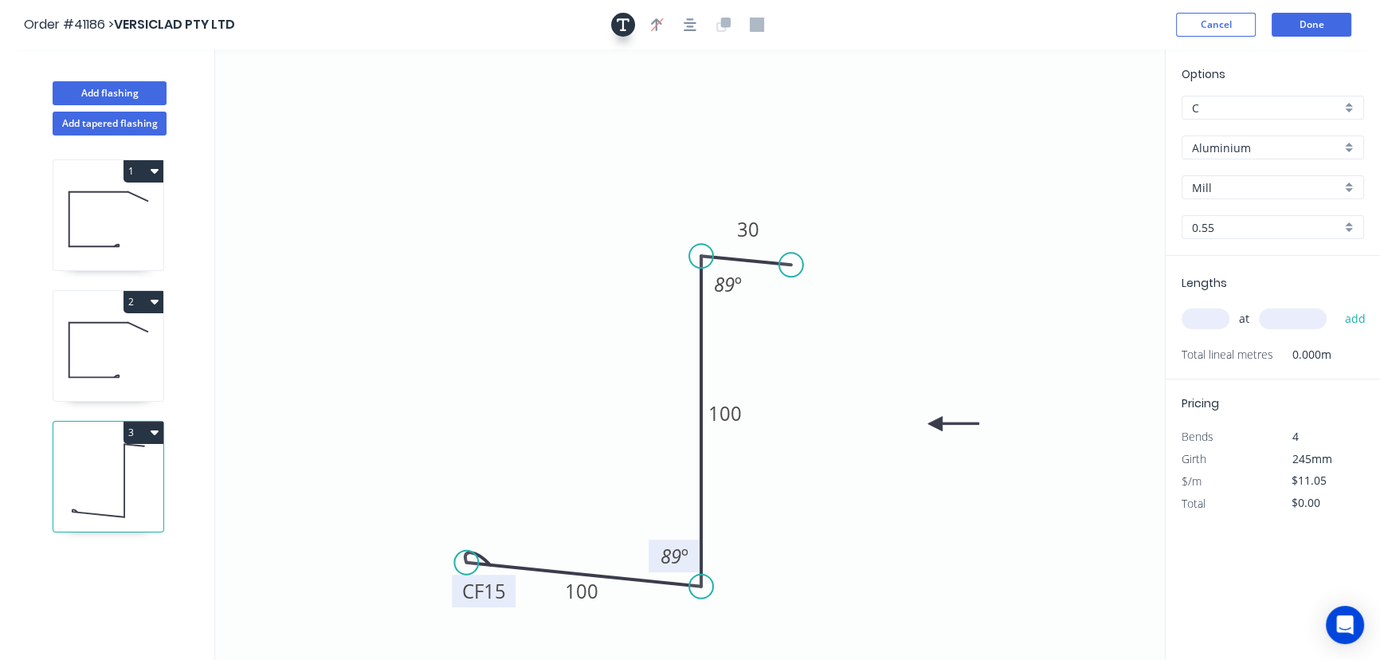
click at [625, 31] on icon "button" at bounding box center [623, 25] width 13 height 14
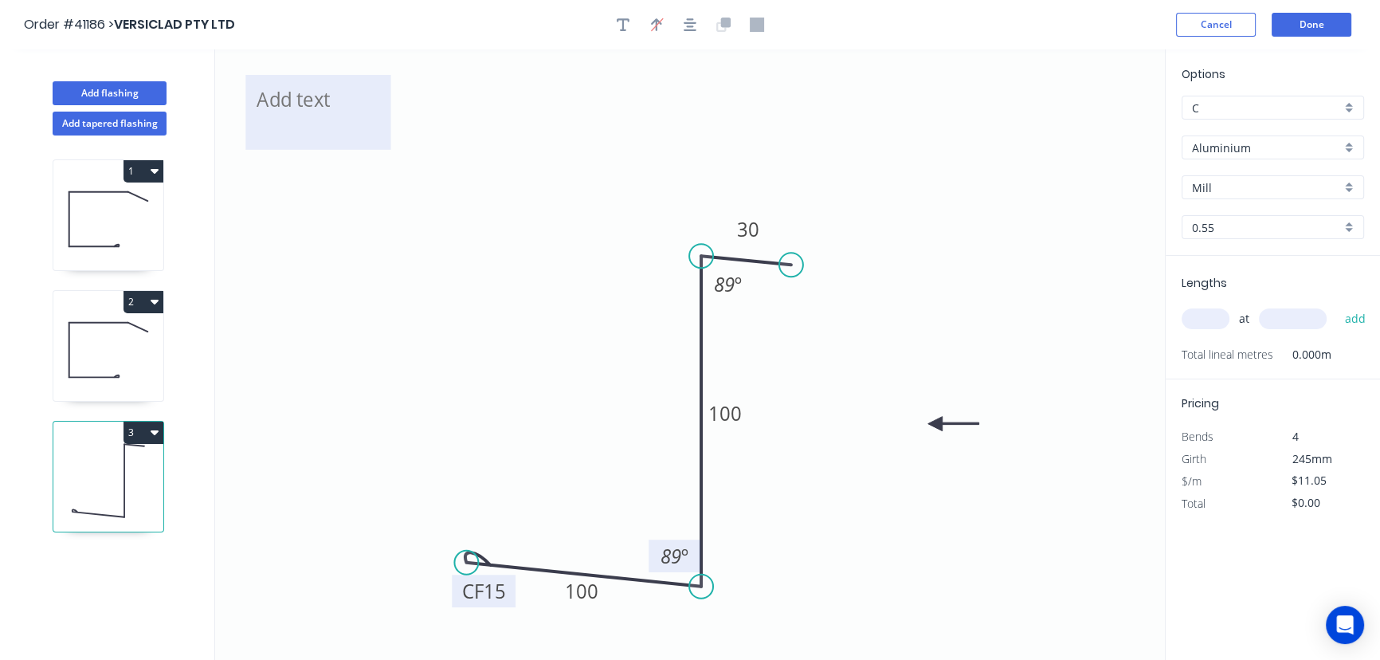
click at [341, 96] on textarea at bounding box center [317, 112] width 129 height 59
type textarea "Custom Flashing - Cassel Built"
click at [390, 117] on icon "Custom Flashing - Cassel Built CF 15 100 100 30 89 º 89 º" at bounding box center [690, 354] width 950 height 610
click at [362, 114] on textarea "Custom Flashing - Cassel Built" at bounding box center [317, 112] width 129 height 59
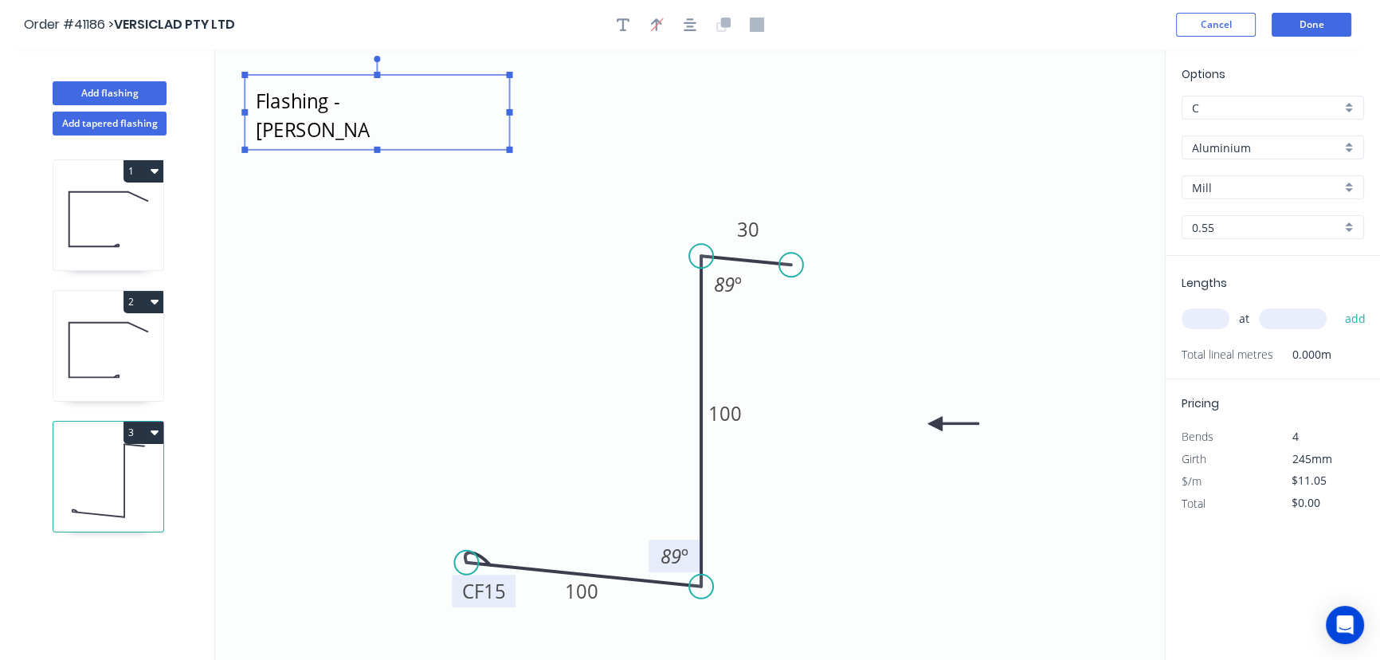
drag, startPoint x: 391, startPoint y: 112, endPoint x: 516, endPoint y: 116, distance: 125.2
click at [516, 116] on icon "Custom Flashing - Cassel Built CF 15 100 100 30 89 º 89 º" at bounding box center [690, 354] width 950 height 610
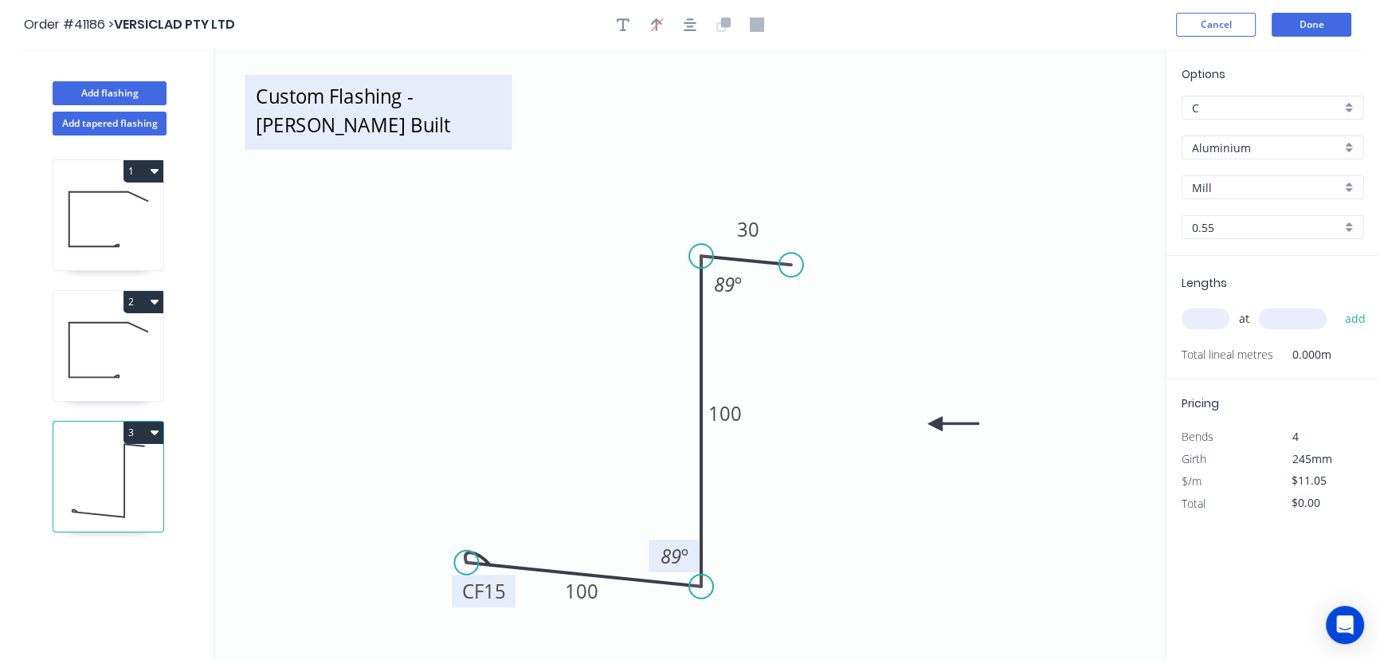
click at [480, 99] on textarea "Custom Flashing - Cassel Built" at bounding box center [378, 112] width 251 height 59
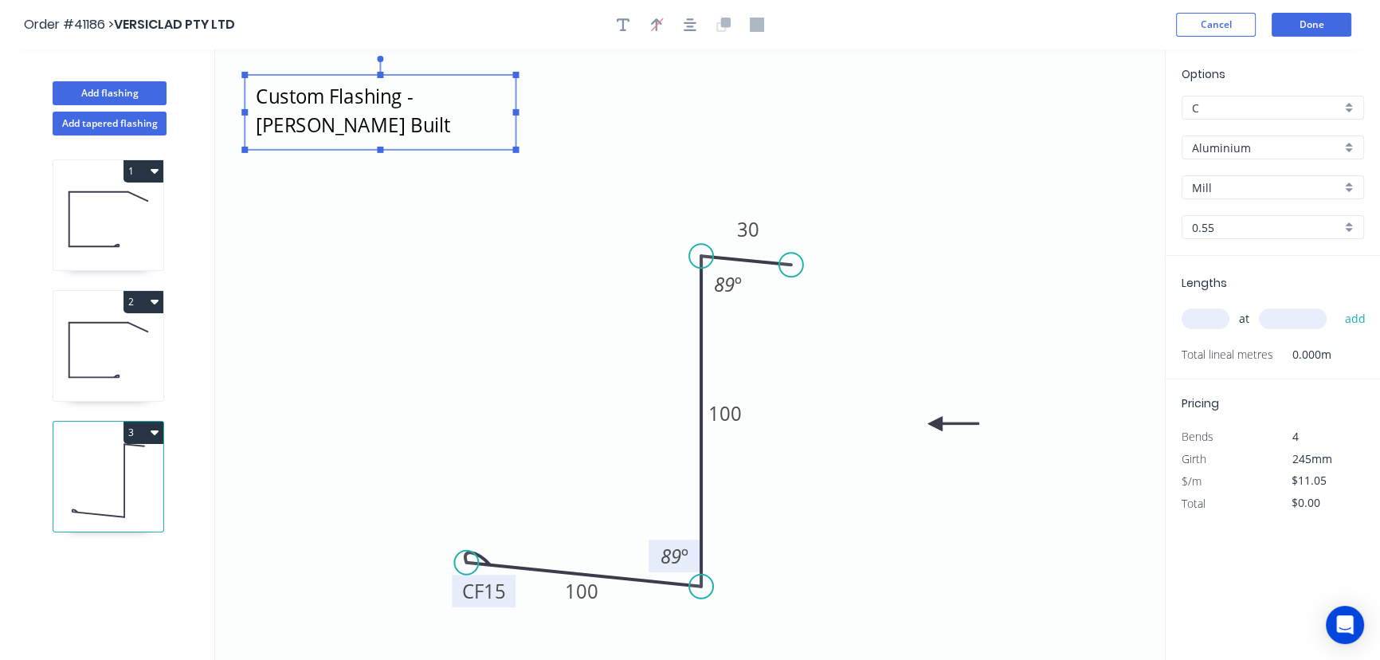
drag, startPoint x: 510, startPoint y: 109, endPoint x: 558, endPoint y: 112, distance: 47.9
click at [519, 112] on rect at bounding box center [515, 112] width 6 height 6
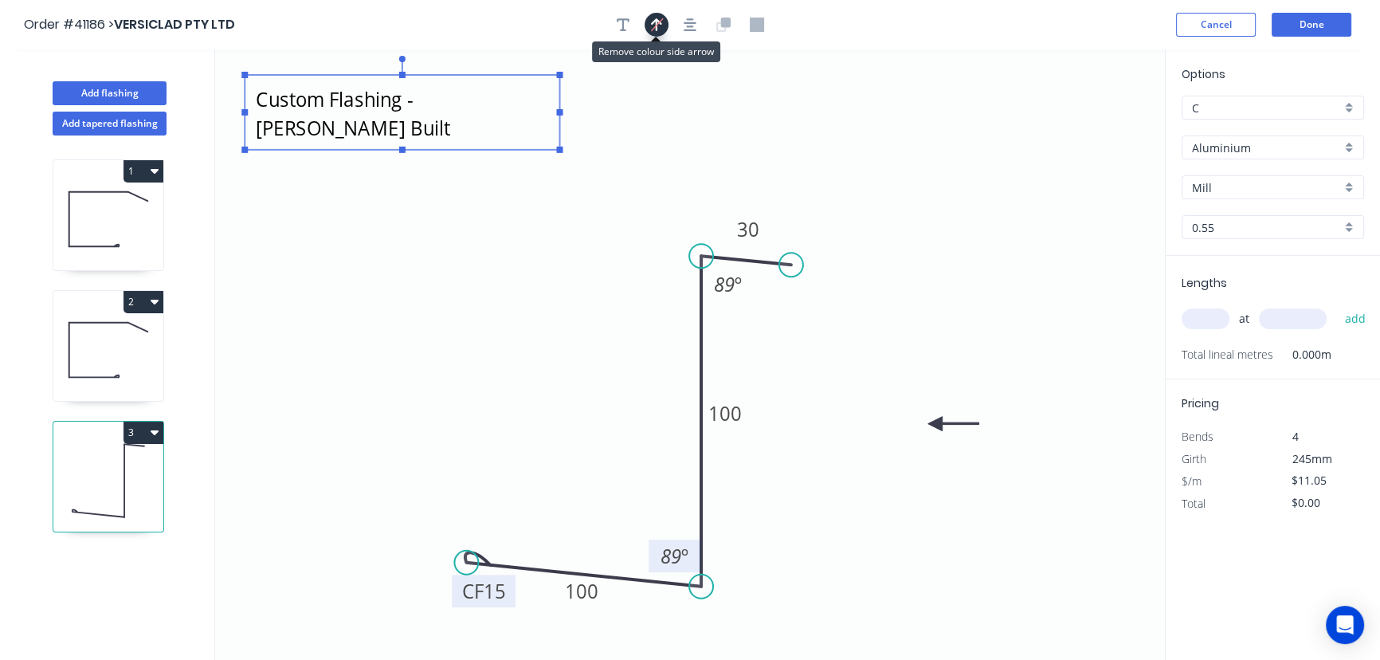
click at [655, 24] on icon "button" at bounding box center [657, 24] width 12 height 15
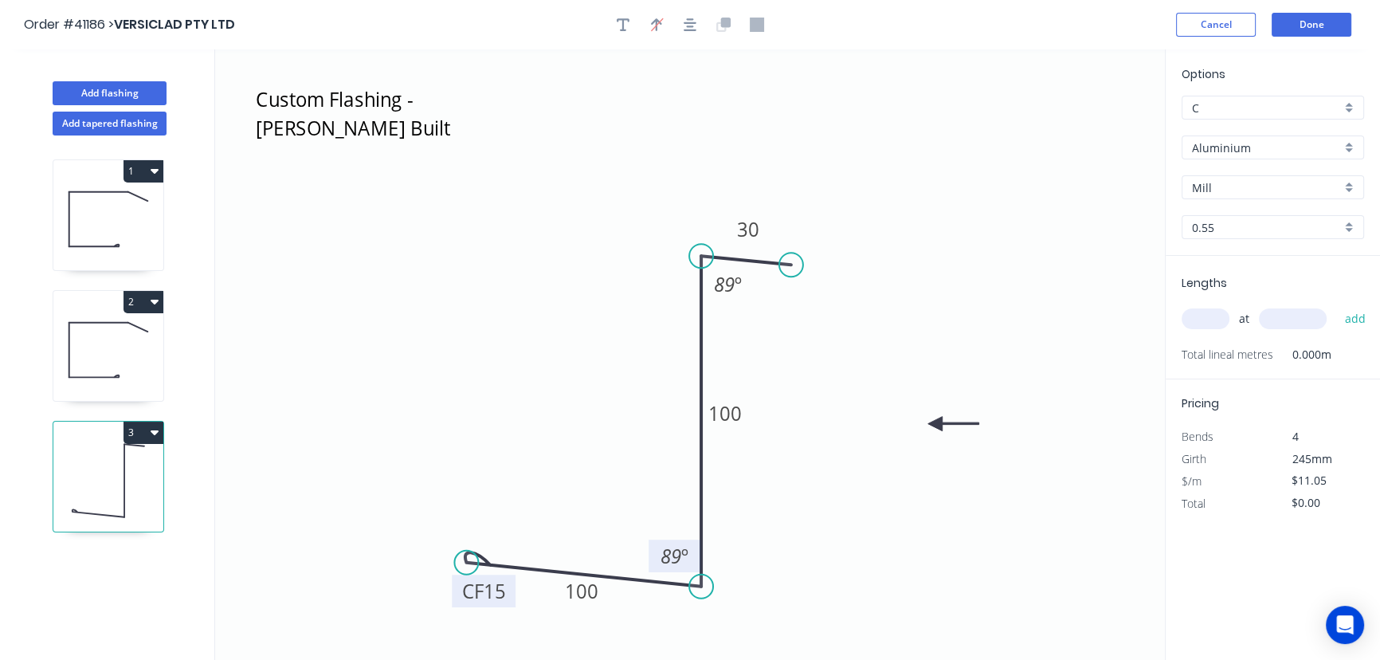
click at [1347, 145] on div "Aluminium" at bounding box center [1273, 147] width 182 height 24
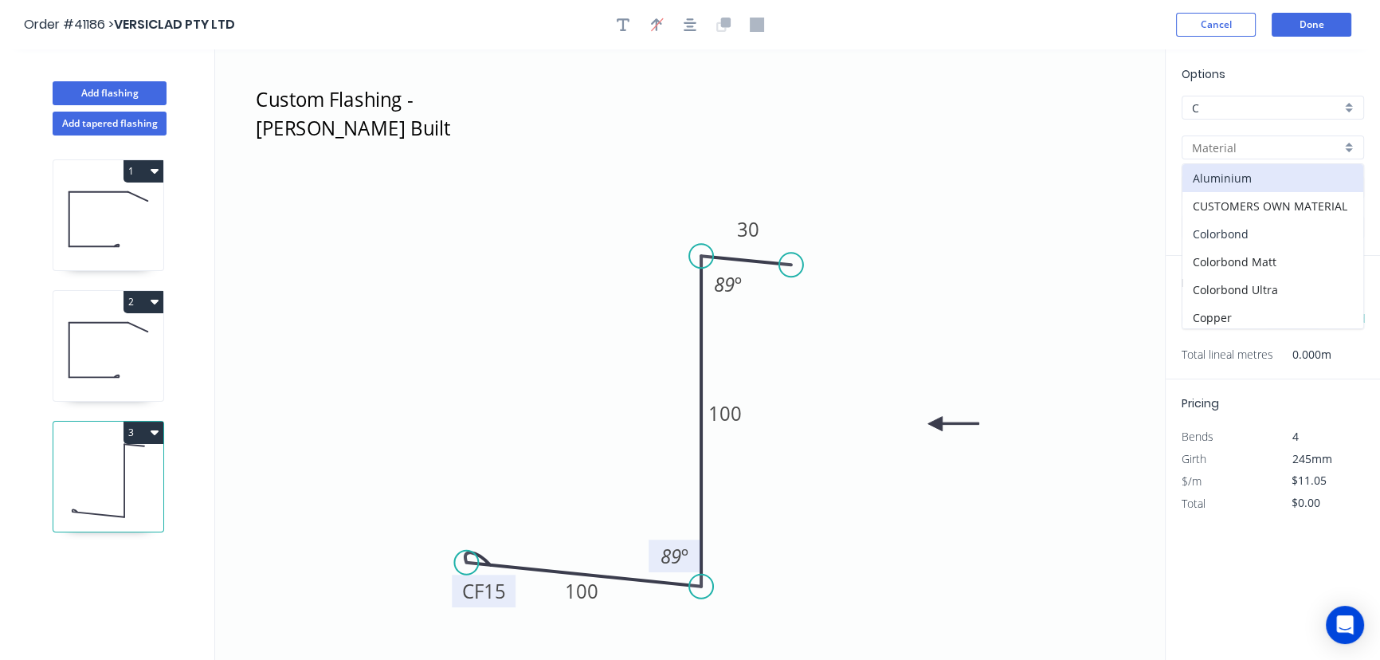
click at [1232, 228] on div "Colorbond" at bounding box center [1272, 234] width 181 height 28
type input "Colorbond"
type input "Basalt"
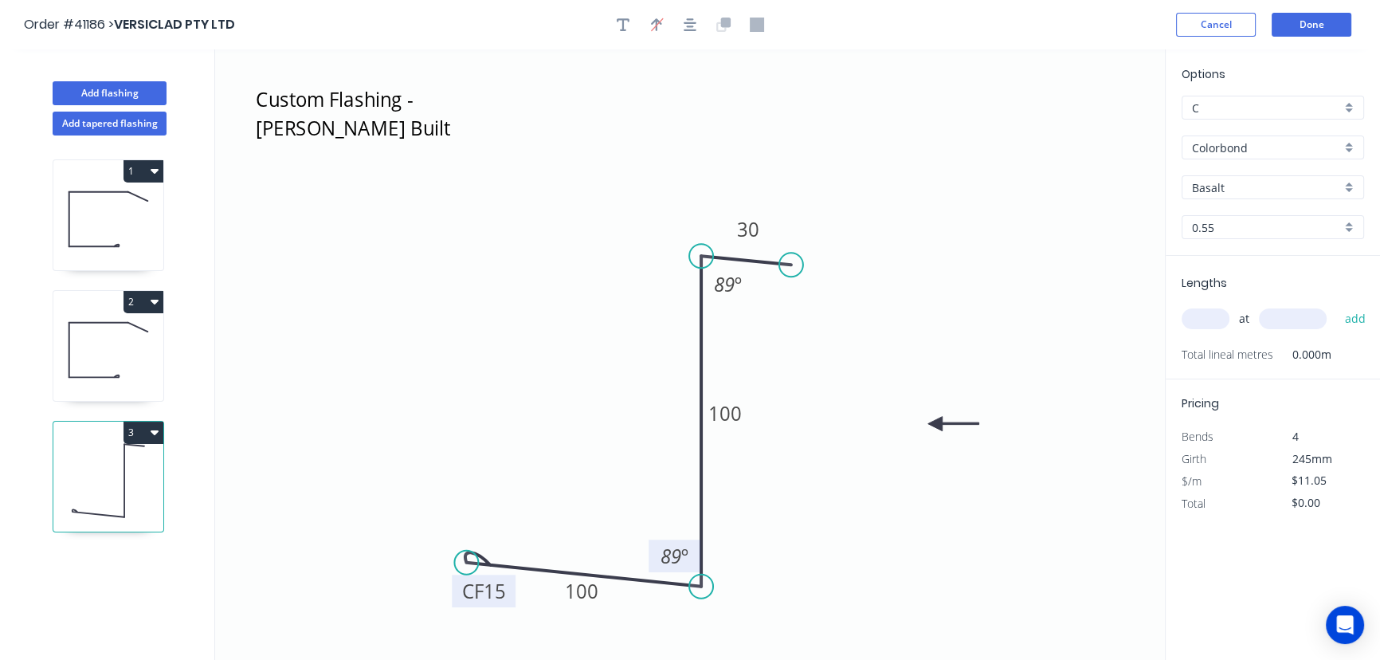
type input "$9.01"
click at [1348, 182] on div "Basalt" at bounding box center [1273, 187] width 182 height 24
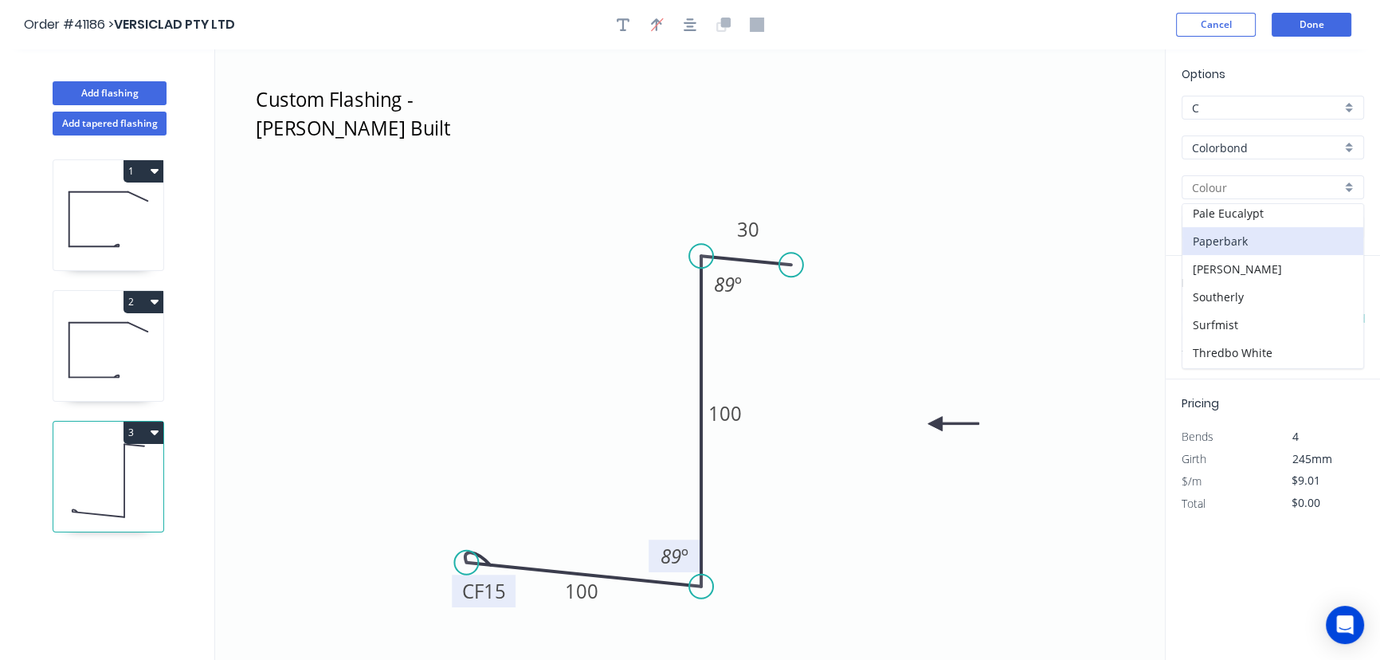
scroll to position [362, 0]
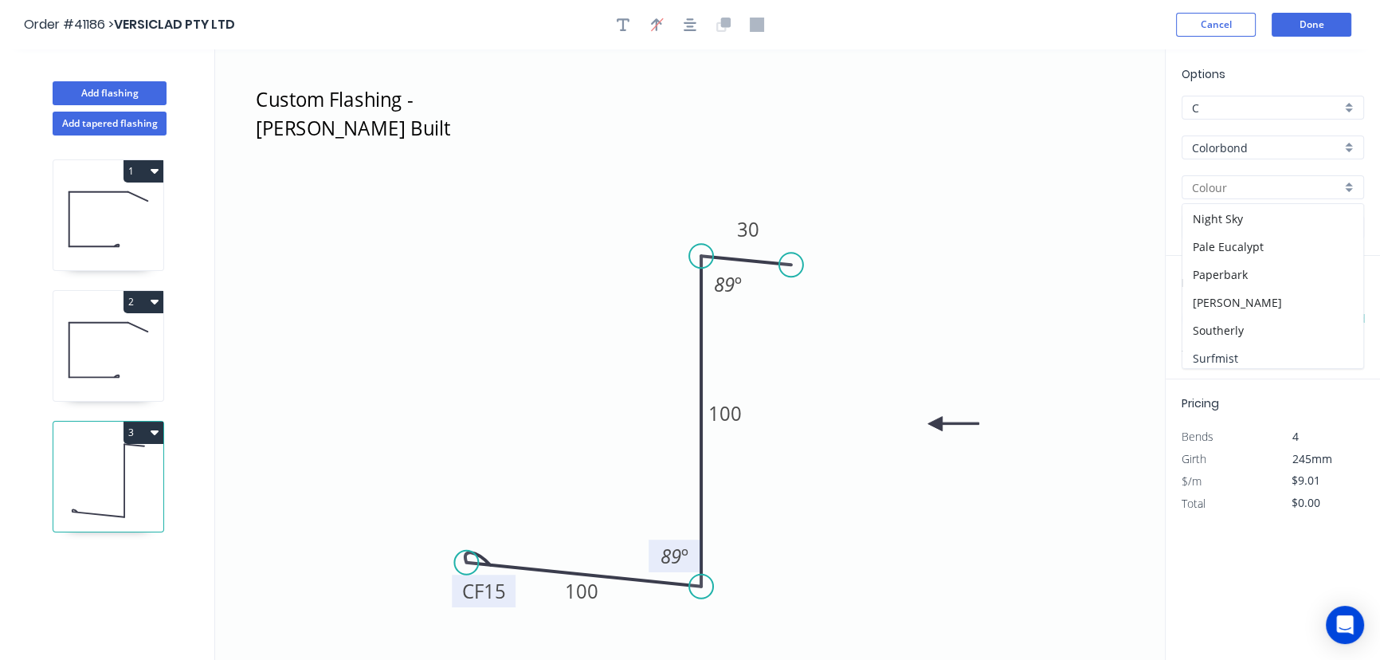
click at [1219, 355] on div "Surfmist" at bounding box center [1272, 358] width 181 height 28
type input "Surfmist"
click at [1208, 316] on input "text" at bounding box center [1206, 318] width 48 height 21
type input "2"
type input "4700"
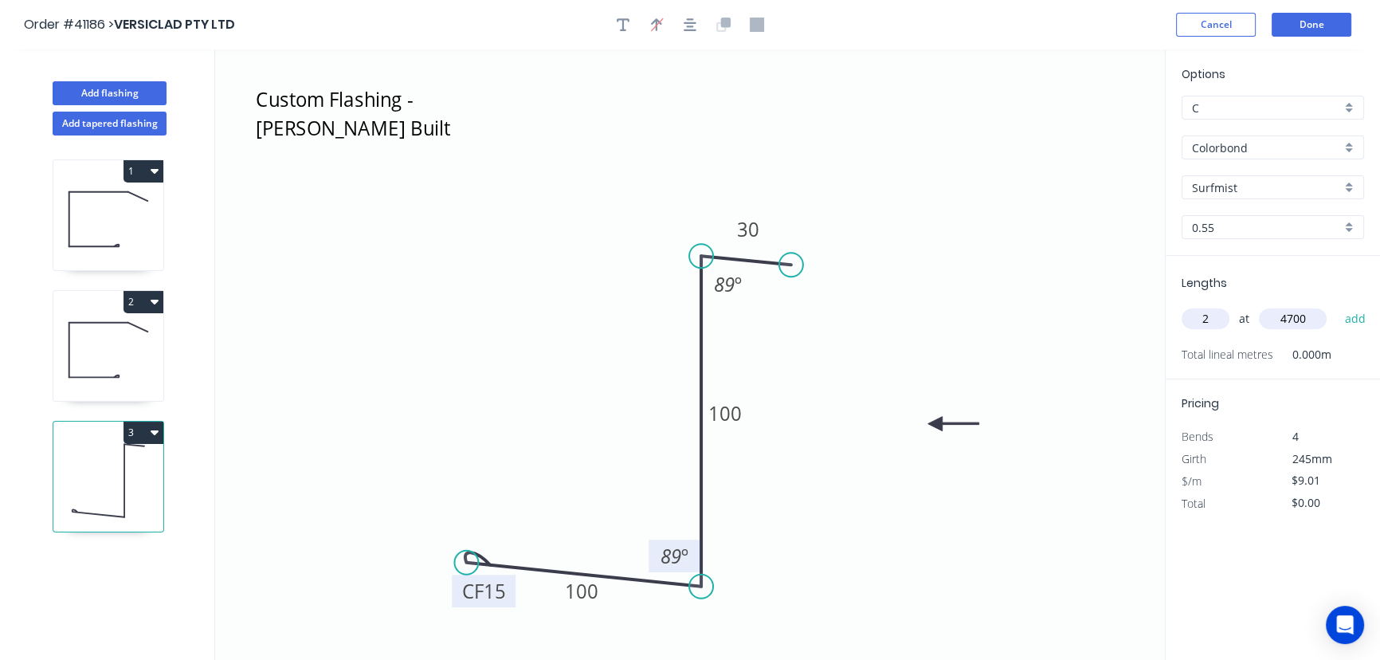
click at [1336, 305] on button "add" at bounding box center [1354, 318] width 37 height 27
type input "$84.69"
click at [1318, 19] on button "Done" at bounding box center [1312, 25] width 80 height 24
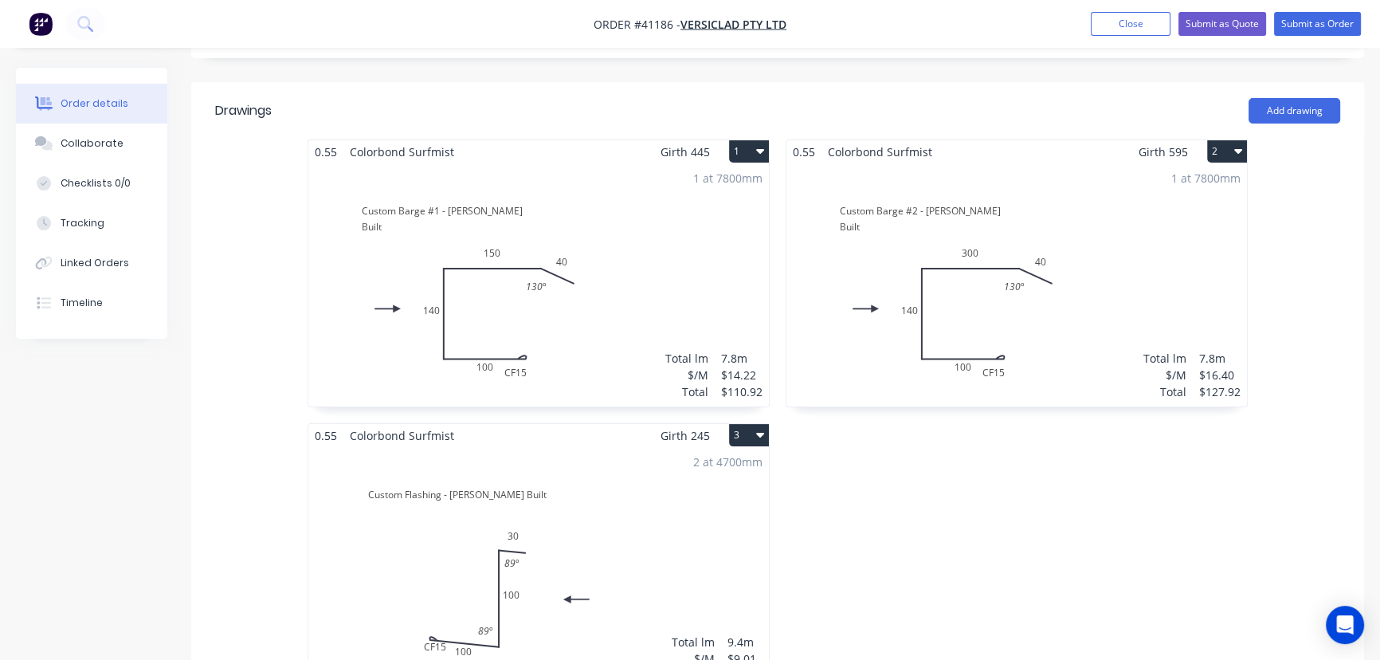
scroll to position [434, 0]
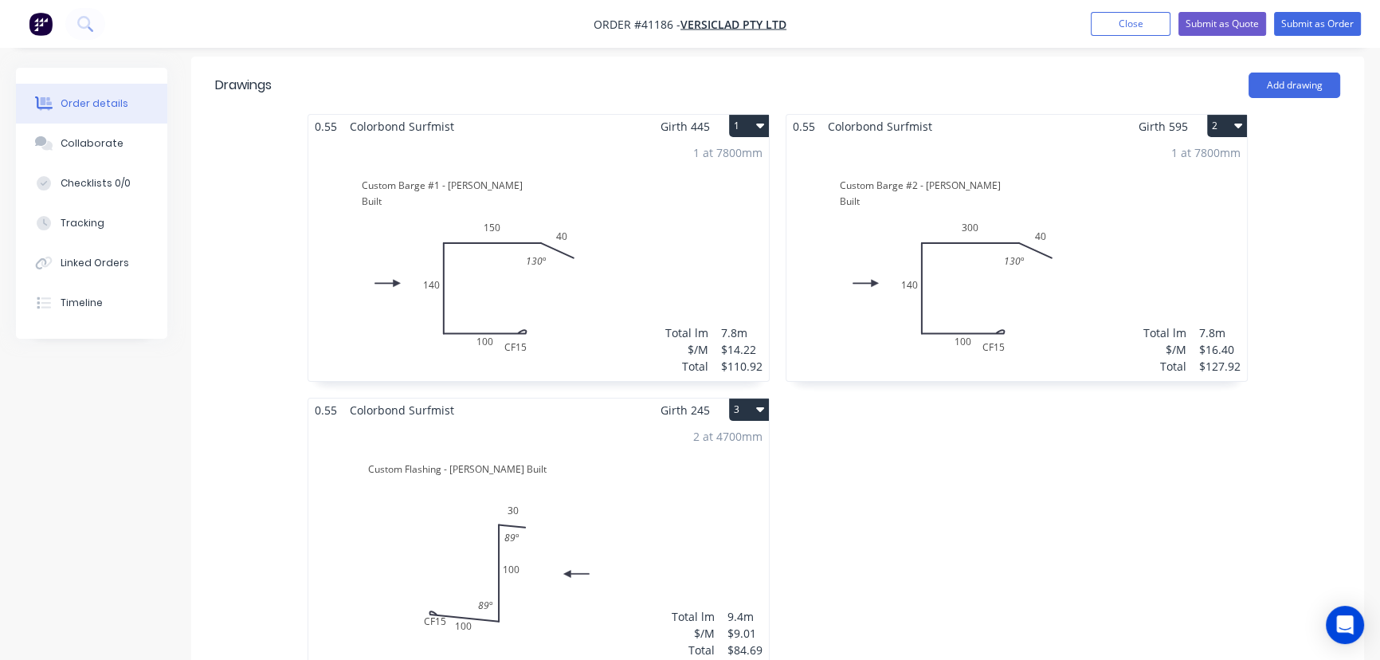
click at [1225, 115] on button "2" at bounding box center [1227, 126] width 40 height 22
drag, startPoint x: 1139, startPoint y: 151, endPoint x: 1104, endPoint y: 325, distance: 177.8
click at [1139, 185] on div "Duplicate" at bounding box center [1171, 196] width 123 height 23
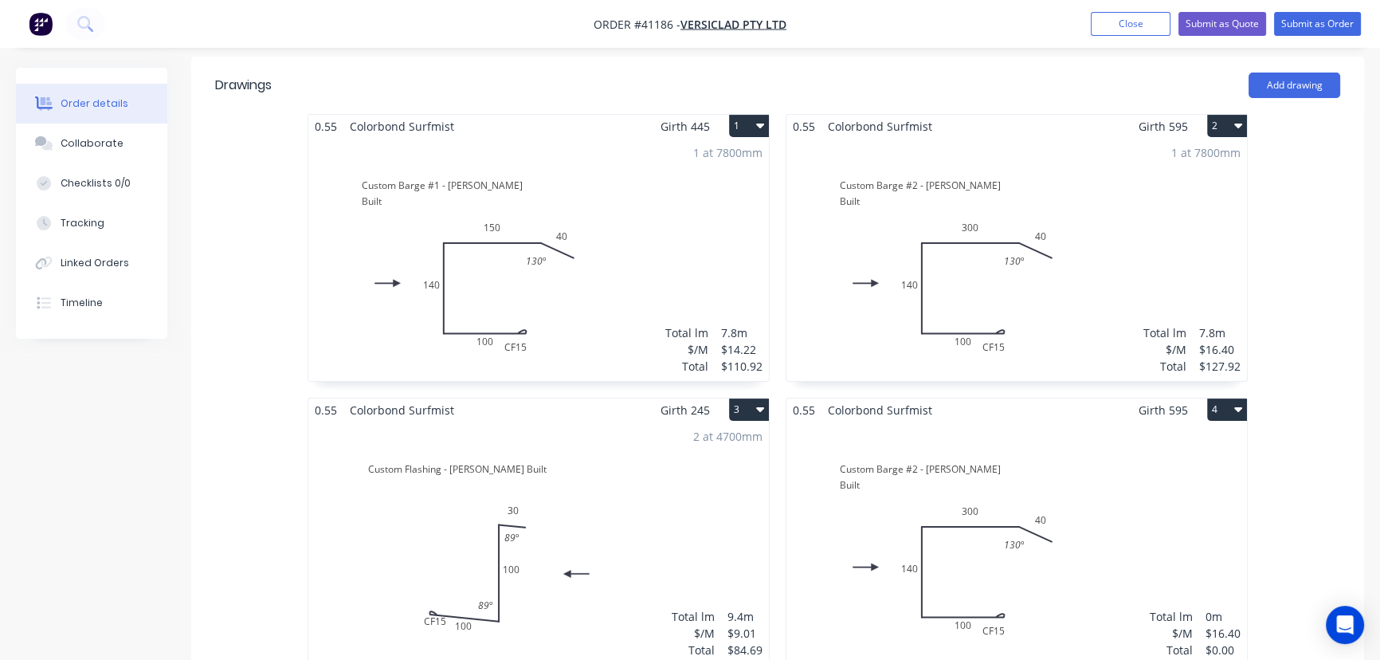
click at [1112, 465] on div "Total lm $/M Total 0m $16.40 $0.00" at bounding box center [1016, 543] width 461 height 243
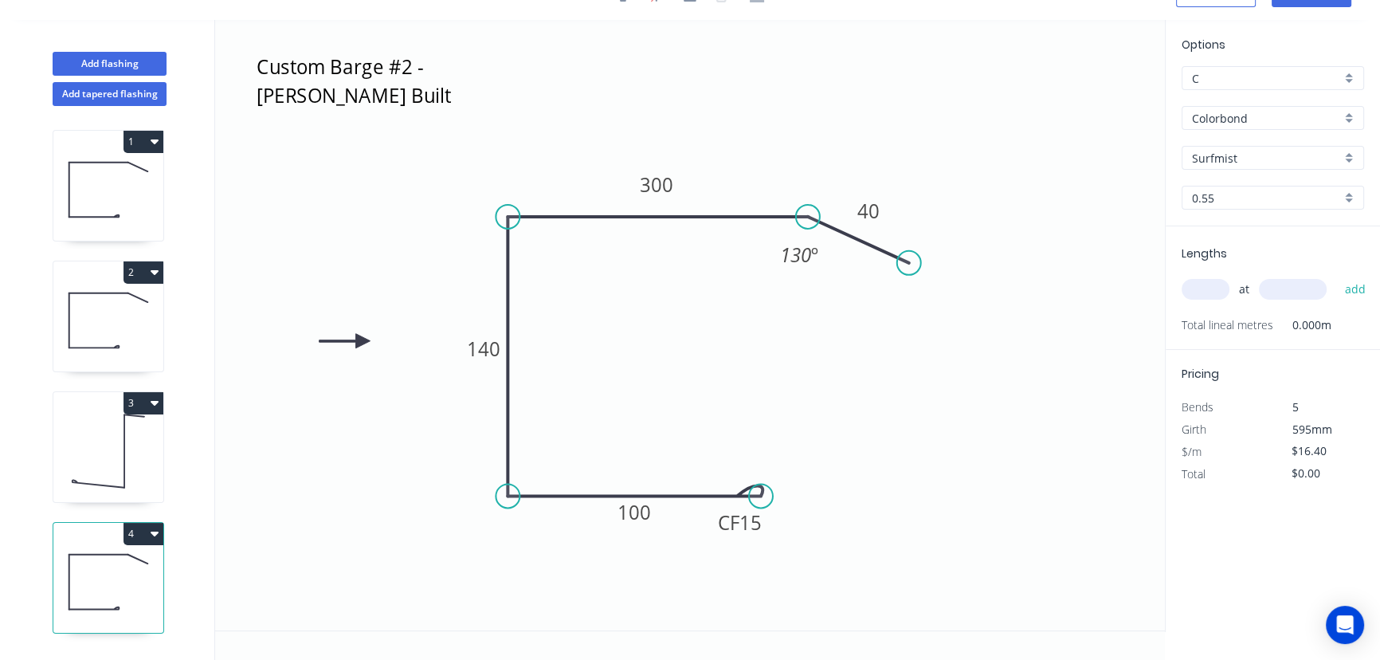
scroll to position [29, 0]
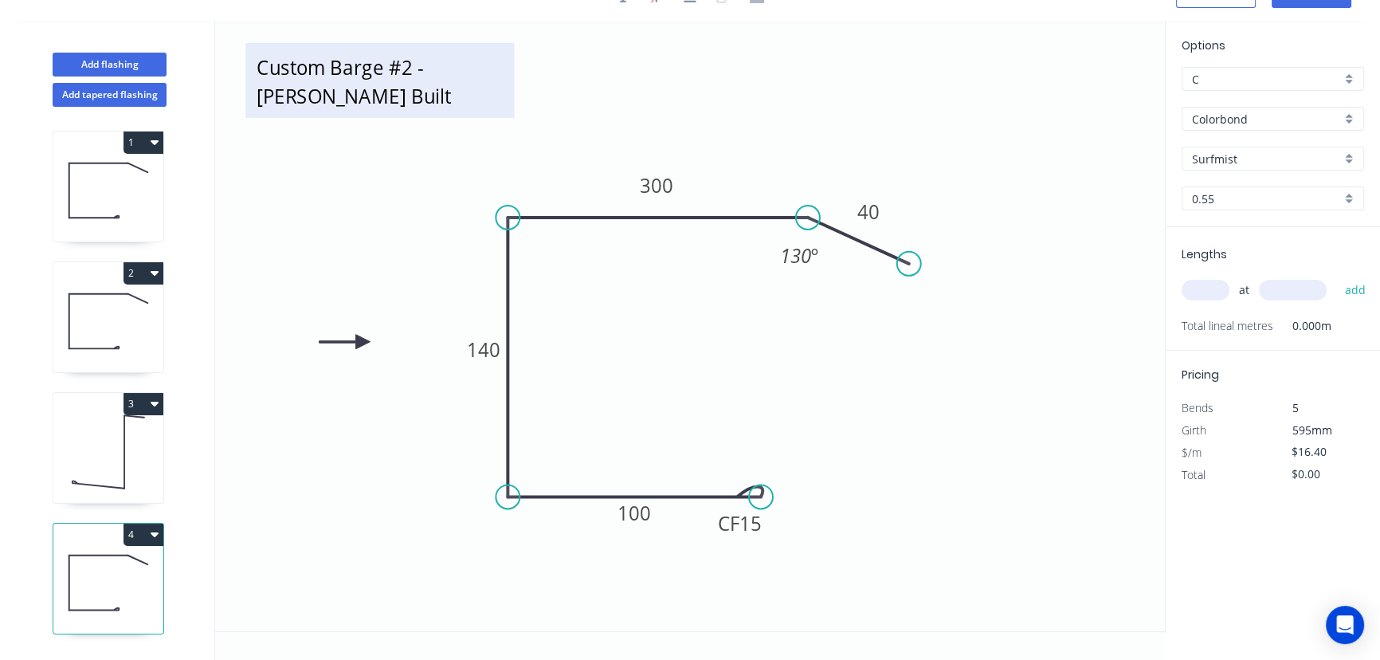
click at [403, 81] on textarea "Custom Barge #2 - Cassel Built" at bounding box center [379, 80] width 253 height 59
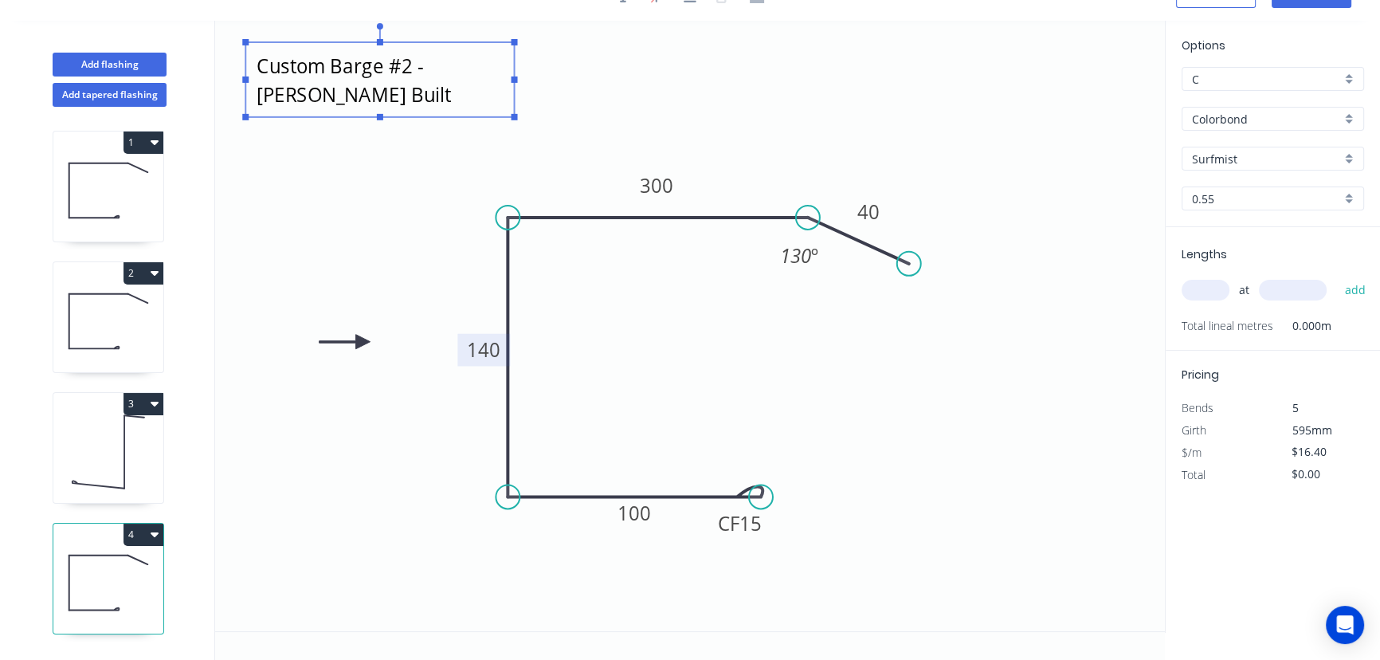
type textarea "BGS50 The Decksmith"
click at [490, 350] on tspan "140" at bounding box center [483, 349] width 33 height 26
type input "$14.22"
click at [1351, 156] on div "Surfmist" at bounding box center [1273, 159] width 182 height 24
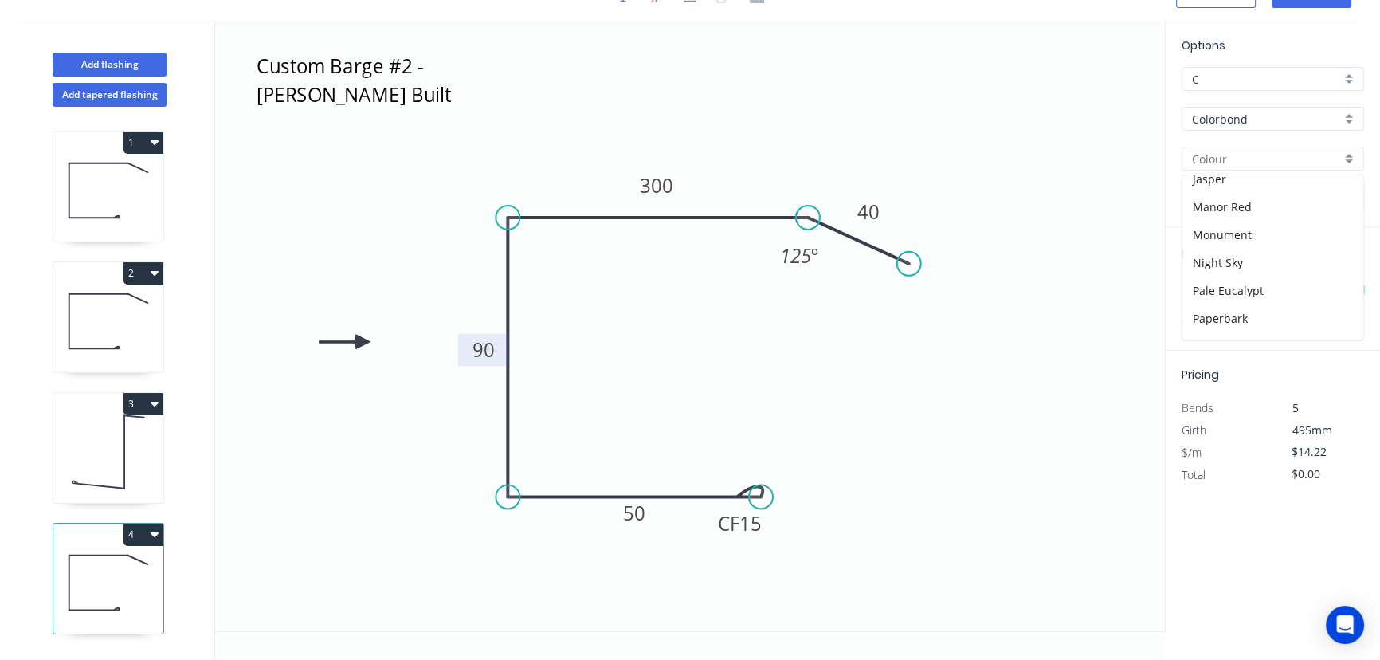
scroll to position [217, 0]
click at [1238, 219] on div "Iron Stone" at bounding box center [1272, 224] width 181 height 28
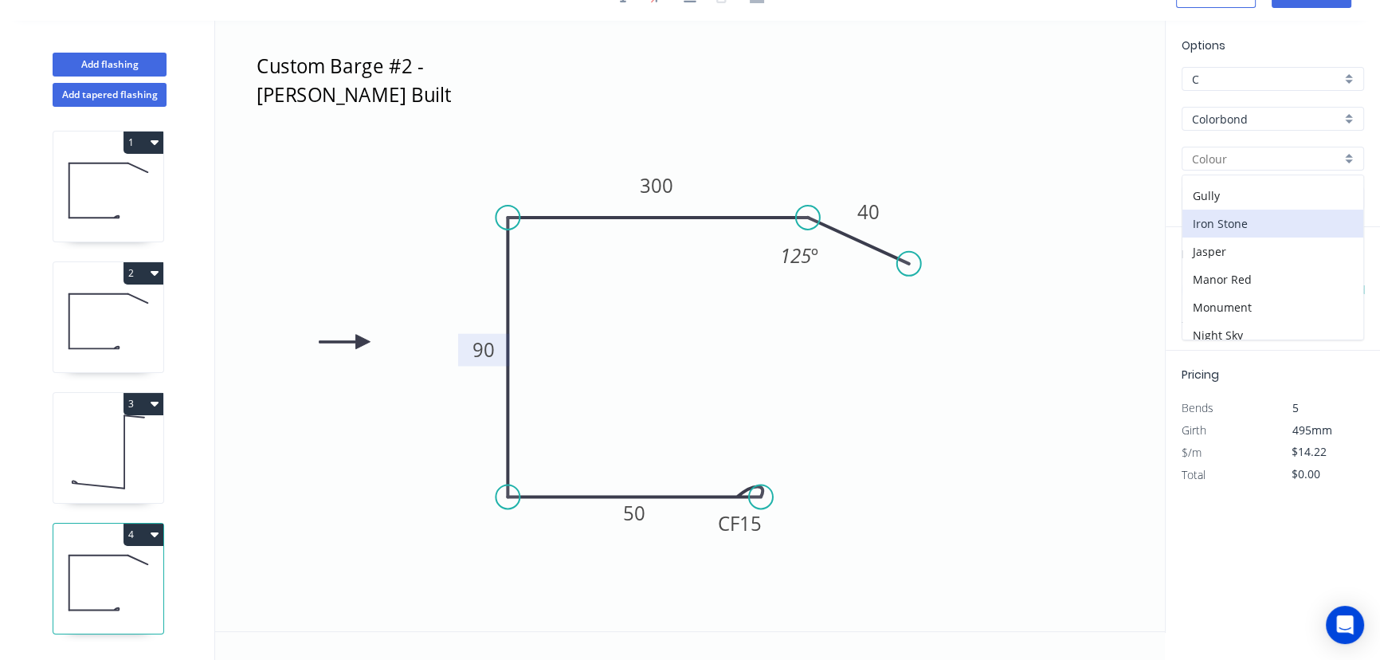
type input "Iron Stone"
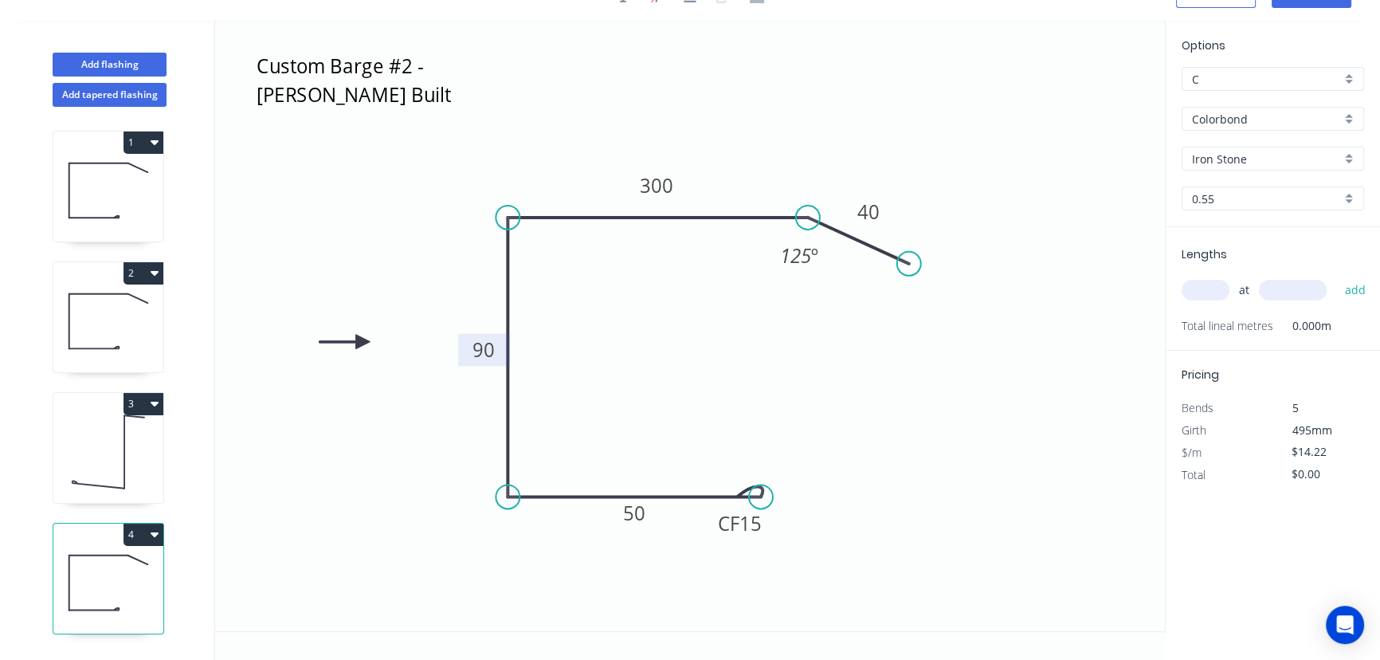
click at [1214, 281] on input "text" at bounding box center [1206, 290] width 48 height 21
type input "2"
type input "4500"
click at [1336, 276] on button "add" at bounding box center [1354, 289] width 37 height 27
type input "$127.98"
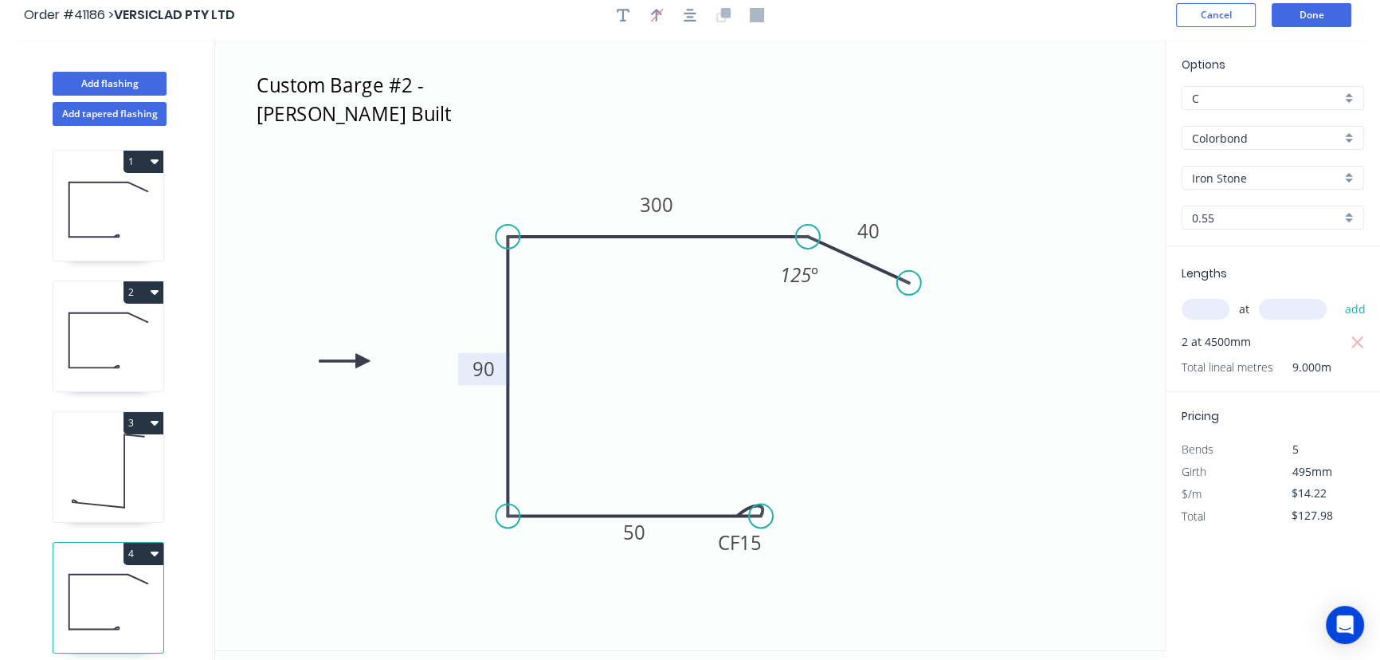
scroll to position [0, 0]
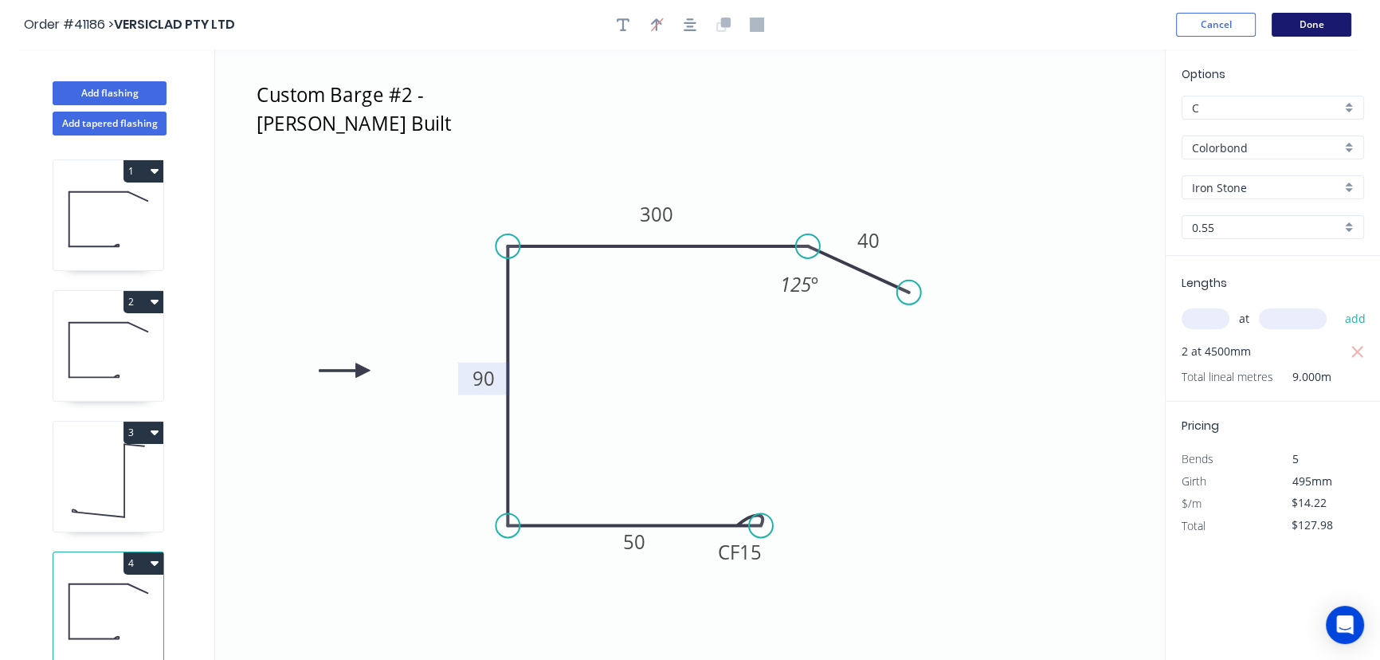
click at [1320, 23] on button "Done" at bounding box center [1312, 25] width 80 height 24
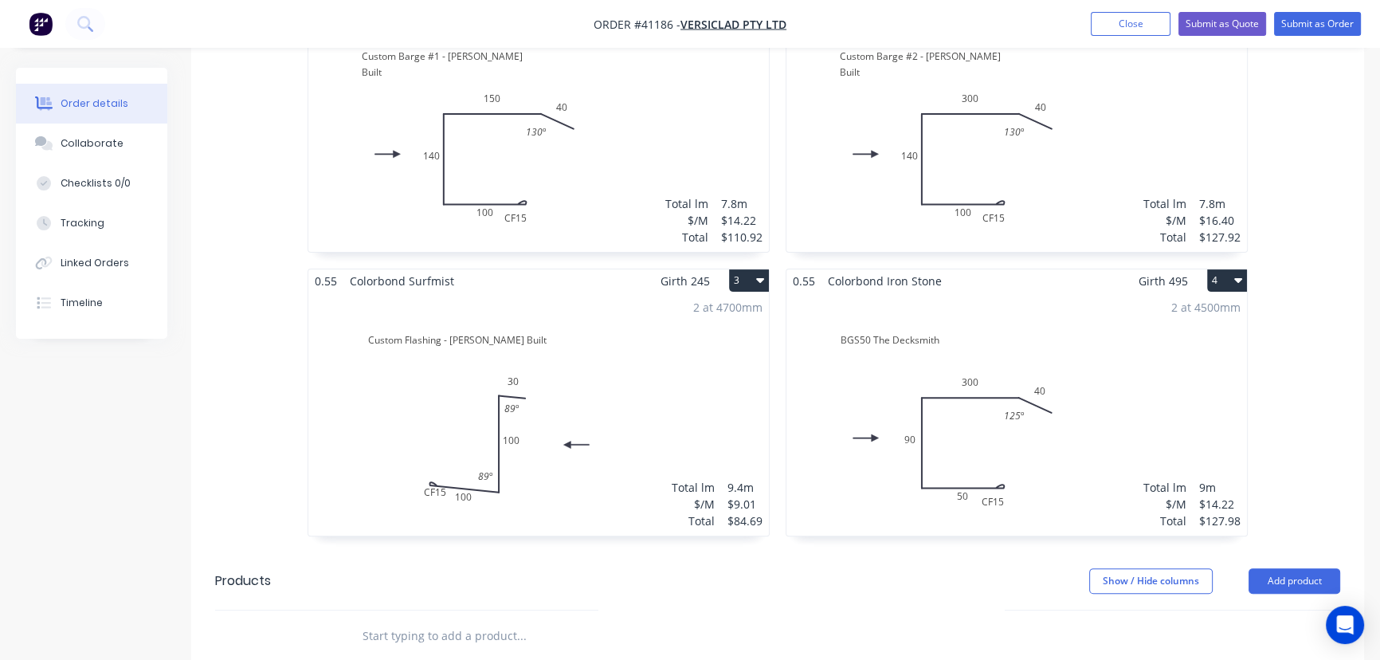
scroll to position [579, 0]
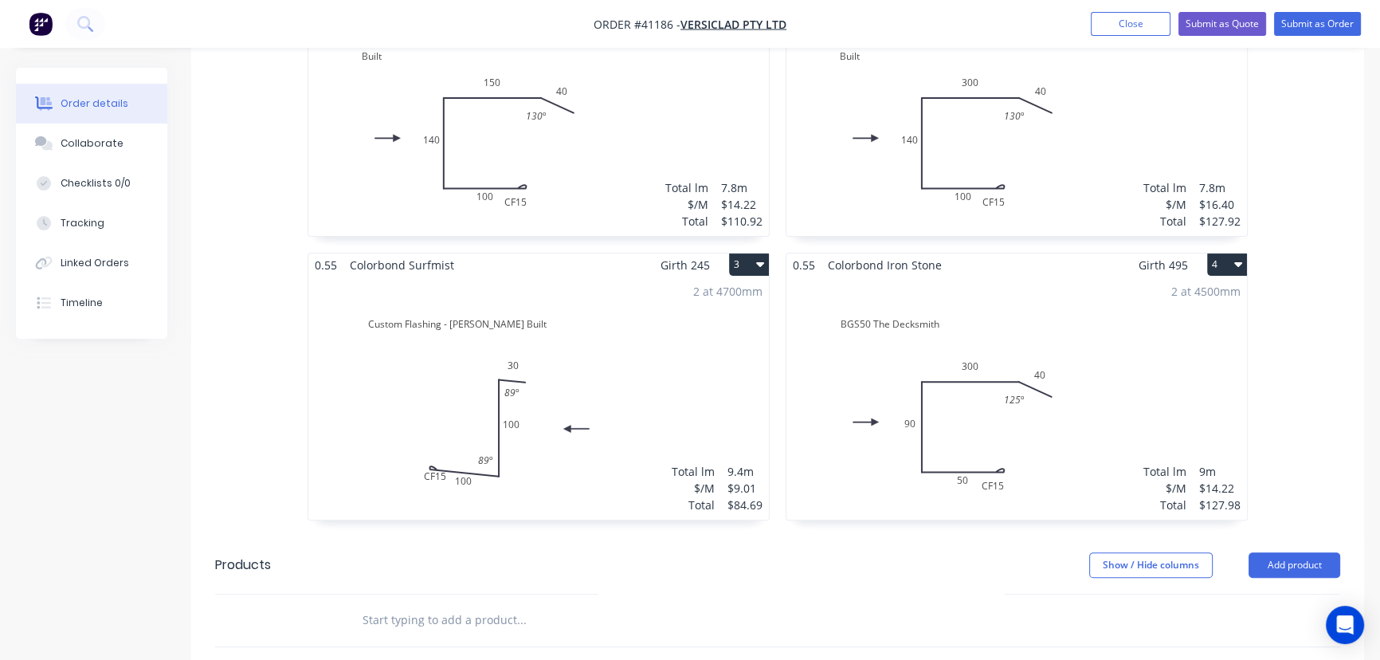
click at [751, 253] on button "3" at bounding box center [749, 264] width 40 height 22
click at [663, 324] on div "Duplicate" at bounding box center [693, 335] width 123 height 23
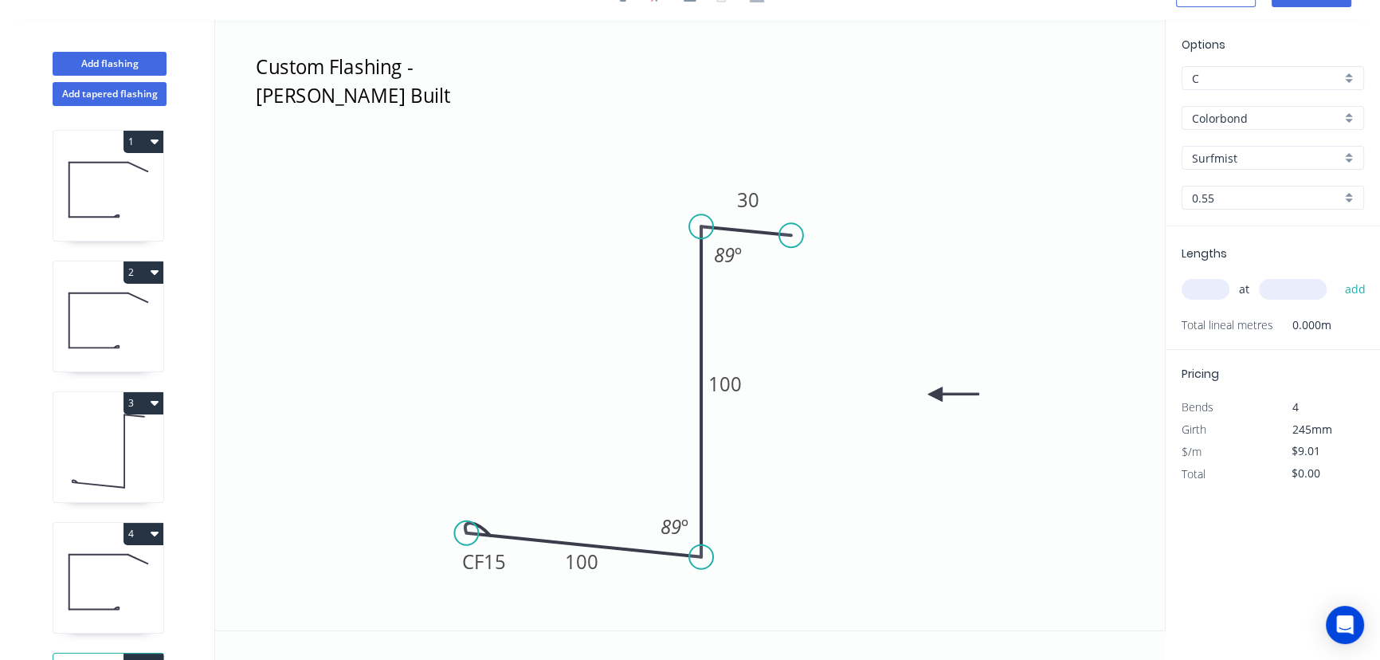
scroll to position [29, 0]
click at [745, 390] on rect at bounding box center [725, 385] width 53 height 33
click at [743, 386] on rect at bounding box center [725, 386] width 53 height 33
drag, startPoint x: 718, startPoint y: 386, endPoint x: 743, endPoint y: 386, distance: 25.5
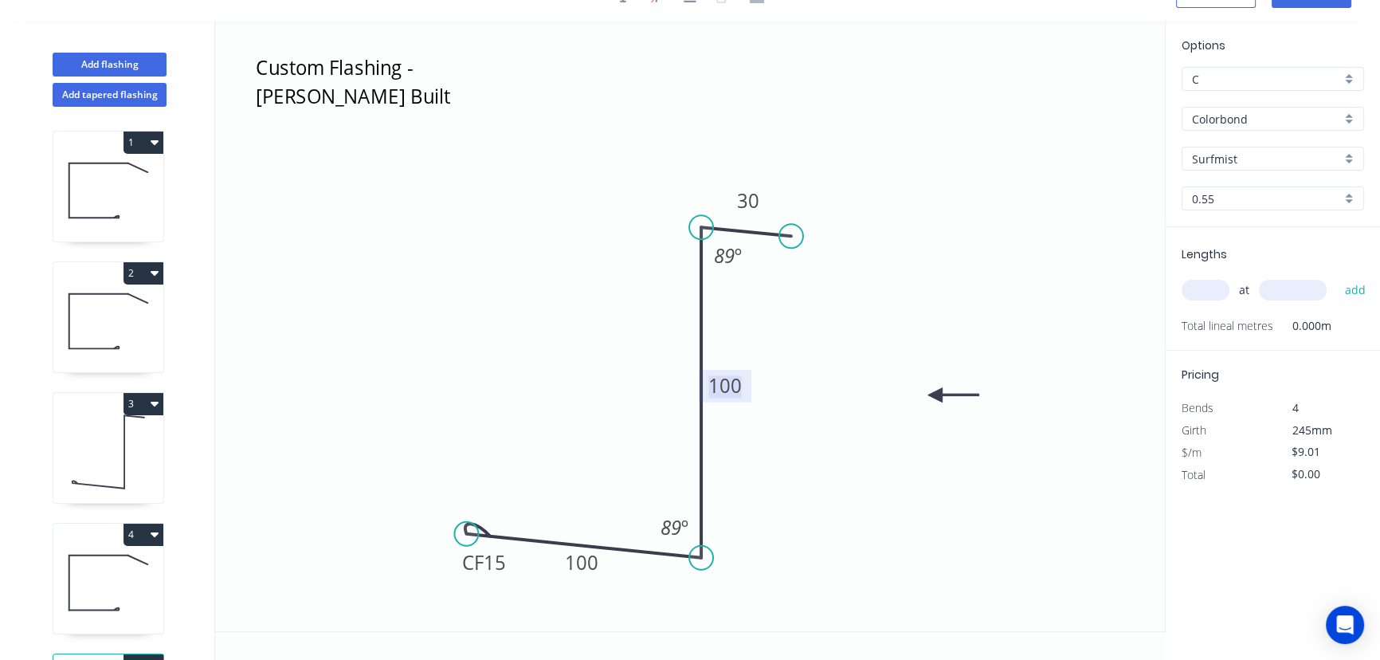
click at [720, 386] on tspan "100" at bounding box center [724, 385] width 33 height 26
type input "$7.06"
click at [723, 258] on tspan "89" at bounding box center [724, 255] width 21 height 26
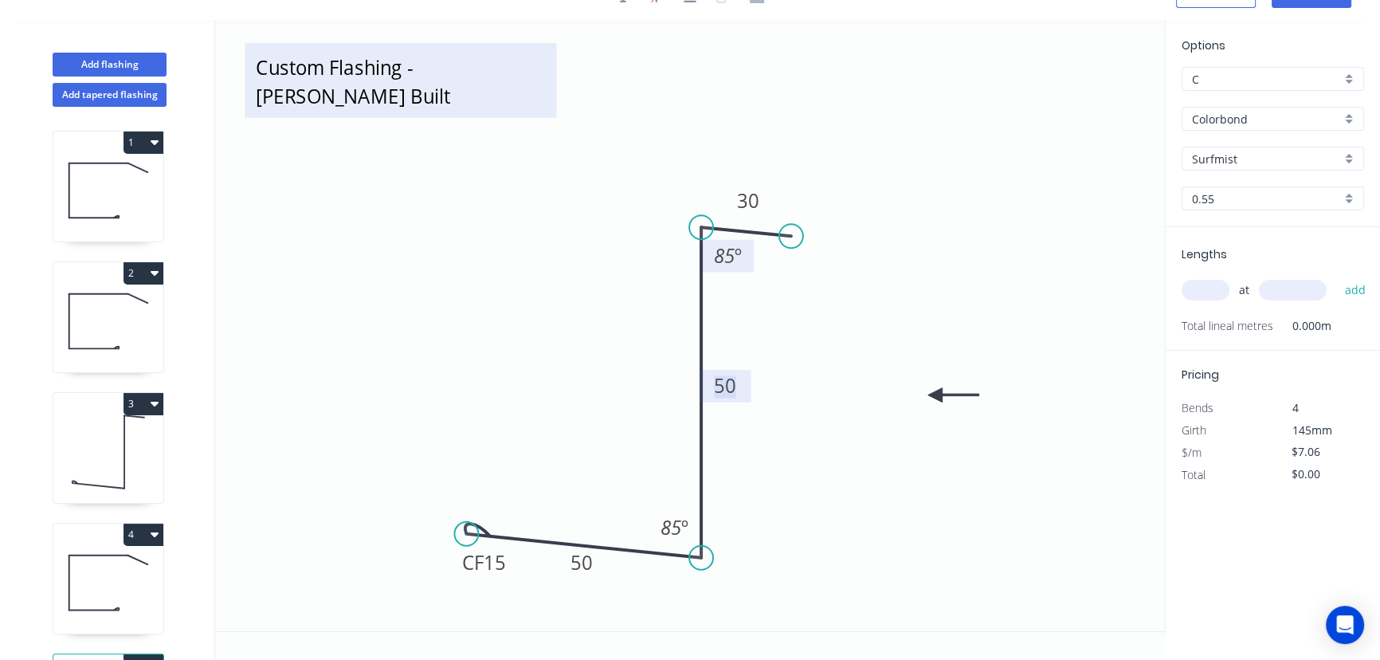
drag, startPoint x: 260, startPoint y: 80, endPoint x: 271, endPoint y: 80, distance: 11.2
click at [261, 80] on textarea "Custom Flashing - Cassel Built" at bounding box center [401, 80] width 296 height 59
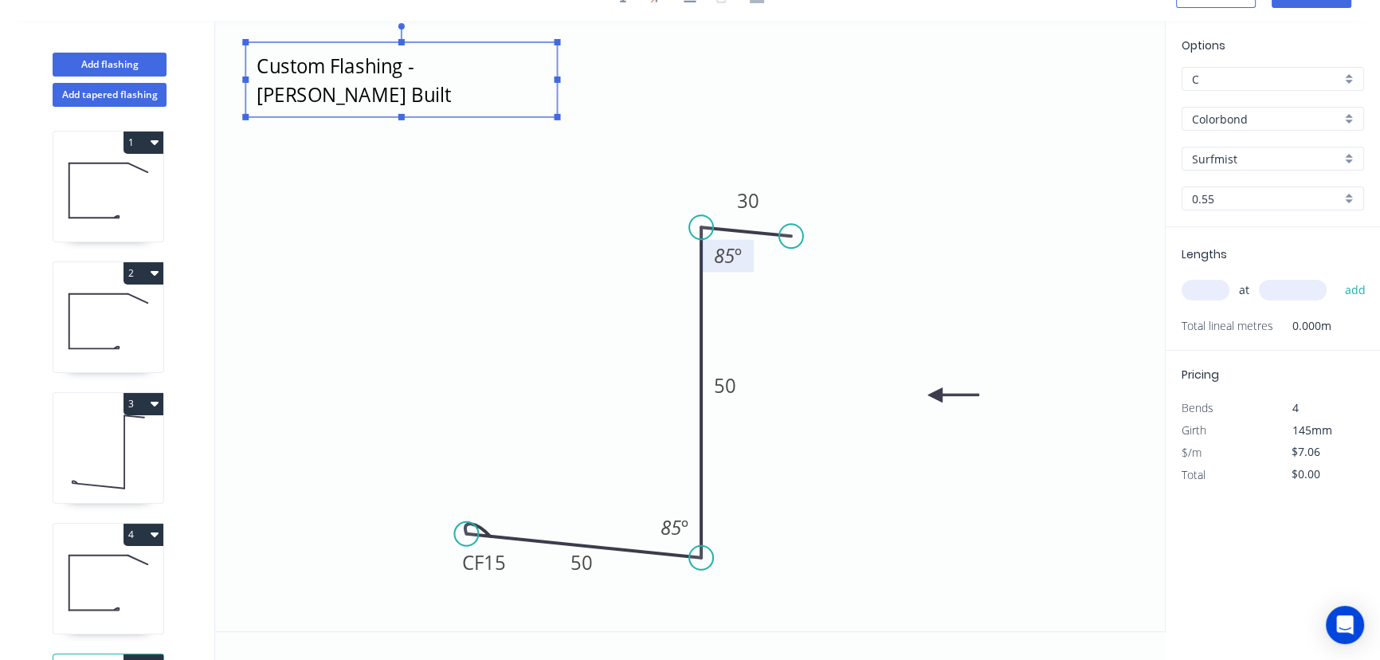
type textarea "ZFS50 to suit 5° The Decksmith"
click at [1203, 287] on input "text" at bounding box center [1206, 290] width 48 height 21
type input "1"
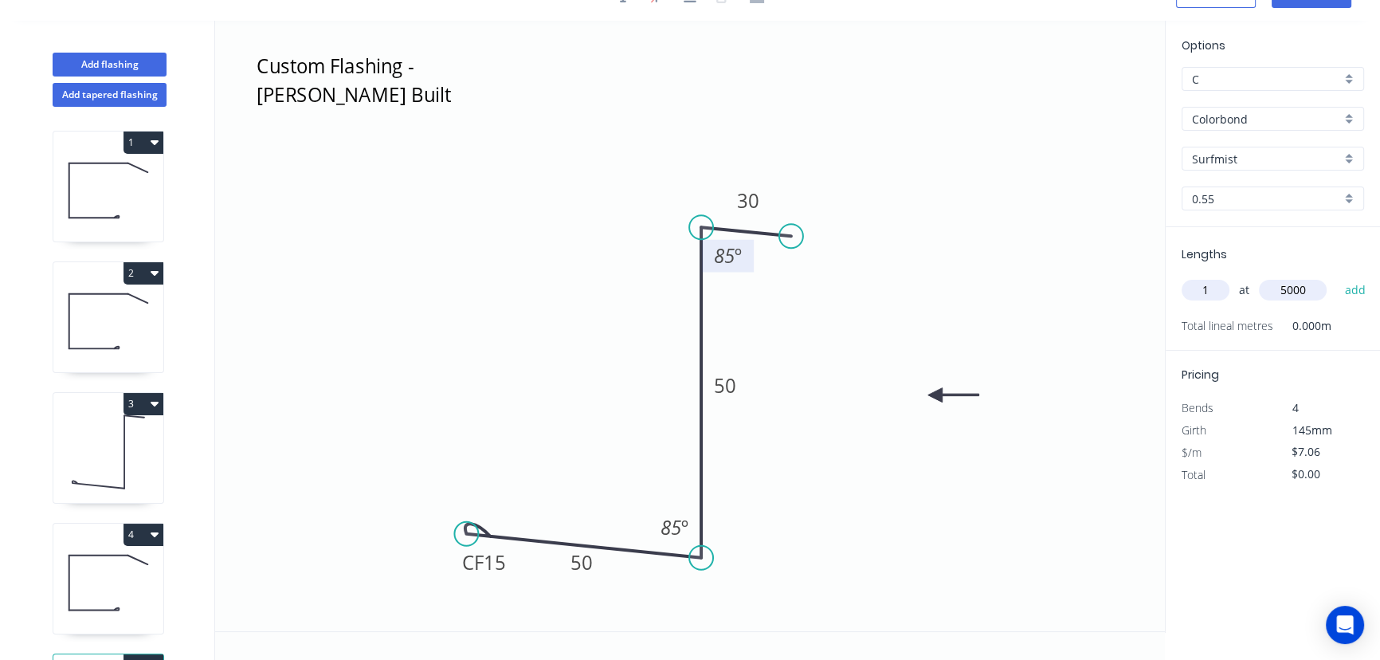
type input "5000"
click at [1336, 276] on button "add" at bounding box center [1354, 289] width 37 height 27
type input "$35.30"
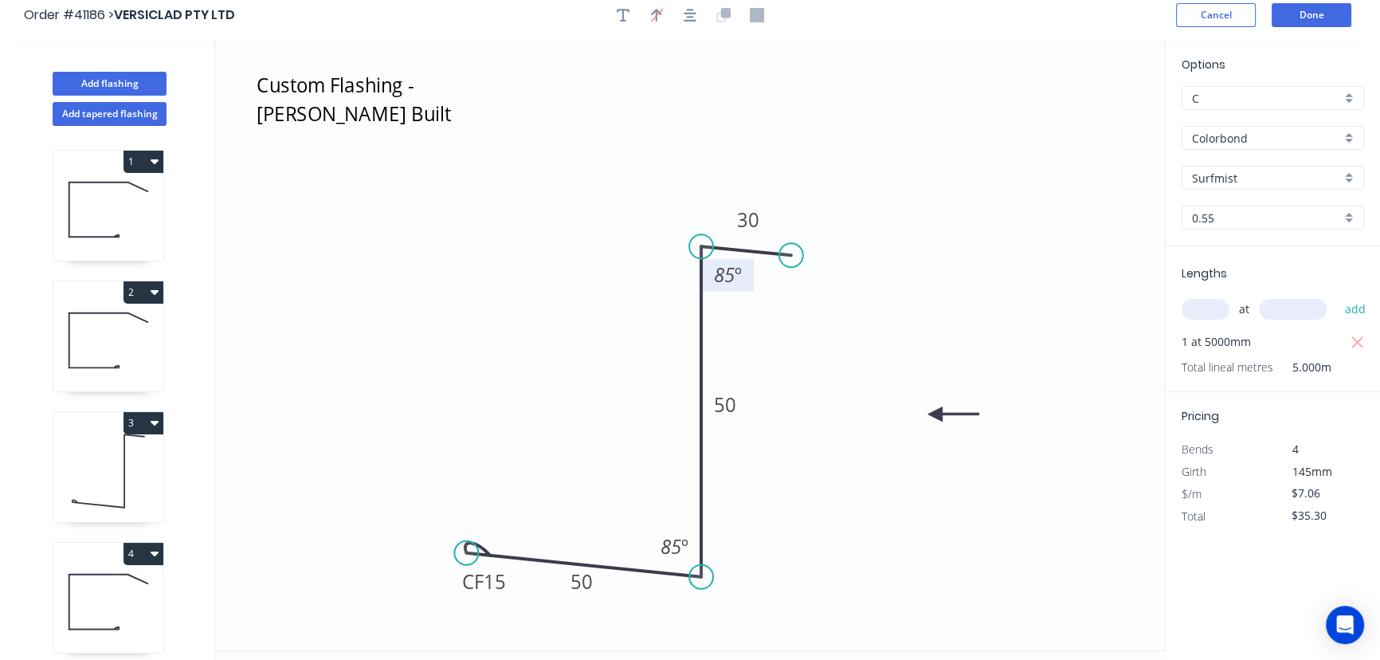
scroll to position [0, 0]
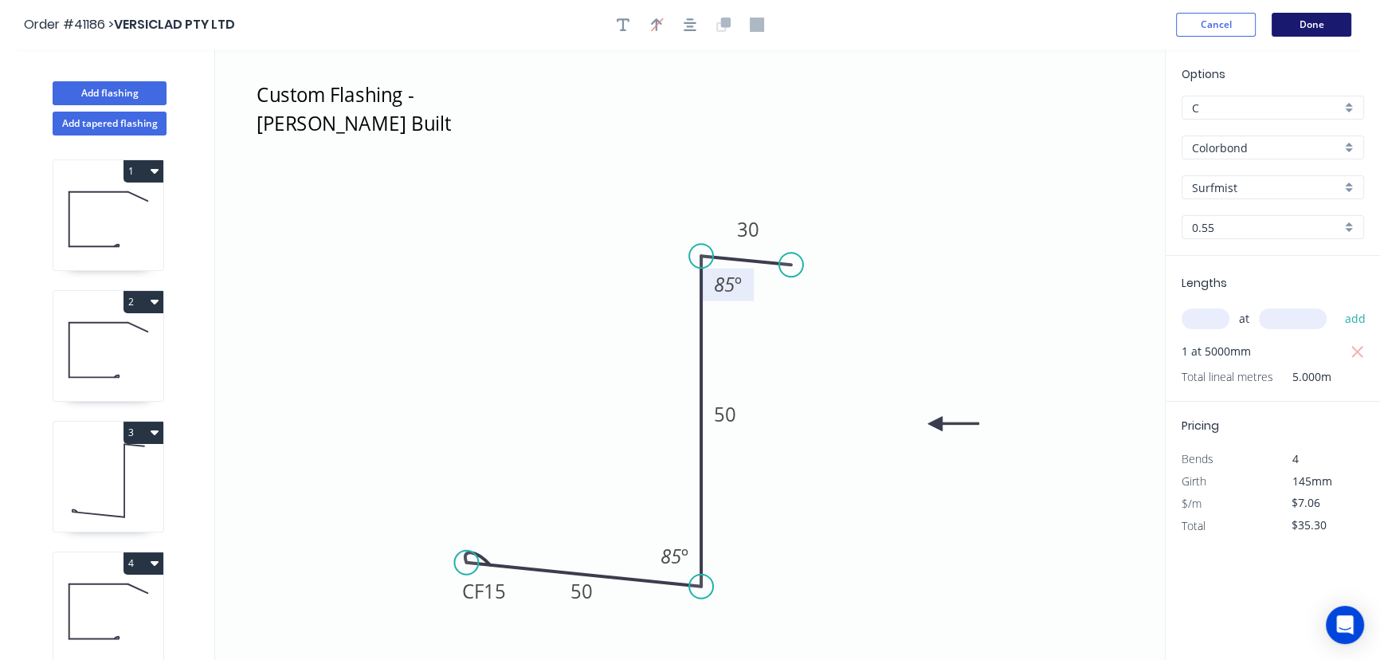
click at [1308, 25] on button "Done" at bounding box center [1312, 25] width 80 height 24
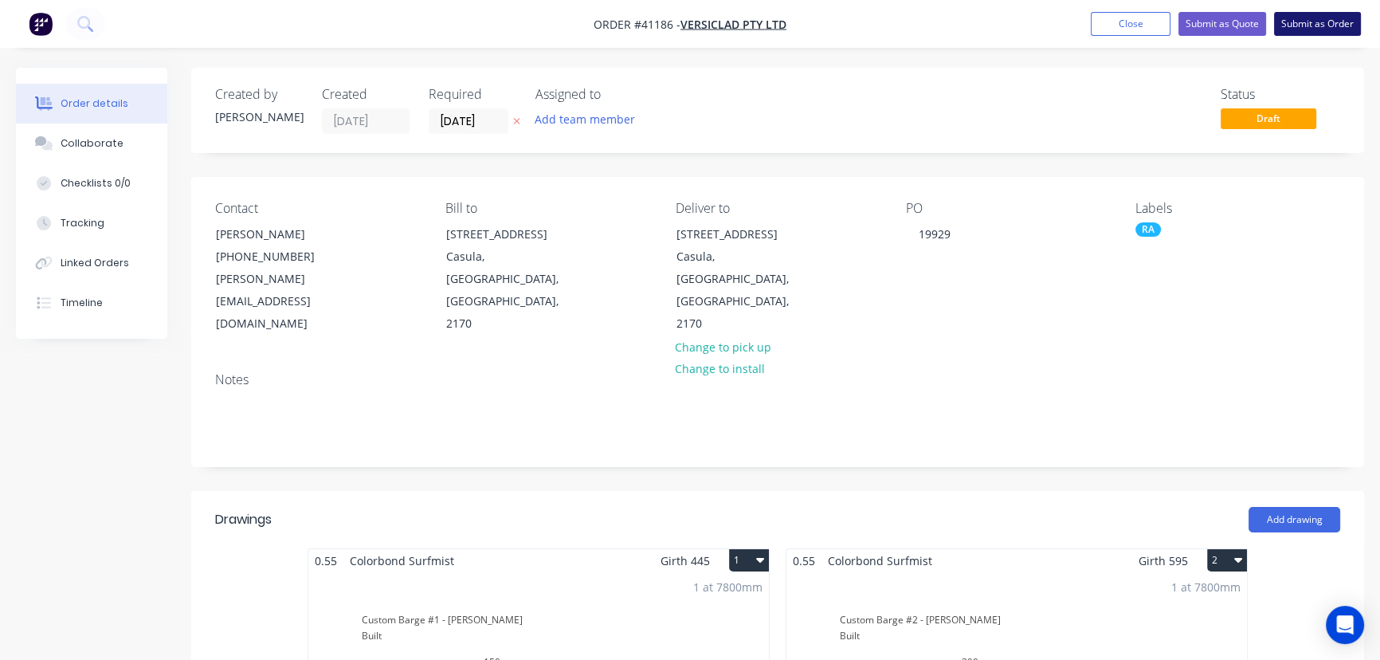
click at [1327, 20] on button "Submit as Order" at bounding box center [1317, 24] width 87 height 24
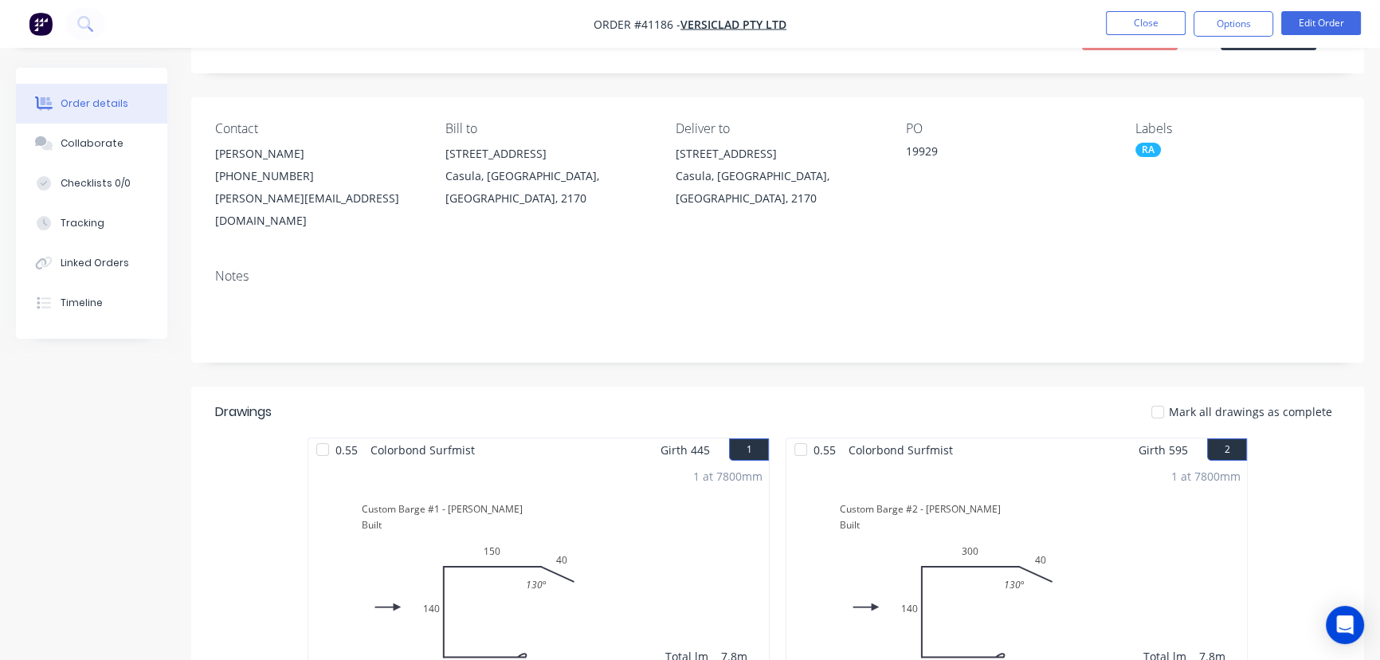
scroll to position [72, 0]
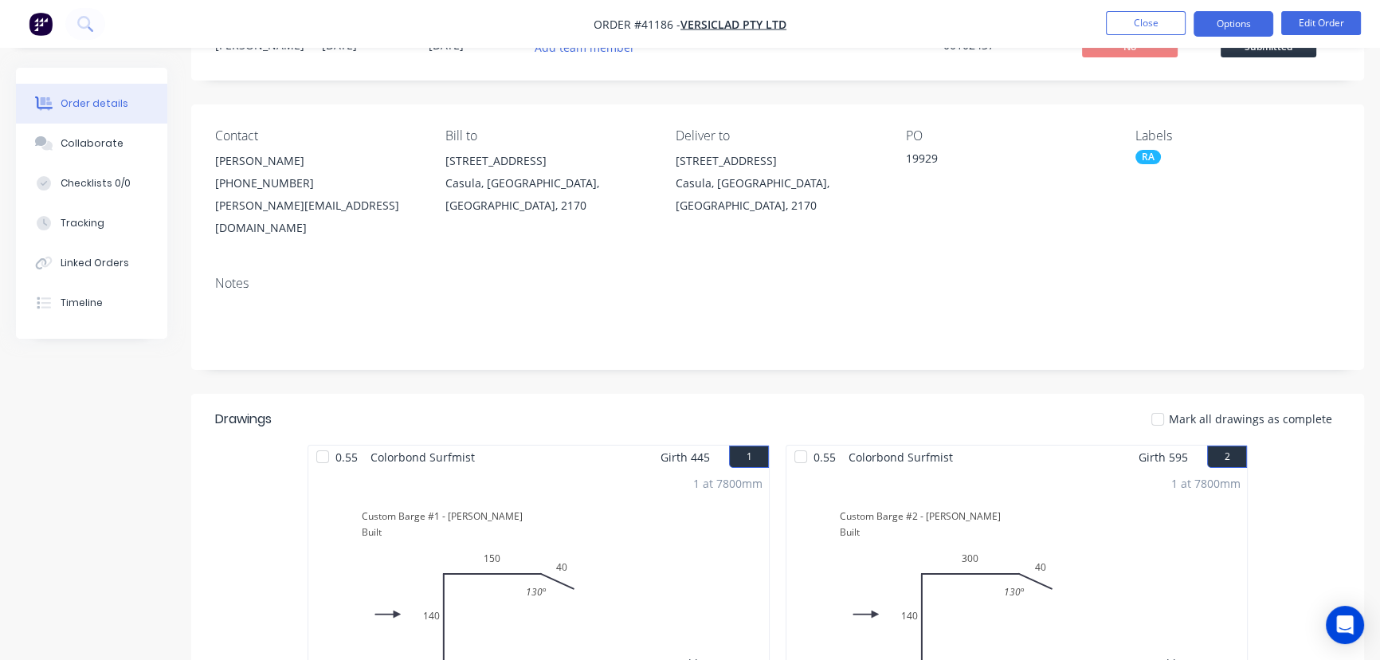
click at [1228, 29] on button "Options" at bounding box center [1234, 23] width 80 height 25
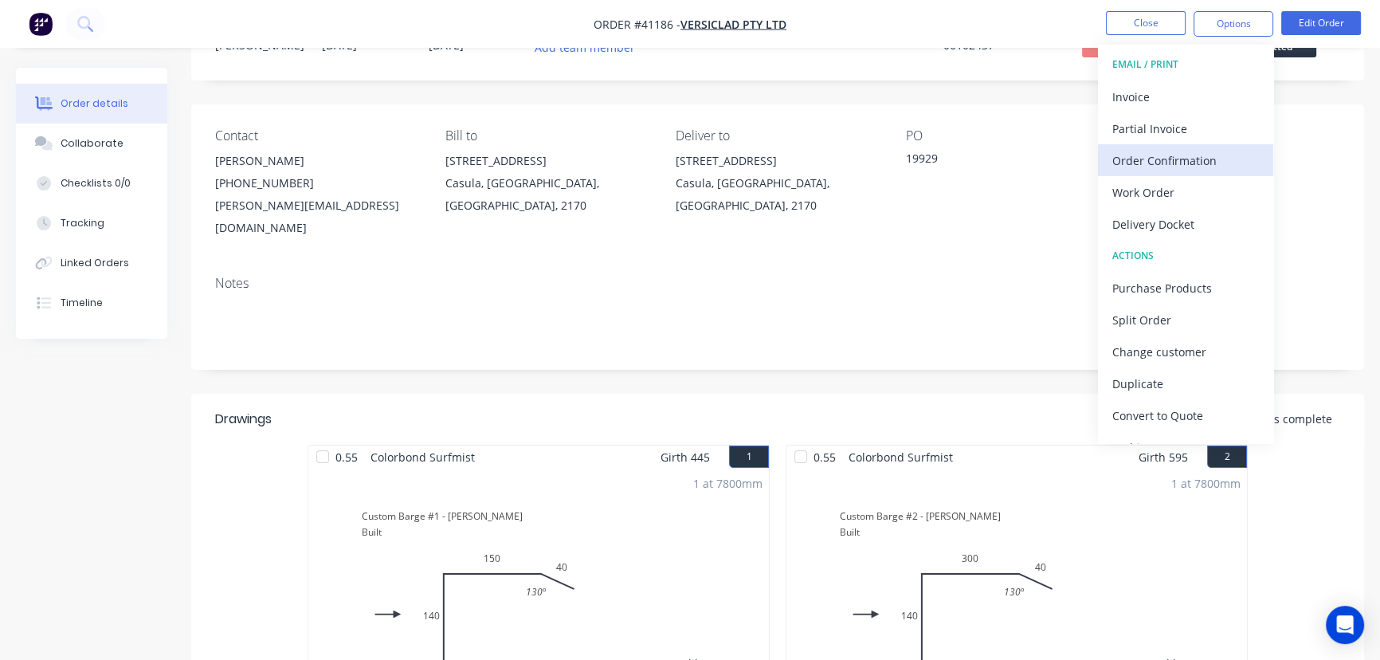
click at [1186, 157] on div "Order Confirmation" at bounding box center [1185, 160] width 147 height 23
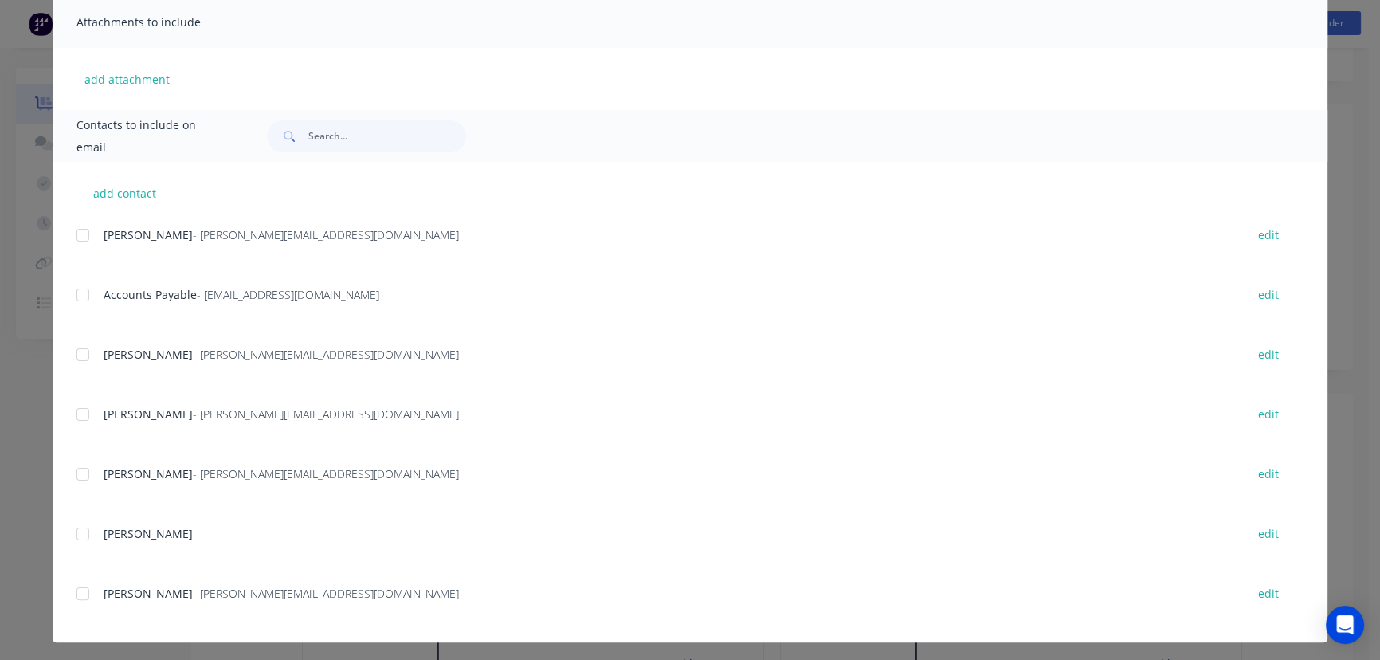
scroll to position [363, 0]
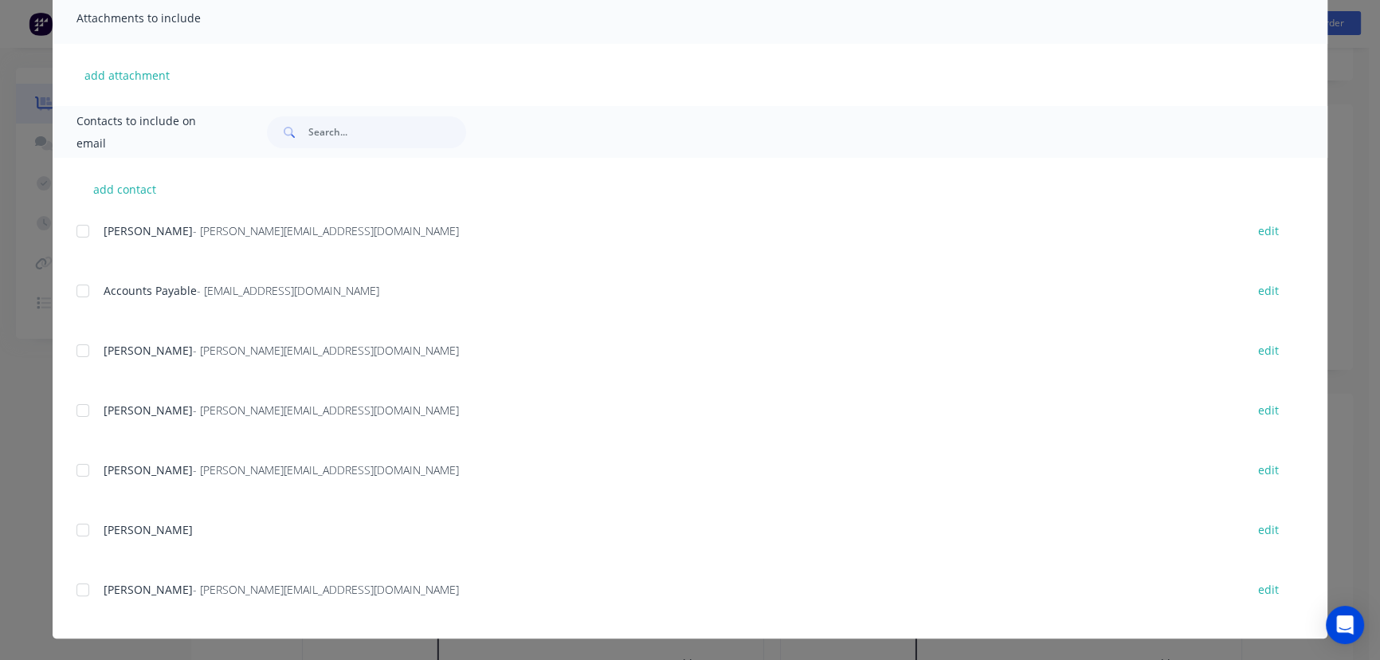
click at [76, 229] on div at bounding box center [83, 231] width 32 height 32
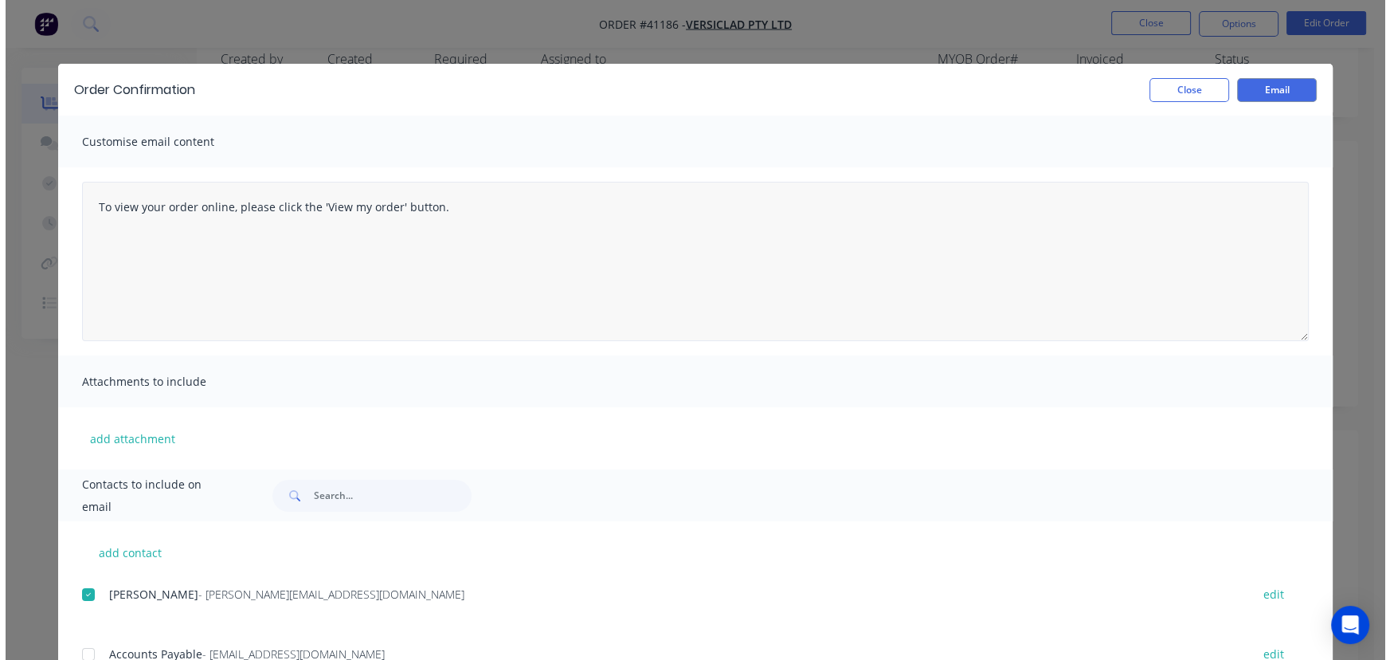
scroll to position [0, 0]
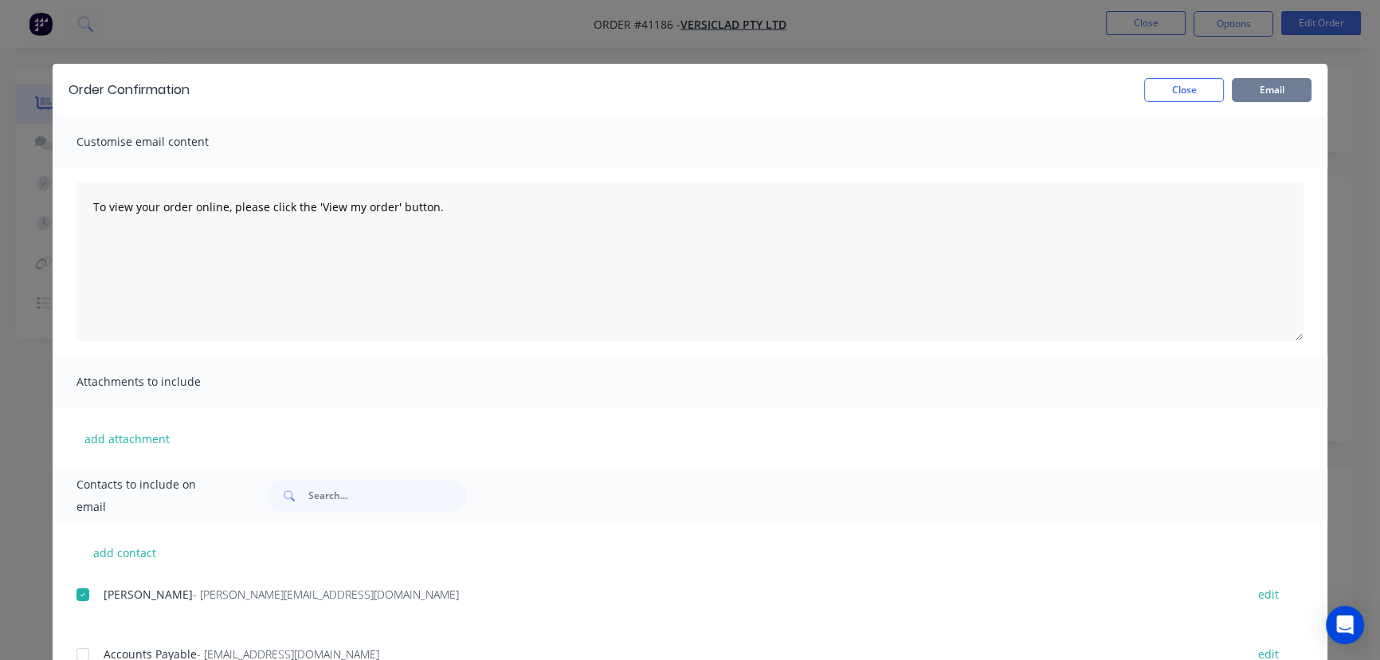
click at [1253, 89] on button "Email" at bounding box center [1272, 90] width 80 height 24
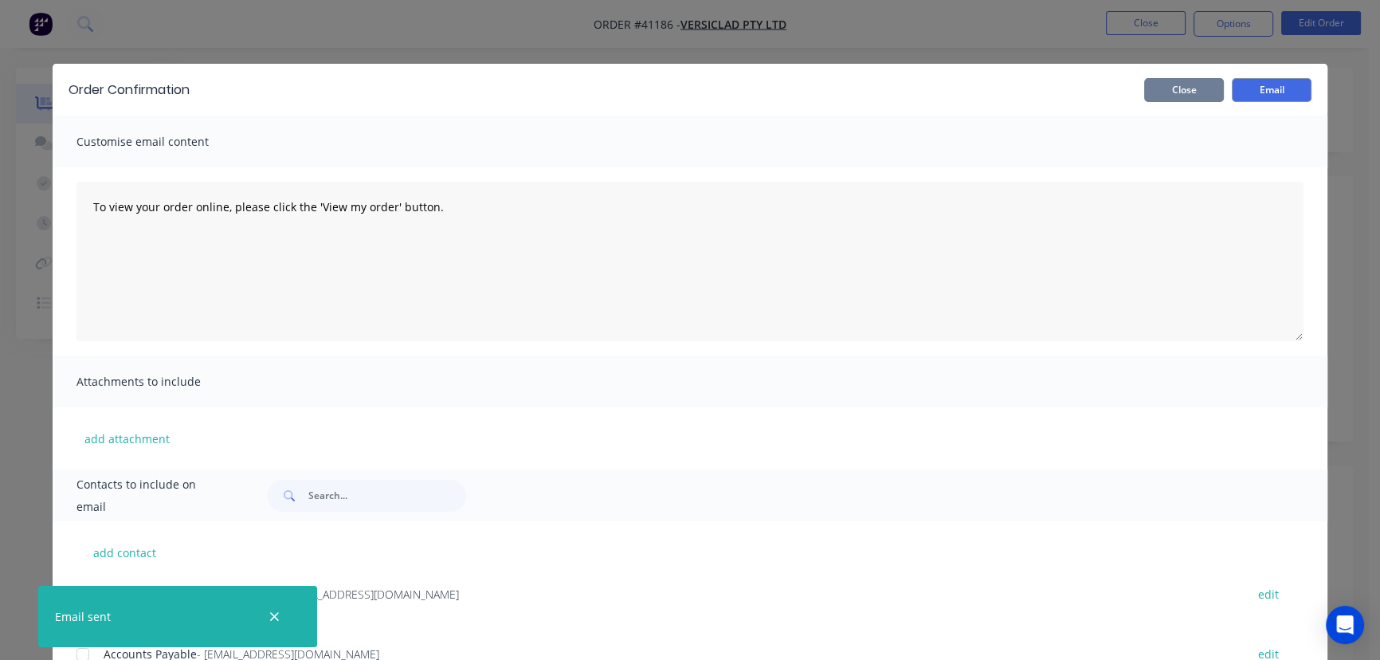
drag, startPoint x: 1168, startPoint y: 87, endPoint x: 1147, endPoint y: 80, distance: 22.7
click at [1168, 86] on button "Close" at bounding box center [1184, 90] width 80 height 24
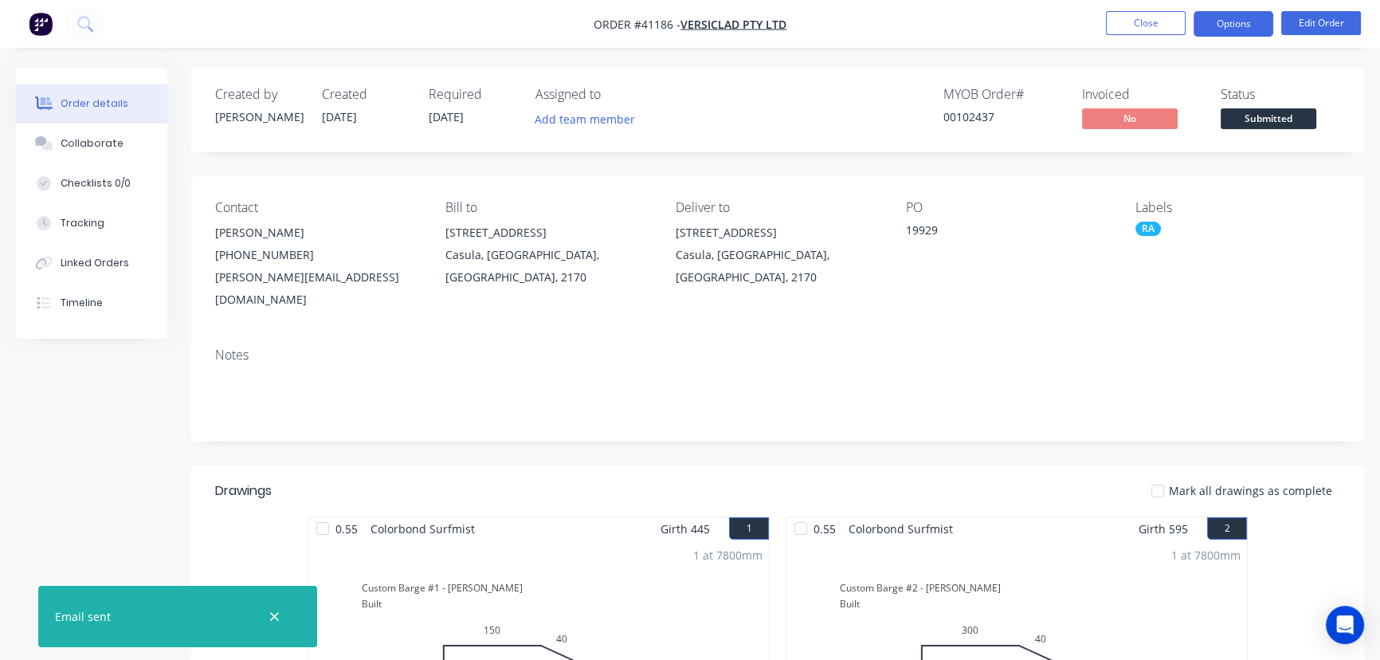
click at [1222, 25] on button "Options" at bounding box center [1234, 23] width 80 height 25
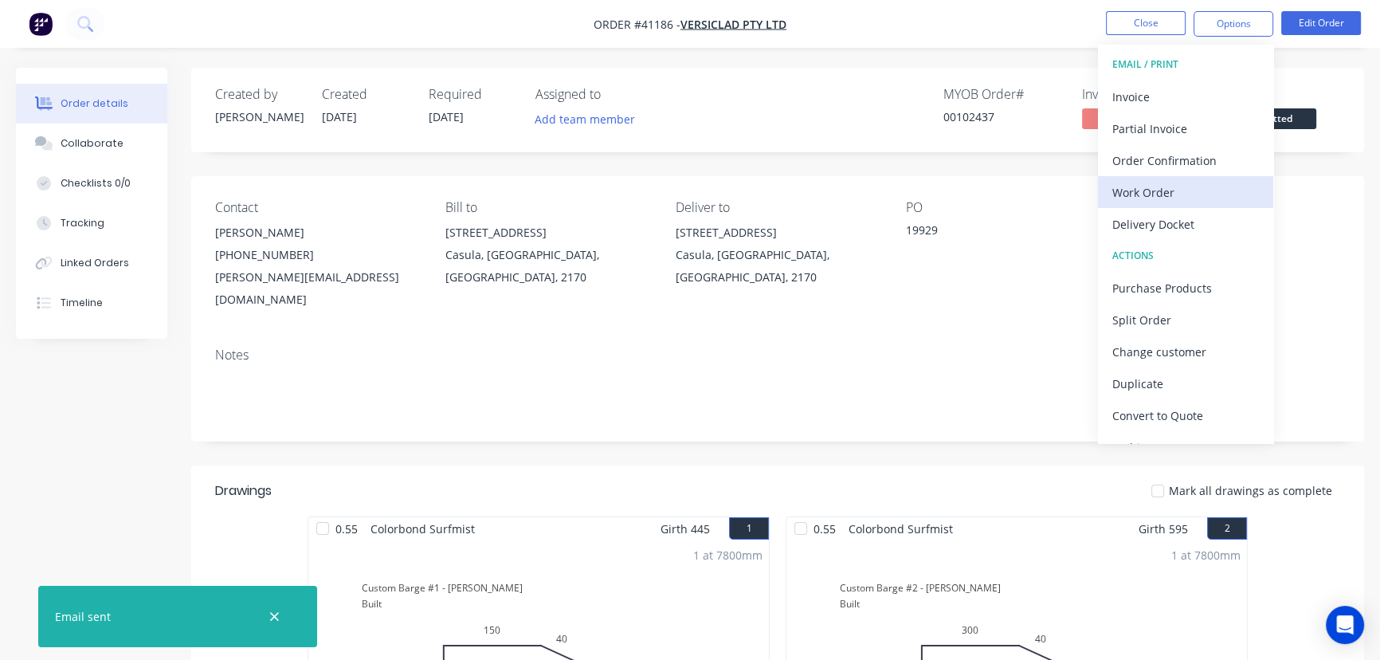
click at [1150, 187] on div "Work Order" at bounding box center [1185, 192] width 147 height 23
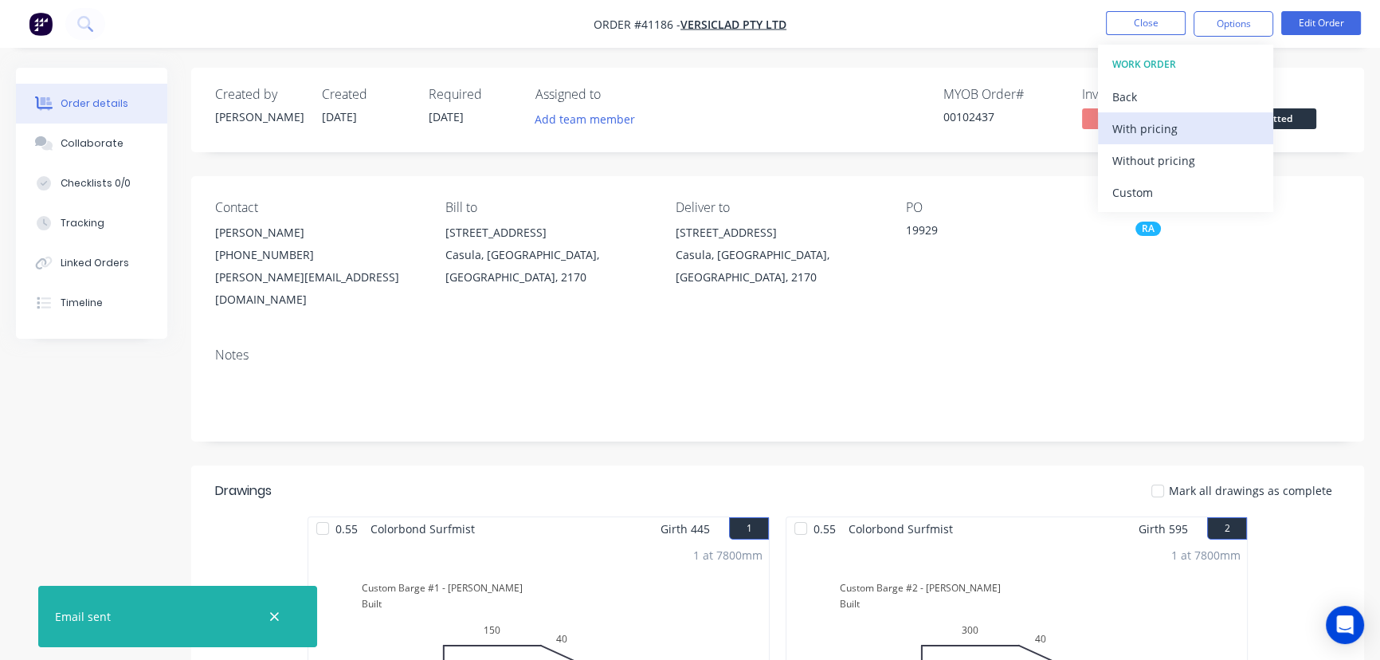
click at [1165, 130] on div "With pricing" at bounding box center [1185, 128] width 147 height 23
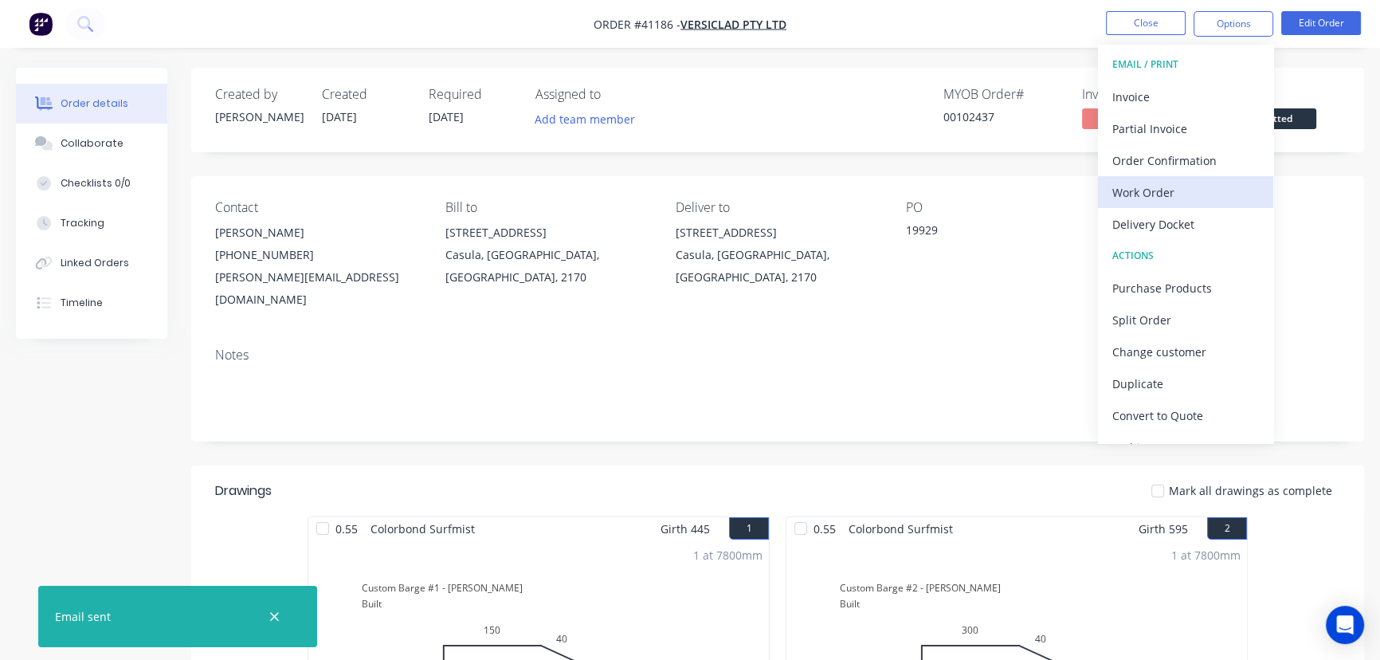
click at [1151, 188] on div "Work Order" at bounding box center [1185, 192] width 147 height 23
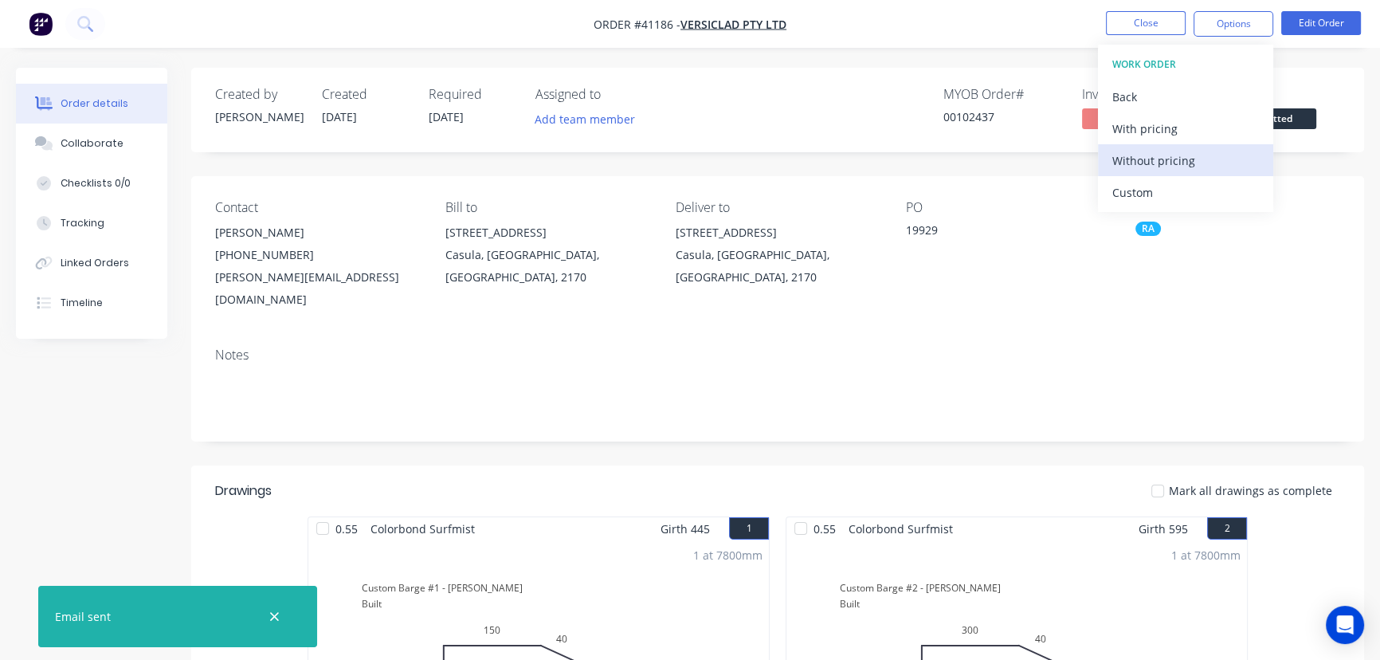
click at [1163, 161] on div "Without pricing" at bounding box center [1185, 160] width 147 height 23
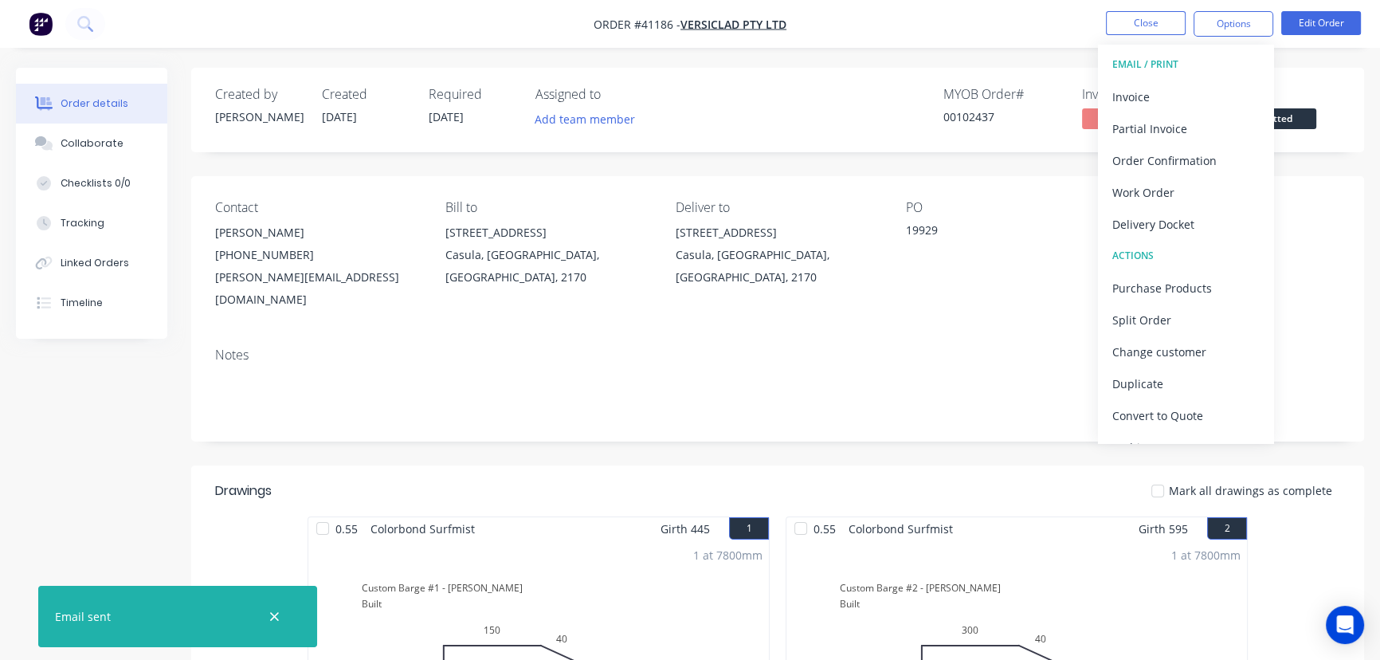
click at [99, 143] on div "Collaborate" at bounding box center [92, 143] width 63 height 14
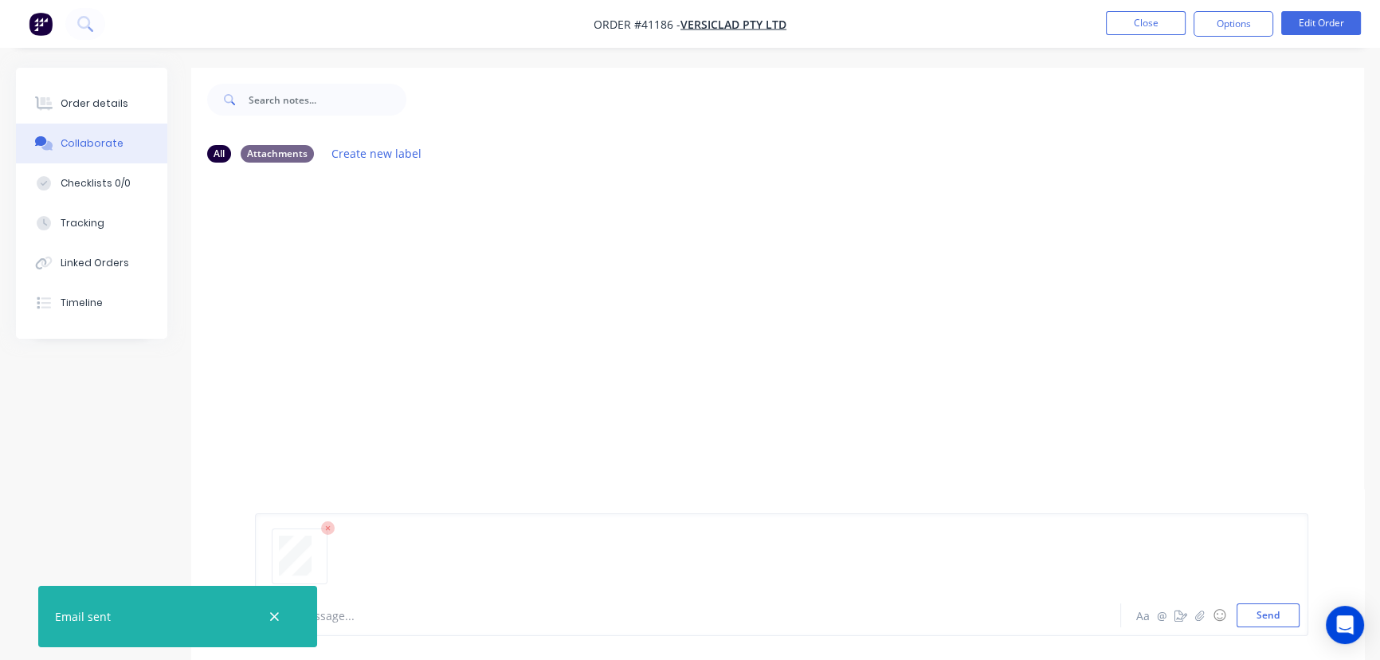
click at [1282, 628] on div "Add a message... Aa @ ☺ Send" at bounding box center [781, 574] width 1053 height 123
drag, startPoint x: 1260, startPoint y: 614, endPoint x: 792, endPoint y: 359, distance: 532.7
click at [1260, 614] on button "Send" at bounding box center [1268, 615] width 63 height 24
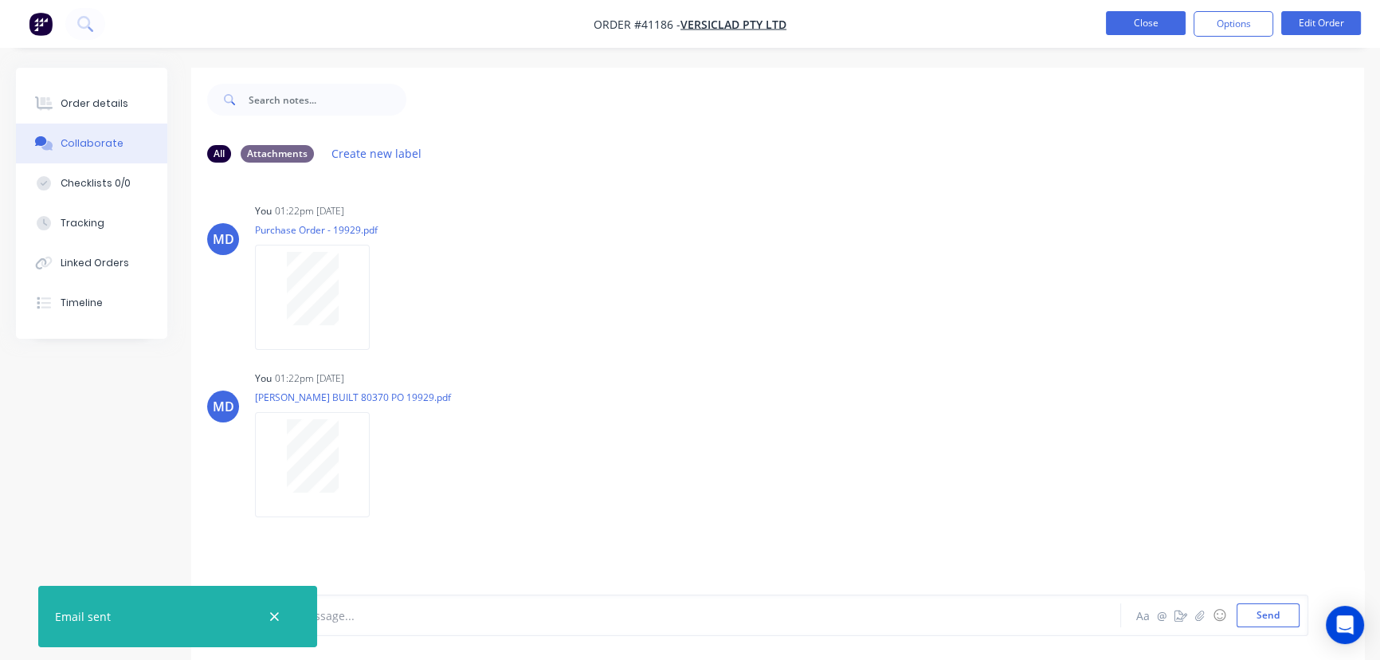
click at [1143, 32] on button "Close" at bounding box center [1146, 23] width 80 height 24
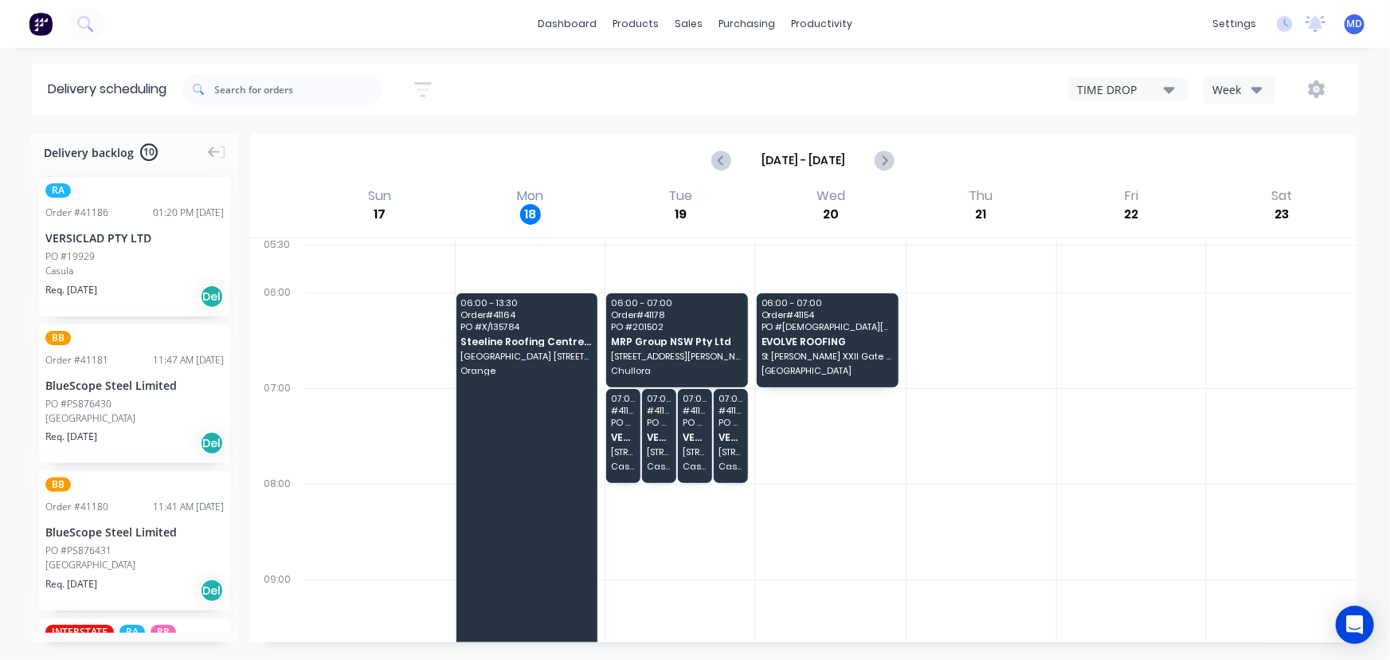
click at [1254, 89] on icon "button" at bounding box center [1257, 90] width 11 height 6
click at [1249, 168] on div "Vehicle" at bounding box center [1284, 163] width 158 height 32
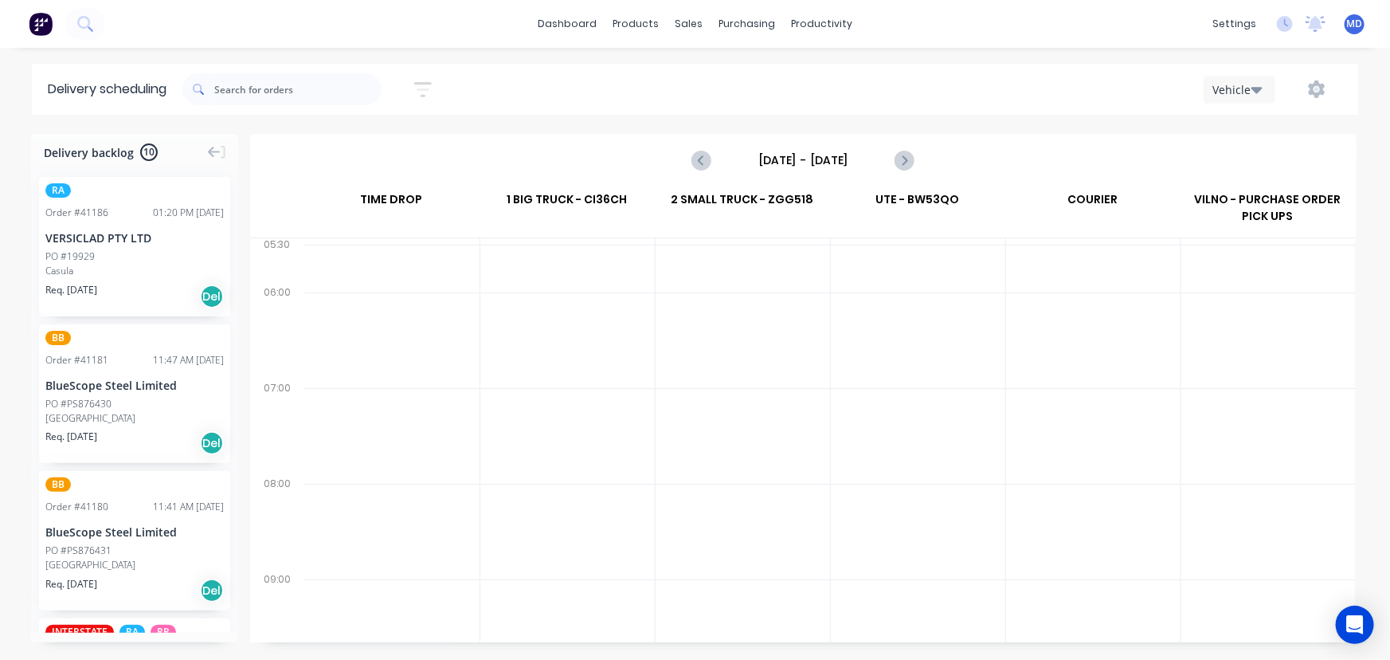
click at [807, 155] on input "[DATE] - [DATE]" at bounding box center [803, 160] width 158 height 24
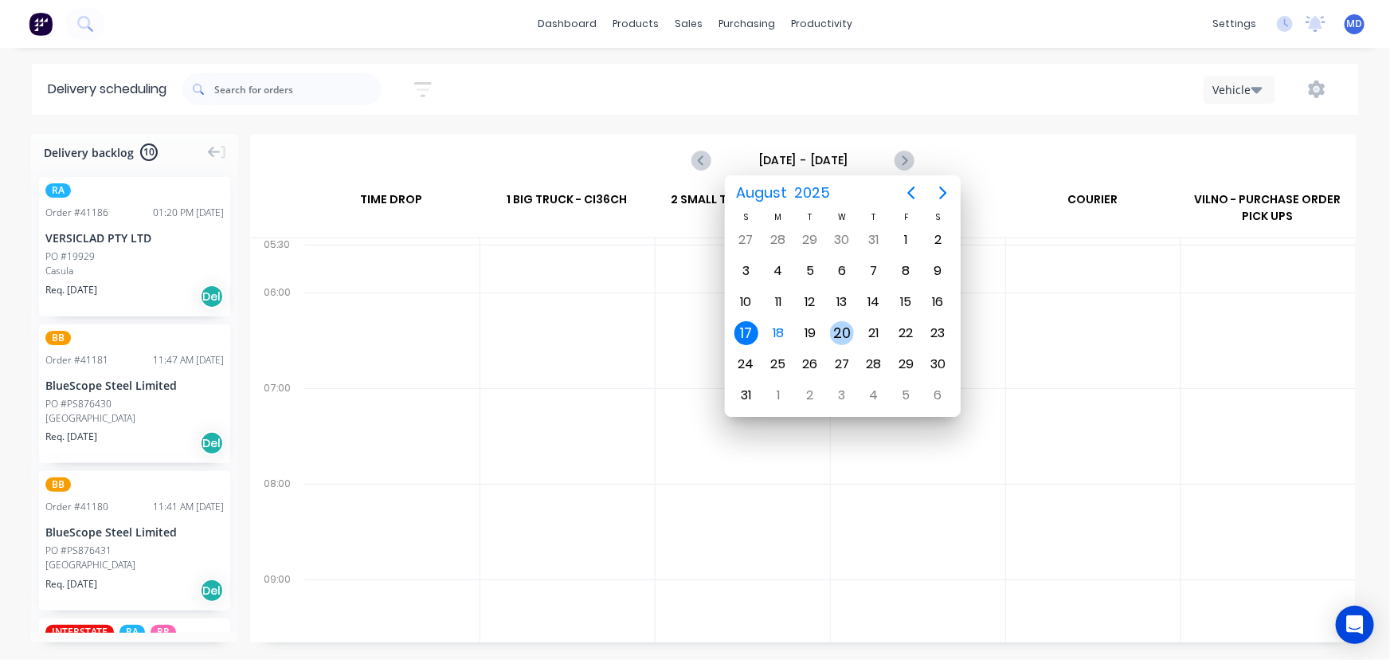
click at [841, 328] on div "20" at bounding box center [842, 333] width 24 height 24
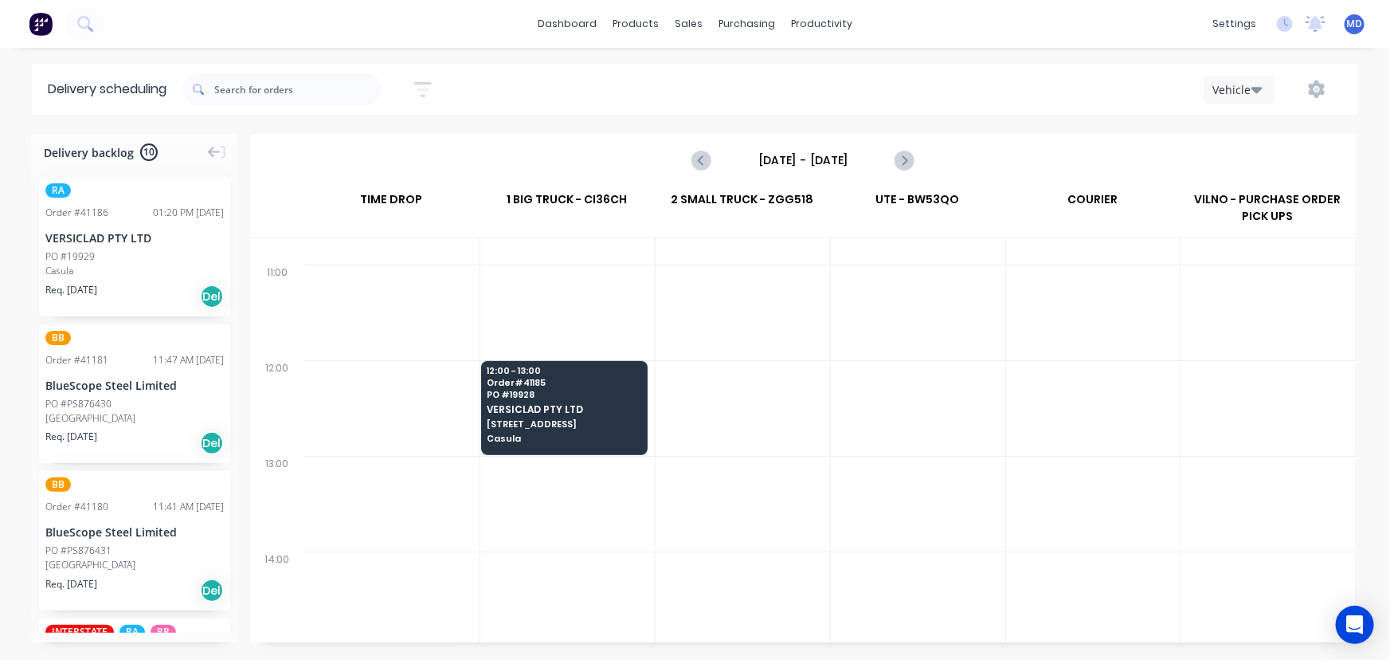
scroll to position [507, 0]
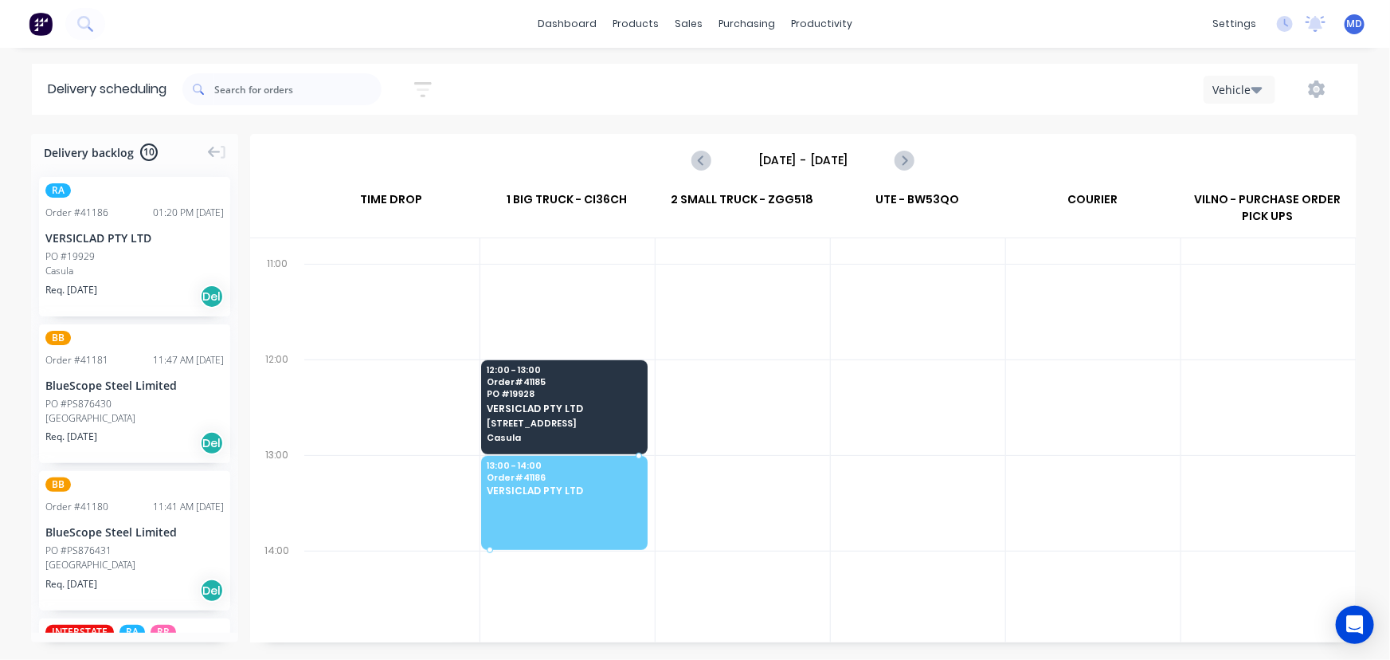
drag, startPoint x: 68, startPoint y: 241, endPoint x: 590, endPoint y: 486, distance: 576.7
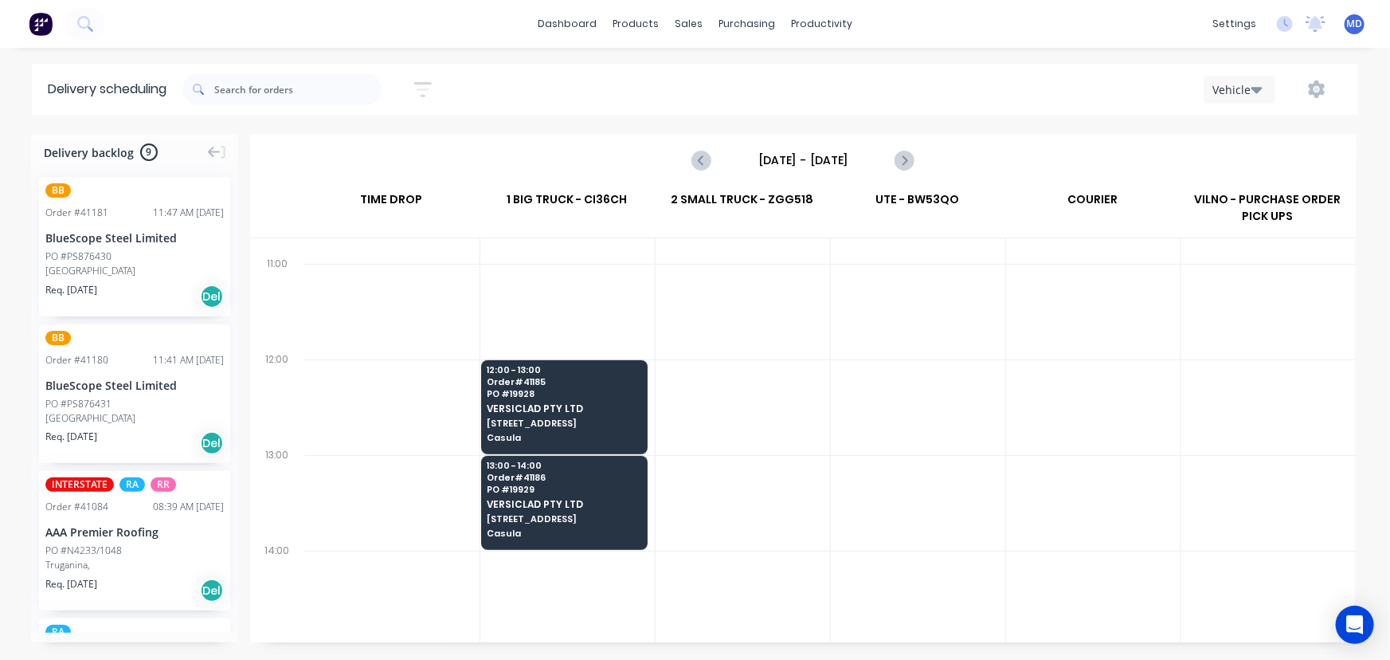
click at [829, 167] on input "[DATE] - [DATE]" at bounding box center [803, 160] width 158 height 24
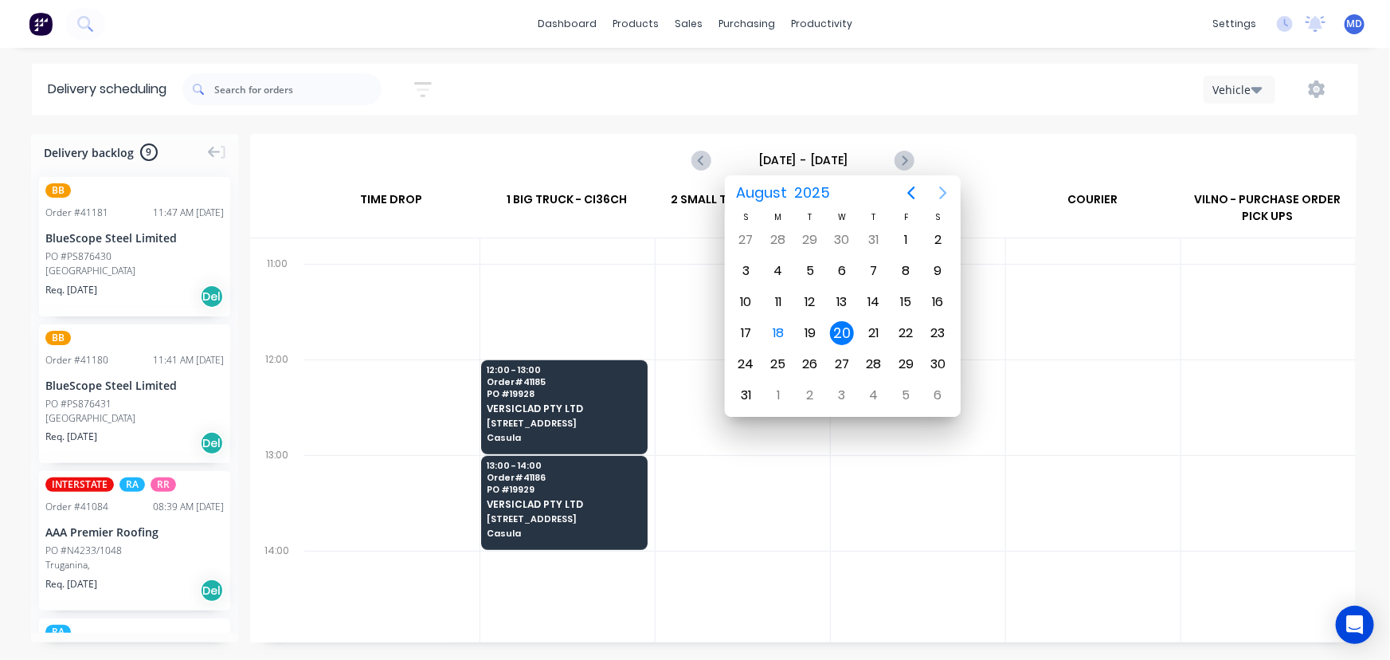
click at [936, 193] on icon "Next page" at bounding box center [943, 192] width 19 height 19
click at [908, 190] on icon "Previous page" at bounding box center [911, 192] width 19 height 19
click at [847, 154] on input "[DATE] - [DATE]" at bounding box center [803, 160] width 158 height 24
click at [777, 360] on div "25" at bounding box center [779, 364] width 24 height 24
type input "[DATE] - [DATE]"
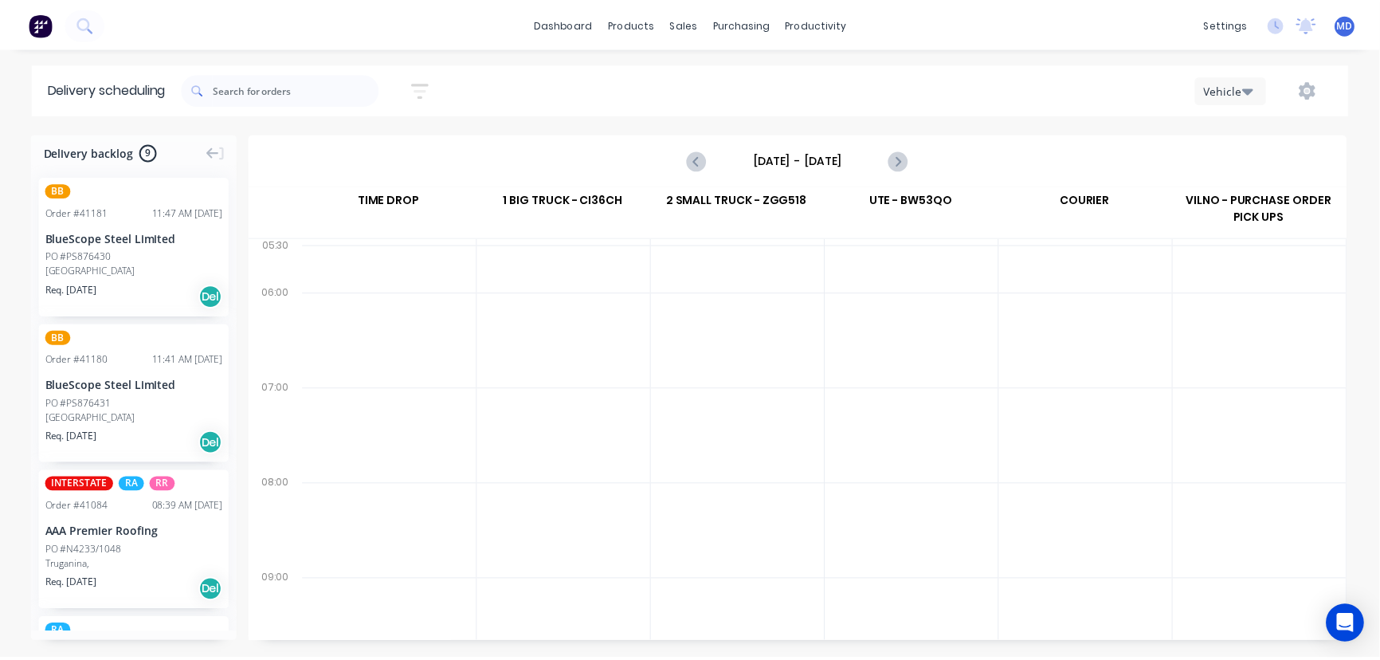
scroll to position [0, 0]
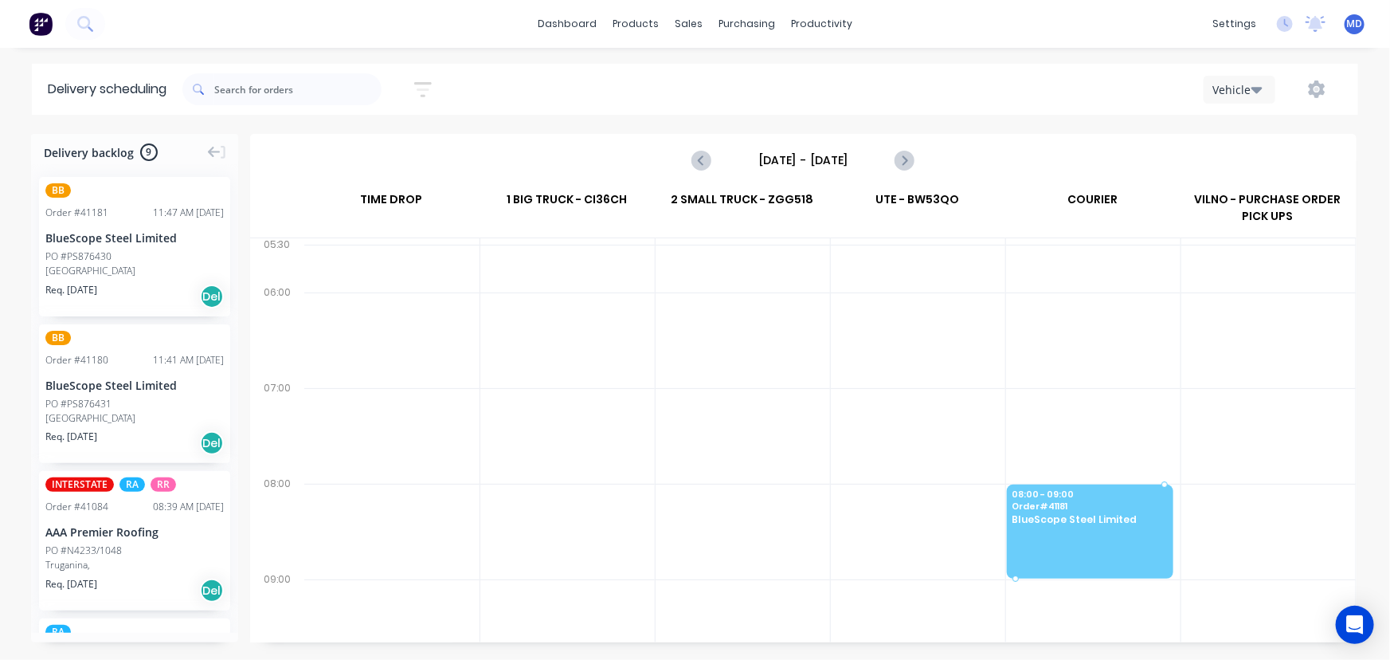
drag, startPoint x: 100, startPoint y: 262, endPoint x: 1048, endPoint y: 497, distance: 976.1
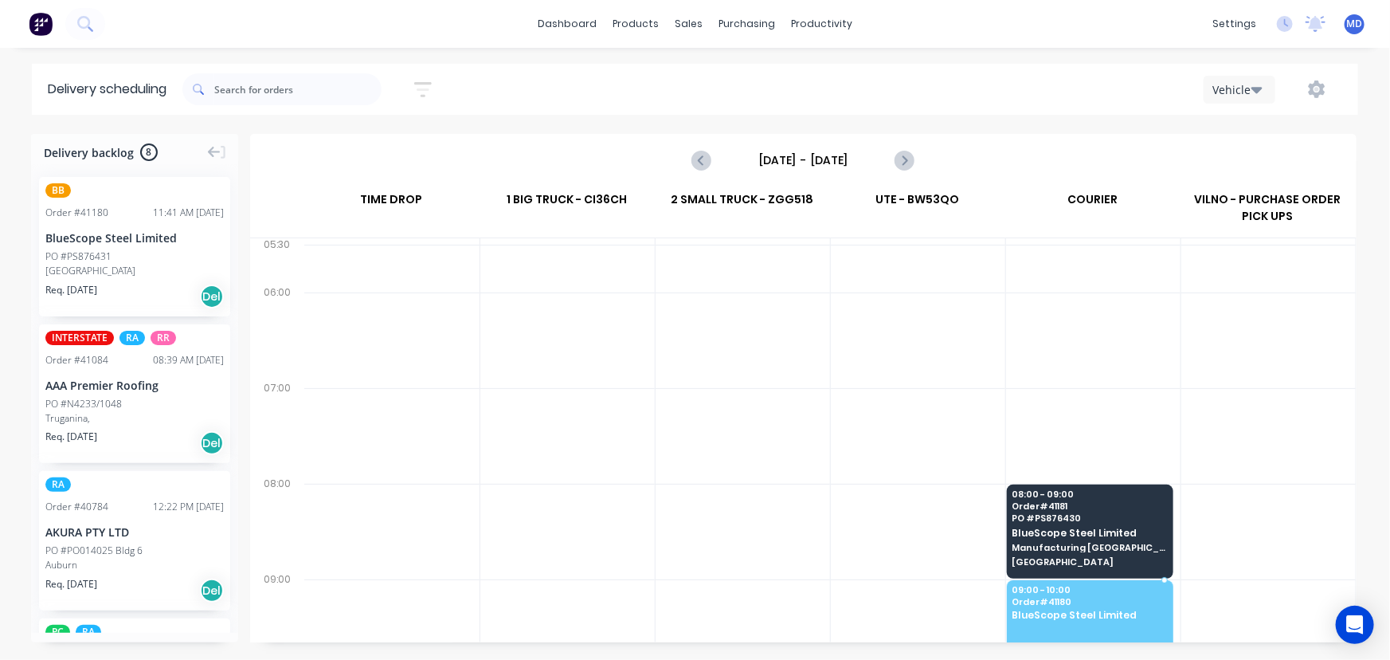
drag, startPoint x: 79, startPoint y: 251, endPoint x: 1091, endPoint y: 592, distance: 1067.9
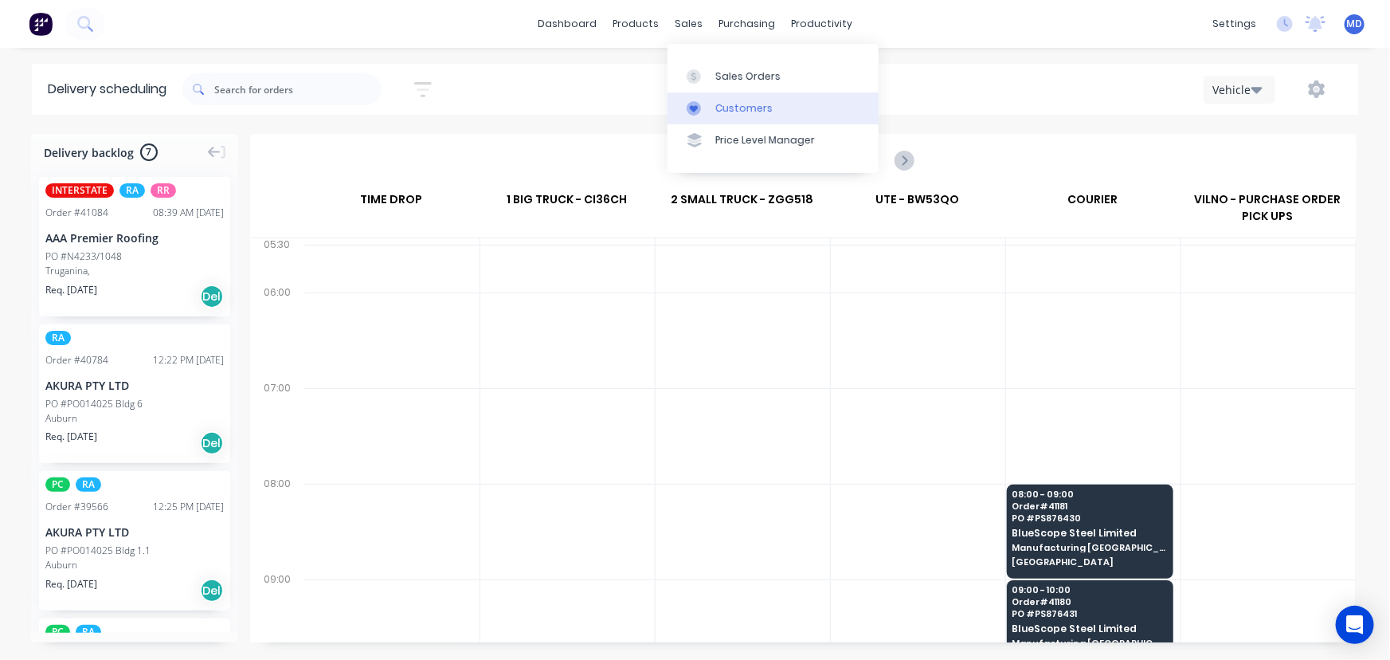
click at [746, 102] on div "Customers" at bounding box center [744, 108] width 57 height 14
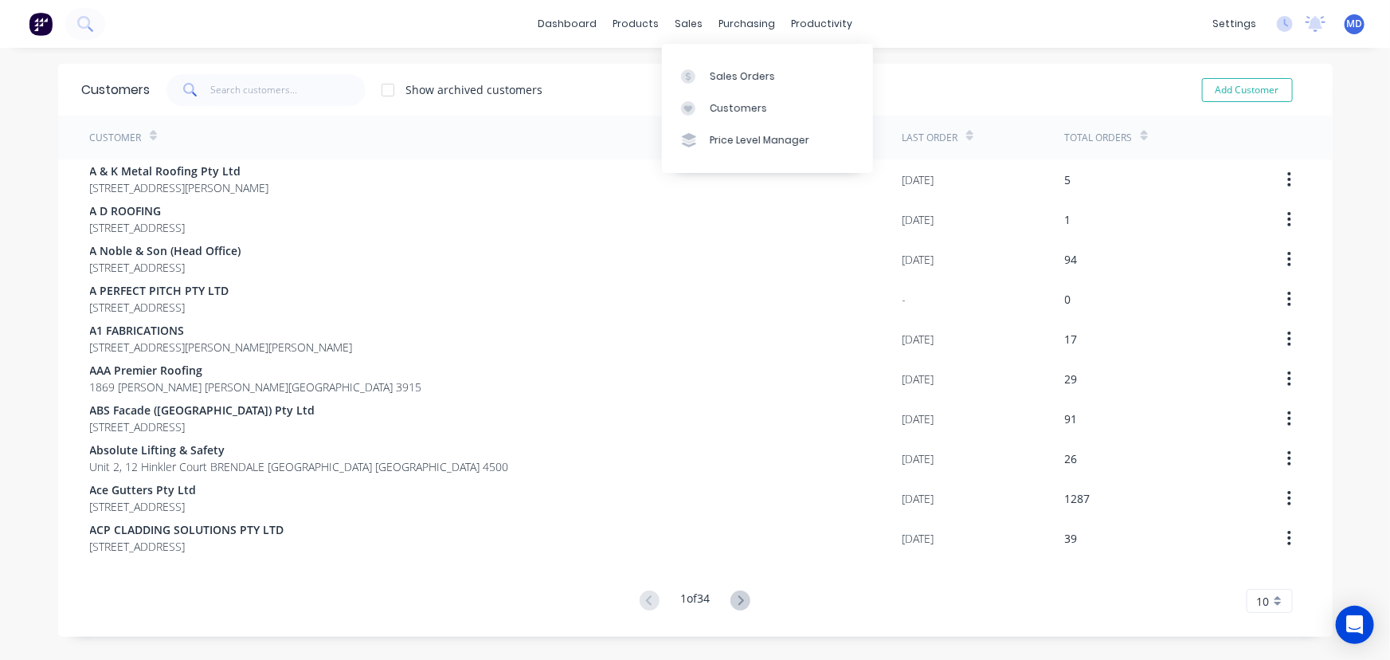
click at [743, 101] on div "Customers" at bounding box center [738, 108] width 57 height 14
click at [269, 95] on input "text" at bounding box center [287, 90] width 155 height 32
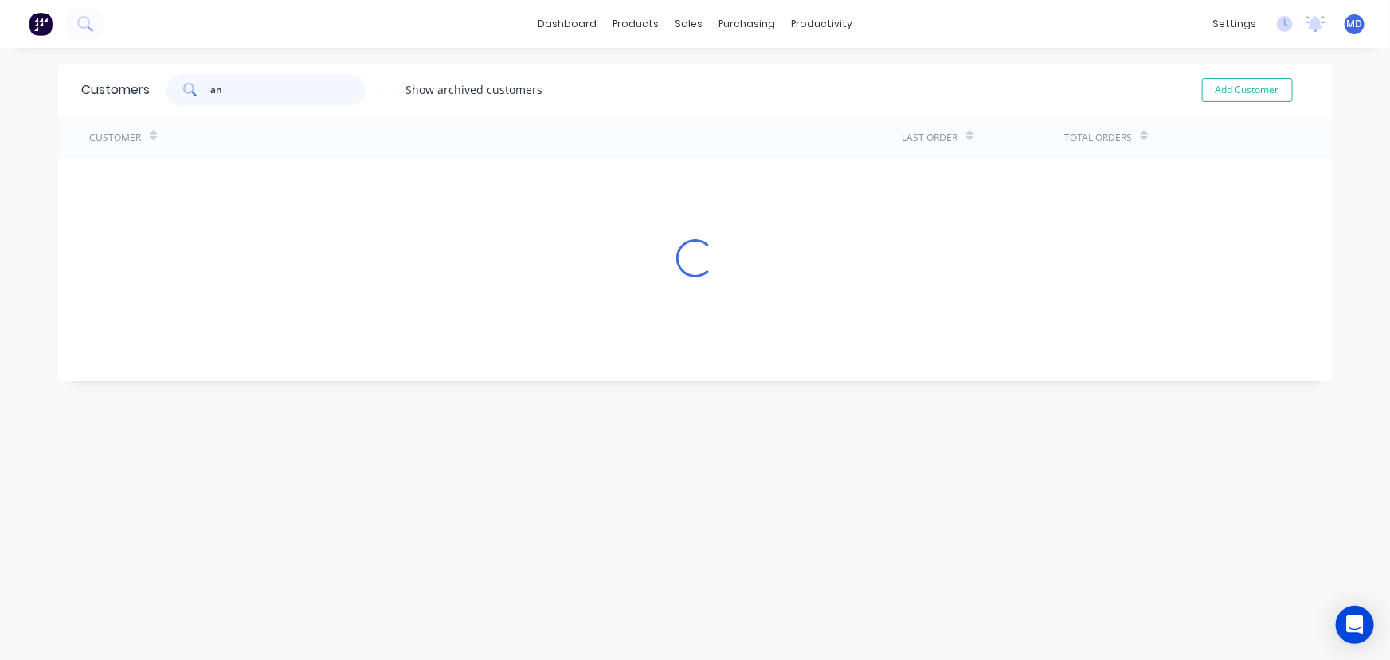
type input "a"
type input "starline"
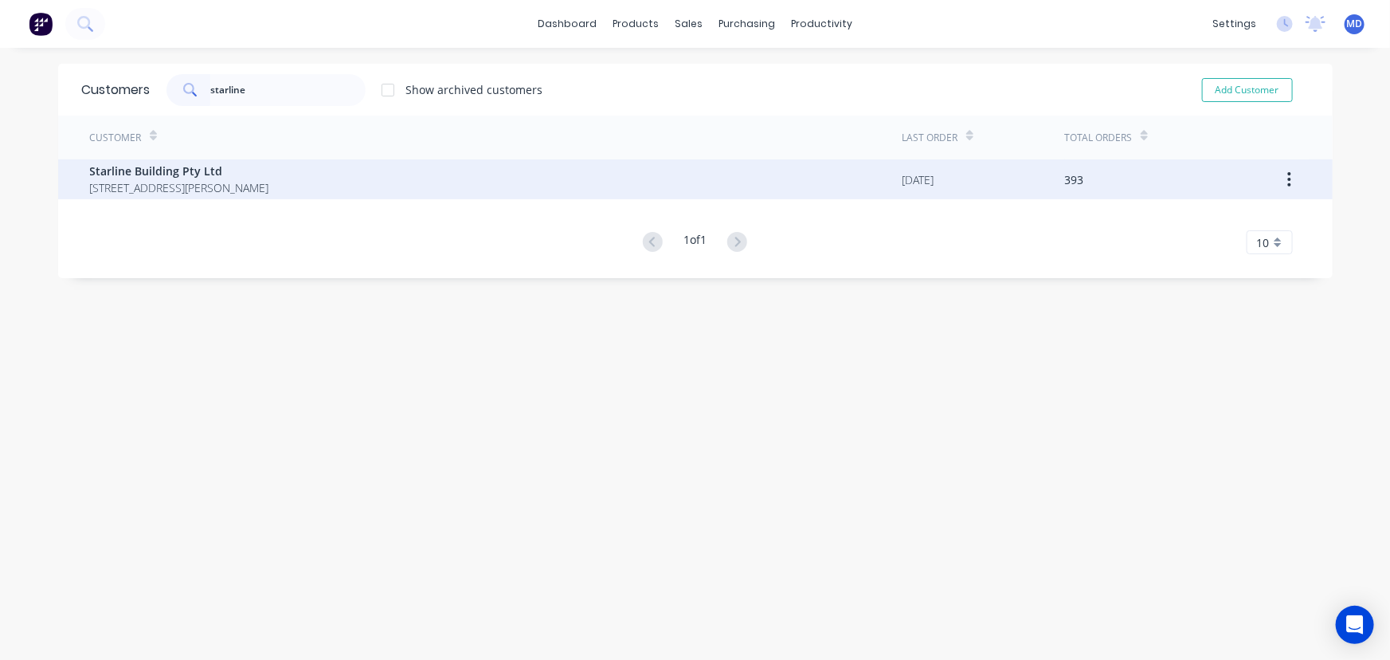
click at [187, 167] on span "Starline Building Pty Ltd" at bounding box center [179, 171] width 179 height 17
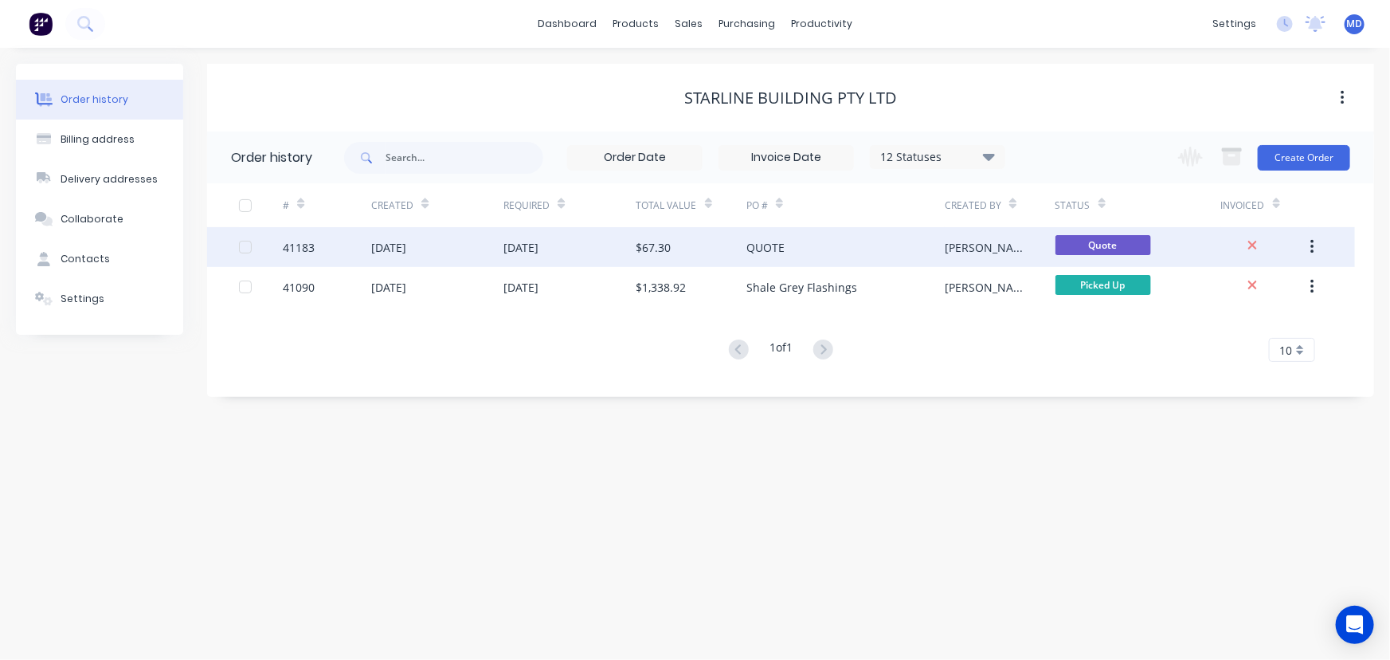
click at [639, 239] on div "$67.30" at bounding box center [654, 247] width 35 height 17
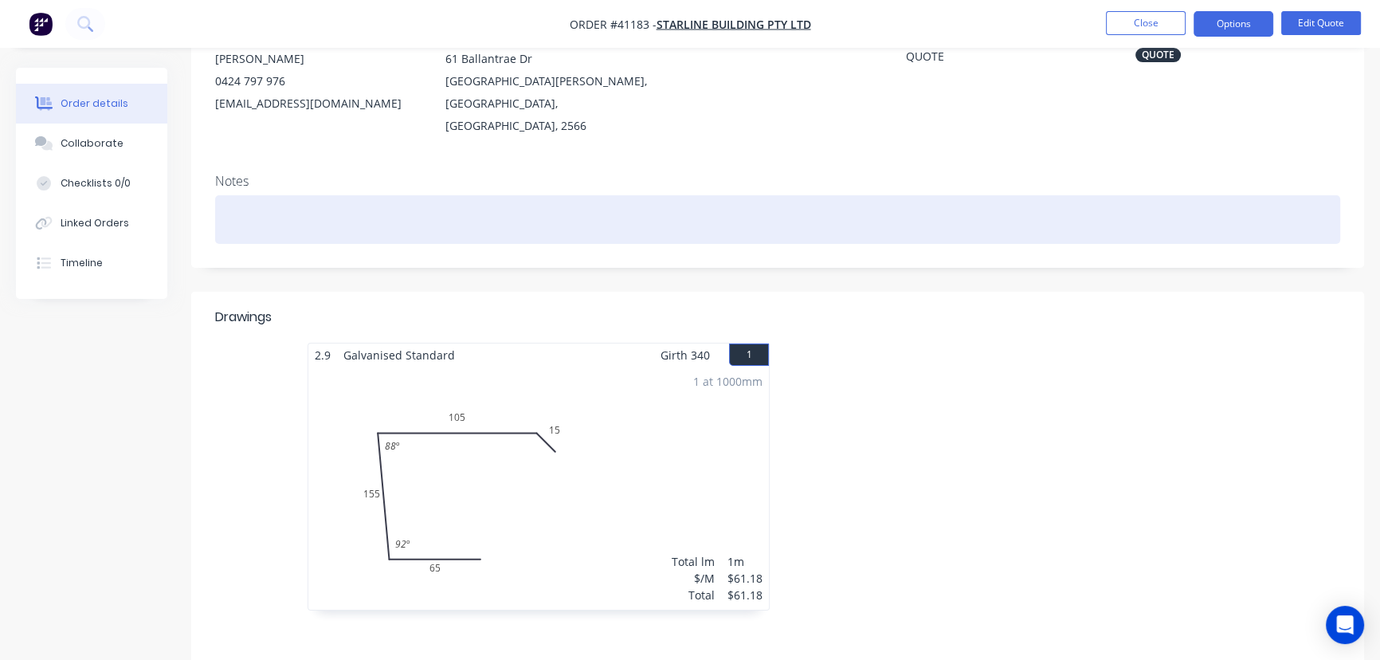
scroll to position [217, 0]
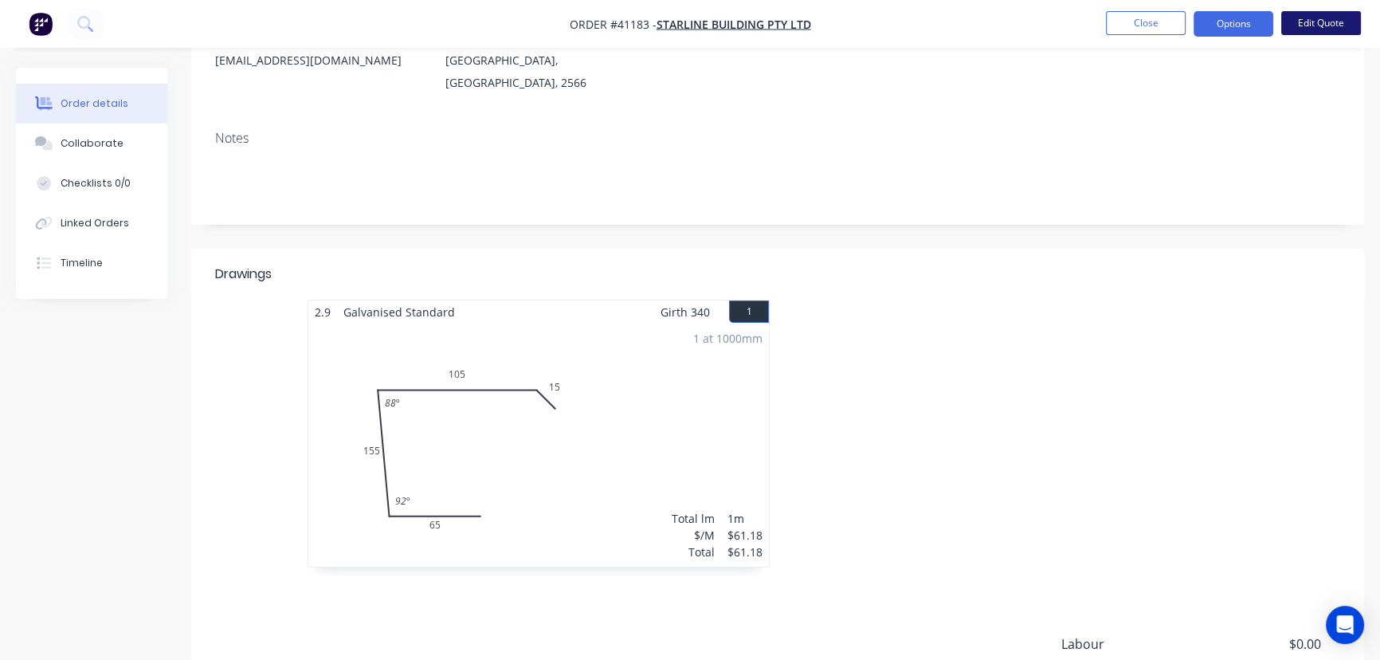
click at [1313, 20] on button "Edit Quote" at bounding box center [1321, 23] width 80 height 24
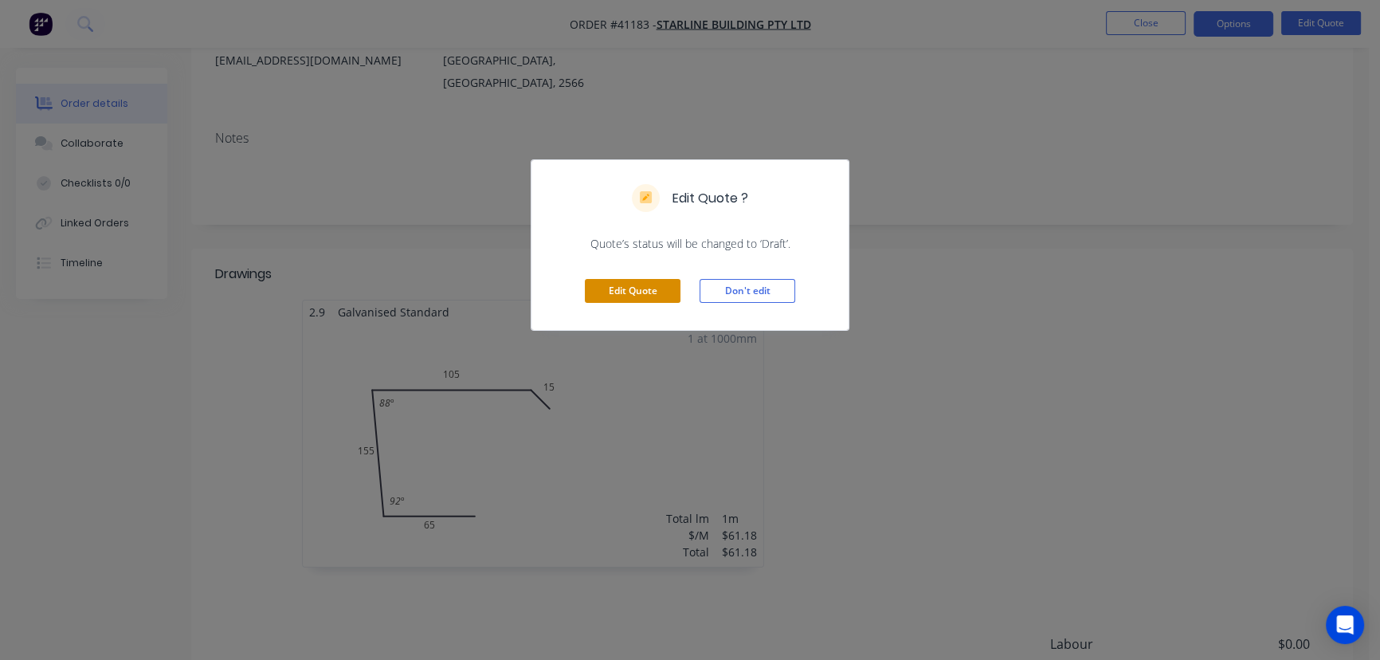
click at [616, 293] on button "Edit Quote" at bounding box center [633, 291] width 96 height 24
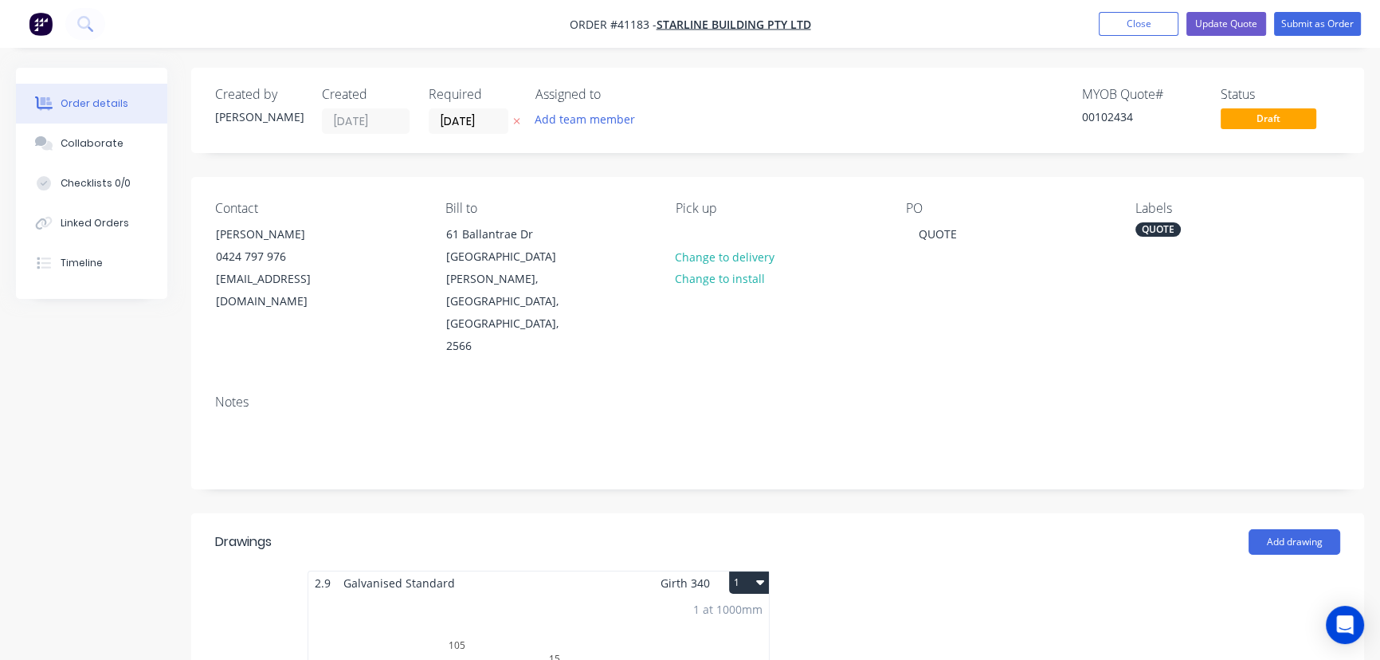
click at [727, 571] on div "Girth 340 1" at bounding box center [715, 582] width 108 height 23
click at [743, 571] on button "1" at bounding box center [749, 582] width 40 height 22
click at [673, 641] on div "Duplicate" at bounding box center [693, 652] width 123 height 23
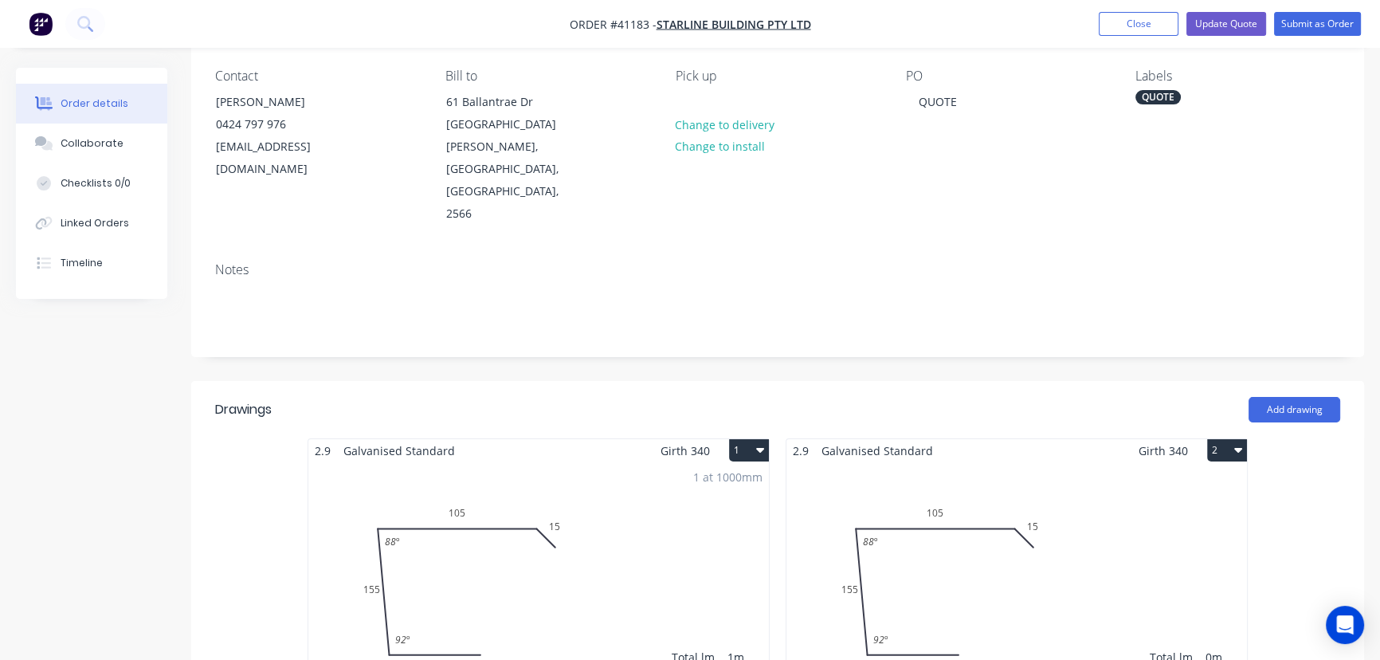
scroll to position [144, 0]
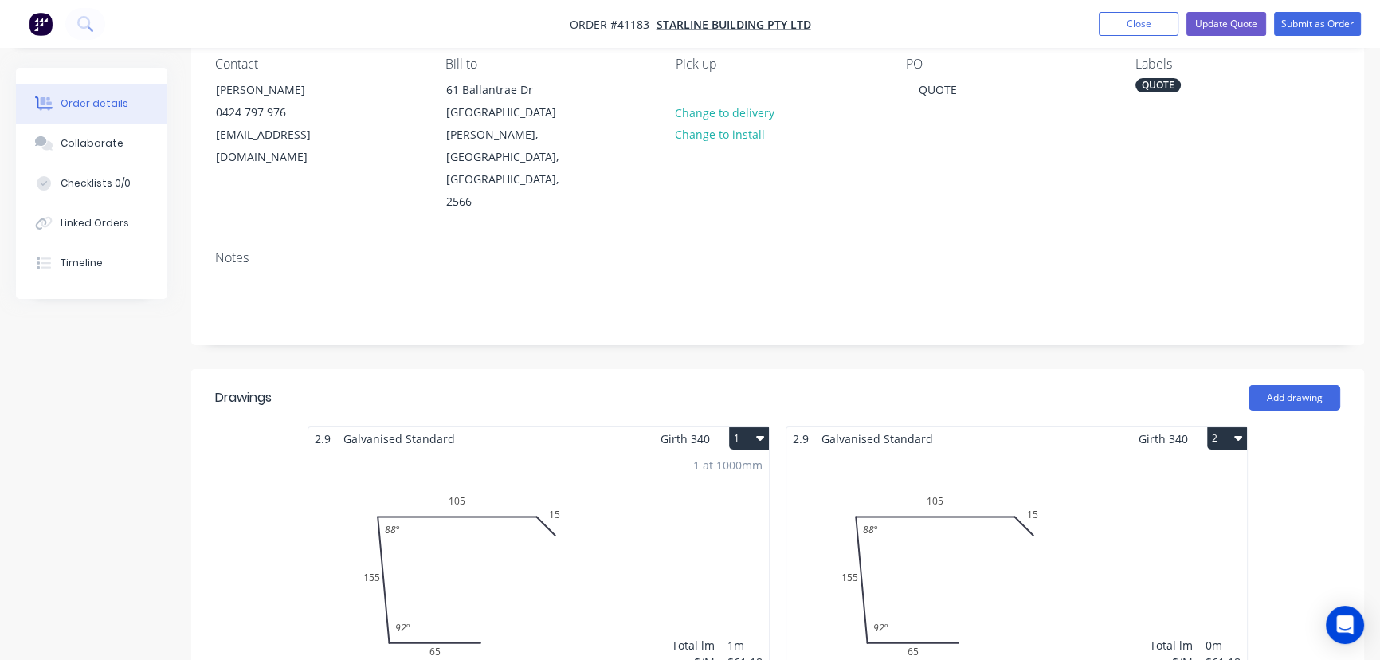
click at [1118, 450] on div "Total lm $/M Total 0m $61.18 $0.00" at bounding box center [1016, 571] width 461 height 243
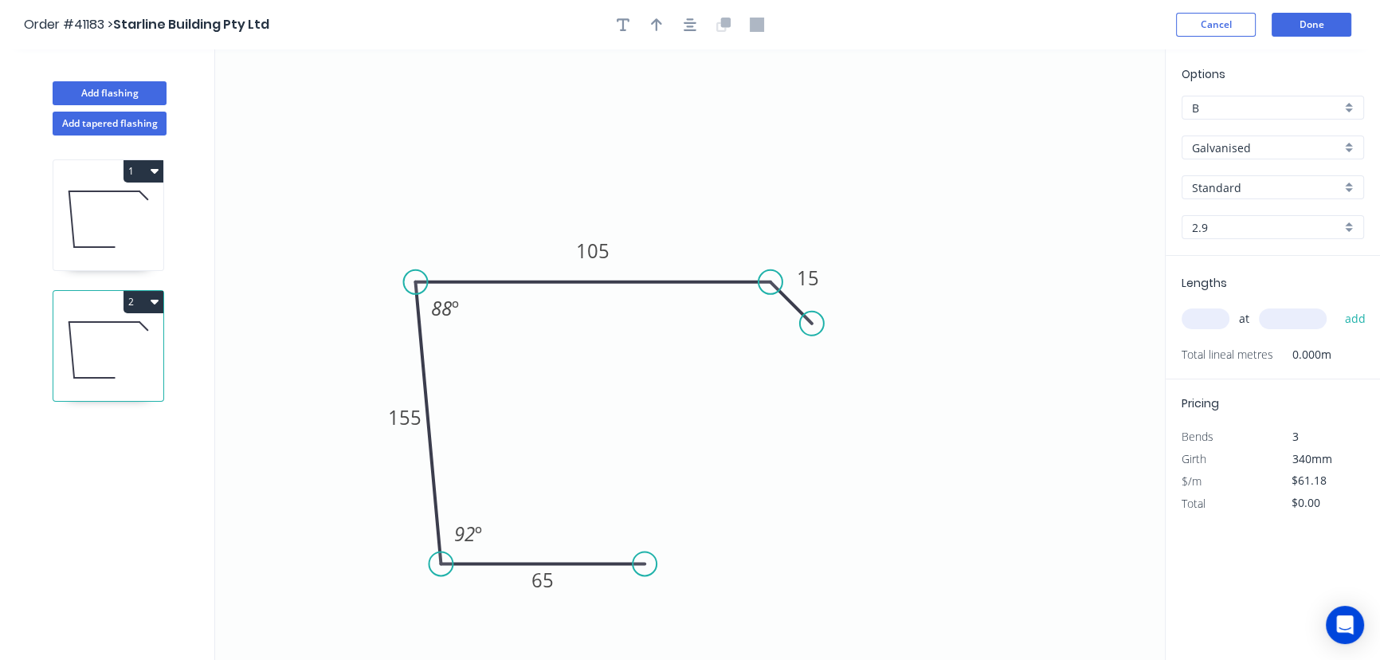
click at [1349, 223] on div "2.9" at bounding box center [1273, 227] width 182 height 24
click at [1210, 364] on div "1.9" at bounding box center [1272, 369] width 181 height 28
type input "1.9"
type input "$43.20"
click at [1314, 19] on button "Done" at bounding box center [1312, 25] width 80 height 24
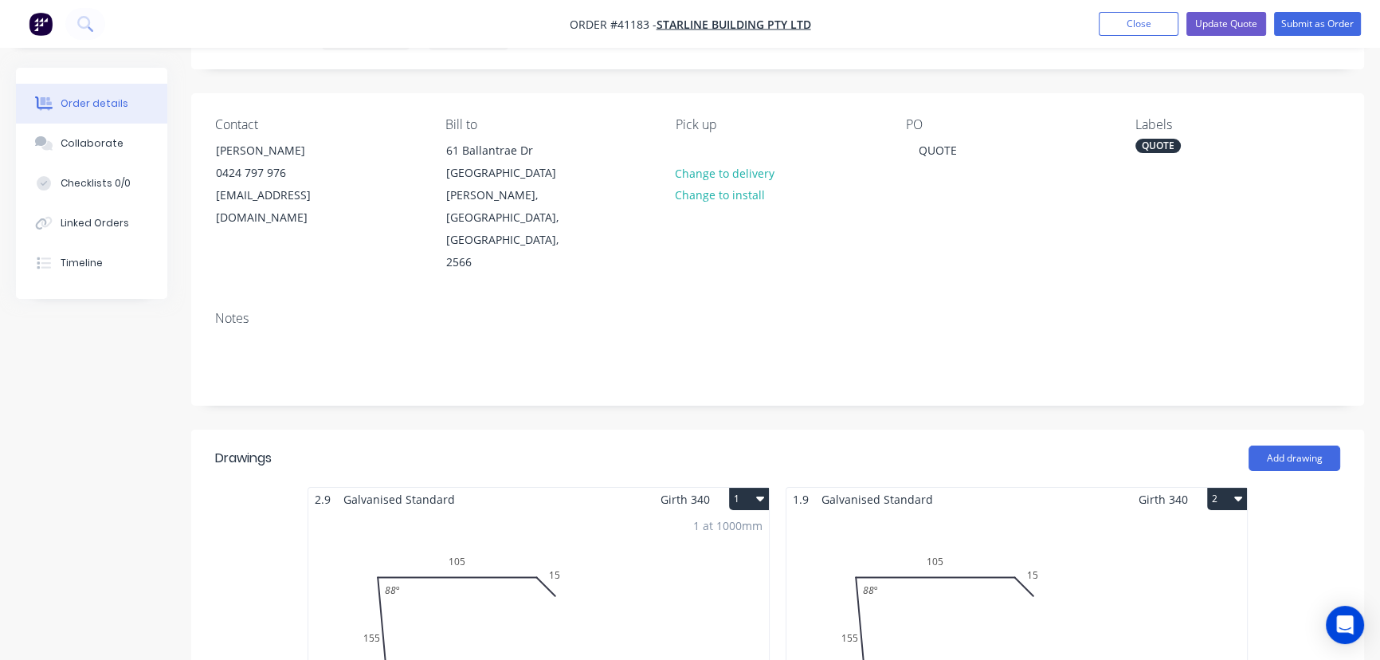
scroll to position [217, 0]
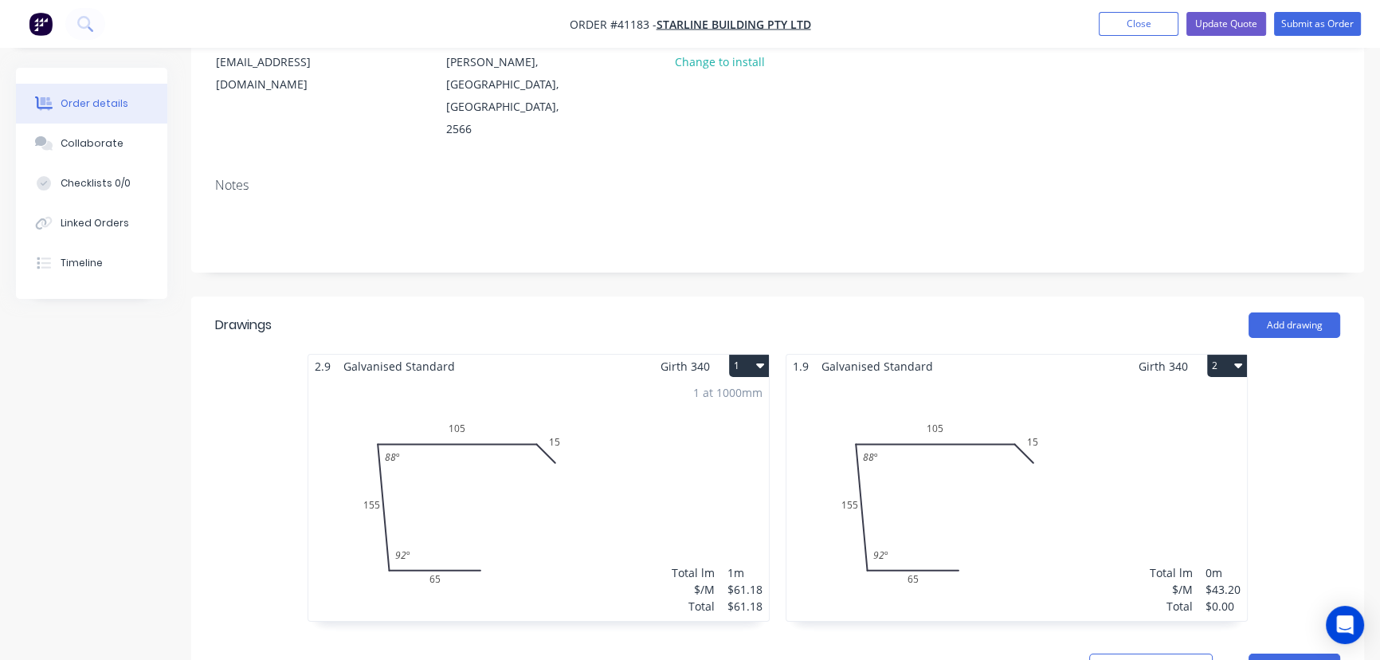
click at [1179, 378] on div "Total lm $/M Total 0m $43.20 $0.00" at bounding box center [1016, 499] width 461 height 243
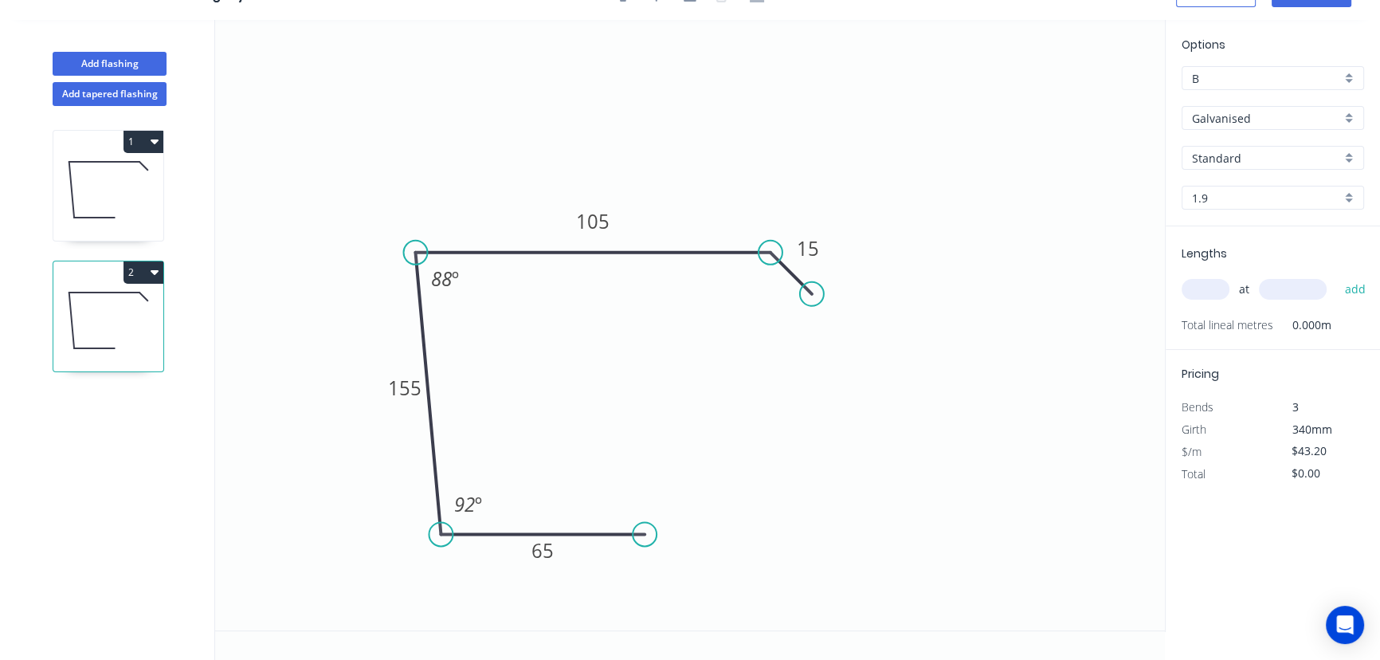
scroll to position [29, 0]
click at [1210, 285] on input "text" at bounding box center [1206, 290] width 48 height 21
type input "1"
type input "1000"
click at [1336, 276] on button "add" at bounding box center [1354, 289] width 37 height 27
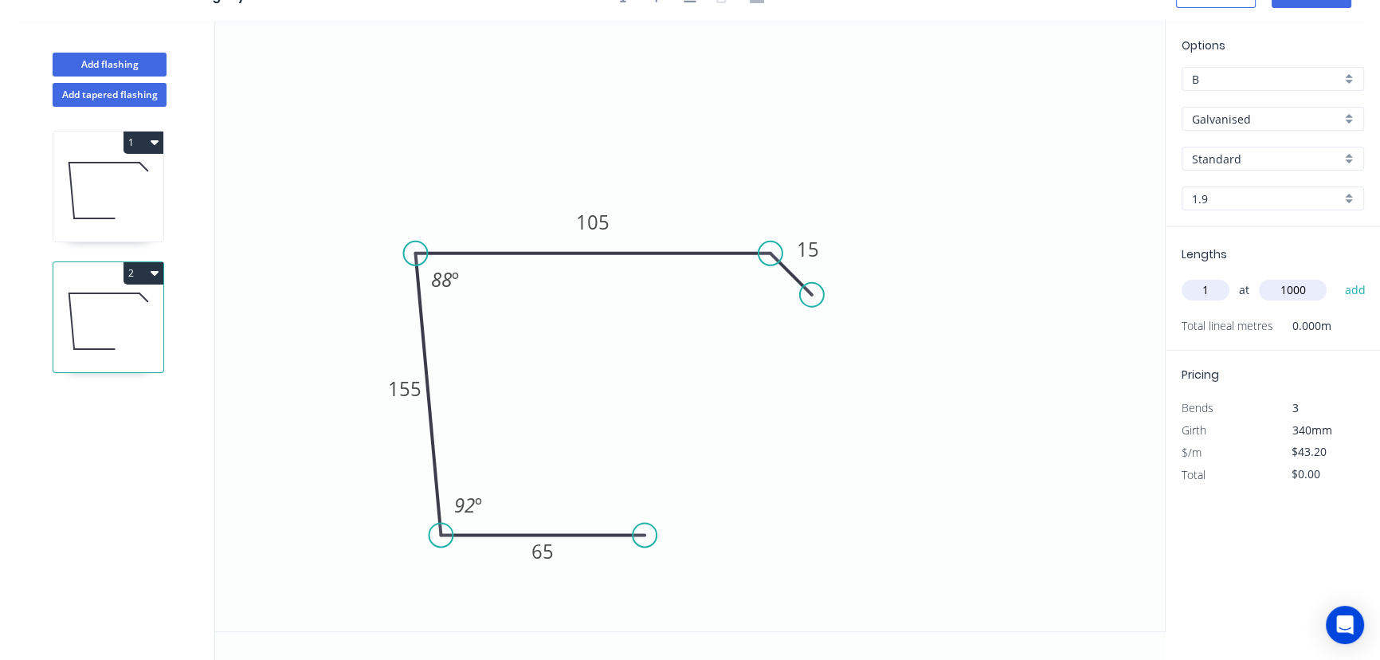
type input "$43.20"
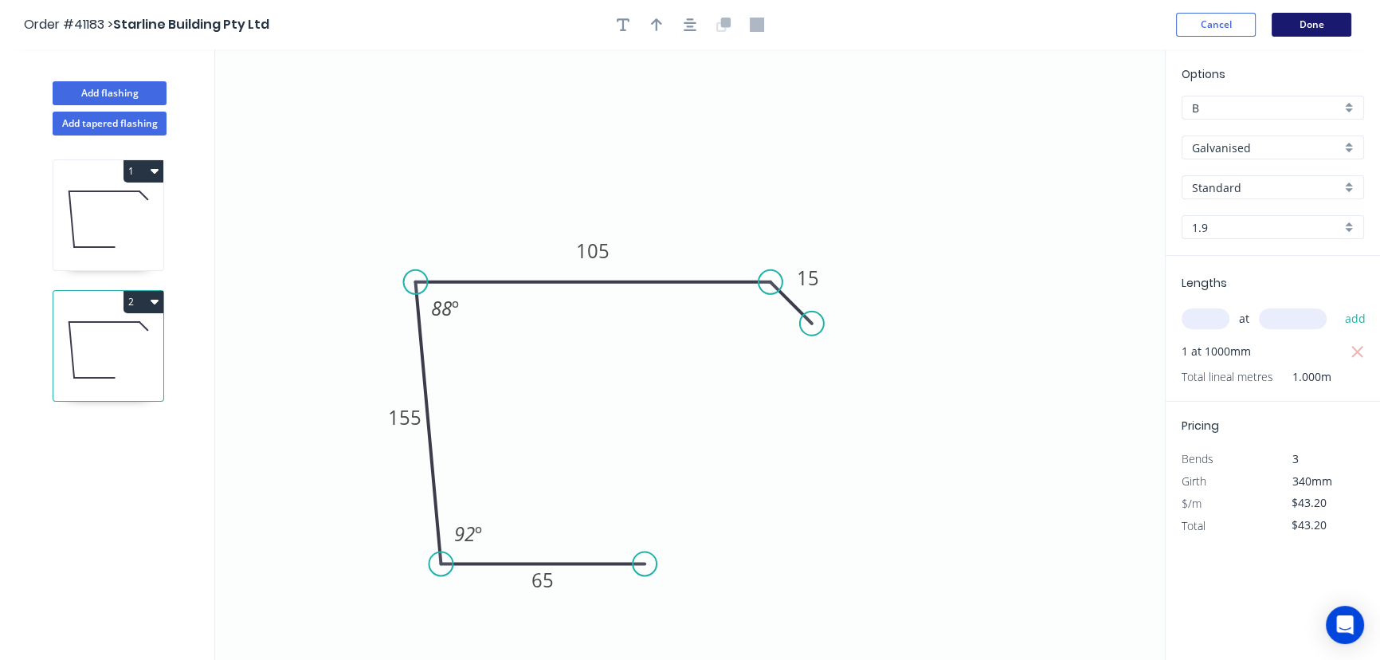
click at [1322, 19] on button "Done" at bounding box center [1312, 25] width 80 height 24
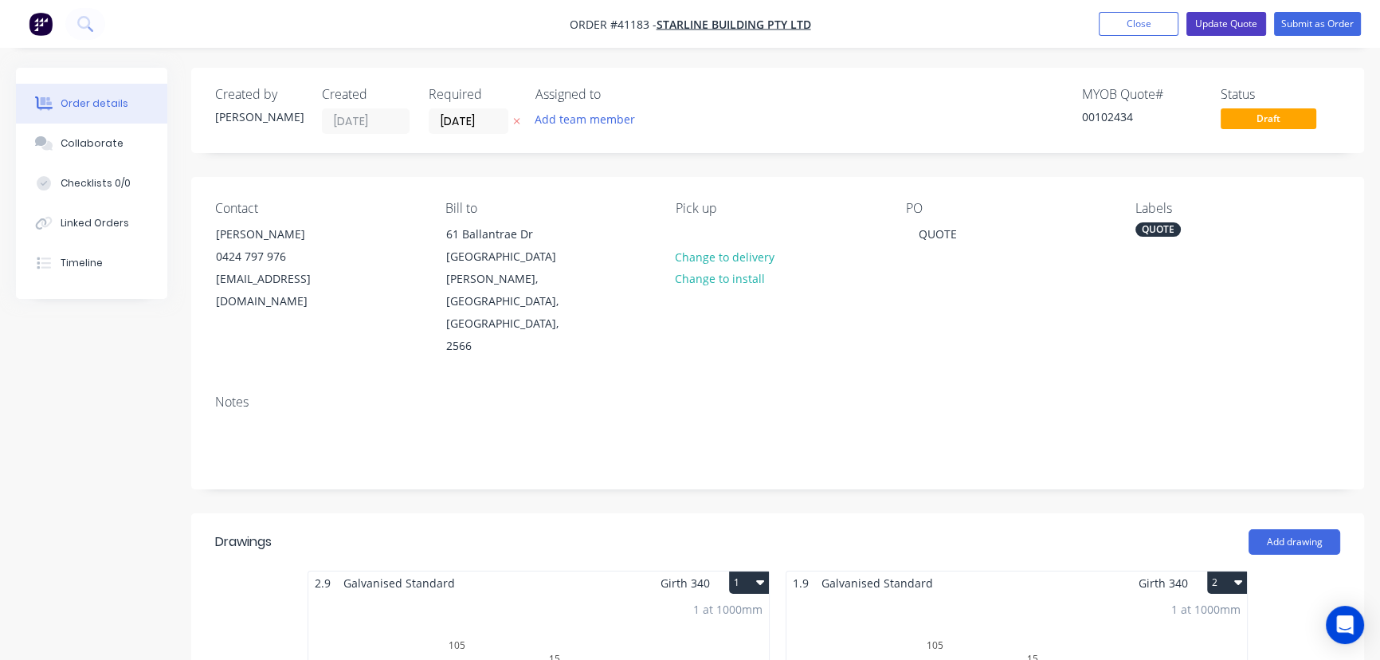
click at [1217, 23] on button "Update Quote" at bounding box center [1226, 24] width 80 height 24
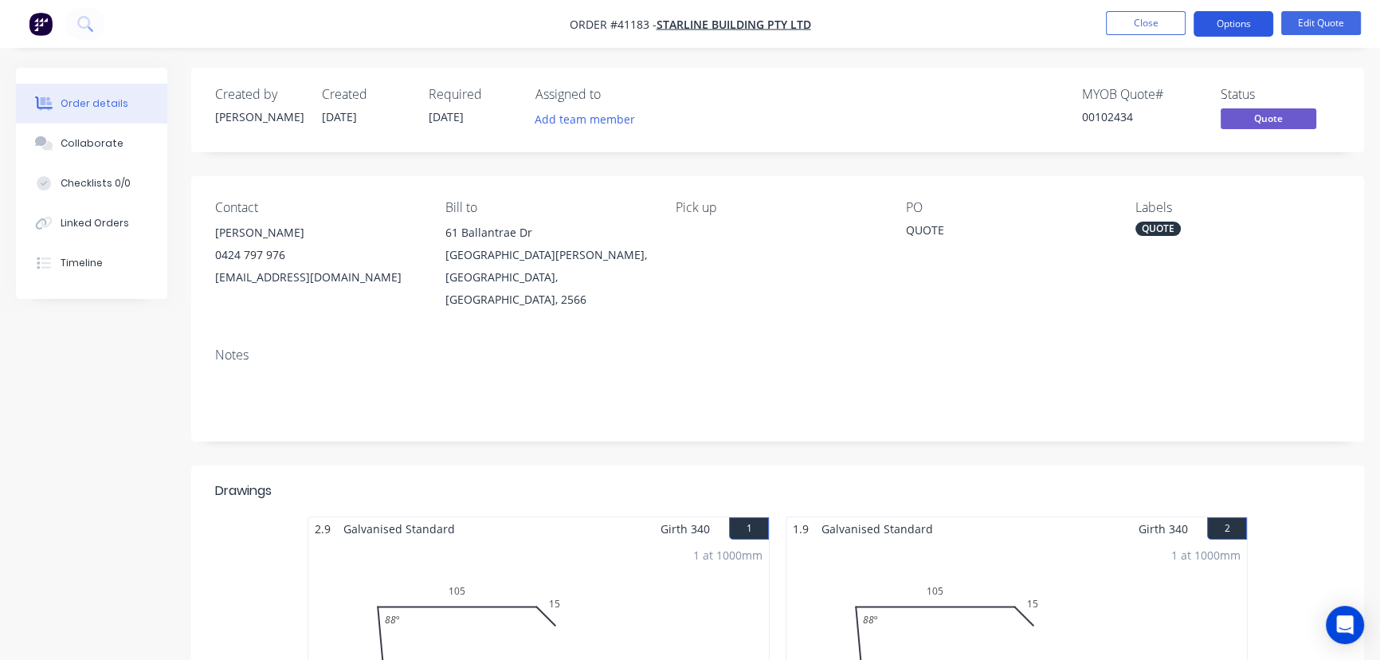
click at [1230, 27] on button "Options" at bounding box center [1234, 23] width 80 height 25
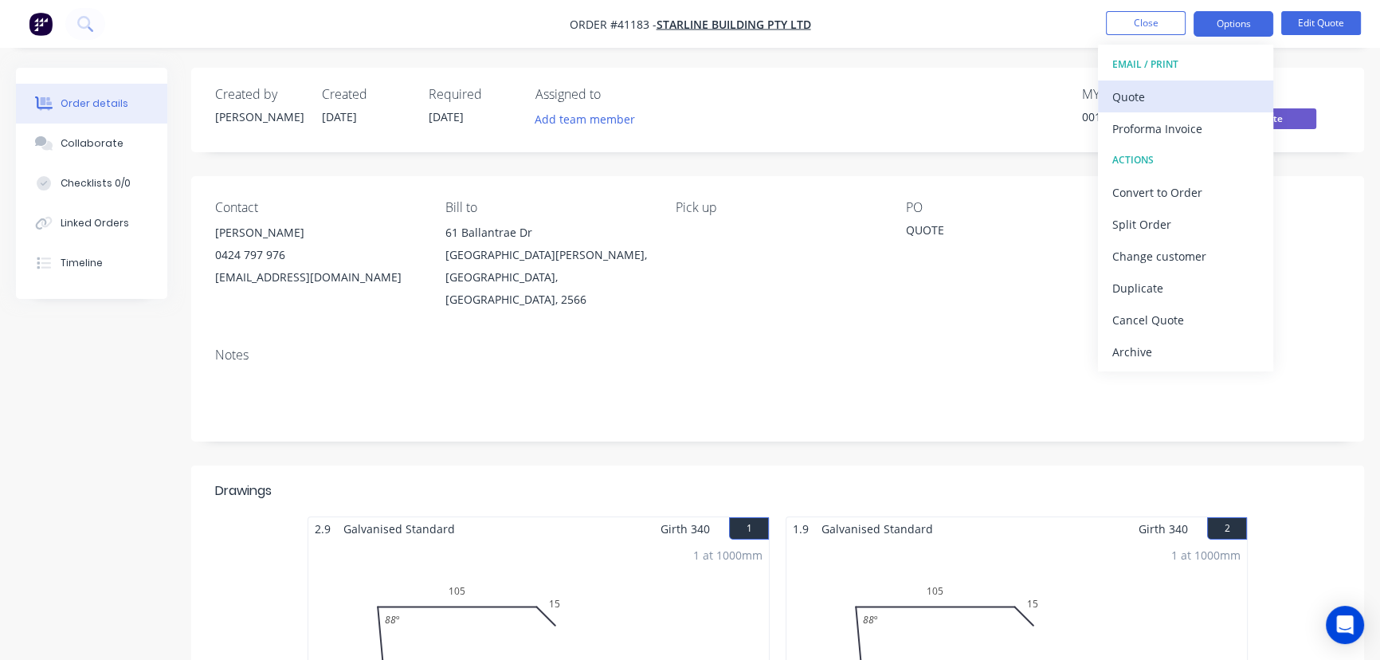
click at [1135, 94] on div "Quote" at bounding box center [1185, 96] width 147 height 23
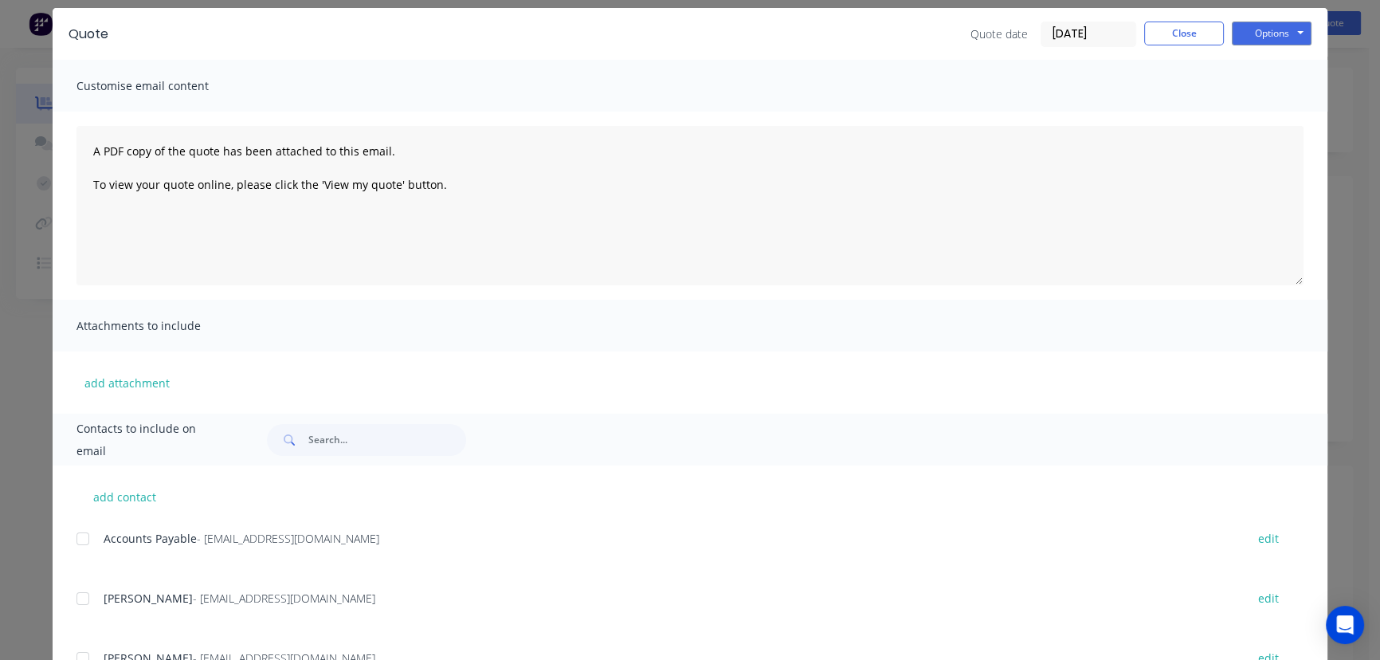
scroll to position [124, 0]
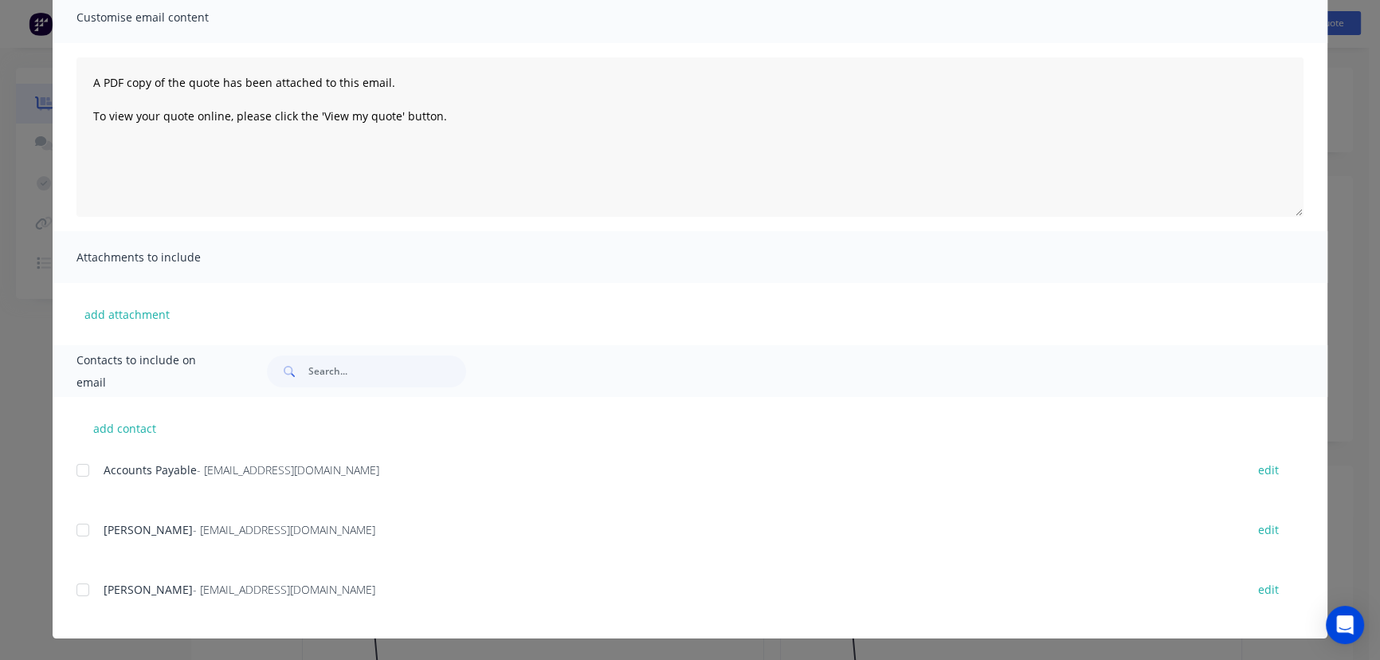
drag, startPoint x: 80, startPoint y: 531, endPoint x: 109, endPoint y: 523, distance: 30.5
click at [80, 530] on div at bounding box center [83, 530] width 32 height 32
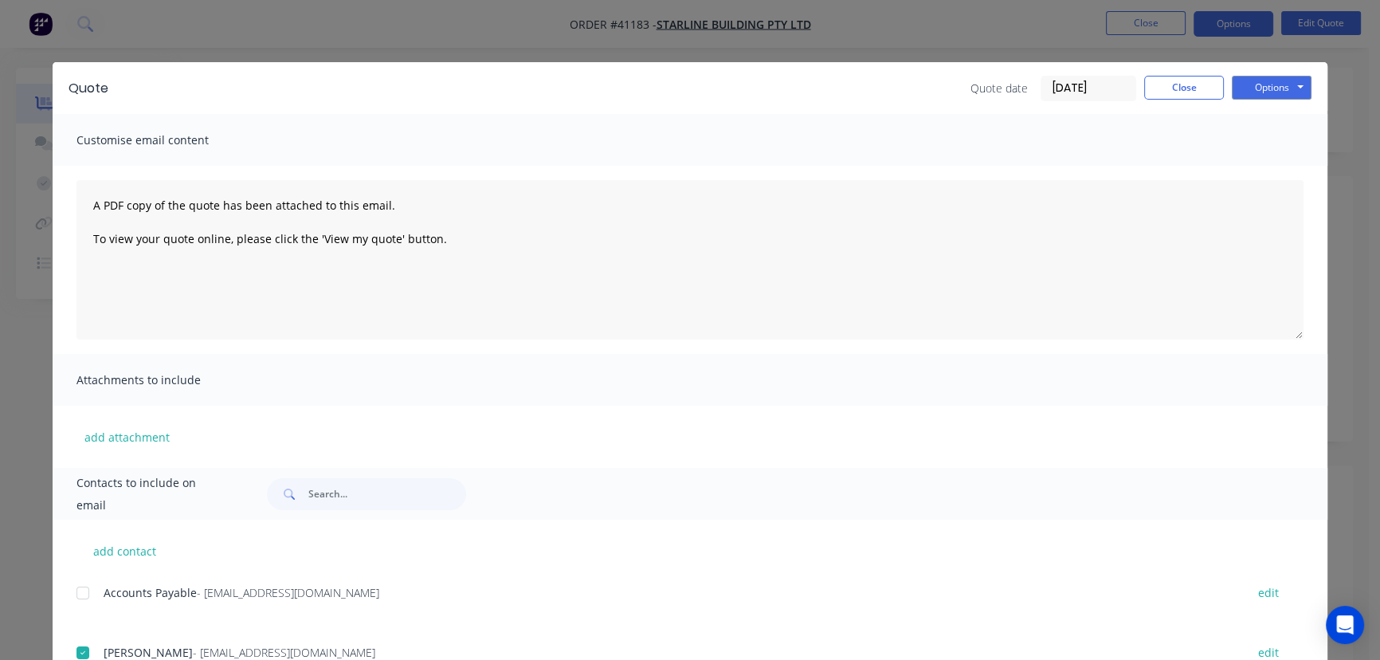
scroll to position [0, 0]
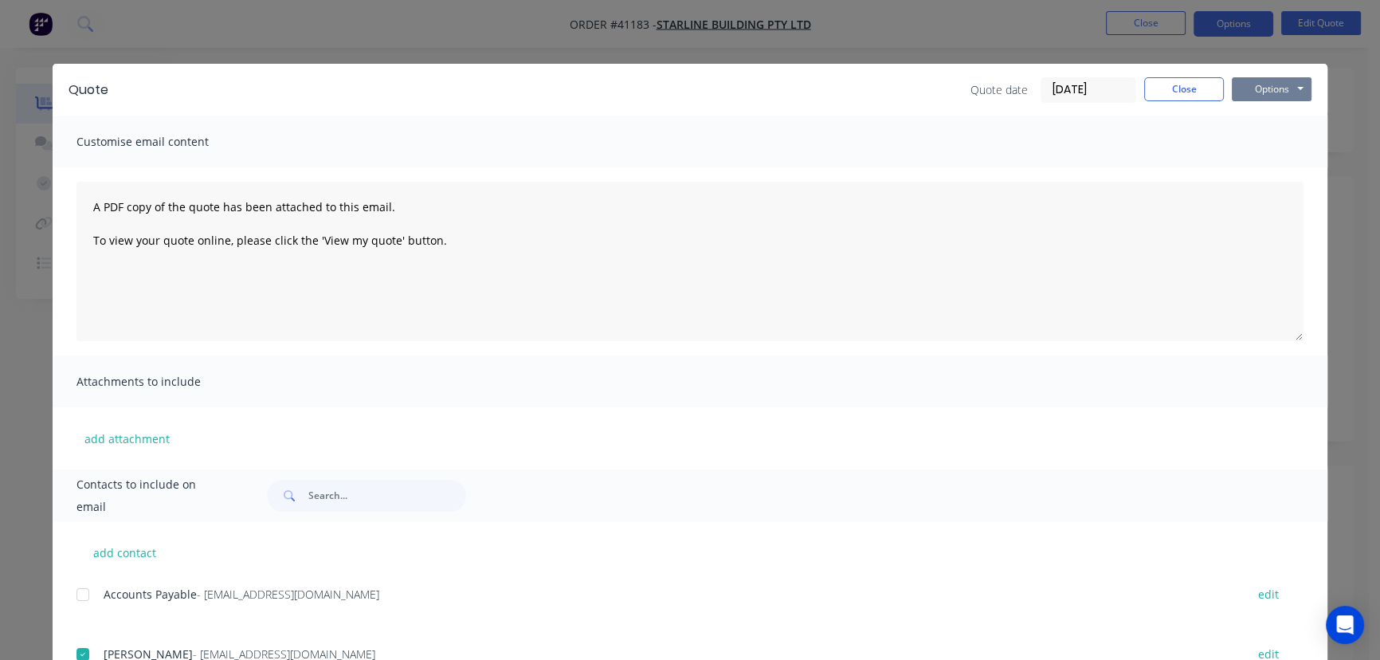
click at [1253, 85] on button "Options" at bounding box center [1272, 89] width 80 height 24
click at [1265, 166] on button "Email" at bounding box center [1283, 170] width 102 height 26
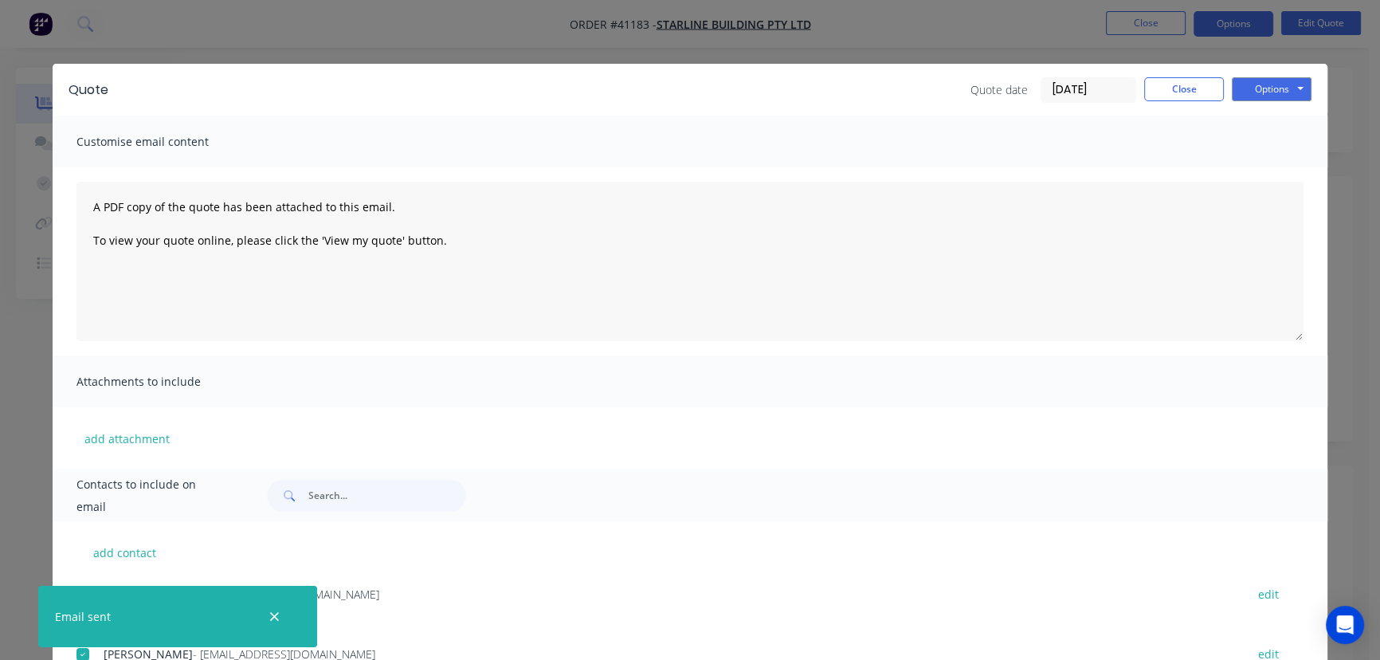
click at [1175, 101] on div "Quote date [DATE] Close Options Preview Print Email" at bounding box center [1141, 89] width 341 height 25
click at [1163, 78] on button "Close" at bounding box center [1184, 89] width 80 height 24
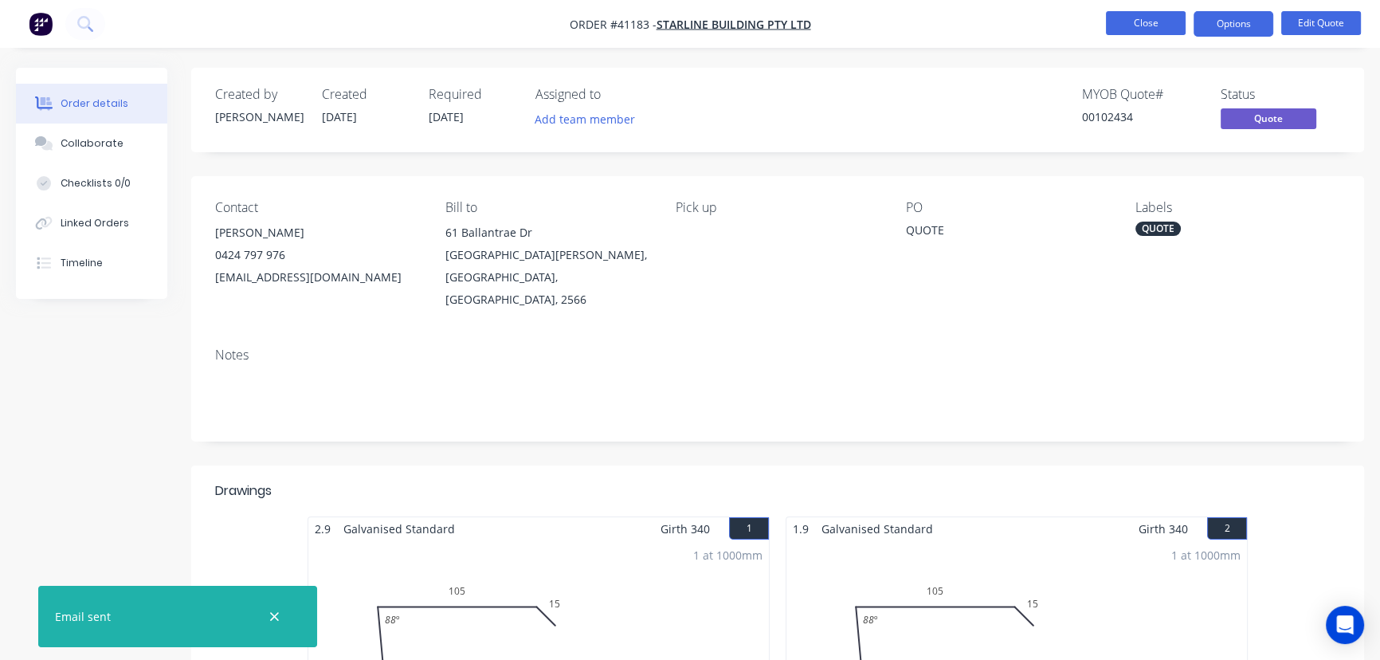
click at [1139, 23] on button "Close" at bounding box center [1146, 23] width 80 height 24
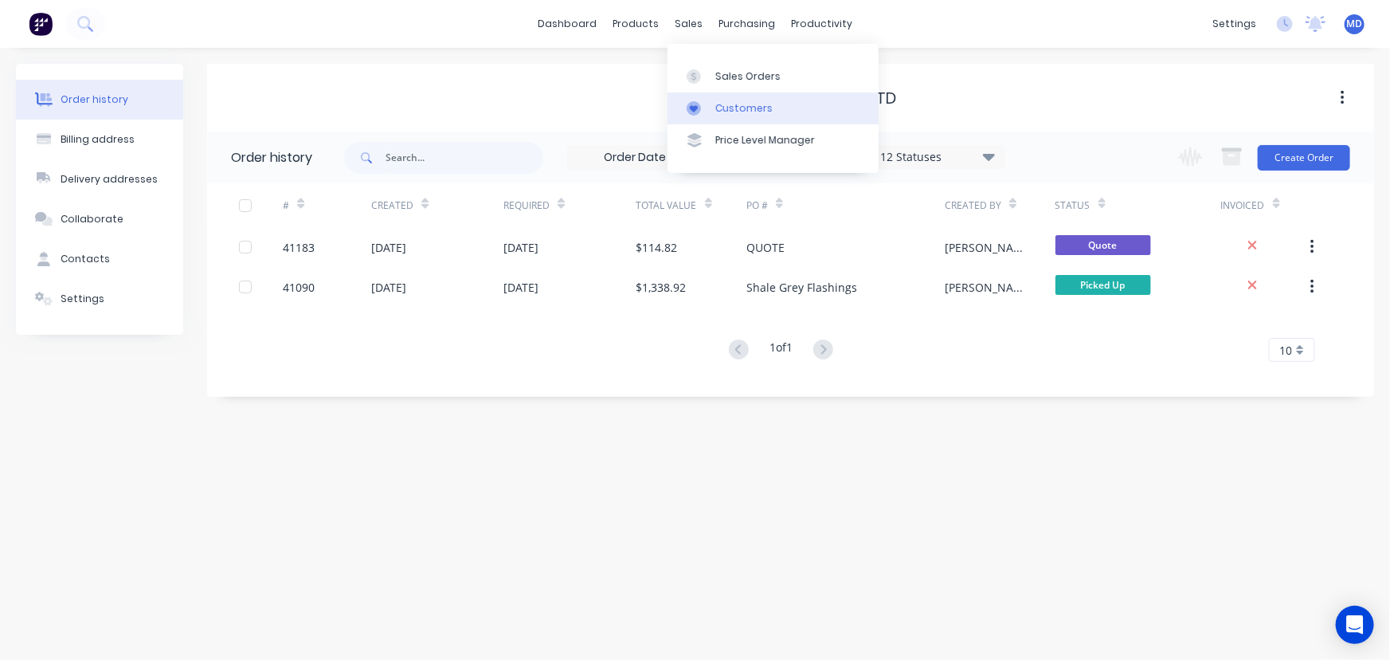
click at [749, 106] on div "Customers" at bounding box center [744, 108] width 57 height 14
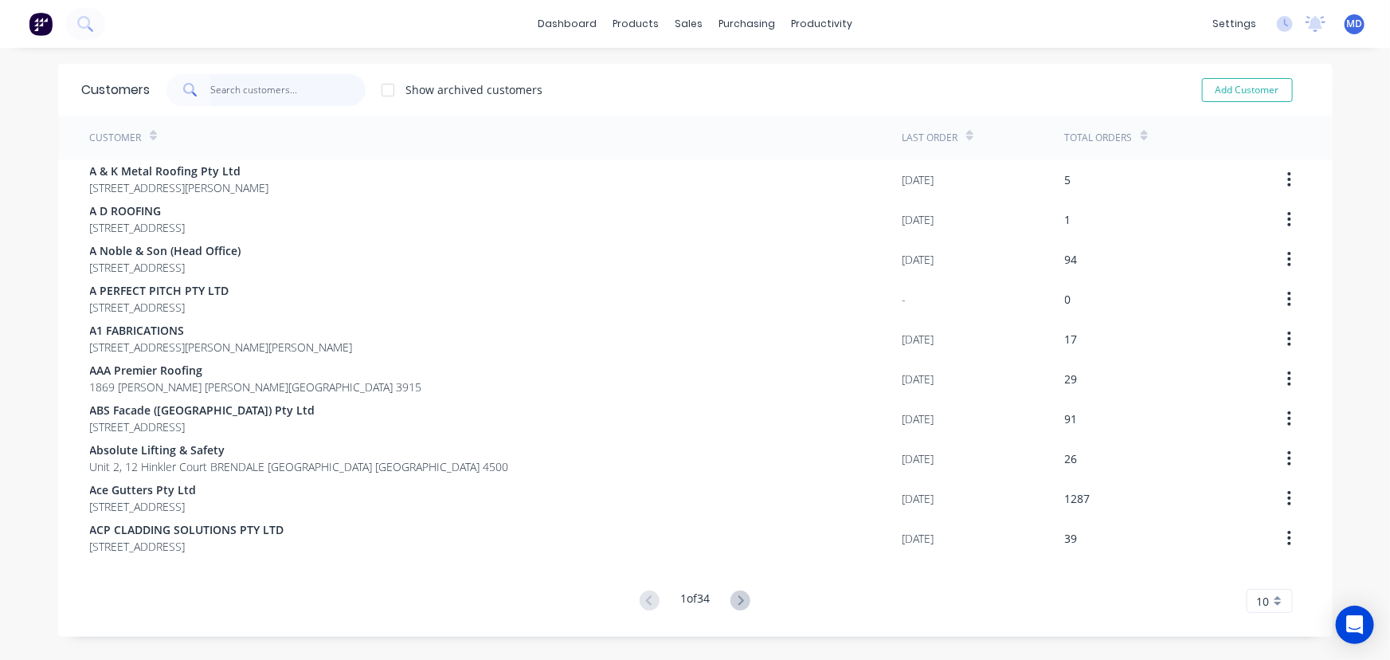
click at [318, 78] on input "text" at bounding box center [287, 90] width 155 height 32
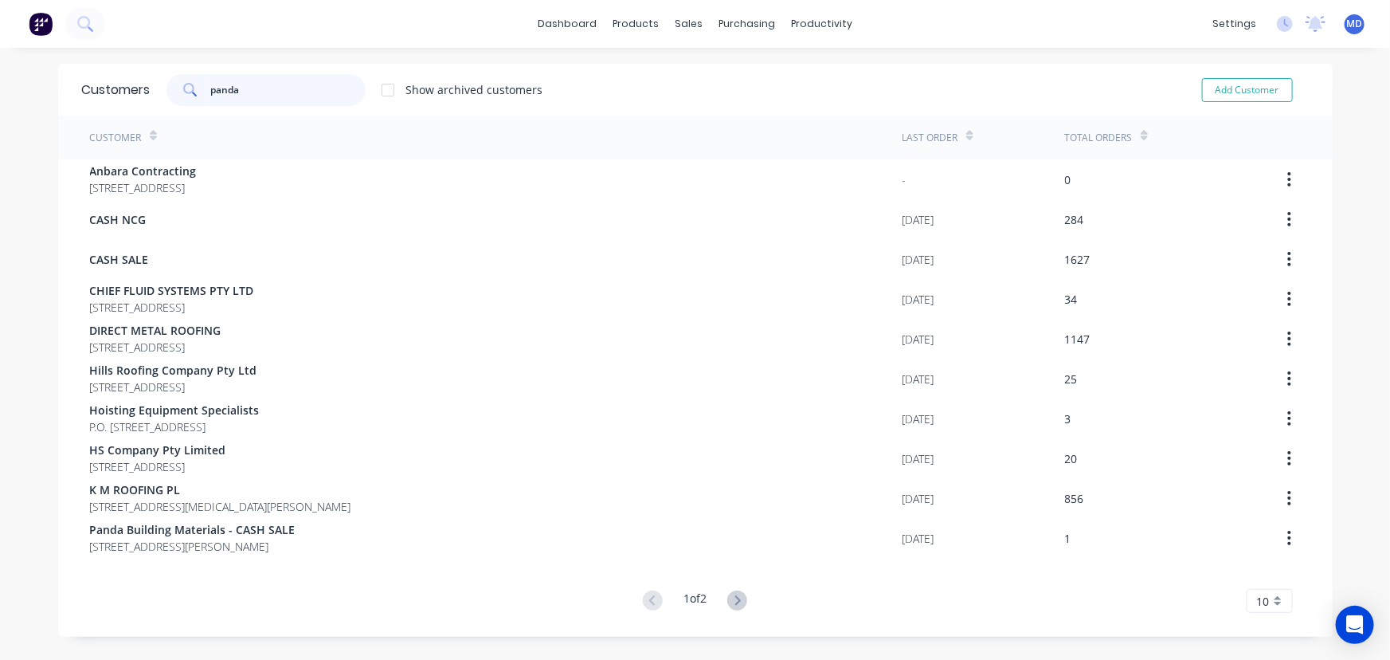
type input "panda"
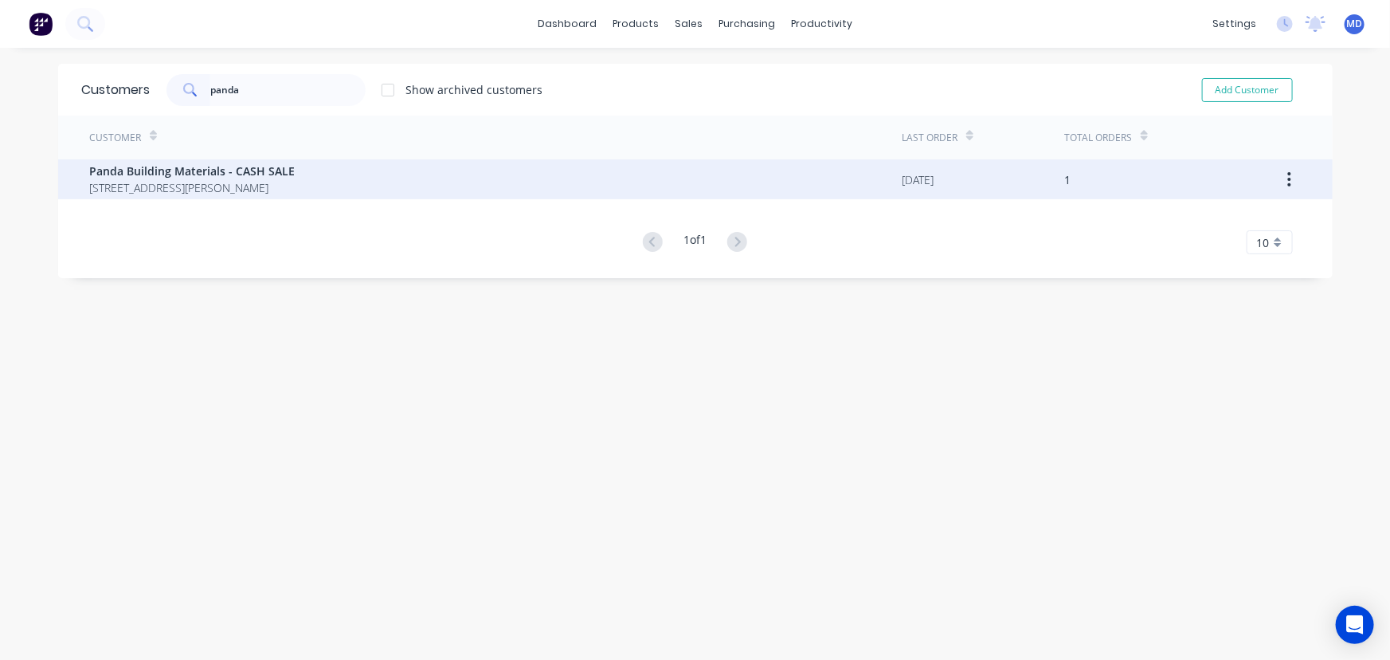
click at [225, 181] on span "[STREET_ADDRESS][PERSON_NAME]" at bounding box center [193, 187] width 206 height 17
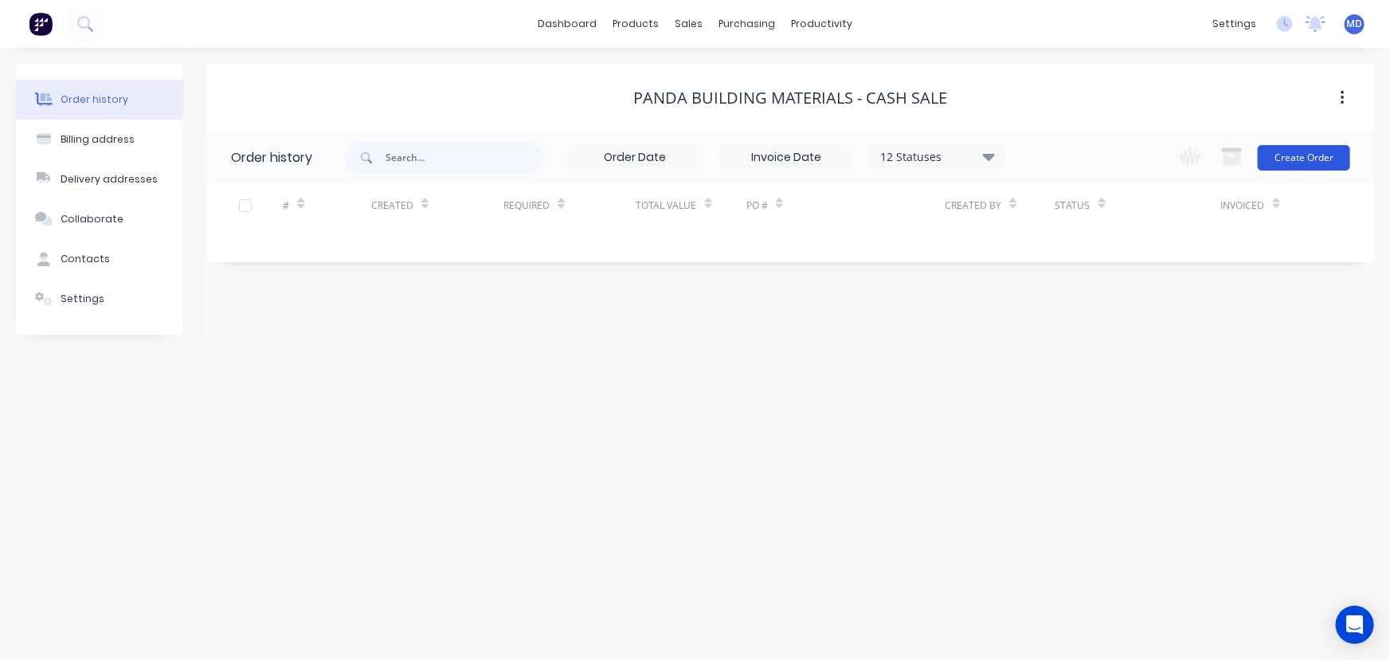
click at [1314, 162] on button "Create Order" at bounding box center [1304, 157] width 92 height 25
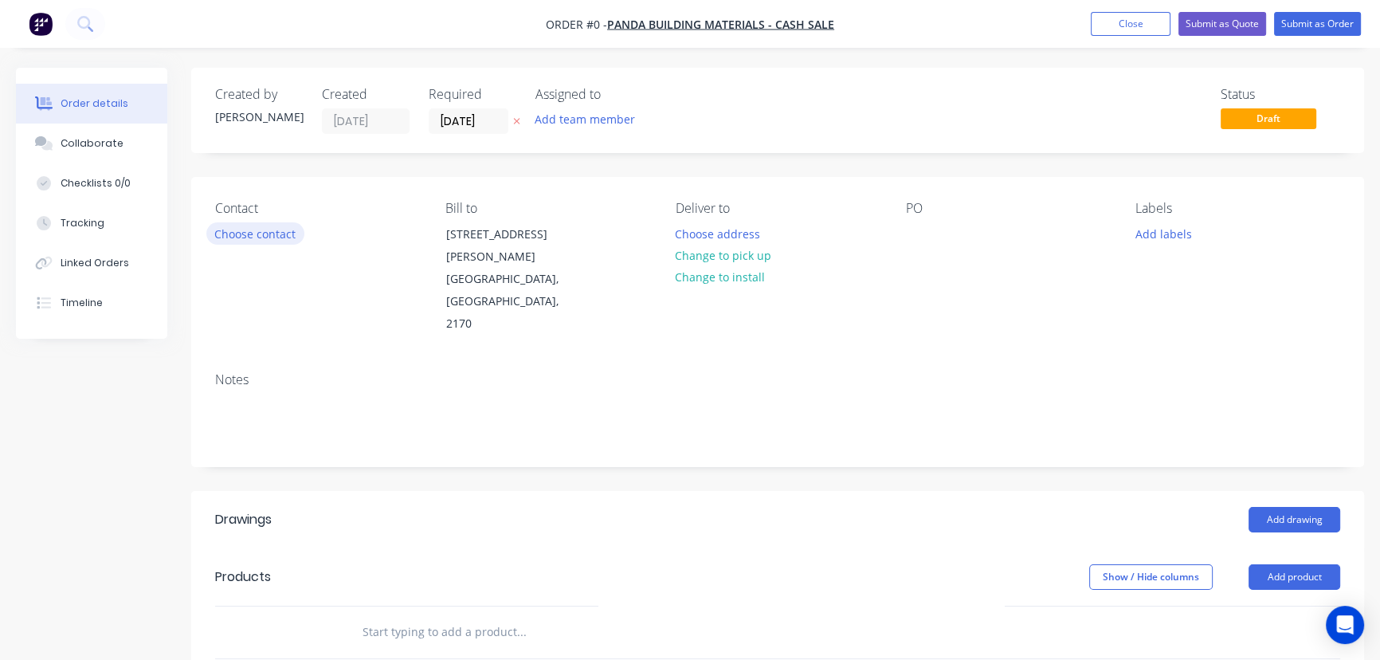
click at [255, 232] on button "Choose contact" at bounding box center [255, 233] width 98 height 22
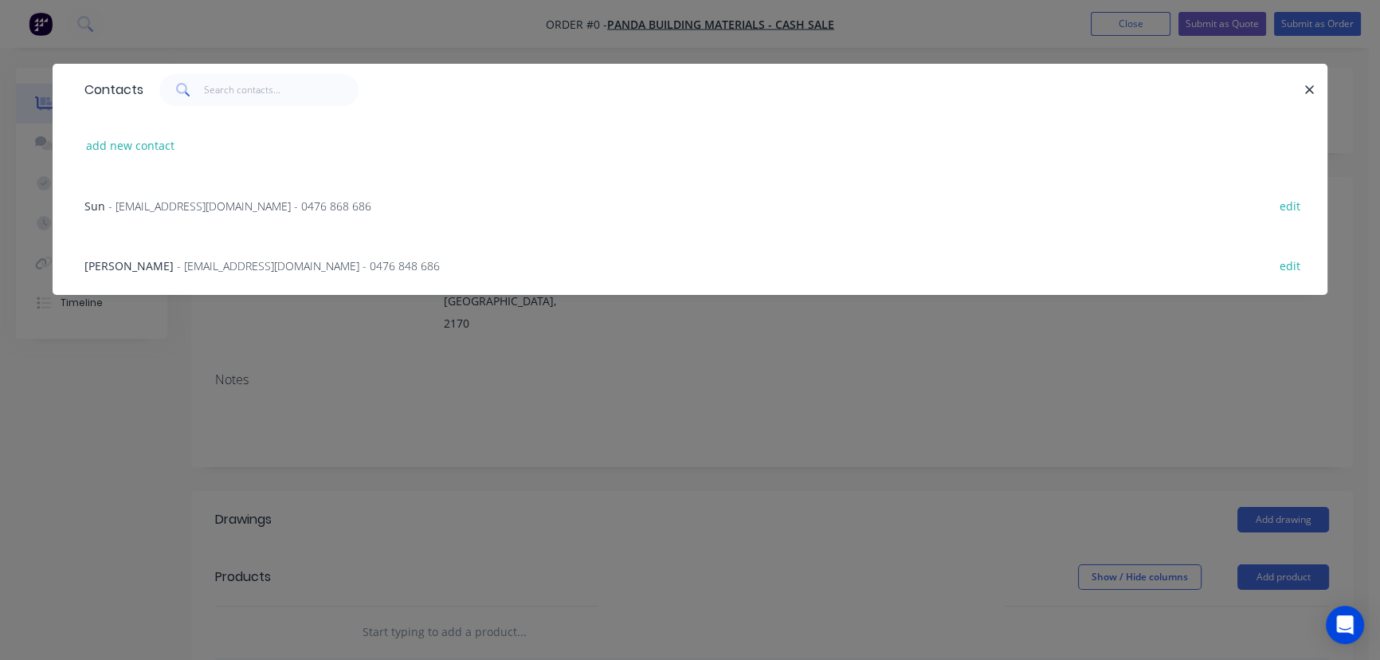
click at [194, 265] on span "- [EMAIL_ADDRESS][DOMAIN_NAME] - 0476 848 686" at bounding box center [308, 265] width 263 height 15
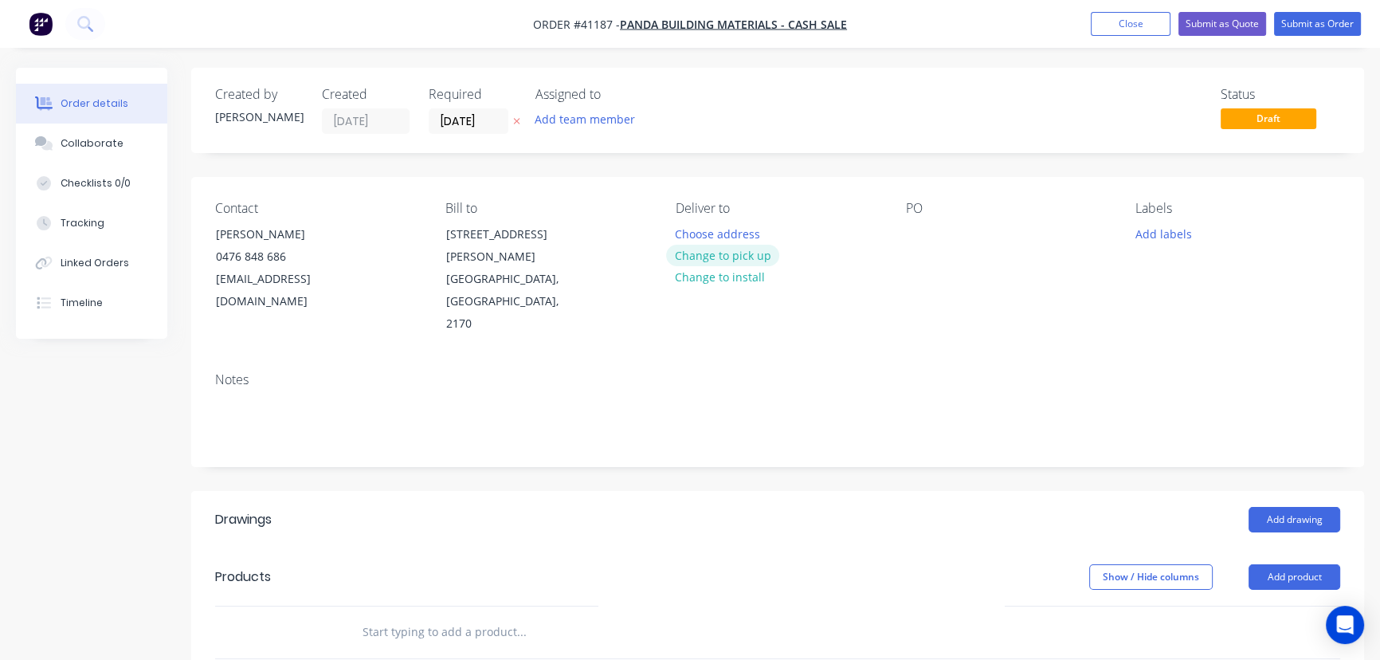
click at [739, 254] on button "Change to pick up" at bounding box center [722, 256] width 113 height 22
click at [920, 234] on div at bounding box center [917, 233] width 25 height 23
click at [1162, 224] on button "Add labels" at bounding box center [1163, 233] width 73 height 22
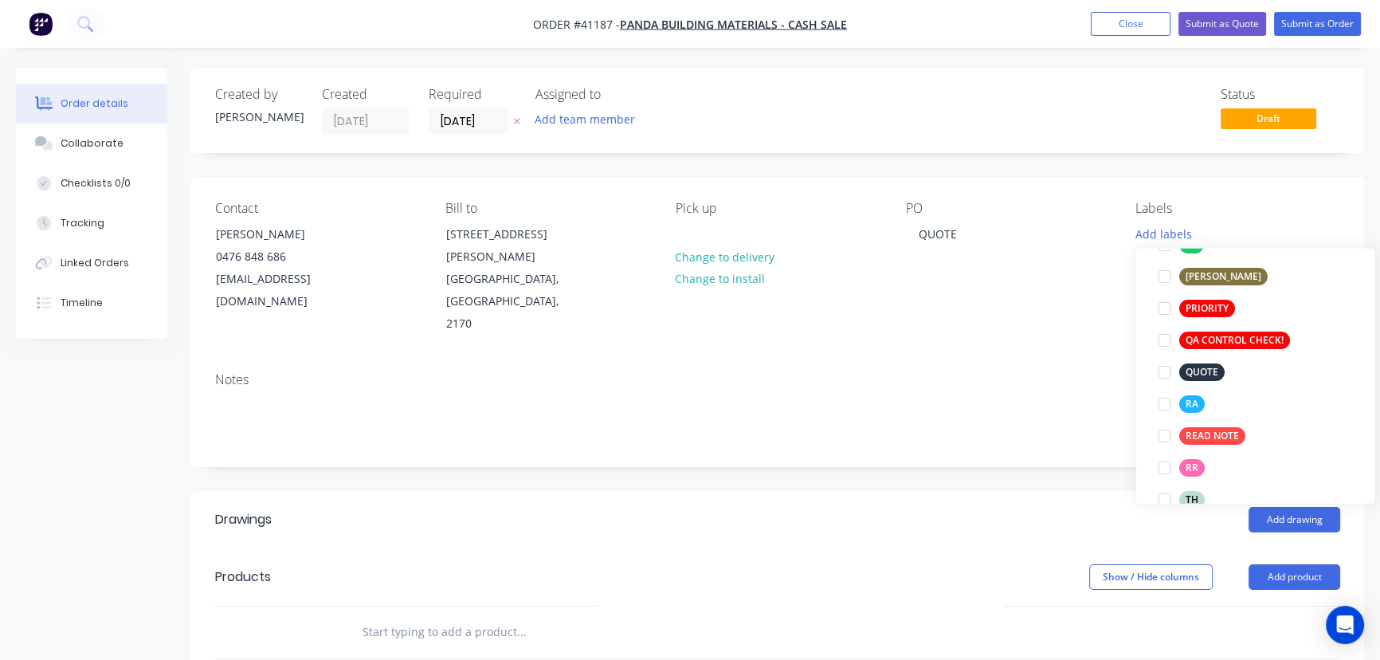
scroll to position [434, 0]
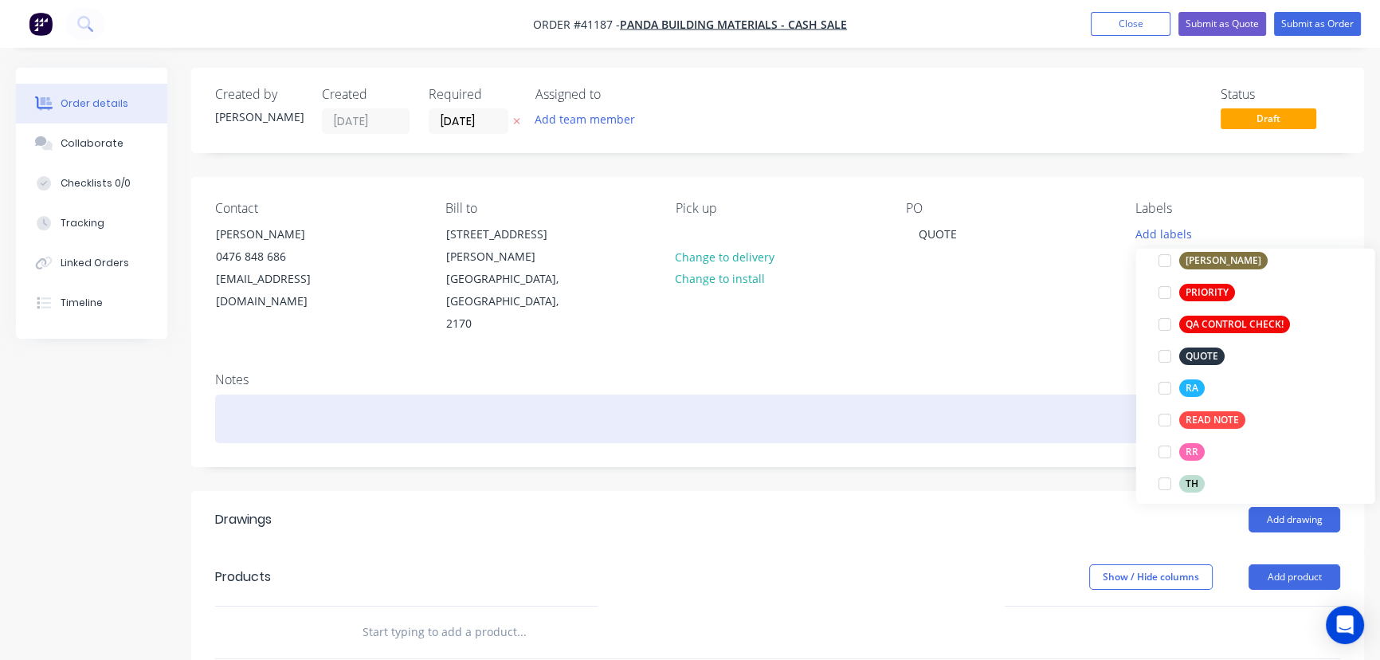
click at [1164, 390] on div at bounding box center [1164, 388] width 32 height 32
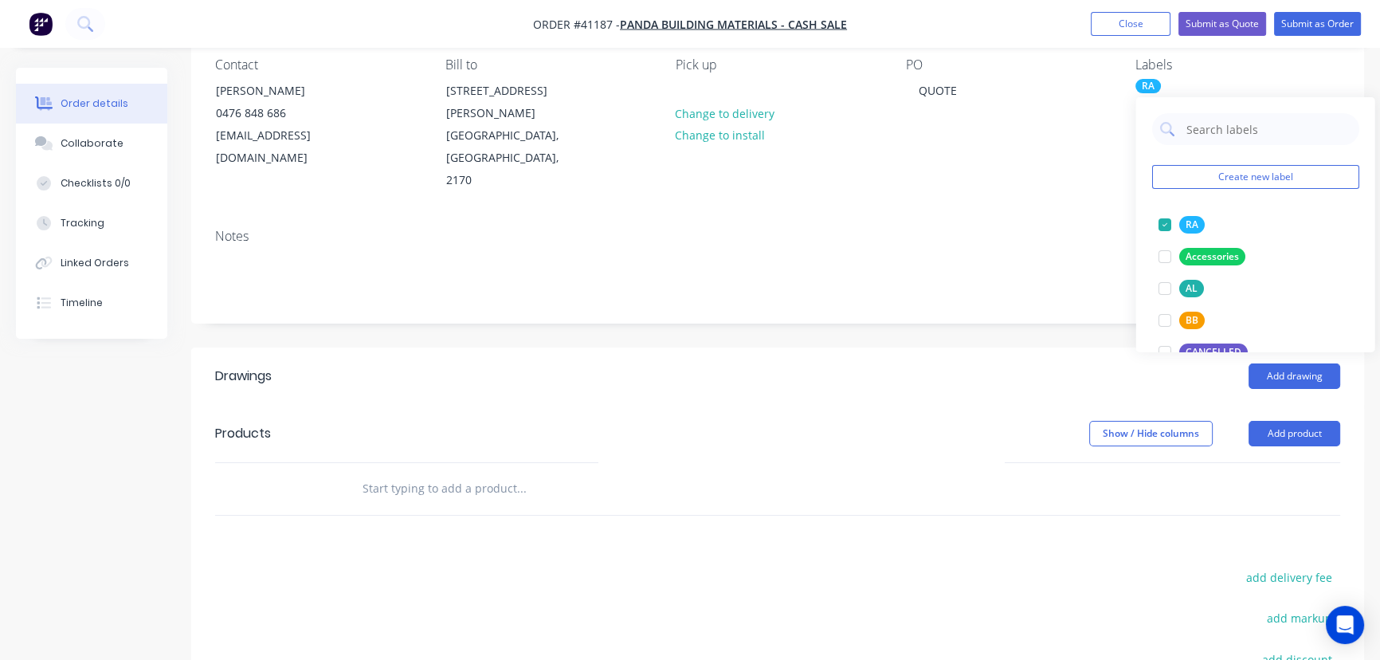
scroll to position [144, 0]
click at [951, 420] on div "Show / Hide columns Add product" at bounding box center [897, 432] width 886 height 25
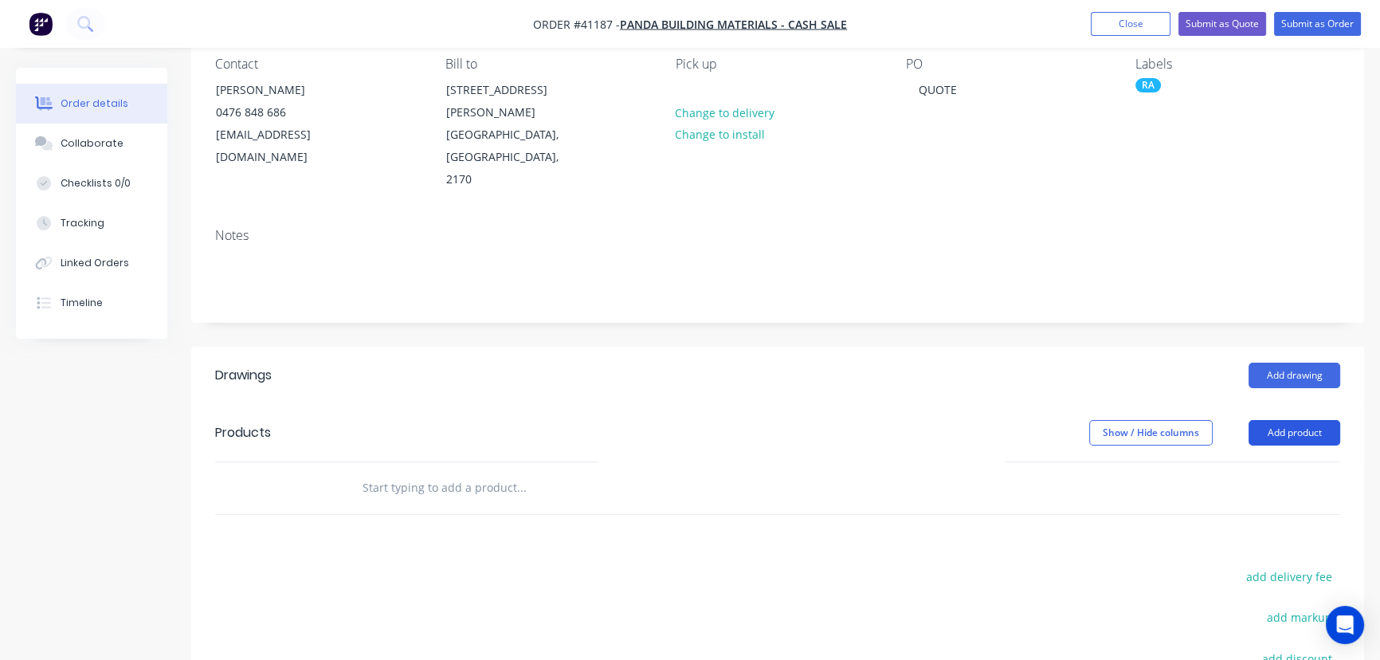
click at [1291, 420] on button "Add product" at bounding box center [1295, 432] width 92 height 25
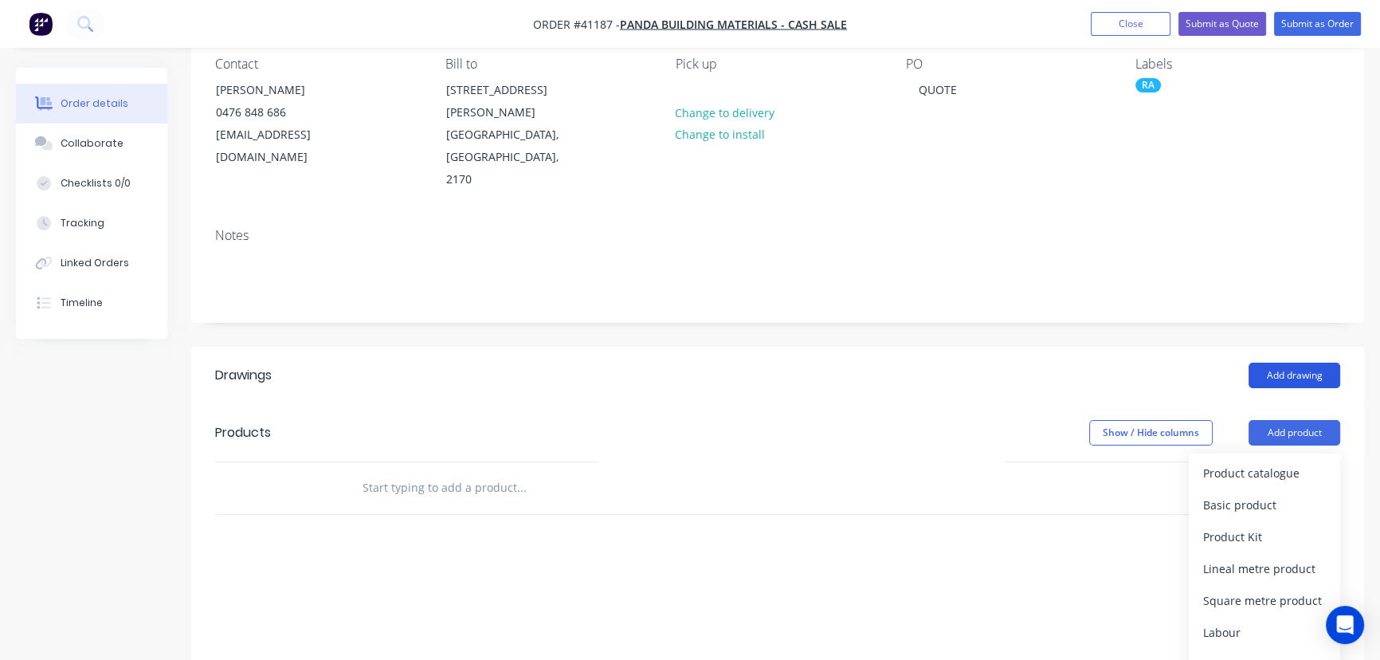
click at [1289, 363] on button "Add drawing" at bounding box center [1295, 375] width 92 height 25
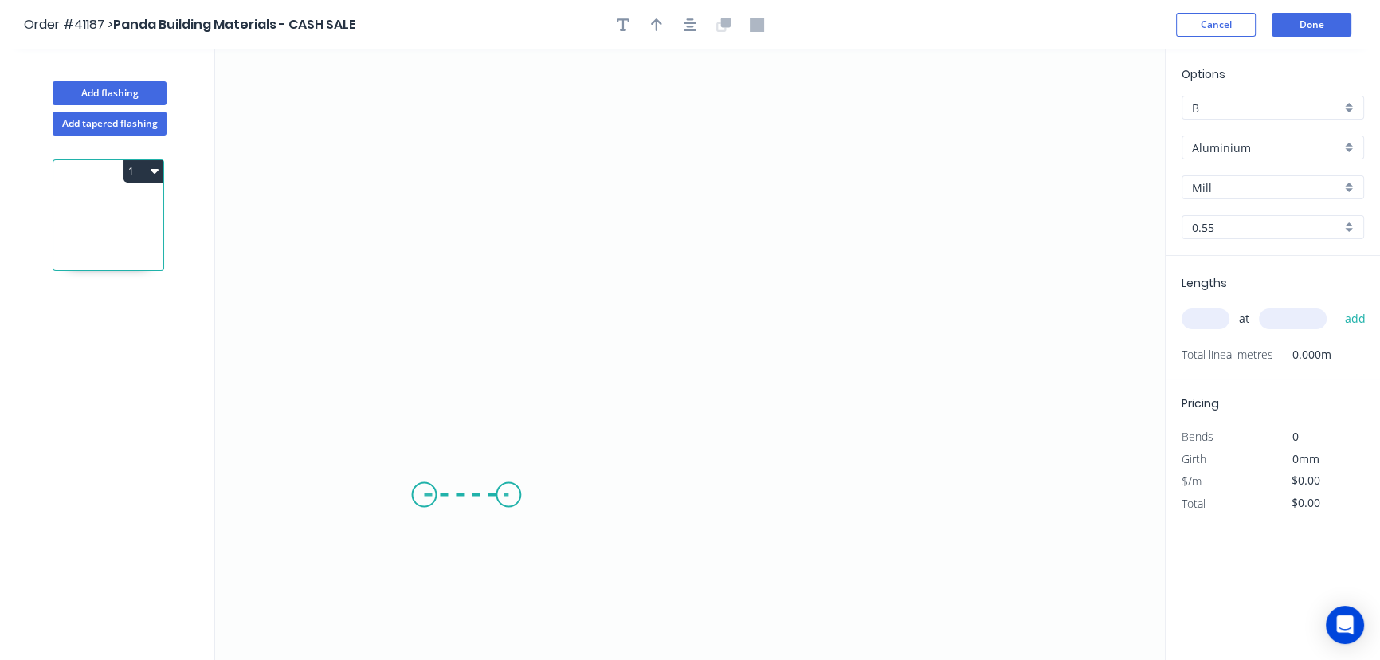
drag, startPoint x: 424, startPoint y: 495, endPoint x: 508, endPoint y: 490, distance: 84.6
click at [508, 490] on icon "0" at bounding box center [690, 354] width 950 height 610
drag, startPoint x: 508, startPoint y: 490, endPoint x: 510, endPoint y: 385, distance: 105.2
click at [510, 385] on icon "0 ?" at bounding box center [690, 354] width 950 height 610
drag, startPoint x: 510, startPoint y: 385, endPoint x: 896, endPoint y: 382, distance: 385.7
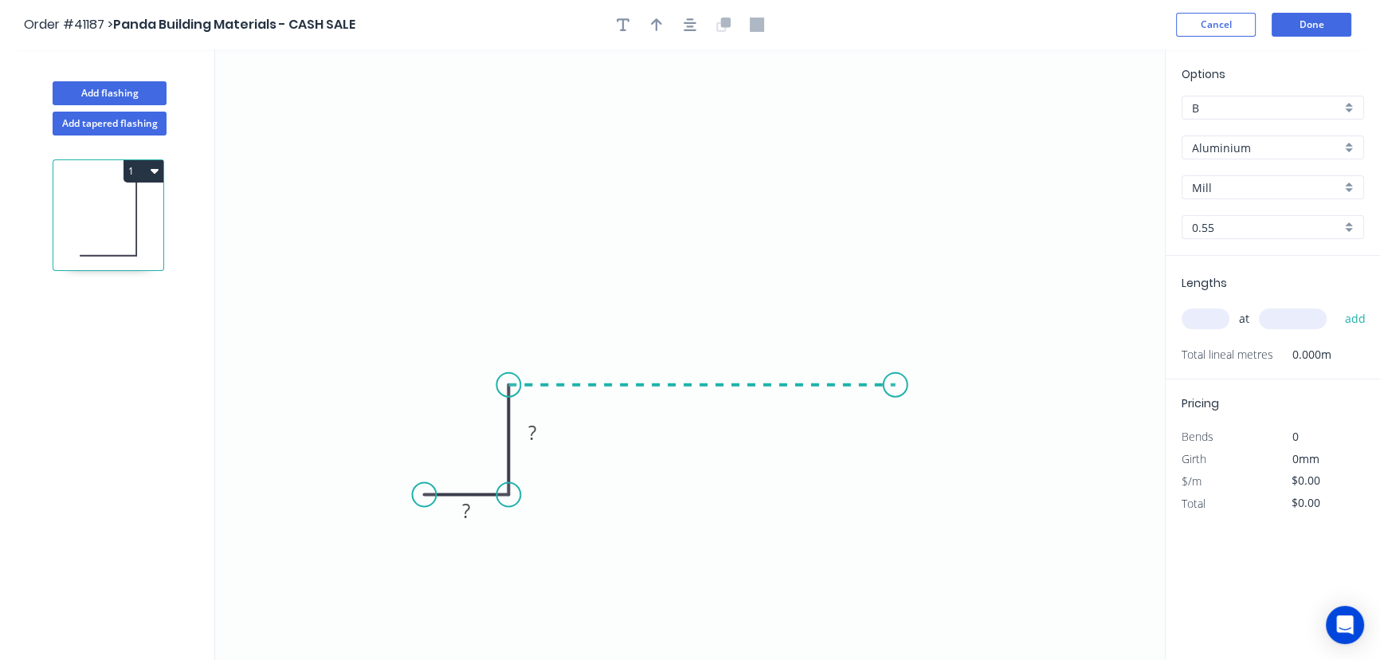
click at [896, 382] on icon "0 ? ?" at bounding box center [690, 354] width 950 height 610
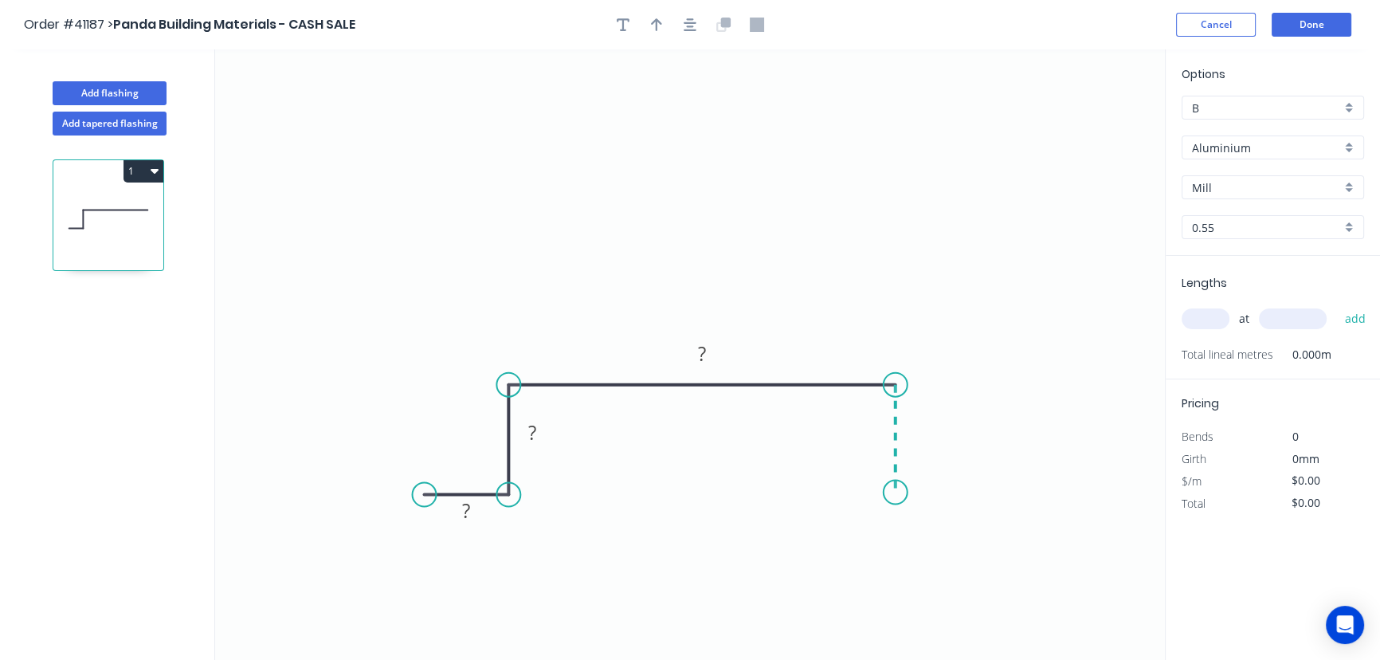
drag, startPoint x: 896, startPoint y: 382, endPoint x: 892, endPoint y: 492, distance: 110.8
click at [892, 492] on icon "0 ? ? ?" at bounding box center [690, 354] width 950 height 610
drag, startPoint x: 948, startPoint y: 492, endPoint x: 976, endPoint y: 490, distance: 27.9
click at [976, 490] on icon "0 ? ? ? ?" at bounding box center [690, 354] width 950 height 610
click at [976, 490] on circle at bounding box center [976, 492] width 24 height 24
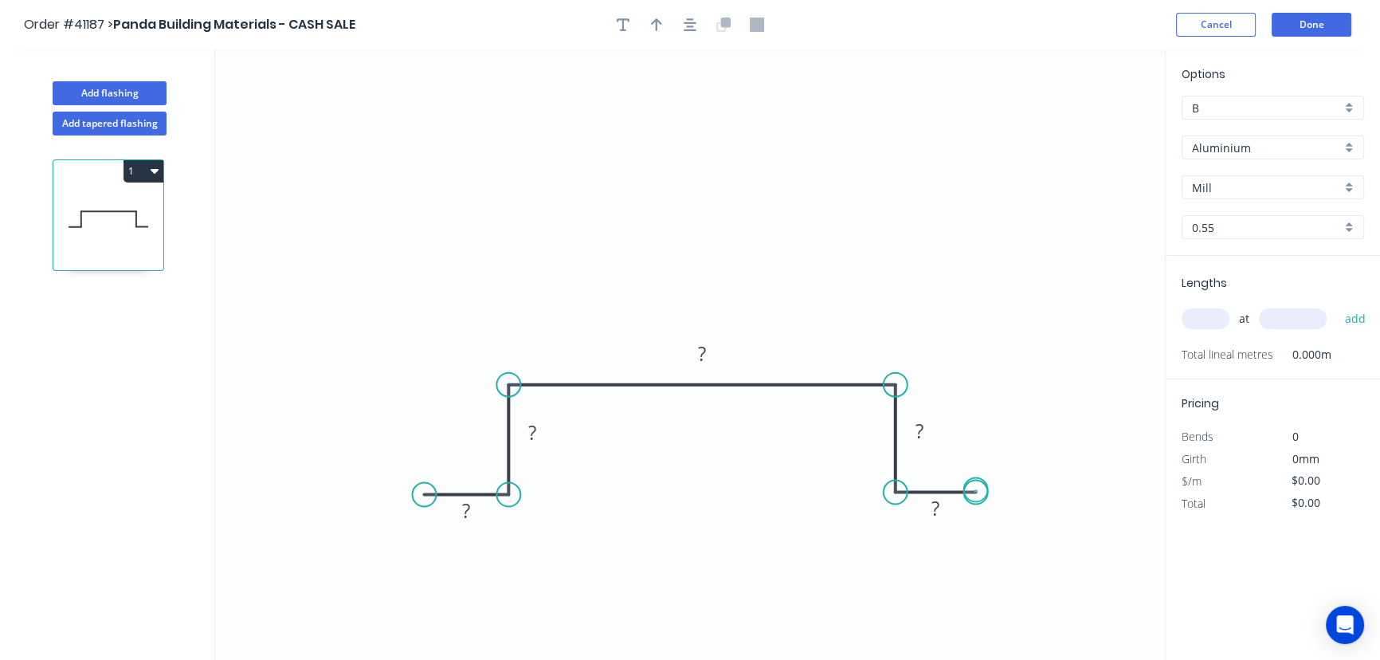
click at [977, 490] on circle at bounding box center [976, 492] width 24 height 24
click at [473, 513] on rect at bounding box center [466, 511] width 32 height 22
click at [1350, 218] on div "0.55" at bounding box center [1273, 227] width 182 height 24
type input "$11.05"
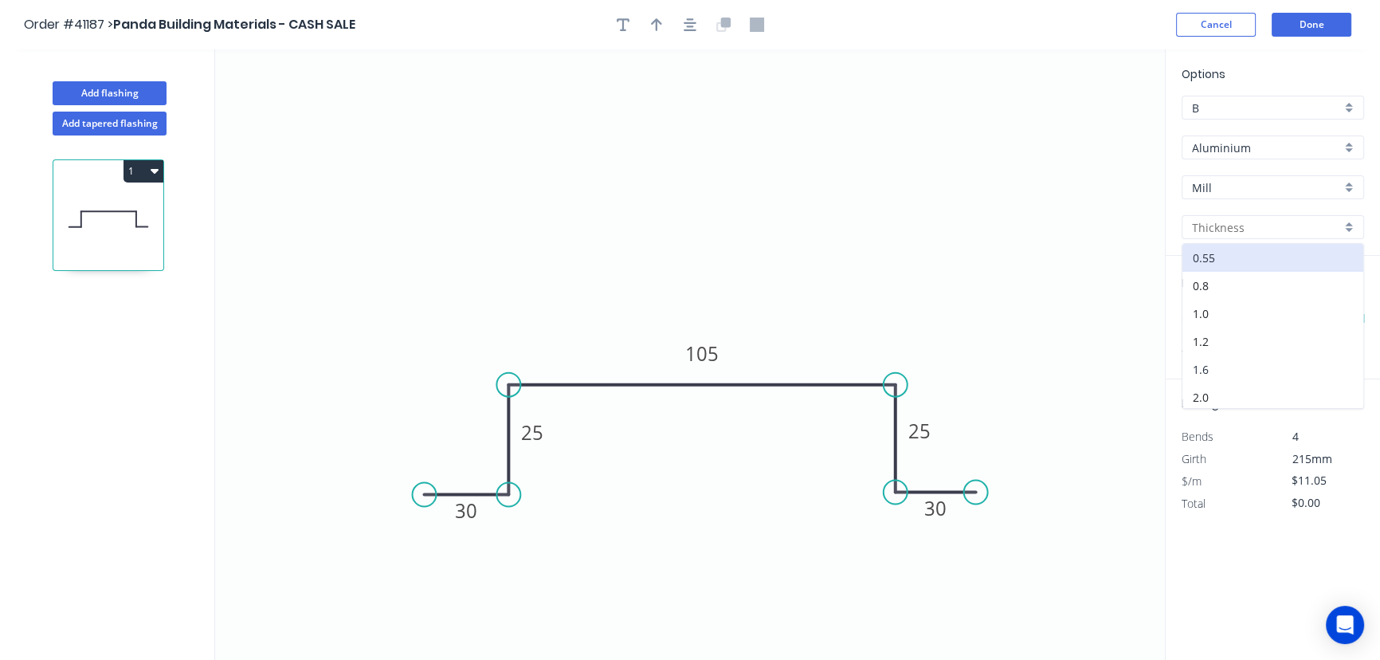
click at [1204, 365] on div "1.6" at bounding box center [1272, 369] width 181 height 28
type input "1.6"
type input "$24.73"
click at [1205, 316] on input "text" at bounding box center [1206, 318] width 48 height 21
type input "2"
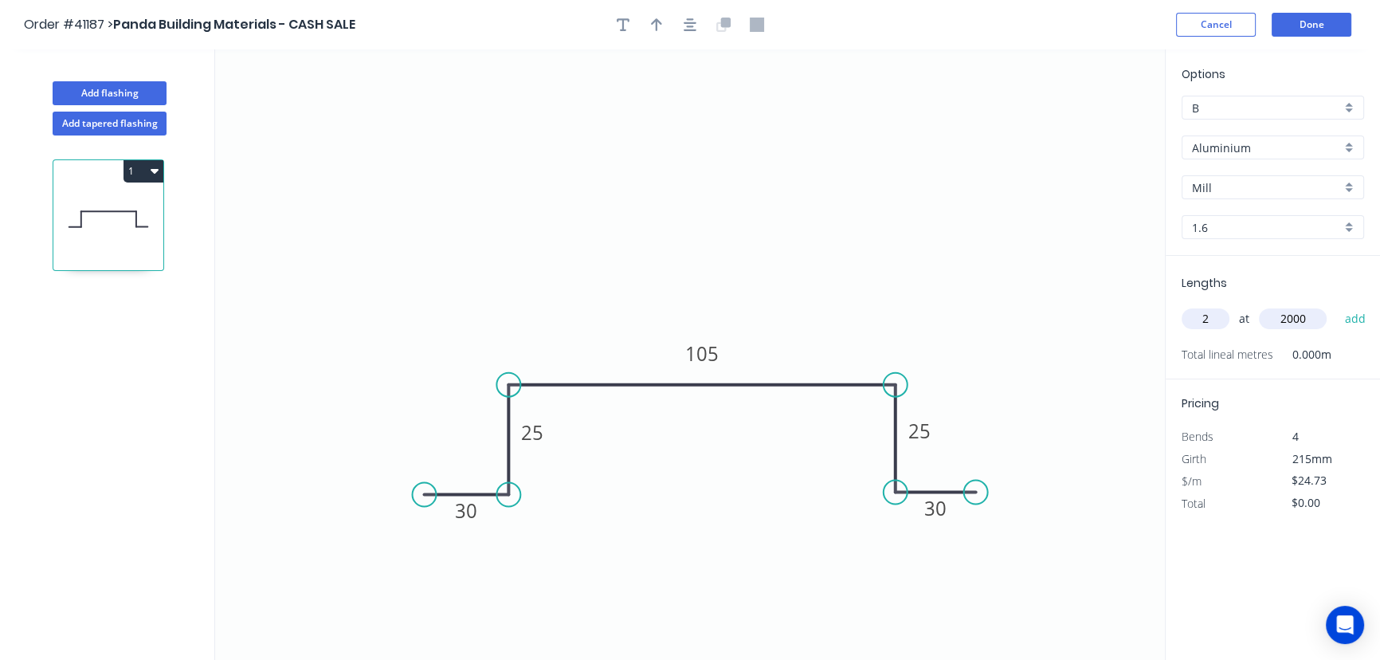
type input "2000"
click at [1336, 305] on button "add" at bounding box center [1354, 318] width 37 height 27
type input "$98.92"
click at [1311, 25] on button "Done" at bounding box center [1312, 25] width 80 height 24
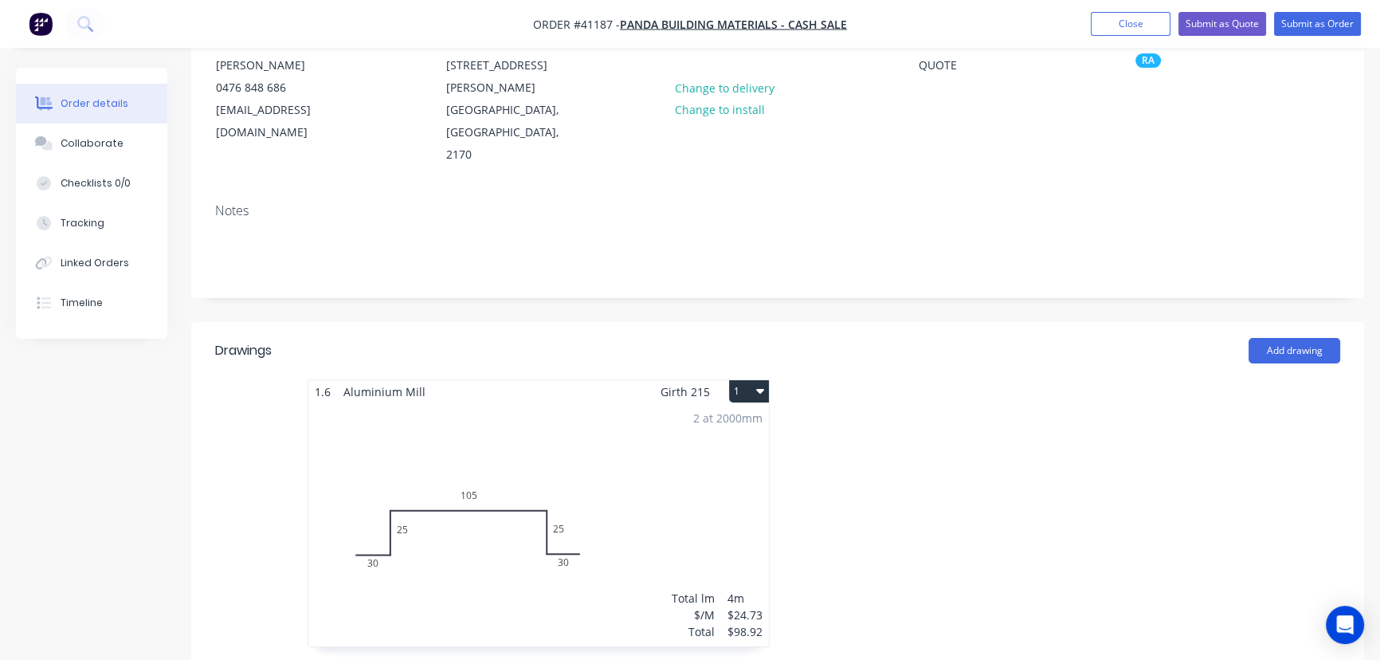
scroll to position [217, 0]
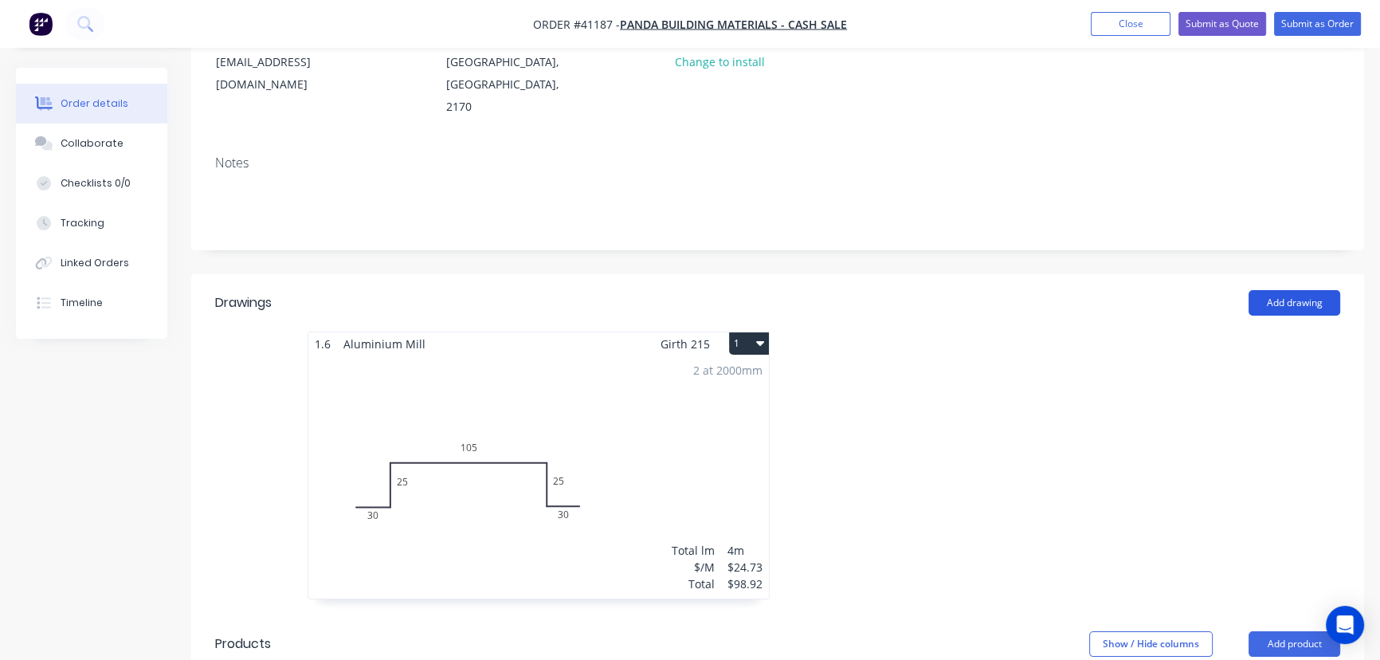
click at [1292, 290] on button "Add drawing" at bounding box center [1295, 302] width 92 height 25
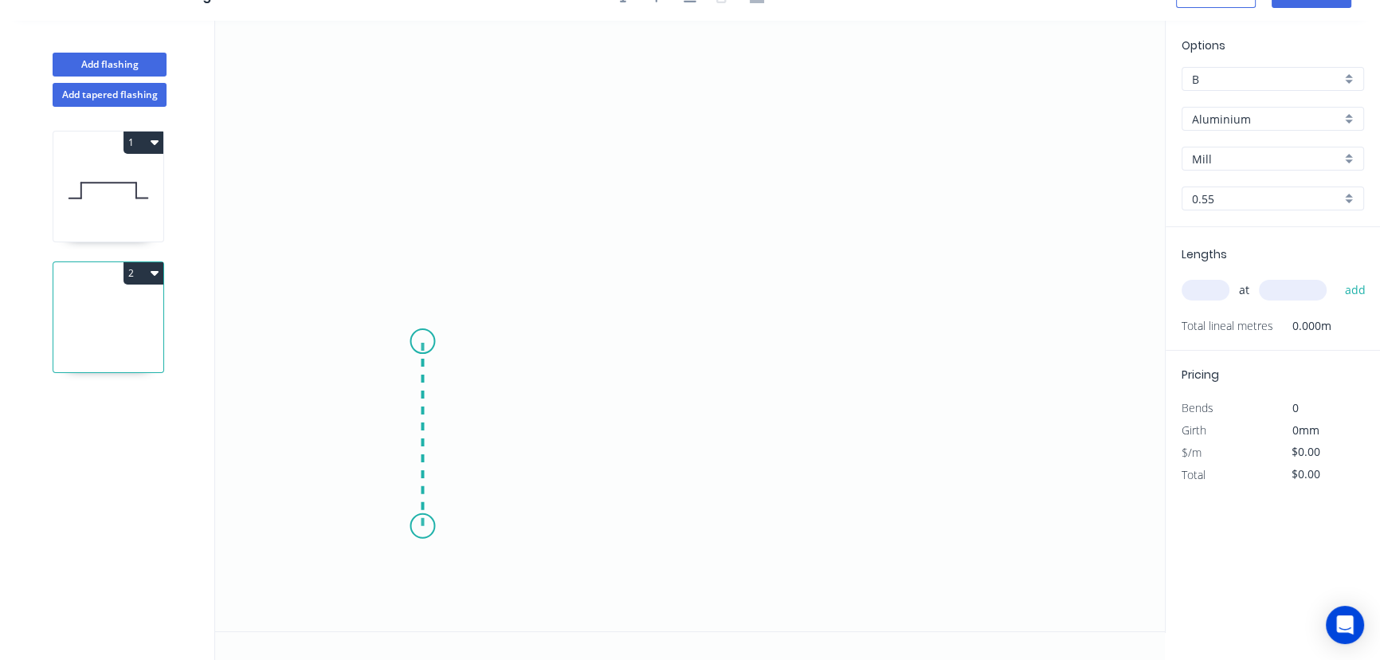
drag, startPoint x: 422, startPoint y: 526, endPoint x: 431, endPoint y: 340, distance: 185.9
click at [431, 340] on icon "0" at bounding box center [690, 326] width 950 height 610
drag, startPoint x: 431, startPoint y: 340, endPoint x: 520, endPoint y: 338, distance: 88.5
click at [520, 338] on icon "0 ?" at bounding box center [690, 326] width 950 height 610
drag, startPoint x: 518, startPoint y: 300, endPoint x: 518, endPoint y: 246, distance: 54.2
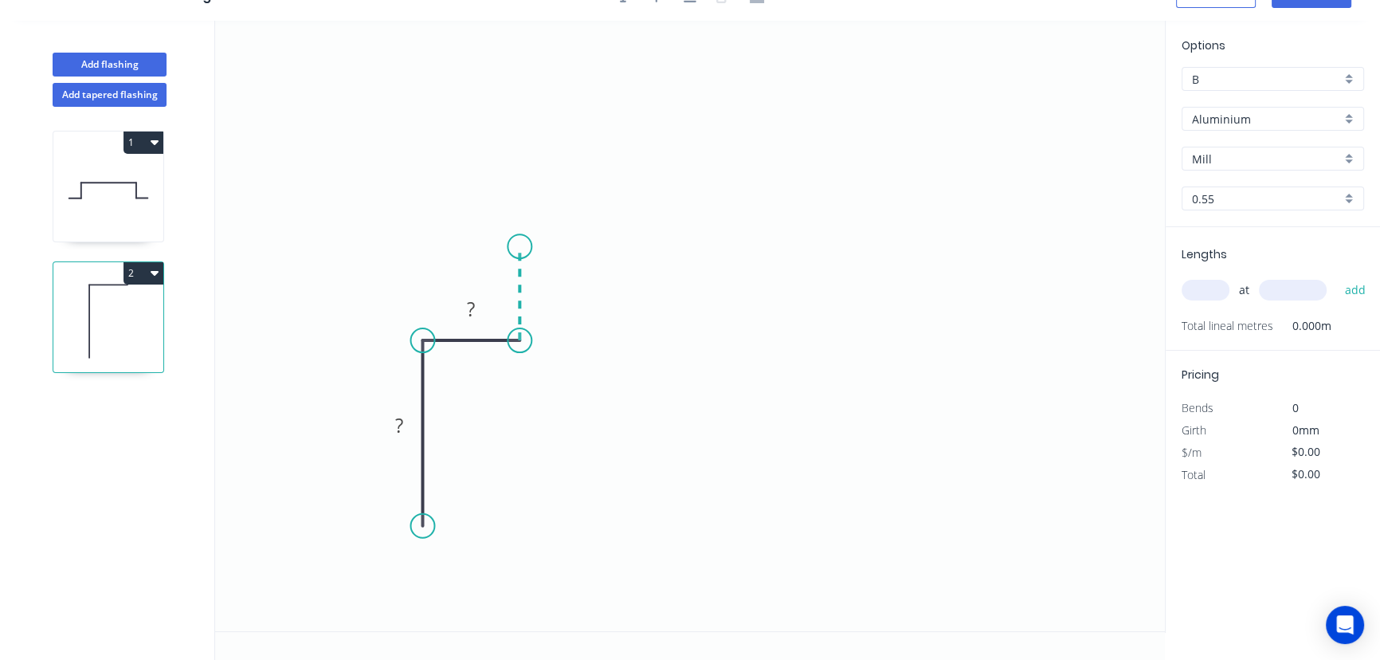
click at [518, 246] on icon "0 ? ?" at bounding box center [690, 326] width 950 height 610
drag, startPoint x: 518, startPoint y: 246, endPoint x: 716, endPoint y: 240, distance: 198.5
click at [716, 240] on icon "0 ? ? ?" at bounding box center [690, 326] width 950 height 610
click at [716, 240] on circle at bounding box center [716, 246] width 24 height 24
click at [716, 239] on circle at bounding box center [716, 246] width 24 height 24
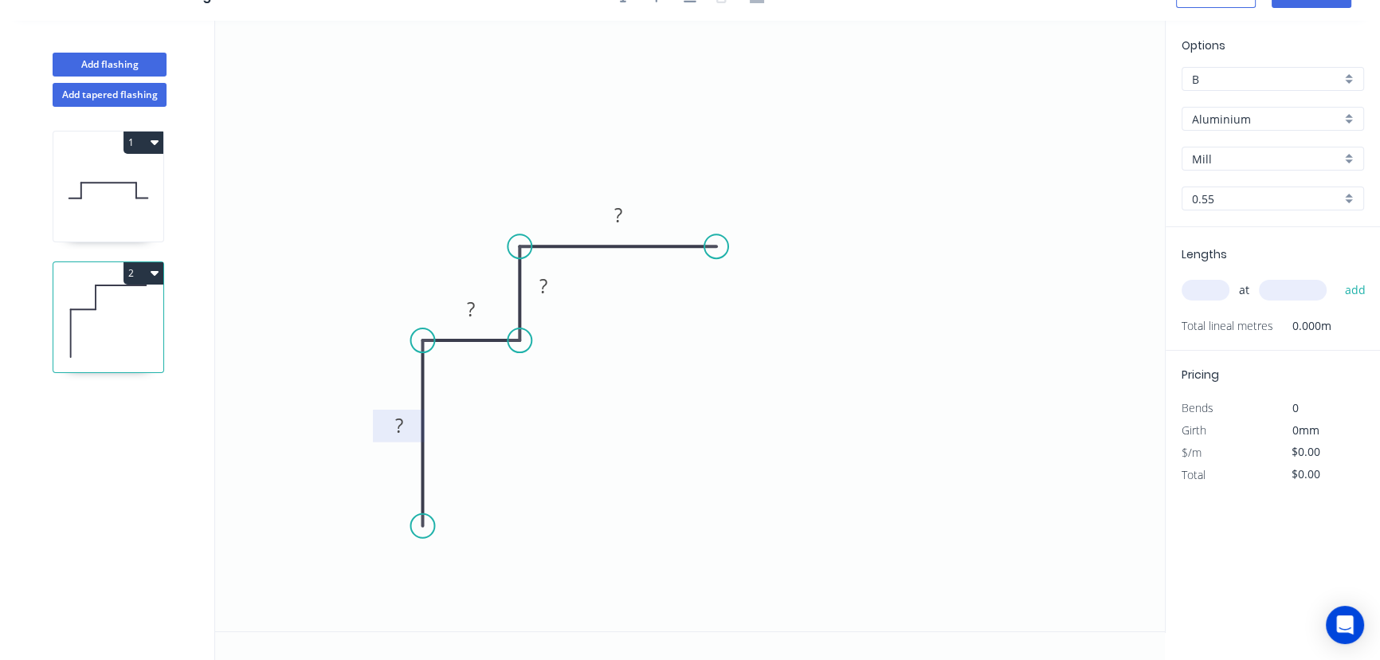
click at [399, 425] on tspan "?" at bounding box center [398, 425] width 8 height 26
click at [1350, 191] on div "0.55" at bounding box center [1273, 198] width 182 height 24
type input "$7.33"
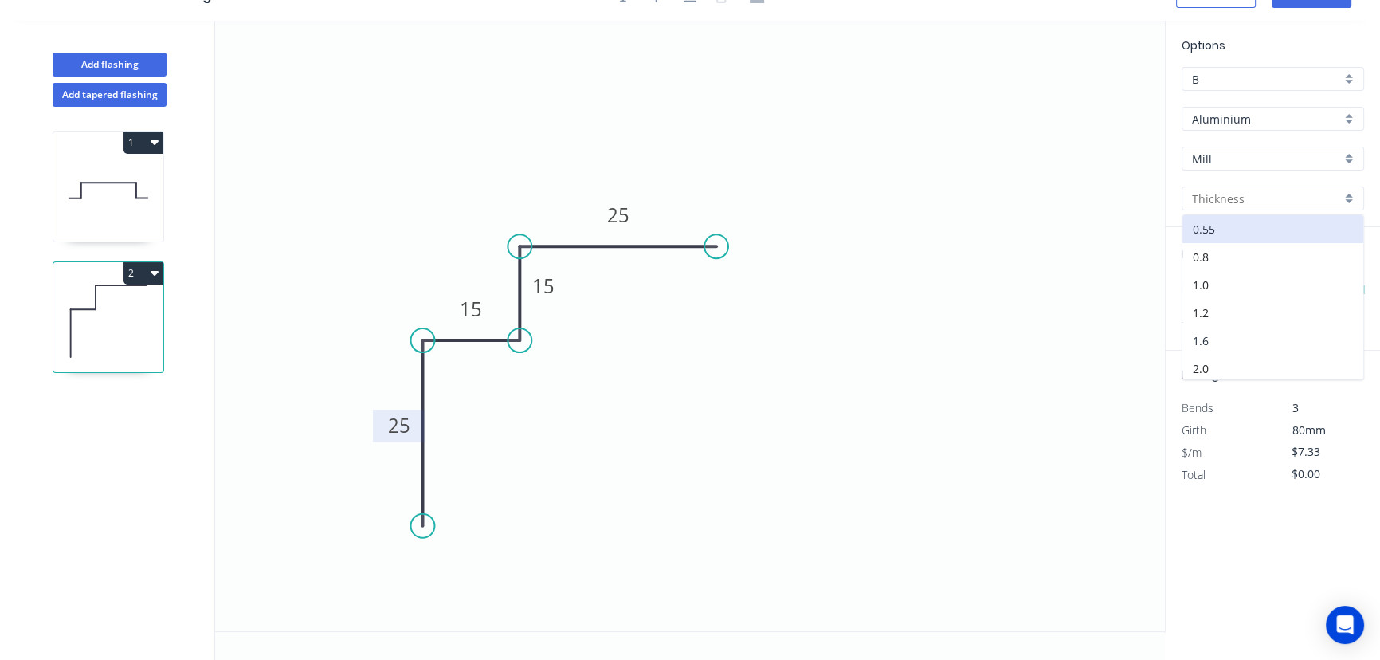
click at [1224, 335] on div "1.6" at bounding box center [1272, 341] width 181 height 28
type input "1.6"
type input "$9.66"
click at [1214, 289] on input "text" at bounding box center [1206, 290] width 48 height 21
type input "2"
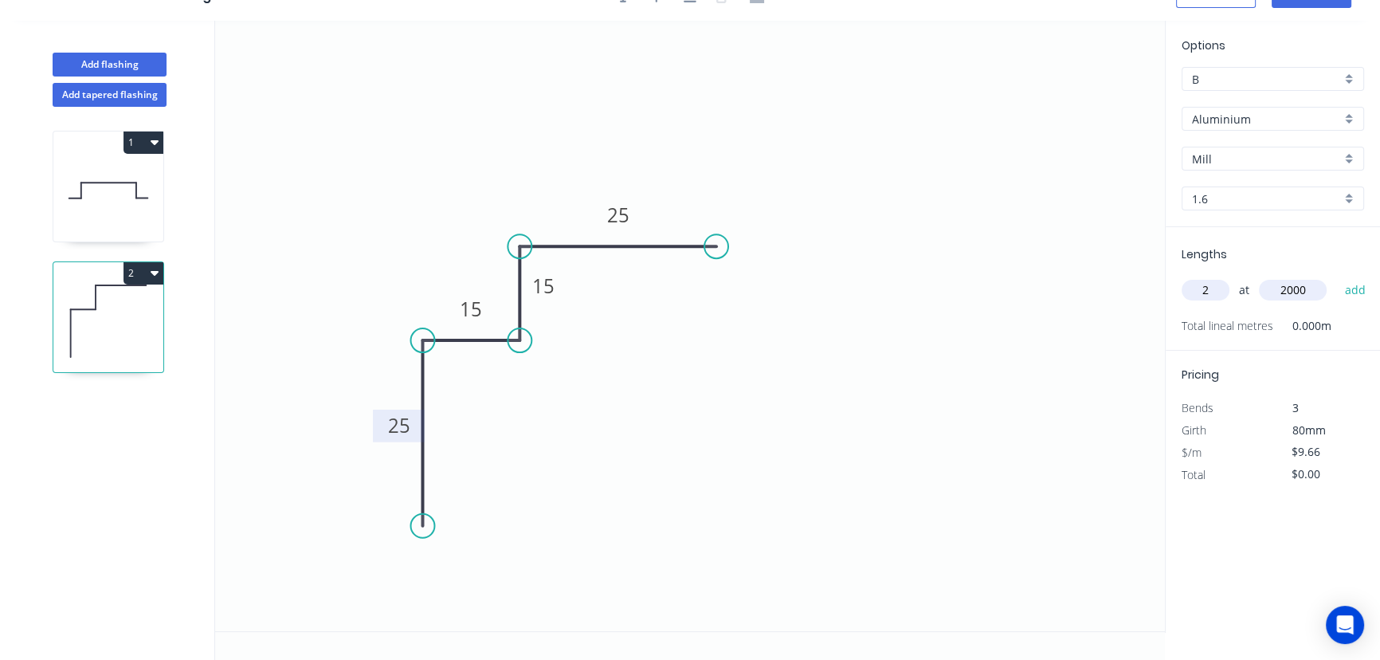
type input "2000"
click at [1336, 276] on button "add" at bounding box center [1354, 289] width 37 height 27
type input "$38.64"
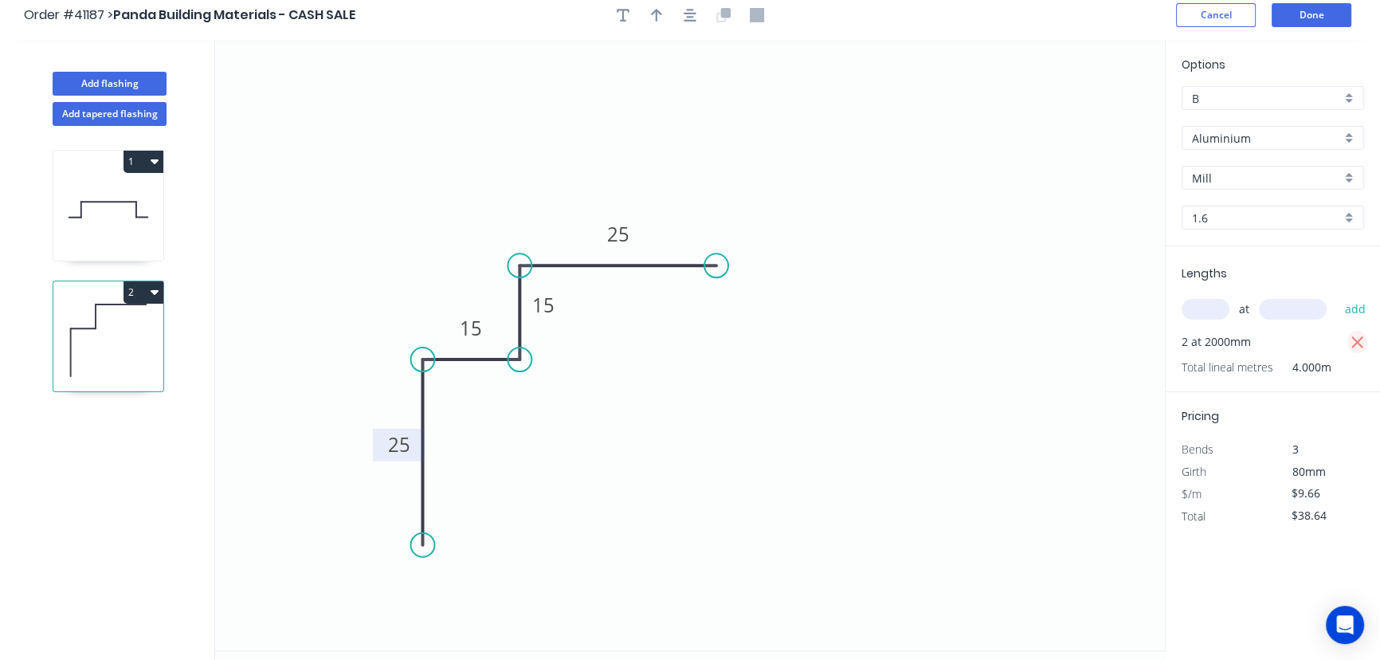
scroll to position [0, 0]
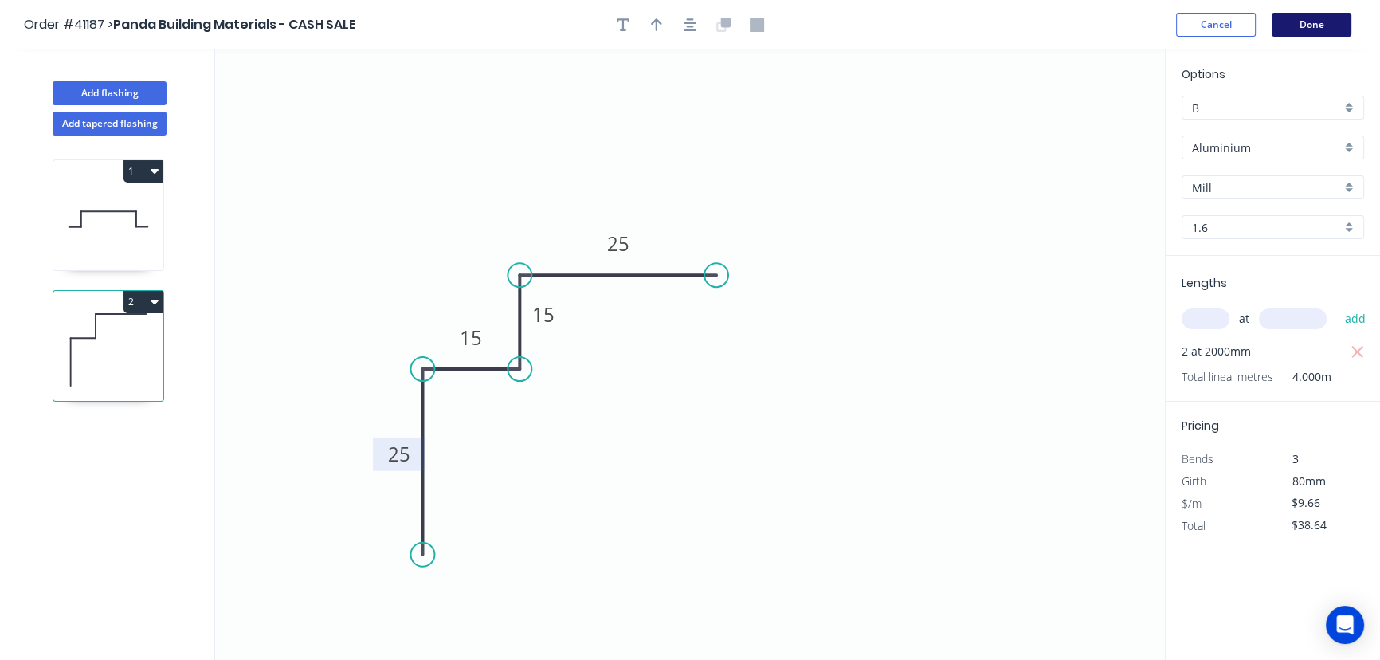
click at [1304, 23] on button "Done" at bounding box center [1312, 25] width 80 height 24
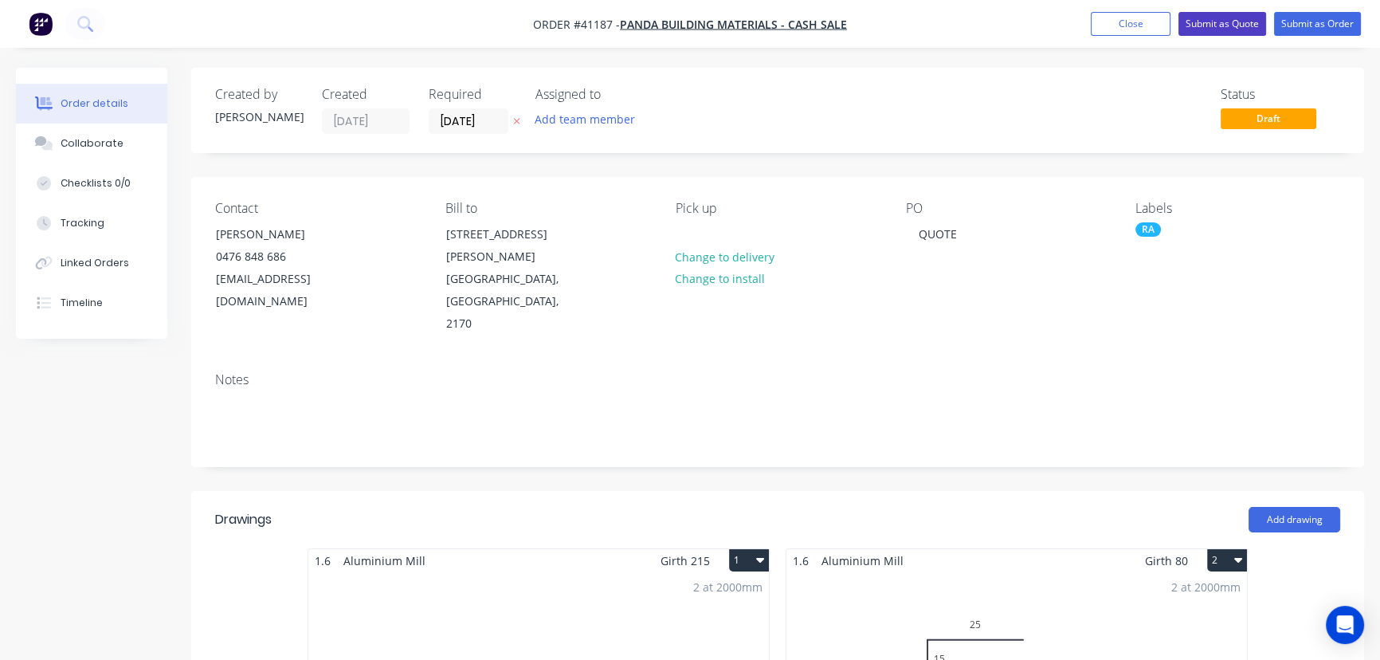
click at [1215, 25] on button "Submit as Quote" at bounding box center [1222, 24] width 88 height 24
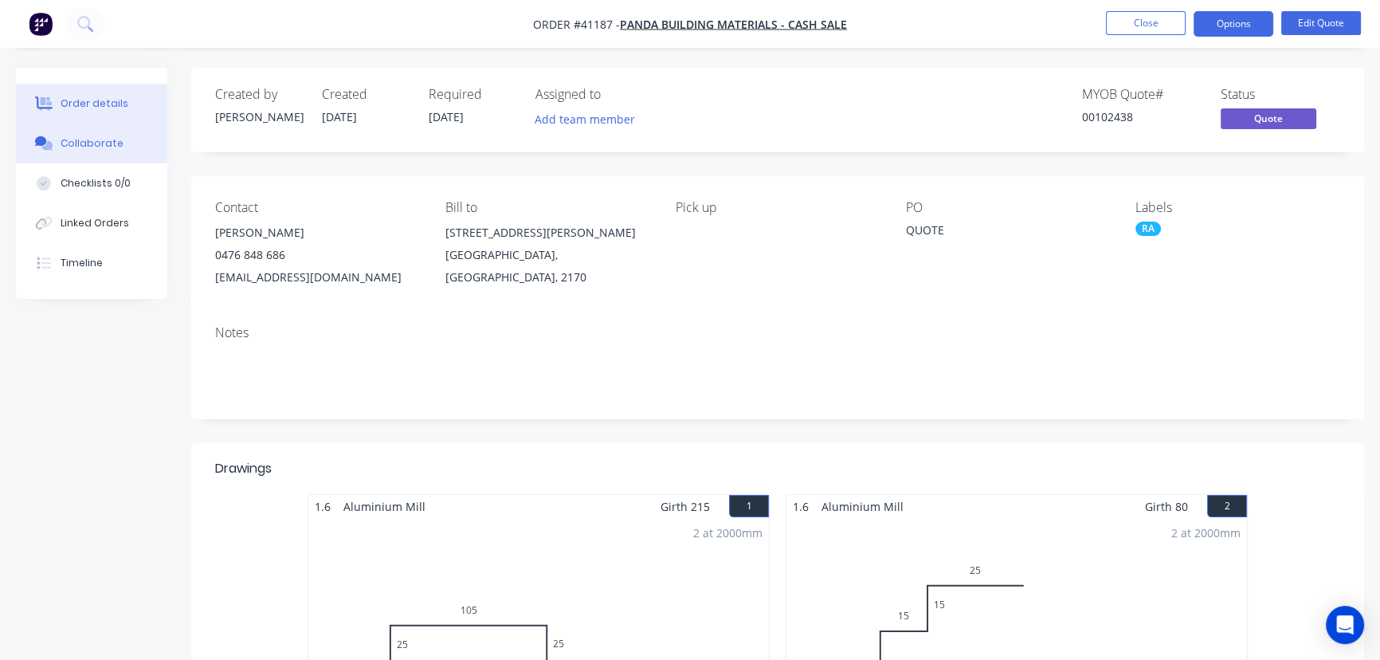
click at [113, 139] on div "Collaborate" at bounding box center [92, 143] width 63 height 14
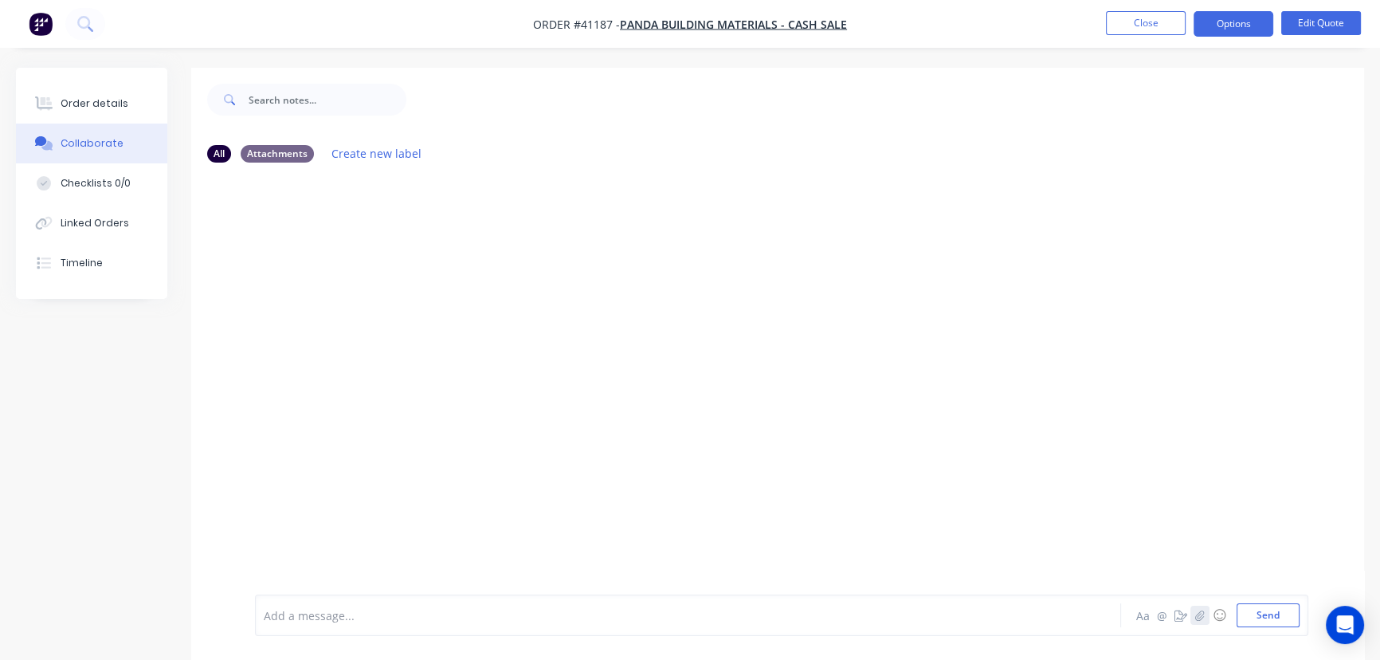
click at [1204, 614] on icon "button" at bounding box center [1199, 615] width 9 height 10
drag, startPoint x: 1268, startPoint y: 617, endPoint x: 506, endPoint y: 339, distance: 810.9
click at [1268, 618] on button "Send" at bounding box center [1268, 615] width 63 height 24
click at [306, 239] on p "41187.docx" at bounding box center [317, 241] width 60 height 16
click at [347, 241] on div "41187.docx" at bounding box center [307, 241] width 104 height 32
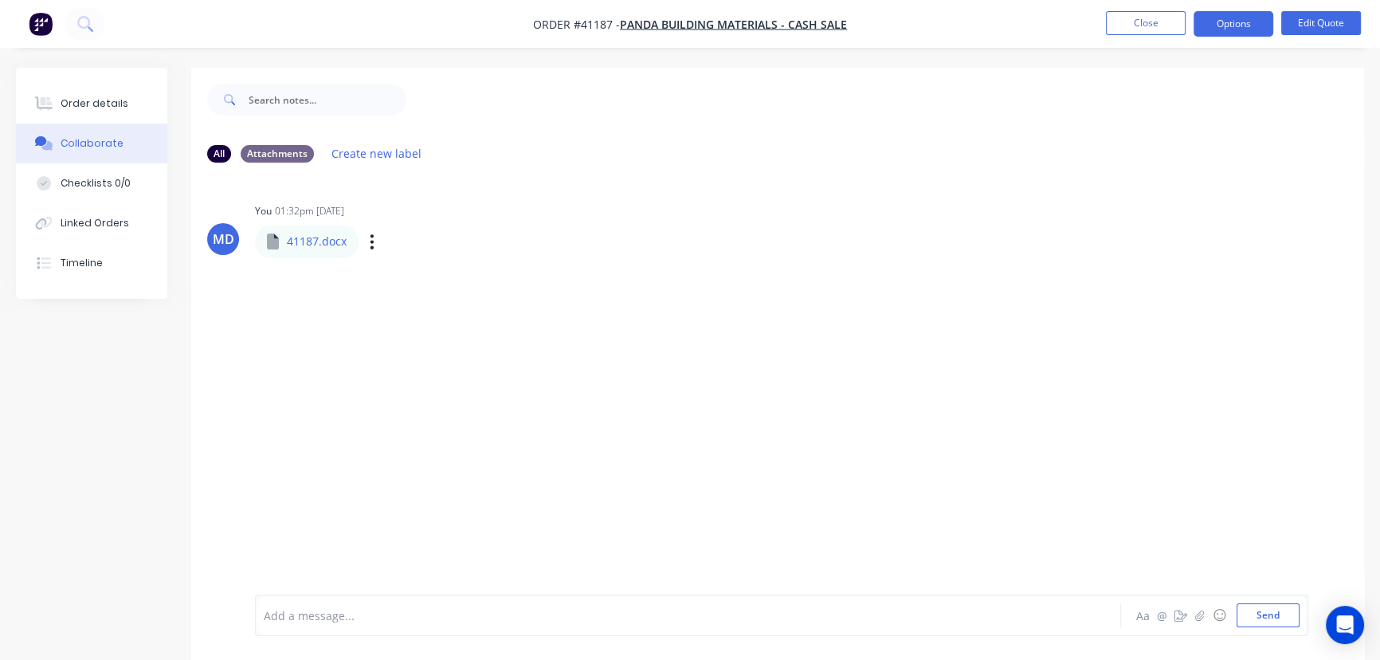
drag, startPoint x: 382, startPoint y: 242, endPoint x: 371, endPoint y: 243, distance: 10.4
click at [381, 242] on div "Labels Download Delete" at bounding box center [454, 241] width 179 height 23
click at [371, 241] on icon "button" at bounding box center [372, 241] width 3 height 14
drag, startPoint x: 422, startPoint y: 316, endPoint x: 853, endPoint y: 614, distance: 524.1
click at [0, 0] on button "Delete" at bounding box center [0, 0] width 0 height 0
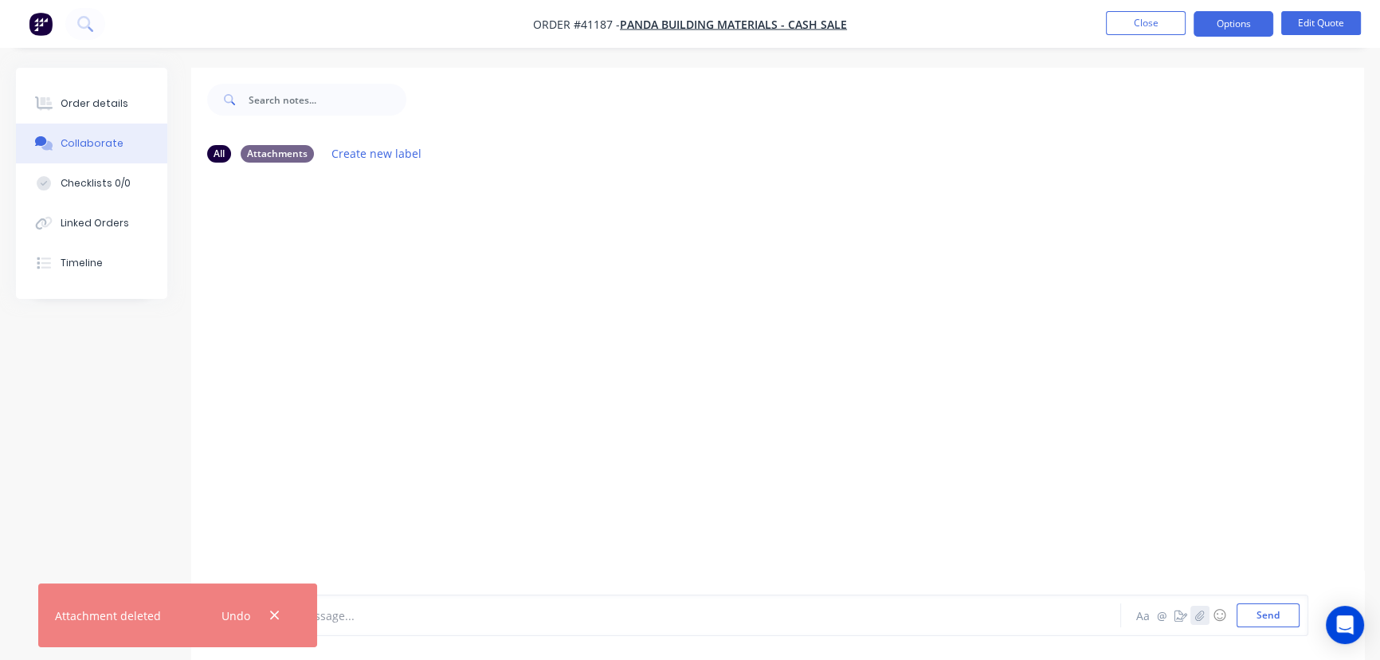
click at [1207, 624] on button "button" at bounding box center [1199, 615] width 19 height 19
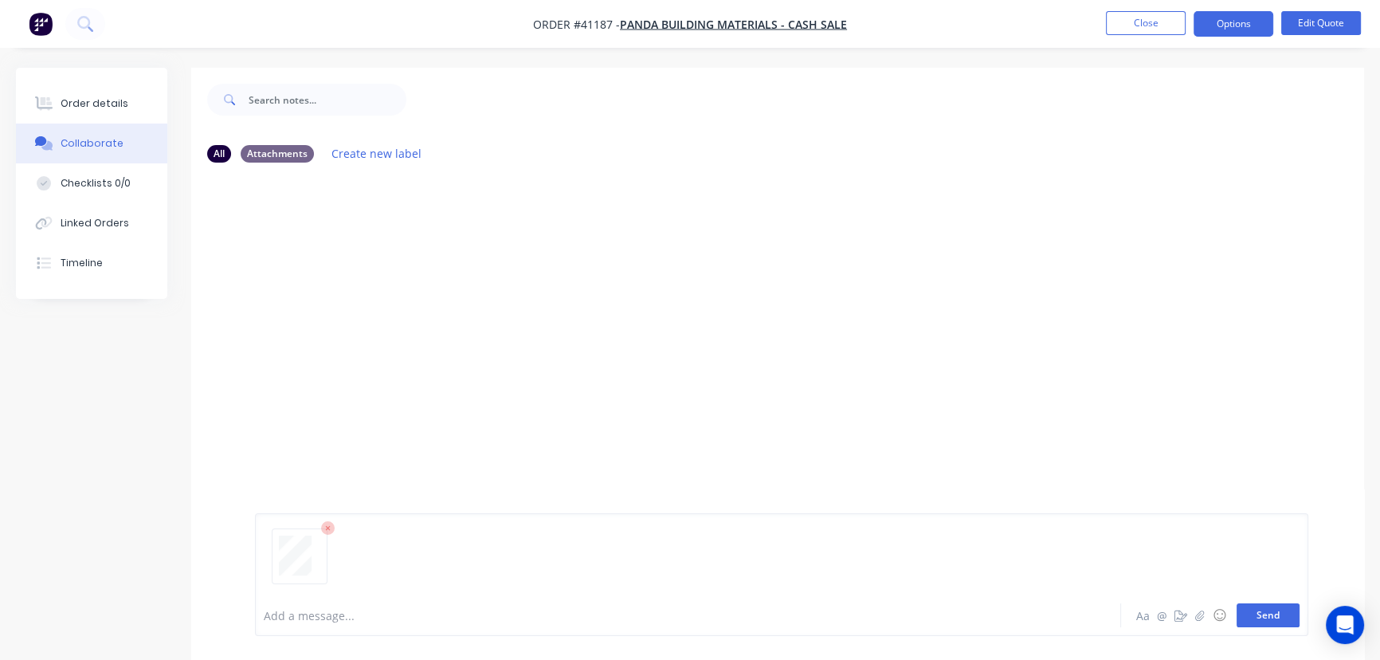
click at [1273, 622] on button "Send" at bounding box center [1268, 615] width 63 height 24
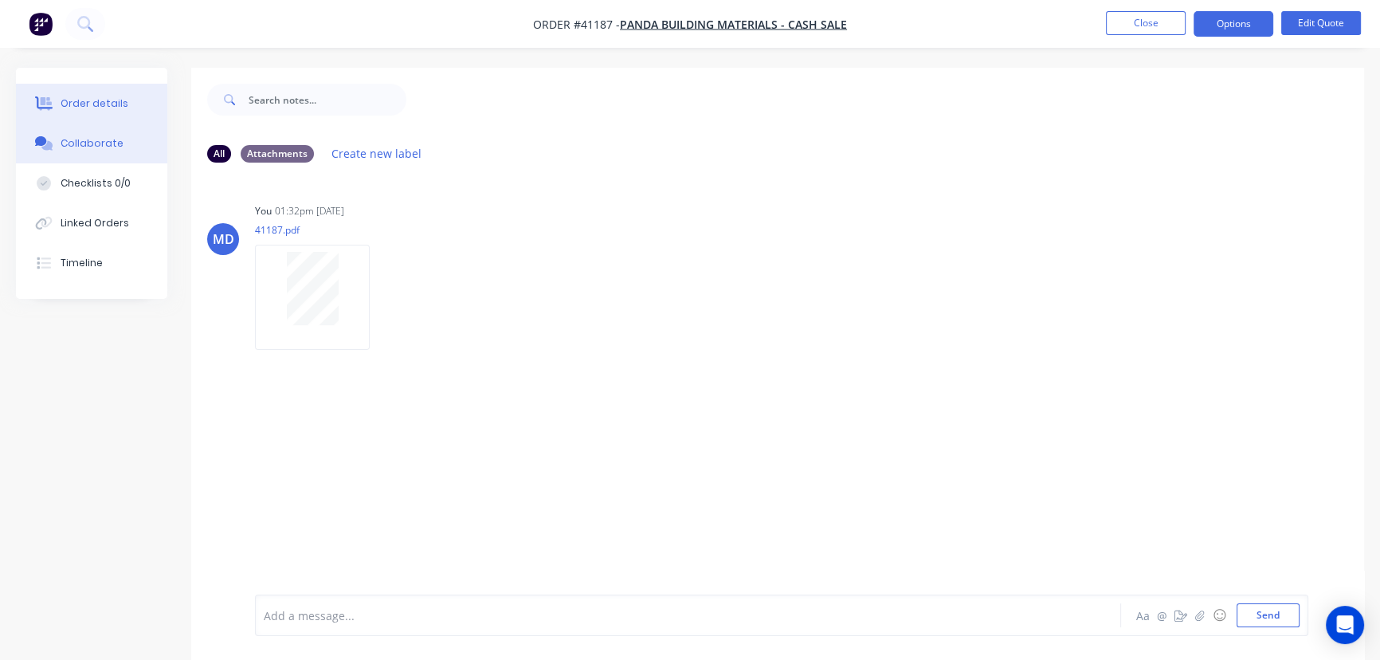
click at [85, 102] on div "Order details" at bounding box center [95, 103] width 68 height 14
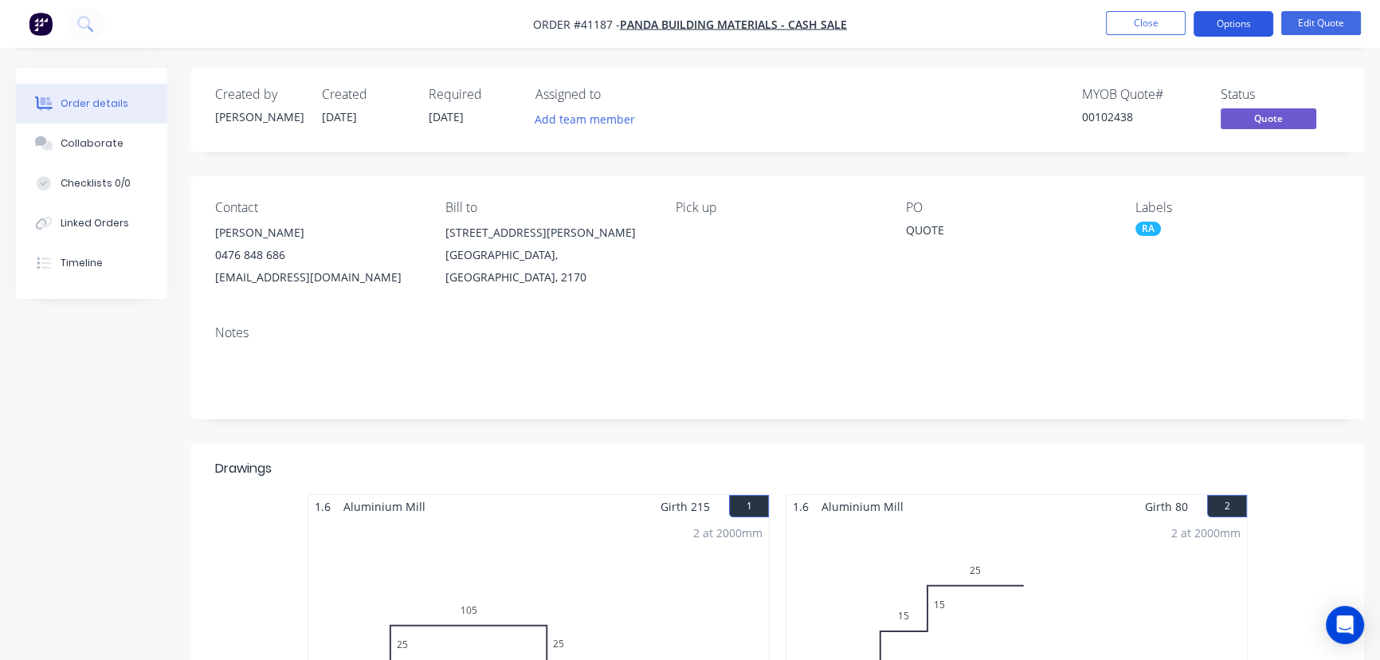
click at [1229, 25] on button "Options" at bounding box center [1234, 23] width 80 height 25
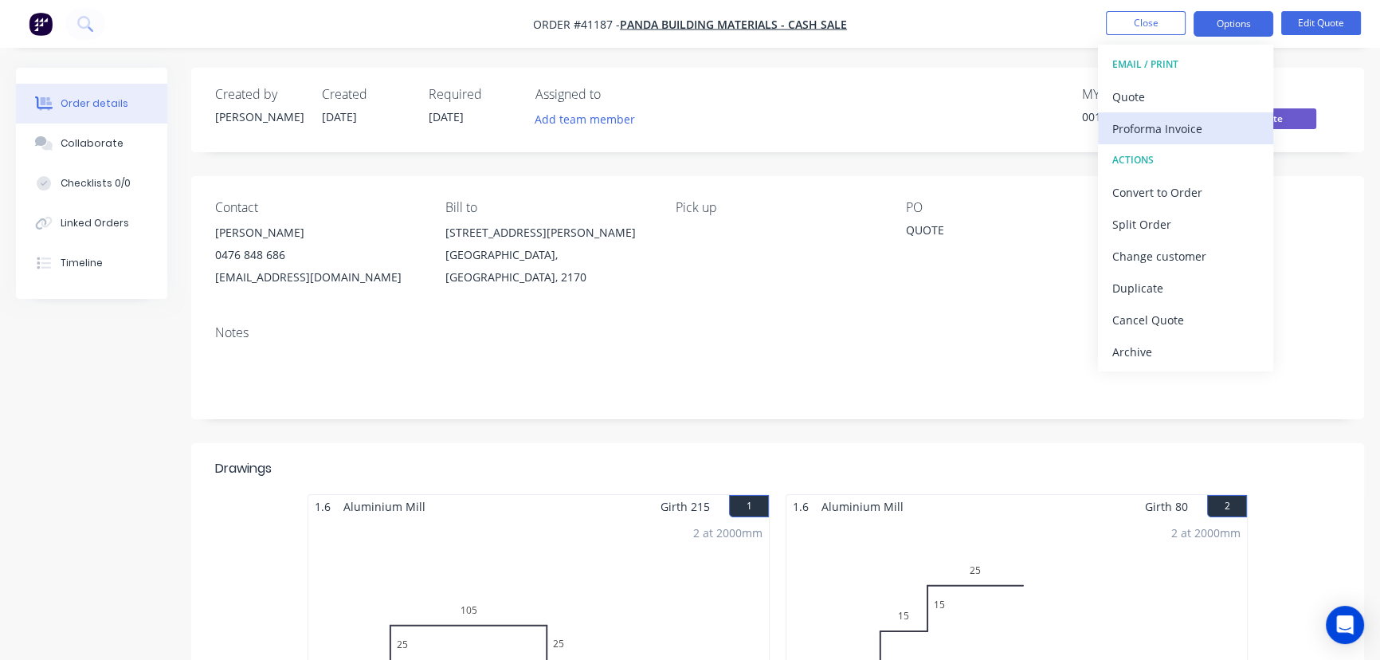
click at [1170, 127] on div "Proforma Invoice" at bounding box center [1185, 128] width 147 height 23
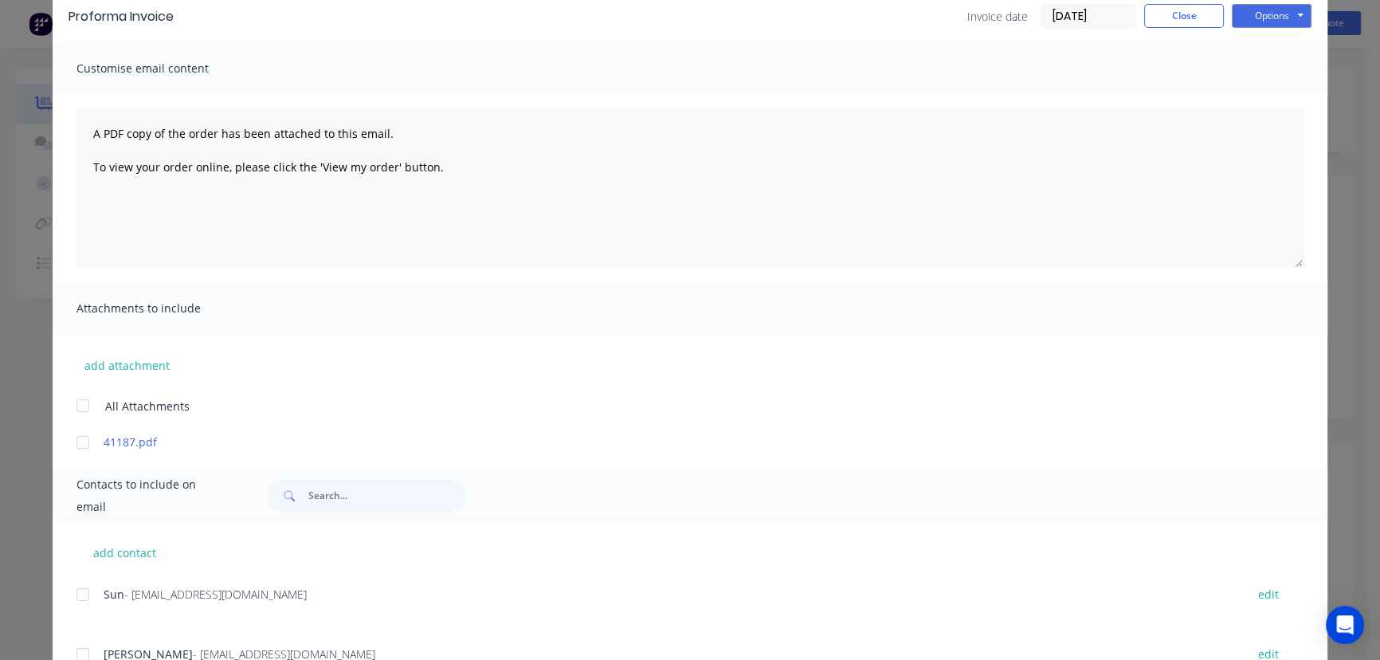
scroll to position [138, 0]
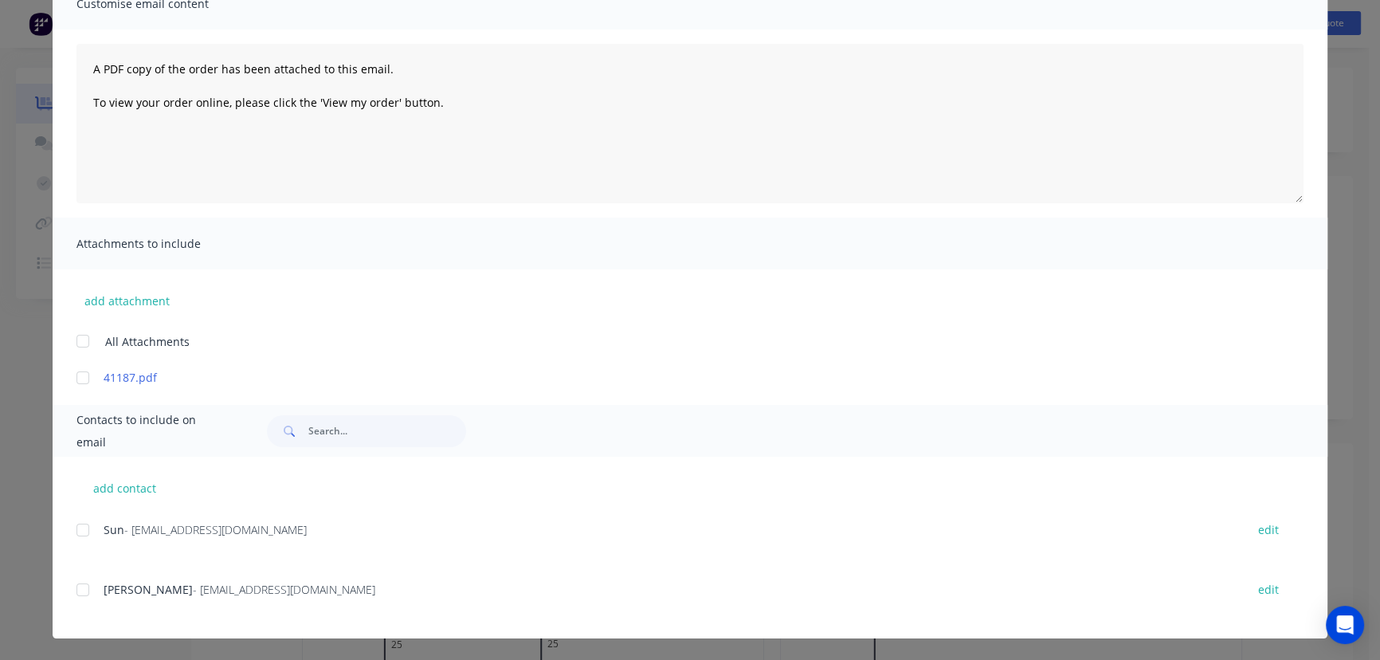
click at [73, 586] on div at bounding box center [83, 590] width 32 height 32
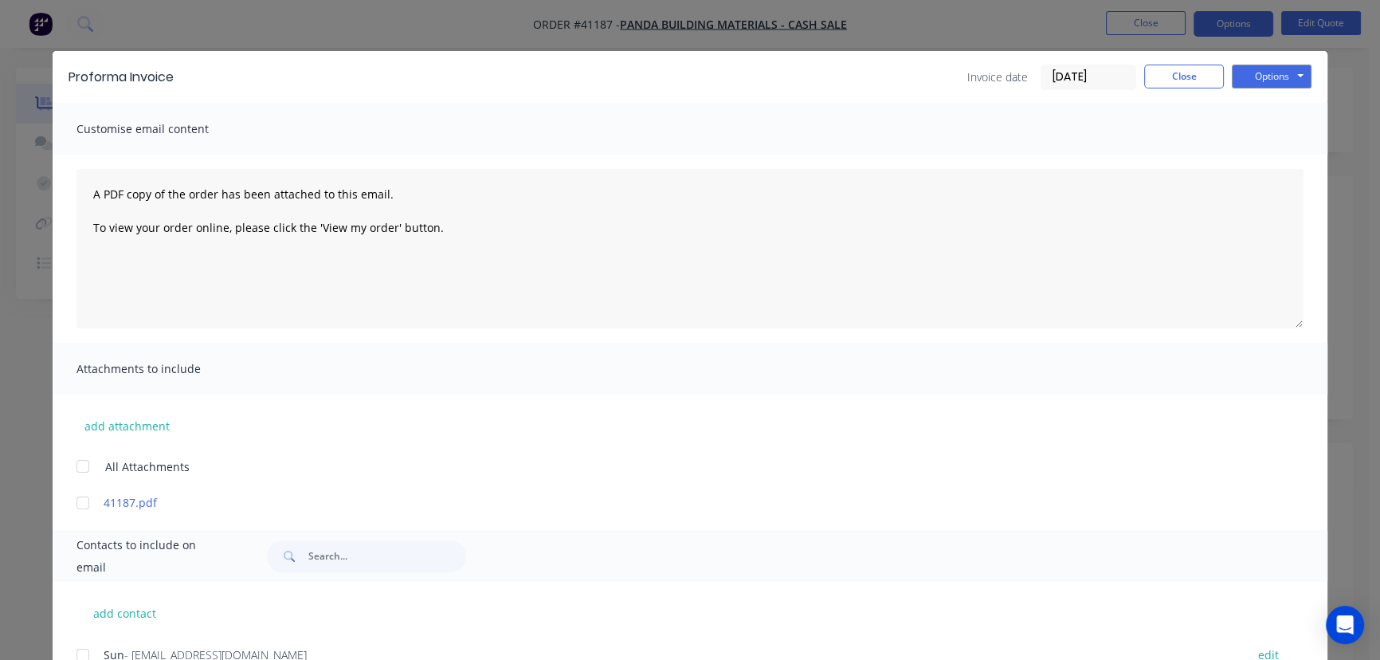
scroll to position [0, 0]
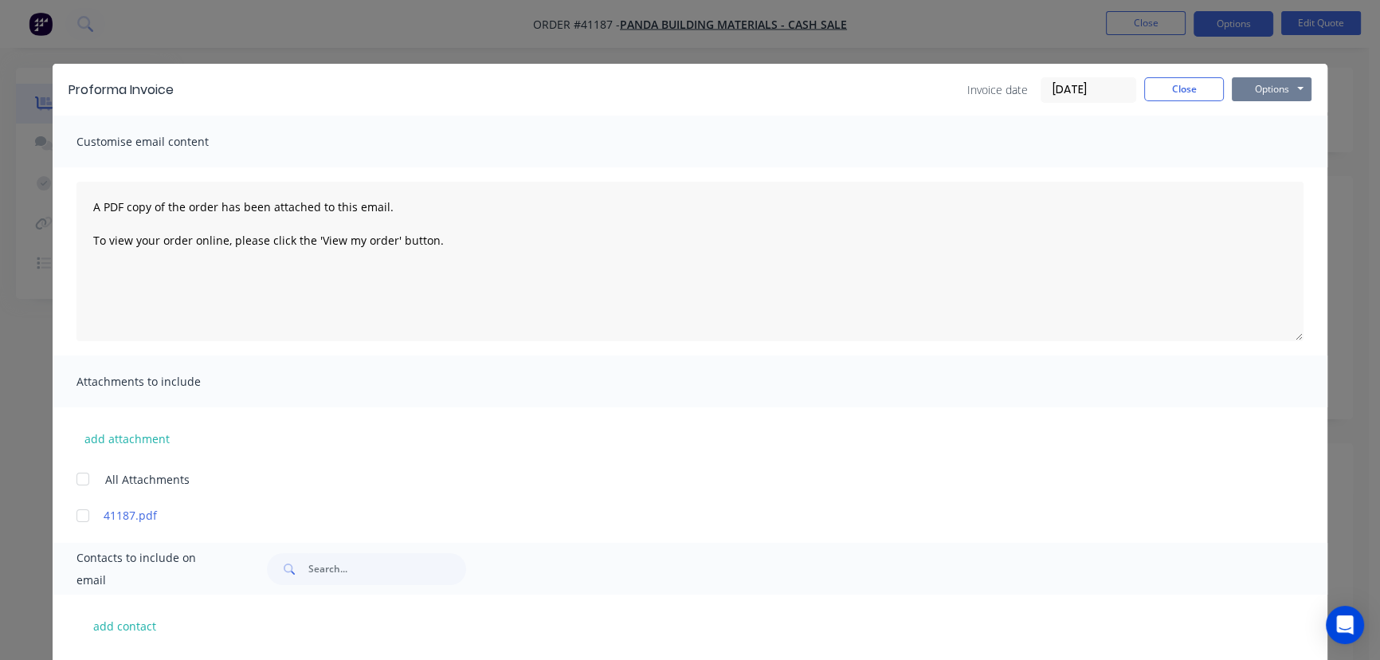
click at [1261, 90] on button "Options" at bounding box center [1272, 89] width 80 height 24
click at [1269, 174] on button "Email" at bounding box center [1283, 170] width 102 height 26
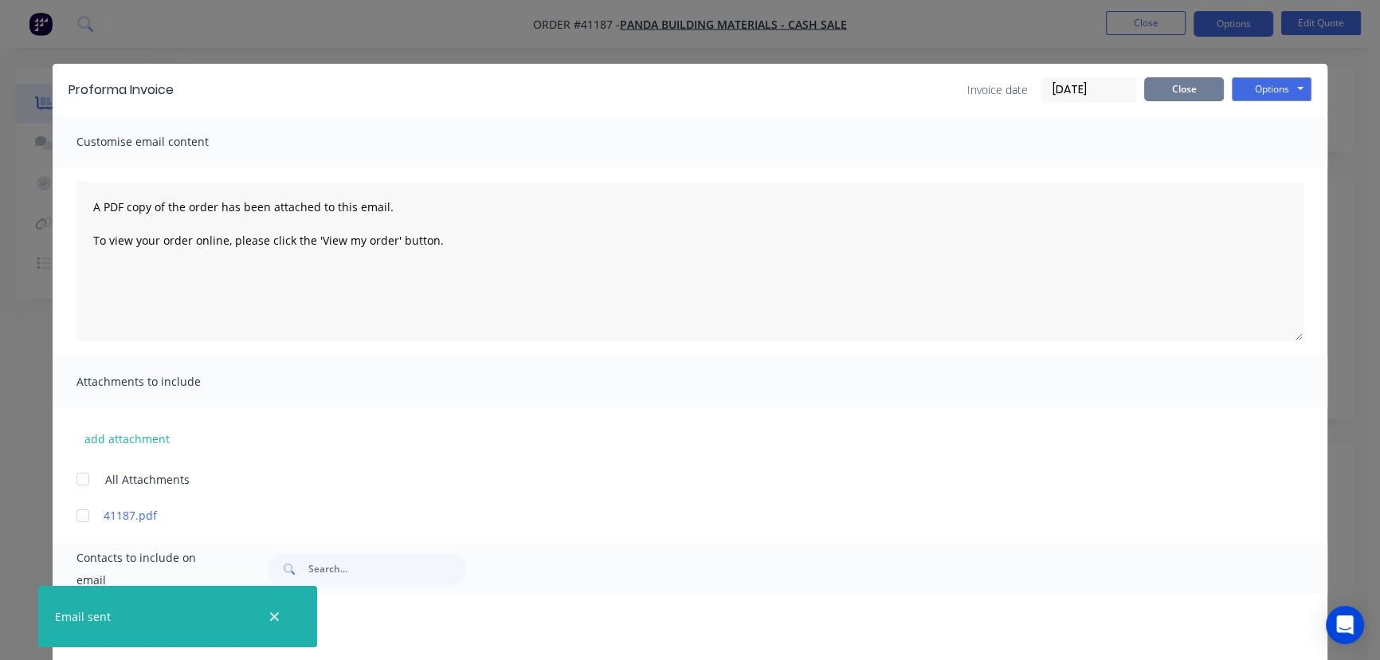
click at [1179, 85] on button "Close" at bounding box center [1184, 89] width 80 height 24
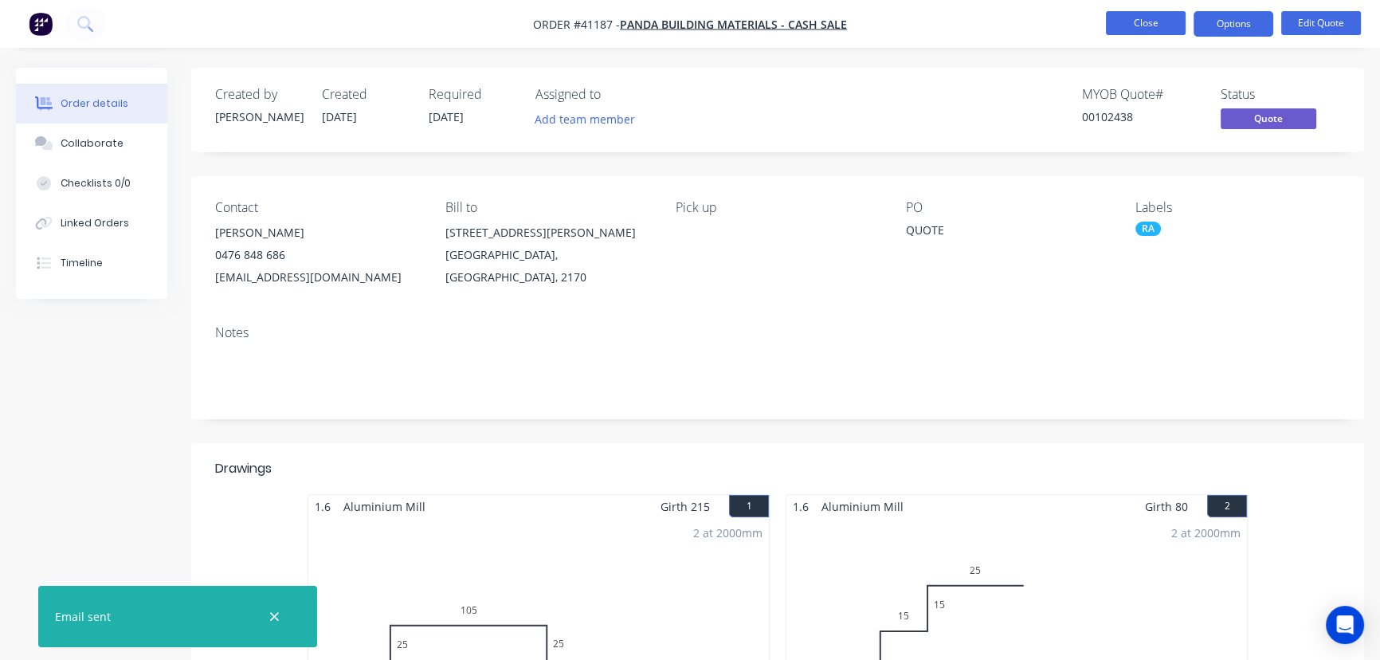
click at [1136, 27] on button "Close" at bounding box center [1146, 23] width 80 height 24
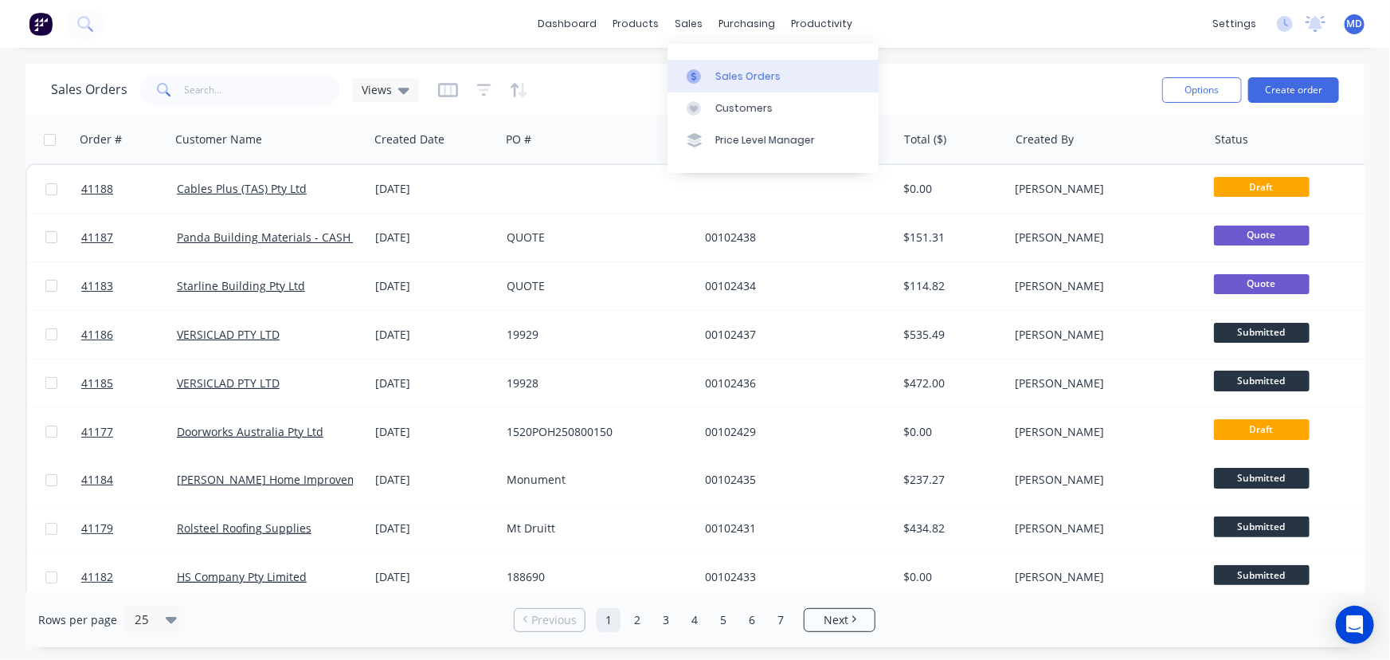
drag, startPoint x: 746, startPoint y: 72, endPoint x: 735, endPoint y: 78, distance: 12.2
click at [746, 72] on div "Sales Orders" at bounding box center [748, 76] width 65 height 14
drag, startPoint x: 272, startPoint y: 92, endPoint x: 260, endPoint y: 91, distance: 12.1
click at [271, 92] on input "text" at bounding box center [262, 90] width 155 height 32
type input "40606"
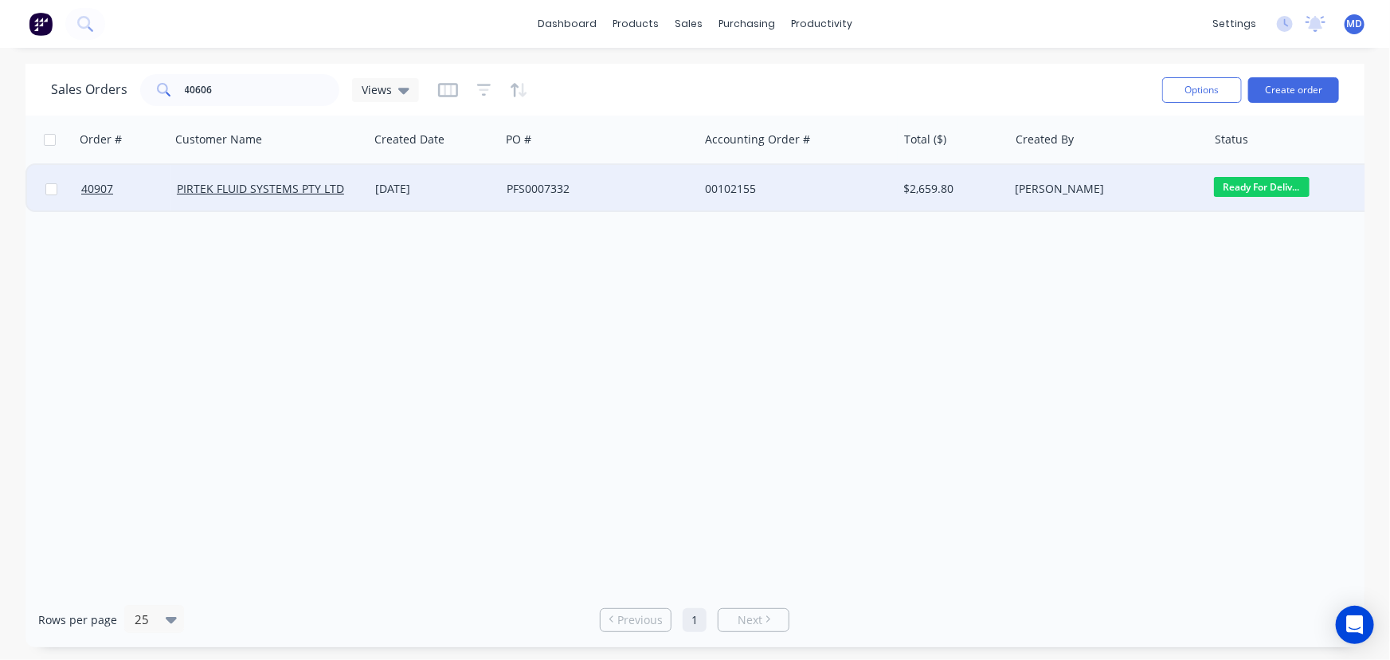
click at [649, 178] on div "PFS0007332" at bounding box center [599, 189] width 198 height 48
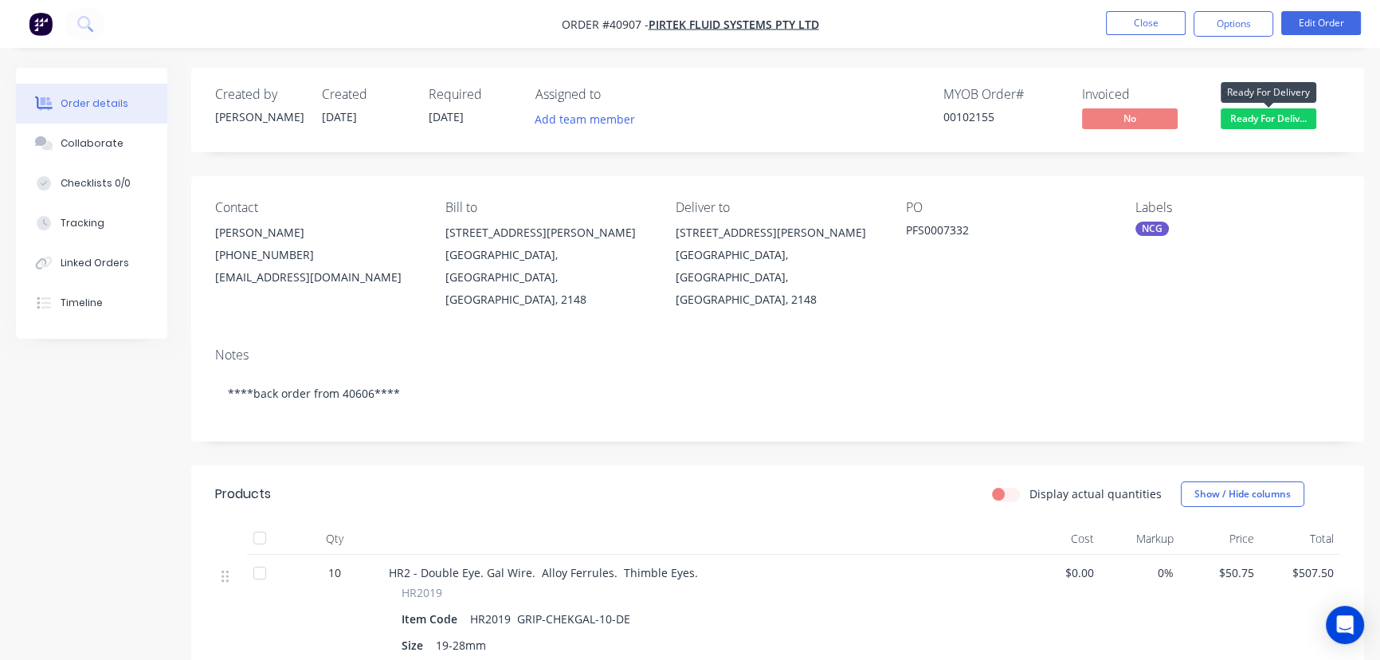
click at [1276, 108] on div "Ready For Delivery" at bounding box center [1269, 92] width 96 height 31
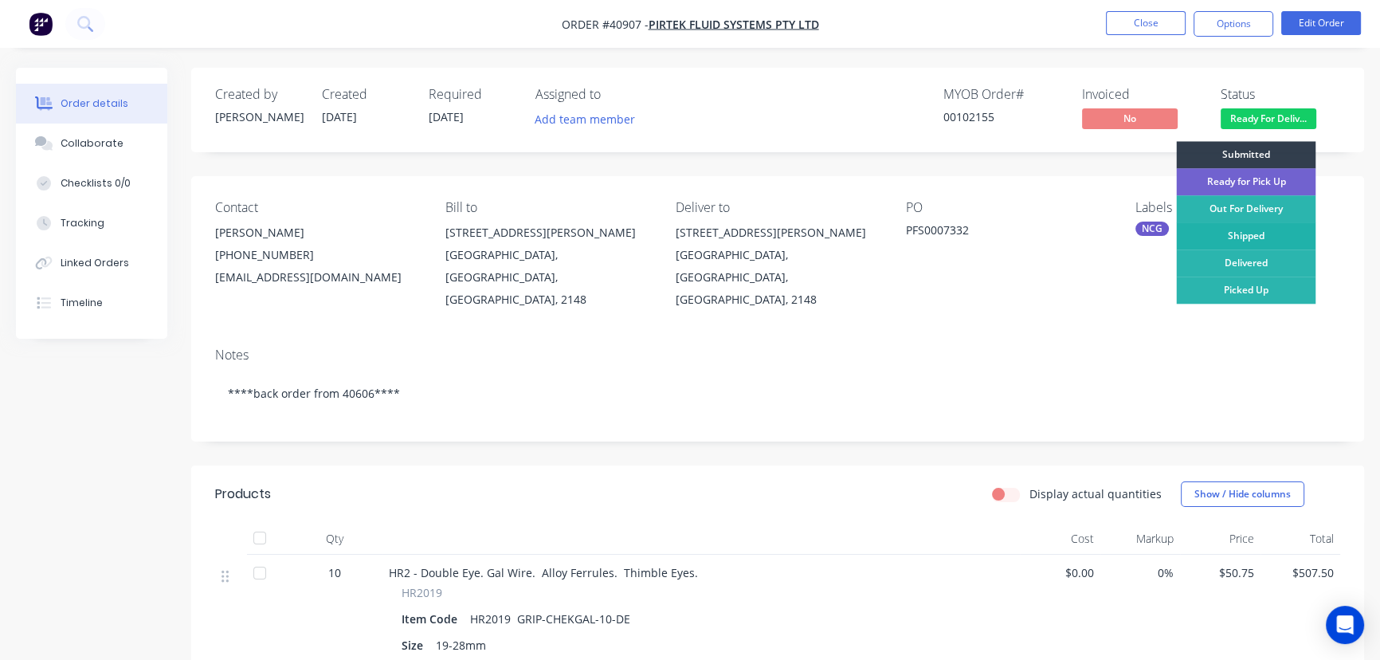
click at [1251, 228] on div "Shipped" at bounding box center [1245, 235] width 139 height 27
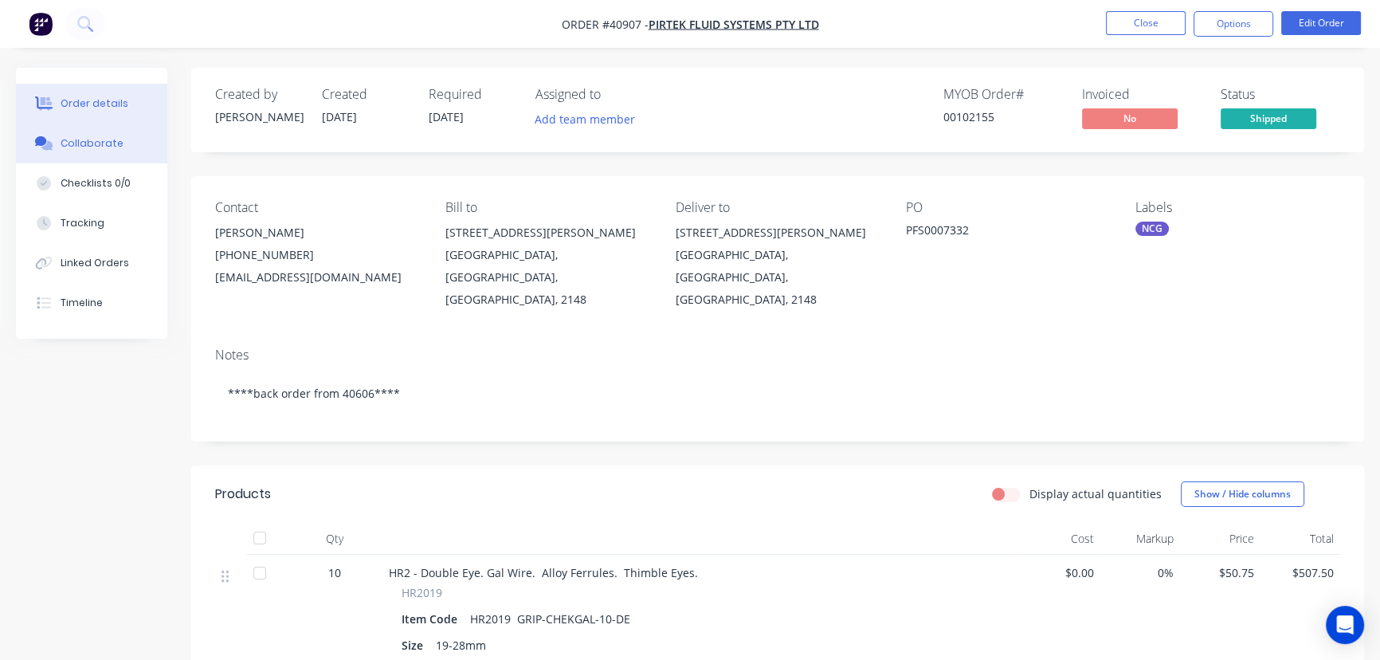
click at [92, 137] on div "Collaborate" at bounding box center [92, 143] width 63 height 14
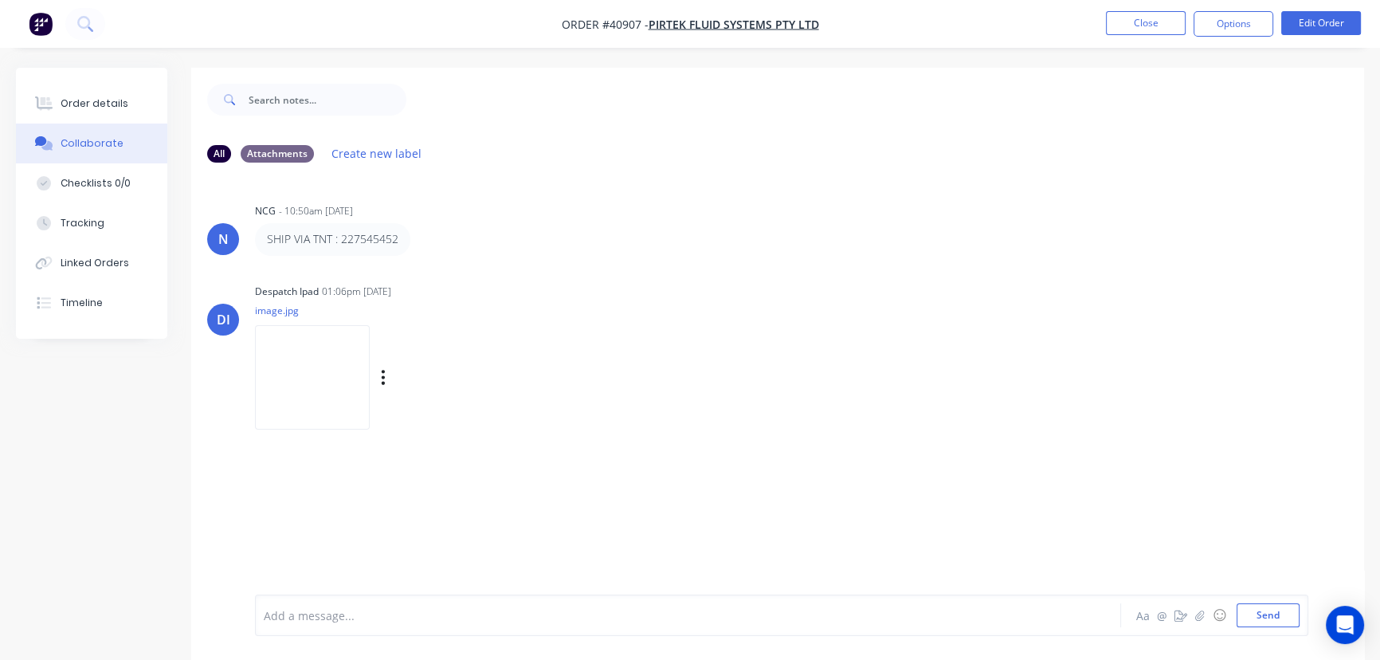
click at [314, 374] on img at bounding box center [312, 377] width 115 height 104
click at [1150, 22] on button "Close" at bounding box center [1146, 23] width 80 height 24
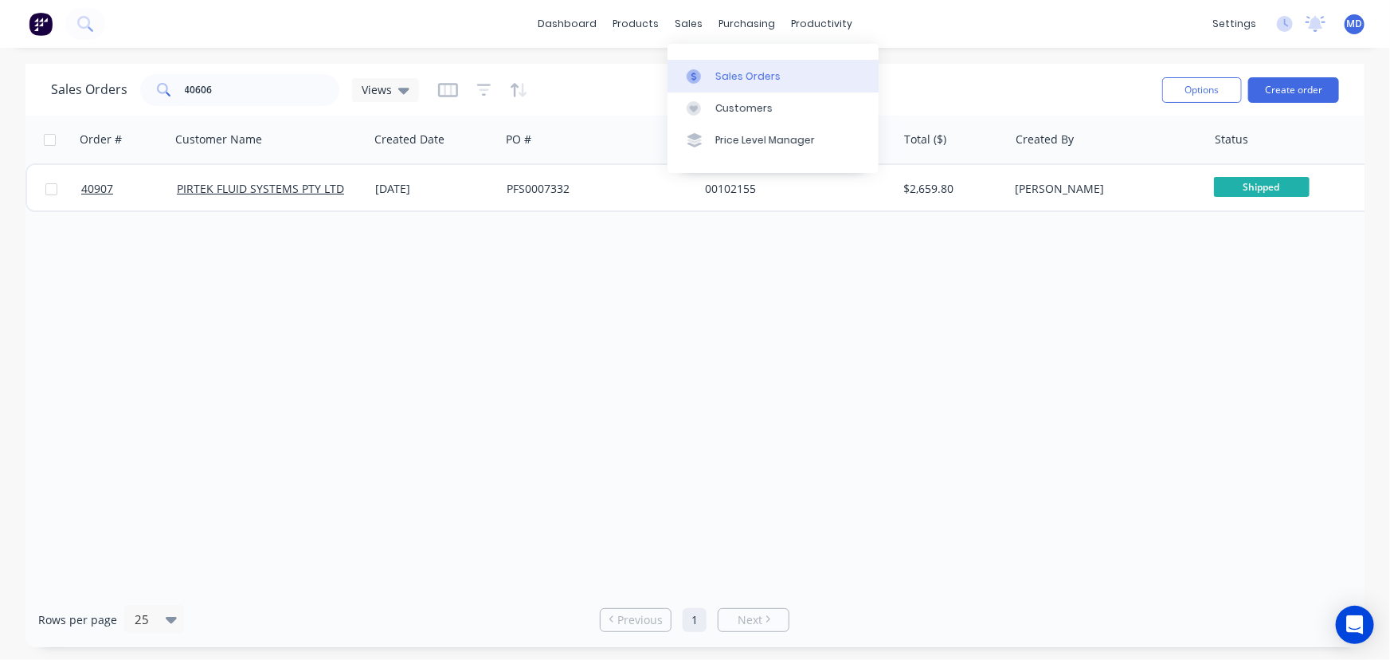
click at [740, 66] on link "Sales Orders" at bounding box center [773, 76] width 211 height 32
drag, startPoint x: 83, startPoint y: 89, endPoint x: 2, endPoint y: 82, distance: 81.6
click at [18, 87] on div "Sales Orders 40606 Views Options Create order Order # Customer Name Created Dat…" at bounding box center [695, 355] width 1390 height 583
type input "41153"
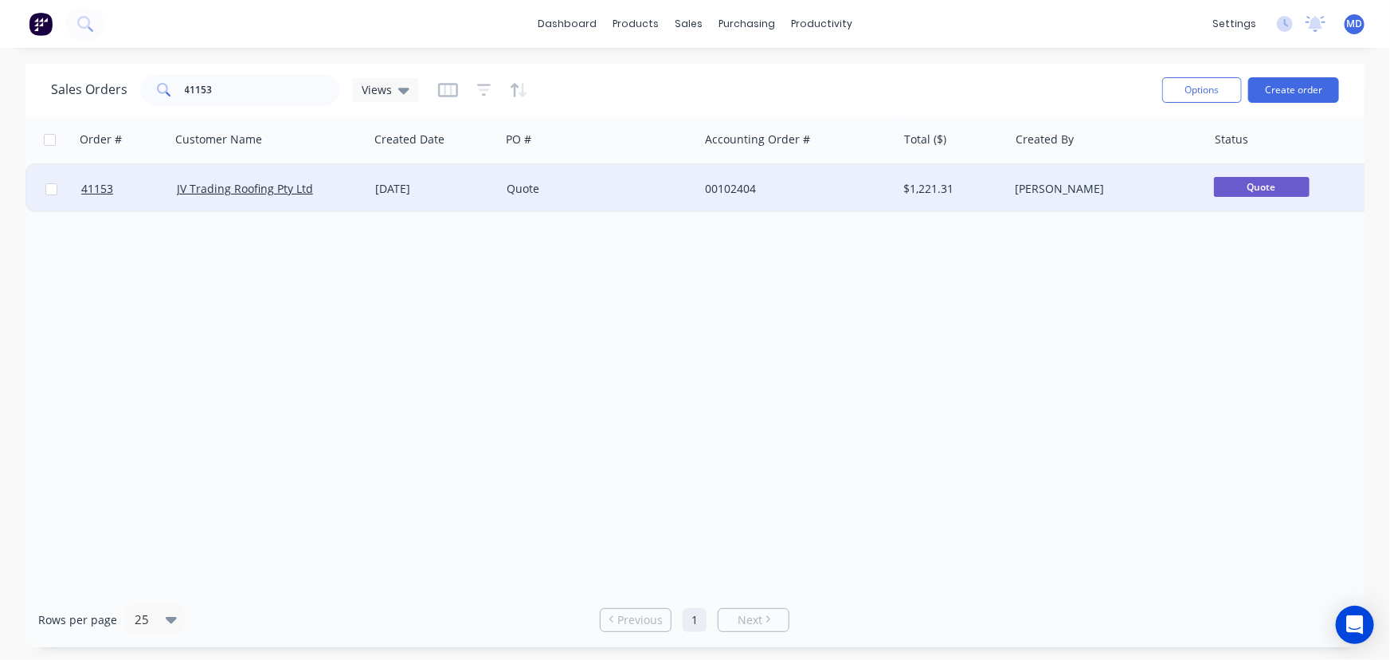
click at [631, 192] on div "Quote" at bounding box center [595, 189] width 177 height 16
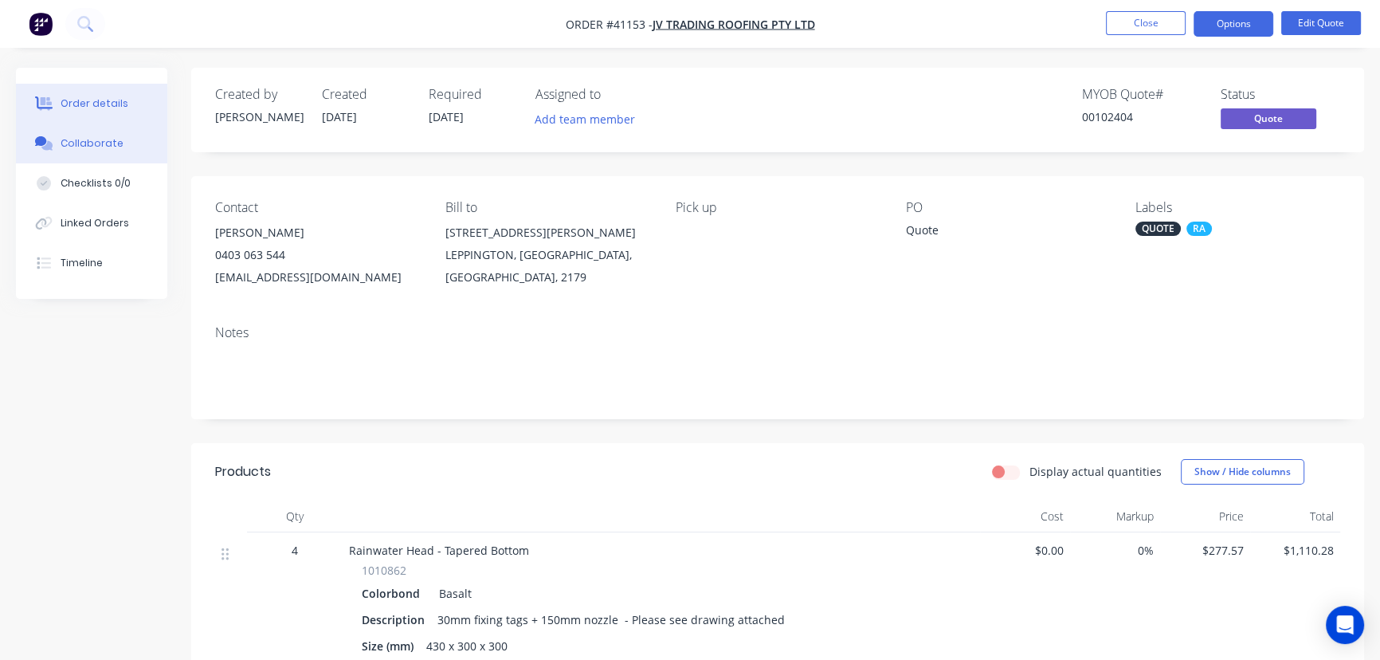
click at [102, 146] on div "Collaborate" at bounding box center [92, 143] width 63 height 14
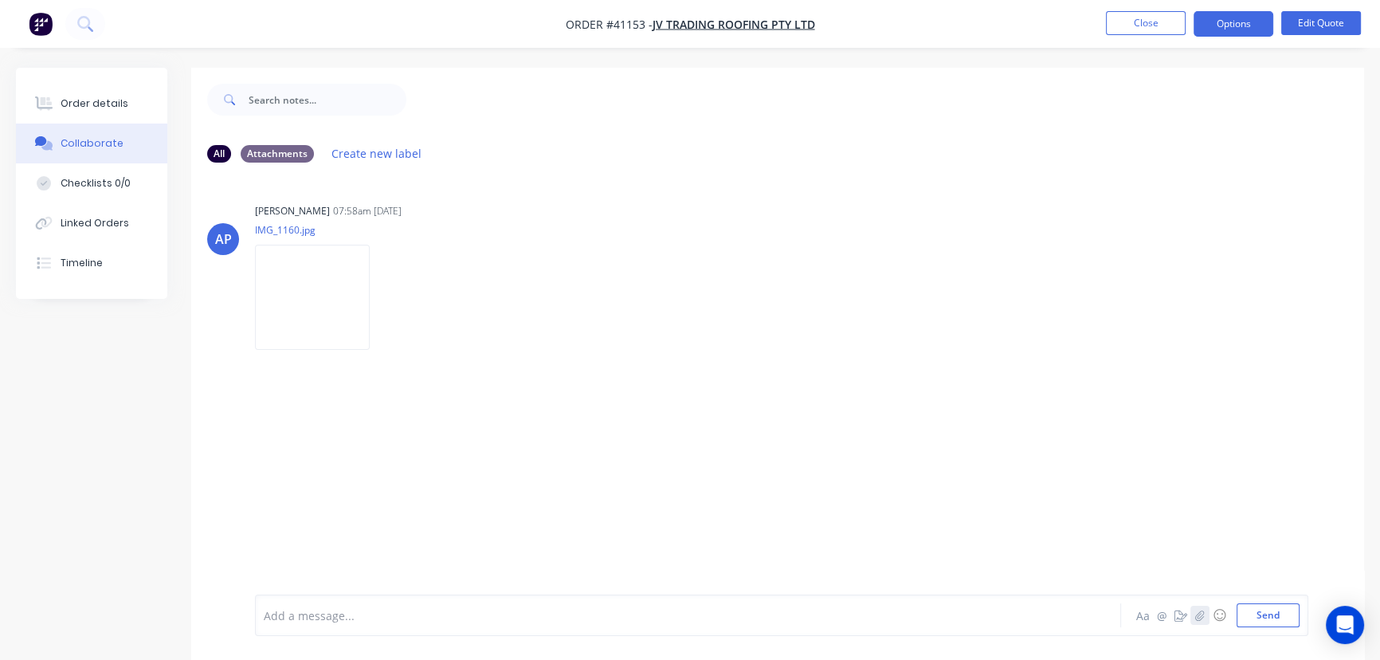
click at [1204, 617] on icon "button" at bounding box center [1200, 615] width 10 height 11
click at [1262, 619] on button "Send" at bounding box center [1268, 615] width 63 height 24
click at [1143, 25] on button "Close" at bounding box center [1146, 23] width 80 height 24
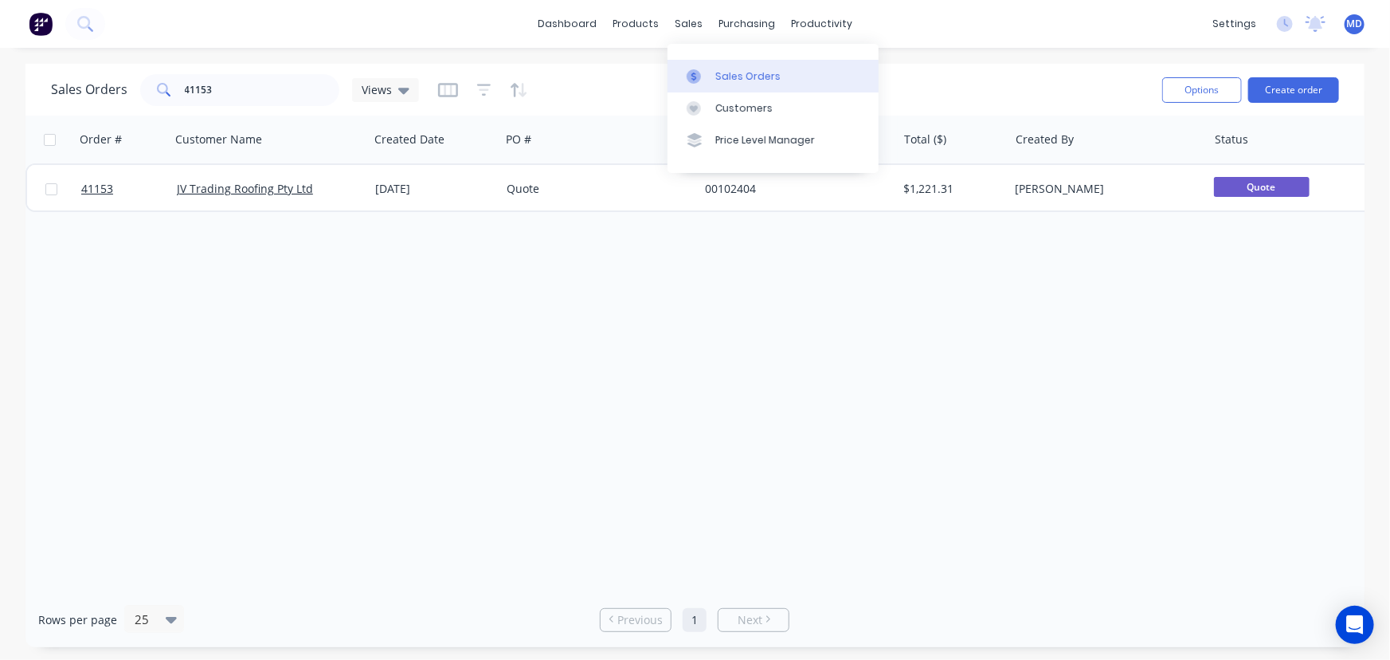
drag, startPoint x: 739, startPoint y: 79, endPoint x: 693, endPoint y: 91, distance: 47.7
click at [740, 79] on div "Sales Orders" at bounding box center [748, 76] width 65 height 14
drag, startPoint x: 230, startPoint y: 93, endPoint x: -212, endPoint y: 61, distance: 443.4
click at [0, 61] on html "dashboard products sales purchasing productivity dashboard products Product Cat…" at bounding box center [695, 330] width 1390 height 660
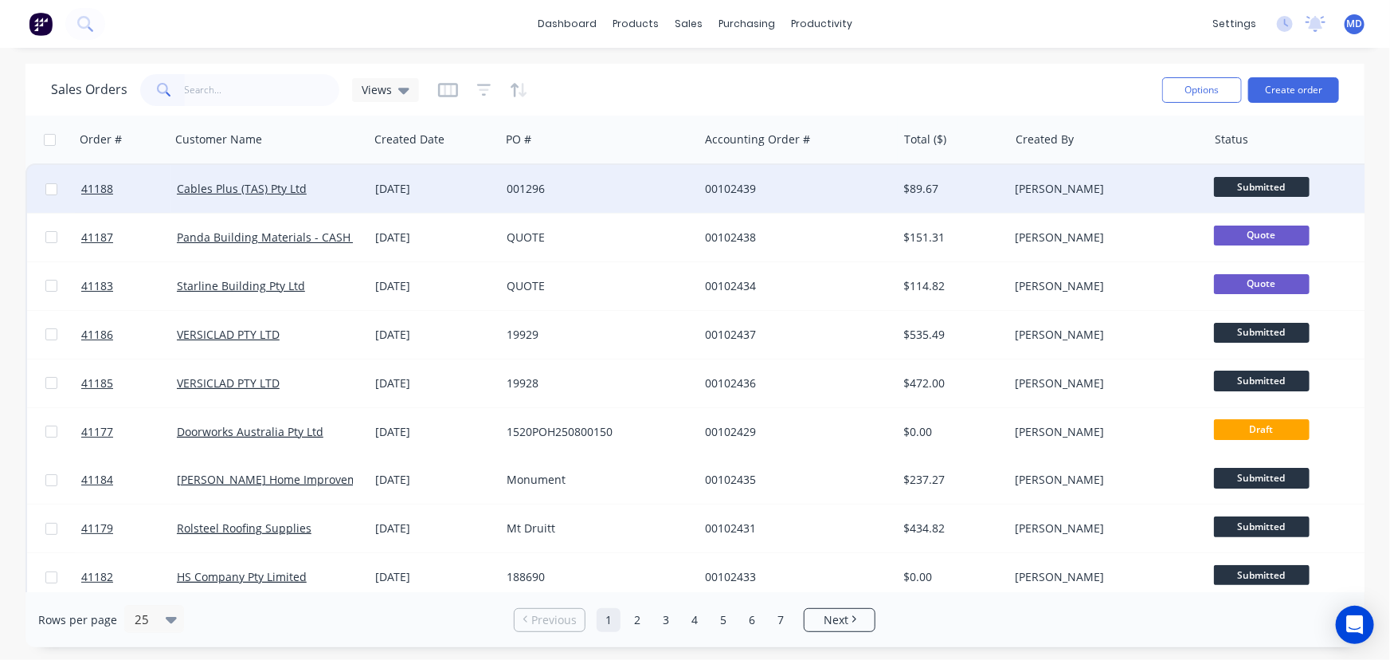
click at [606, 176] on div "001296" at bounding box center [599, 189] width 198 height 48
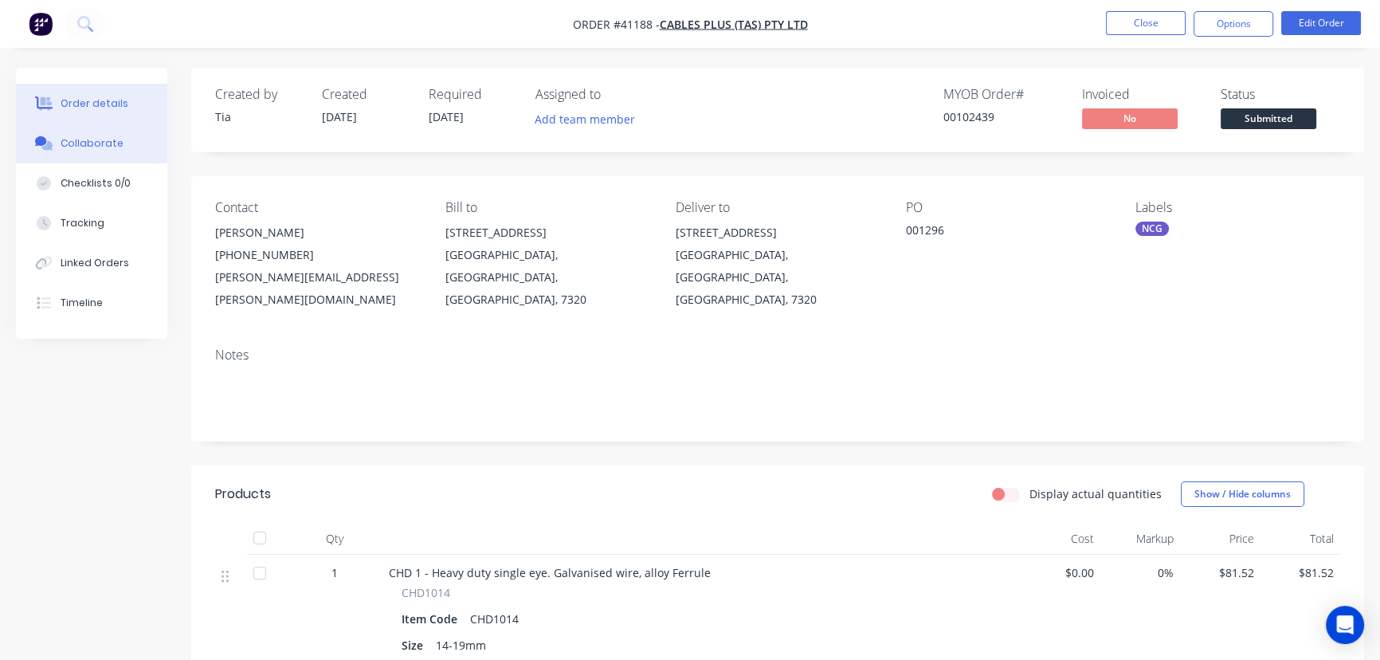
click at [74, 141] on div "Collaborate" at bounding box center [92, 143] width 63 height 14
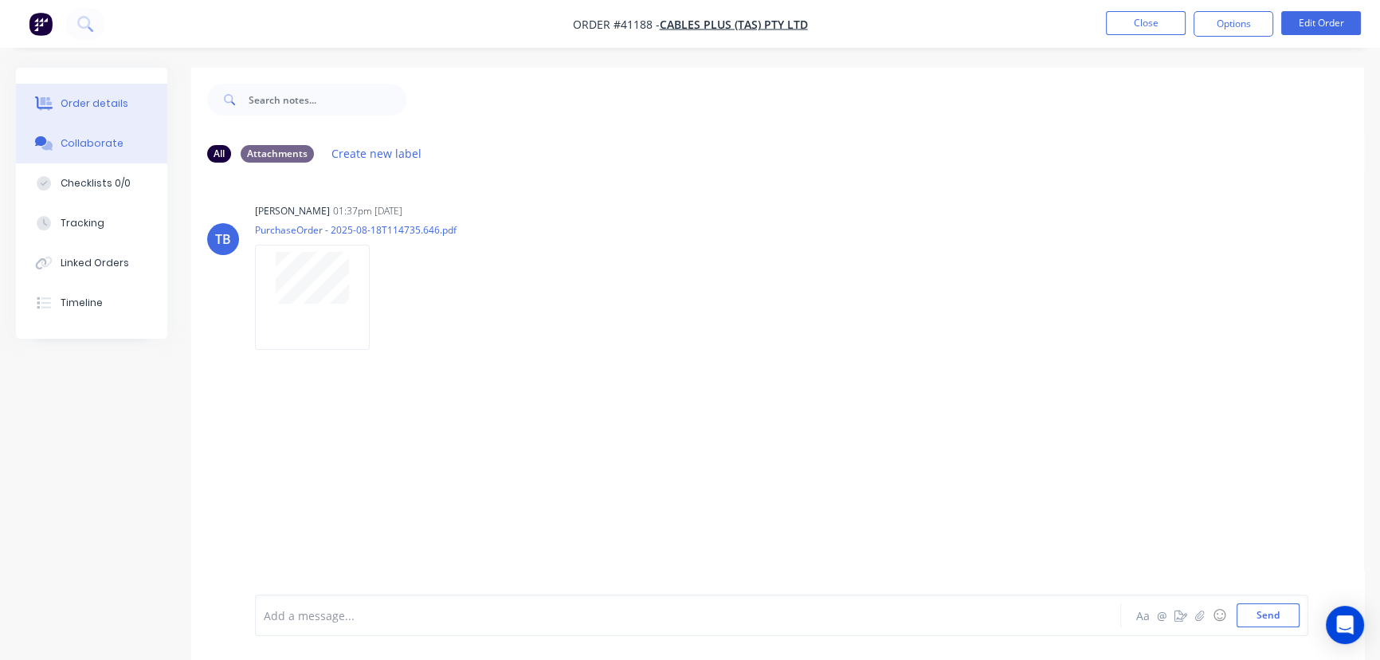
click at [106, 93] on button "Order details" at bounding box center [91, 104] width 151 height 40
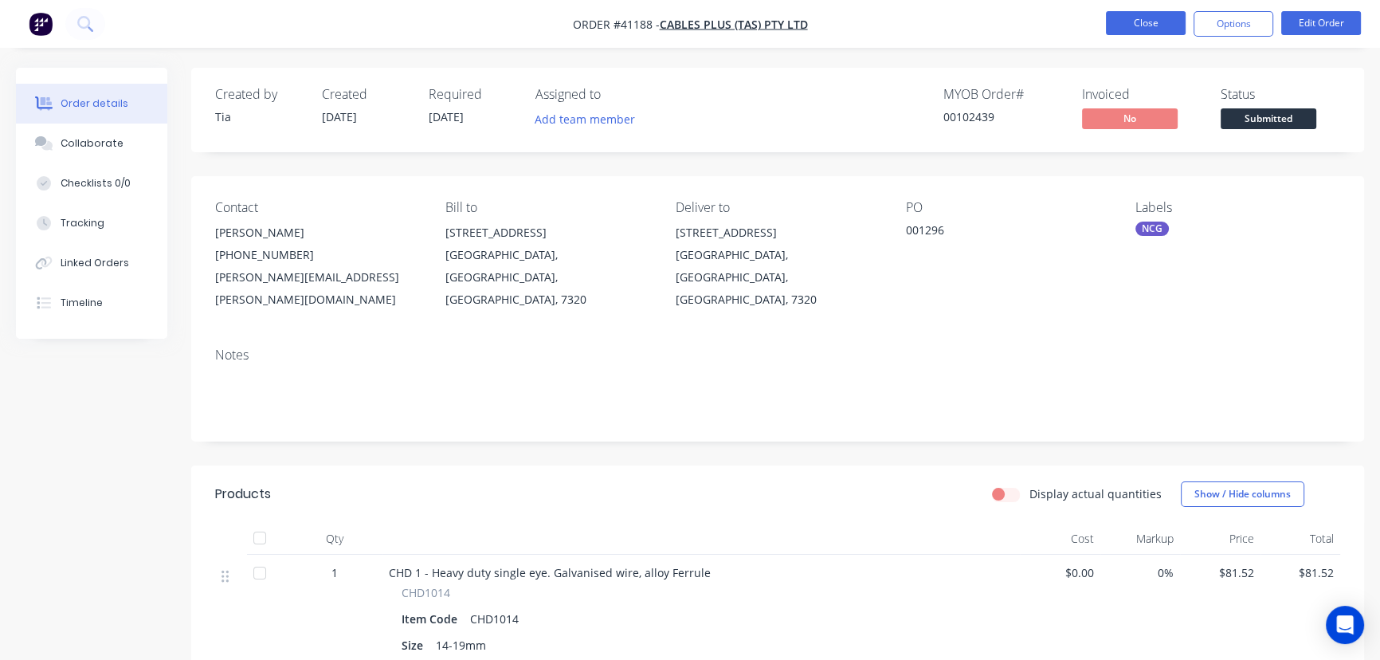
click at [1159, 14] on nav "Order #41188 - Cables Plus (TAS) Pty Ltd Close Options Edit Order" at bounding box center [690, 24] width 1380 height 48
click at [1142, 18] on button "Close" at bounding box center [1146, 23] width 80 height 24
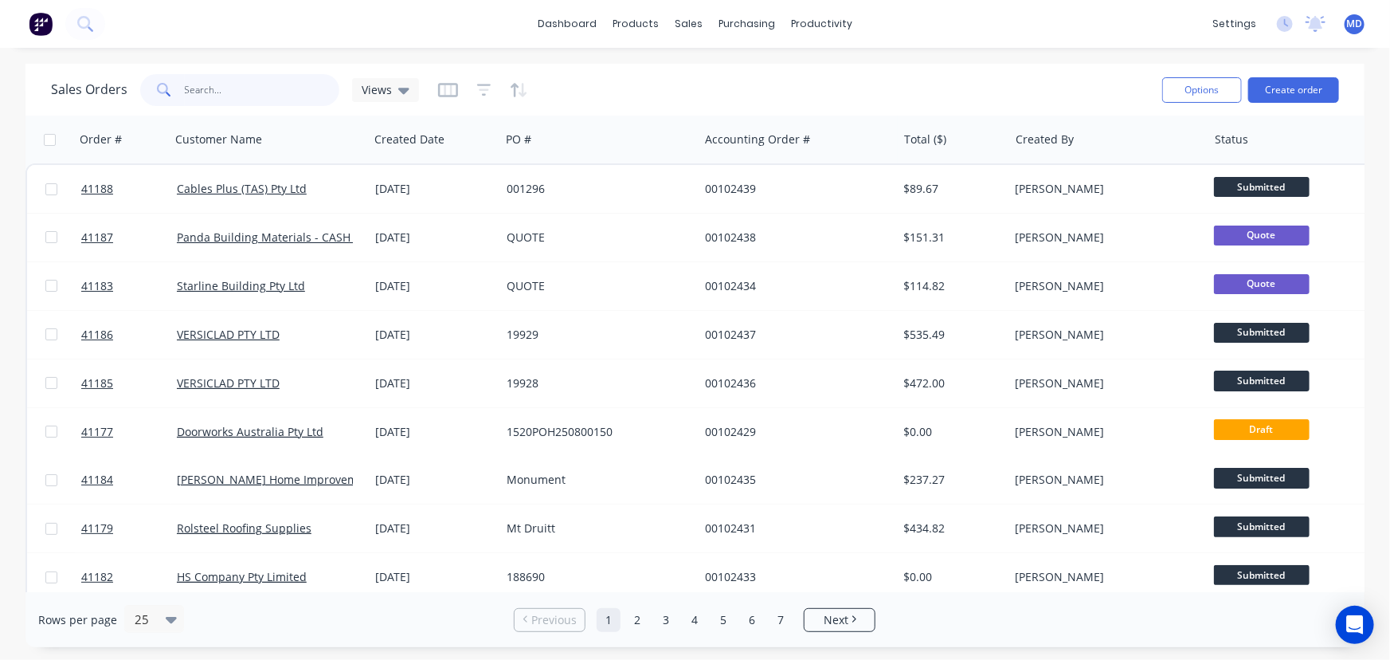
click at [248, 88] on input "text" at bounding box center [262, 90] width 155 height 32
type input "41153"
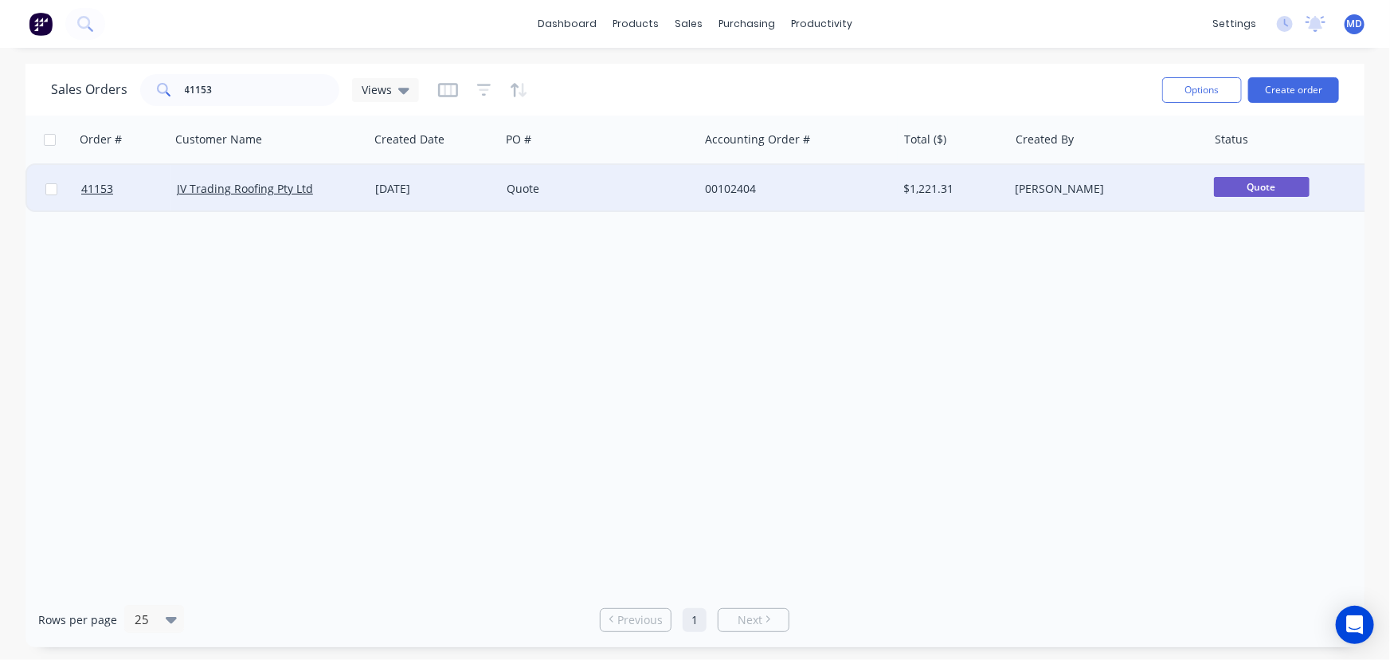
click at [631, 182] on div "Quote" at bounding box center [595, 189] width 177 height 16
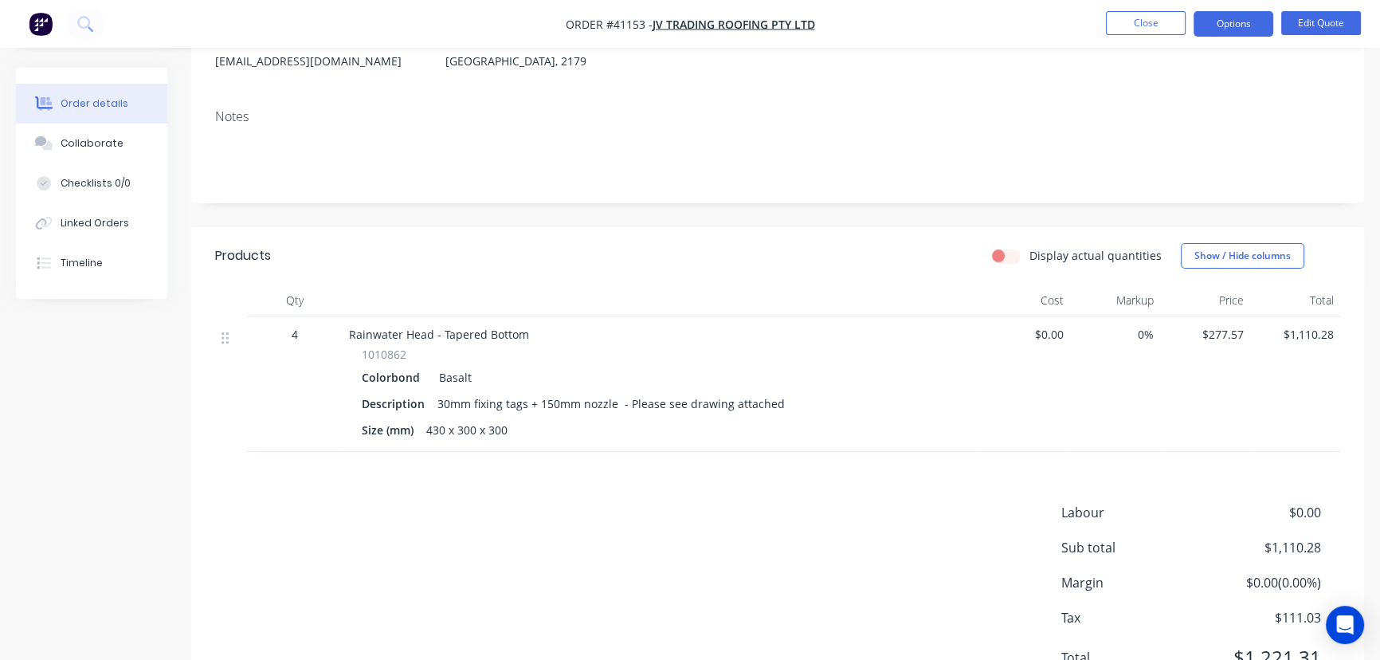
scroll to position [217, 0]
click at [1330, 19] on button "Edit Quote" at bounding box center [1321, 23] width 80 height 24
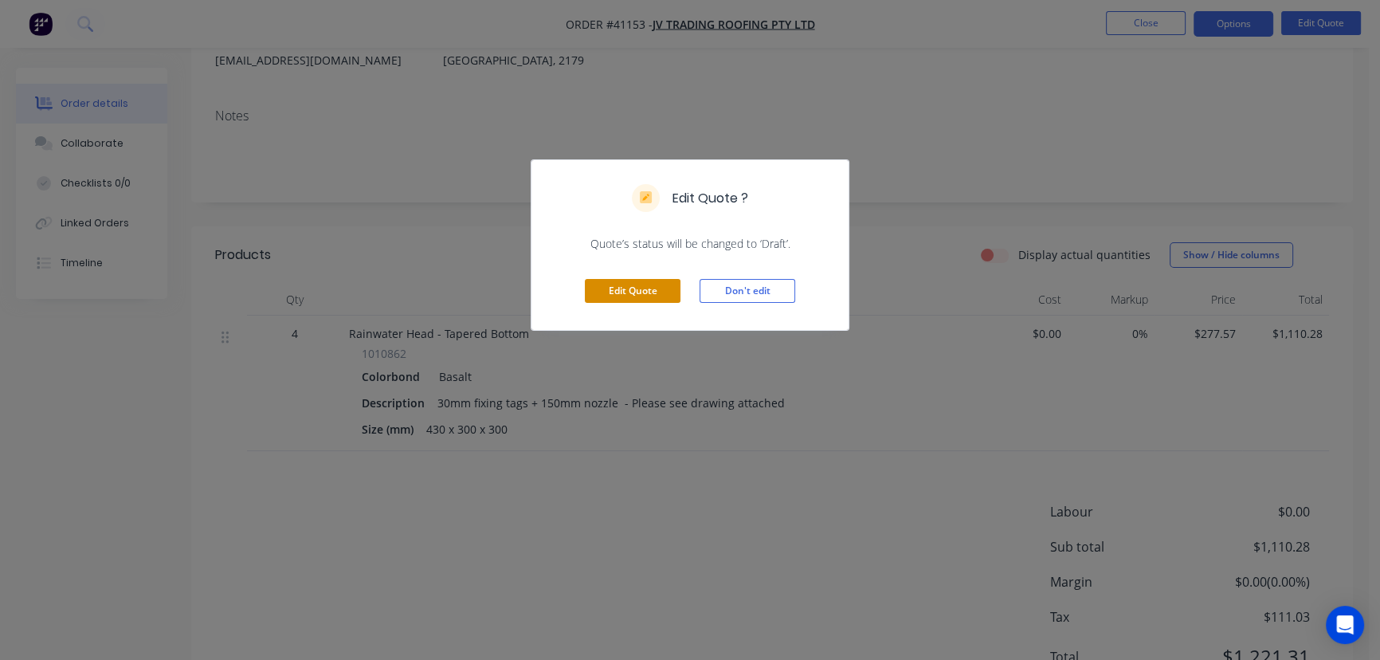
click at [620, 287] on button "Edit Quote" at bounding box center [633, 291] width 96 height 24
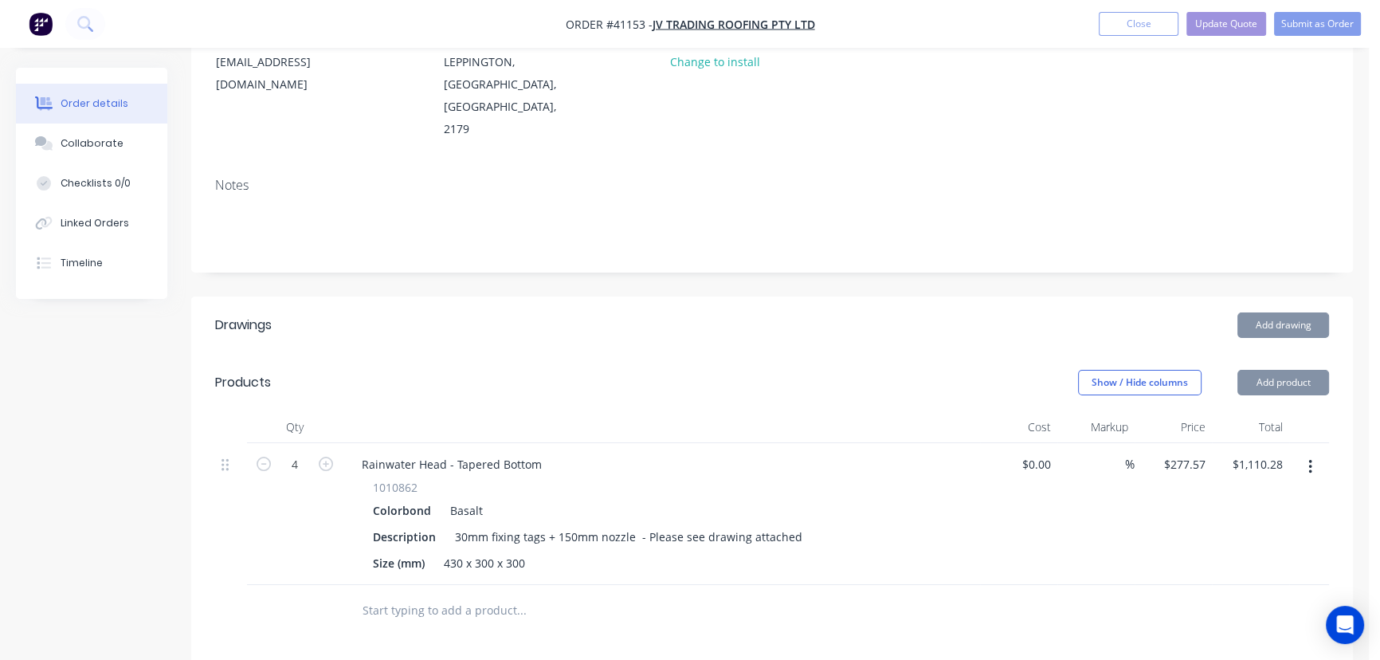
scroll to position [0, 0]
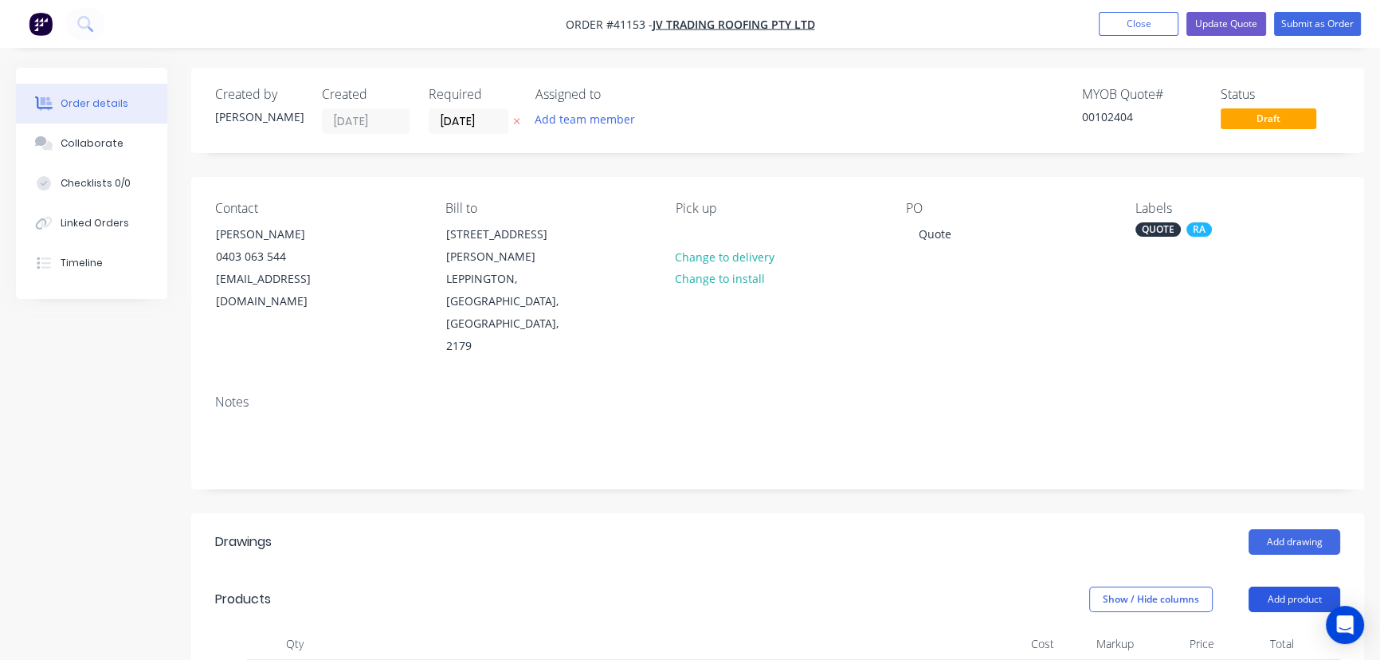
click at [1287, 586] on button "Add product" at bounding box center [1295, 598] width 92 height 25
click at [1255, 628] on div "Product catalogue" at bounding box center [1264, 639] width 123 height 23
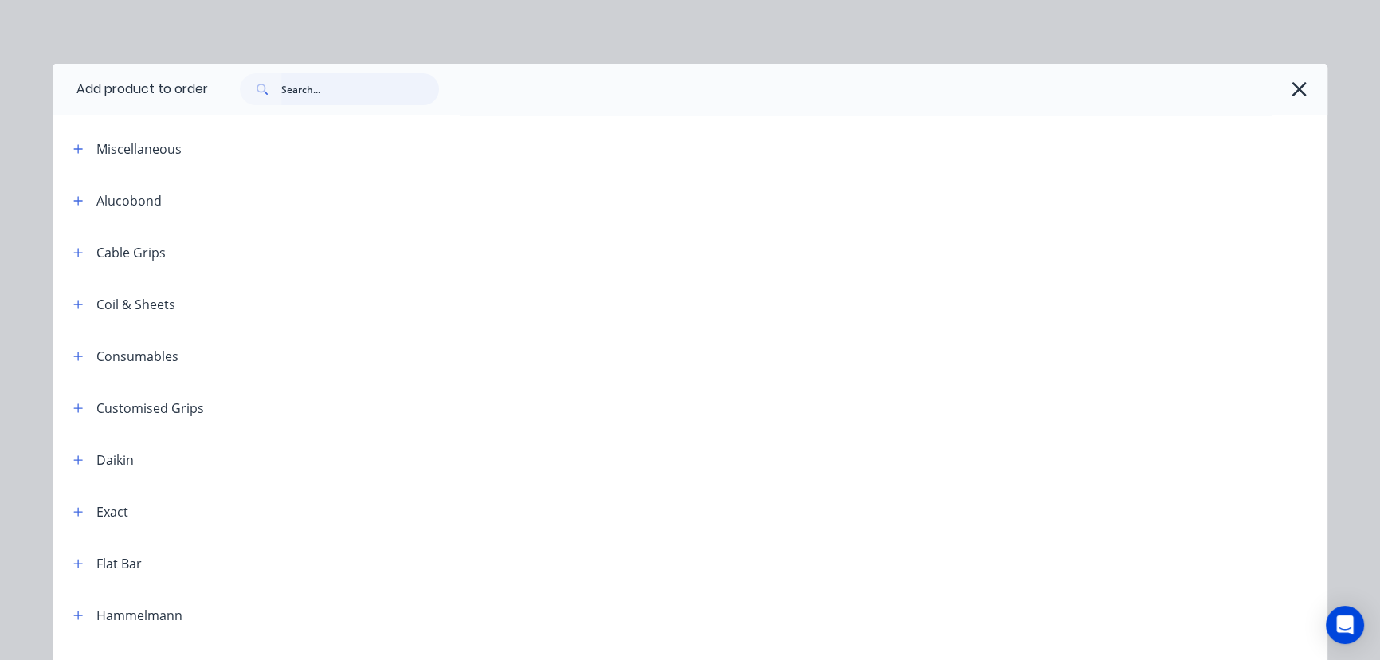
click at [323, 84] on input "text" at bounding box center [360, 89] width 158 height 32
type input "nozzle"
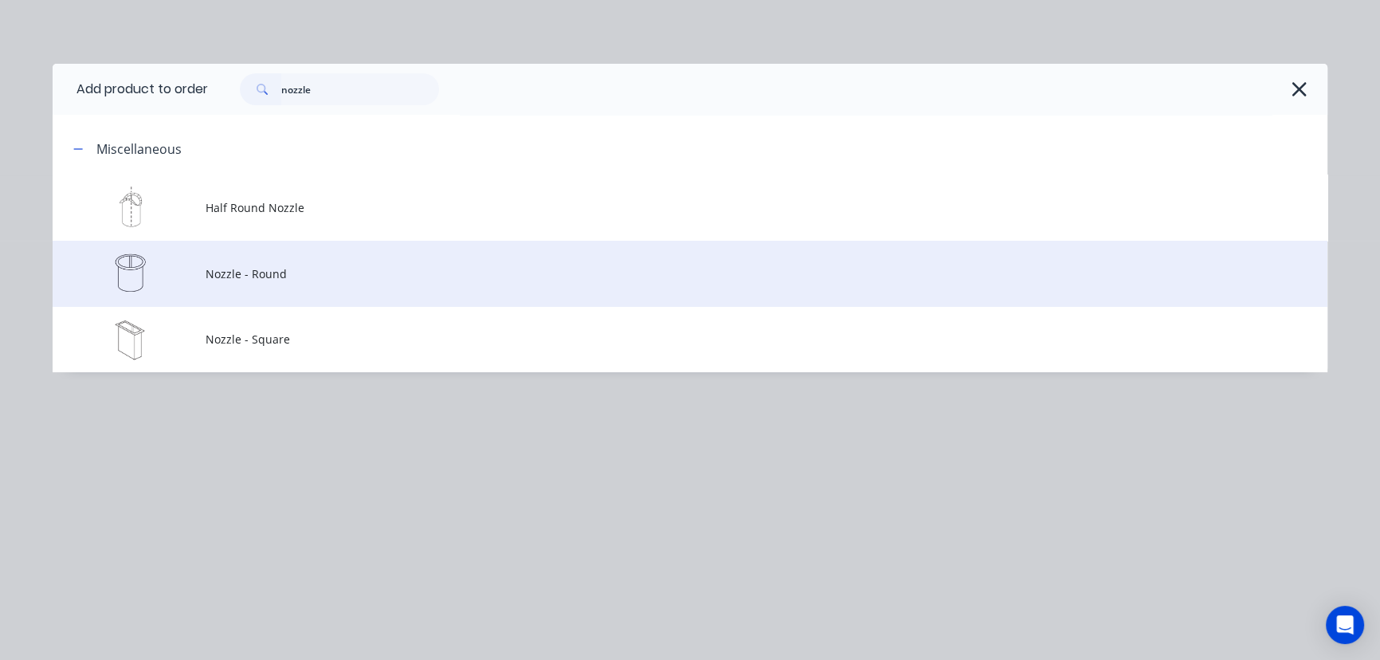
click at [256, 279] on span "Nozzle - Round" at bounding box center [654, 273] width 897 height 17
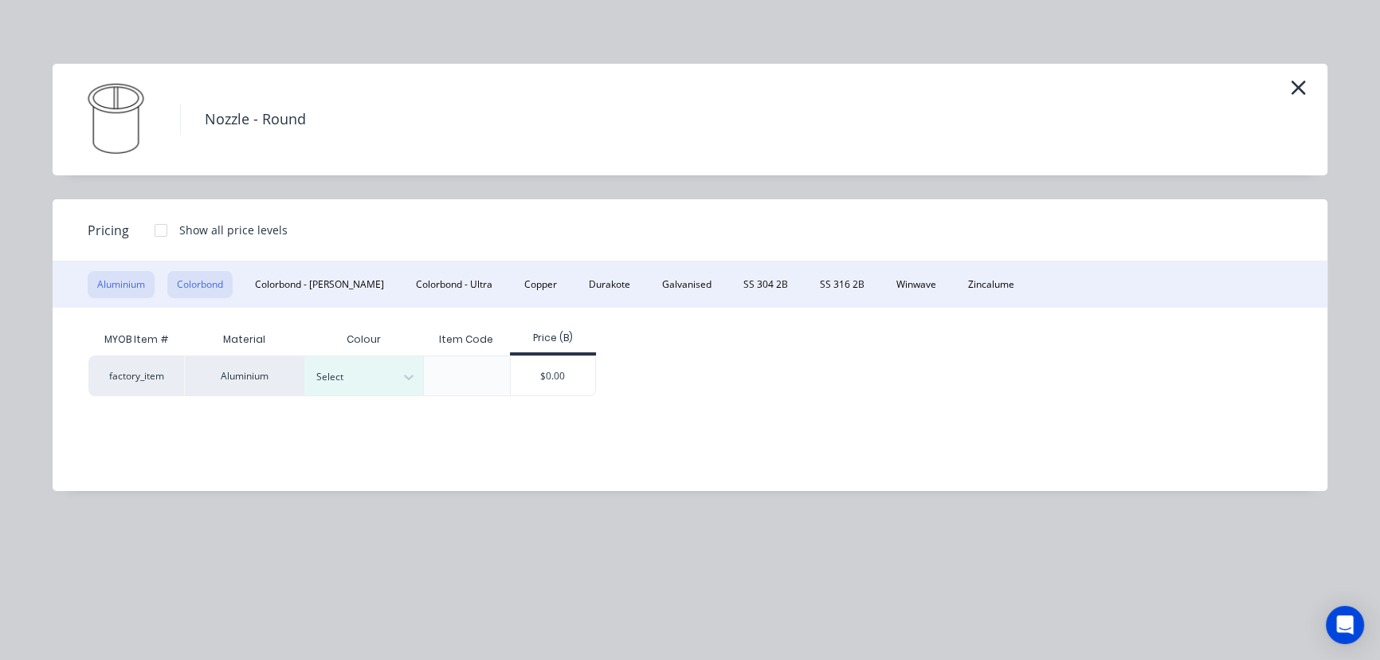
click at [198, 280] on button "Colorbond" at bounding box center [199, 284] width 65 height 27
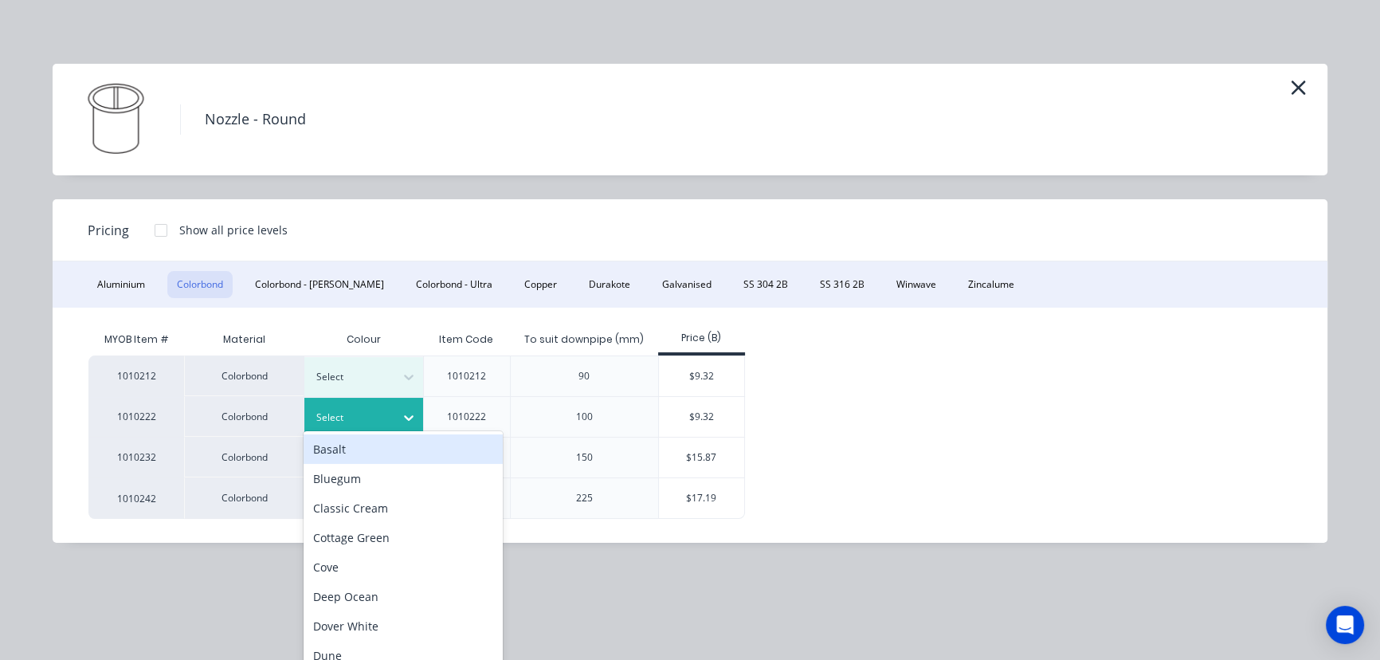
click at [408, 418] on icon at bounding box center [409, 418] width 16 height 16
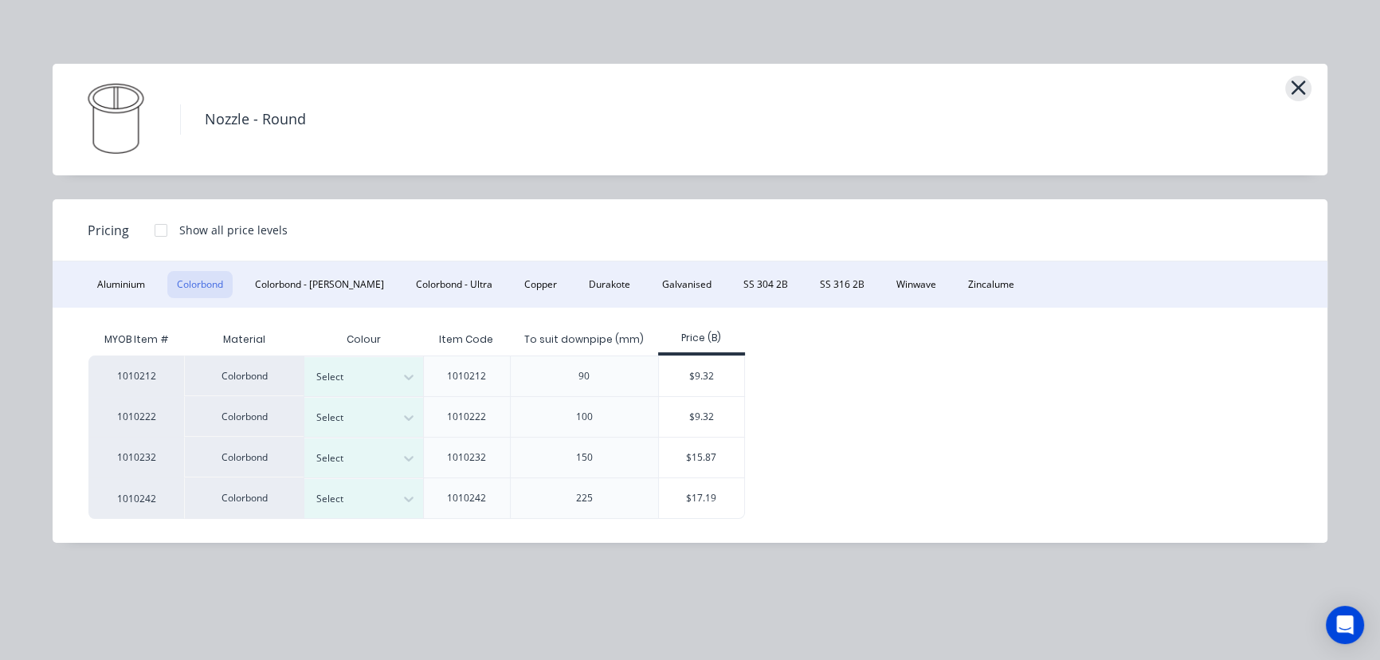
click at [1299, 84] on icon "button" at bounding box center [1298, 87] width 17 height 22
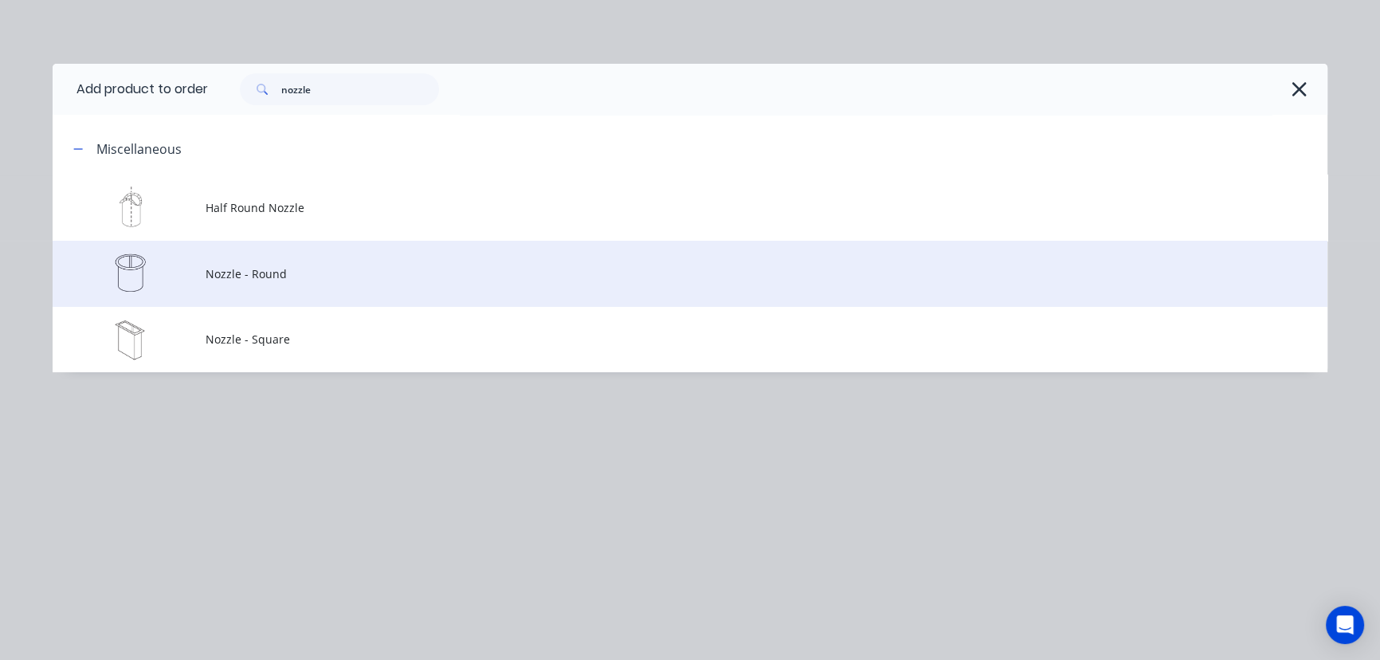
click at [261, 272] on span "Nozzle - Round" at bounding box center [654, 273] width 897 height 17
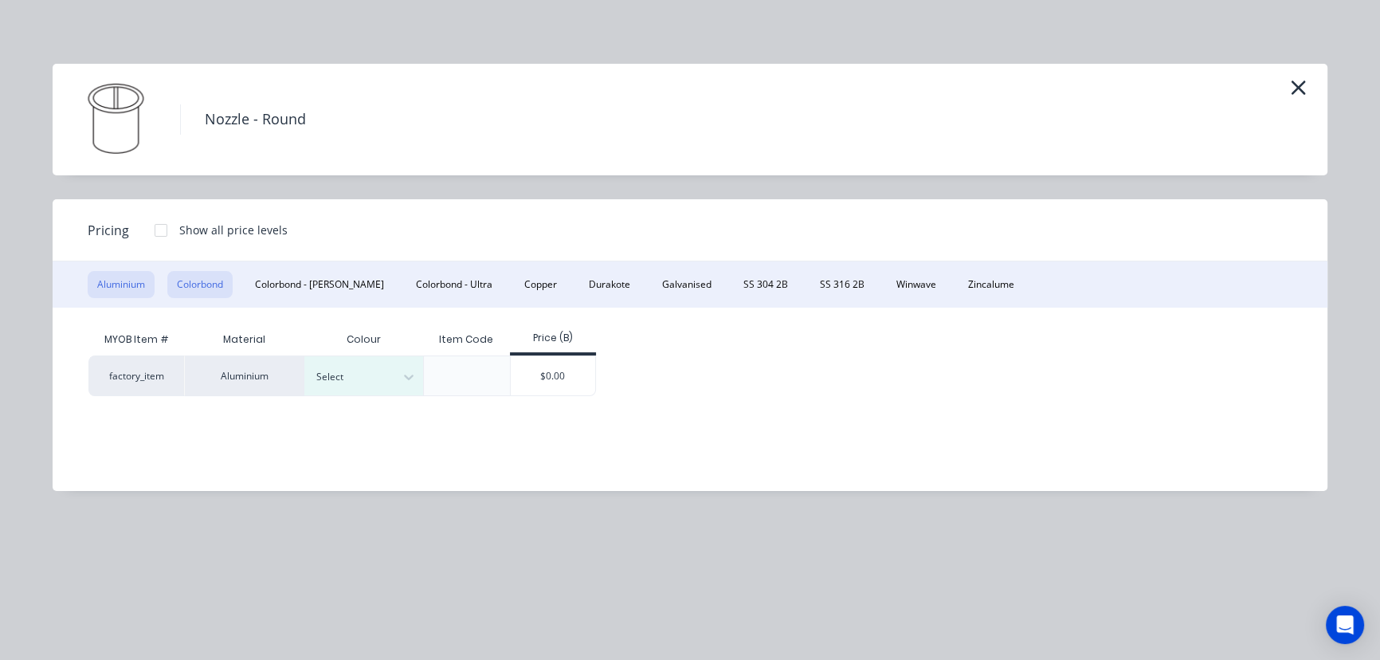
click at [204, 276] on button "Colorbond" at bounding box center [199, 284] width 65 height 27
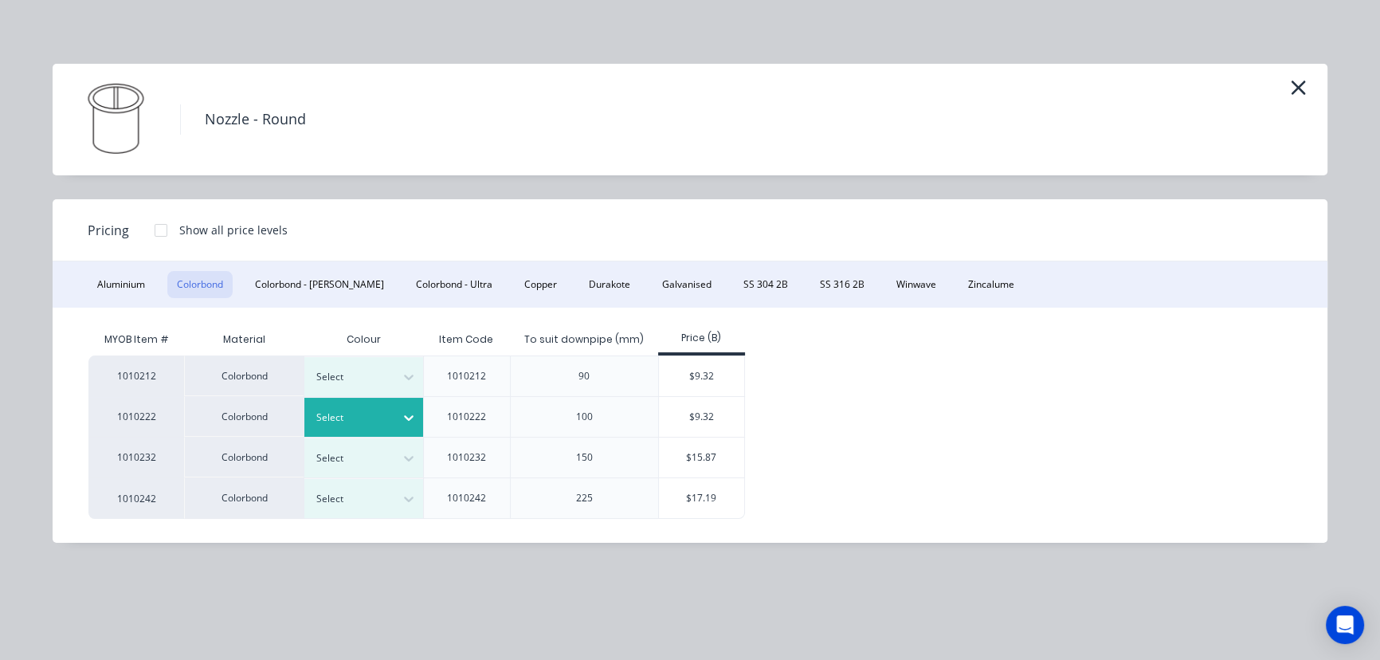
click at [414, 415] on icon at bounding box center [409, 418] width 16 height 16
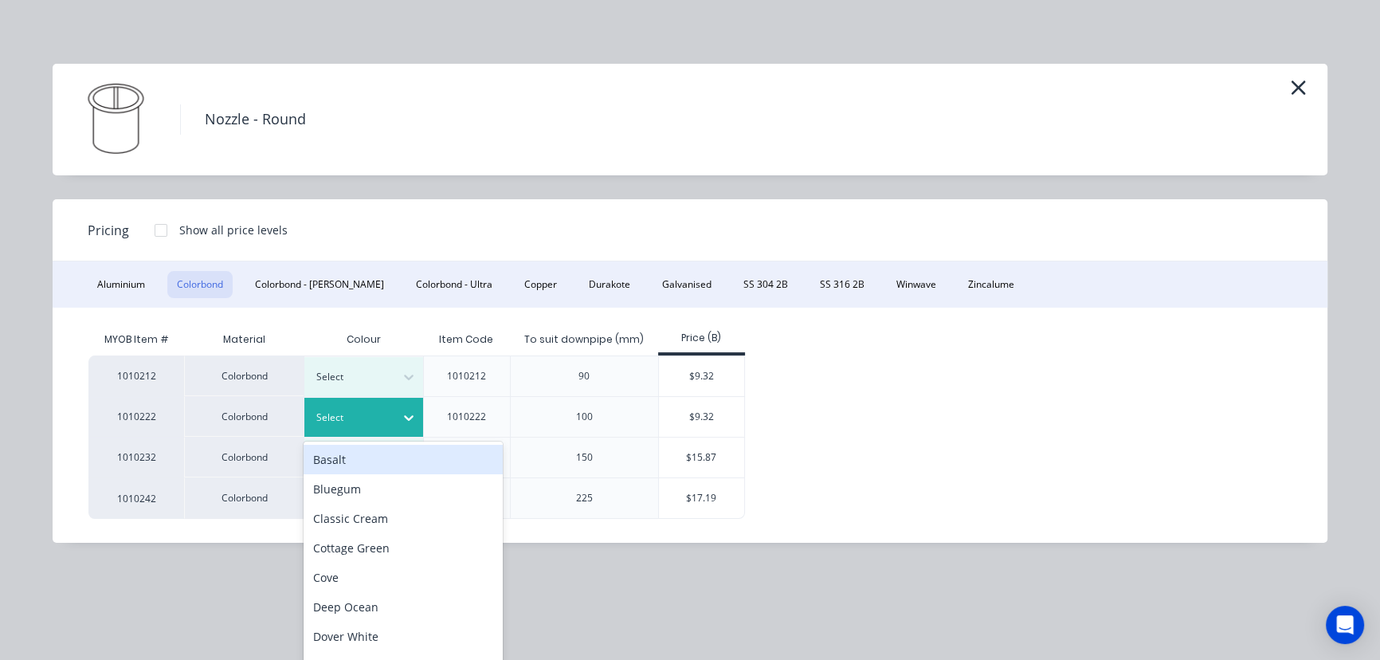
scroll to position [56, 0]
click at [342, 462] on div "Basalt" at bounding box center [403, 460] width 199 height 29
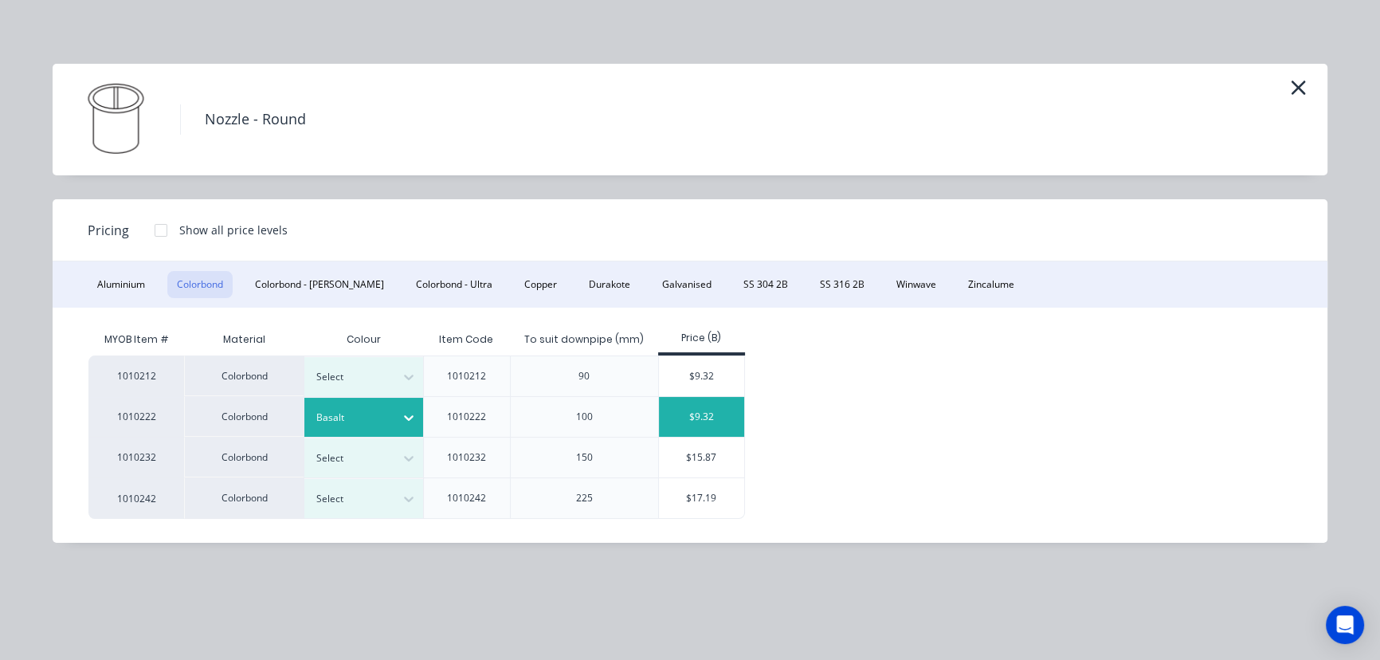
click at [712, 414] on div "$9.32" at bounding box center [701, 417] width 85 height 40
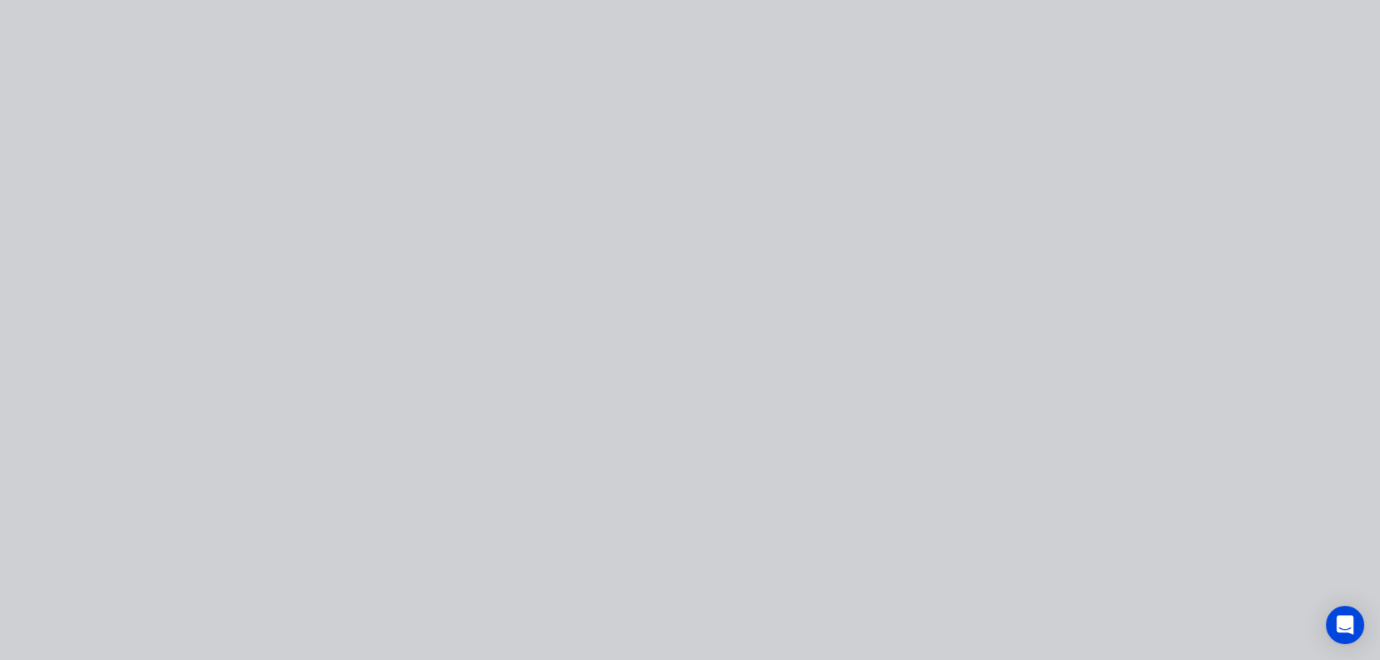
type input "$9.32"
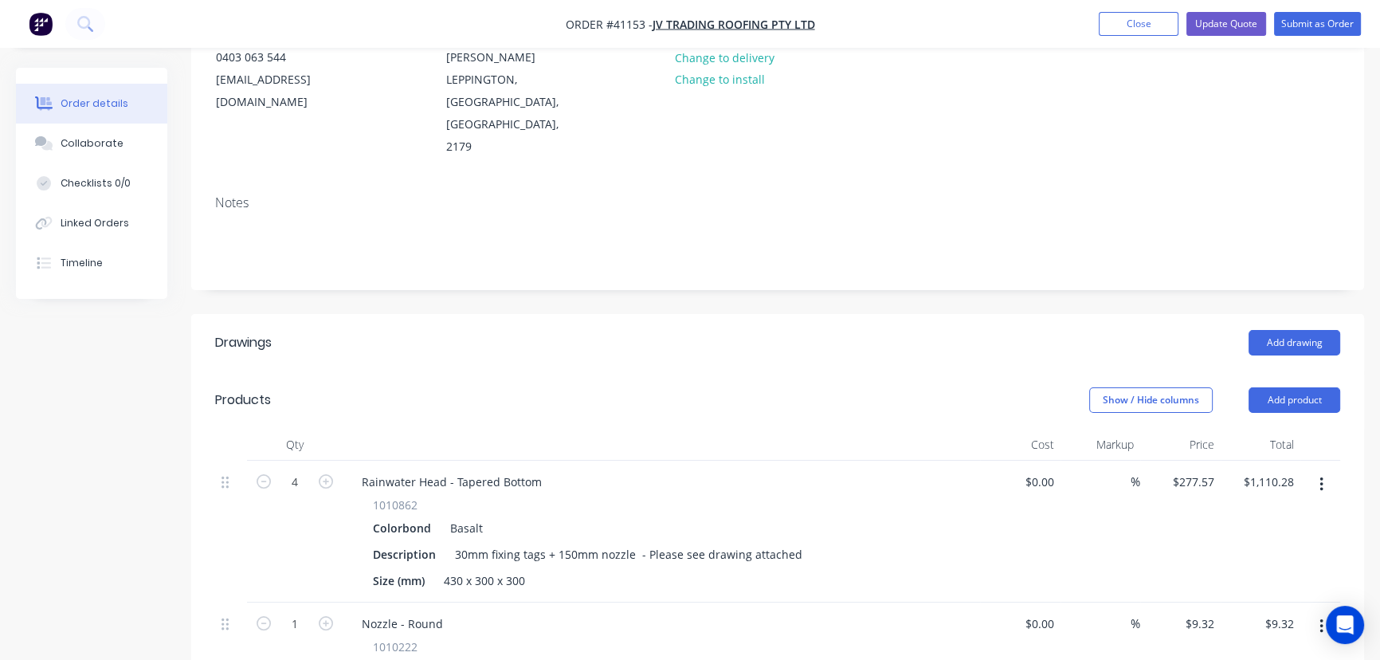
scroll to position [273, 0]
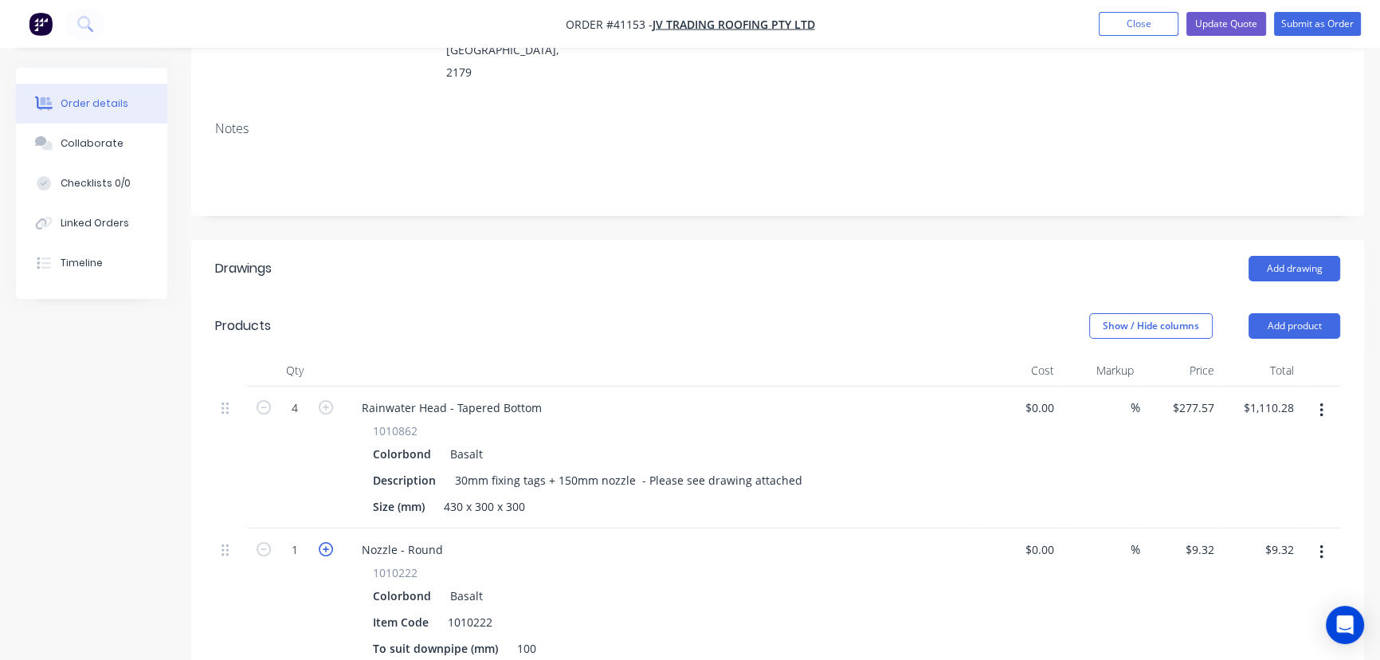
click at [326, 542] on icon "button" at bounding box center [326, 549] width 14 height 14
type input "2"
type input "$18.64"
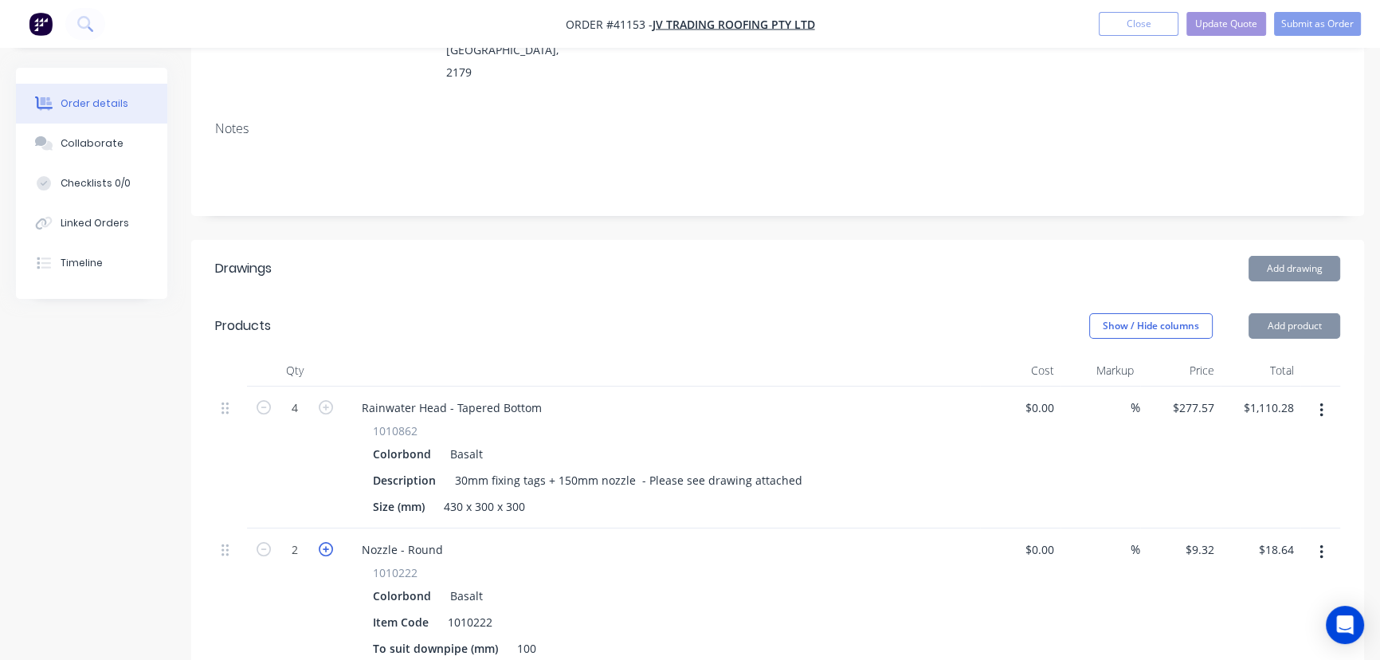
click at [326, 542] on icon "button" at bounding box center [326, 549] width 14 height 14
type input "3"
type input "$27.96"
click at [326, 542] on icon "button" at bounding box center [326, 549] width 14 height 14
type input "4"
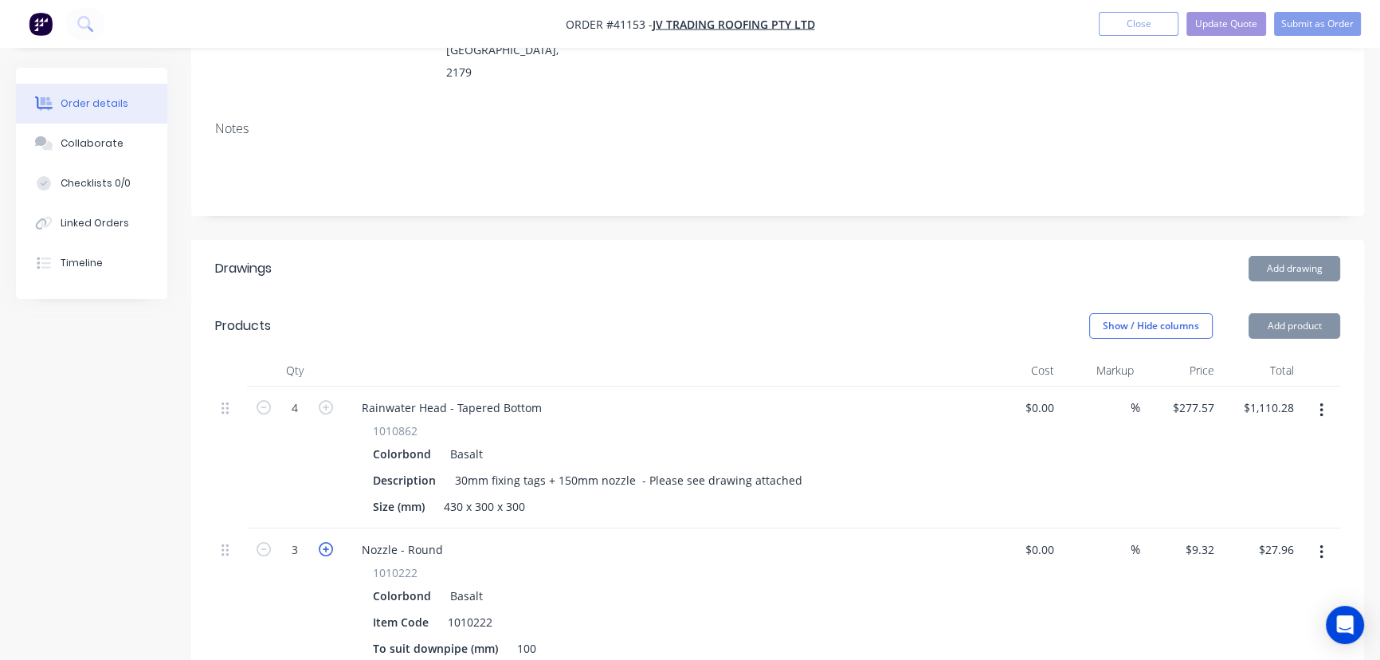
type input "$37.28"
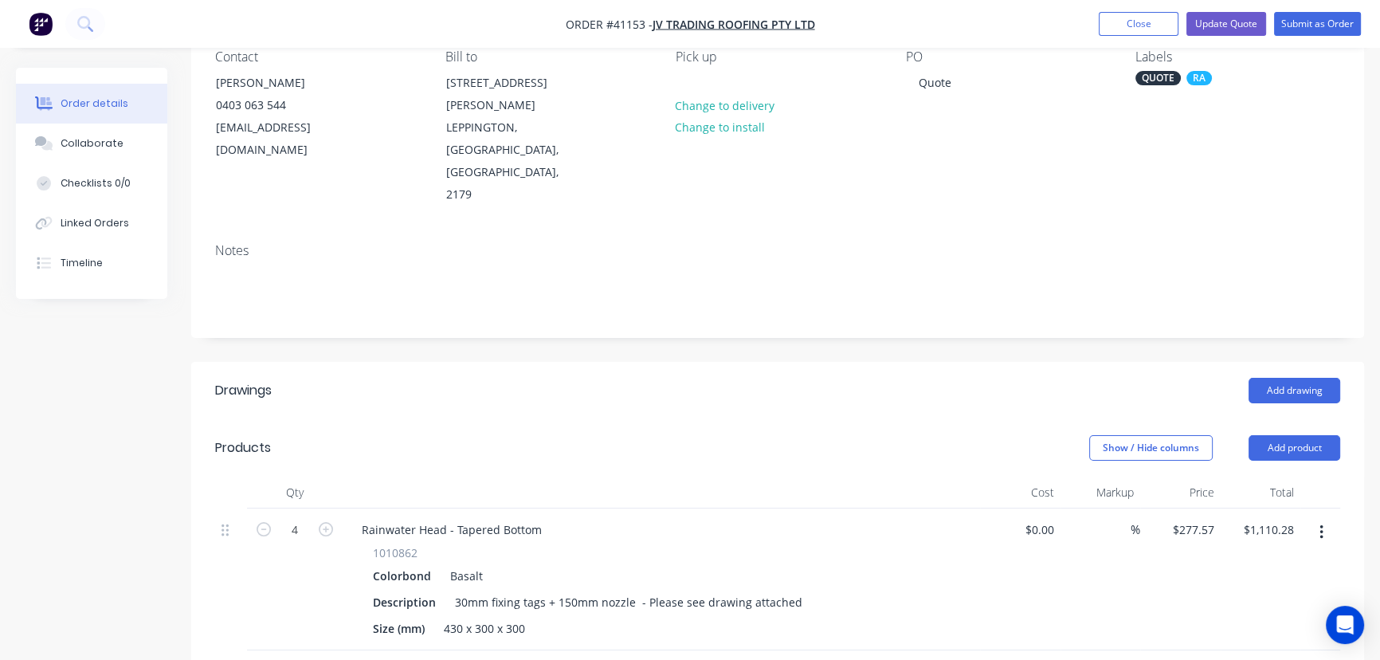
scroll to position [0, 0]
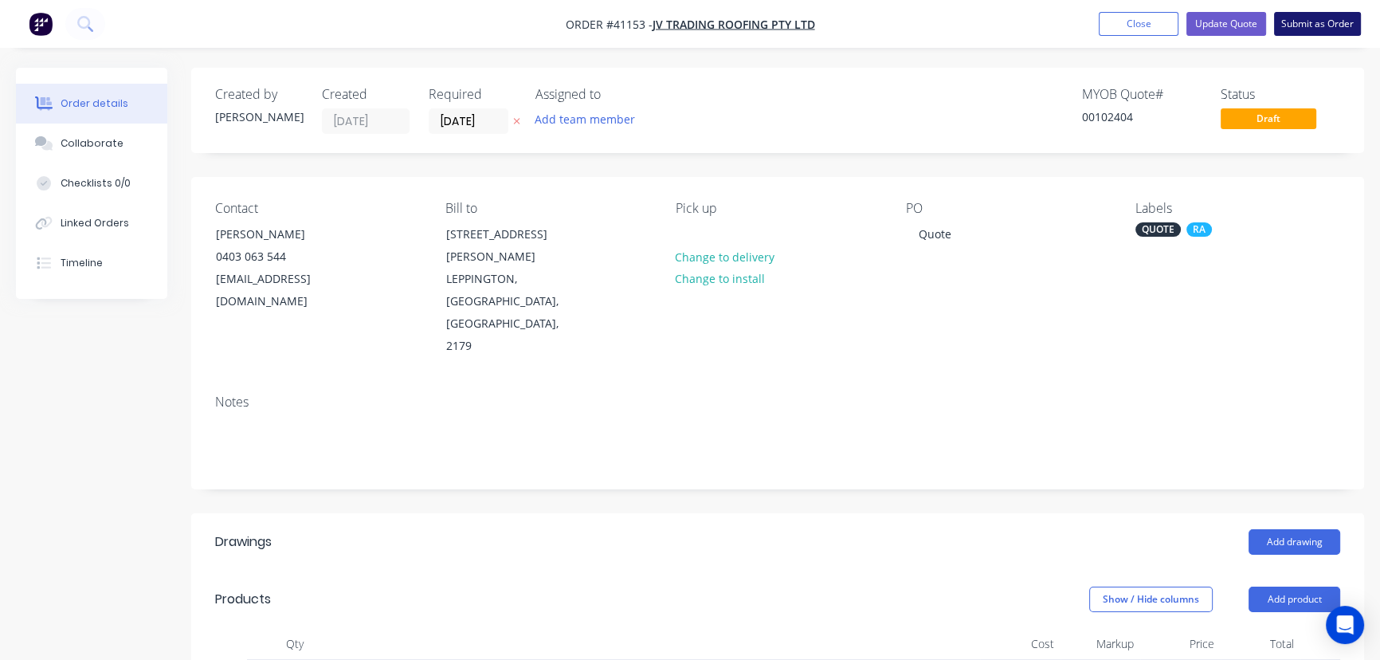
click at [1315, 29] on button "Submit as Order" at bounding box center [1317, 24] width 87 height 24
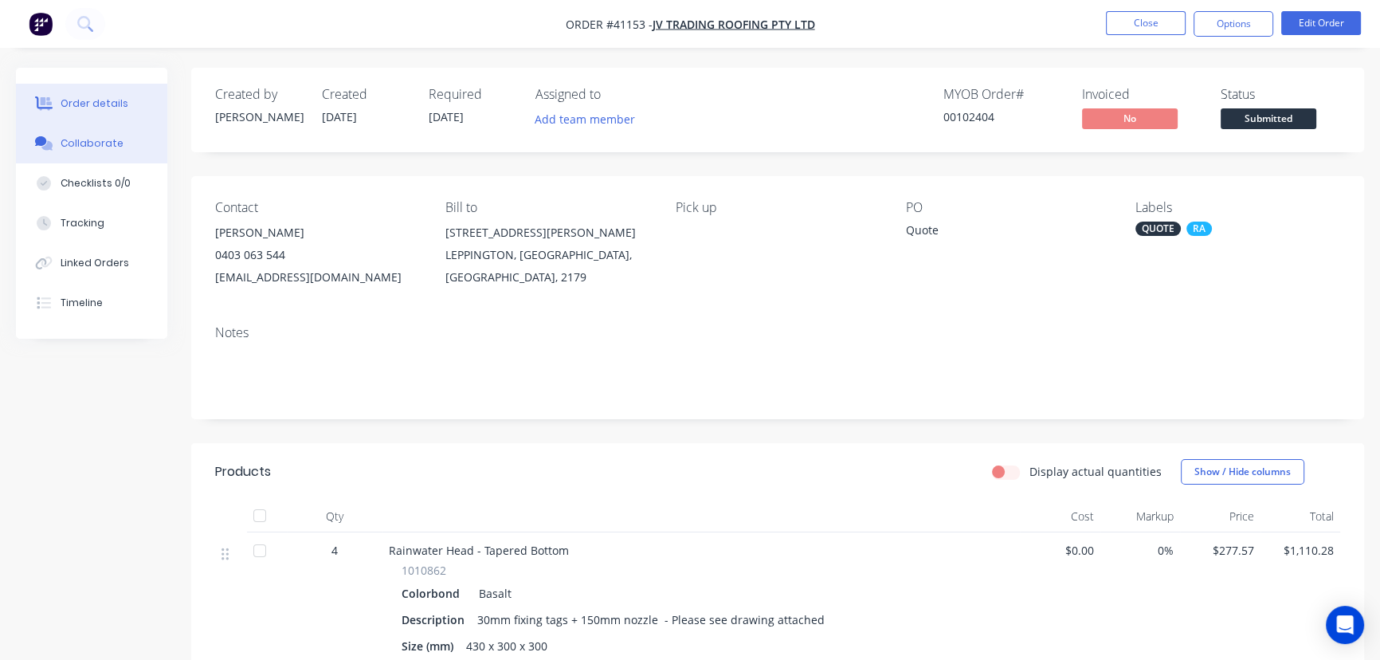
click at [84, 144] on div "Collaborate" at bounding box center [92, 143] width 63 height 14
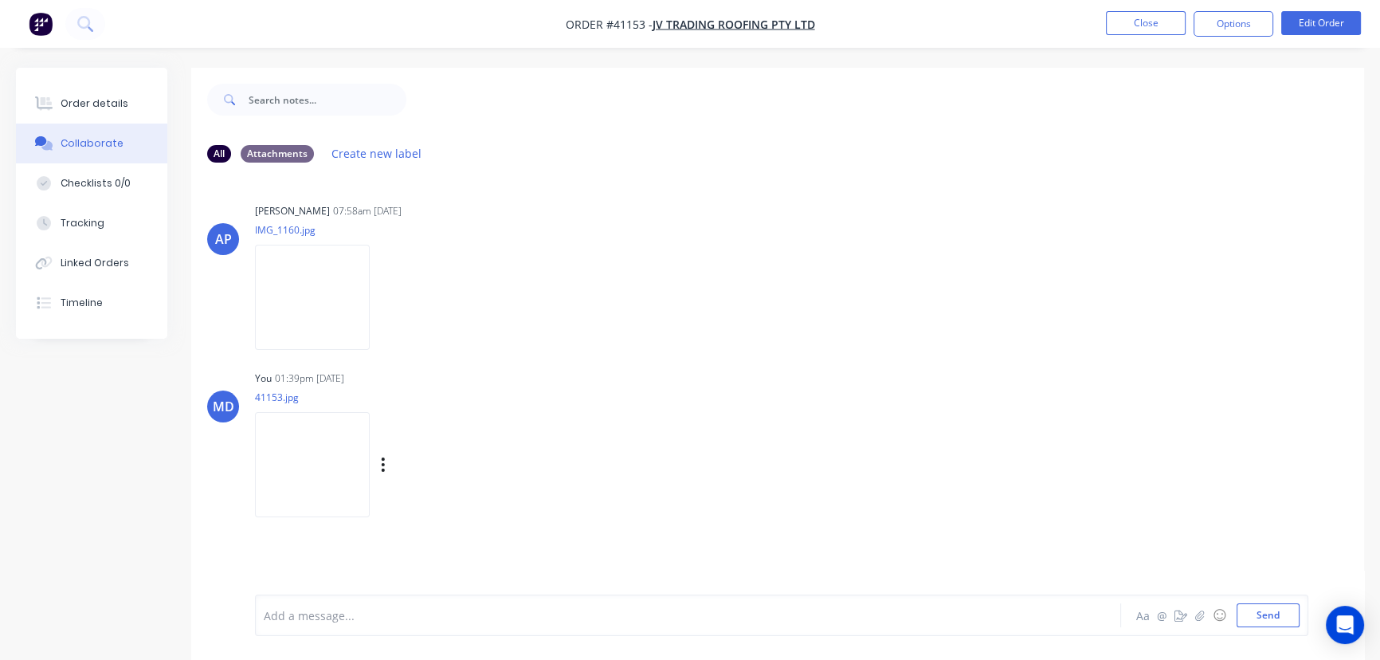
click at [328, 477] on img at bounding box center [312, 464] width 115 height 104
click at [96, 91] on button "Order details" at bounding box center [91, 104] width 151 height 40
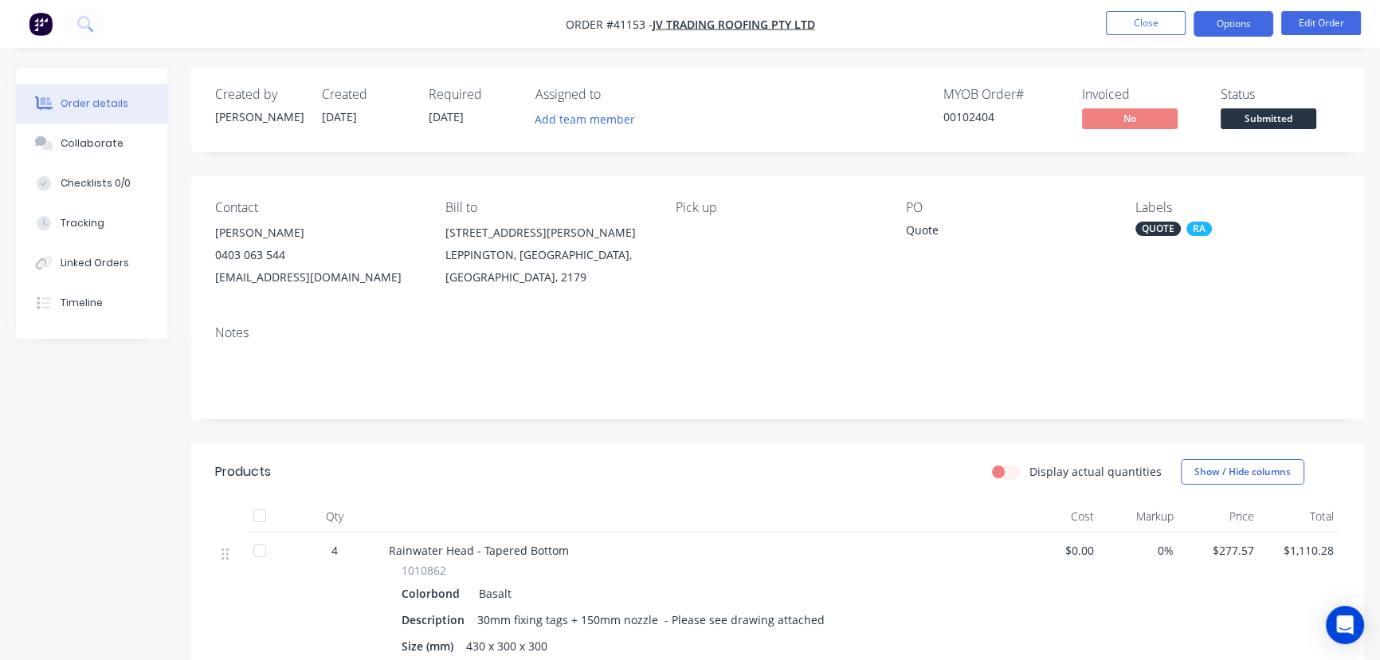
click at [1224, 25] on button "Options" at bounding box center [1234, 23] width 80 height 25
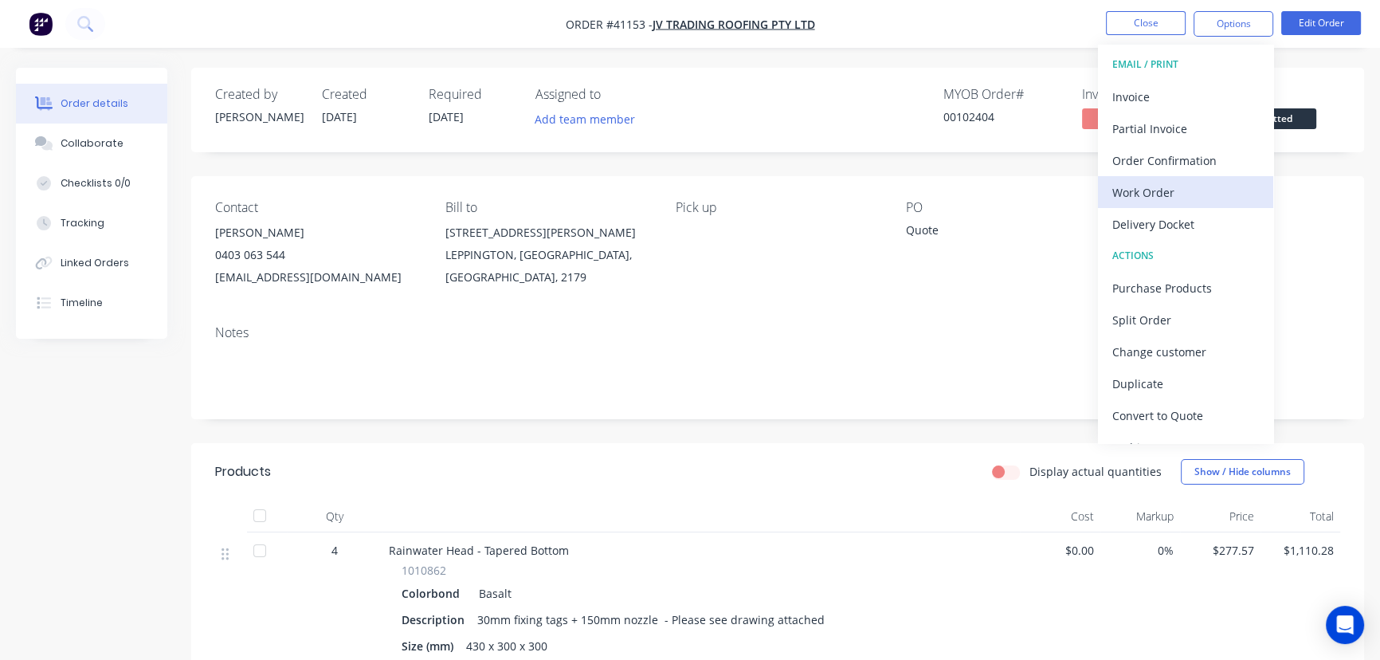
click at [1155, 188] on div "Work Order" at bounding box center [1185, 192] width 147 height 23
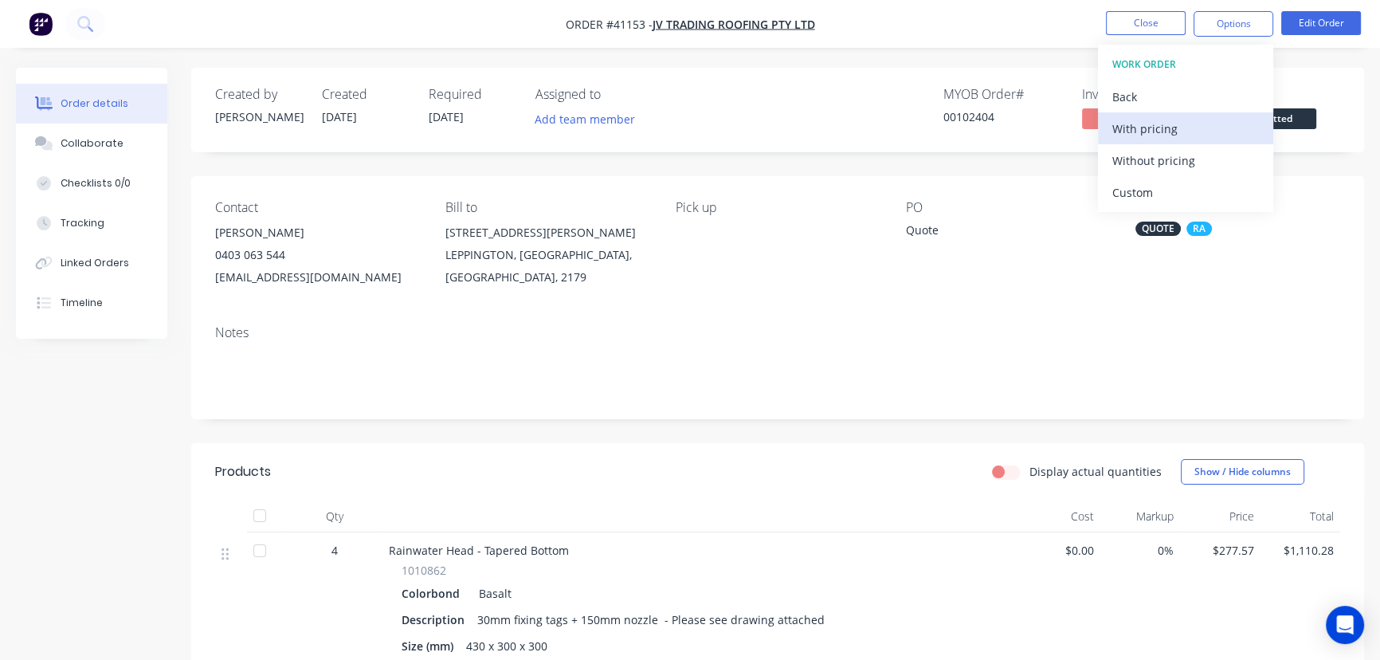
click at [1163, 125] on div "With pricing" at bounding box center [1185, 128] width 147 height 23
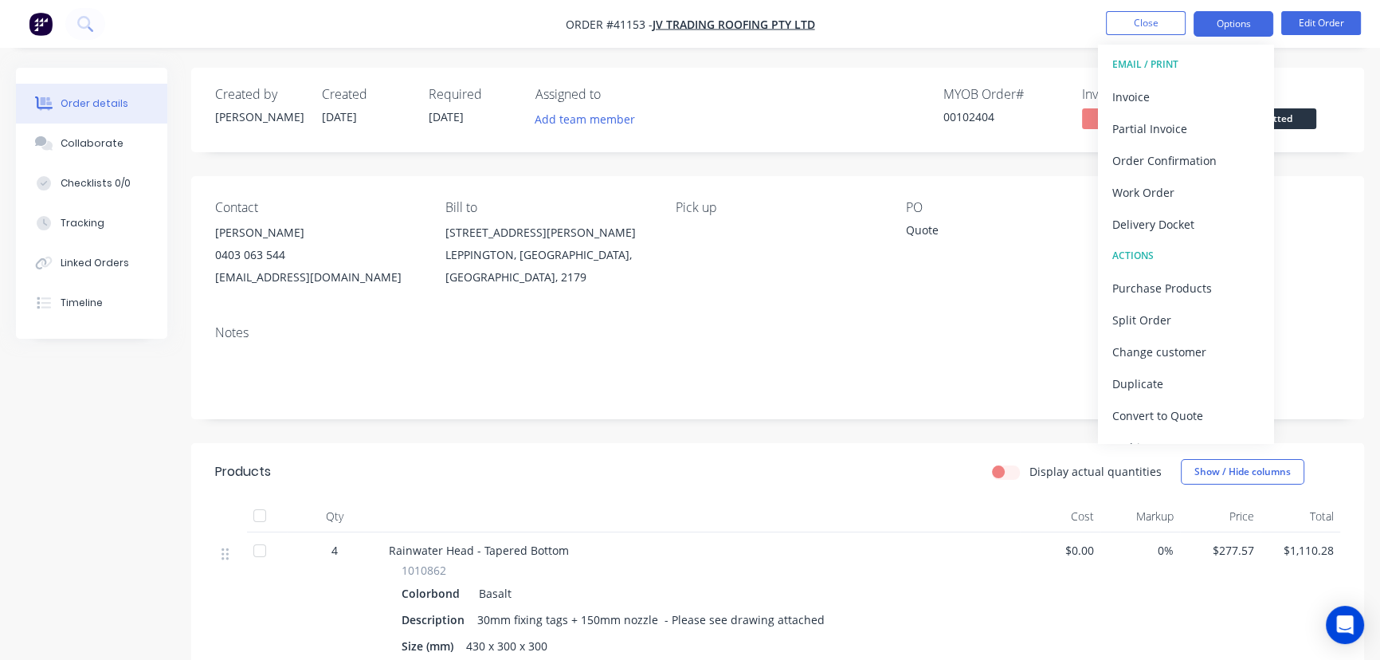
click at [1234, 19] on button "Options" at bounding box center [1234, 23] width 80 height 25
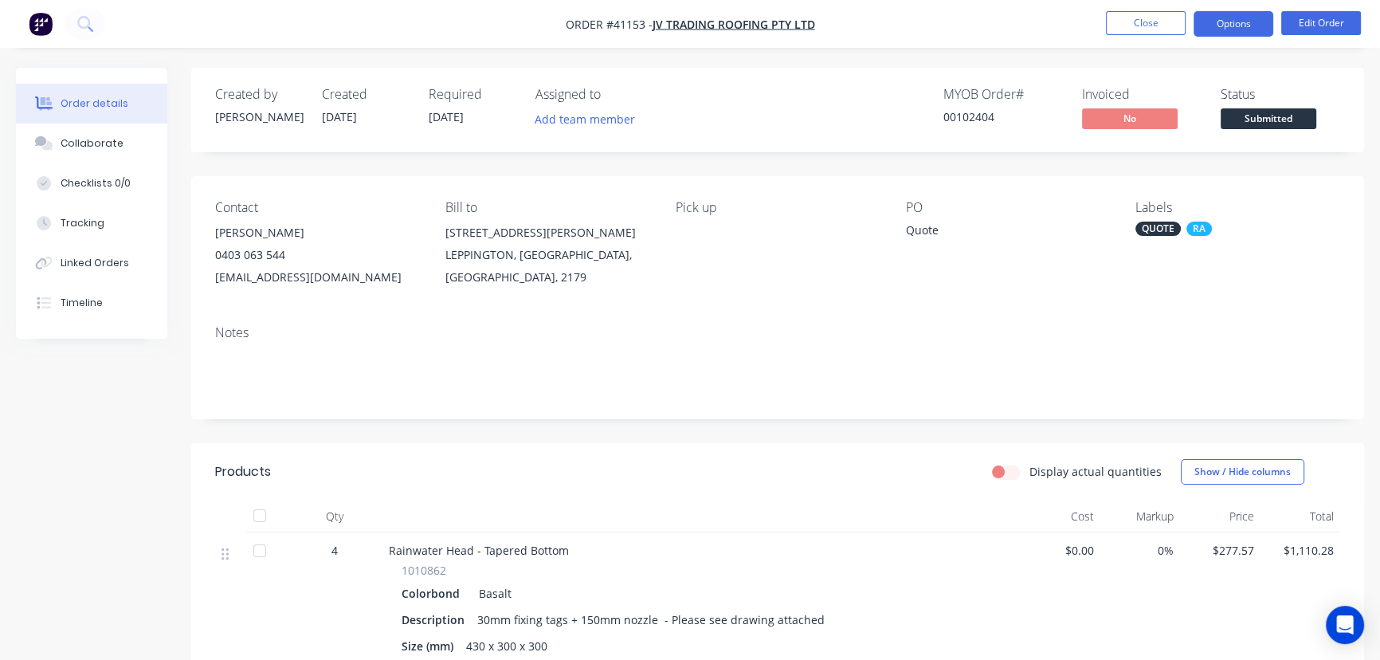
click at [1235, 21] on button "Options" at bounding box center [1234, 23] width 80 height 25
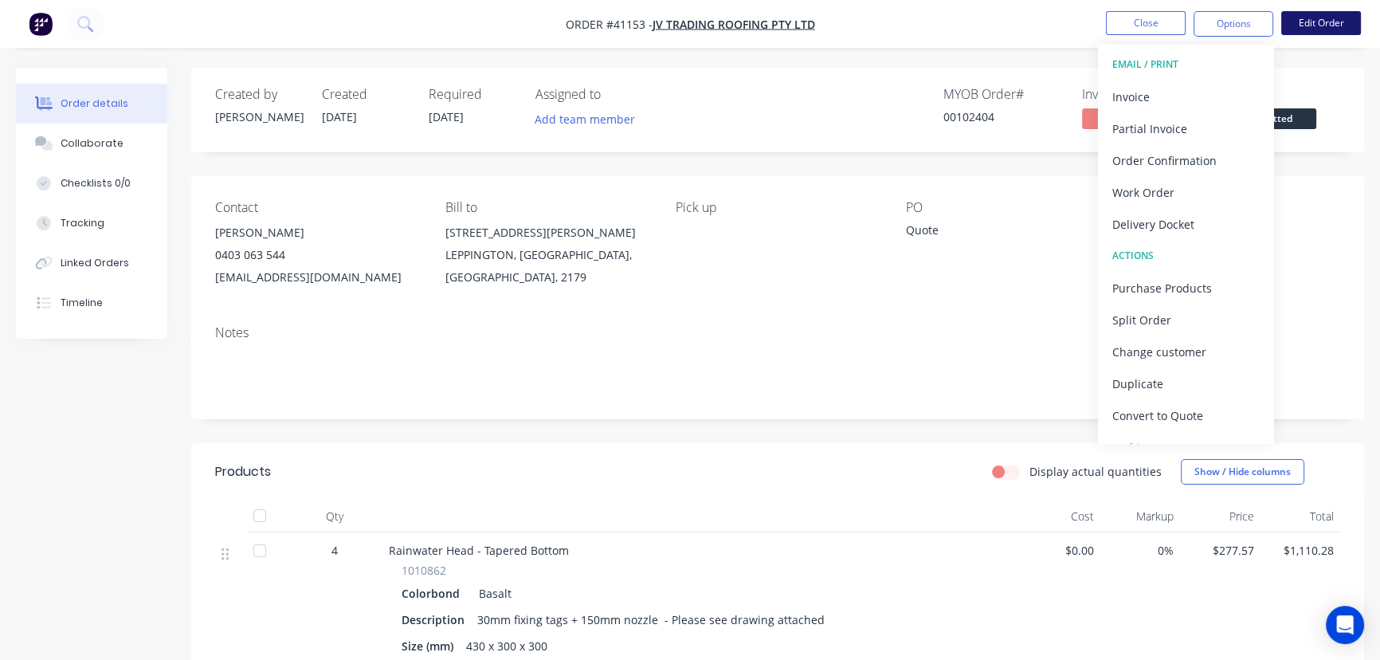
click at [1325, 17] on button "Edit Order" at bounding box center [1321, 23] width 80 height 24
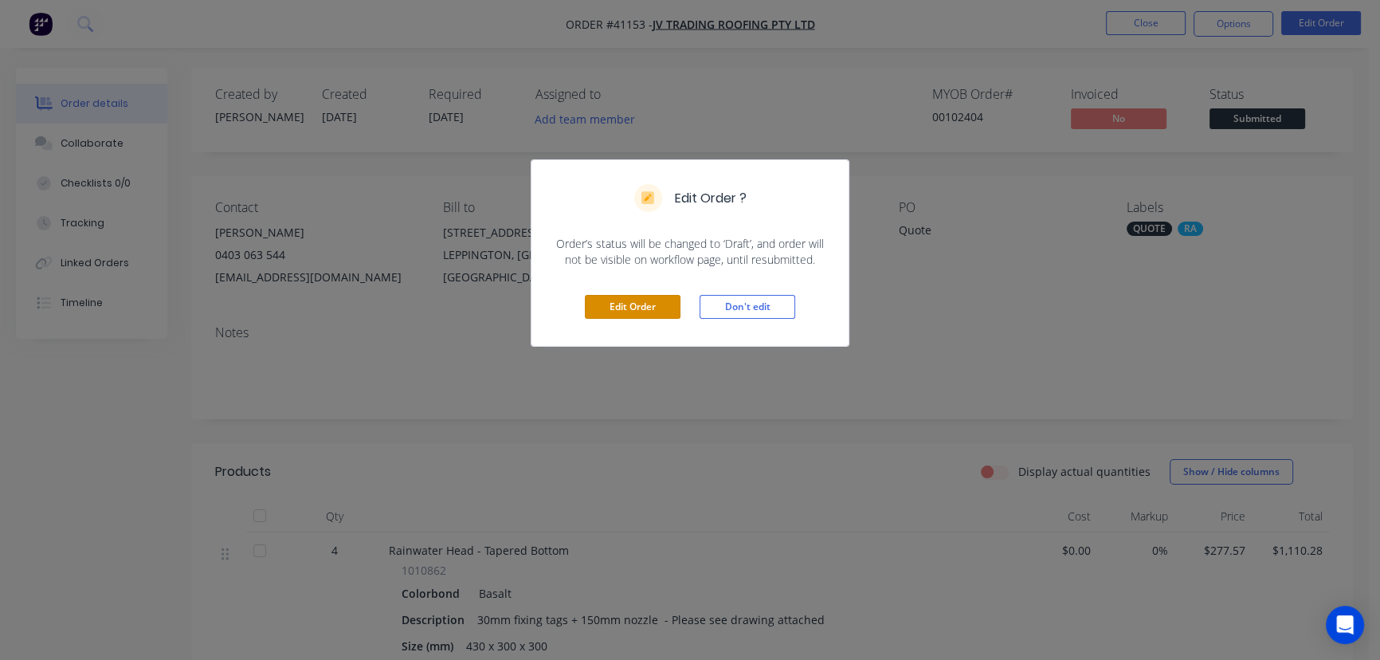
click at [638, 307] on button "Edit Order" at bounding box center [633, 307] width 96 height 24
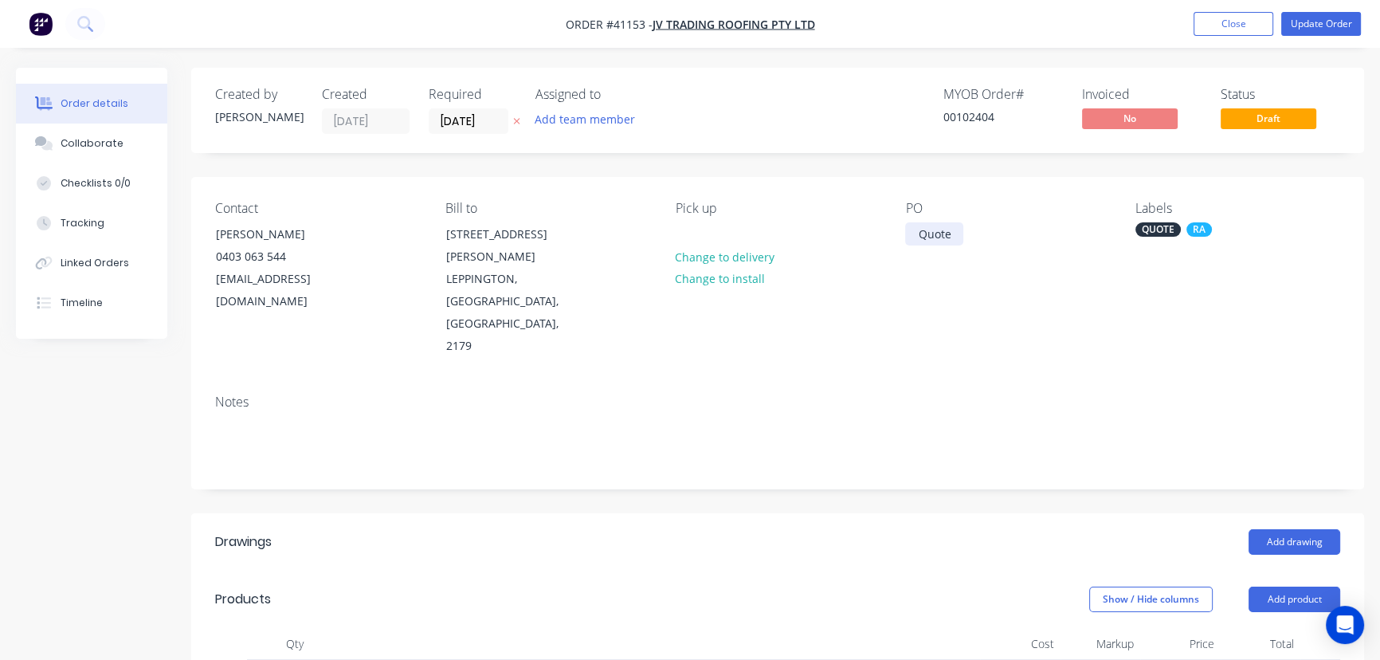
drag, startPoint x: 941, startPoint y: 229, endPoint x: 963, endPoint y: 241, distance: 24.6
click at [941, 230] on div "Quote" at bounding box center [934, 233] width 58 height 23
drag, startPoint x: 884, startPoint y: 232, endPoint x: 780, endPoint y: 239, distance: 103.8
click at [791, 232] on div "Contact [PERSON_NAME] [PHONE_NUMBER] [EMAIL_ADDRESS][DOMAIN_NAME] Bill to [STRE…" at bounding box center [777, 279] width 1173 height 205
click at [954, 239] on div "Quote" at bounding box center [934, 233] width 58 height 23
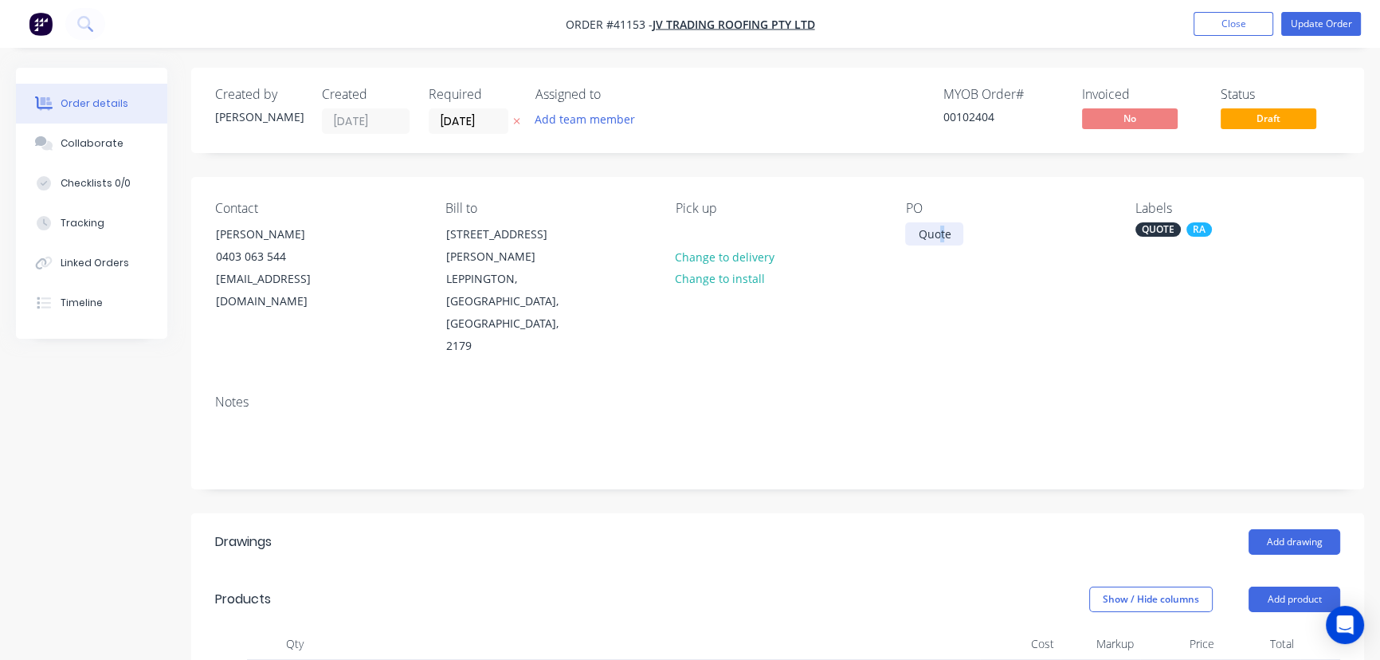
drag, startPoint x: 940, startPoint y: 229, endPoint x: 946, endPoint y: 236, distance: 9.1
click at [945, 235] on div "Quote" at bounding box center [934, 233] width 58 height 23
click at [1135, 228] on div "QUOTE RA" at bounding box center [1237, 229] width 205 height 14
click at [1147, 228] on div "QUOTE" at bounding box center [1157, 229] width 45 height 14
drag, startPoint x: 1147, startPoint y: 228, endPoint x: 1159, endPoint y: 222, distance: 13.5
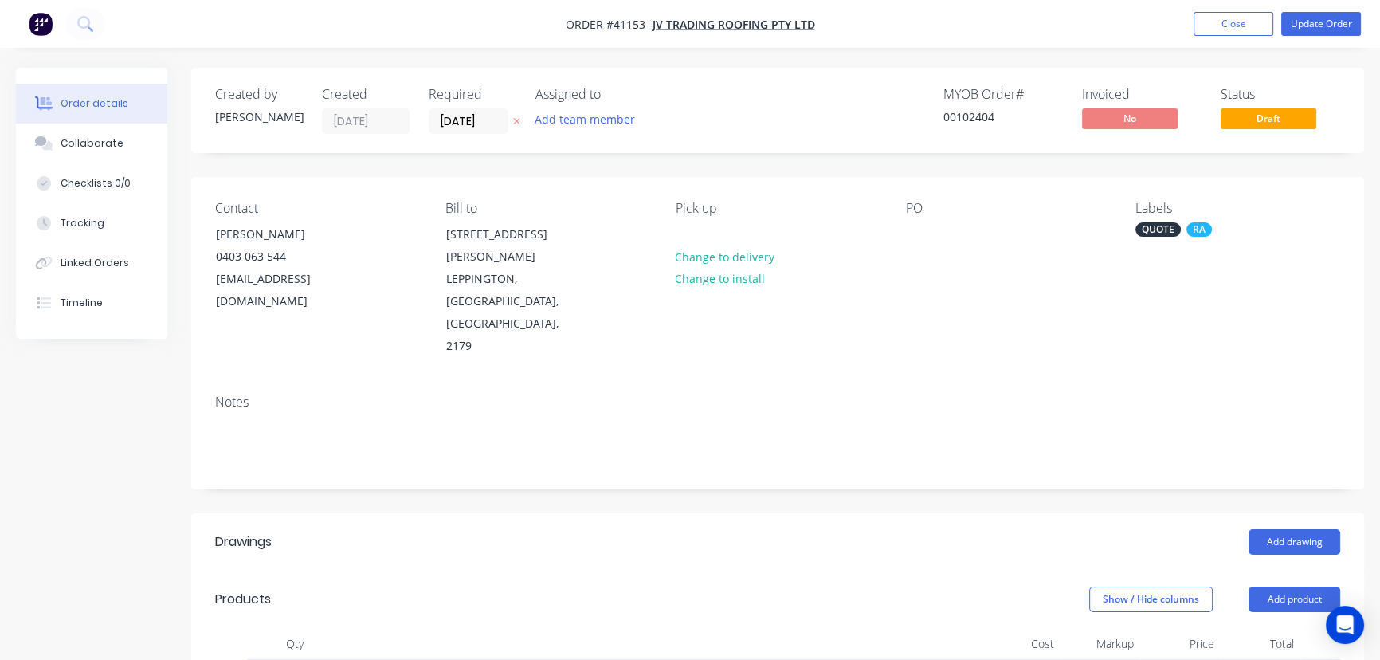
click at [1147, 227] on div "QUOTE" at bounding box center [1157, 229] width 45 height 14
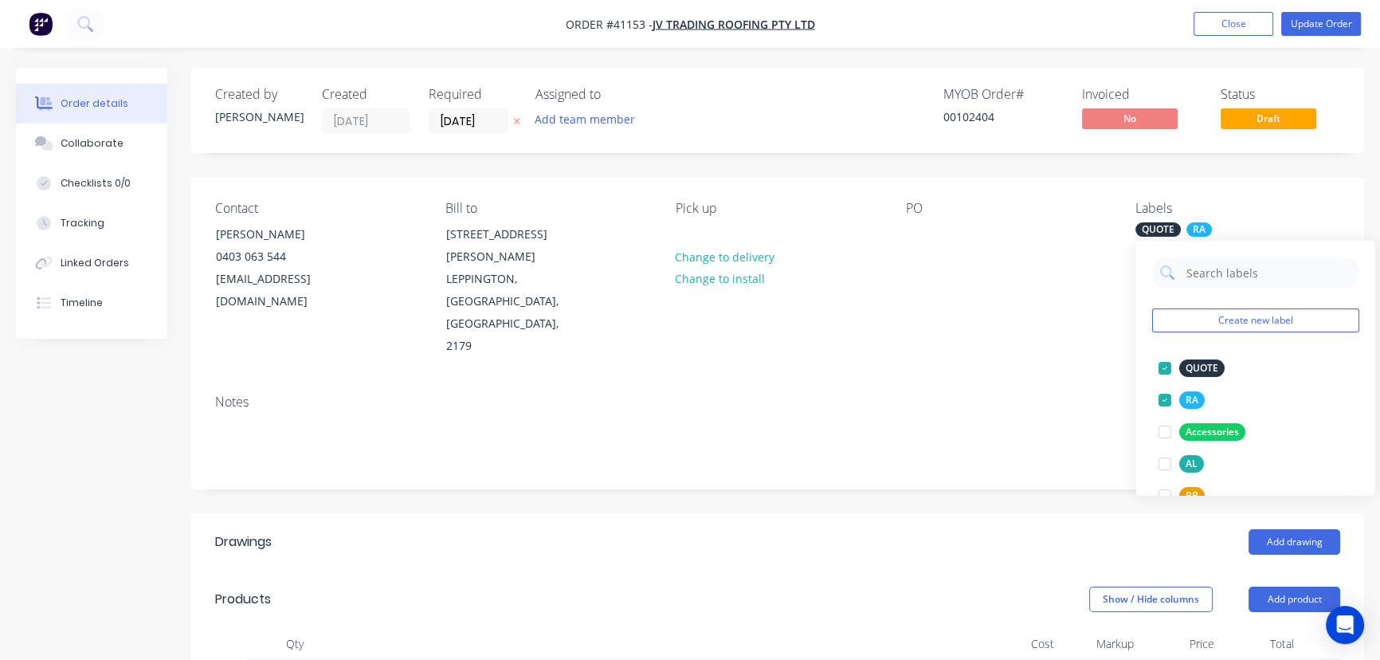
click at [1163, 222] on div "Labels QUOTE RA" at bounding box center [1237, 279] width 205 height 157
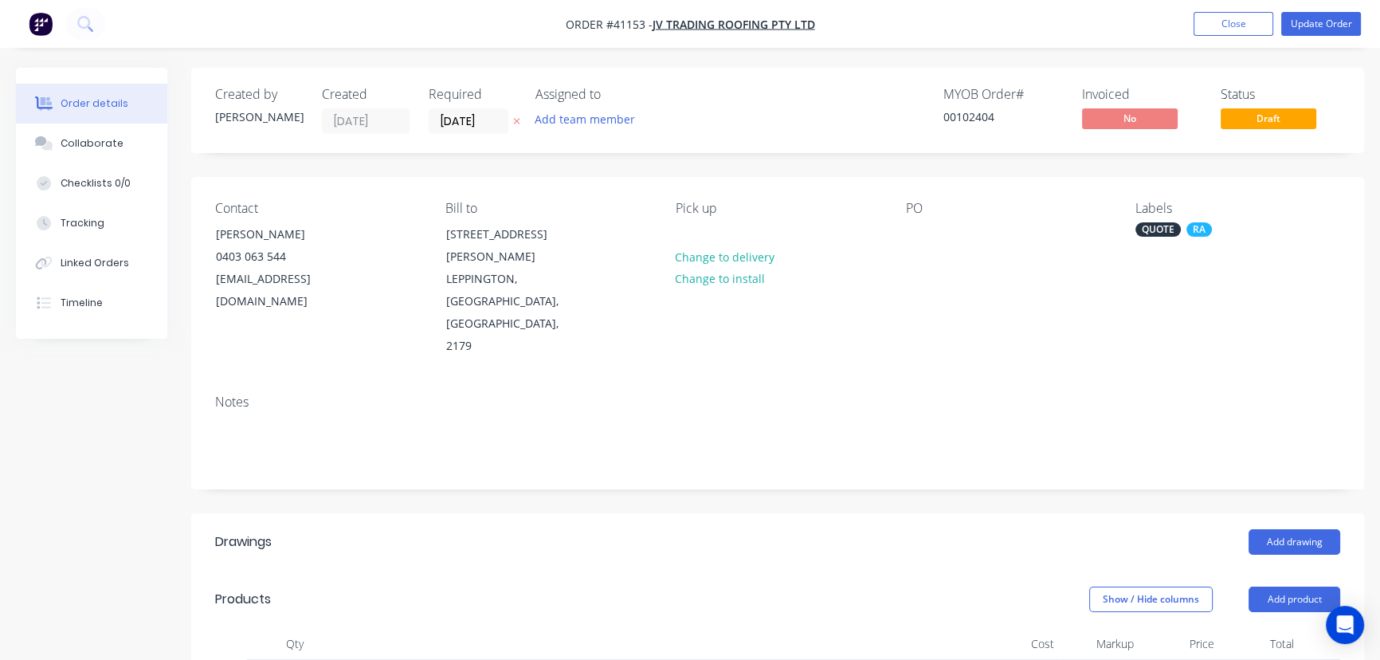
click at [1163, 222] on div "QUOTE" at bounding box center [1157, 229] width 45 height 14
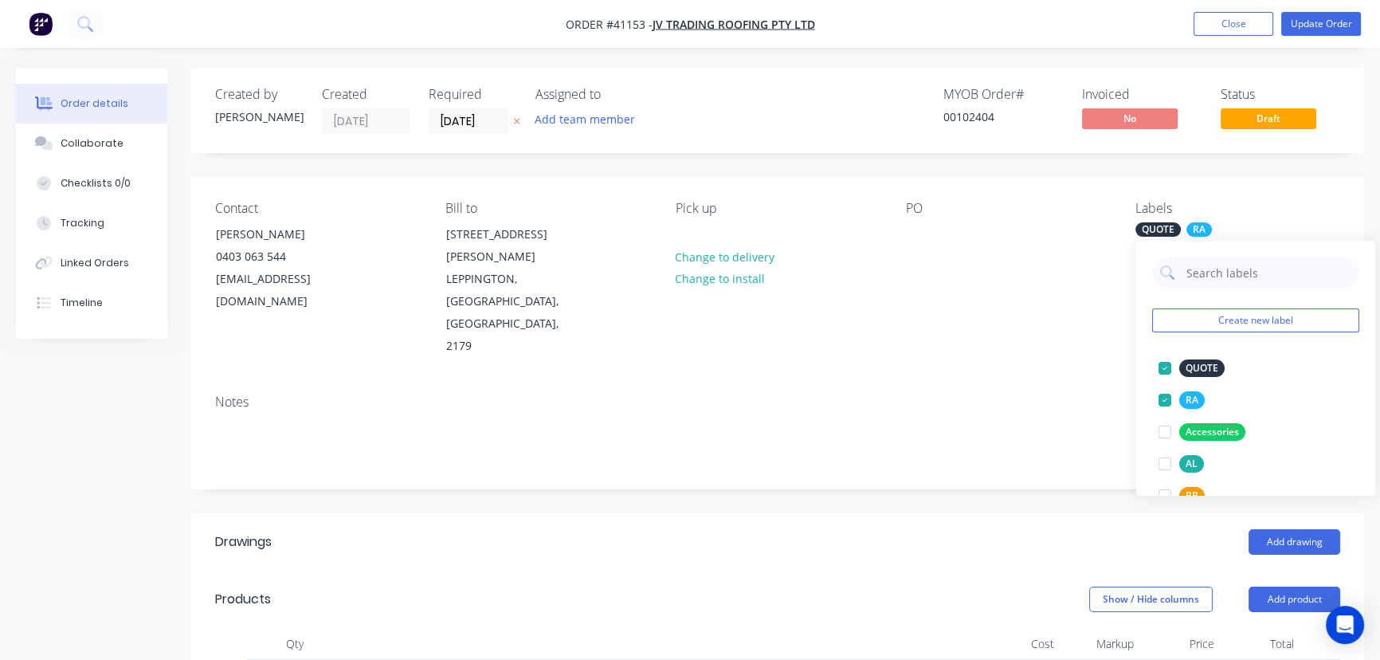
drag, startPoint x: 1160, startPoint y: 367, endPoint x: 1089, endPoint y: 340, distance: 75.9
click at [1159, 365] on div at bounding box center [1164, 368] width 32 height 32
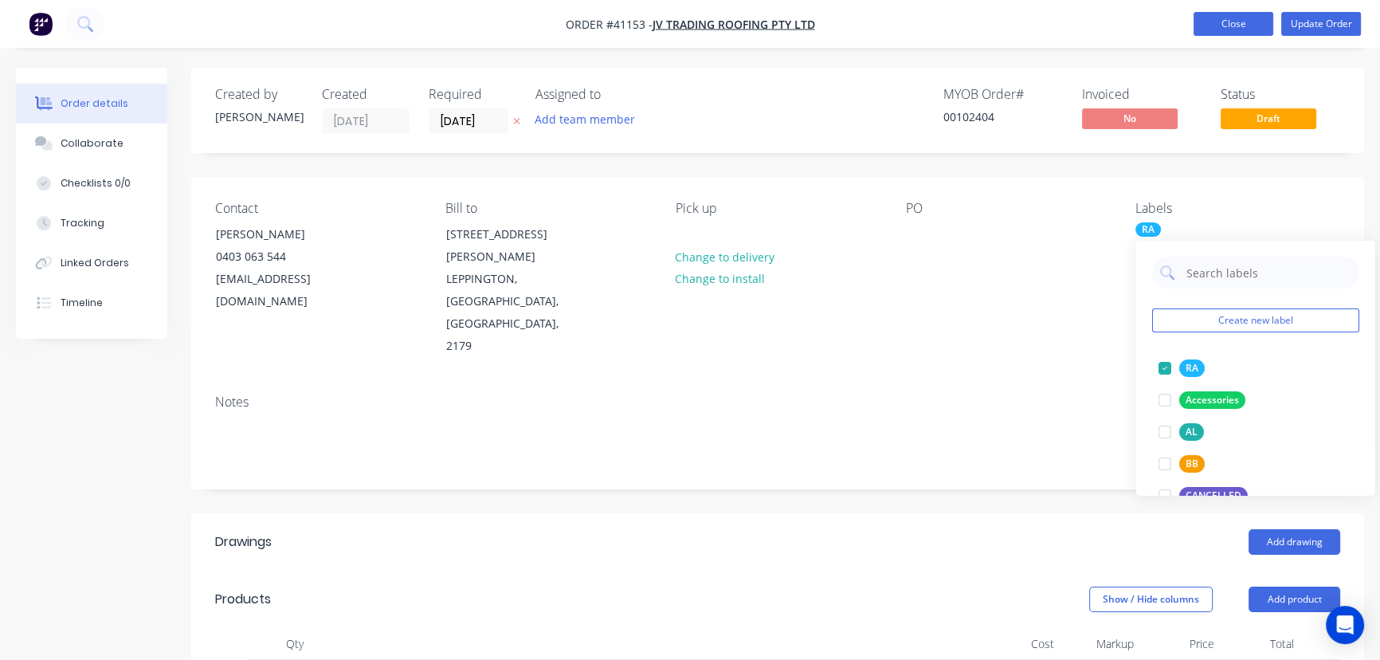
click at [1216, 21] on button "Close" at bounding box center [1234, 24] width 80 height 24
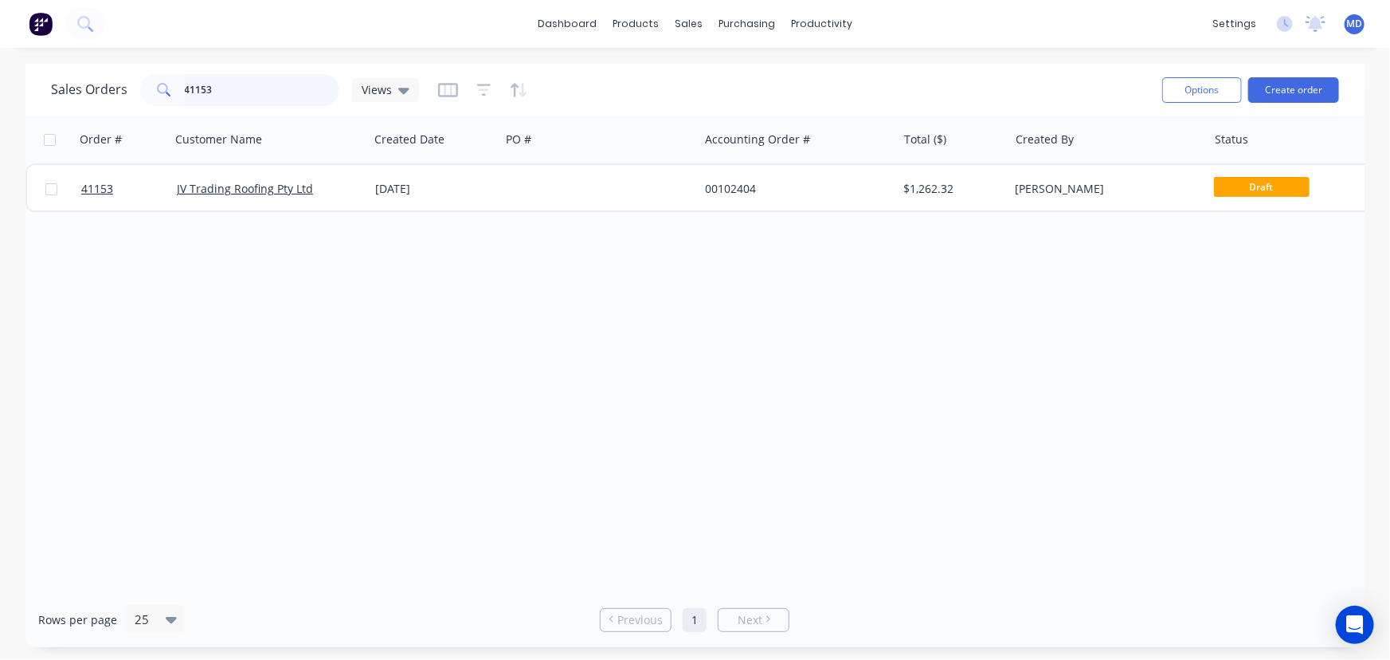
drag, startPoint x: 229, startPoint y: 88, endPoint x: 101, endPoint y: 90, distance: 127.5
click at [108, 89] on div "Sales Orders 41153 Views" at bounding box center [235, 90] width 368 height 32
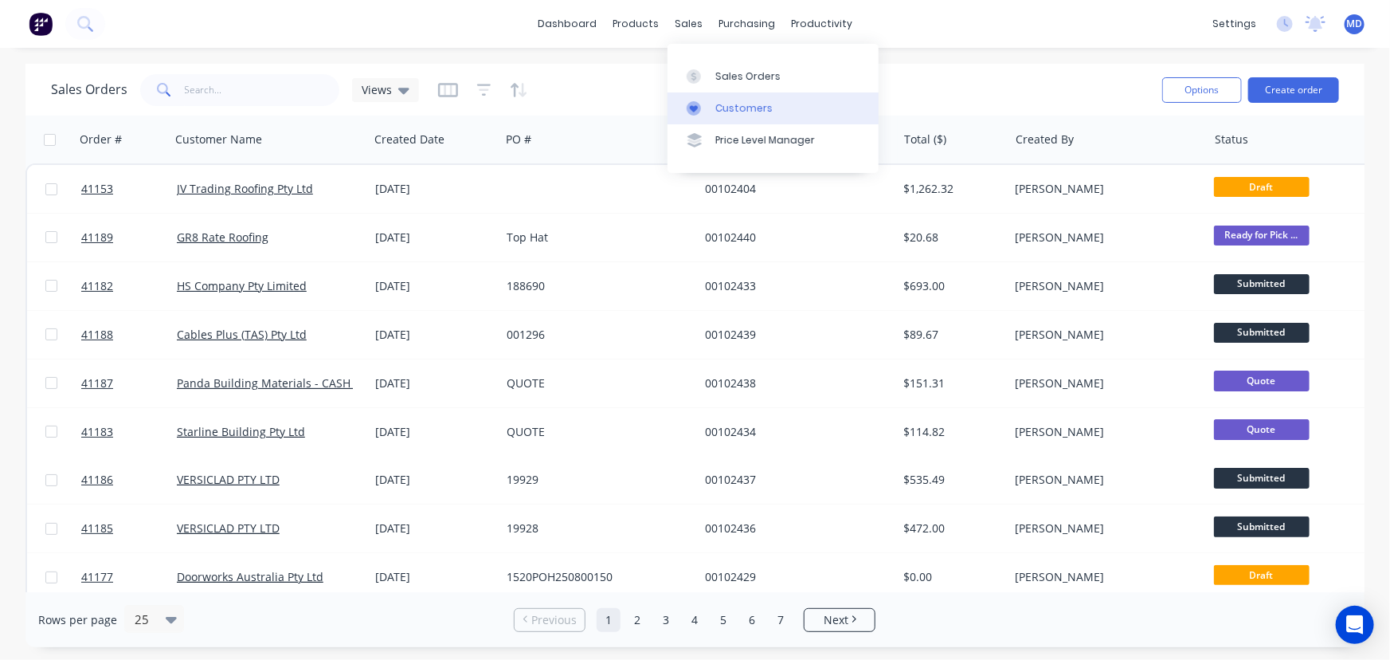
click at [753, 105] on div "Customers" at bounding box center [744, 108] width 57 height 14
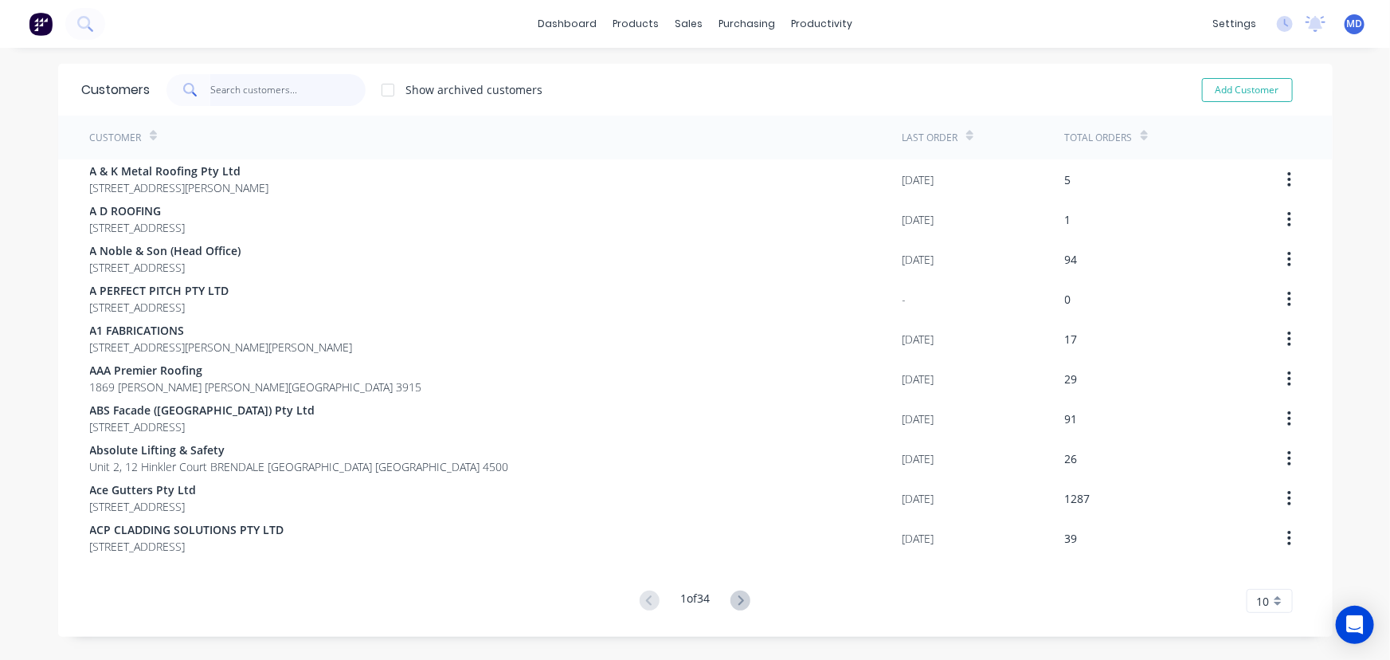
click at [271, 93] on input "text" at bounding box center [287, 90] width 155 height 32
click at [740, 106] on div "Customers" at bounding box center [738, 108] width 57 height 14
click at [297, 94] on input "text" at bounding box center [287, 90] width 155 height 32
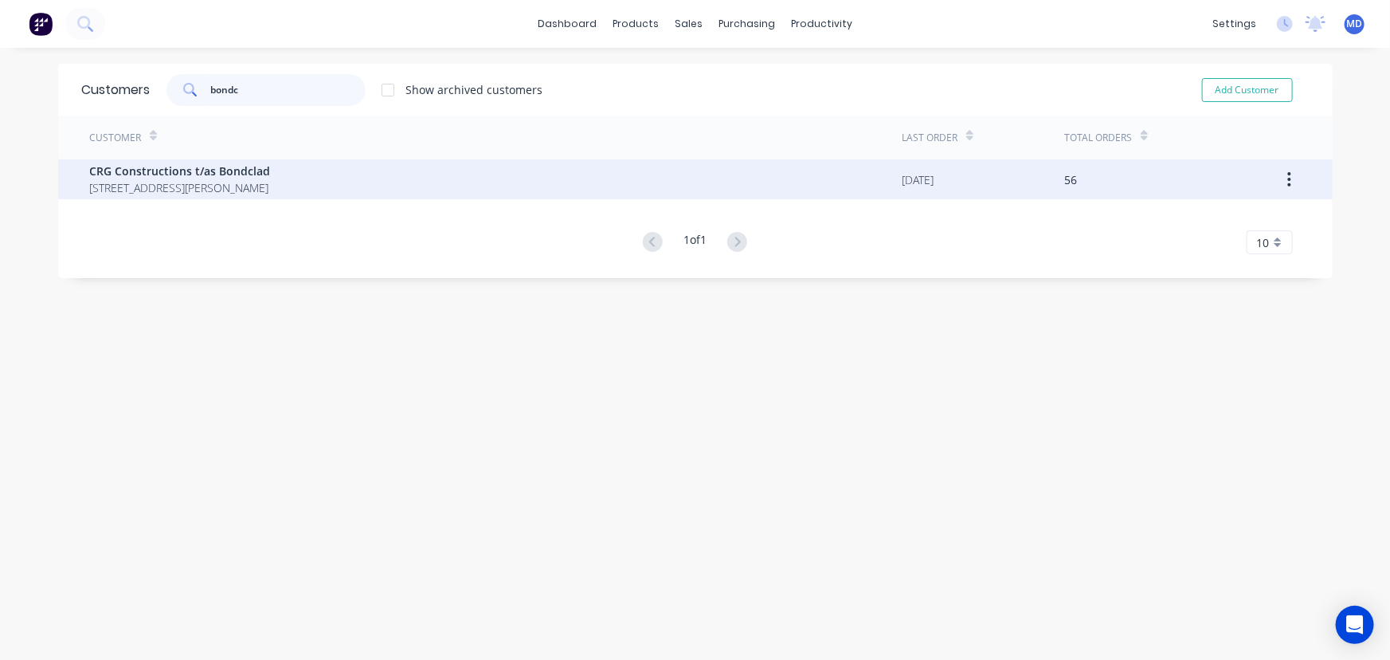
type input "bondc"
click at [175, 174] on span "CRG Constructions t/as Bondclad" at bounding box center [180, 171] width 181 height 17
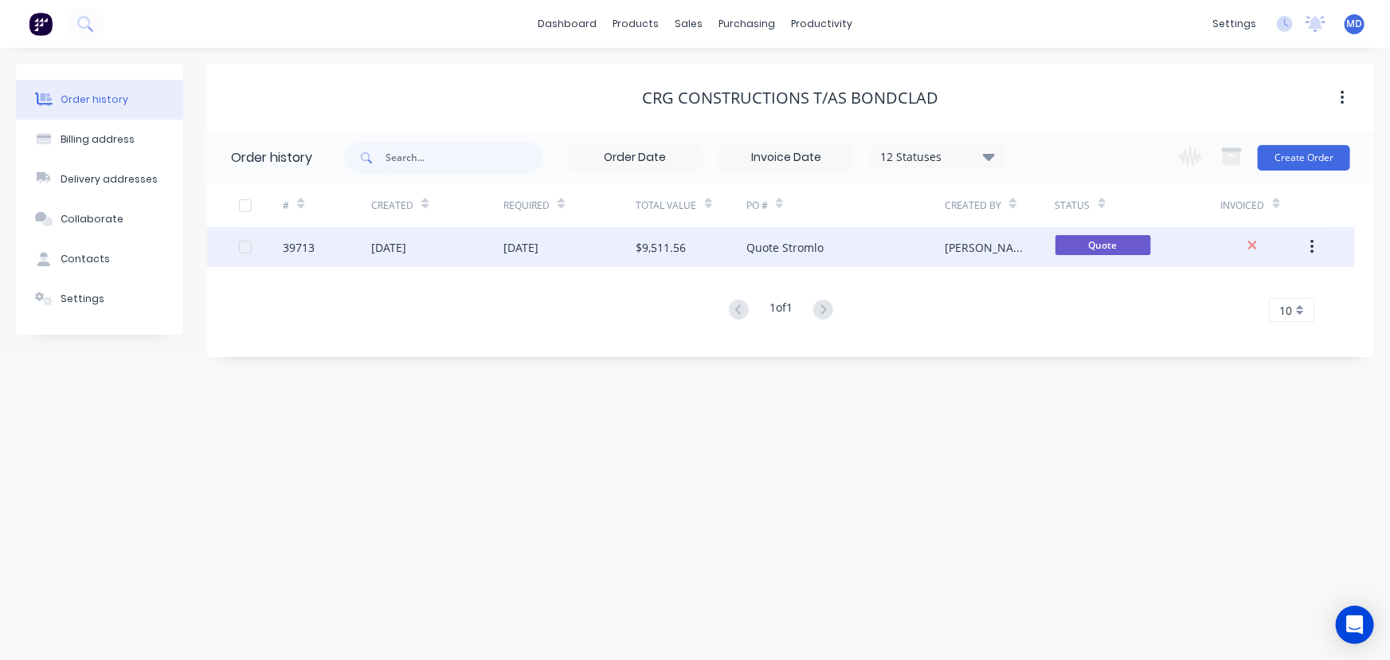
click at [785, 247] on div "Quote Stromlo" at bounding box center [785, 247] width 77 height 17
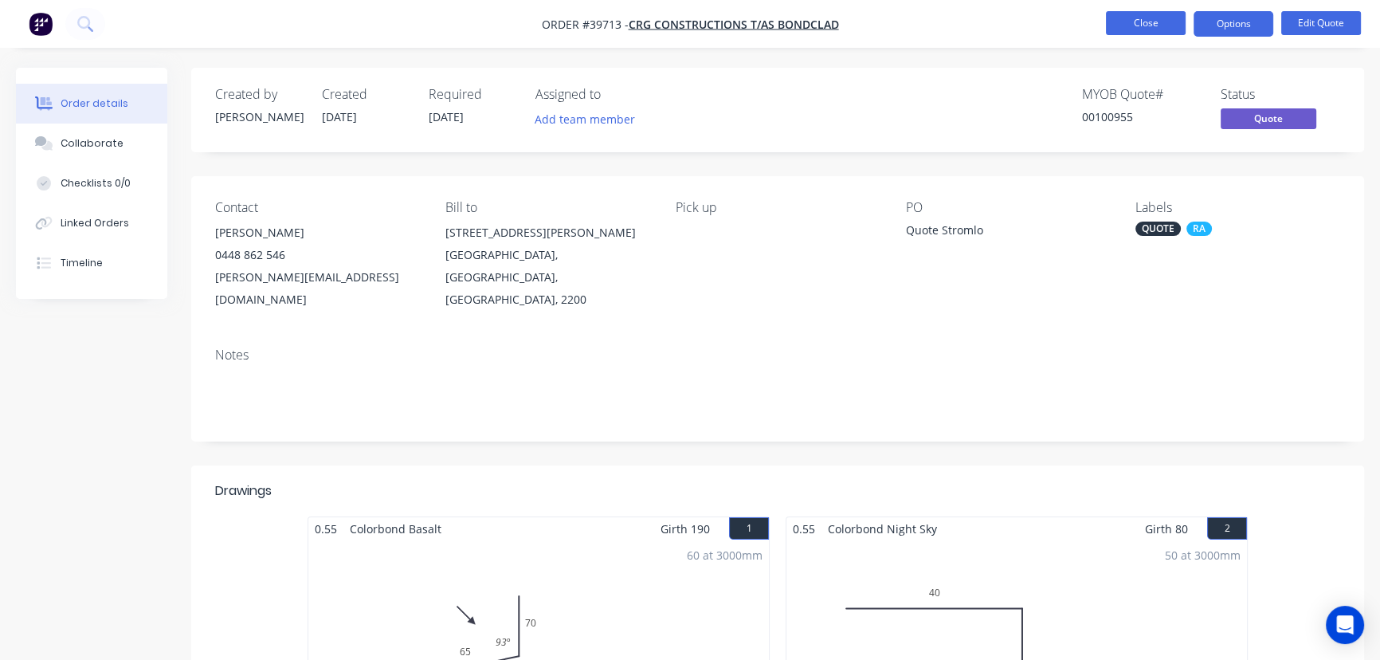
click at [1142, 17] on button "Close" at bounding box center [1146, 23] width 80 height 24
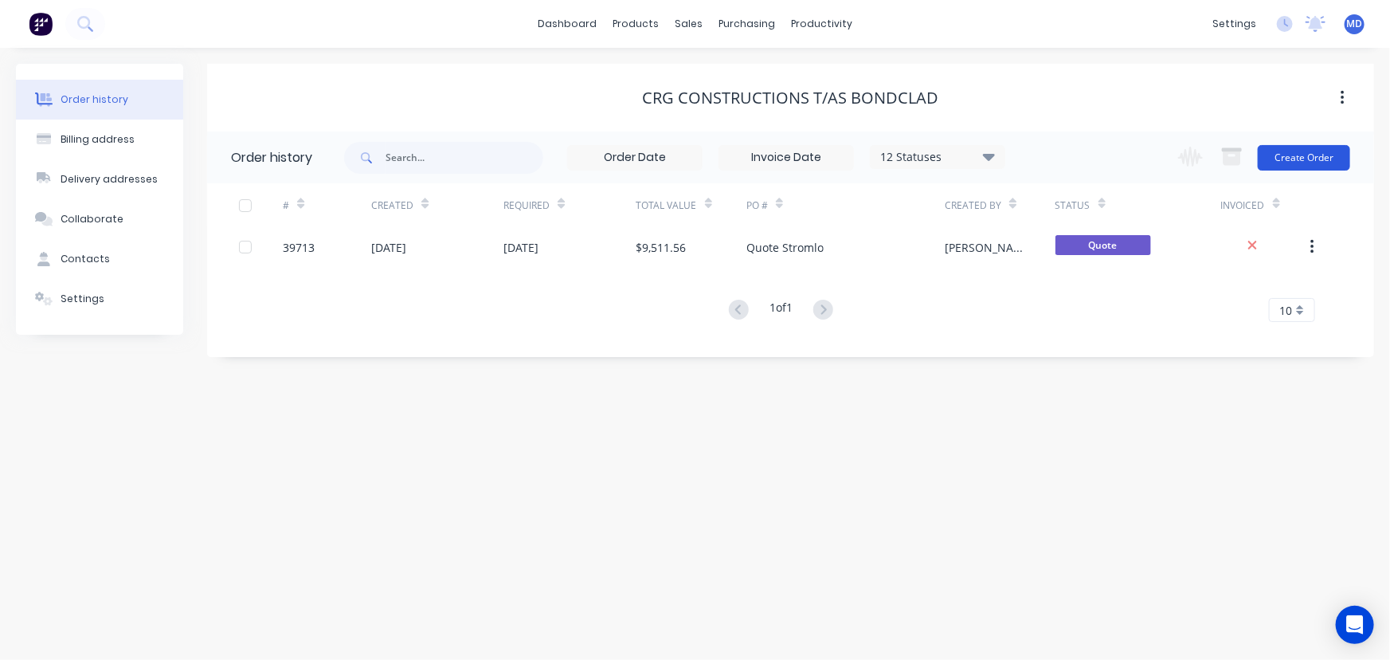
click at [1298, 152] on button "Create Order" at bounding box center [1304, 157] width 92 height 25
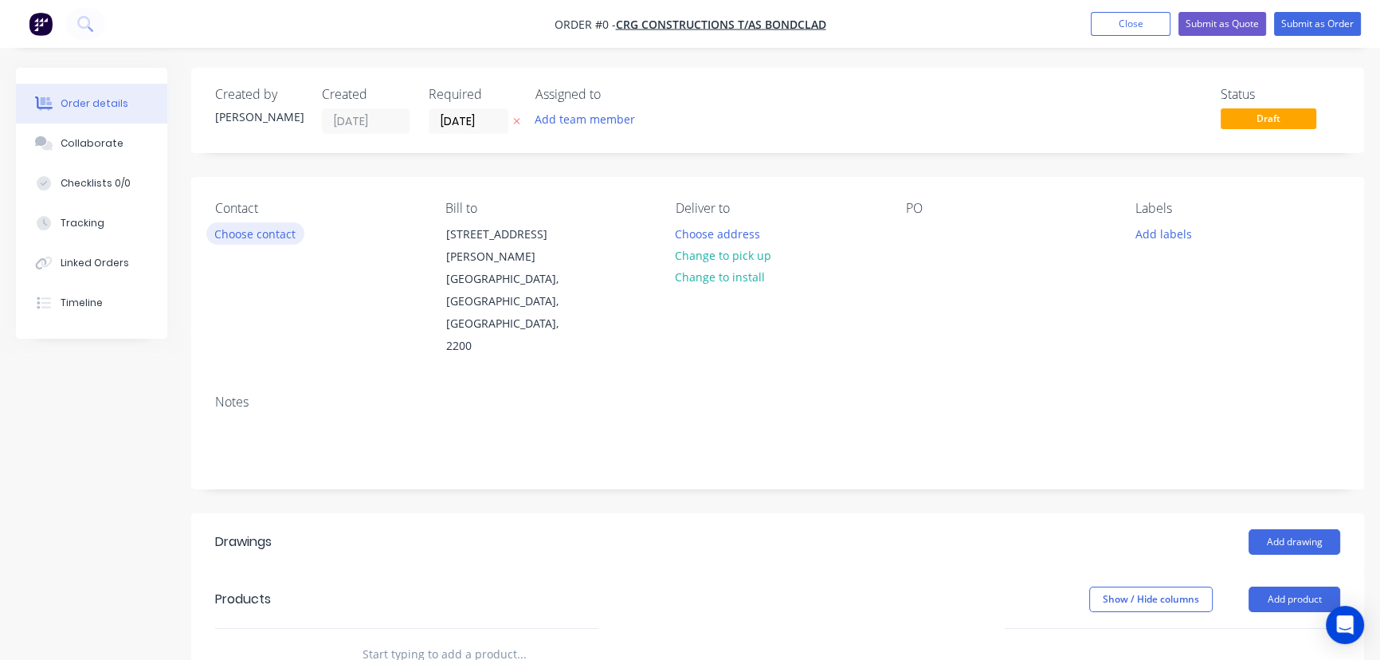
click at [276, 235] on button "Choose contact" at bounding box center [255, 233] width 98 height 22
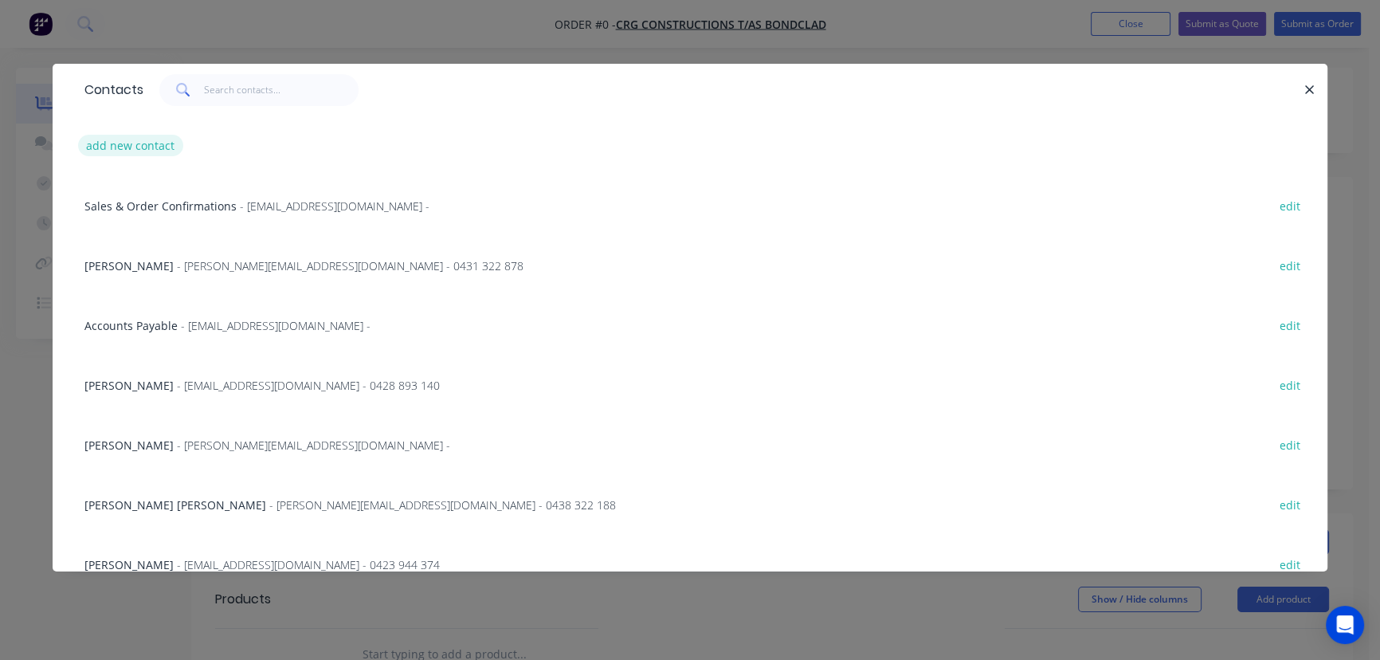
click at [135, 147] on button "add new contact" at bounding box center [130, 146] width 105 height 22
select select "AU"
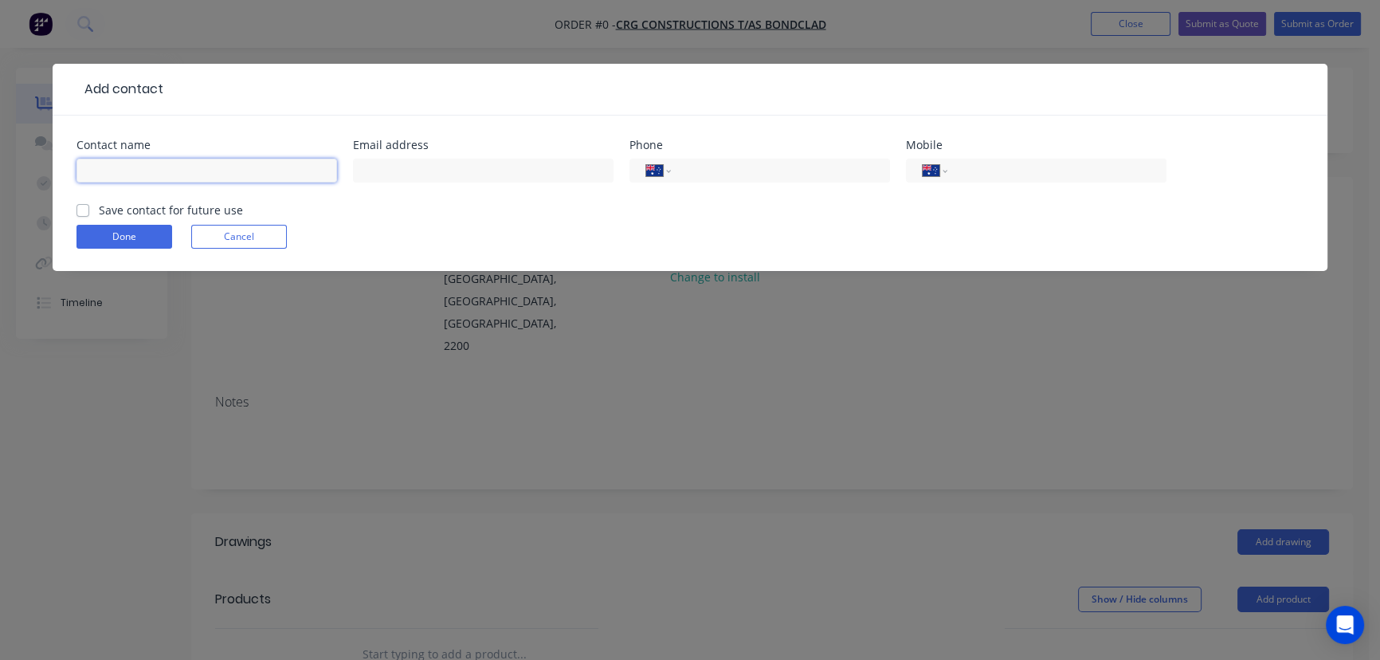
click at [189, 167] on input "text" at bounding box center [206, 171] width 261 height 24
type input "[PERSON_NAME]"
type input "[PERSON_NAME][EMAIL_ADDRESS][DOMAIN_NAME]"
click at [1059, 170] on input "tel" at bounding box center [1054, 171] width 191 height 18
type input "0411 912 973"
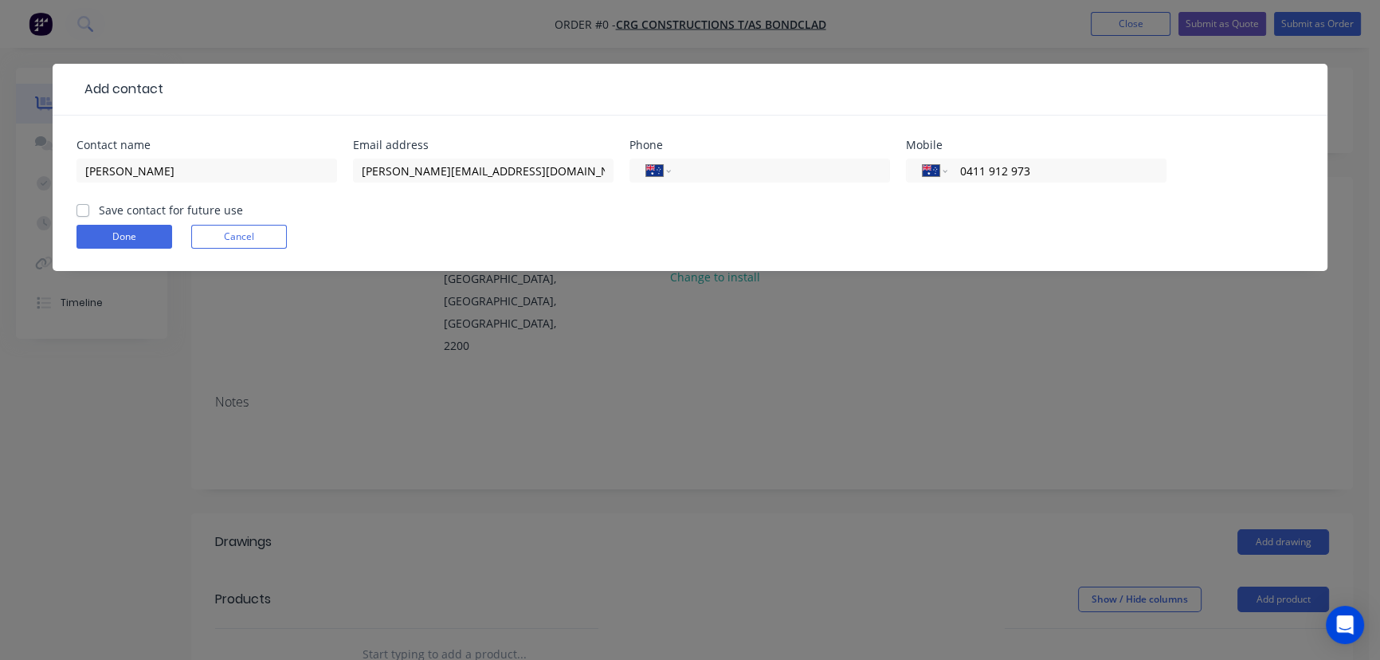
click at [99, 207] on label "Save contact for future use" at bounding box center [171, 210] width 144 height 17
click at [81, 207] on input "Save contact for future use" at bounding box center [82, 209] width 13 height 15
checkbox input "true"
click at [125, 235] on button "Done" at bounding box center [124, 237] width 96 height 24
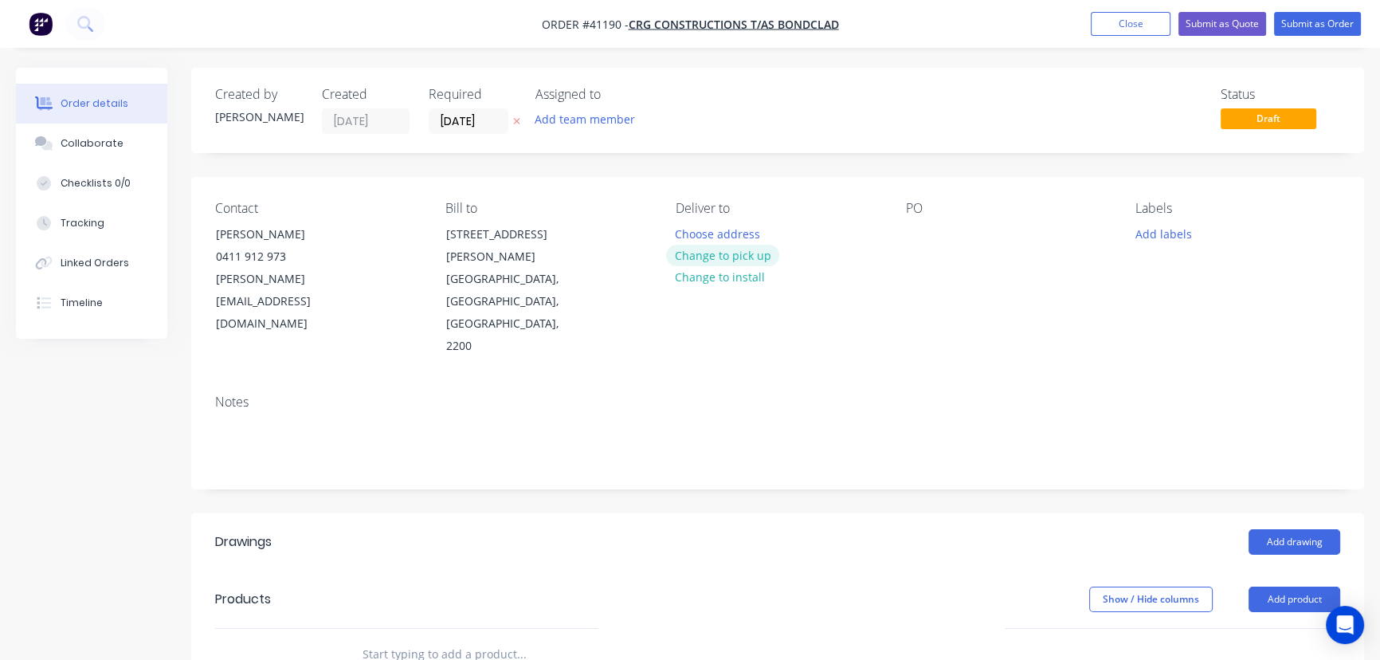
click at [724, 257] on button "Change to pick up" at bounding box center [722, 256] width 113 height 22
click at [736, 254] on button "Change to delivery" at bounding box center [724, 256] width 116 height 22
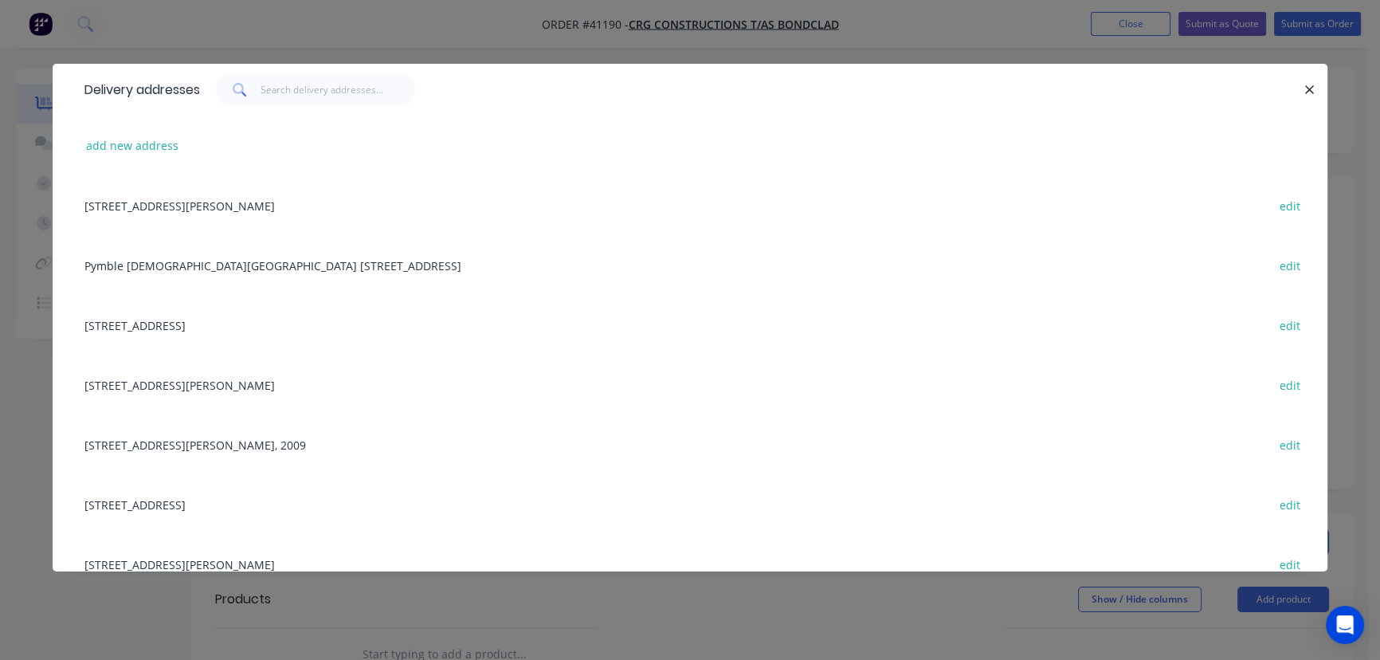
click at [214, 210] on div "[STREET_ADDRESS][PERSON_NAME] edit" at bounding box center [689, 205] width 1227 height 60
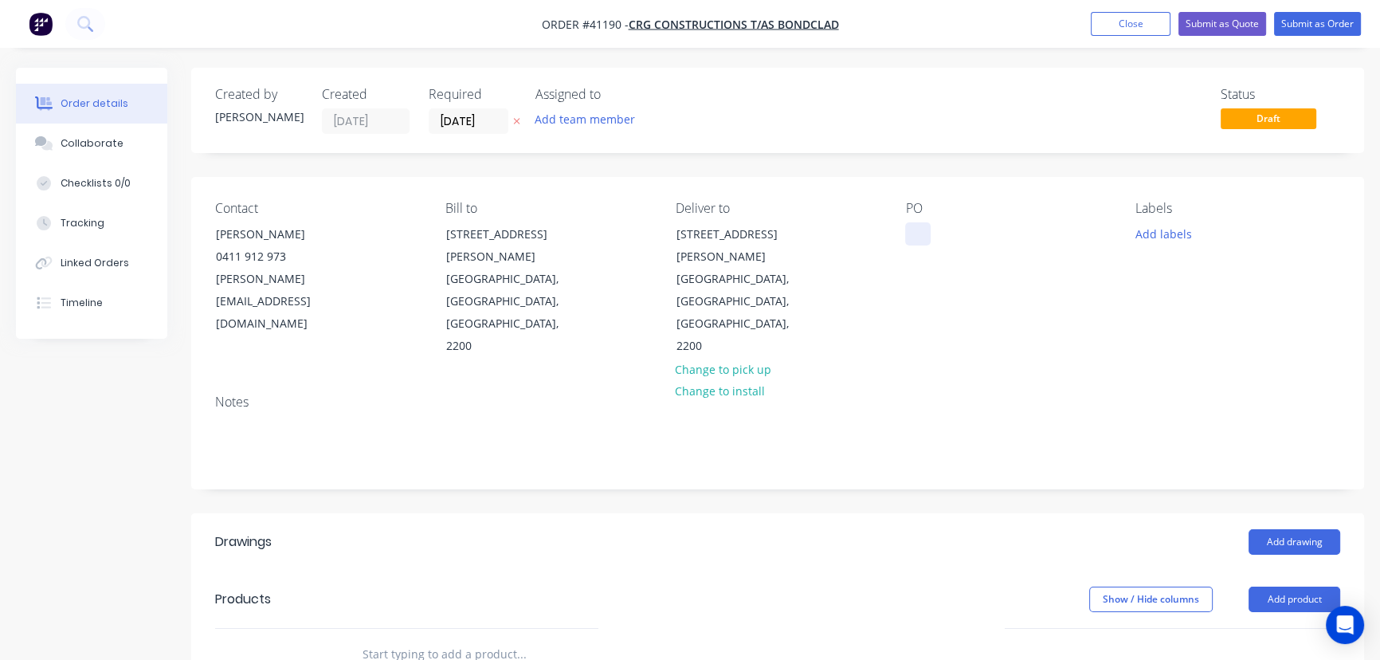
click at [922, 231] on div at bounding box center [917, 233] width 25 height 23
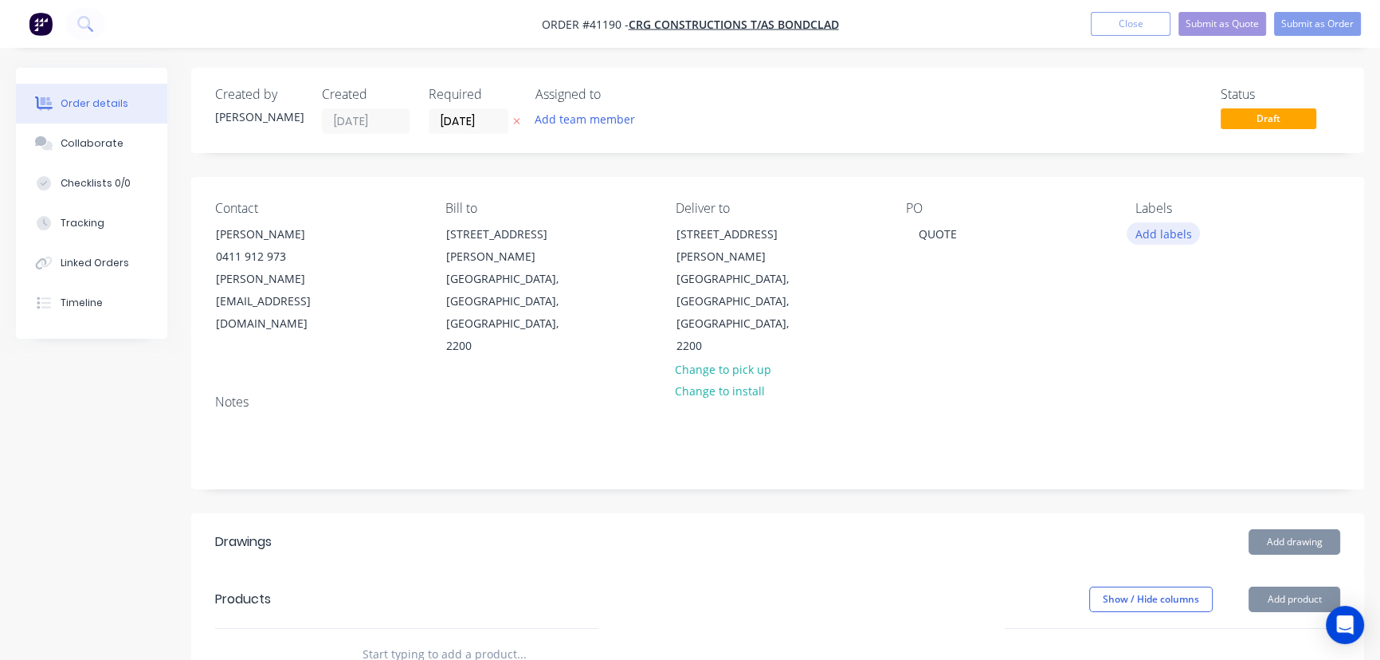
click at [1144, 231] on button "Add labels" at bounding box center [1163, 233] width 73 height 22
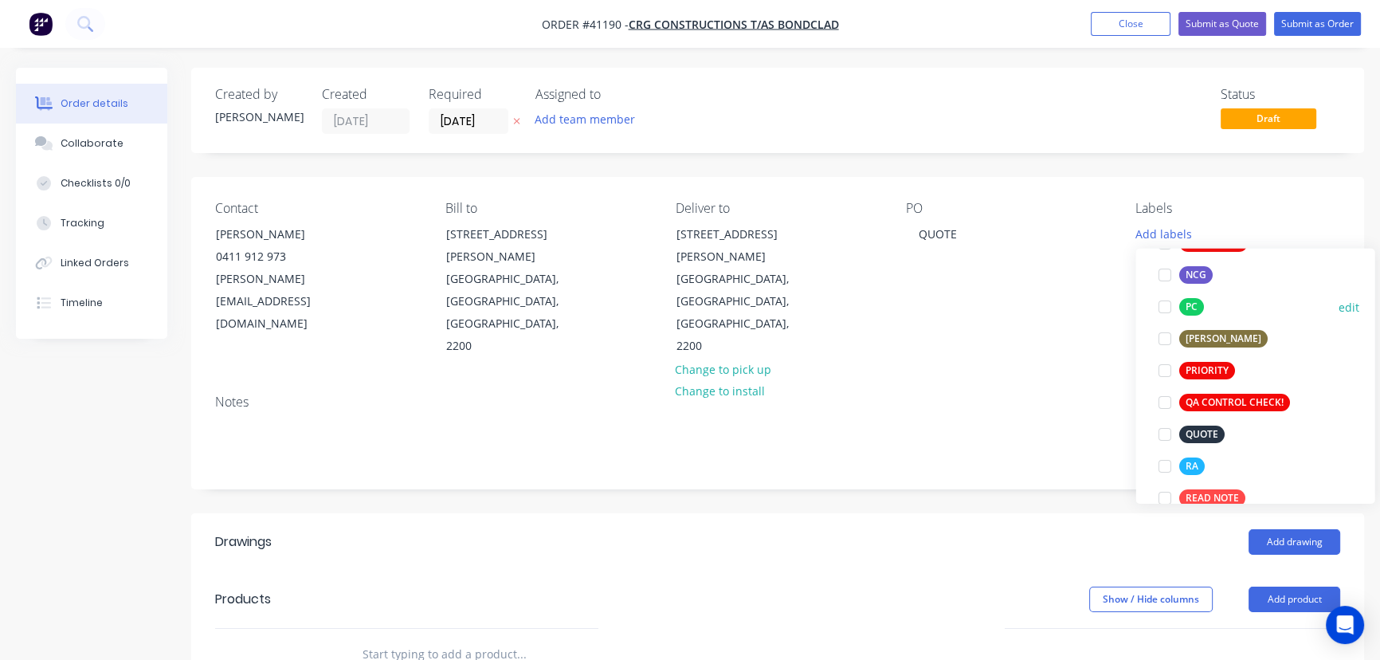
scroll to position [362, 0]
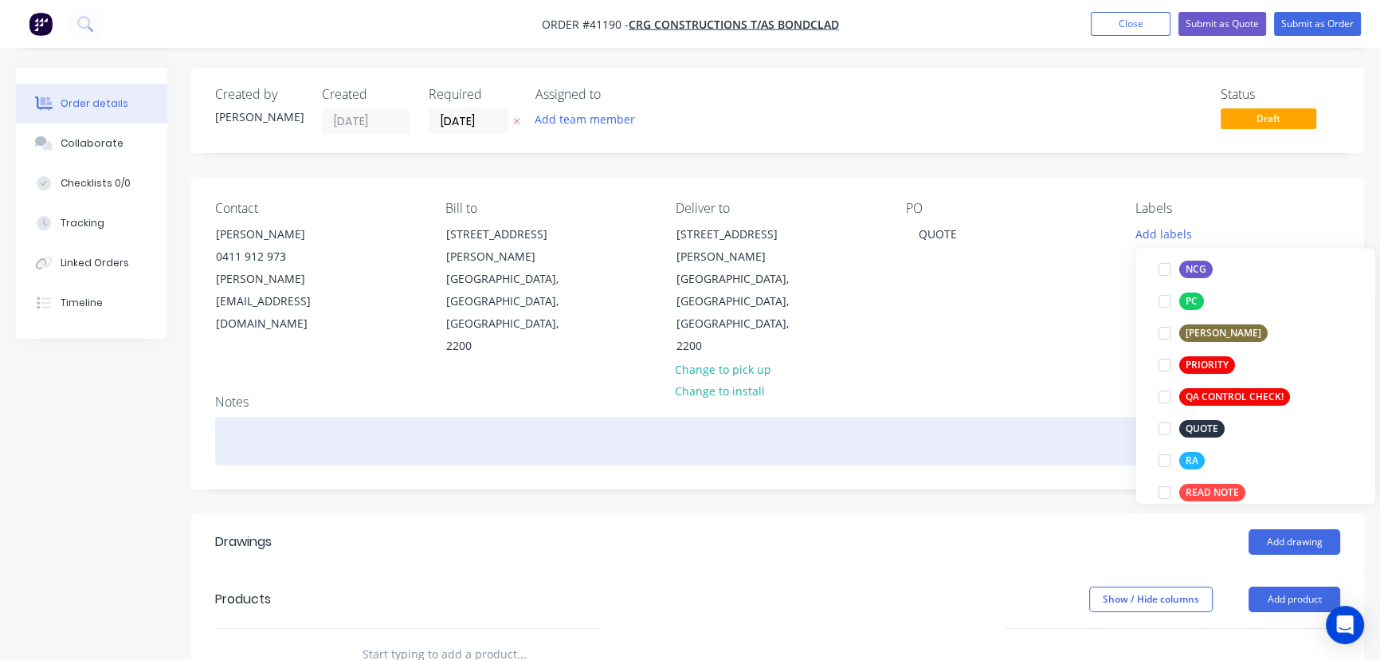
drag, startPoint x: 1166, startPoint y: 462, endPoint x: 1086, endPoint y: 406, distance: 97.3
click at [1165, 462] on div at bounding box center [1164, 461] width 32 height 32
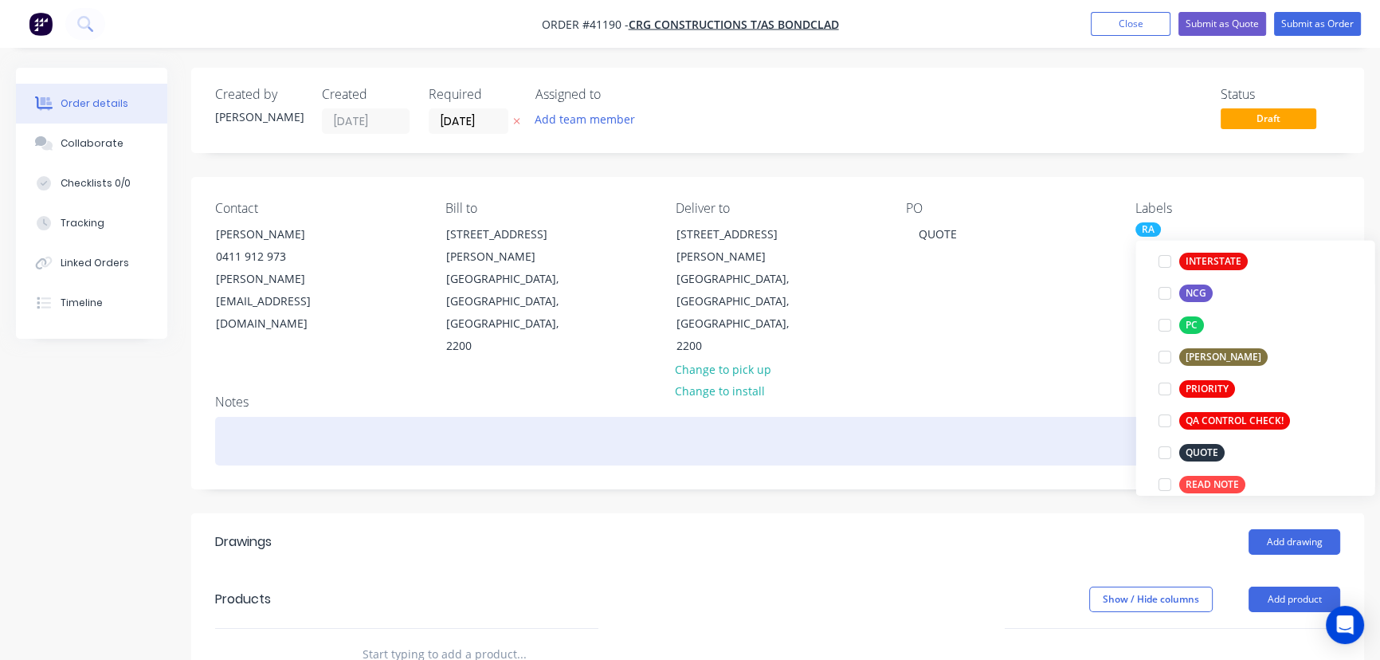
scroll to position [0, 0]
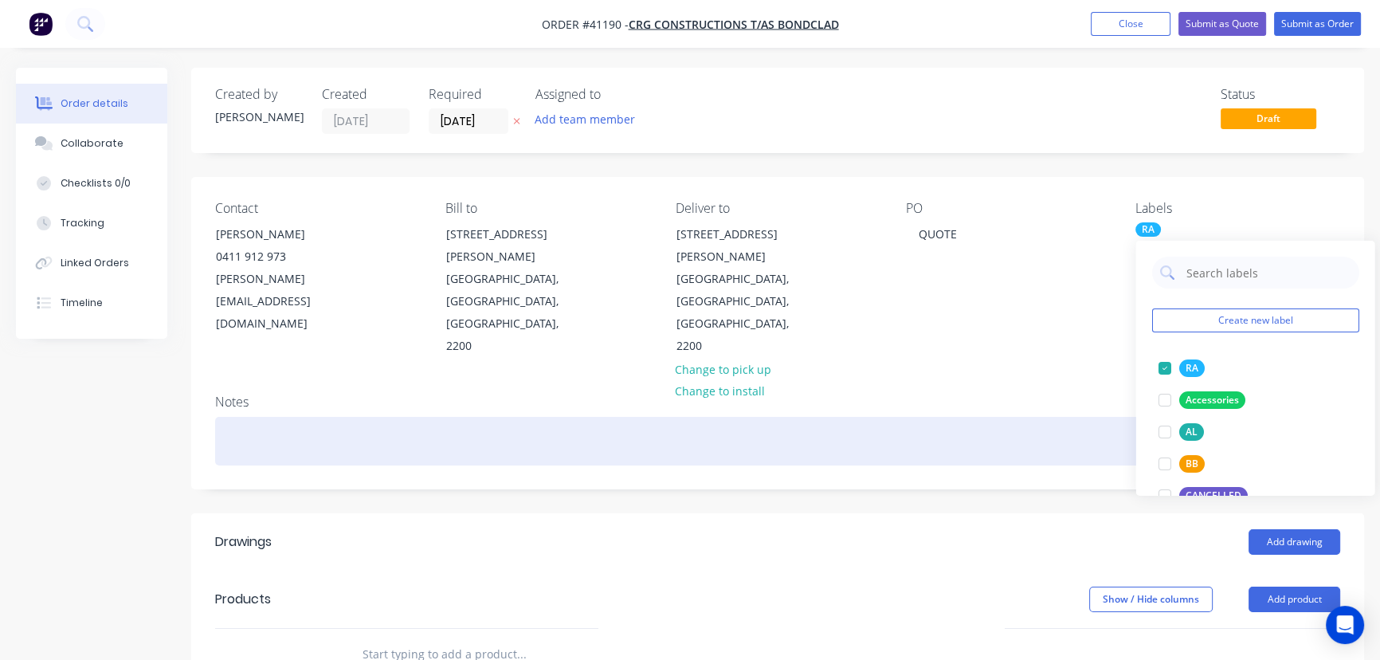
click at [1065, 417] on div at bounding box center [777, 441] width 1125 height 49
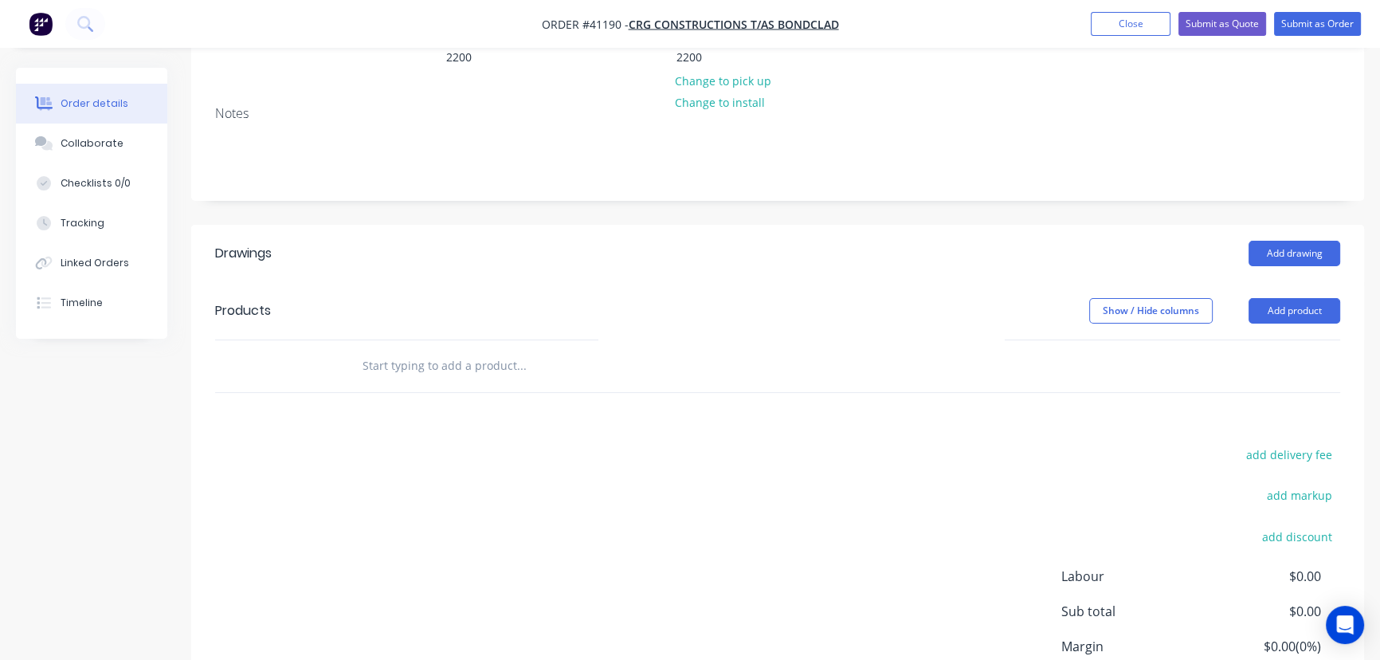
scroll to position [289, 0]
click at [1294, 240] on button "Add drawing" at bounding box center [1295, 252] width 92 height 25
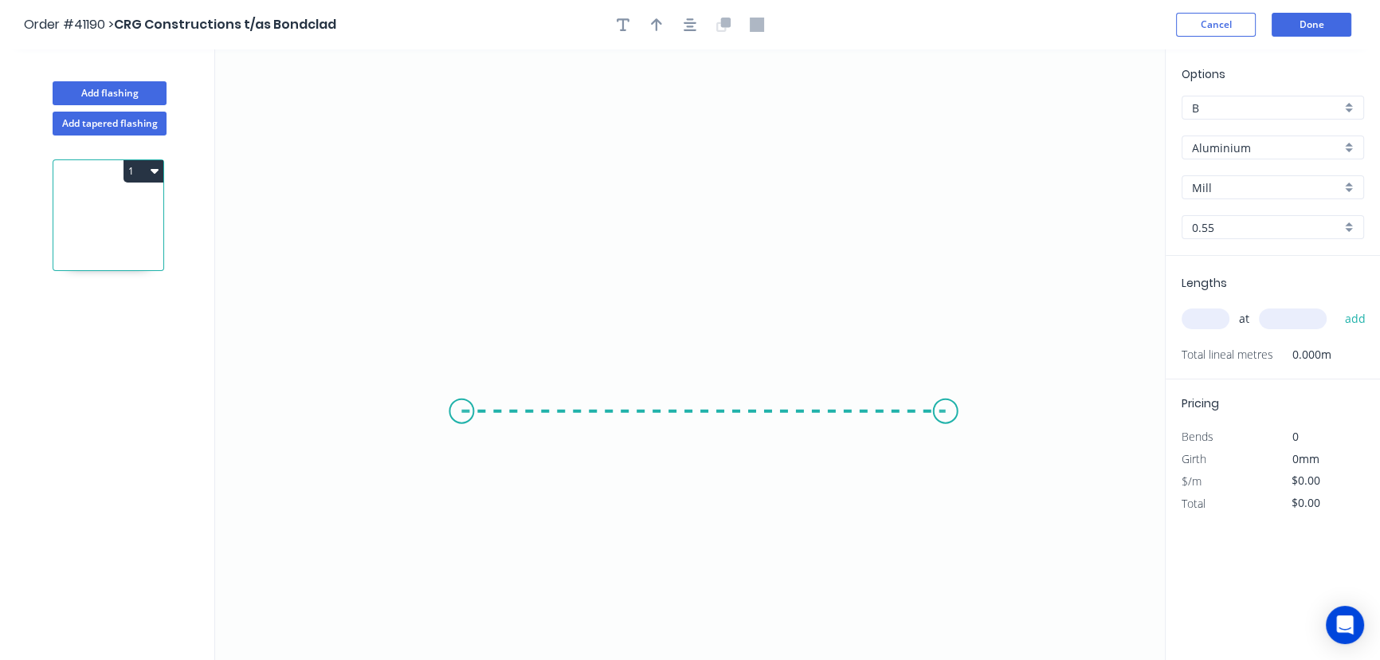
drag, startPoint x: 461, startPoint y: 410, endPoint x: 946, endPoint y: 390, distance: 484.9
click at [946, 390] on icon "0" at bounding box center [690, 354] width 950 height 610
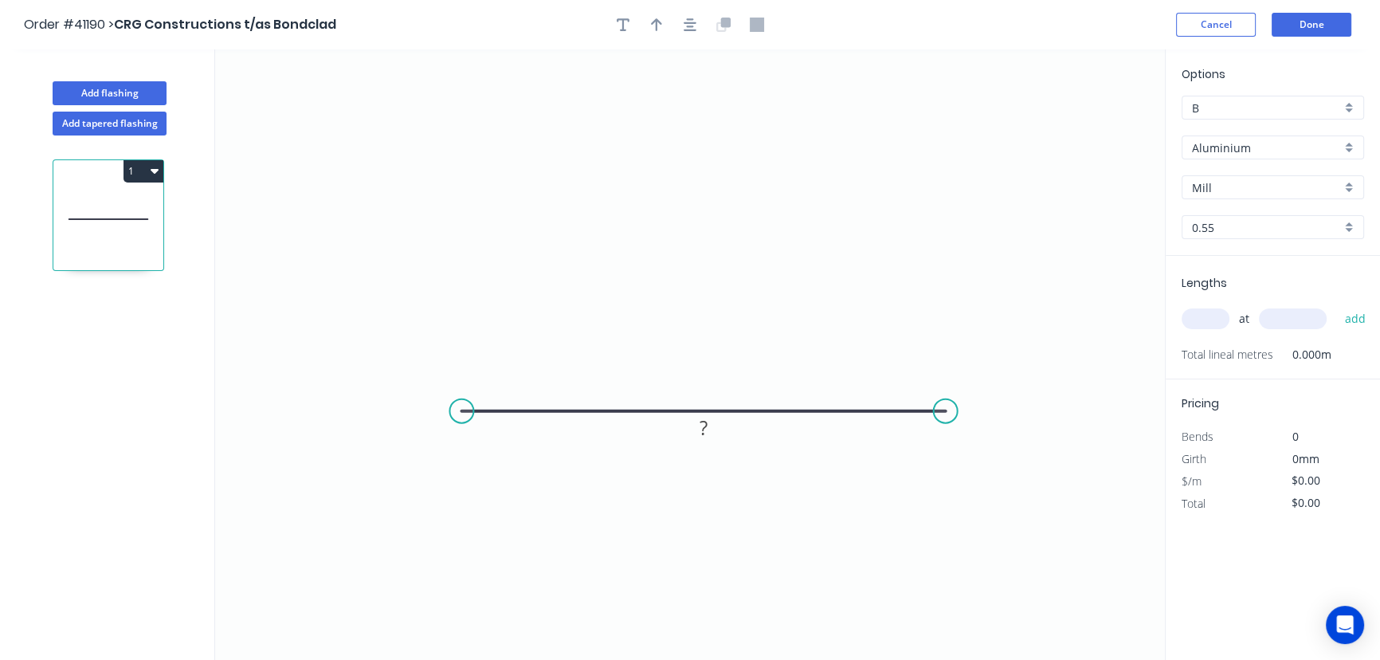
click at [1349, 140] on div "Aluminium" at bounding box center [1273, 147] width 182 height 24
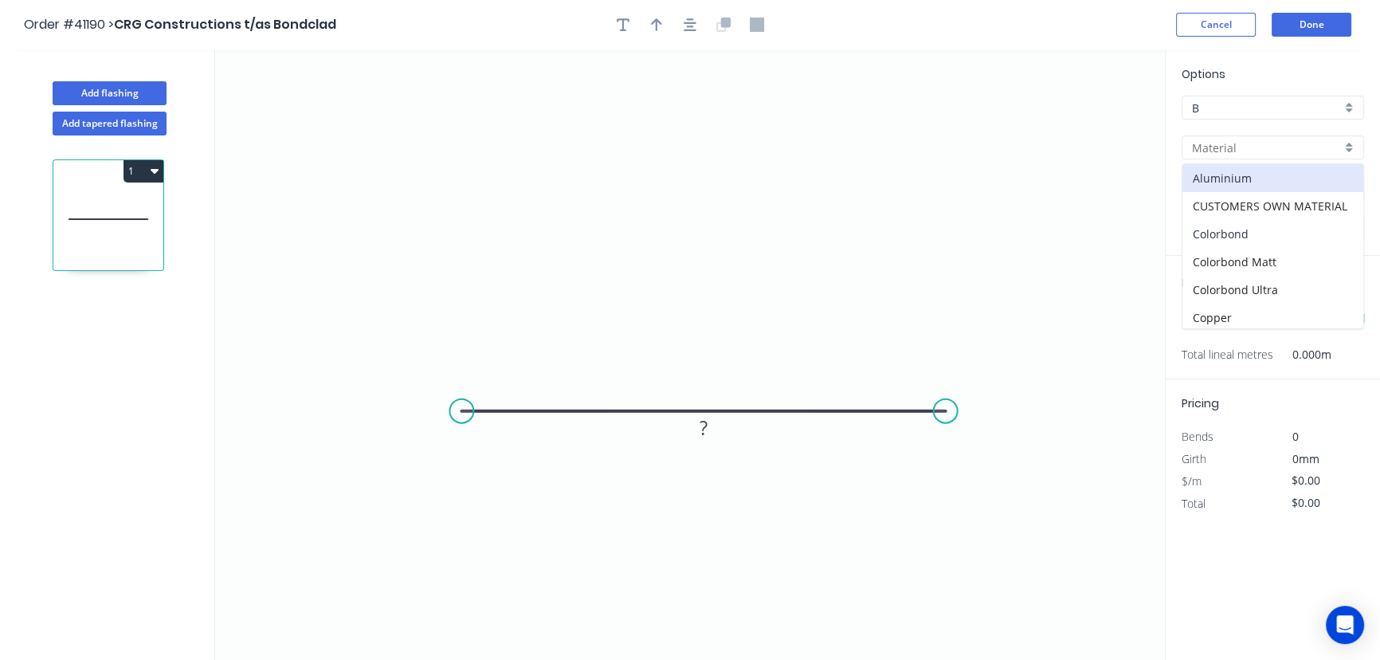
click at [1238, 230] on div "Colorbond" at bounding box center [1272, 234] width 181 height 28
type input "Colorbond"
type input "Basalt"
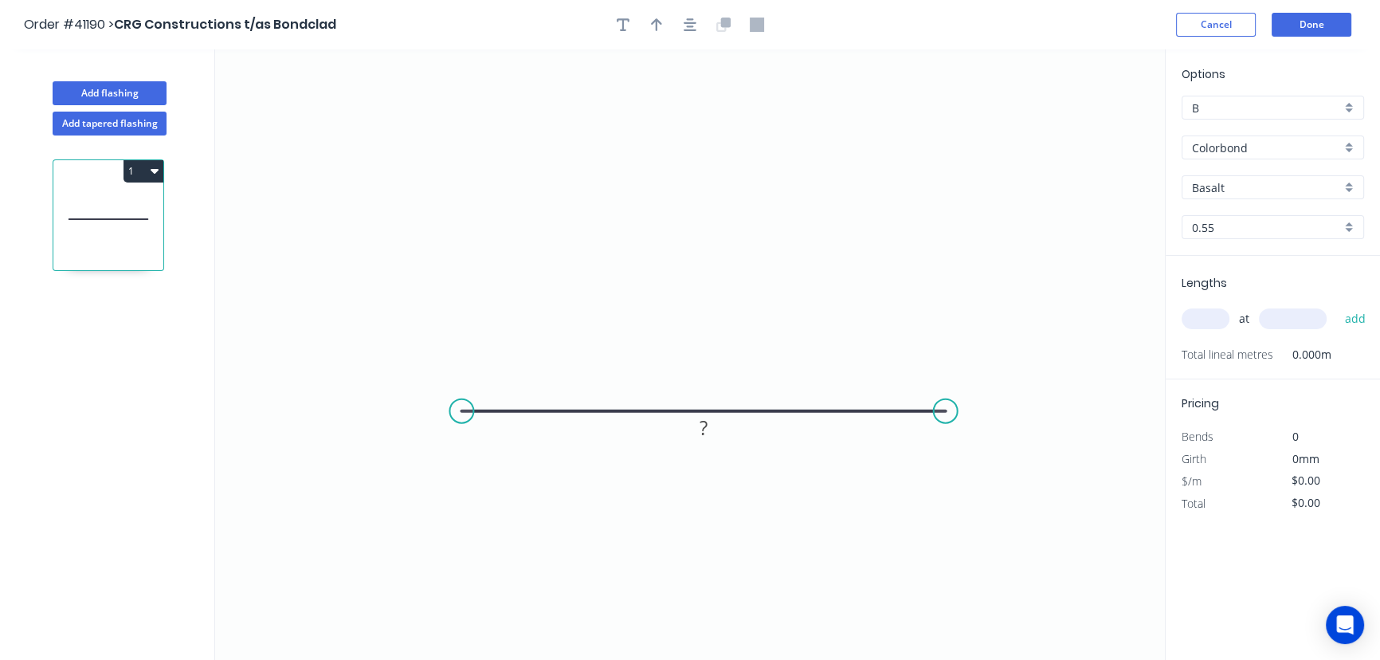
click at [1350, 182] on div "Basalt" at bounding box center [1273, 187] width 182 height 24
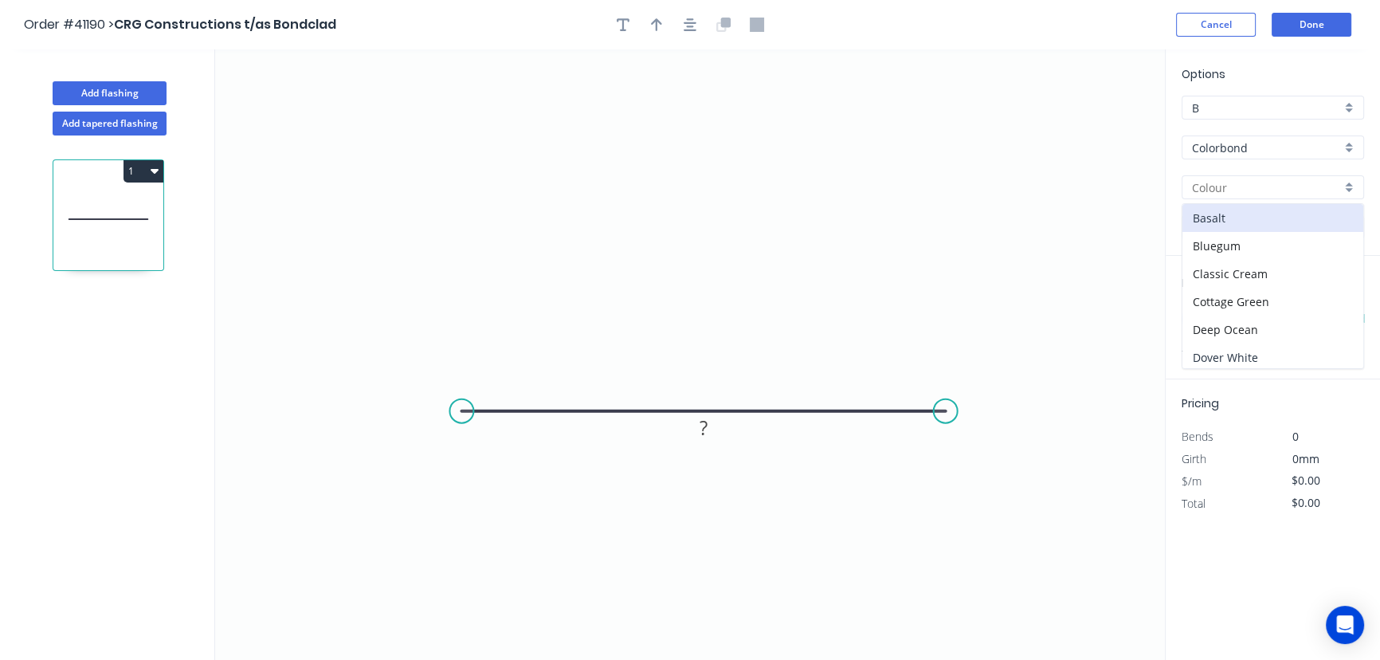
click at [1240, 353] on div "Dover White" at bounding box center [1272, 357] width 181 height 28
type input "Dover White"
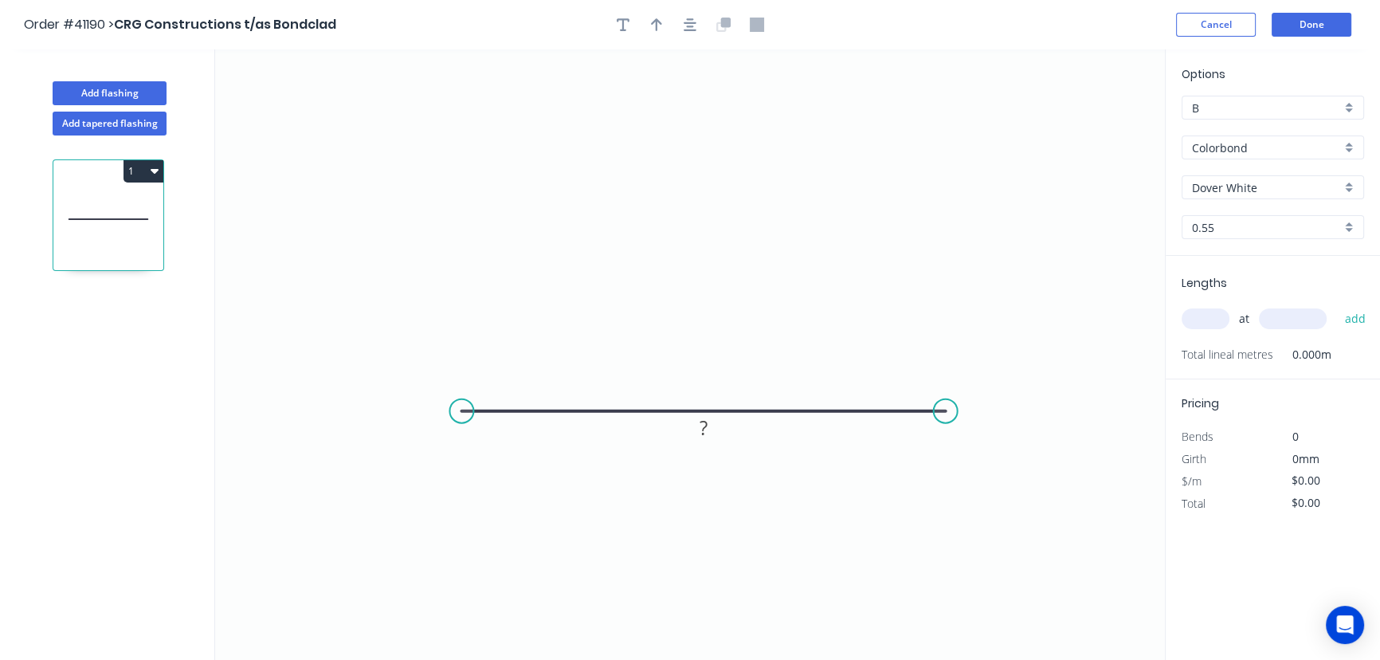
click at [1206, 319] on input "text" at bounding box center [1206, 318] width 48 height 21
type input "10"
type input "3400"
click at [704, 430] on tspan "?" at bounding box center [704, 427] width 8 height 26
click at [924, 543] on icon "0 50" at bounding box center [690, 354] width 950 height 610
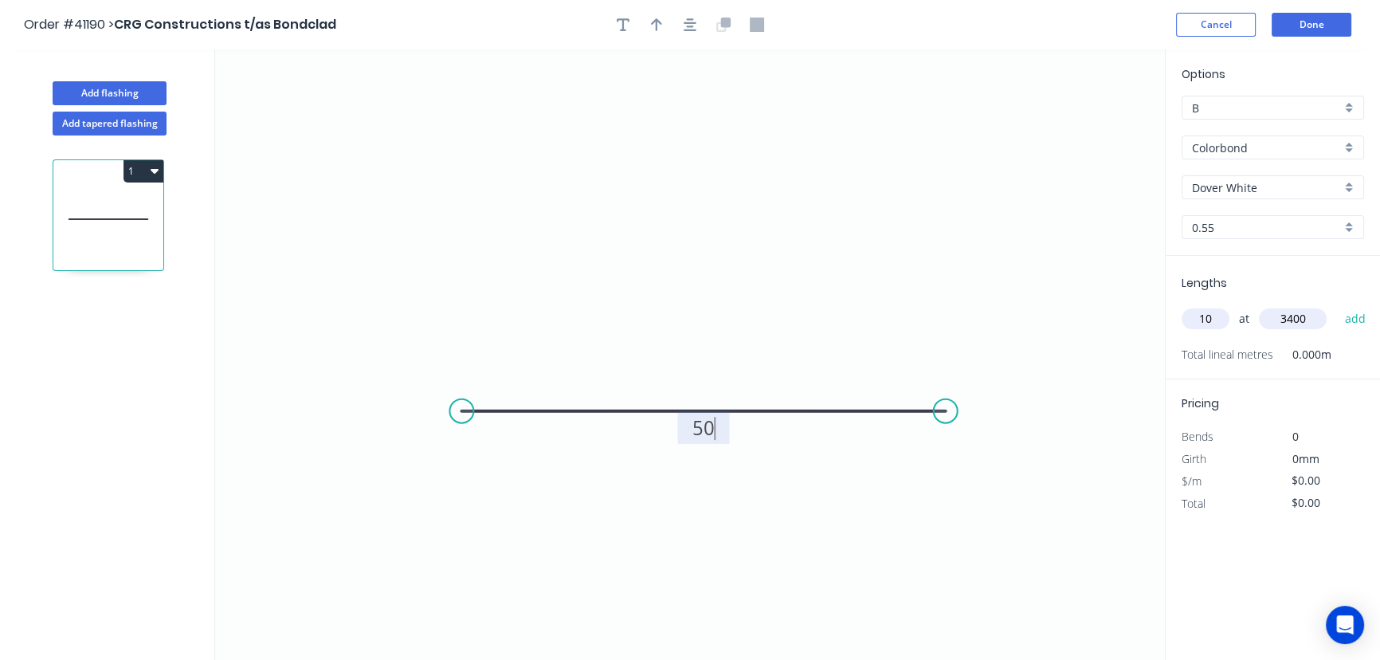
type input "$5.31"
click at [1299, 20] on button "Done" at bounding box center [1312, 25] width 80 height 24
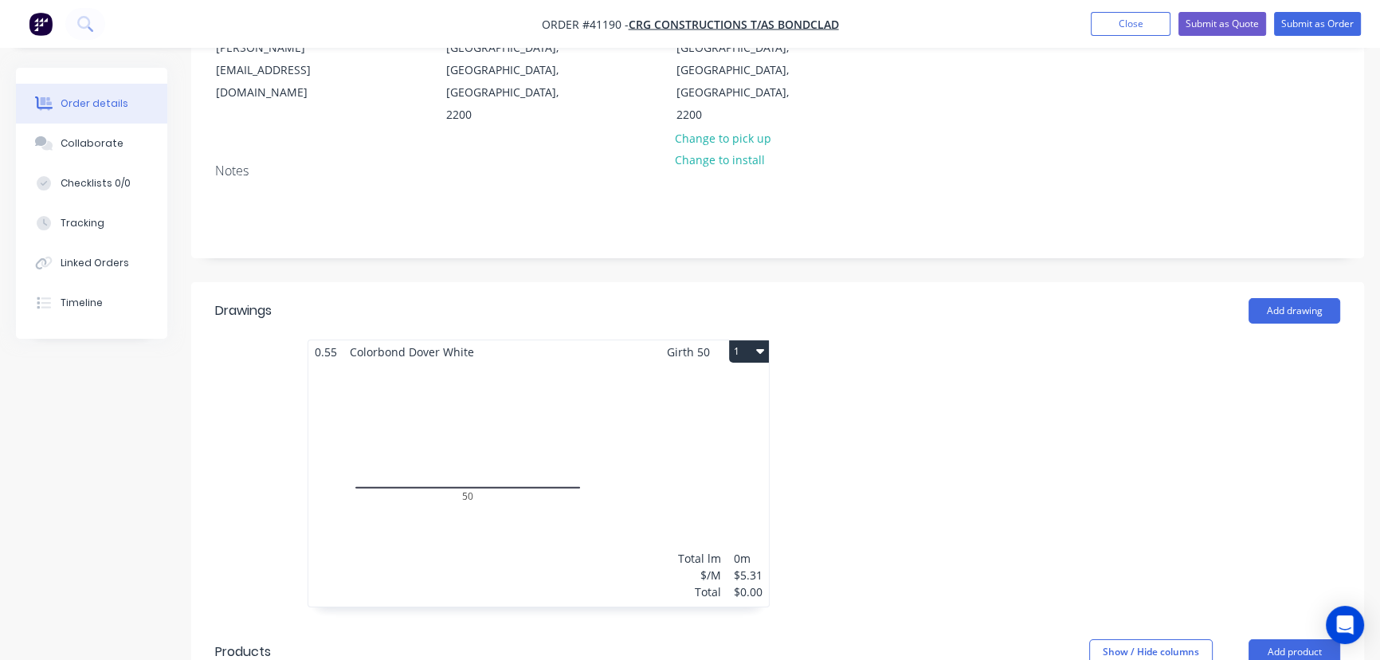
scroll to position [289, 0]
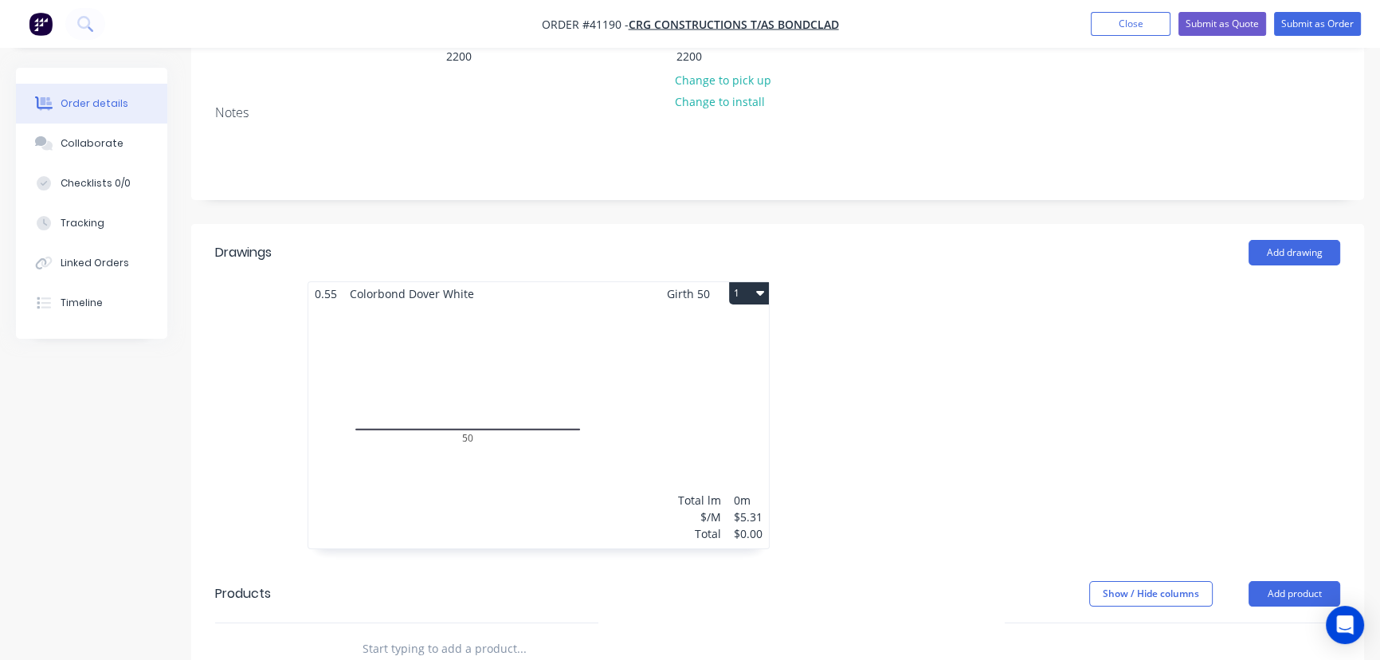
click at [614, 317] on div "Total lm $/M Total 0m $5.31 $0.00" at bounding box center [538, 426] width 461 height 243
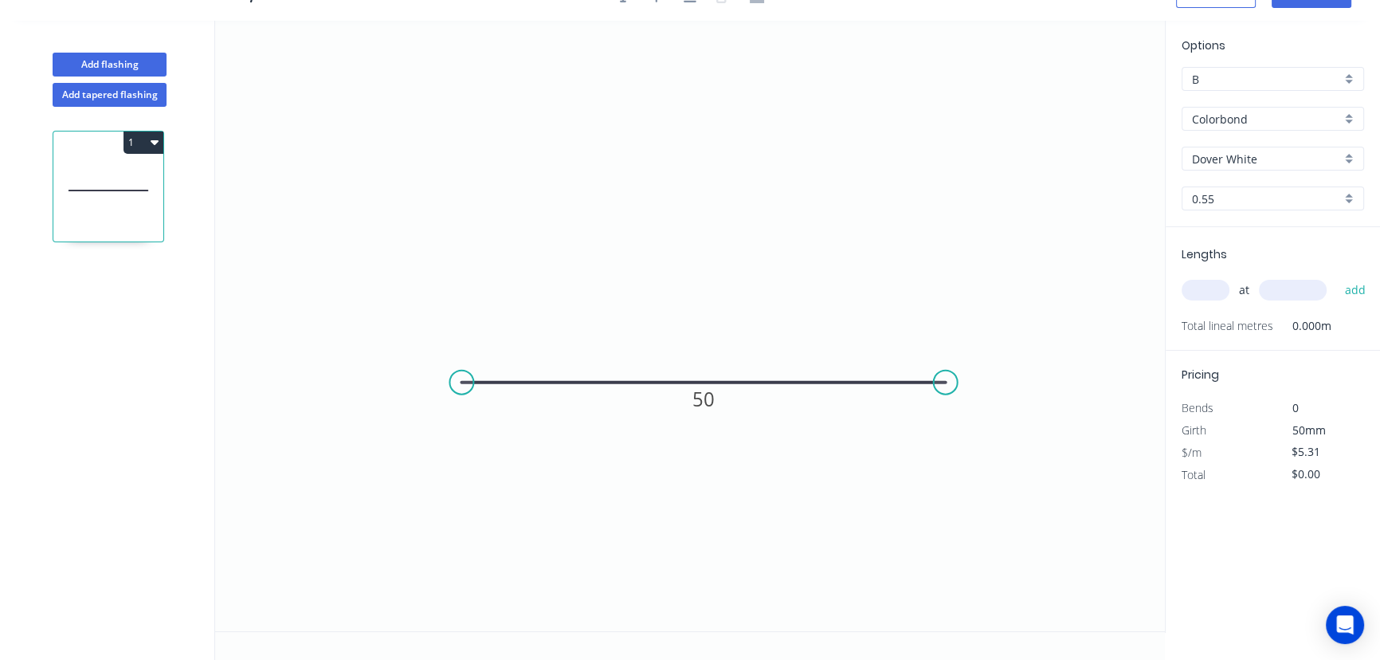
click at [1207, 291] on input "text" at bounding box center [1206, 290] width 48 height 21
type input "10"
type input "3400"
click at [1336, 276] on button "add" at bounding box center [1354, 289] width 37 height 27
type input "$180.54"
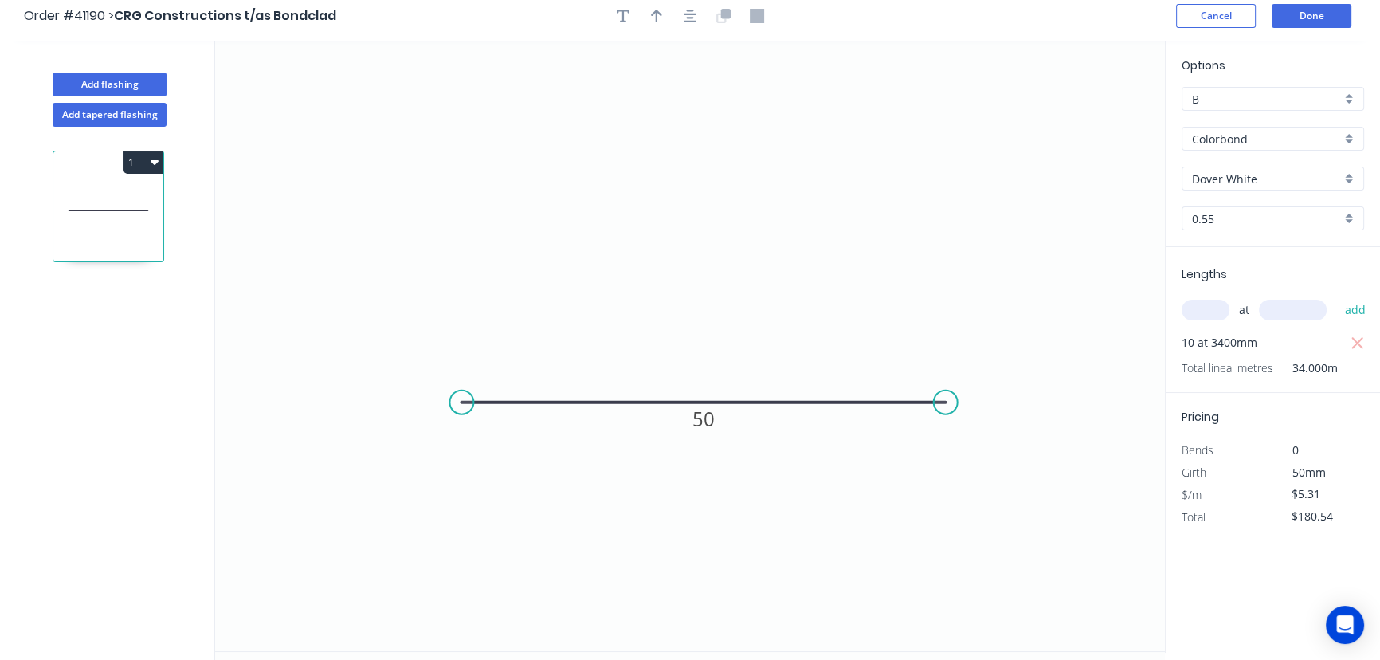
scroll to position [0, 0]
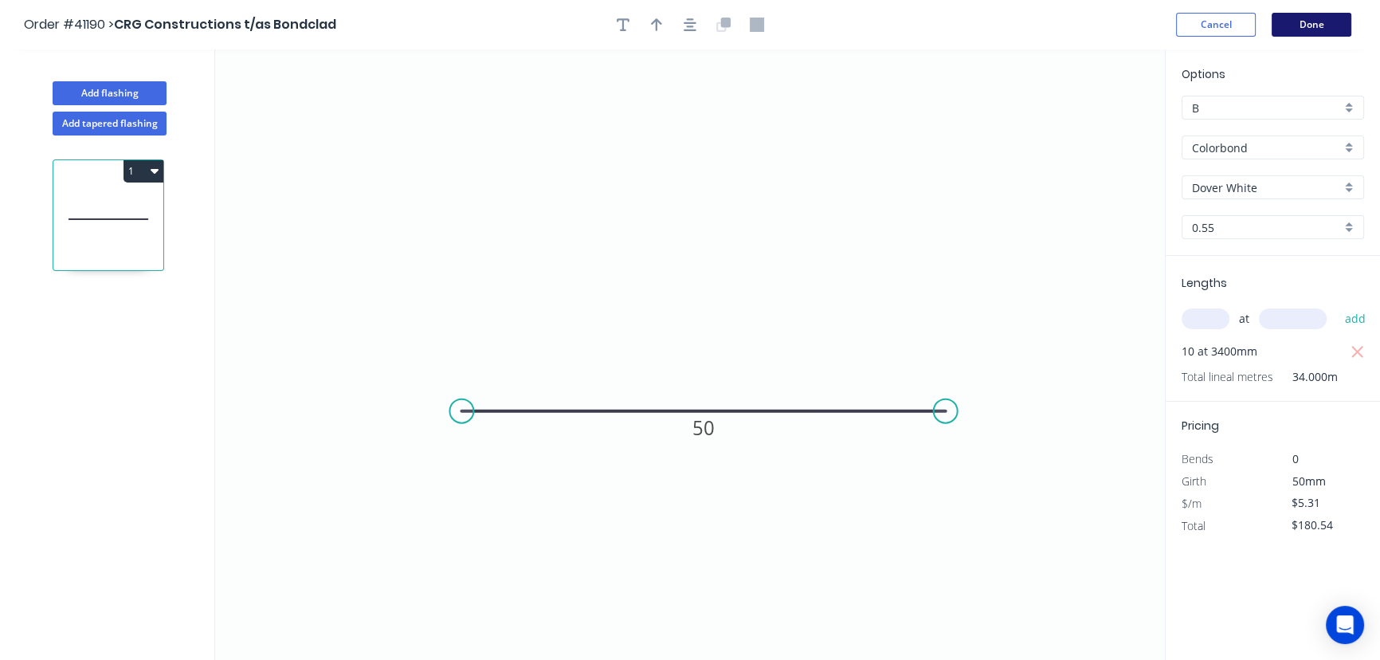
click at [1315, 19] on button "Done" at bounding box center [1312, 25] width 80 height 24
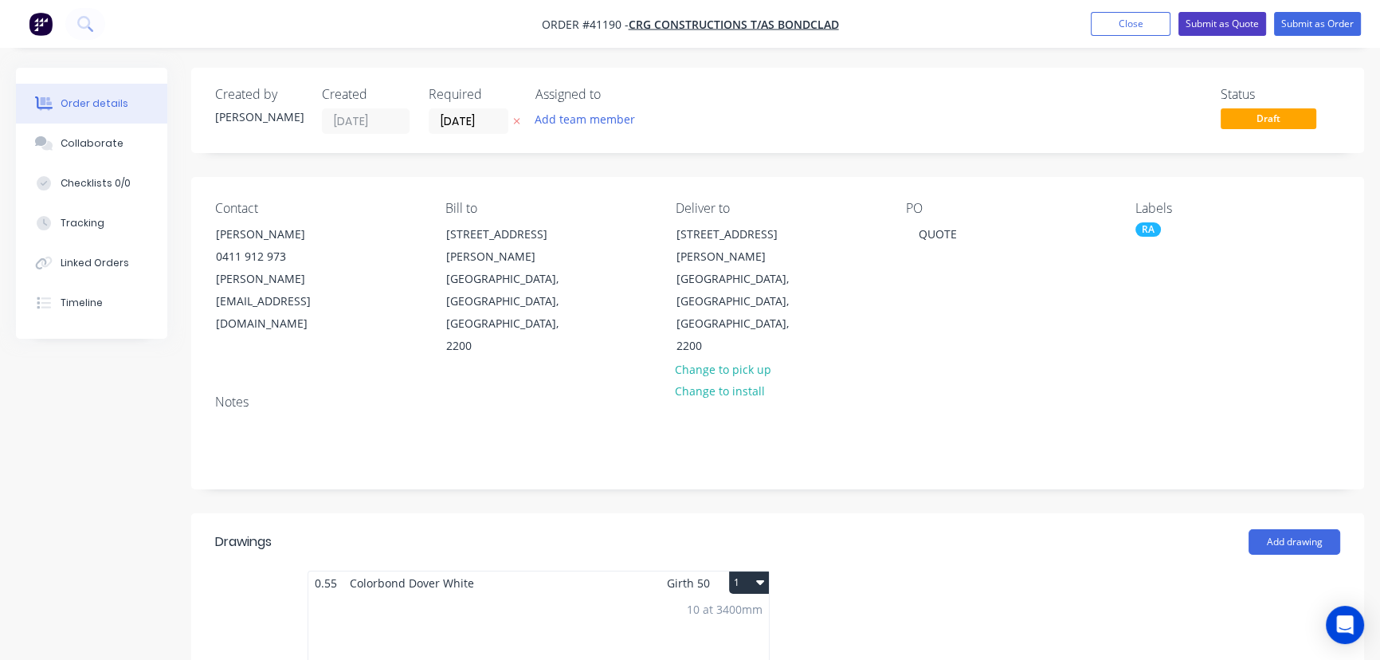
click at [1219, 23] on button "Submit as Quote" at bounding box center [1222, 24] width 88 height 24
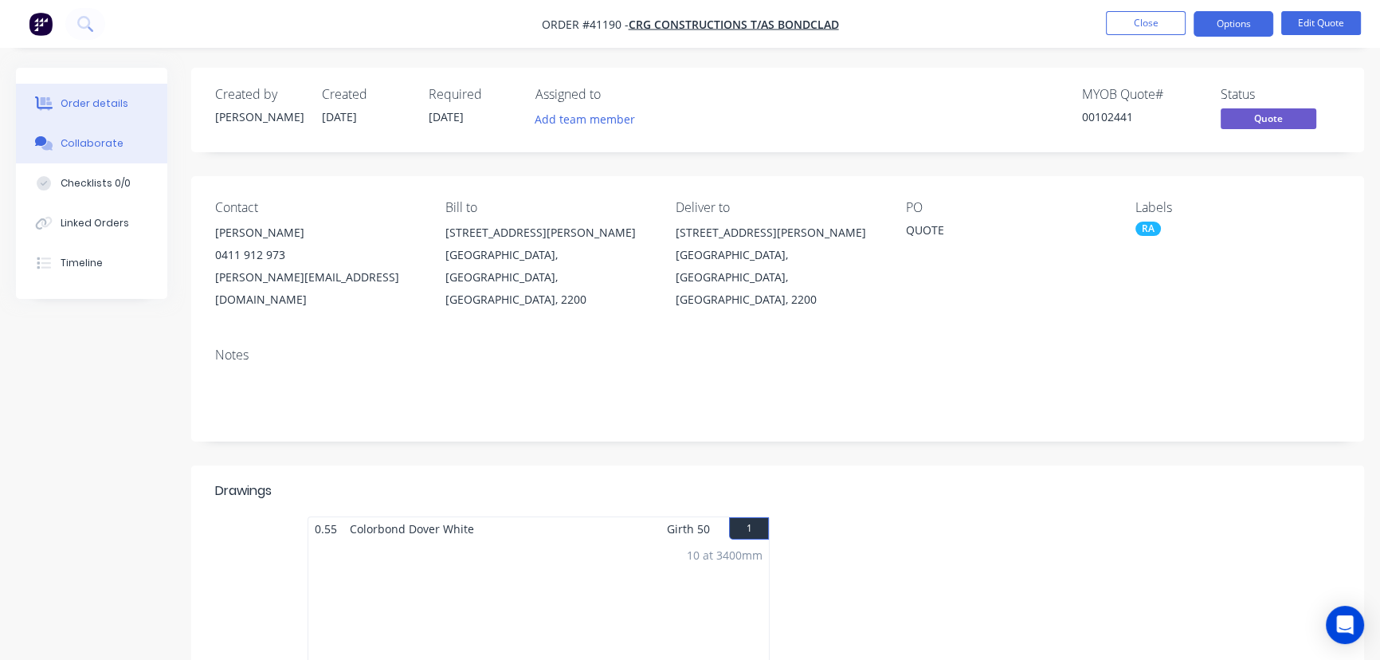
click at [83, 146] on div "Collaborate" at bounding box center [92, 143] width 63 height 14
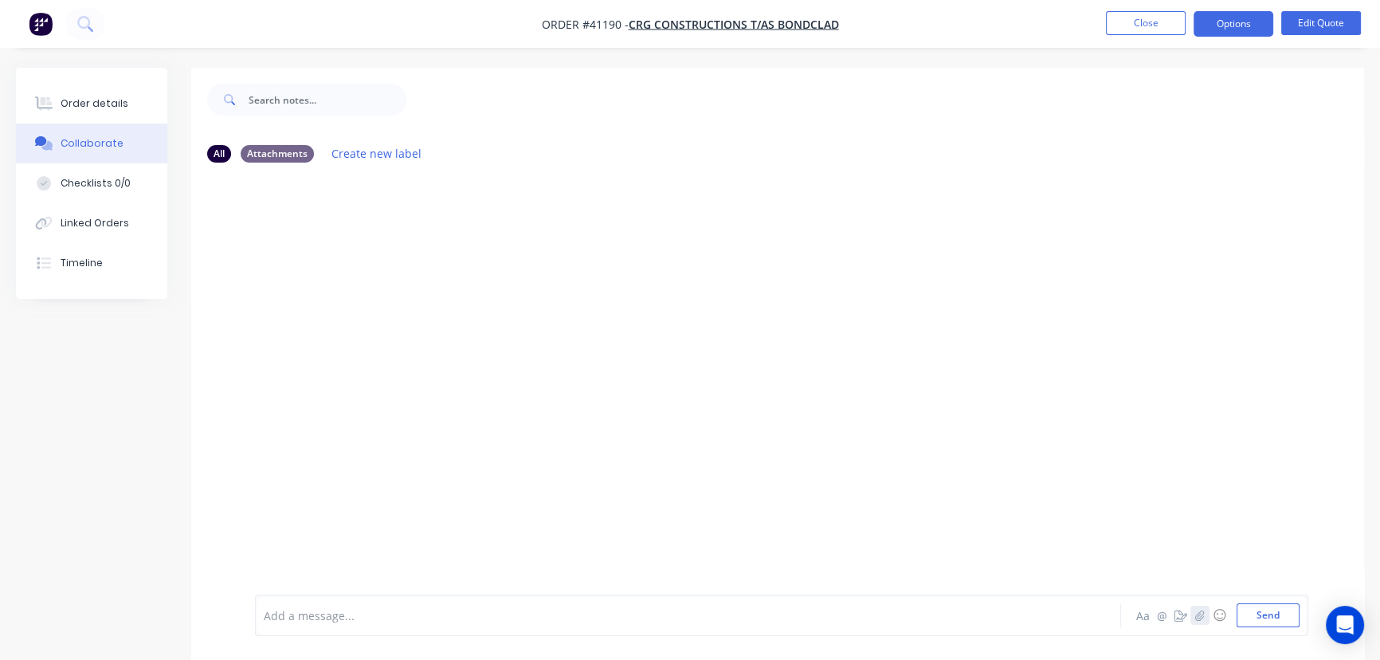
click at [1198, 618] on icon "button" at bounding box center [1199, 615] width 9 height 10
drag, startPoint x: 1269, startPoint y: 611, endPoint x: 296, endPoint y: 186, distance: 1060.8
click at [1269, 613] on button "Send" at bounding box center [1268, 615] width 63 height 24
click at [76, 96] on div "Order details" at bounding box center [95, 103] width 68 height 14
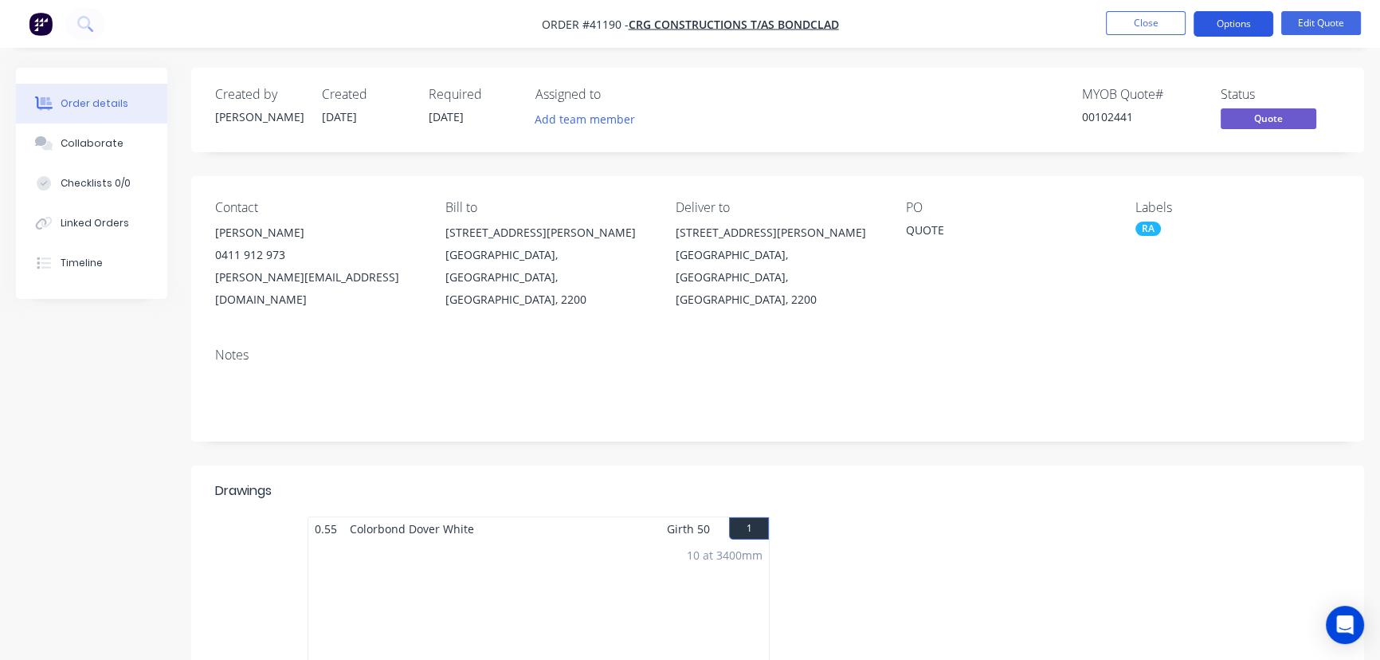
click at [1226, 23] on button "Options" at bounding box center [1234, 23] width 80 height 25
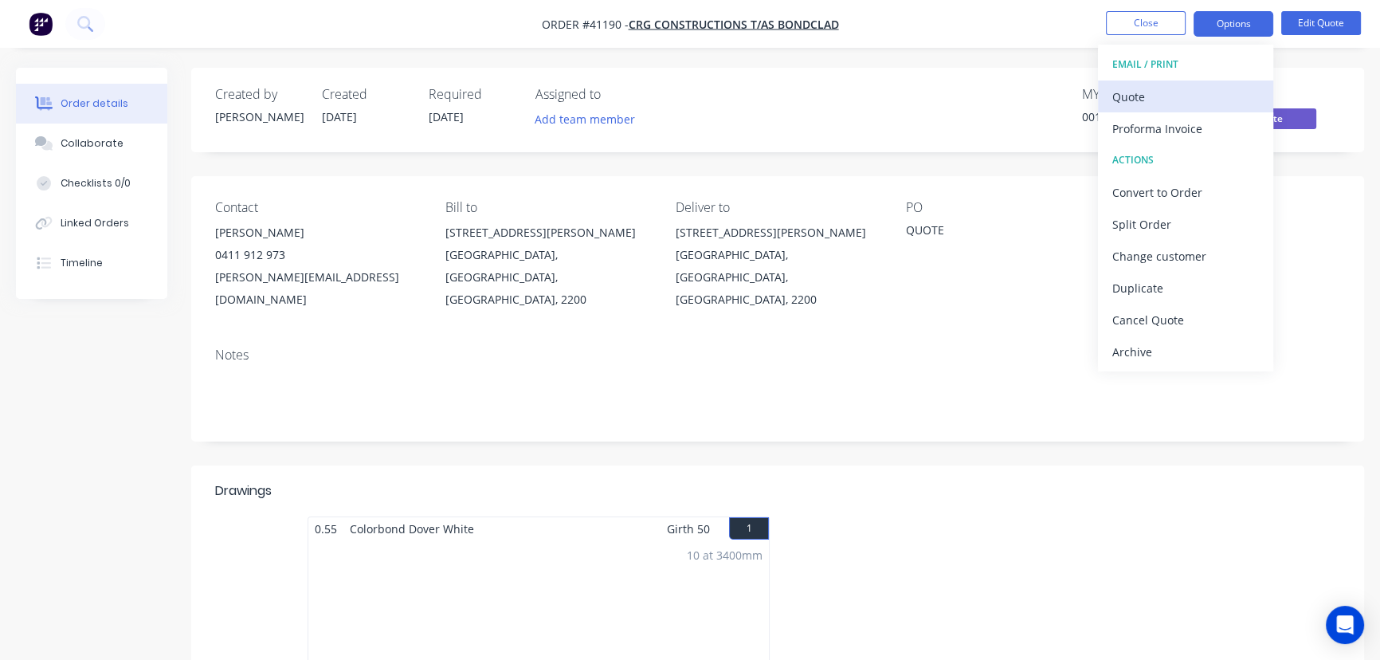
click at [1131, 96] on div "Quote" at bounding box center [1185, 96] width 147 height 23
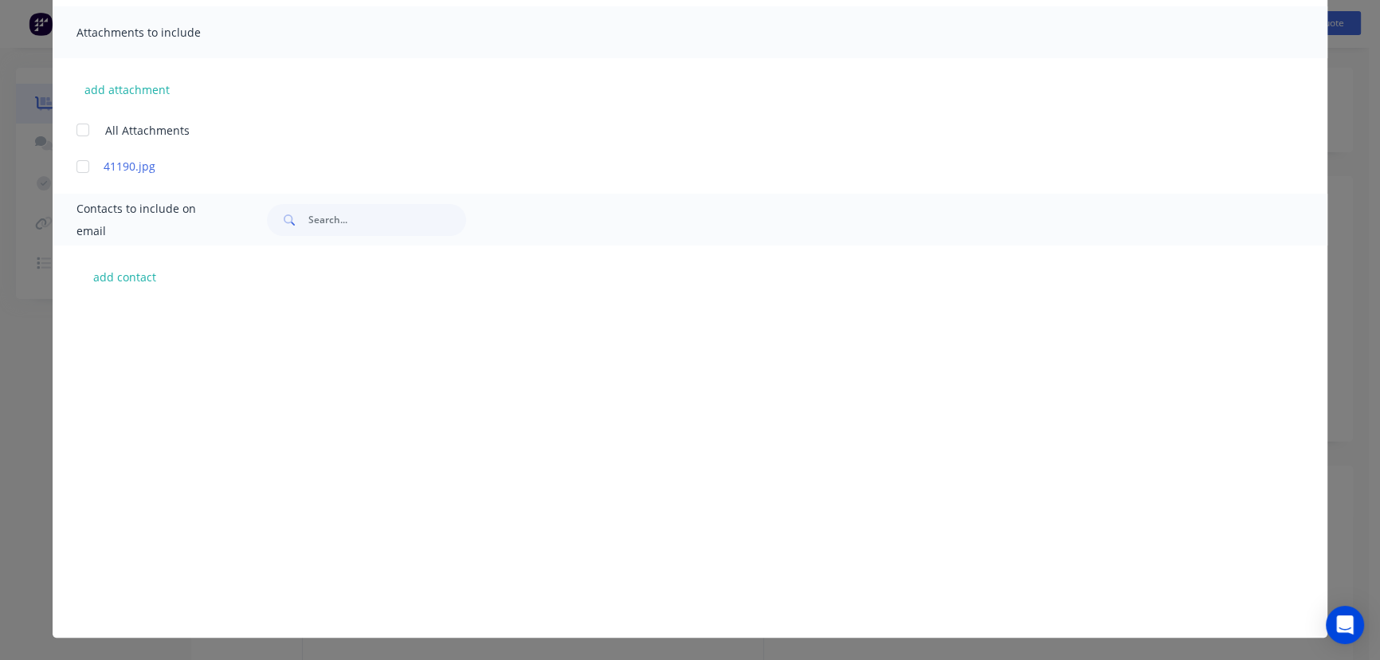
scroll to position [566, 0]
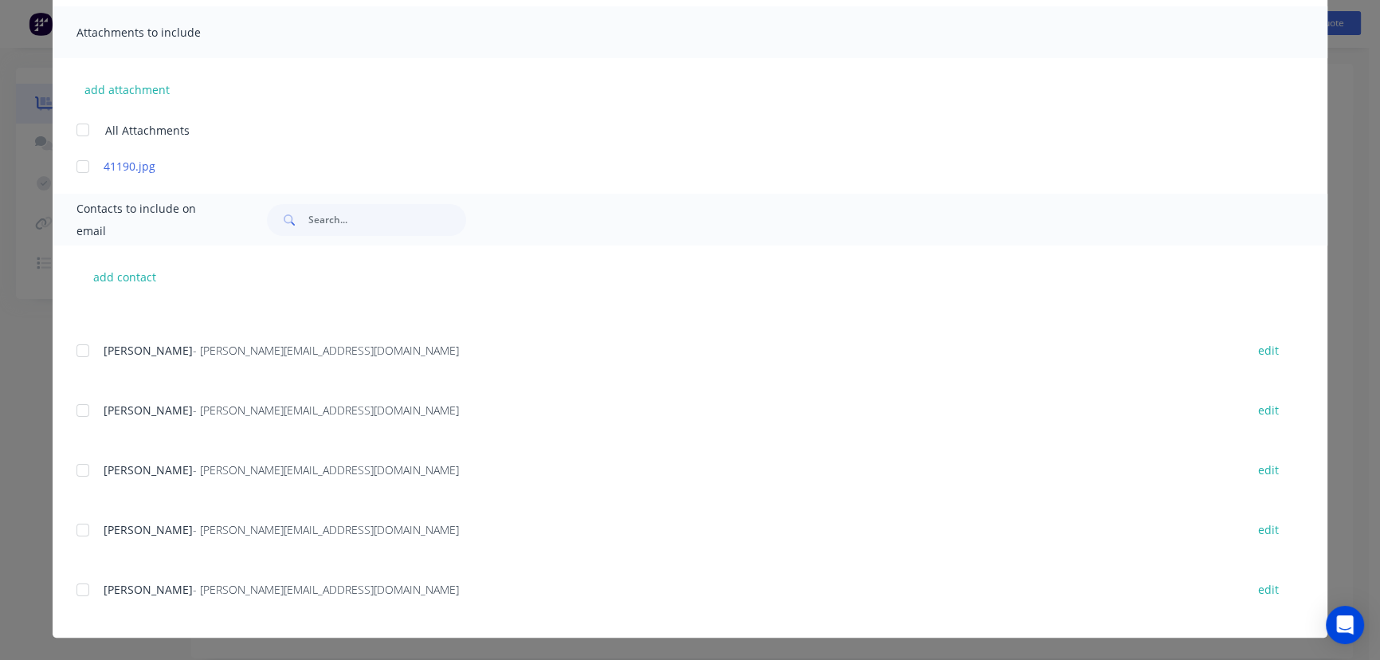
click at [80, 592] on div at bounding box center [83, 590] width 32 height 32
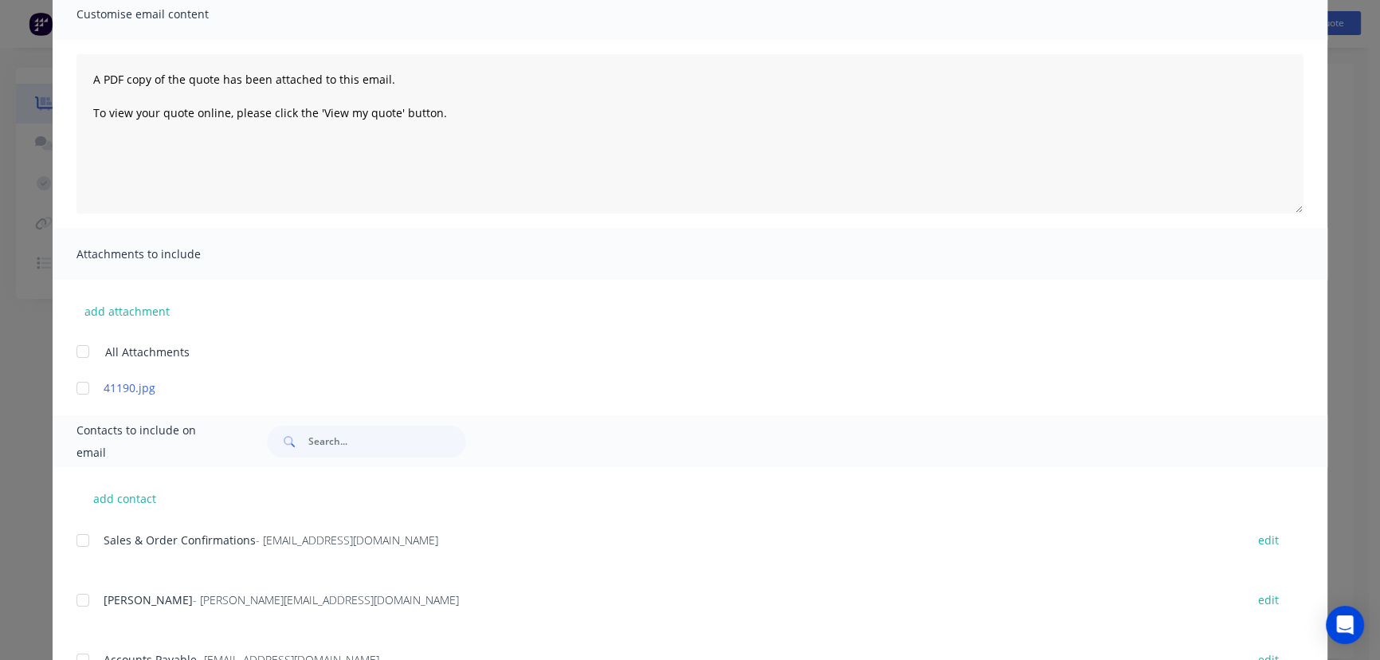
scroll to position [349, 0]
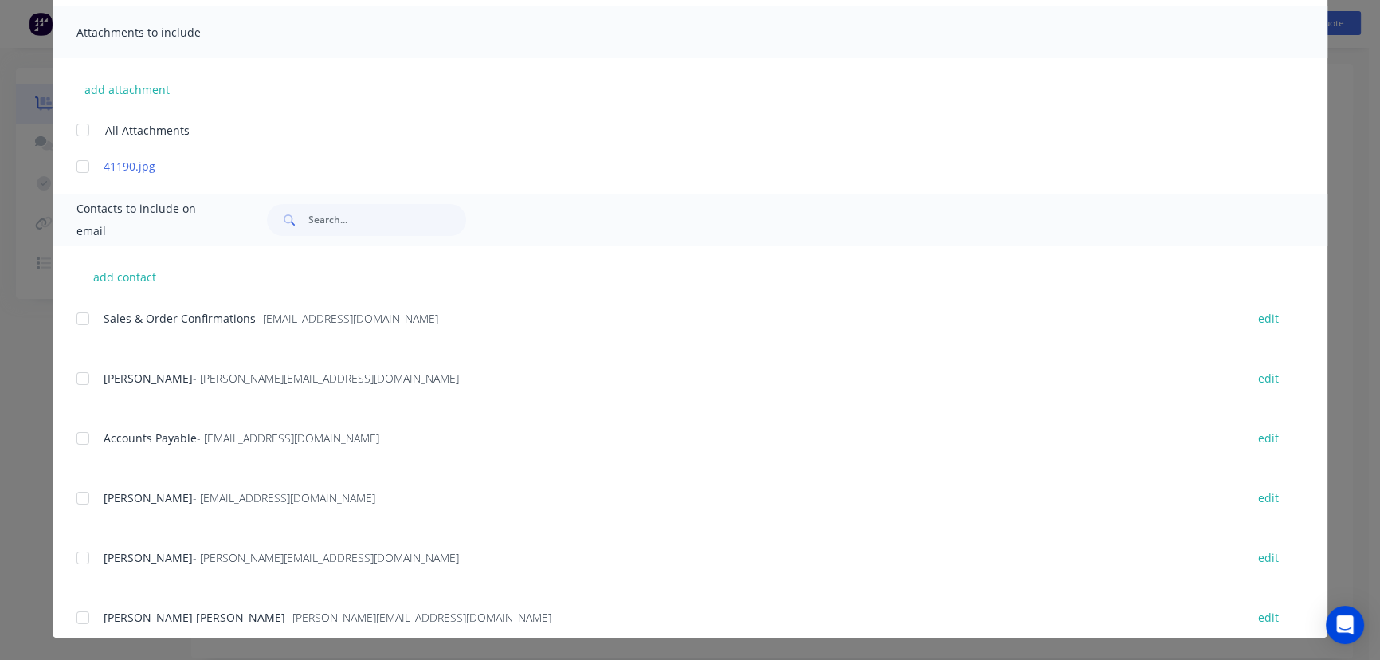
click at [77, 320] on div at bounding box center [83, 319] width 32 height 32
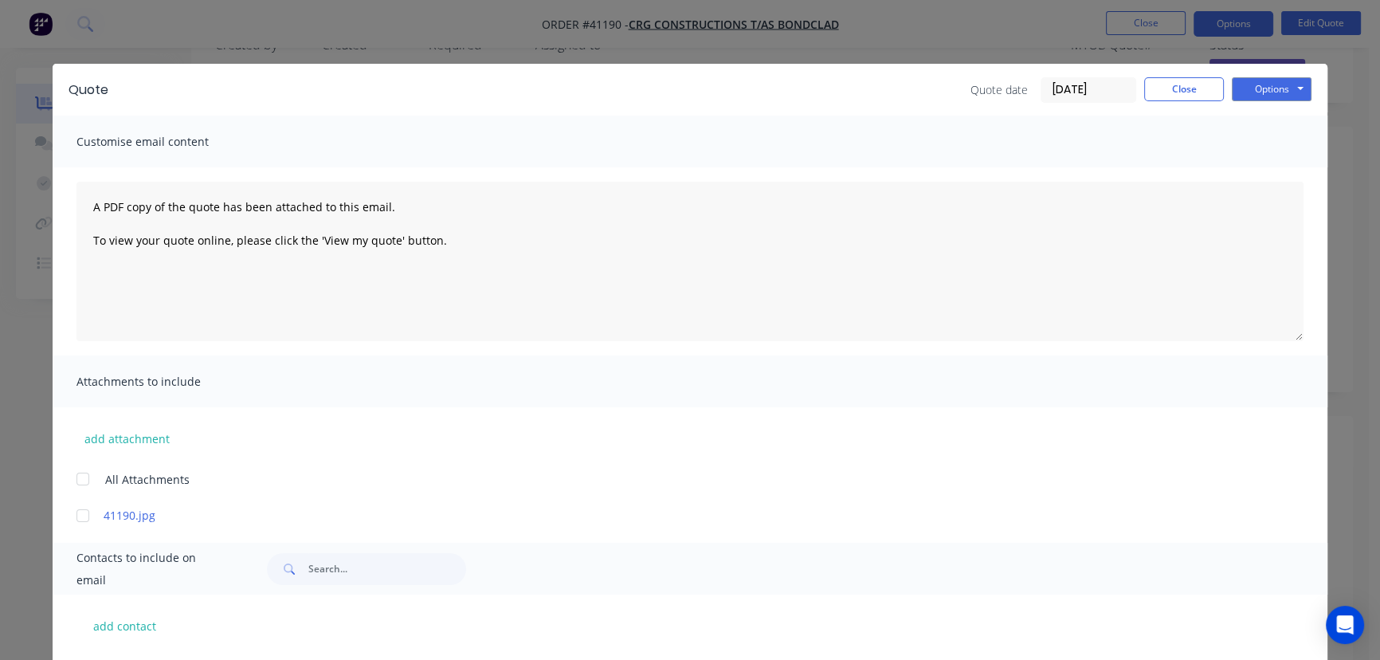
scroll to position [0, 0]
click at [1257, 87] on button "Options" at bounding box center [1272, 89] width 80 height 24
click at [1261, 167] on button "Email" at bounding box center [1283, 170] width 102 height 26
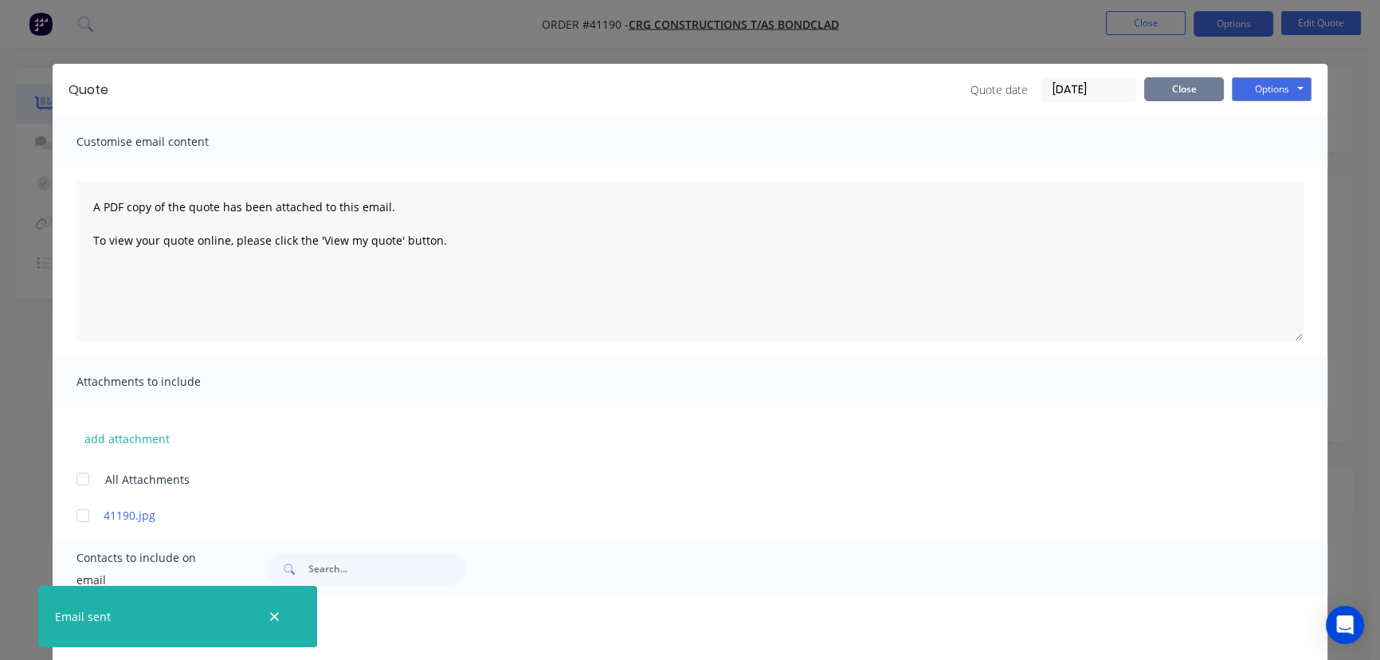
click at [1183, 85] on button "Close" at bounding box center [1184, 89] width 80 height 24
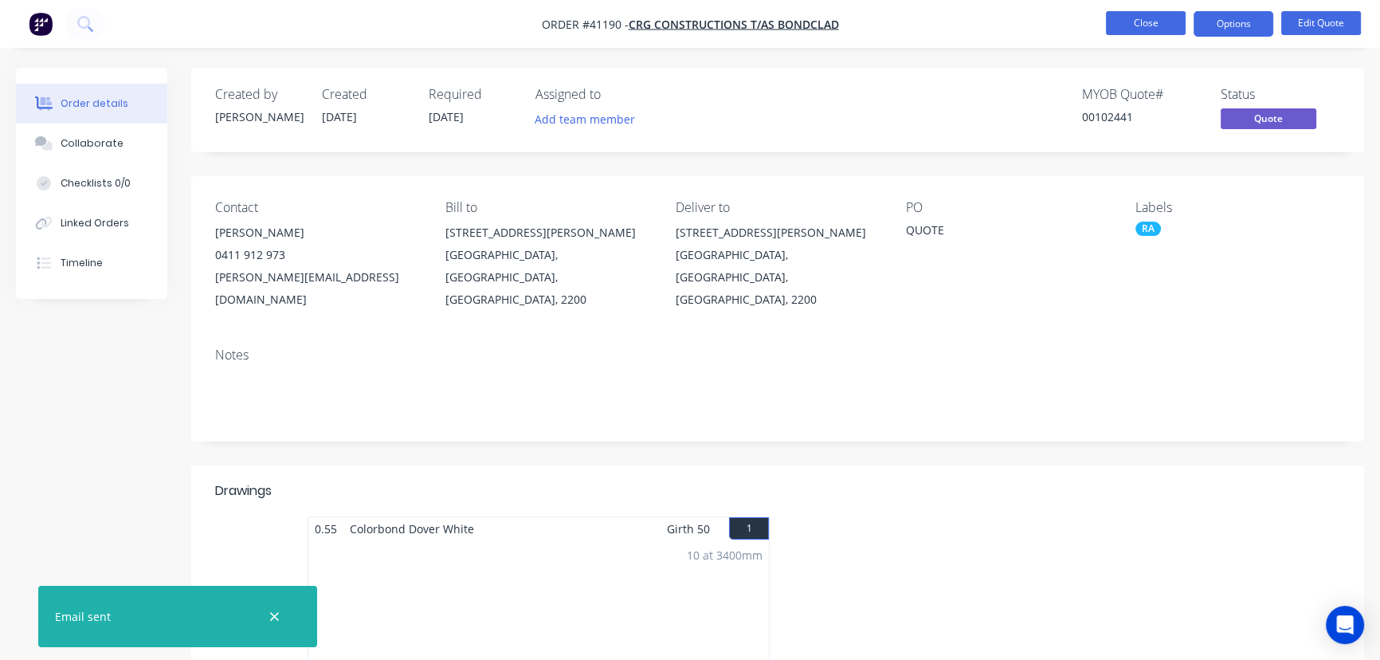
click at [1142, 22] on button "Close" at bounding box center [1146, 23] width 80 height 24
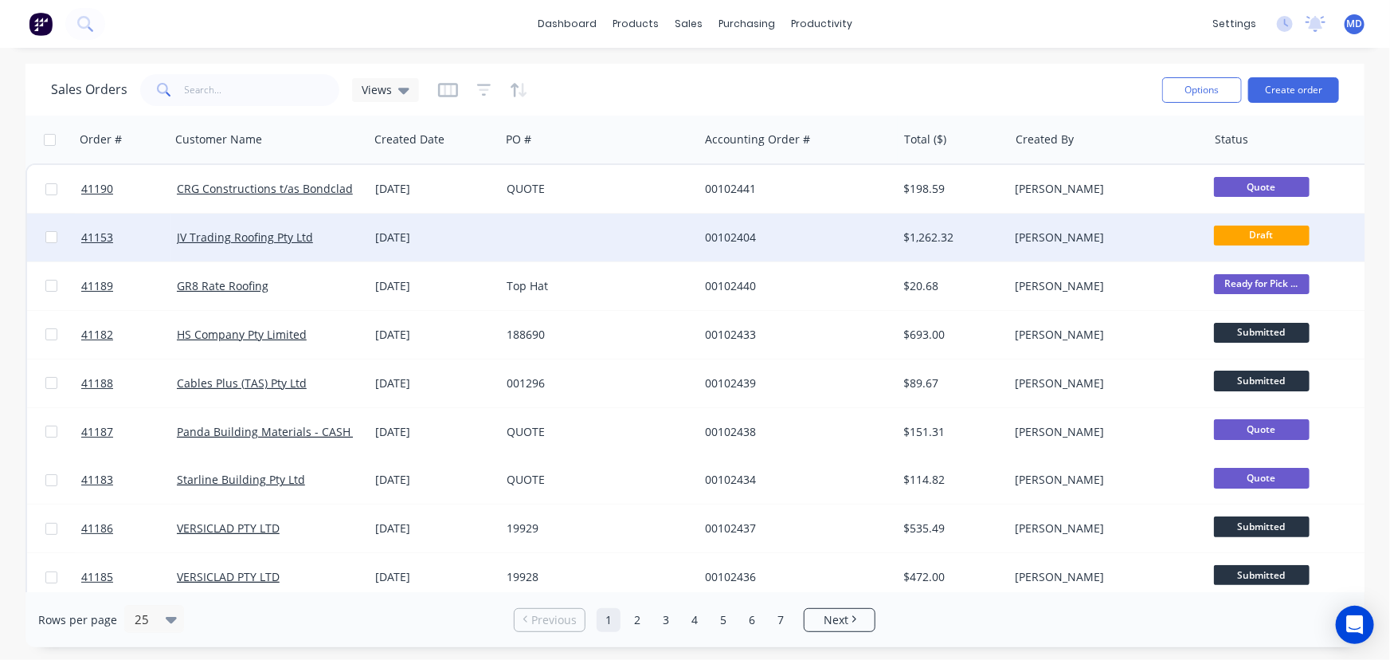
click at [583, 241] on div at bounding box center [599, 238] width 198 height 48
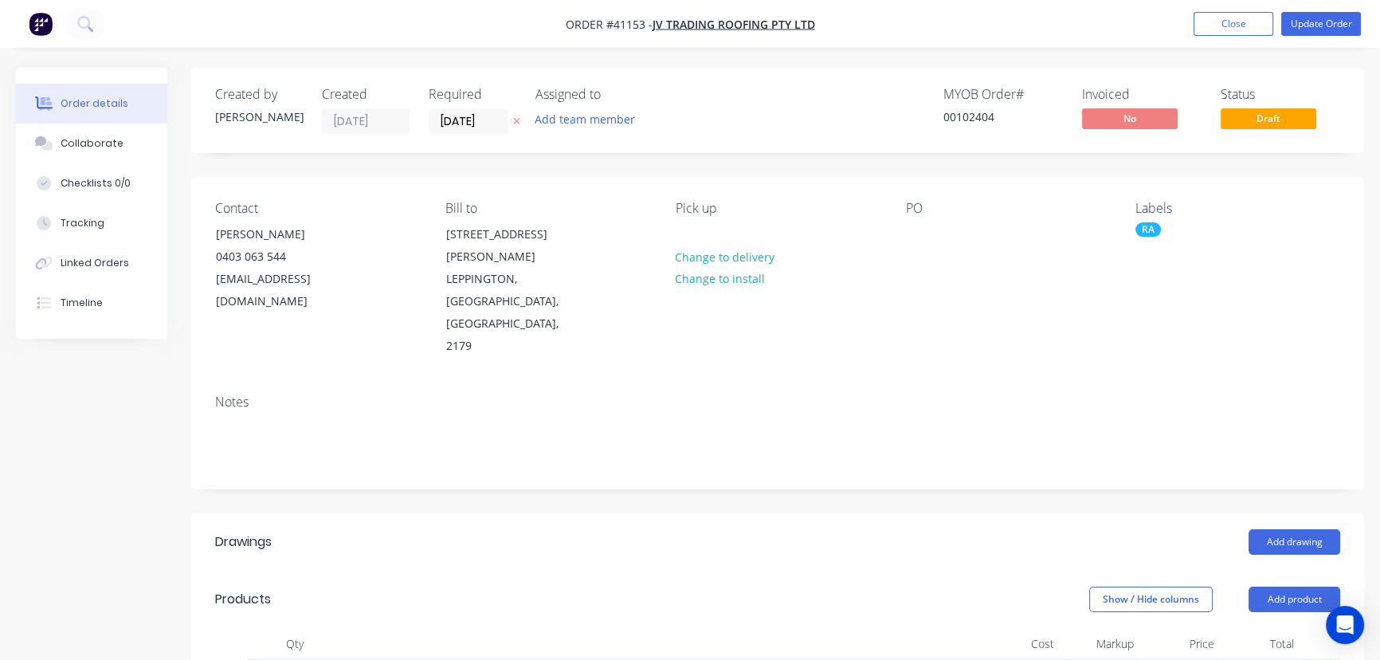
type input "$277.57"
type input "$1,110.28"
type input "$9.32"
type input "$37.28"
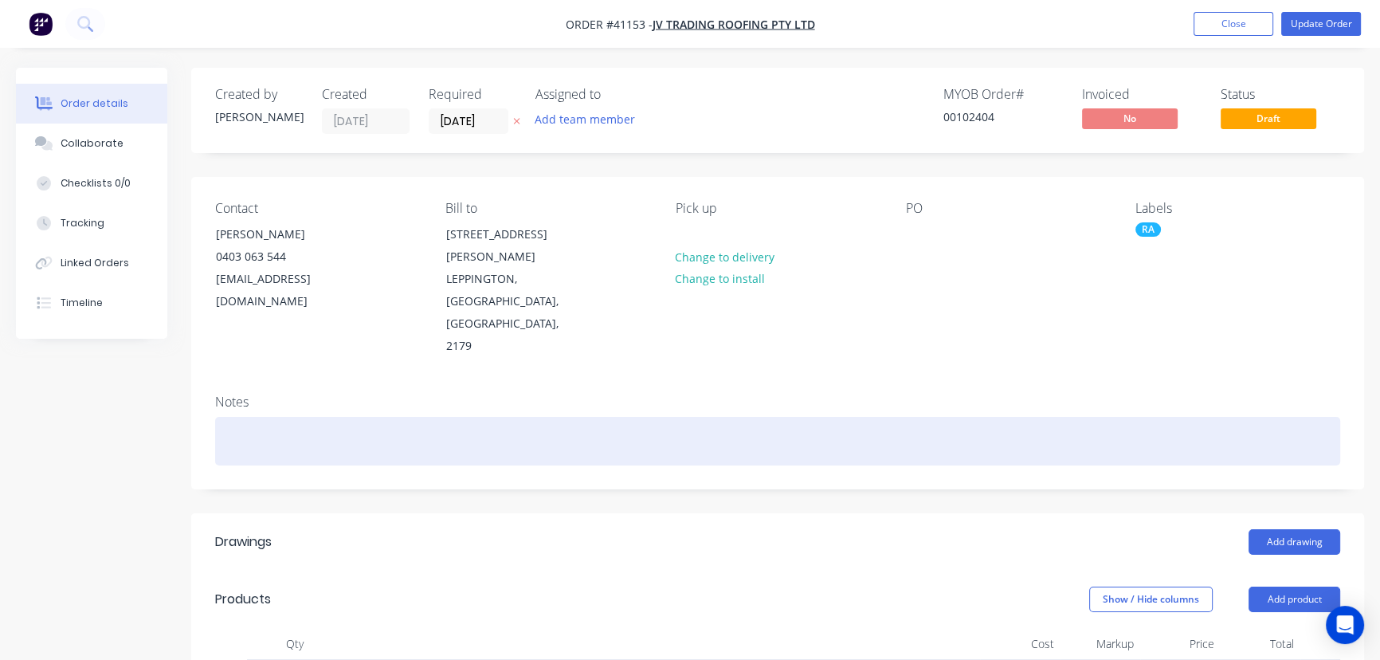
click at [341, 417] on div at bounding box center [777, 441] width 1125 height 49
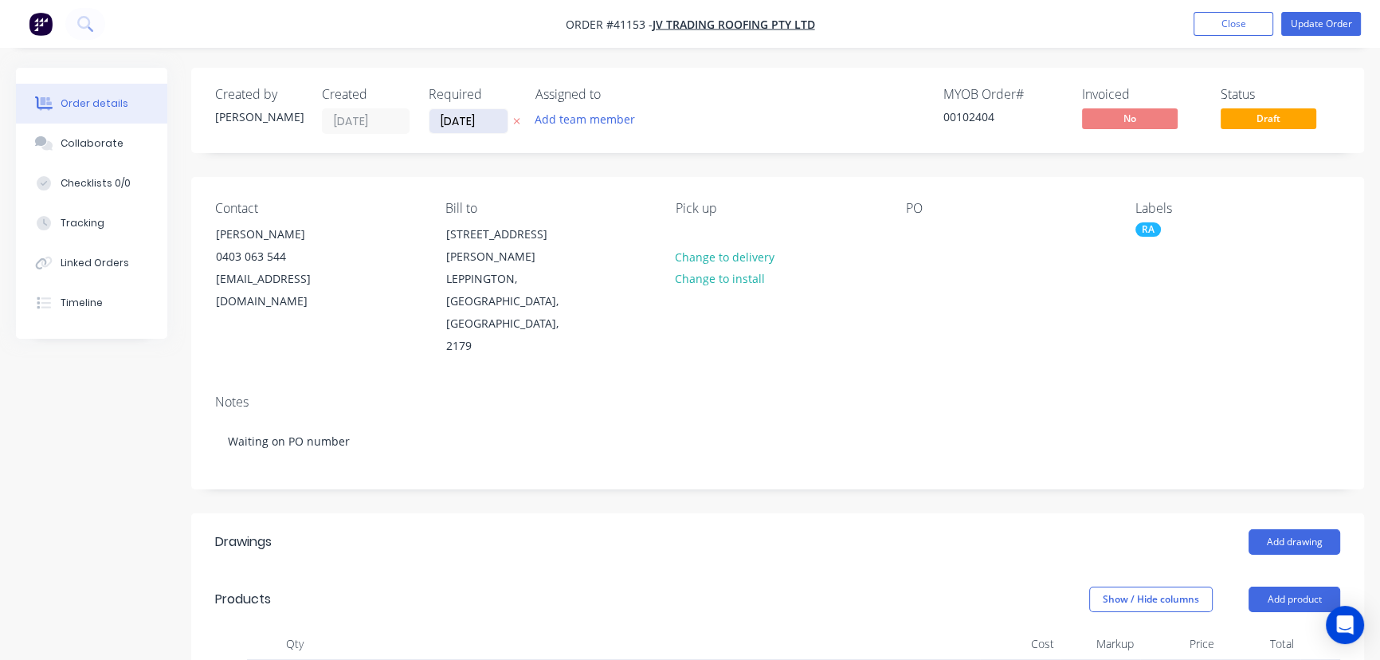
click at [470, 119] on input "[DATE]" at bounding box center [468, 121] width 78 height 24
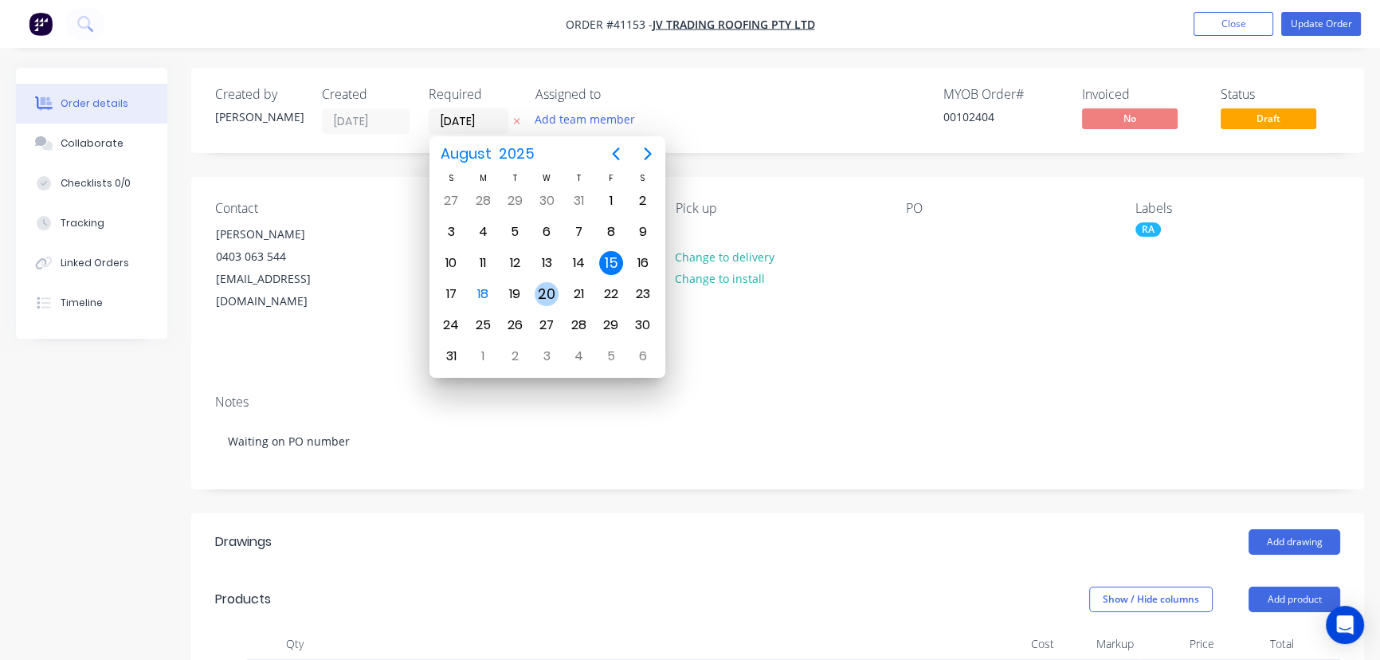
click at [549, 290] on div "20" at bounding box center [547, 294] width 24 height 24
type input "[DATE]"
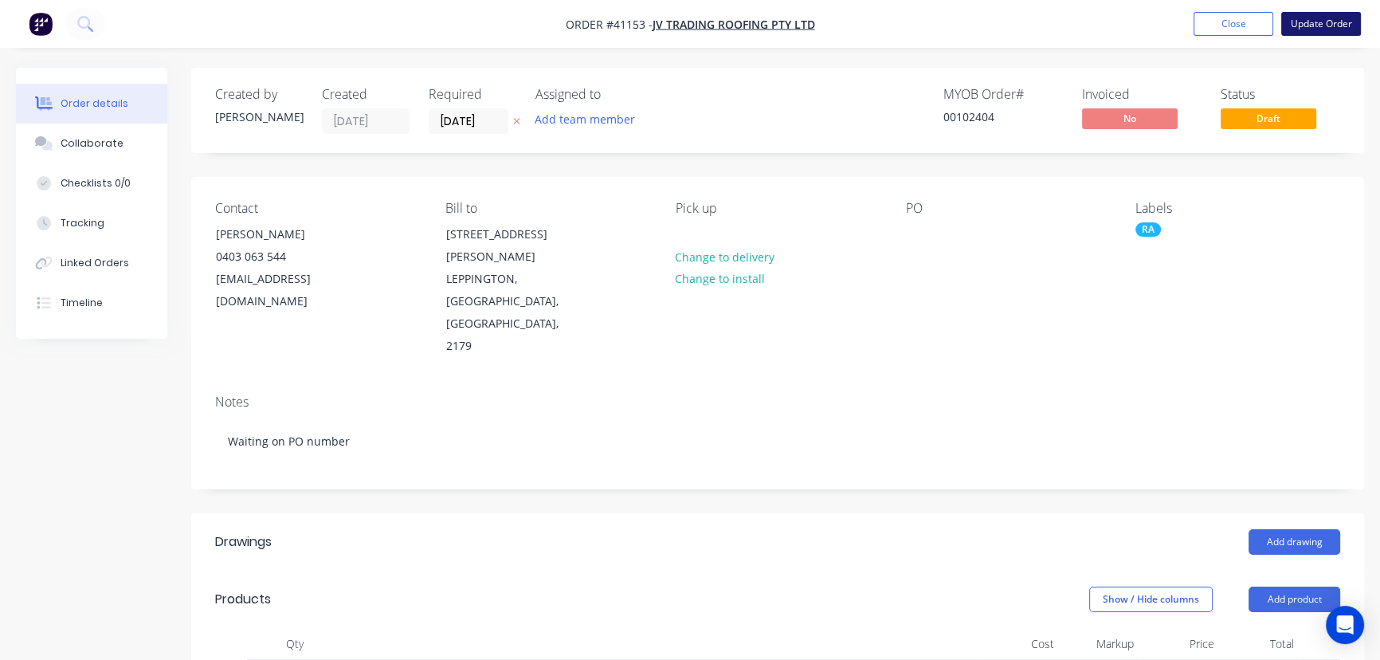
click at [1335, 24] on button "Update Order" at bounding box center [1321, 24] width 80 height 24
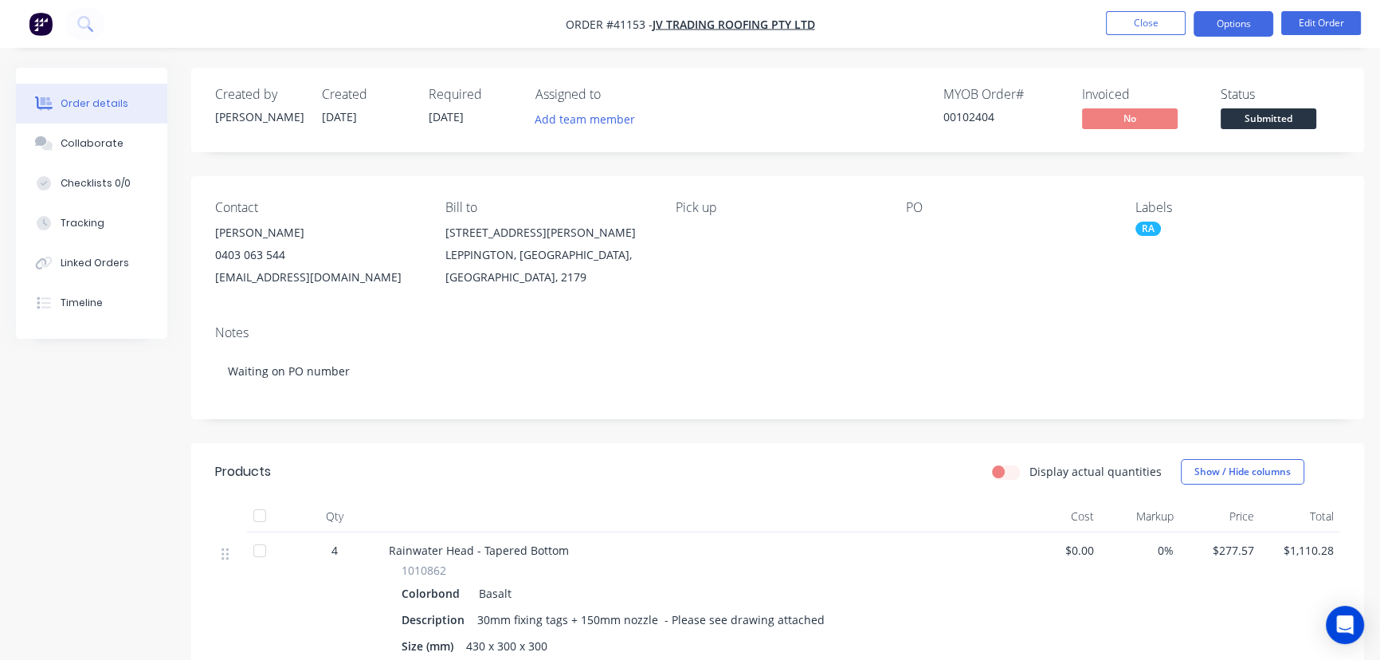
click at [1225, 21] on button "Options" at bounding box center [1234, 23] width 80 height 25
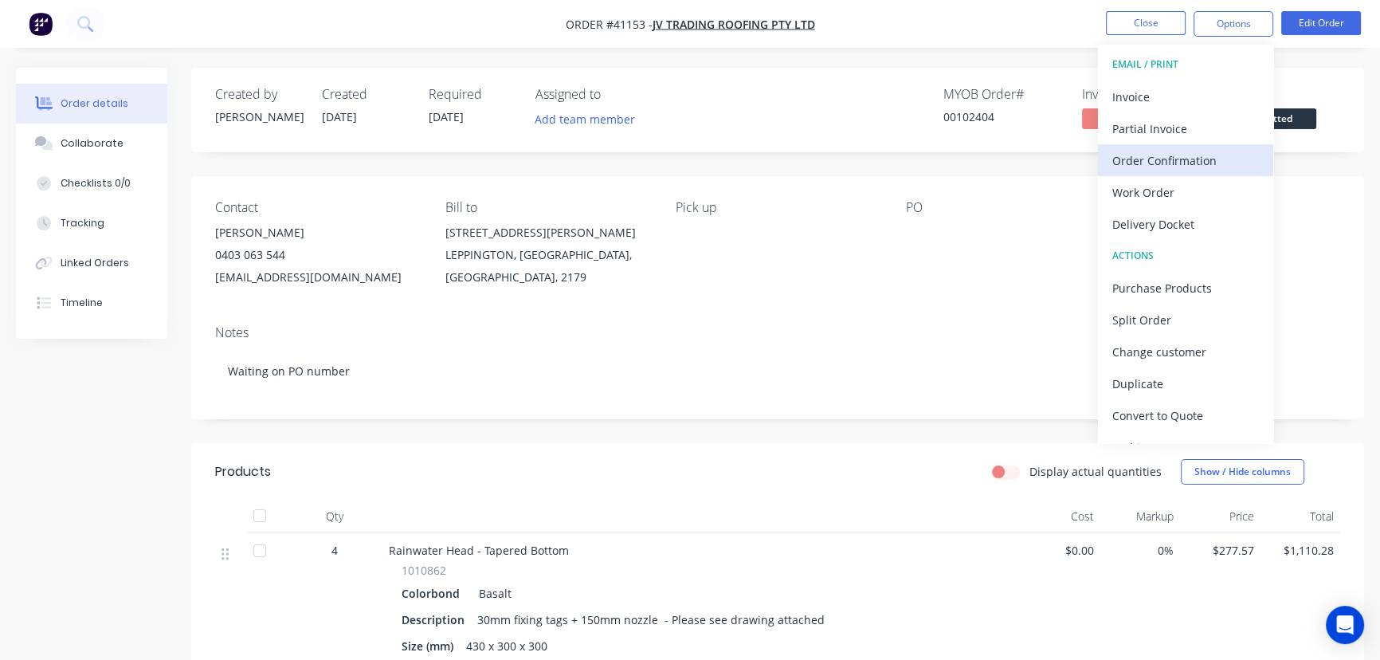
click at [1162, 159] on div "Order Confirmation" at bounding box center [1185, 160] width 147 height 23
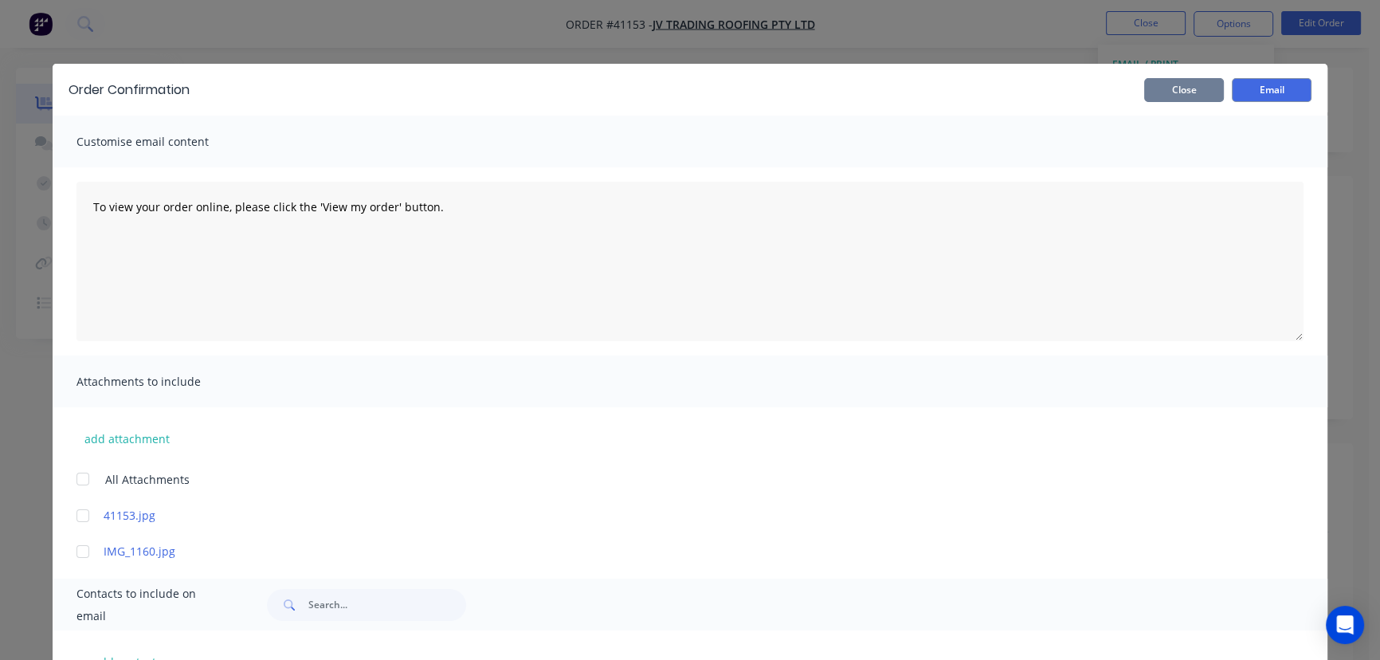
click at [1187, 86] on button "Close" at bounding box center [1184, 90] width 80 height 24
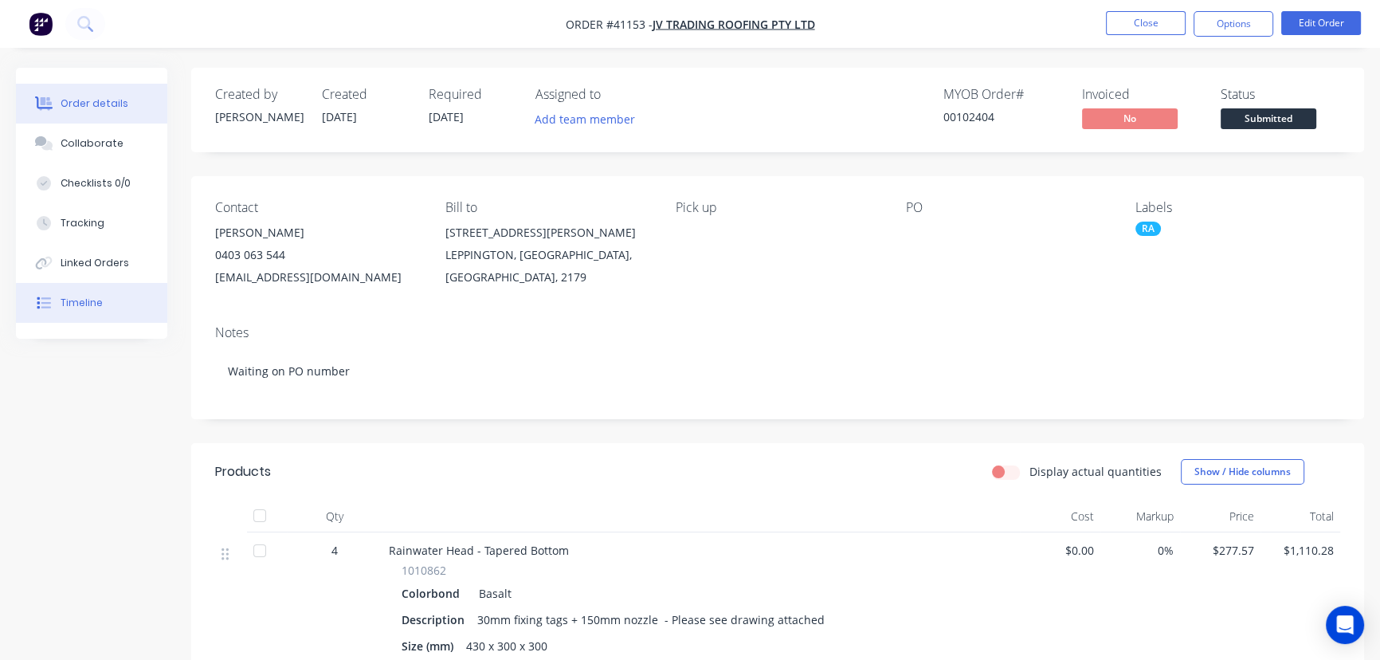
click at [84, 298] on div "Timeline" at bounding box center [82, 303] width 42 height 14
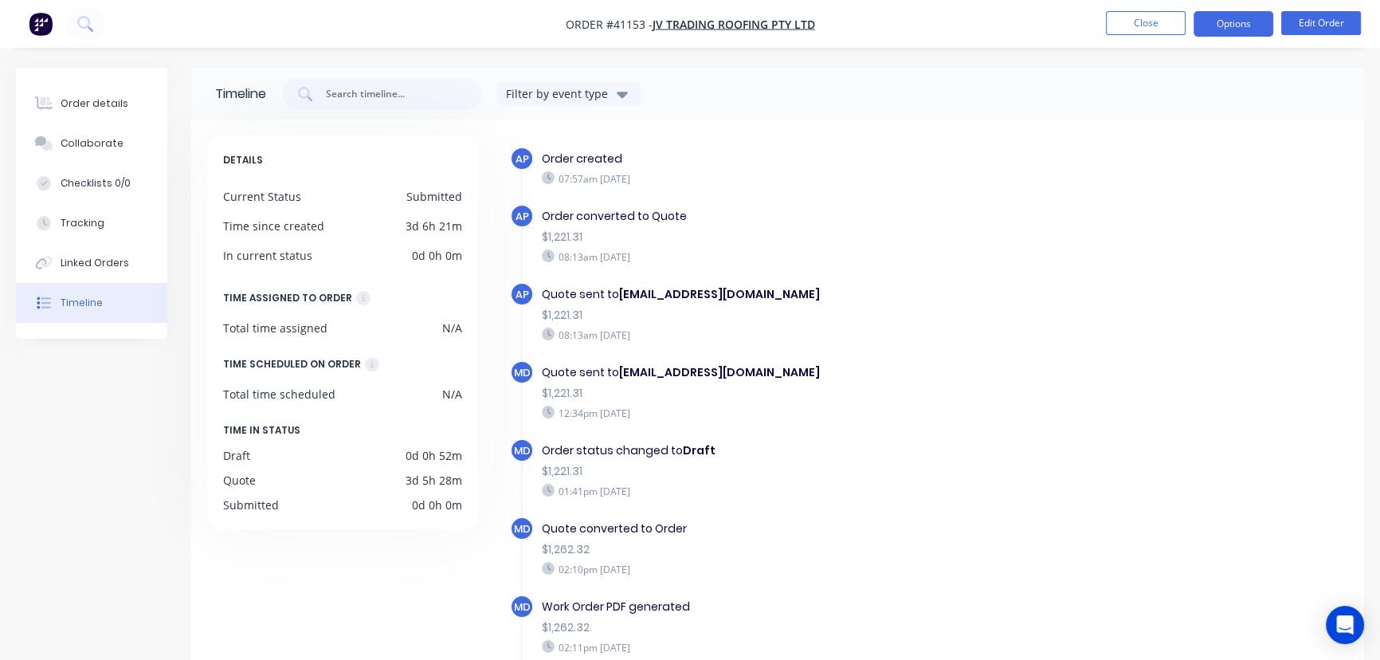
click at [1237, 16] on button "Options" at bounding box center [1234, 23] width 80 height 25
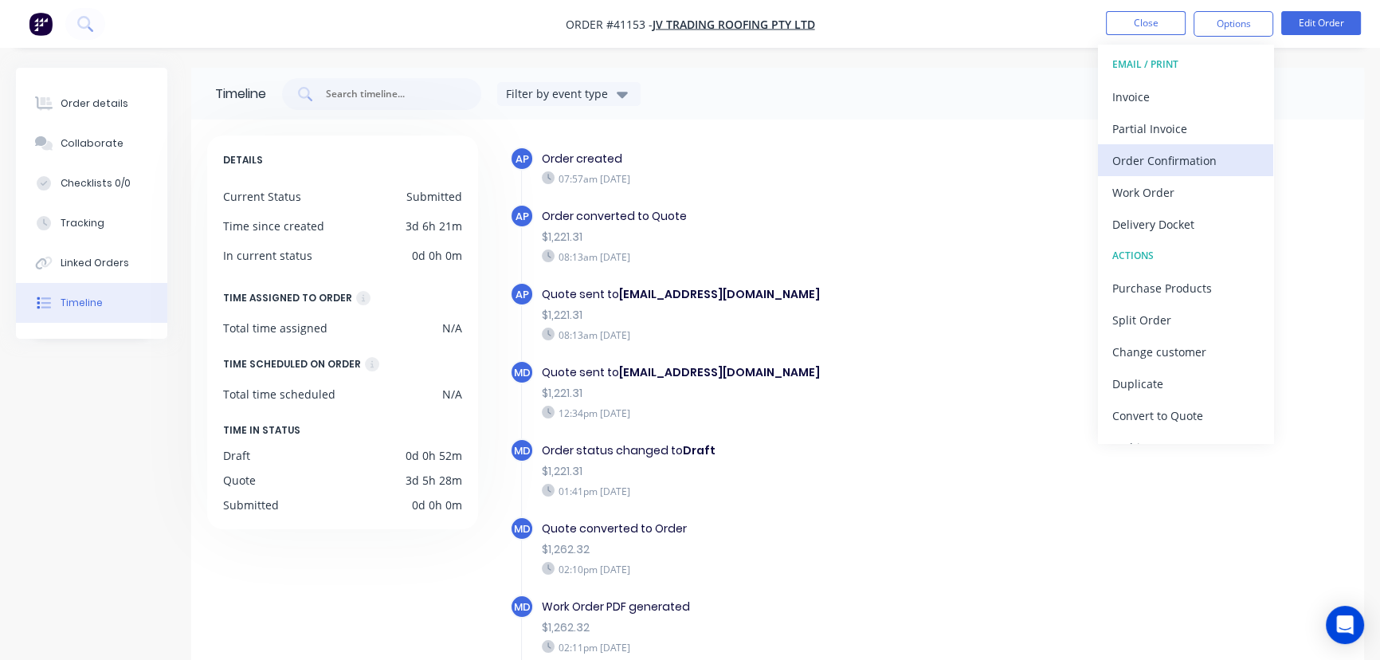
click at [1164, 156] on div "Order Confirmation" at bounding box center [1185, 160] width 147 height 23
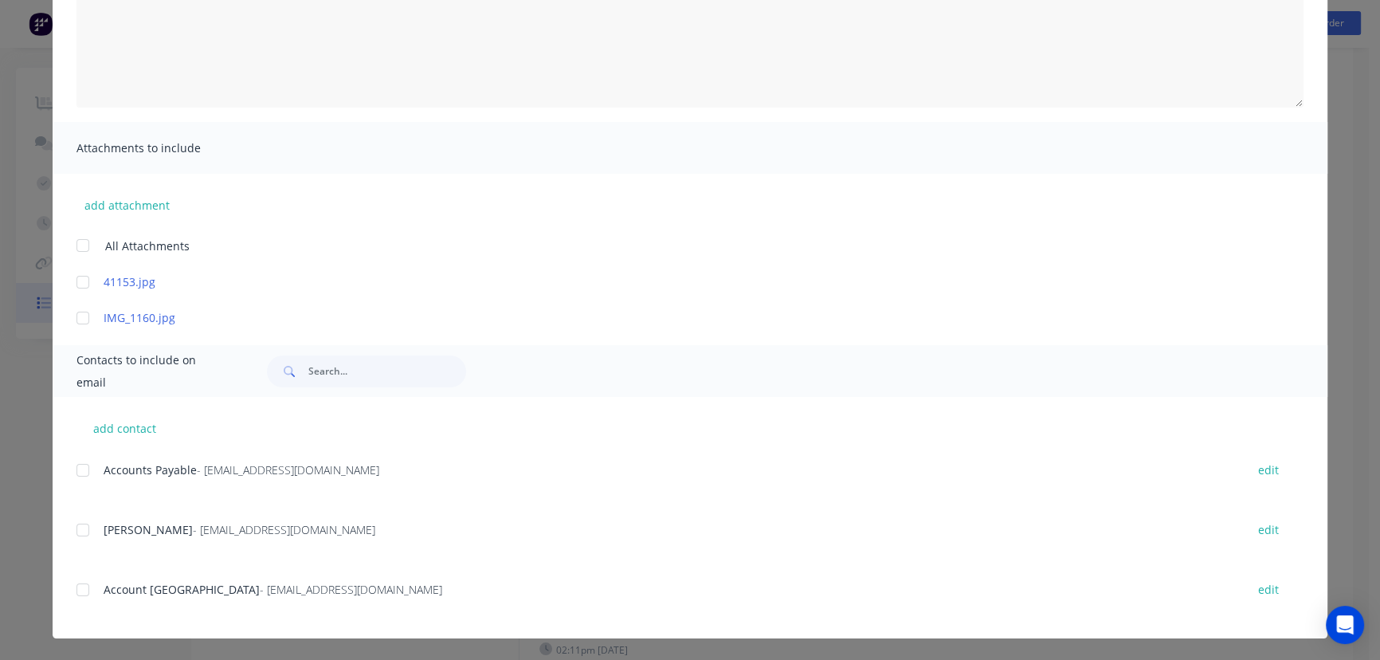
scroll to position [126, 0]
click at [76, 529] on div at bounding box center [83, 530] width 32 height 32
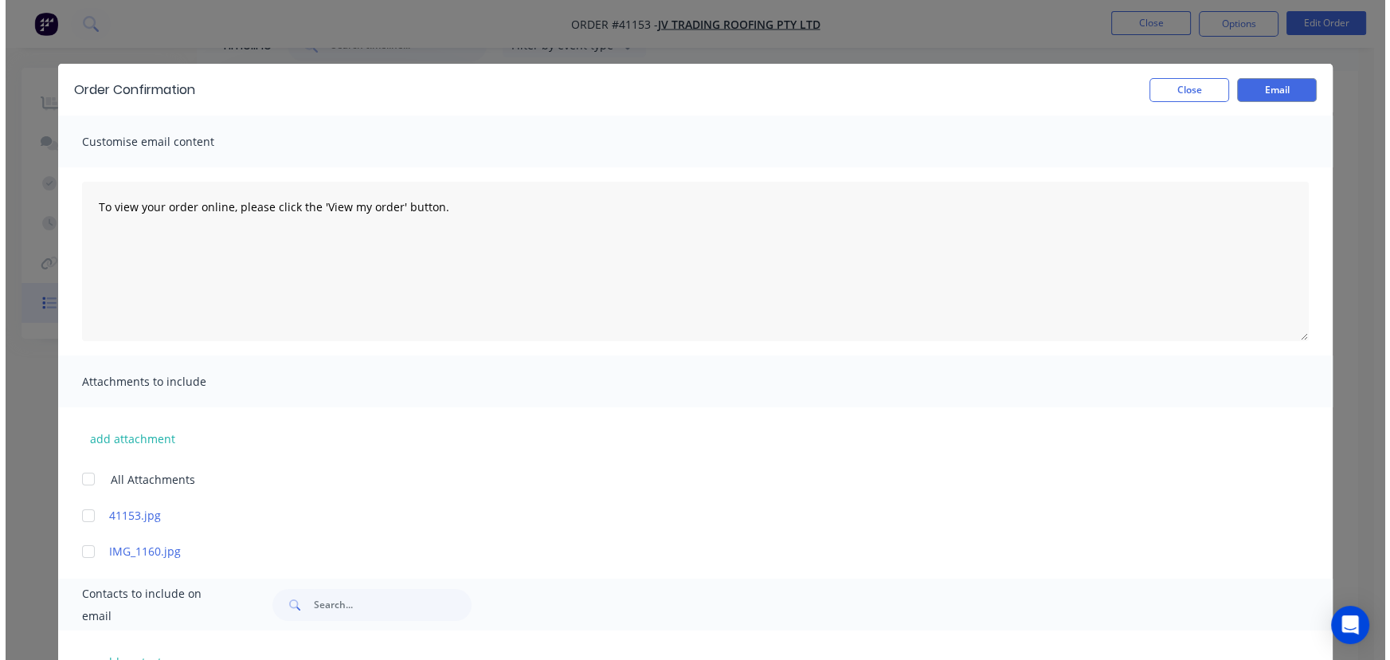
scroll to position [0, 0]
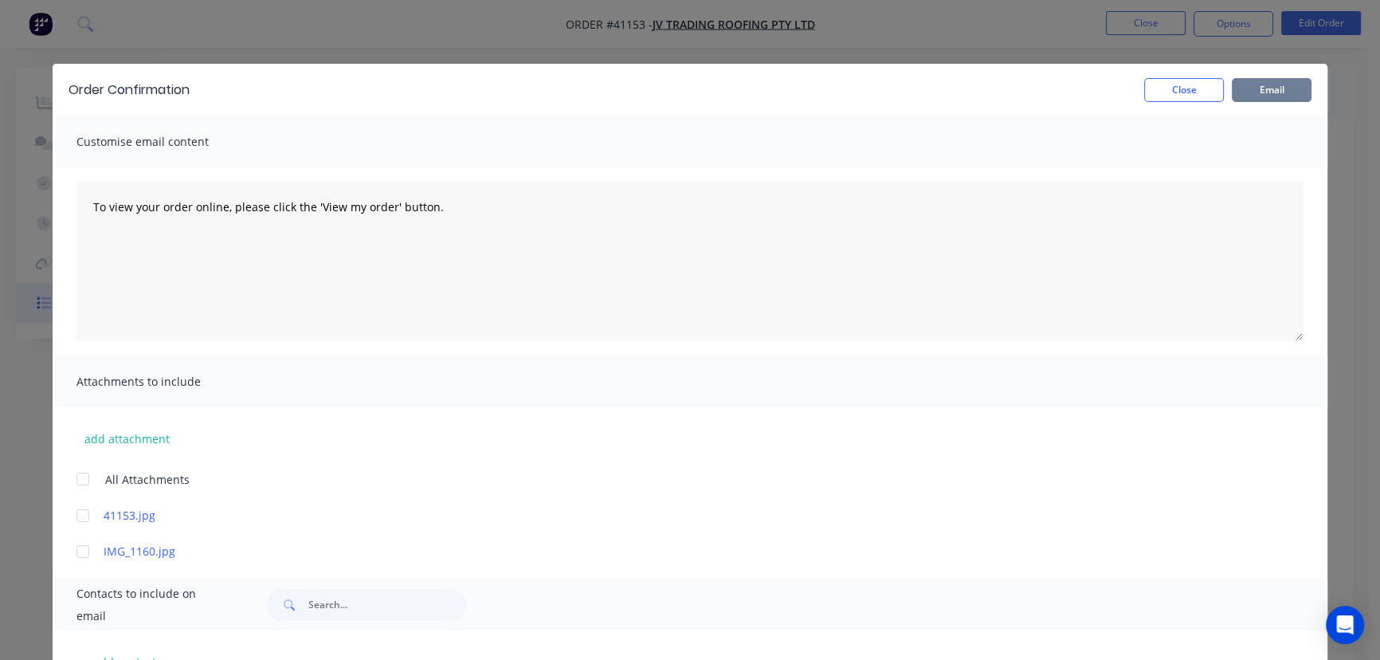
click at [1261, 92] on button "Email" at bounding box center [1272, 90] width 80 height 24
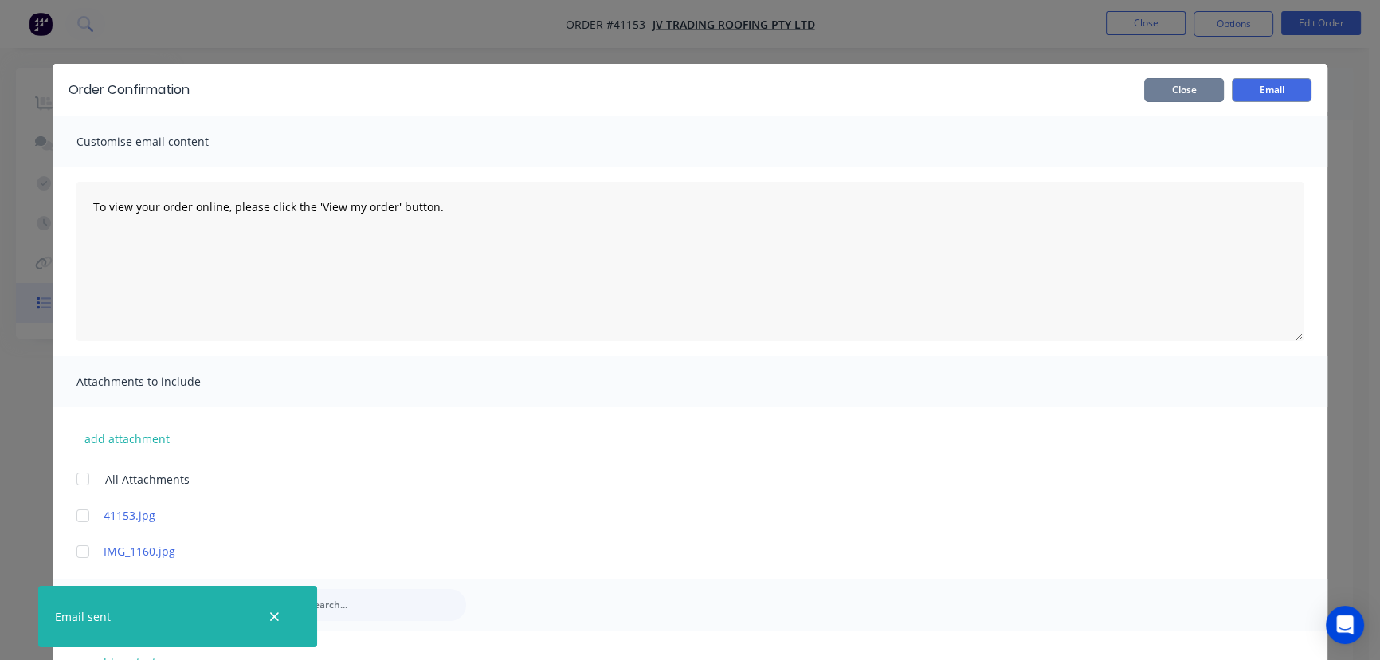
click at [1178, 84] on button "Close" at bounding box center [1184, 90] width 80 height 24
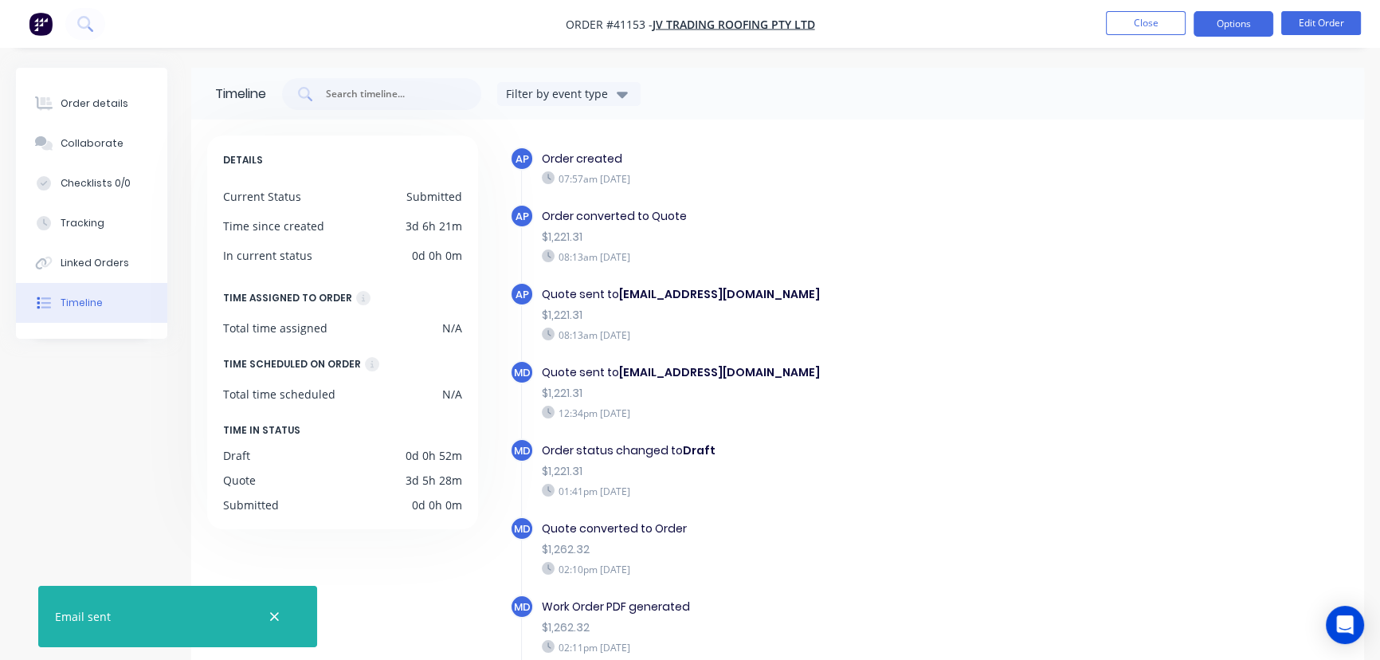
click at [1241, 20] on button "Options" at bounding box center [1234, 23] width 80 height 25
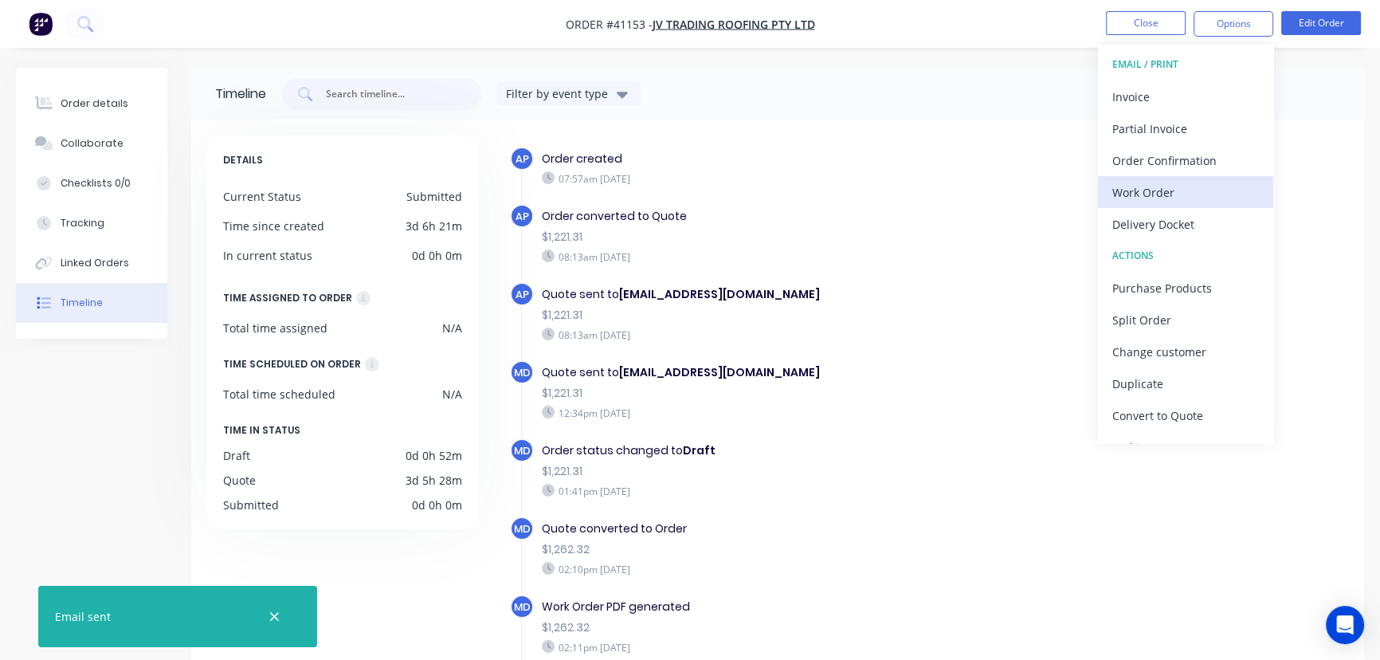
click at [1152, 190] on div "Work Order" at bounding box center [1185, 192] width 147 height 23
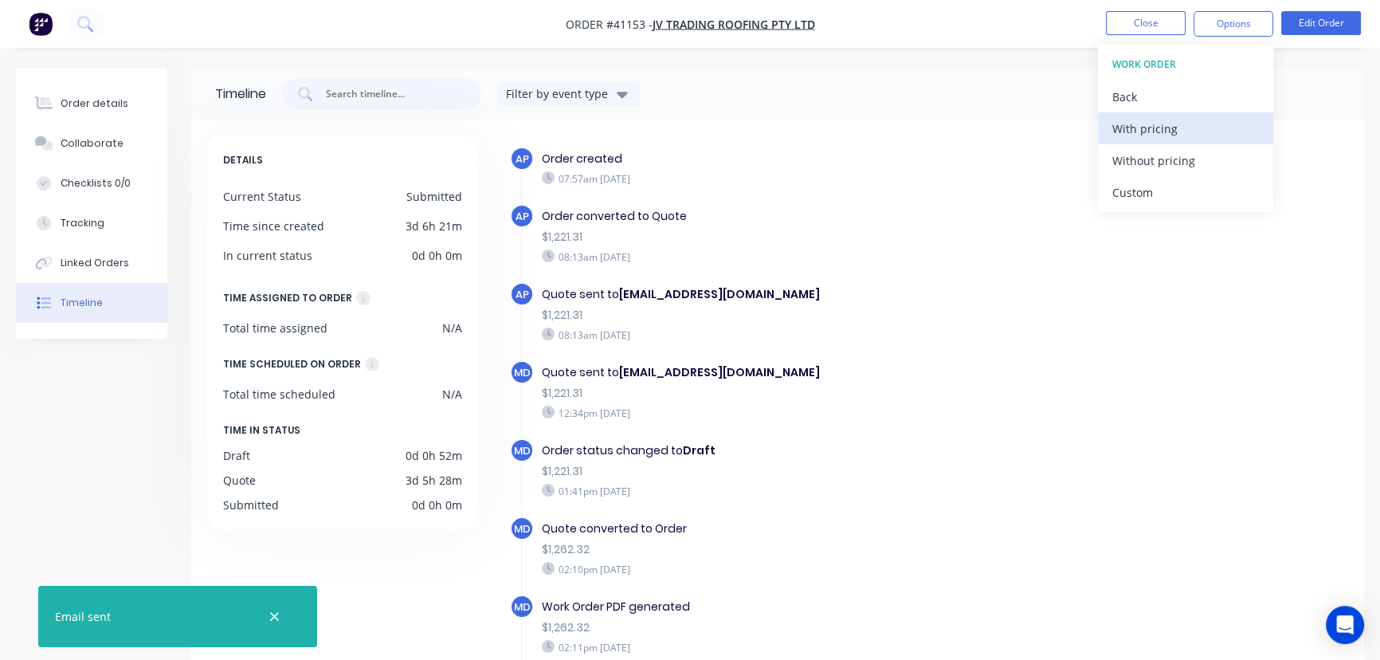
click at [1142, 127] on div "With pricing" at bounding box center [1185, 128] width 147 height 23
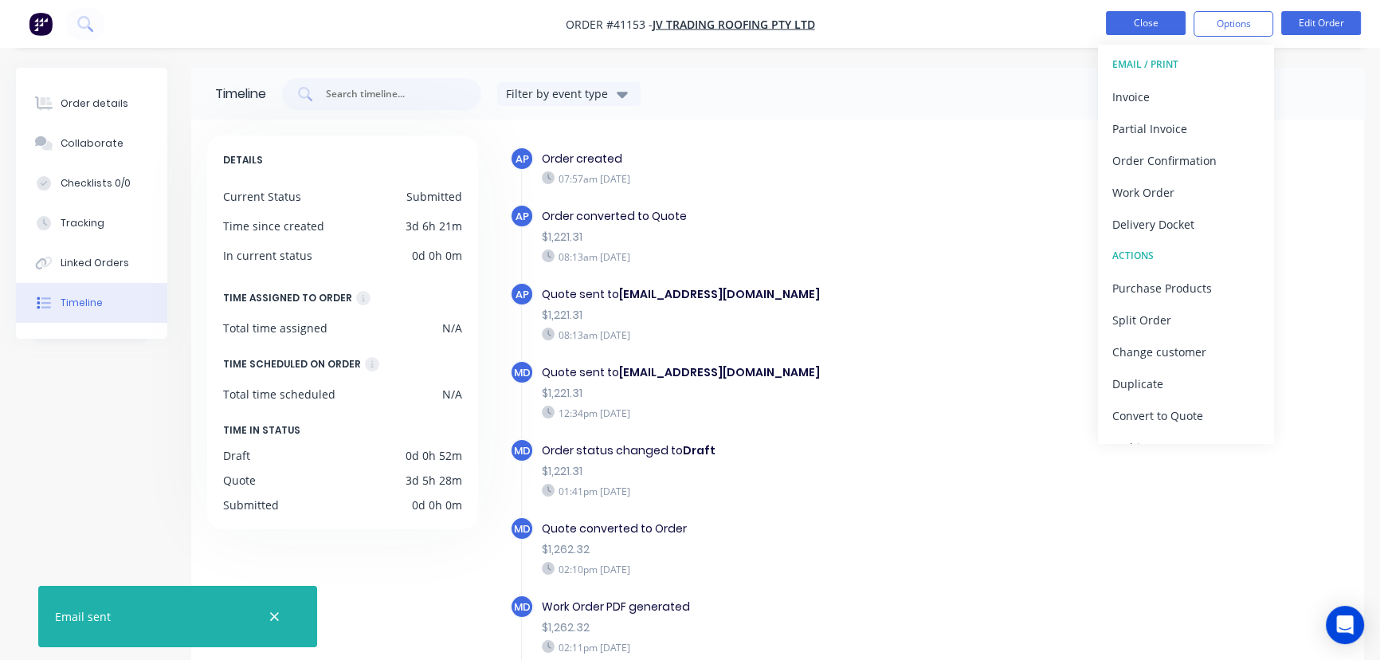
click at [1154, 23] on button "Close" at bounding box center [1146, 23] width 80 height 24
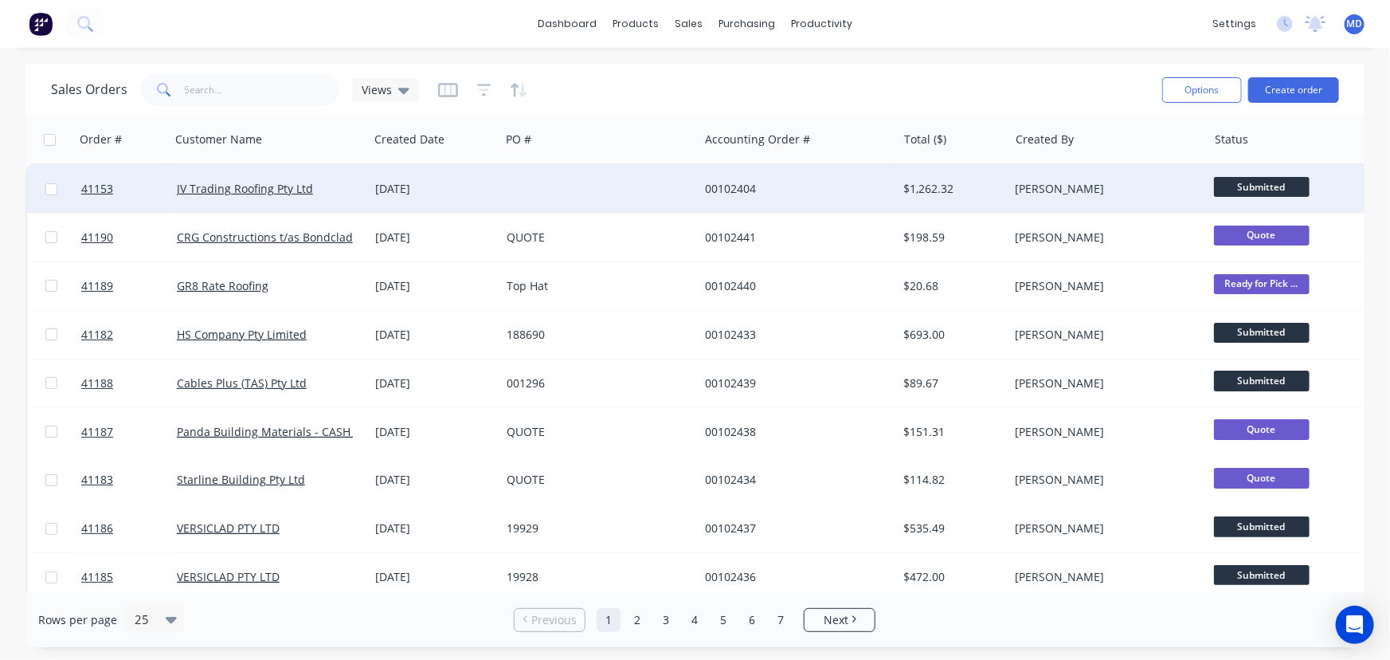
click at [606, 185] on div at bounding box center [599, 189] width 198 height 48
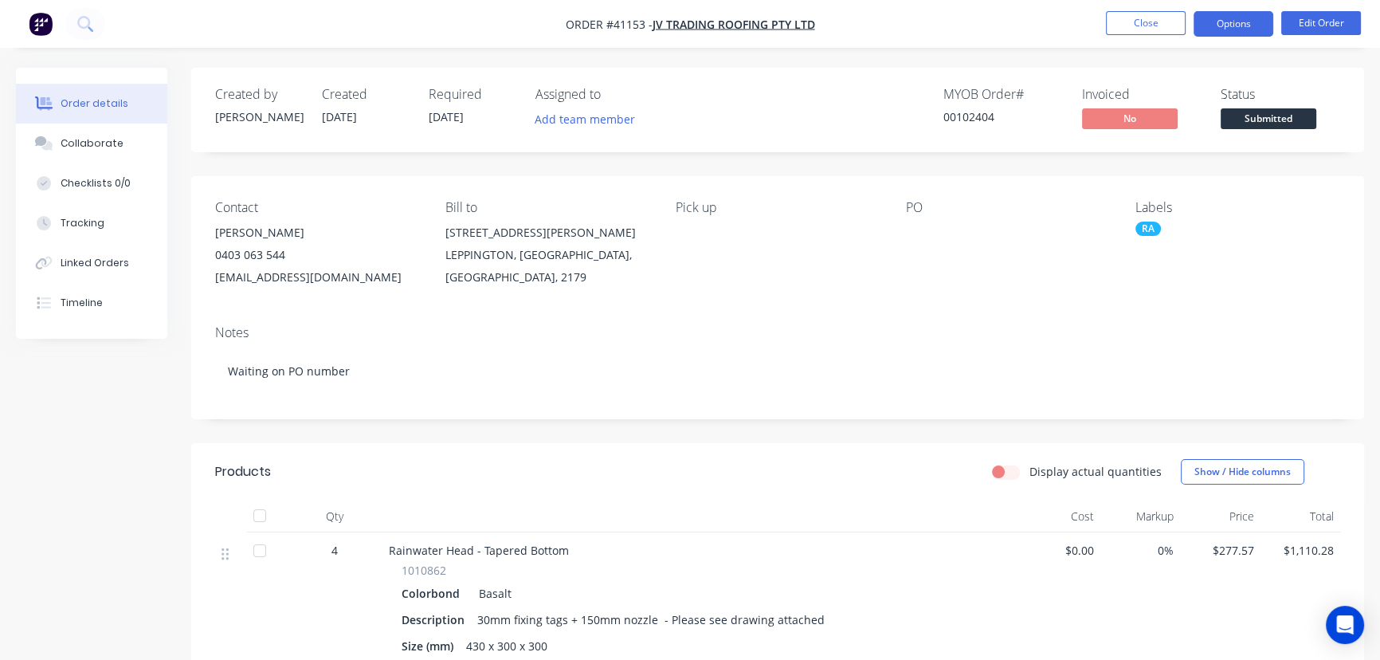
click at [1231, 22] on button "Options" at bounding box center [1234, 23] width 80 height 25
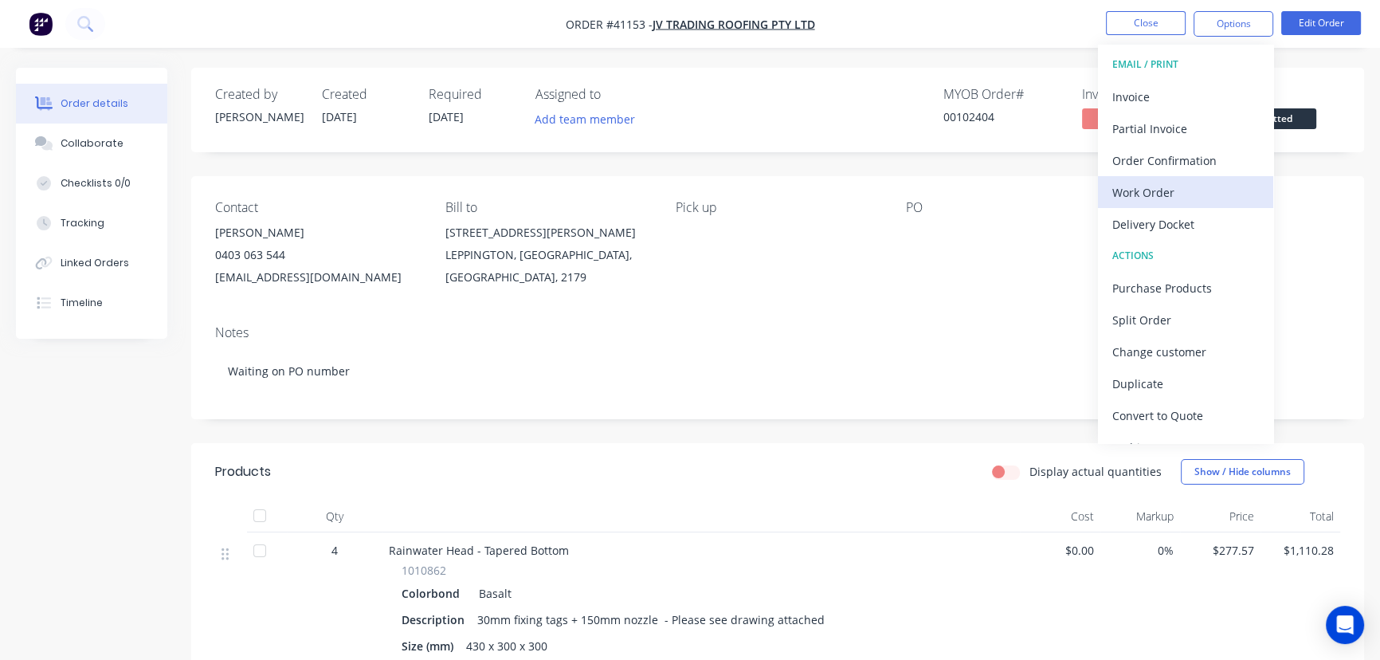
click at [1151, 185] on div "Work Order" at bounding box center [1185, 192] width 147 height 23
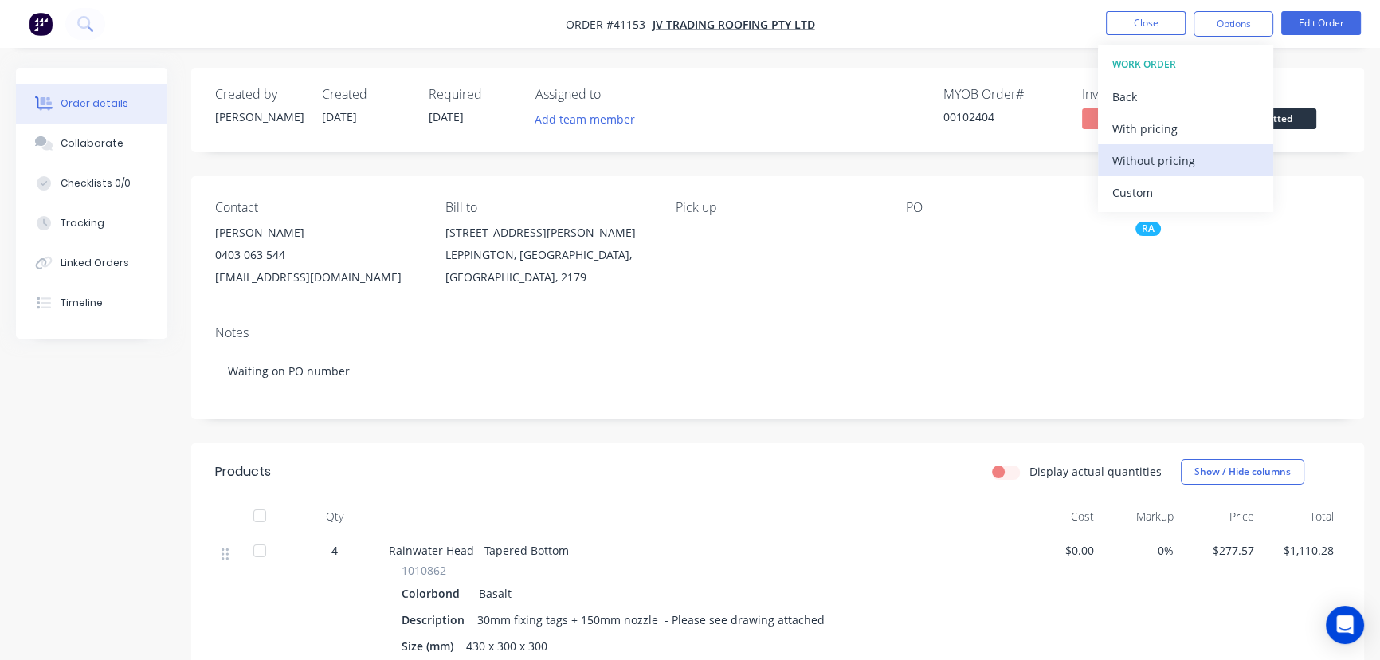
click at [1164, 156] on div "Without pricing" at bounding box center [1185, 160] width 147 height 23
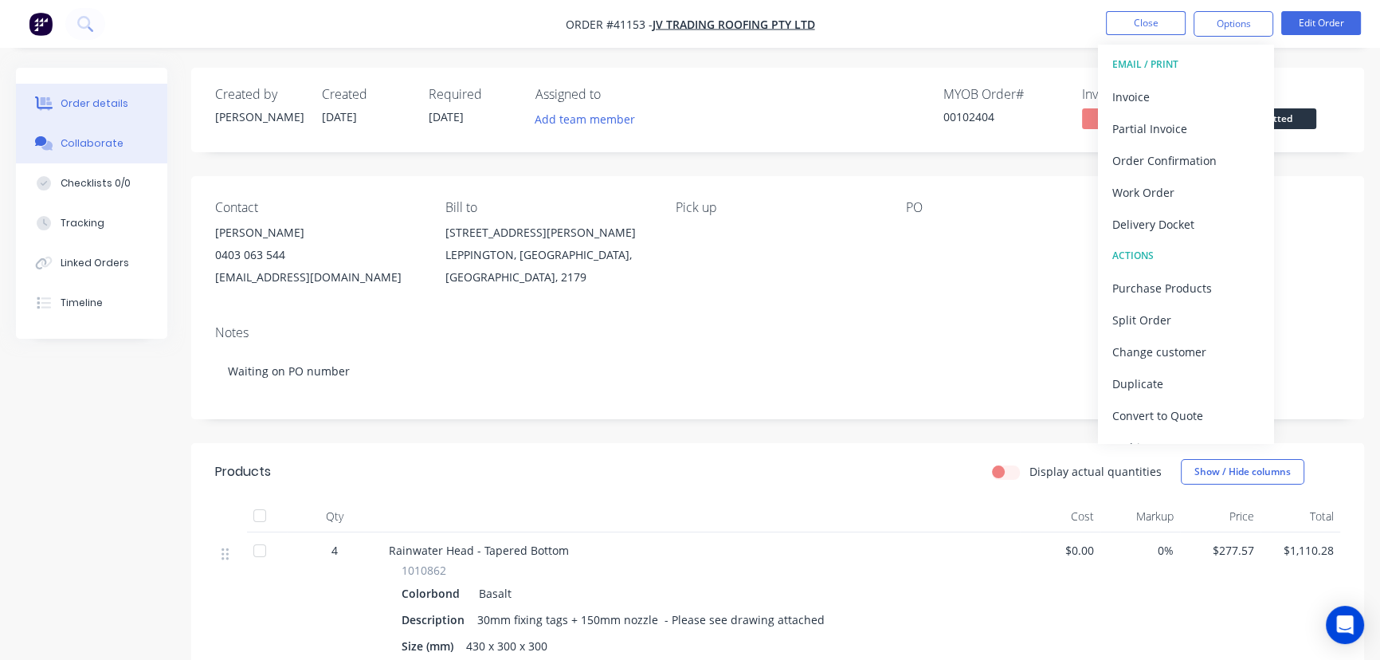
drag, startPoint x: 71, startPoint y: 135, endPoint x: 304, endPoint y: 241, distance: 256.1
click at [71, 135] on button "Collaborate" at bounding box center [91, 144] width 151 height 40
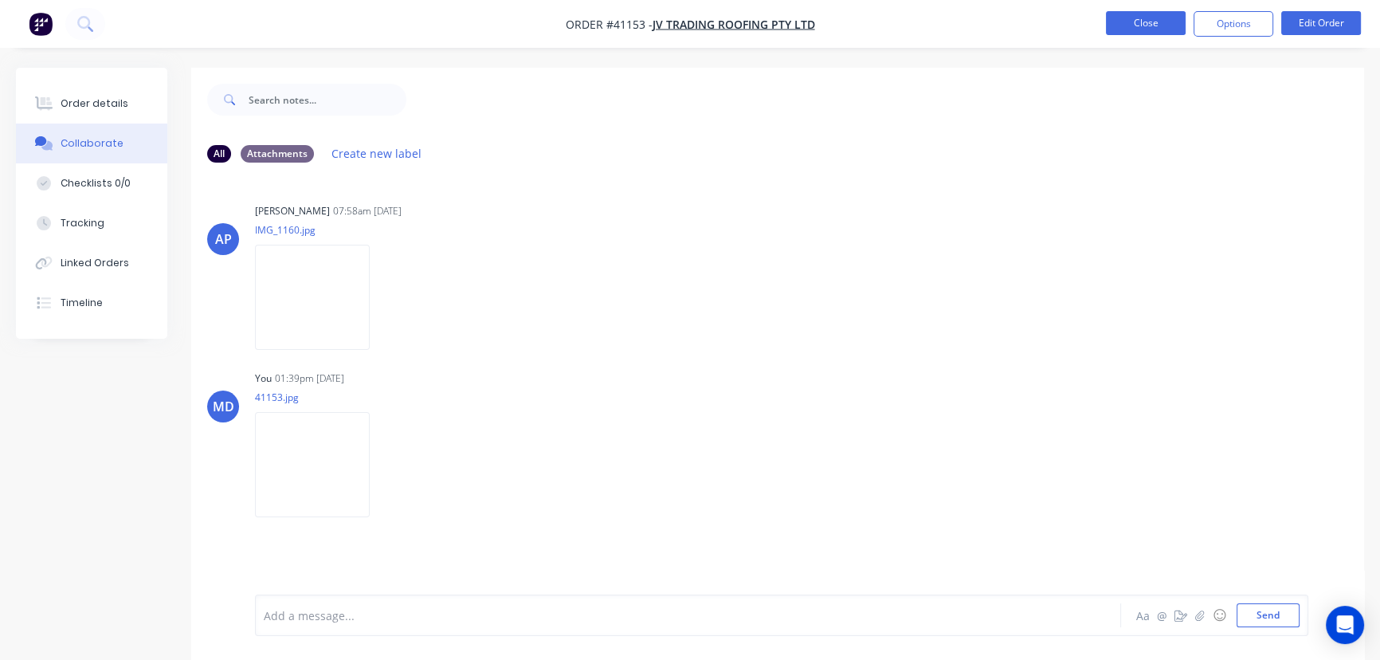
click at [1164, 23] on button "Close" at bounding box center [1146, 23] width 80 height 24
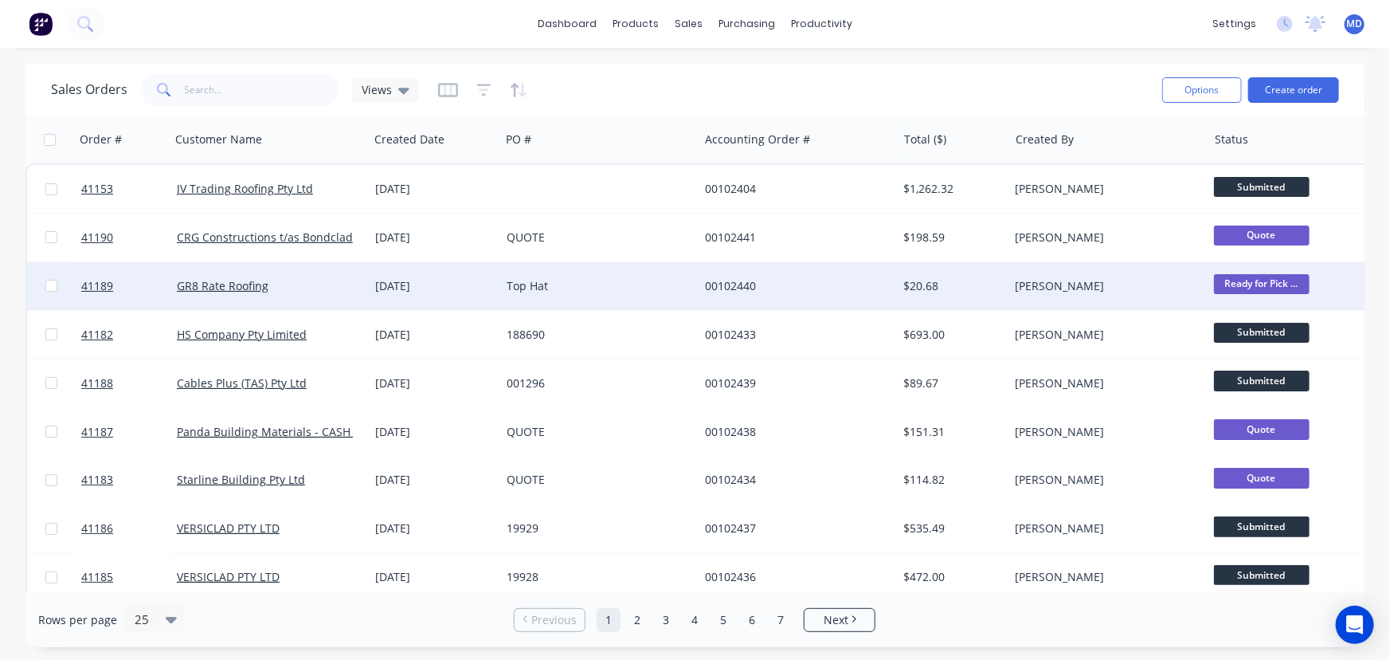
click at [629, 288] on div "Top Hat" at bounding box center [595, 286] width 177 height 16
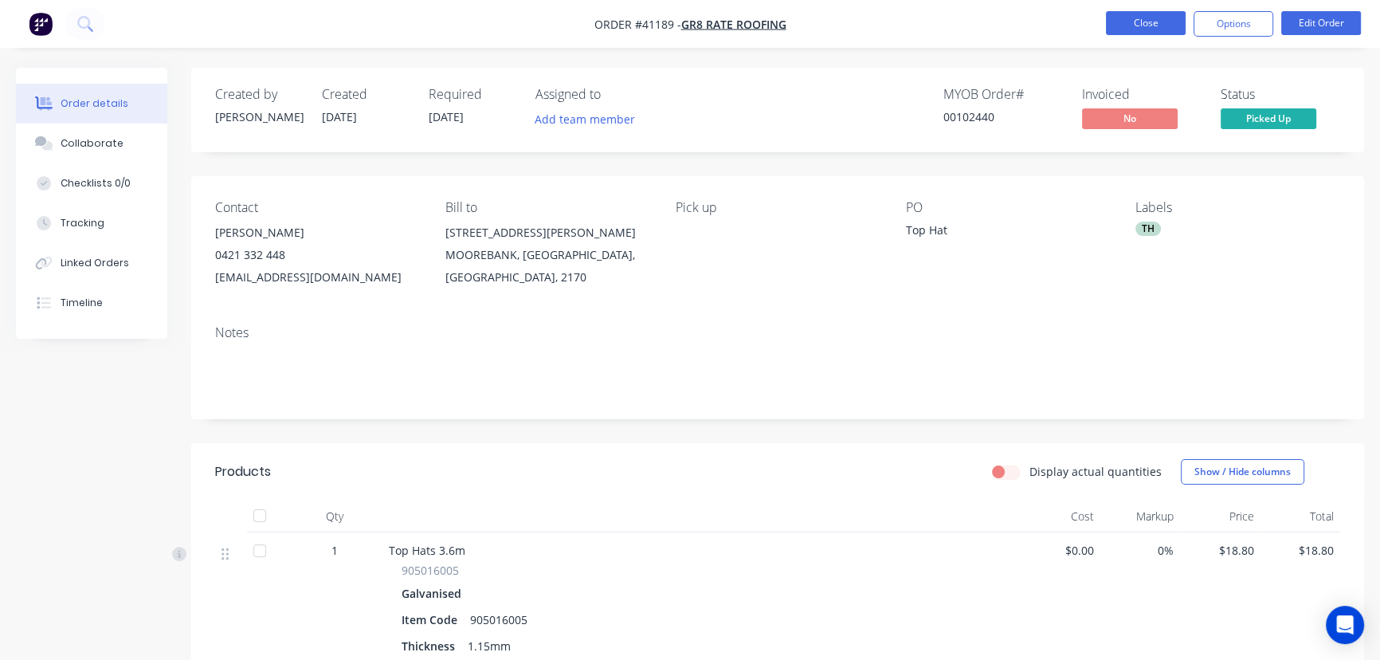
click at [1141, 24] on button "Close" at bounding box center [1146, 23] width 80 height 24
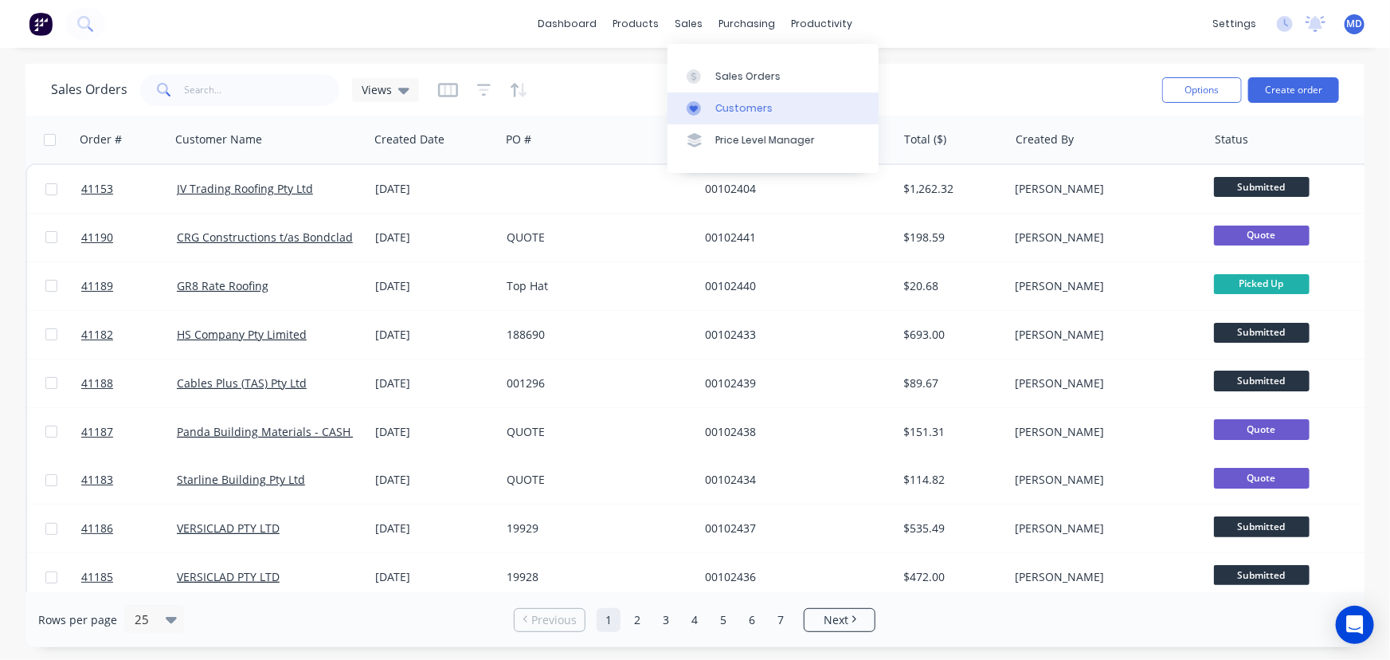
click at [750, 105] on div "Customers" at bounding box center [744, 108] width 57 height 14
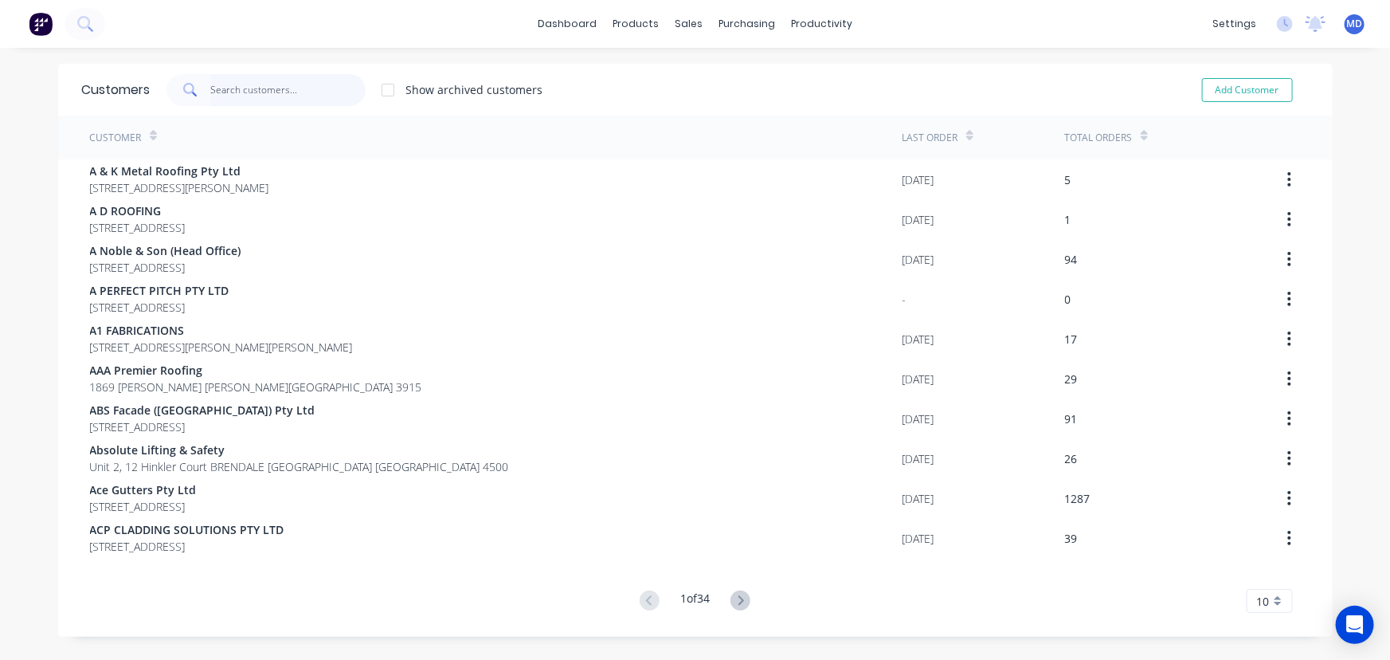
click at [252, 89] on input "text" at bounding box center [287, 90] width 155 height 32
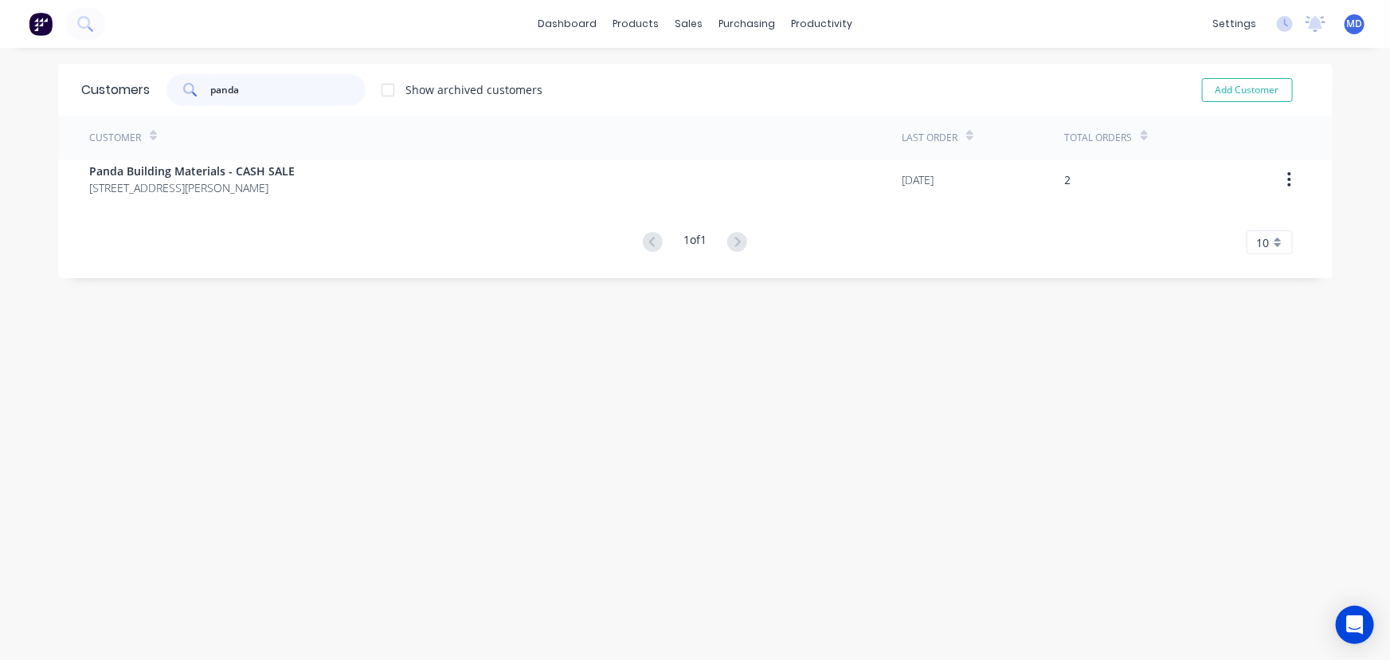
type input "panda"
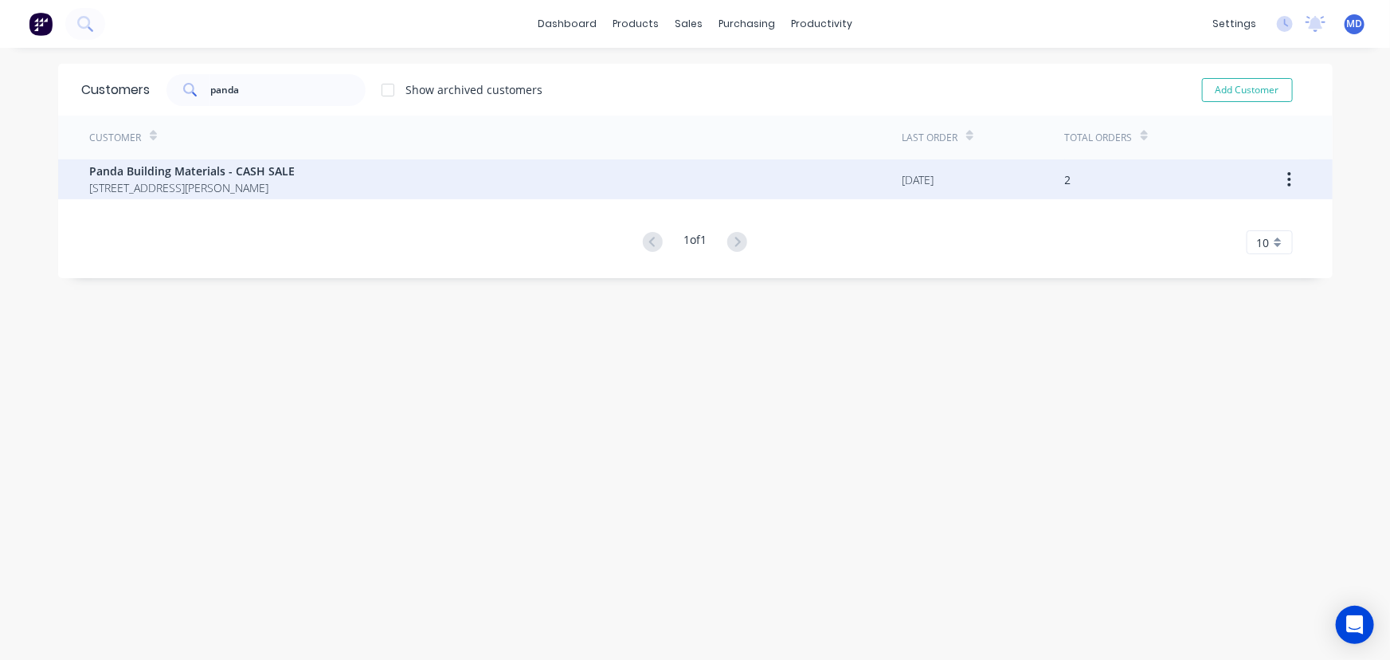
click at [273, 181] on span "[STREET_ADDRESS][PERSON_NAME]" at bounding box center [193, 187] width 206 height 17
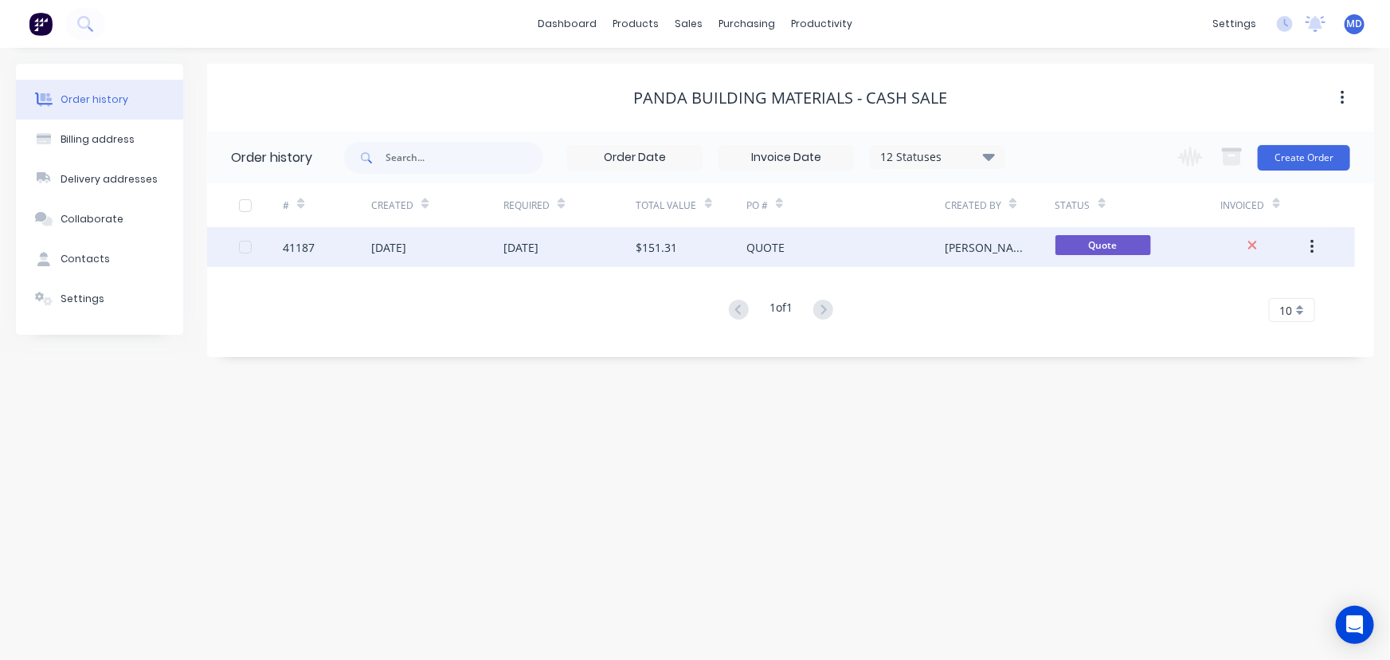
click at [670, 239] on div "$151.31" at bounding box center [657, 247] width 41 height 17
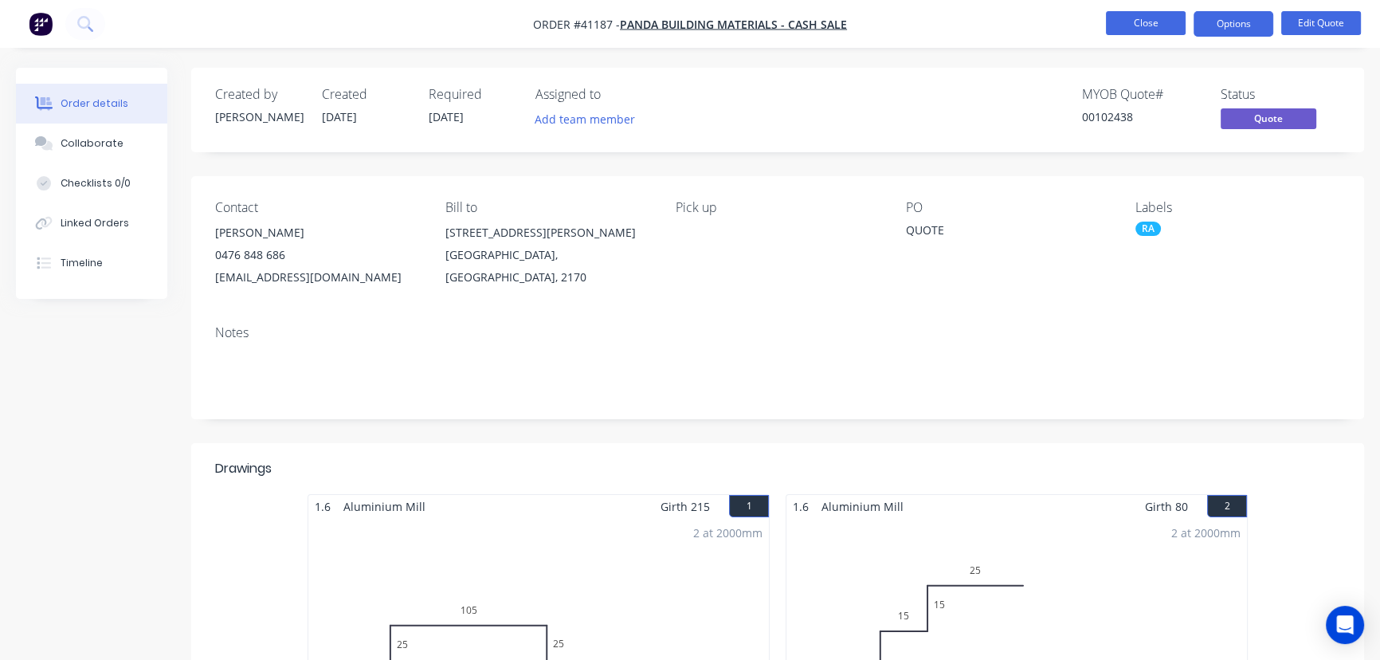
click at [1141, 23] on button "Close" at bounding box center [1146, 23] width 80 height 24
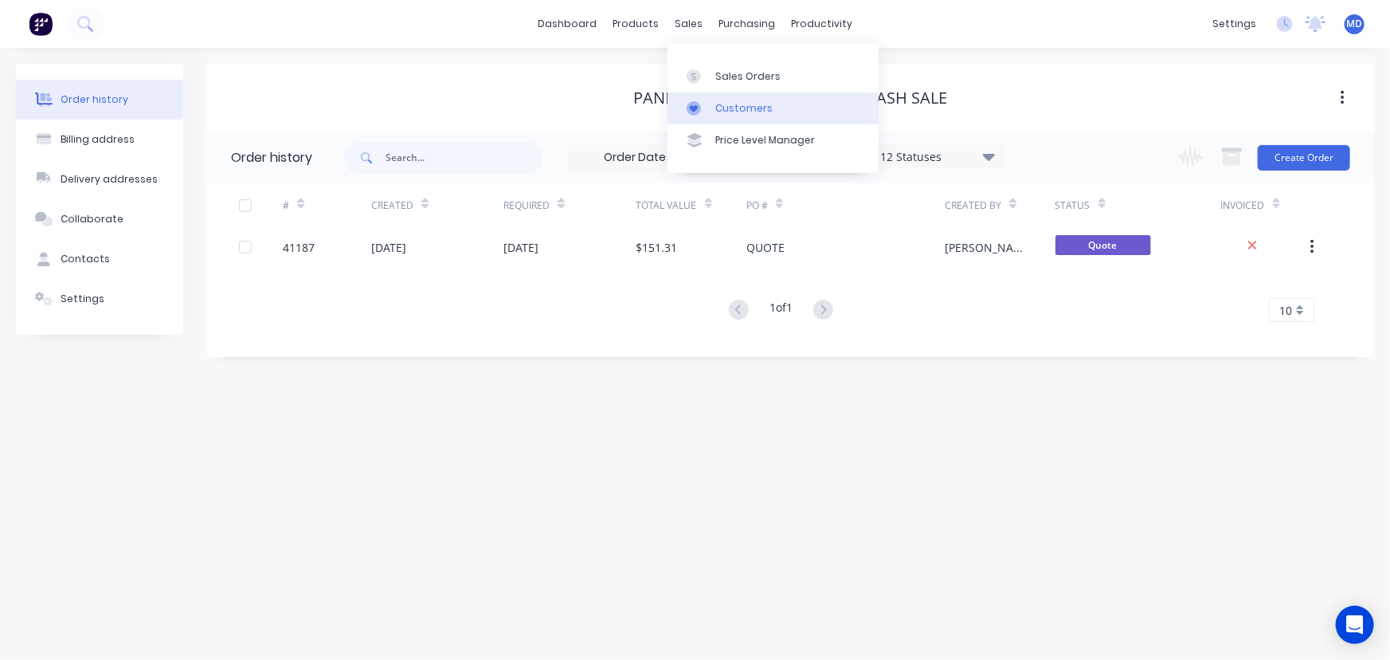
click at [740, 106] on div "Customers" at bounding box center [744, 108] width 57 height 14
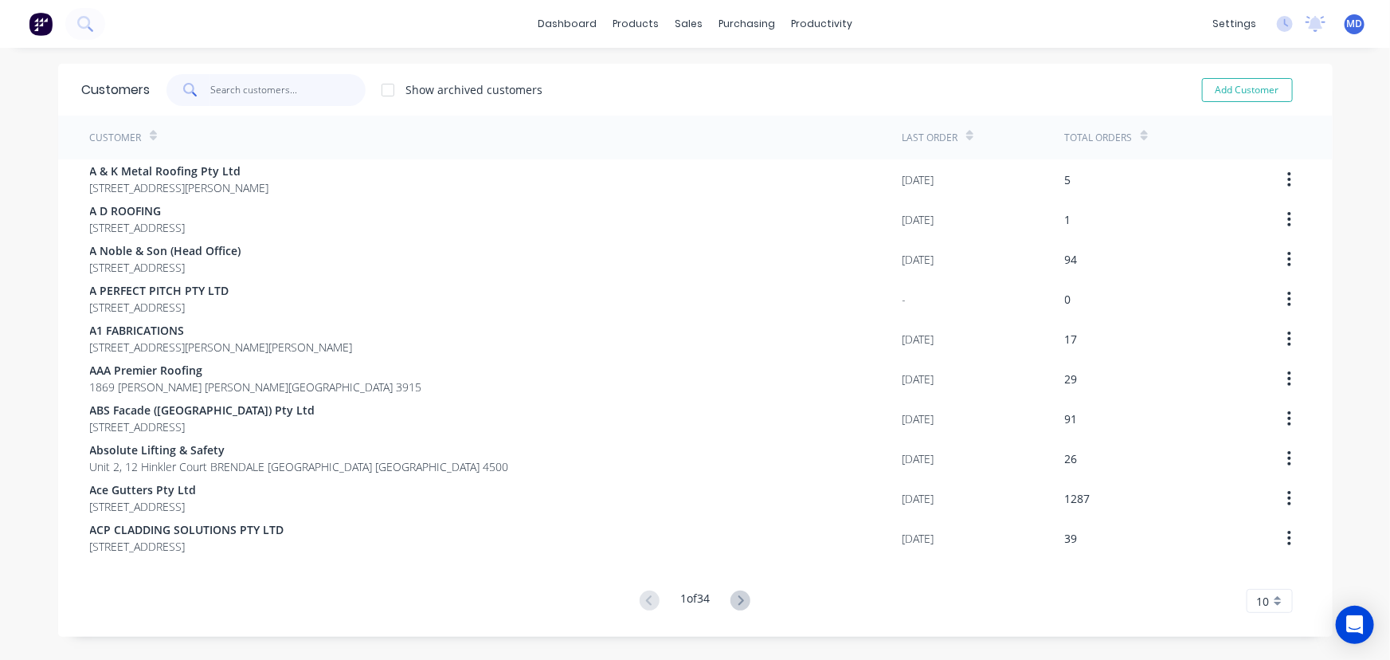
click at [304, 93] on input "text" at bounding box center [287, 90] width 155 height 32
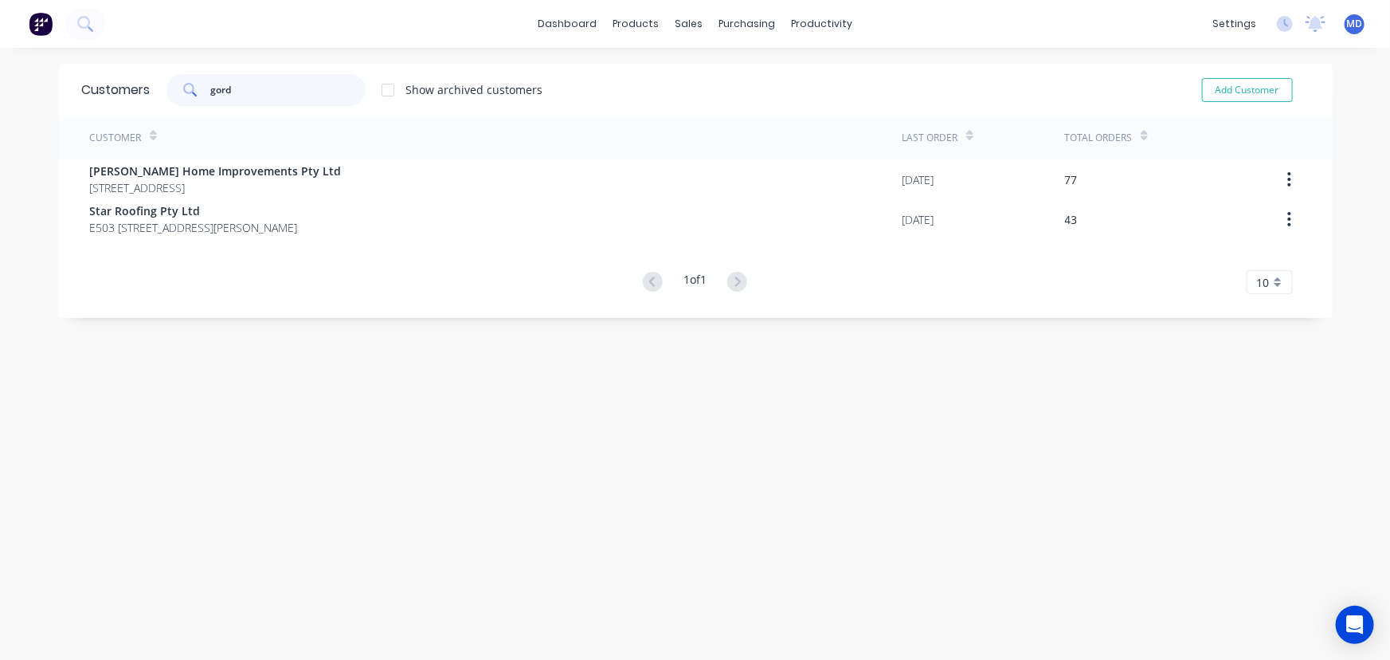
type input "gord"
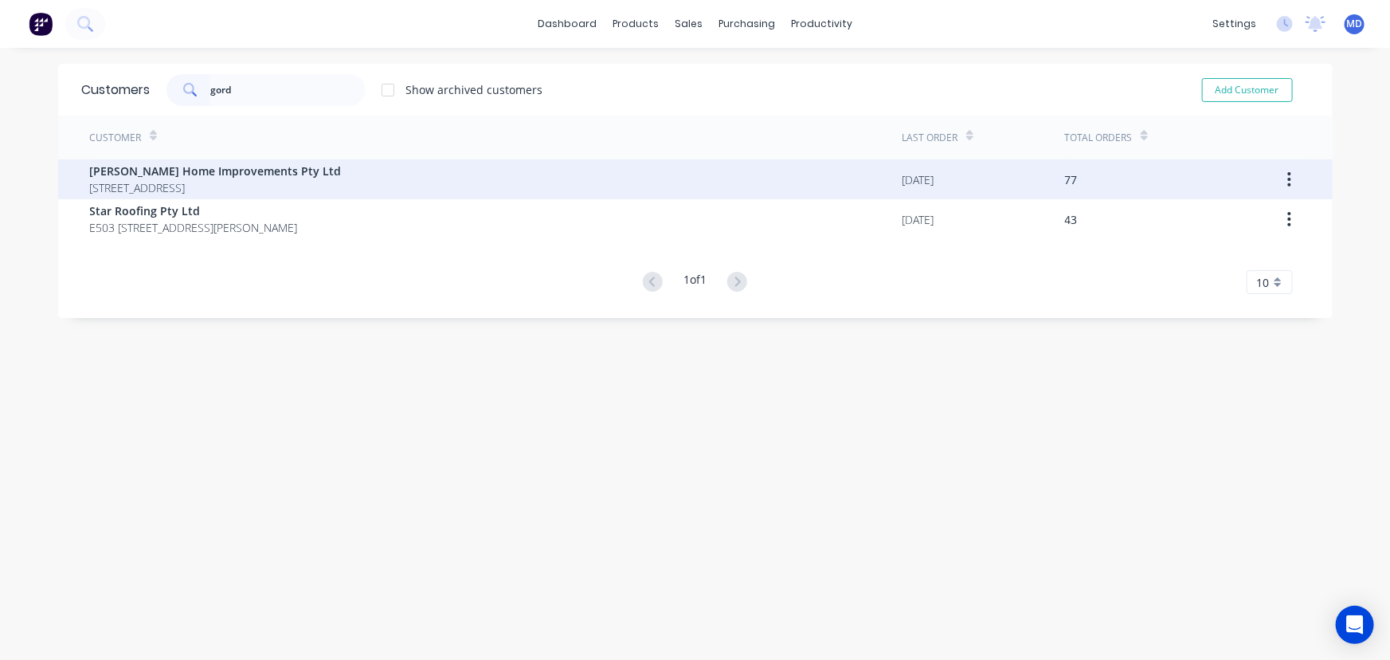
click at [287, 169] on span "[PERSON_NAME] Home Improvements Pty Ltd" at bounding box center [216, 171] width 252 height 17
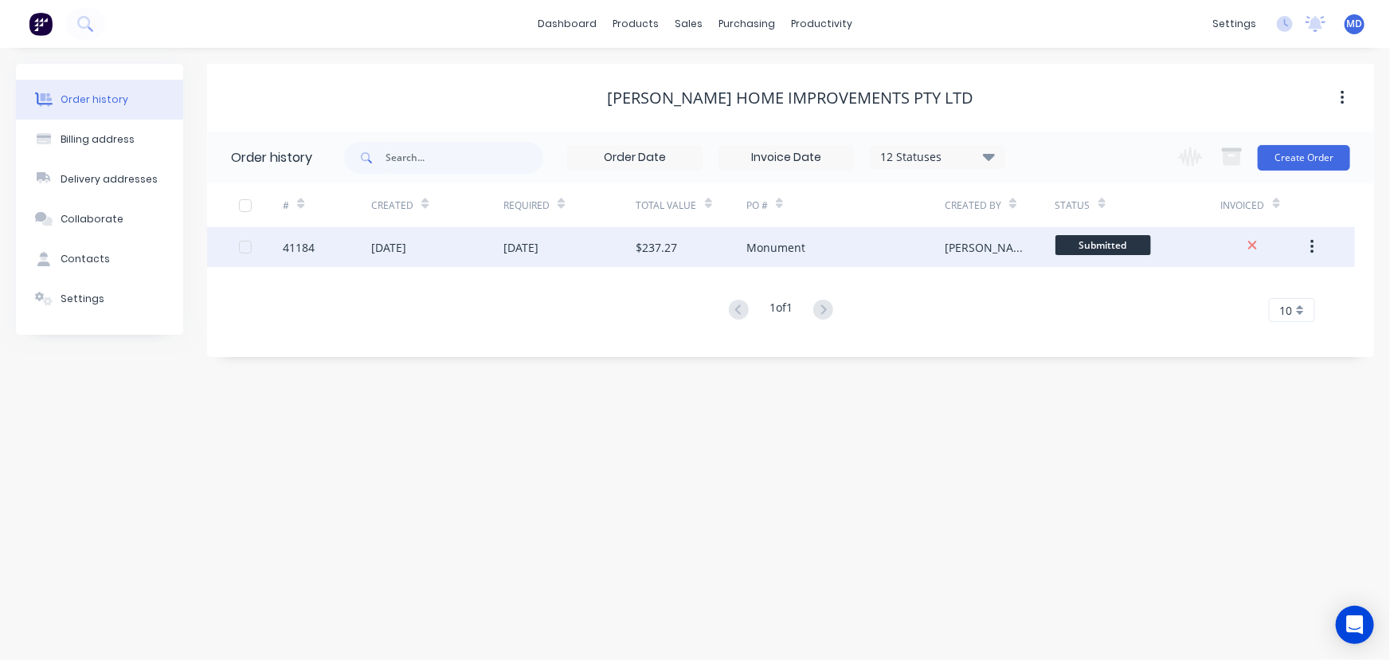
click at [583, 243] on div "[DATE]" at bounding box center [570, 247] width 132 height 40
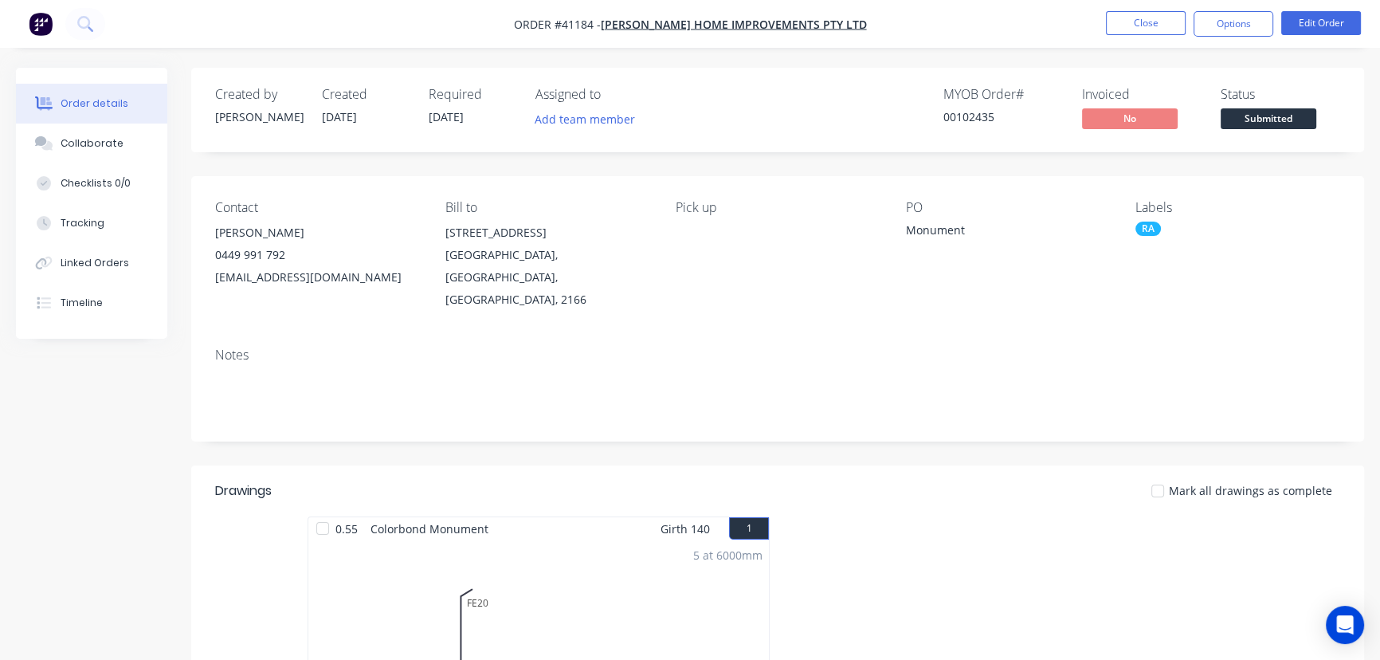
drag, startPoint x: 86, startPoint y: 133, endPoint x: 437, endPoint y: 279, distance: 379.7
click at [86, 132] on button "Collaborate" at bounding box center [91, 144] width 151 height 40
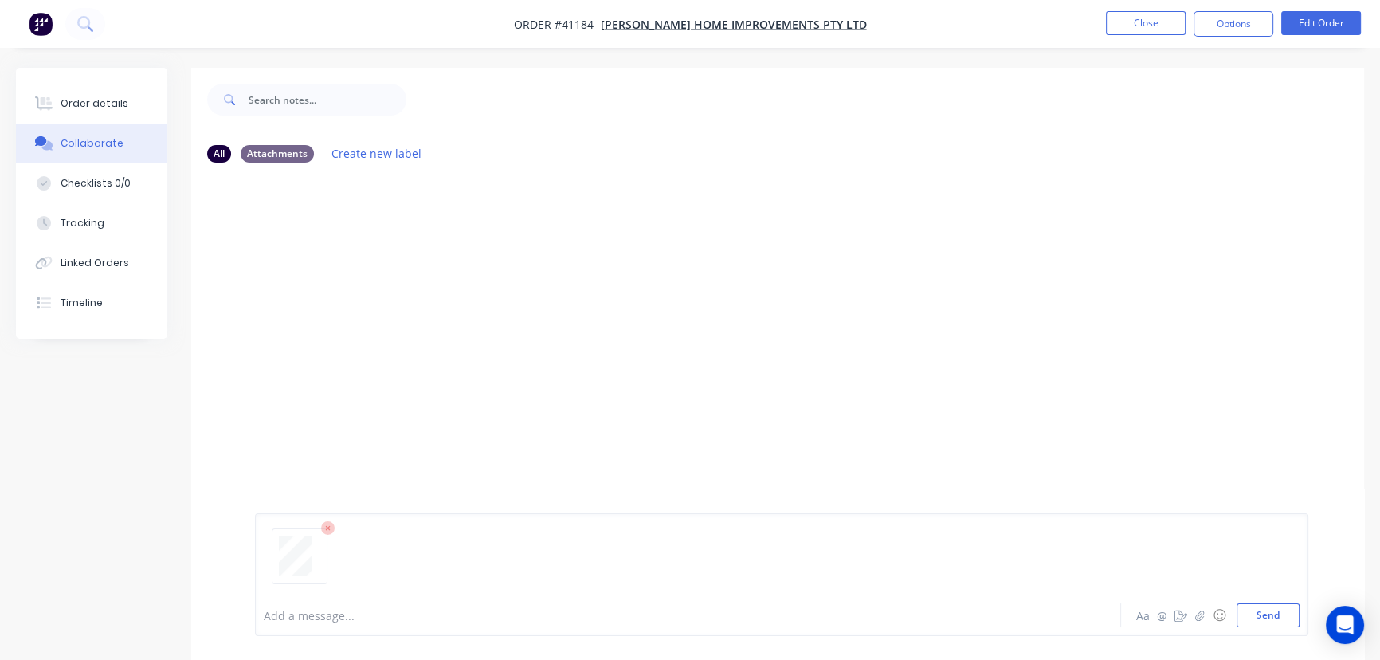
click at [1266, 614] on button "Send" at bounding box center [1268, 615] width 63 height 24
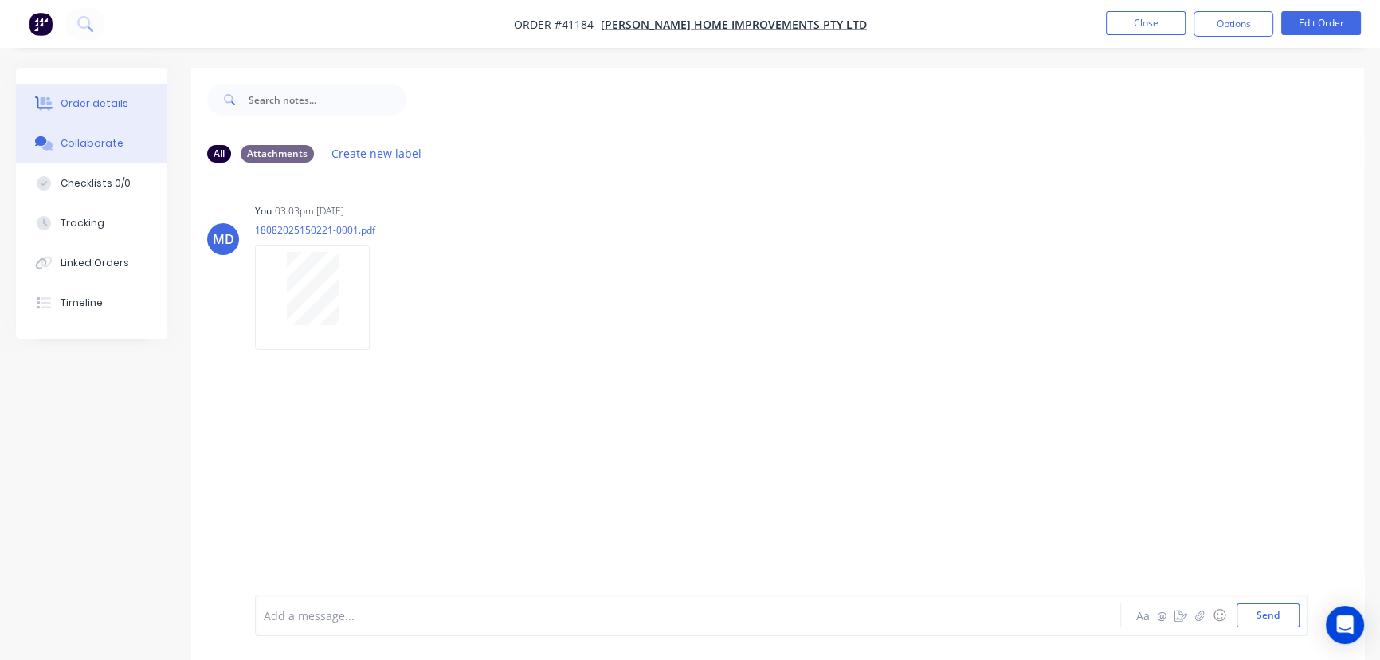
click at [92, 99] on div "Order details" at bounding box center [95, 103] width 68 height 14
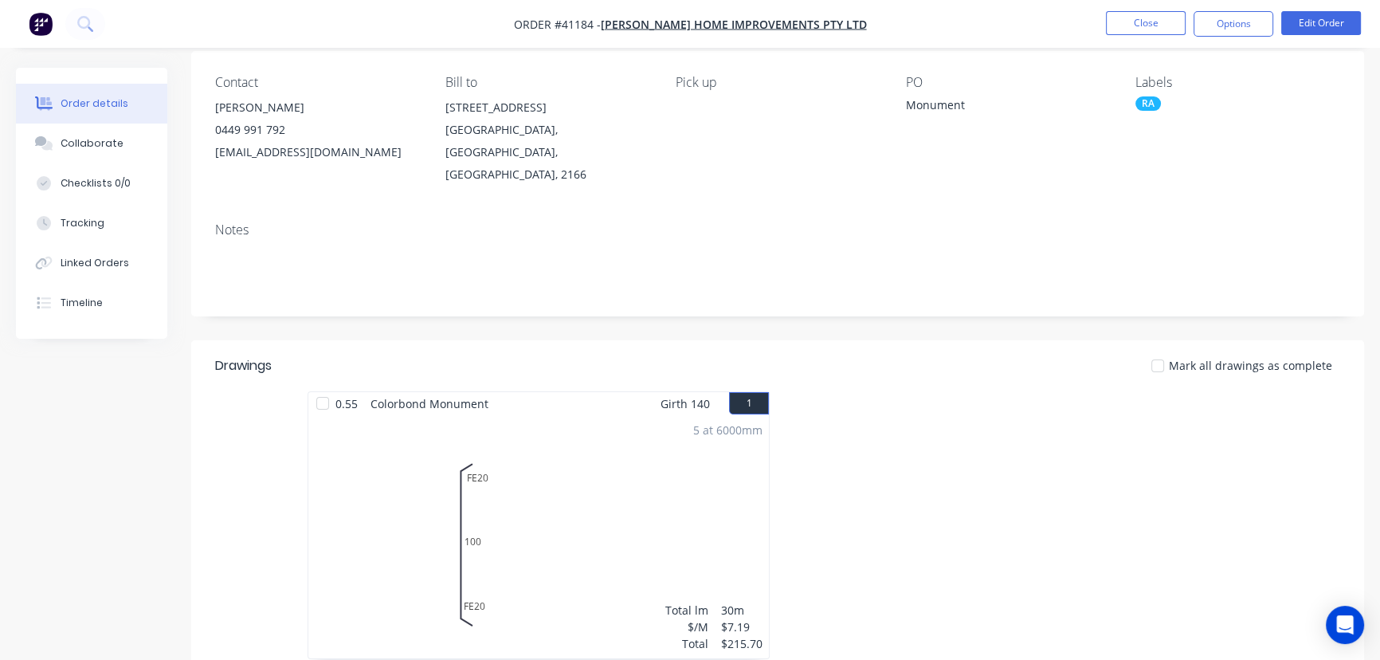
scroll to position [144, 0]
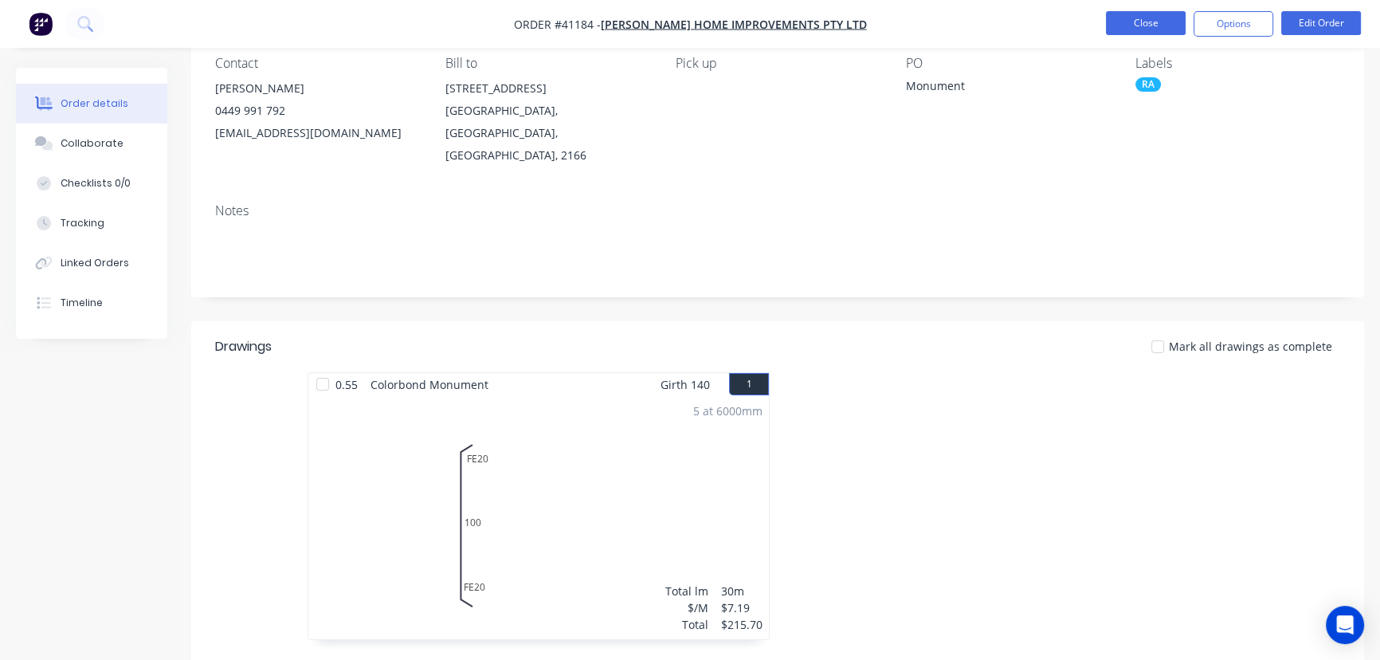
drag, startPoint x: 1137, startPoint y: 25, endPoint x: 1125, endPoint y: 25, distance: 12.0
click at [1125, 25] on button "Close" at bounding box center [1146, 23] width 80 height 24
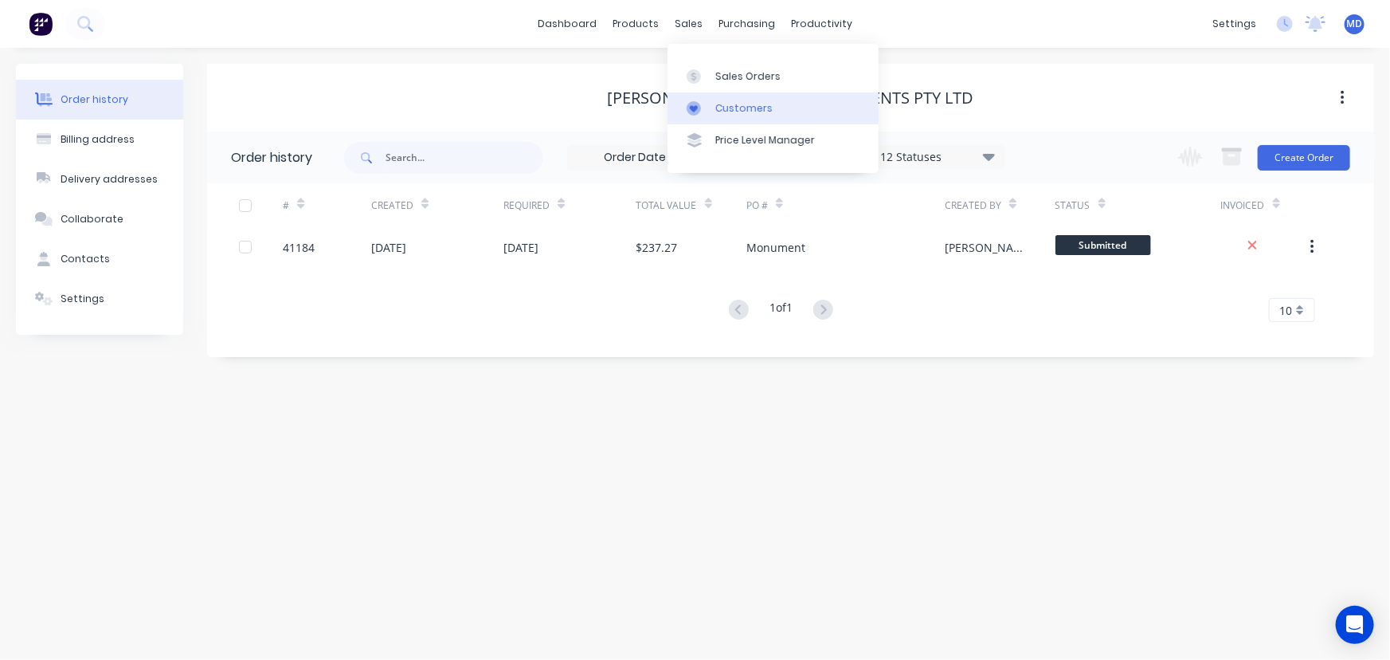
click at [747, 109] on div "Customers" at bounding box center [744, 108] width 57 height 14
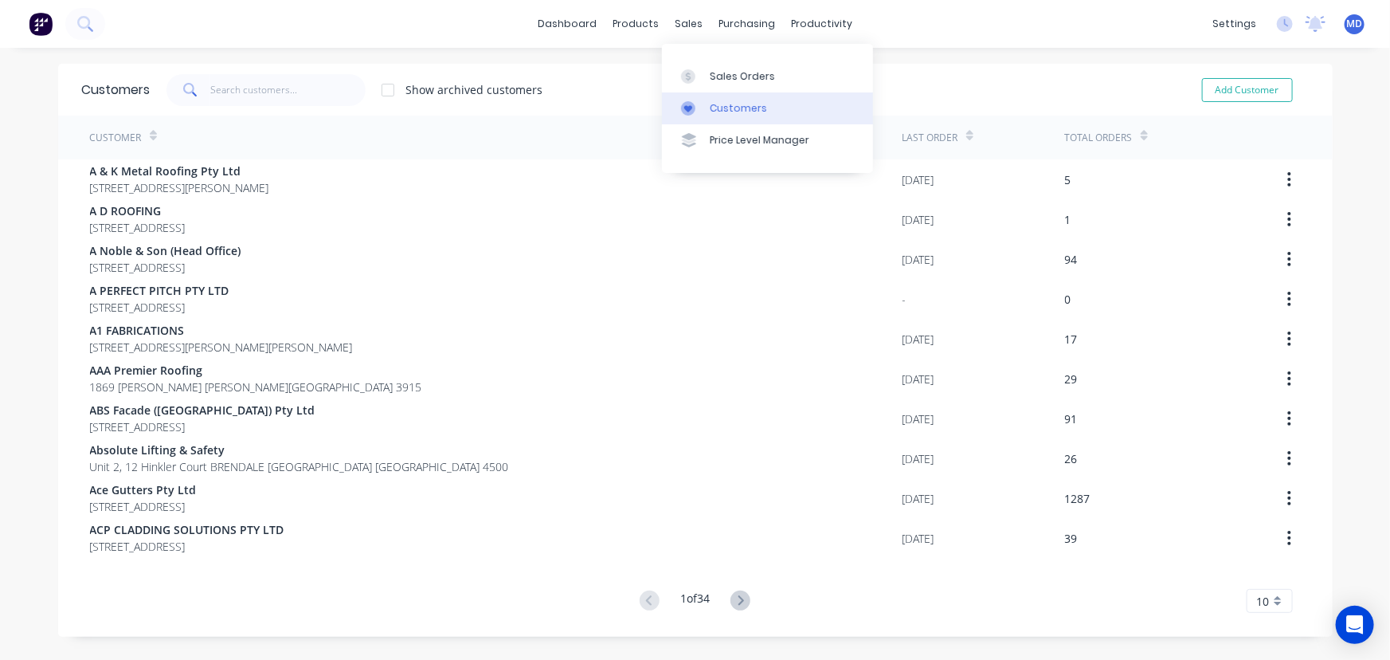
click at [740, 104] on div "Customers" at bounding box center [738, 108] width 57 height 14
click at [288, 104] on input "text" at bounding box center [287, 90] width 155 height 32
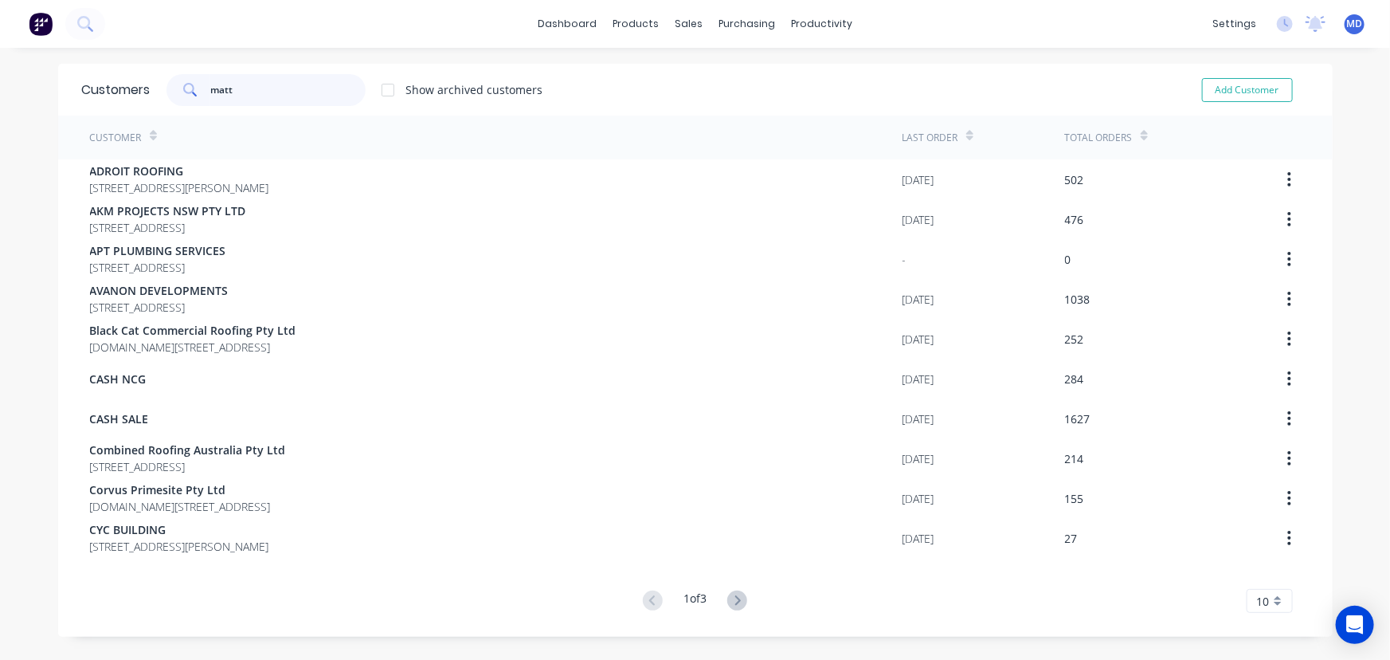
type input "matt"
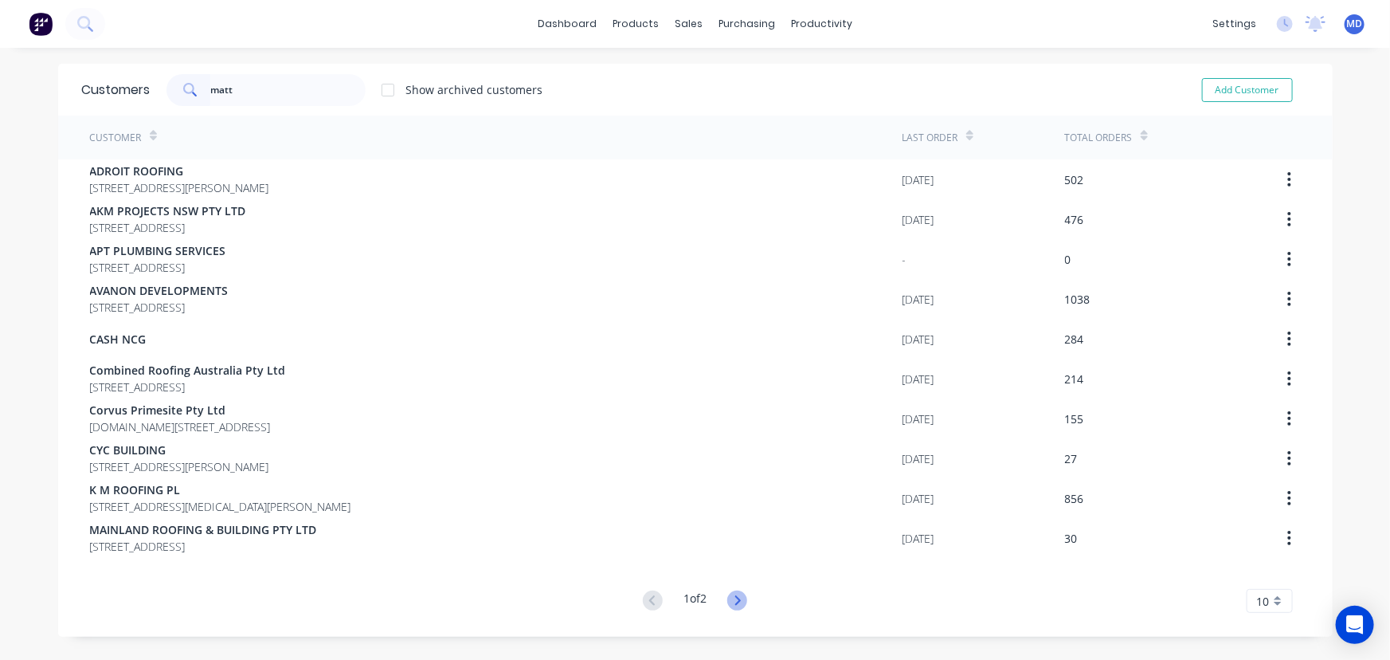
click at [739, 599] on icon at bounding box center [737, 600] width 20 height 20
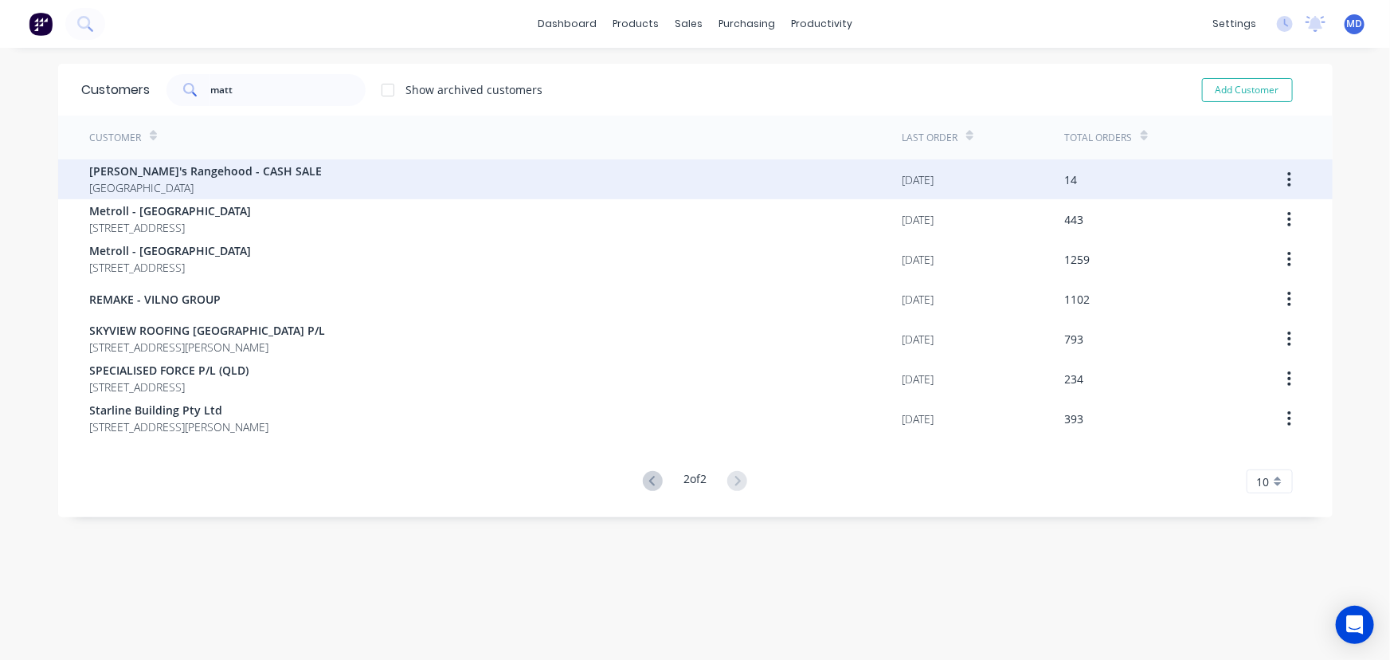
click at [155, 175] on span "[PERSON_NAME]'s Rangehood - CASH SALE" at bounding box center [206, 171] width 233 height 17
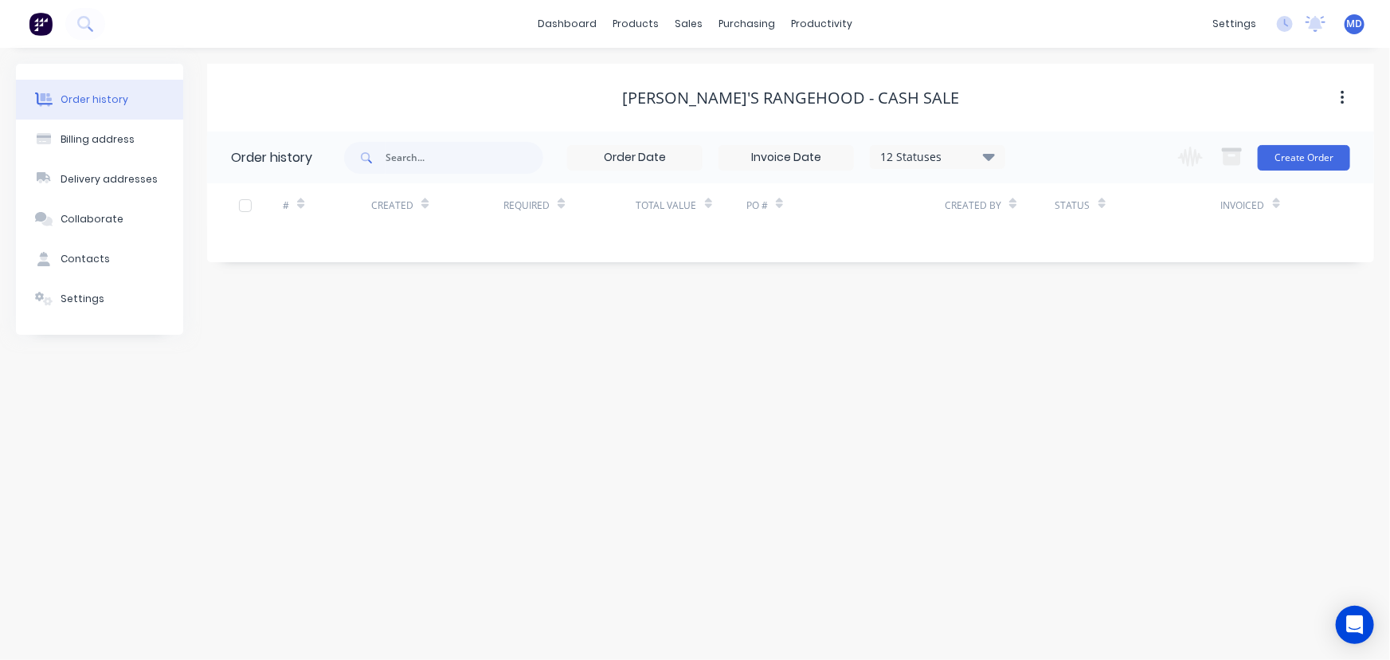
click at [994, 159] on icon at bounding box center [989, 156] width 12 height 19
click at [1069, 340] on label at bounding box center [1069, 340] width 0 height 0
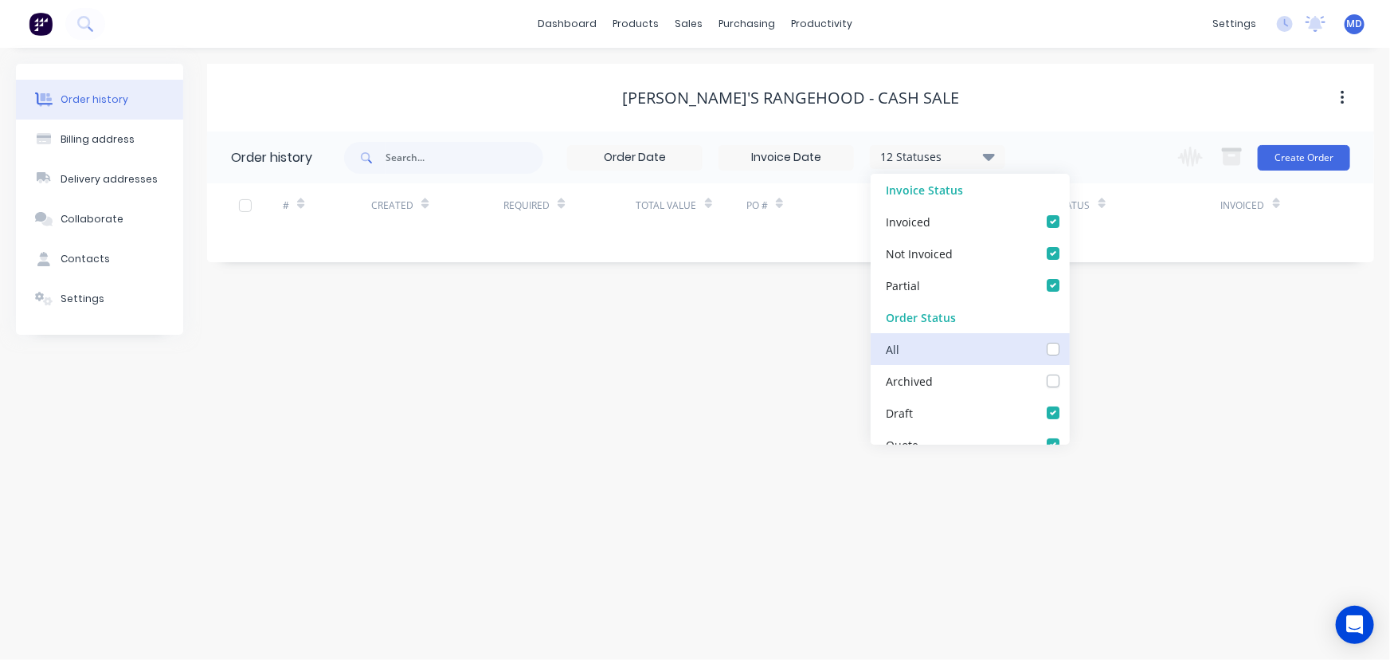
click at [1069, 351] on input "checkbox" at bounding box center [1075, 347] width 13 height 15
checkbox input "true"
click at [1114, 368] on div "Order history Billing address Delivery addresses Collaborate Contacts Settings …" at bounding box center [695, 354] width 1390 height 612
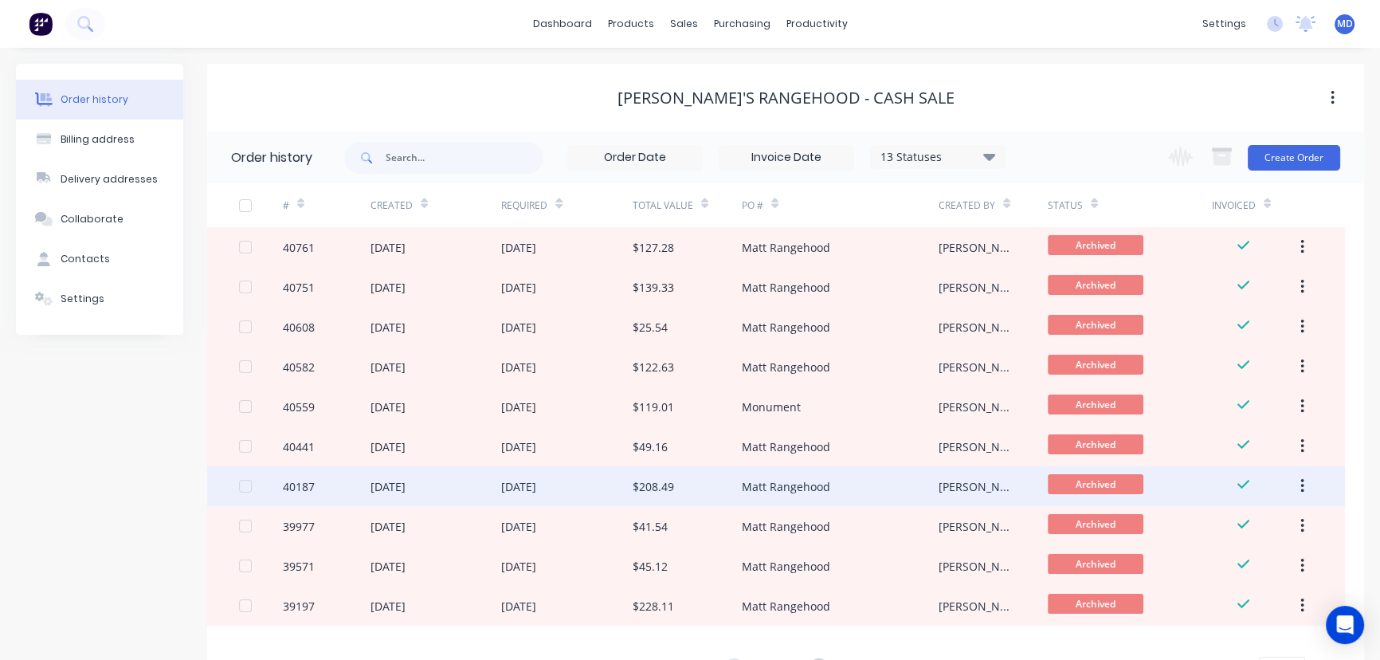
click at [657, 484] on div "$208.49" at bounding box center [653, 486] width 41 height 17
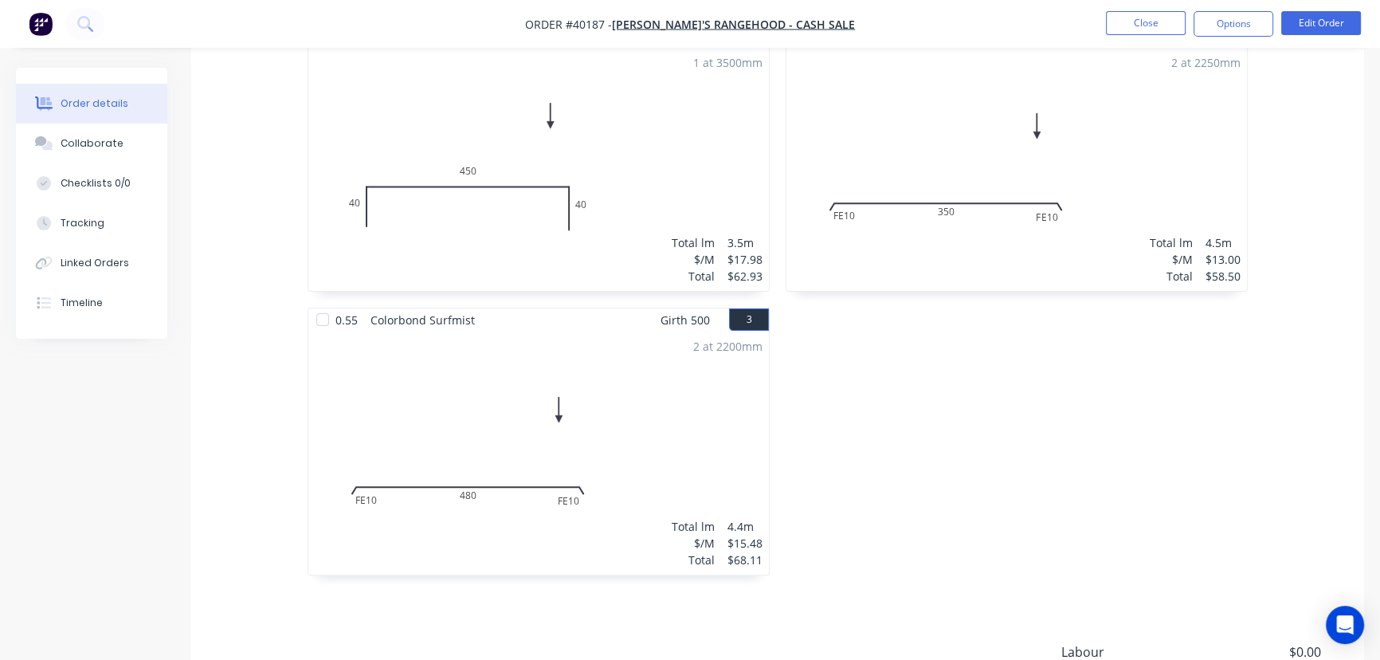
scroll to position [507, 0]
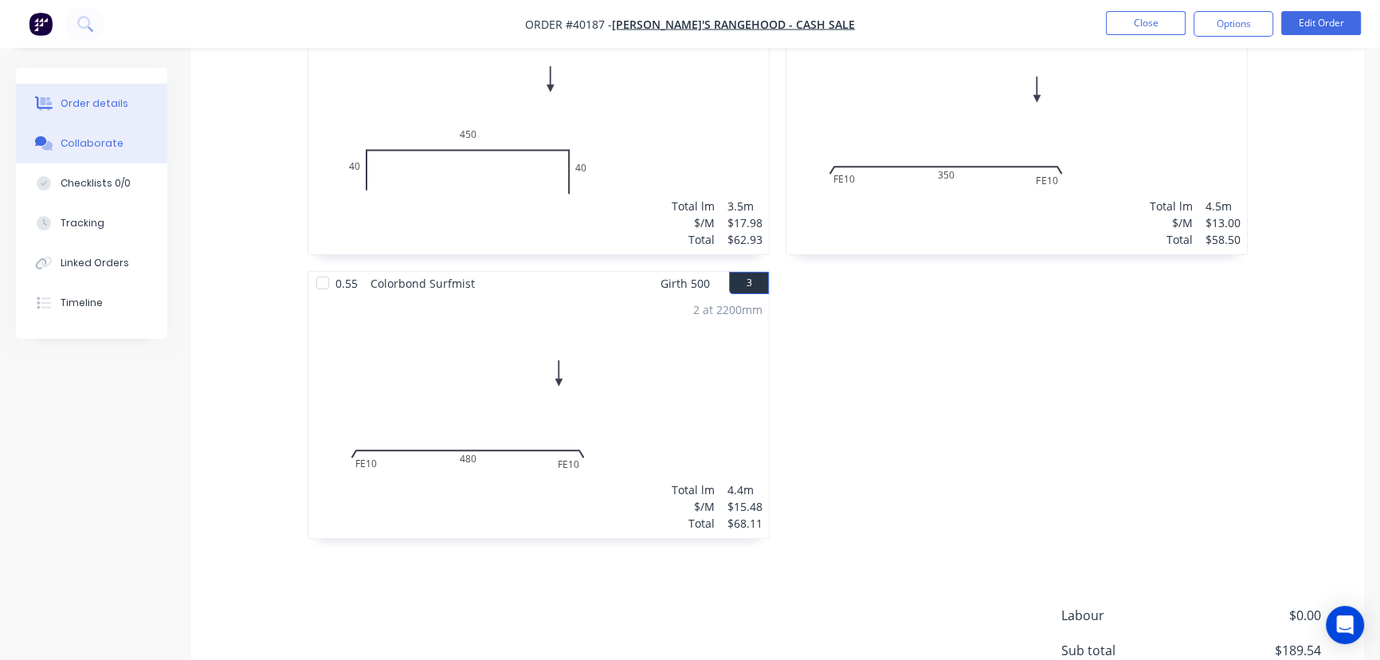
click at [79, 140] on div "Collaborate" at bounding box center [92, 143] width 63 height 14
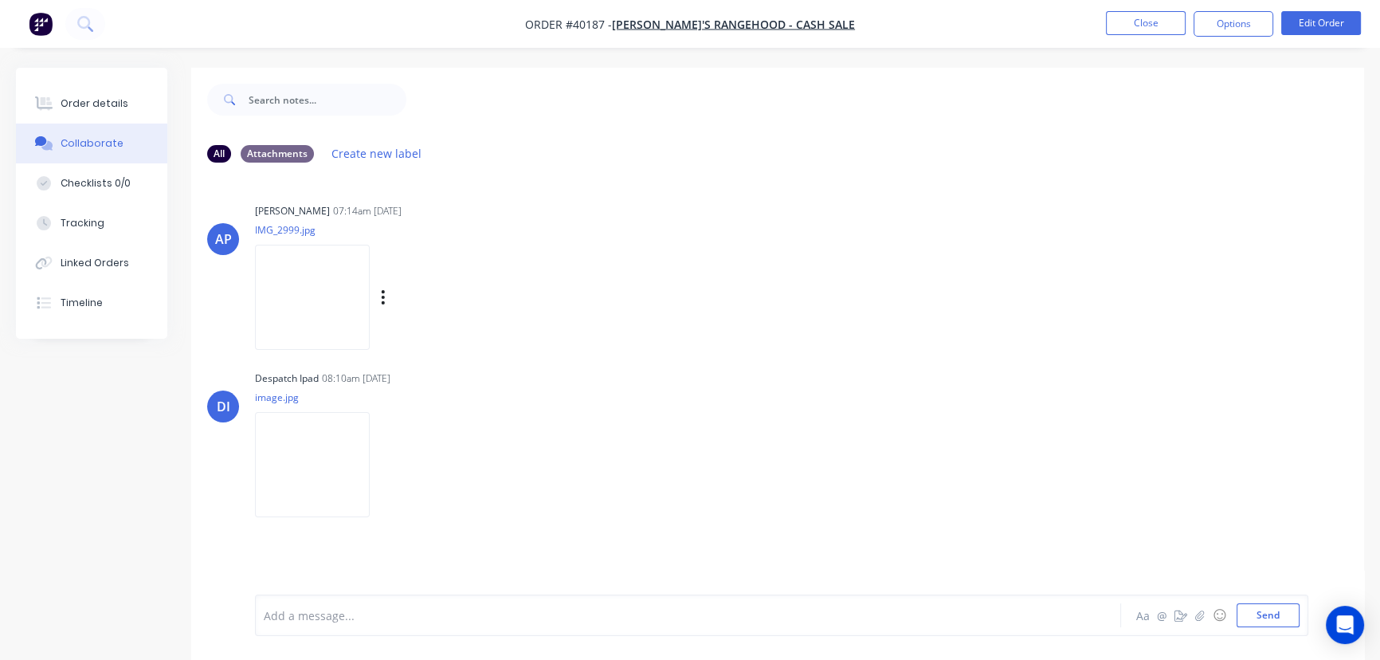
click at [306, 300] on img at bounding box center [312, 297] width 115 height 104
click at [67, 98] on div "Order details" at bounding box center [95, 103] width 68 height 14
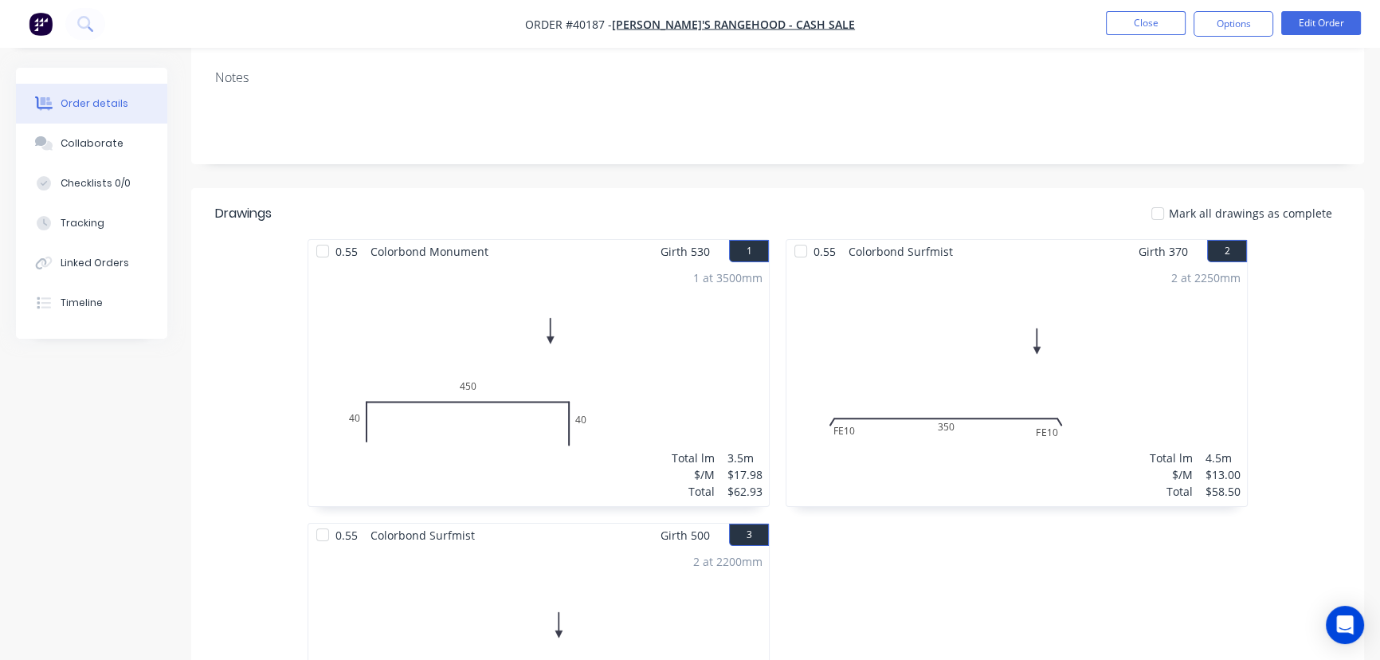
scroll to position [289, 0]
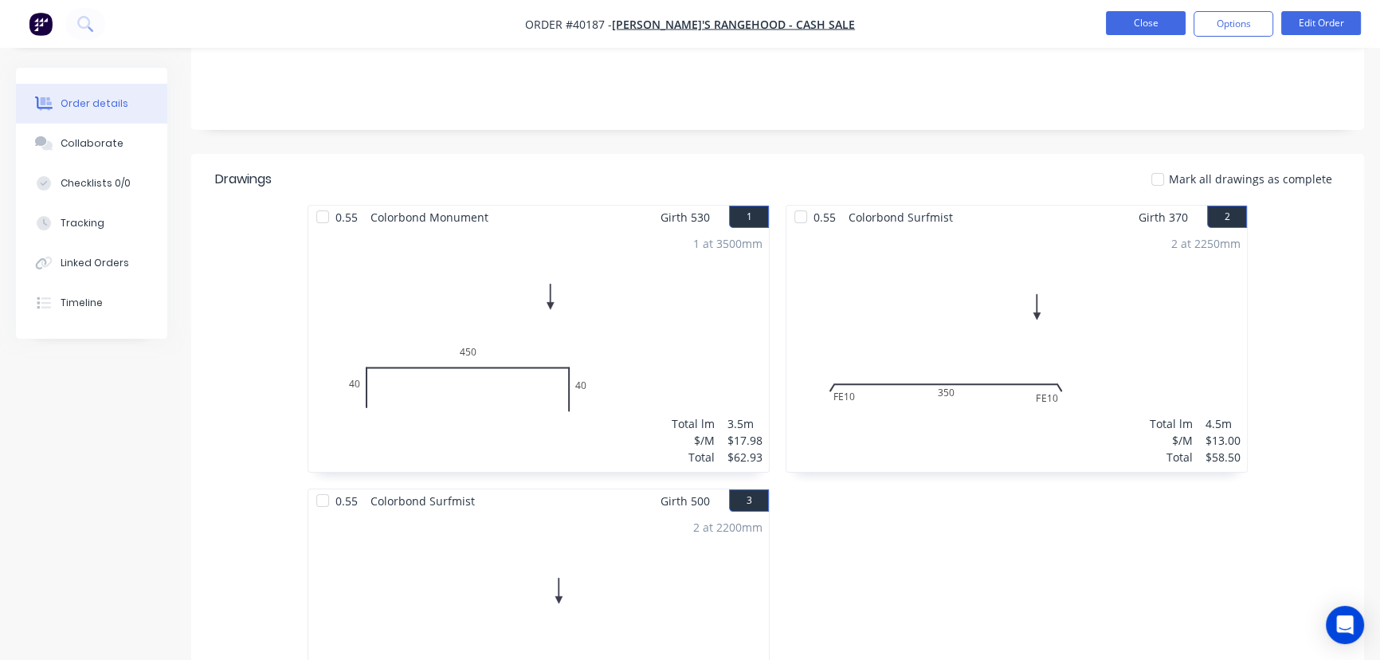
click at [1159, 29] on button "Close" at bounding box center [1146, 23] width 80 height 24
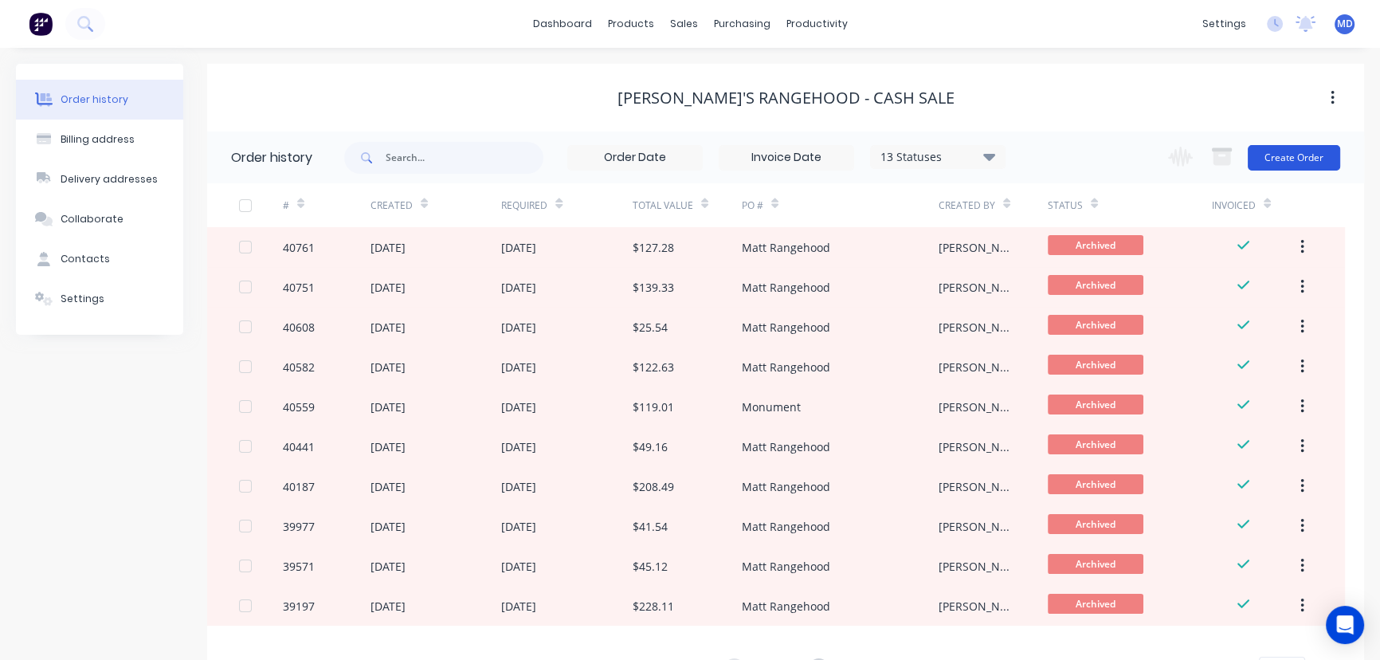
click at [1313, 151] on button "Create Order" at bounding box center [1294, 157] width 92 height 25
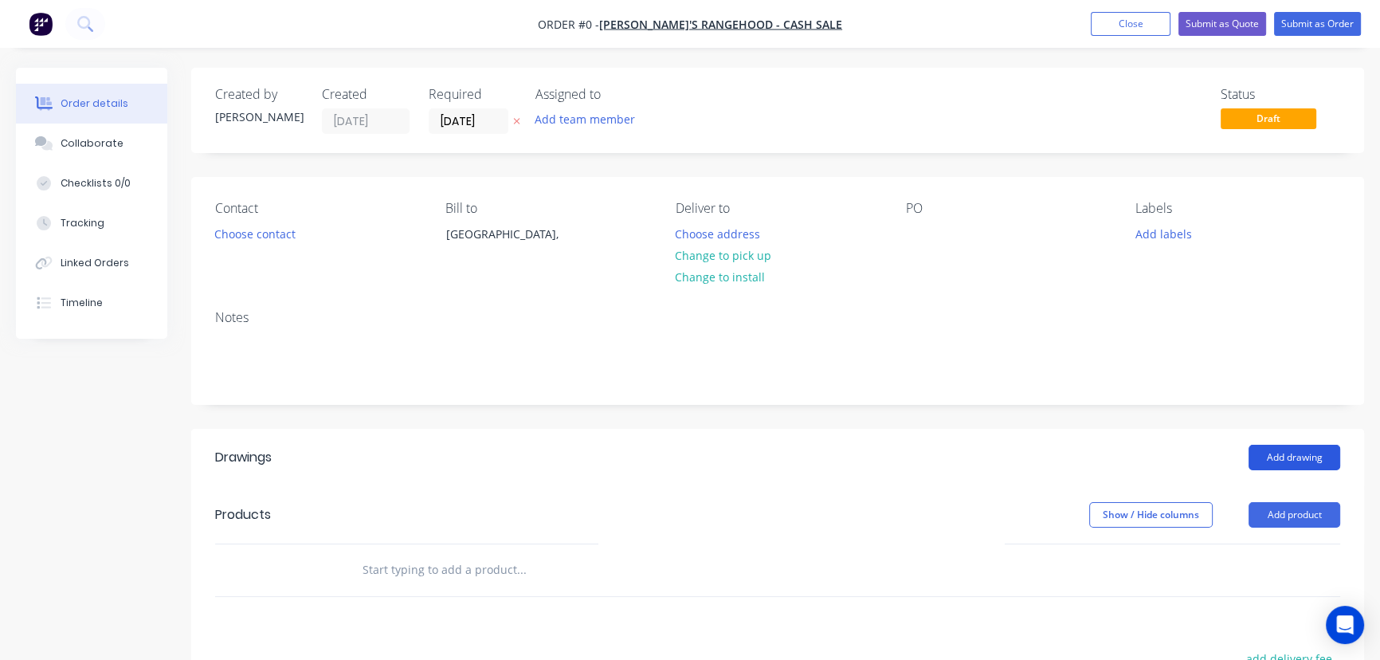
click at [1299, 454] on button "Add drawing" at bounding box center [1295, 457] width 92 height 25
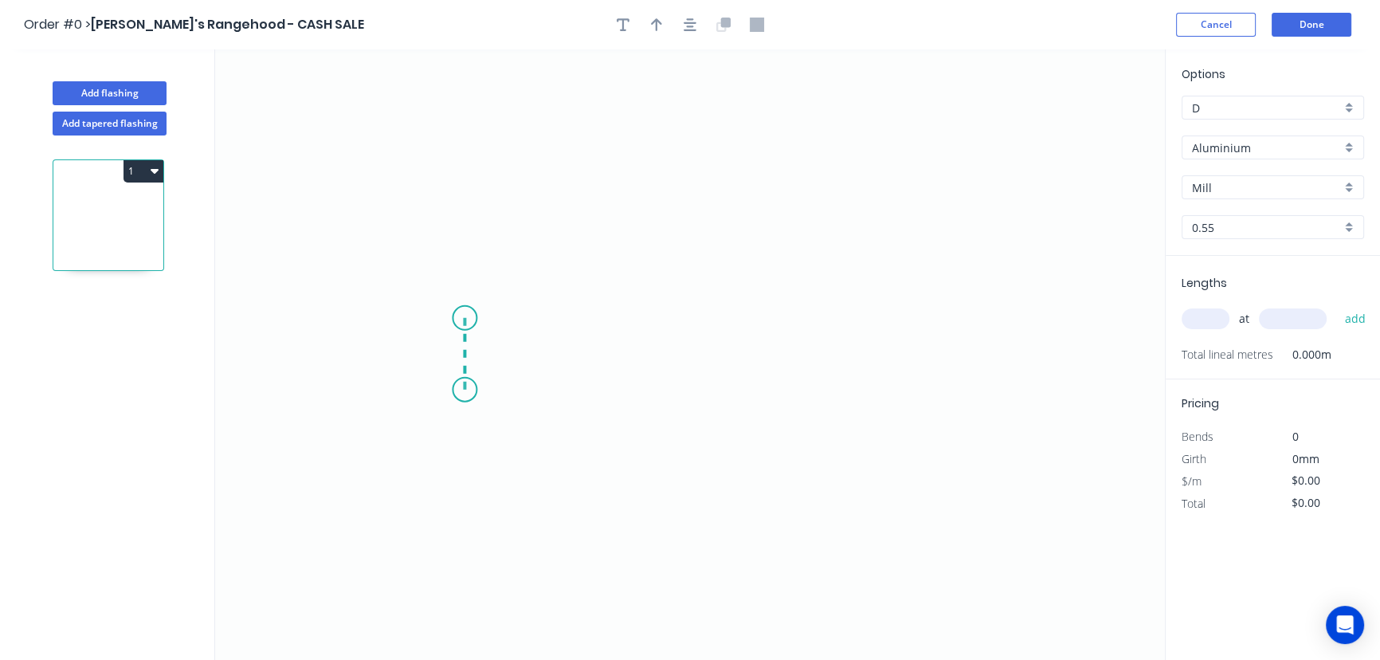
drag, startPoint x: 465, startPoint y: 390, endPoint x: 464, endPoint y: 316, distance: 73.3
click at [464, 316] on icon "0" at bounding box center [690, 354] width 950 height 610
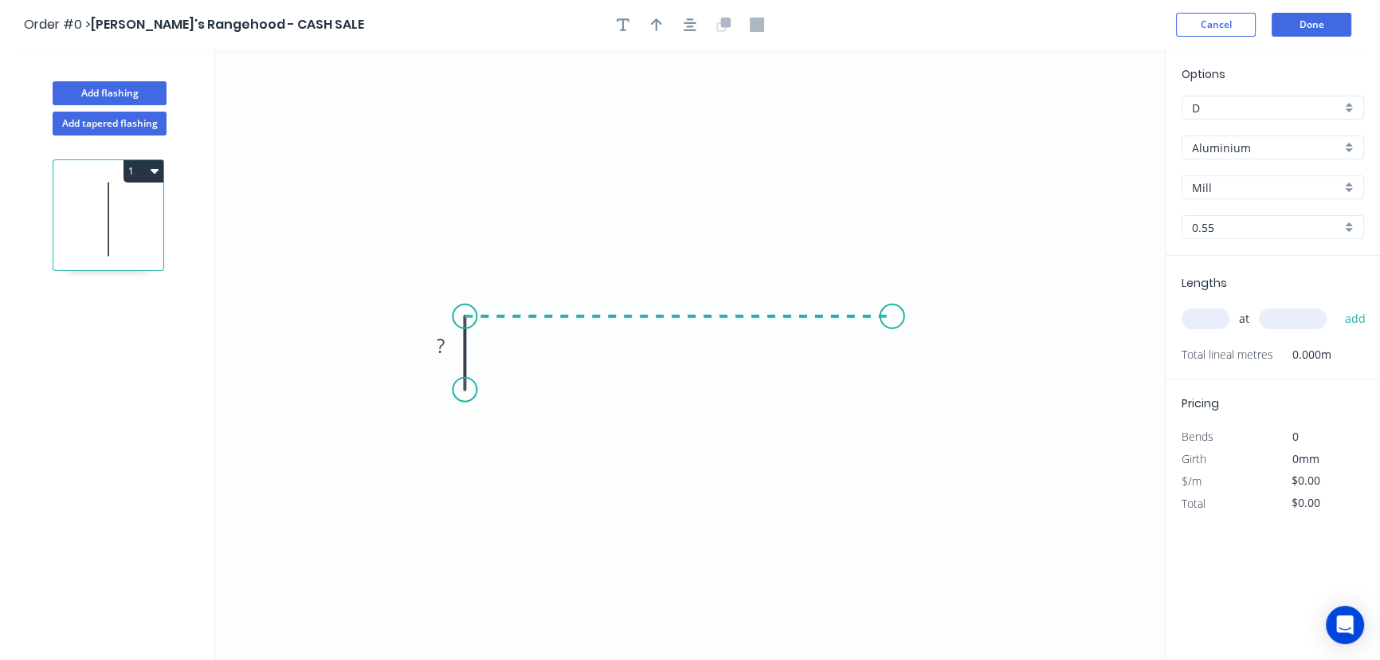
drag, startPoint x: 464, startPoint y: 316, endPoint x: 892, endPoint y: 302, distance: 428.9
click at [892, 302] on icon "0 ?" at bounding box center [690, 354] width 950 height 610
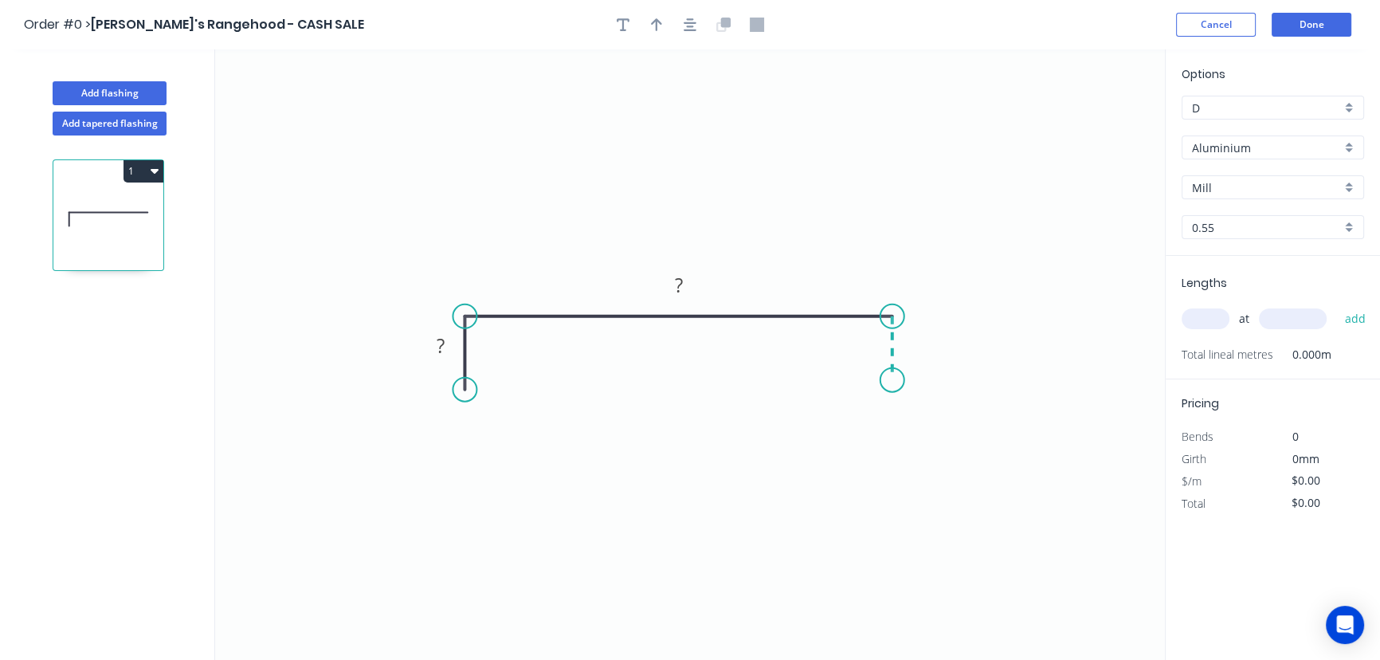
drag, startPoint x: 892, startPoint y: 342, endPoint x: 896, endPoint y: 381, distance: 39.2
click at [896, 381] on icon "0 ? ?" at bounding box center [690, 354] width 950 height 610
click at [896, 381] on circle at bounding box center [892, 381] width 24 height 24
click at [445, 347] on tspan "?" at bounding box center [441, 345] width 8 height 26
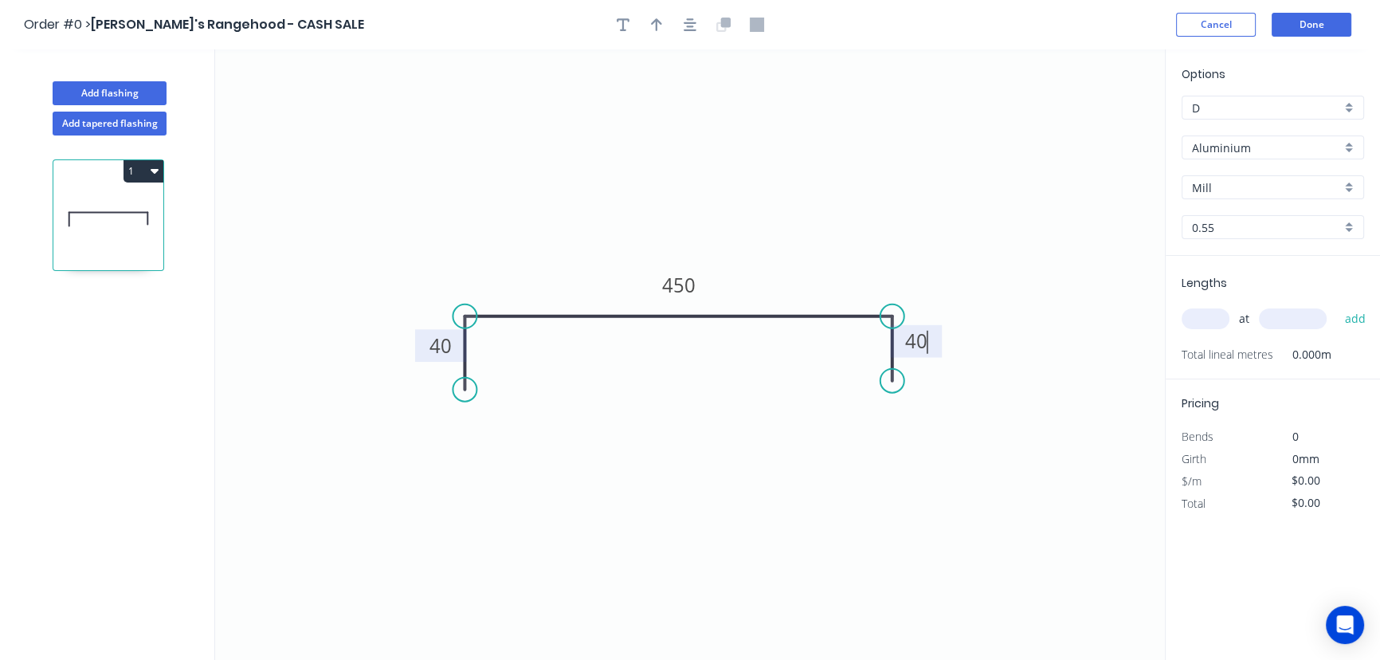
type input "$20.35"
click at [1353, 144] on div "Aluminium" at bounding box center [1273, 147] width 182 height 24
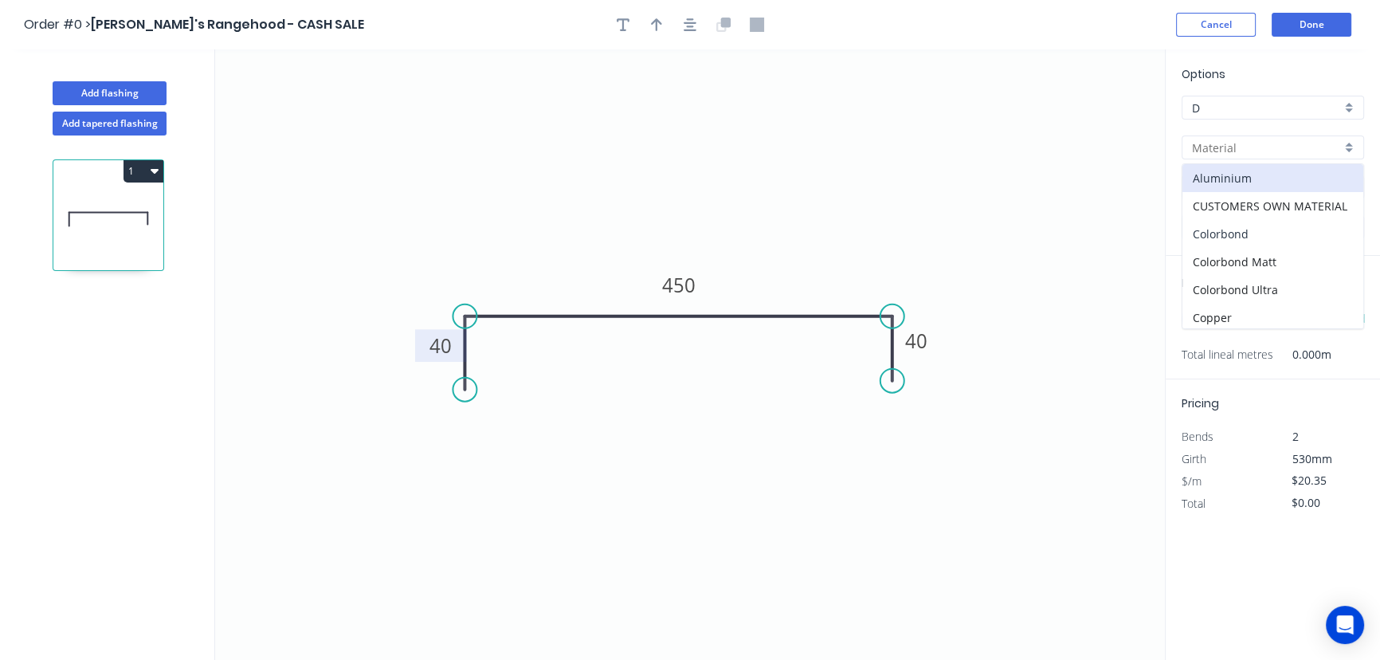
click at [1236, 232] on div "Colorbond" at bounding box center [1272, 234] width 181 height 28
type input "Colorbond"
type input "Basalt"
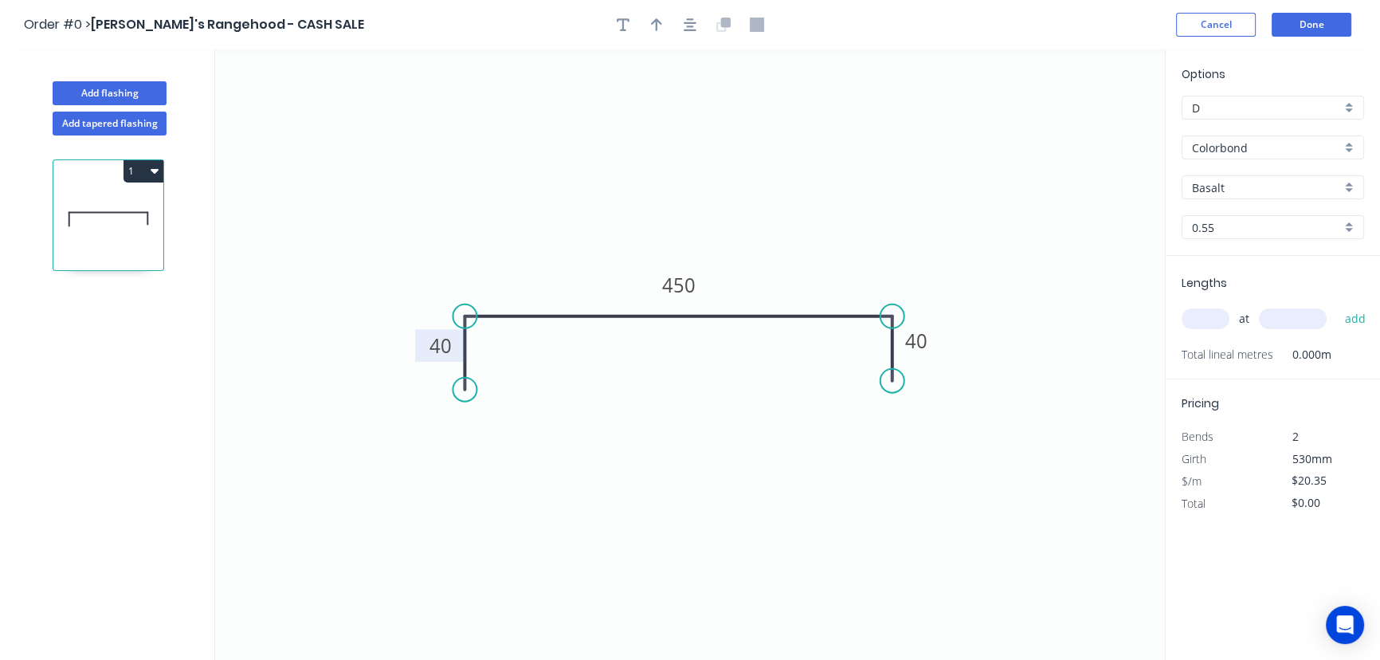
type input "$17.98"
click at [1347, 182] on div "Basalt" at bounding box center [1273, 187] width 182 height 24
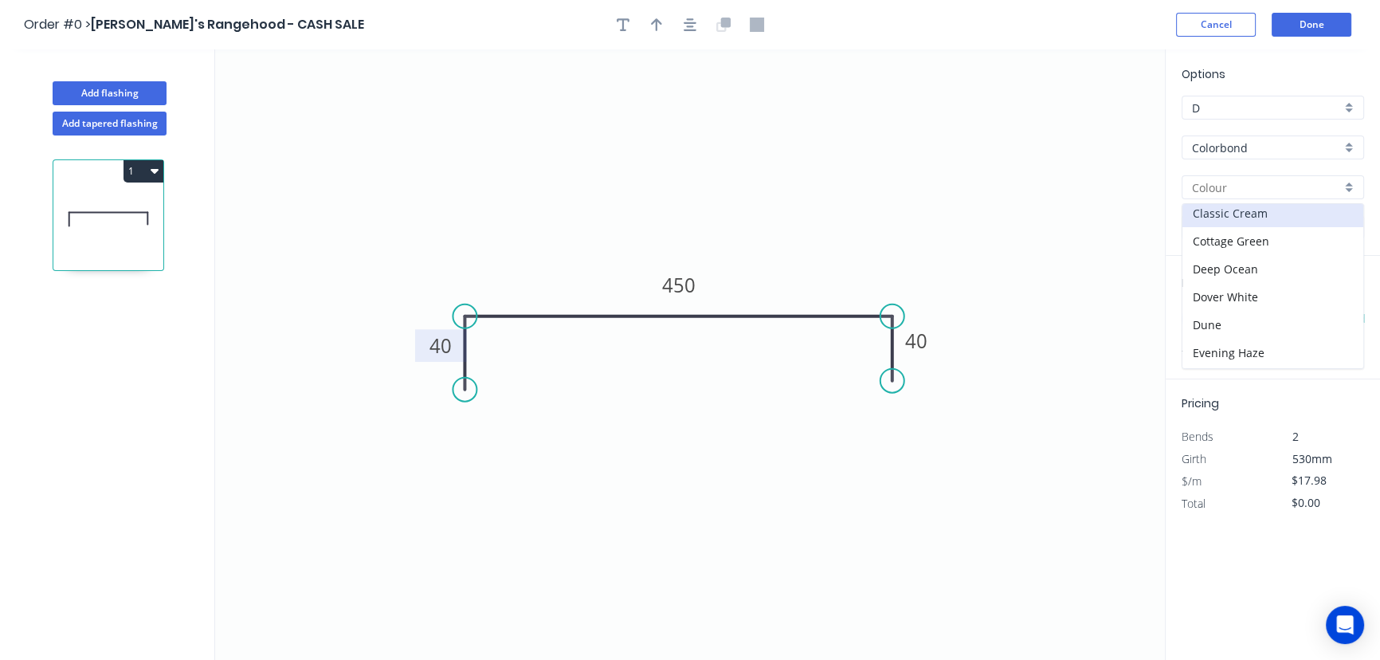
scroll to position [217, 0]
click at [1238, 335] on div "Monument" at bounding box center [1272, 336] width 181 height 28
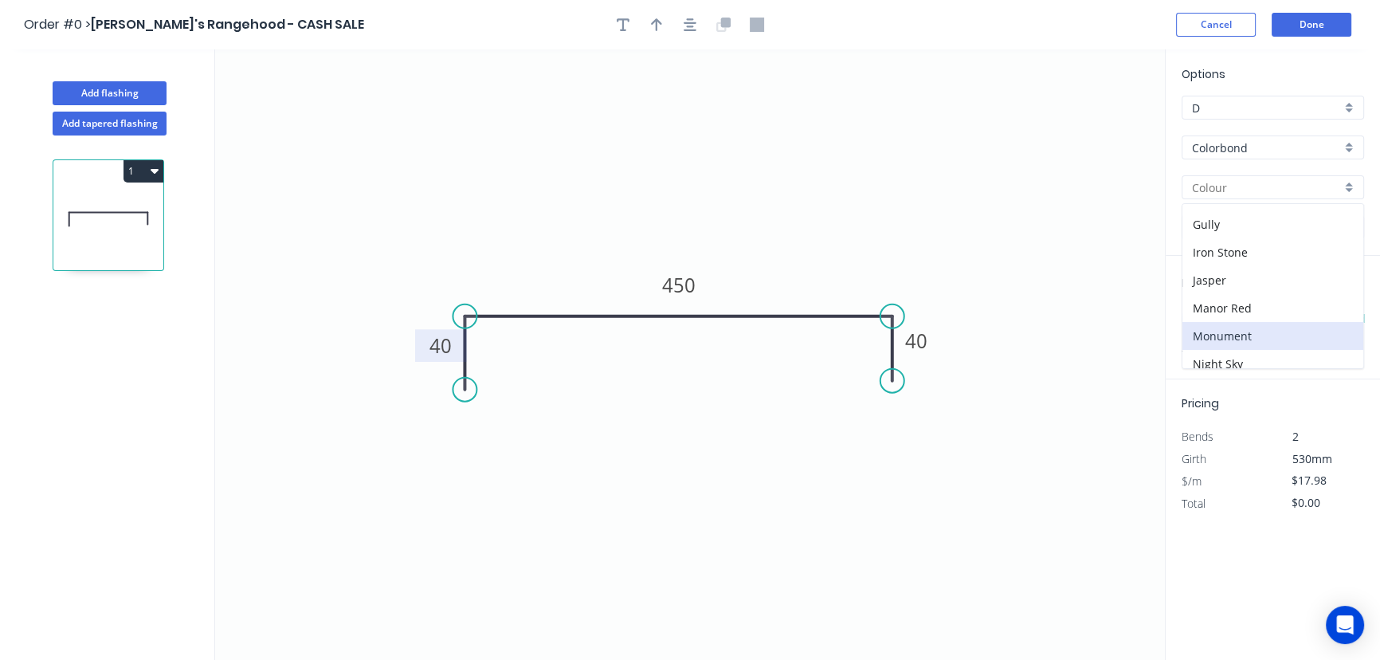
type input "Monument"
click at [1197, 326] on input "text" at bounding box center [1206, 318] width 48 height 21
type input "1"
type input "3500"
click at [1336, 305] on button "add" at bounding box center [1354, 318] width 37 height 27
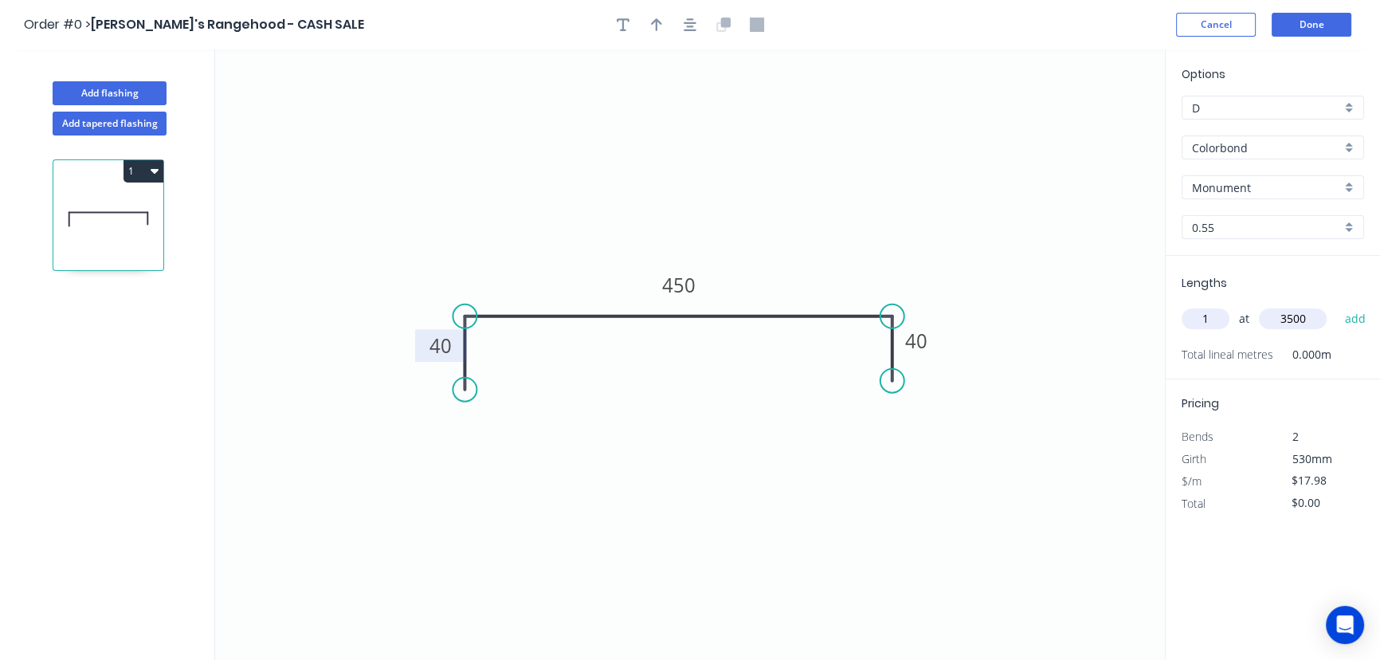
type input "$62.93"
click at [1305, 28] on button "Done" at bounding box center [1312, 25] width 80 height 24
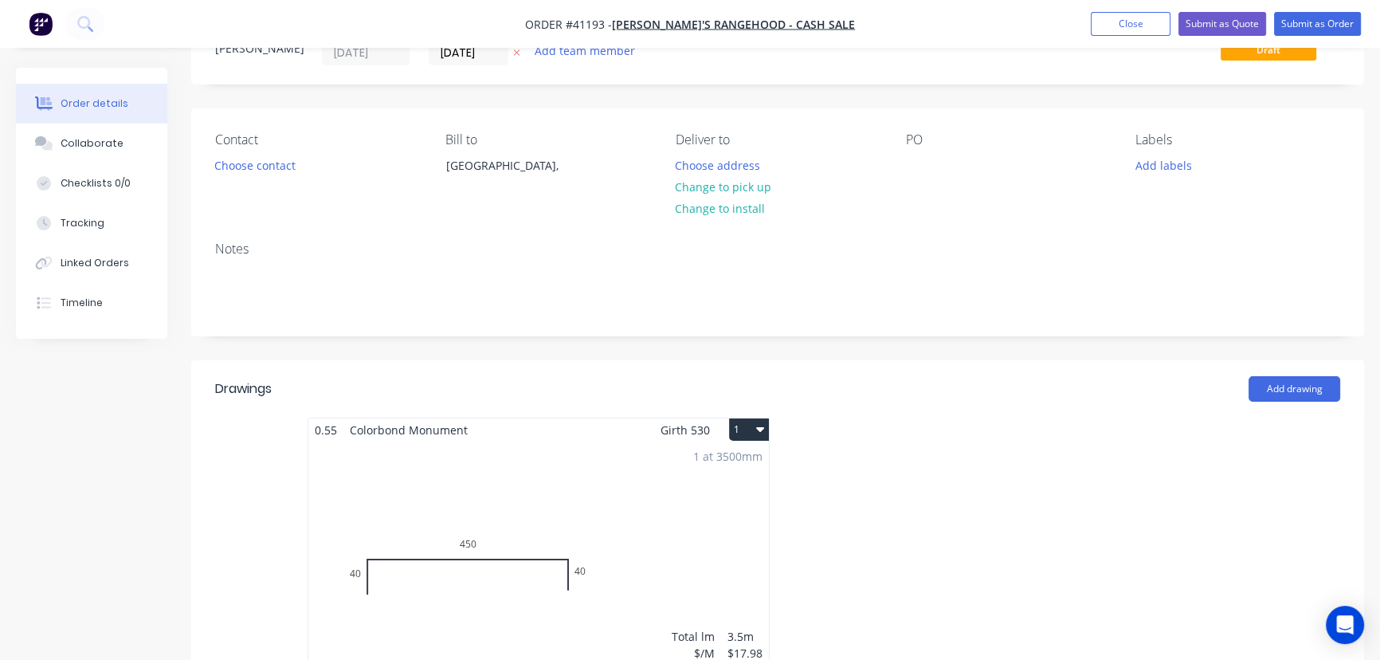
scroll to position [72, 0]
click at [749, 419] on button "1" at bounding box center [749, 426] width 40 height 22
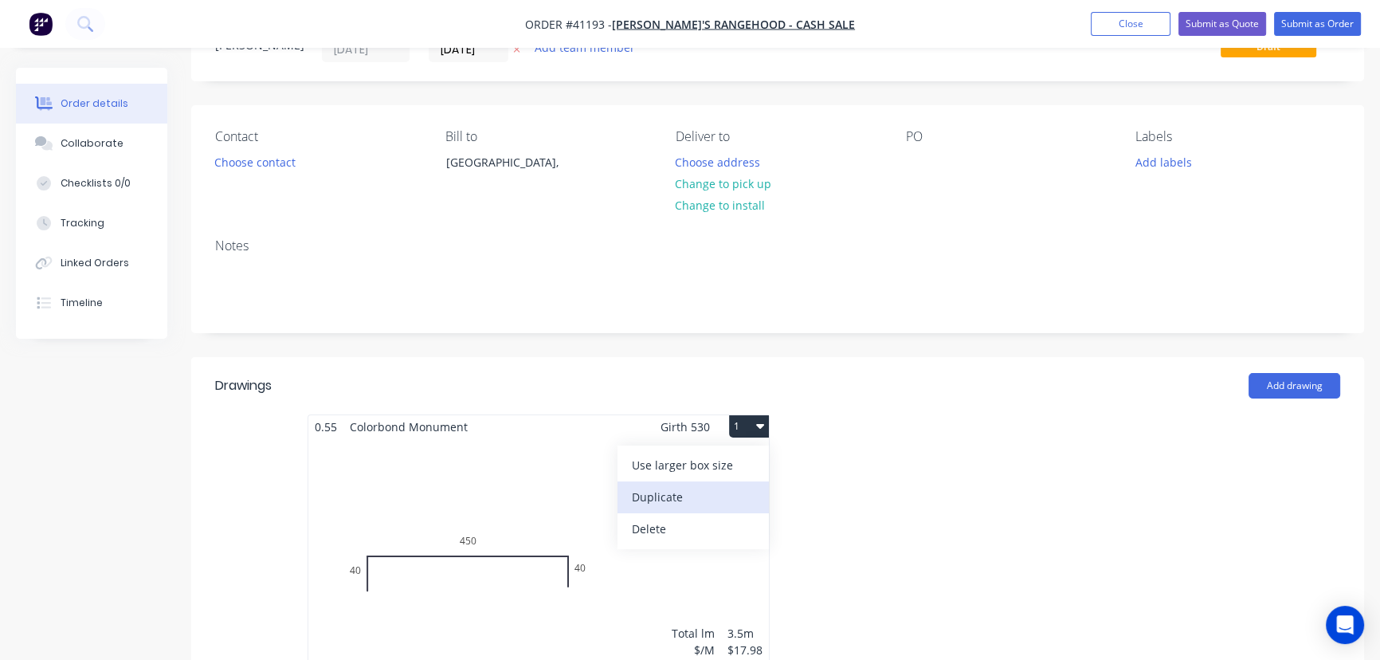
click at [669, 487] on div "Duplicate" at bounding box center [693, 496] width 123 height 23
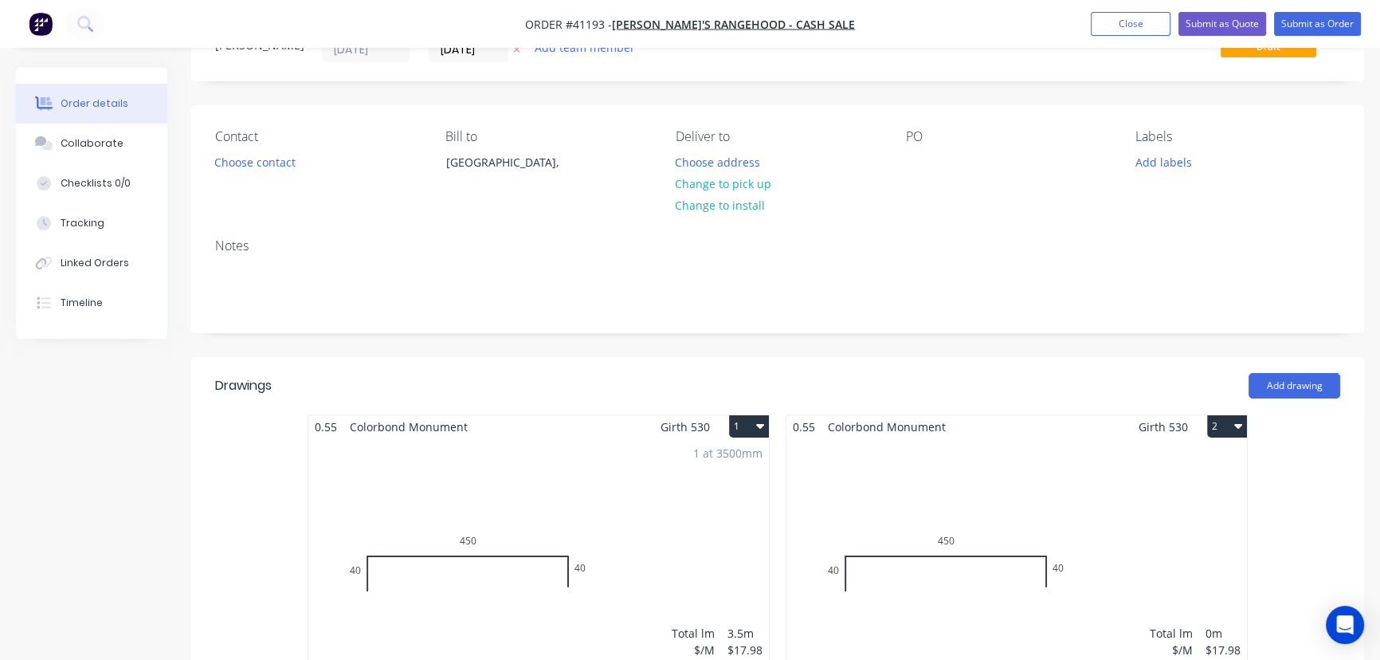
click at [1024, 466] on div "Total lm $/M Total 0m $17.98 $0.00" at bounding box center [1016, 559] width 461 height 243
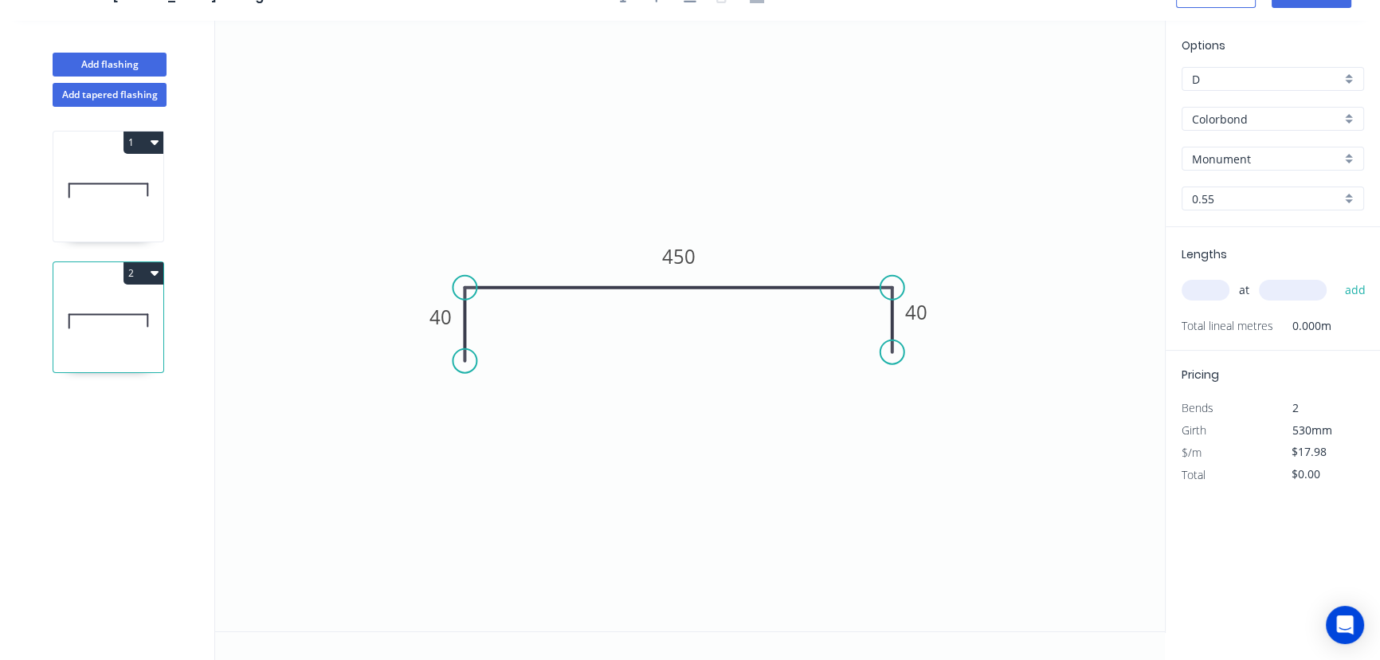
click at [1347, 155] on div "Monument" at bounding box center [1273, 159] width 182 height 24
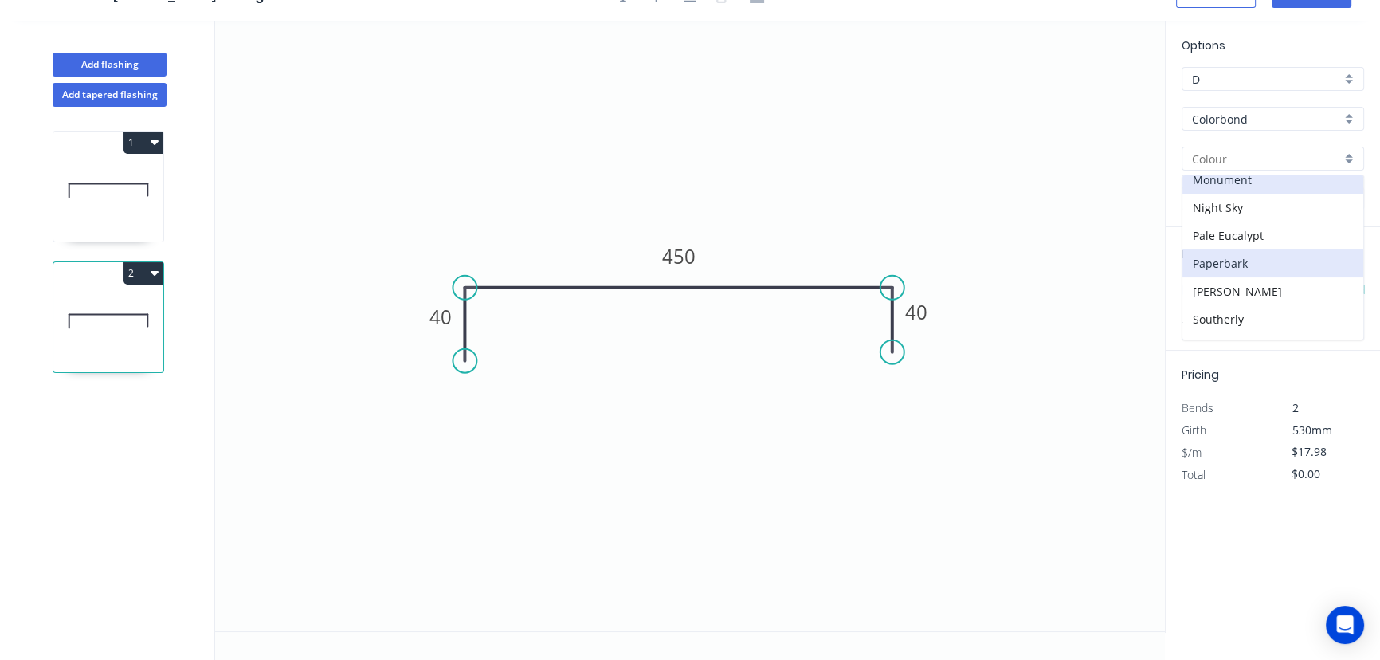
scroll to position [434, 0]
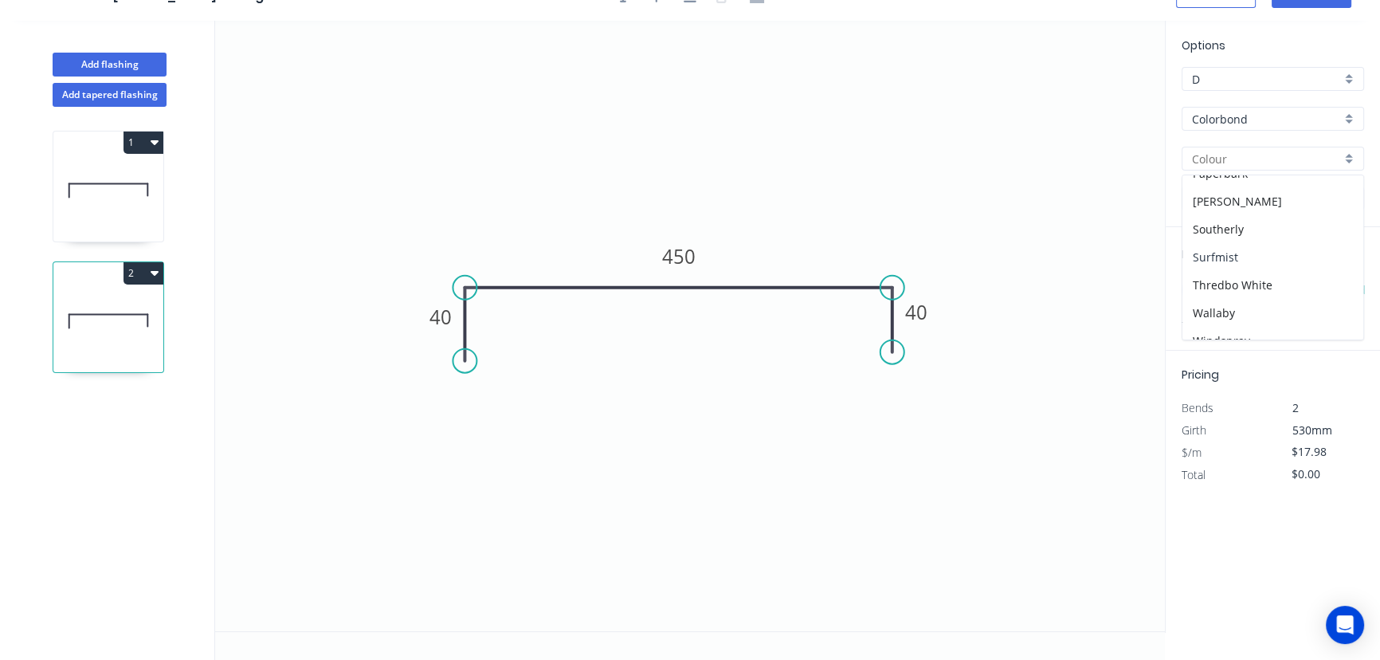
click at [1244, 248] on div "Surfmist" at bounding box center [1272, 257] width 181 height 28
type input "Surfmist"
click at [1212, 291] on input "text" at bounding box center [1206, 290] width 48 height 21
type input "2"
type input "2250"
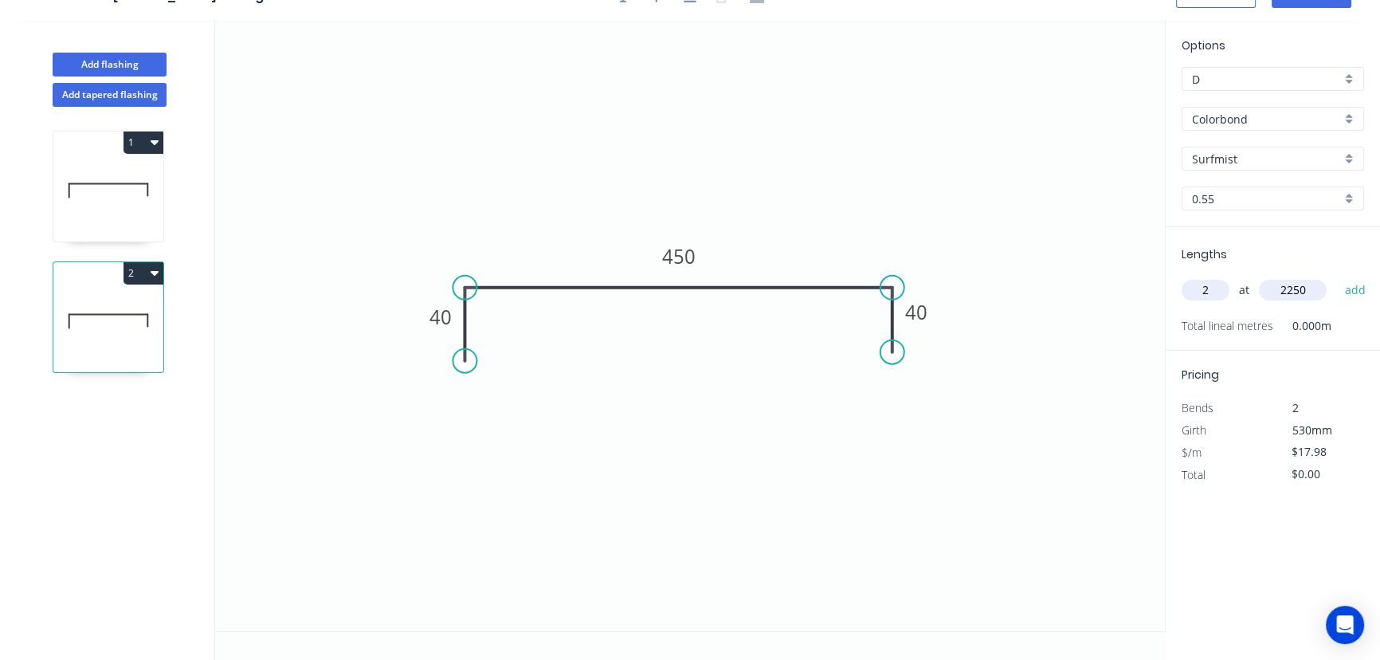
click at [1336, 276] on button "add" at bounding box center [1354, 289] width 37 height 27
type input "$80.91"
click at [438, 320] on tspan "40" at bounding box center [440, 317] width 22 height 26
type input "$15.48"
type input "$69.66"
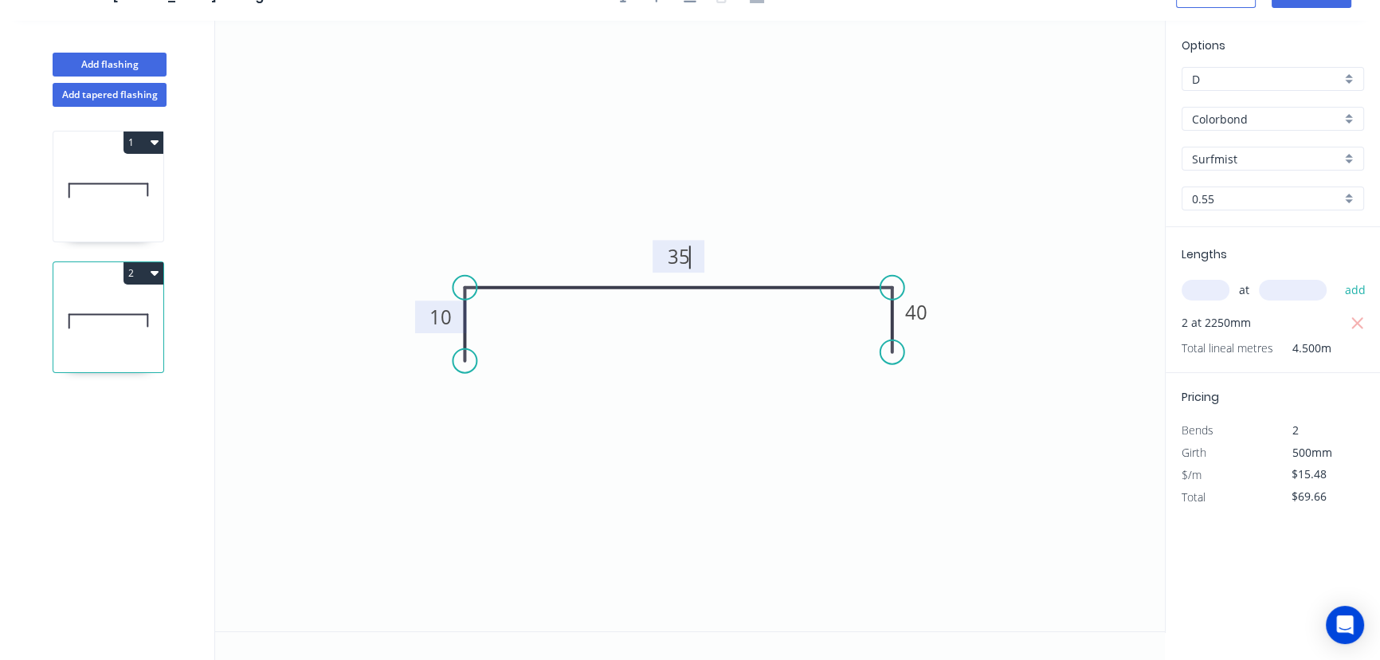
type input "$13.00"
type input "$58.50"
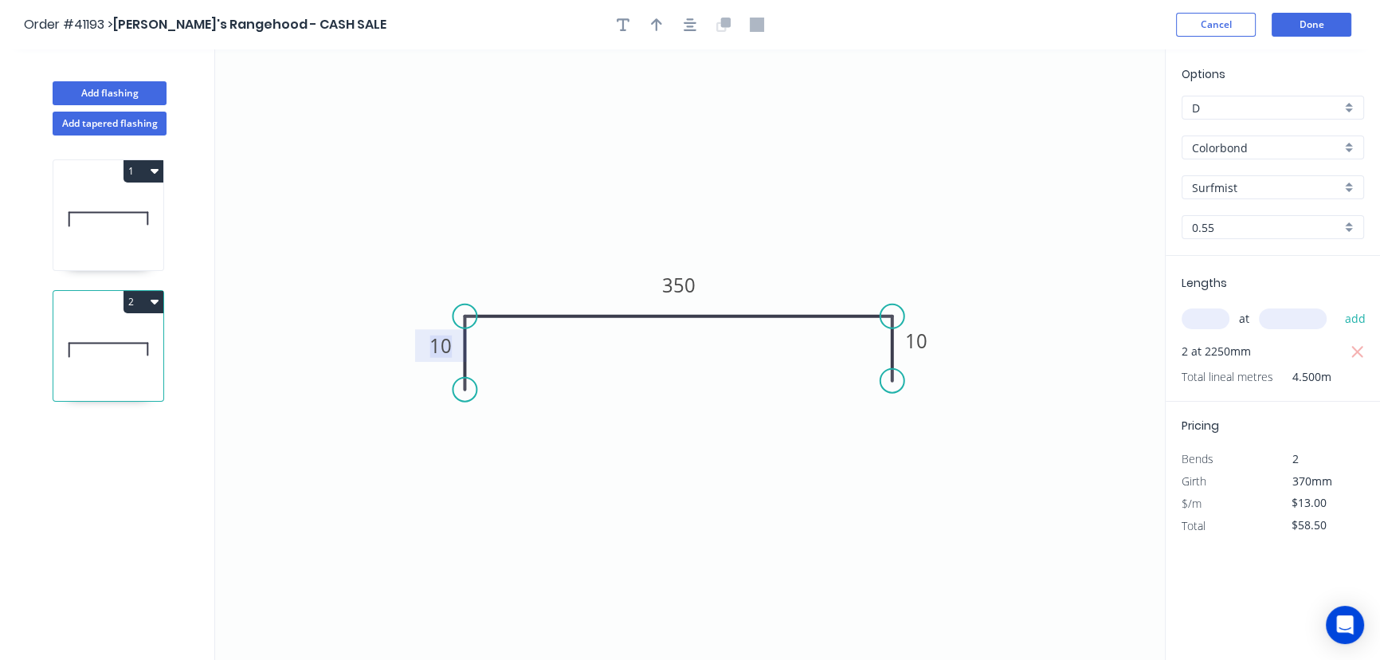
scroll to position [0, 0]
click at [1309, 24] on button "Done" at bounding box center [1312, 25] width 80 height 24
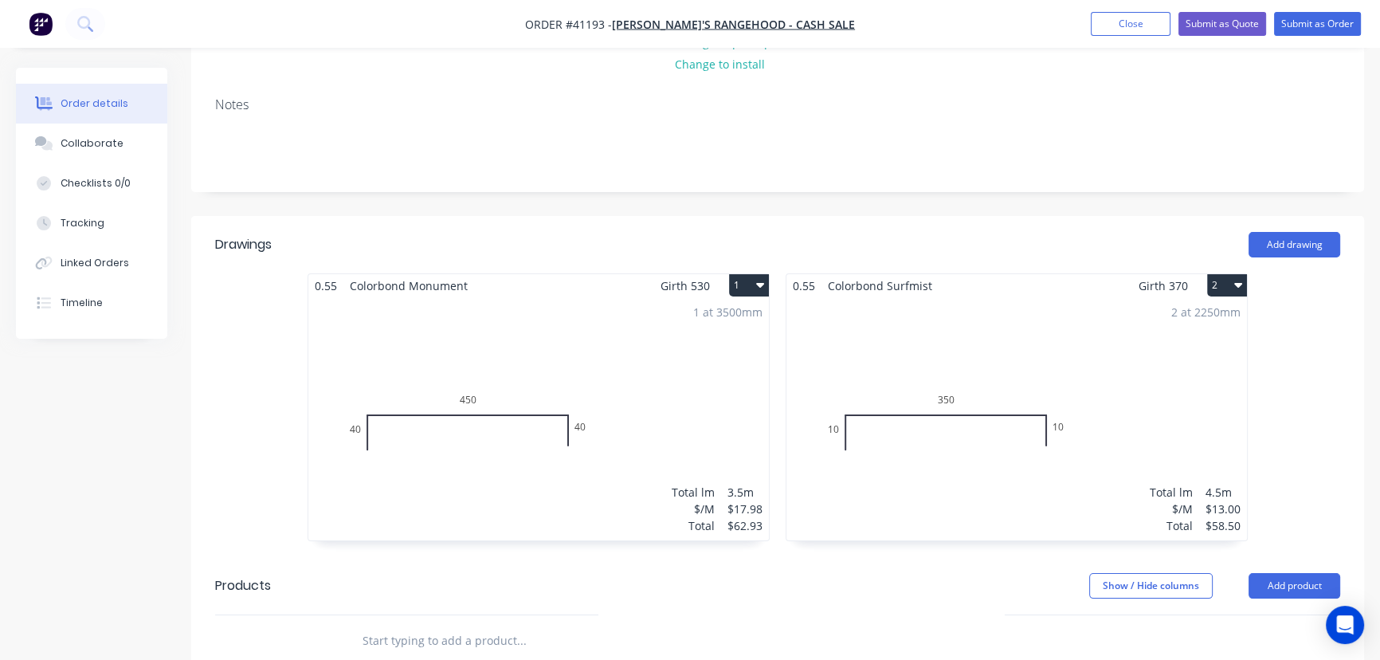
scroll to position [217, 0]
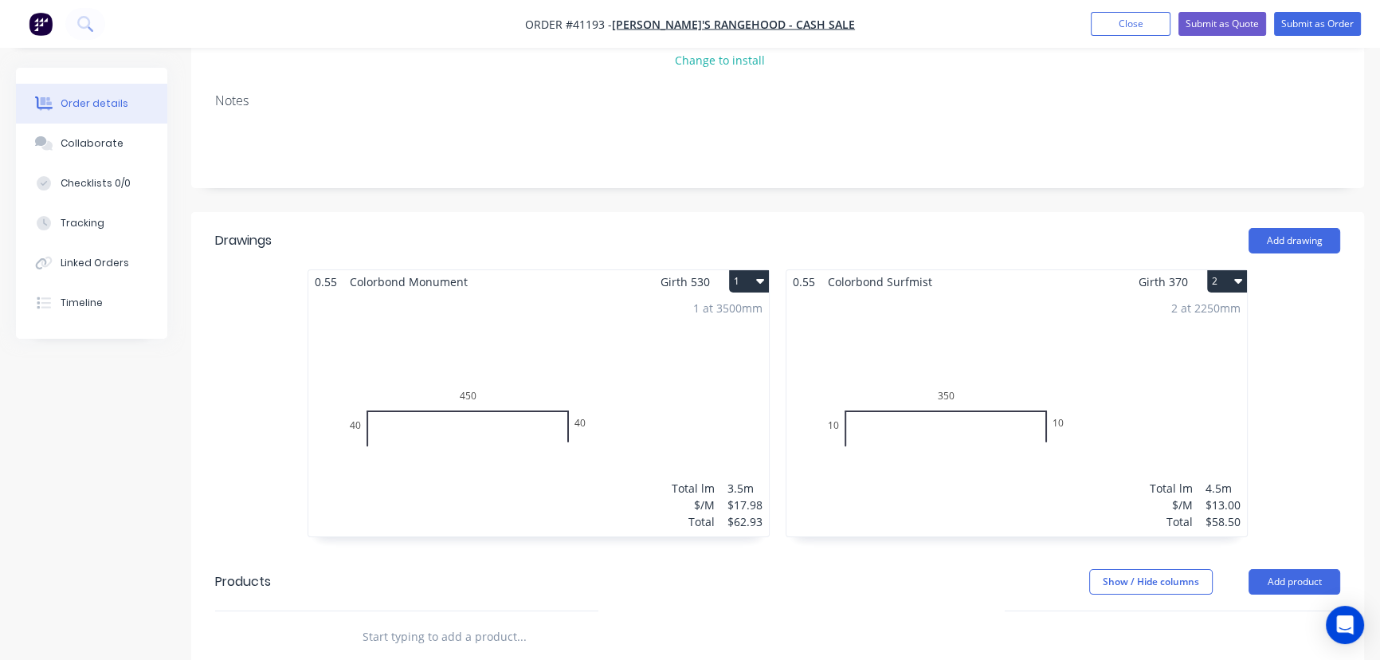
click at [1214, 277] on button "2" at bounding box center [1227, 281] width 40 height 22
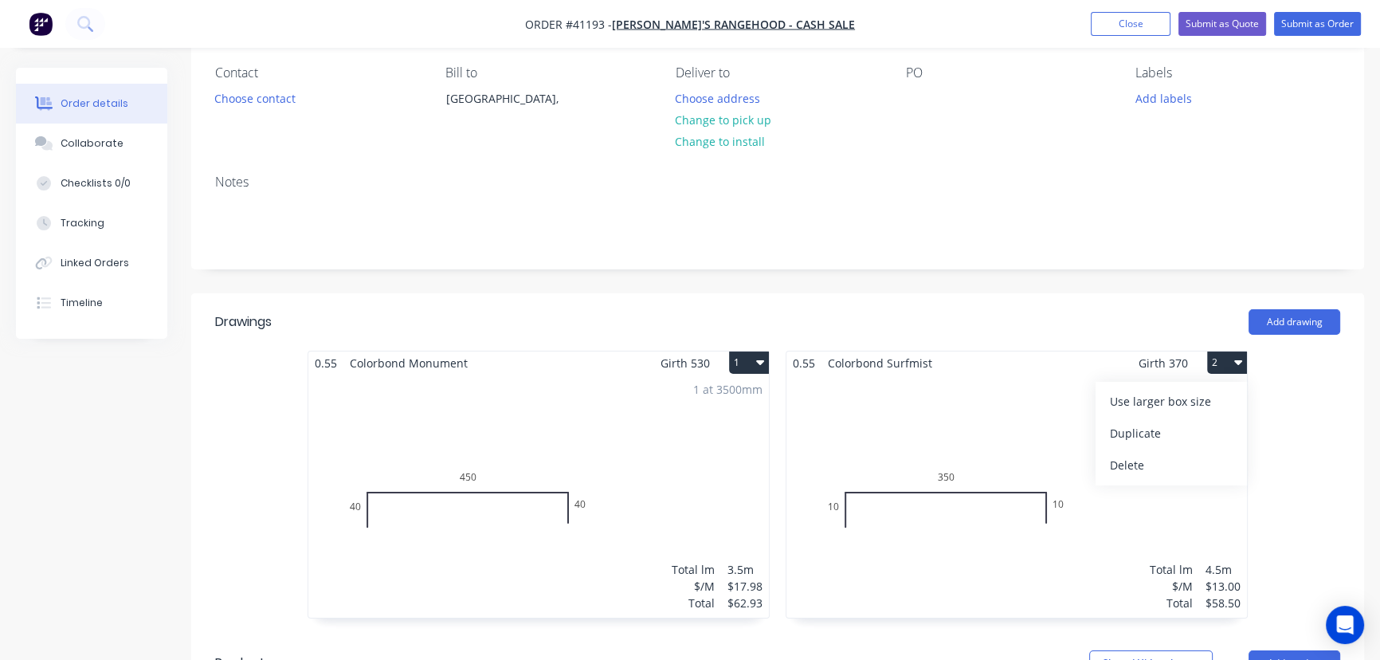
scroll to position [119, 0]
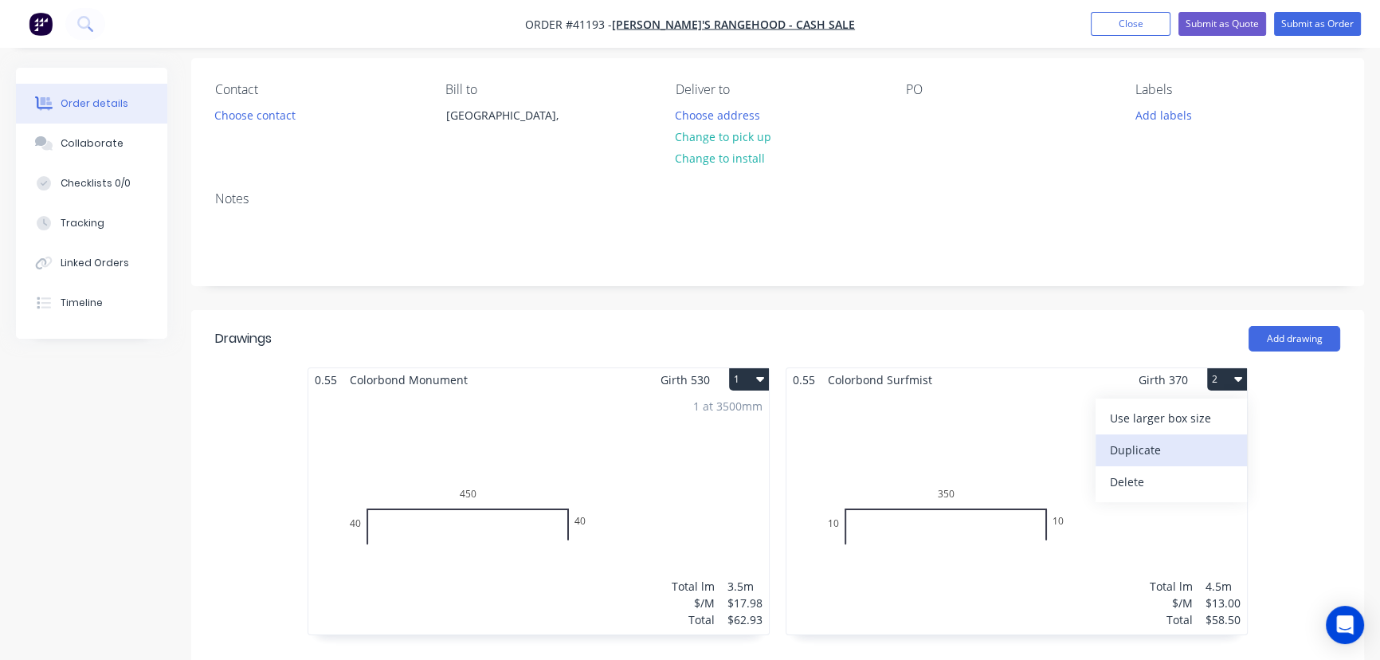
click at [1147, 450] on div "Duplicate" at bounding box center [1171, 449] width 123 height 23
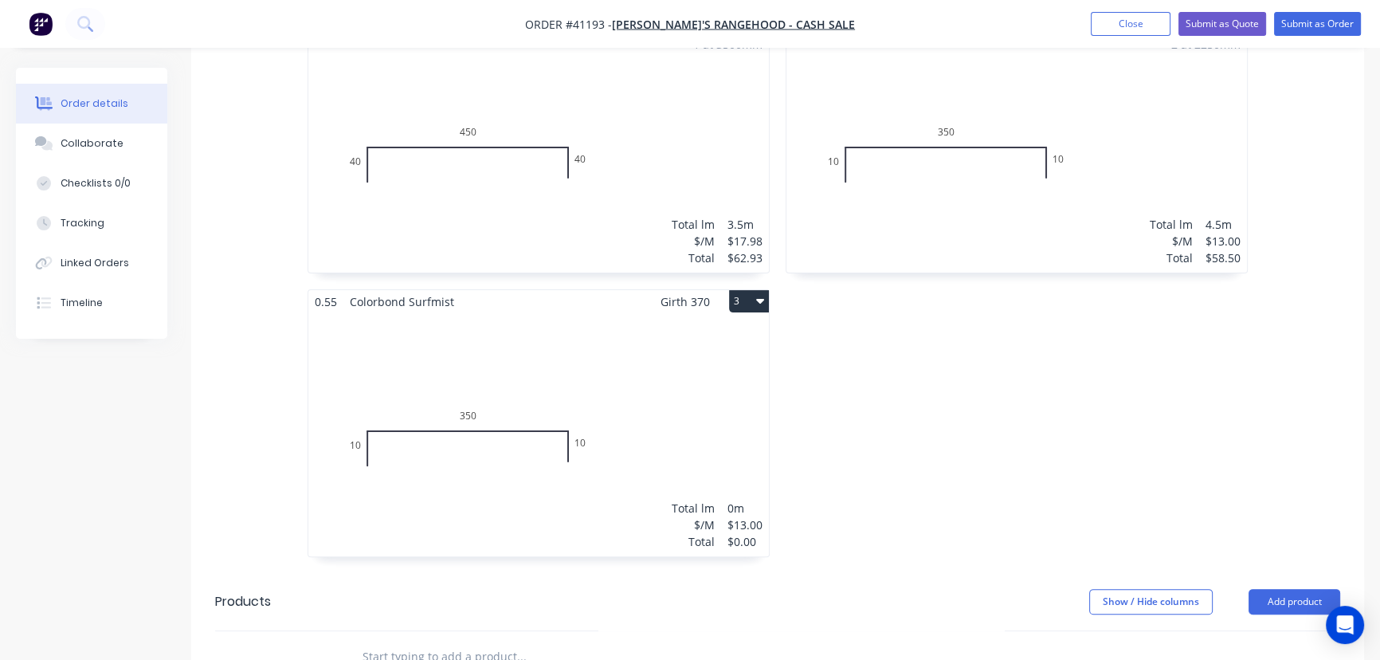
click at [703, 386] on div "Total lm $/M Total 0m $13.00 $0.00" at bounding box center [538, 434] width 461 height 243
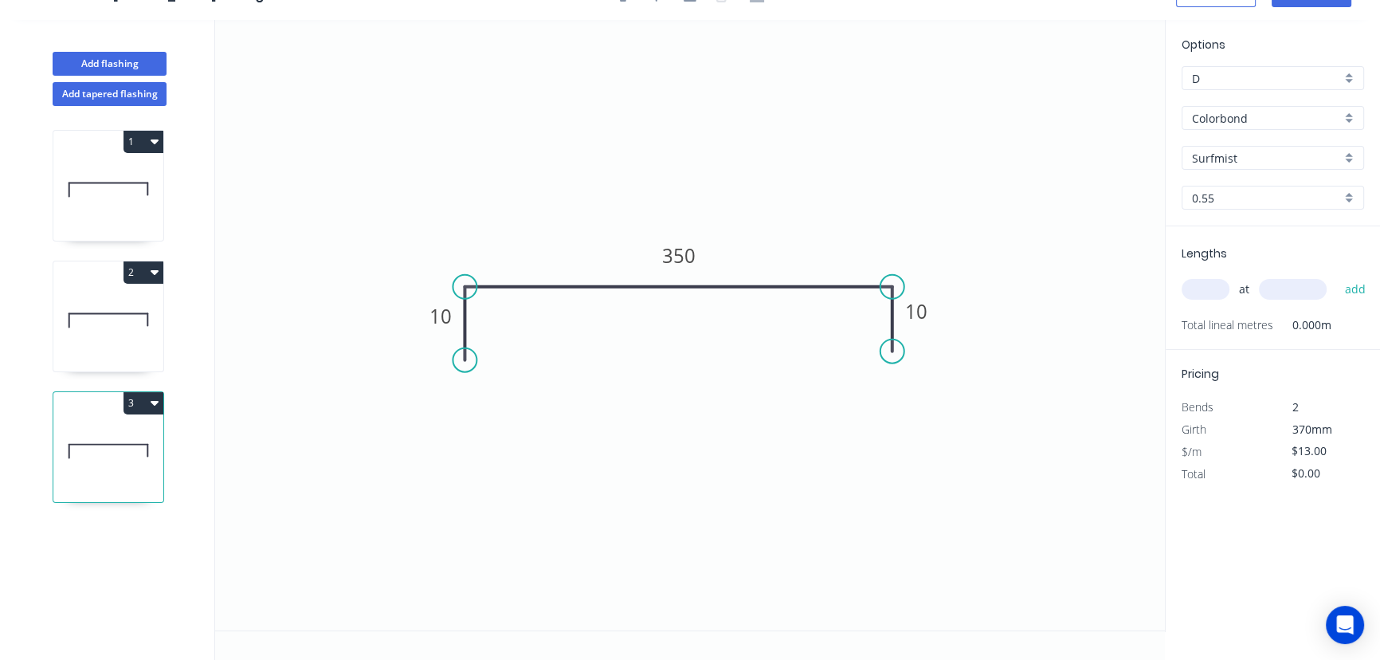
scroll to position [29, 0]
click at [684, 258] on tspan "350" at bounding box center [678, 256] width 33 height 26
type input "$15.48"
click at [1201, 292] on input "text" at bounding box center [1206, 290] width 48 height 21
type input "2"
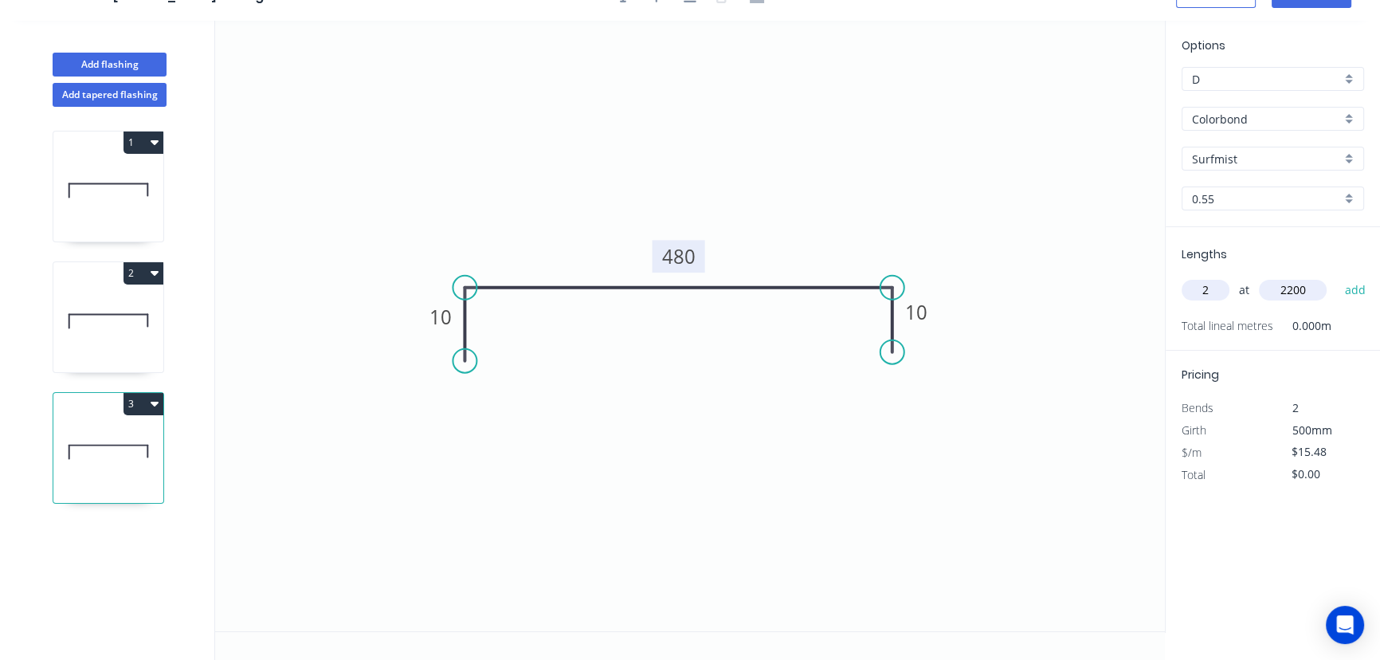
type input "2200"
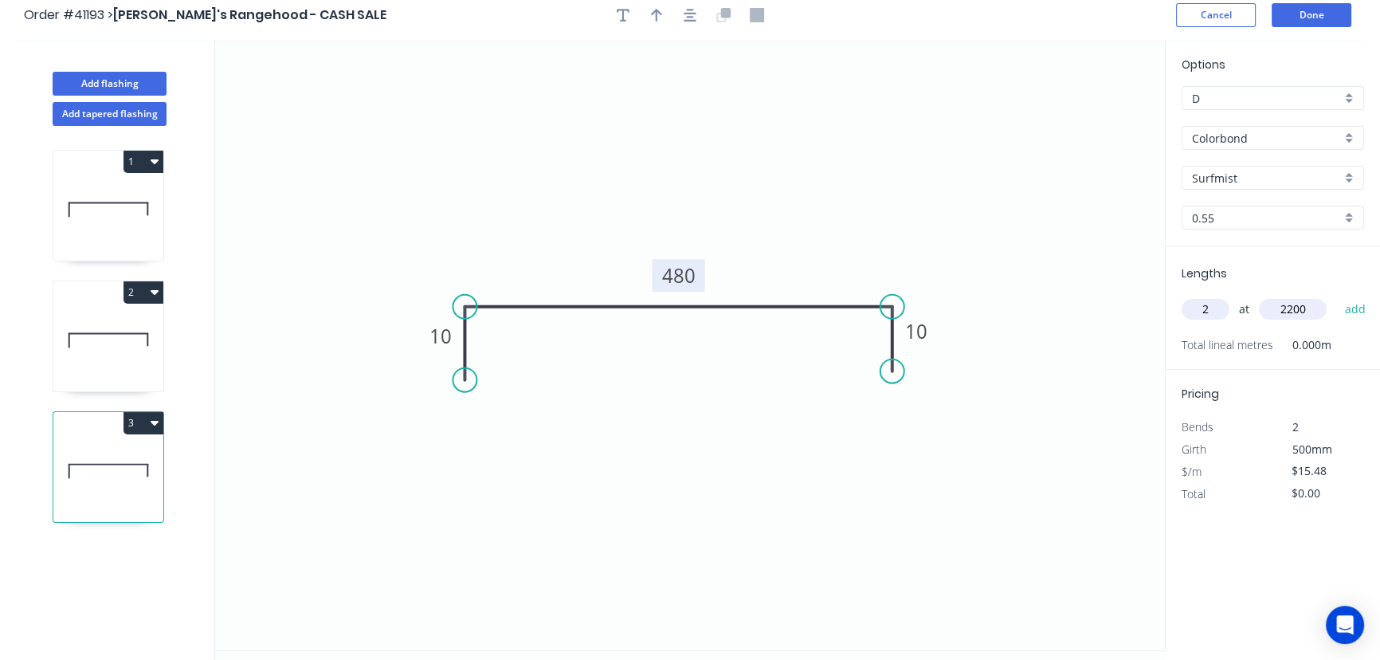
scroll to position [0, 0]
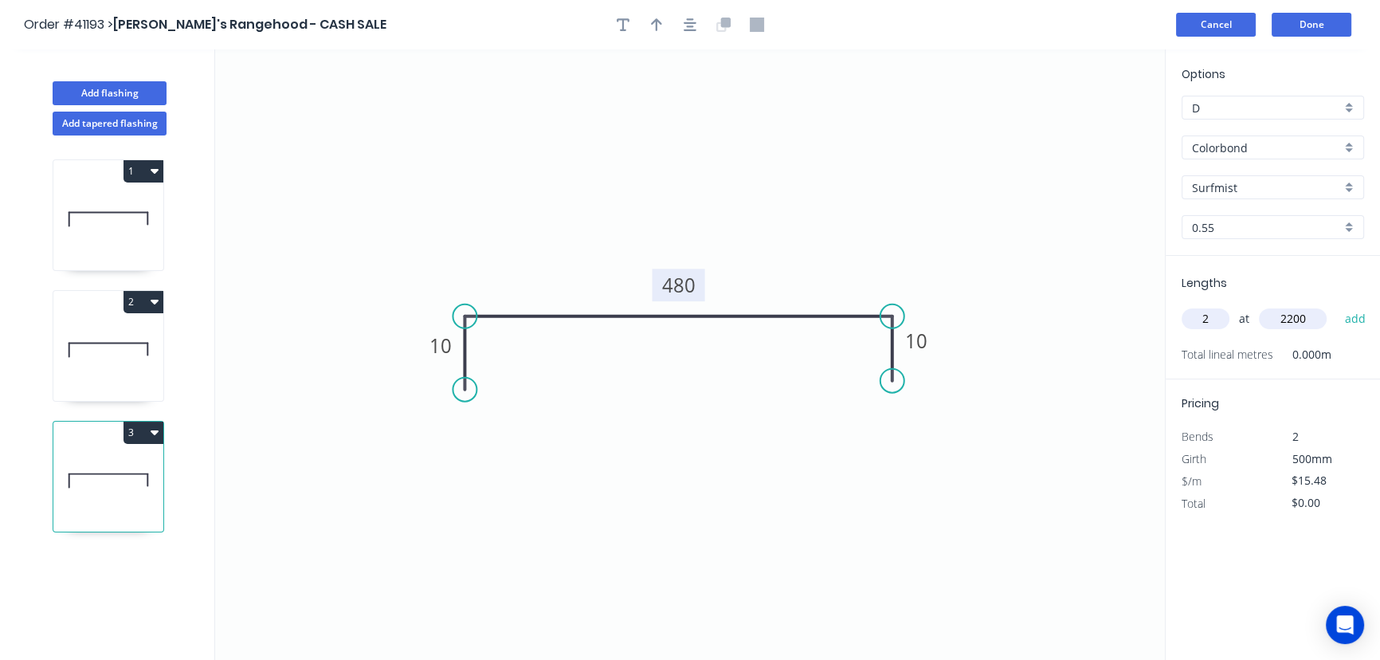
click at [1219, 24] on button "Cancel" at bounding box center [1216, 25] width 80 height 24
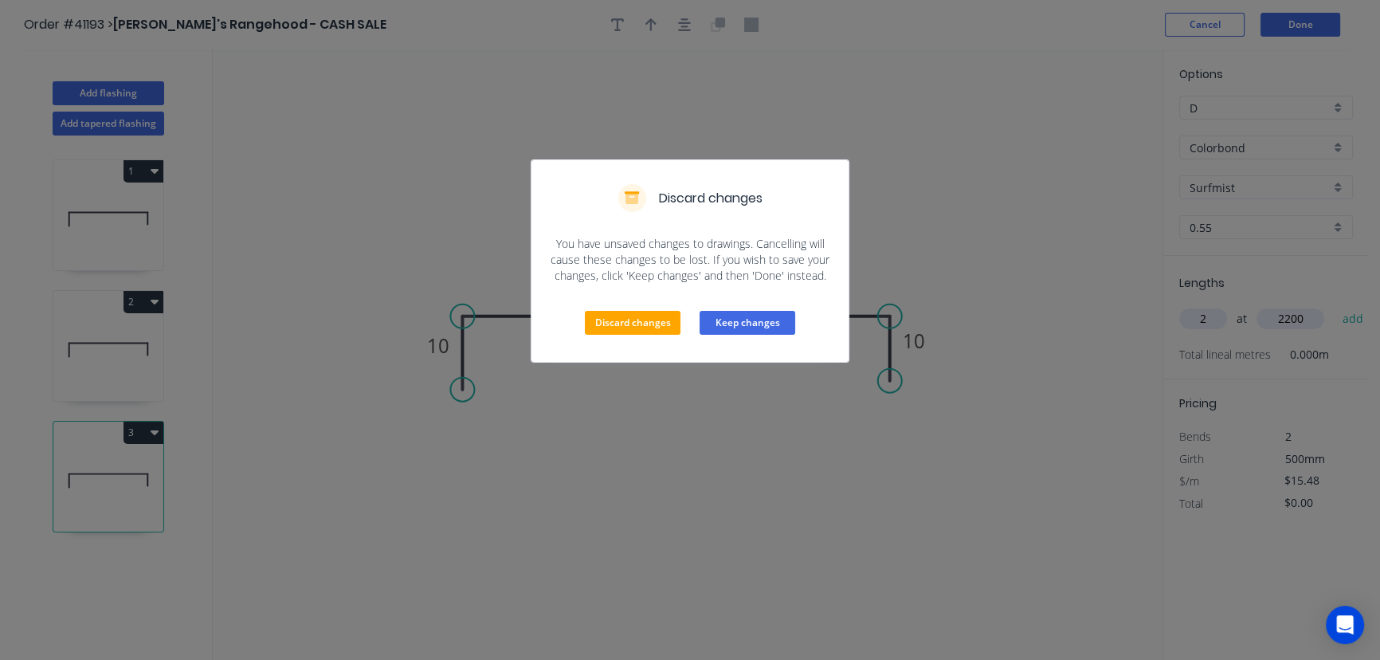
click at [774, 320] on button "Keep changes" at bounding box center [748, 323] width 96 height 24
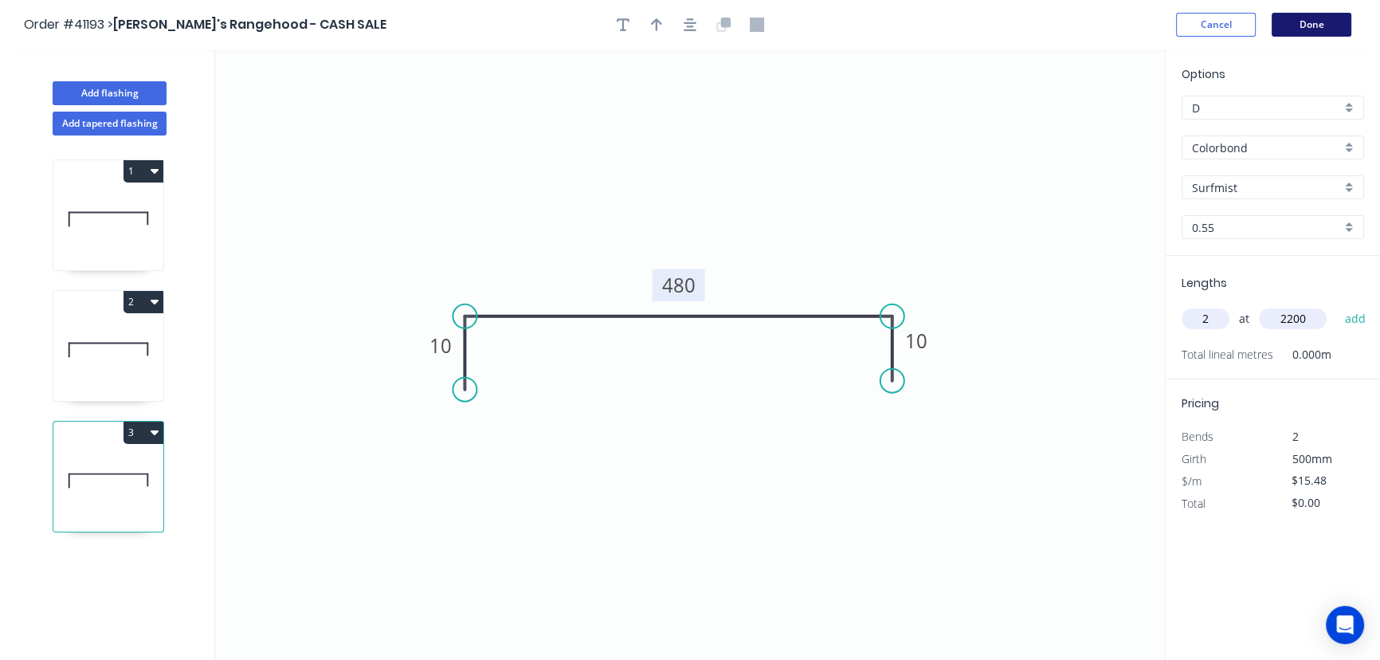
click at [1297, 24] on button "Done" at bounding box center [1312, 25] width 80 height 24
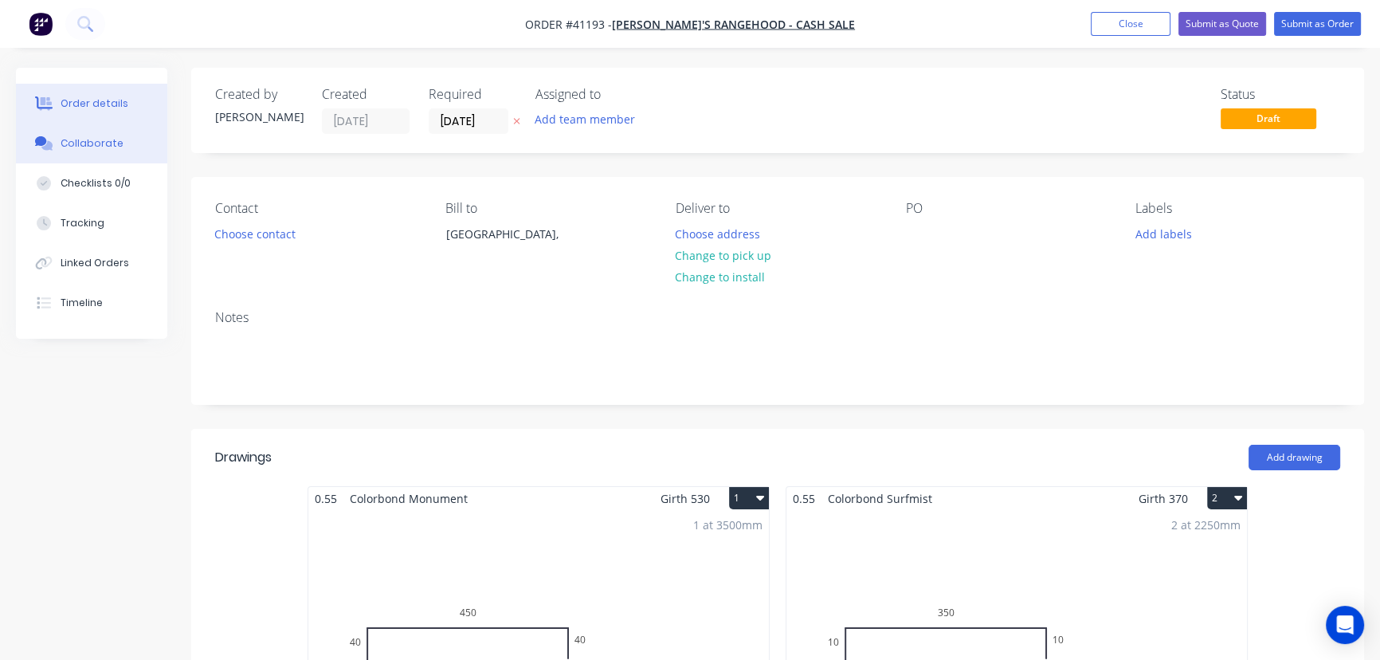
click at [71, 143] on div "Collaborate" at bounding box center [92, 143] width 63 height 14
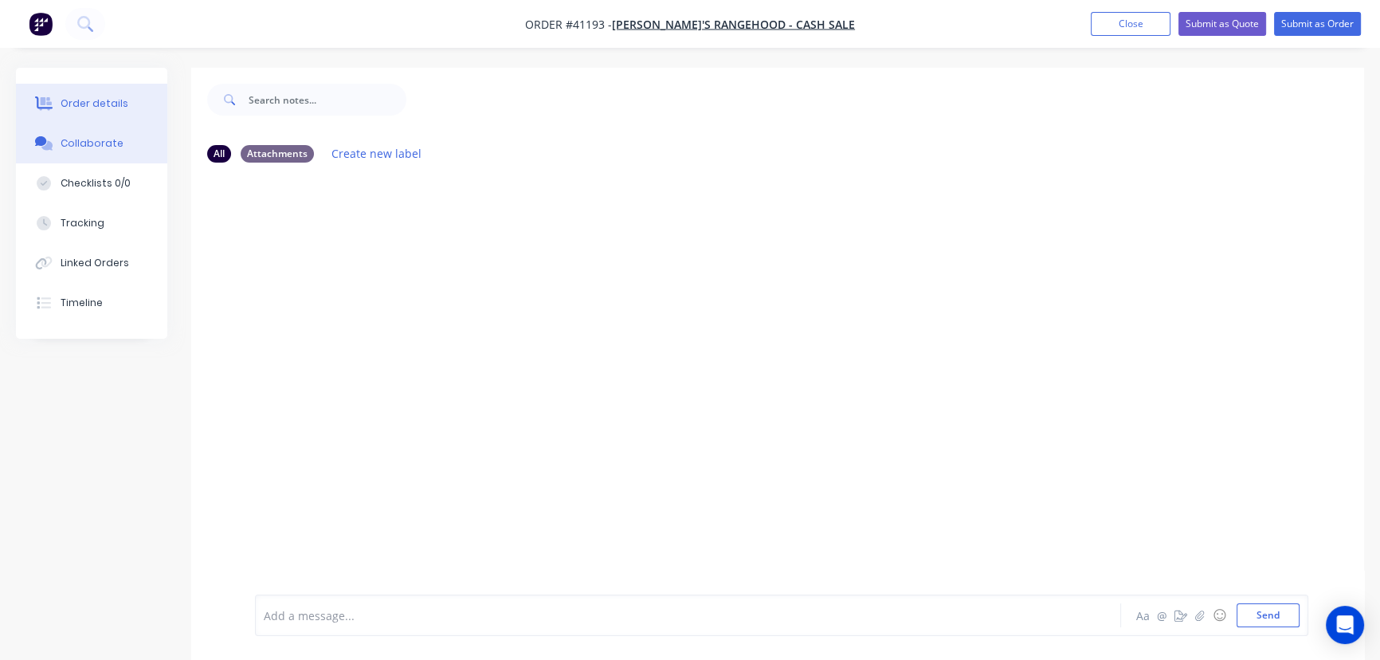
click at [108, 109] on div "Order details" at bounding box center [95, 103] width 68 height 14
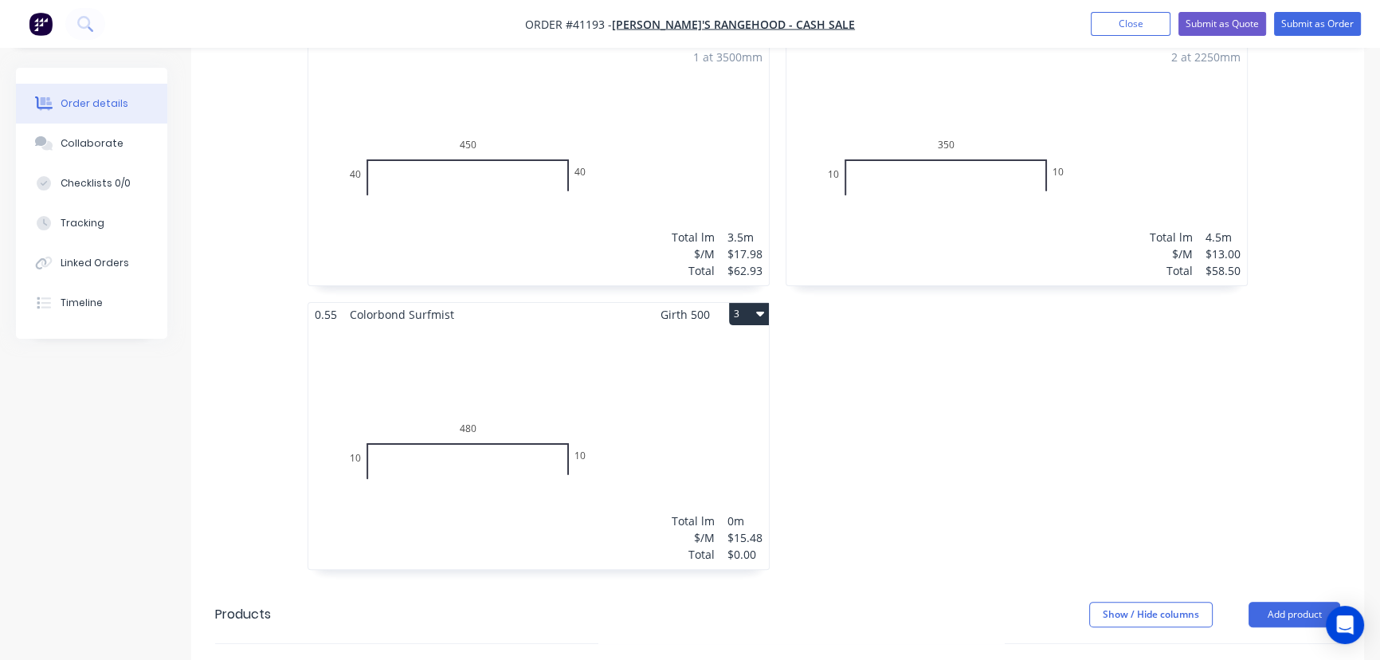
scroll to position [507, 0]
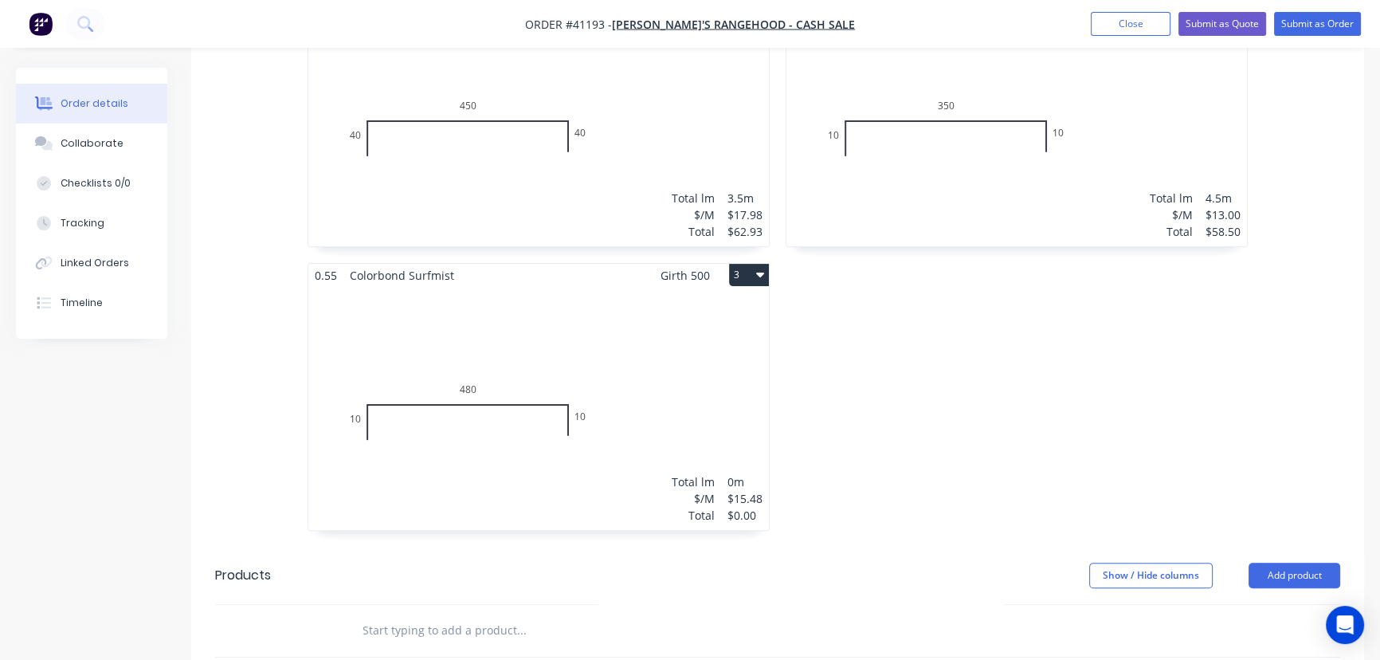
click at [622, 309] on div "Total lm $/M Total 0m $15.48 $0.00" at bounding box center [538, 408] width 461 height 243
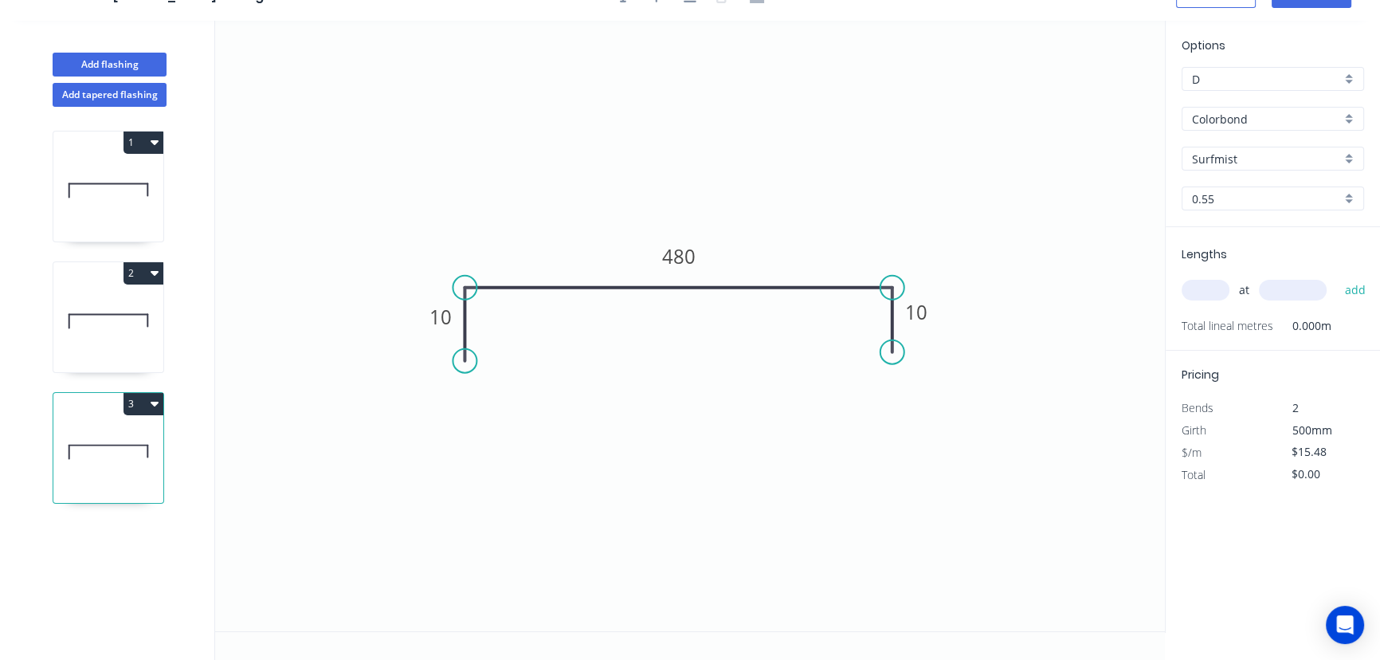
click at [1347, 156] on div "Surfmist" at bounding box center [1273, 159] width 182 height 24
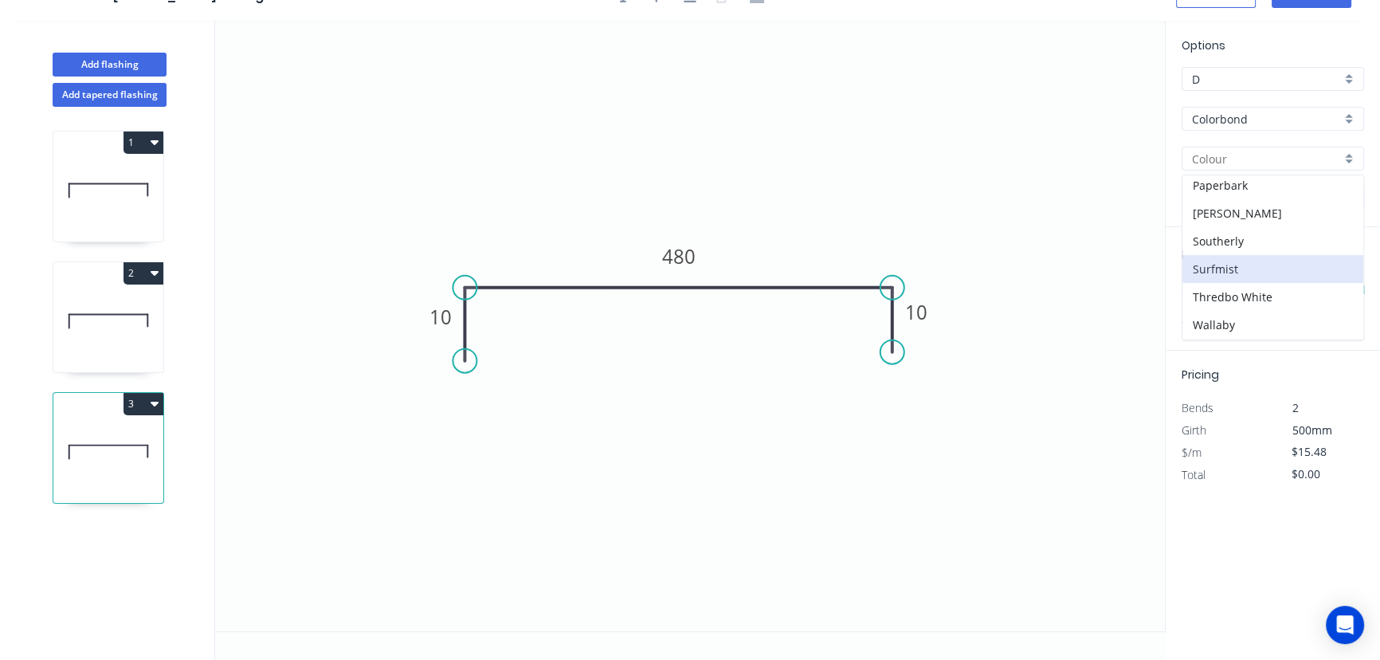
scroll to position [434, 0]
click at [1222, 222] on div "Southerly" at bounding box center [1272, 229] width 181 height 28
type input "Southerly"
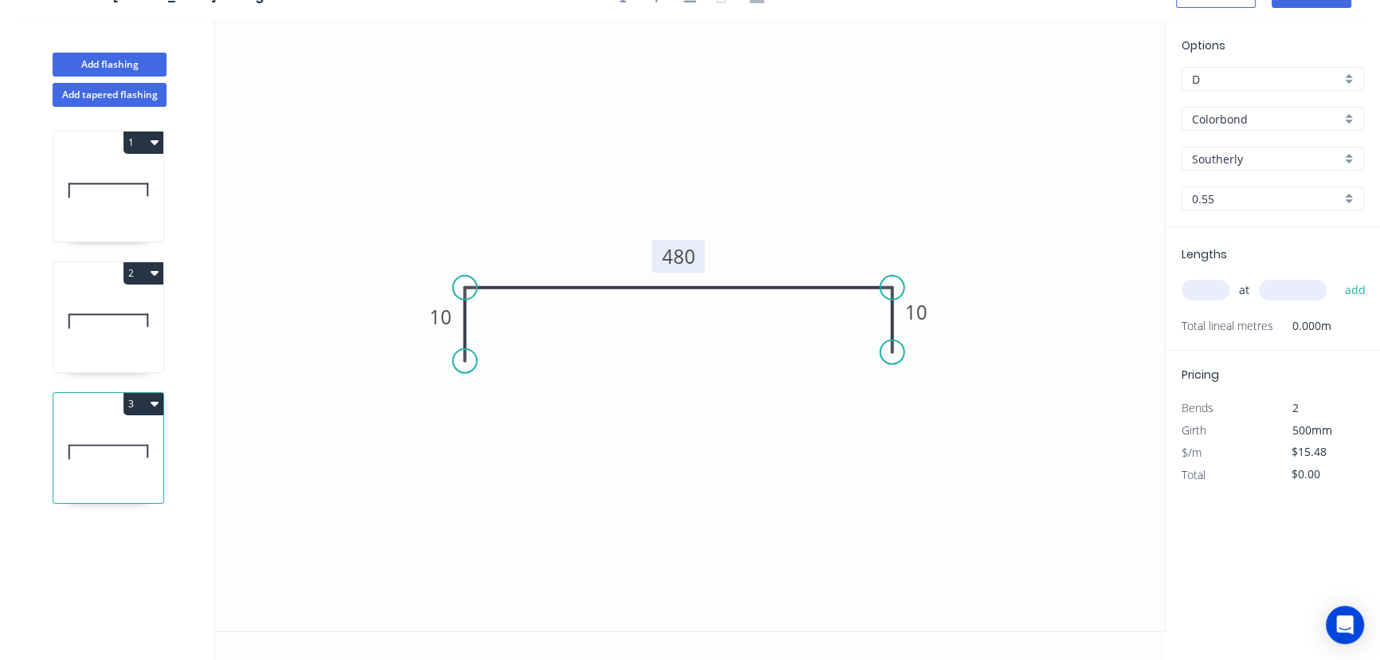
click at [688, 255] on tspan "480" at bounding box center [678, 256] width 33 height 26
type input "$19.95"
click at [1204, 294] on input "text" at bounding box center [1206, 290] width 48 height 21
type input "1"
type input "3200"
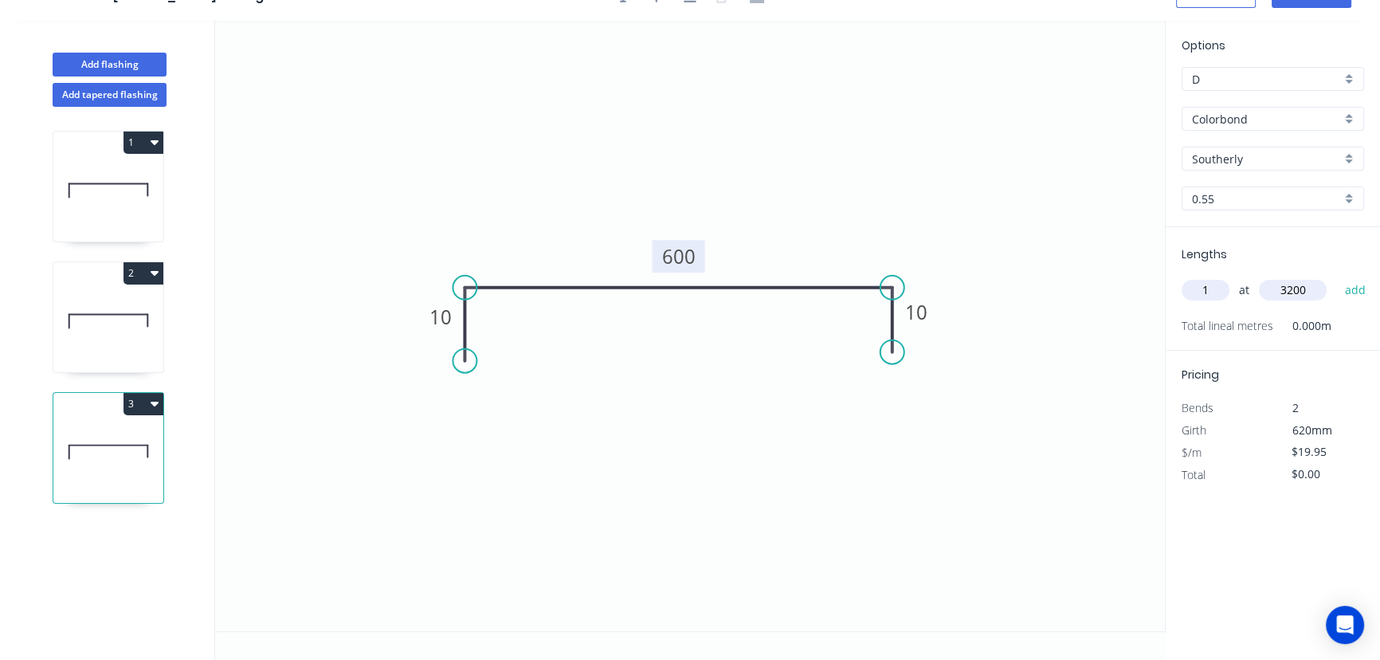
click at [1336, 276] on button "add" at bounding box center [1354, 289] width 37 height 27
type input "$63.84"
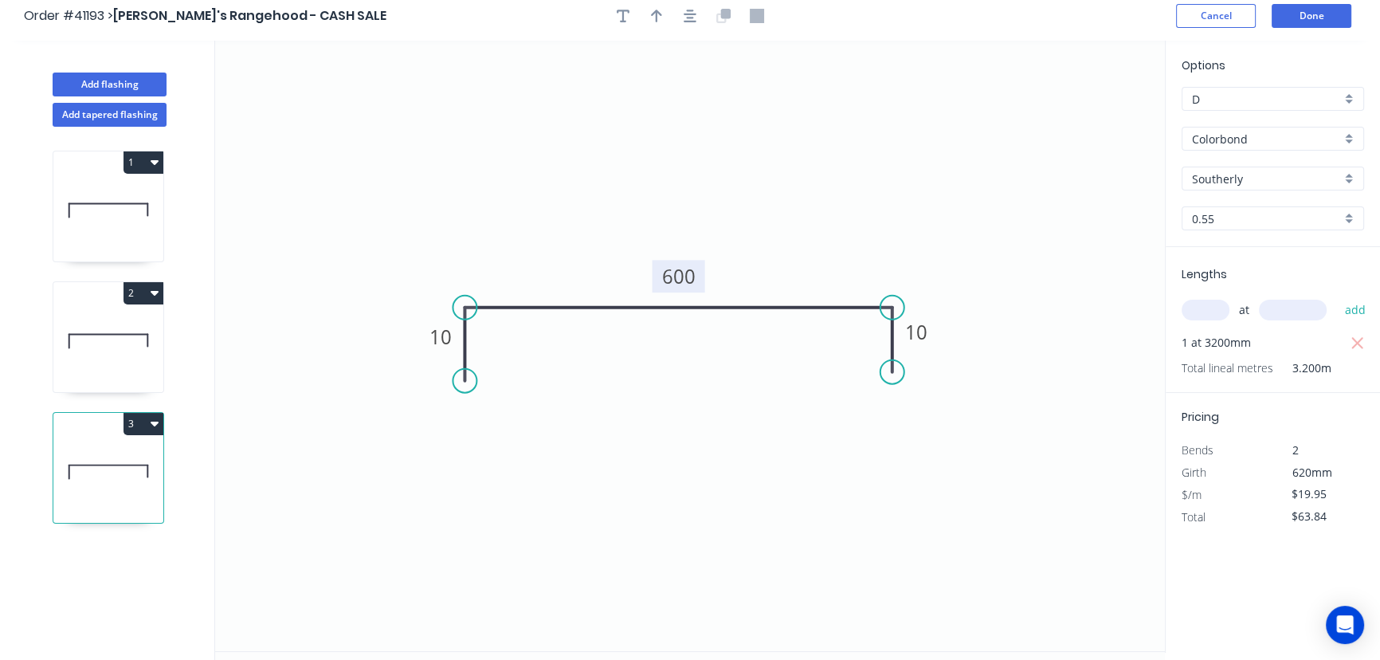
scroll to position [0, 0]
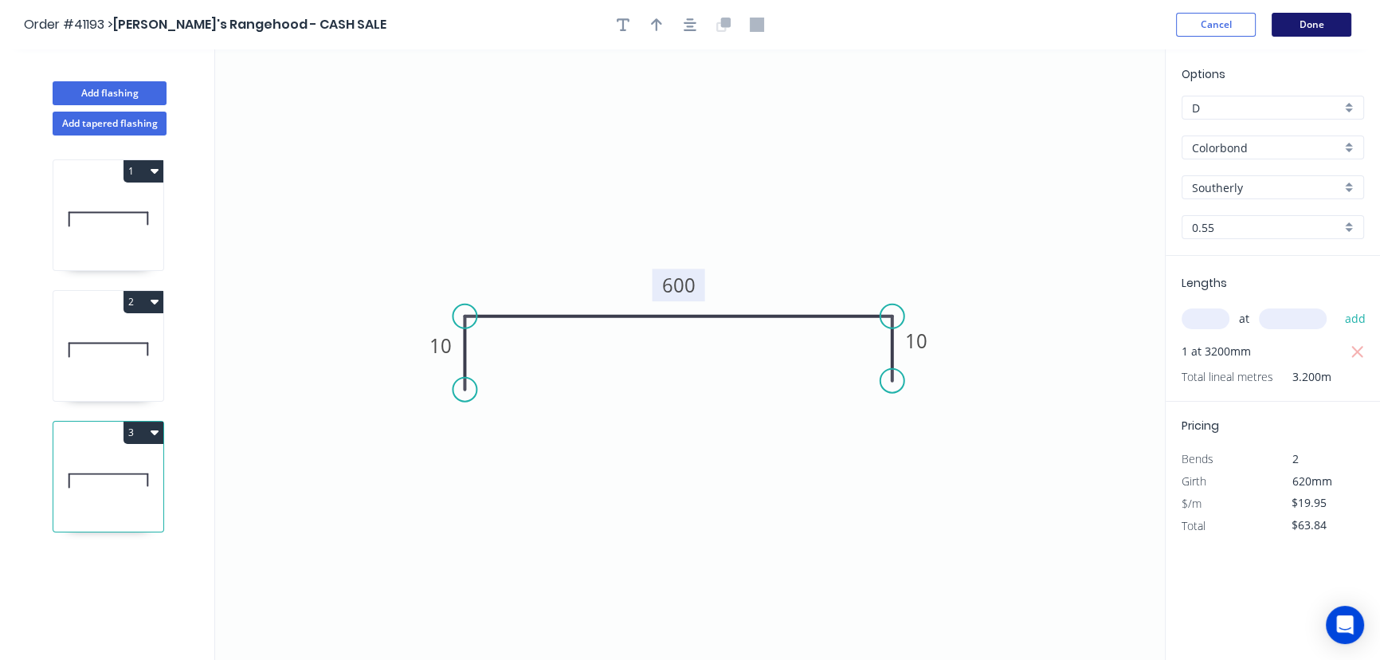
click at [1303, 20] on button "Done" at bounding box center [1312, 25] width 80 height 24
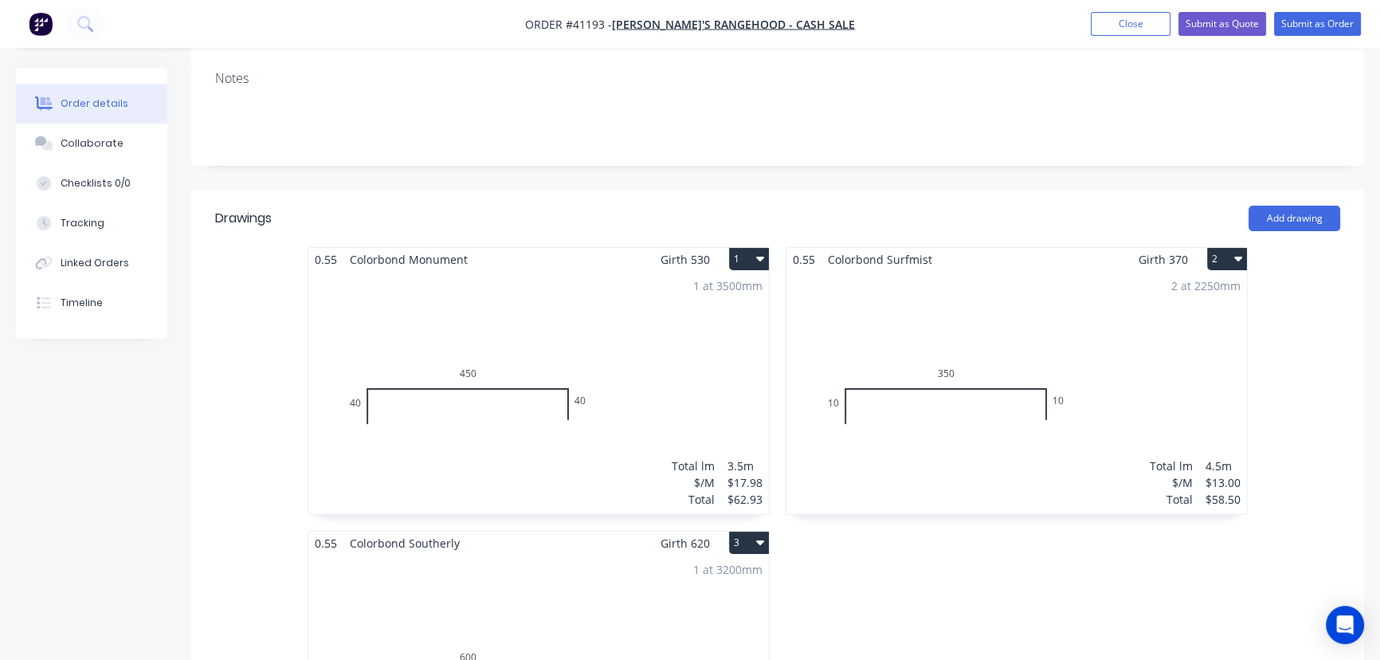
scroll to position [217, 0]
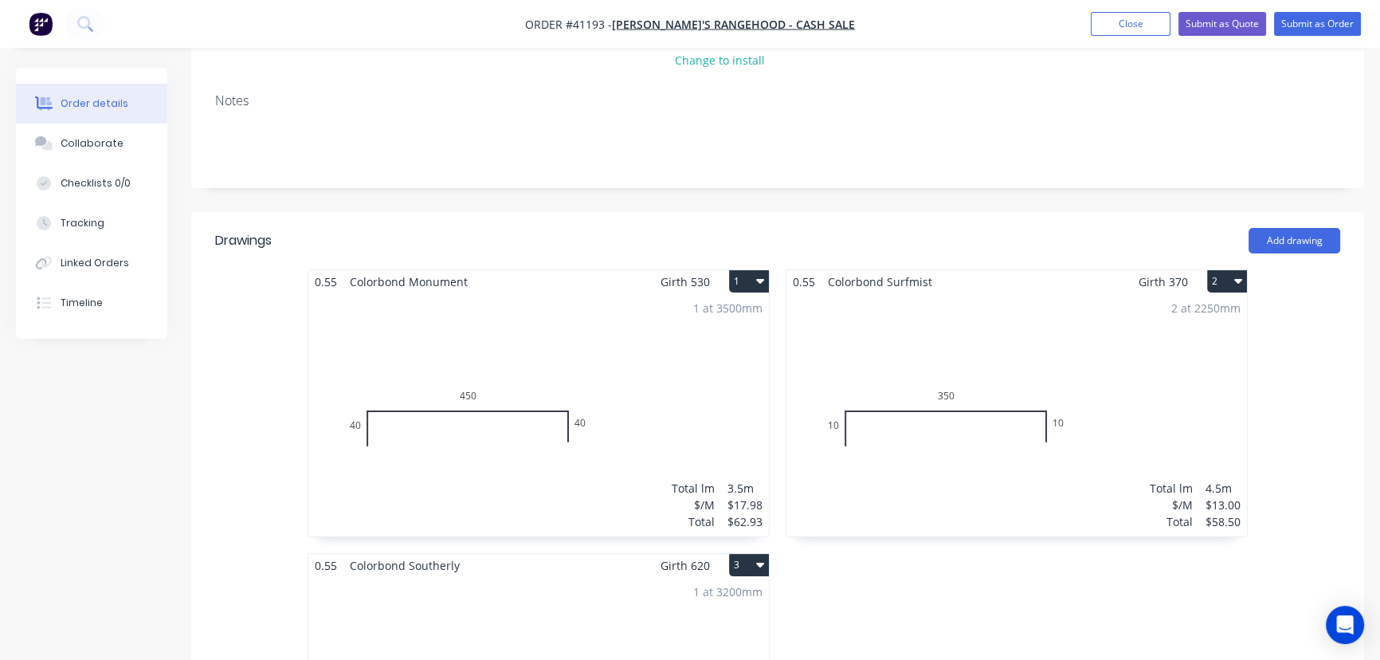
click at [994, 377] on div "2 at 2250mm Total lm $/M Total 4.5m $13.00 $58.50" at bounding box center [1016, 414] width 461 height 243
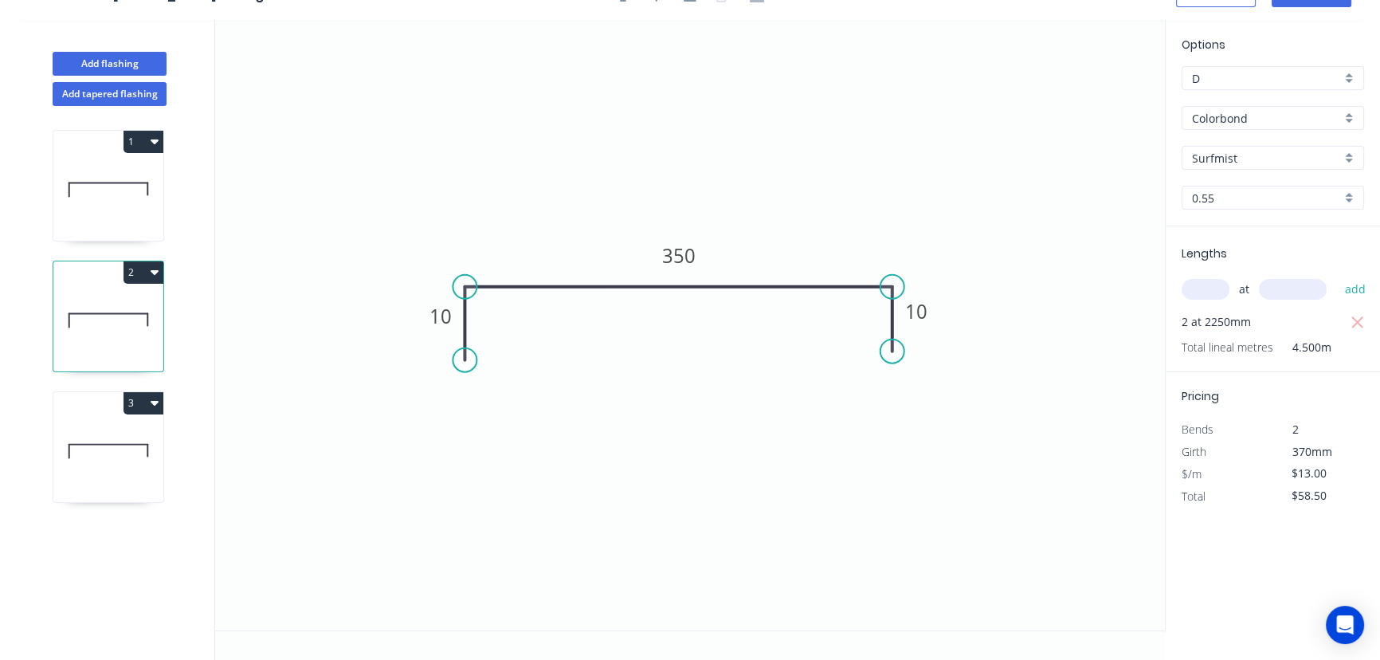
scroll to position [29, 0]
click at [684, 261] on tspan "350" at bounding box center [678, 256] width 33 height 26
click at [1359, 317] on icon "button" at bounding box center [1358, 323] width 14 height 19
type input "$23.89"
type input "$0.00"
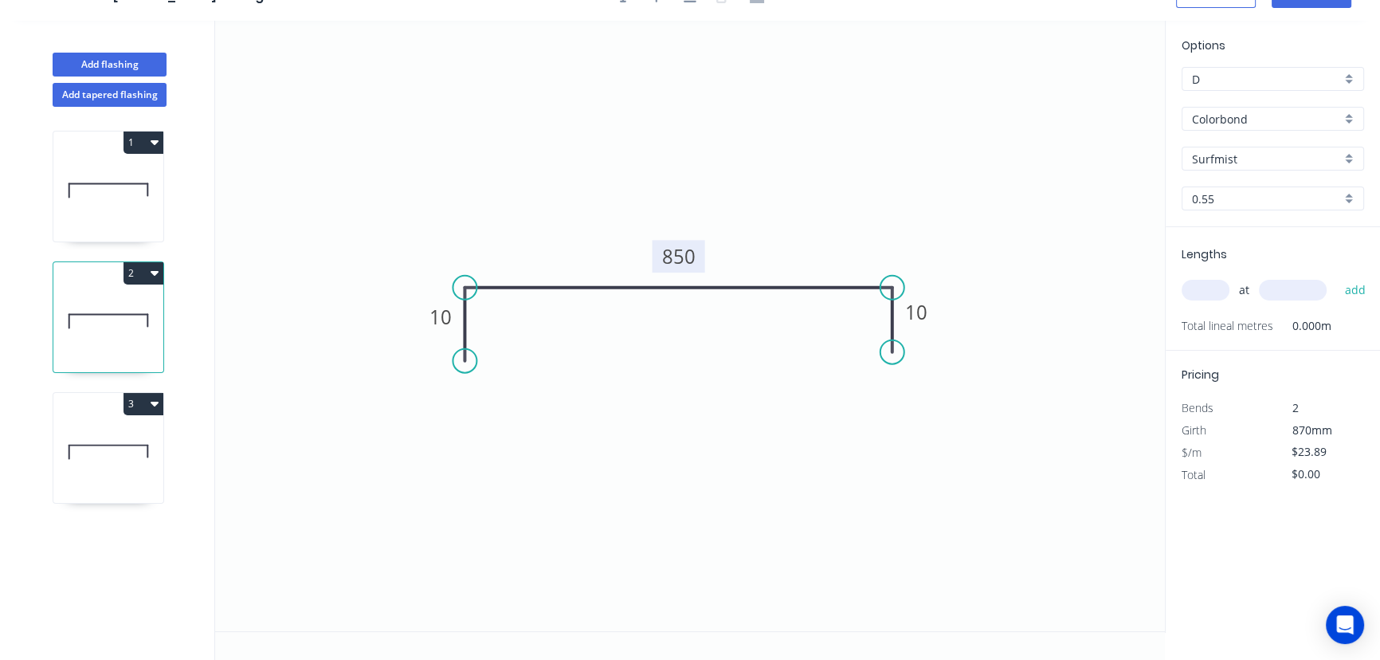
click at [1203, 286] on input "text" at bounding box center [1206, 290] width 48 height 21
type input "1"
type input "3000"
click at [1336, 276] on button "add" at bounding box center [1354, 289] width 37 height 27
type input "$71.67"
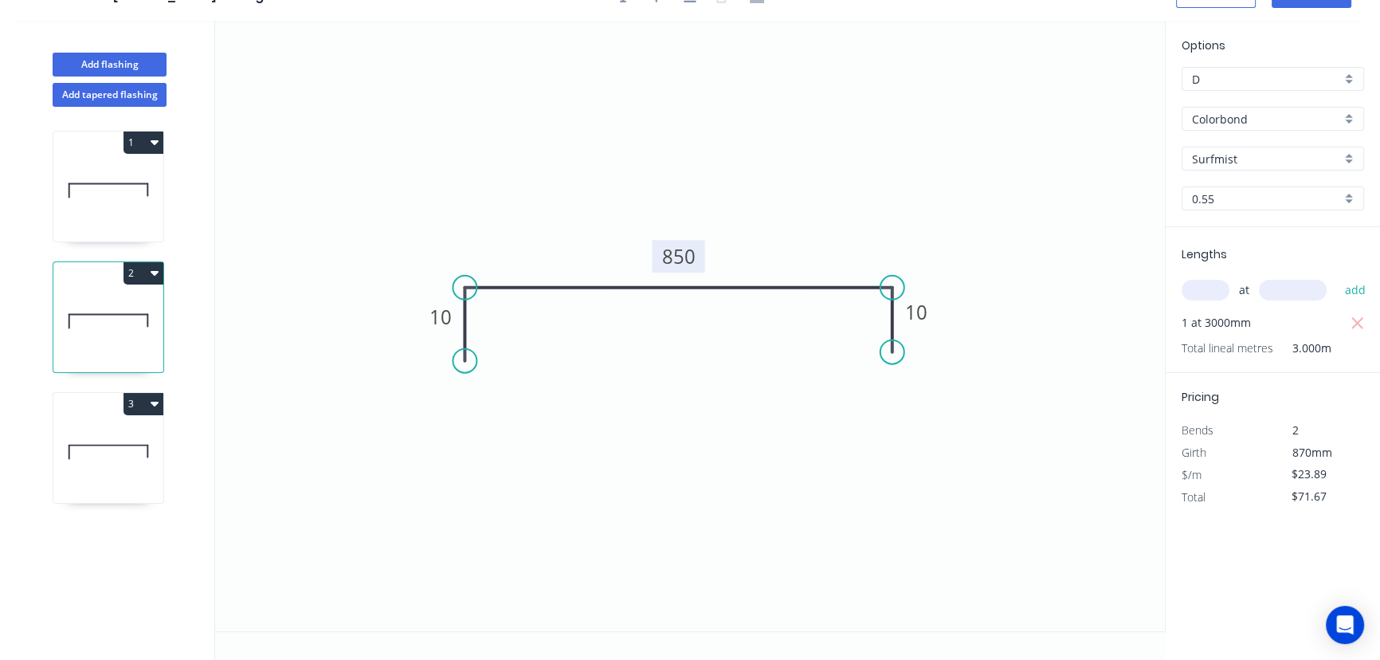
scroll to position [0, 0]
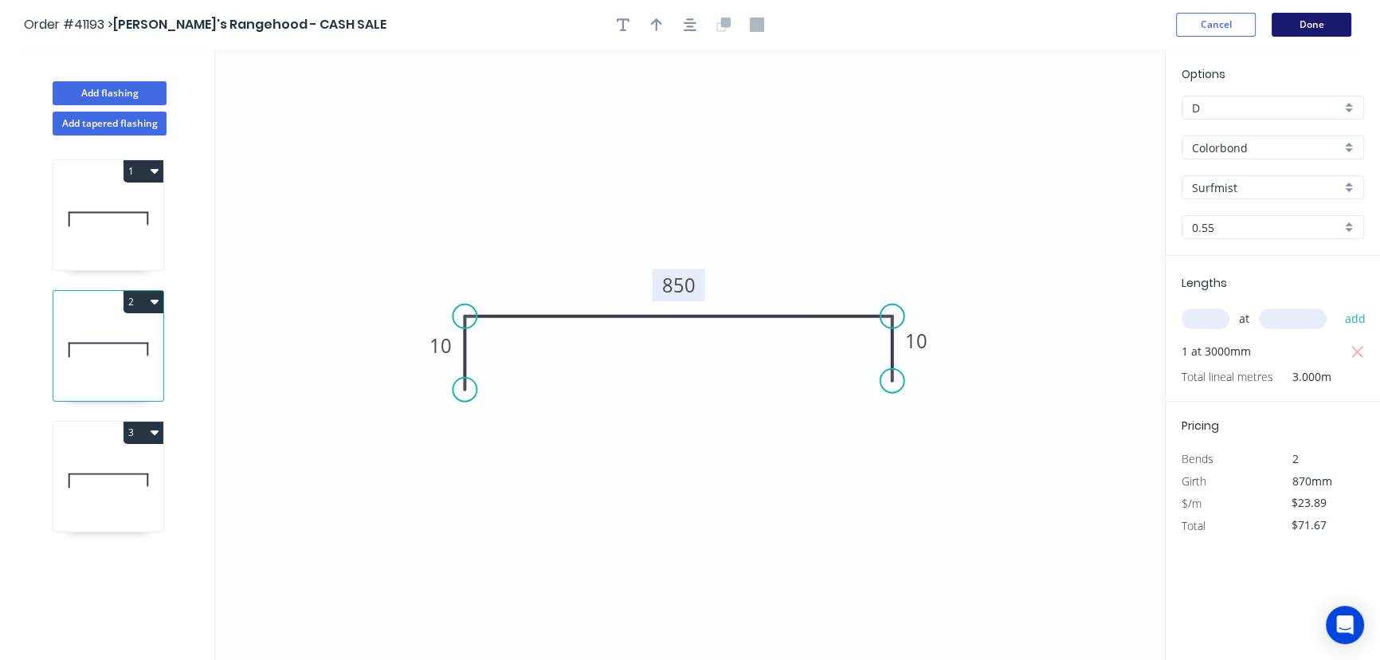
click at [1329, 24] on button "Done" at bounding box center [1312, 25] width 80 height 24
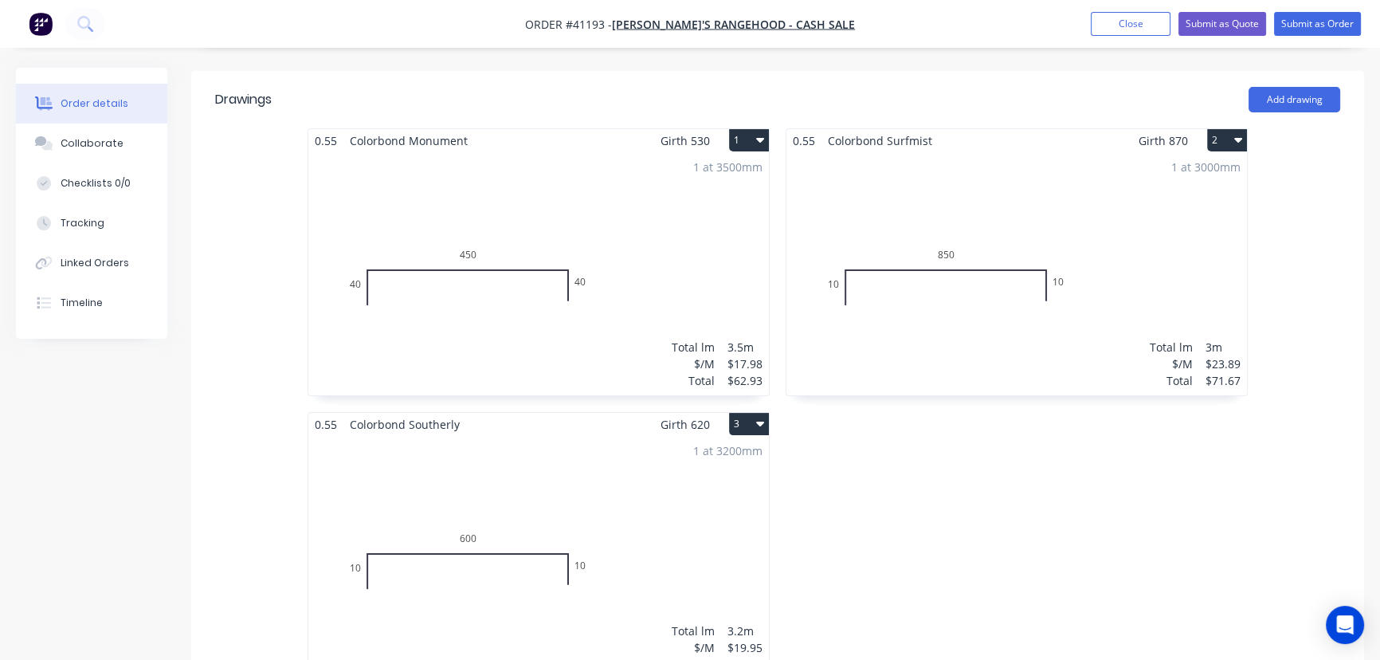
scroll to position [362, 0]
click at [495, 293] on div "1 at 3500mm Total lm $/M Total 3.5m $17.98 $62.93" at bounding box center [538, 269] width 461 height 243
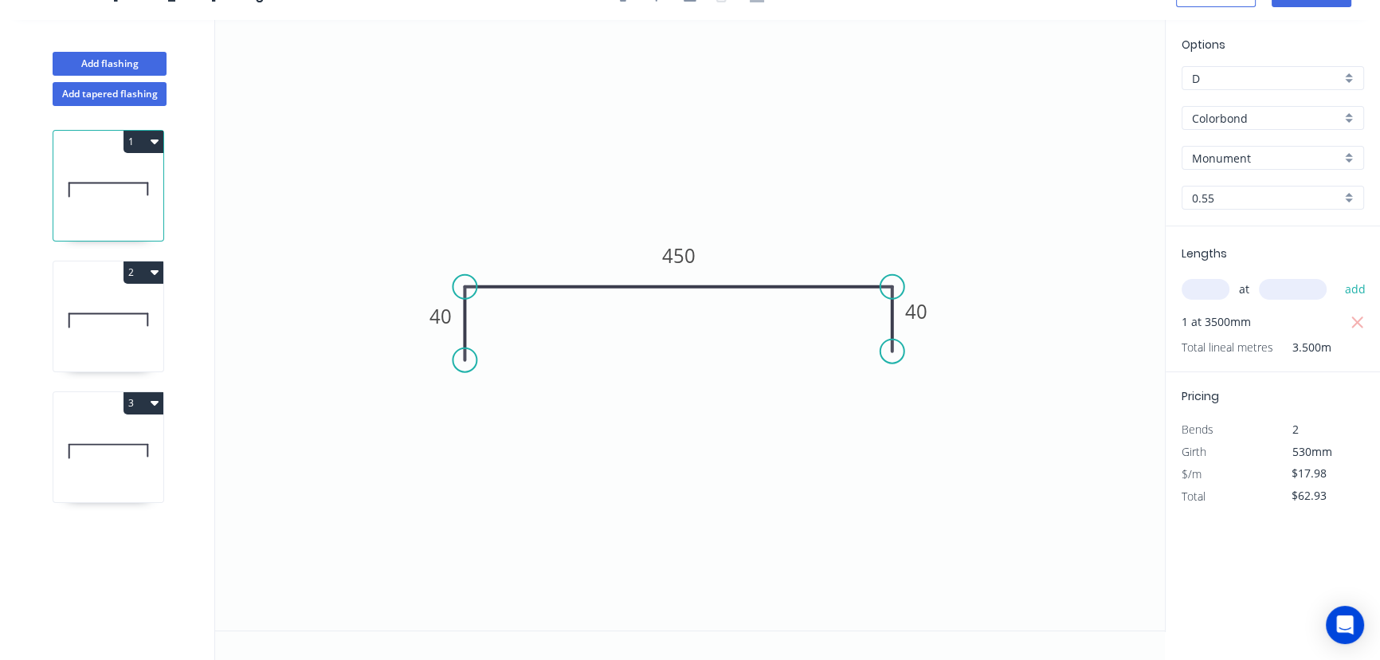
scroll to position [29, 0]
click at [453, 323] on rect at bounding box center [441, 318] width 32 height 22
type input "$15.48"
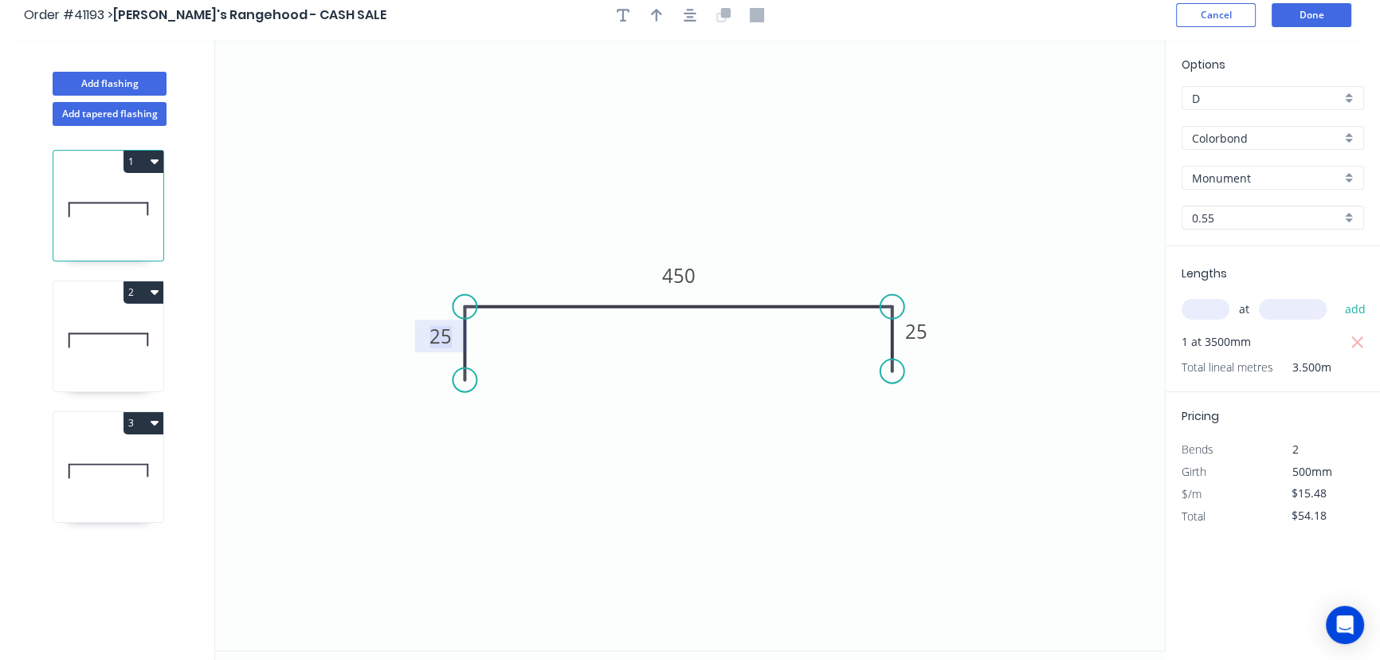
scroll to position [0, 0]
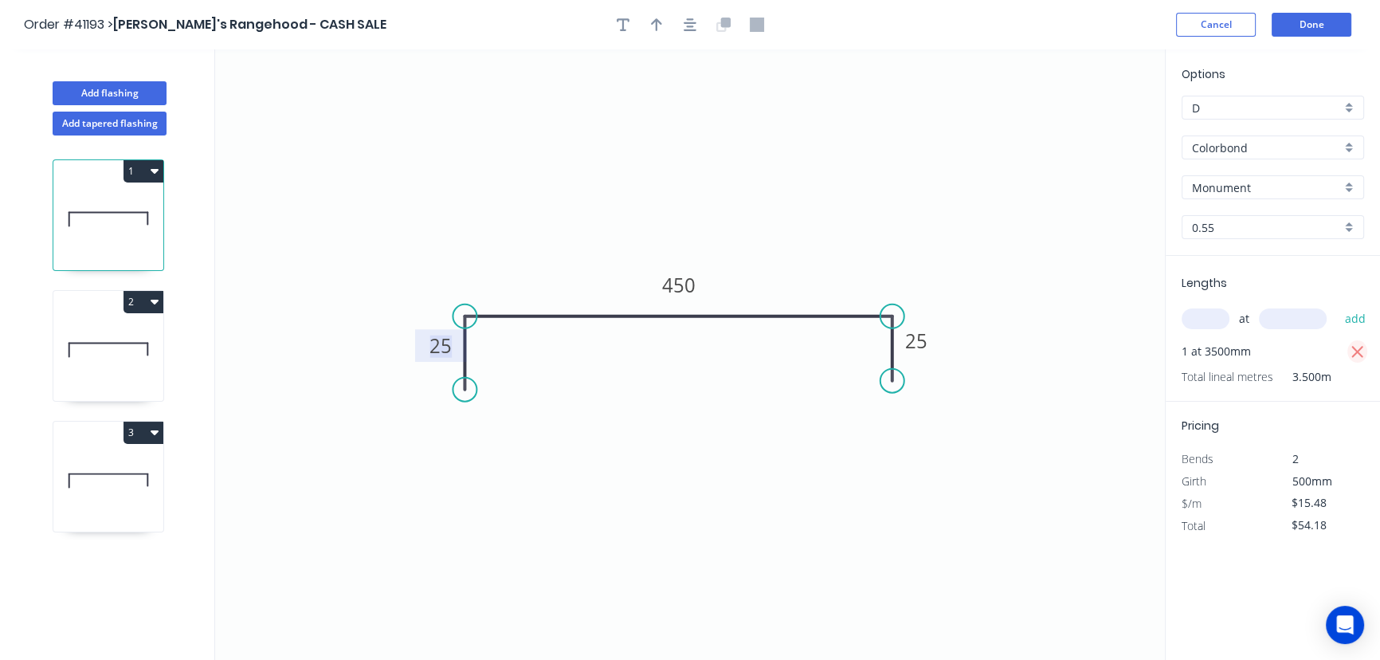
click at [1359, 354] on icon "button" at bounding box center [1358, 352] width 14 height 19
type input "$0.00"
click at [1214, 318] on input "text" at bounding box center [1206, 318] width 48 height 21
type input "3"
type input "3500"
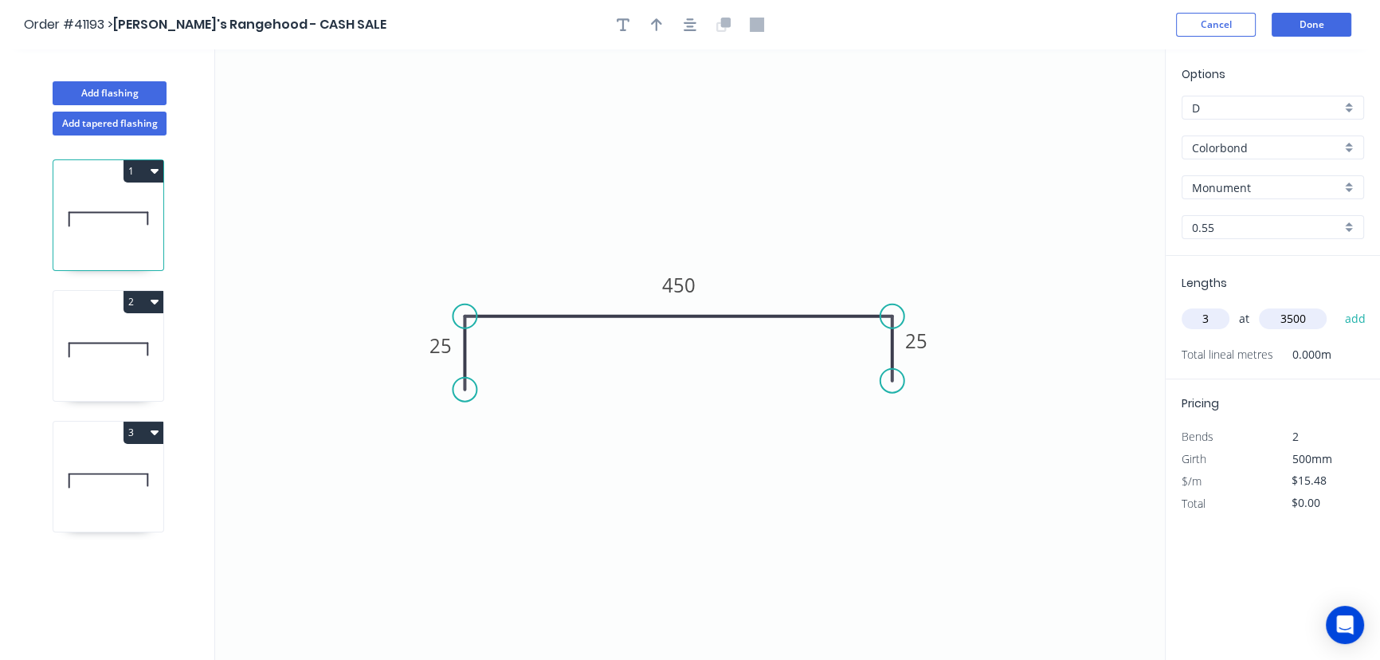
click at [1336, 305] on button "add" at bounding box center [1354, 318] width 37 height 27
type input "$162.54"
click at [1315, 18] on button "Done" at bounding box center [1312, 25] width 80 height 24
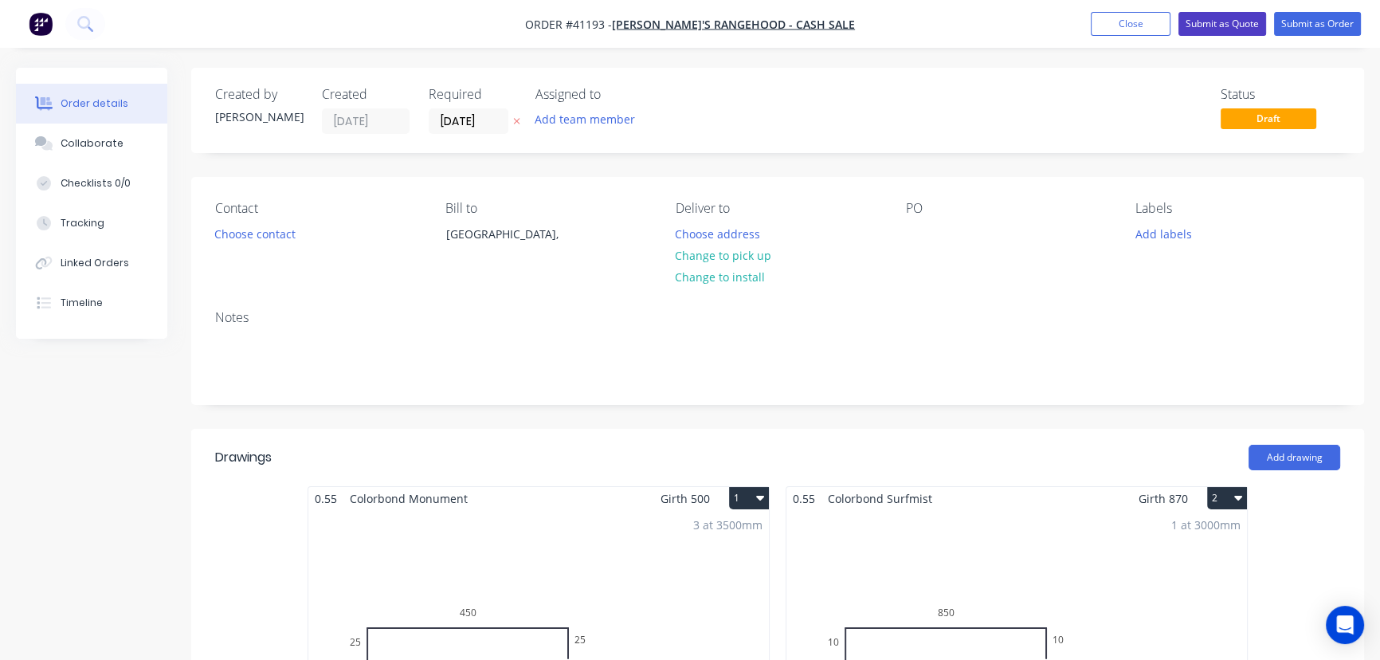
click at [1227, 22] on button "Submit as Quote" at bounding box center [1222, 24] width 88 height 24
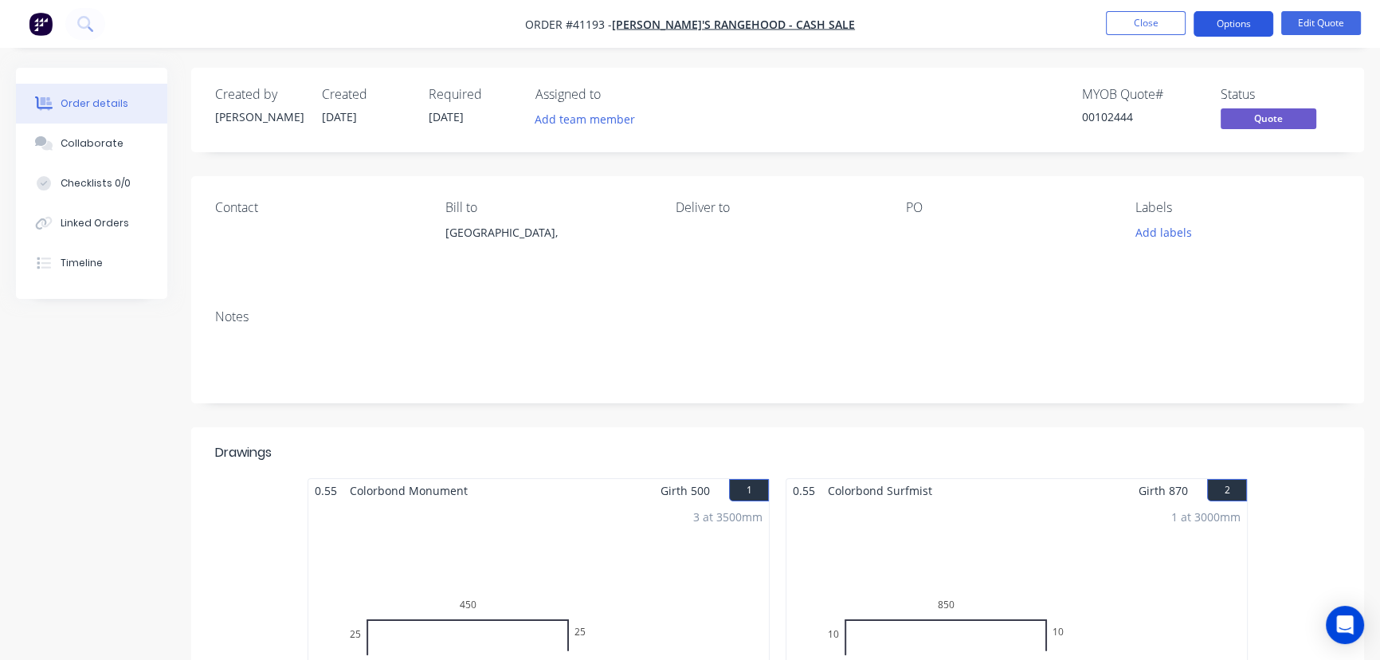
click at [1231, 19] on button "Options" at bounding box center [1234, 23] width 80 height 25
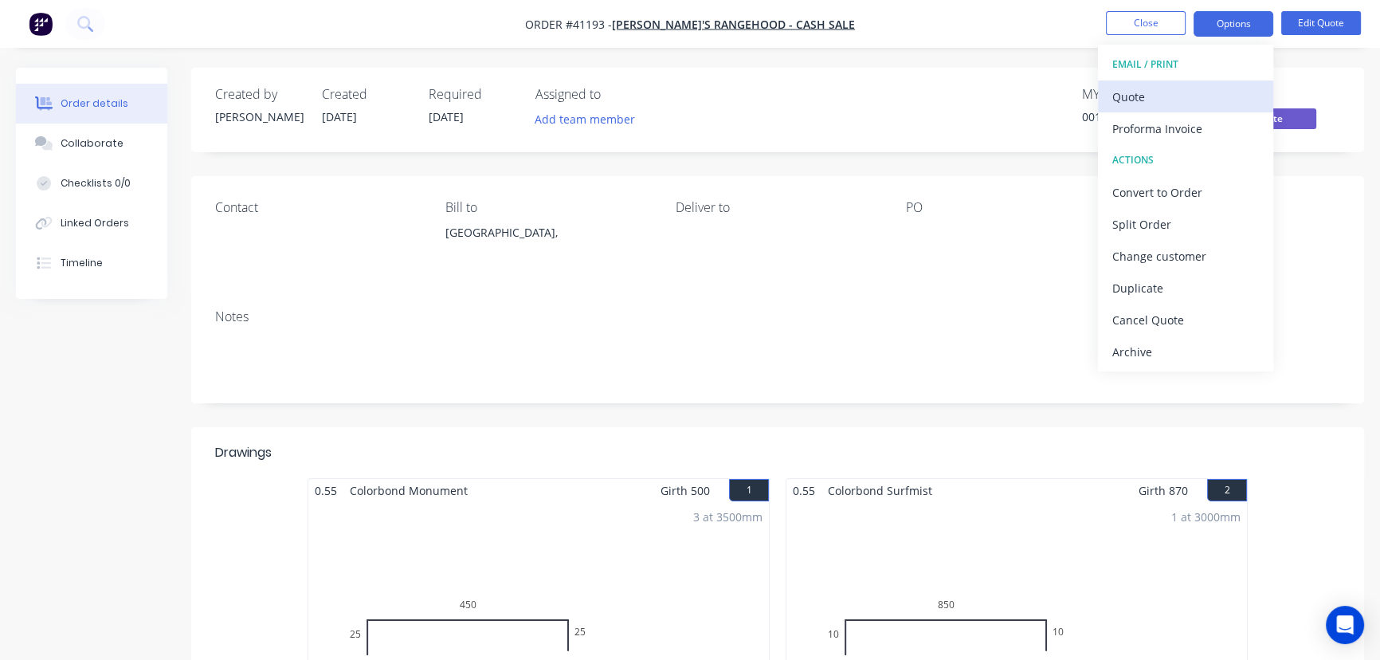
click at [1128, 90] on div "Quote" at bounding box center [1185, 96] width 147 height 23
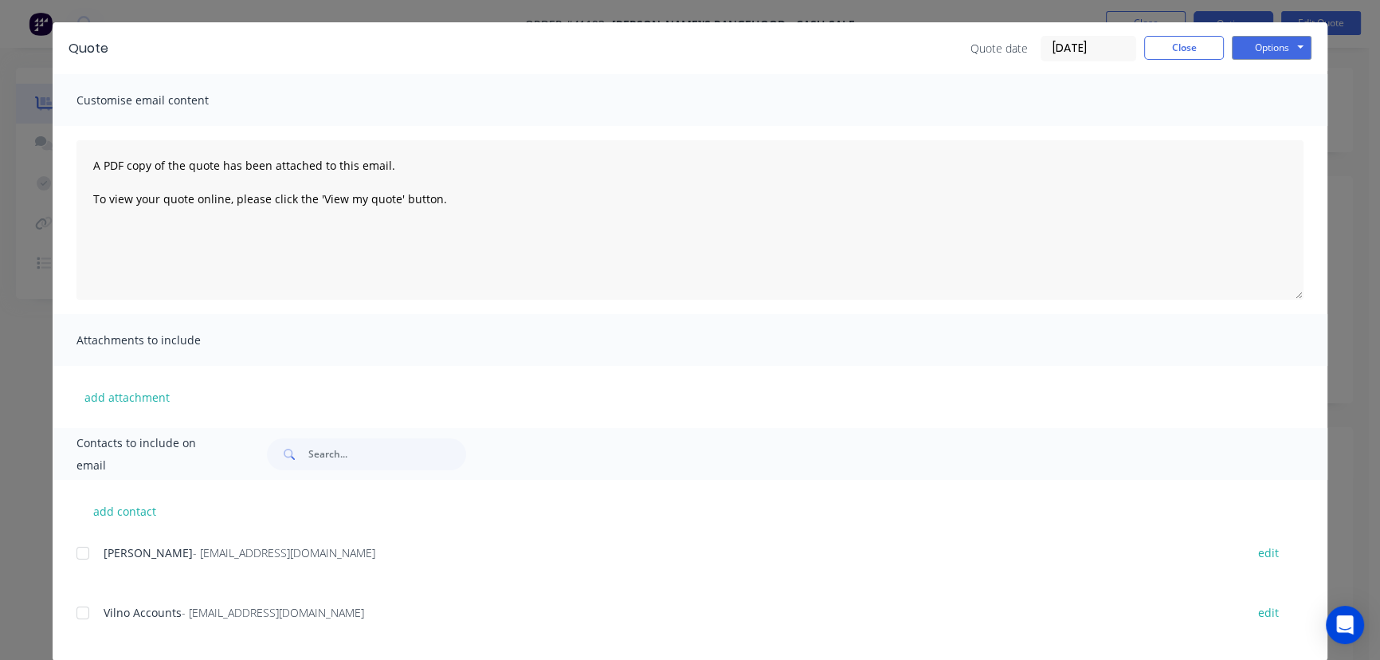
scroll to position [65, 0]
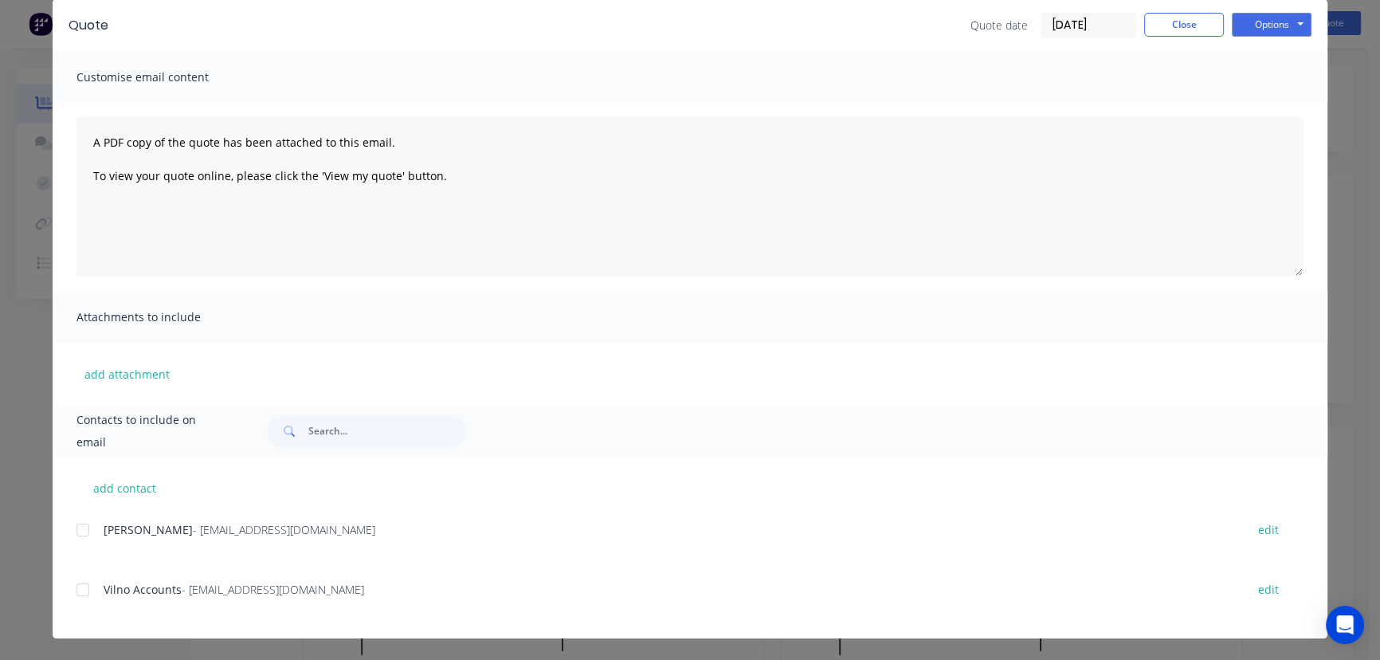
click at [80, 530] on div at bounding box center [83, 530] width 32 height 32
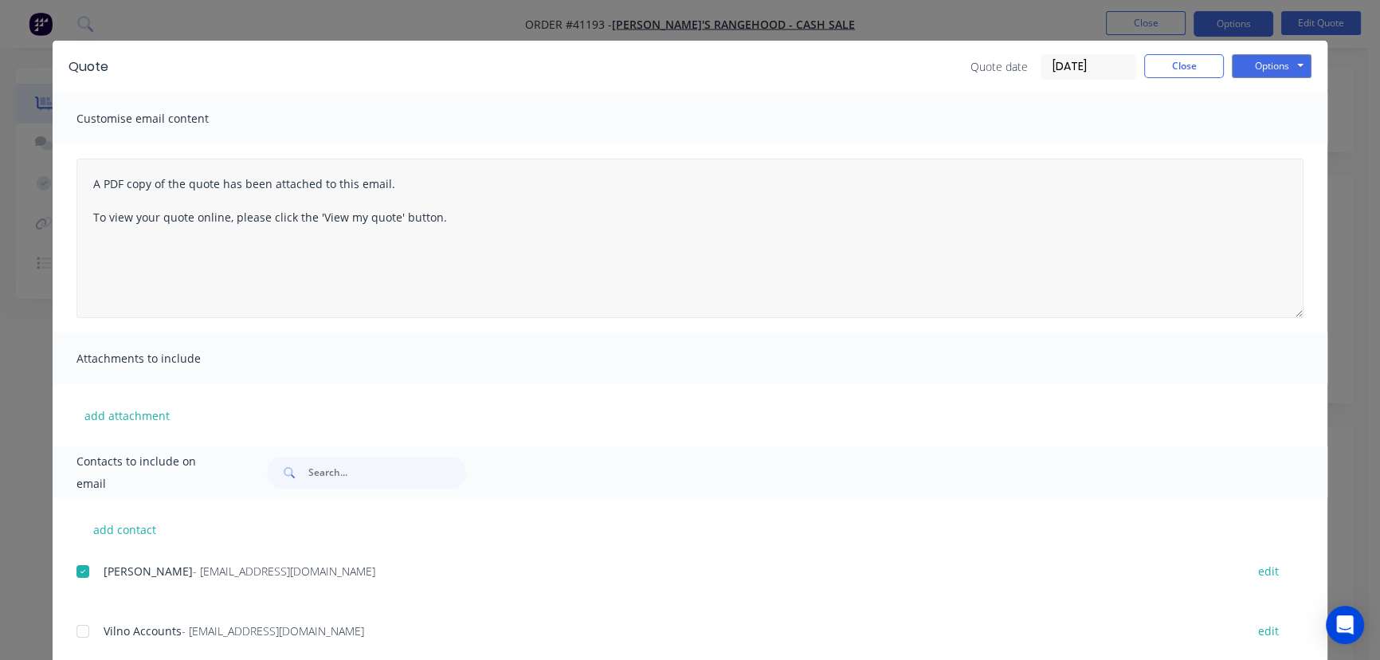
scroll to position [0, 0]
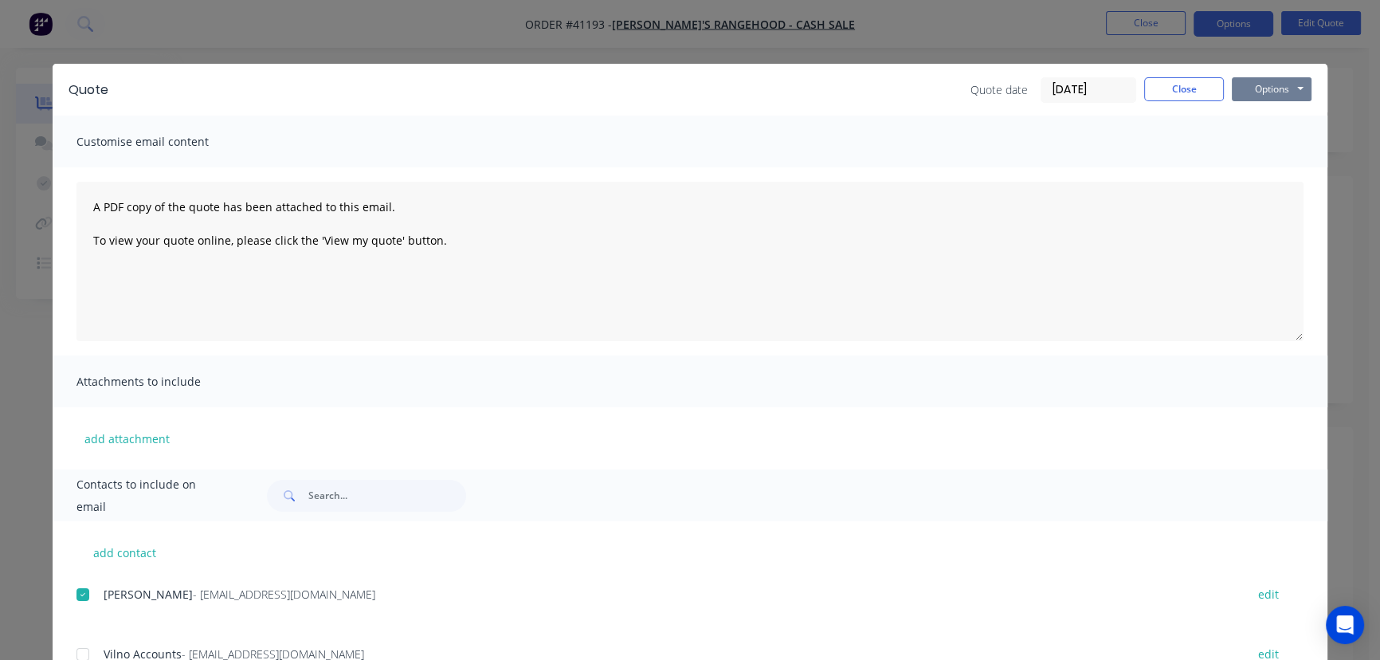
click at [1251, 82] on button "Options" at bounding box center [1272, 89] width 80 height 24
click at [1271, 165] on button "Email" at bounding box center [1283, 170] width 102 height 26
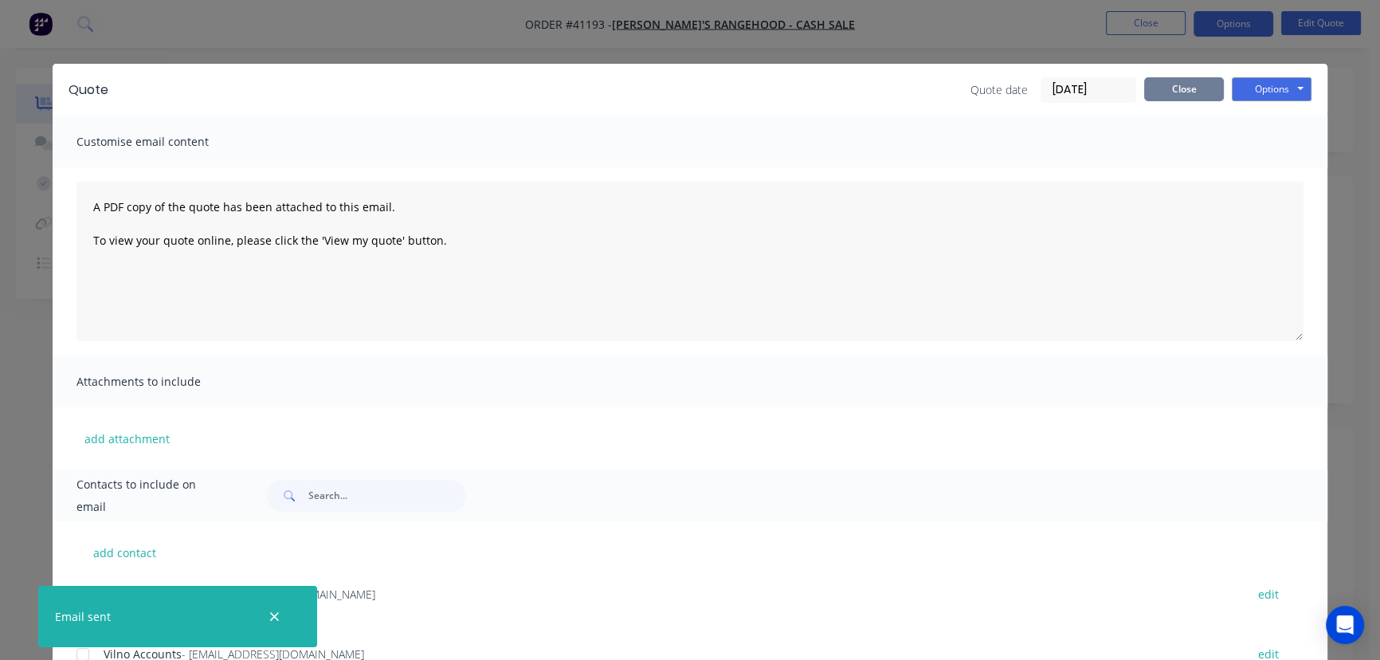
click at [1187, 90] on button "Close" at bounding box center [1184, 89] width 80 height 24
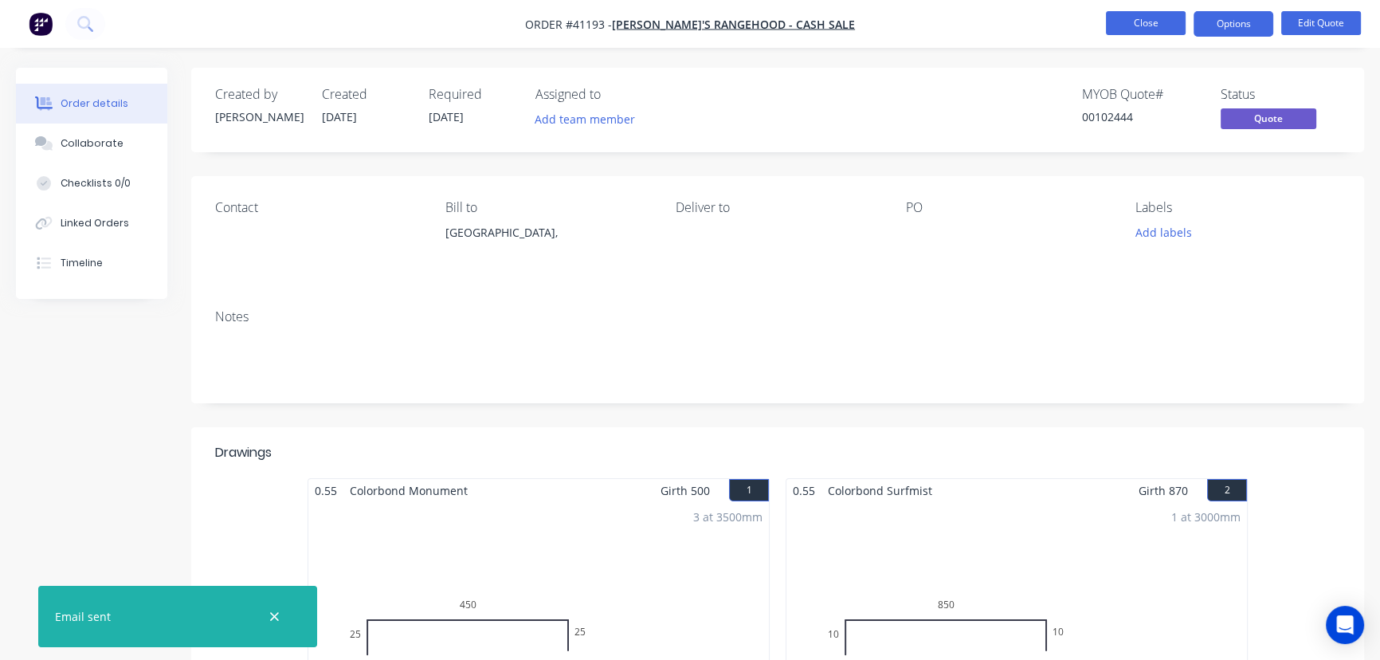
click at [1135, 23] on button "Close" at bounding box center [1146, 23] width 80 height 24
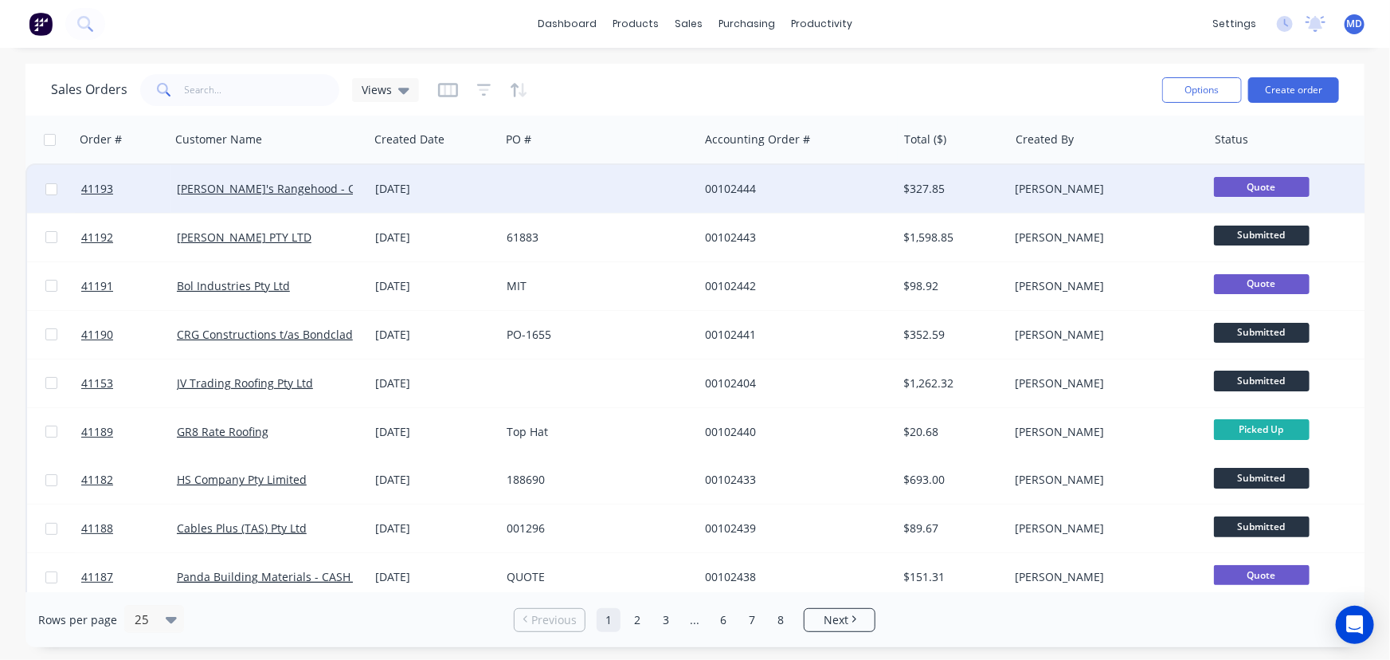
click at [594, 179] on div at bounding box center [599, 189] width 198 height 48
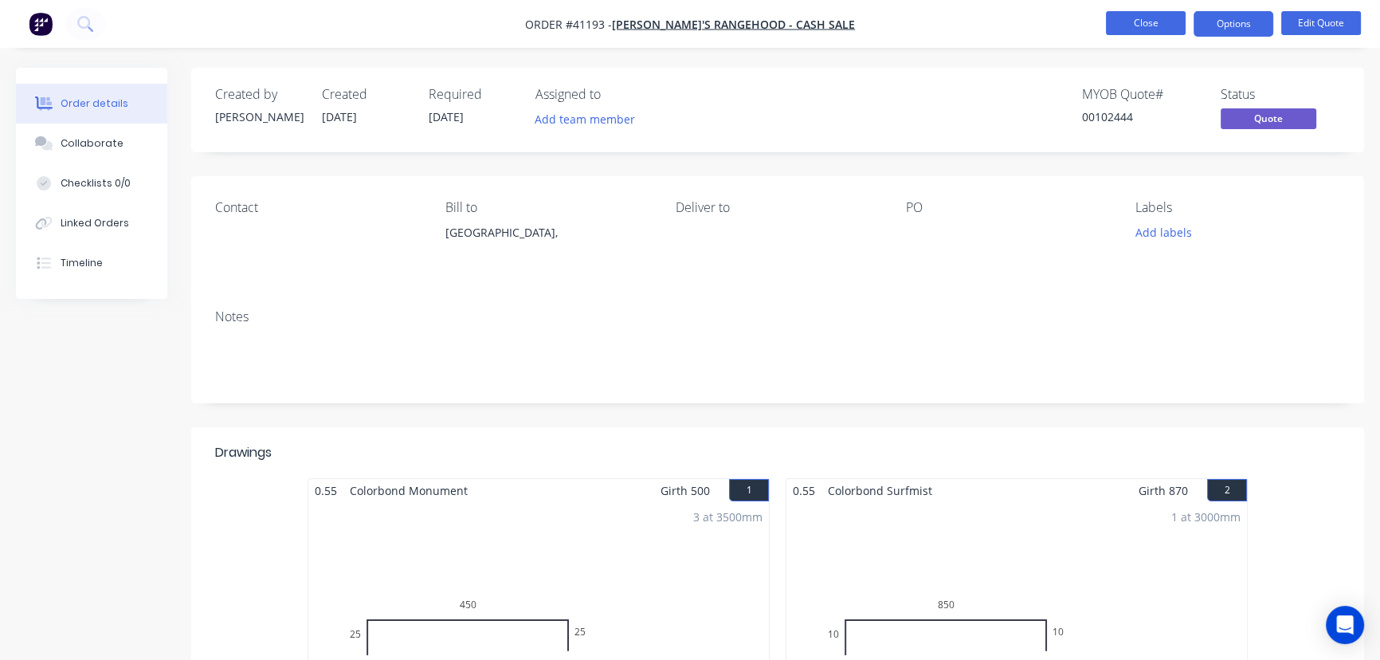
click at [1148, 24] on button "Close" at bounding box center [1146, 23] width 80 height 24
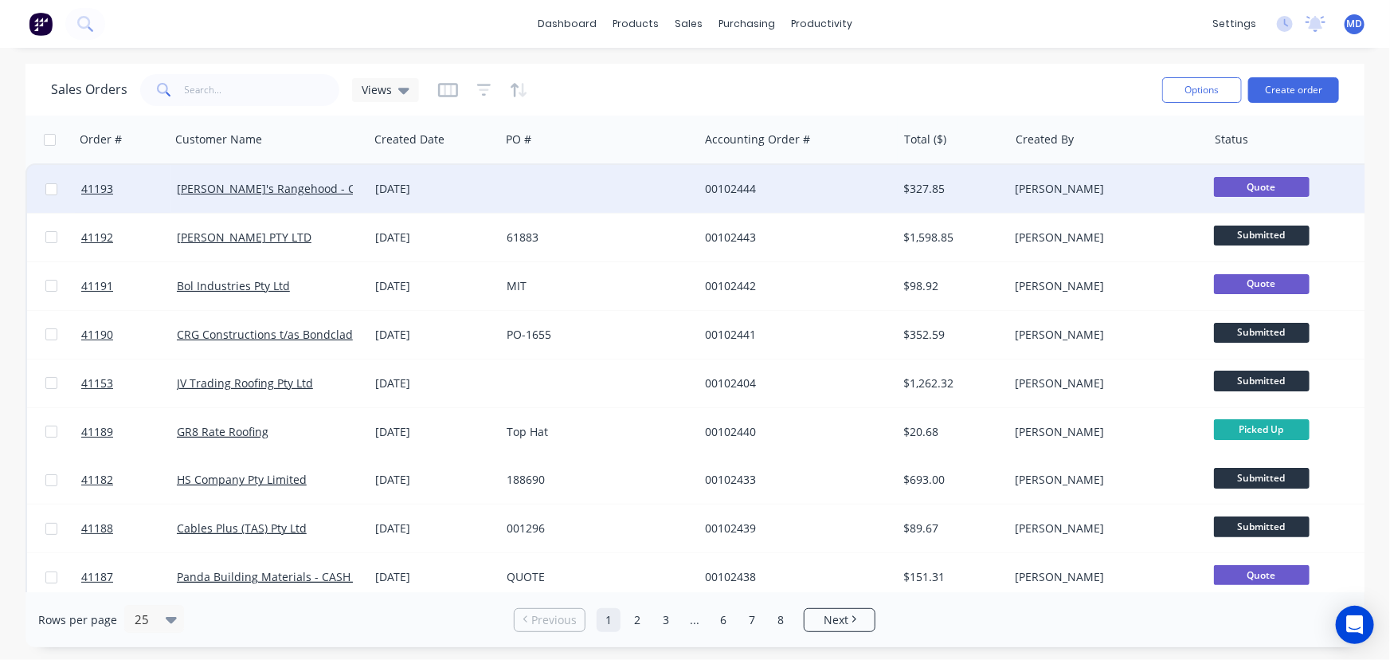
click at [587, 181] on div at bounding box center [599, 189] width 198 height 48
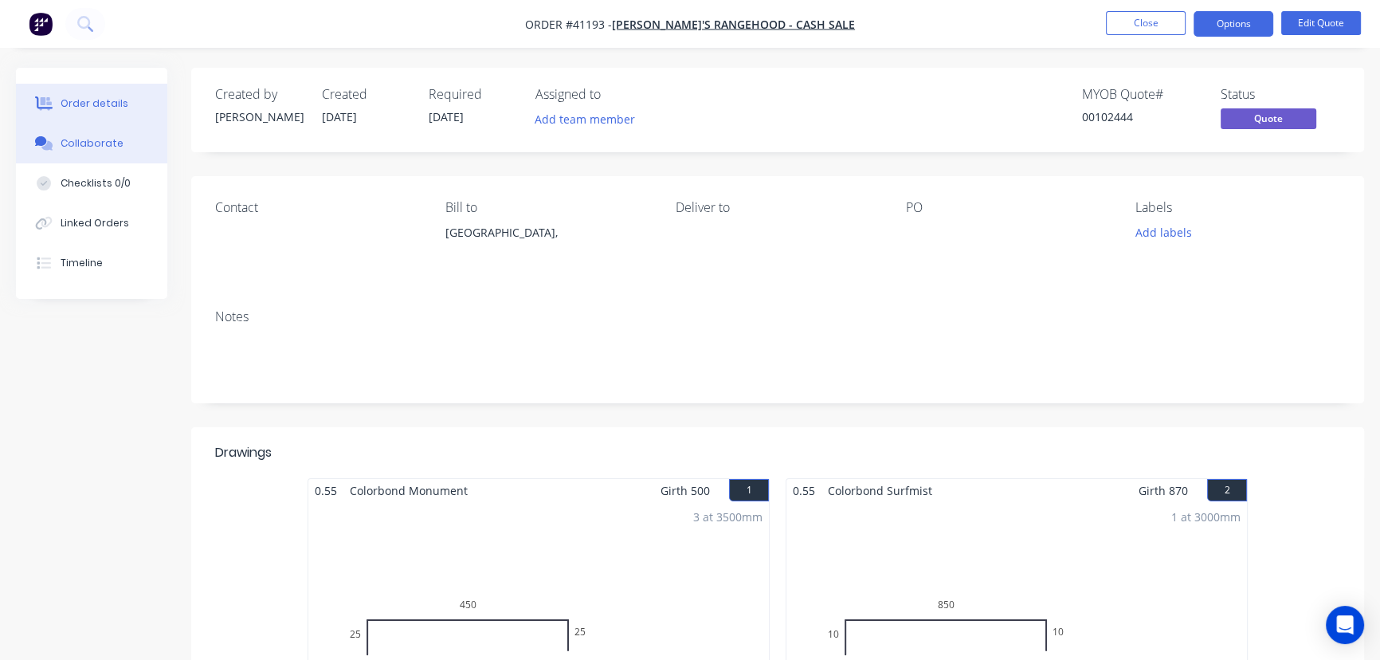
click at [92, 136] on div "Collaborate" at bounding box center [92, 143] width 63 height 14
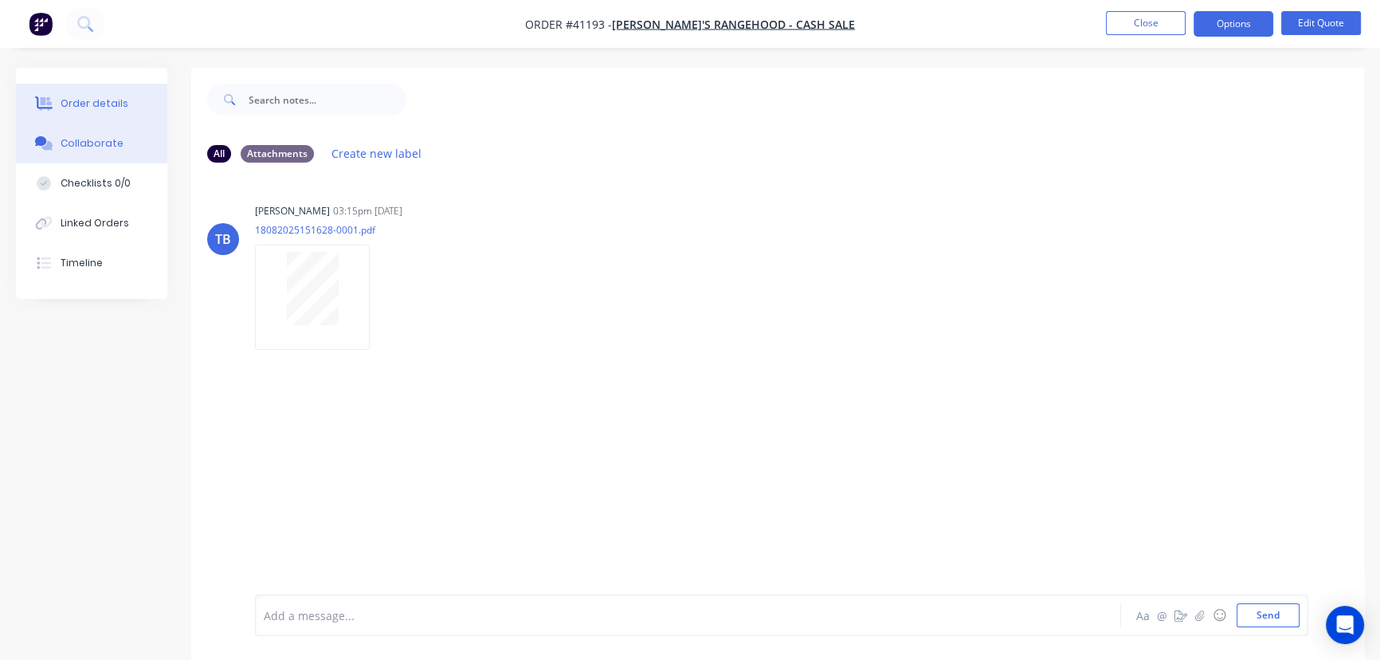
click at [86, 93] on button "Order details" at bounding box center [91, 104] width 151 height 40
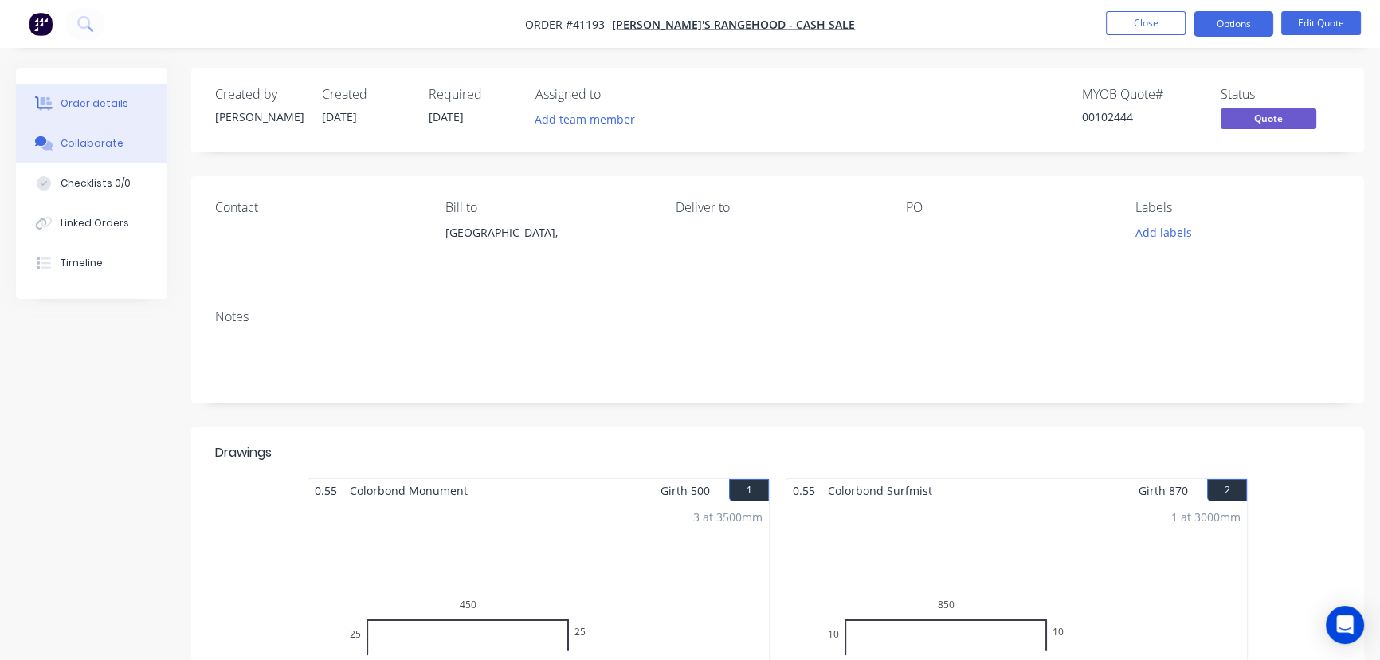
click at [87, 138] on div "Collaborate" at bounding box center [92, 143] width 63 height 14
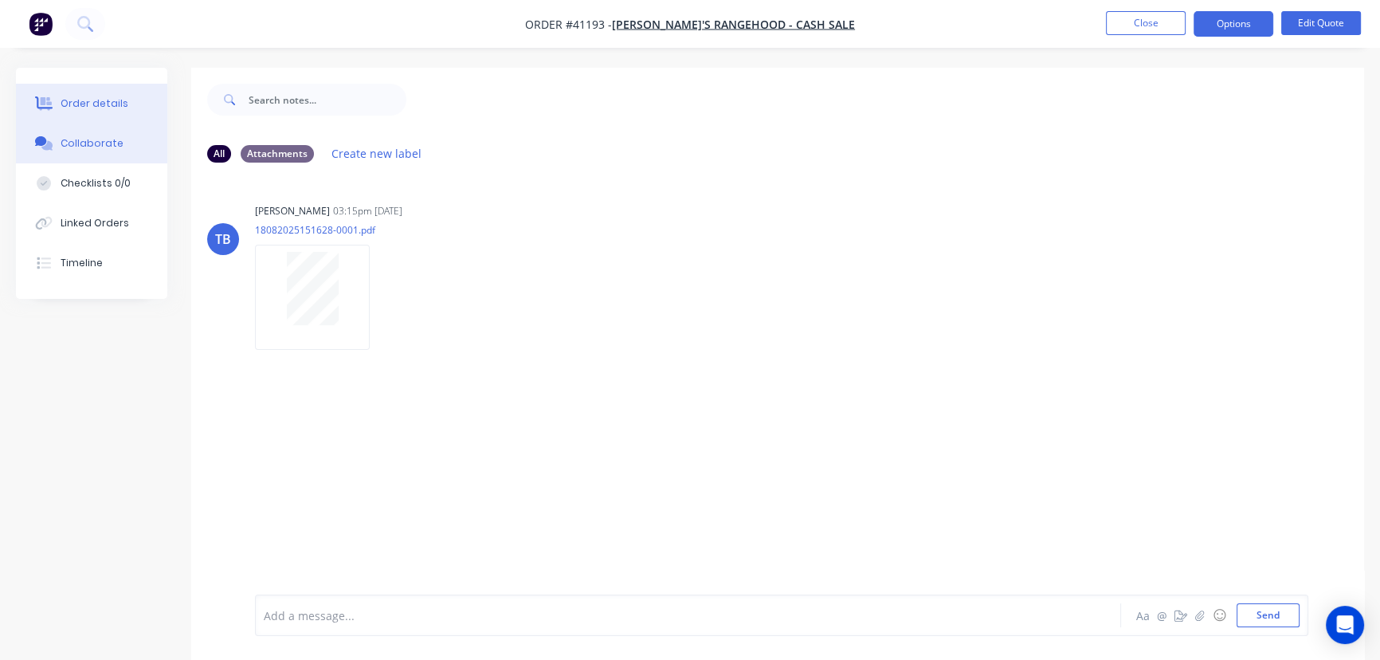
click at [88, 97] on div "Order details" at bounding box center [95, 103] width 68 height 14
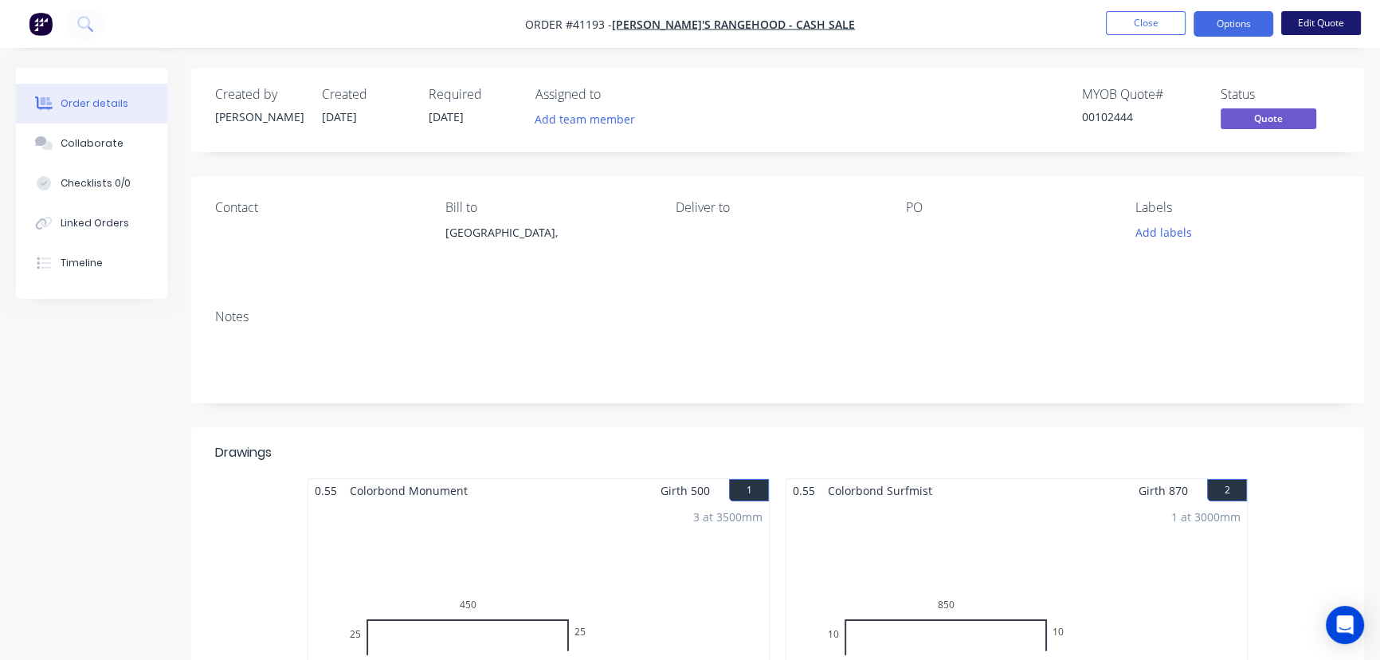
click at [1320, 23] on button "Edit Quote" at bounding box center [1321, 23] width 80 height 24
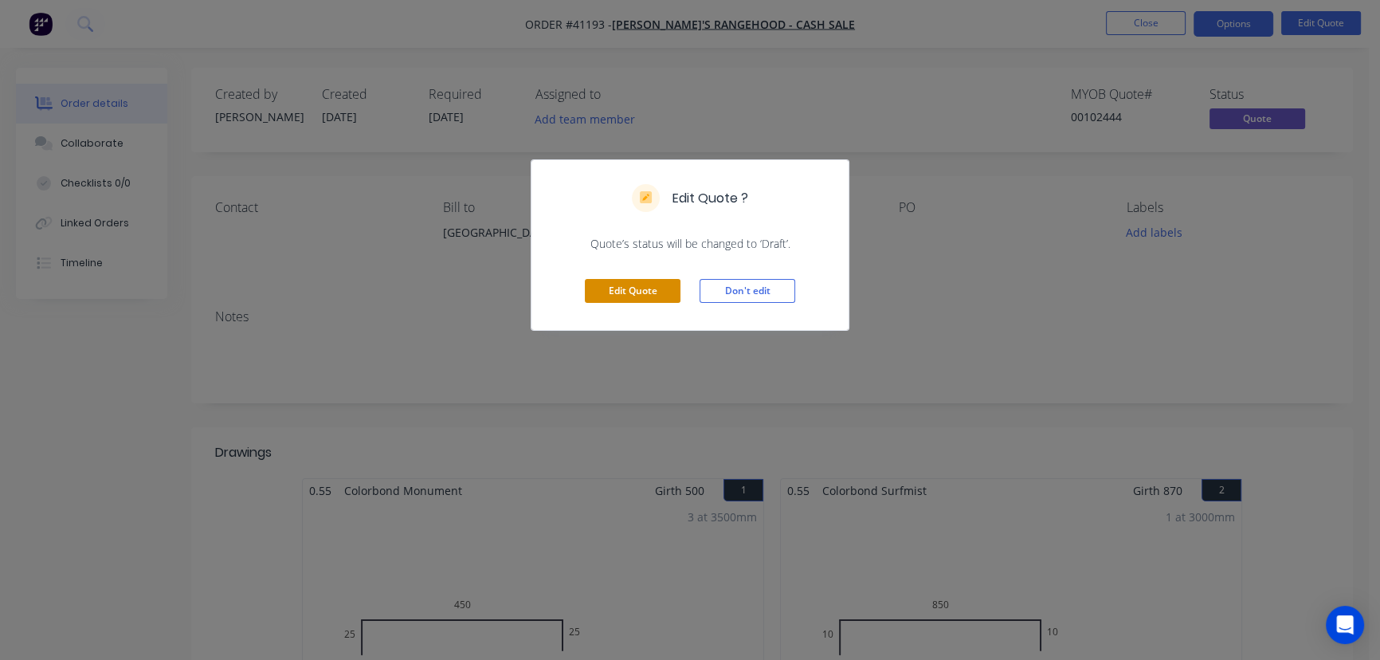
click at [627, 287] on button "Edit Quote" at bounding box center [633, 291] width 96 height 24
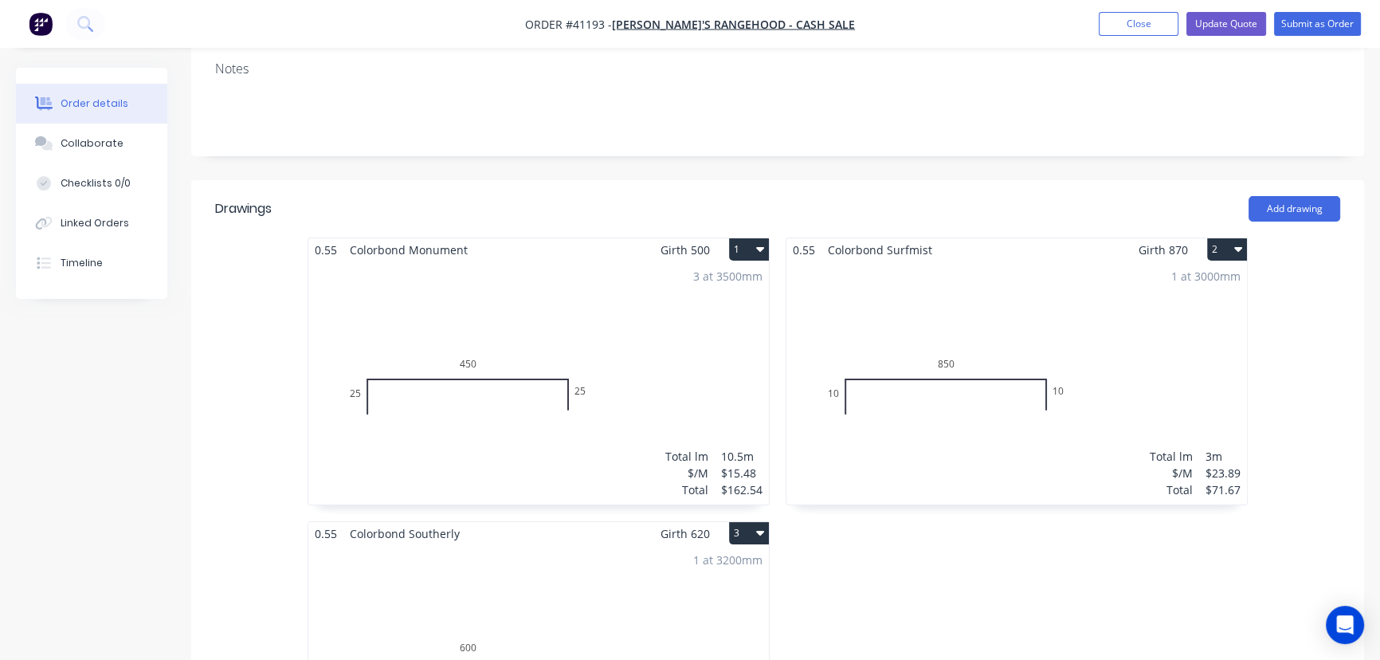
scroll to position [289, 0]
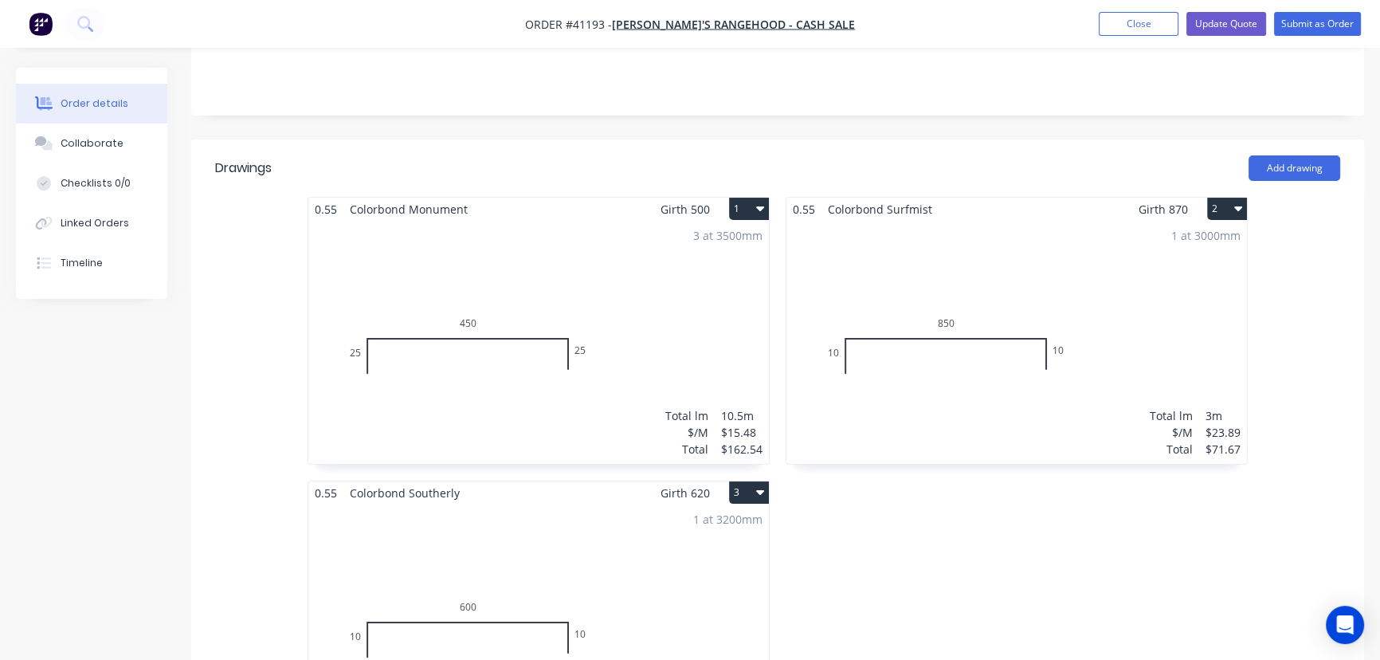
click at [566, 229] on div "3 at 3500mm Total lm $/M Total 10.5m $15.48 $162.54" at bounding box center [538, 342] width 461 height 243
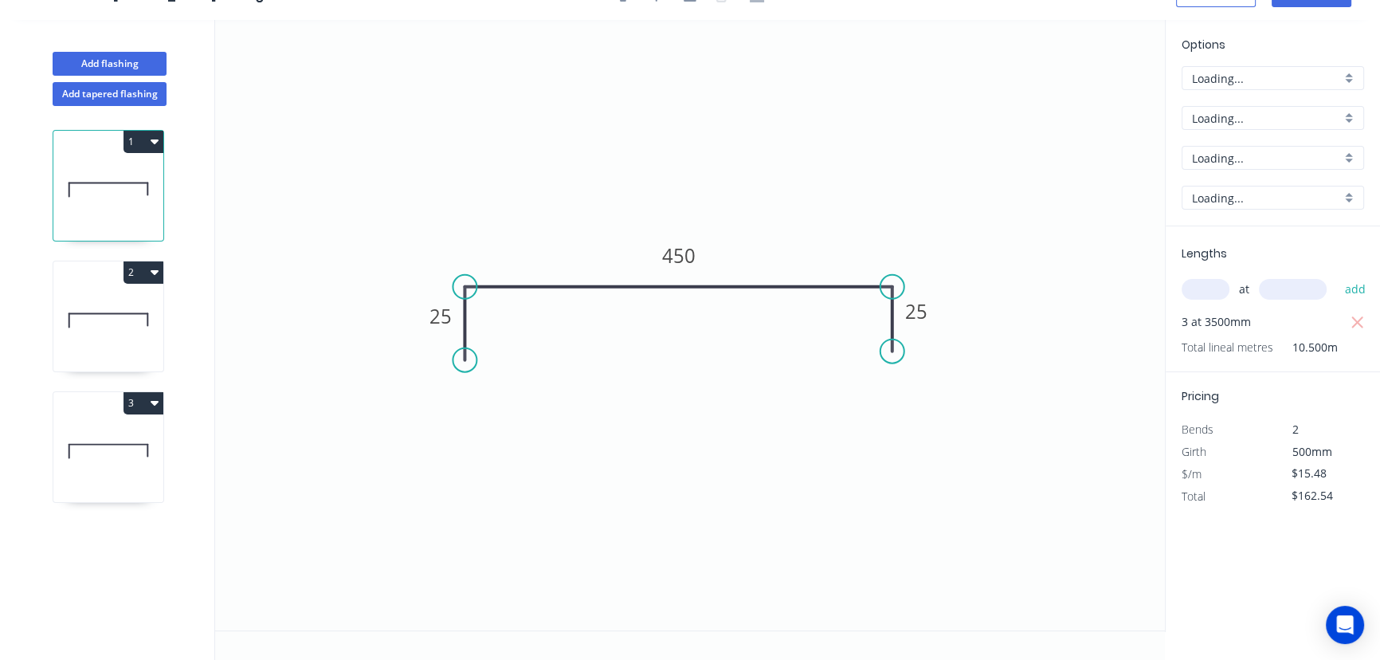
scroll to position [29, 0]
click at [1350, 155] on div "Monument" at bounding box center [1273, 159] width 182 height 24
click at [1248, 318] on div "Dover White" at bounding box center [1272, 329] width 181 height 28
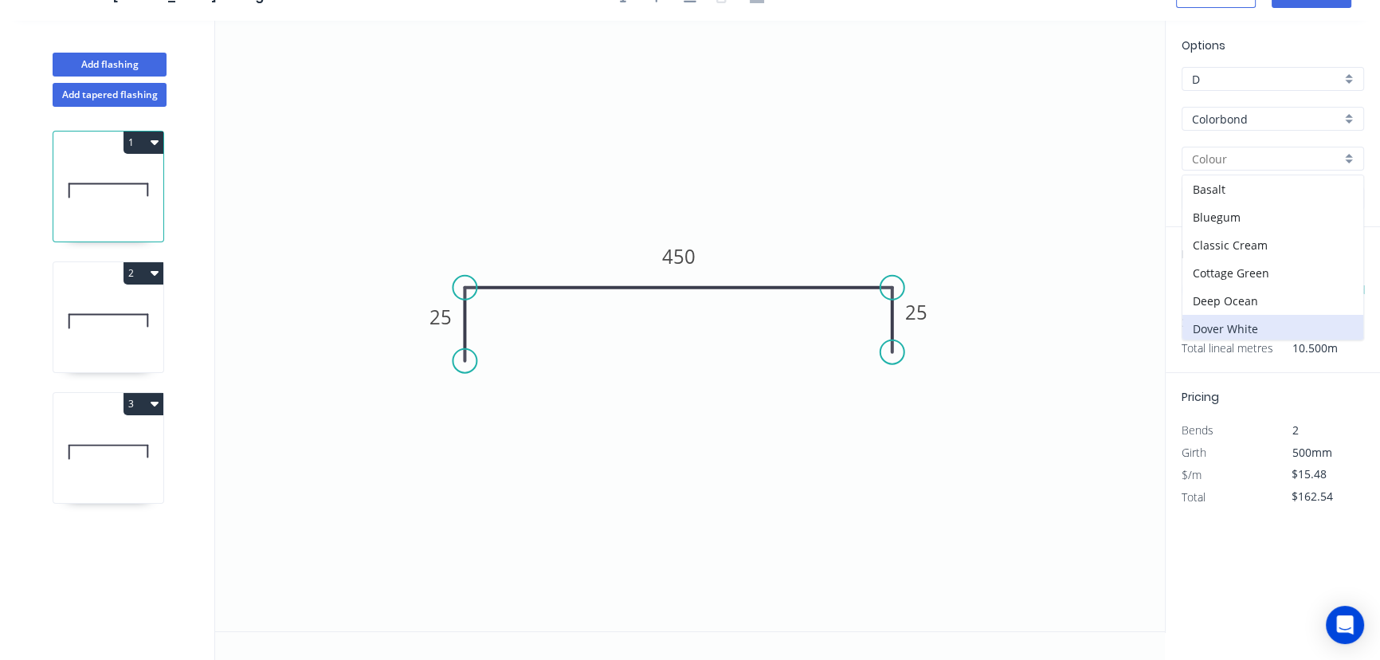
type input "Dover White"
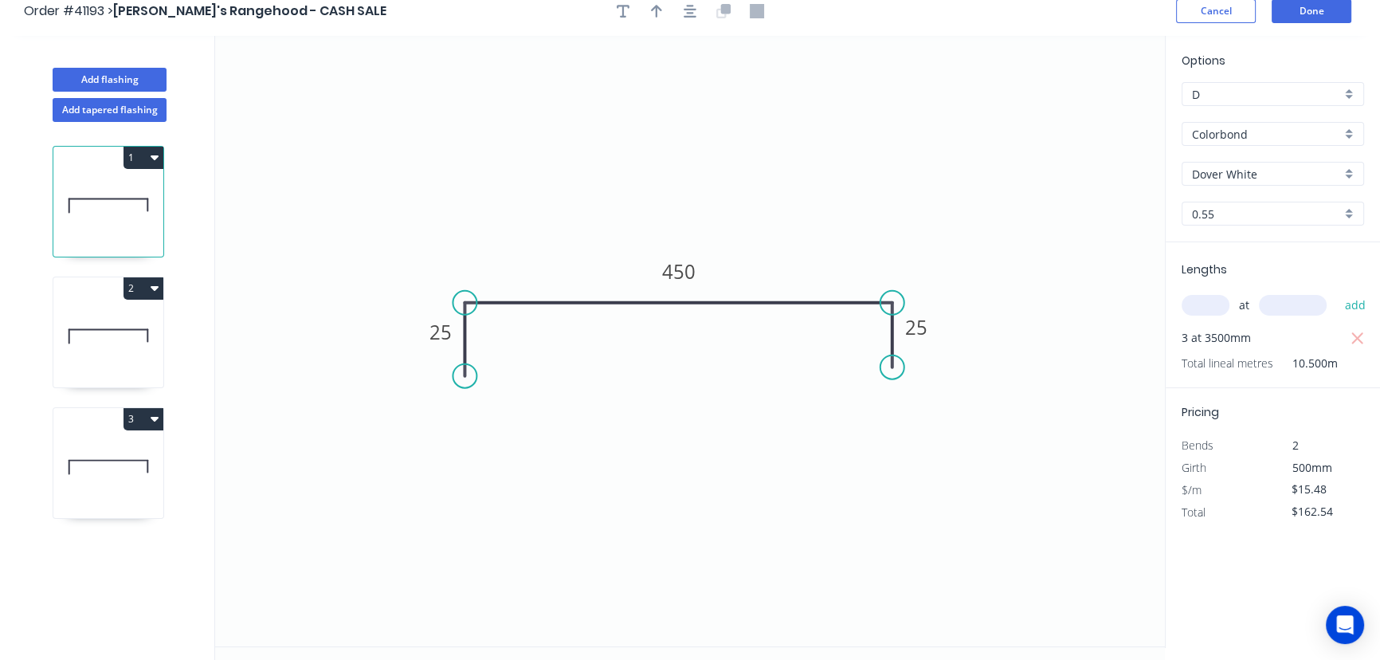
scroll to position [0, 0]
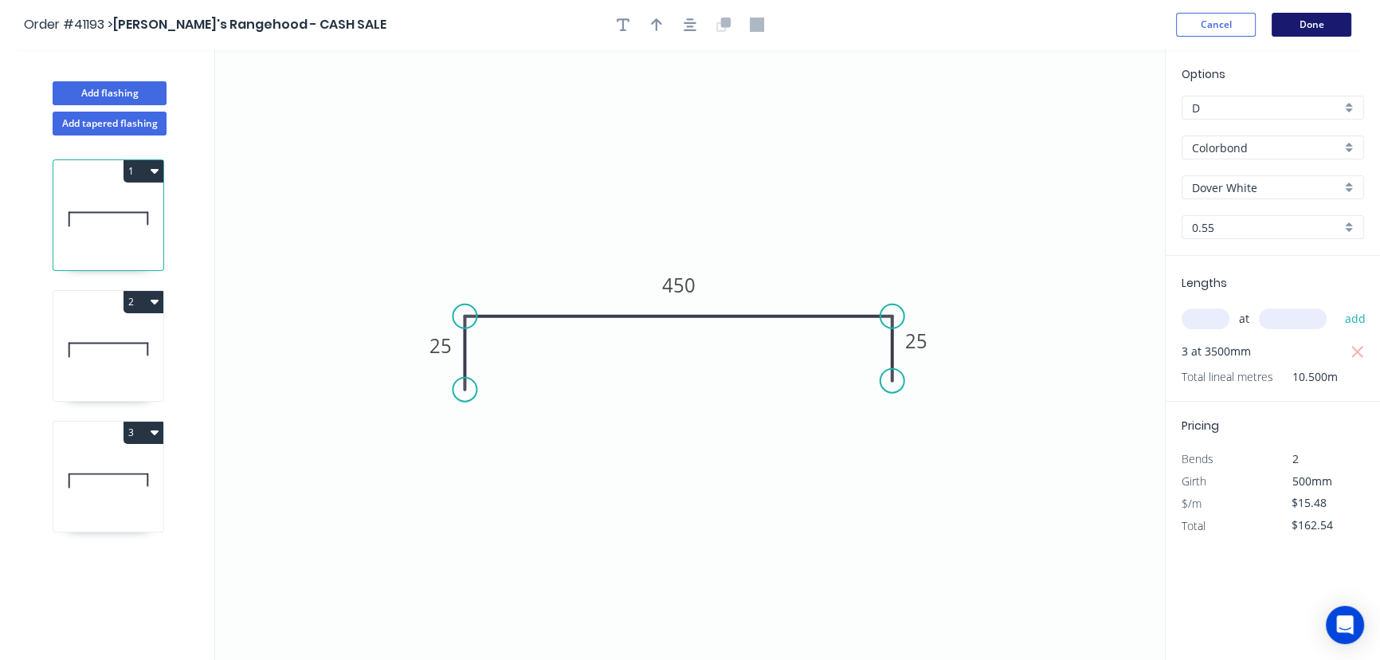
click at [1306, 20] on button "Done" at bounding box center [1312, 25] width 80 height 24
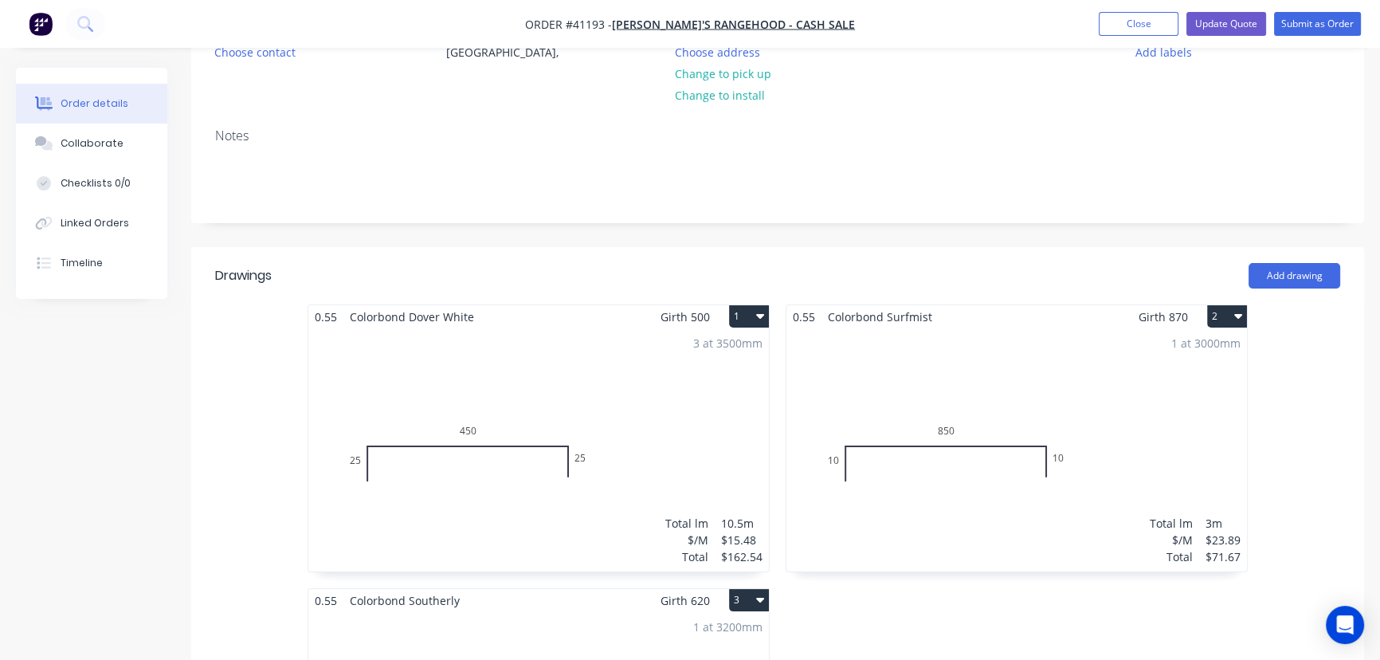
scroll to position [217, 0]
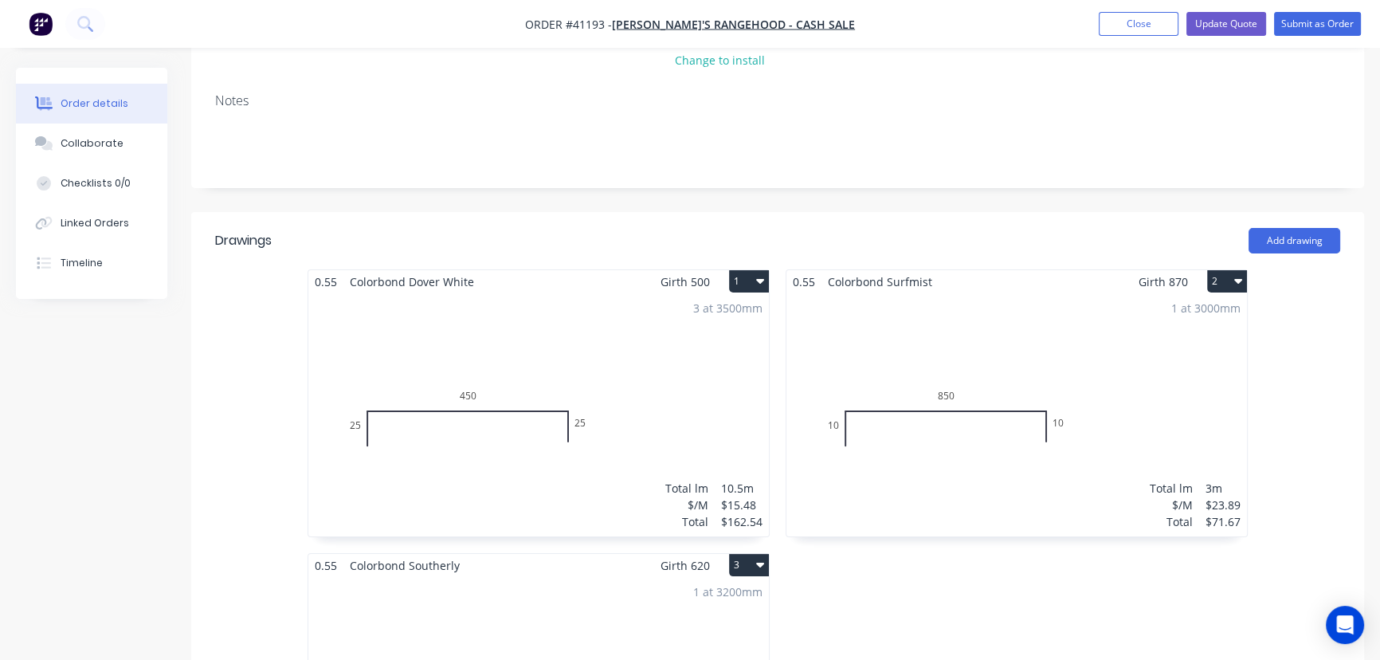
click at [1047, 316] on div "1 at 3000mm Total lm $/M Total 3m $23.89 $71.67" at bounding box center [1016, 414] width 461 height 243
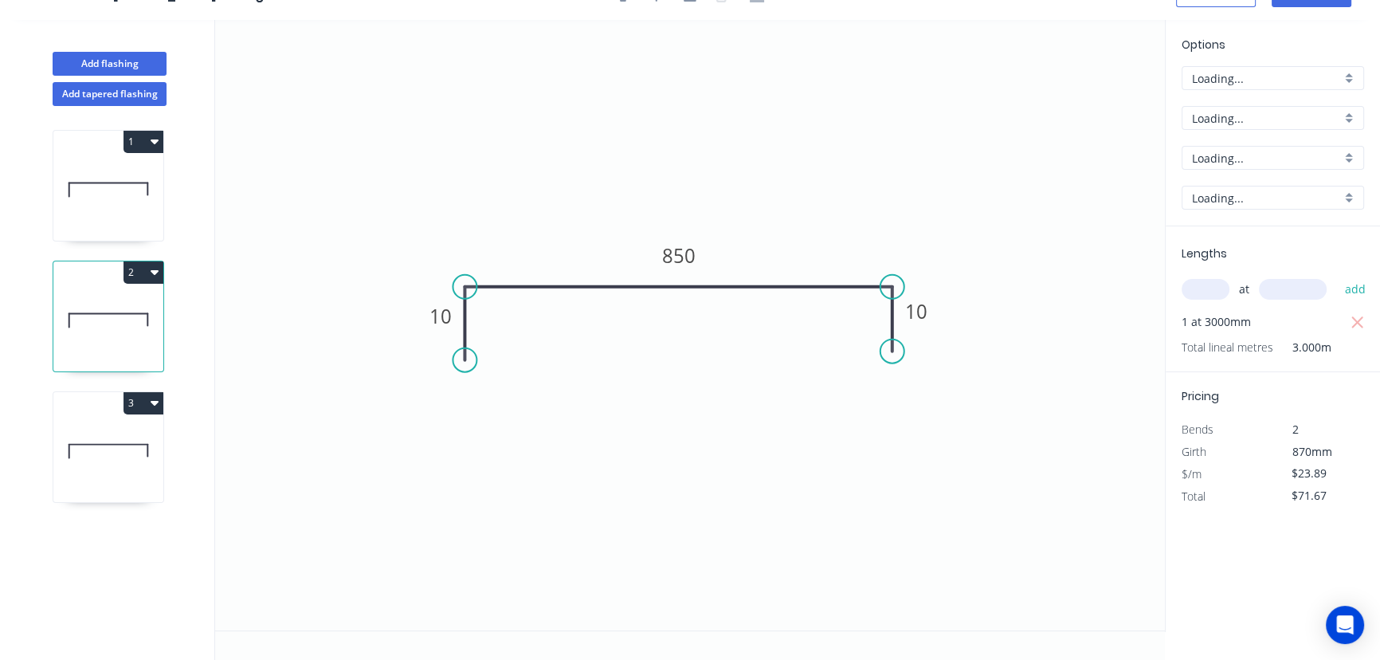
scroll to position [29, 0]
click at [1348, 153] on div "Surfmist" at bounding box center [1273, 159] width 182 height 24
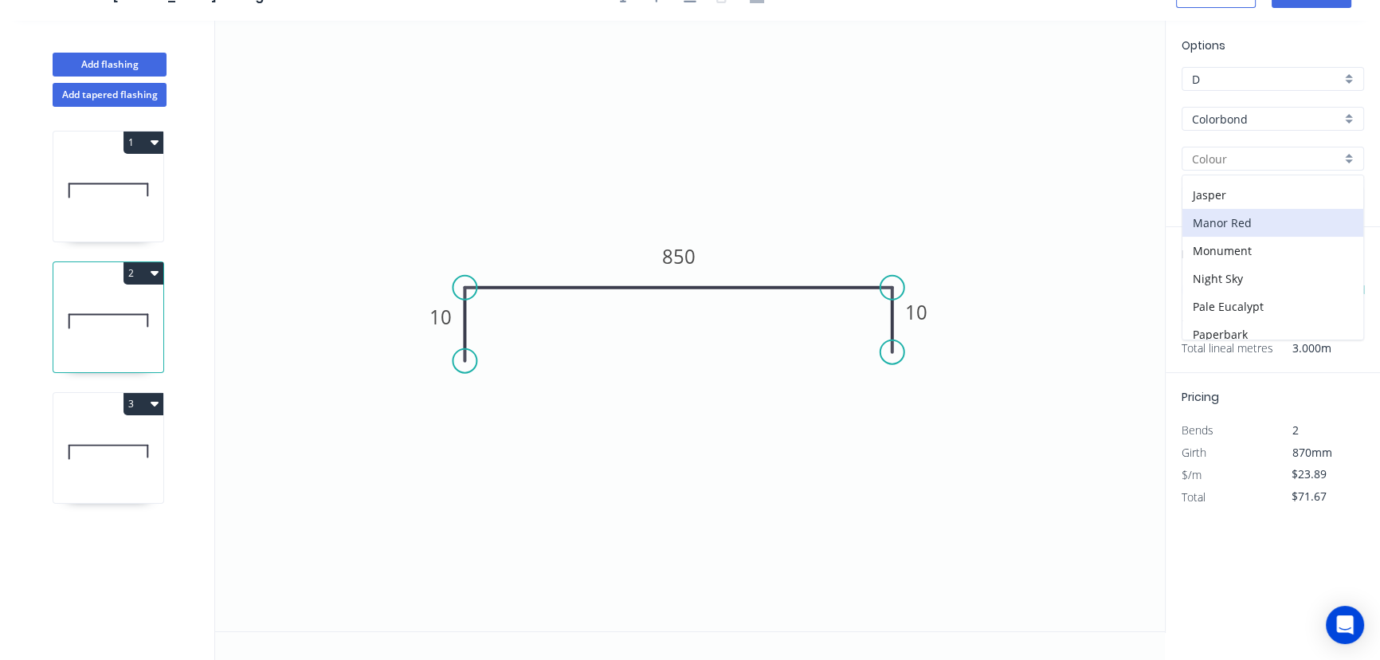
scroll to position [289, 0]
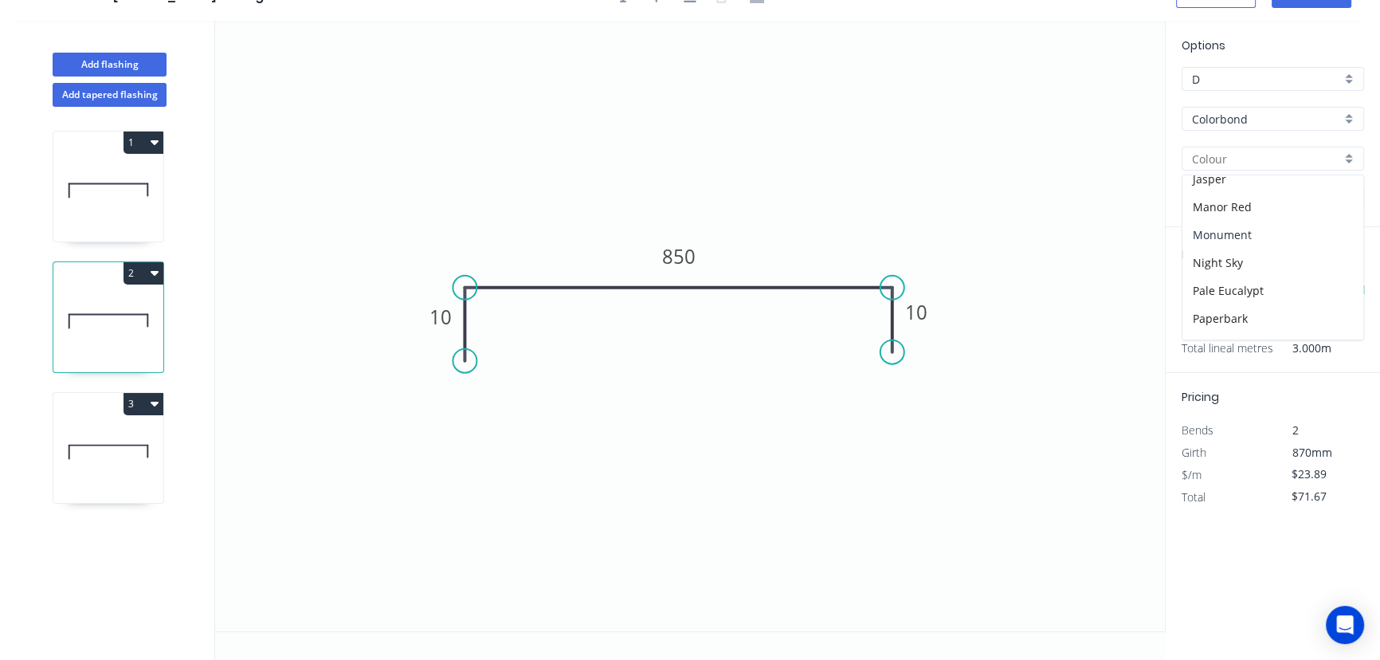
click at [1237, 229] on div "Monument" at bounding box center [1272, 235] width 181 height 28
type input "Monument"
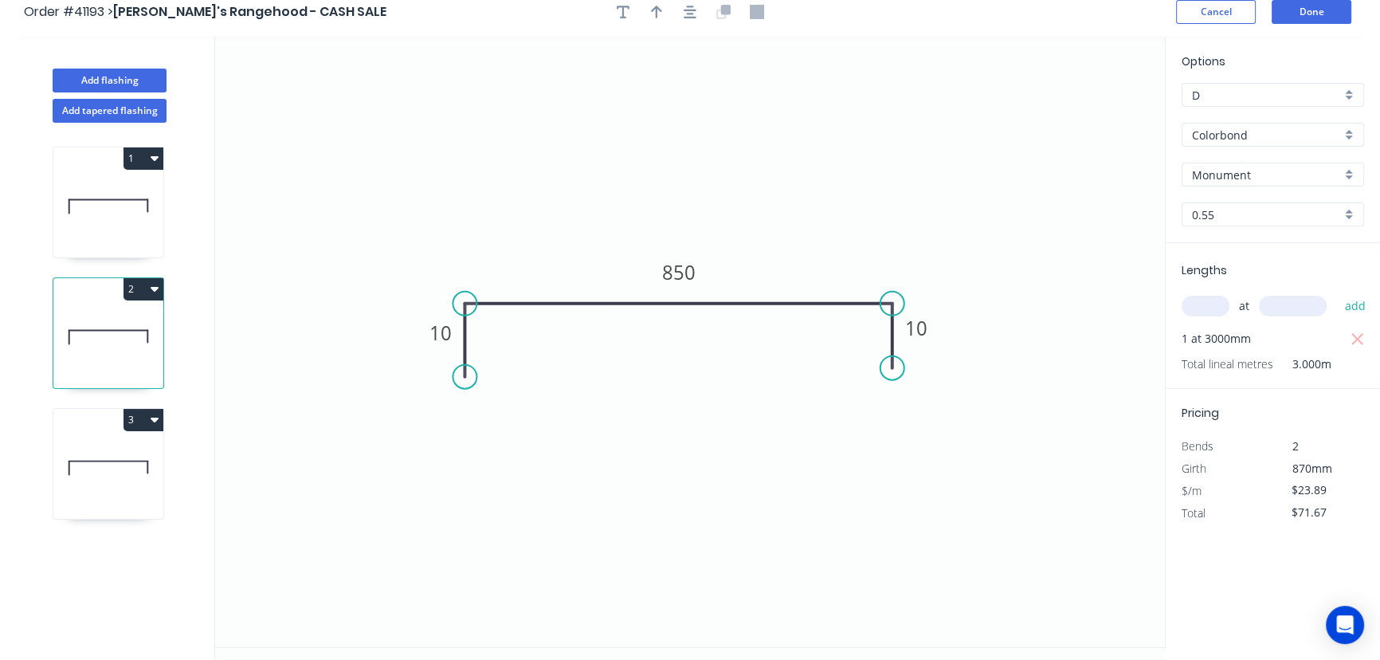
scroll to position [0, 0]
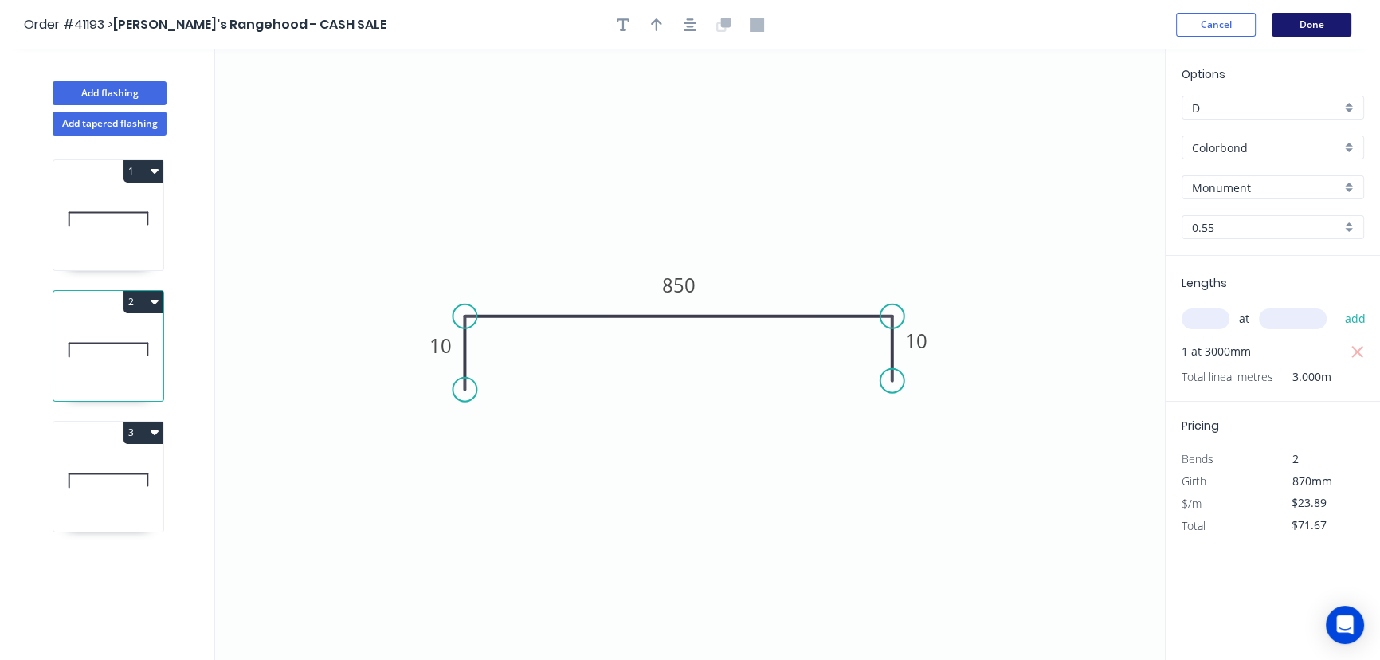
click at [1307, 26] on button "Done" at bounding box center [1312, 25] width 80 height 24
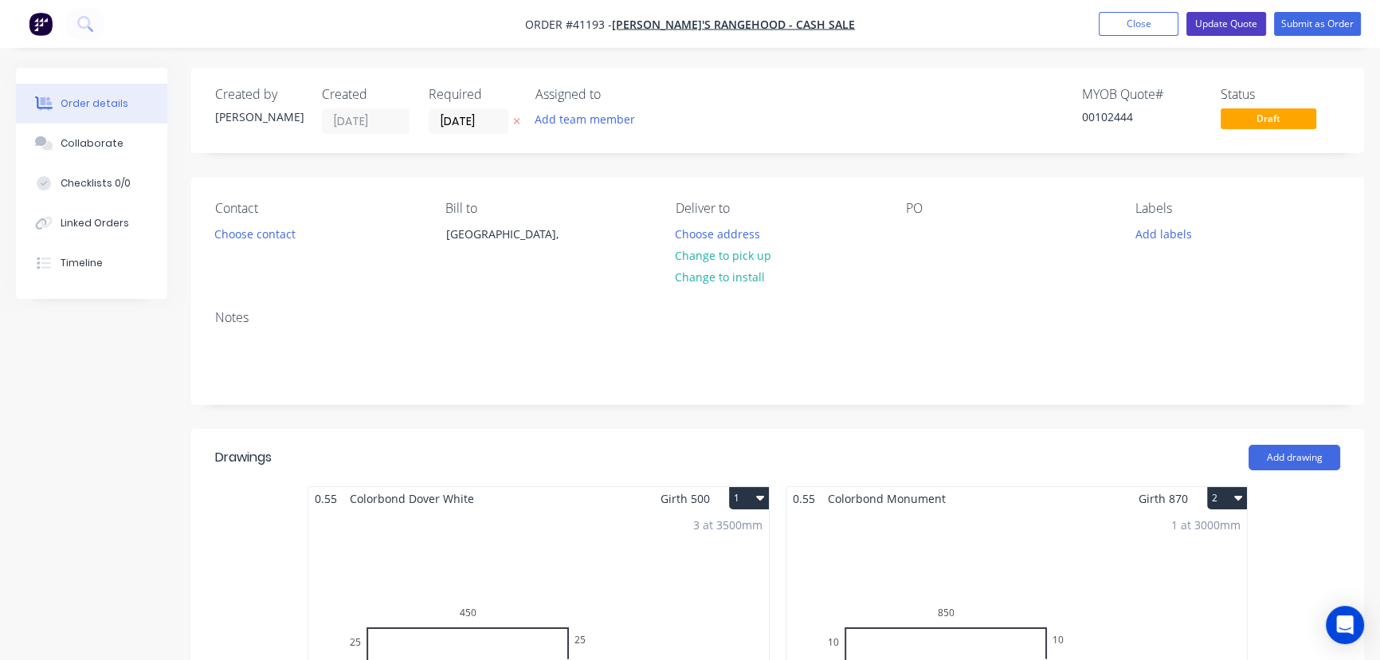
click at [1225, 17] on button "Update Quote" at bounding box center [1226, 24] width 80 height 24
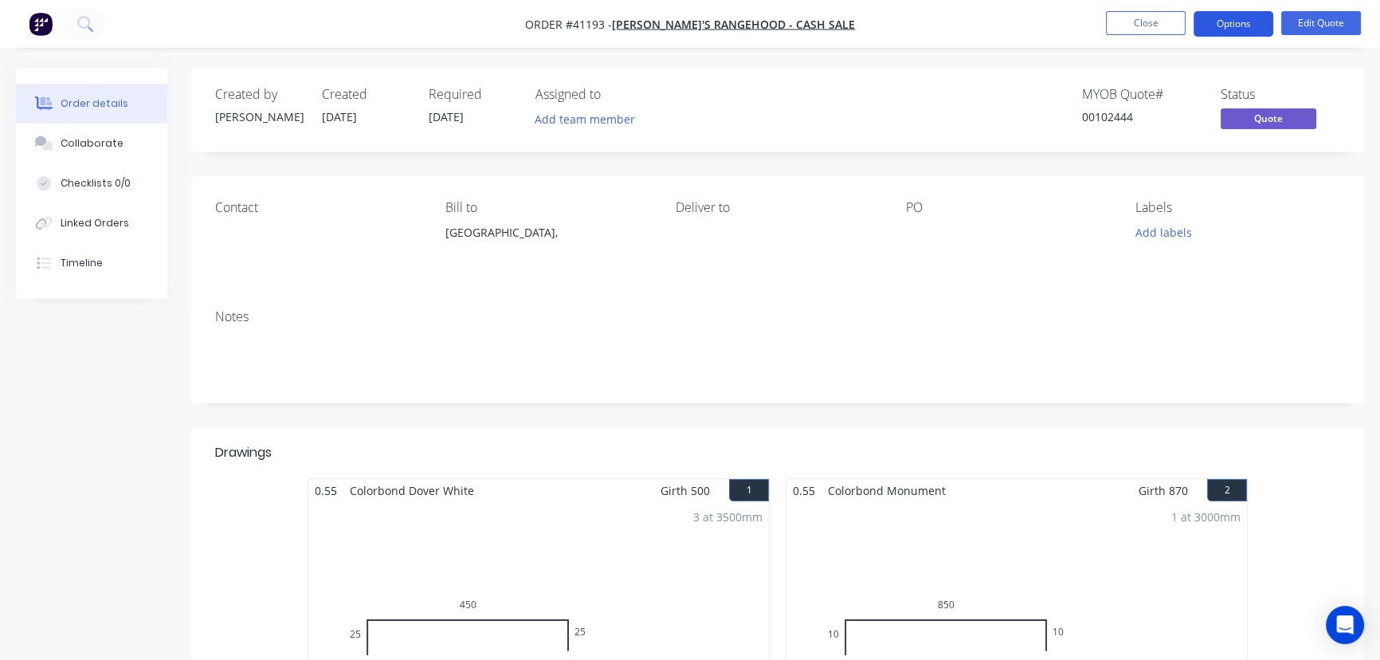
click at [1222, 25] on button "Options" at bounding box center [1234, 23] width 80 height 25
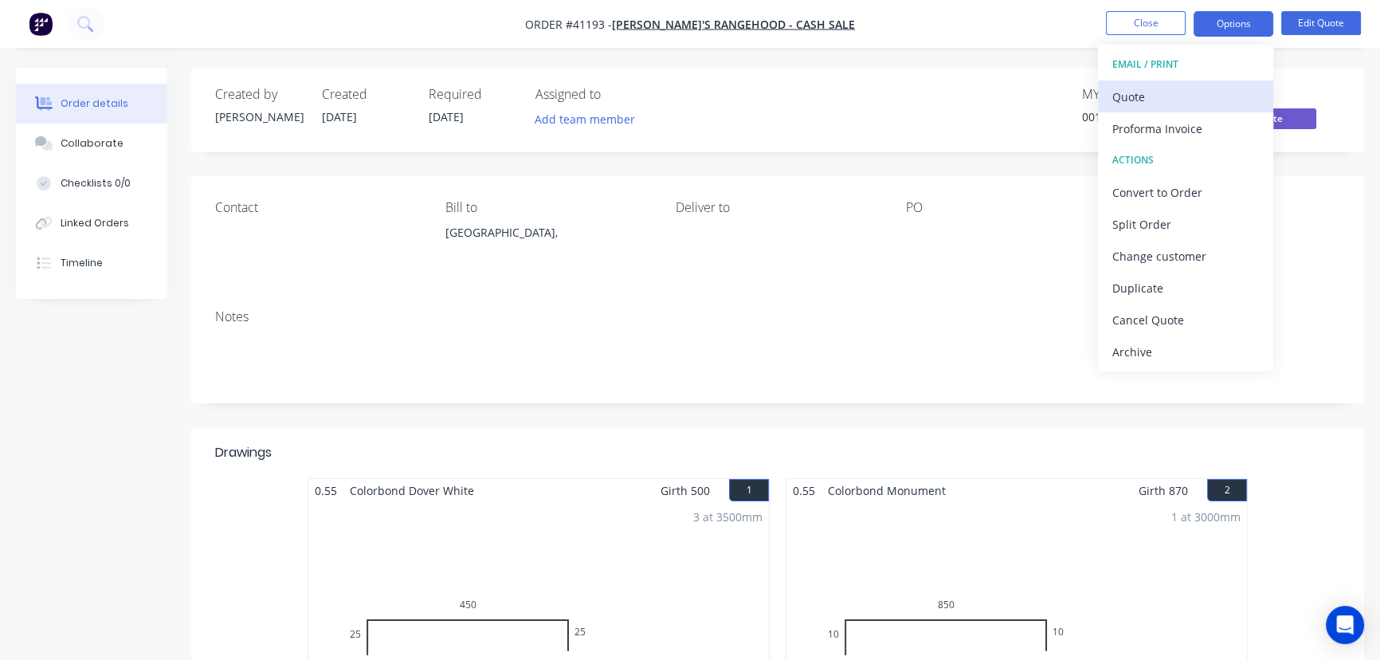
click at [1133, 95] on div "Quote" at bounding box center [1185, 96] width 147 height 23
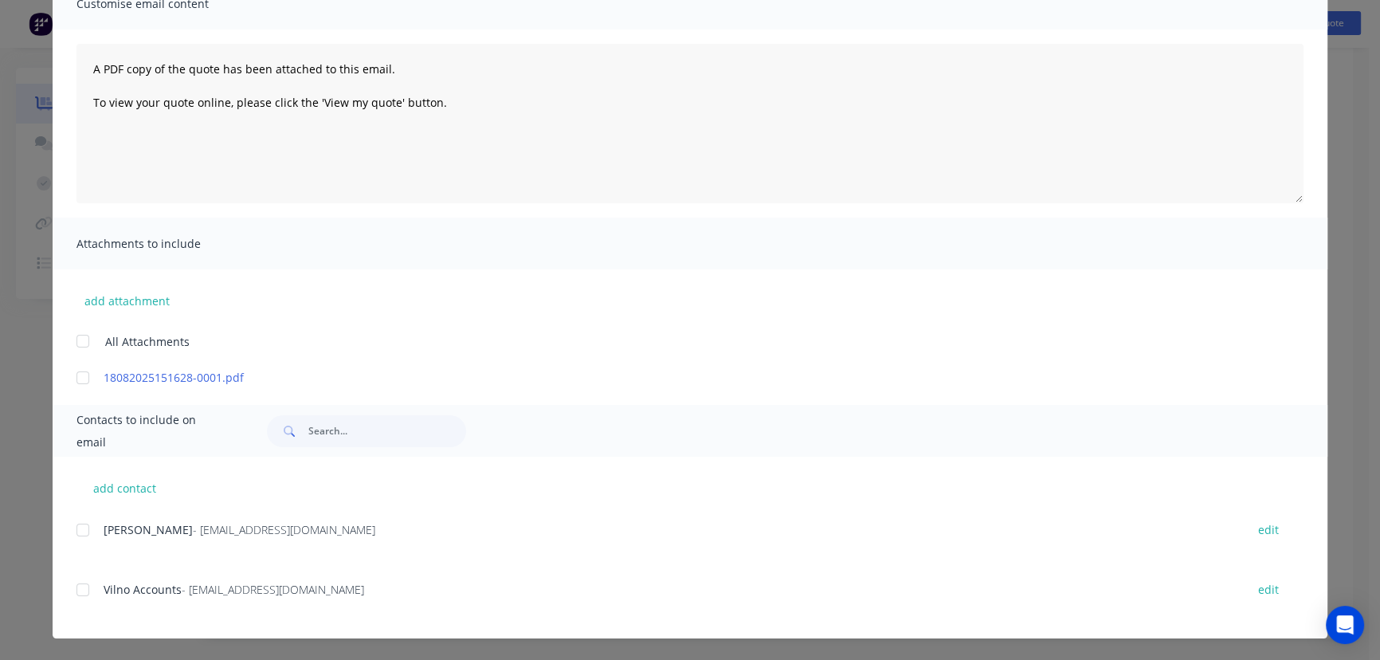
scroll to position [669, 0]
click at [69, 530] on div "add contact [PERSON_NAME] - [EMAIL_ADDRESS][DOMAIN_NAME] edit Vilno Accounts - …" at bounding box center [690, 548] width 1275 height 182
click at [74, 531] on div at bounding box center [83, 530] width 32 height 32
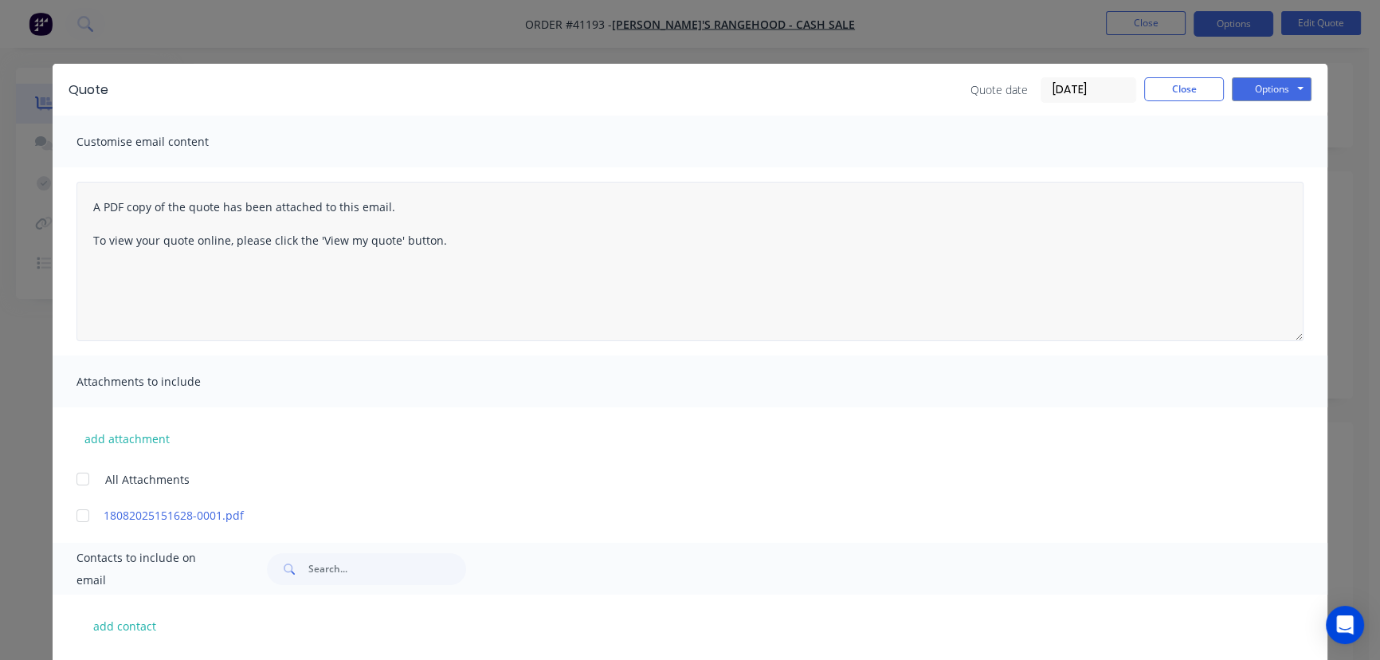
scroll to position [0, 0]
click at [1257, 87] on button "Options" at bounding box center [1272, 89] width 80 height 24
click at [1257, 171] on button "Email" at bounding box center [1283, 170] width 102 height 26
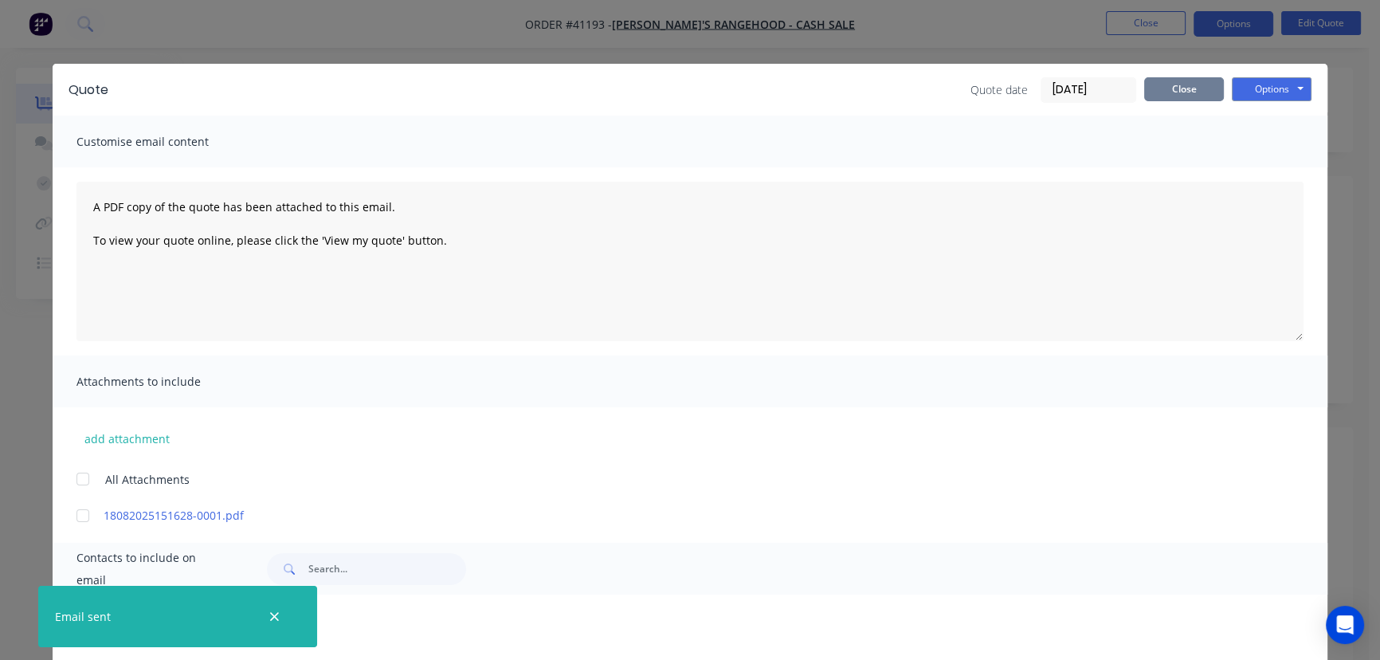
click at [1180, 92] on button "Close" at bounding box center [1184, 89] width 80 height 24
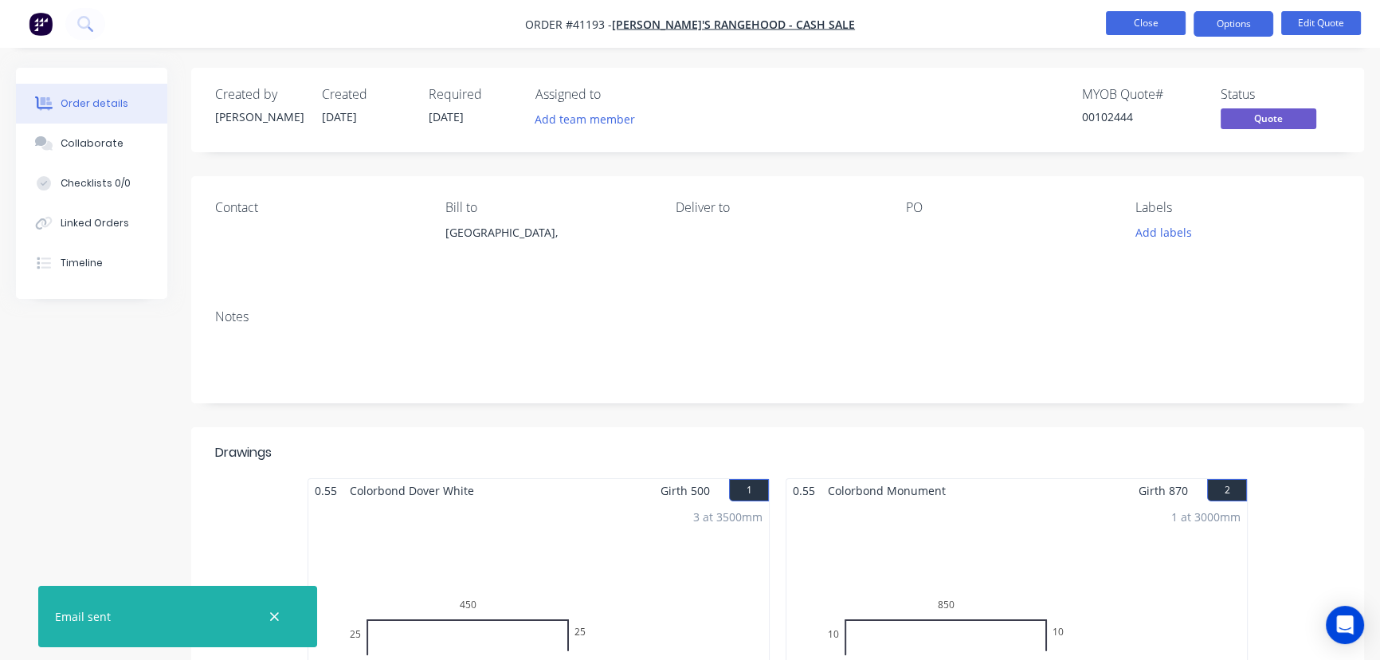
click at [1151, 18] on button "Close" at bounding box center [1146, 23] width 80 height 24
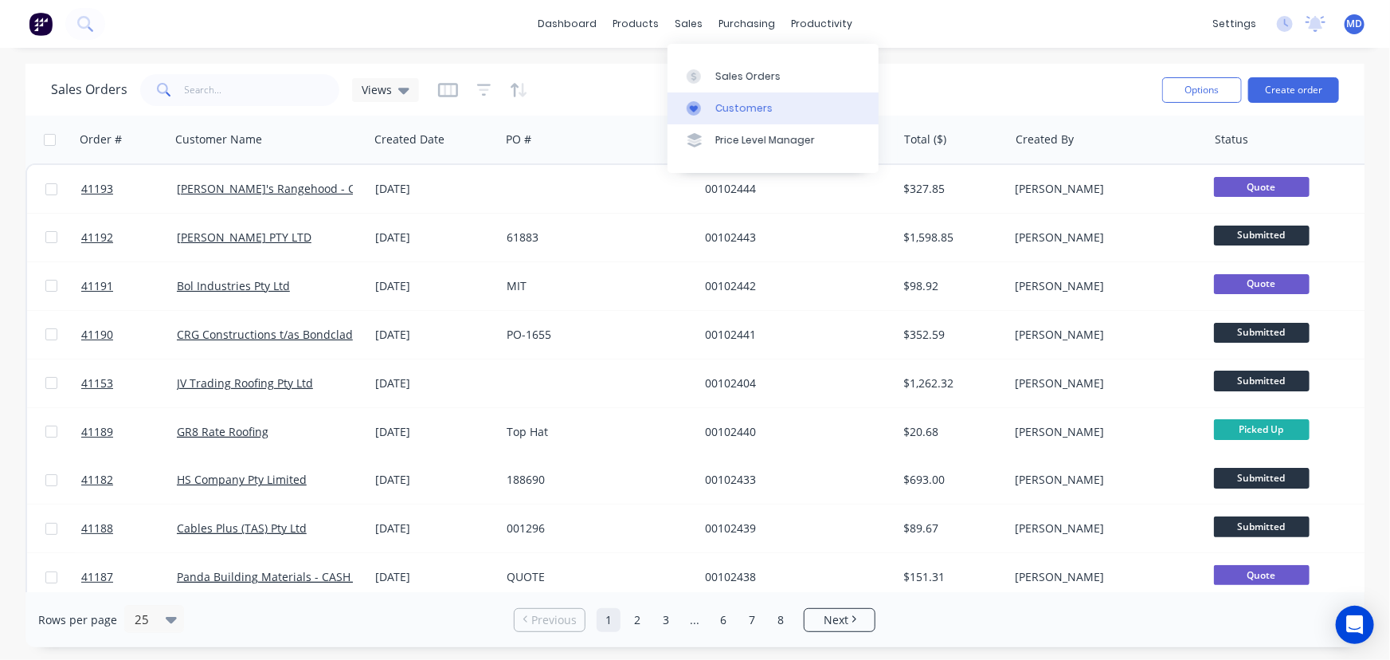
click at [748, 107] on div "Customers" at bounding box center [744, 108] width 57 height 14
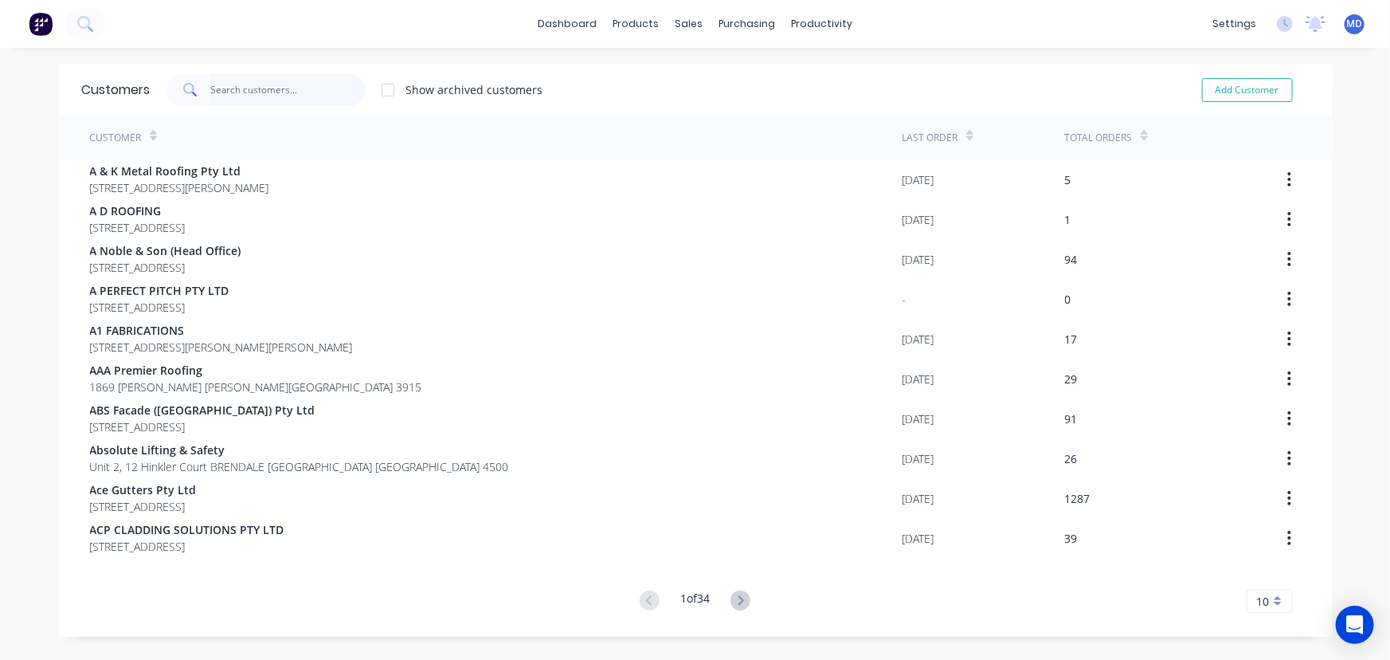
click at [271, 87] on input "text" at bounding box center [287, 90] width 155 height 32
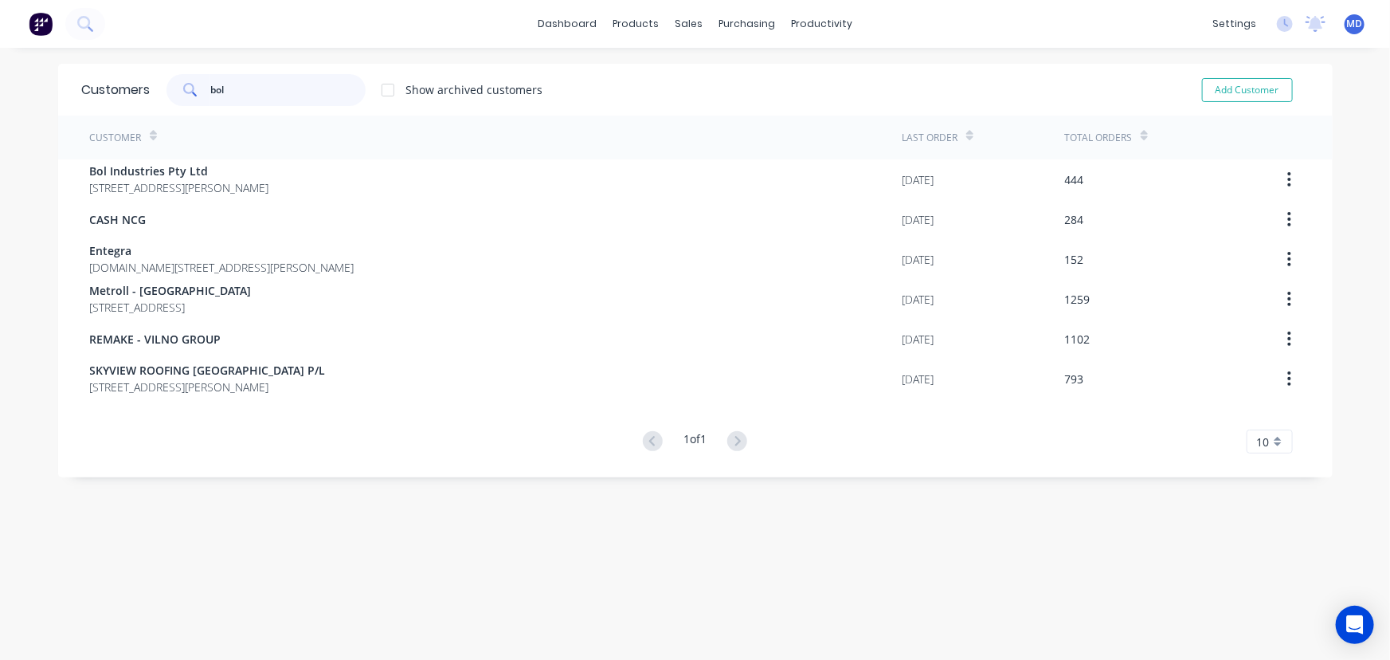
type input "bol"
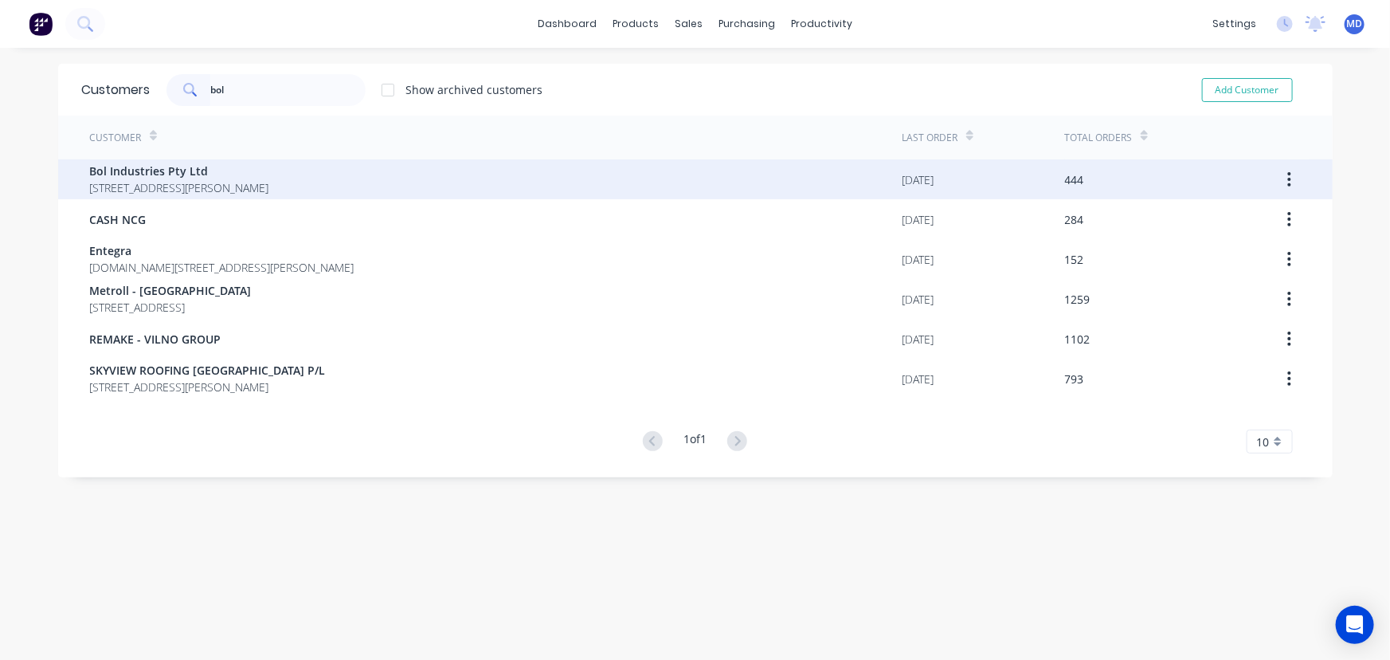
click at [167, 193] on span "[STREET_ADDRESS][PERSON_NAME]" at bounding box center [179, 187] width 179 height 17
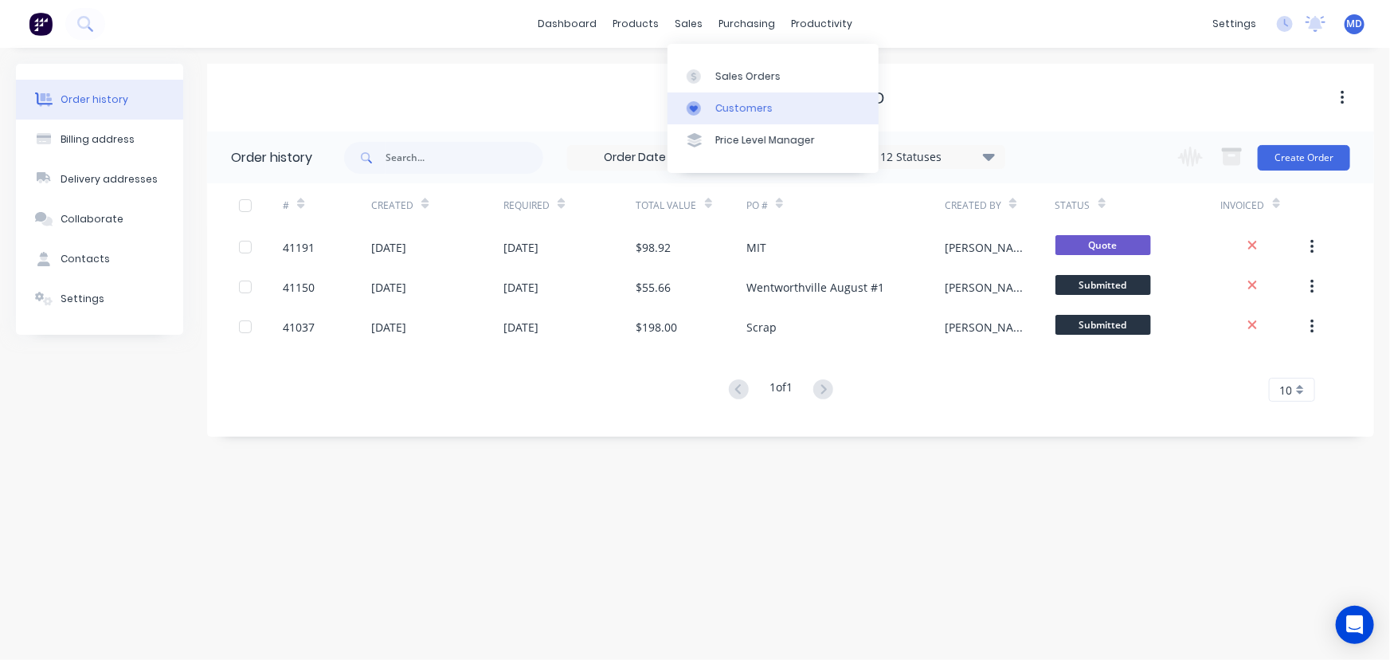
click at [747, 108] on div "Customers" at bounding box center [744, 108] width 57 height 14
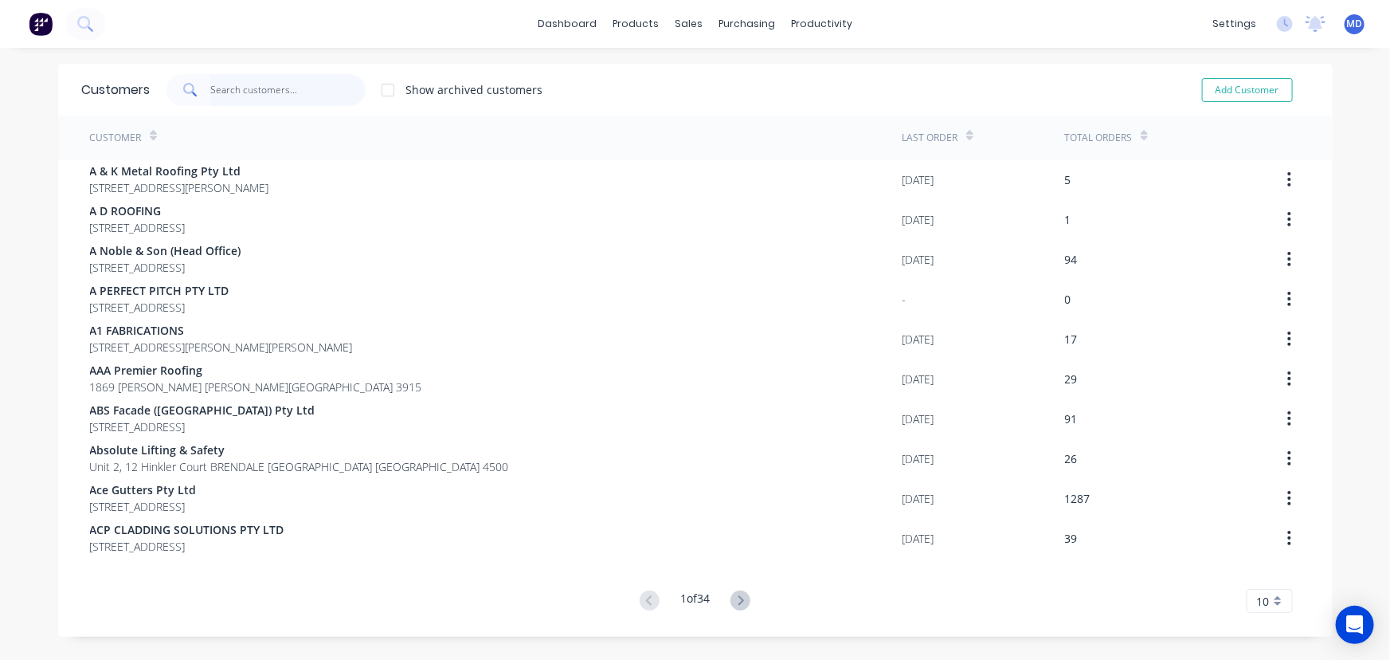
click at [283, 92] on input "text" at bounding box center [287, 90] width 155 height 32
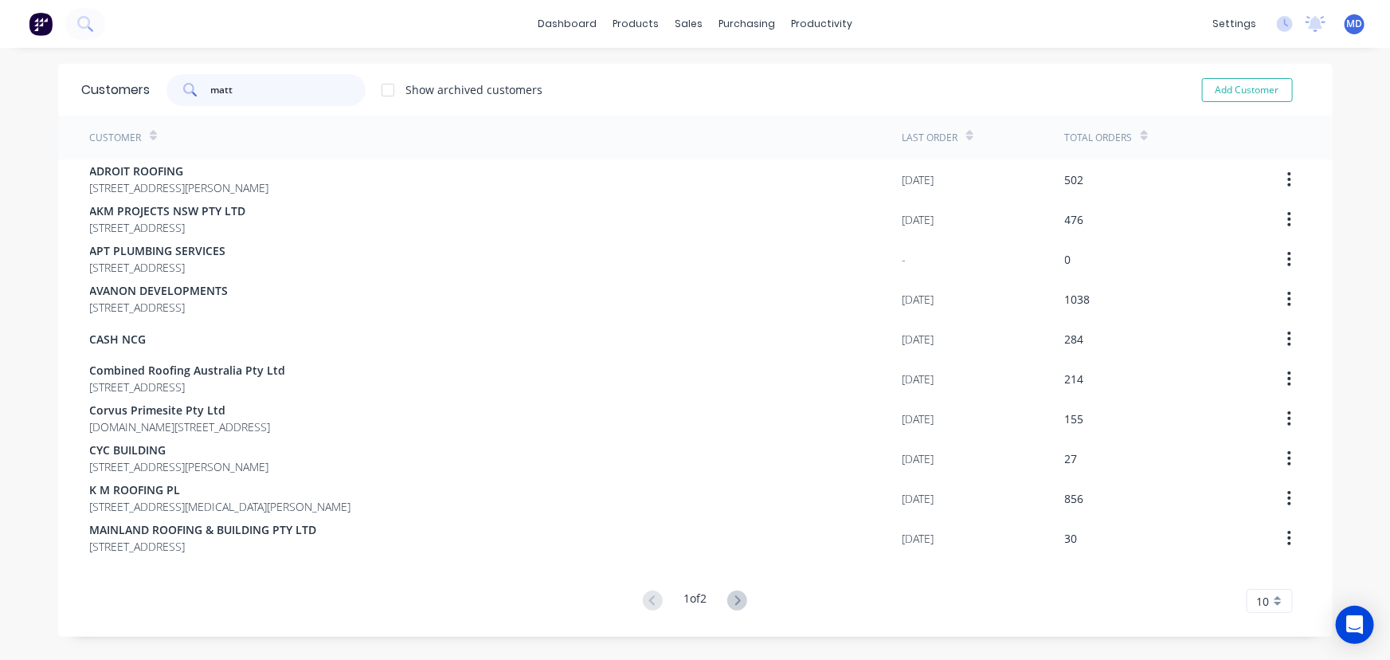
type input "matt"
click at [732, 598] on icon at bounding box center [737, 600] width 20 height 20
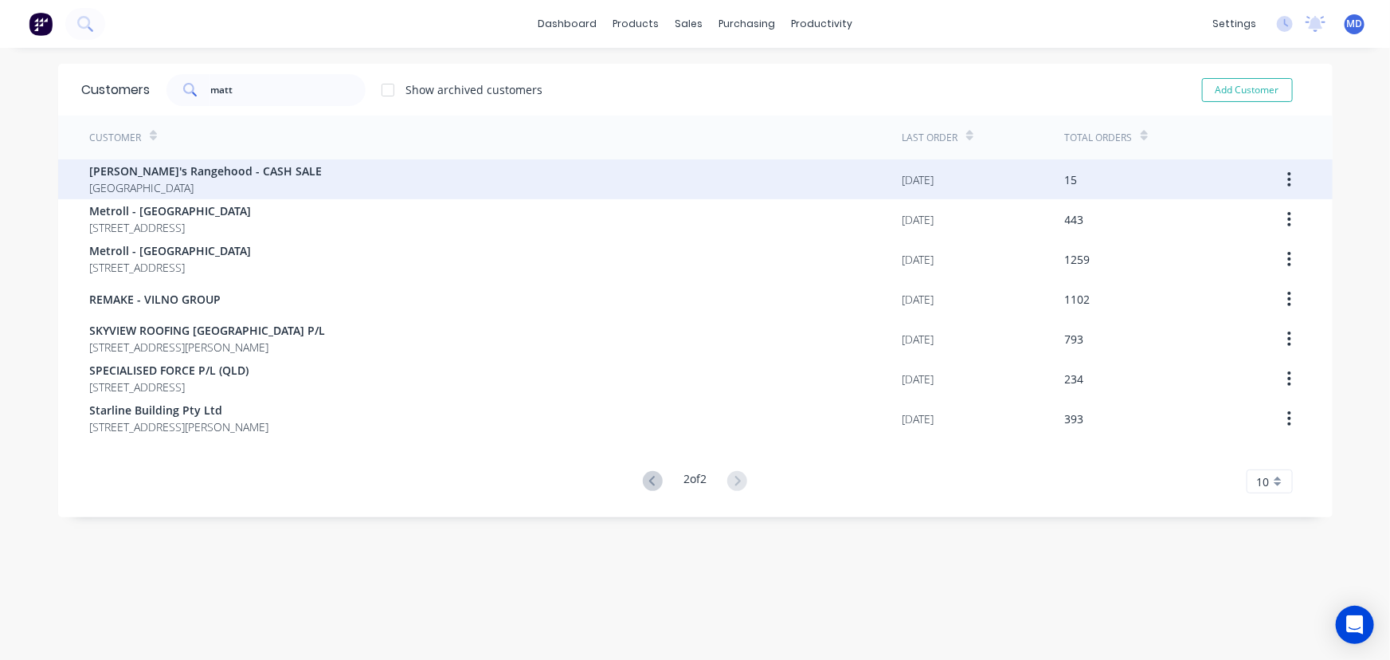
click at [170, 177] on span "[PERSON_NAME]'s Rangehood - CASH SALE" at bounding box center [206, 171] width 233 height 17
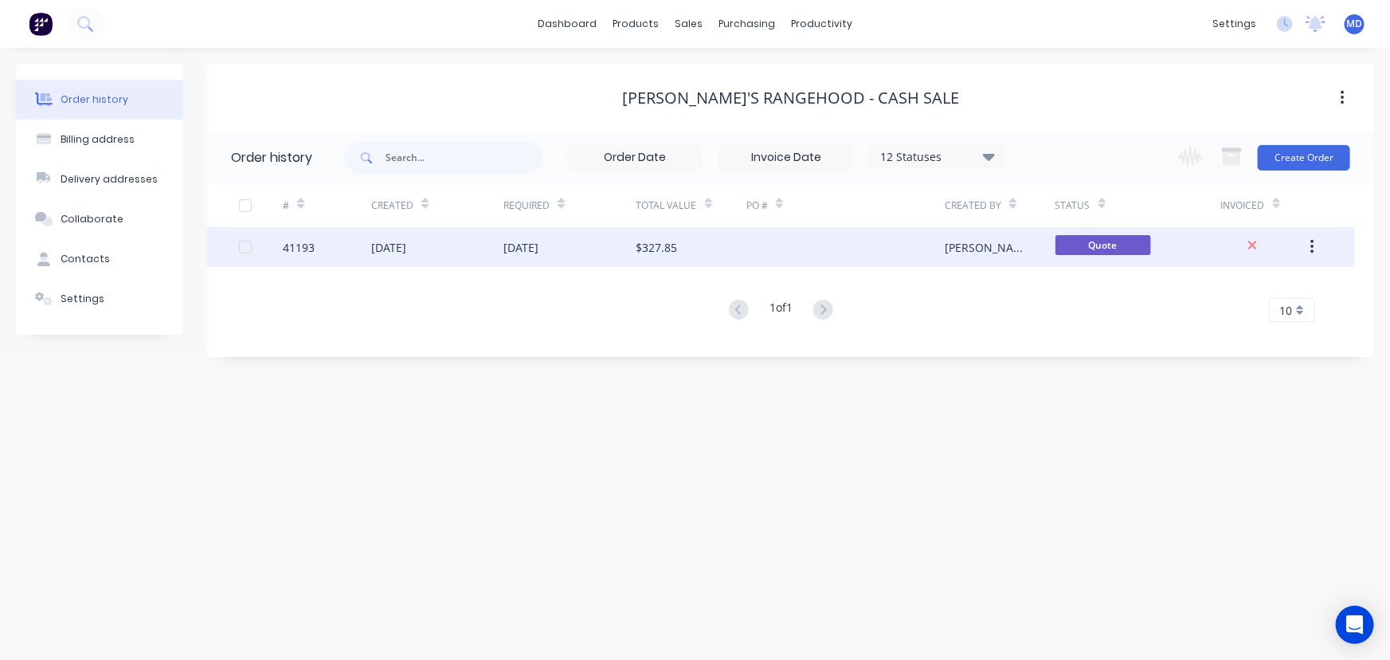
click at [699, 247] on div "$327.85" at bounding box center [692, 247] width 110 height 40
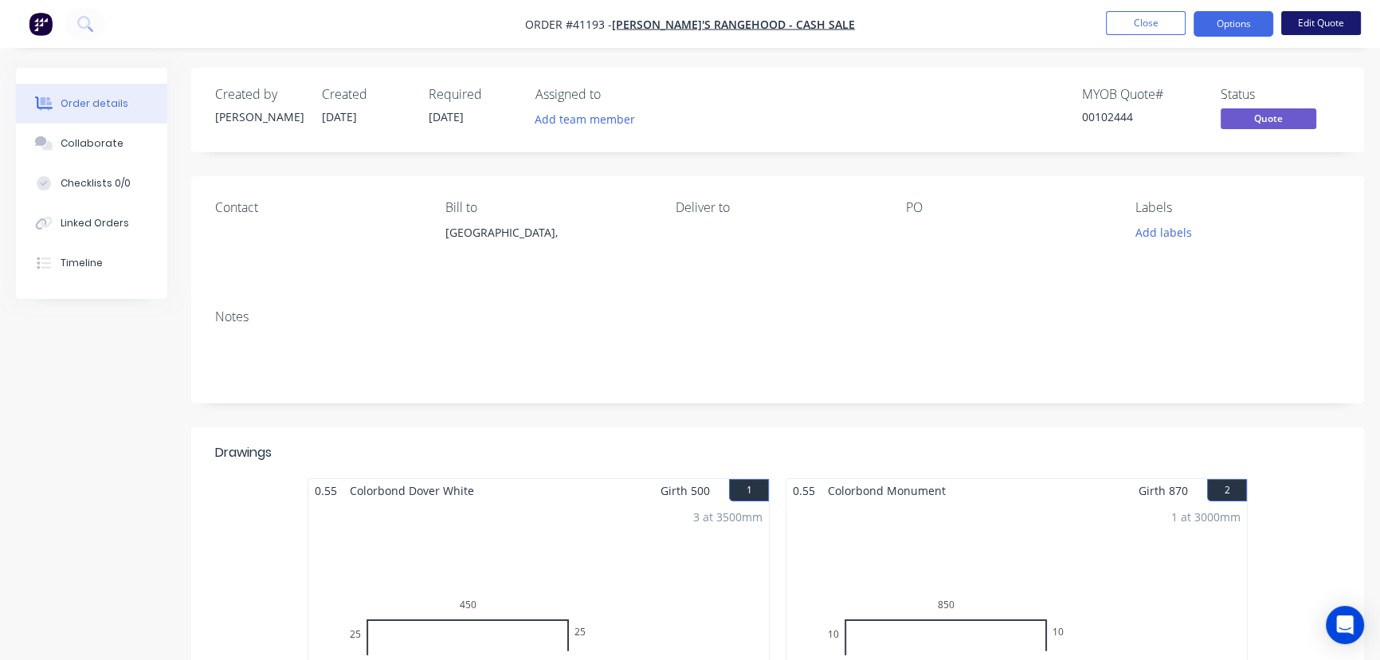
click at [1330, 22] on button "Edit Quote" at bounding box center [1321, 23] width 80 height 24
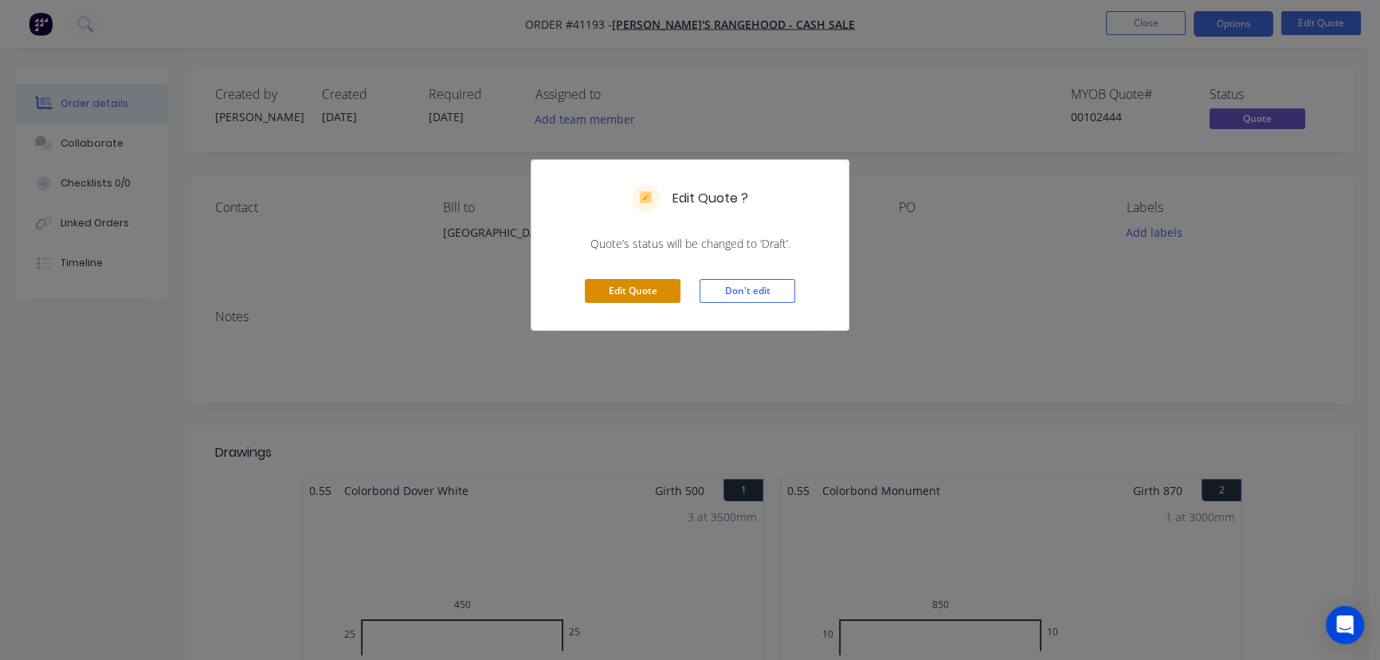
click at [634, 286] on button "Edit Quote" at bounding box center [633, 291] width 96 height 24
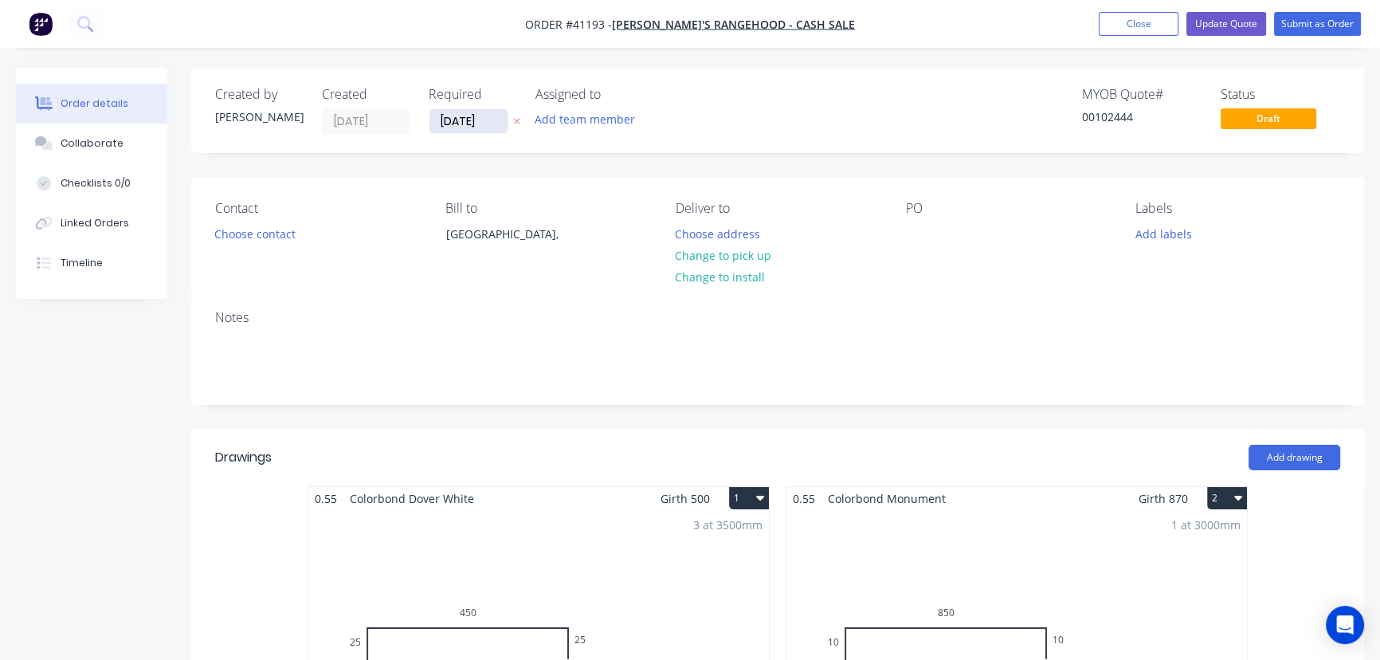
click at [453, 112] on input "[DATE]" at bounding box center [468, 121] width 78 height 24
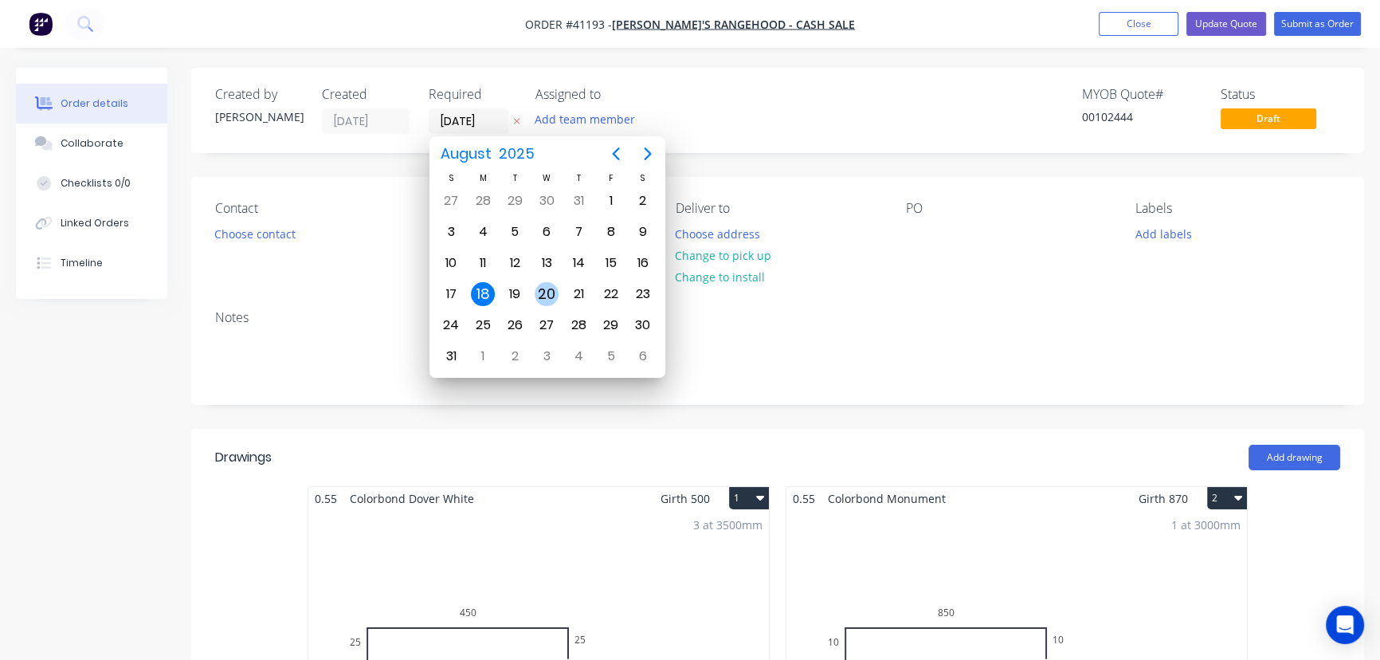
click at [545, 291] on div "20" at bounding box center [547, 294] width 24 height 24
type input "[DATE]"
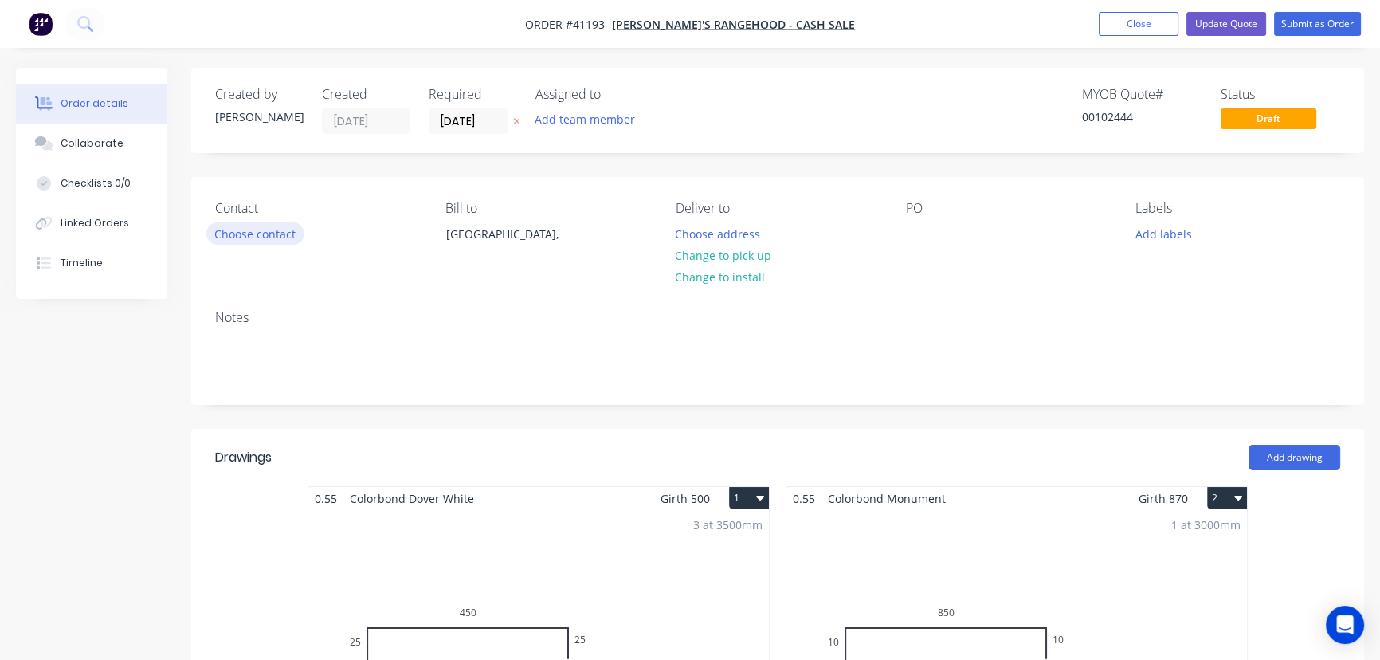
click at [237, 233] on button "Choose contact" at bounding box center [255, 233] width 98 height 22
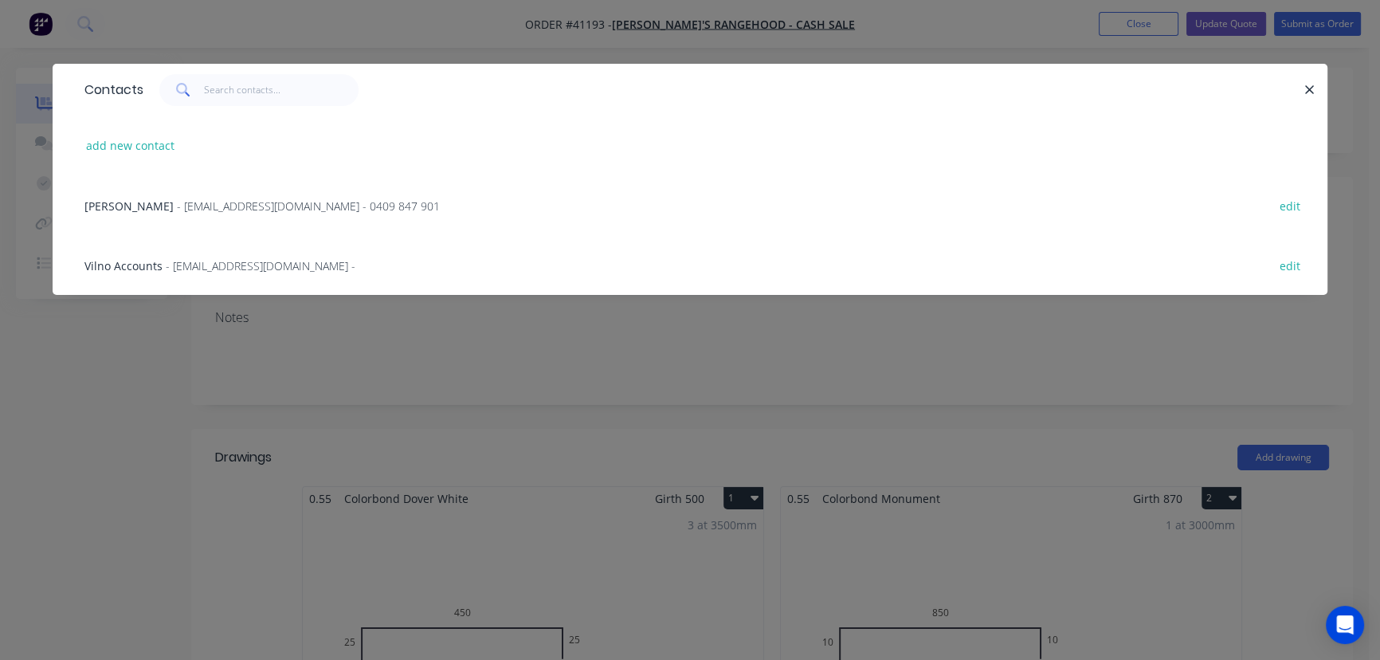
click at [139, 198] on span "[PERSON_NAME]" at bounding box center [128, 205] width 89 height 15
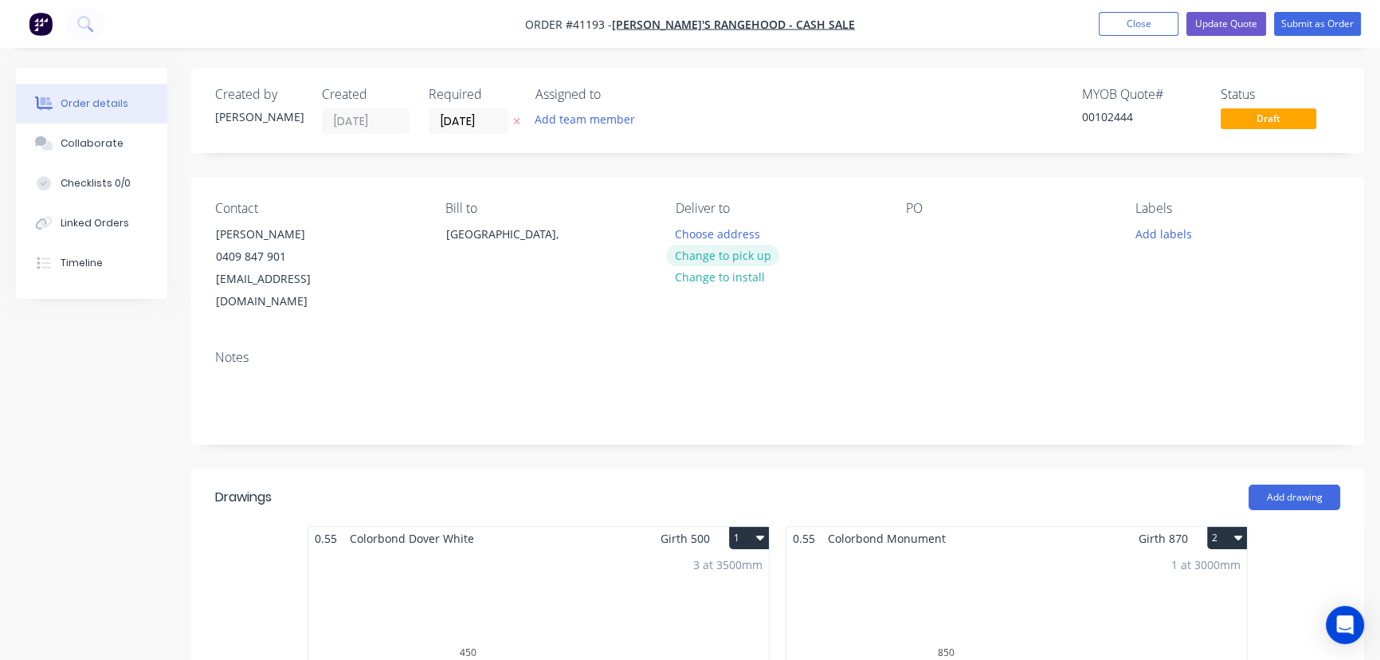
click at [753, 253] on button "Change to pick up" at bounding box center [722, 256] width 113 height 22
click at [926, 233] on div at bounding box center [917, 233] width 25 height 23
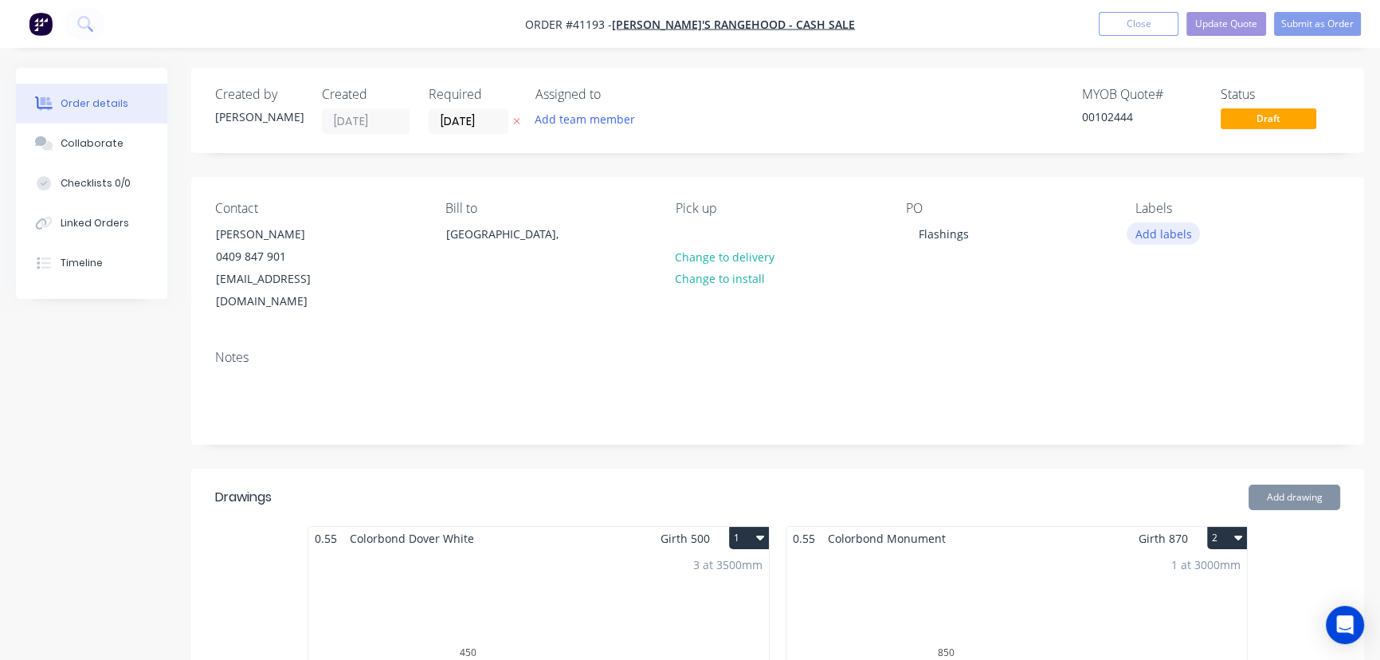
click at [1148, 231] on button "Add labels" at bounding box center [1163, 233] width 73 height 22
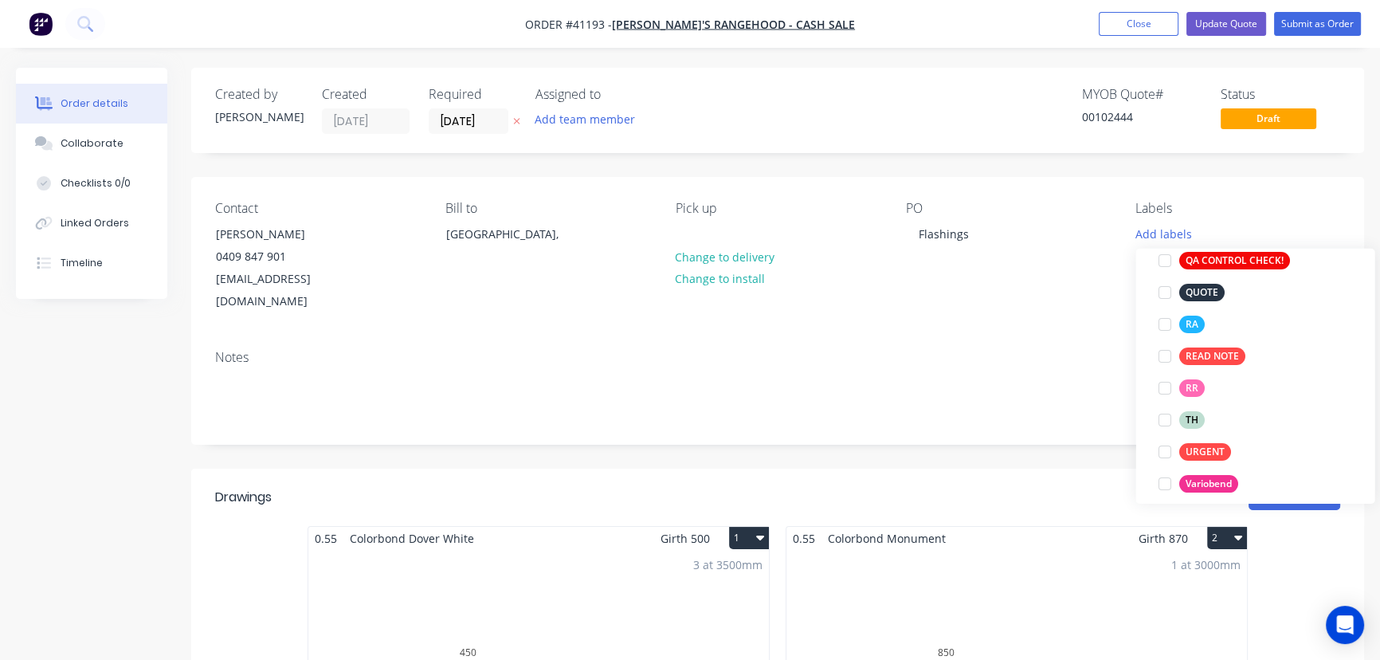
scroll to position [507, 0]
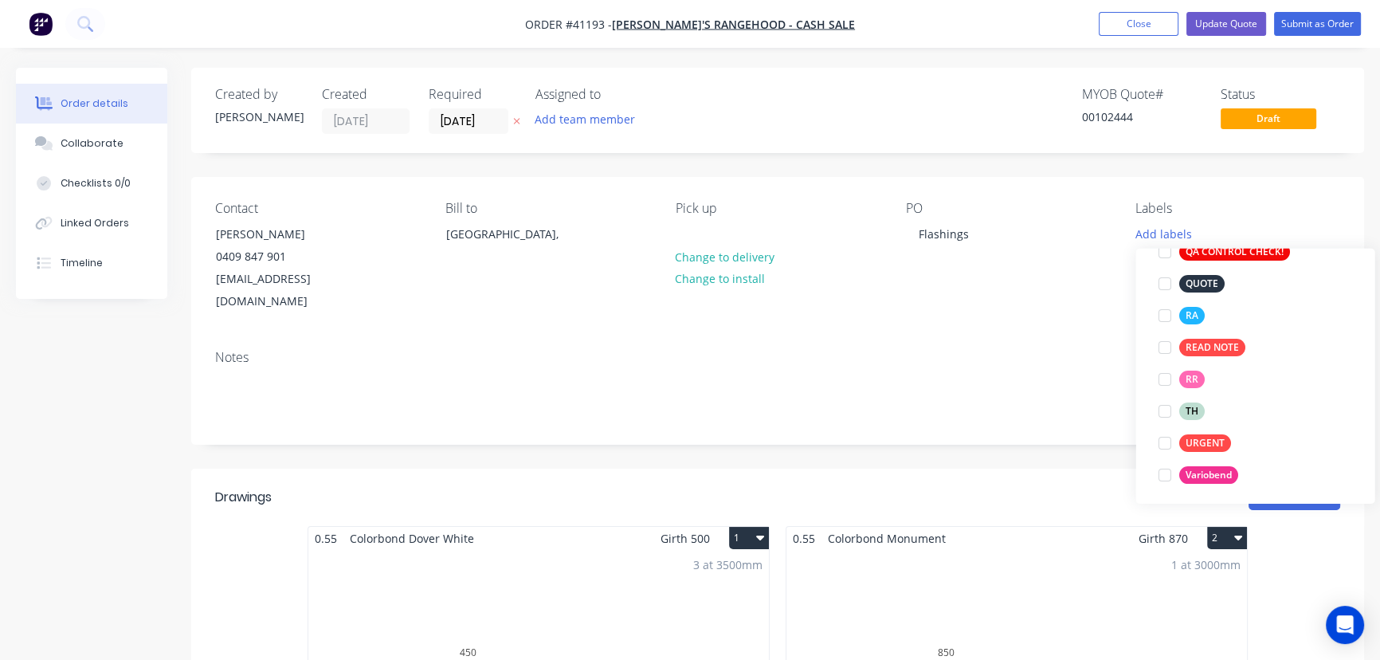
drag, startPoint x: 1168, startPoint y: 315, endPoint x: 1113, endPoint y: 329, distance: 56.8
click at [1167, 314] on div at bounding box center [1164, 316] width 32 height 32
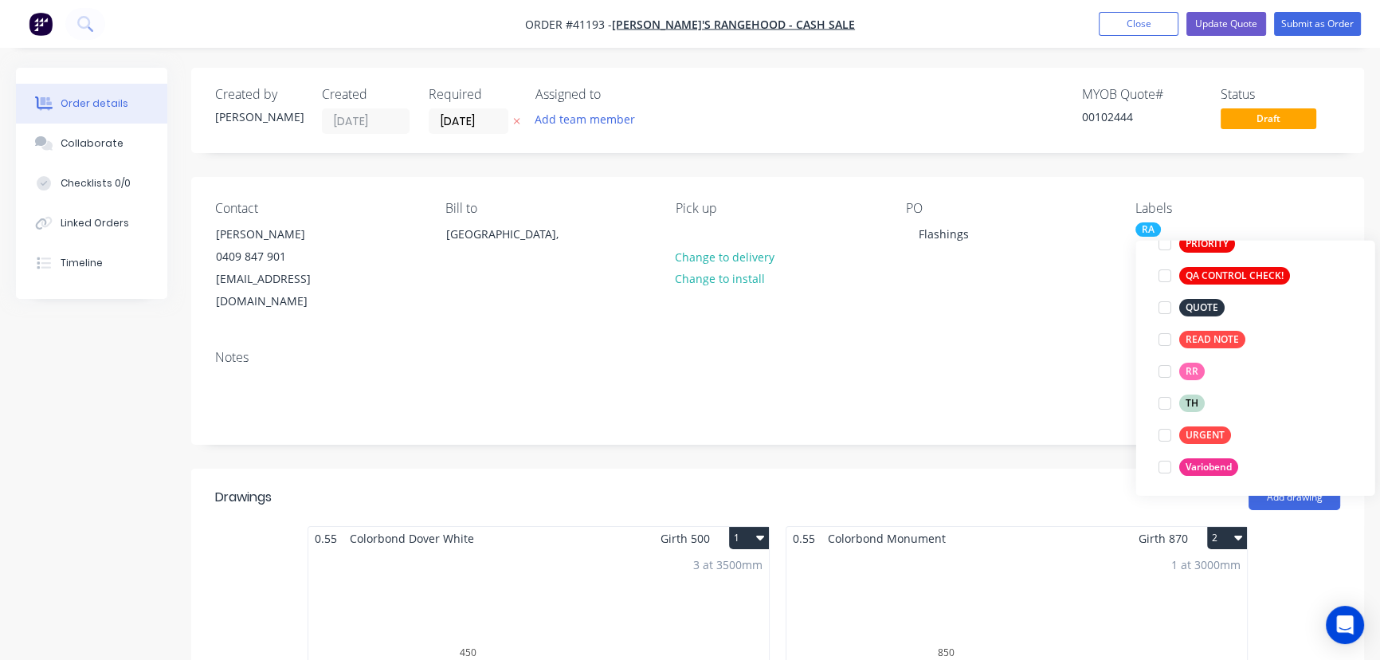
scroll to position [61, 0]
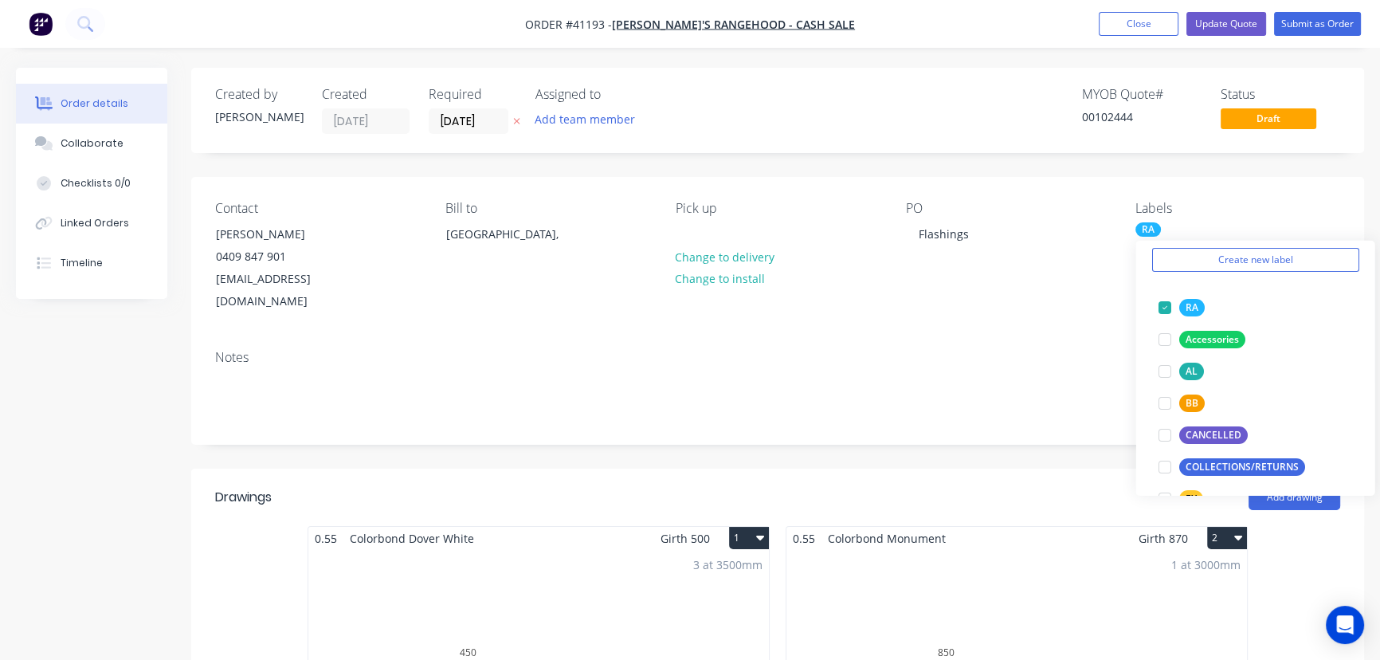
click at [1044, 346] on div "Notes" at bounding box center [777, 390] width 1173 height 107
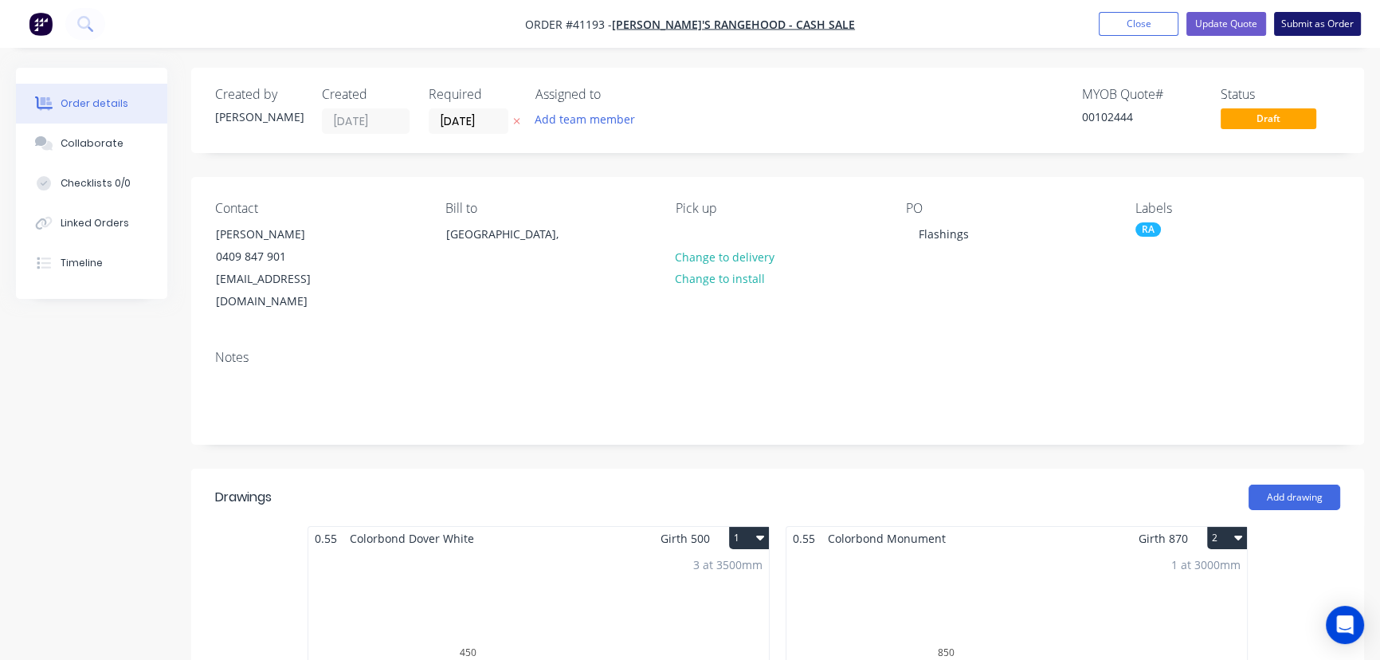
click at [1340, 22] on button "Submit as Order" at bounding box center [1317, 24] width 87 height 24
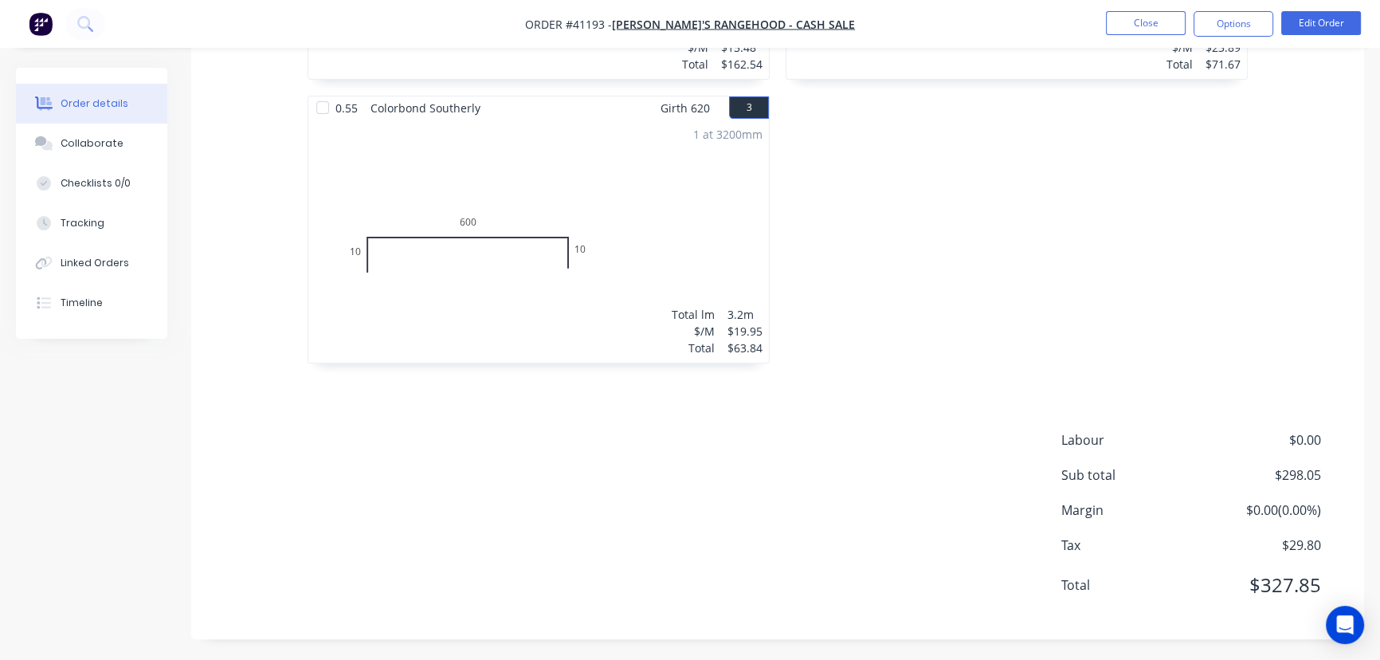
scroll to position [0, 0]
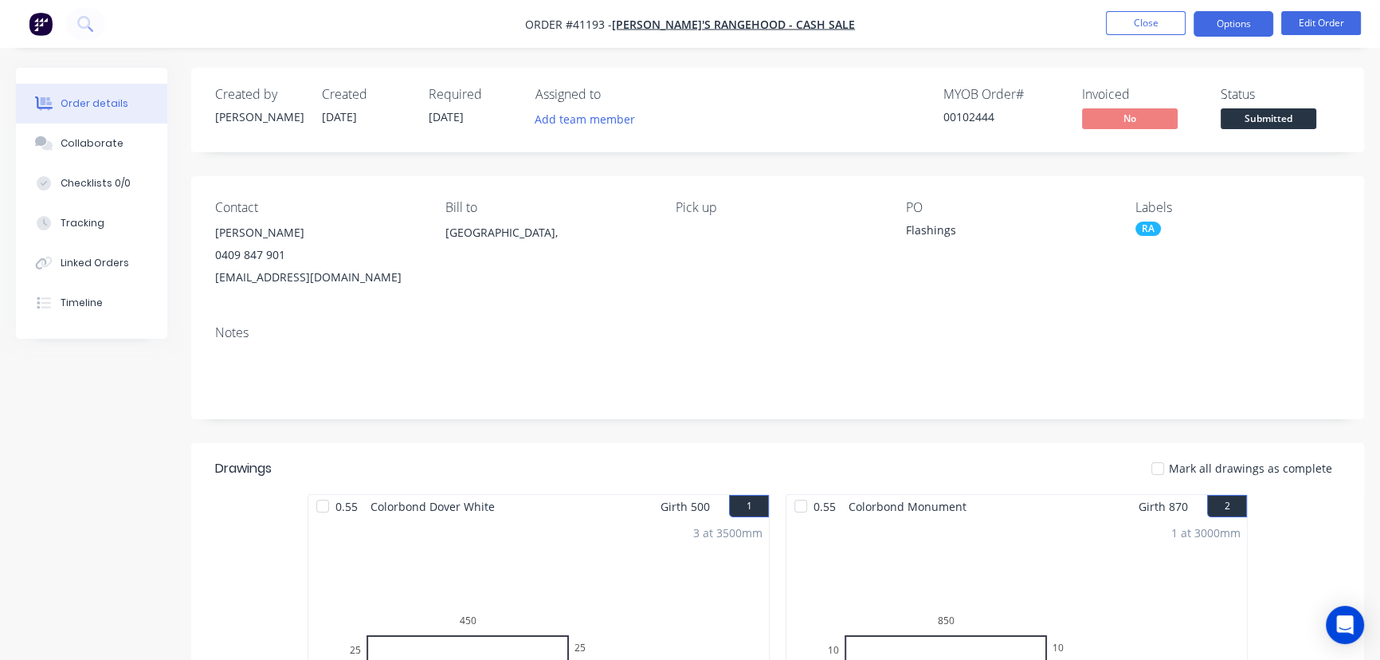
click at [1227, 19] on button "Options" at bounding box center [1234, 23] width 80 height 25
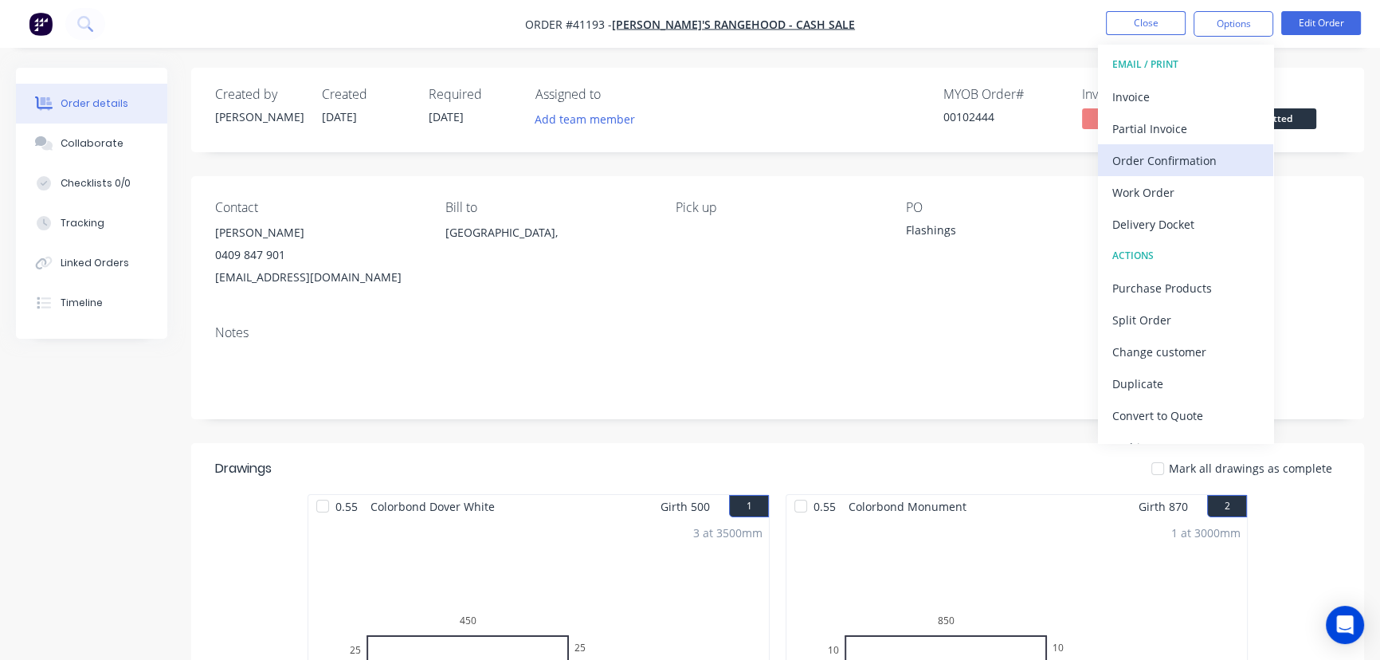
click at [1180, 158] on div "Order Confirmation" at bounding box center [1185, 160] width 147 height 23
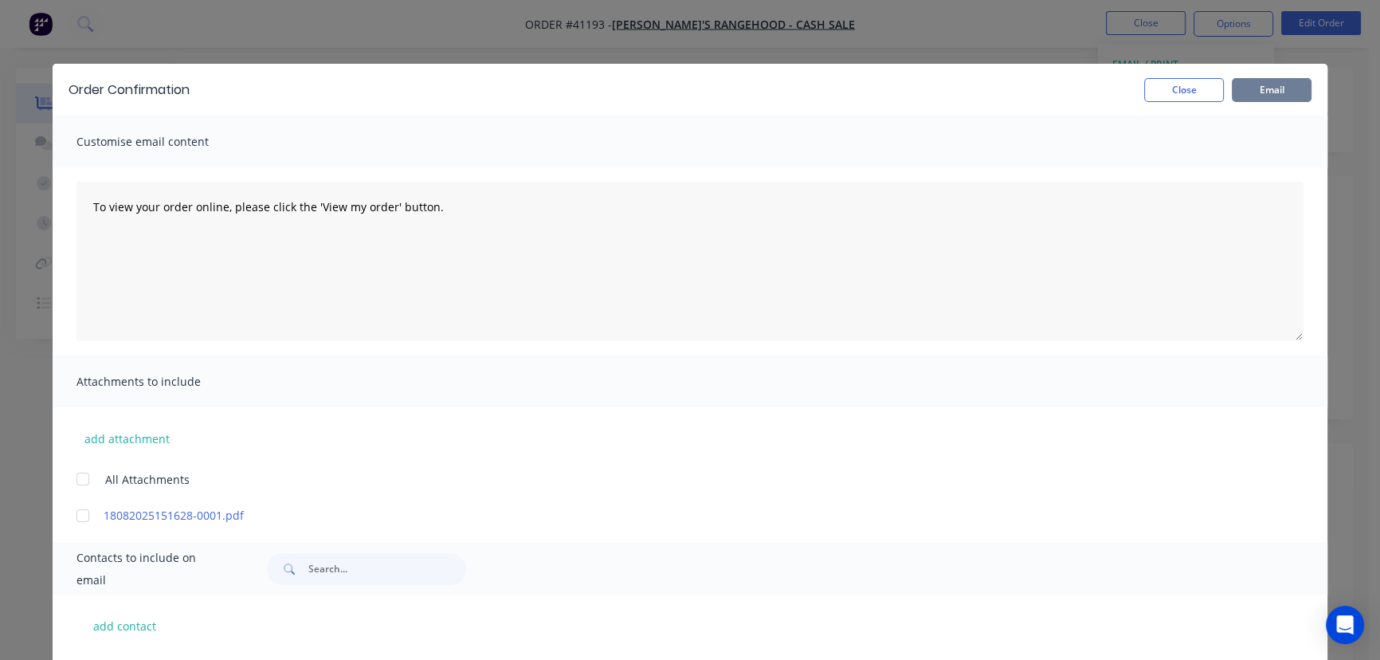
click at [1259, 87] on button "Email" at bounding box center [1272, 90] width 80 height 24
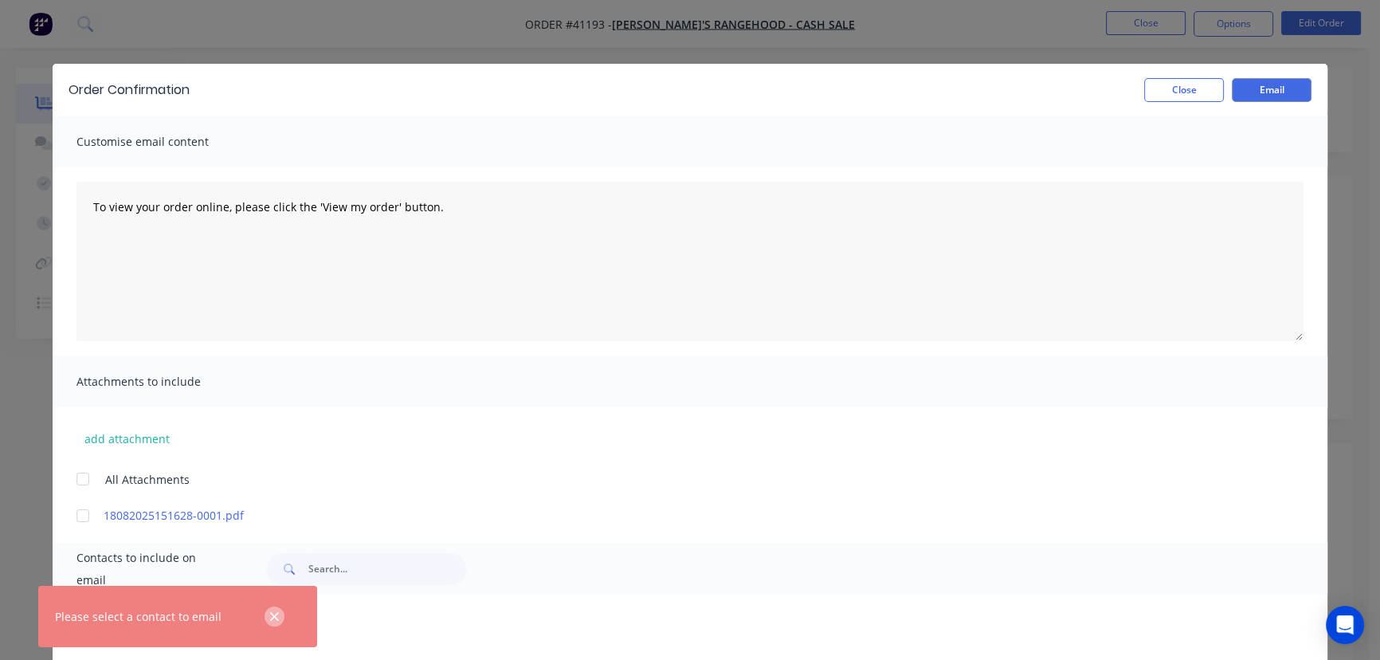
click at [275, 614] on icon "button" at bounding box center [274, 617] width 10 height 14
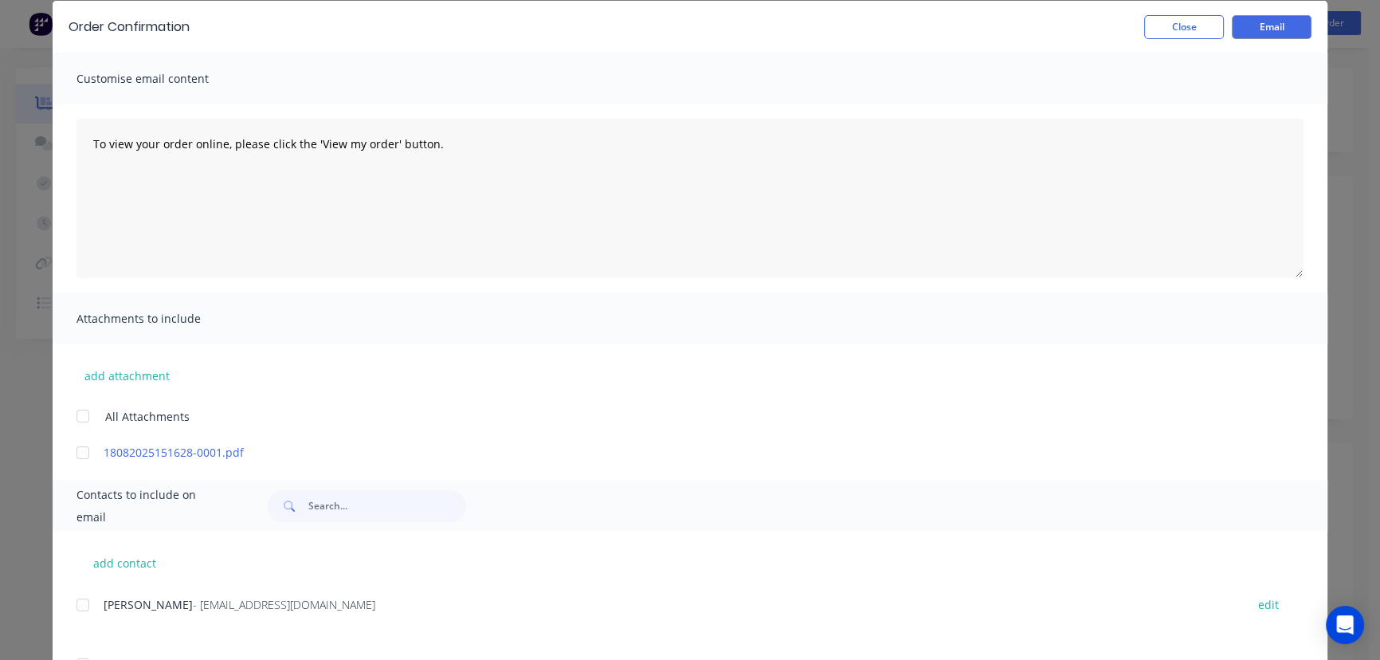
scroll to position [138, 0]
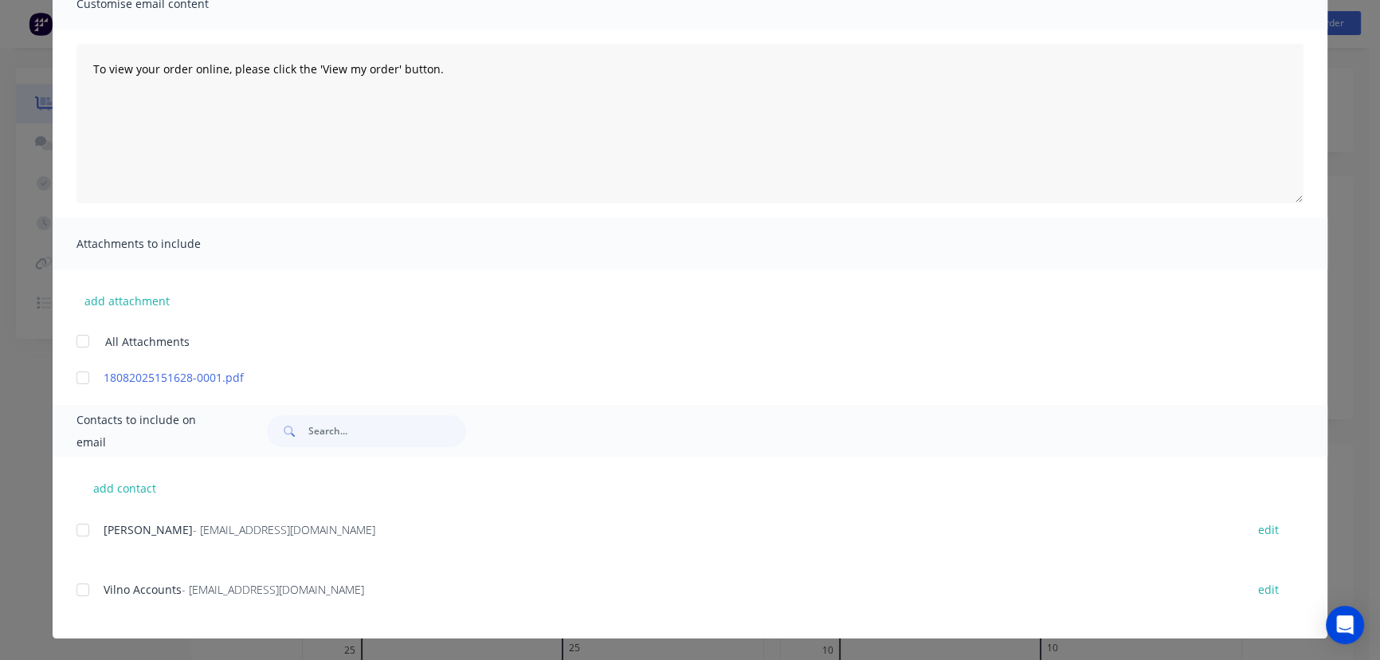
click at [73, 527] on div at bounding box center [83, 530] width 32 height 32
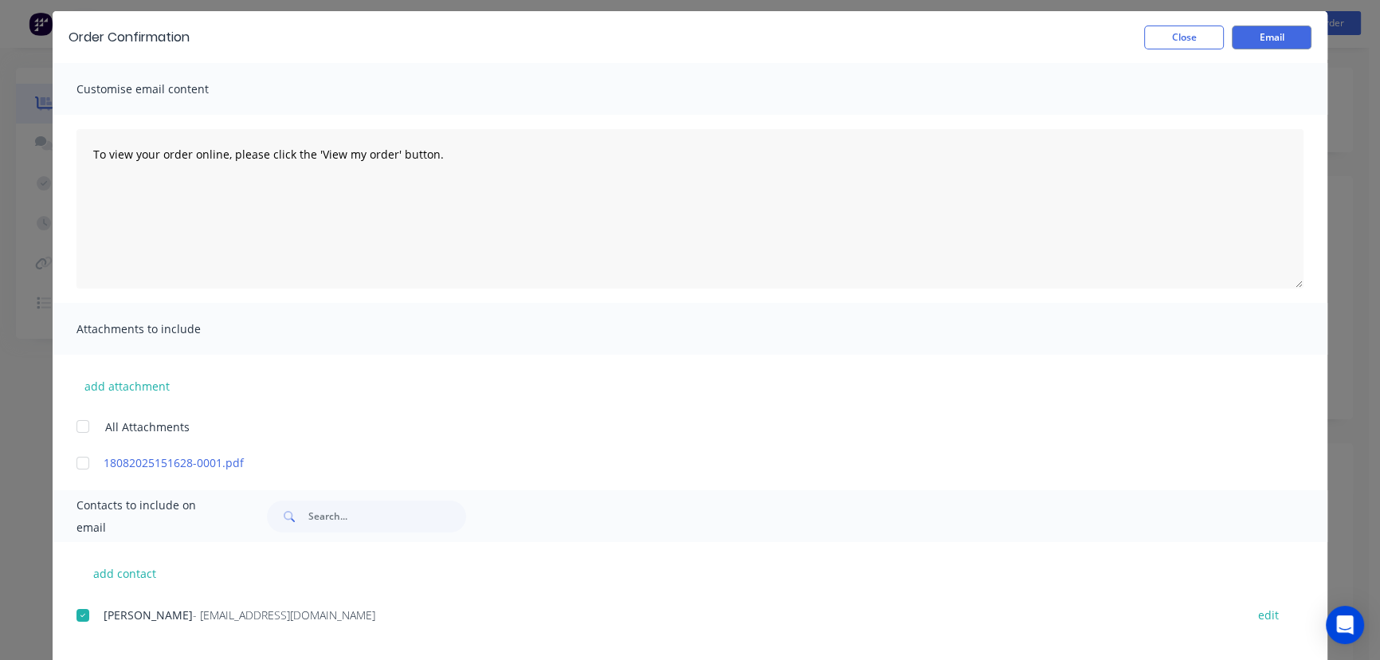
scroll to position [0, 0]
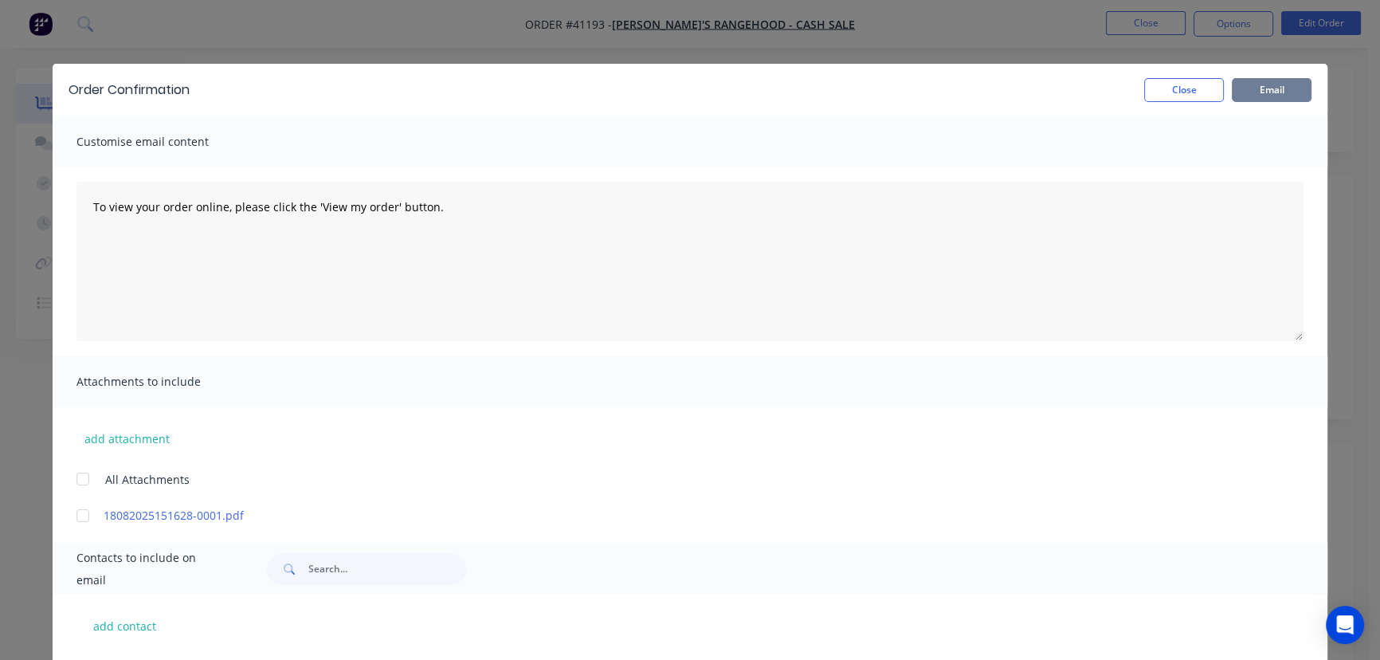
click at [1258, 91] on button "Email" at bounding box center [1272, 90] width 80 height 24
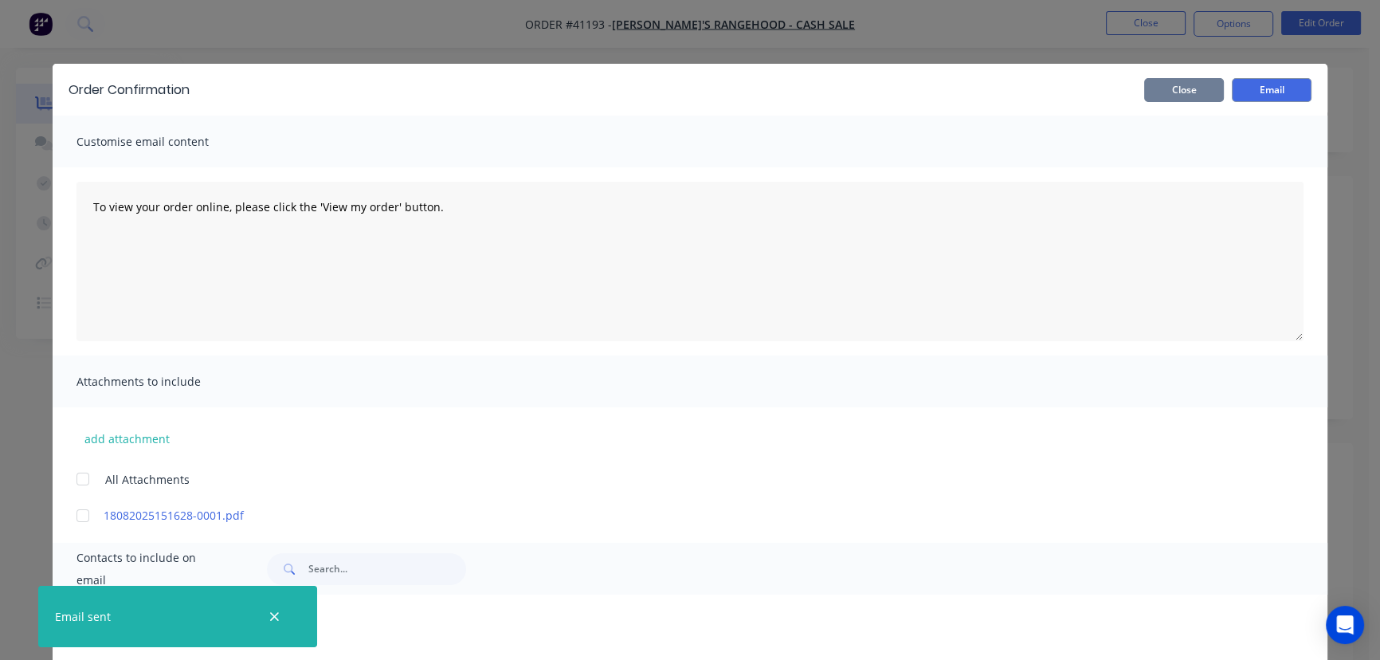
click at [1162, 87] on button "Close" at bounding box center [1184, 90] width 80 height 24
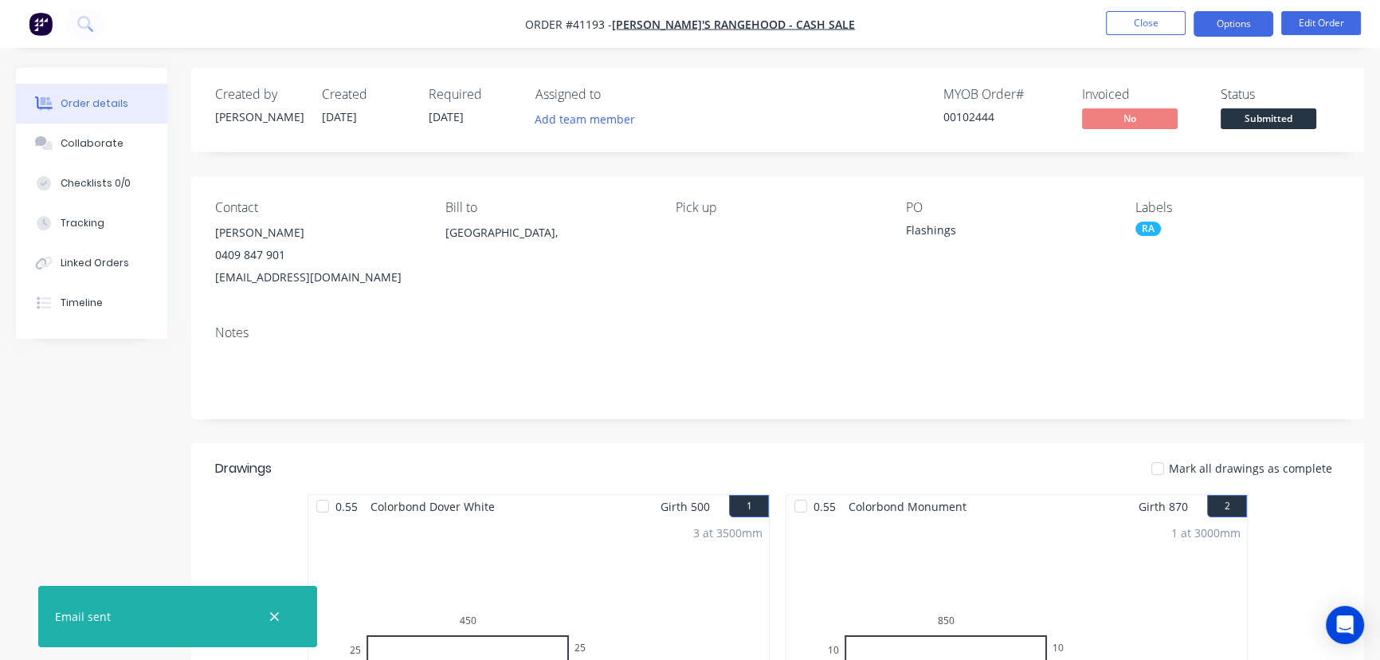
click at [1234, 14] on button "Options" at bounding box center [1234, 23] width 80 height 25
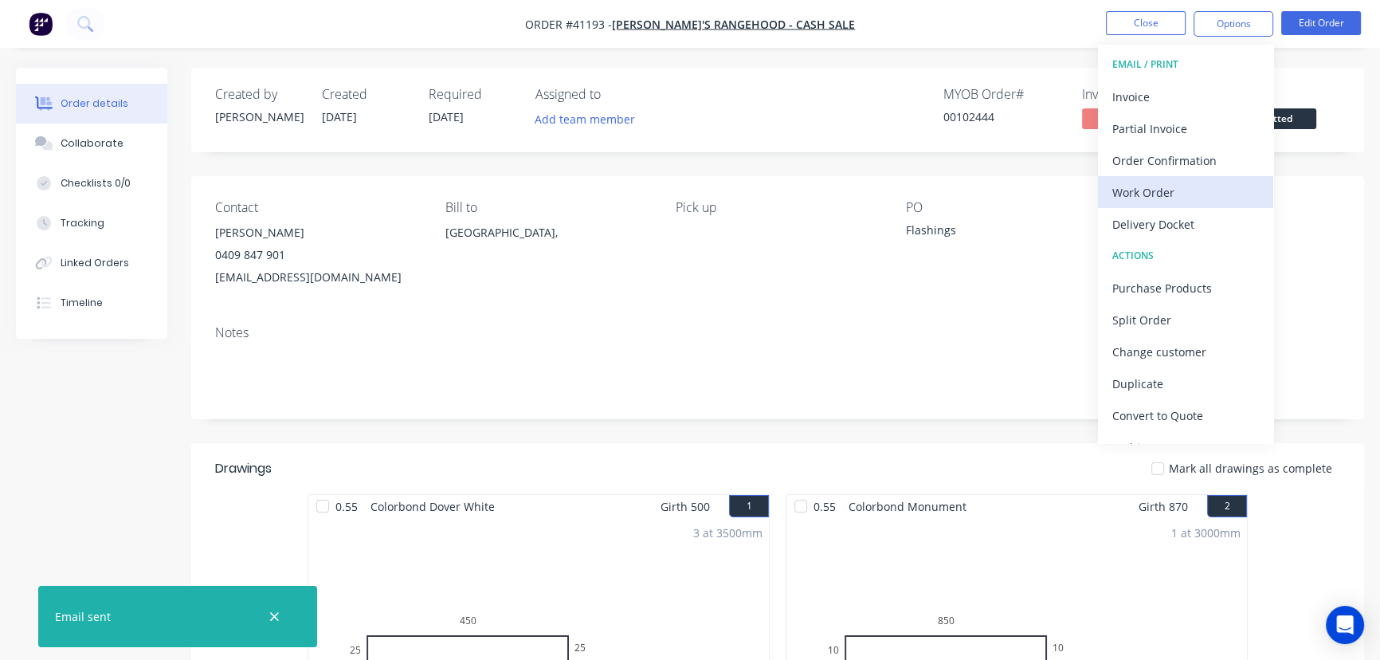
click at [1167, 185] on div "Work Order" at bounding box center [1185, 192] width 147 height 23
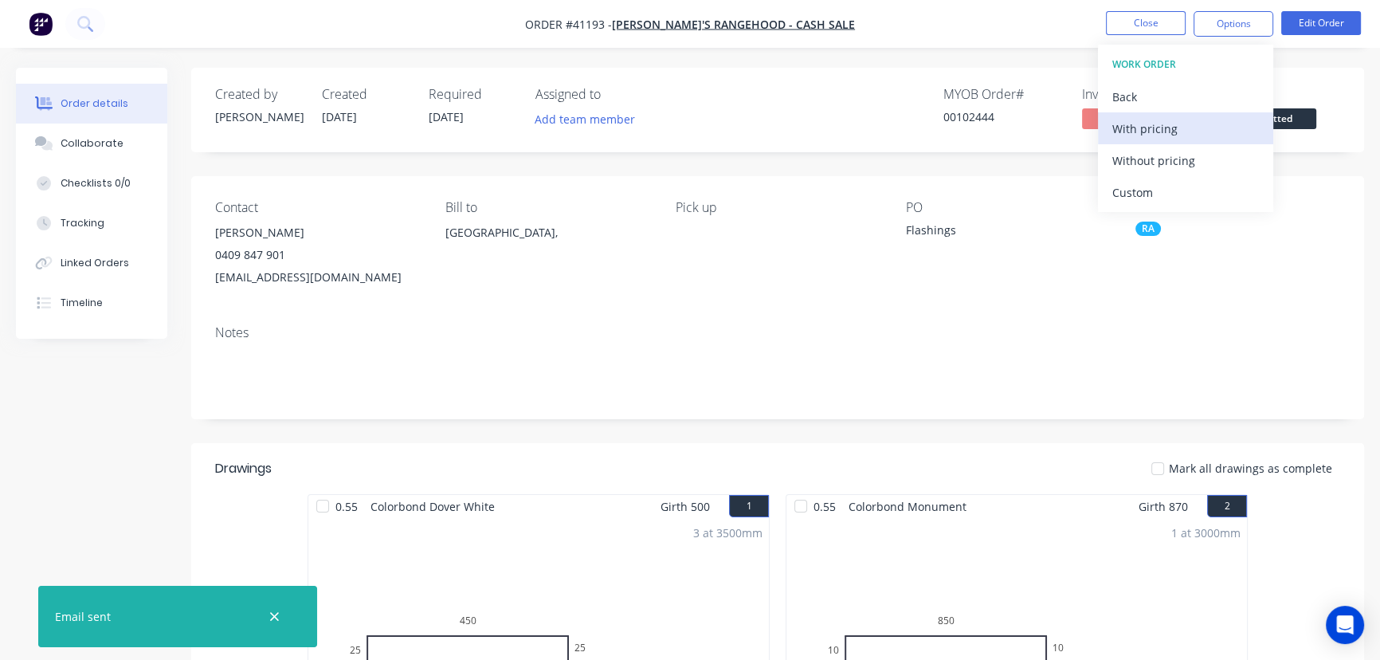
click at [1163, 128] on div "With pricing" at bounding box center [1185, 128] width 147 height 23
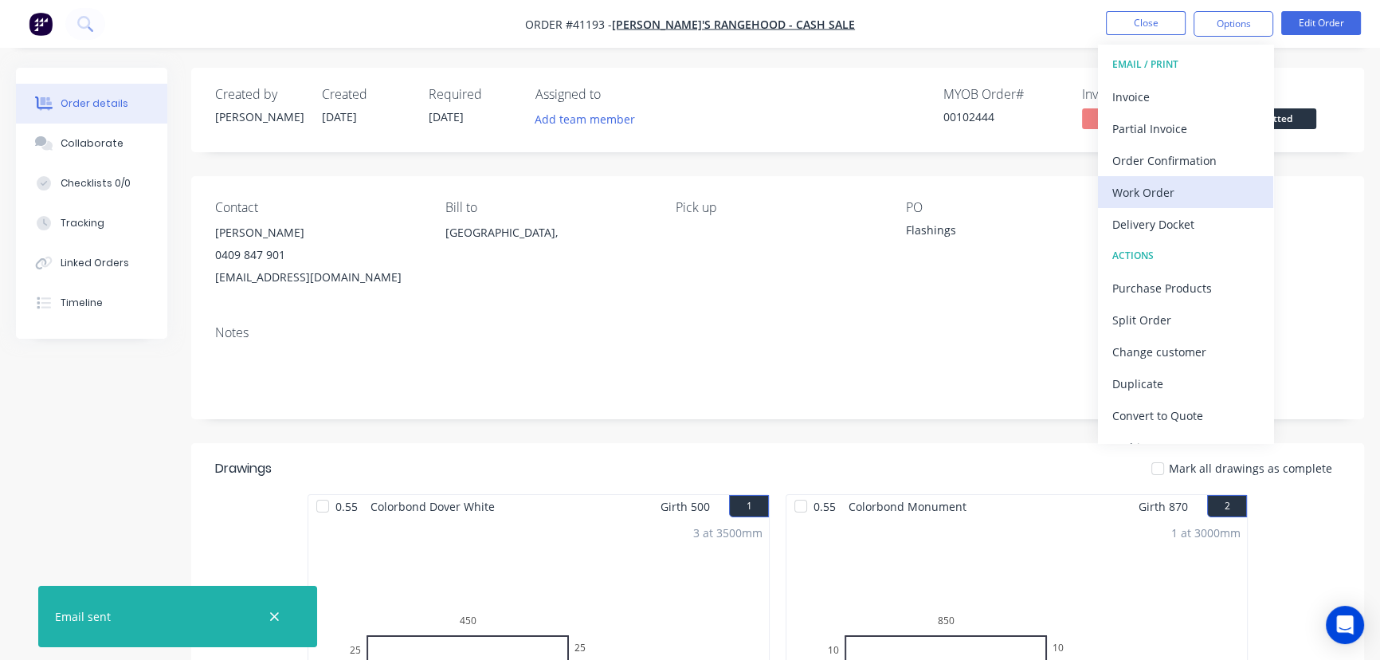
click at [1158, 187] on div "Work Order" at bounding box center [1185, 192] width 147 height 23
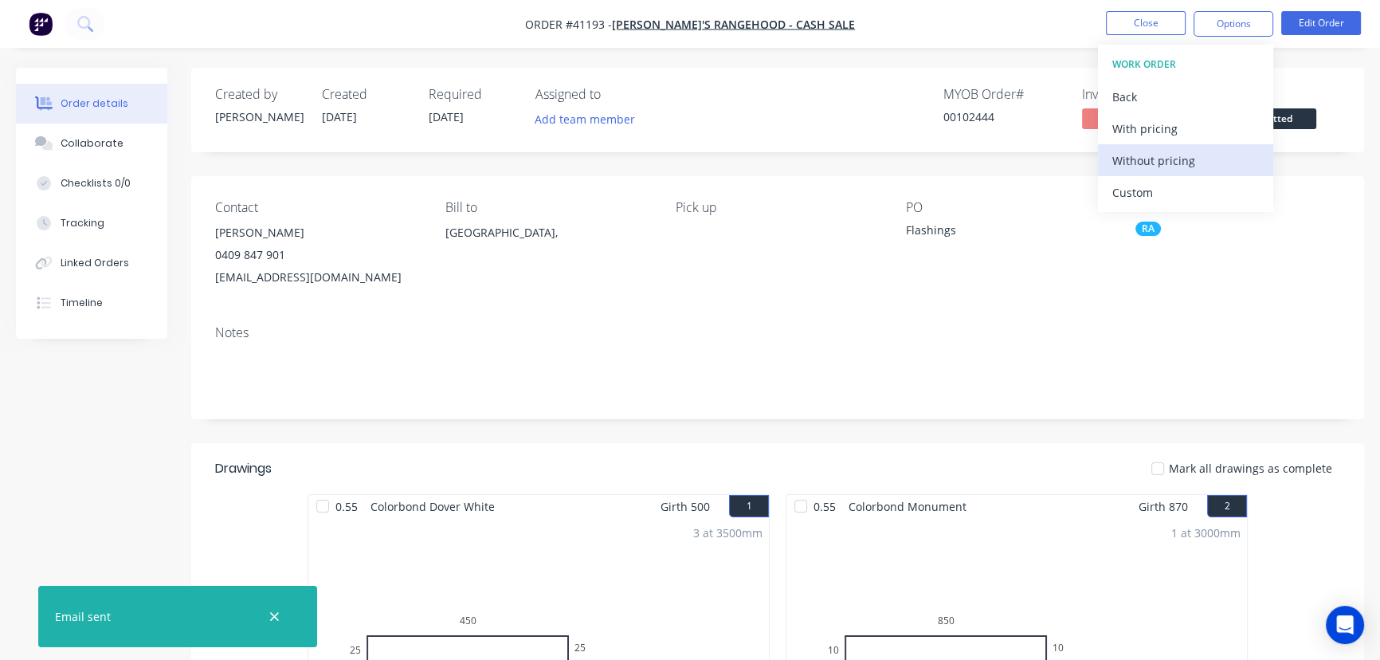
click at [1167, 155] on div "Without pricing" at bounding box center [1185, 160] width 147 height 23
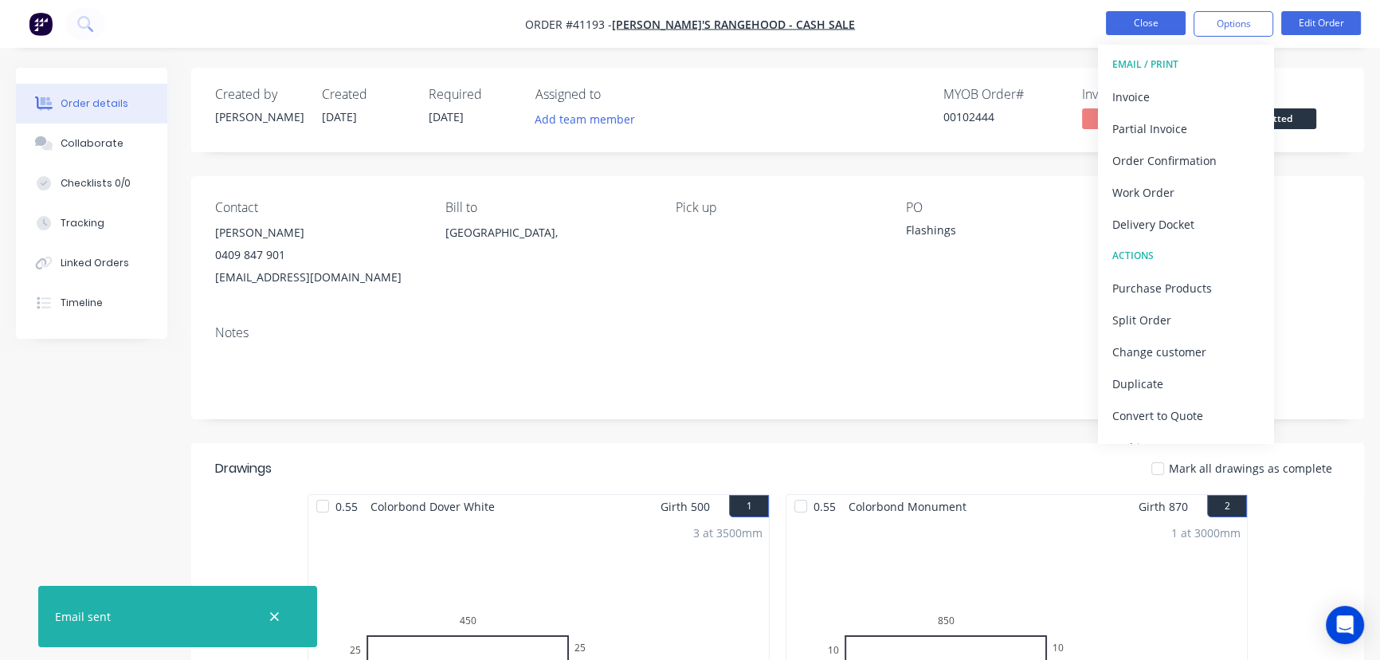
click at [1153, 20] on button "Close" at bounding box center [1146, 23] width 80 height 24
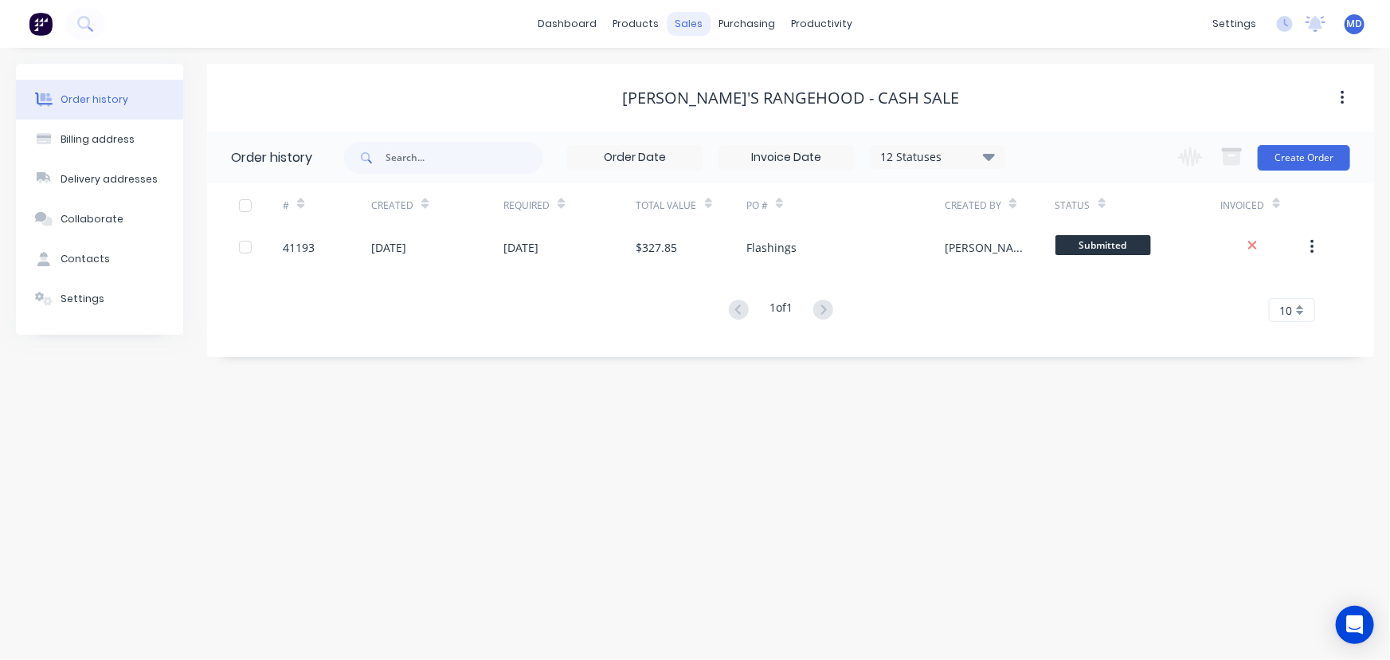
click at [687, 24] on div "sales" at bounding box center [689, 24] width 44 height 24
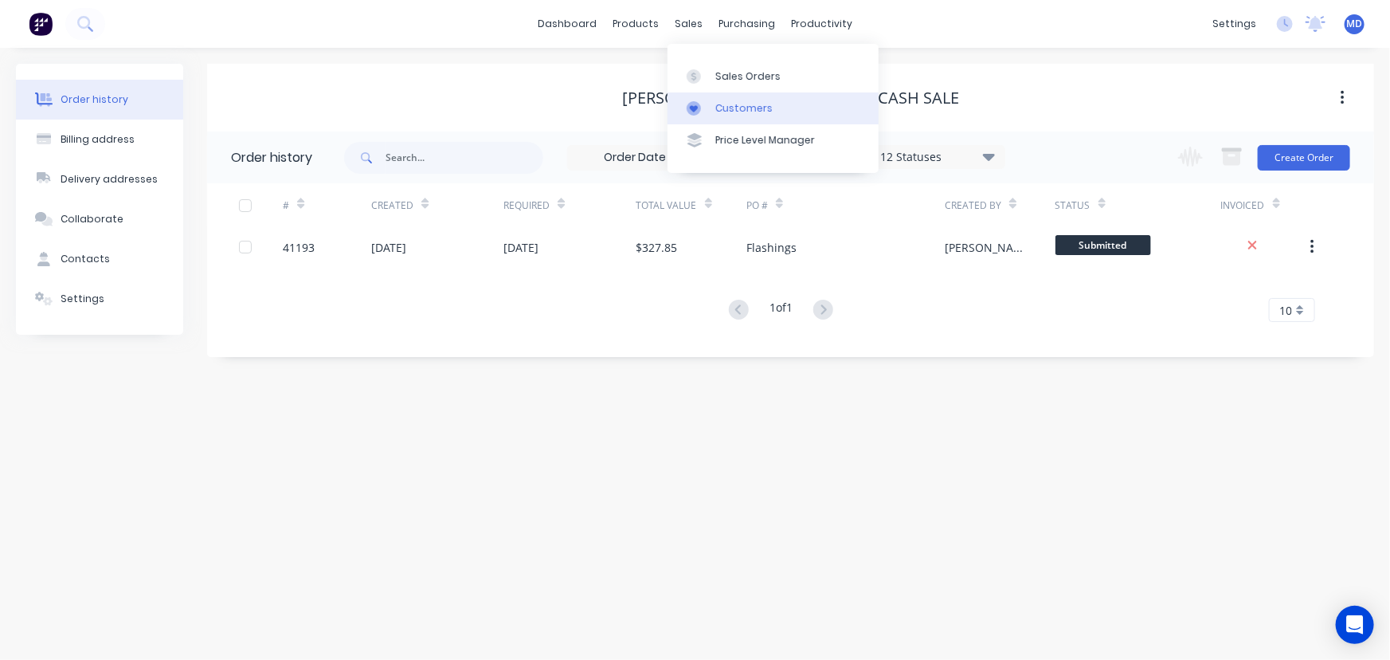
drag, startPoint x: 687, startPoint y: 24, endPoint x: 744, endPoint y: 105, distance: 99.5
click at [744, 105] on div "Customers" at bounding box center [744, 108] width 57 height 14
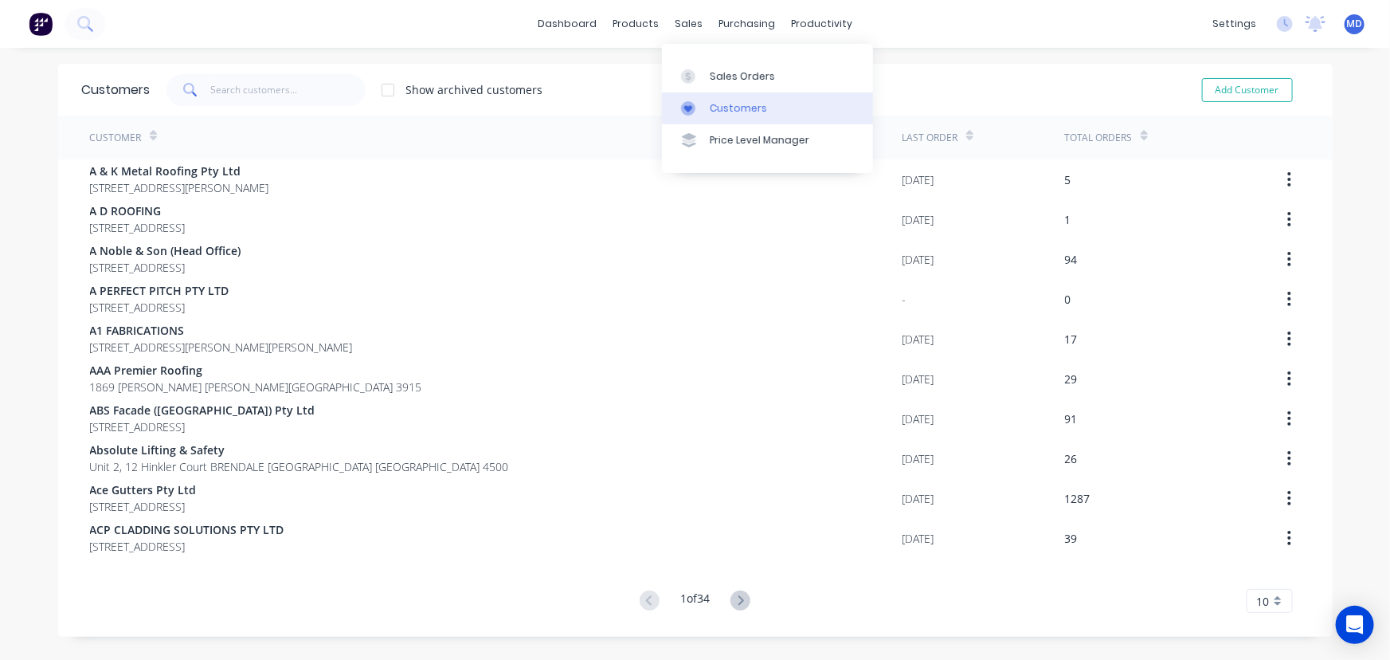
click at [726, 104] on div "Customers" at bounding box center [738, 108] width 57 height 14
click at [260, 92] on input "text" at bounding box center [287, 90] width 155 height 32
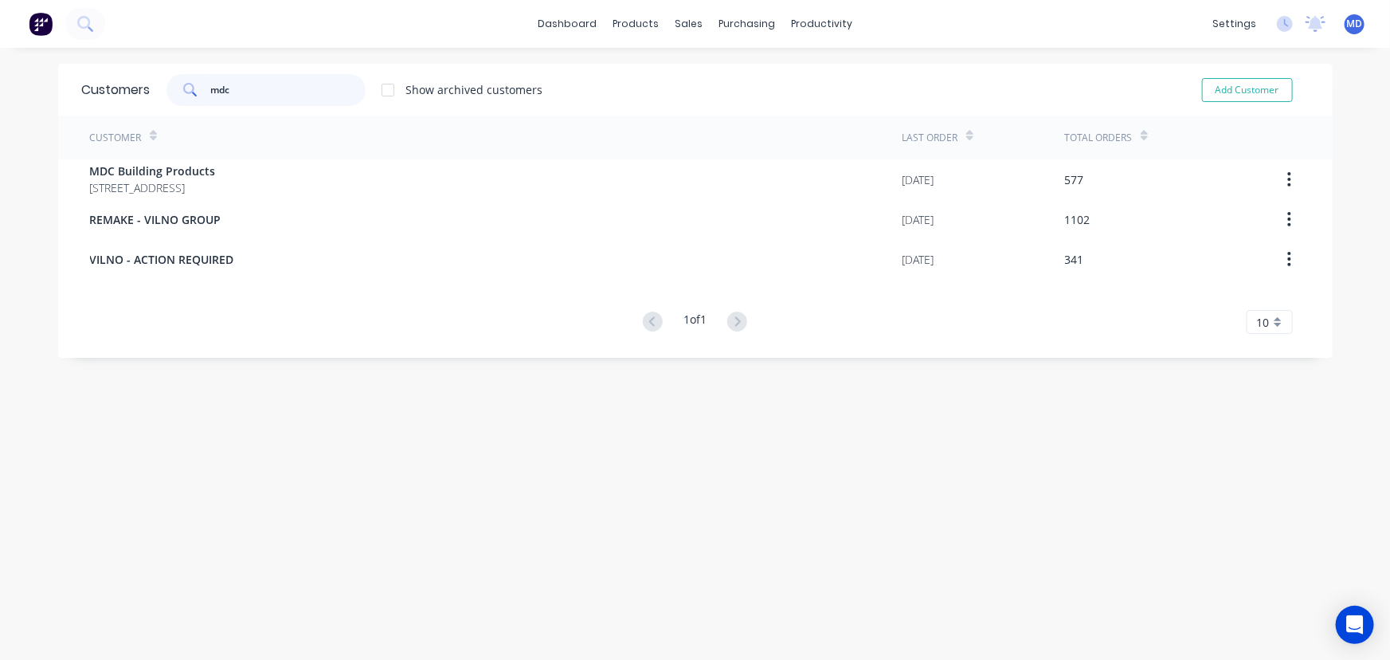
type input "mdc"
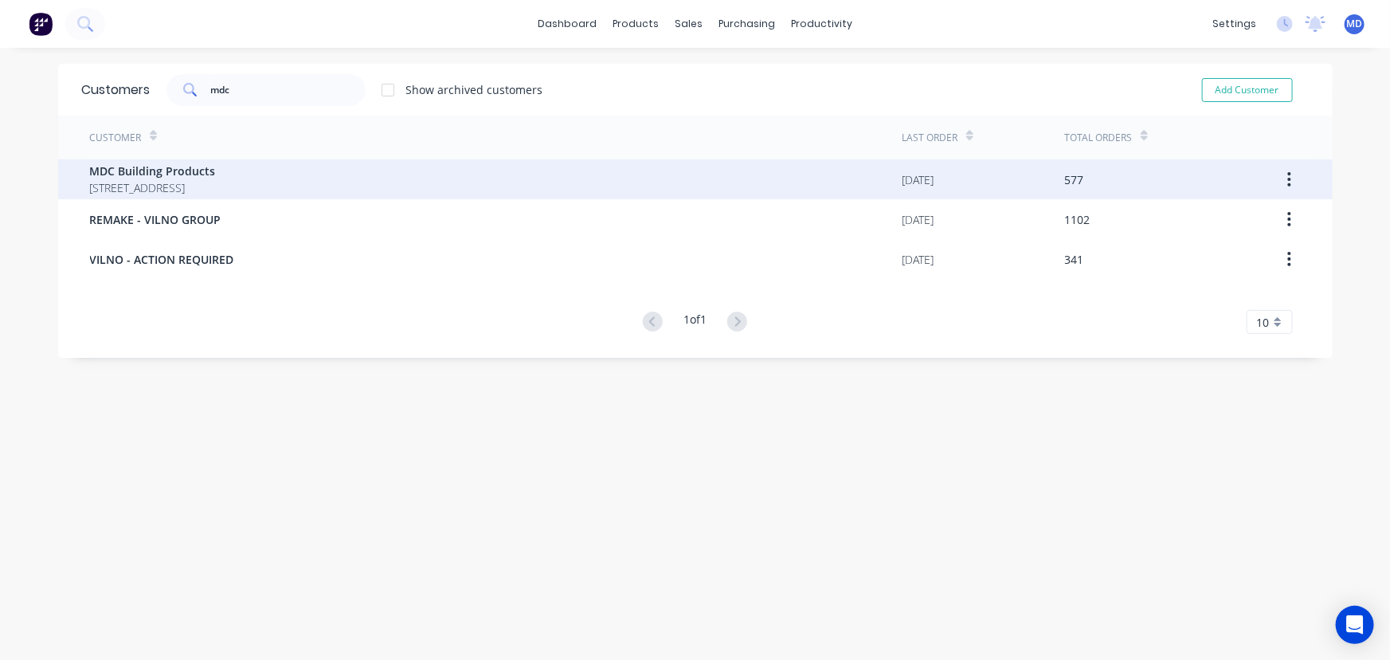
click at [216, 177] on span "MDC Building Products" at bounding box center [153, 171] width 126 height 17
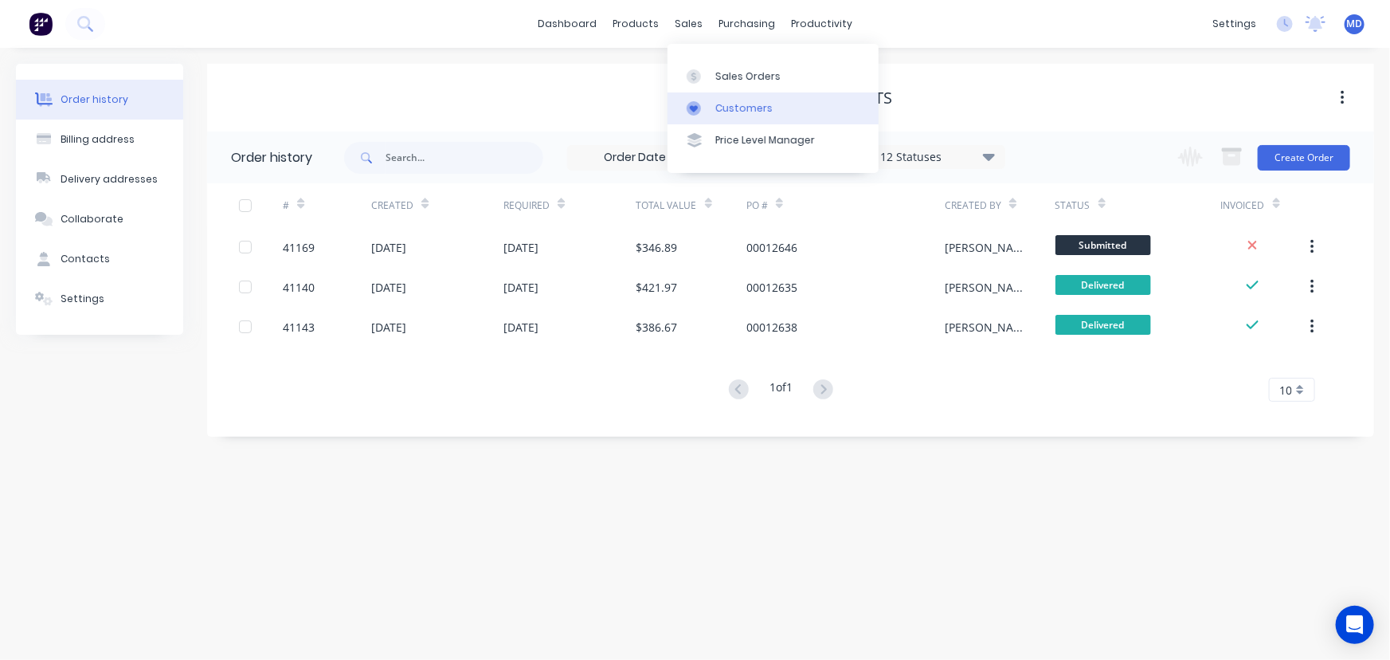
drag, startPoint x: 689, startPoint y: 20, endPoint x: 724, endPoint y: 104, distance: 90.4
click at [689, 19] on div "sales" at bounding box center [689, 24] width 44 height 24
click at [731, 104] on div "Customers" at bounding box center [744, 108] width 57 height 14
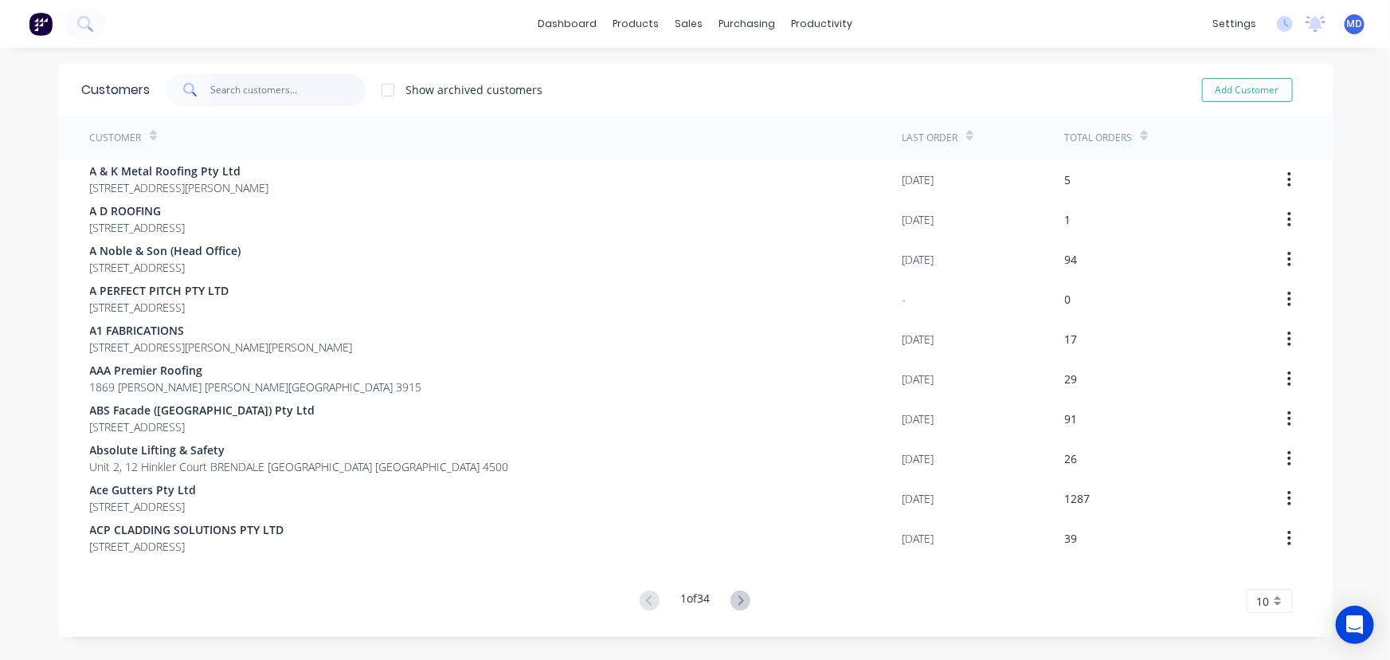
click at [311, 97] on input "text" at bounding box center [287, 90] width 155 height 32
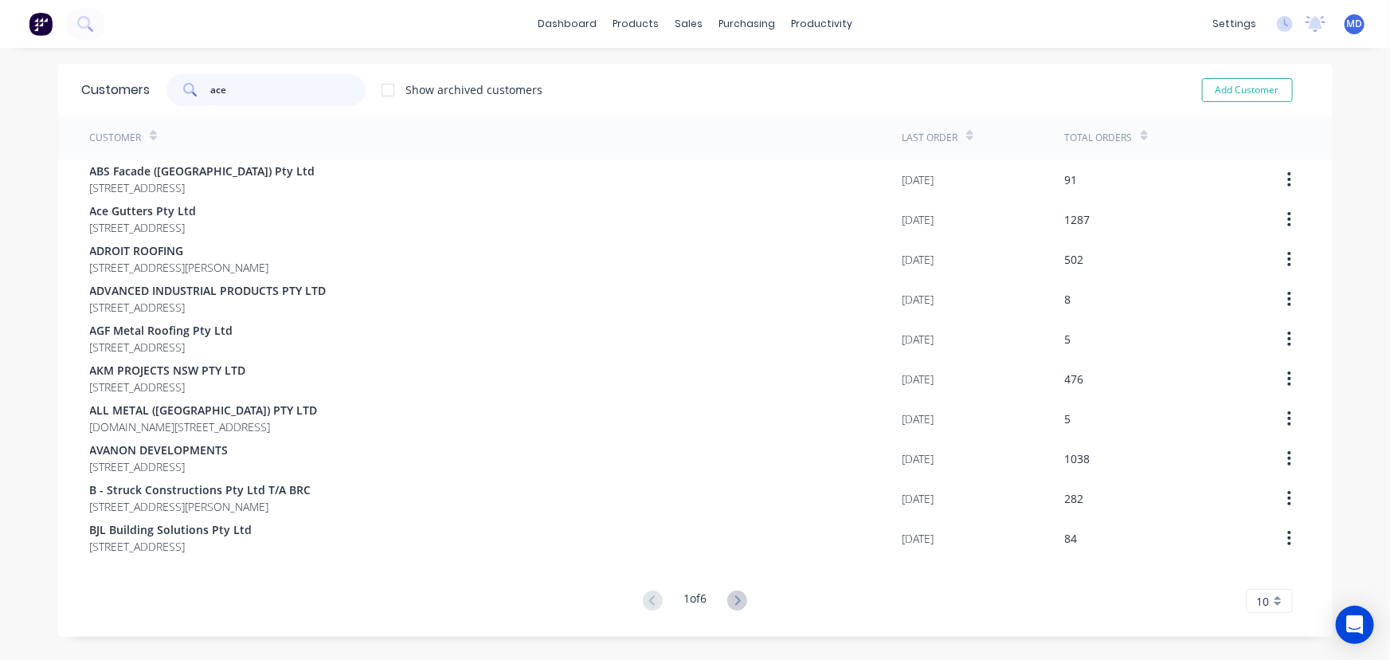
type input "ace"
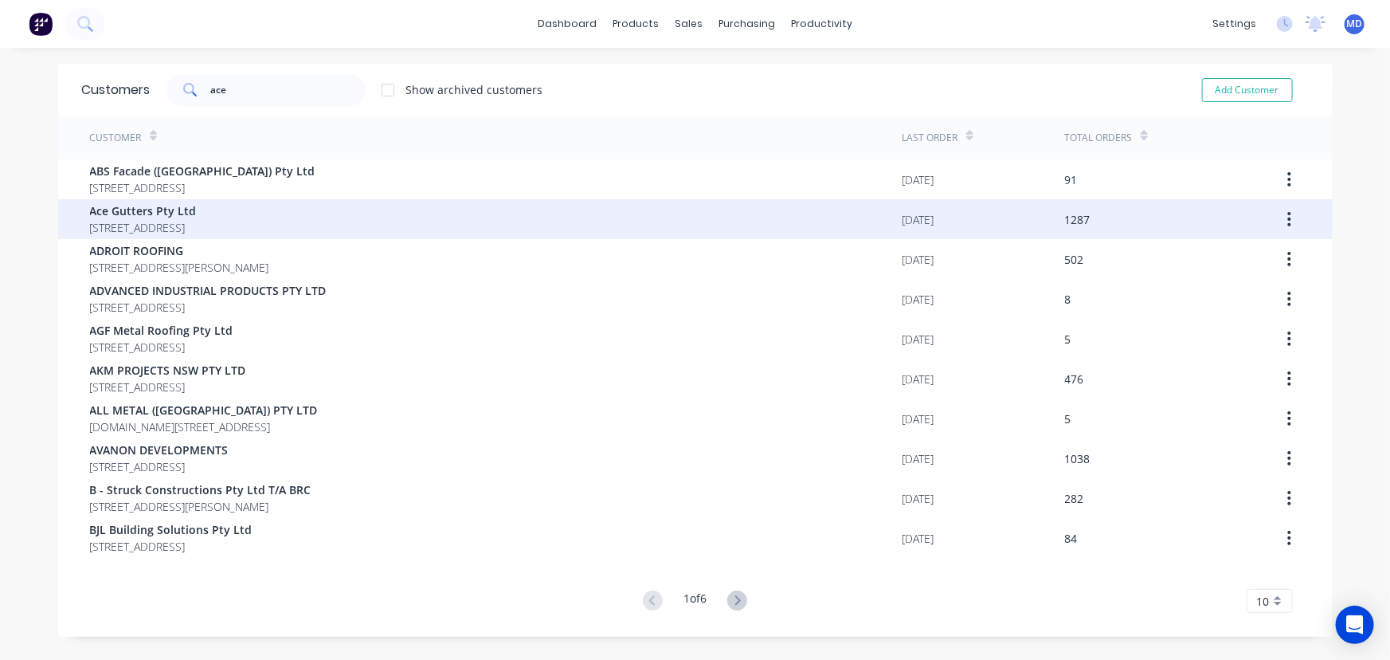
click at [197, 208] on span "Ace Gutters Pty Ltd" at bounding box center [143, 210] width 107 height 17
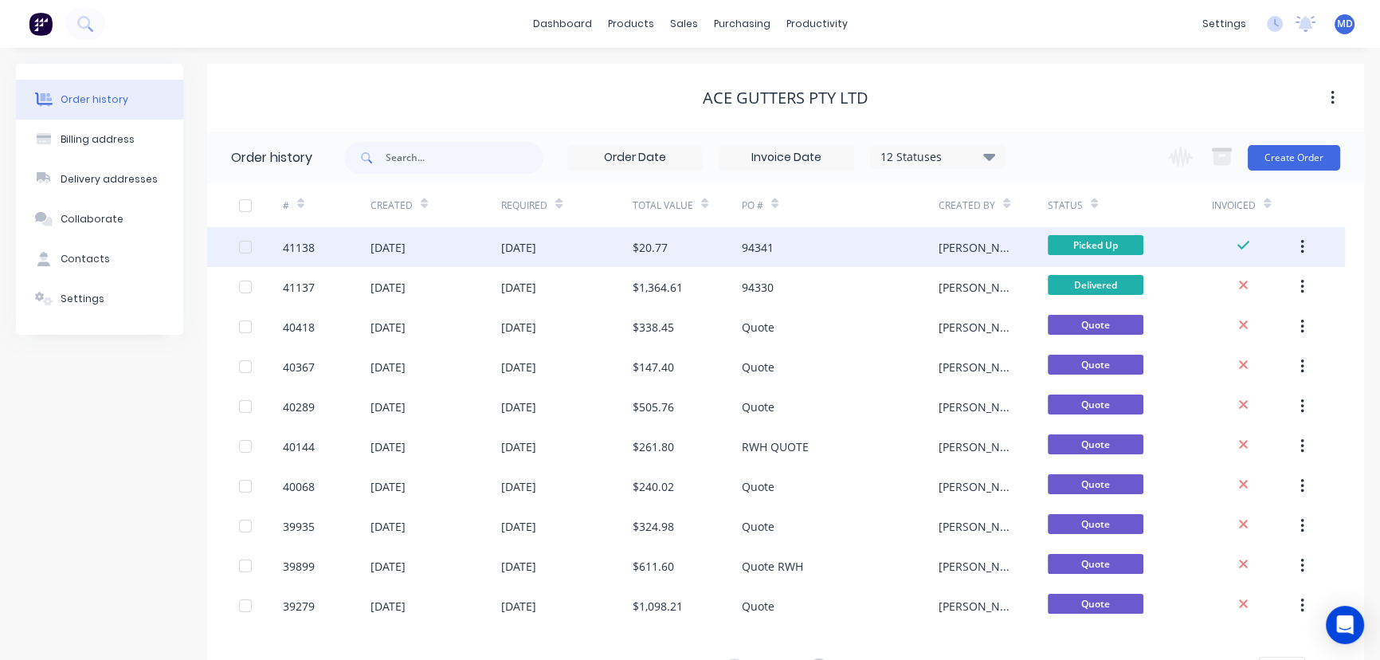
click at [827, 242] on div "94341" at bounding box center [840, 247] width 197 height 40
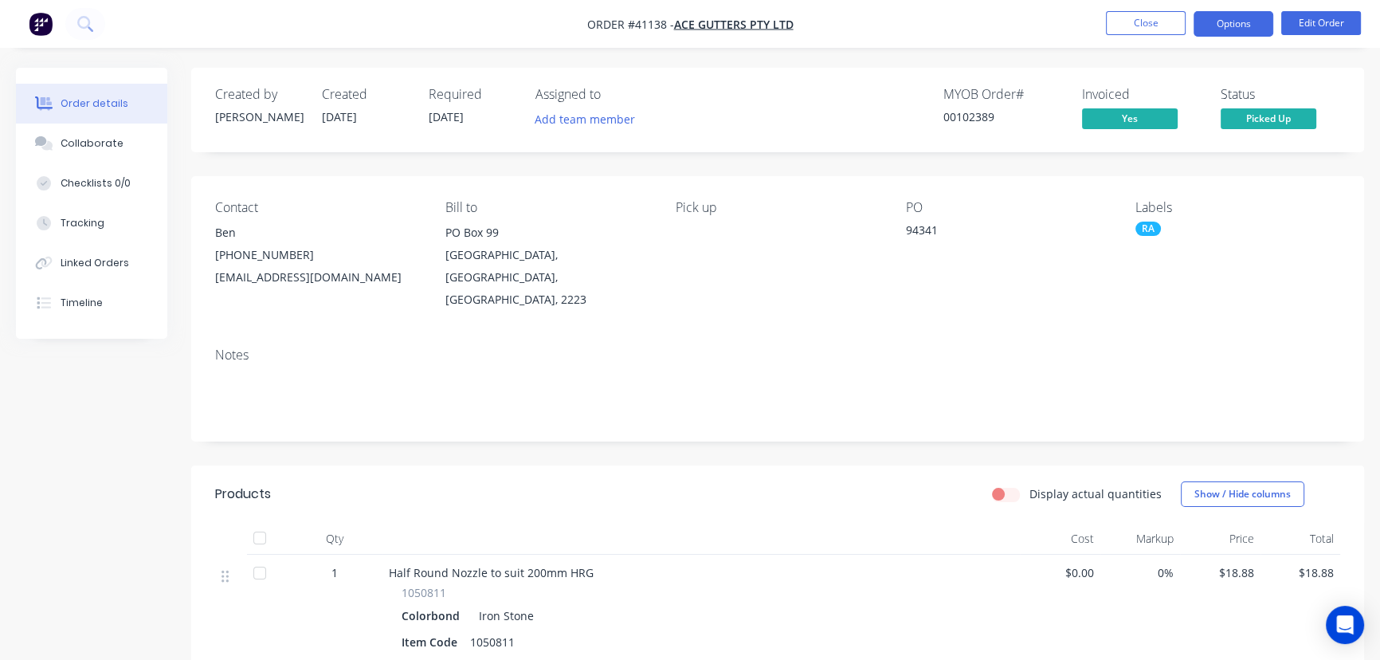
click at [1243, 26] on button "Options" at bounding box center [1234, 23] width 80 height 25
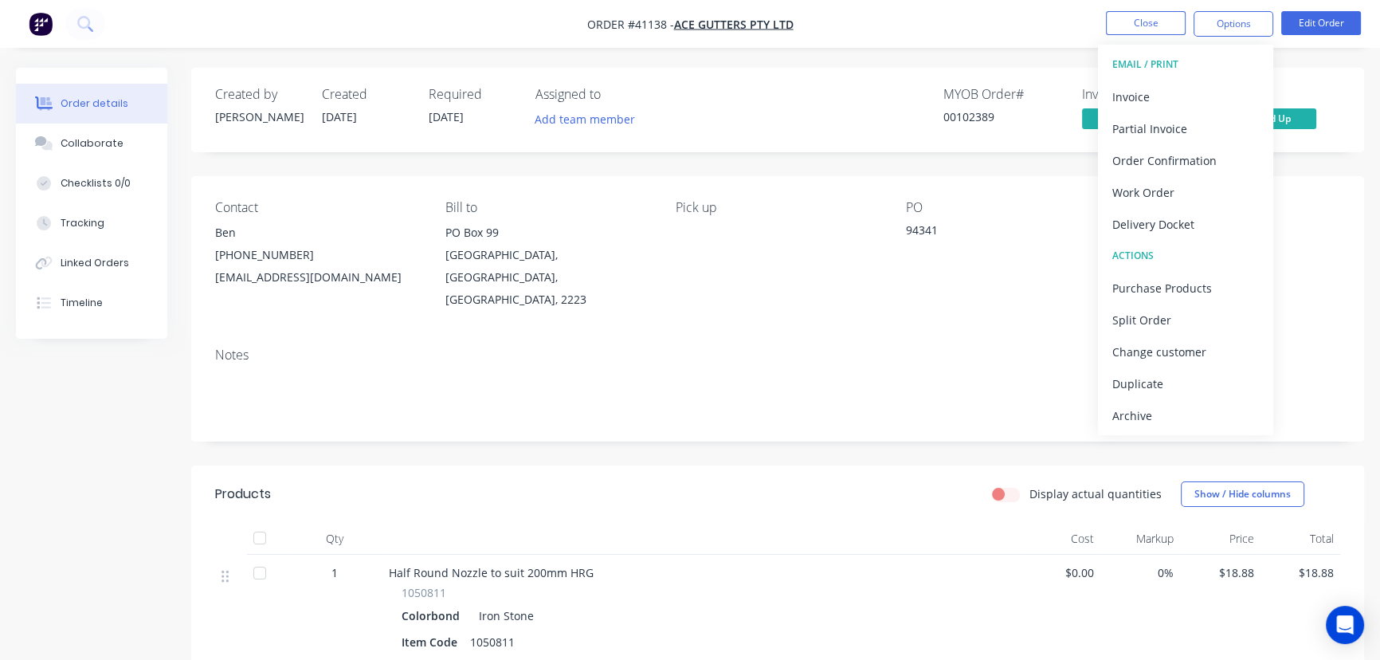
drag, startPoint x: 1140, startPoint y: 415, endPoint x: 1145, endPoint y: 408, distance: 8.6
click at [1140, 414] on div "Archive" at bounding box center [1185, 415] width 147 height 23
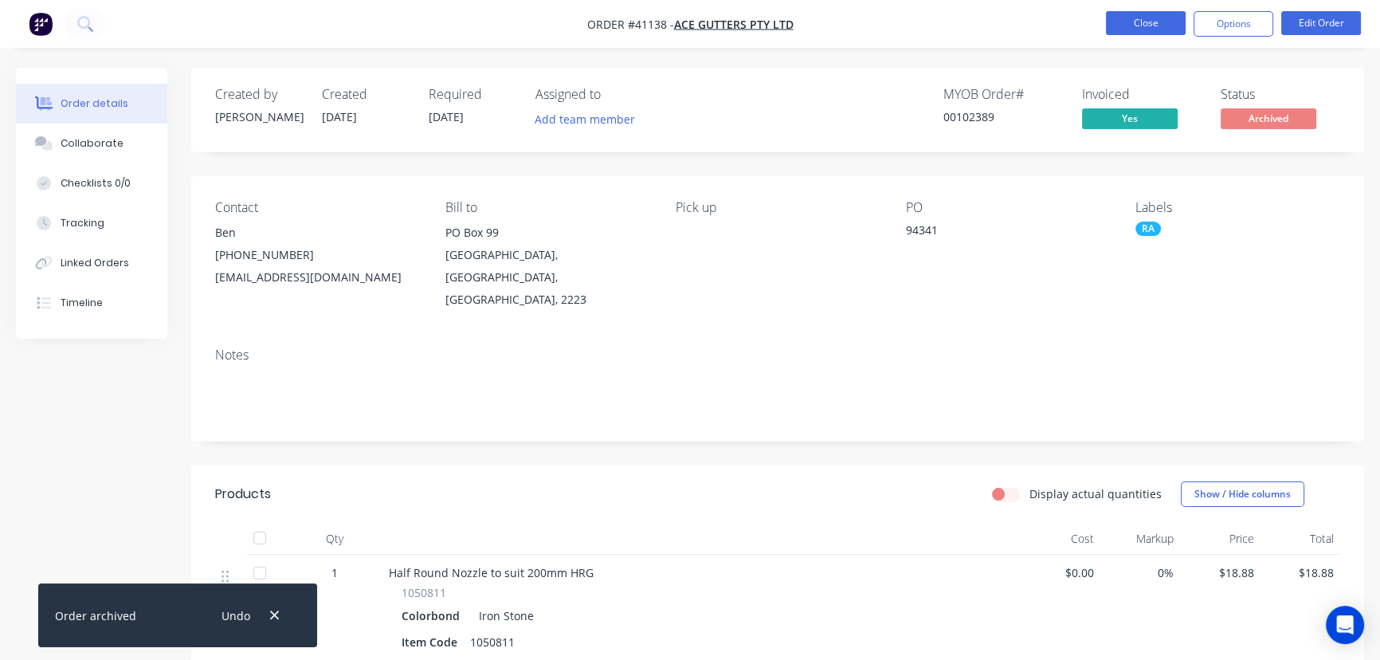
click at [1151, 26] on button "Close" at bounding box center [1146, 23] width 80 height 24
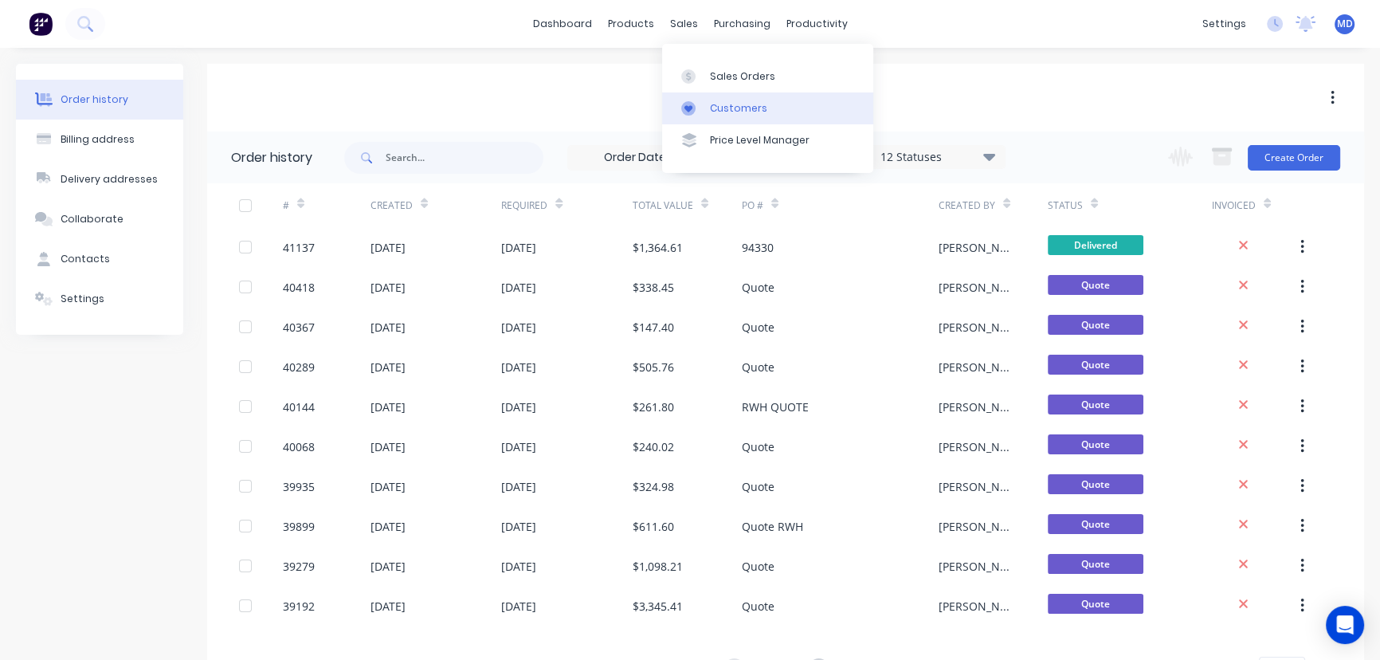
click at [731, 105] on div "Customers" at bounding box center [738, 108] width 57 height 14
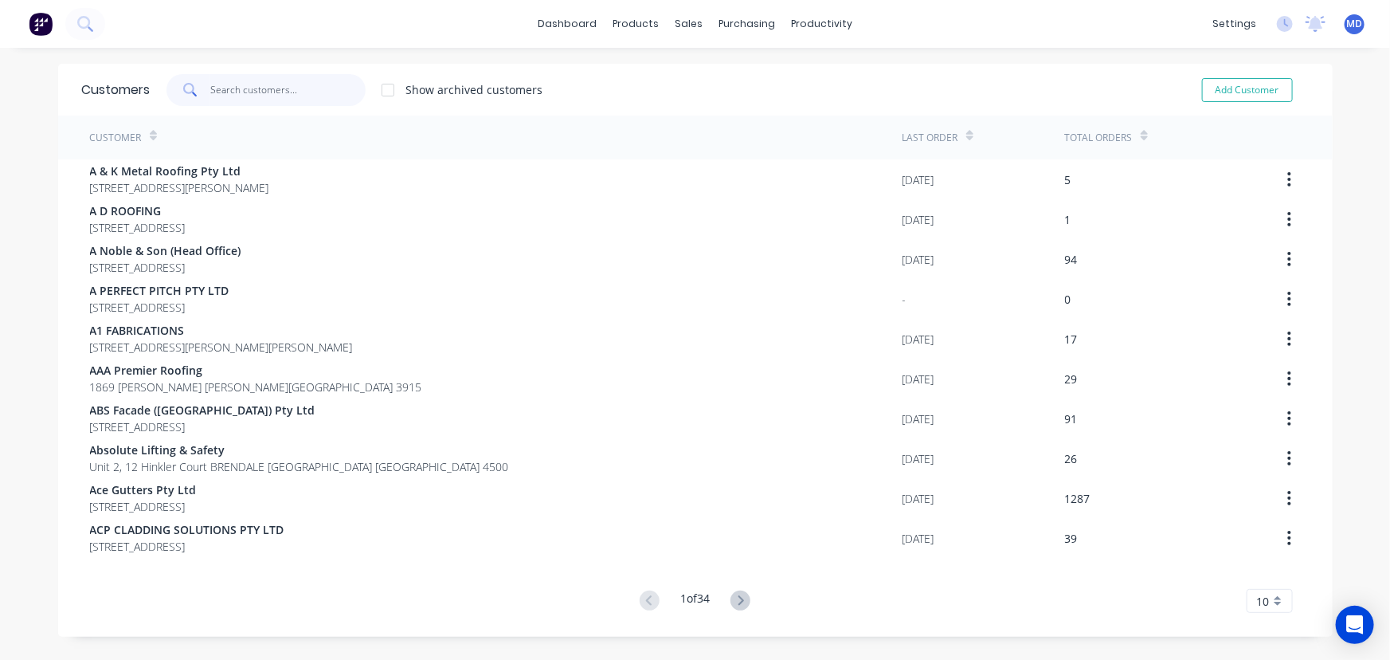
click at [288, 92] on input "text" at bounding box center [287, 90] width 155 height 32
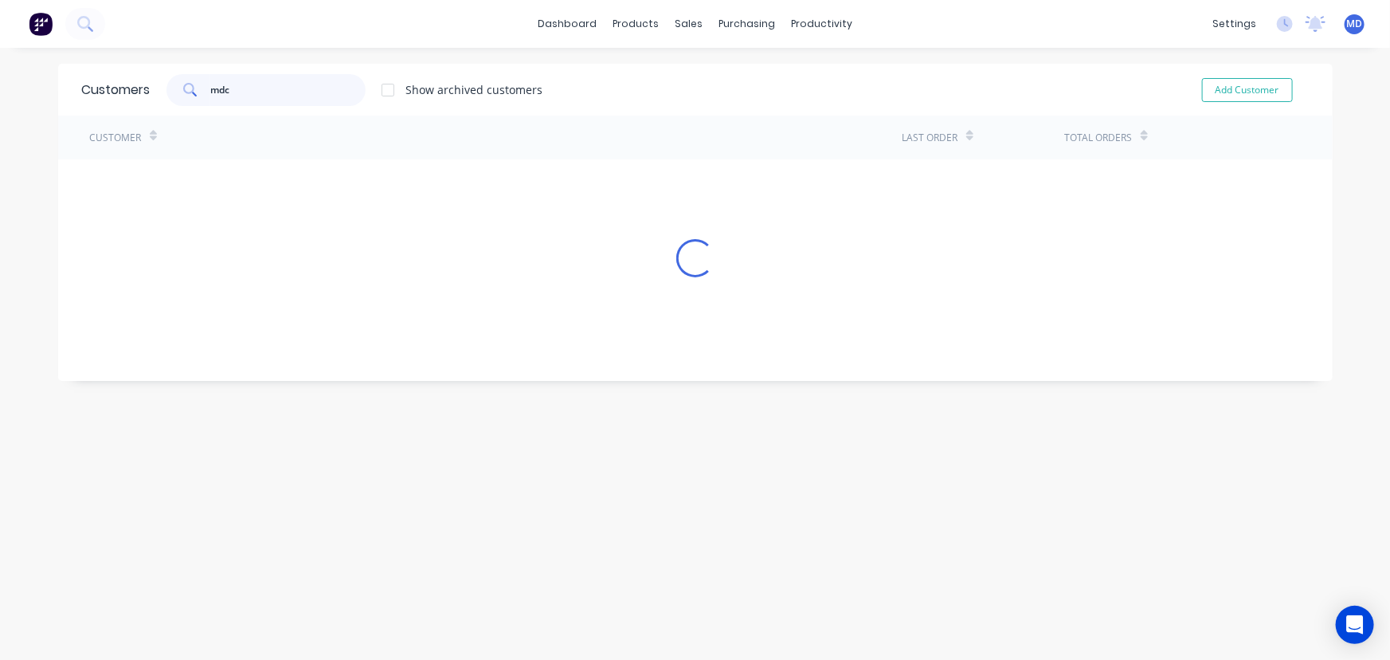
type input "mdc"
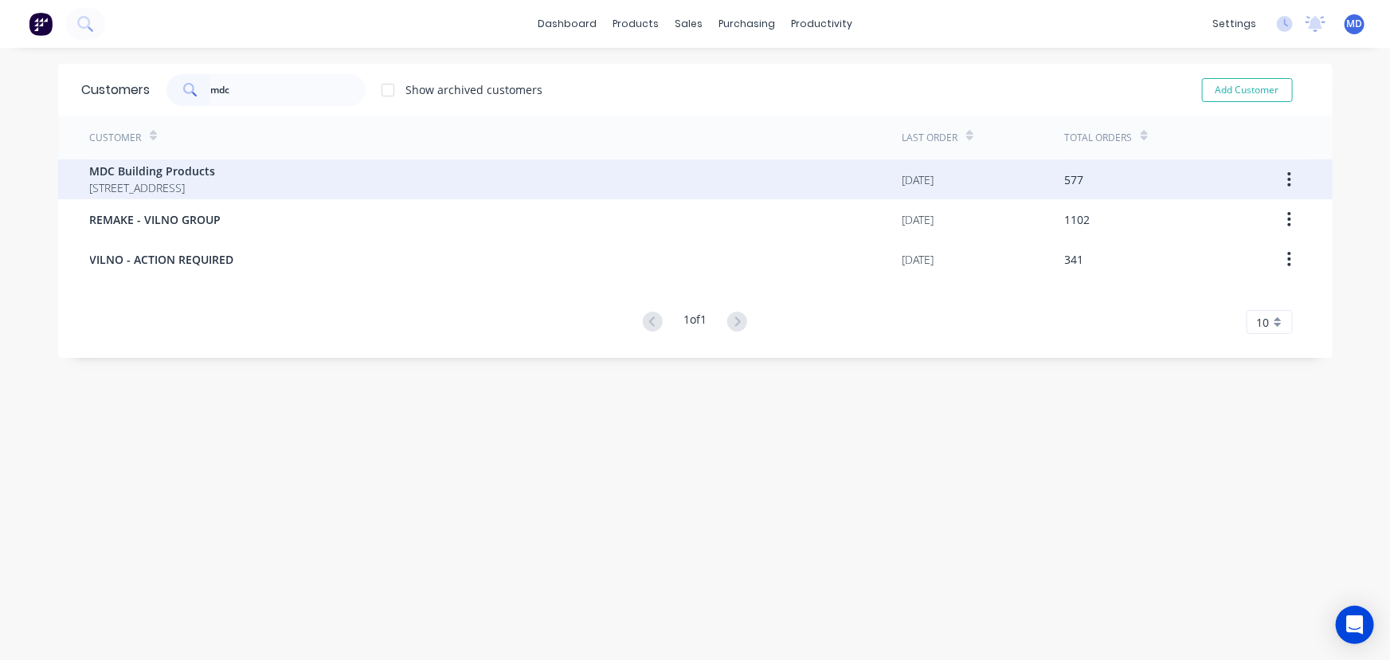
click at [178, 168] on span "MDC Building Products" at bounding box center [153, 171] width 126 height 17
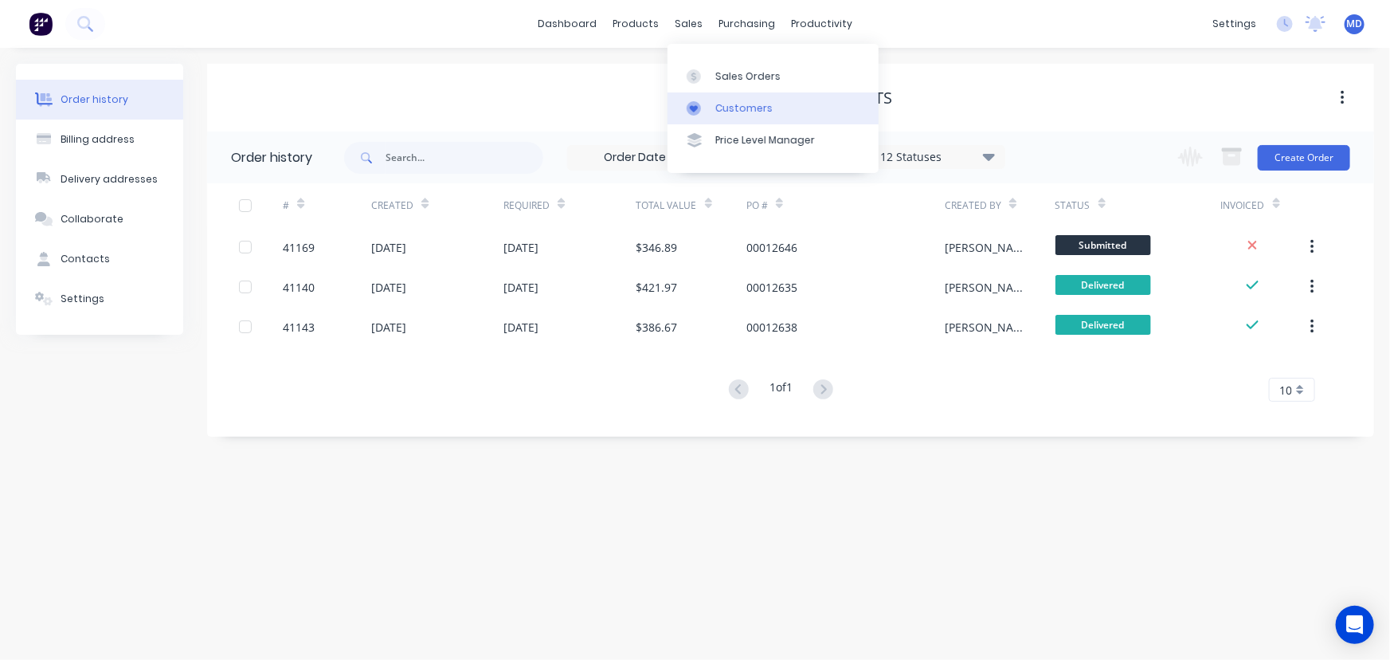
click at [746, 108] on div "Customers" at bounding box center [744, 108] width 57 height 14
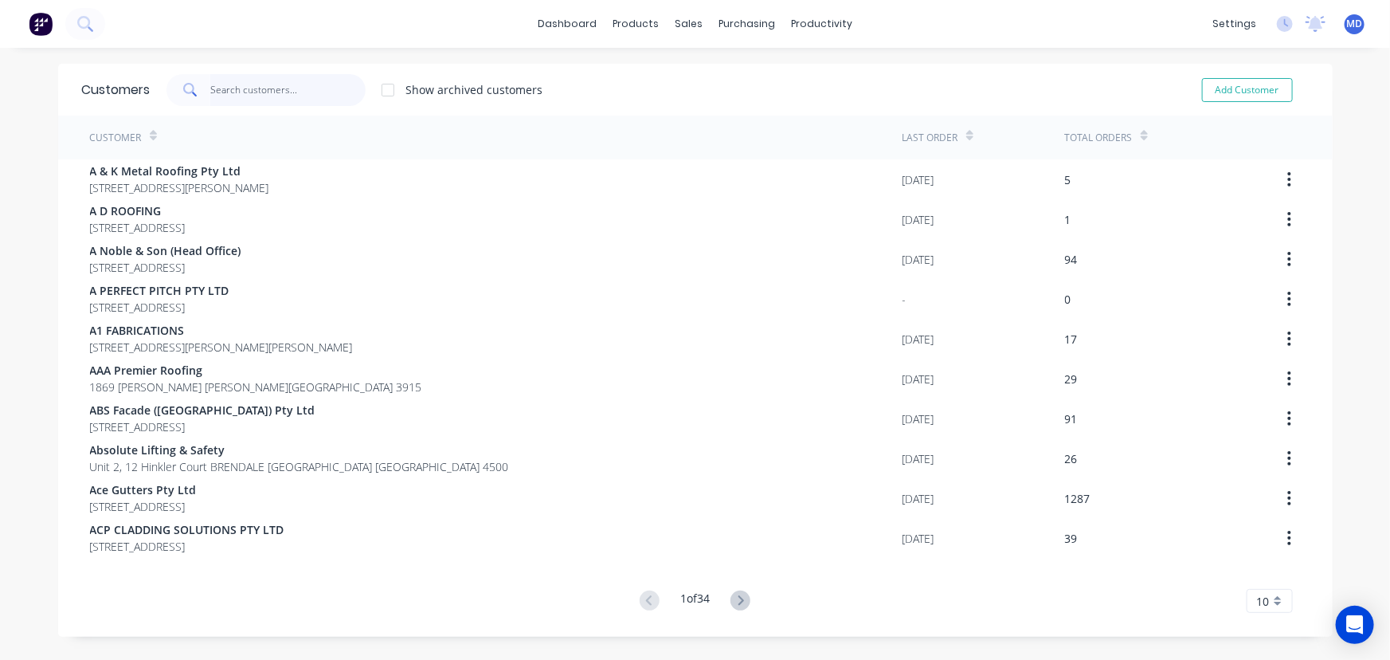
click at [321, 92] on input "text" at bounding box center [287, 90] width 155 height 32
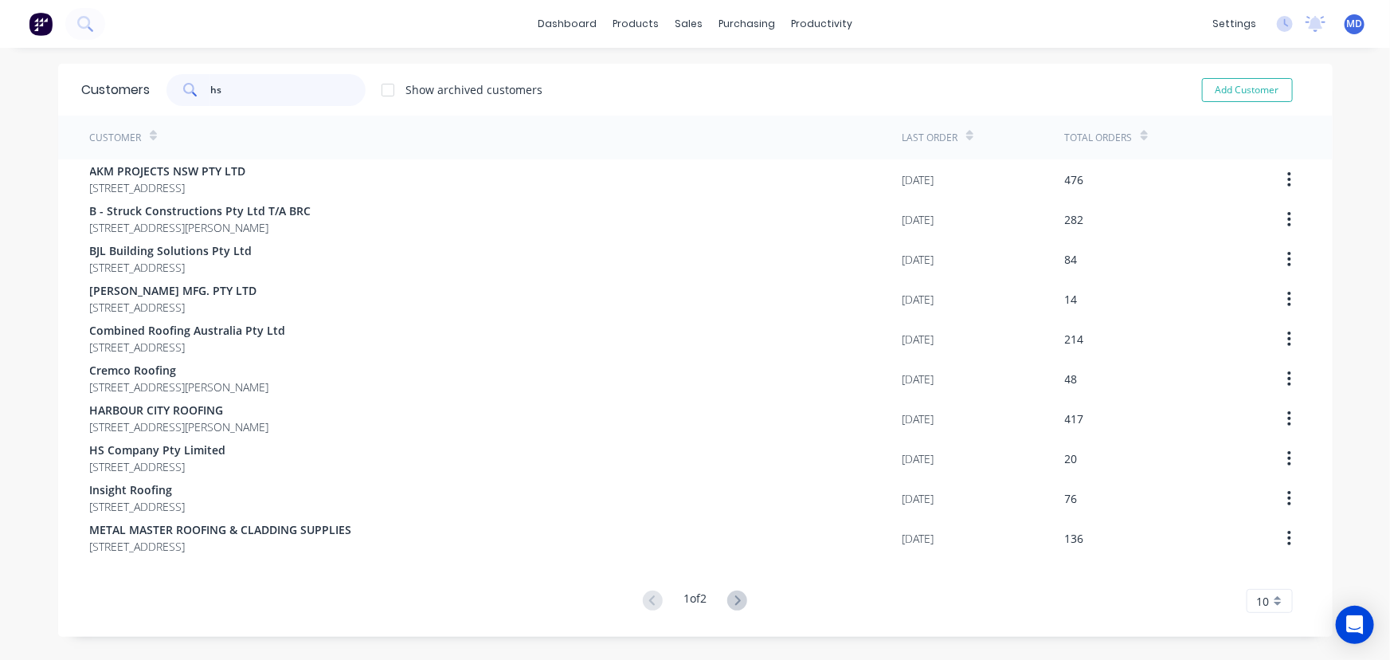
type input "hs"
drag, startPoint x: 167, startPoint y: 95, endPoint x: 120, endPoint y: 88, distance: 48.2
click at [140, 94] on div "Customers hs Show archived customers Add Customer" at bounding box center [695, 90] width 1275 height 52
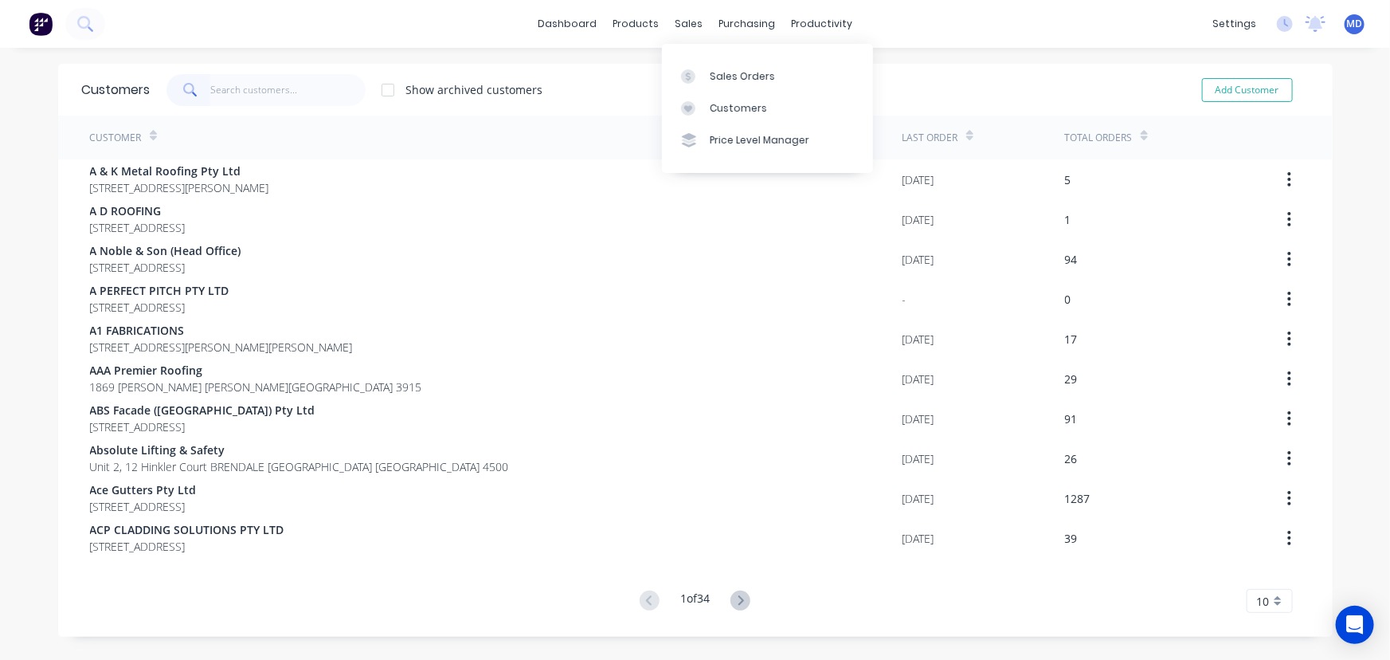
click at [736, 104] on div "Customers" at bounding box center [738, 108] width 57 height 14
click at [260, 94] on input "text" at bounding box center [287, 90] width 155 height 32
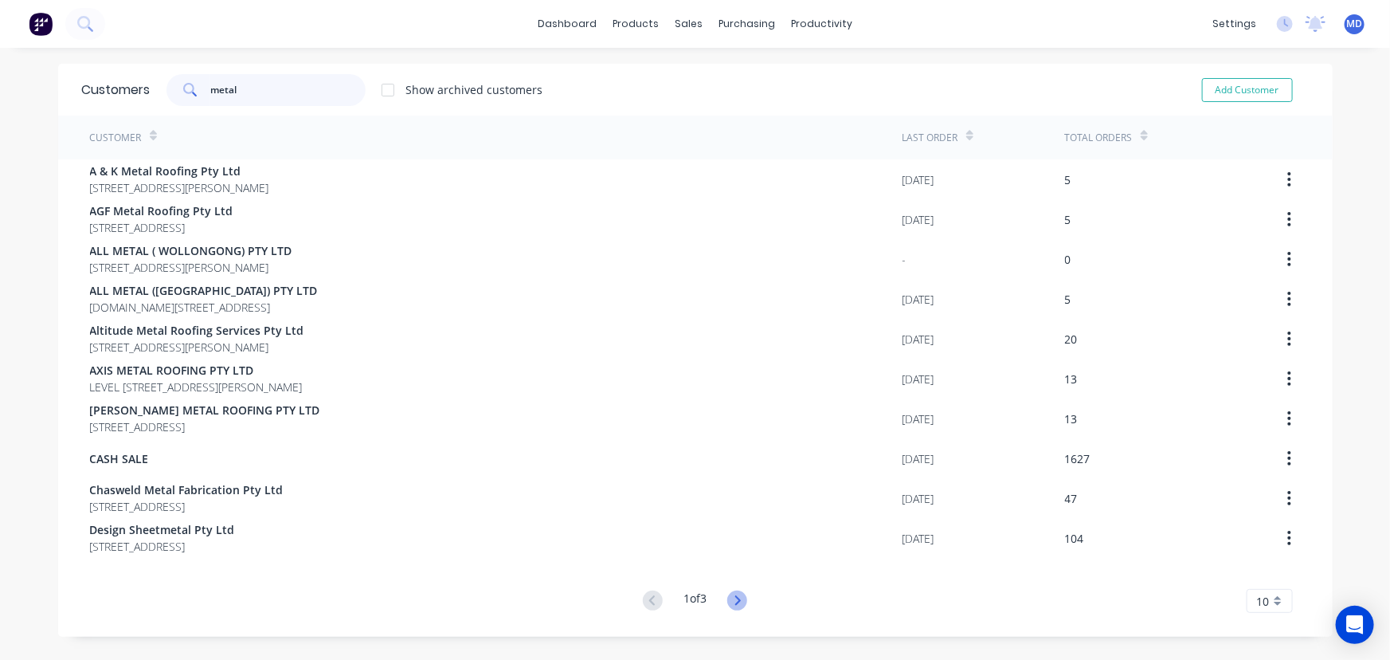
type input "metal"
click at [732, 603] on icon at bounding box center [737, 600] width 20 height 20
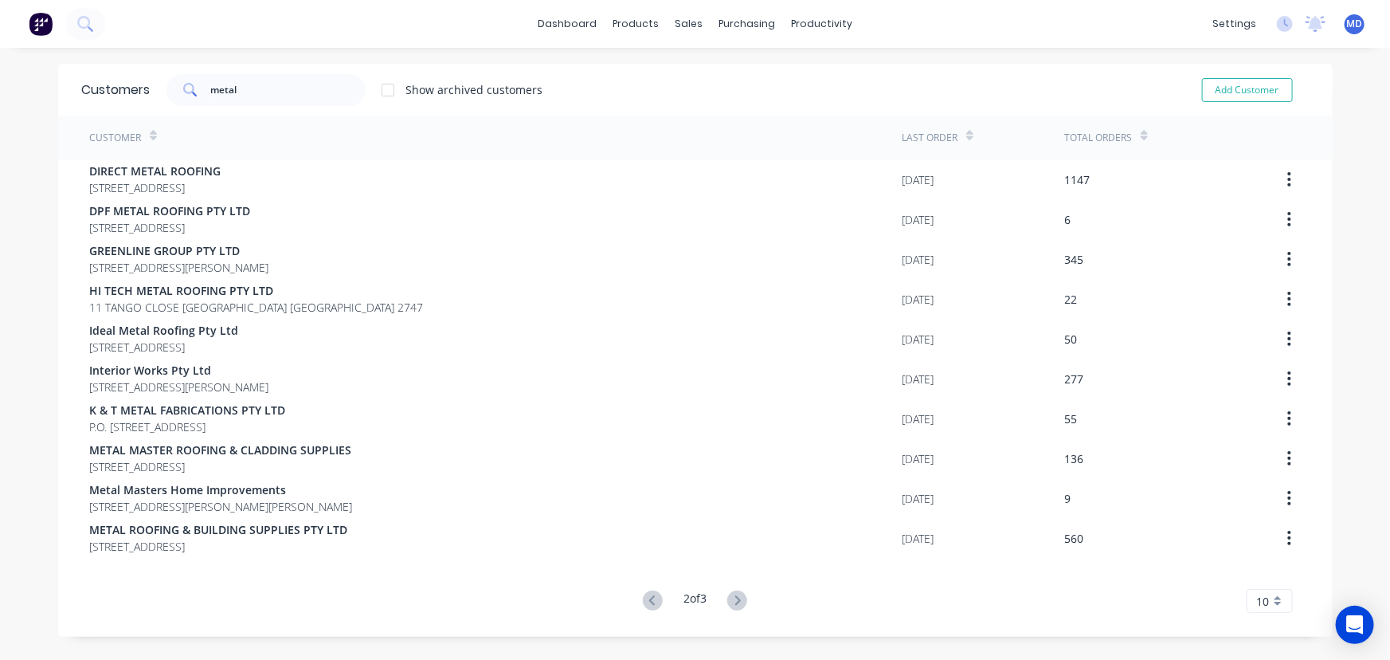
click at [732, 603] on icon at bounding box center [737, 600] width 20 height 20
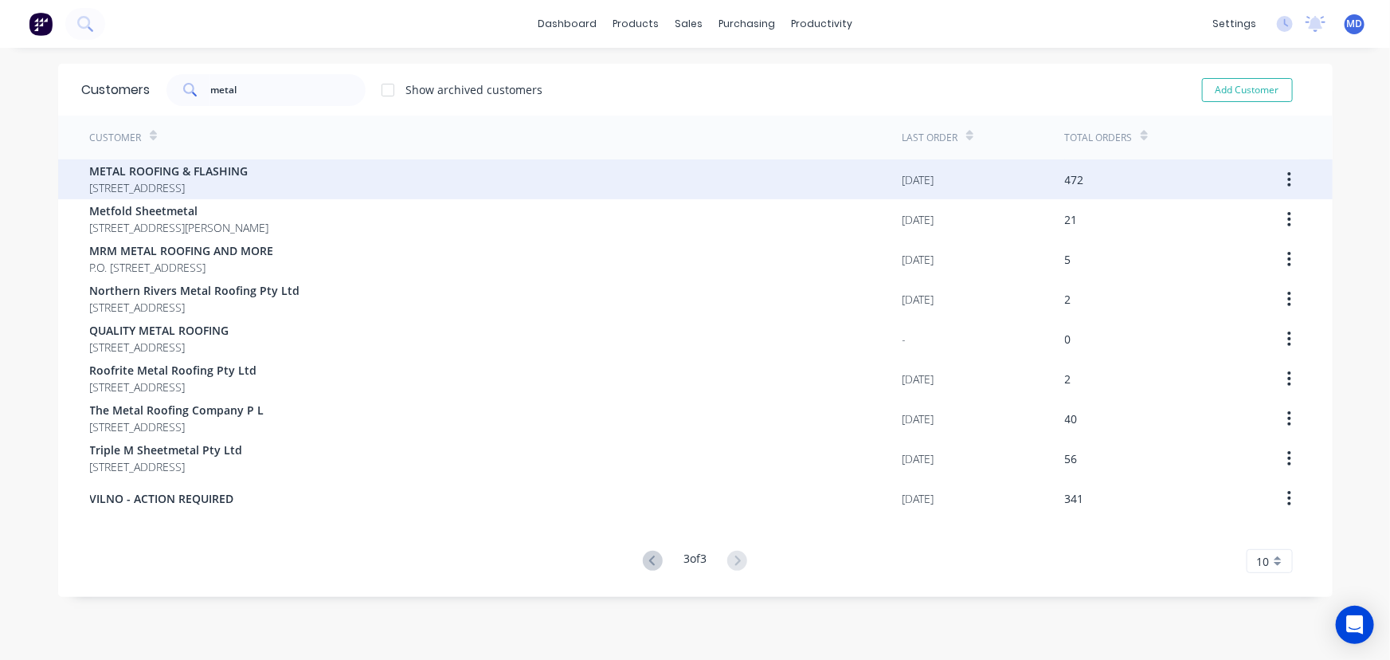
click at [188, 179] on span "[STREET_ADDRESS]" at bounding box center [169, 187] width 159 height 17
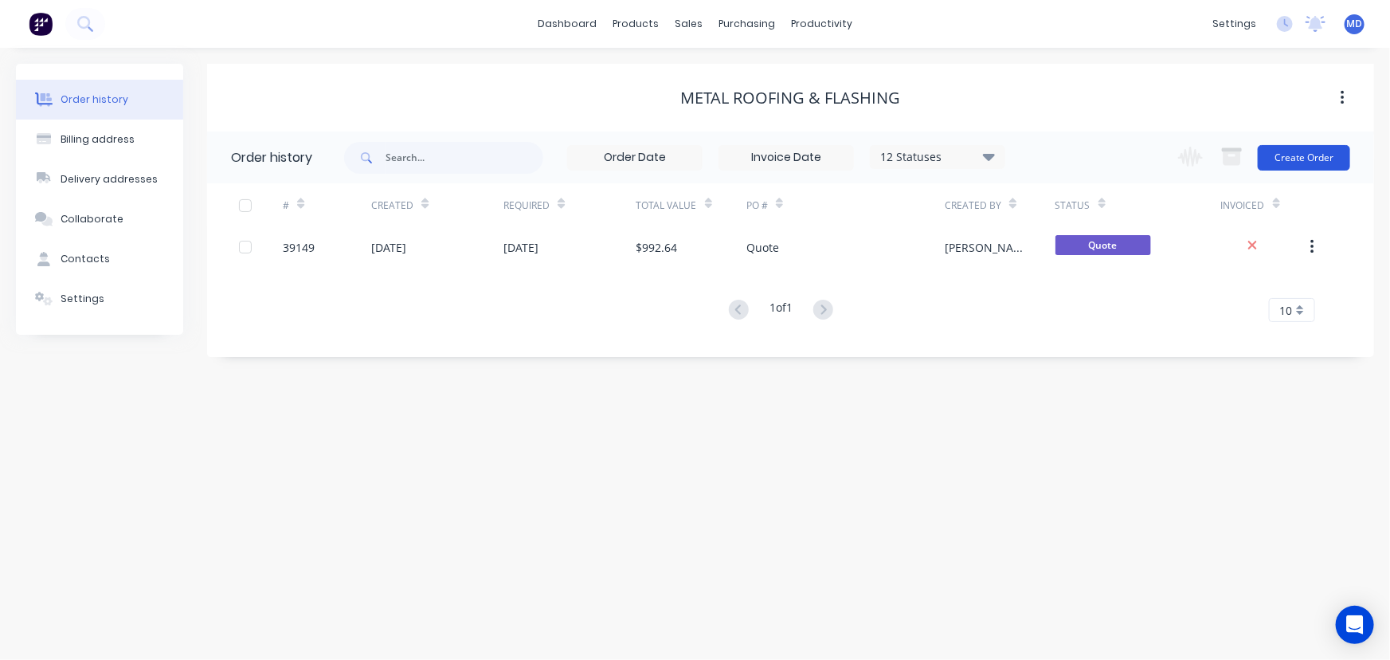
click at [1305, 163] on button "Create Order" at bounding box center [1304, 157] width 92 height 25
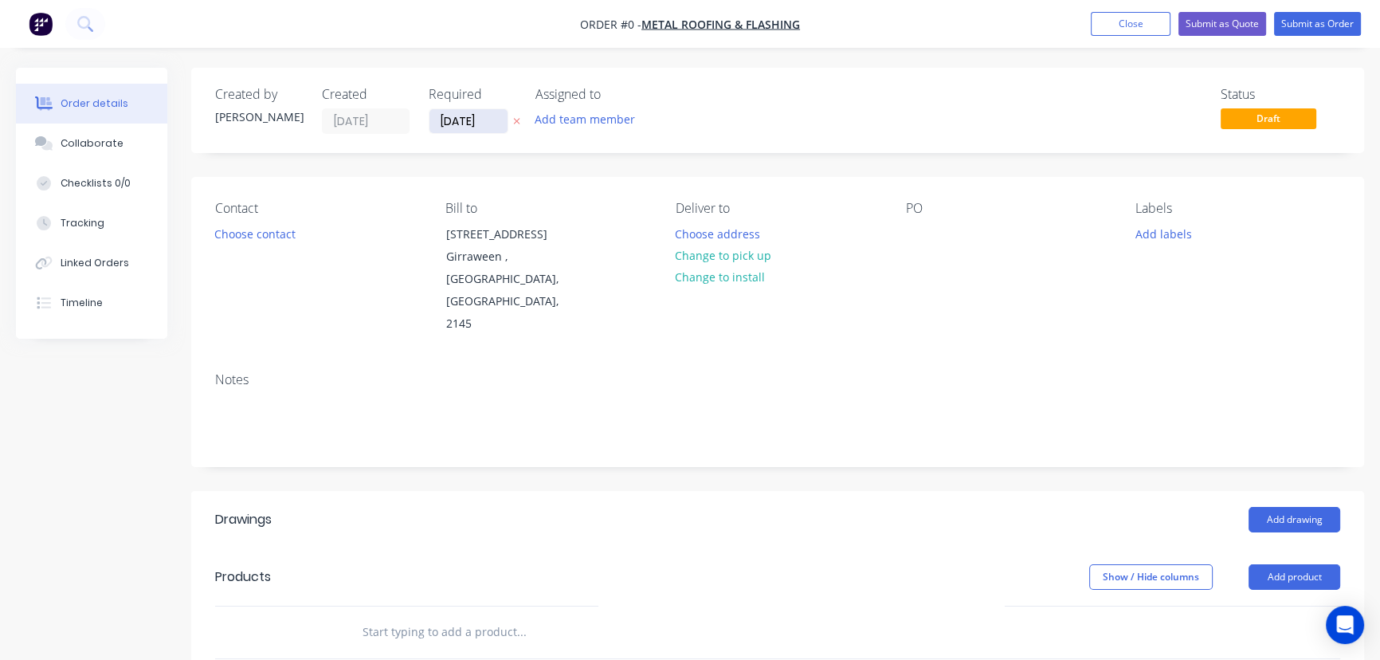
click at [442, 116] on input "[DATE]" at bounding box center [468, 121] width 78 height 24
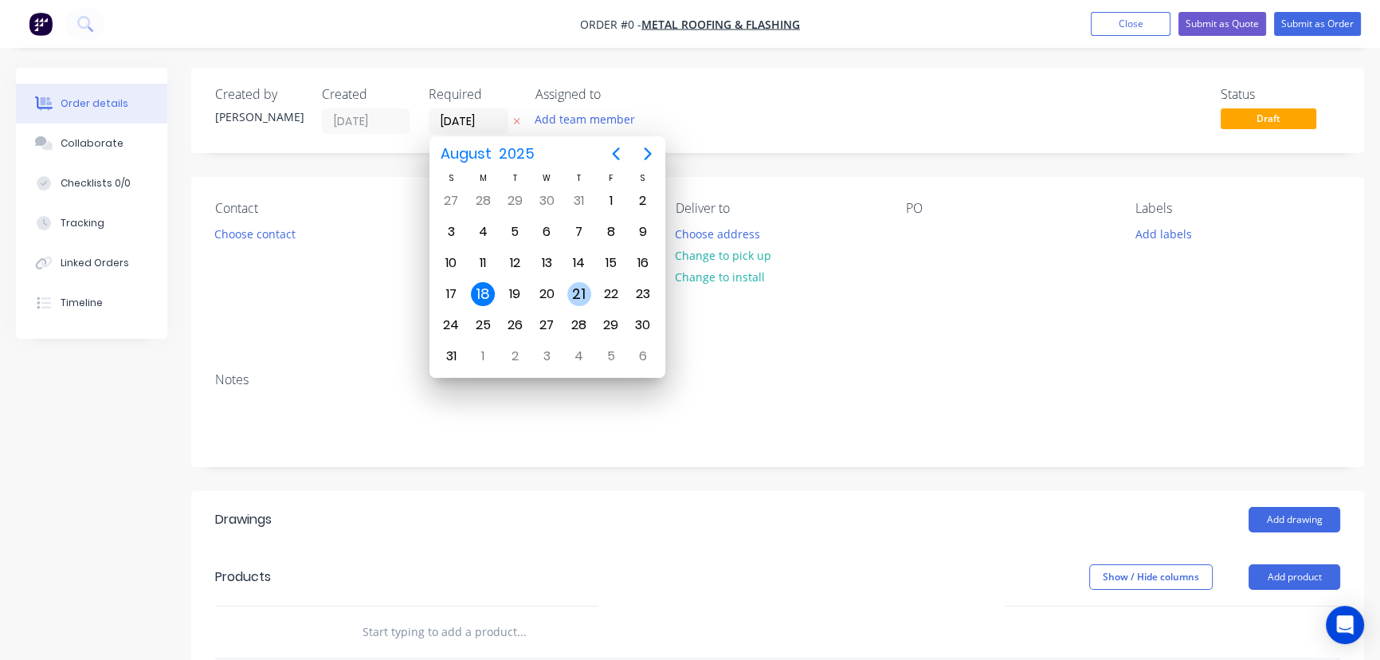
click at [582, 293] on div "21" at bounding box center [579, 294] width 24 height 24
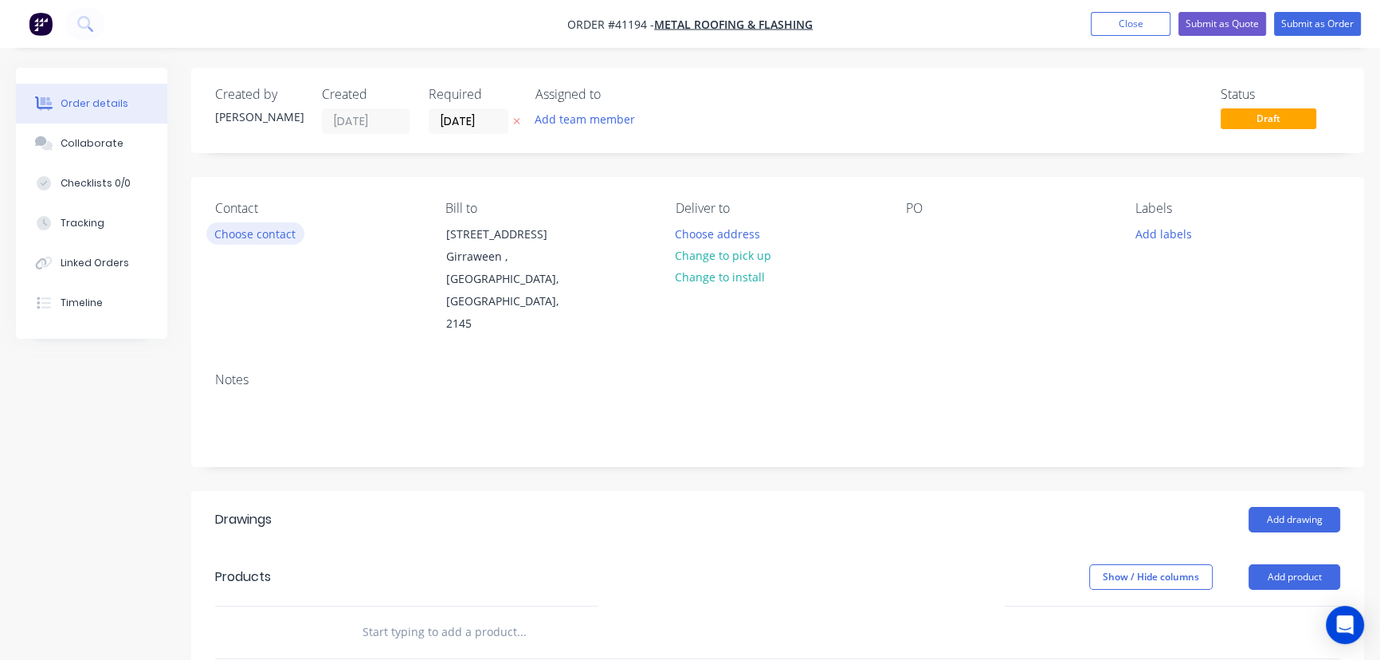
click at [269, 238] on button "Choose contact" at bounding box center [255, 233] width 98 height 22
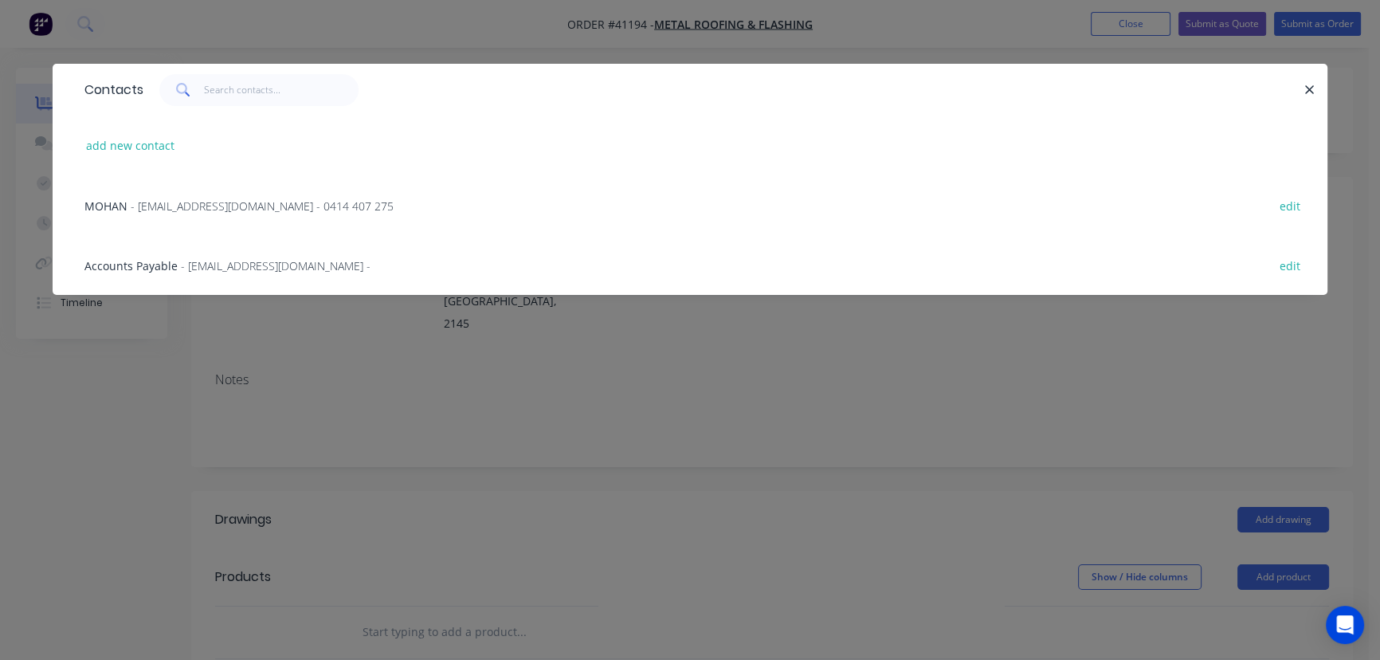
drag, startPoint x: 139, startPoint y: 200, endPoint x: 225, endPoint y: 269, distance: 110.5
click at [139, 200] on span "- [EMAIL_ADDRESS][DOMAIN_NAME] - 0414 407 275" at bounding box center [262, 205] width 263 height 15
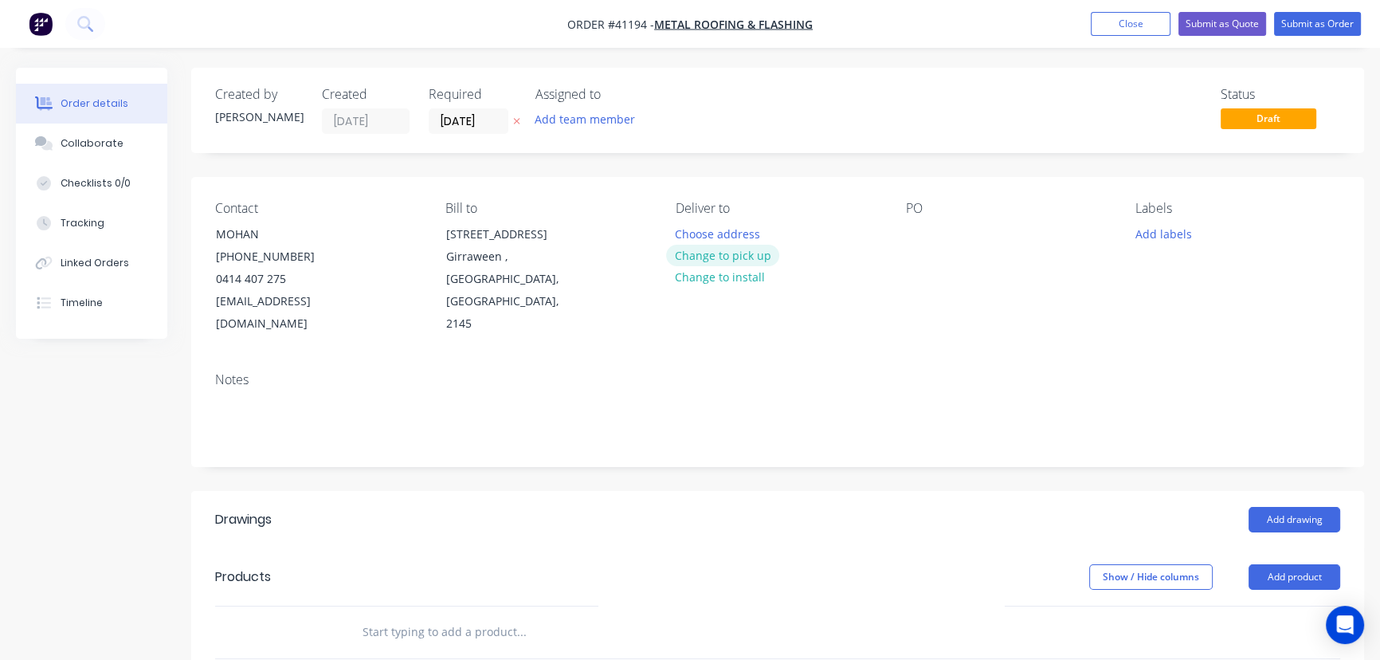
click at [743, 261] on button "Change to pick up" at bounding box center [722, 256] width 113 height 22
click at [466, 118] on input "[DATE]" at bounding box center [468, 121] width 78 height 24
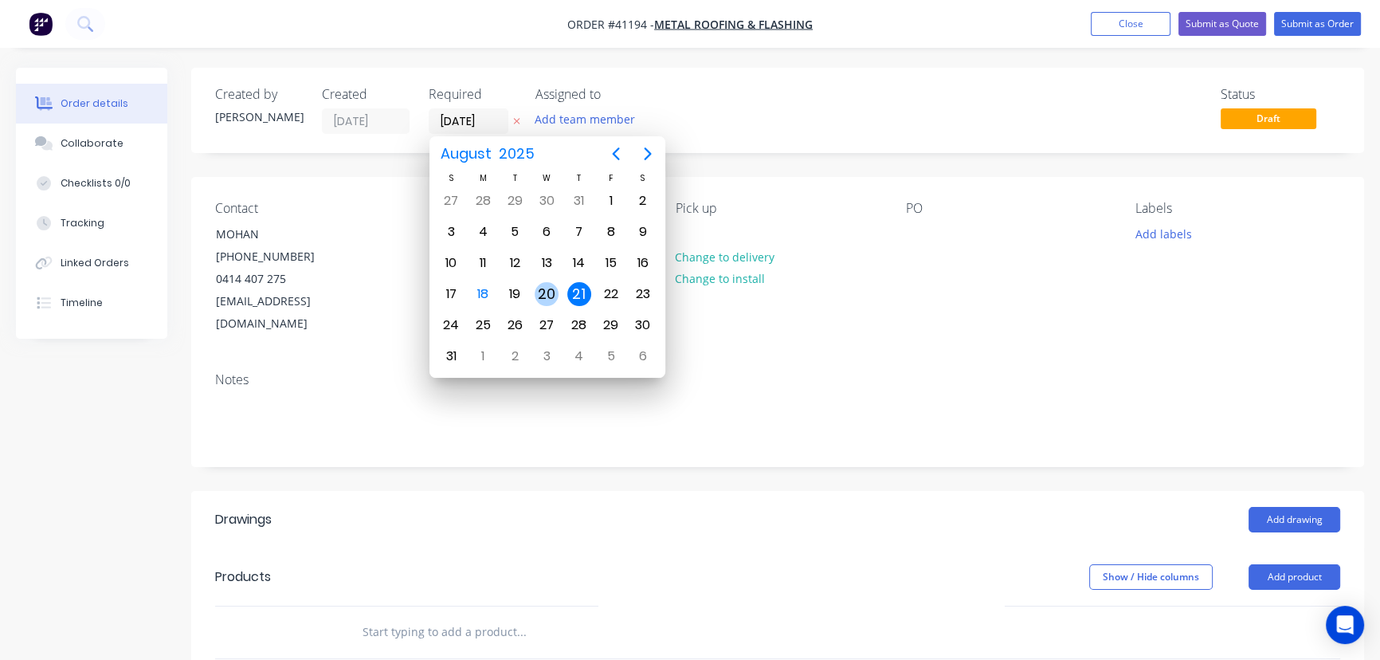
click at [547, 287] on div "20" at bounding box center [547, 294] width 24 height 24
type input "[DATE]"
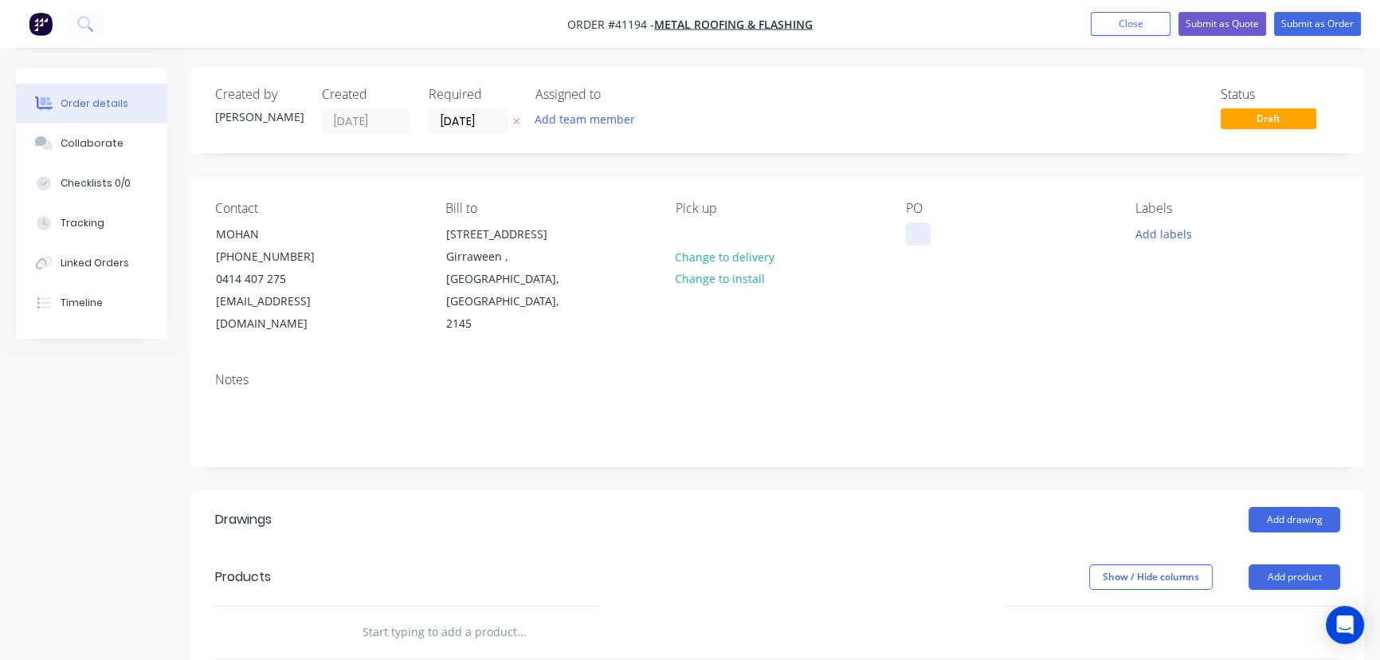
click at [915, 239] on div at bounding box center [917, 233] width 25 height 23
drag, startPoint x: 1168, startPoint y: 213, endPoint x: 1171, endPoint y: 227, distance: 14.5
click at [1169, 214] on div "Labels" at bounding box center [1237, 208] width 205 height 15
click at [1171, 234] on button "Add labels" at bounding box center [1163, 233] width 73 height 22
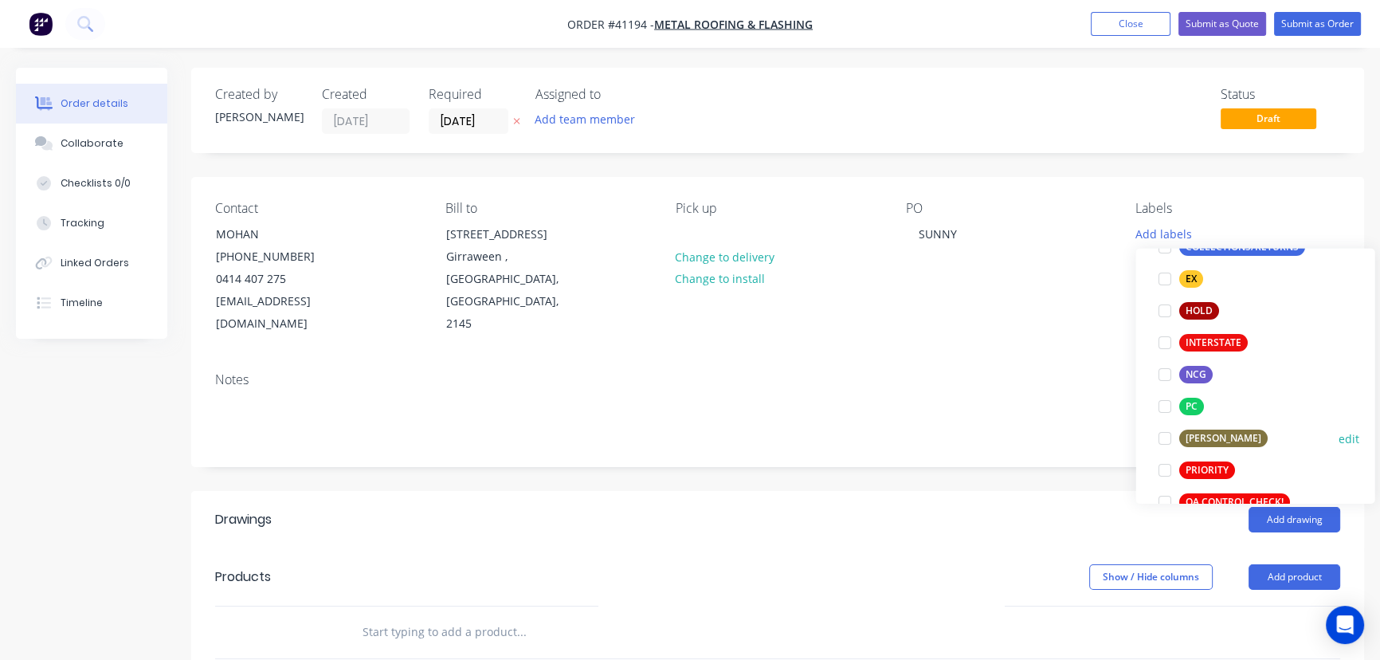
scroll to position [289, 0]
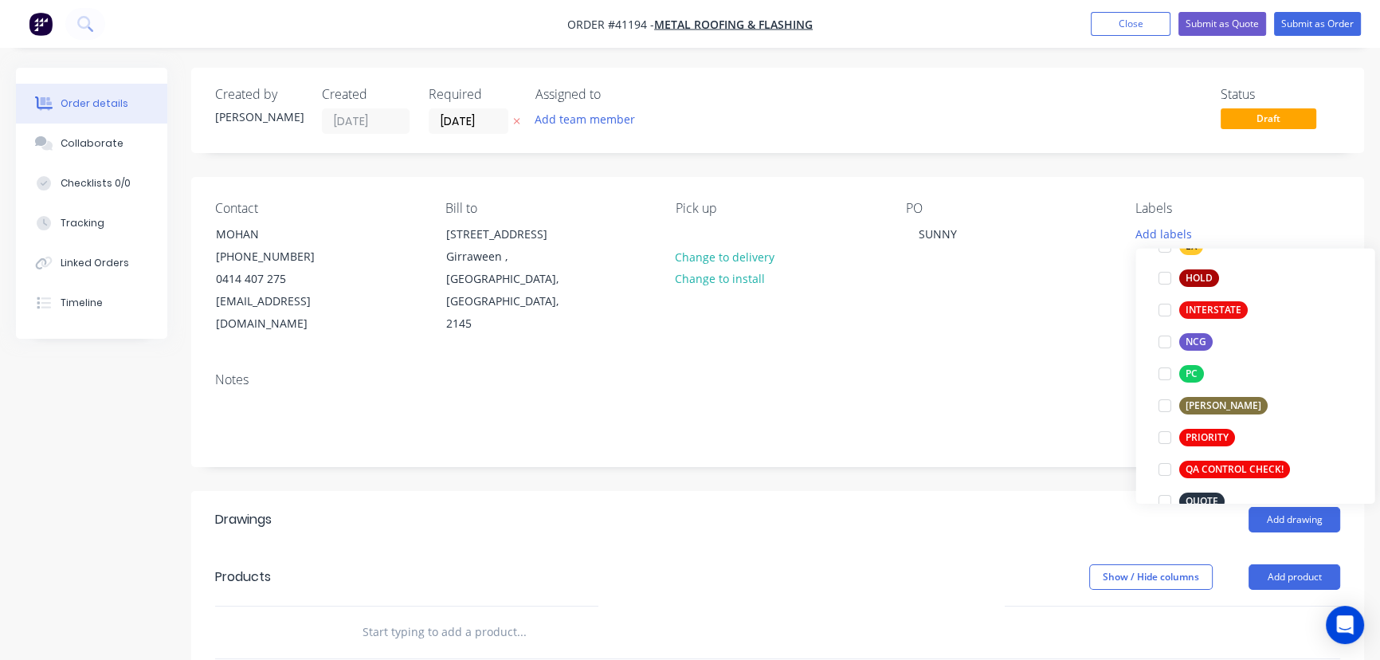
click at [1165, 370] on div at bounding box center [1164, 374] width 32 height 32
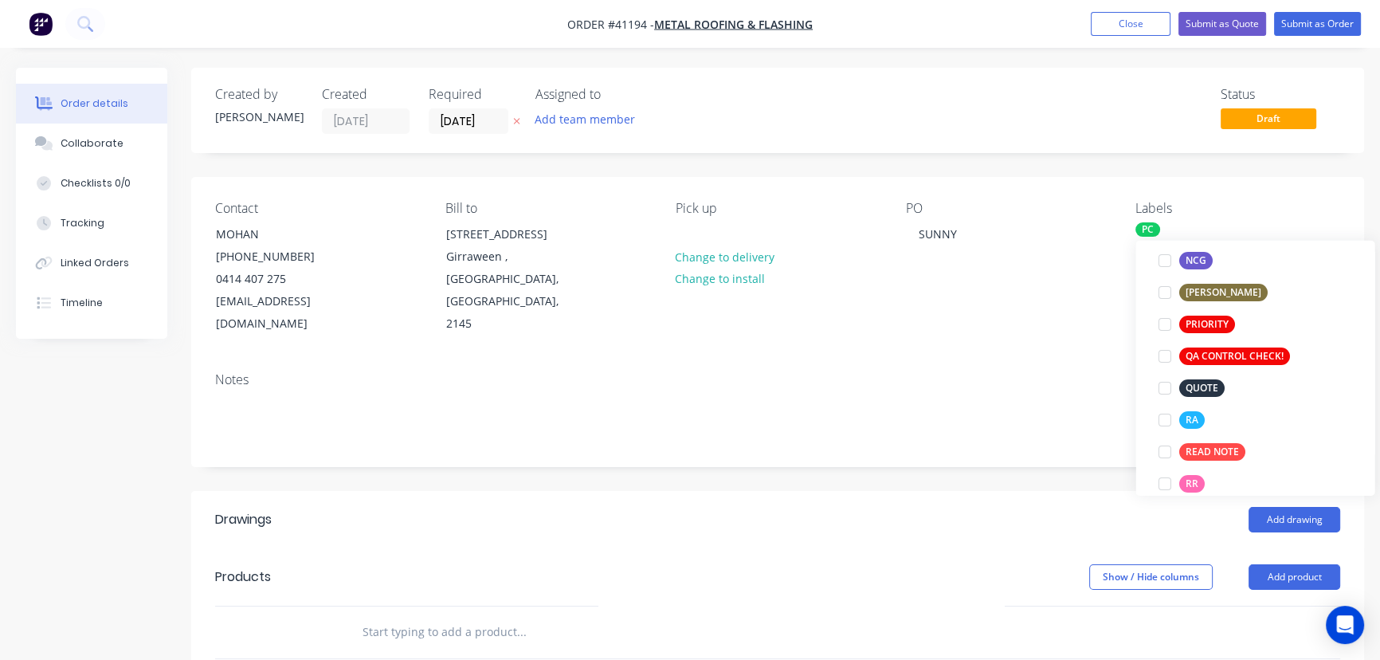
scroll to position [437, 0]
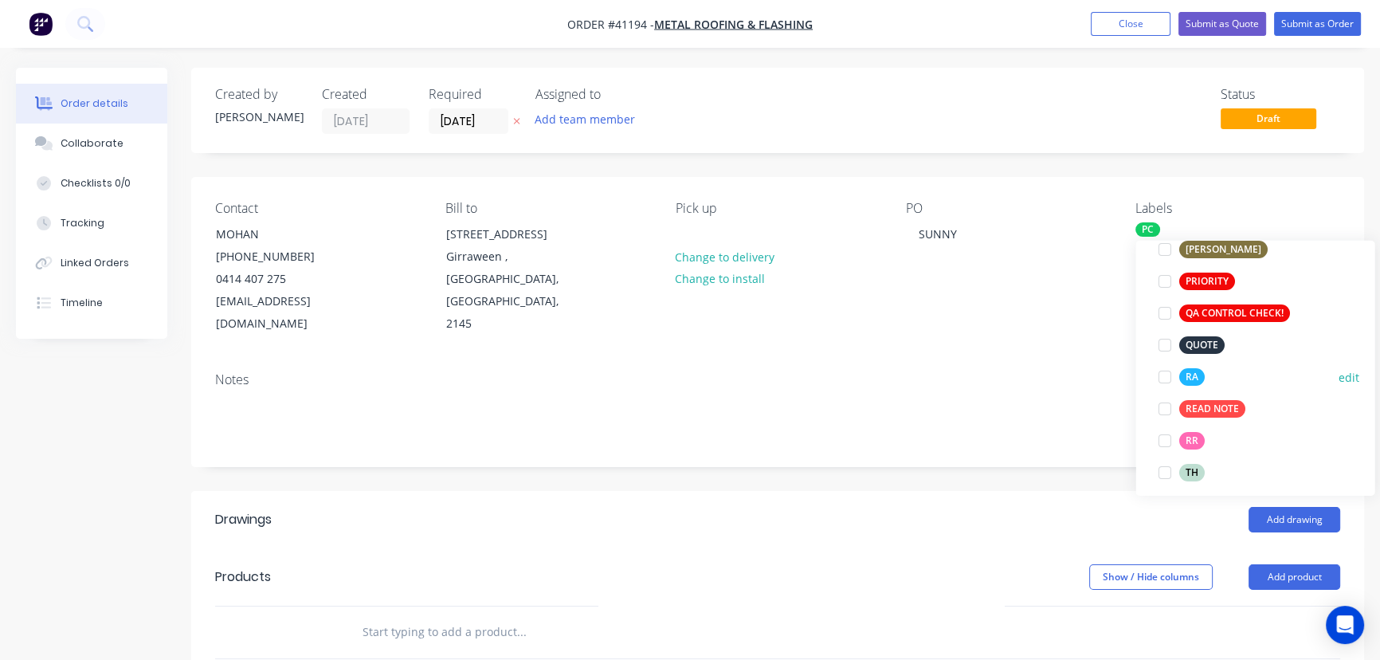
click at [1168, 382] on div at bounding box center [1164, 377] width 32 height 32
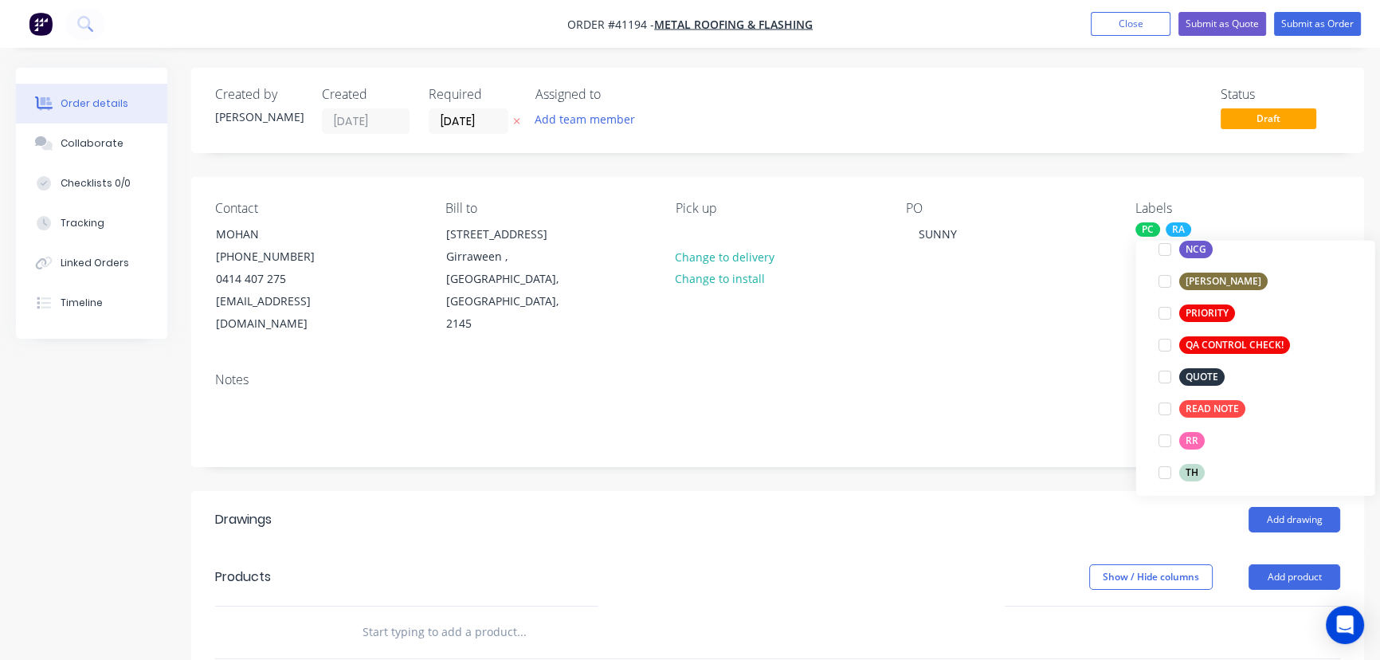
scroll to position [23, 0]
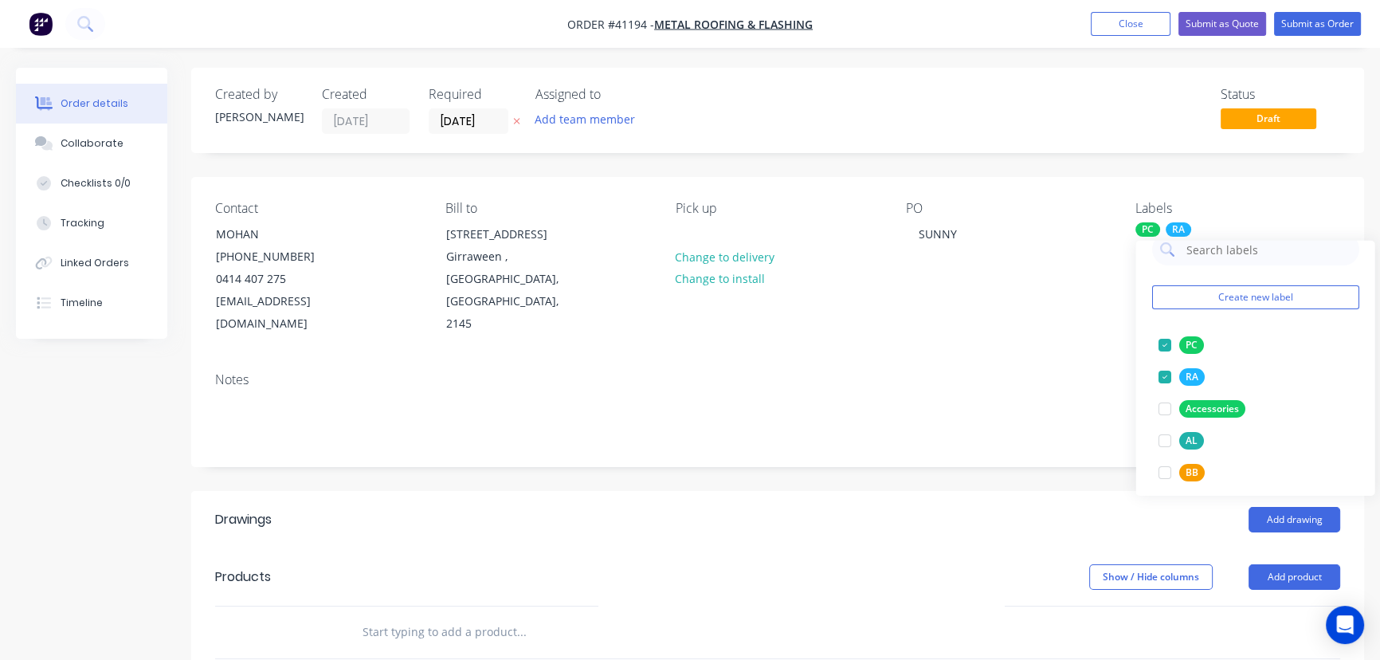
click at [861, 516] on header "Drawings Add drawing" at bounding box center [777, 519] width 1173 height 57
click at [1290, 564] on button "Add product" at bounding box center [1295, 576] width 92 height 25
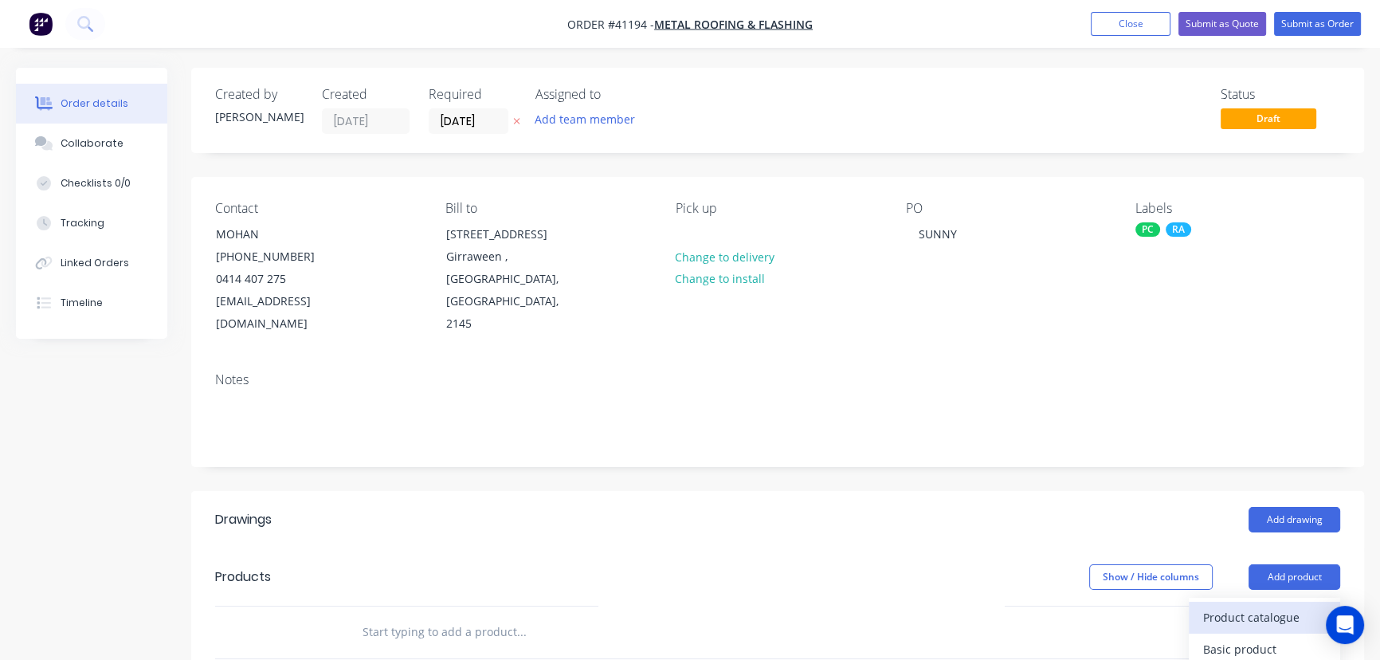
click at [1215, 606] on div "Product catalogue" at bounding box center [1264, 617] width 123 height 23
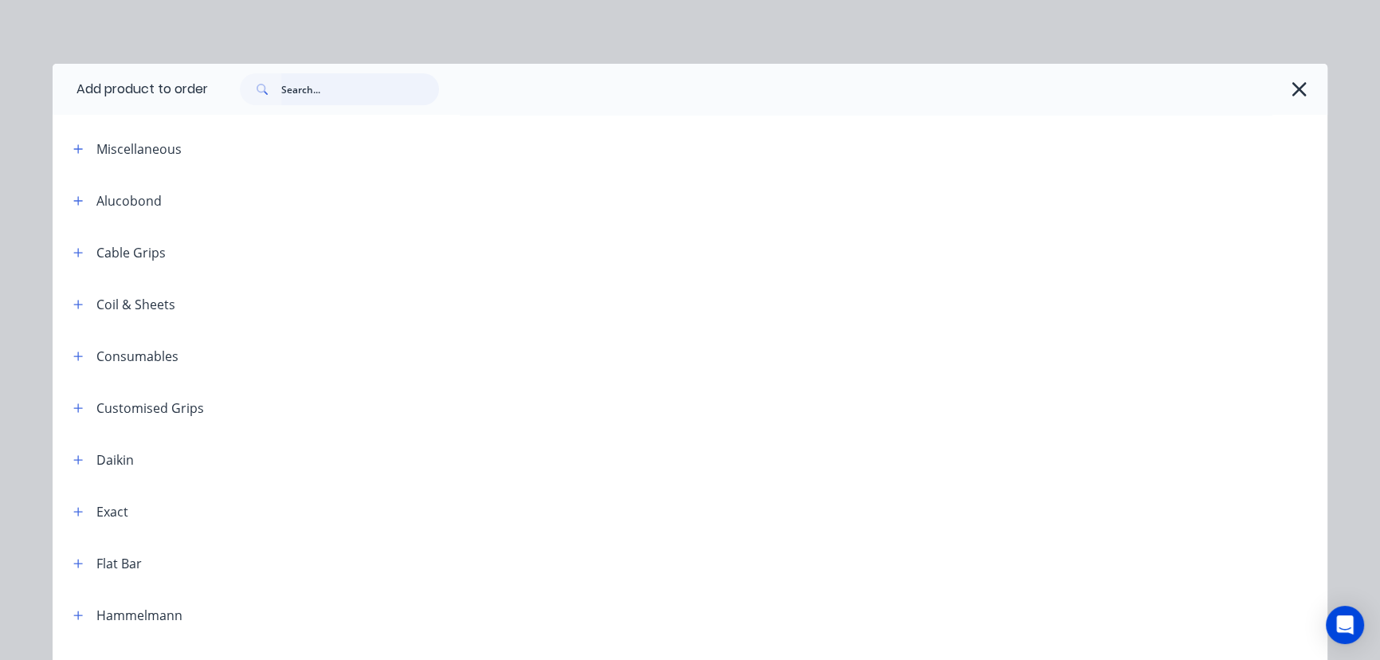
click at [319, 94] on input "text" at bounding box center [360, 89] width 158 height 32
type input "half round"
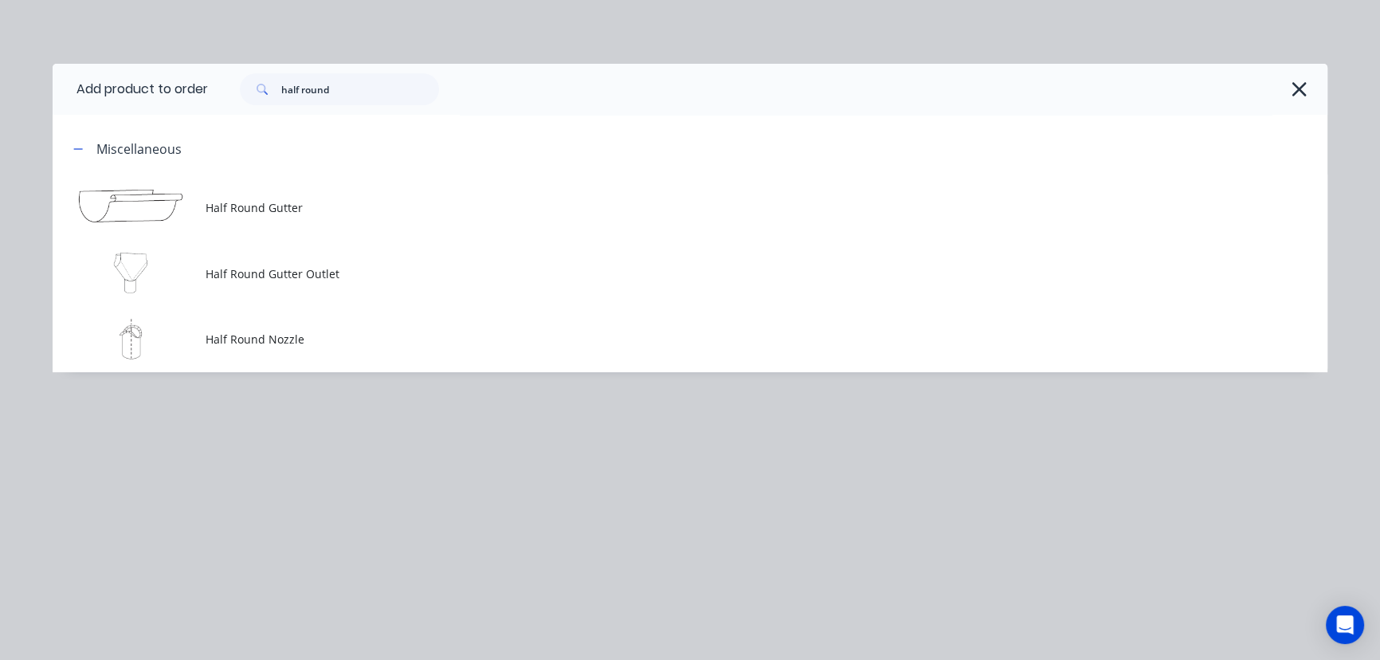
click at [255, 215] on td "Half Round Gutter" at bounding box center [767, 208] width 1122 height 66
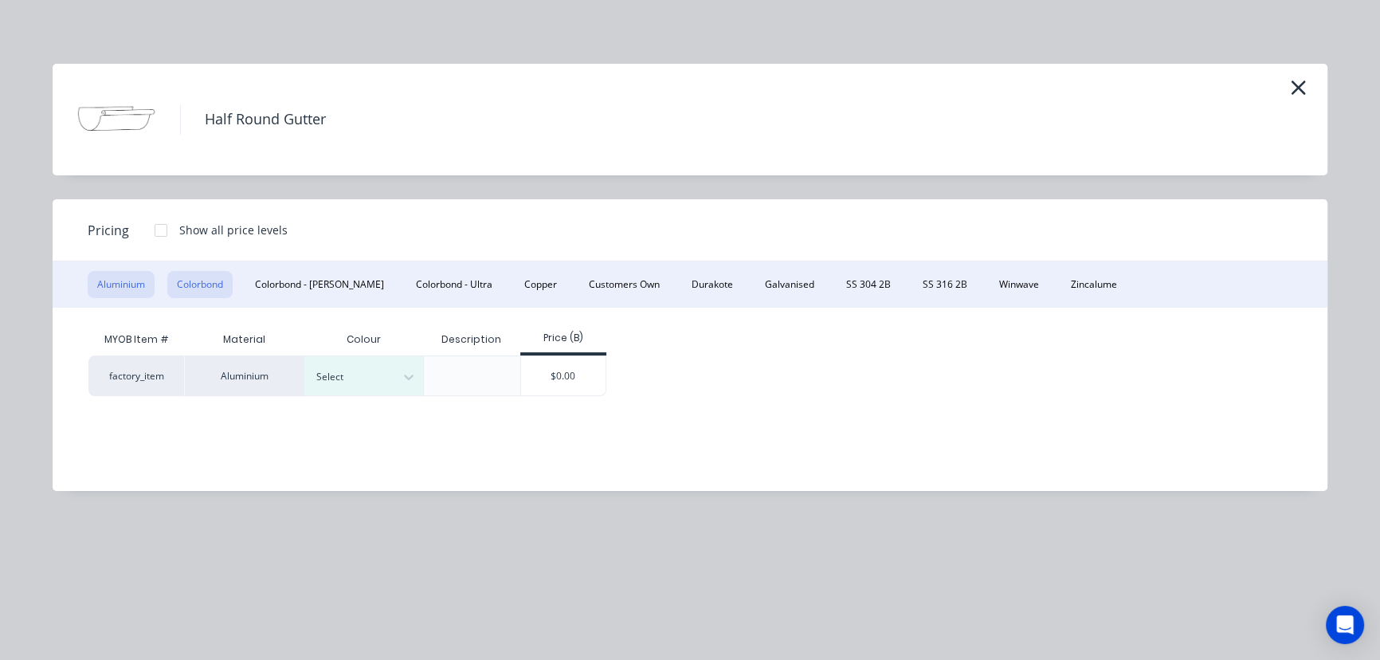
click at [178, 287] on button "Colorbond" at bounding box center [199, 284] width 65 height 27
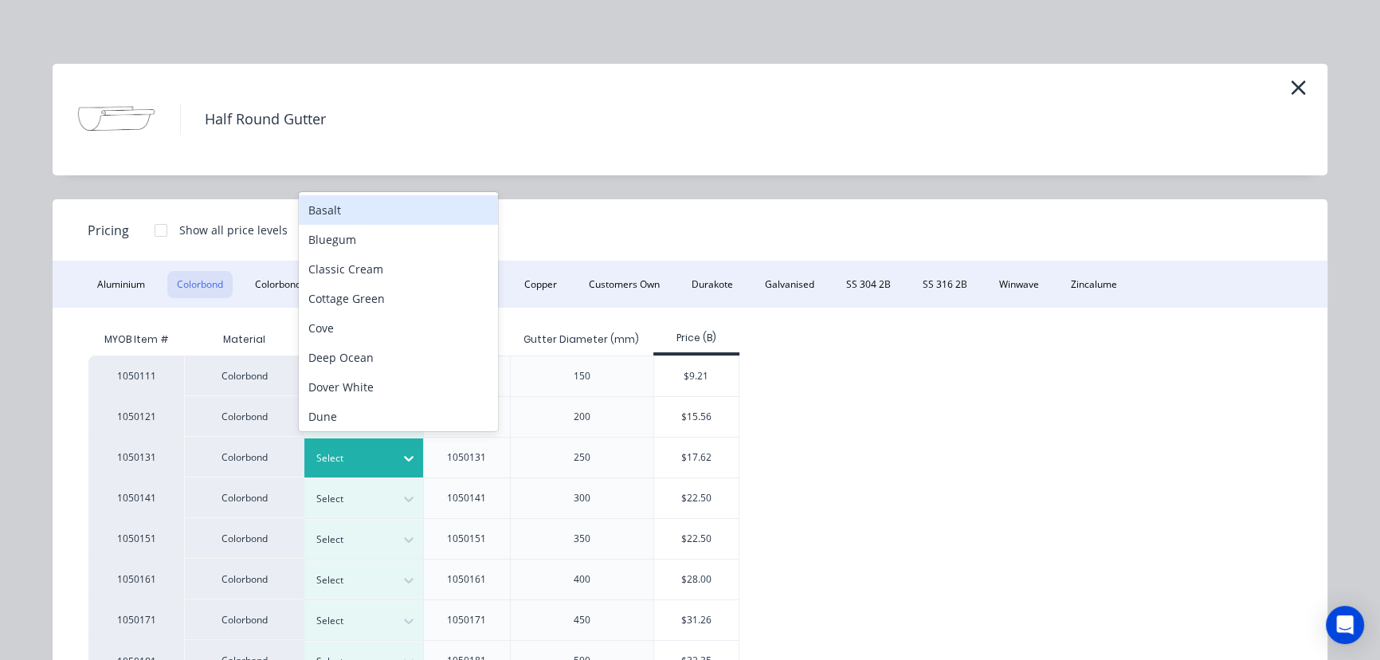
click at [404, 457] on icon at bounding box center [409, 460] width 10 height 6
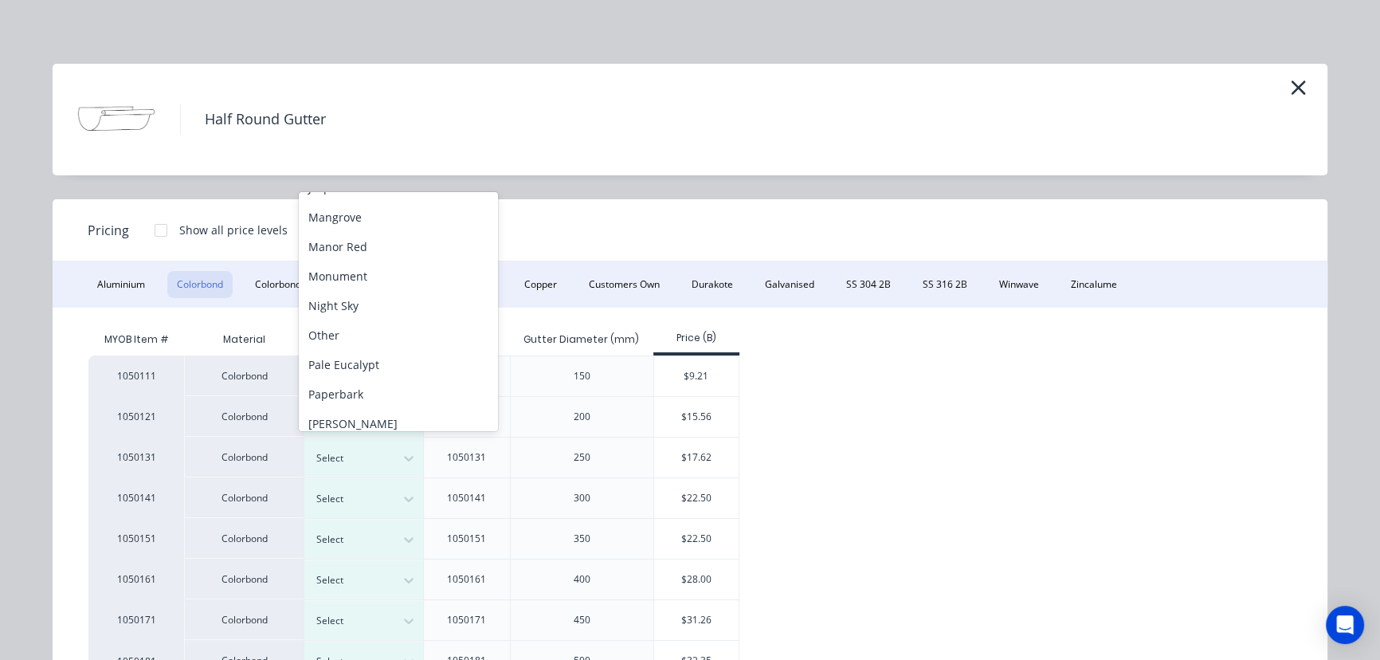
scroll to position [328, 0]
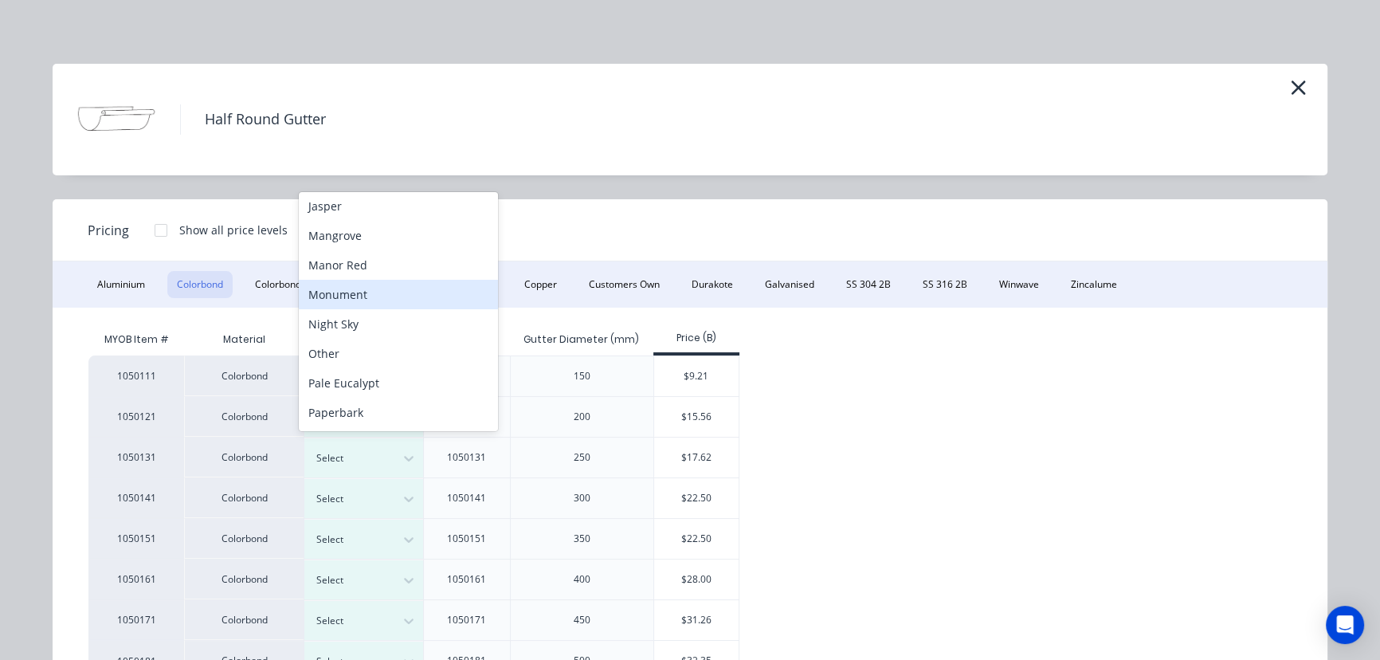
click at [351, 299] on div "Monument" at bounding box center [398, 294] width 199 height 29
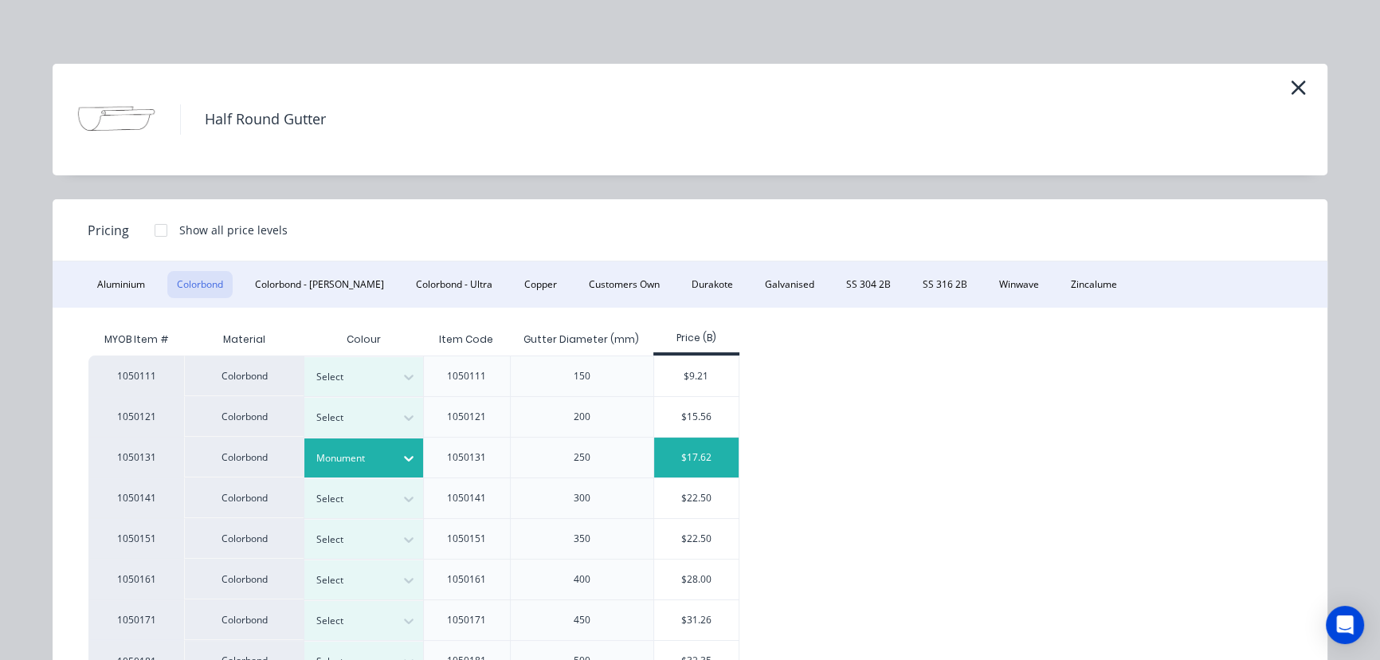
click at [709, 455] on div "$17.62" at bounding box center [696, 457] width 85 height 40
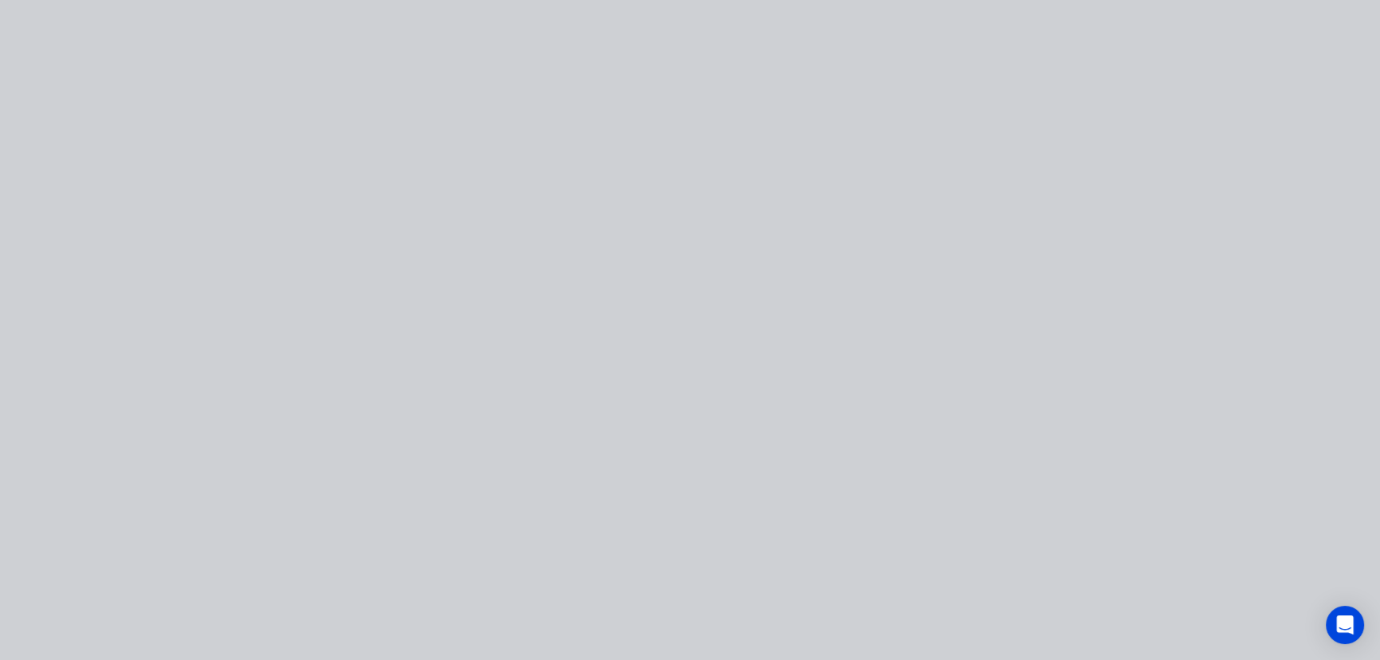
type input "$17.62"
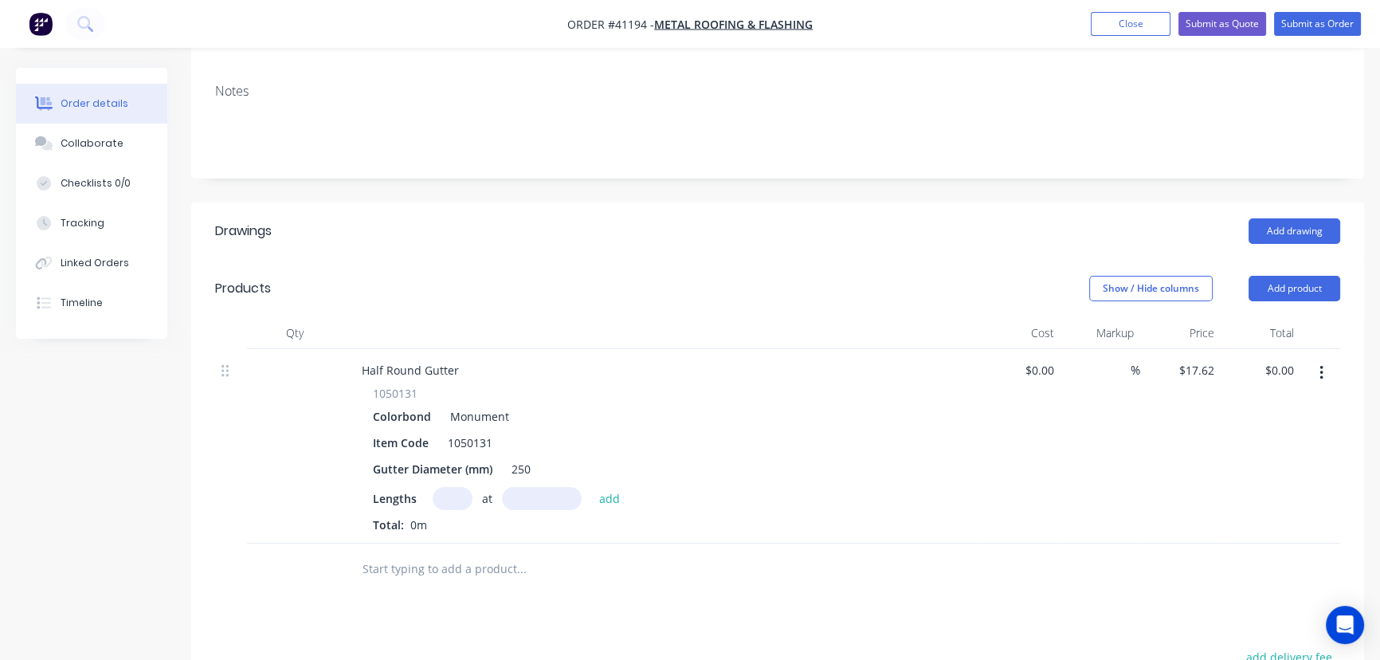
scroll to position [289, 0]
click at [453, 486] on input "text" at bounding box center [453, 497] width 40 height 23
type input "1"
type input "6150"
click at [591, 486] on button "add" at bounding box center [609, 497] width 37 height 22
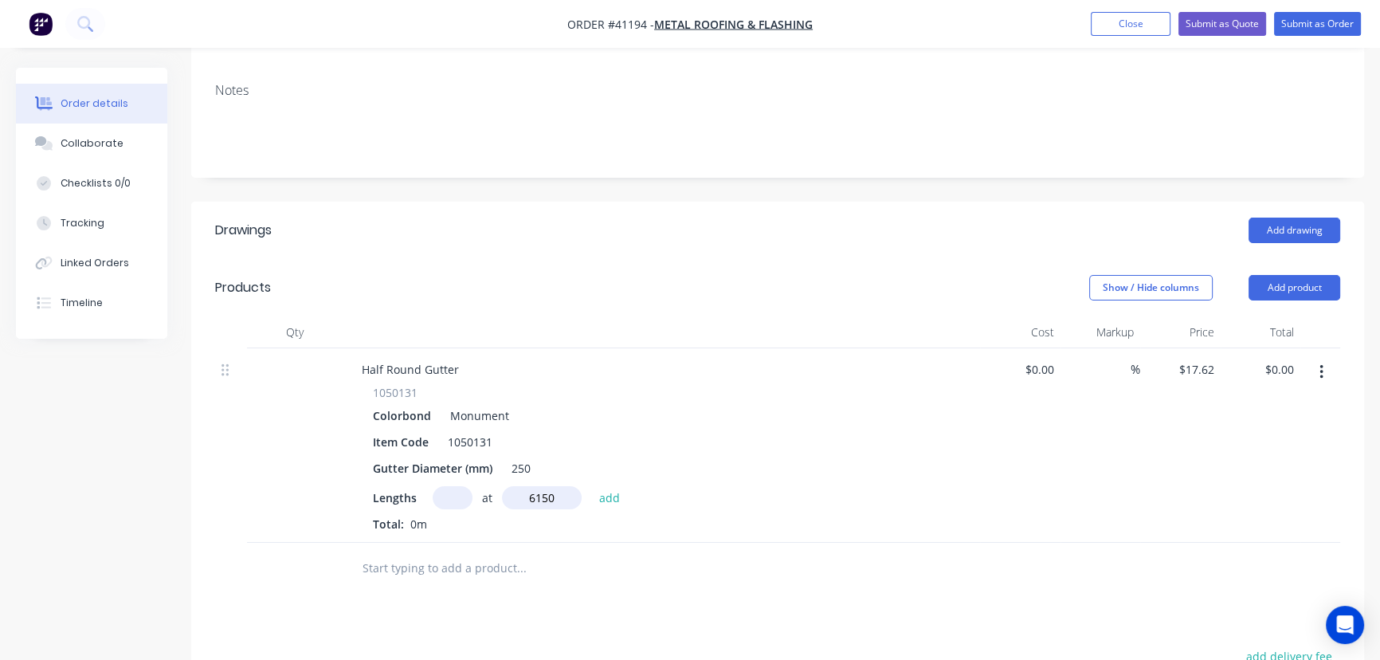
type input "$108.36"
click at [1317, 275] on button "Add product" at bounding box center [1295, 287] width 92 height 25
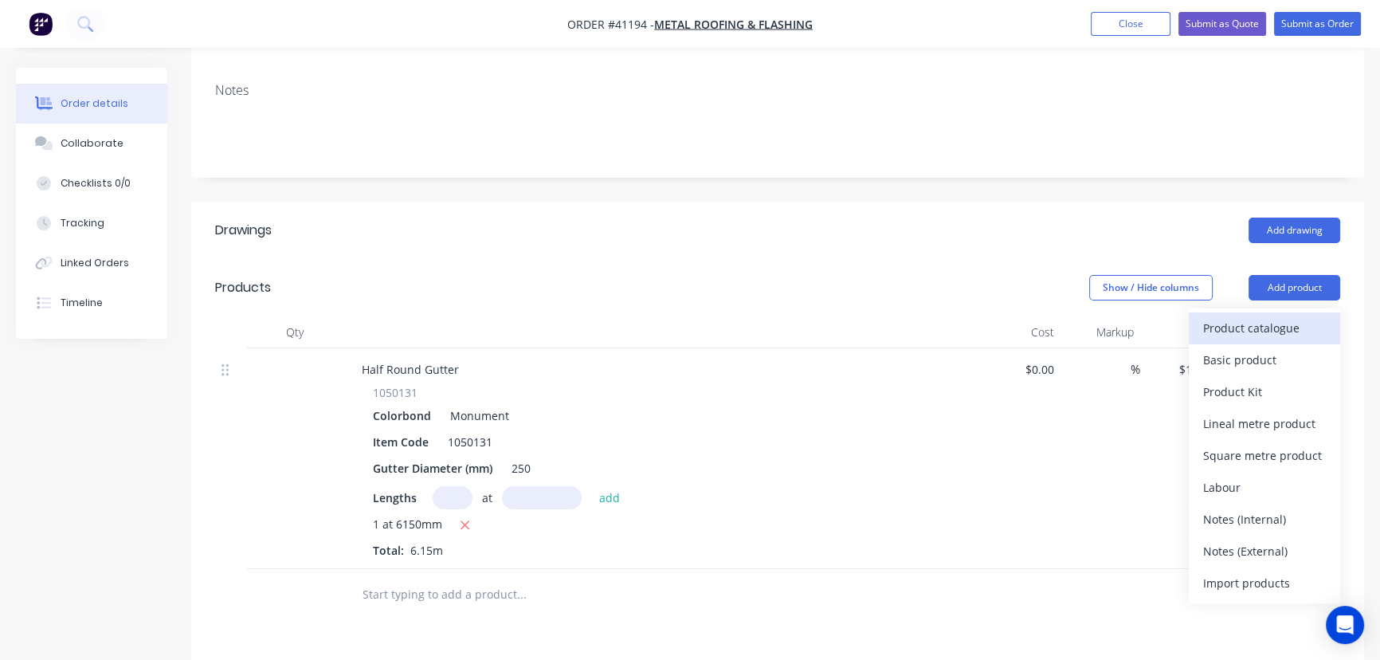
click at [1283, 316] on div "Product catalogue" at bounding box center [1264, 327] width 123 height 23
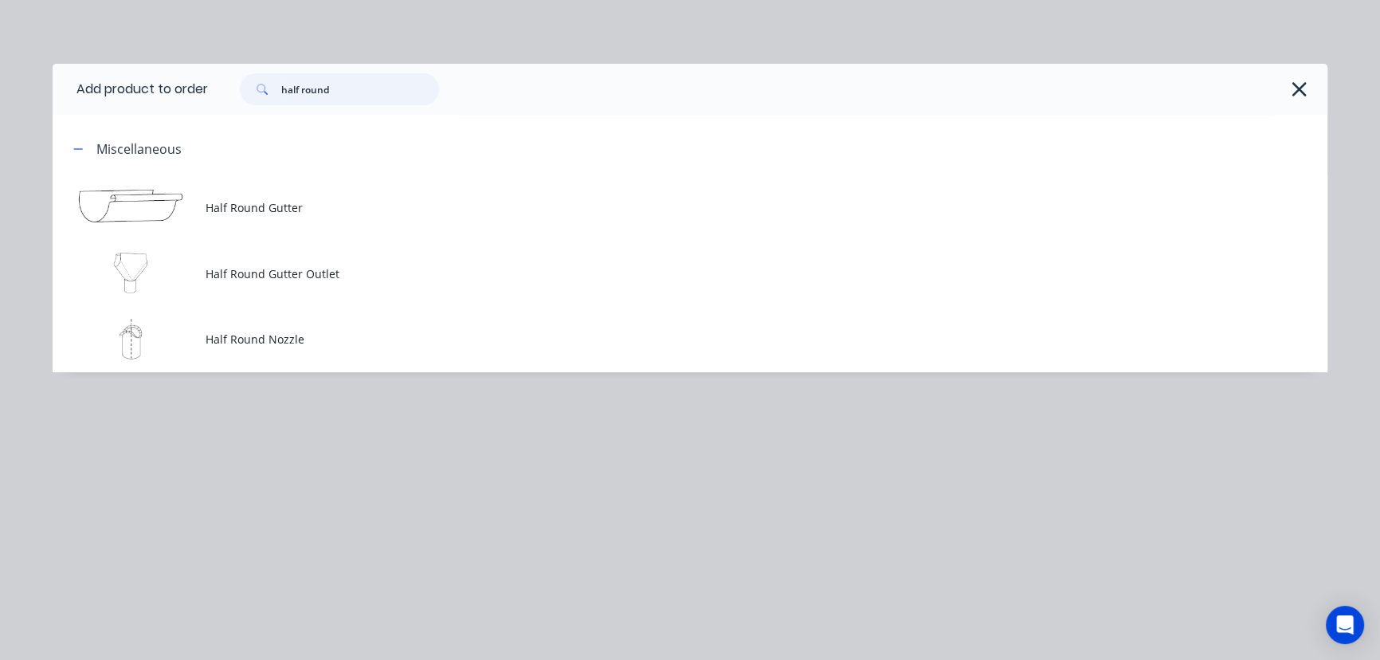
drag, startPoint x: 277, startPoint y: 96, endPoint x: 29, endPoint y: 88, distance: 247.9
click at [80, 88] on header "Add product to order half round" at bounding box center [690, 89] width 1275 height 51
type input "a4"
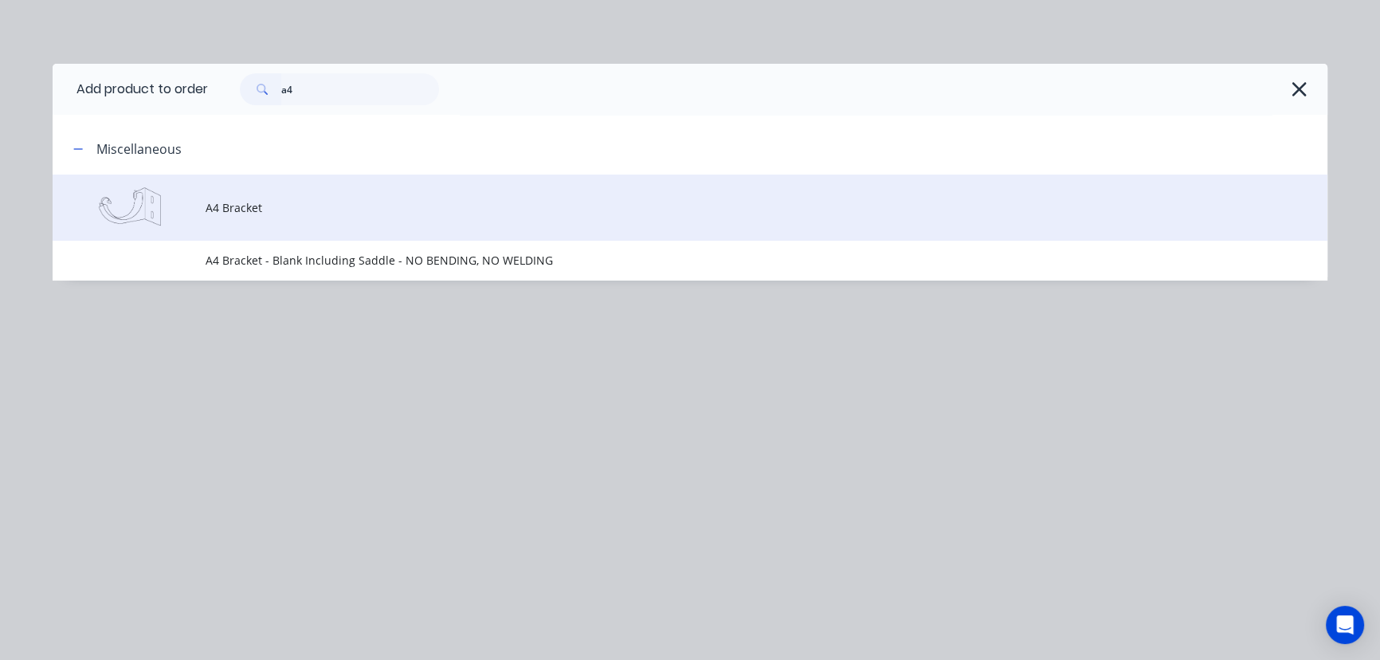
click at [302, 202] on span "A4 Bracket" at bounding box center [654, 207] width 897 height 17
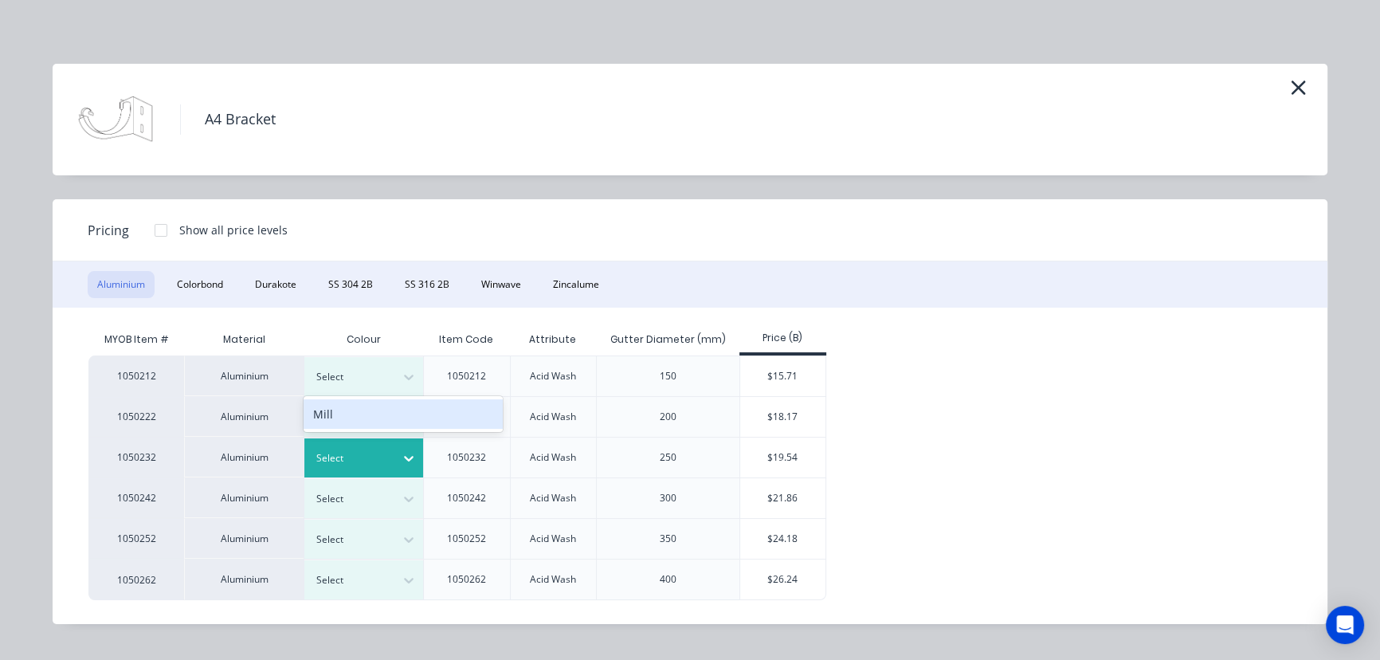
click at [415, 454] on icon at bounding box center [409, 458] width 16 height 16
click at [406, 455] on icon at bounding box center [409, 458] width 16 height 16
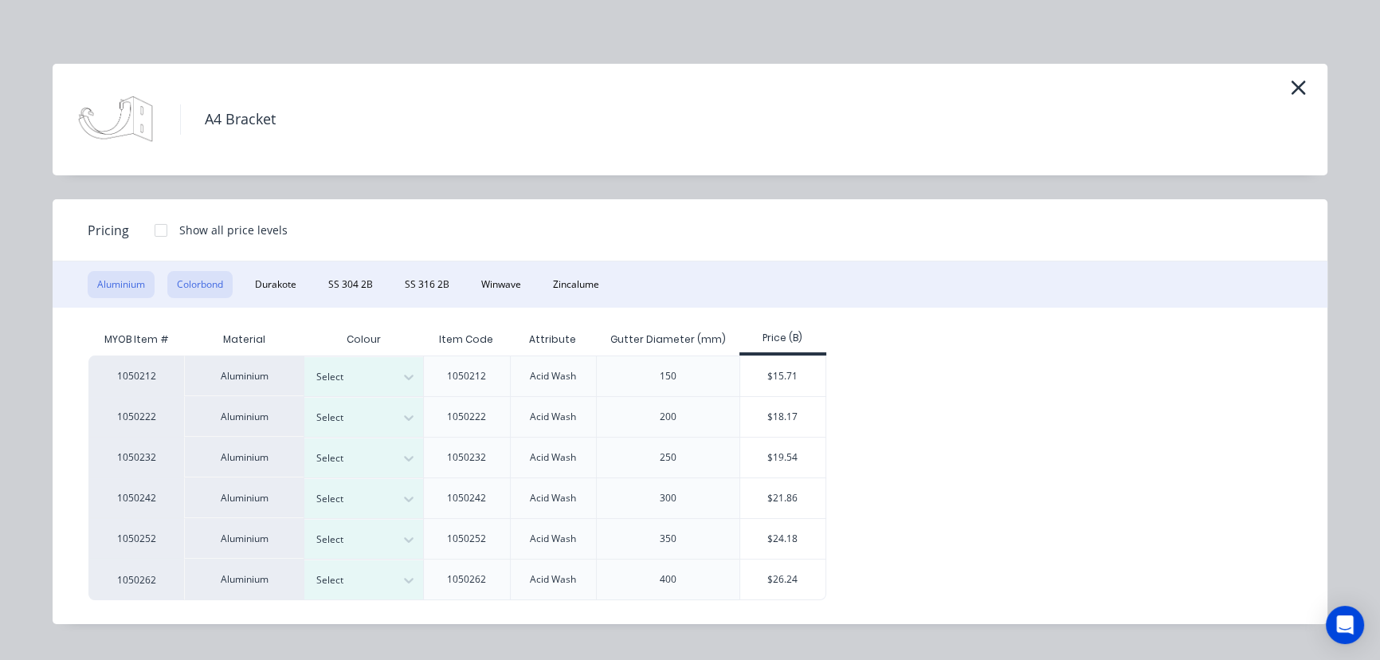
click at [190, 278] on button "Colorbond" at bounding box center [199, 284] width 65 height 27
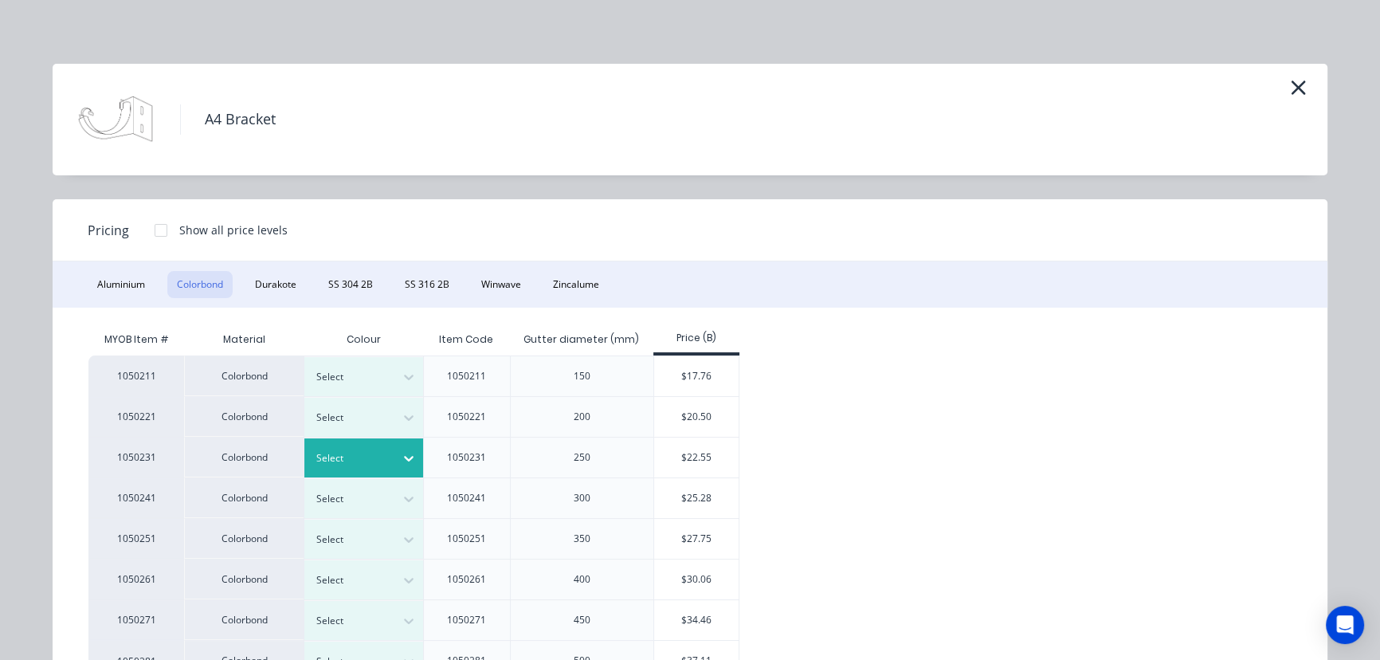
click at [404, 453] on icon at bounding box center [409, 458] width 16 height 16
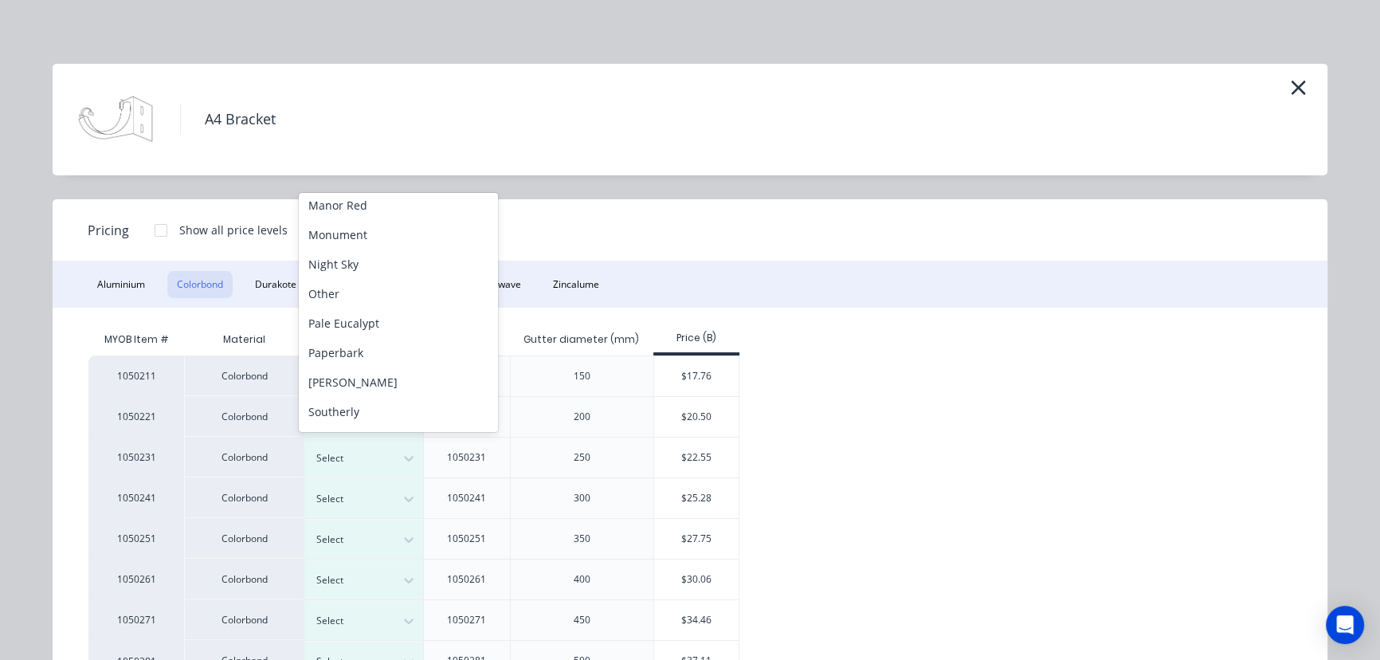
scroll to position [300, 0]
click at [346, 317] on div "Monument" at bounding box center [398, 323] width 199 height 29
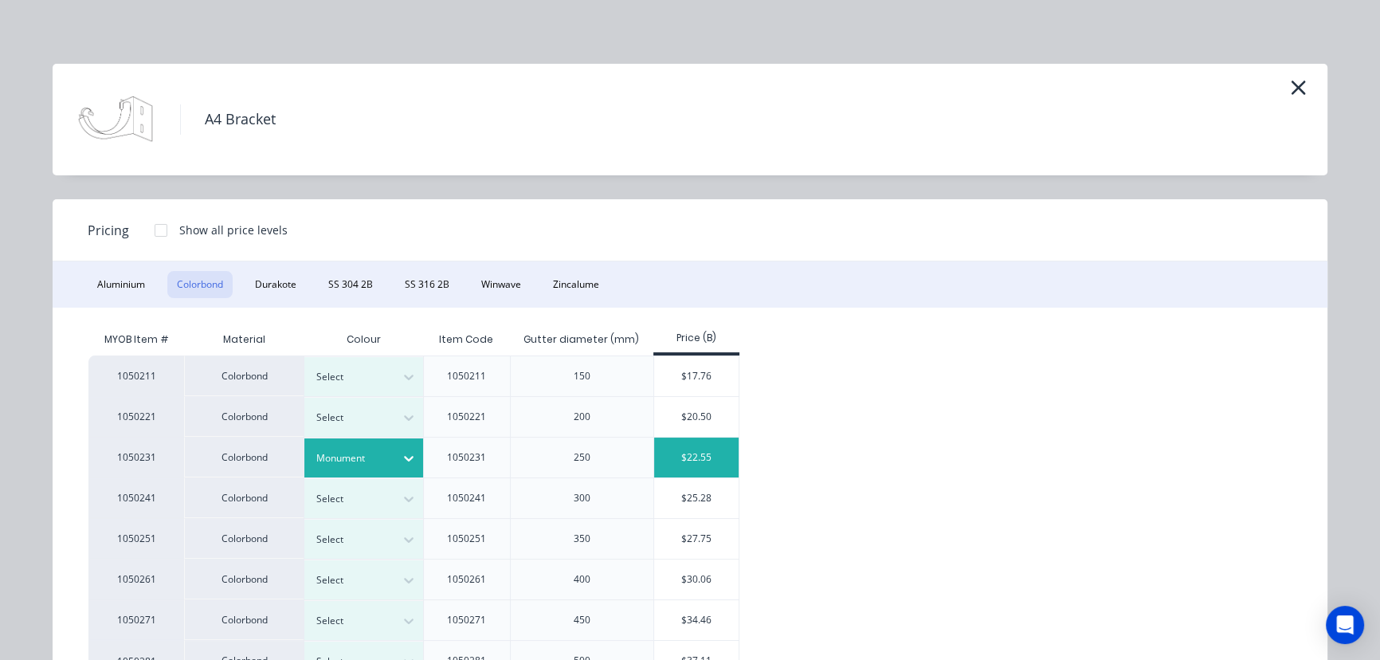
click at [677, 456] on div "$22.55" at bounding box center [696, 457] width 85 height 40
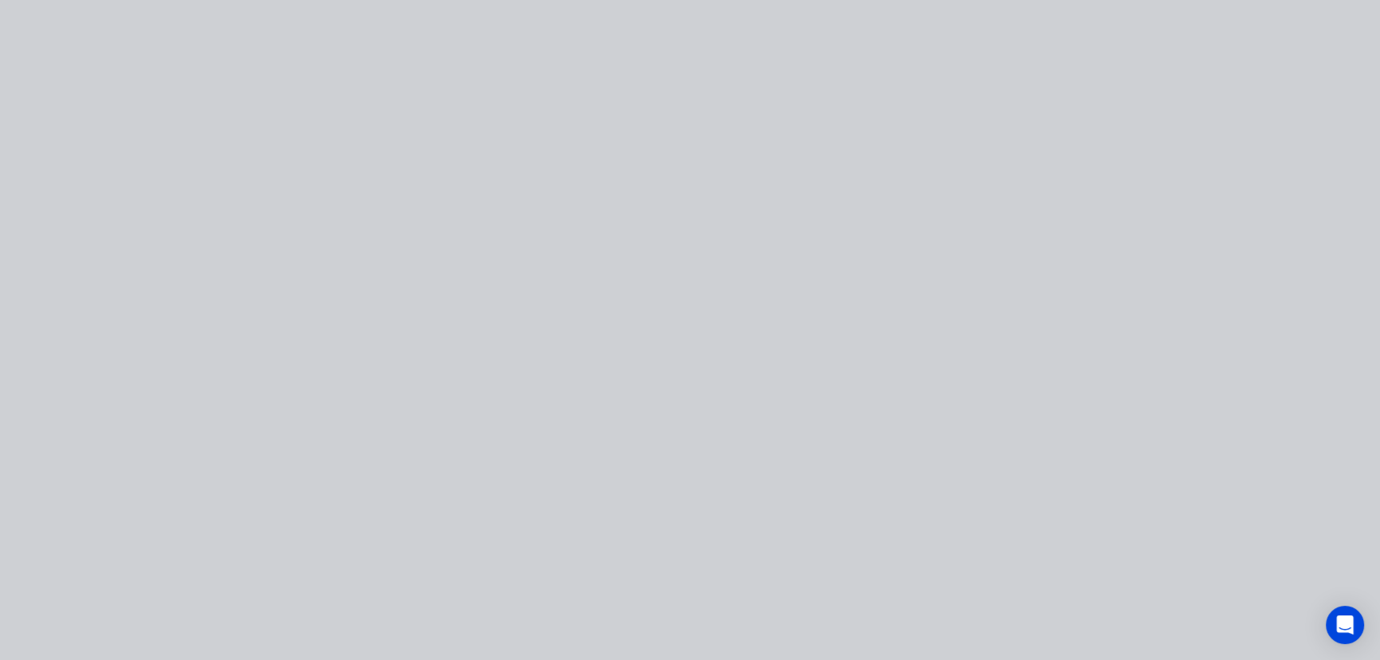
type input "$22.55"
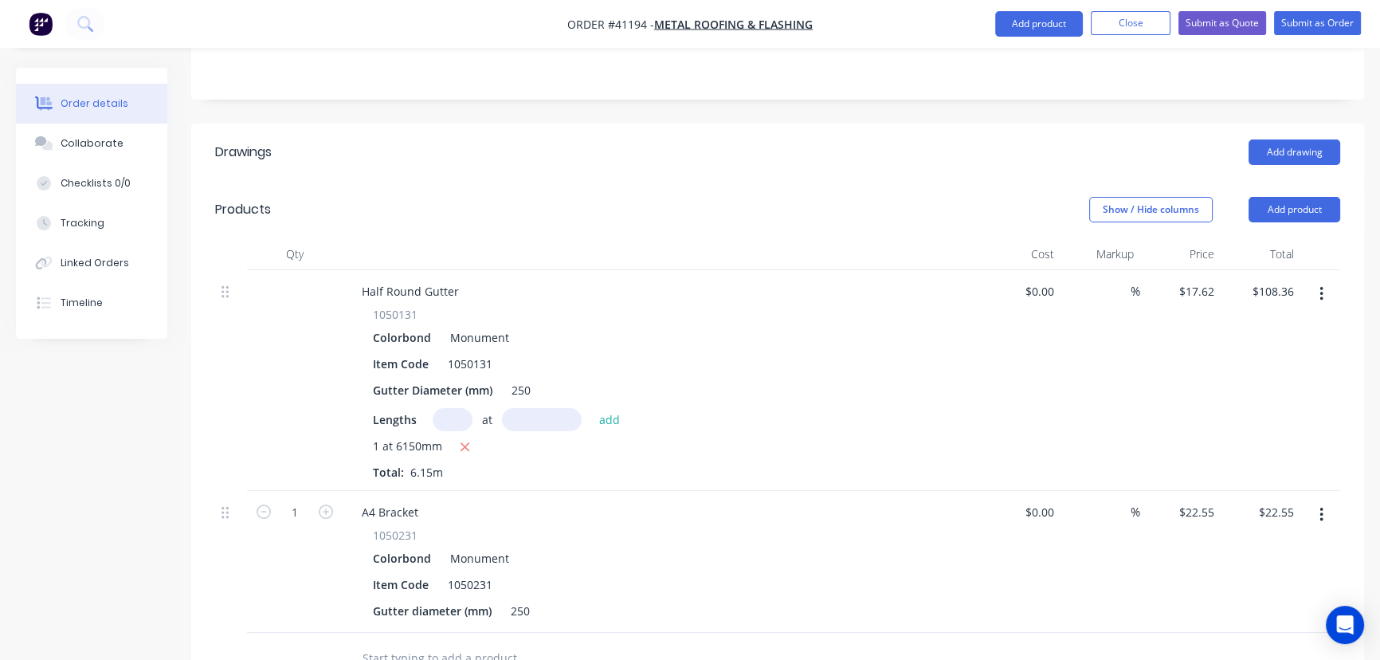
scroll to position [652, 0]
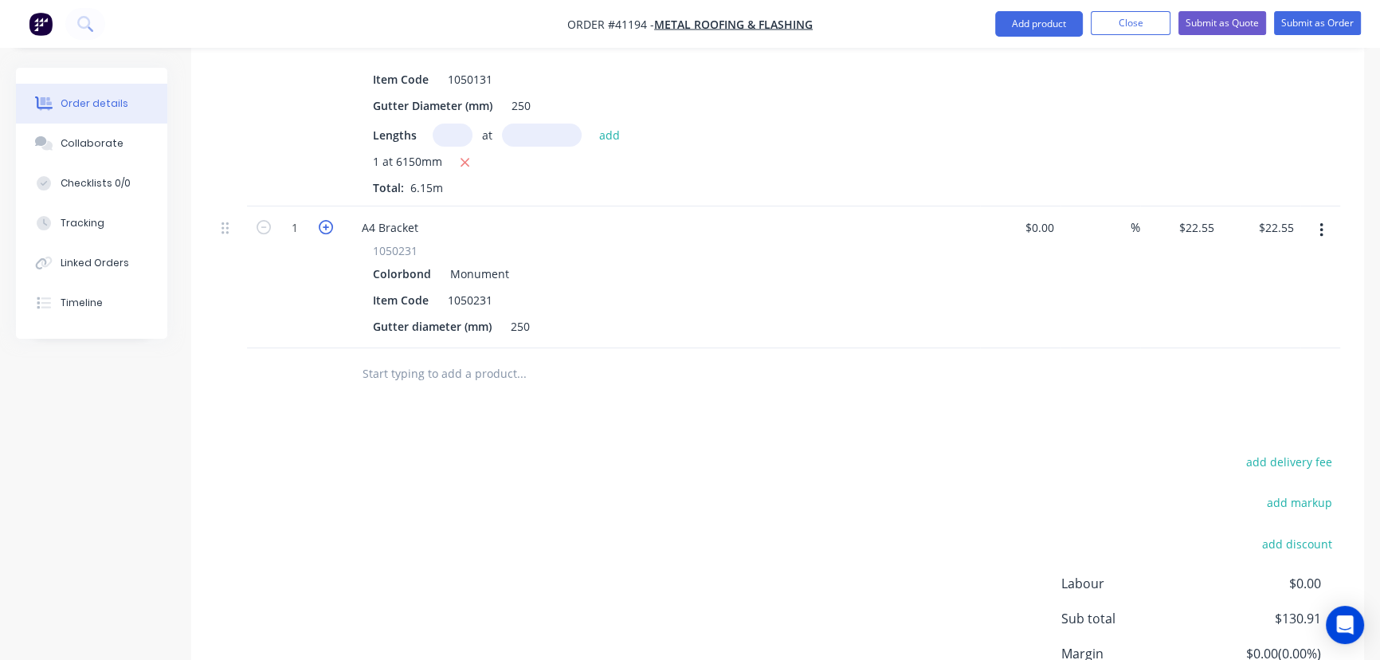
click at [327, 220] on icon "button" at bounding box center [326, 227] width 14 height 14
type input "2"
type input "$45.10"
click at [327, 220] on icon "button" at bounding box center [326, 227] width 14 height 14
type input "3"
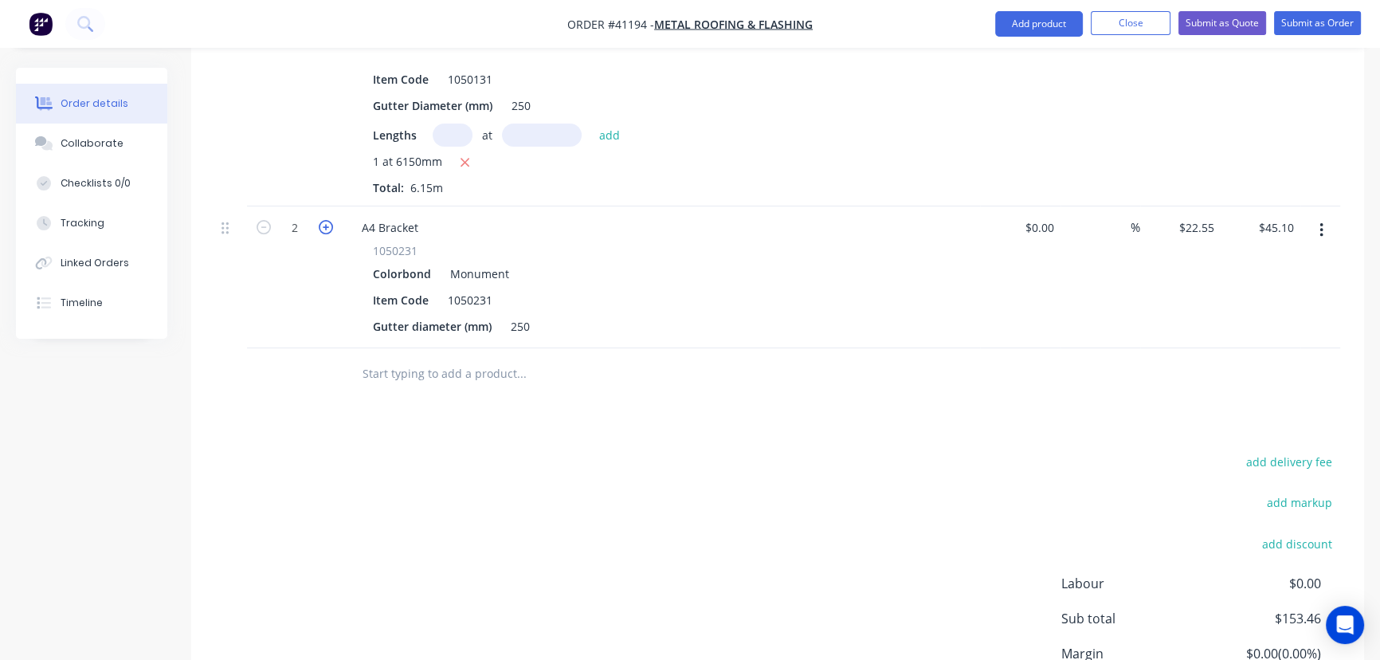
type input "$67.65"
click at [326, 220] on icon "button" at bounding box center [326, 227] width 14 height 14
type input "4"
type input "$90.20"
click at [326, 220] on icon "button" at bounding box center [326, 227] width 14 height 14
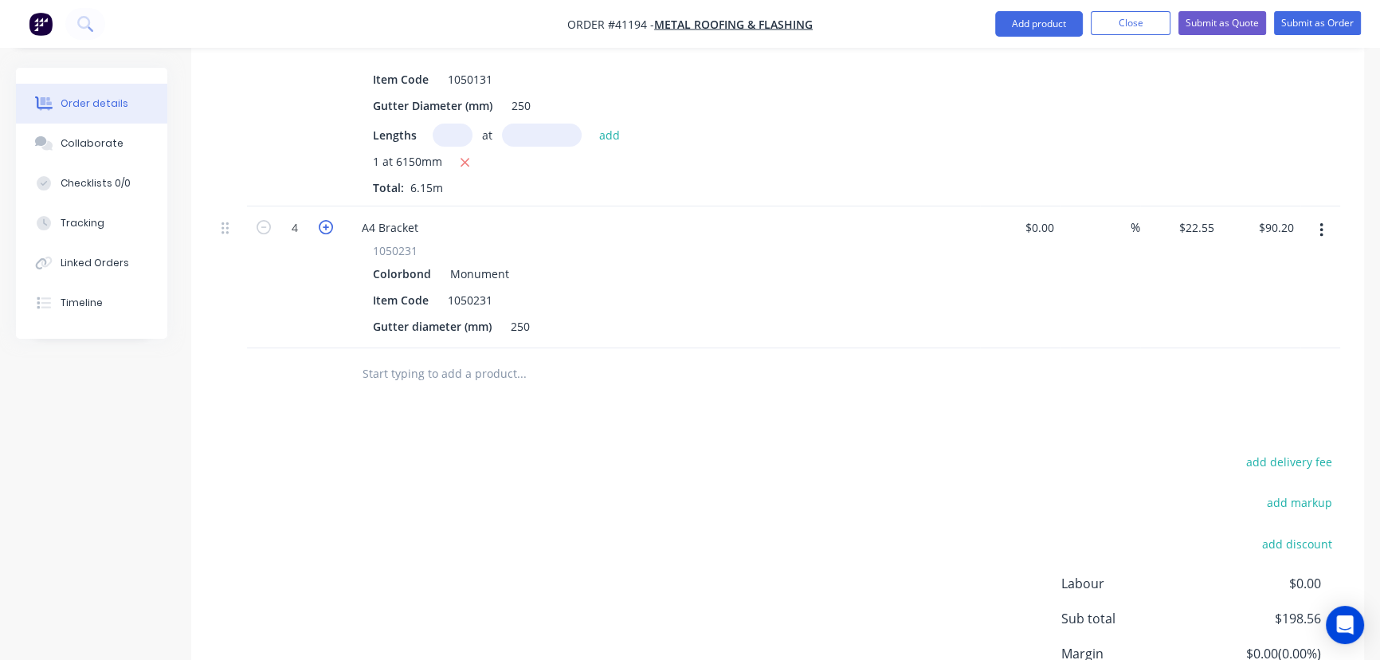
type input "5"
type input "$112.75"
click at [326, 220] on icon "button" at bounding box center [326, 227] width 14 height 14
type input "6"
type input "$135.30"
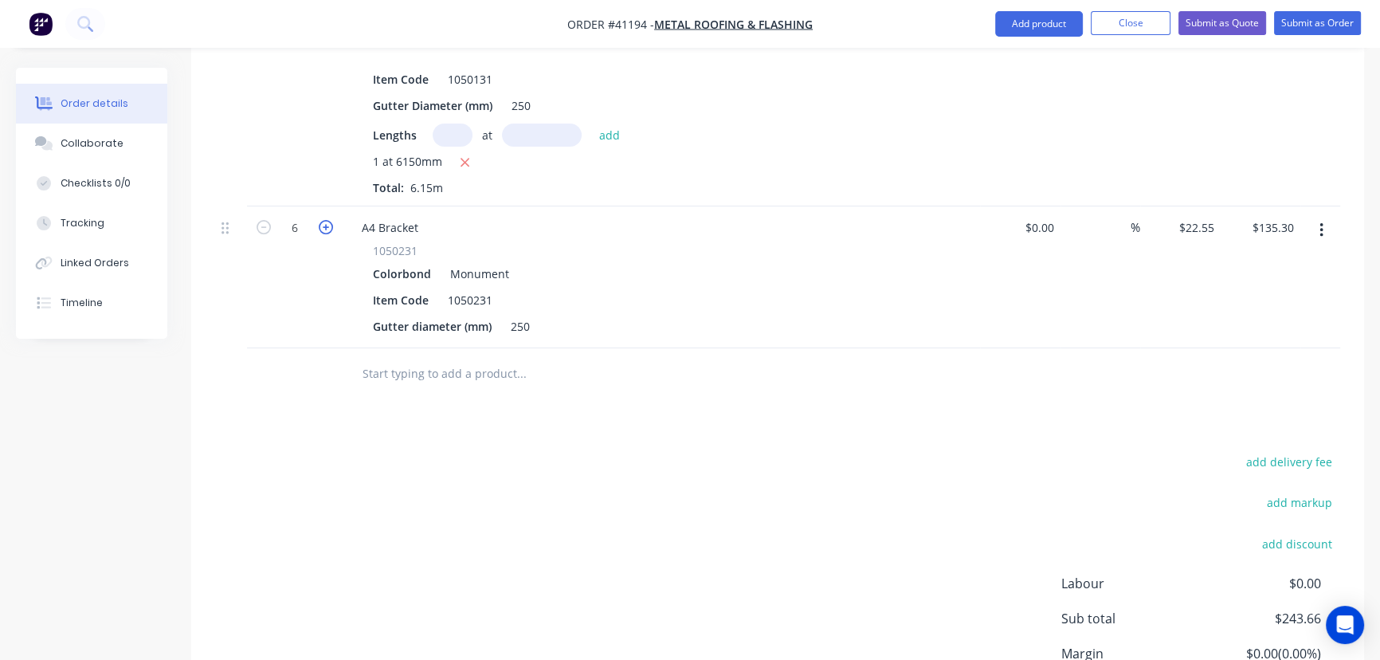
click at [326, 220] on icon "button" at bounding box center [326, 227] width 14 height 14
type input "7"
type input "$157.85"
click at [1336, 19] on button "Submit as Order" at bounding box center [1317, 23] width 87 height 24
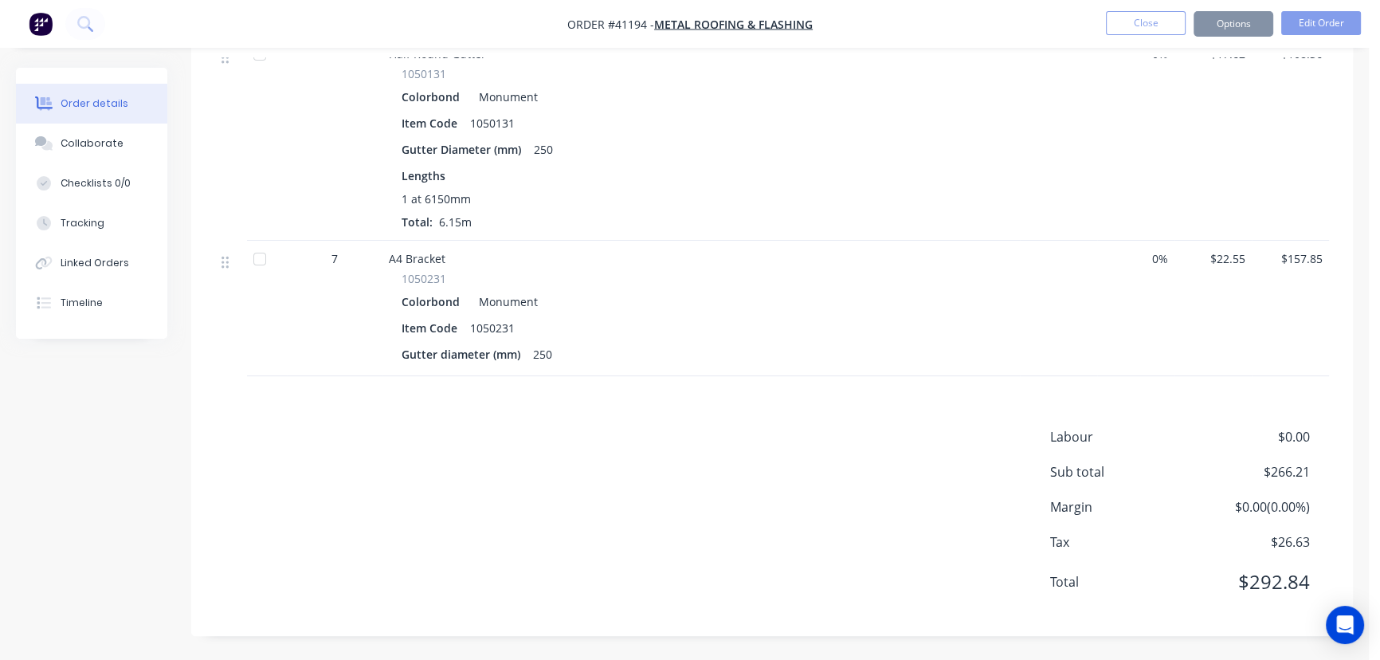
scroll to position [0, 0]
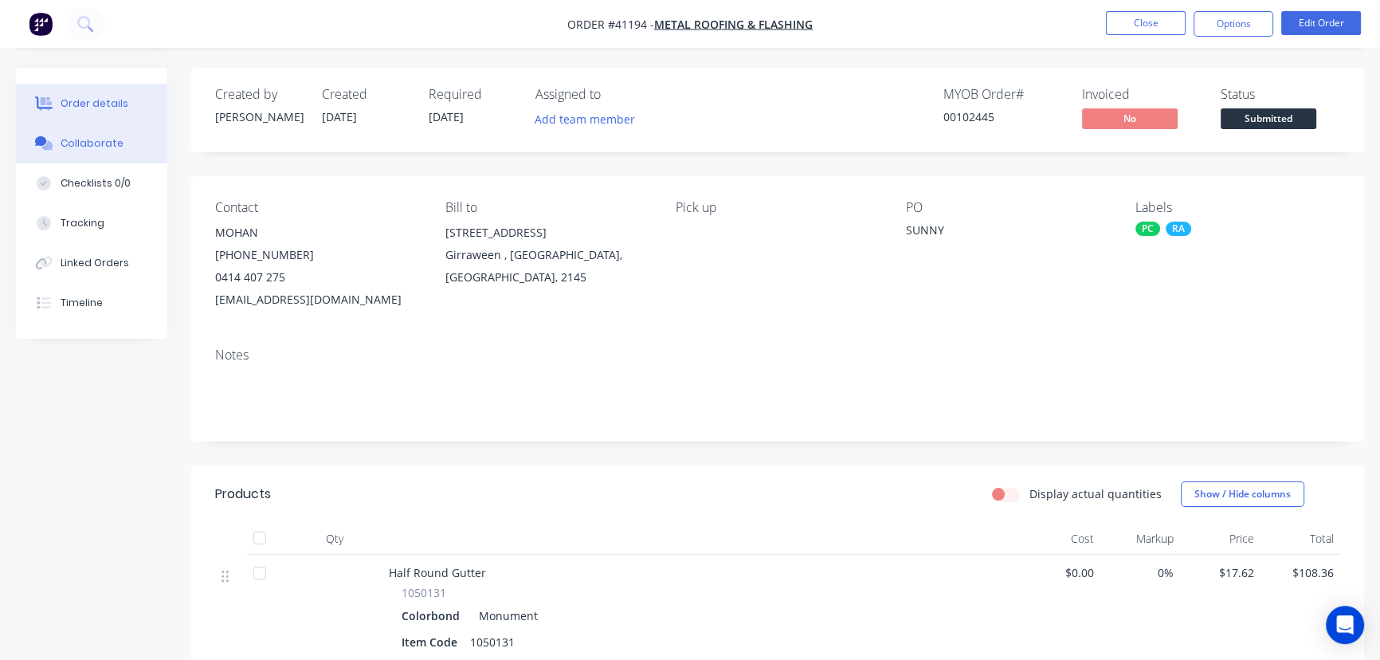
click at [102, 143] on div "Collaborate" at bounding box center [92, 143] width 63 height 14
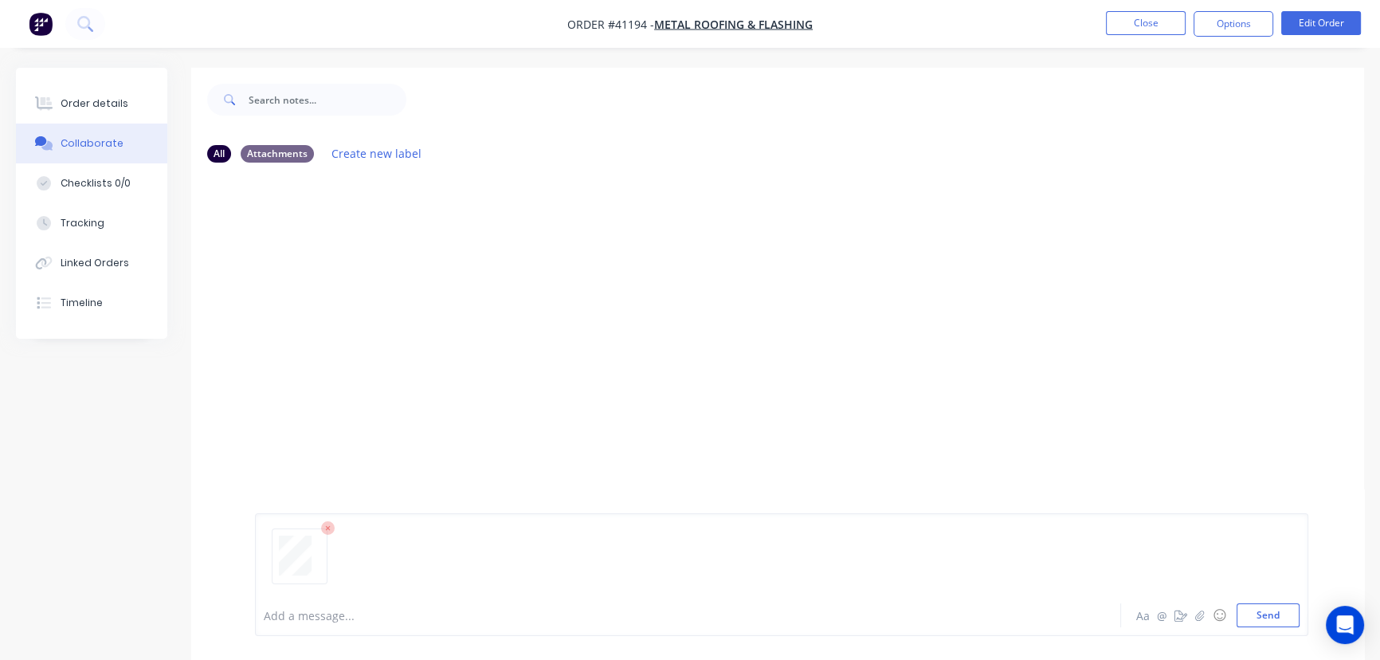
drag, startPoint x: 1269, startPoint y: 610, endPoint x: 677, endPoint y: 275, distance: 680.5
click at [1268, 610] on button "Send" at bounding box center [1268, 615] width 63 height 24
click at [104, 95] on button "Order details" at bounding box center [91, 104] width 151 height 40
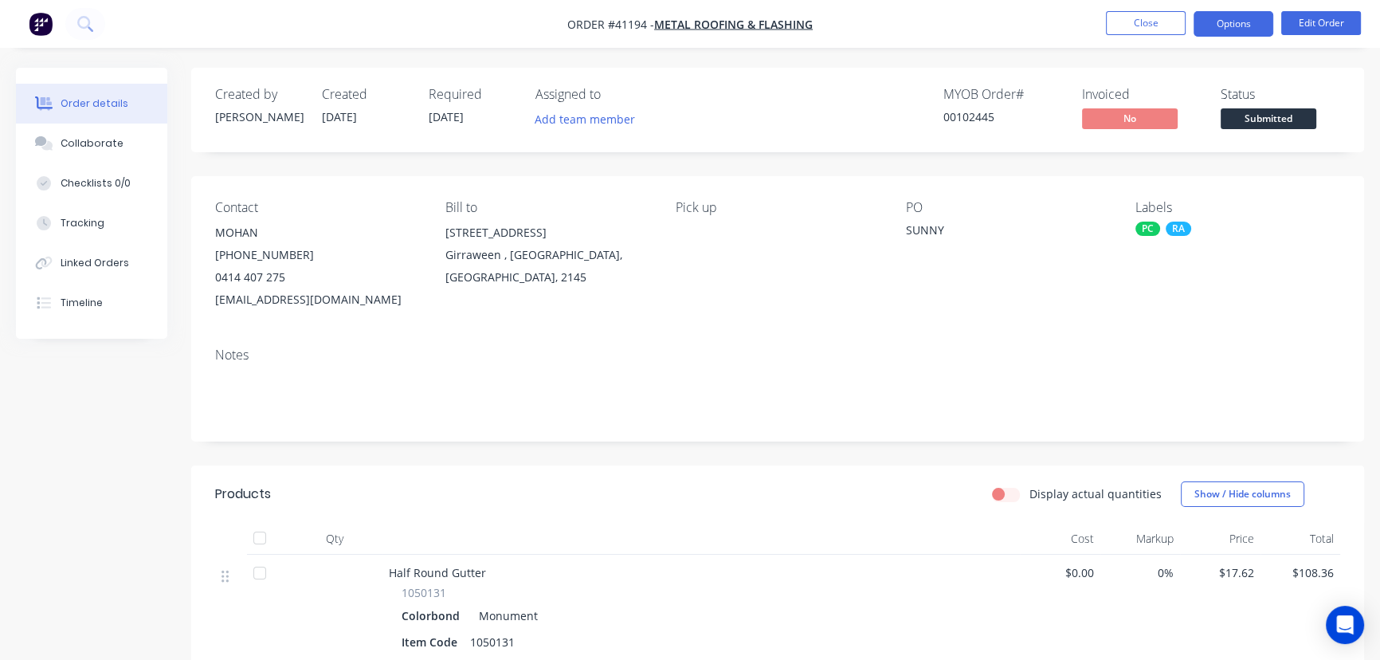
click at [1236, 16] on button "Options" at bounding box center [1234, 23] width 80 height 25
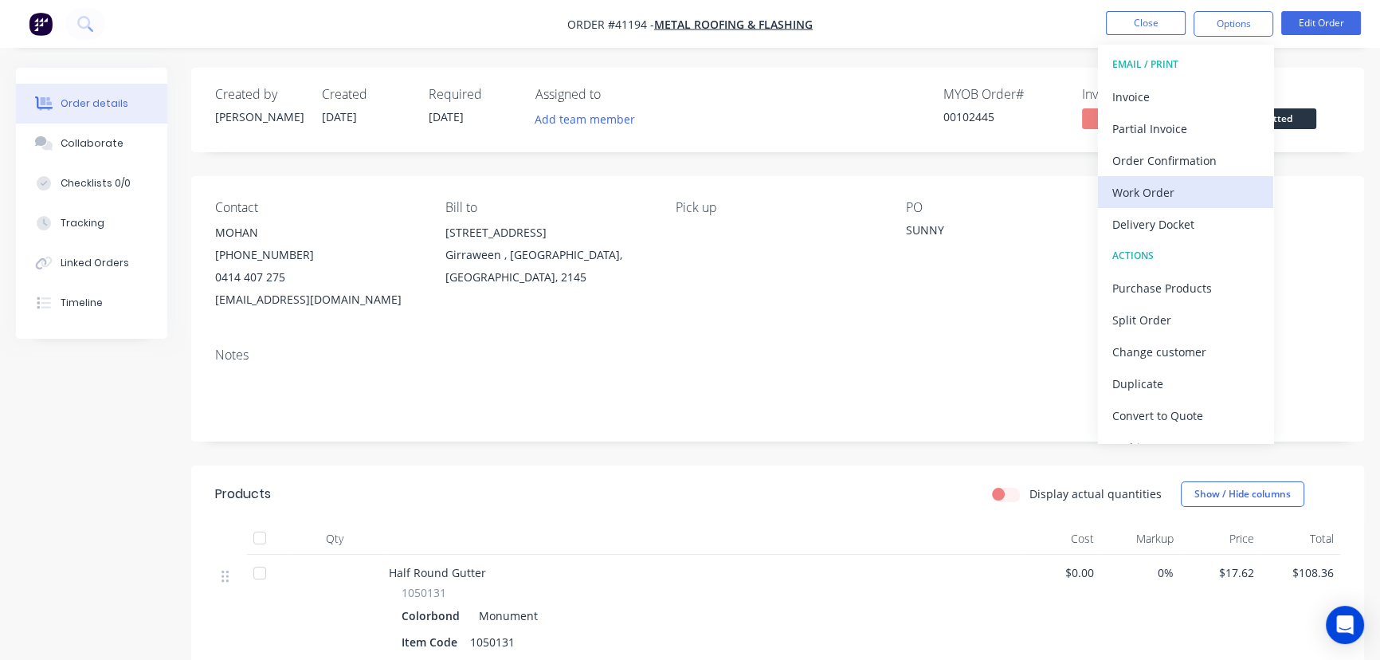
click at [1152, 186] on div "Work Order" at bounding box center [1185, 192] width 147 height 23
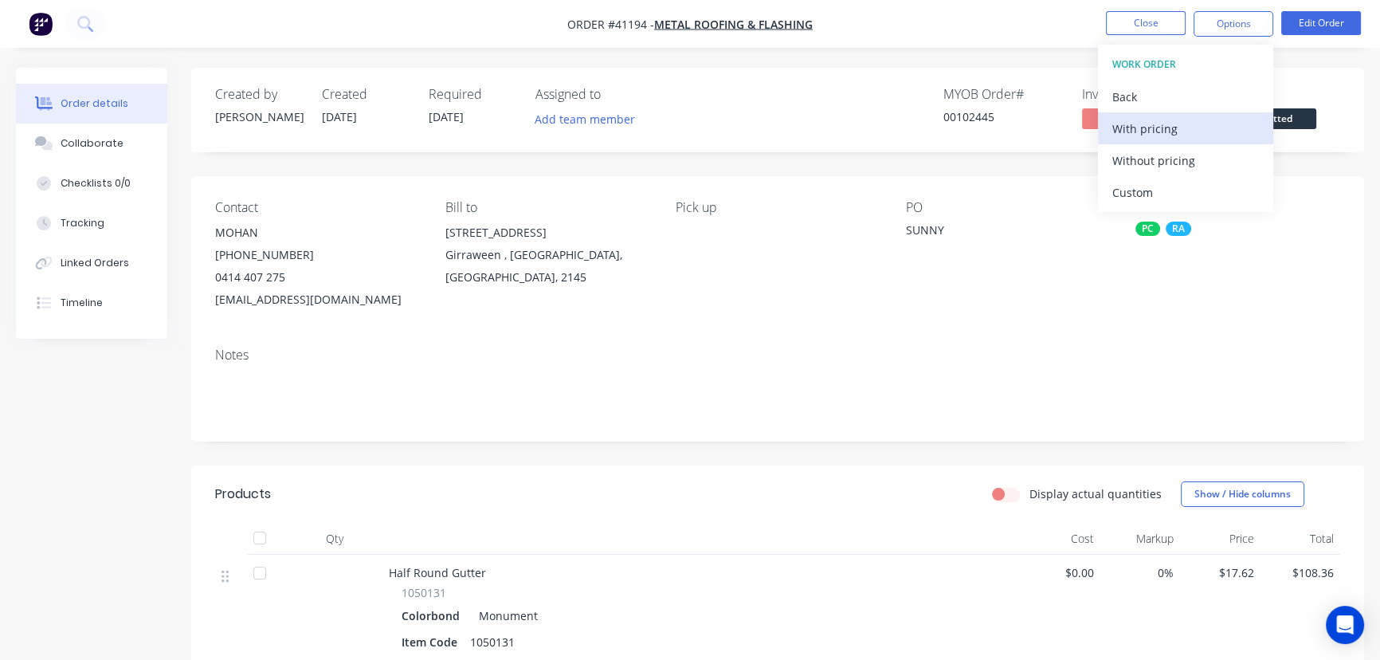
click at [1163, 132] on div "With pricing" at bounding box center [1185, 128] width 147 height 23
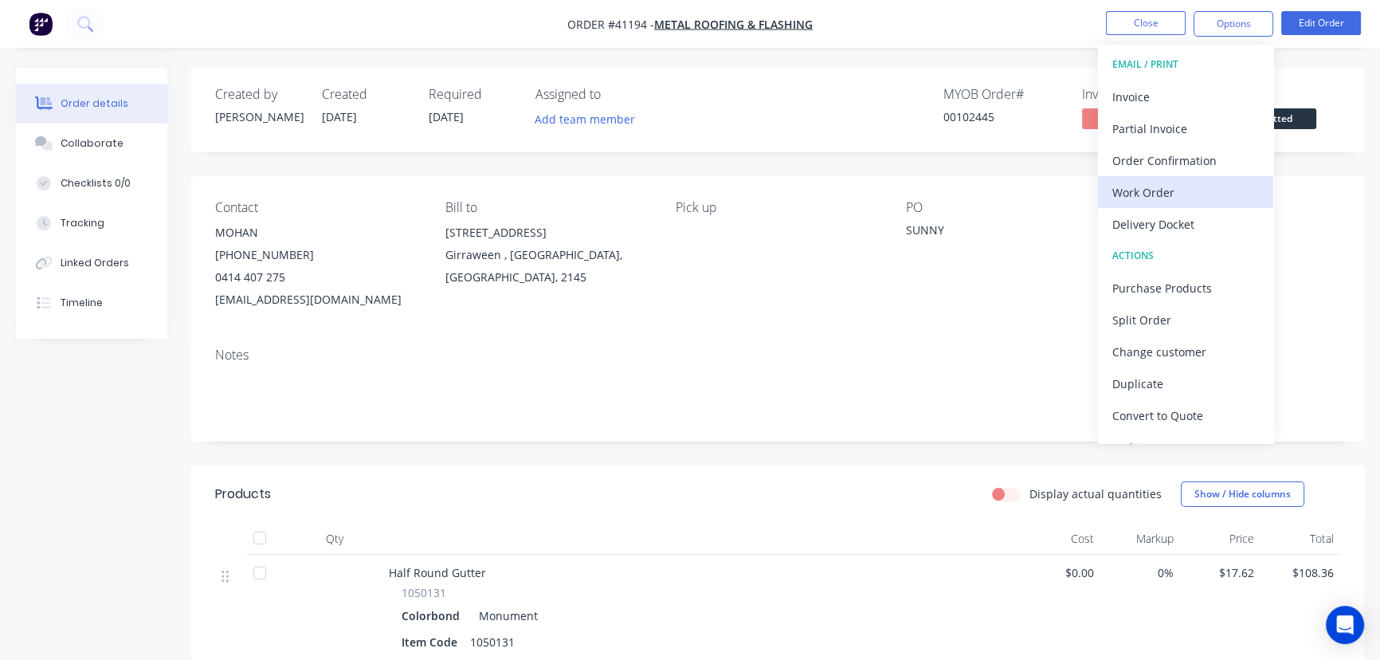
click at [1159, 186] on div "Work Order" at bounding box center [1185, 192] width 147 height 23
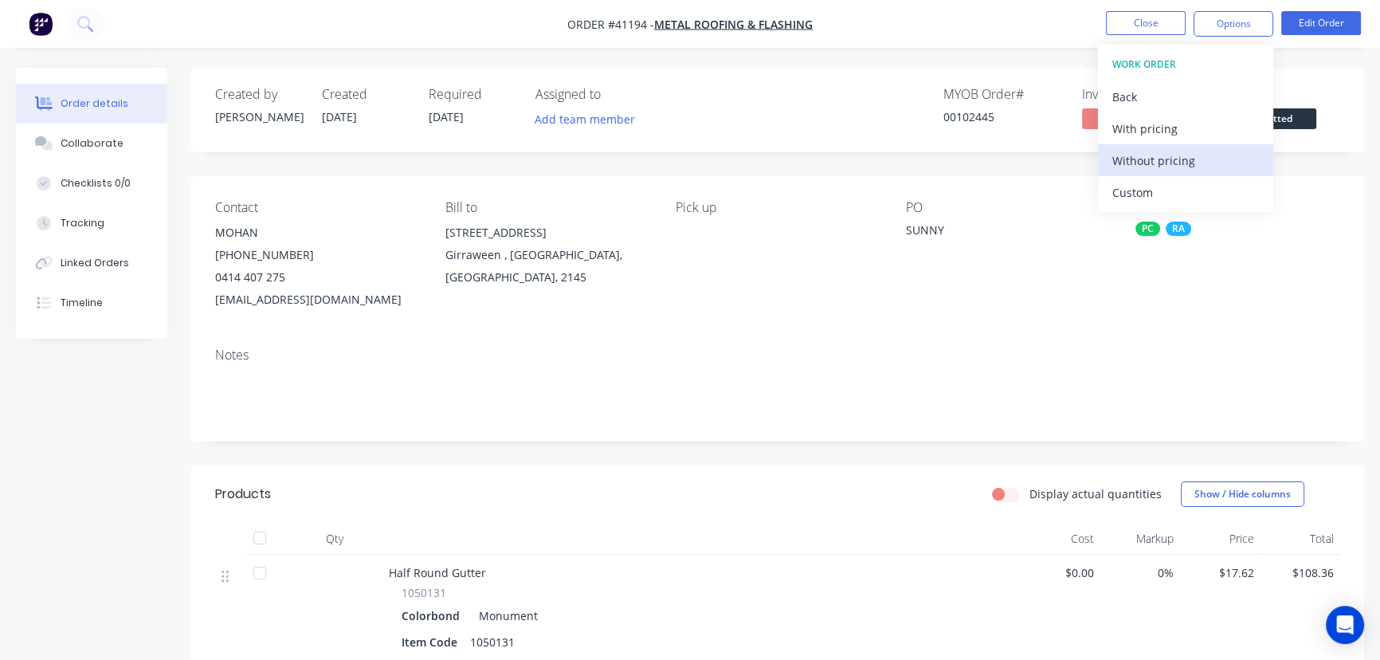
click at [1174, 158] on div "Without pricing" at bounding box center [1185, 160] width 147 height 23
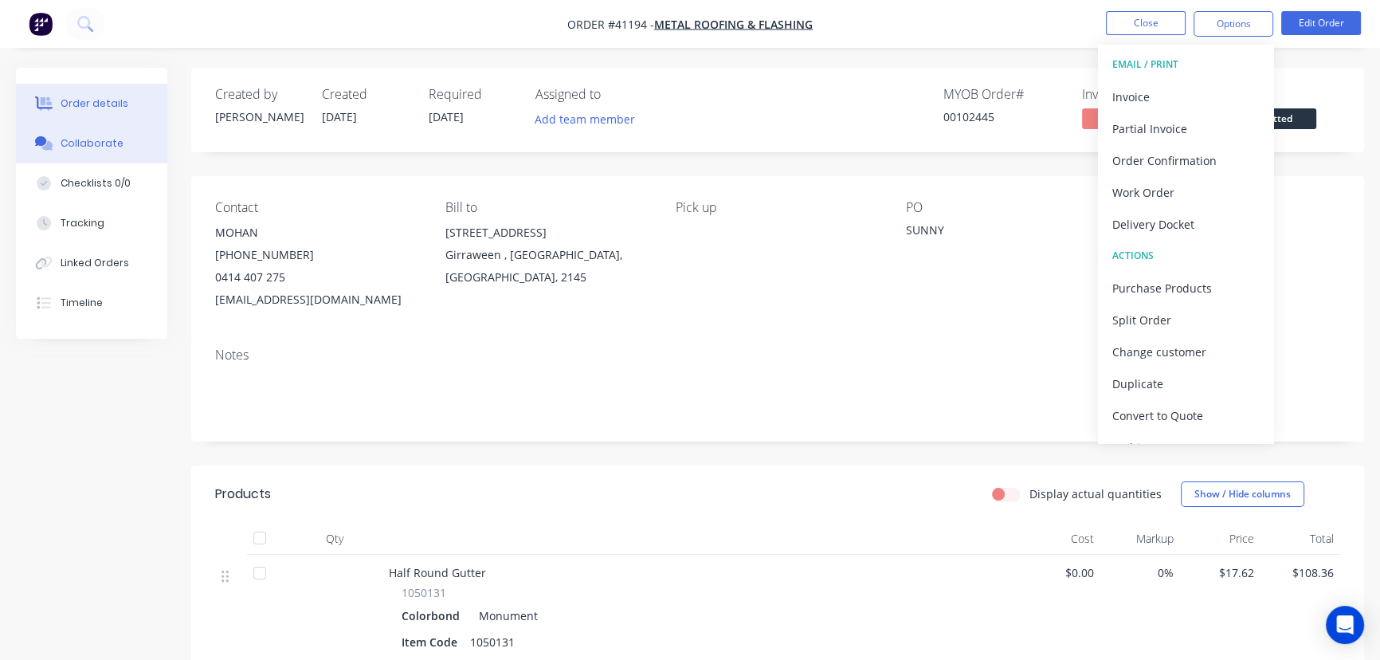
click at [90, 141] on div "Collaborate" at bounding box center [92, 143] width 63 height 14
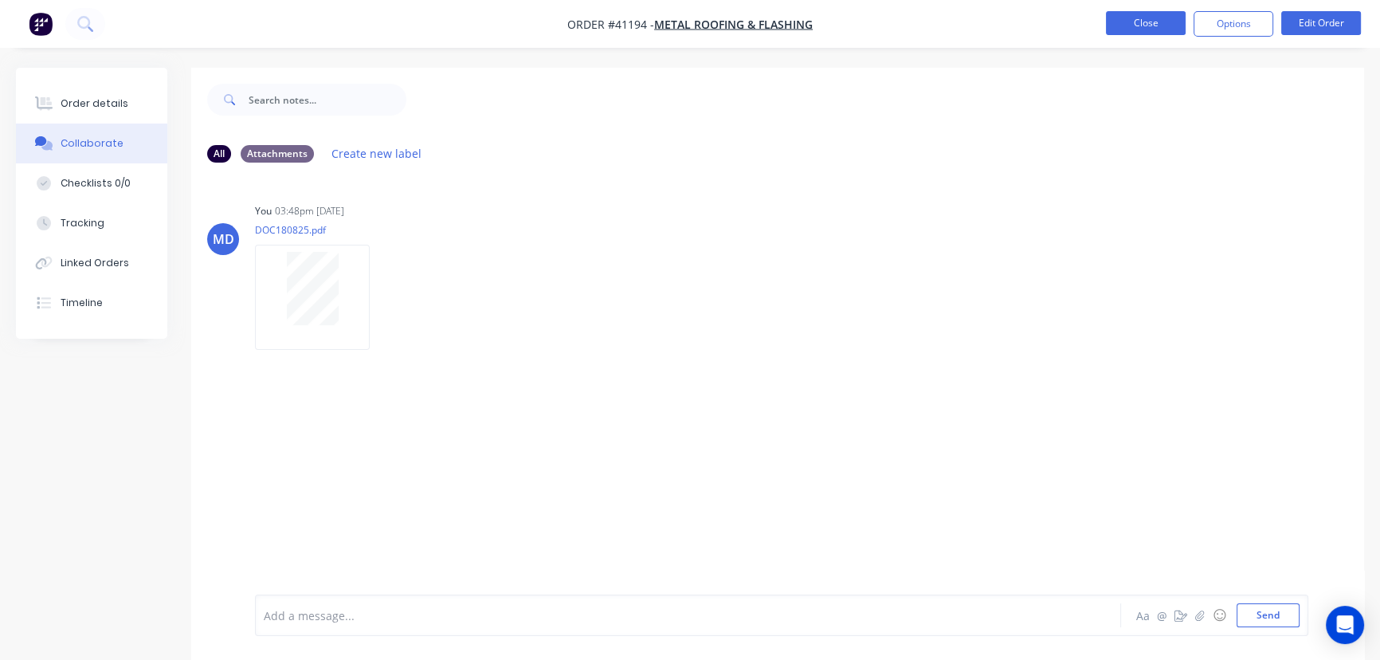
click at [1143, 27] on button "Close" at bounding box center [1146, 23] width 80 height 24
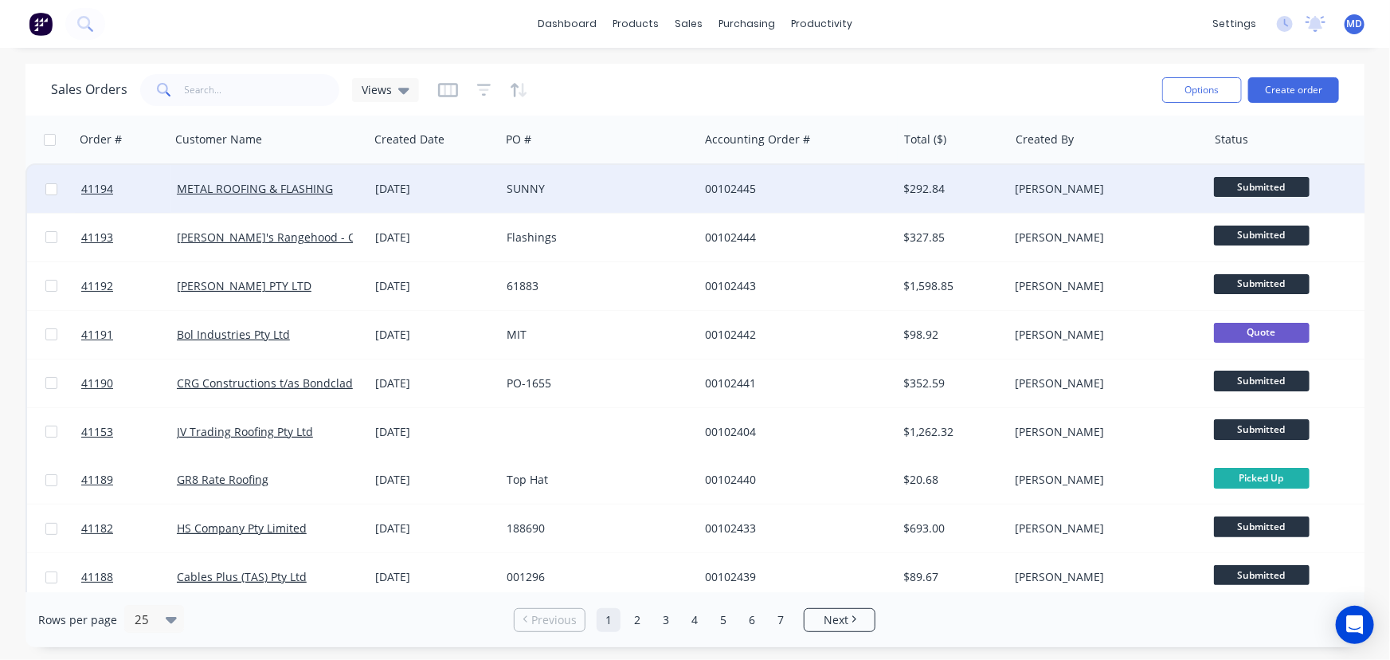
click at [801, 183] on div "00102445" at bounding box center [793, 189] width 177 height 16
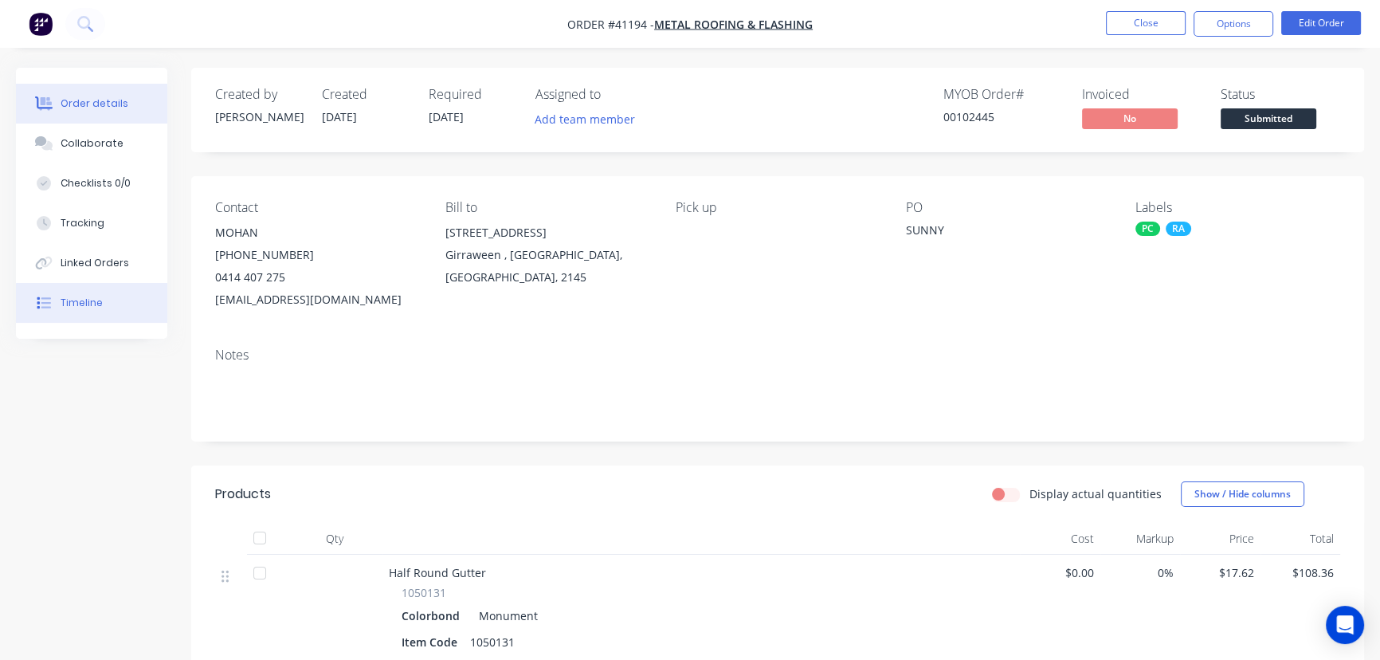
click at [100, 303] on button "Timeline" at bounding box center [91, 303] width 151 height 40
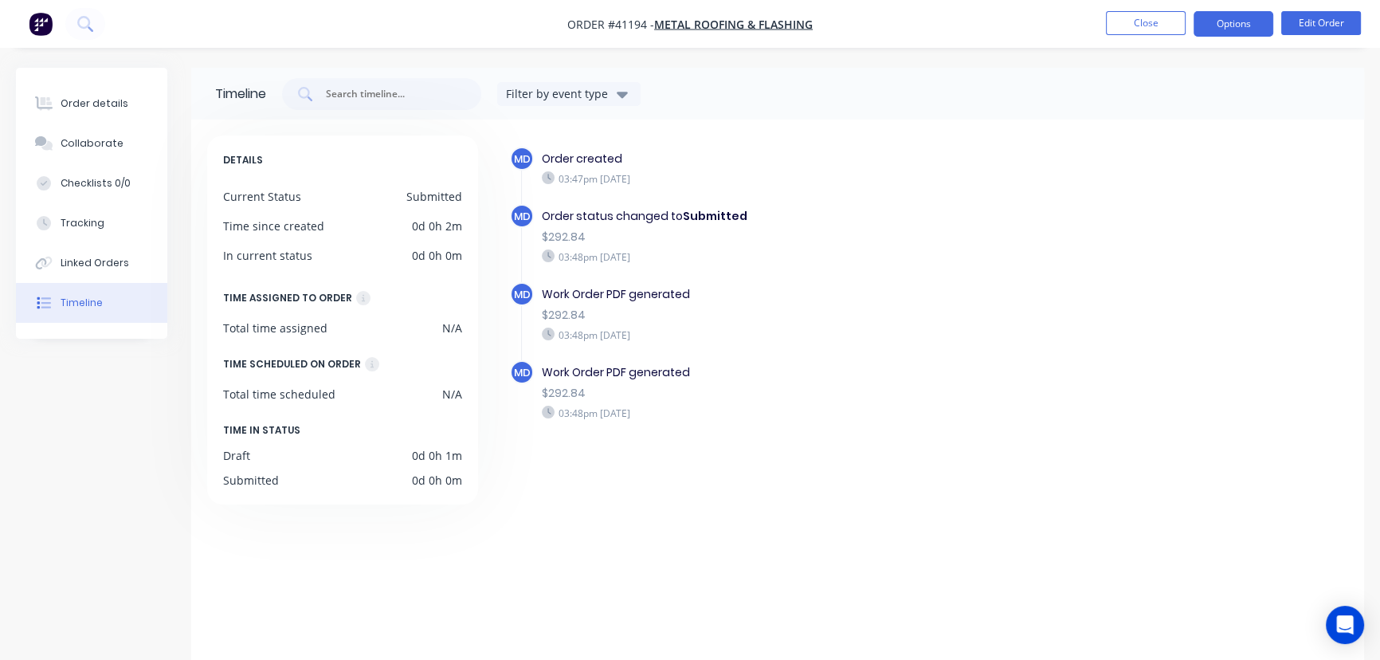
click at [1231, 29] on button "Options" at bounding box center [1234, 23] width 80 height 25
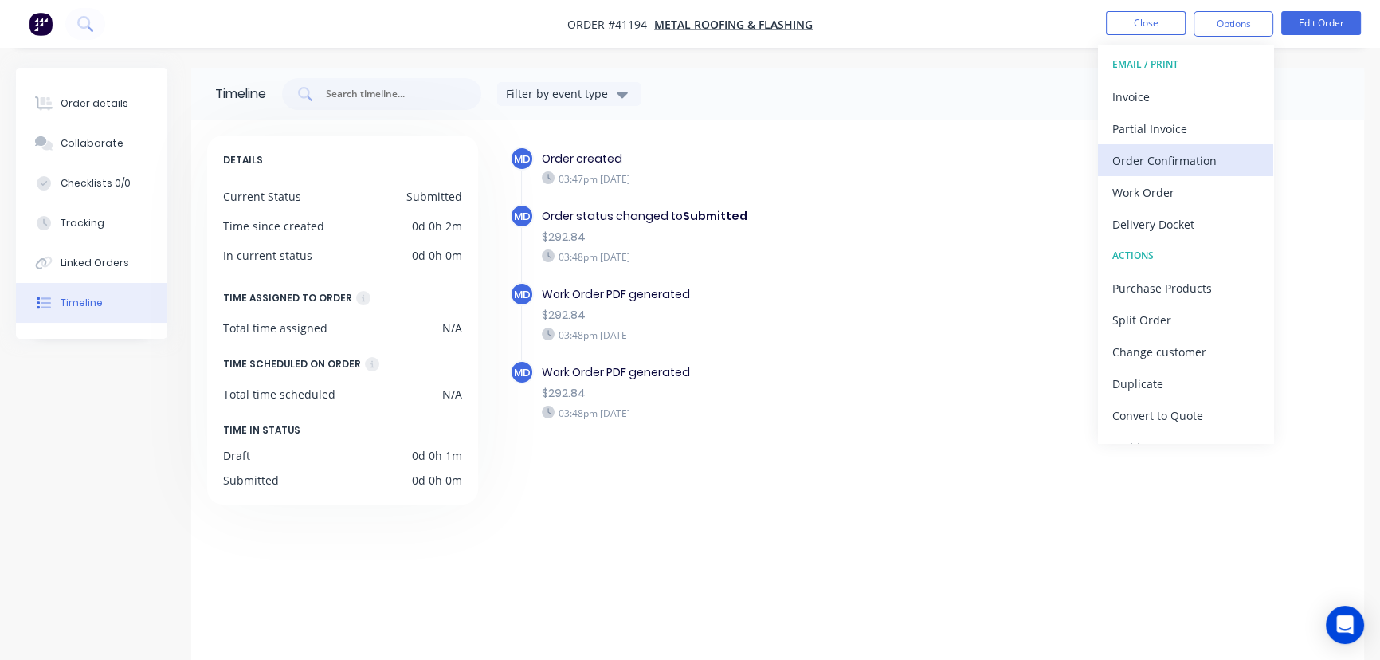
click at [1199, 154] on div "Order Confirmation" at bounding box center [1185, 160] width 147 height 23
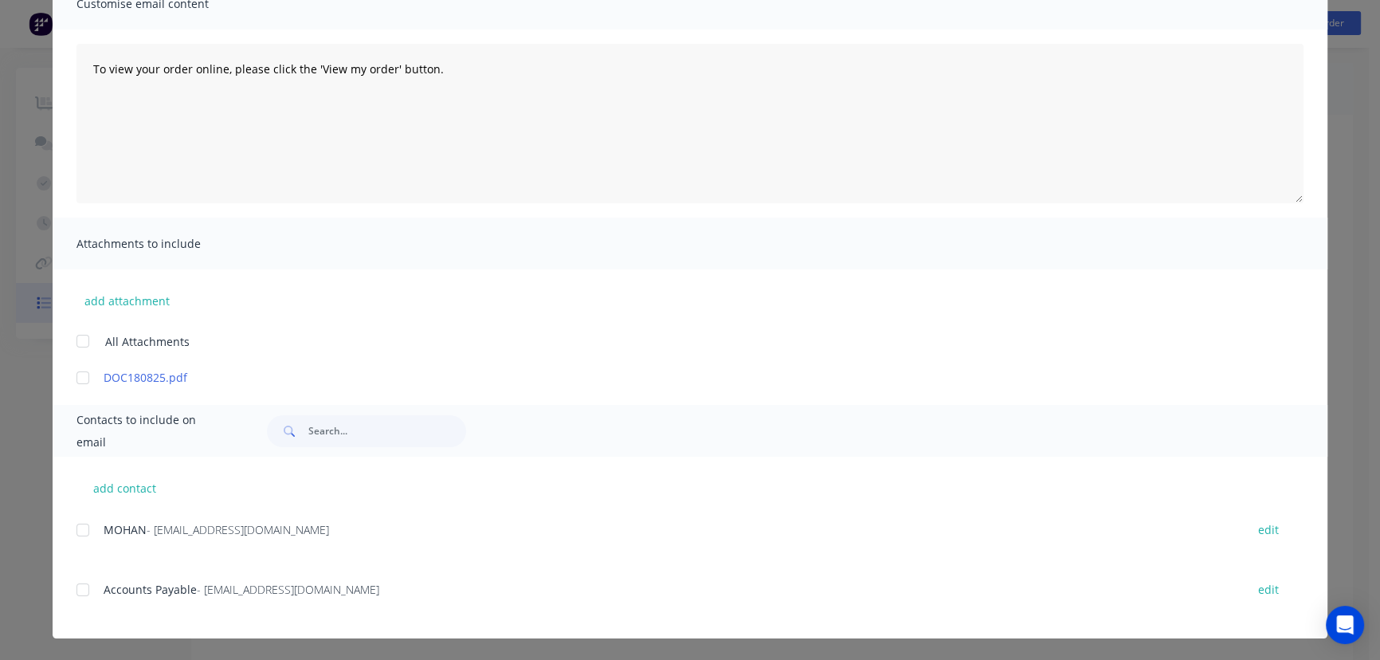
scroll to position [40, 0]
click at [80, 532] on div at bounding box center [83, 530] width 32 height 32
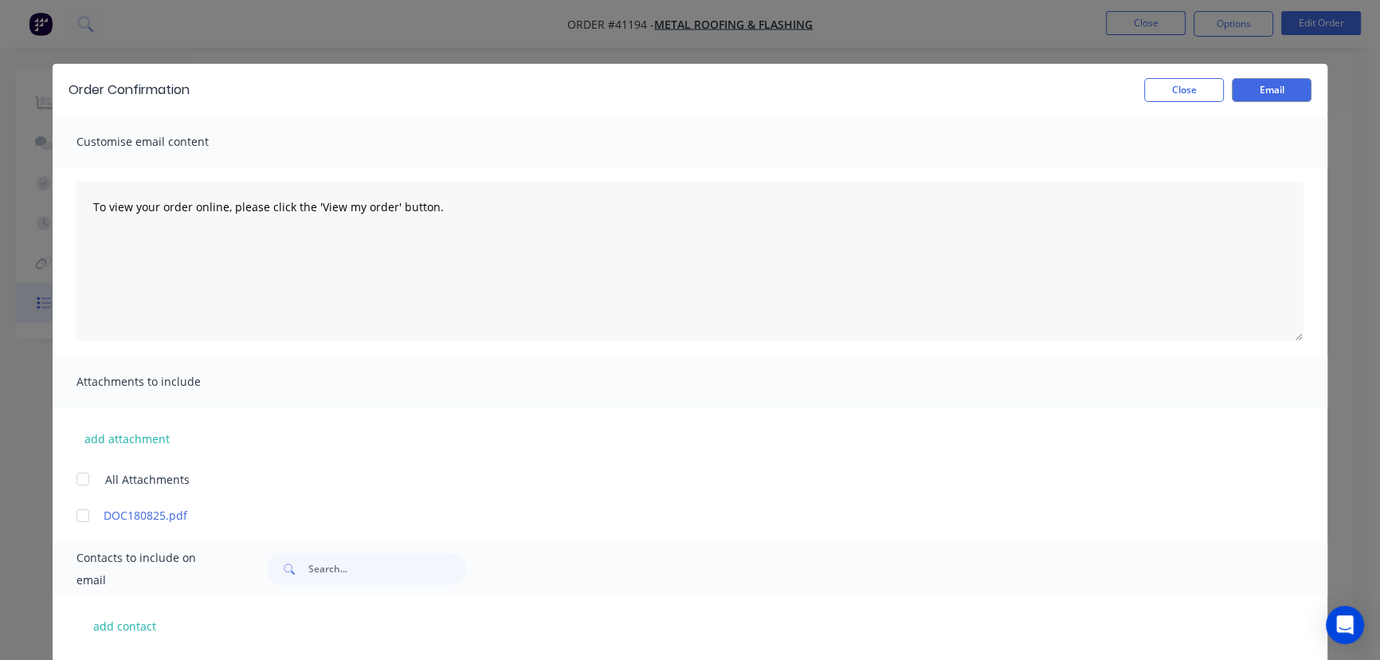
scroll to position [0, 0]
click at [1165, 89] on button "Close" at bounding box center [1184, 90] width 80 height 24
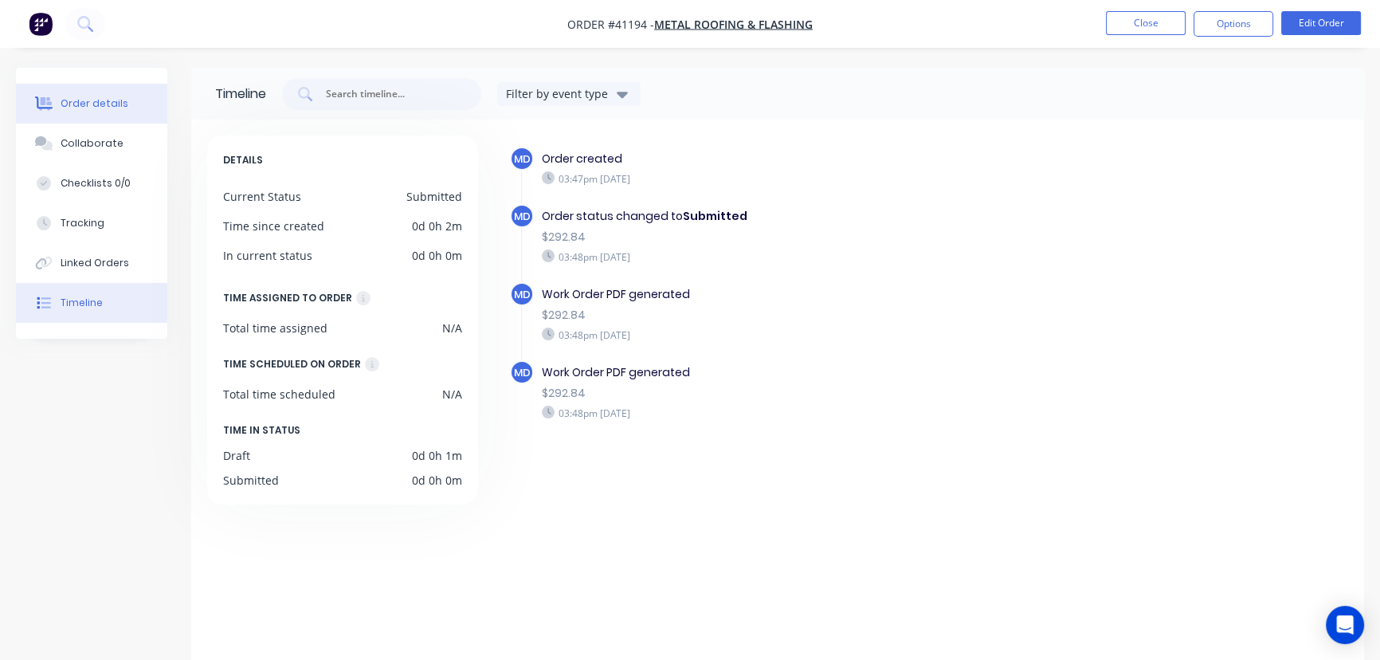
click at [88, 102] on div "Order details" at bounding box center [95, 103] width 68 height 14
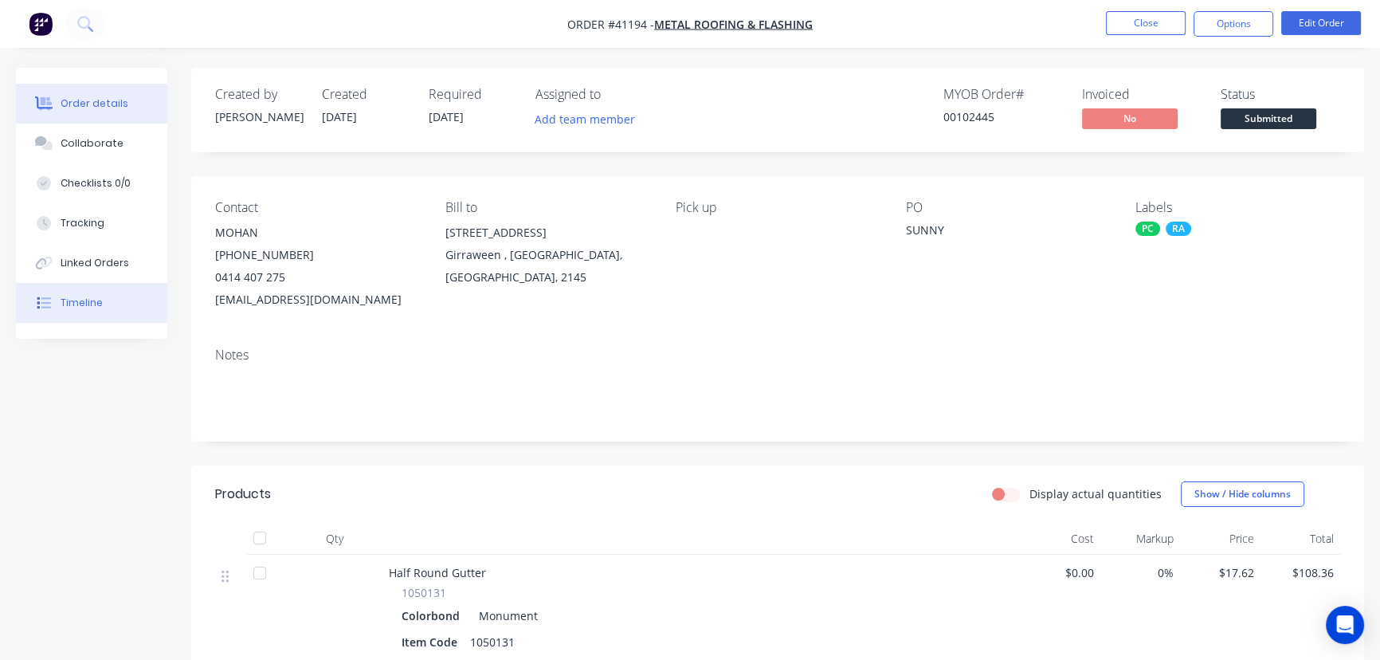
click at [101, 297] on button "Timeline" at bounding box center [91, 303] width 151 height 40
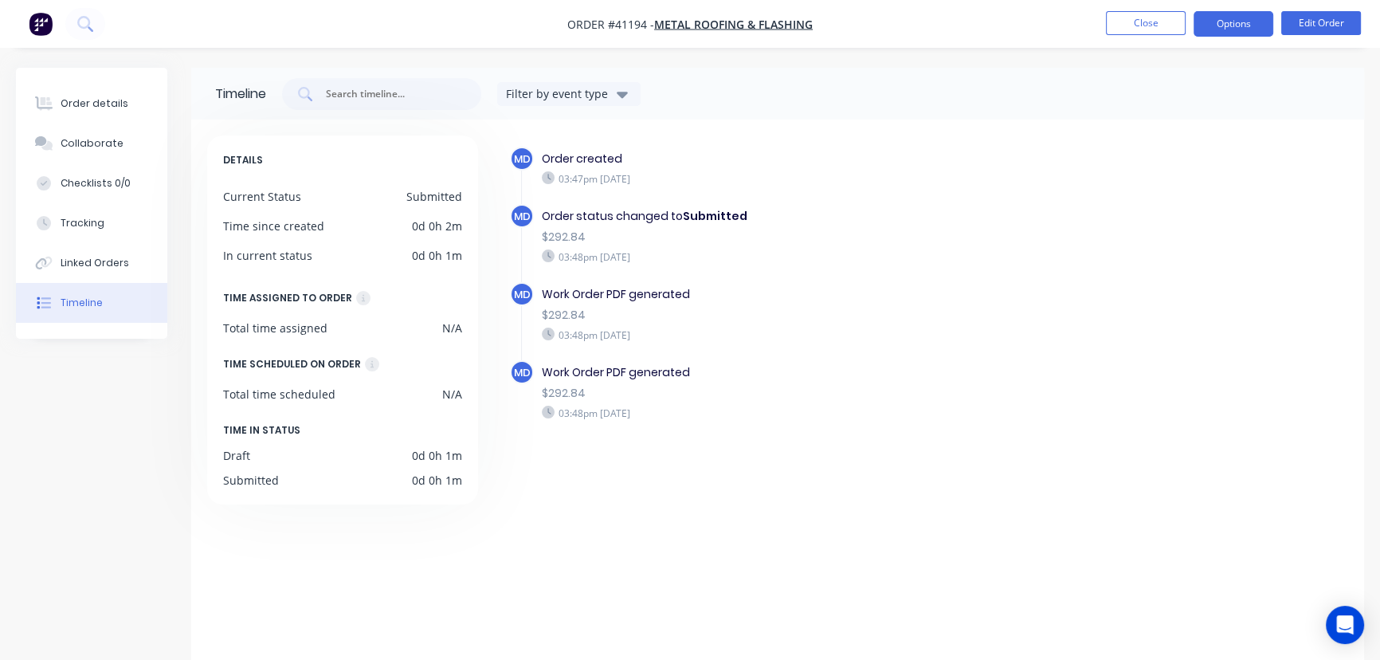
click at [1229, 30] on button "Options" at bounding box center [1234, 23] width 80 height 25
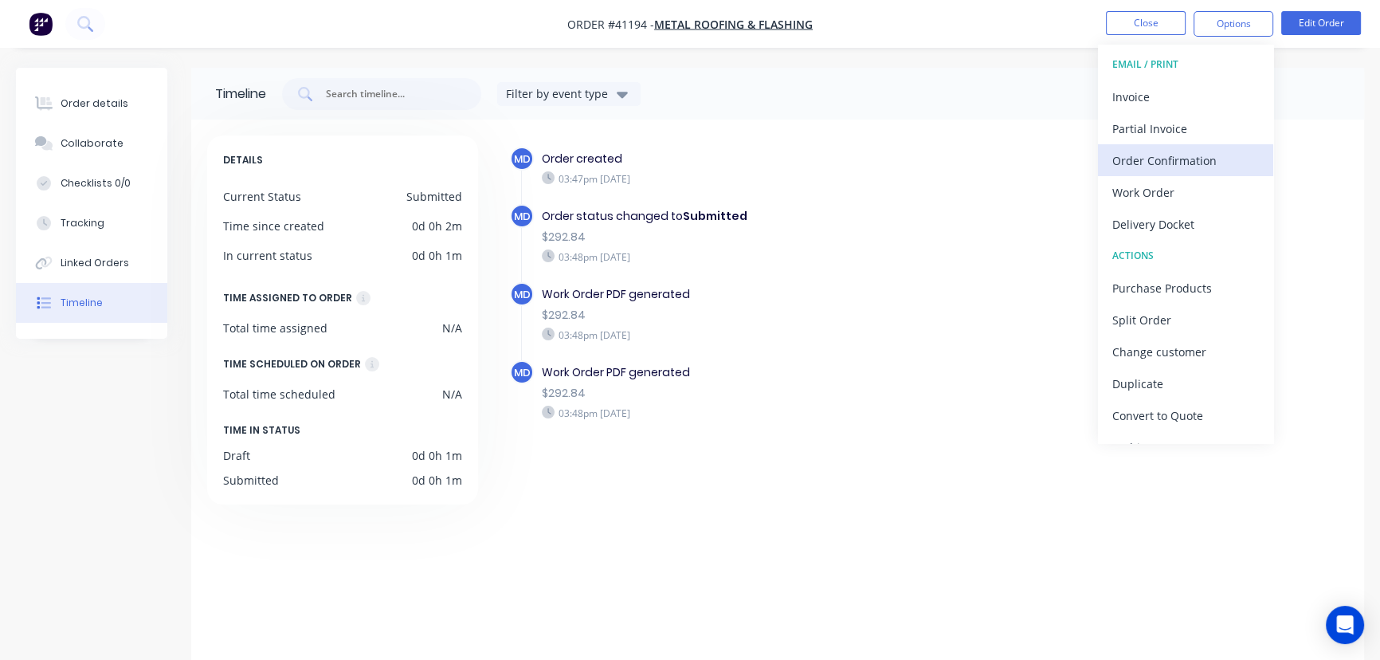
click at [1189, 164] on div "Order Confirmation" at bounding box center [1185, 160] width 147 height 23
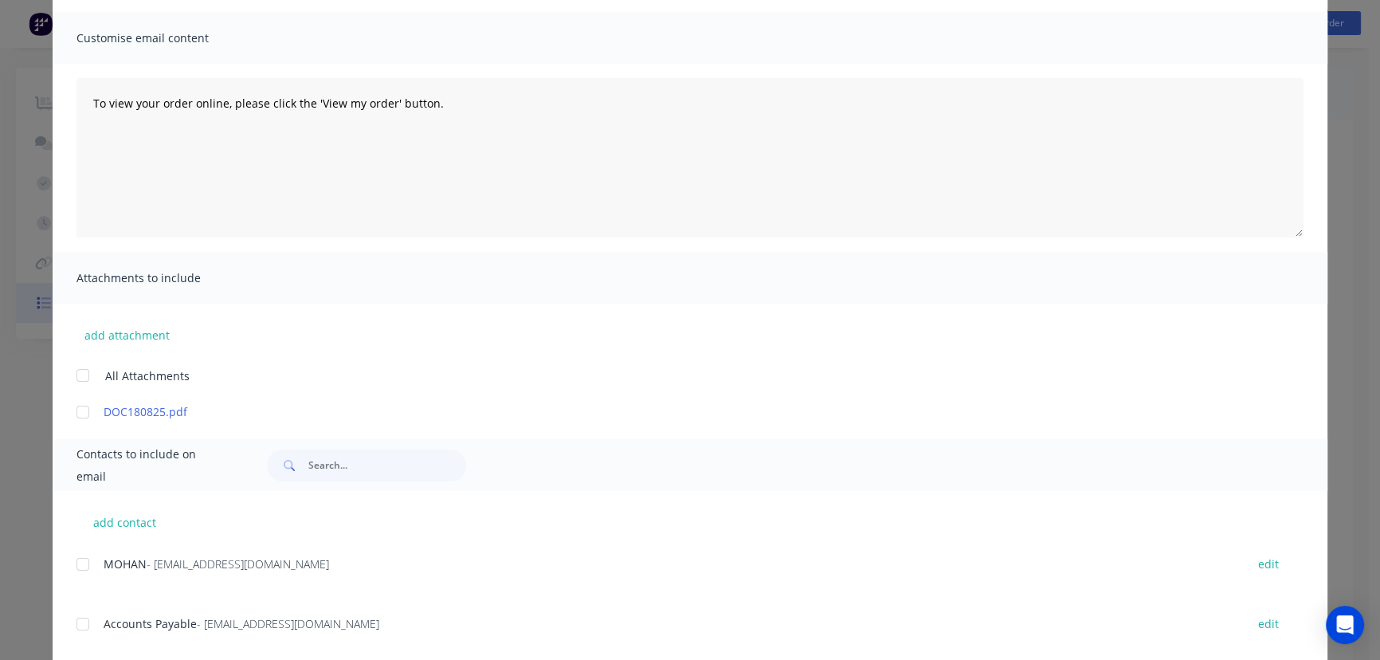
scroll to position [138, 0]
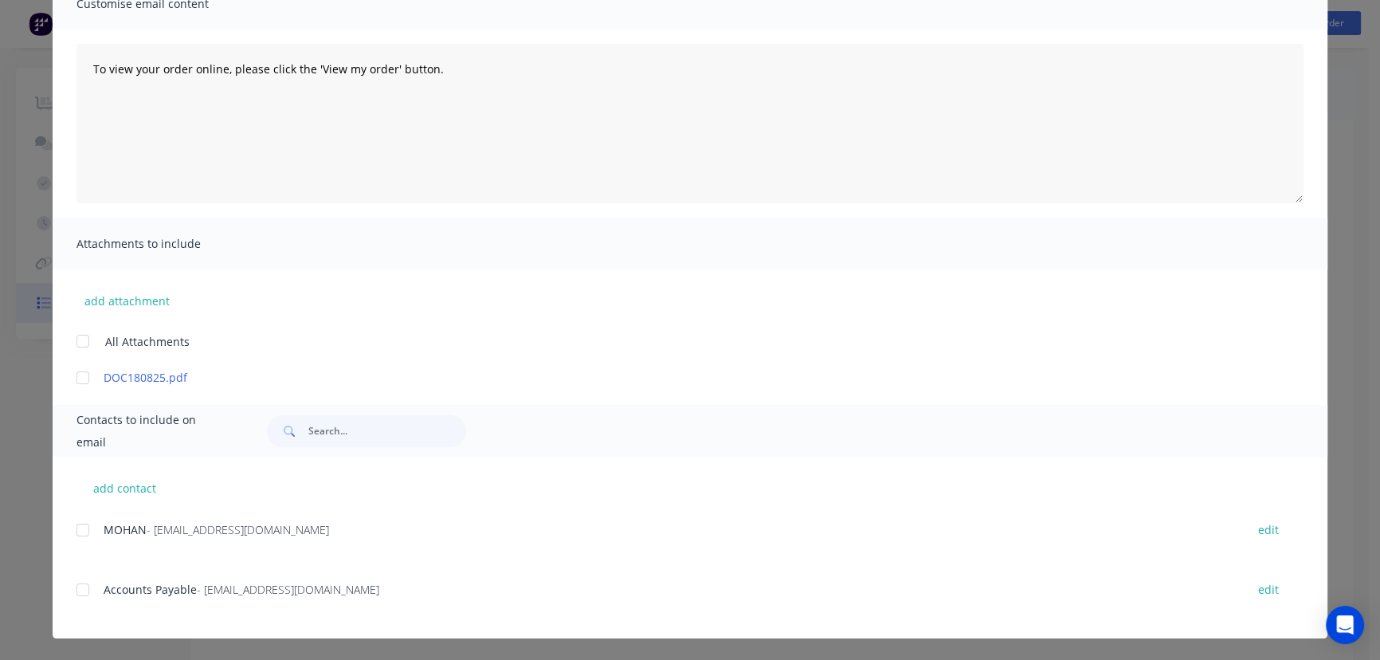
click at [78, 530] on div at bounding box center [83, 530] width 32 height 32
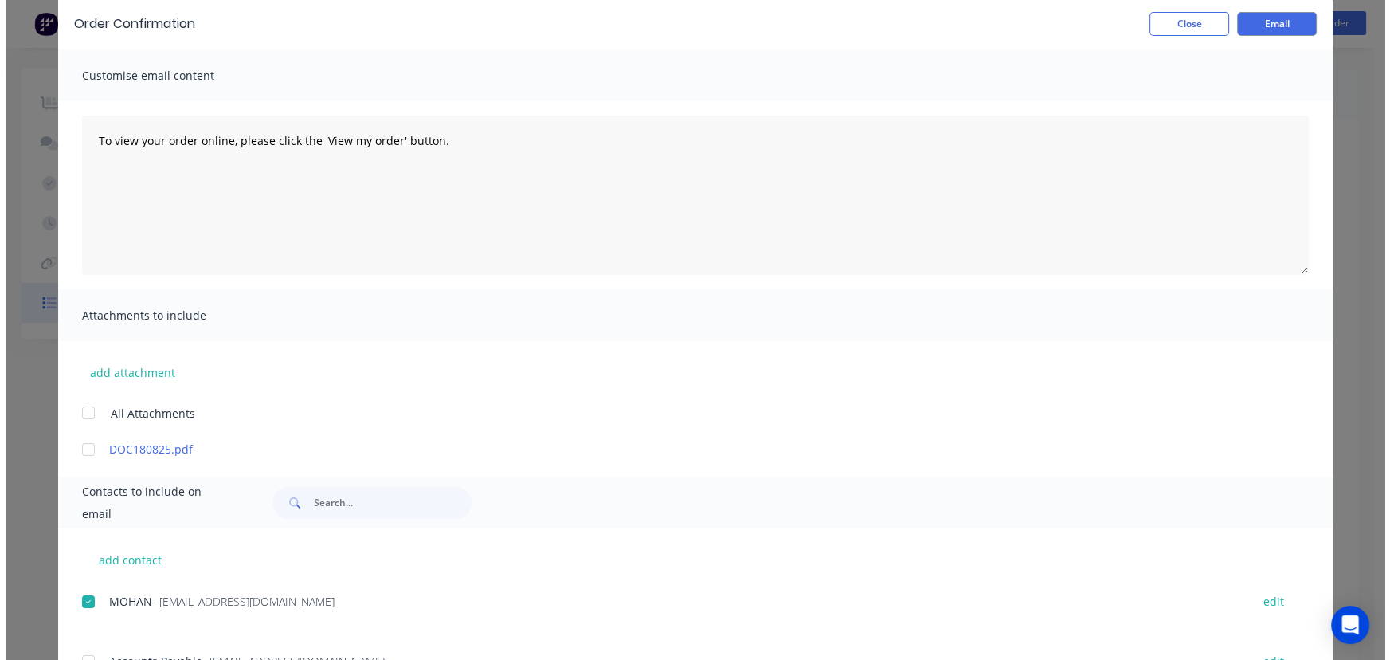
scroll to position [0, 0]
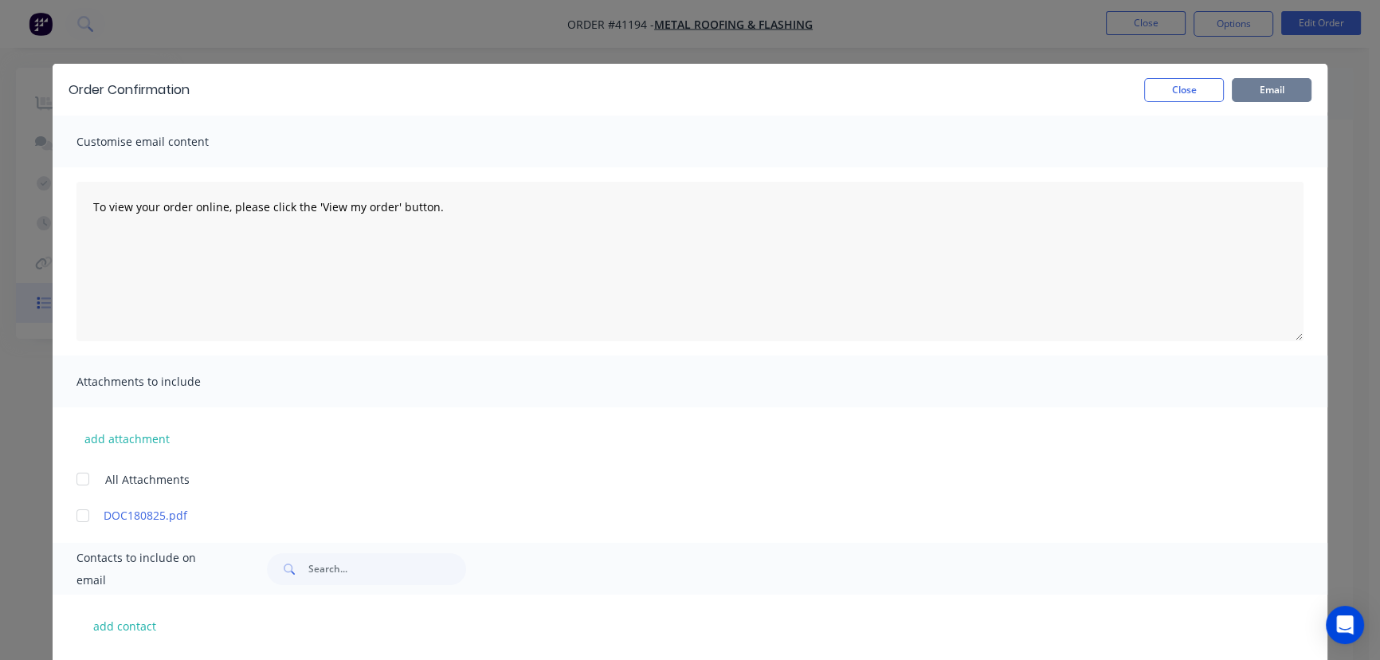
click at [1268, 87] on button "Email" at bounding box center [1272, 90] width 80 height 24
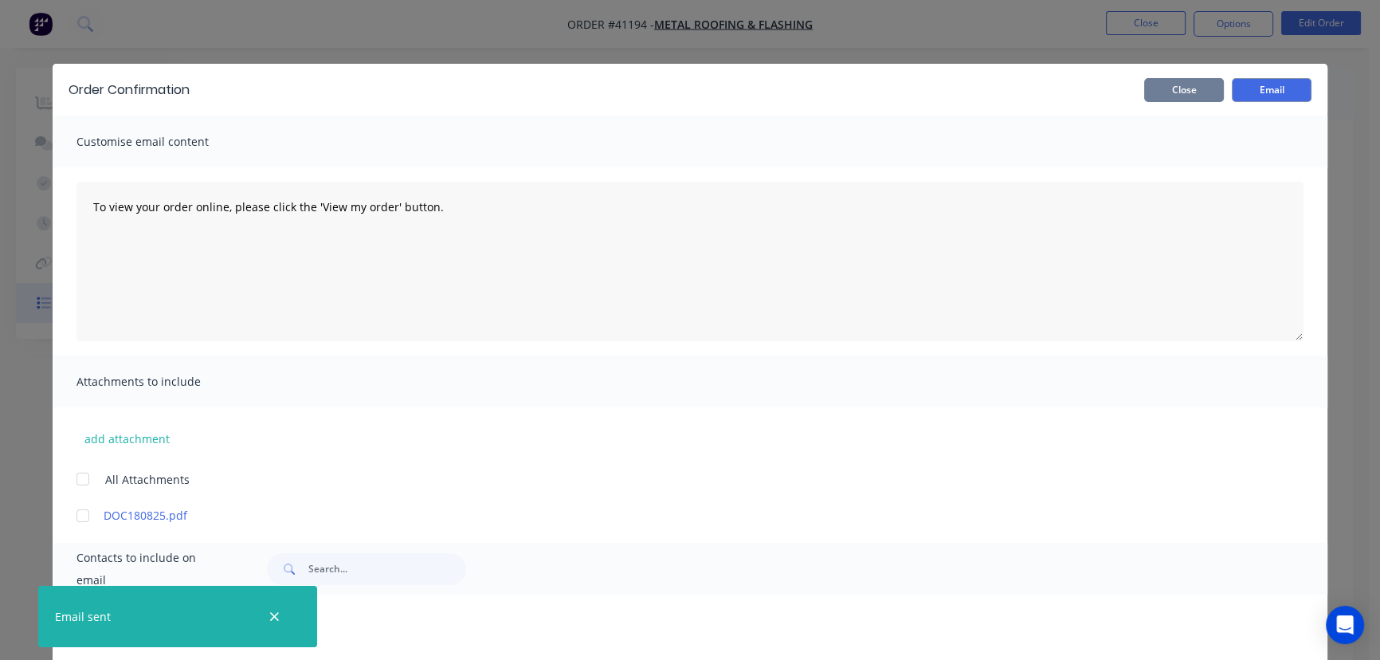
click at [1159, 87] on button "Close" at bounding box center [1184, 90] width 80 height 24
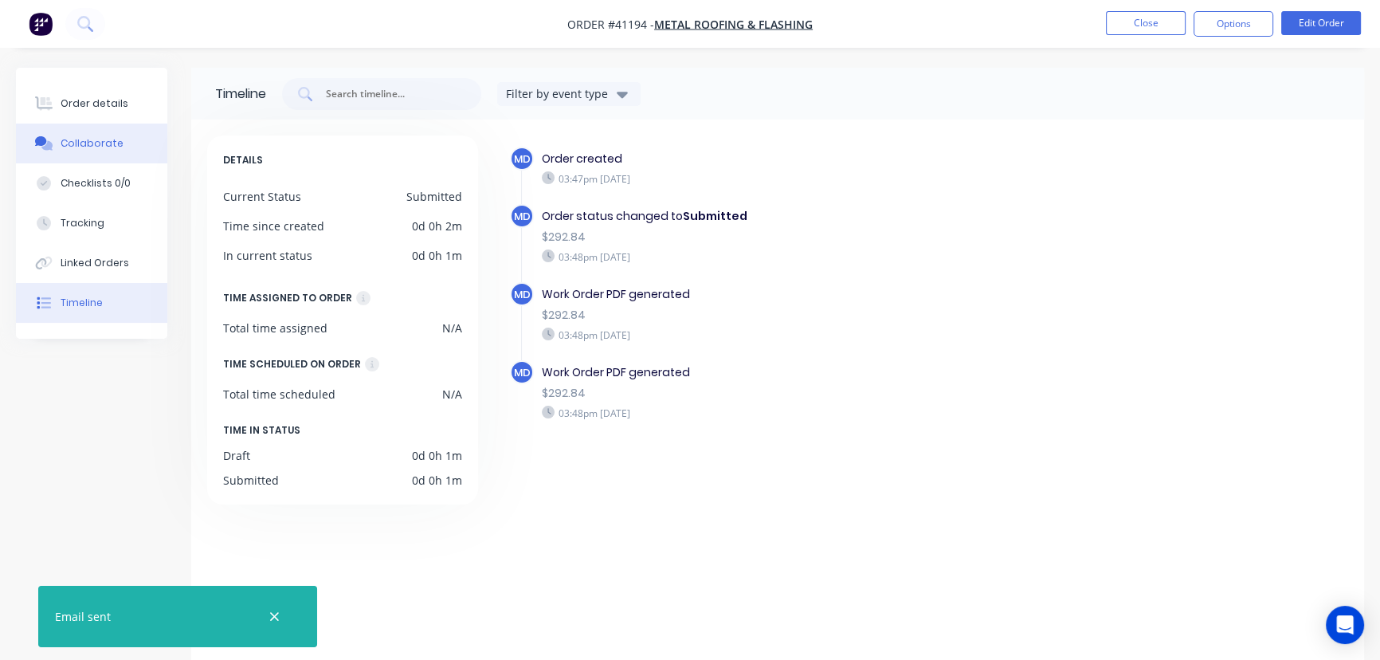
click at [87, 142] on div "Collaborate" at bounding box center [92, 143] width 63 height 14
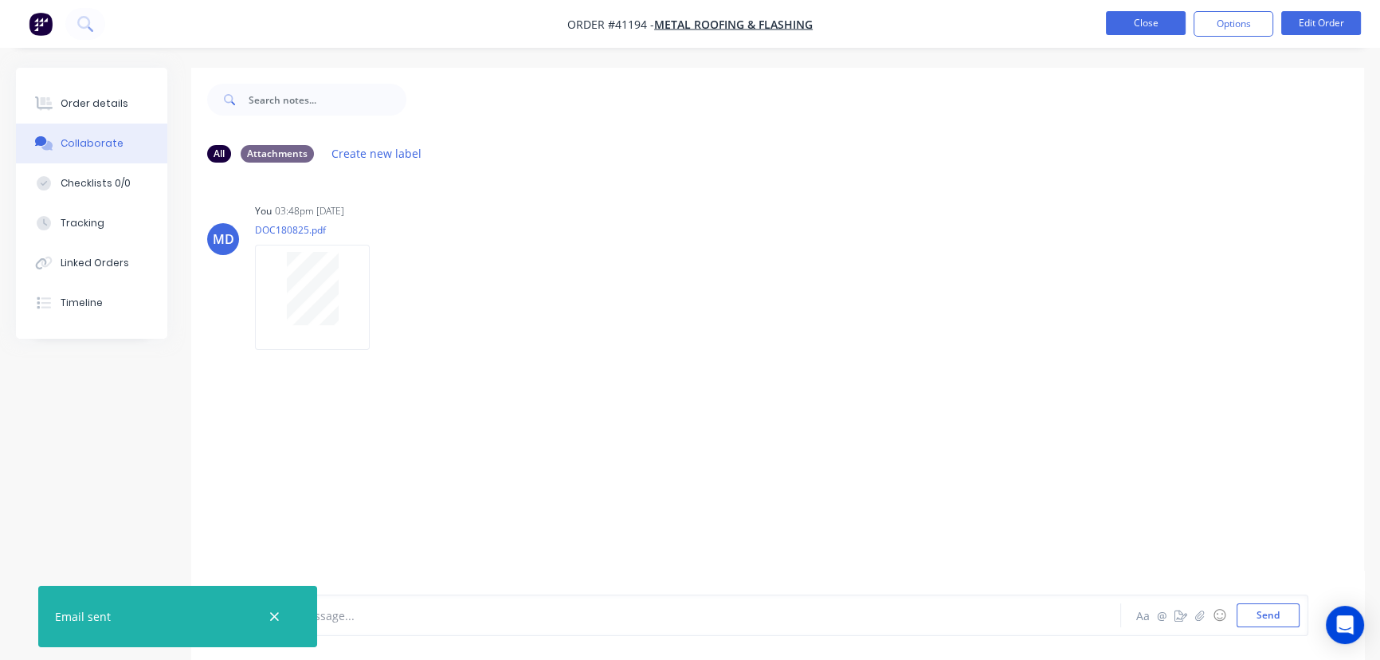
click at [1147, 21] on button "Close" at bounding box center [1146, 23] width 80 height 24
